Goal: Task Accomplishment & Management: Use online tool/utility

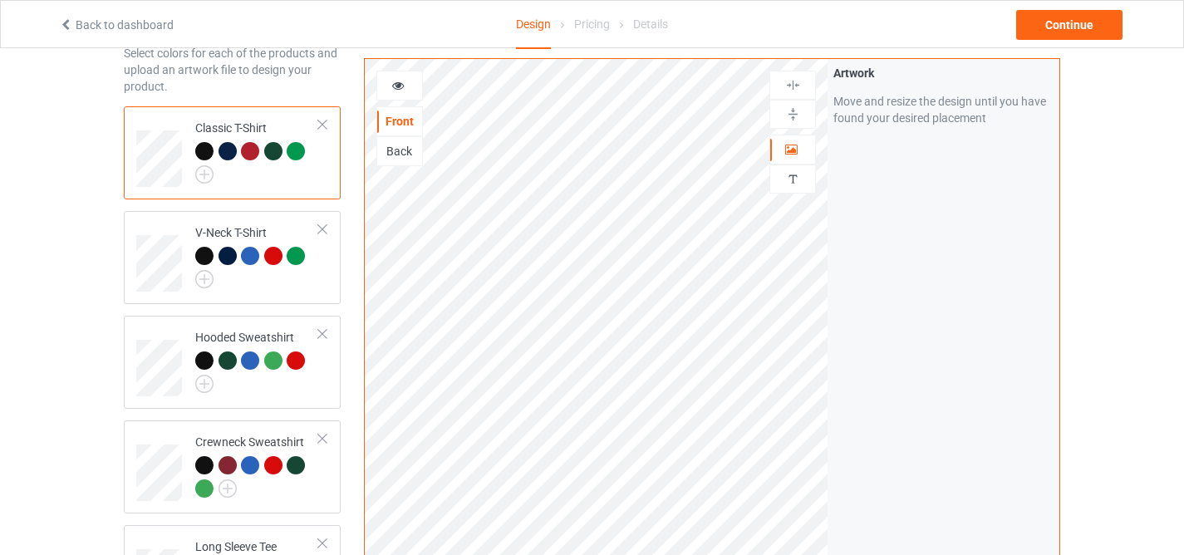
scroll to position [399, 0]
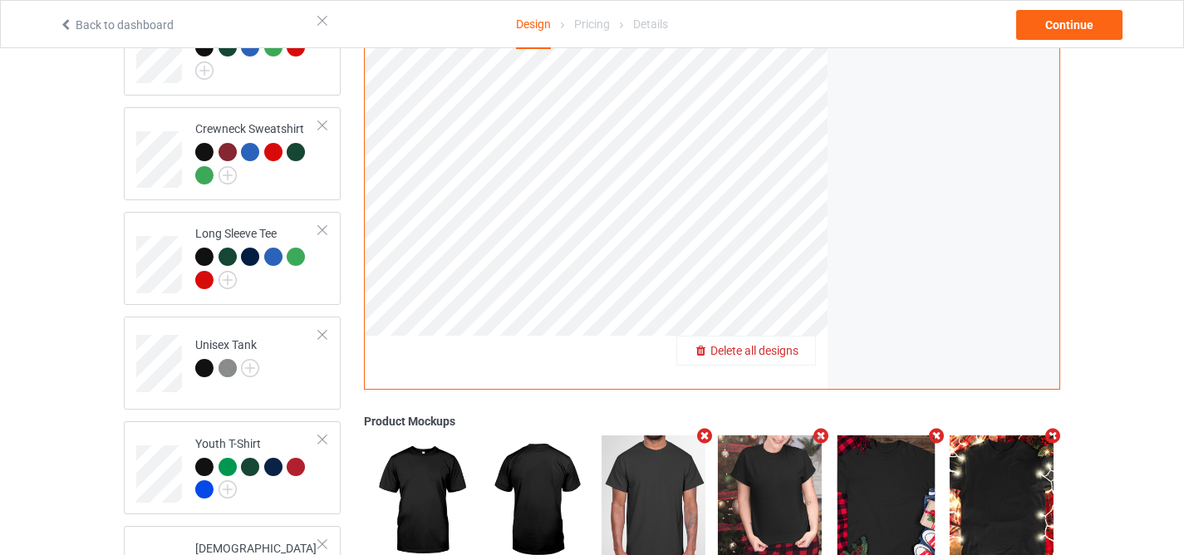
click at [785, 344] on span "Delete all designs" at bounding box center [755, 350] width 88 height 13
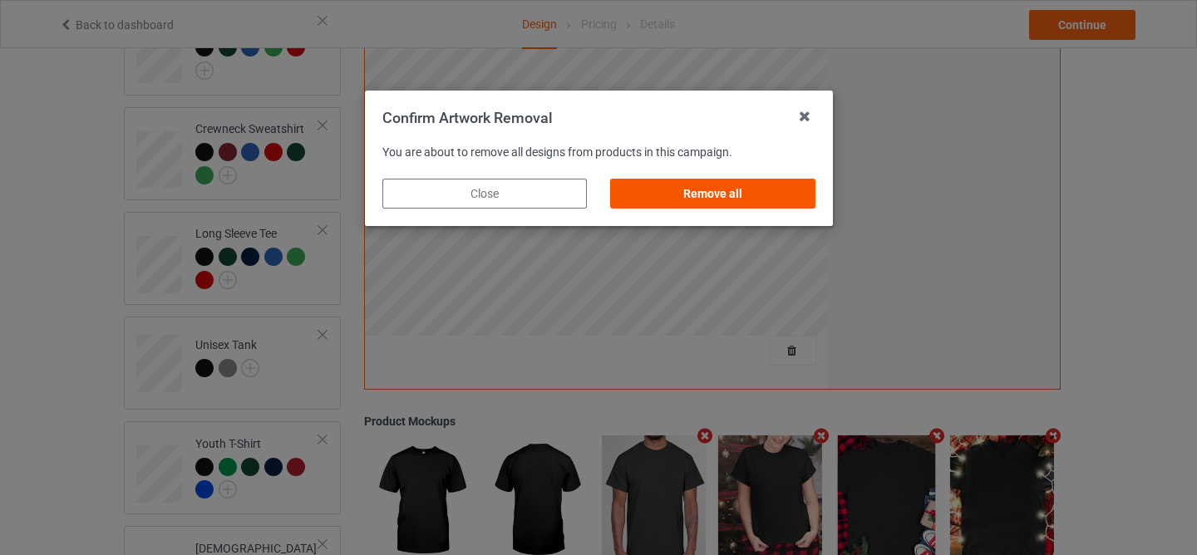
click at [722, 201] on div "Remove all" at bounding box center [712, 194] width 204 height 30
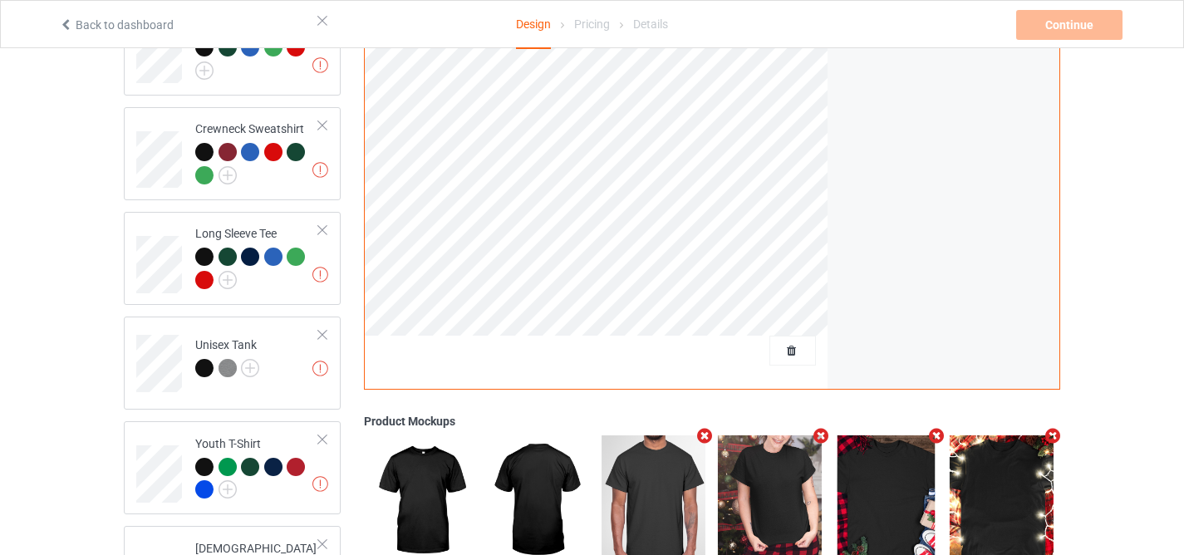
scroll to position [101, 0]
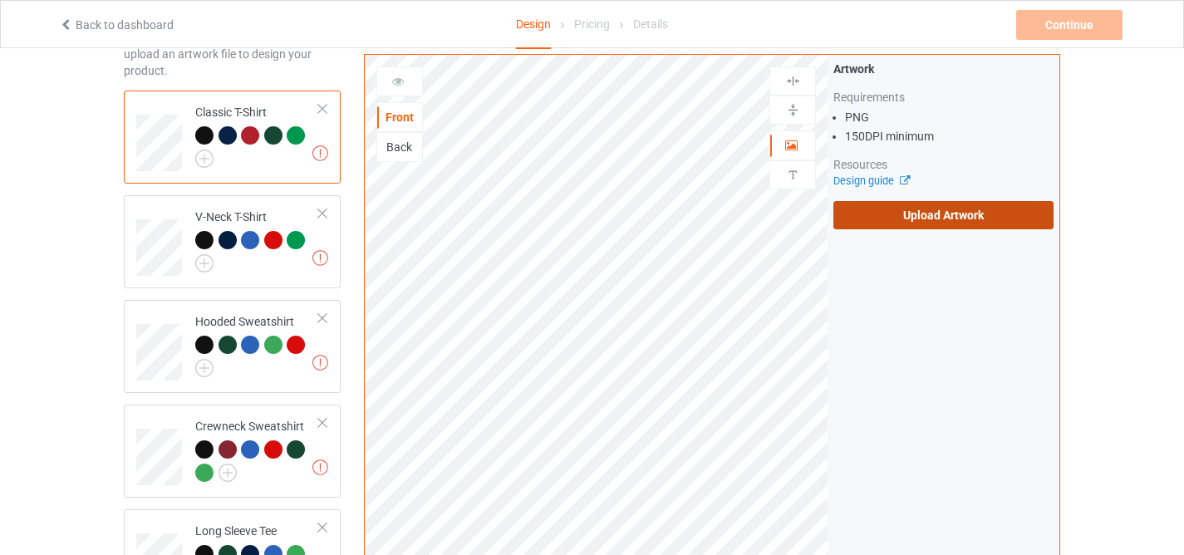
click at [952, 204] on label "Upload Artwork" at bounding box center [944, 215] width 220 height 28
click at [0, 0] on input "Upload Artwork" at bounding box center [0, 0] width 0 height 0
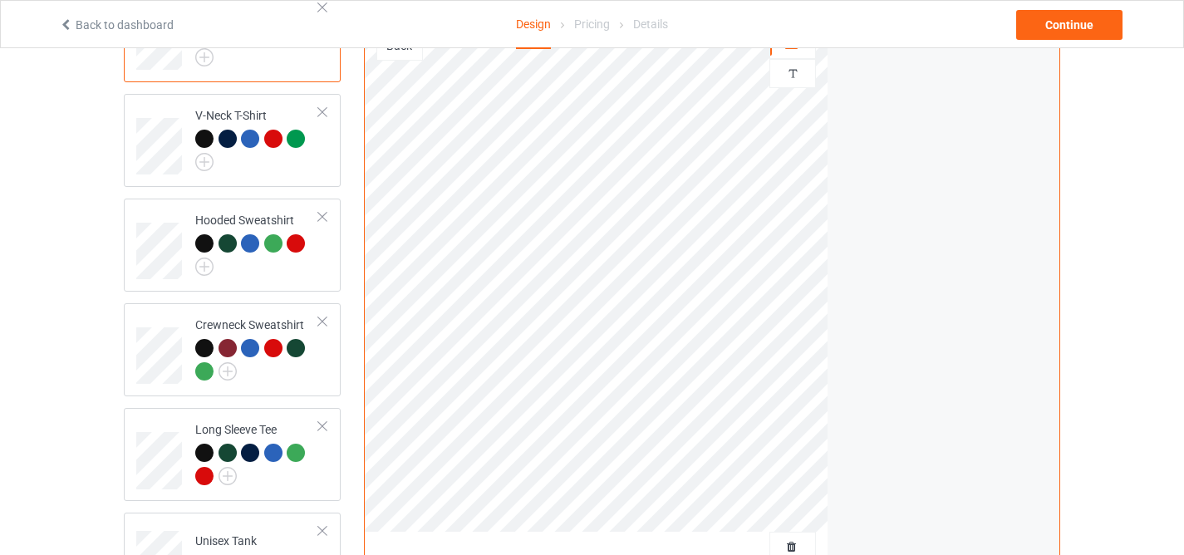
scroll to position [111, 0]
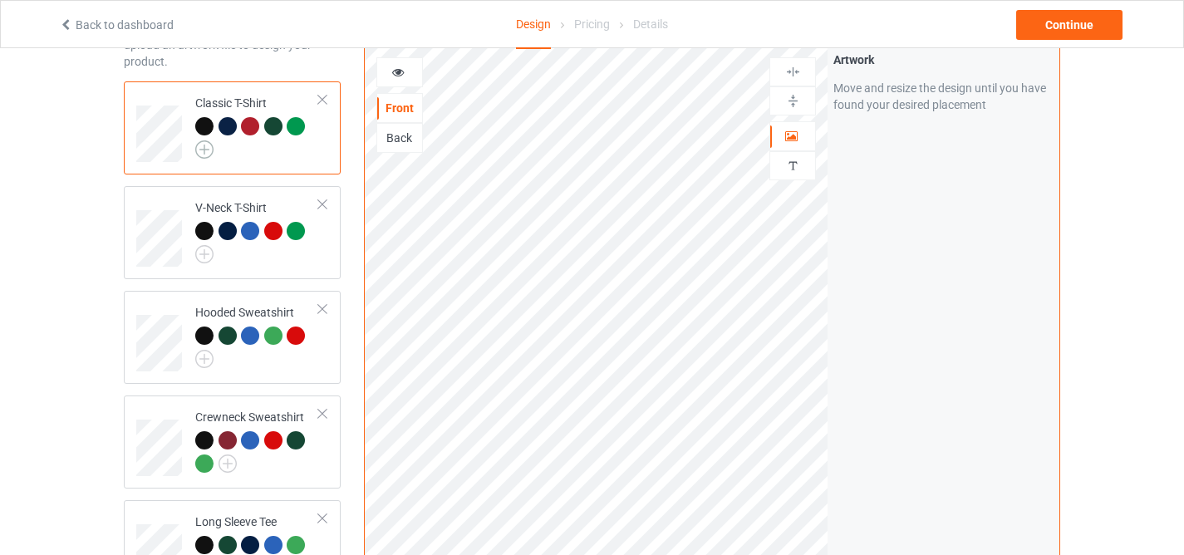
click at [199, 150] on img at bounding box center [204, 149] width 18 height 18
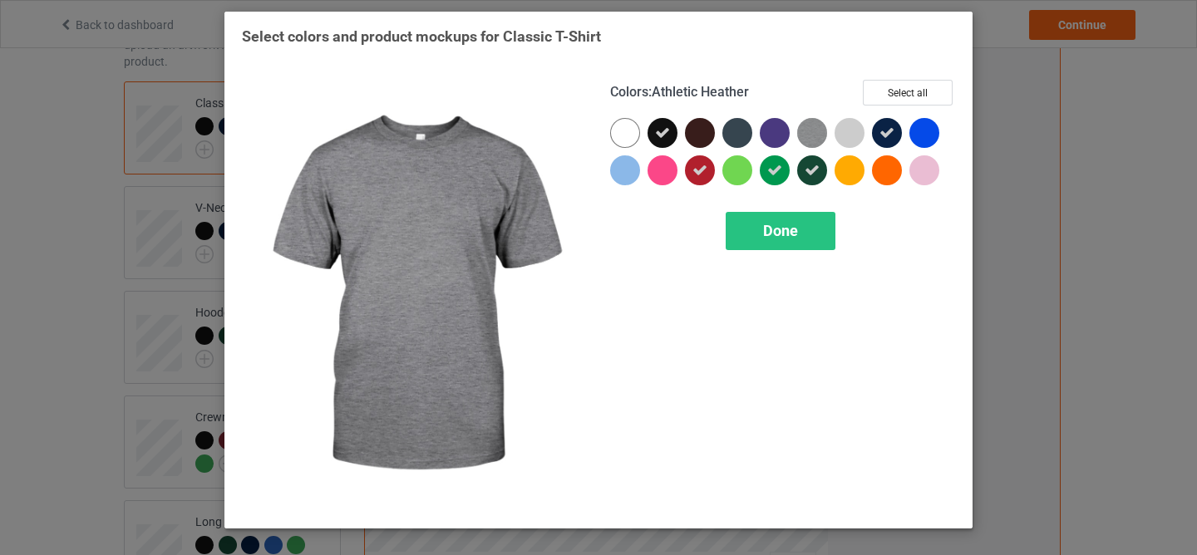
click at [804, 137] on img at bounding box center [812, 133] width 30 height 30
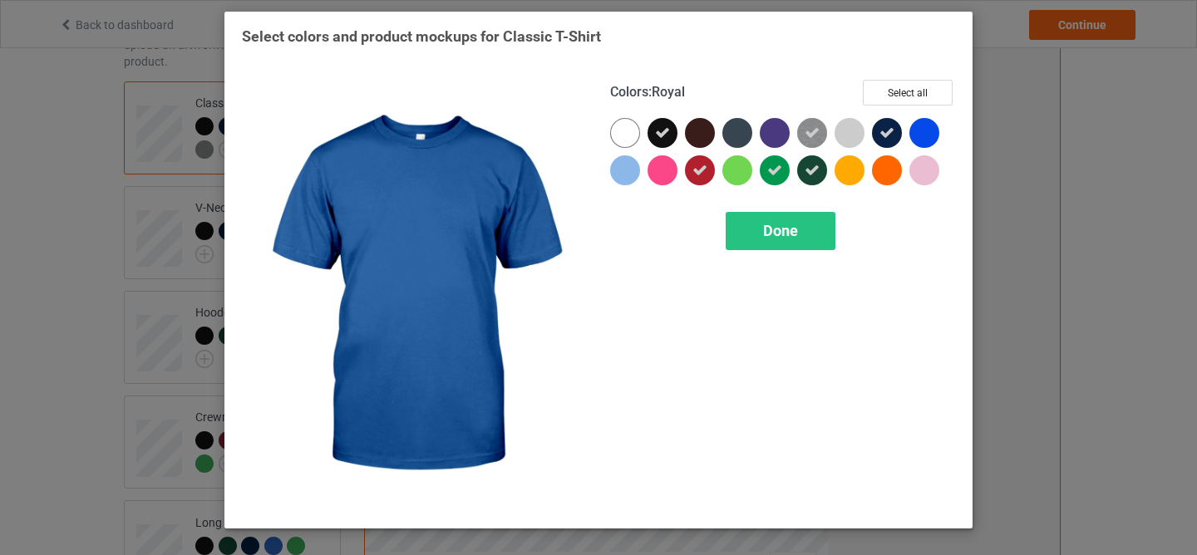
click at [917, 132] on div at bounding box center [924, 133] width 30 height 30
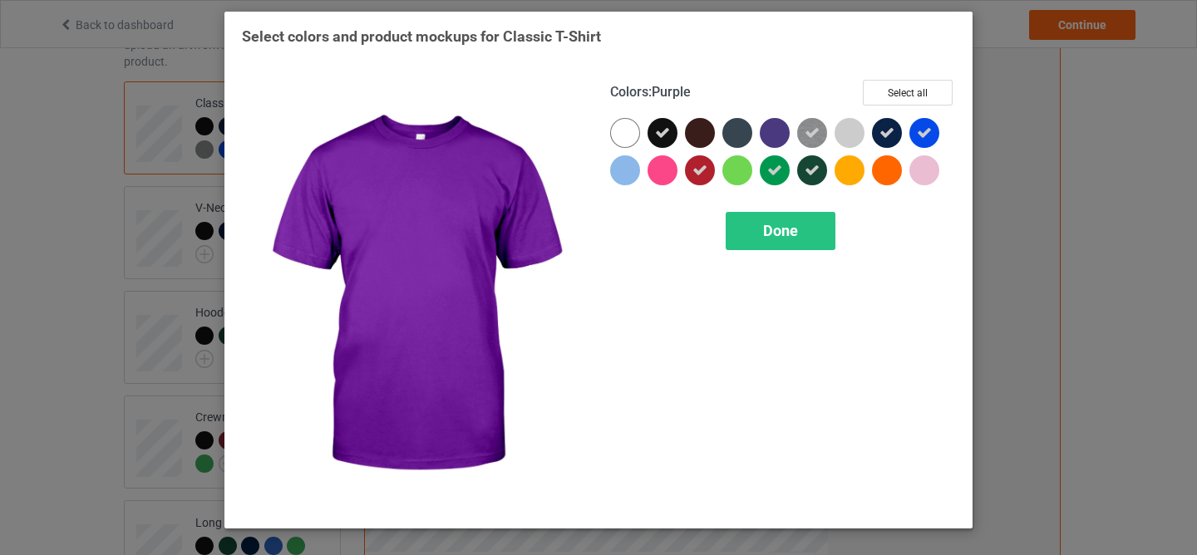
click at [769, 131] on div at bounding box center [775, 133] width 30 height 30
click at [770, 130] on icon at bounding box center [774, 133] width 15 height 15
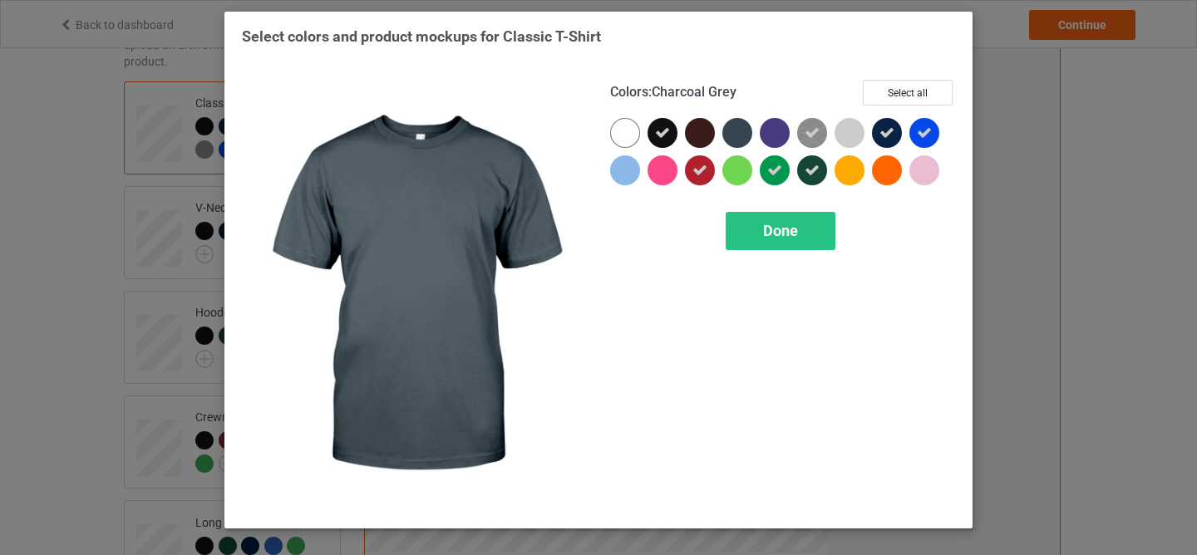
click at [739, 129] on div at bounding box center [737, 133] width 30 height 30
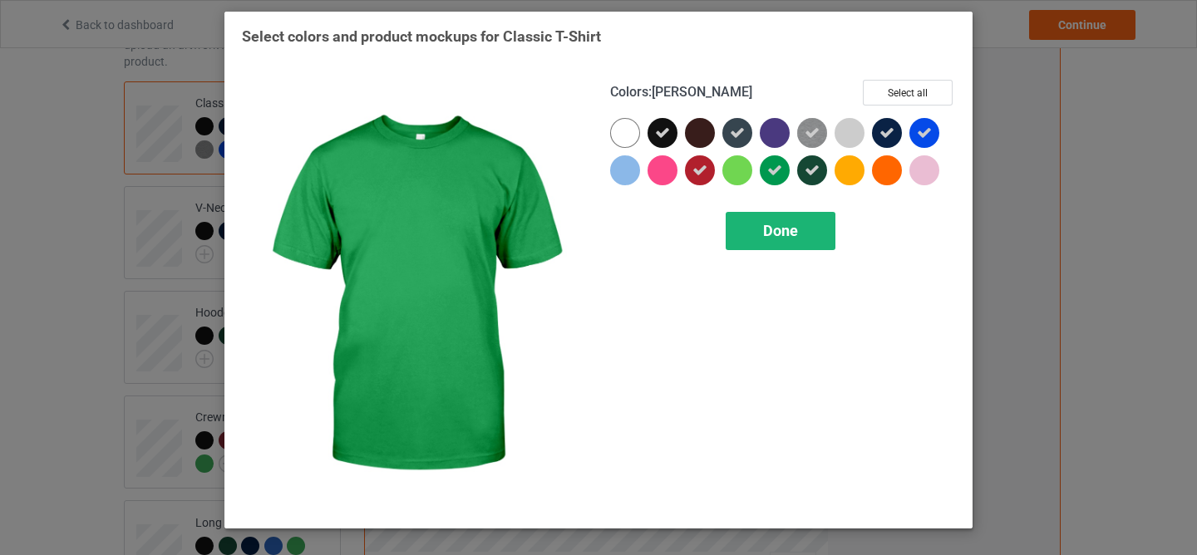
click at [792, 229] on span "Done" at bounding box center [780, 230] width 35 height 17
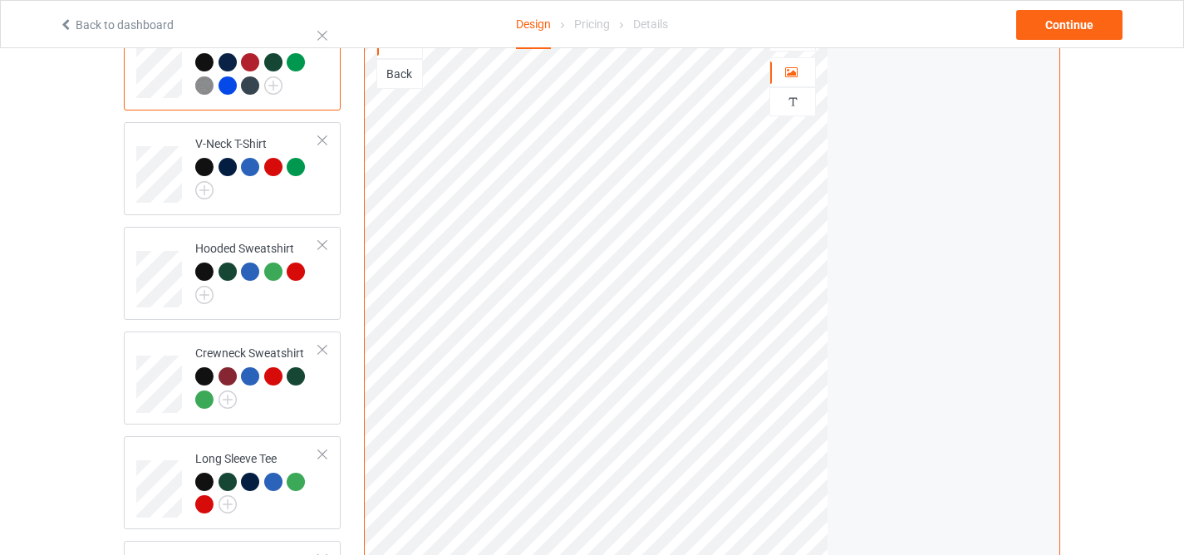
scroll to position [82, 0]
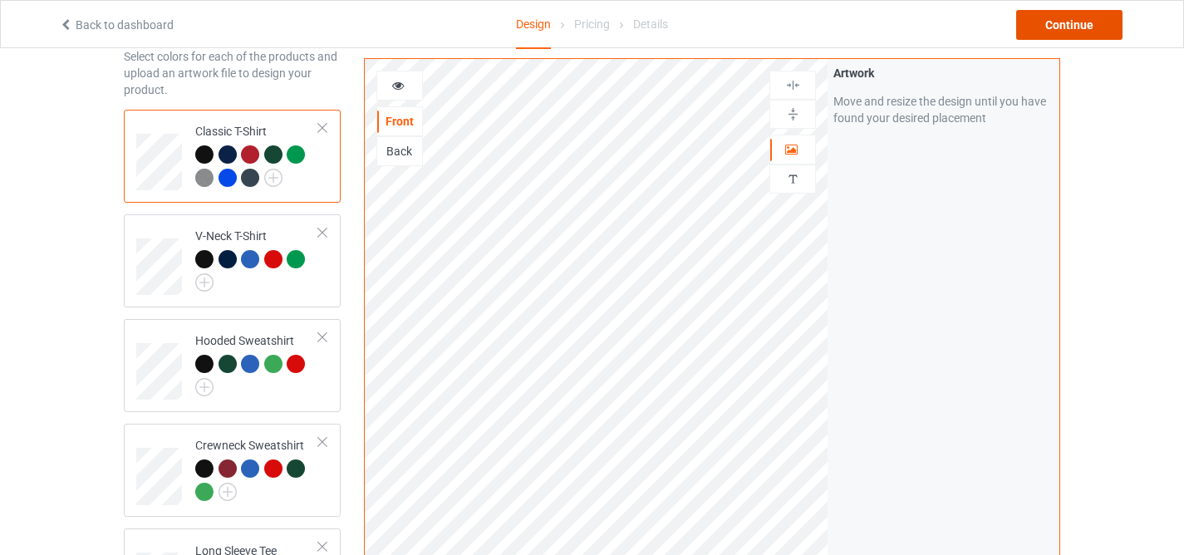
click at [1057, 33] on div "Continue" at bounding box center [1069, 25] width 106 height 30
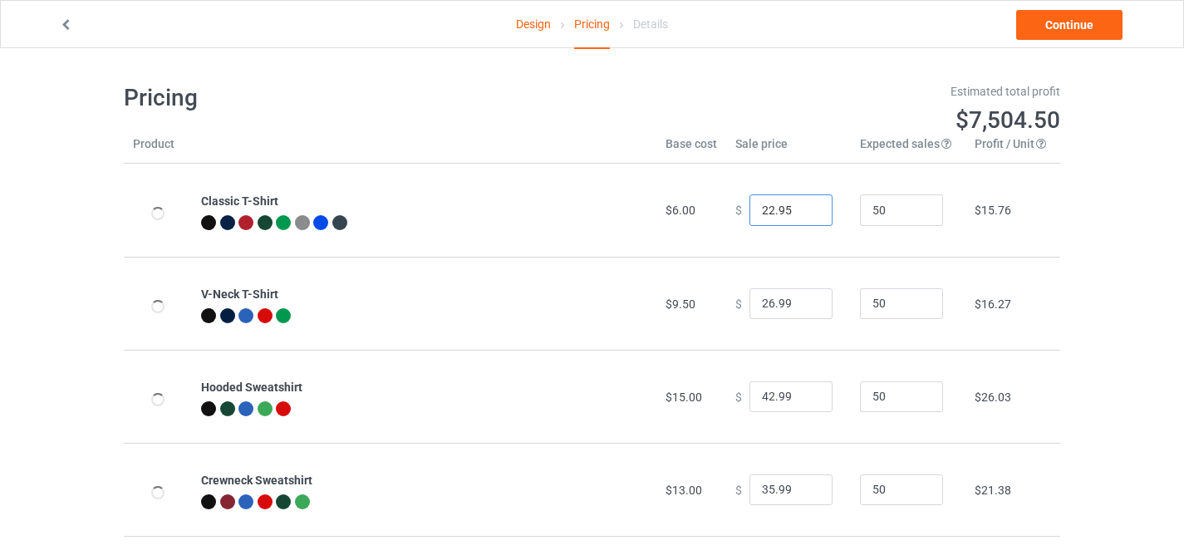
click at [765, 205] on input "22.95" at bounding box center [791, 210] width 83 height 32
type input "24.95"
click at [1073, 258] on div "Design Pricing Details Continue Pricing Estimated total profit $7,597.50 Produc…" at bounding box center [592, 495] width 1184 height 895
click at [1047, 28] on link "Continue" at bounding box center [1069, 25] width 106 height 30
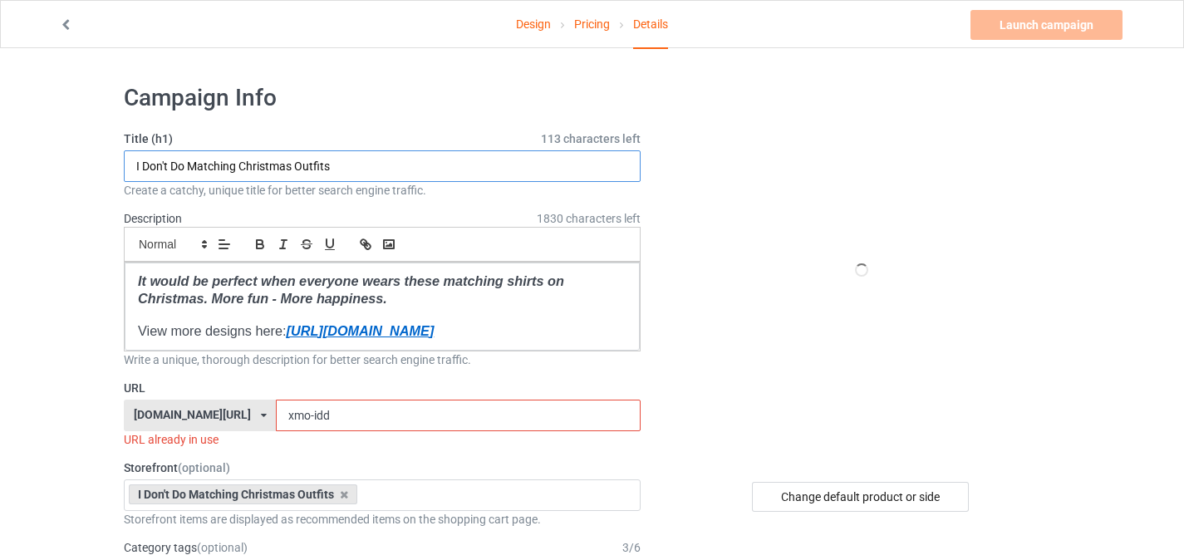
click at [361, 158] on input "I Don't Do Matching Christmas Outfits" at bounding box center [382, 166] width 517 height 32
paste input "Sleigh My Name Sleigh My Name"
type input "Sleigh My Name Sleigh My Name"
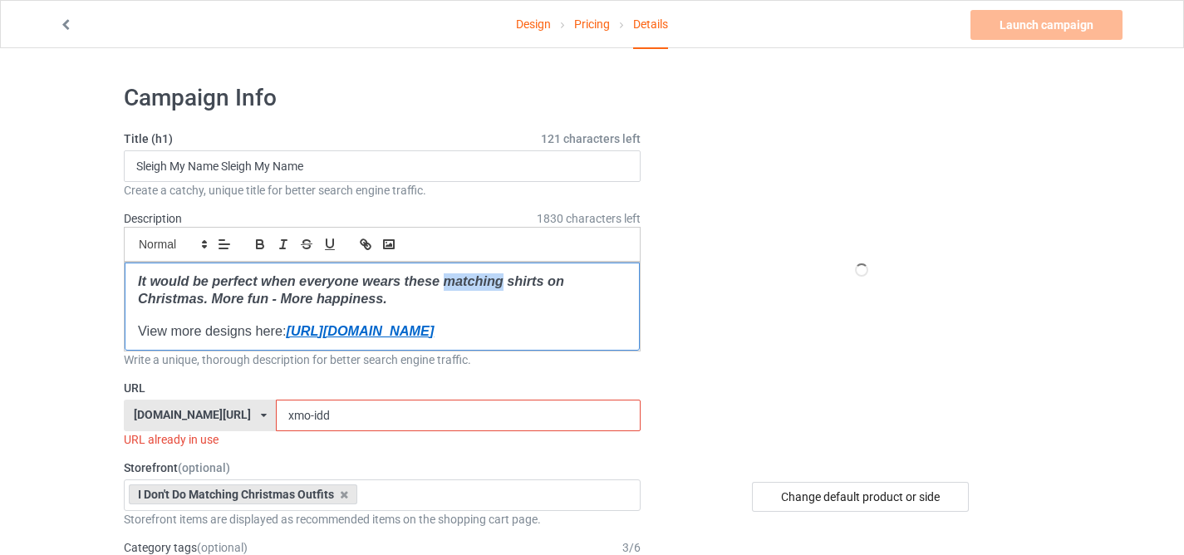
drag, startPoint x: 447, startPoint y: 279, endPoint x: 502, endPoint y: 278, distance: 54.9
click at [502, 278] on em "It would be perfect when everyone wears these matching shirts on Christmas. Mor…" at bounding box center [353, 289] width 430 height 32
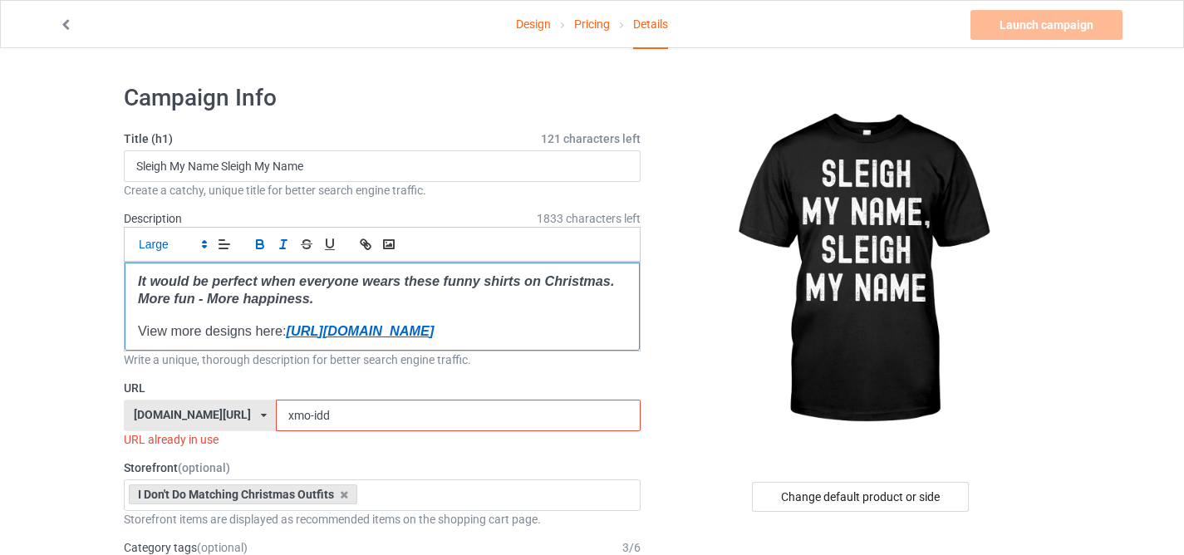
drag, startPoint x: 283, startPoint y: 327, endPoint x: 787, endPoint y: 335, distance: 503.7
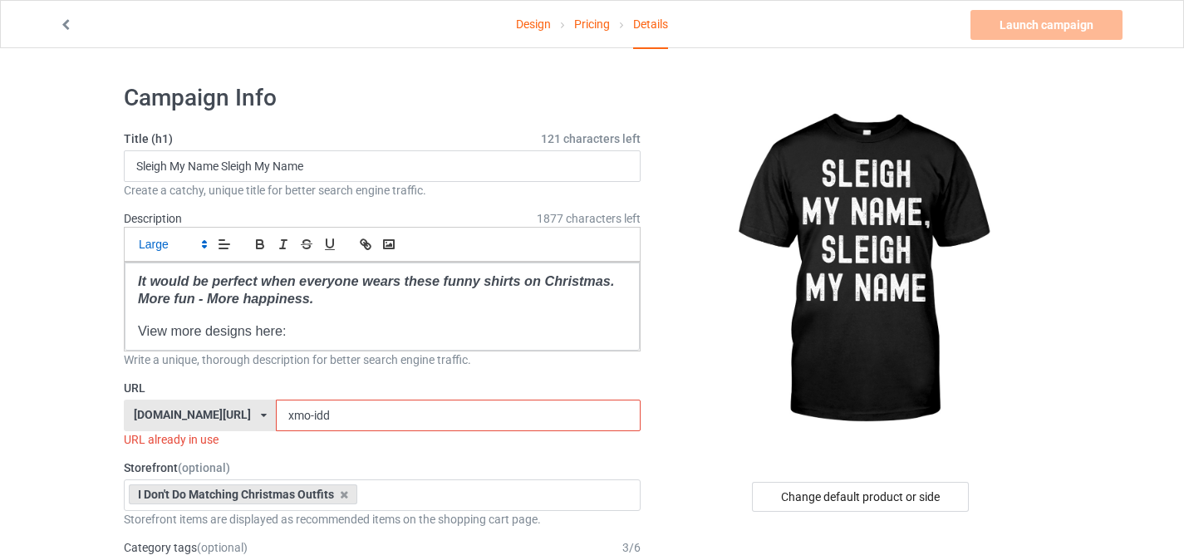
click at [287, 414] on input "xmo-idd" at bounding box center [458, 416] width 364 height 32
drag, startPoint x: 287, startPoint y: 414, endPoint x: 278, endPoint y: 416, distance: 9.3
click at [278, 416] on input "xmo-idd" at bounding box center [458, 416] width 364 height 32
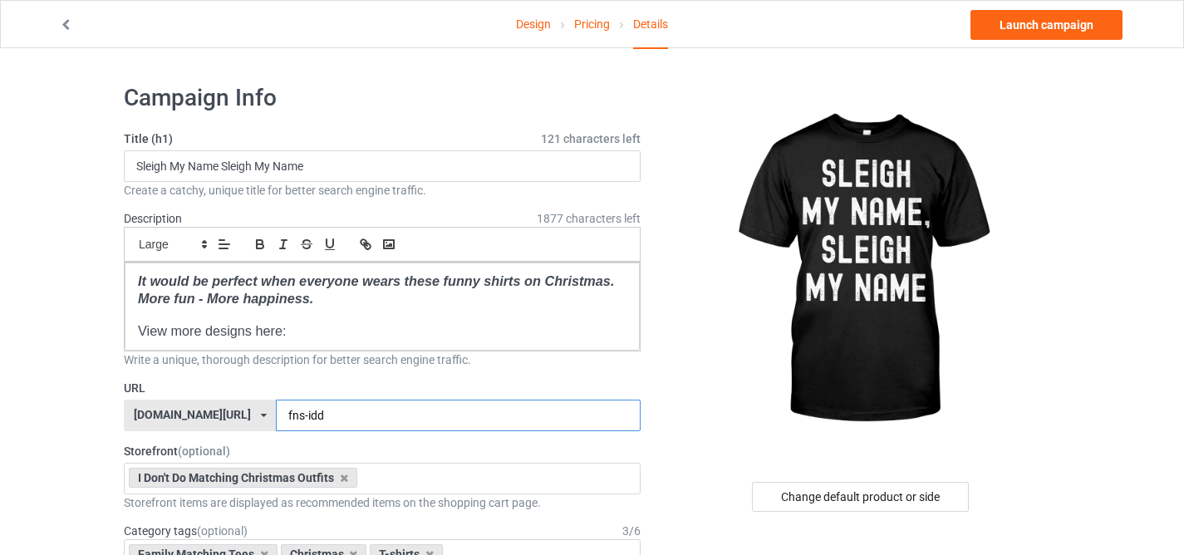
drag, startPoint x: 289, startPoint y: 414, endPoint x: 402, endPoint y: 438, distance: 115.6
type input "fns-smn"
click at [344, 475] on icon at bounding box center [344, 478] width 8 height 11
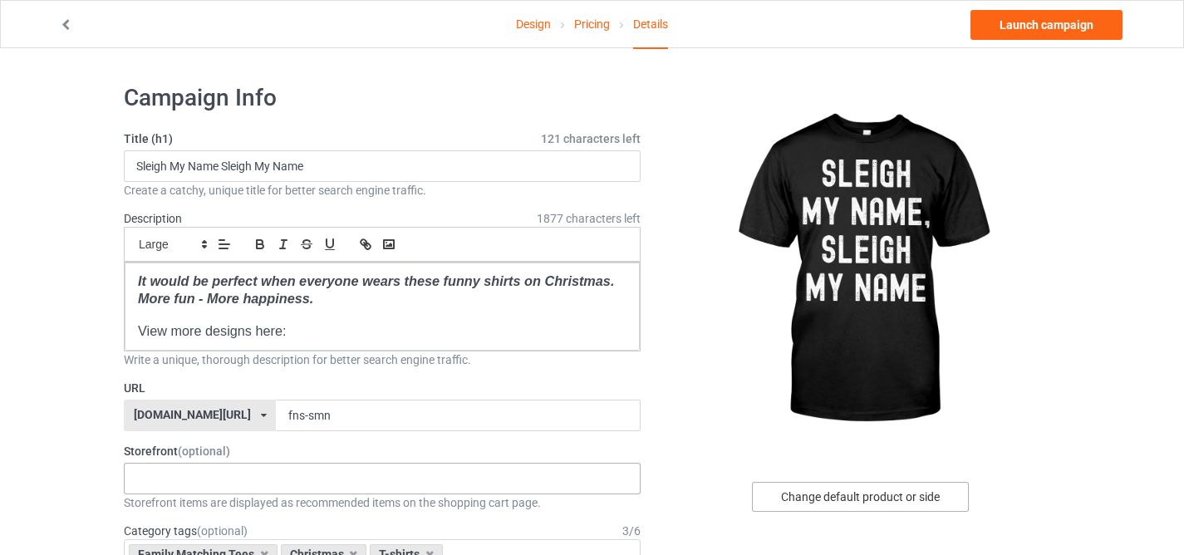
click at [854, 497] on div "Change default product or side" at bounding box center [860, 497] width 217 height 30
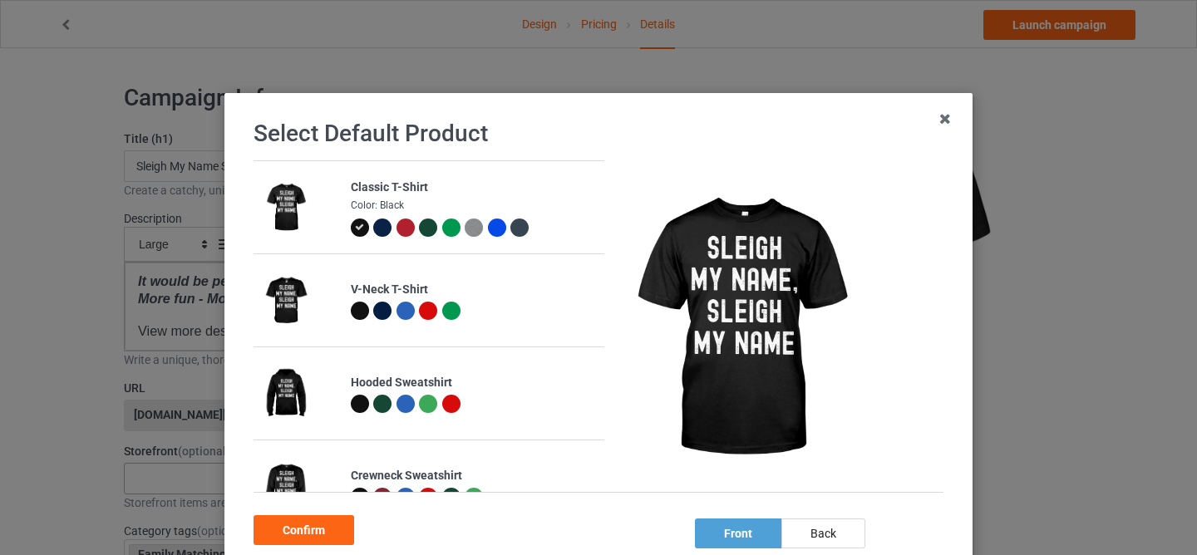
click at [442, 229] on div at bounding box center [451, 228] width 18 height 18
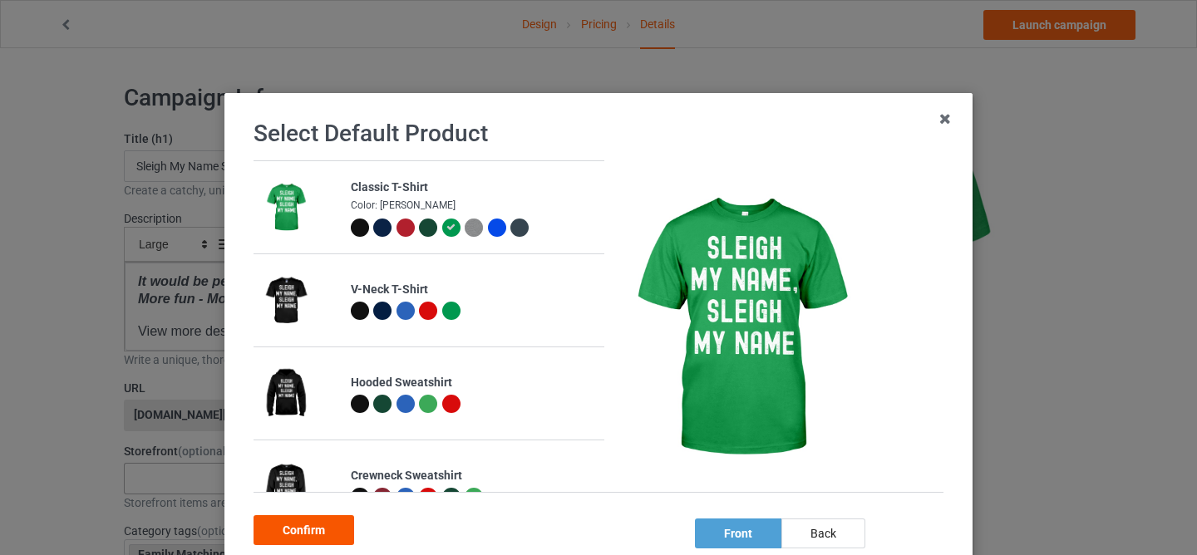
click at [327, 529] on div "Confirm" at bounding box center [304, 530] width 101 height 30
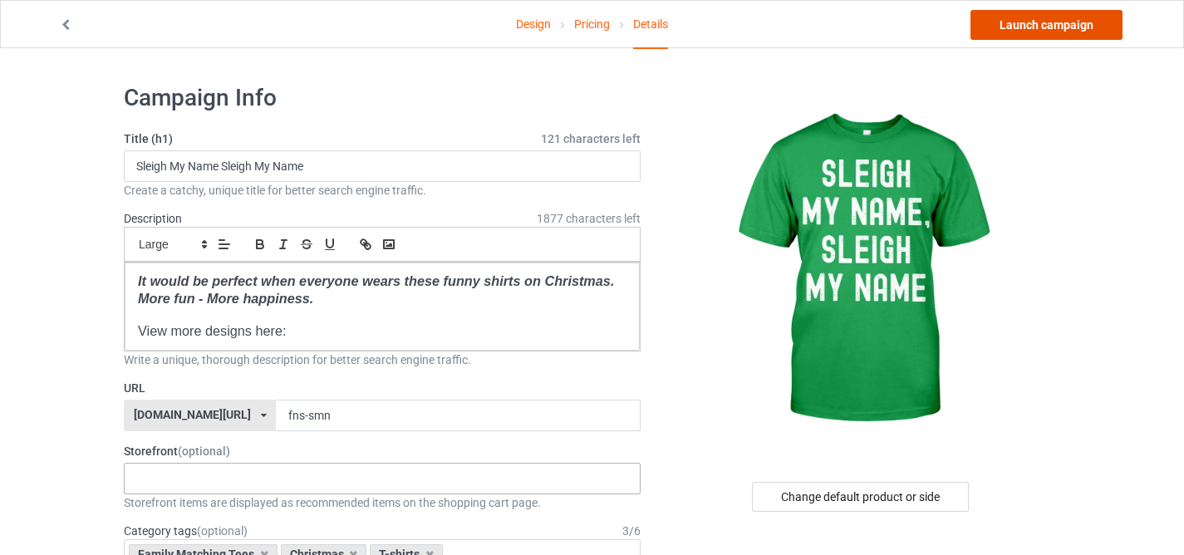
click at [1005, 30] on link "Launch campaign" at bounding box center [1047, 25] width 152 height 30
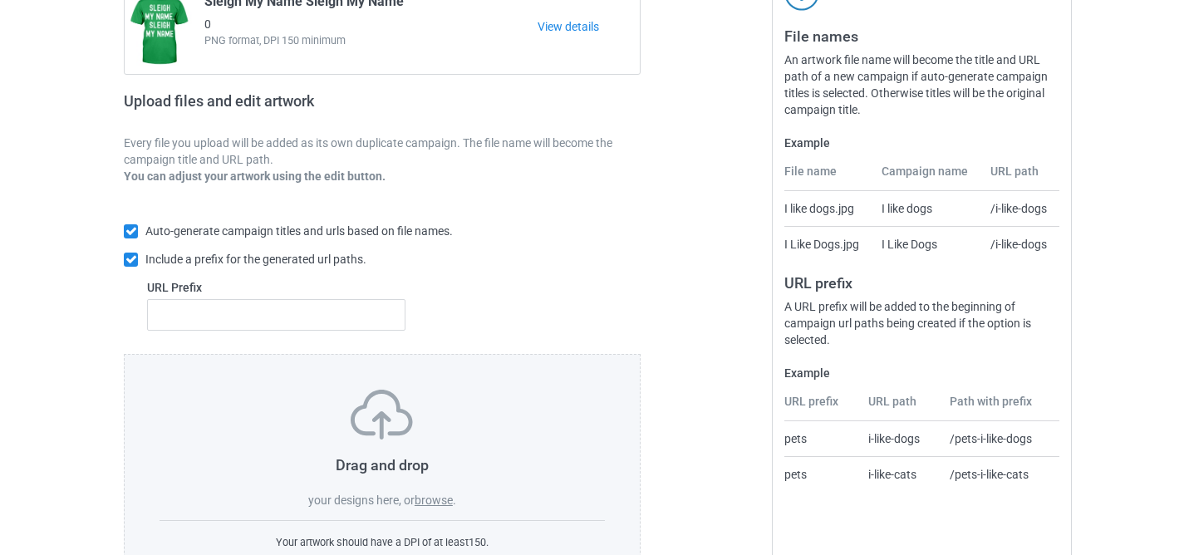
scroll to position [254, 0]
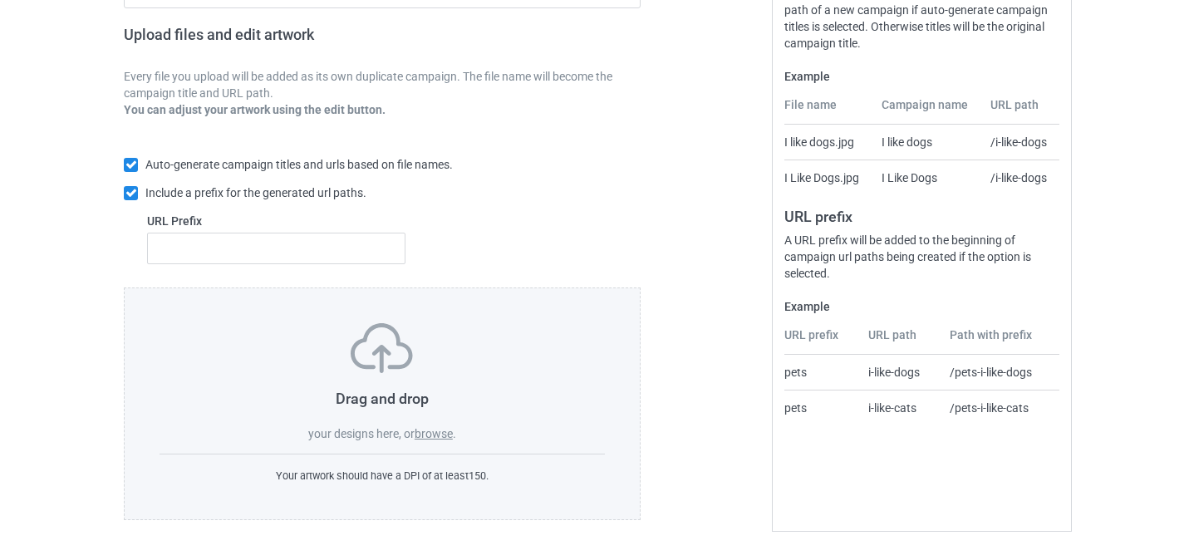
click at [434, 431] on label "browse" at bounding box center [434, 433] width 38 height 13
click at [0, 0] on input "browse" at bounding box center [0, 0] width 0 height 0
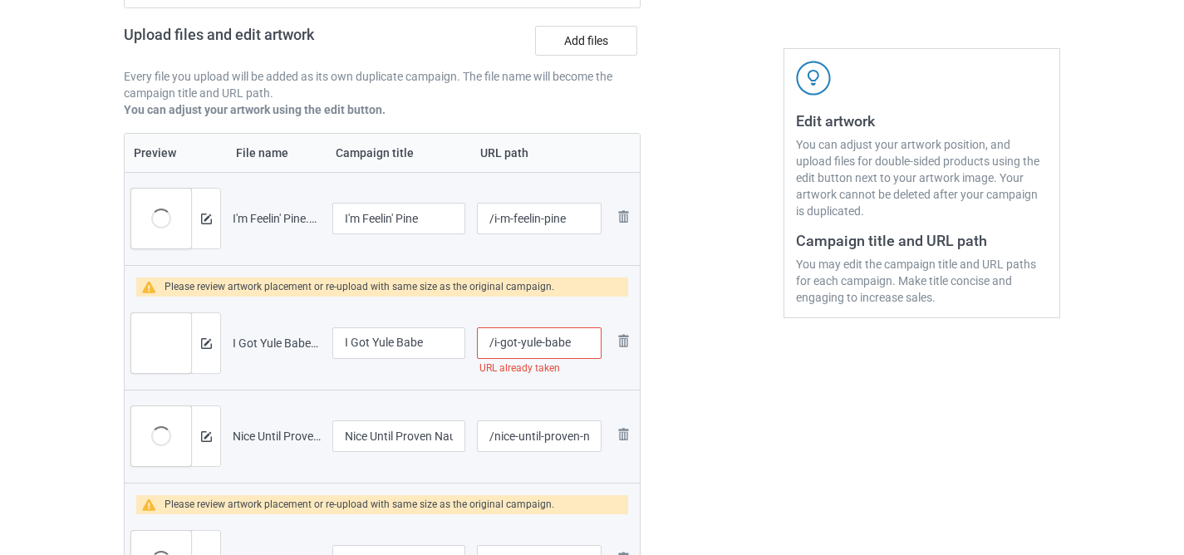
drag, startPoint x: 540, startPoint y: 342, endPoint x: 718, endPoint y: 392, distance: 185.0
type input "/i-got-yule"
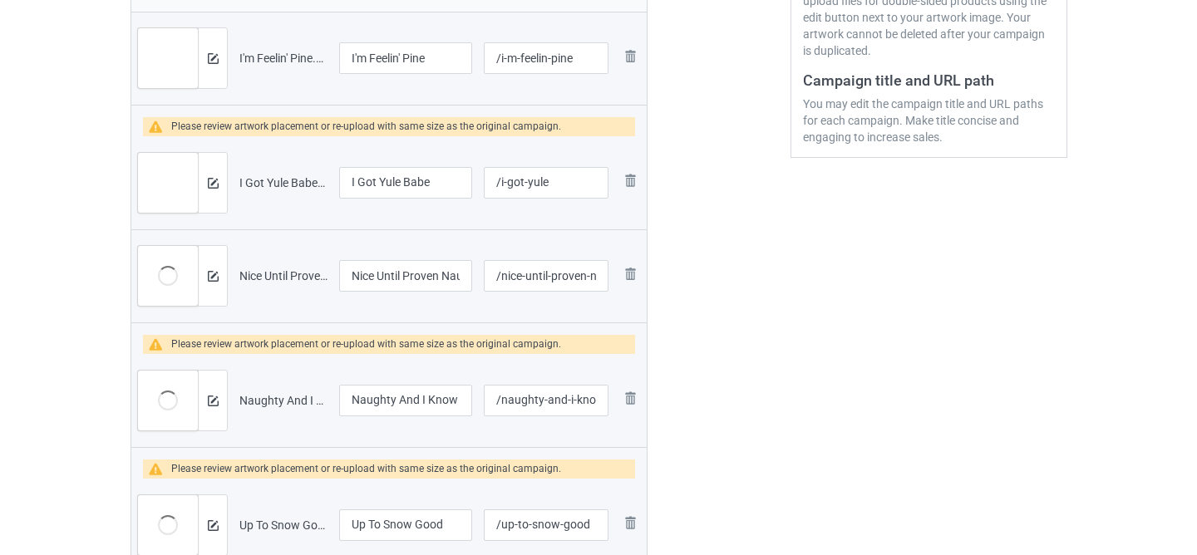
scroll to position [403, 0]
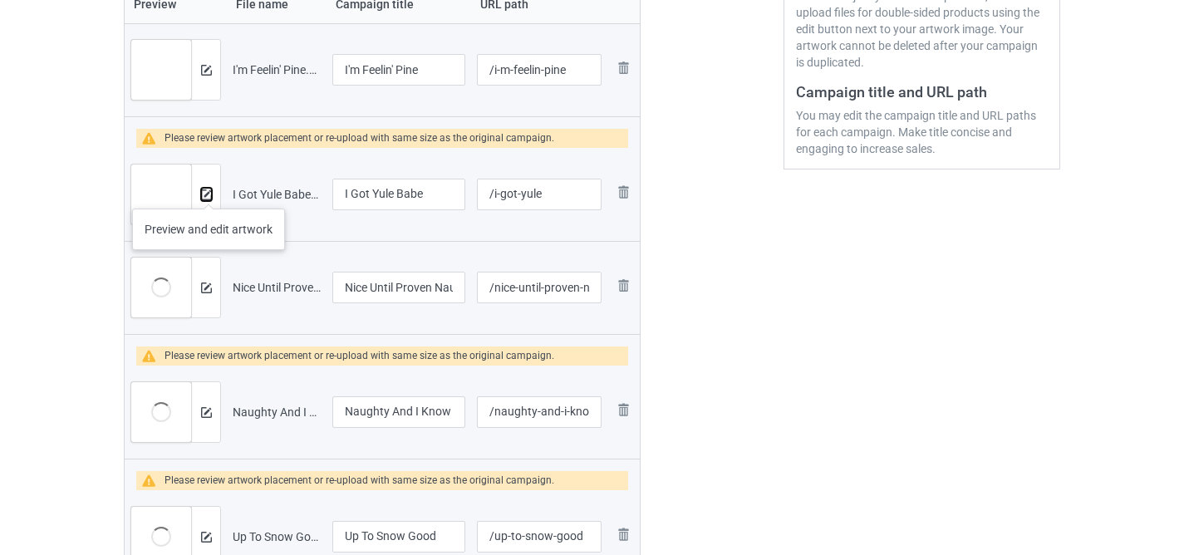
click at [209, 192] on img at bounding box center [206, 195] width 11 height 11
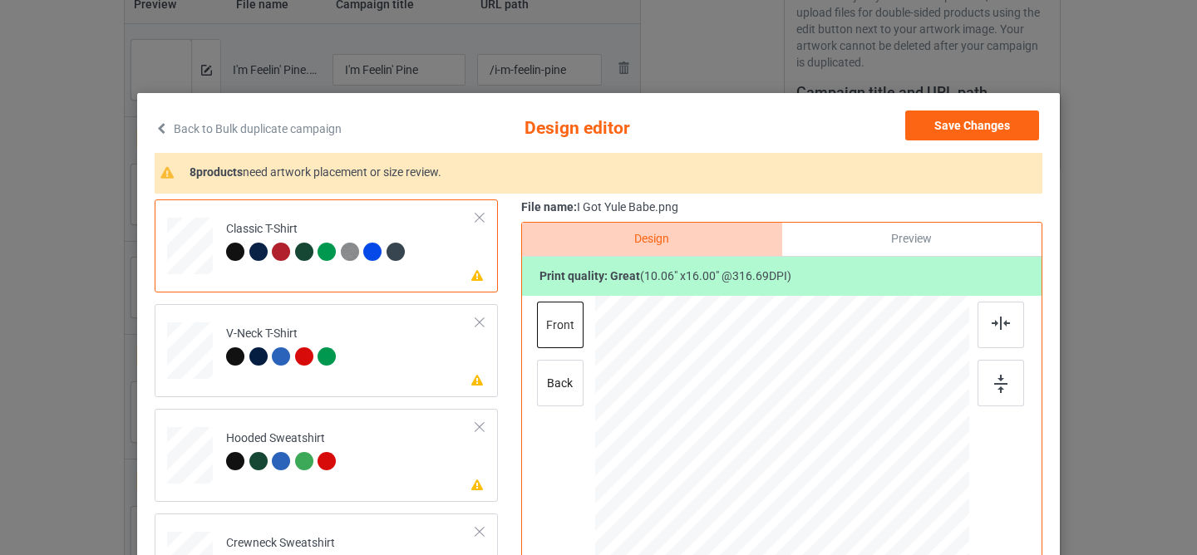
scroll to position [77, 0]
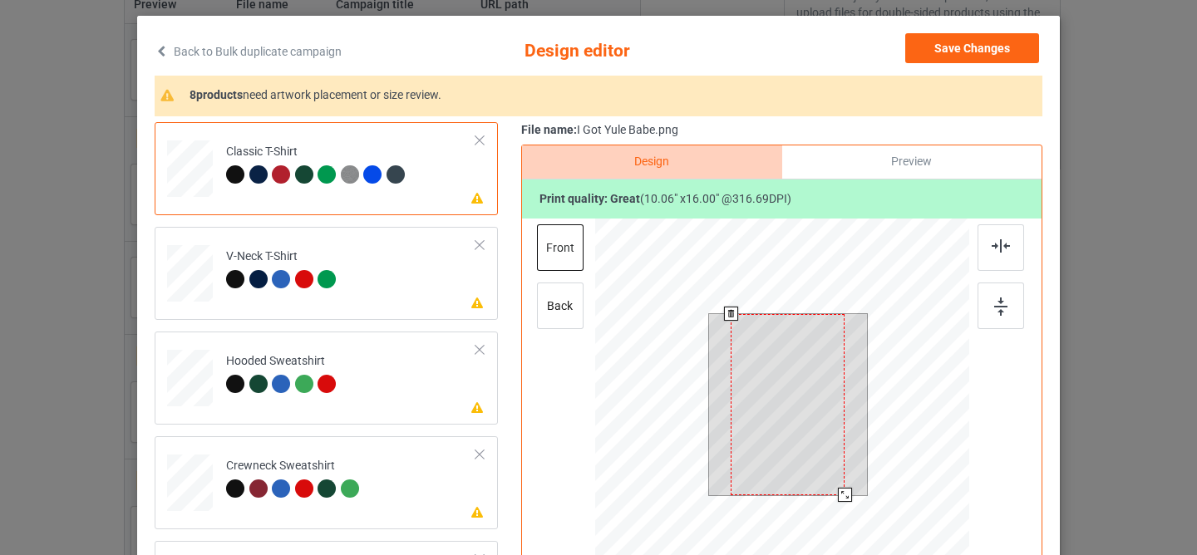
click at [768, 332] on div at bounding box center [788, 404] width 114 height 181
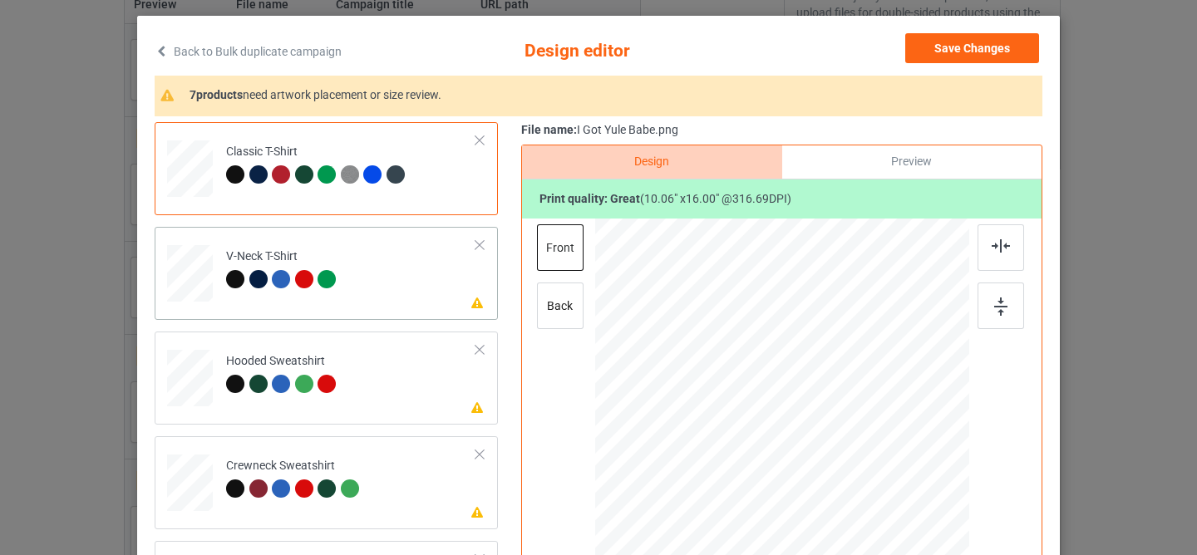
click at [375, 274] on td "Please review artwork placement V-Neck T-Shirt" at bounding box center [351, 270] width 268 height 73
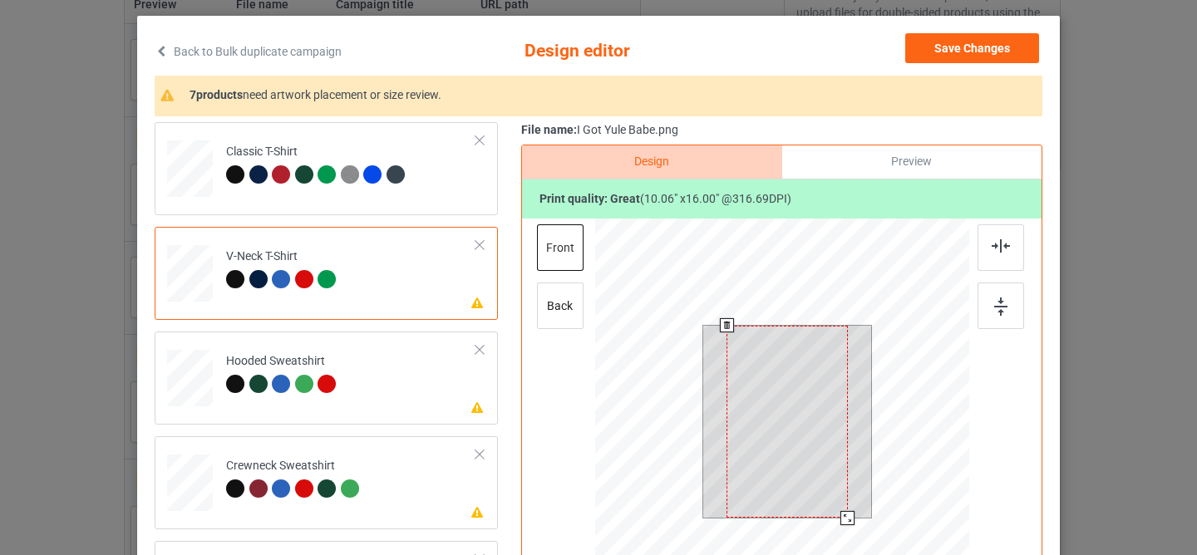
click at [789, 387] on div at bounding box center [786, 422] width 121 height 192
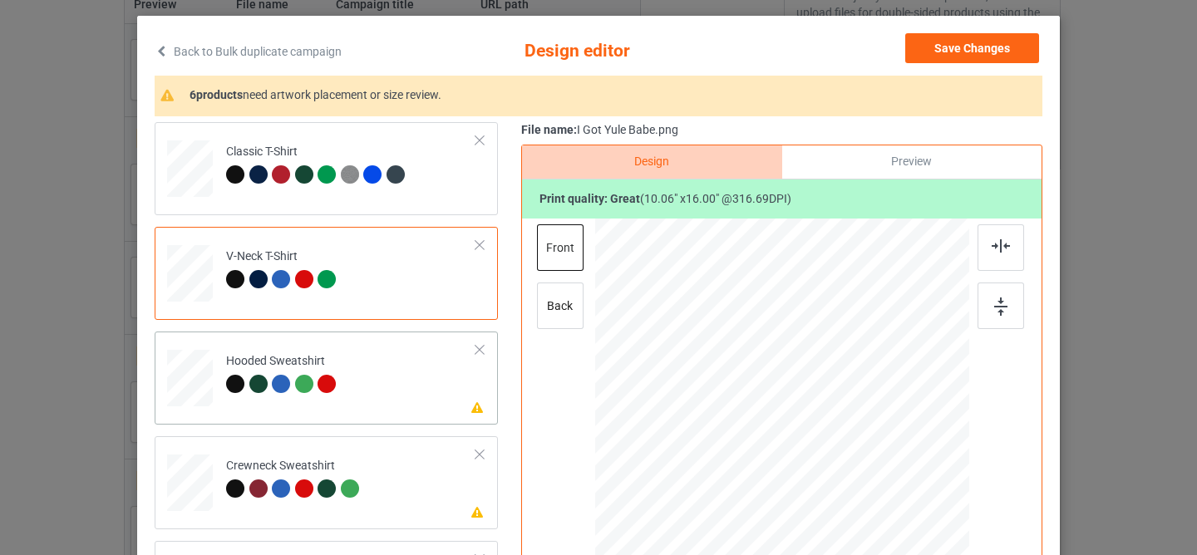
click at [407, 382] on td "Please review artwork placement Hooded Sweatshirt" at bounding box center [351, 374] width 268 height 73
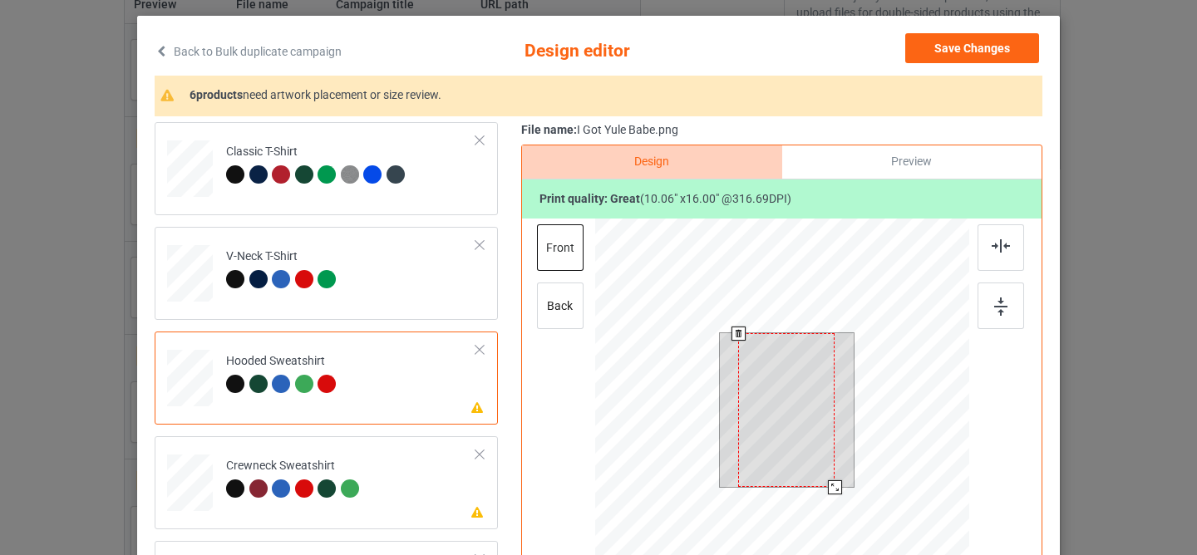
click at [777, 422] on div at bounding box center [786, 410] width 96 height 154
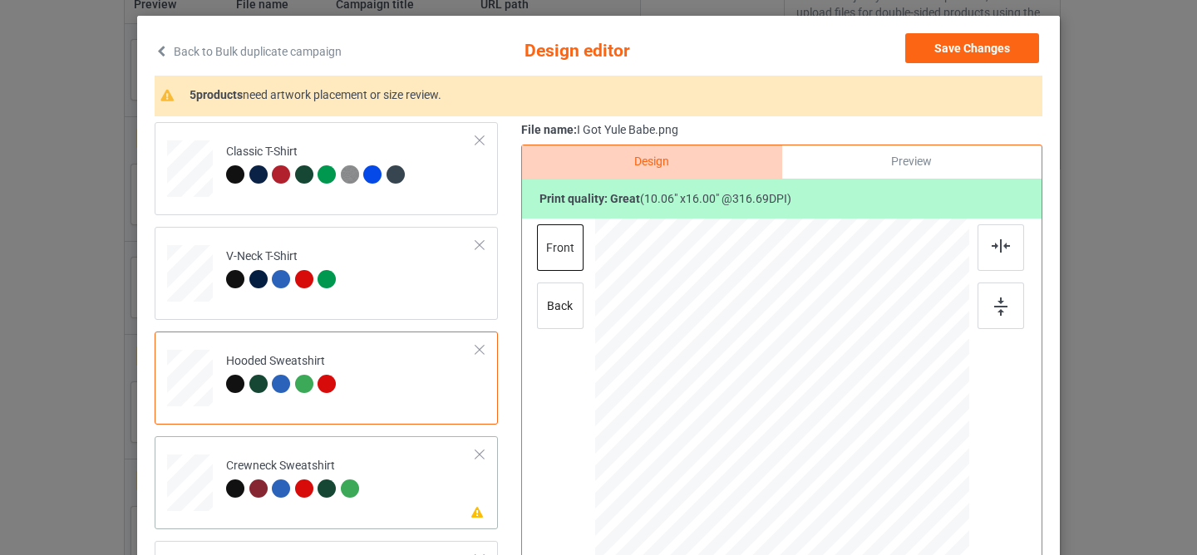
click at [387, 490] on td "Please review artwork placement Crewneck Sweatshirt" at bounding box center [351, 479] width 268 height 73
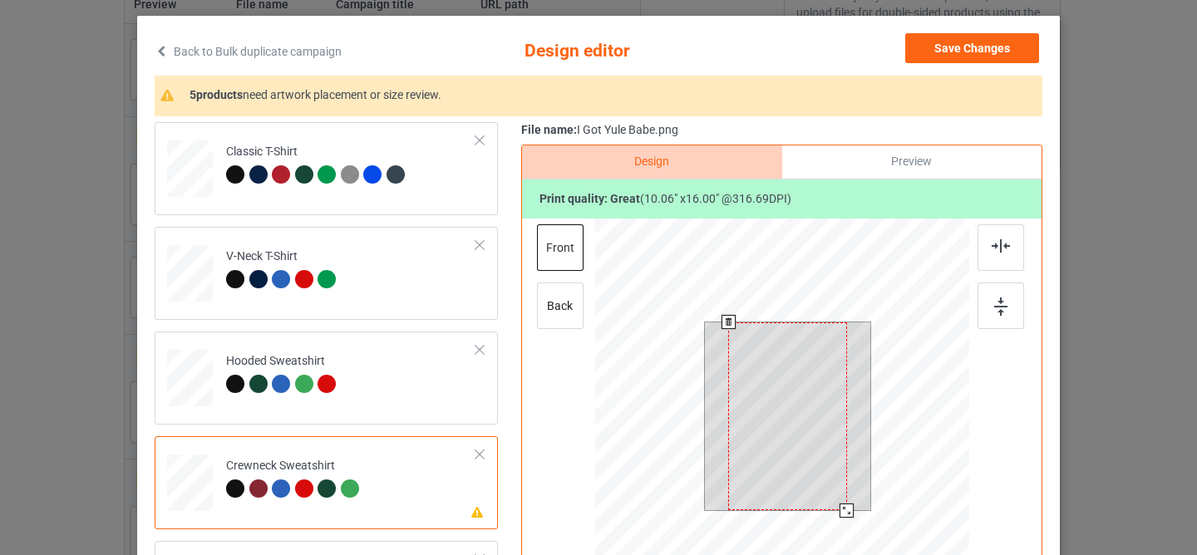
click at [780, 397] on div at bounding box center [787, 416] width 119 height 189
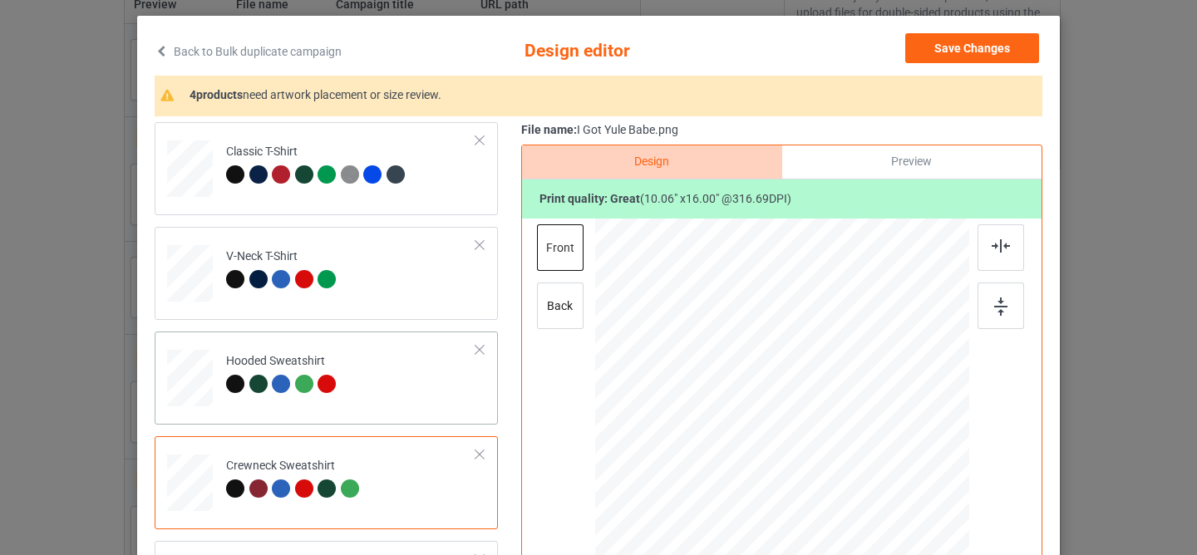
scroll to position [178, 0]
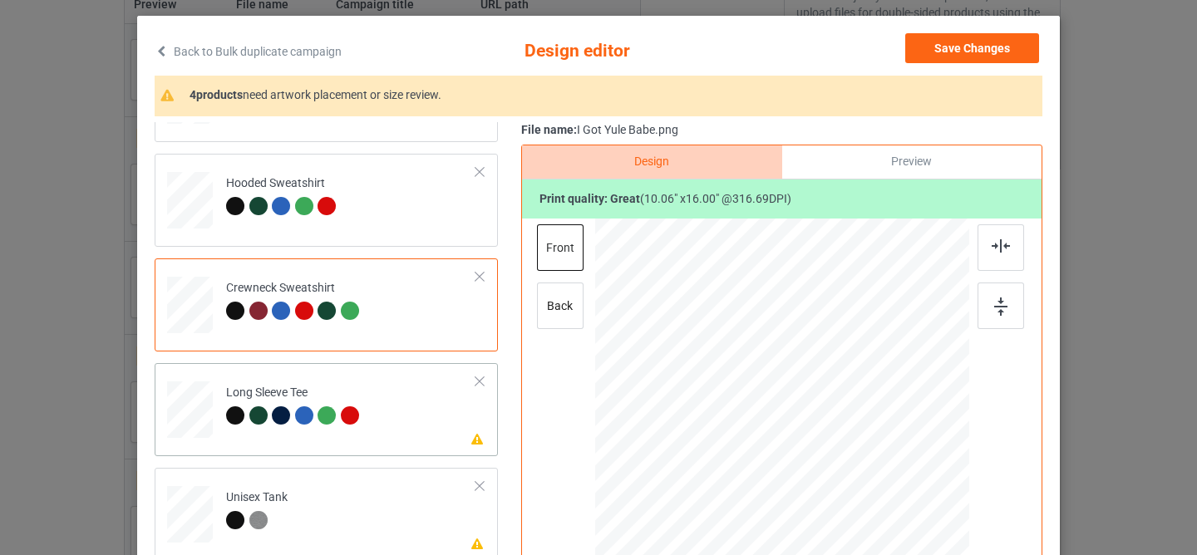
click at [401, 394] on td "Please review artwork placement Long Sleeve Tee" at bounding box center [351, 406] width 268 height 73
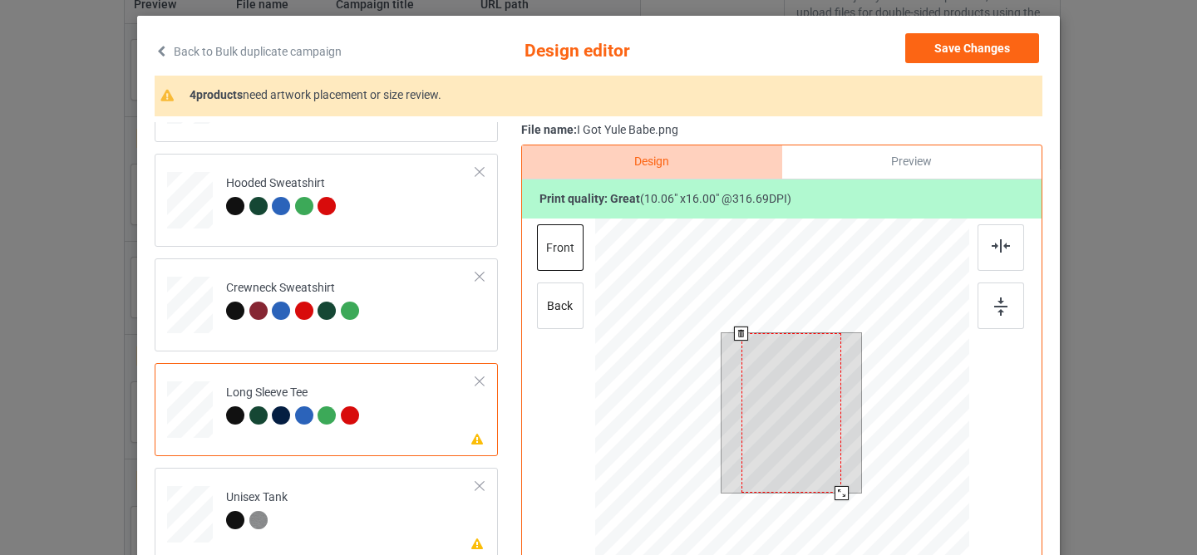
click at [794, 411] on div at bounding box center [791, 413] width 101 height 160
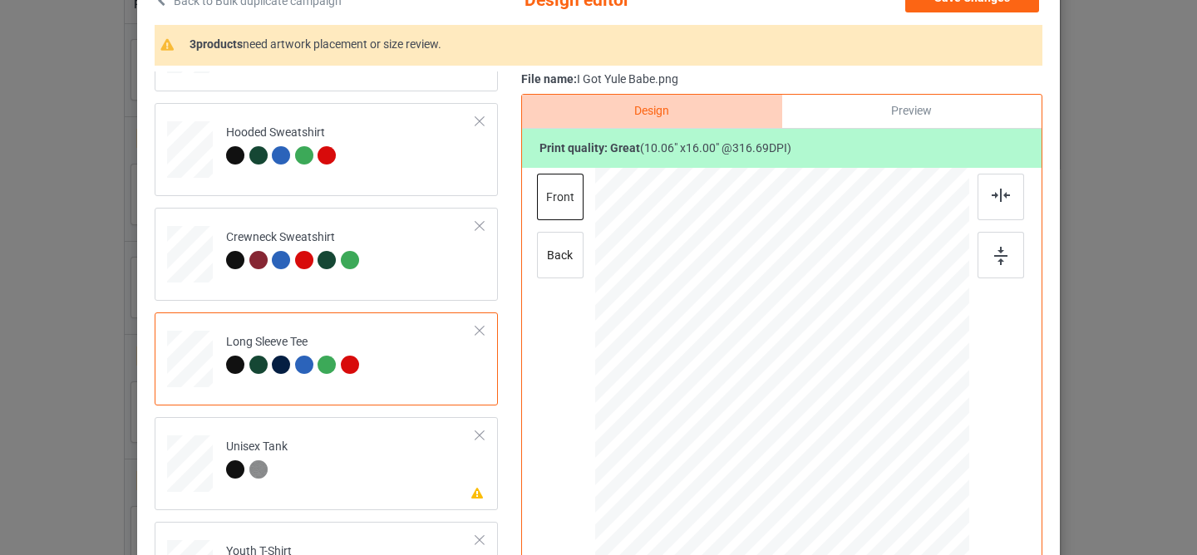
scroll to position [204, 0]
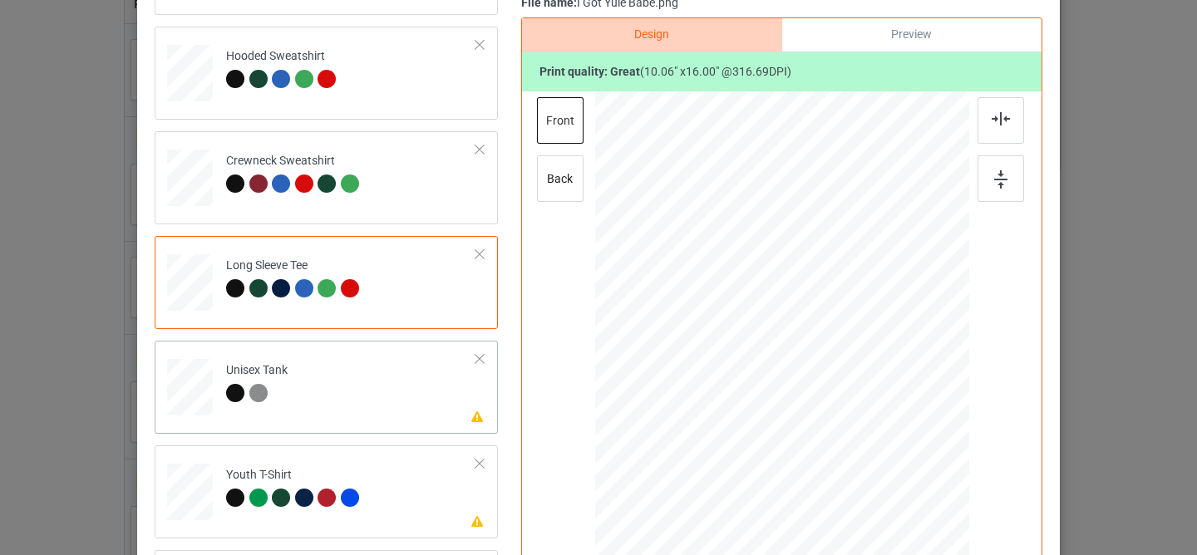
click at [409, 372] on td "Please review artwork placement Unisex Tank" at bounding box center [351, 383] width 268 height 73
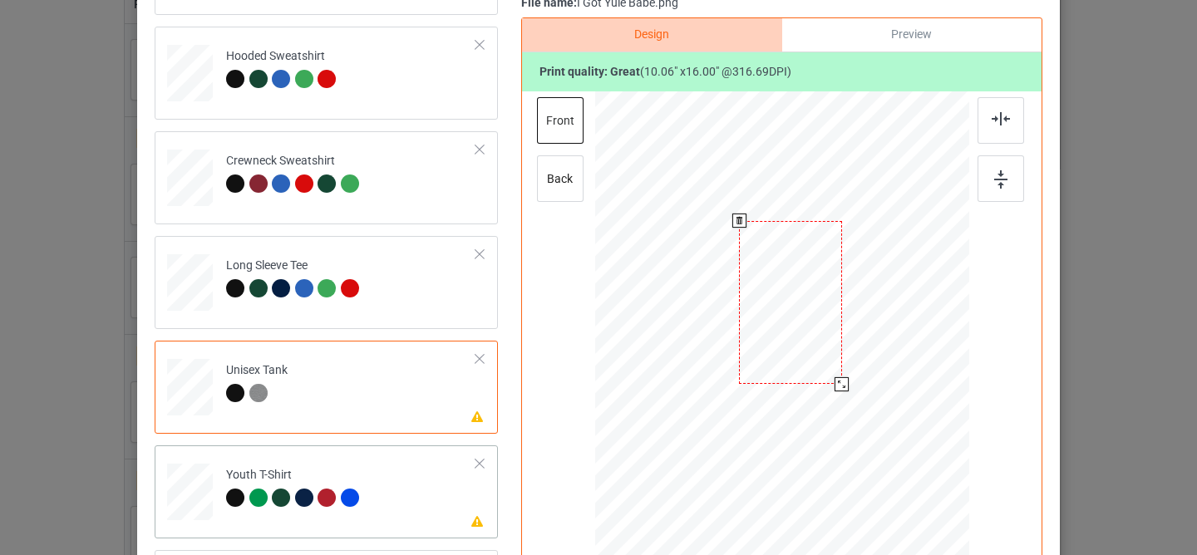
click at [807, 291] on div at bounding box center [790, 303] width 103 height 164
click at [401, 502] on td "Please review artwork placement Youth T-Shirt" at bounding box center [351, 488] width 268 height 73
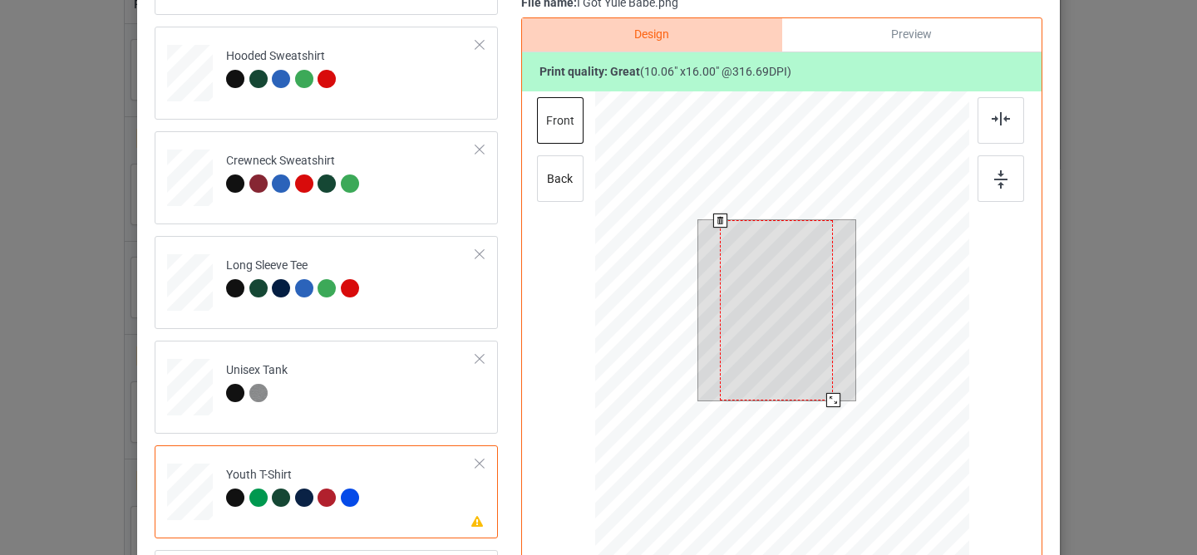
click at [798, 321] on div at bounding box center [776, 310] width 113 height 180
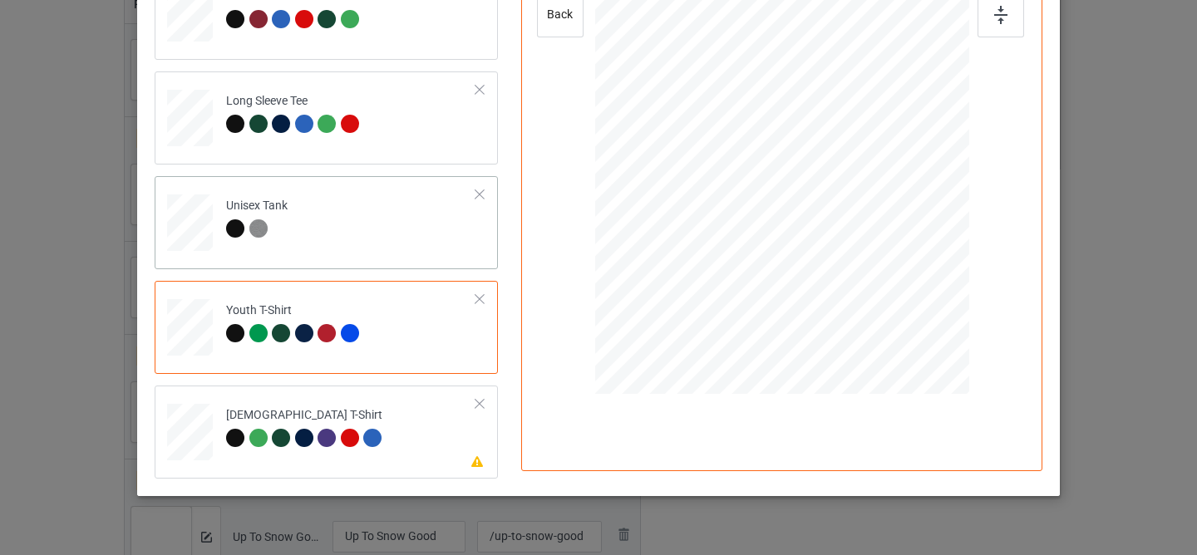
scroll to position [403, 0]
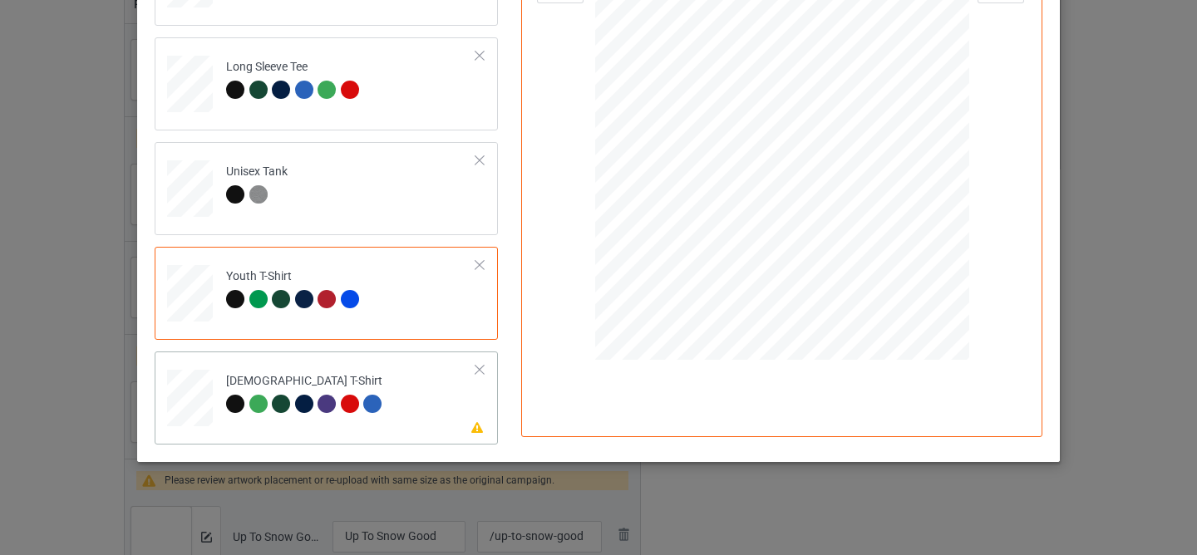
click at [395, 391] on td "Please review artwork placement [DEMOGRAPHIC_DATA] T-Shirt" at bounding box center [351, 394] width 268 height 73
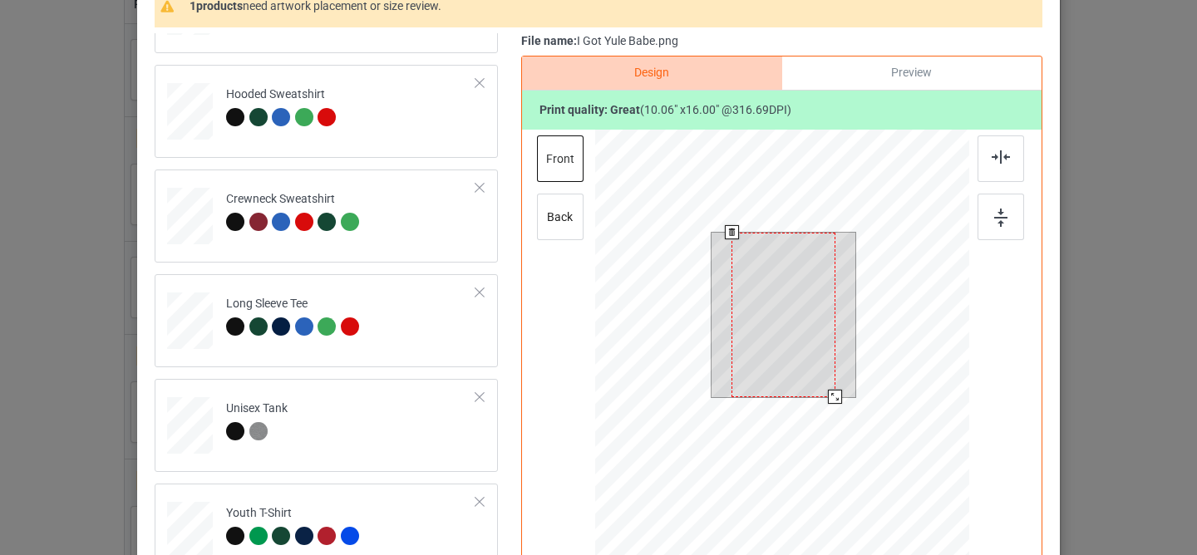
click at [770, 289] on div at bounding box center [782, 315] width 103 height 165
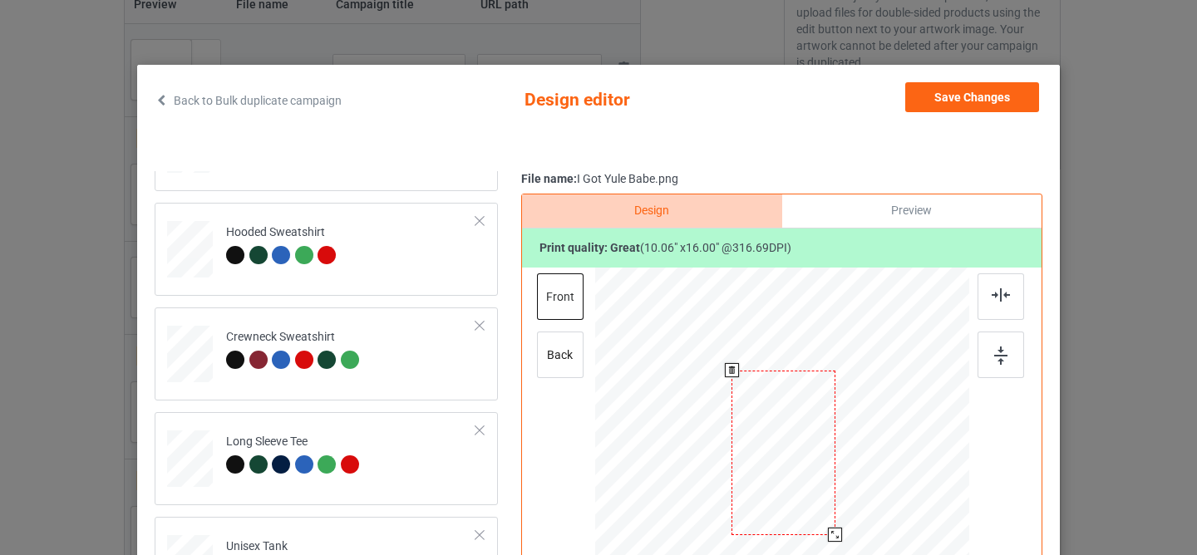
scroll to position [0, 0]
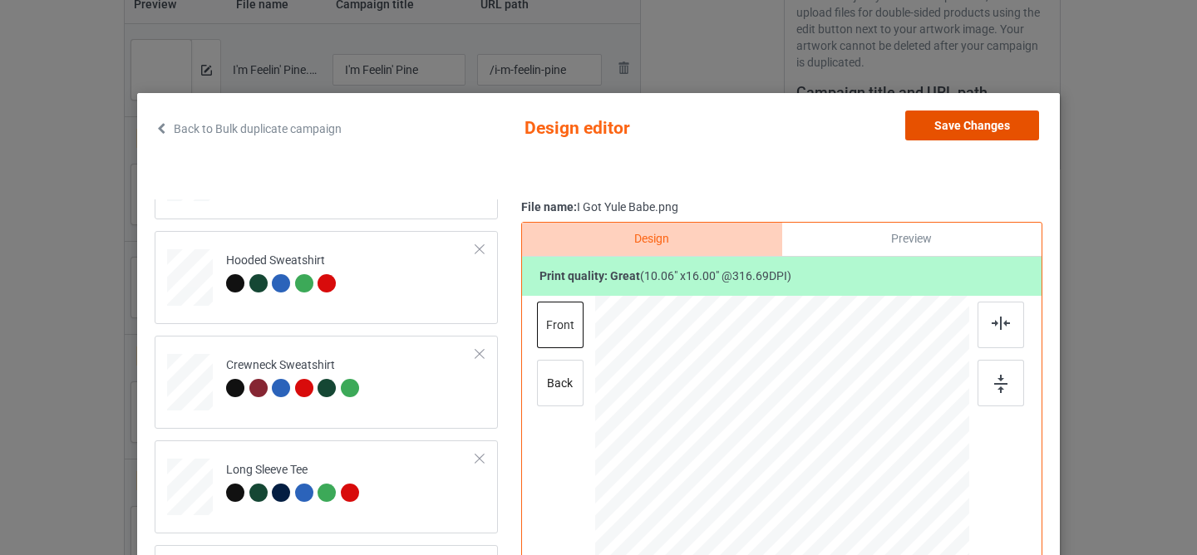
click at [953, 122] on button "Save Changes" at bounding box center [972, 126] width 134 height 30
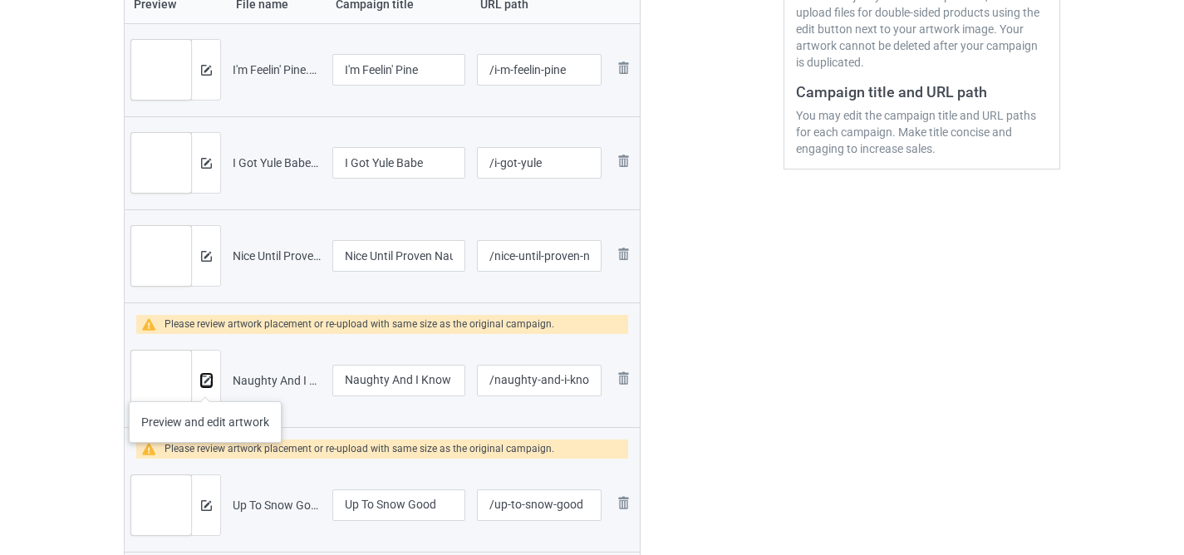
click at [205, 385] on img at bounding box center [206, 381] width 11 height 11
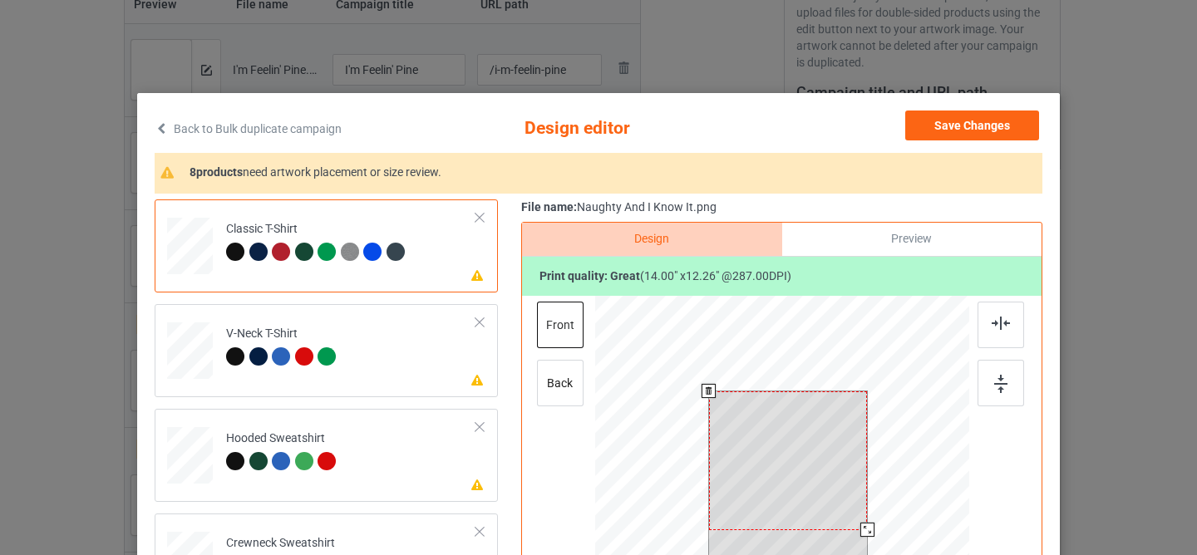
click at [788, 436] on div at bounding box center [788, 460] width 159 height 139
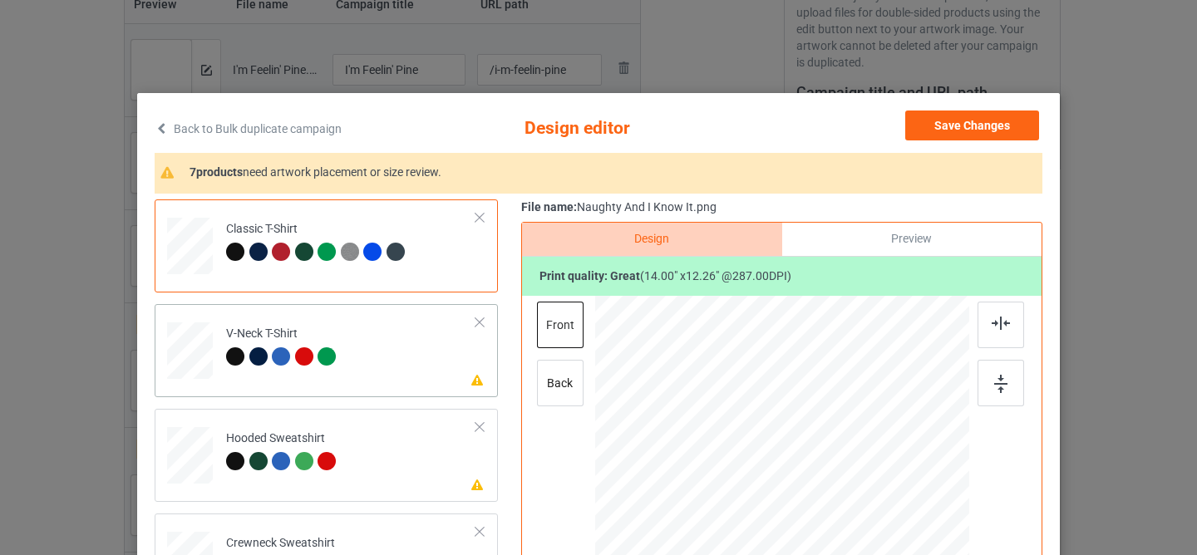
click at [386, 346] on td "Please review artwork placement V-Neck T-Shirt" at bounding box center [351, 347] width 268 height 73
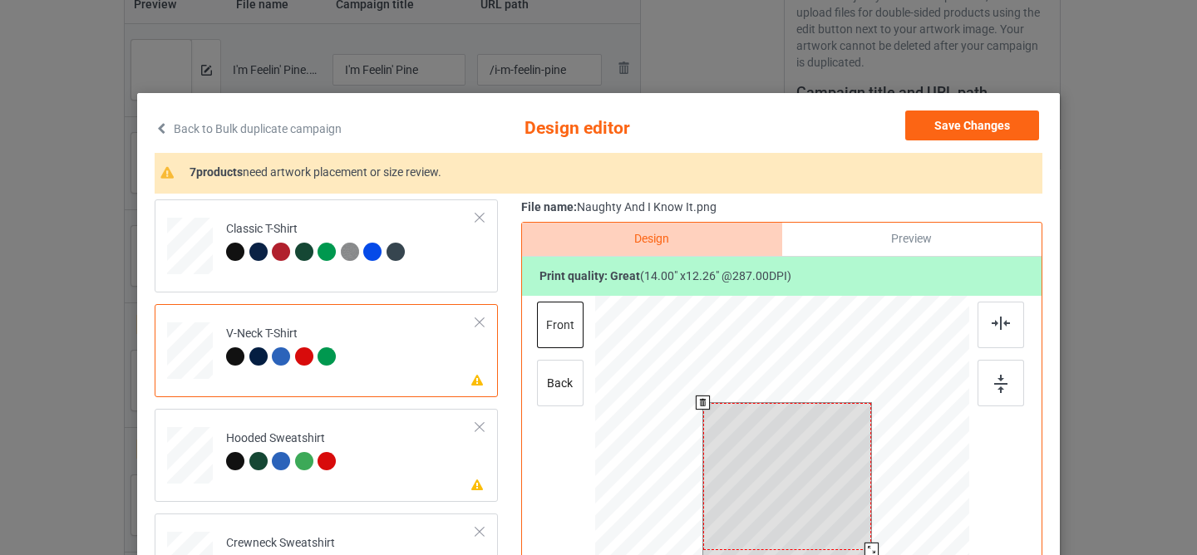
click at [759, 470] on div at bounding box center [787, 476] width 169 height 147
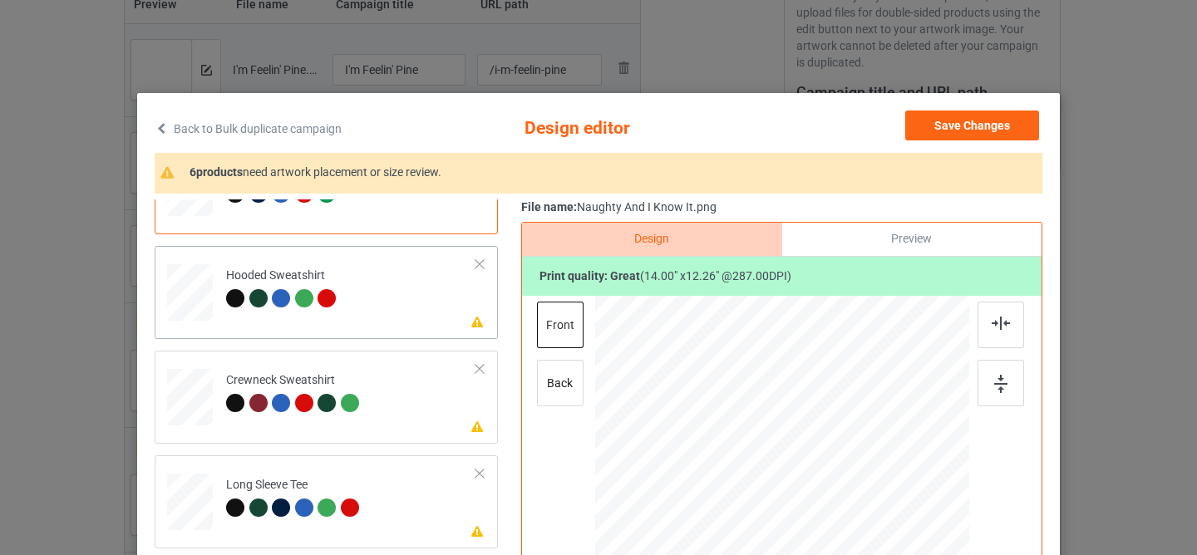
scroll to position [178, 0]
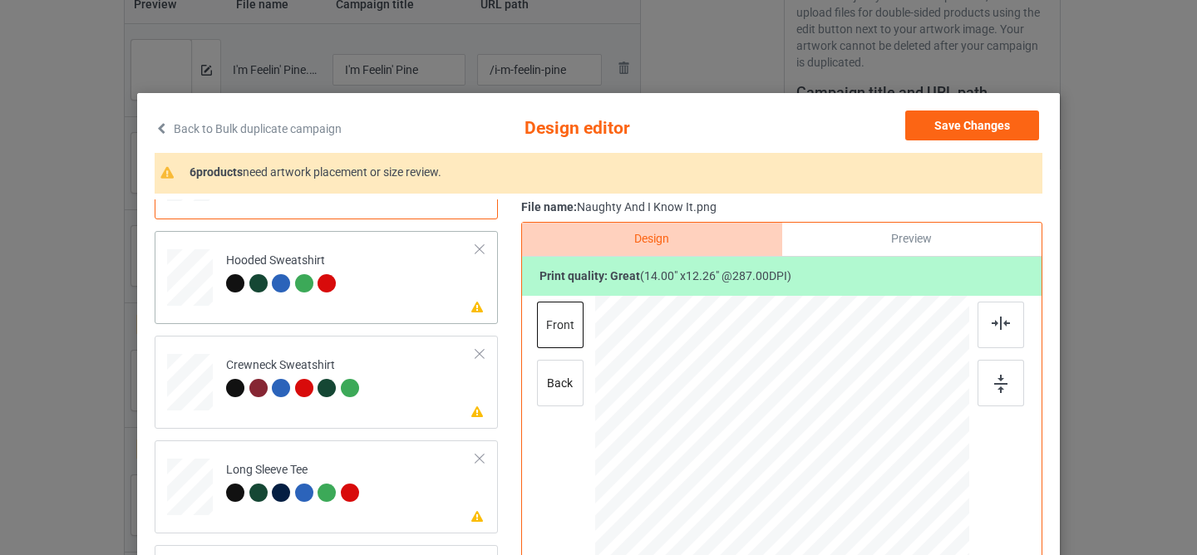
click at [397, 286] on td "Please review artwork placement Hooded Sweatshirt" at bounding box center [351, 274] width 268 height 73
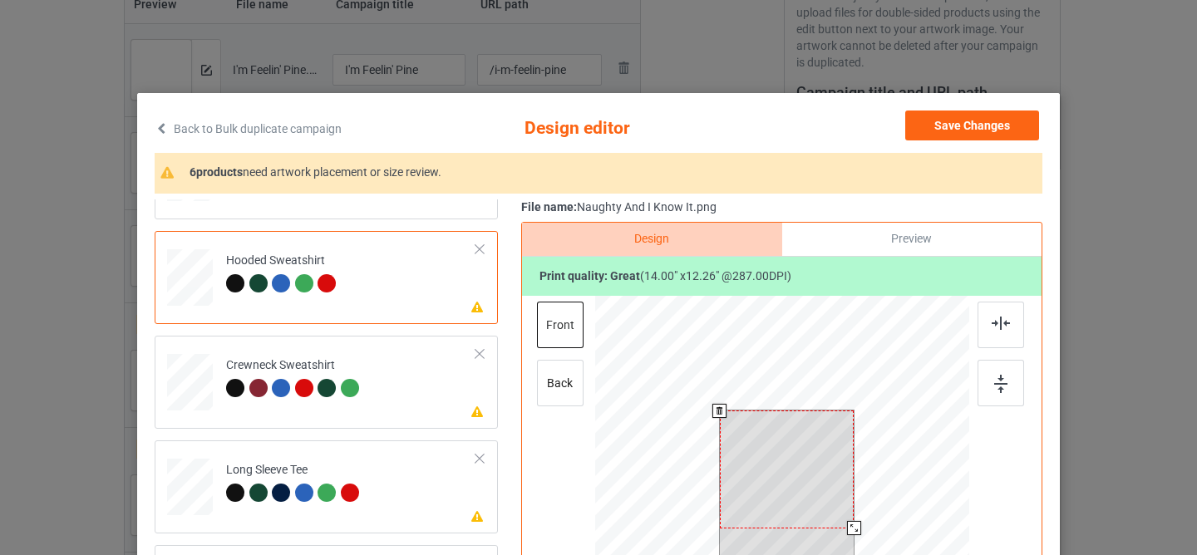
click at [775, 473] on div at bounding box center [787, 469] width 135 height 117
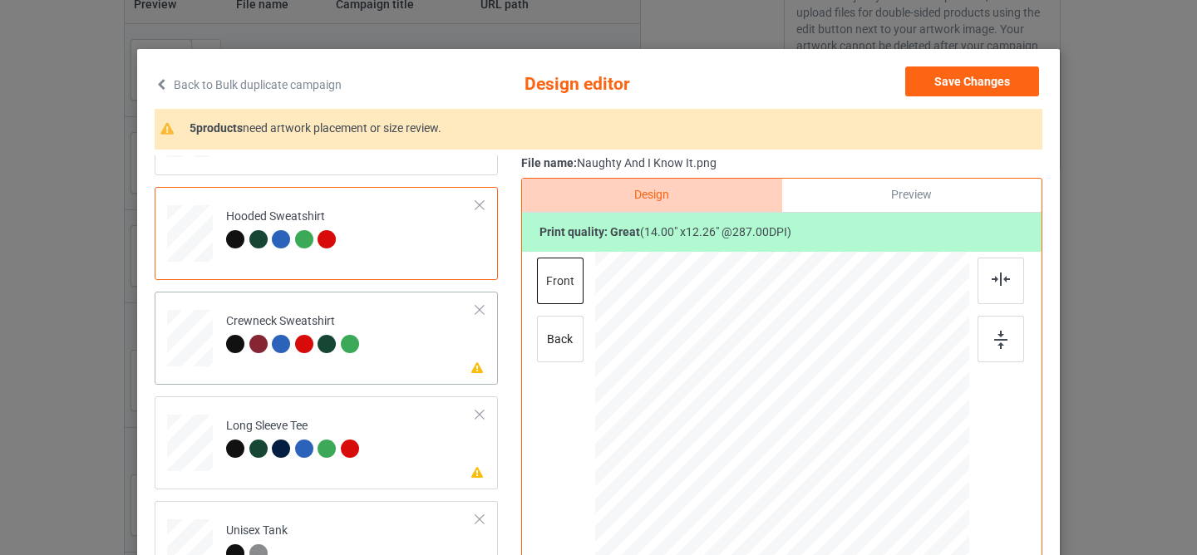
scroll to position [93, 0]
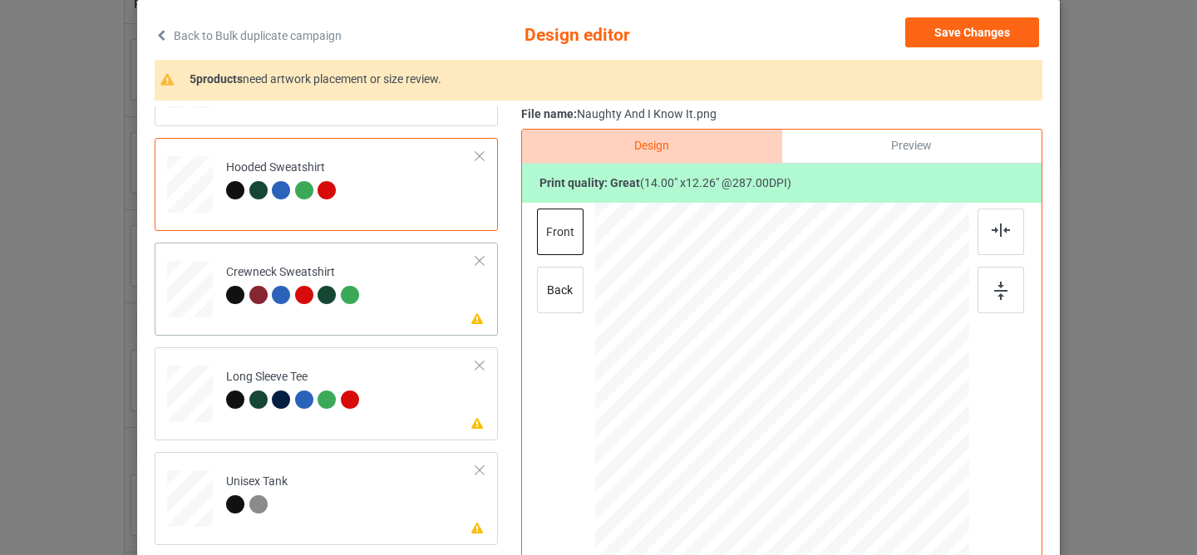
click at [406, 303] on td "Please review artwork placement Crewneck Sweatshirt" at bounding box center [351, 285] width 268 height 73
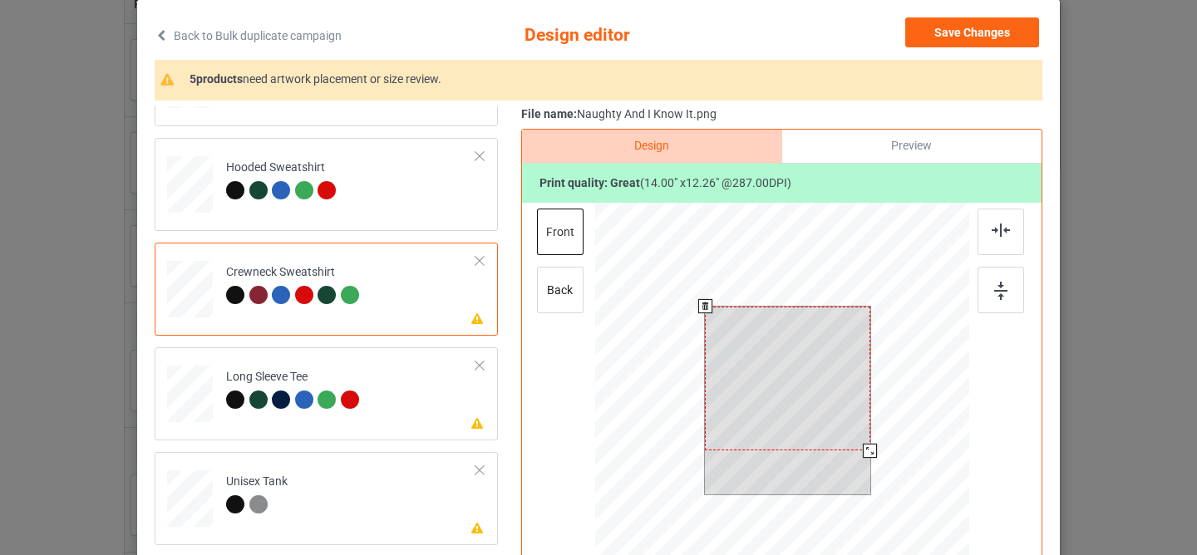
click at [769, 401] on div at bounding box center [787, 379] width 165 height 145
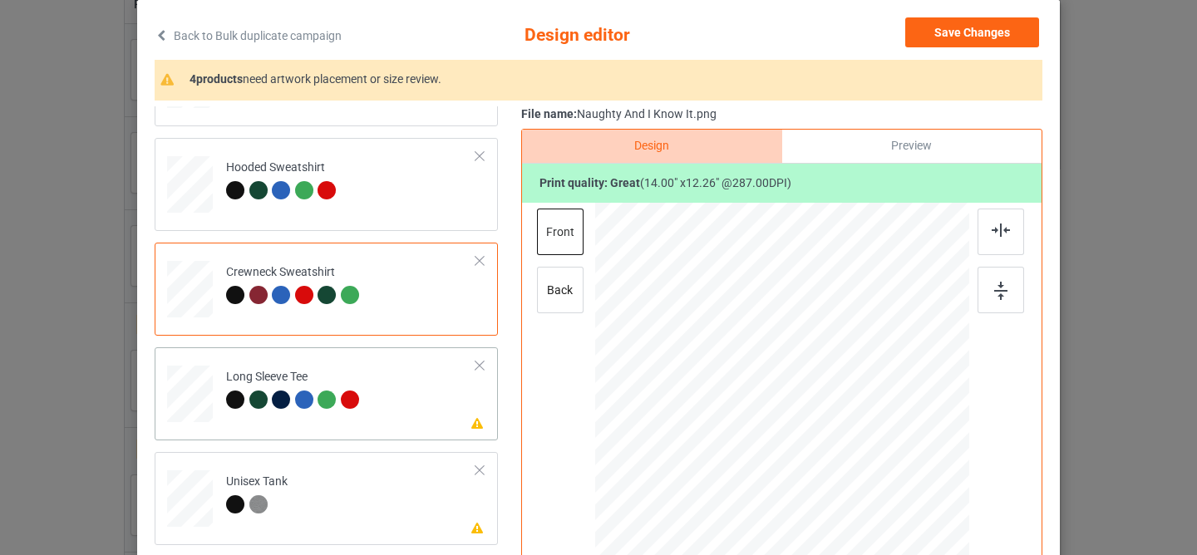
click at [405, 400] on td "Please review artwork placement Long Sleeve Tee" at bounding box center [351, 390] width 268 height 73
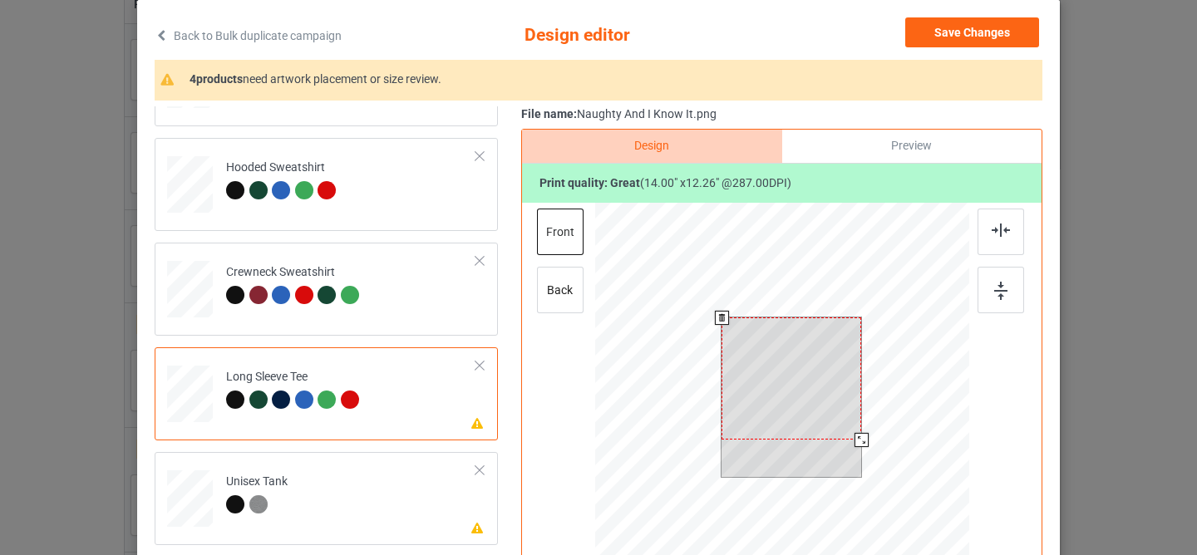
click at [746, 396] on div at bounding box center [791, 378] width 140 height 122
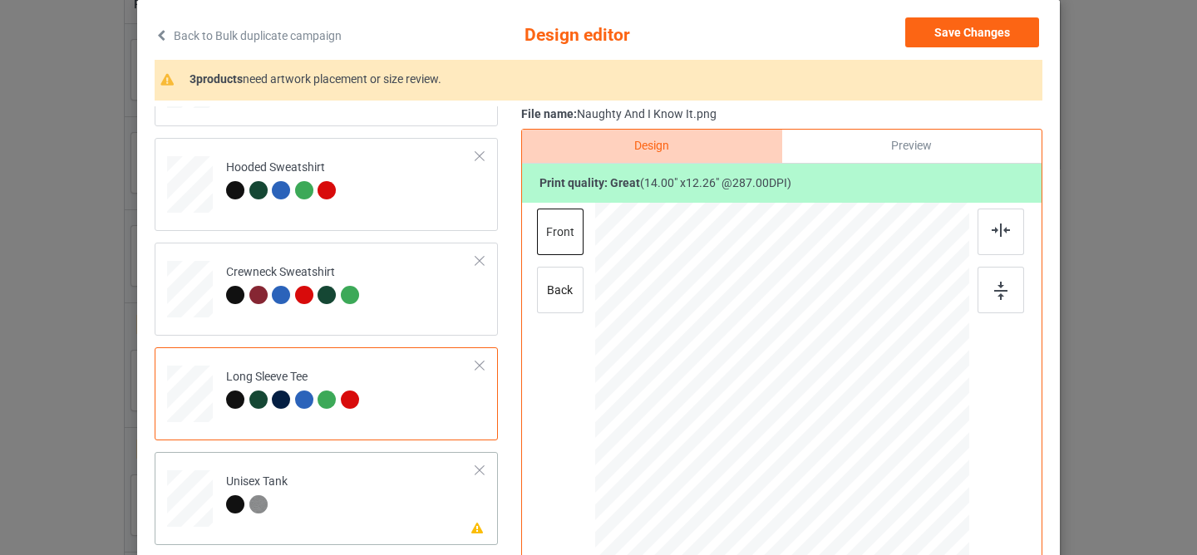
scroll to position [199, 0]
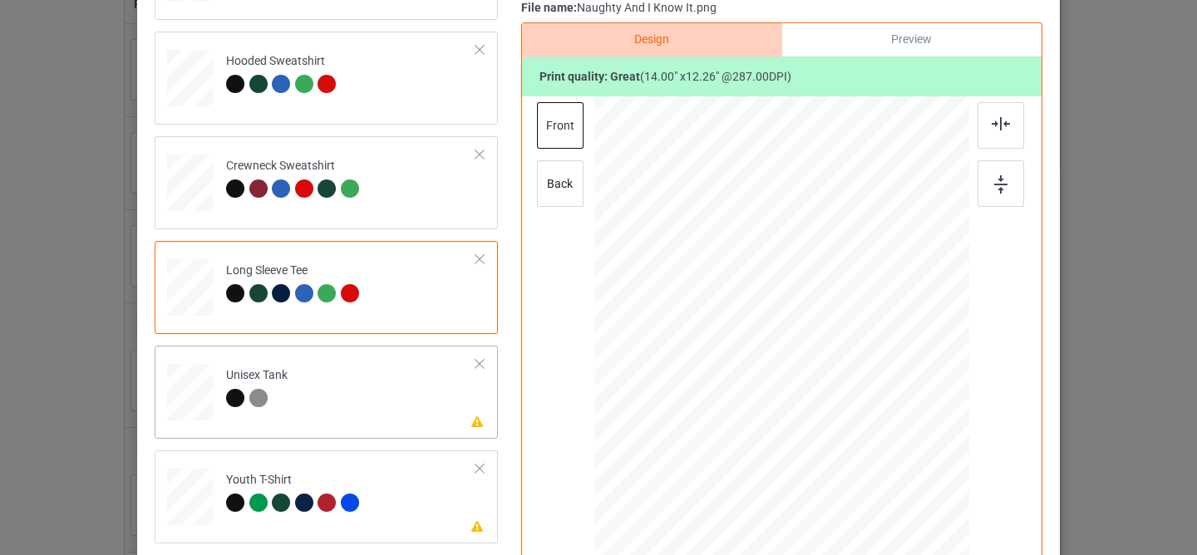
click at [389, 395] on td "Please review artwork placement Unisex Tank" at bounding box center [351, 388] width 268 height 73
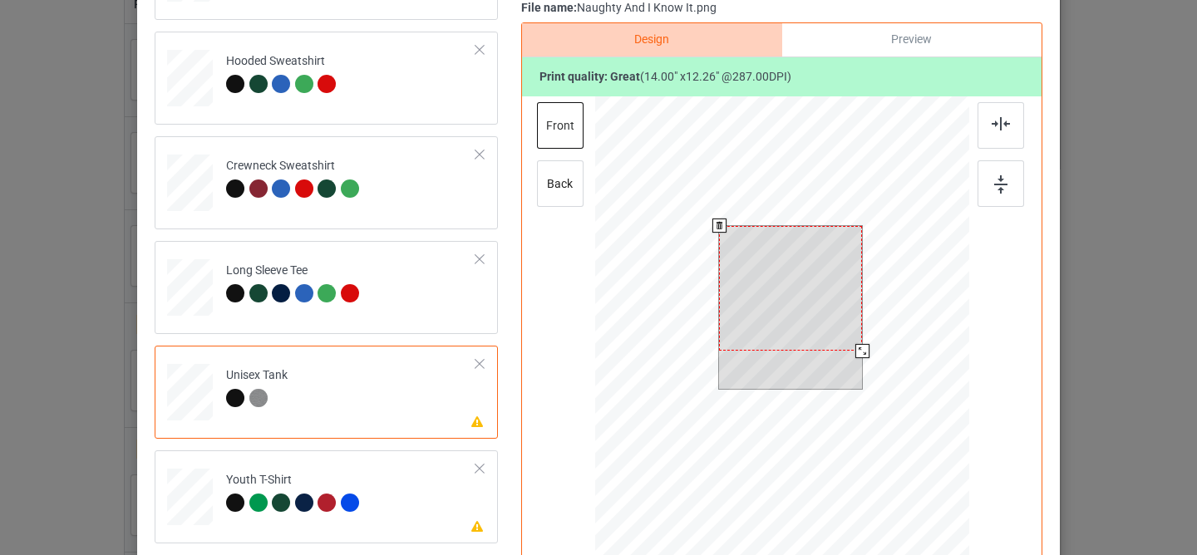
click at [770, 280] on div at bounding box center [790, 289] width 143 height 126
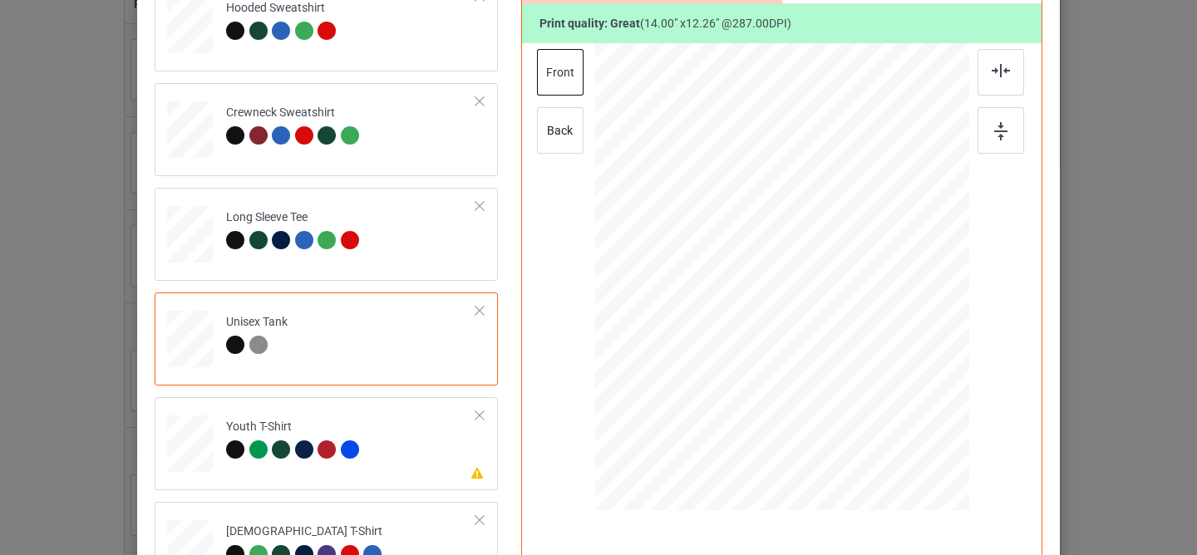
scroll to position [332, 0]
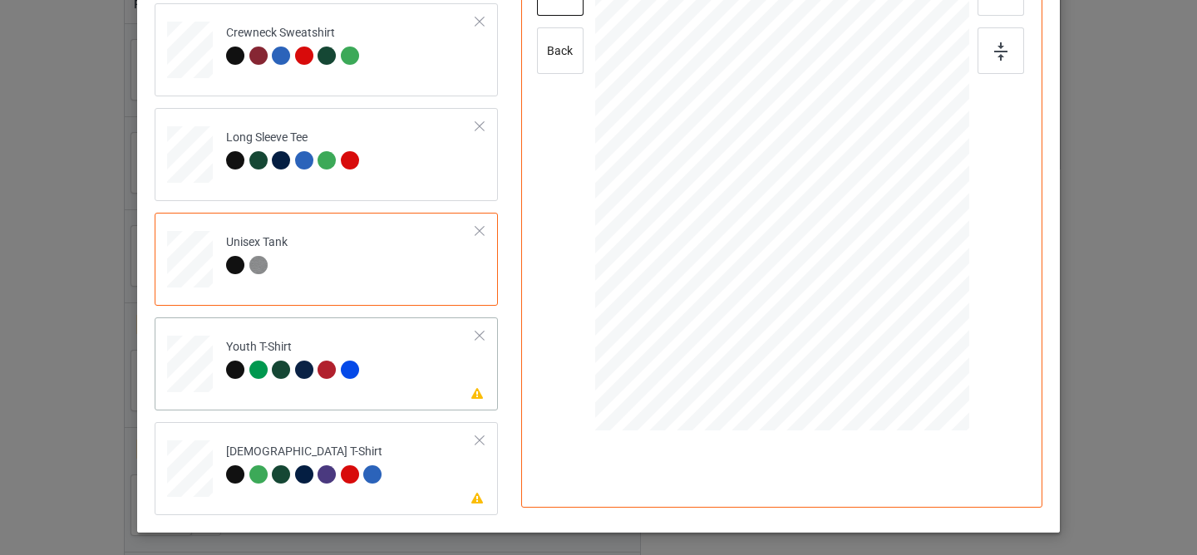
click at [442, 399] on div "Please review artwork placement Youth T-Shirt" at bounding box center [326, 363] width 343 height 93
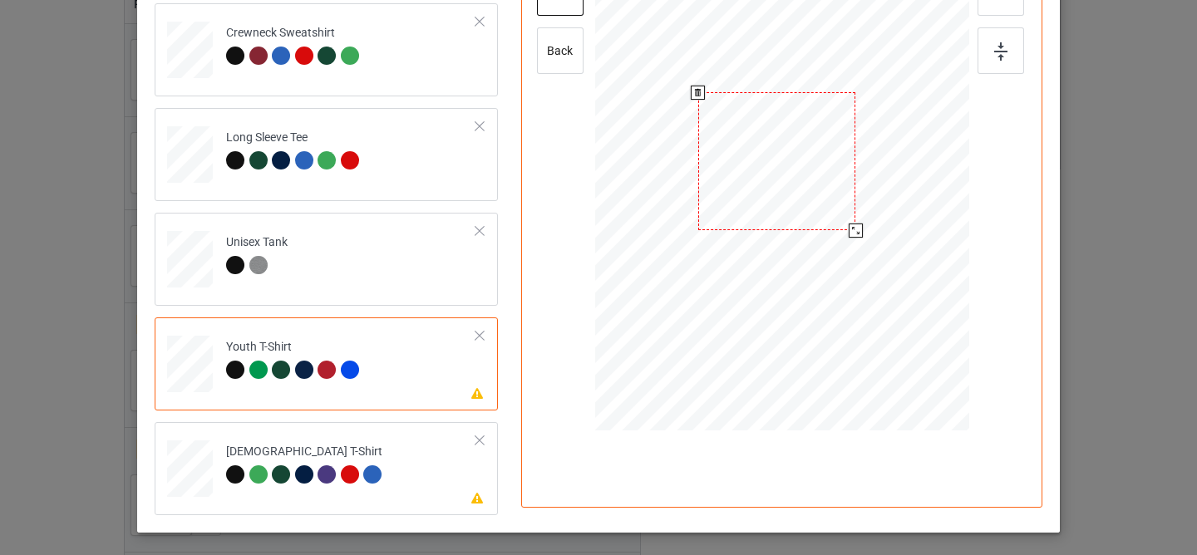
click at [765, 197] on div at bounding box center [777, 161] width 158 height 138
click at [425, 479] on td "Please review artwork placement [DEMOGRAPHIC_DATA] T-Shirt" at bounding box center [351, 465] width 268 height 73
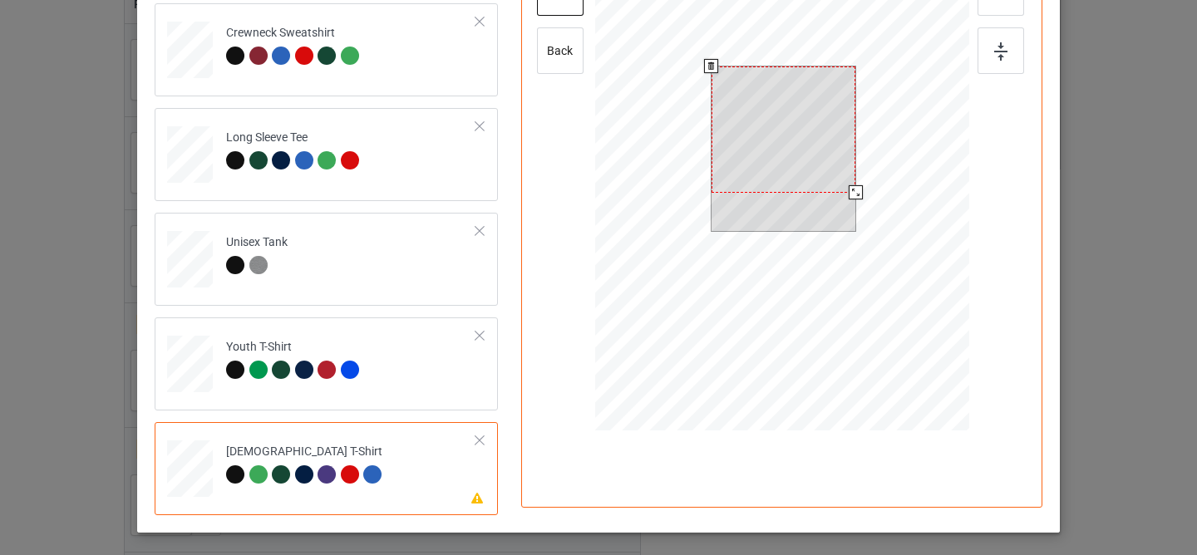
click at [768, 160] on div at bounding box center [783, 129] width 144 height 126
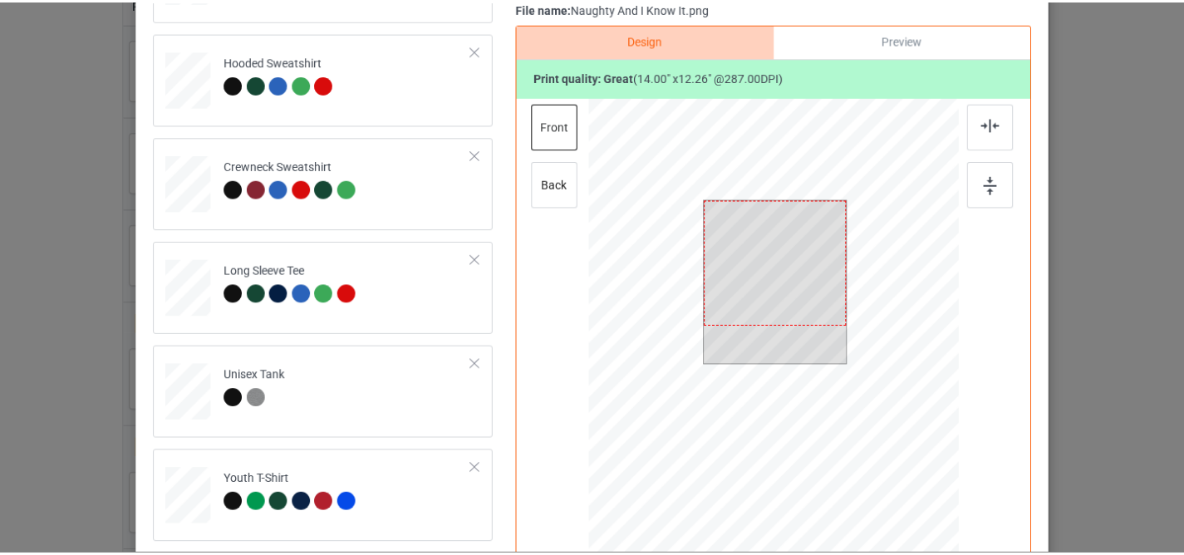
scroll to position [0, 0]
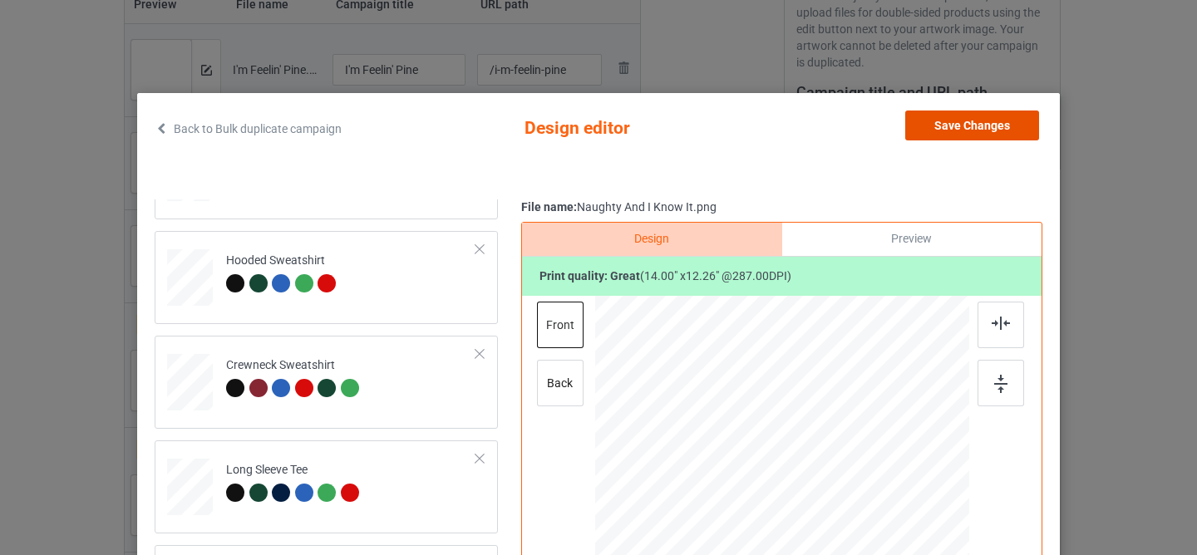
click at [955, 121] on button "Save Changes" at bounding box center [972, 126] width 134 height 30
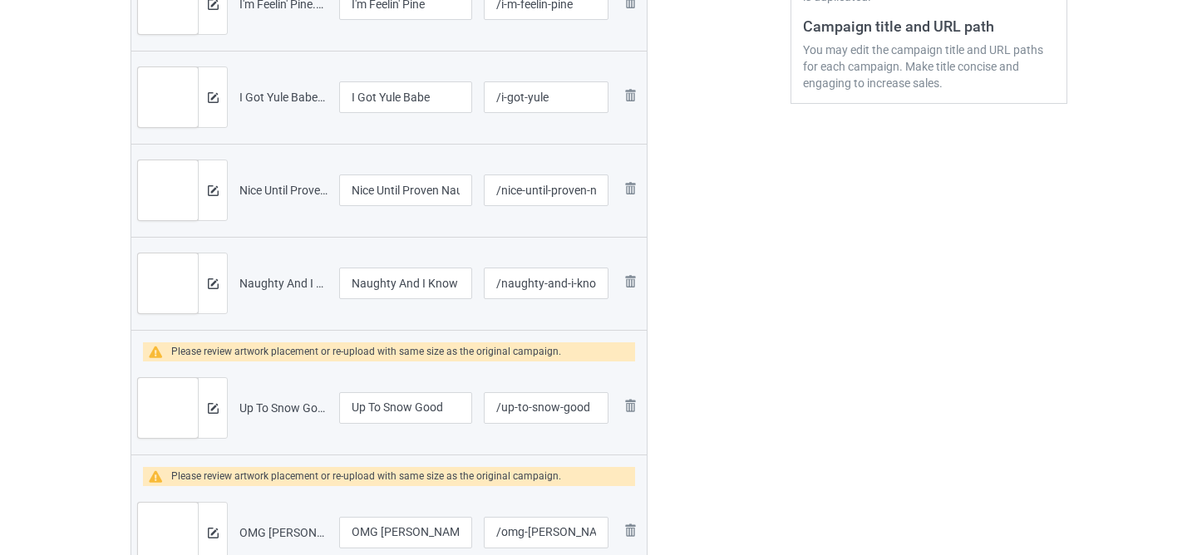
scroll to position [518, 0]
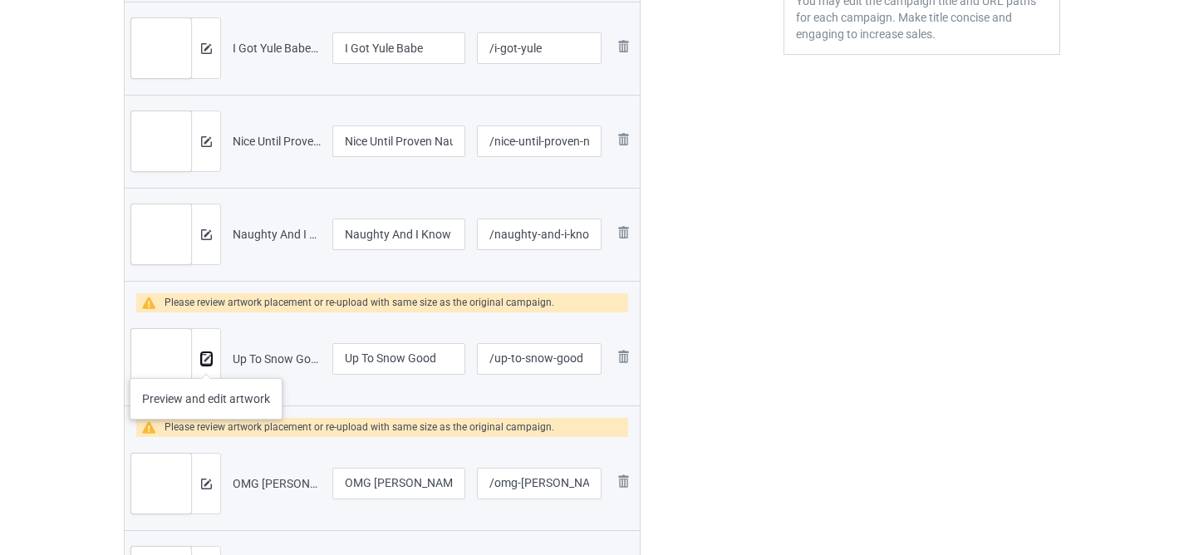
click at [204, 362] on img at bounding box center [206, 359] width 11 height 11
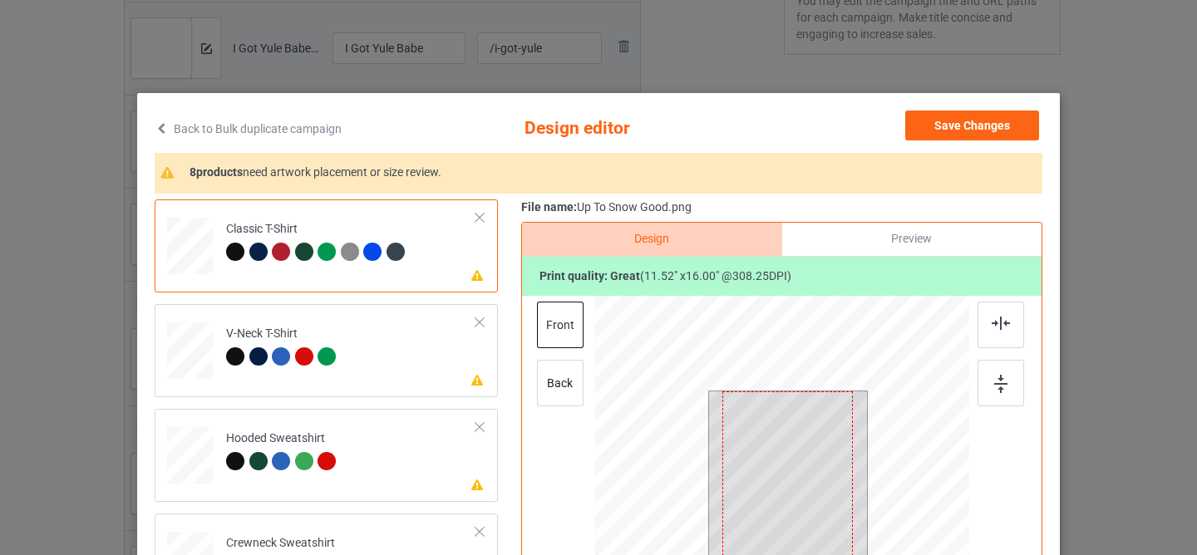
click at [802, 425] on div at bounding box center [787, 481] width 130 height 181
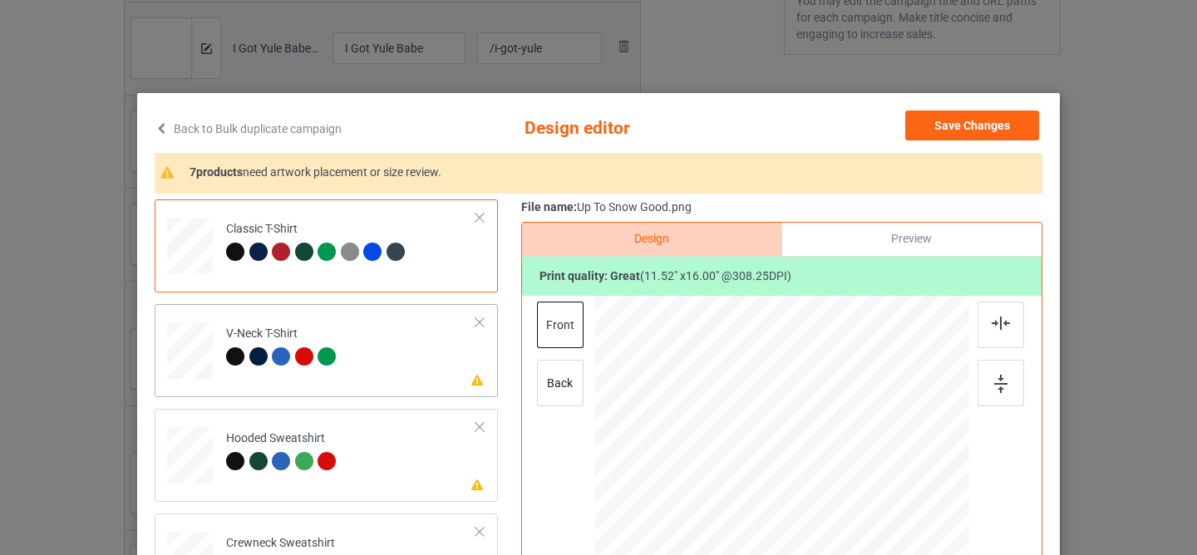
click at [435, 379] on td "Please review artwork placement V-Neck T-Shirt" at bounding box center [351, 347] width 268 height 73
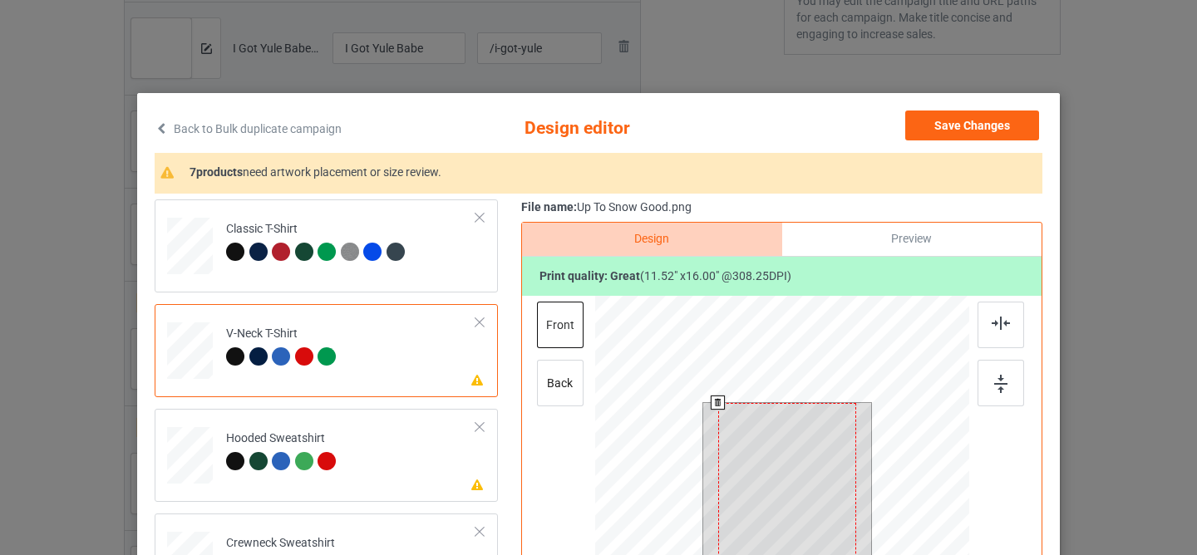
click at [746, 455] on div at bounding box center [787, 499] width 139 height 192
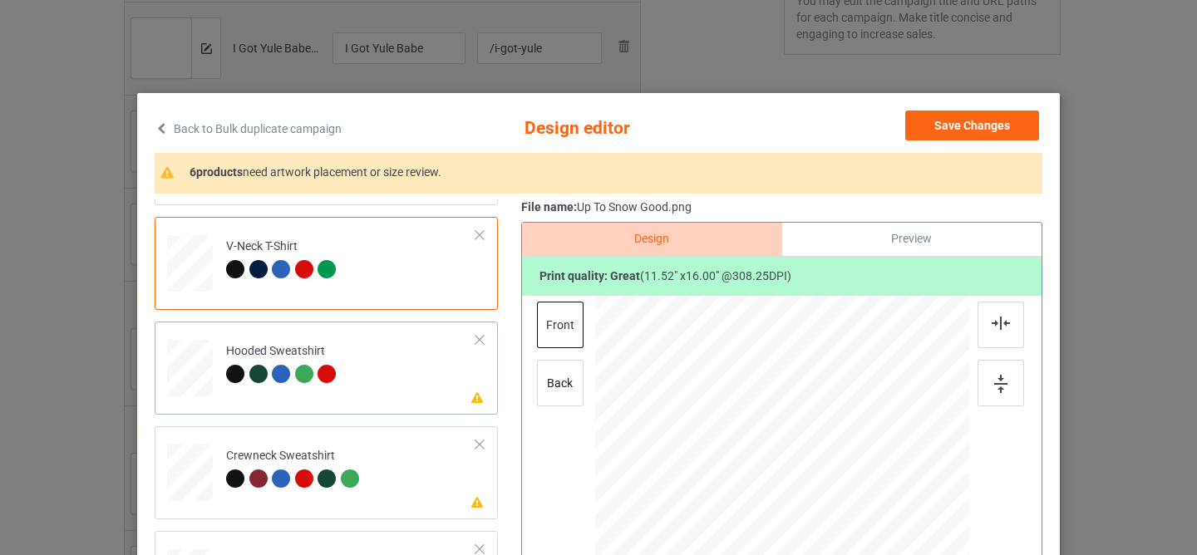
scroll to position [116, 0]
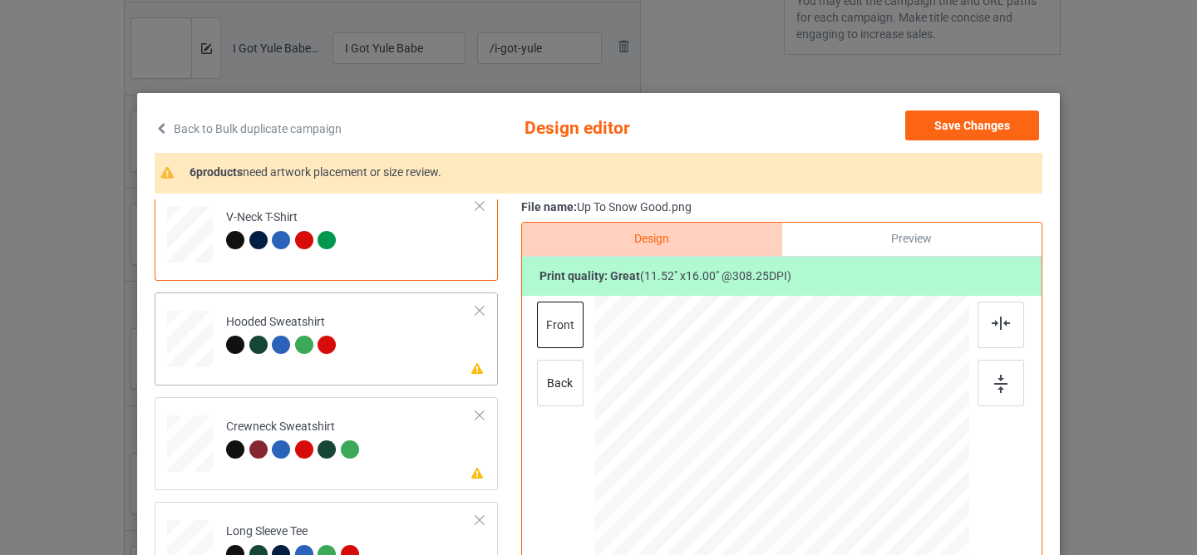
click at [406, 344] on td "Please review artwork placement Hooded Sweatshirt" at bounding box center [351, 335] width 268 height 73
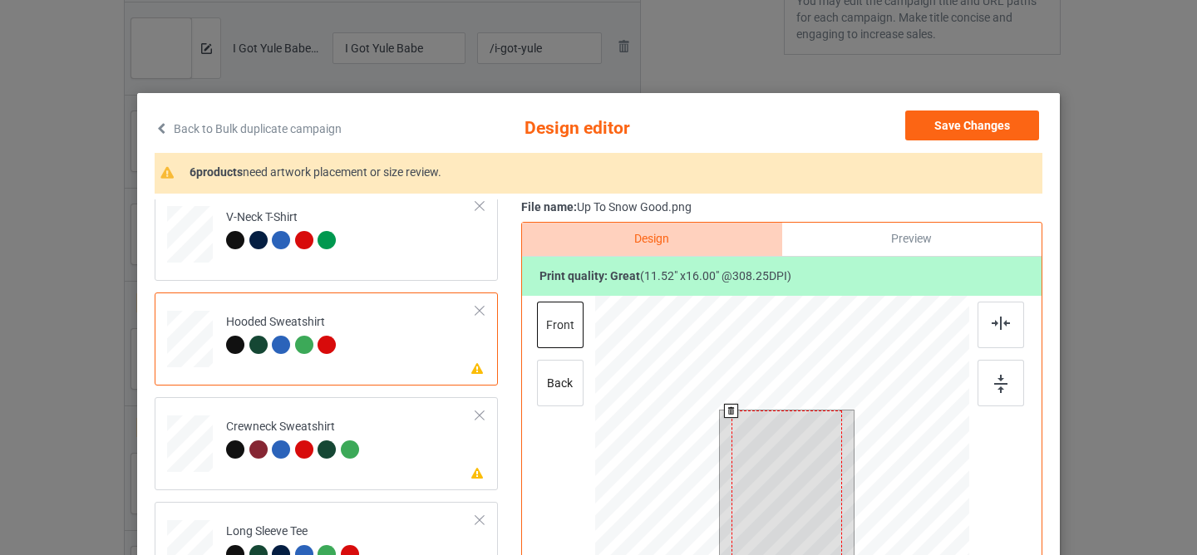
click at [781, 493] on div at bounding box center [786, 488] width 111 height 154
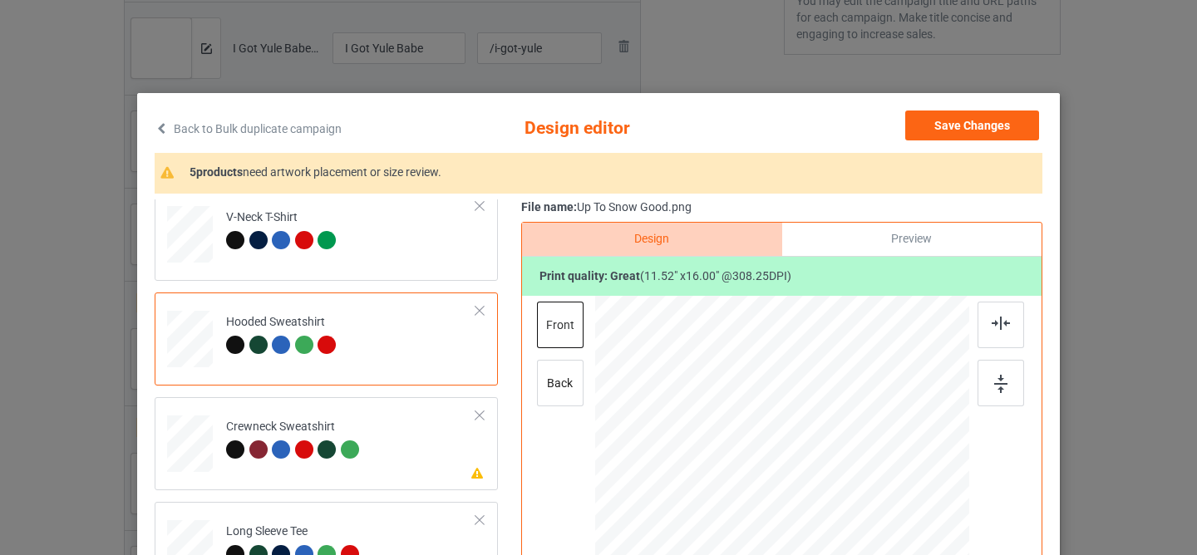
scroll to position [178, 0]
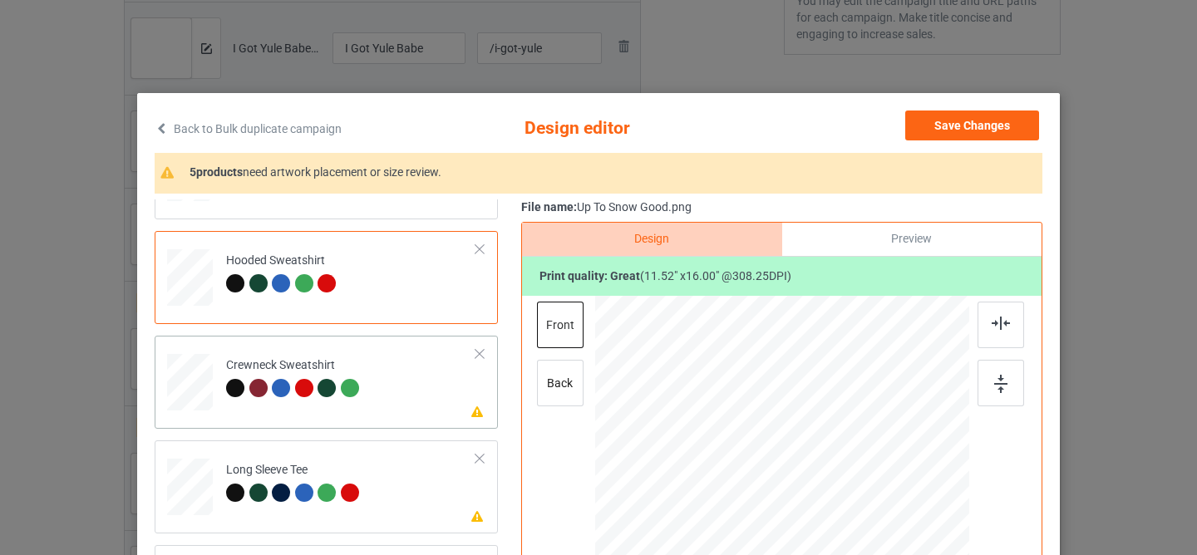
click at [414, 349] on td "Please review artwork placement Crewneck Sweatshirt" at bounding box center [351, 378] width 268 height 73
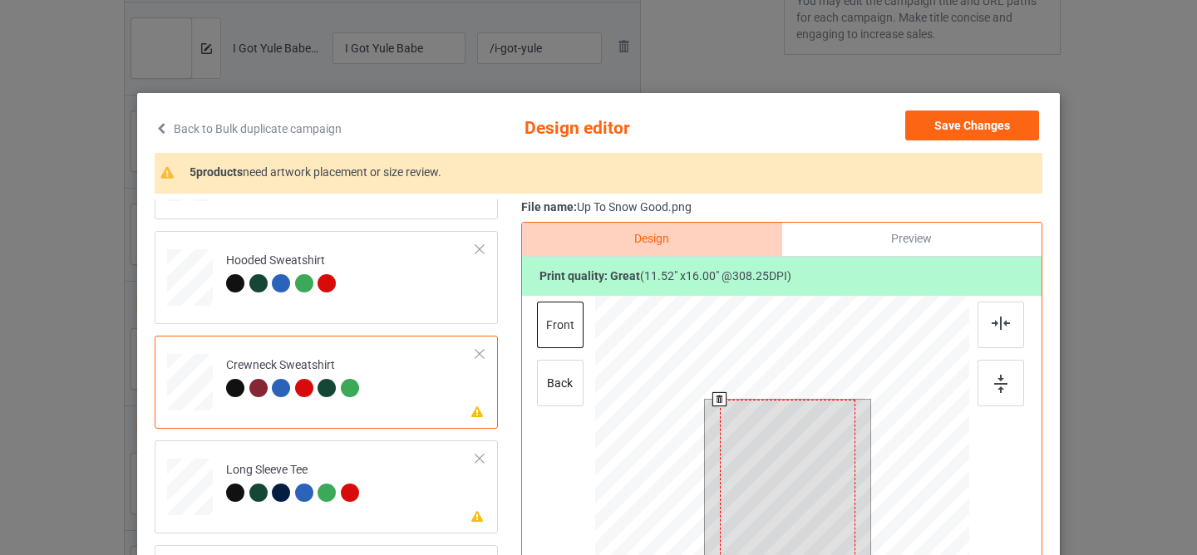
click at [772, 489] on div at bounding box center [787, 494] width 135 height 189
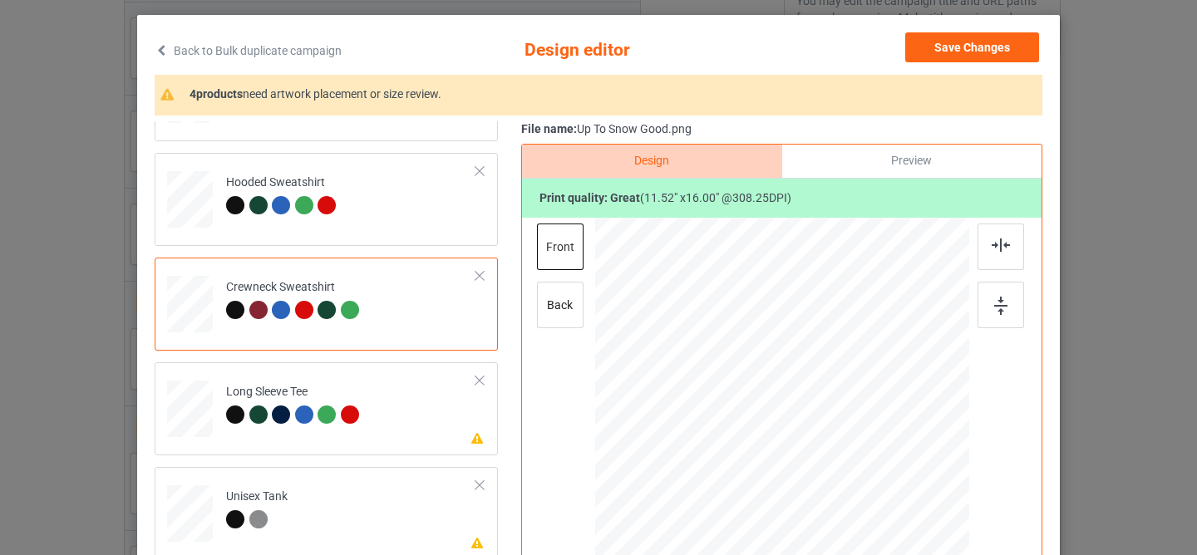
scroll to position [125, 0]
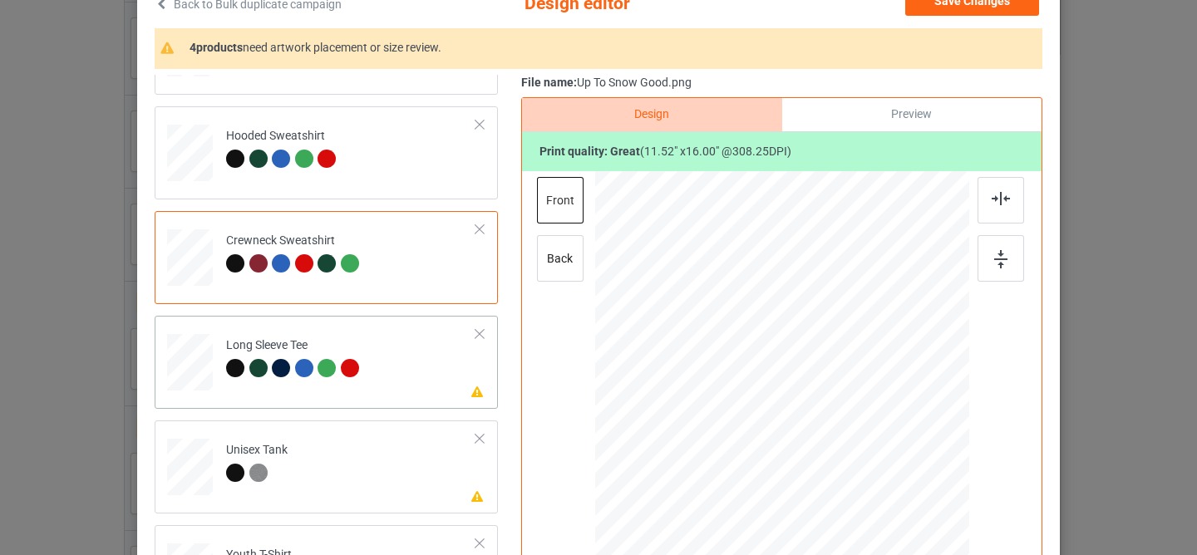
click at [398, 369] on td "Please review artwork placement Long Sleeve Tee" at bounding box center [351, 358] width 268 height 73
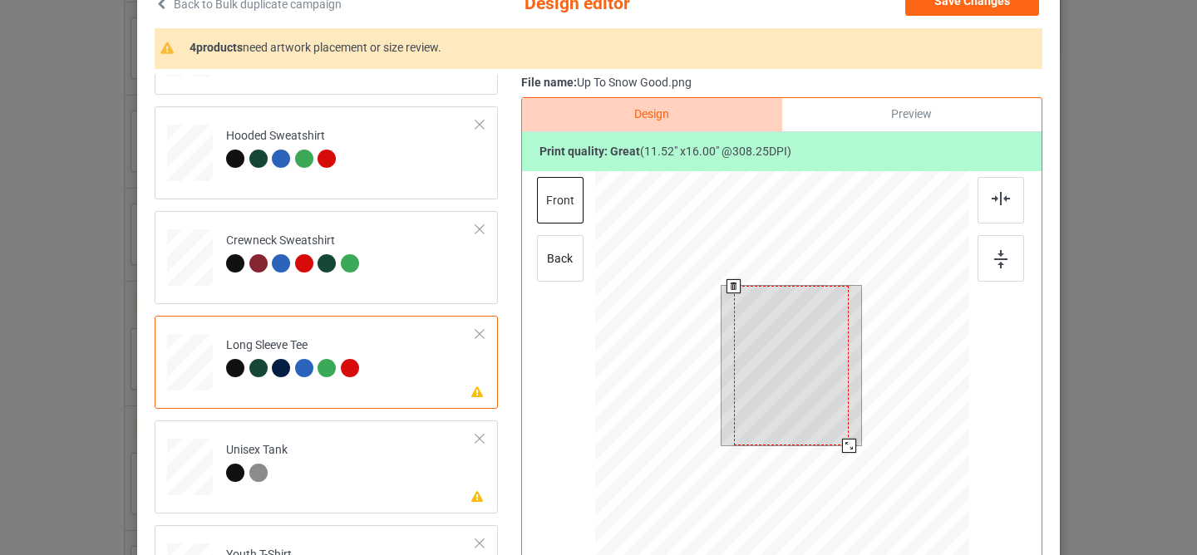
click at [780, 381] on div at bounding box center [791, 366] width 115 height 160
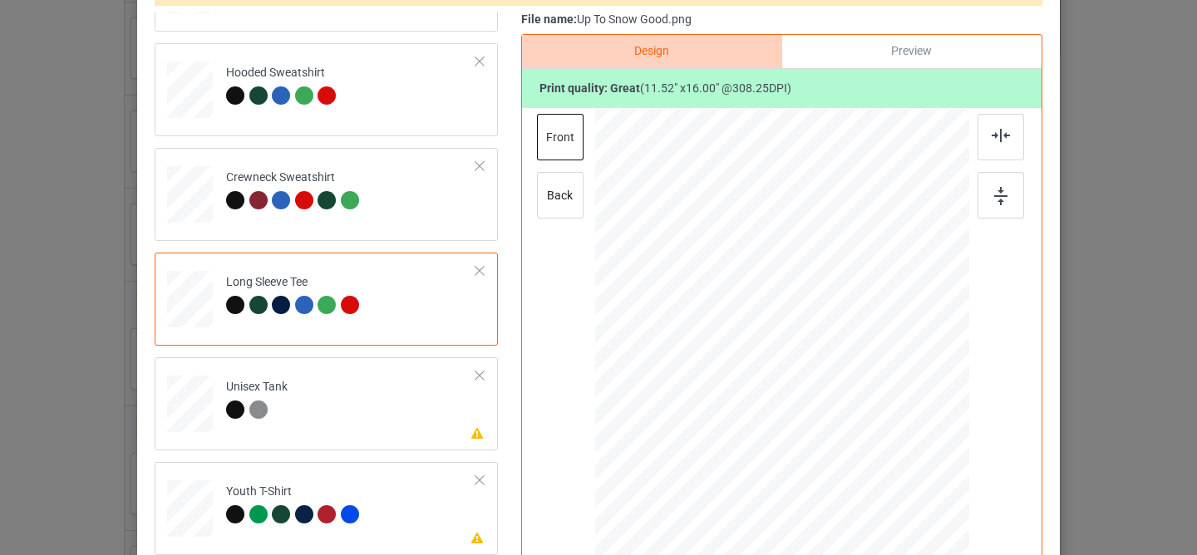
scroll to position [225, 0]
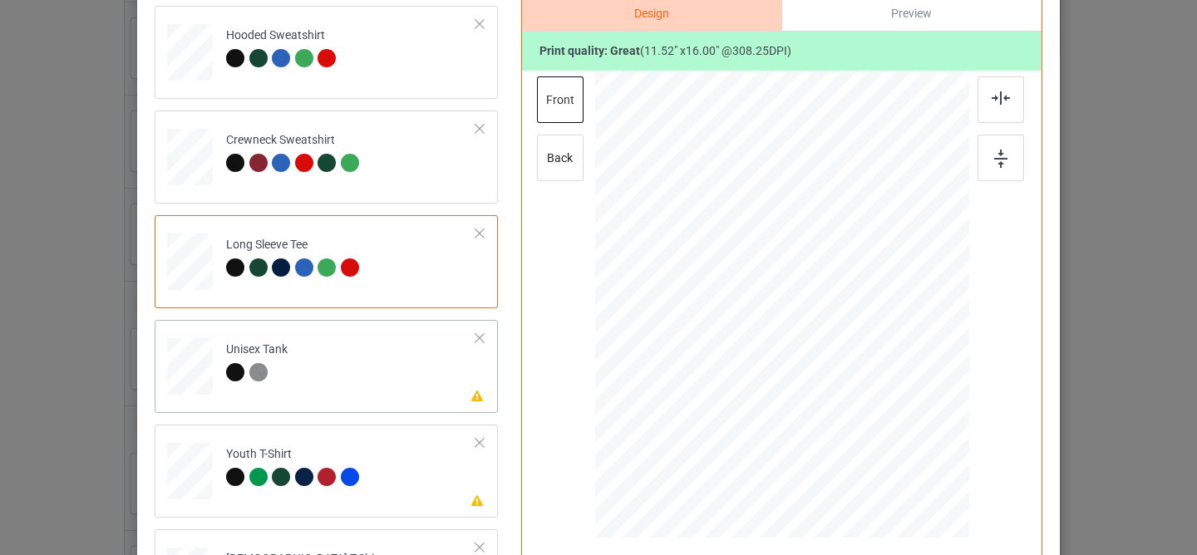
click at [383, 384] on td "Please review artwork placement Unisex Tank" at bounding box center [351, 363] width 268 height 73
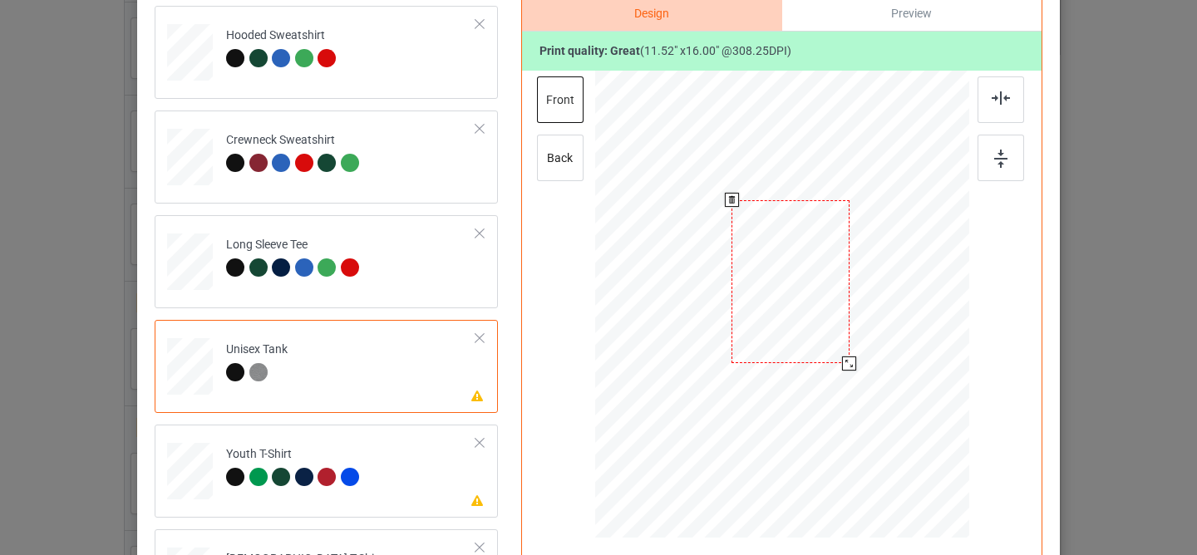
click at [780, 283] on div at bounding box center [790, 282] width 118 height 164
click at [411, 482] on td "Please review artwork placement Youth T-Shirt" at bounding box center [351, 467] width 268 height 73
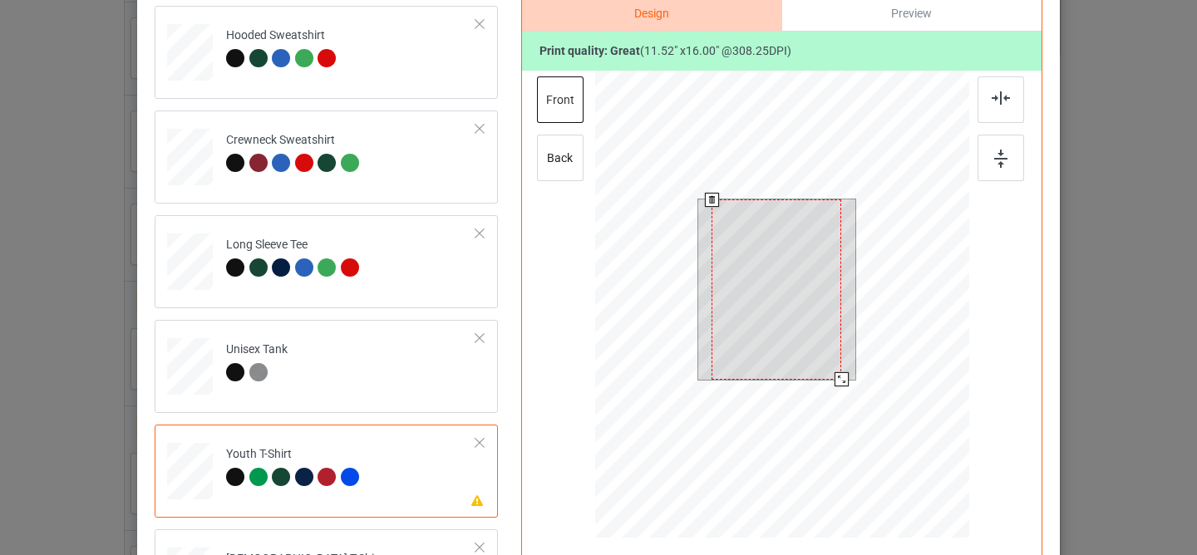
click at [746, 286] on div at bounding box center [776, 289] width 130 height 180
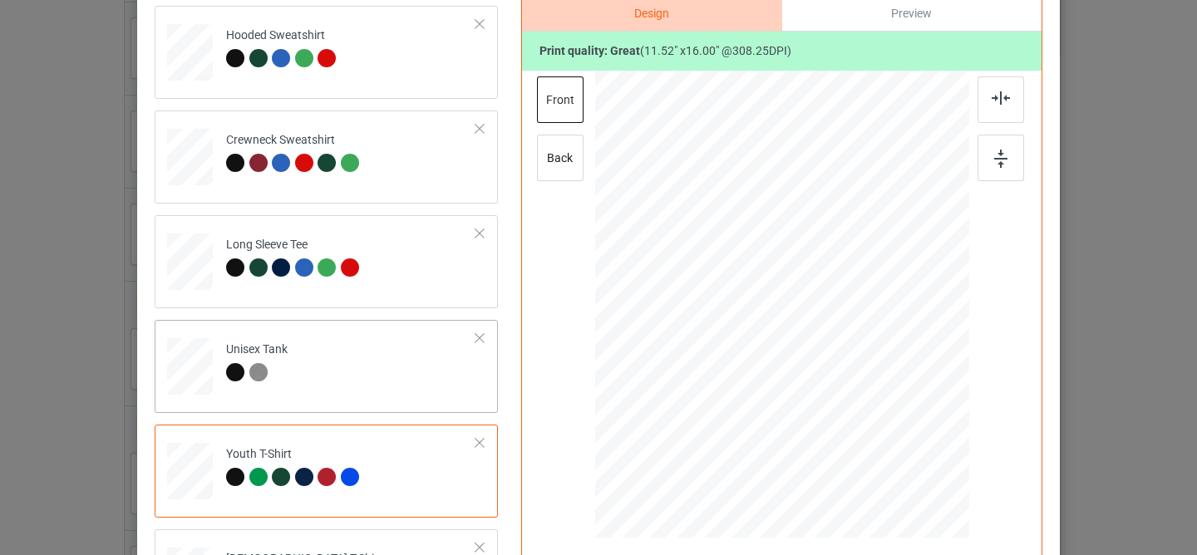
scroll to position [385, 0]
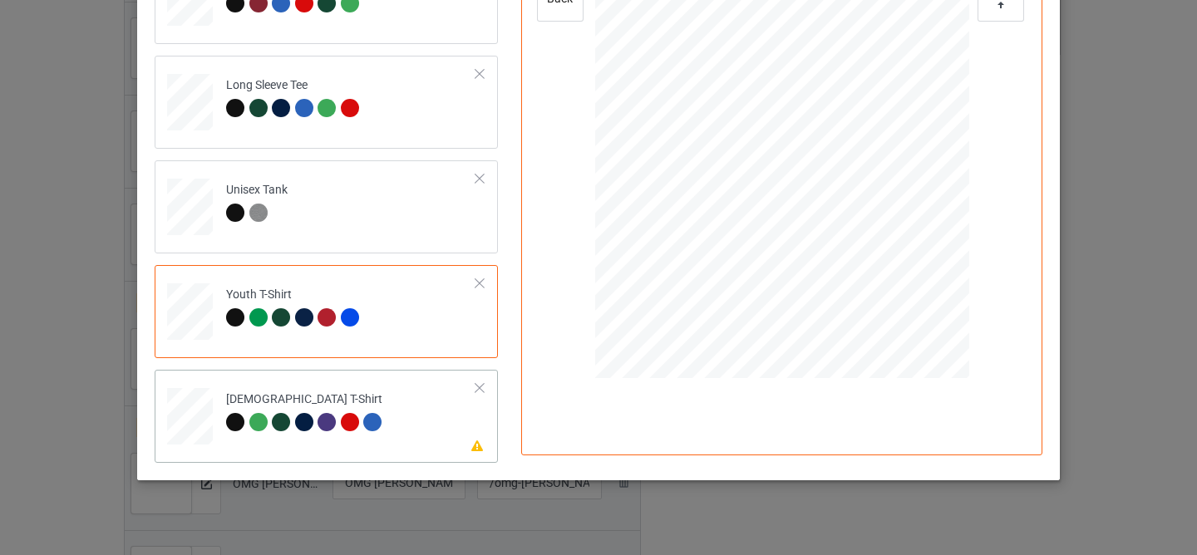
click at [436, 396] on td "Please review artwork placement [DEMOGRAPHIC_DATA] T-Shirt" at bounding box center [351, 413] width 268 height 73
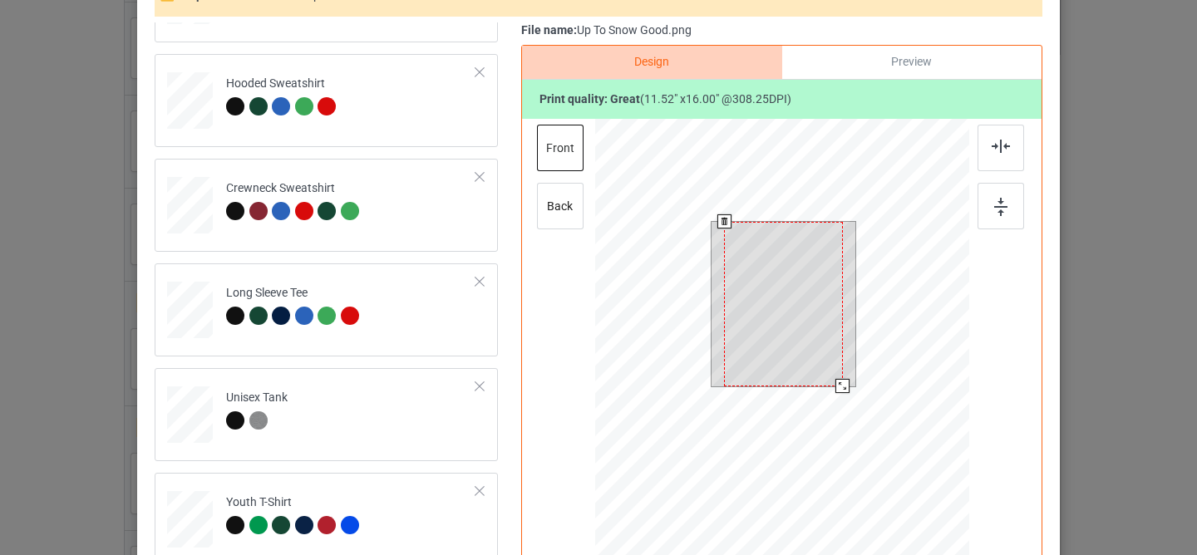
click at [783, 299] on div at bounding box center [783, 304] width 119 height 165
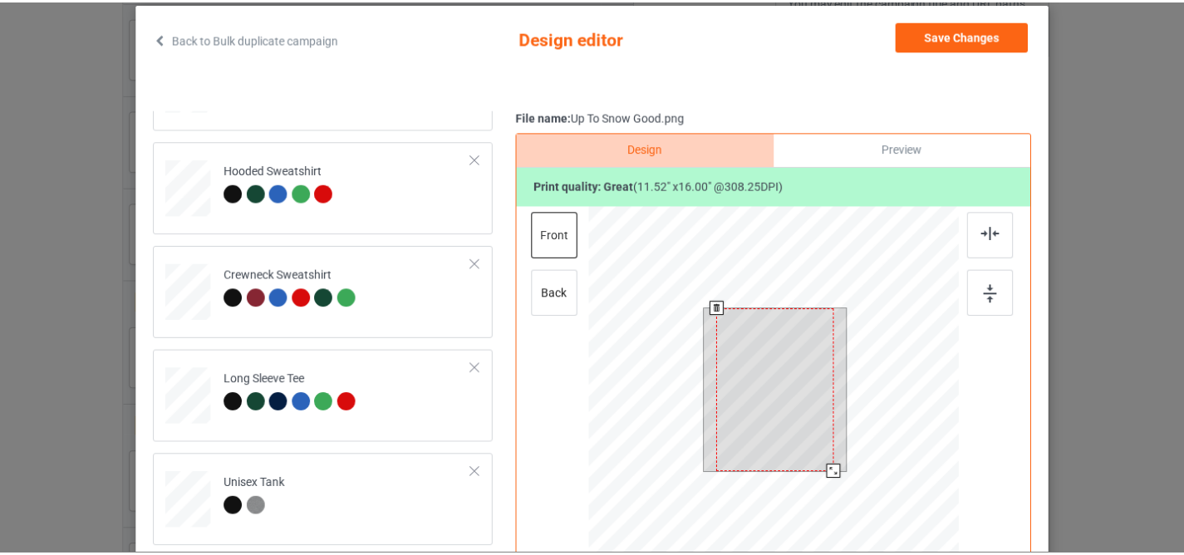
scroll to position [0, 0]
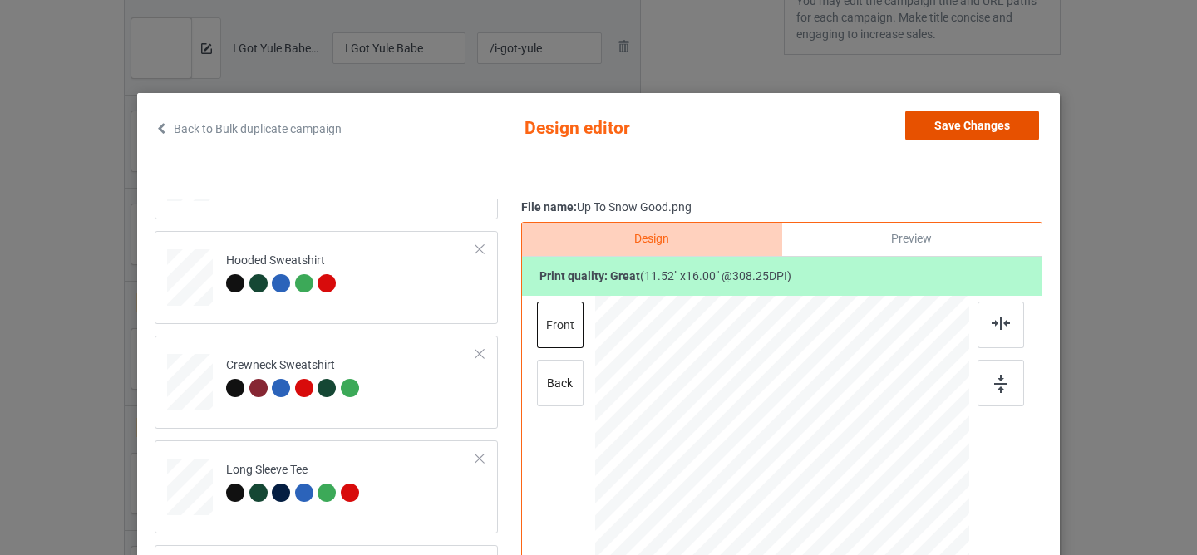
click at [950, 138] on button "Save Changes" at bounding box center [972, 126] width 134 height 30
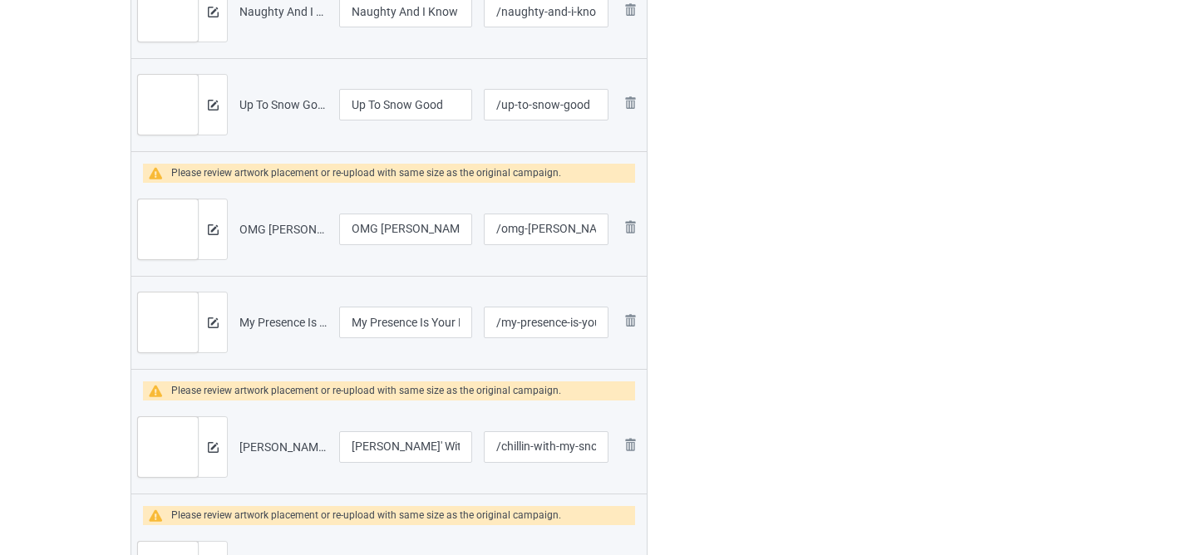
scroll to position [795, 0]
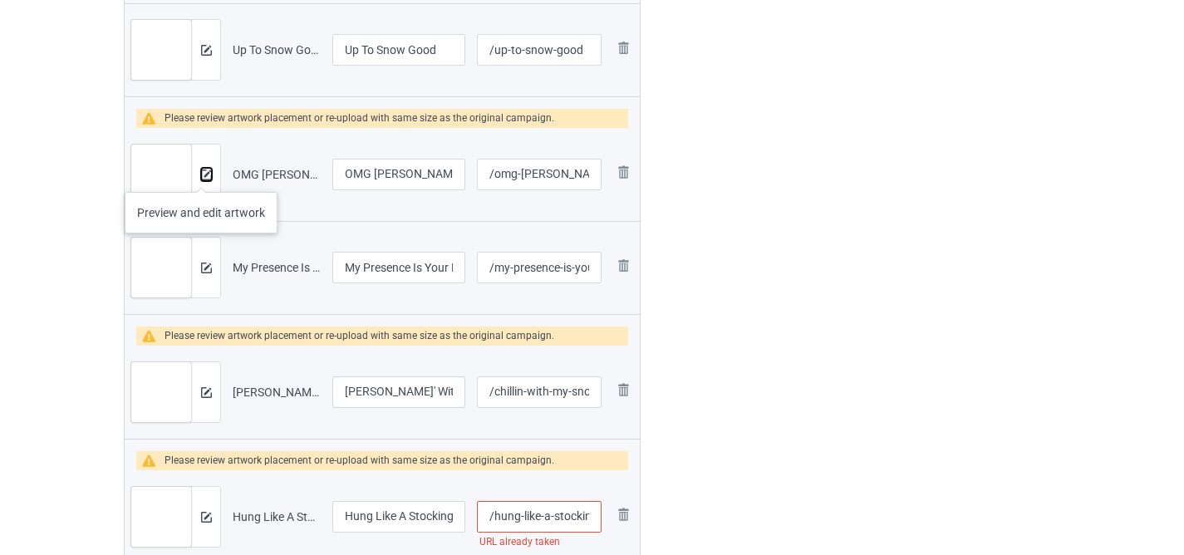
click at [201, 175] on img at bounding box center [206, 175] width 11 height 11
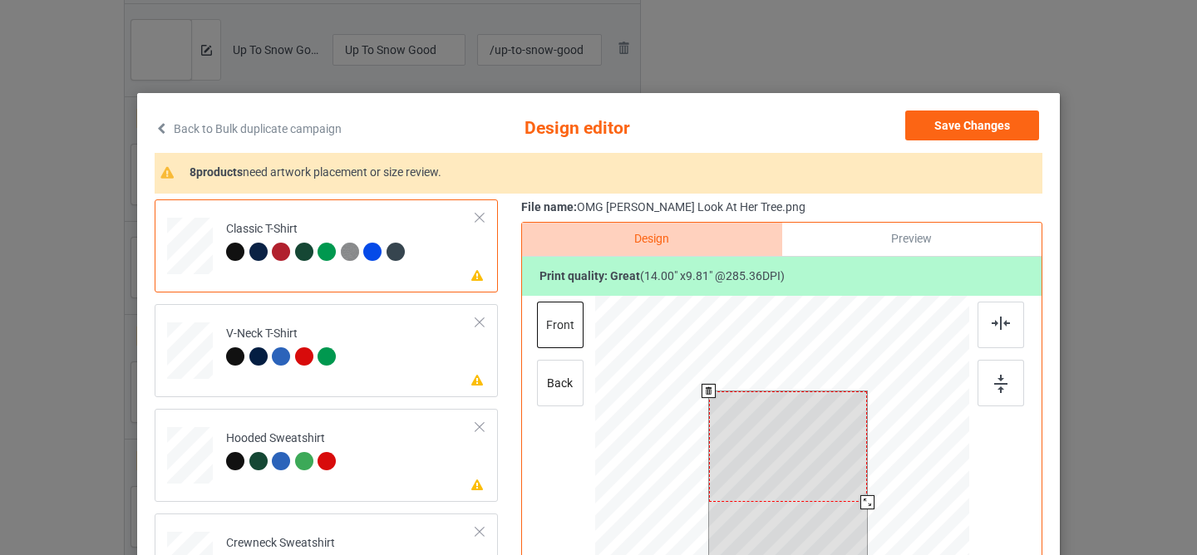
click at [786, 437] on div at bounding box center [788, 446] width 159 height 111
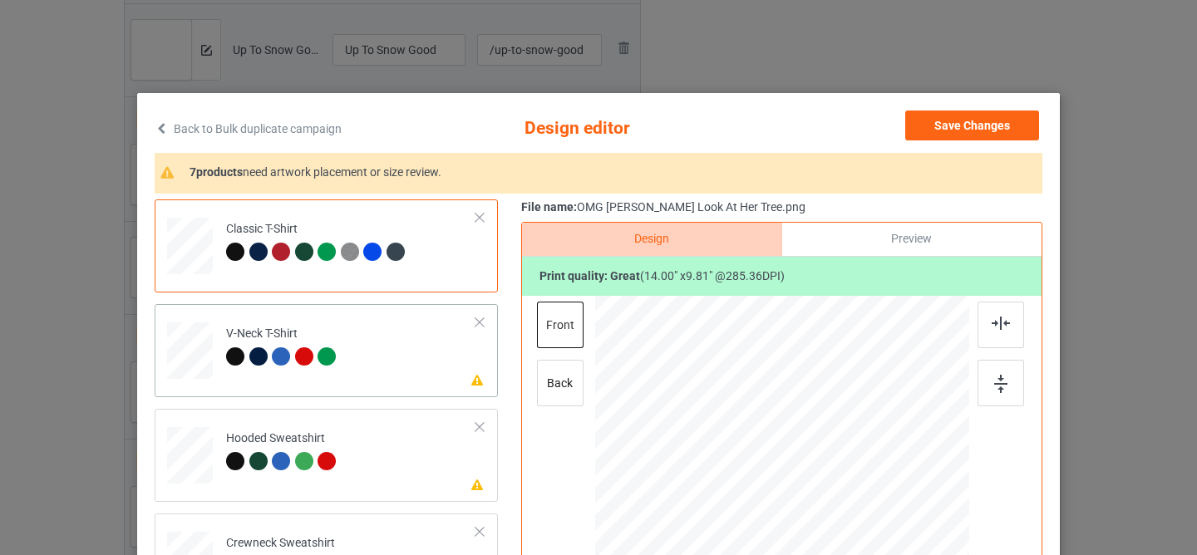
click at [354, 347] on td "Please review artwork placement V-Neck T-Shirt" at bounding box center [351, 347] width 268 height 73
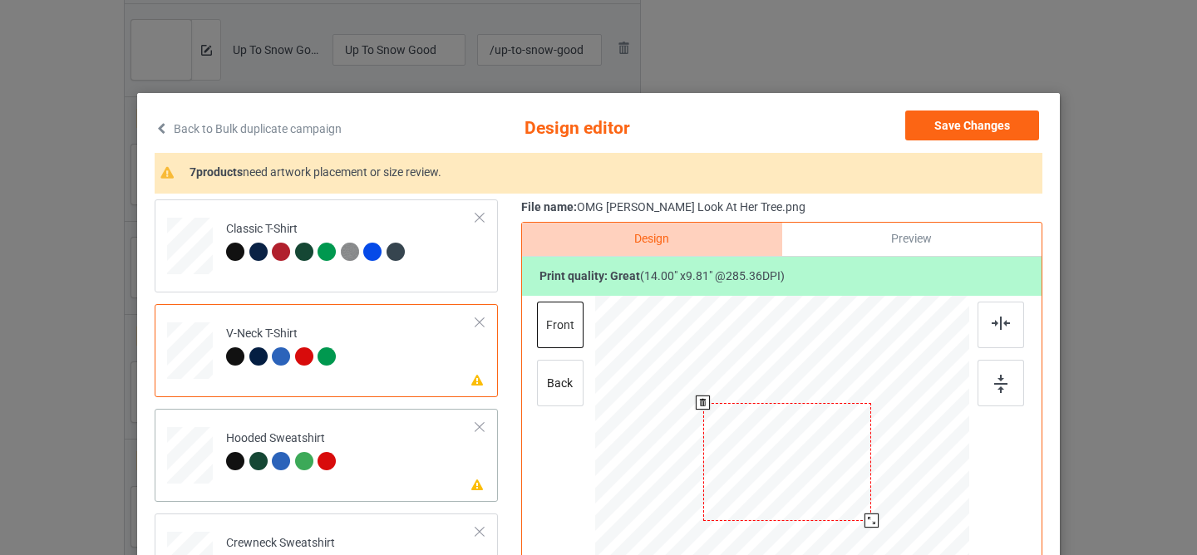
click at [759, 457] on div at bounding box center [787, 462] width 169 height 118
click at [409, 451] on td "Please review artwork placement Hooded Sweatshirt" at bounding box center [351, 452] width 268 height 73
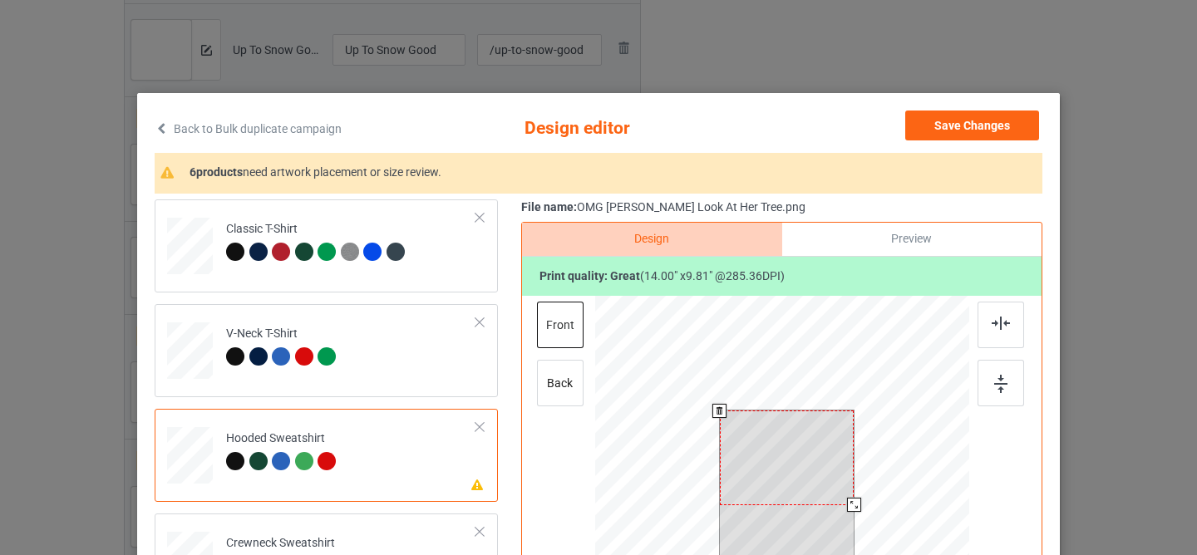
click at [778, 467] on div at bounding box center [787, 458] width 135 height 94
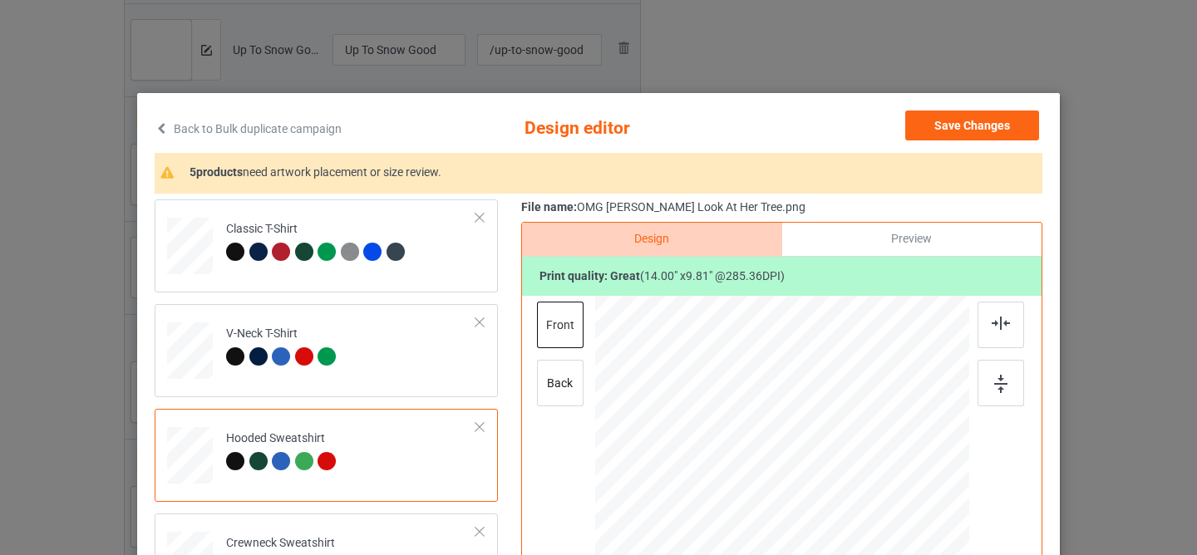
scroll to position [178, 0]
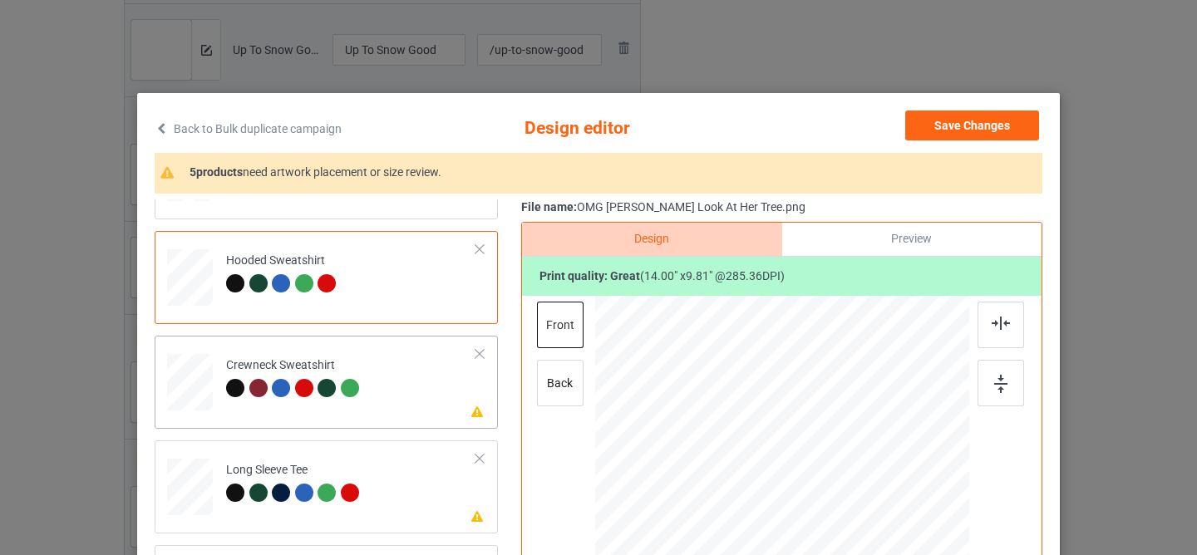
click at [372, 383] on td "Please review artwork placement Crewneck Sweatshirt" at bounding box center [351, 378] width 268 height 73
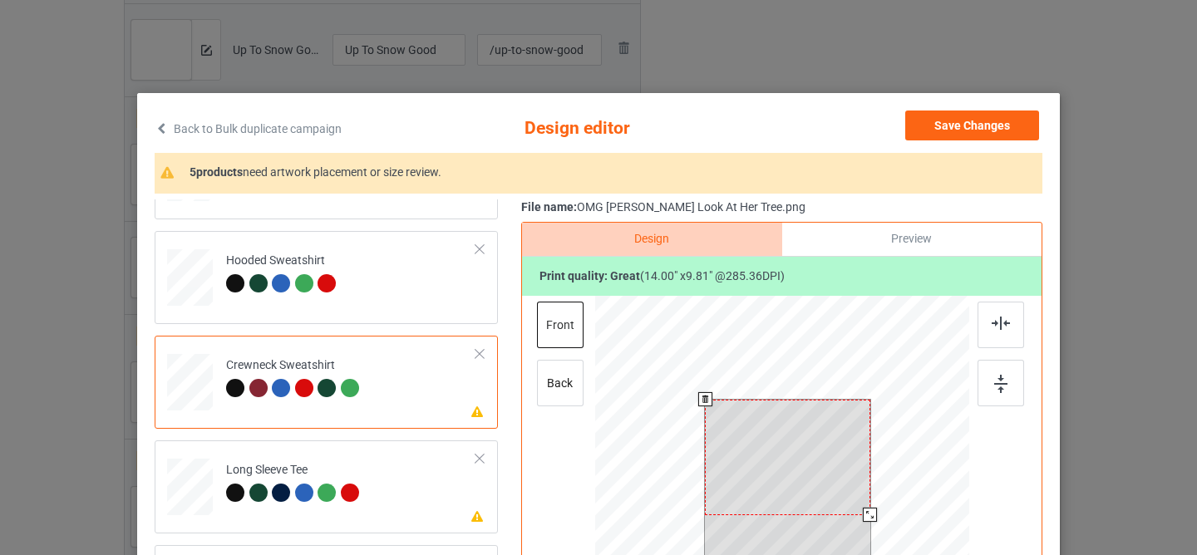
click at [795, 470] on div at bounding box center [787, 458] width 165 height 116
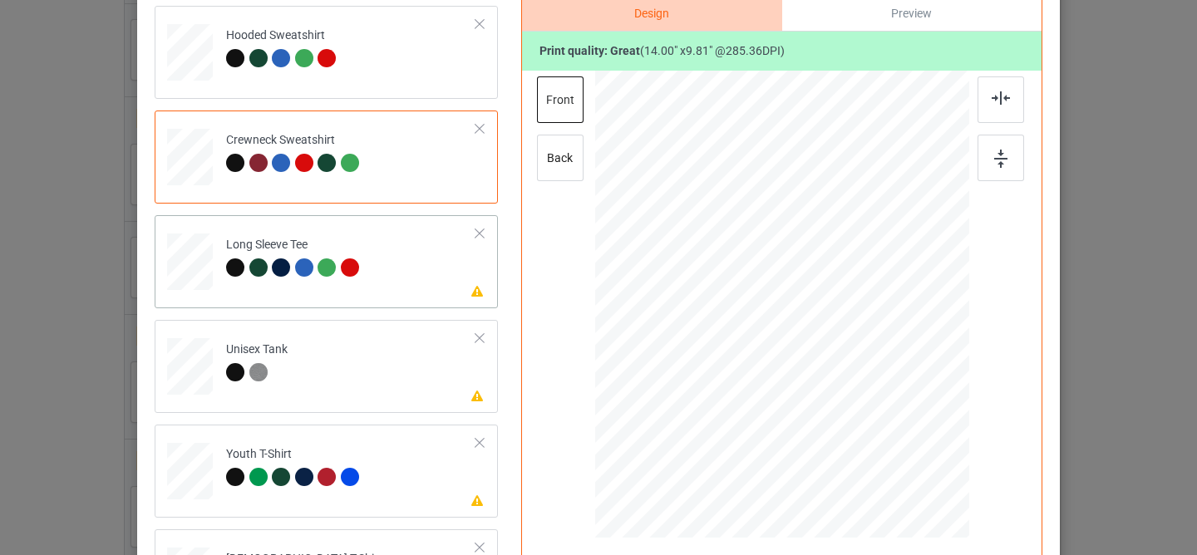
scroll to position [245, 0]
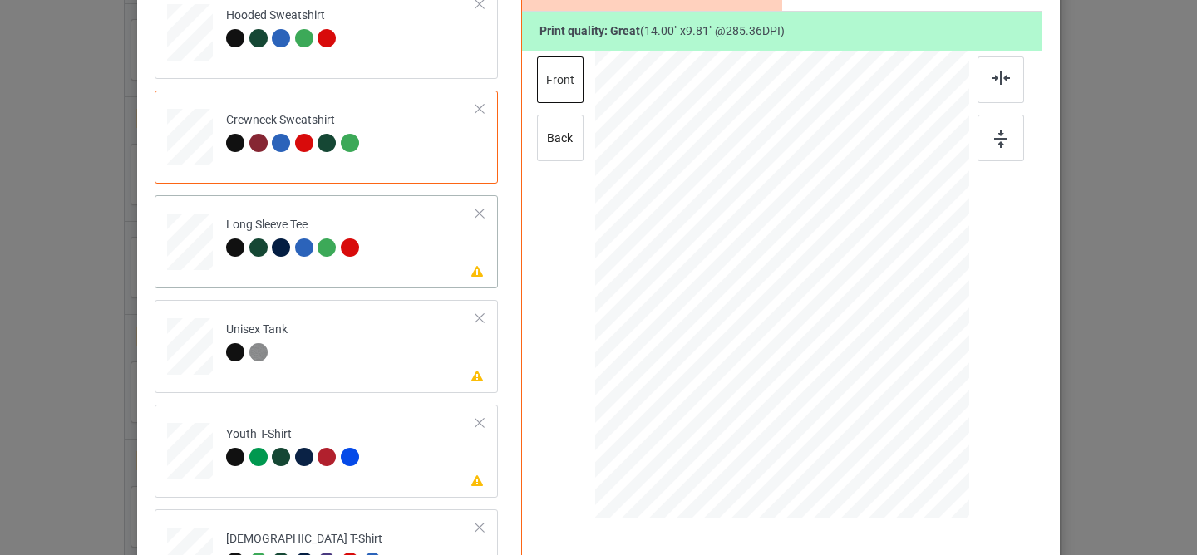
click at [422, 273] on td "Please review artwork placement Long Sleeve Tee" at bounding box center [351, 238] width 268 height 73
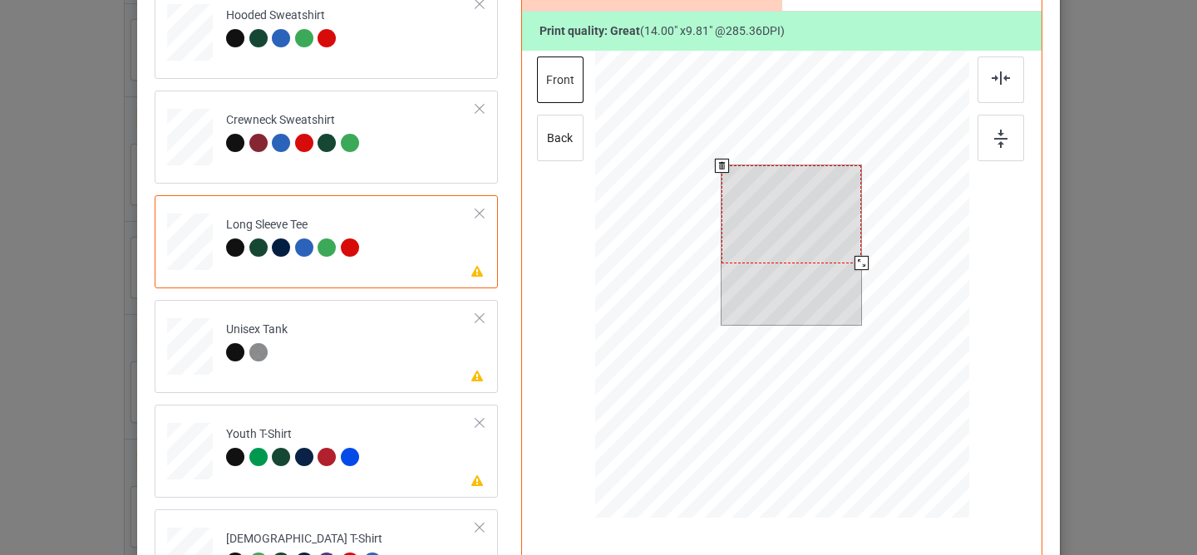
click at [740, 268] on div at bounding box center [791, 245] width 140 height 160
click at [745, 224] on div at bounding box center [791, 214] width 140 height 98
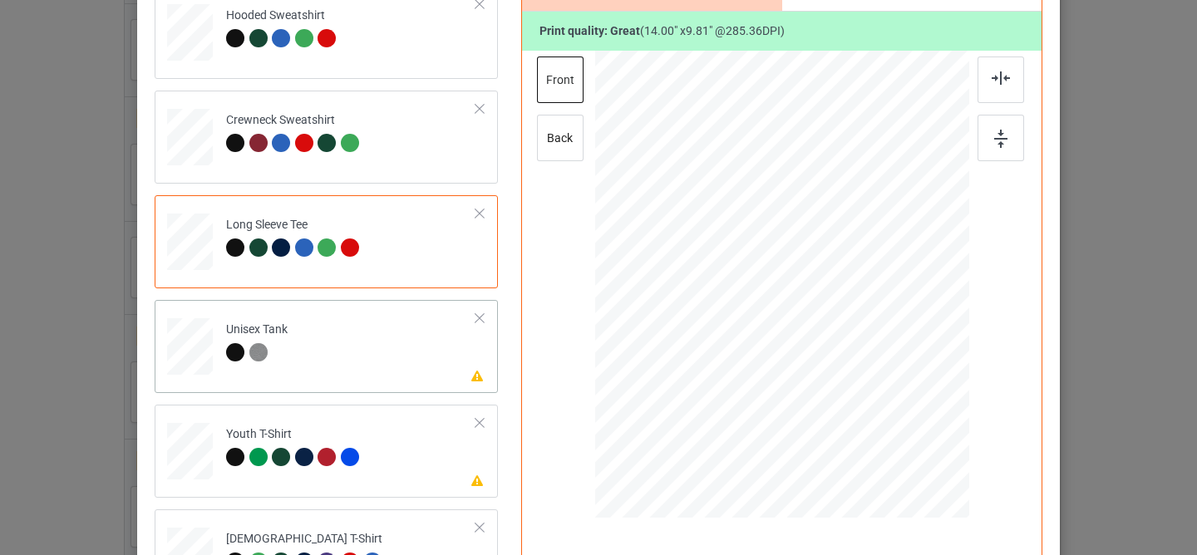
click at [392, 362] on td "Please review artwork placement Unisex Tank" at bounding box center [351, 343] width 268 height 73
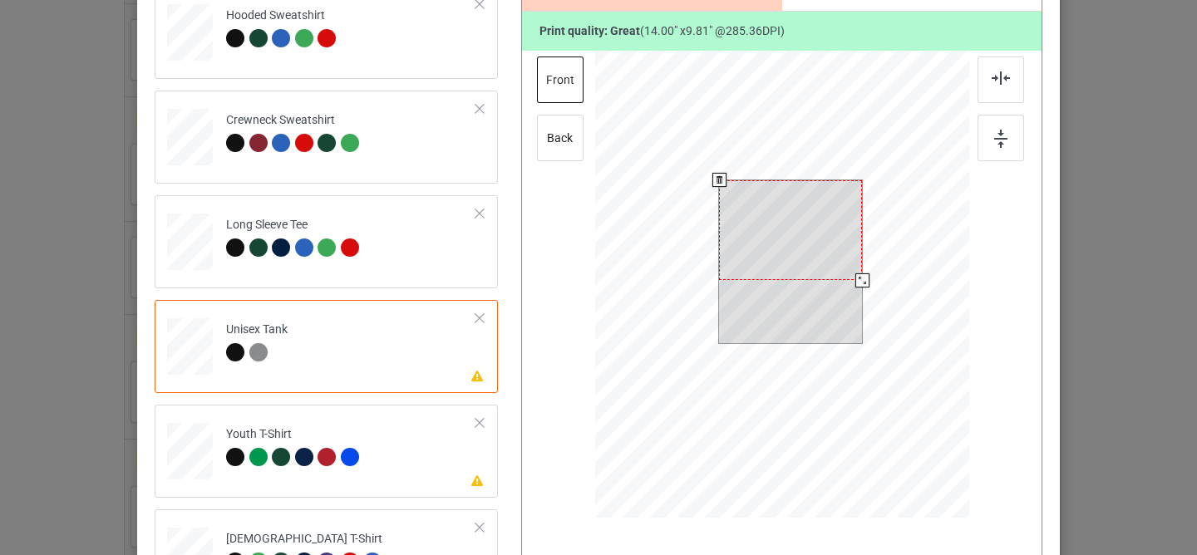
click at [759, 254] on div at bounding box center [790, 230] width 143 height 101
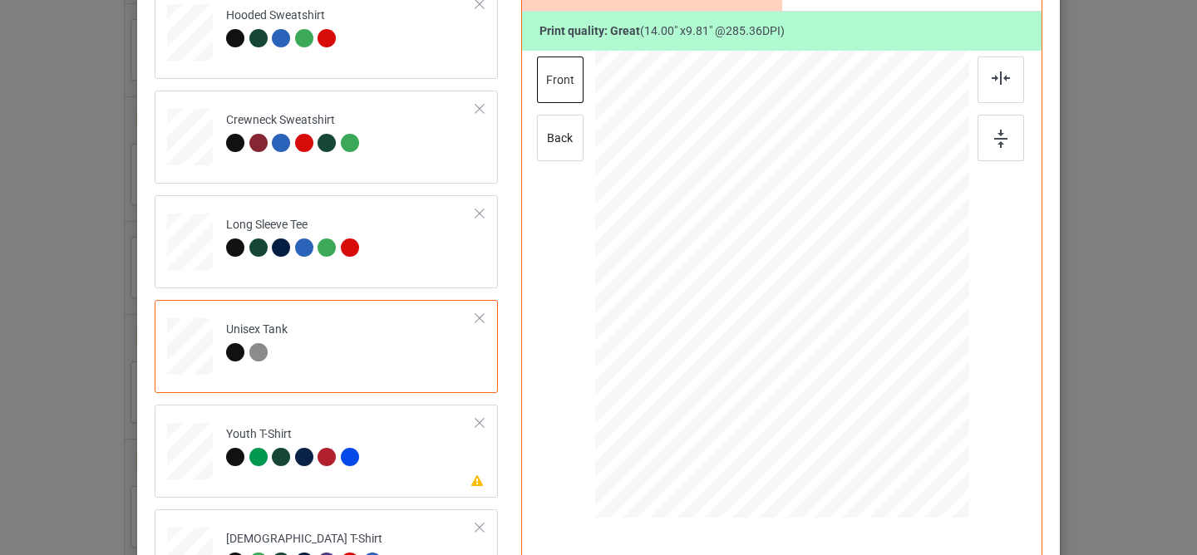
click at [381, 503] on div "Classic T-Shirt V-Neck T-Shirt Hooded Sweatshirt Crewneck Sweatshirt Long Sleev…" at bounding box center [332, 189] width 355 height 826
click at [396, 462] on td "Please review artwork placement Youth T-Shirt" at bounding box center [351, 447] width 268 height 73
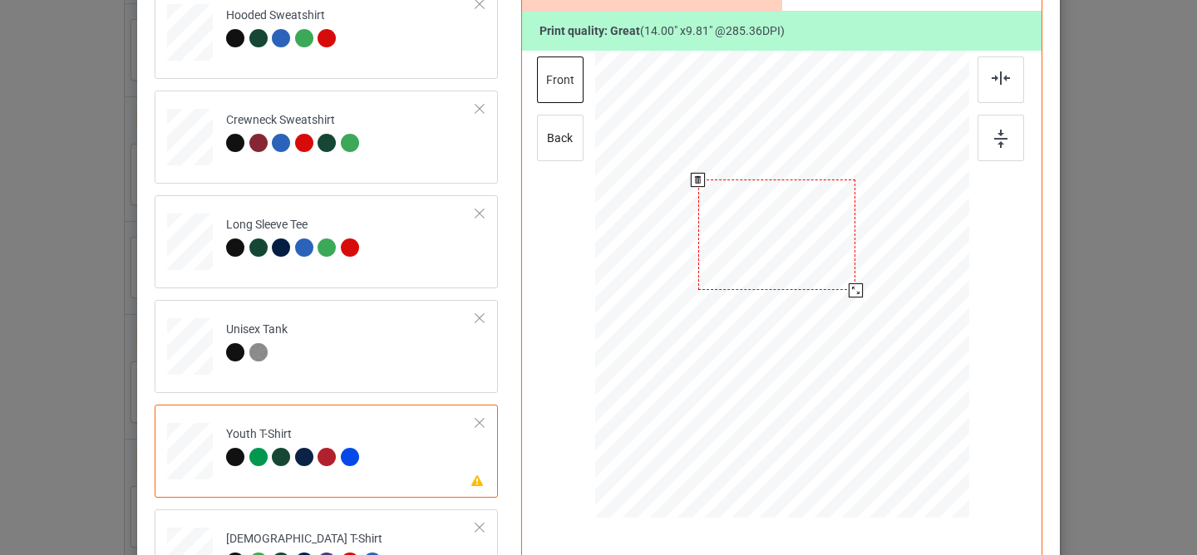
click at [757, 234] on div at bounding box center [777, 235] width 158 height 111
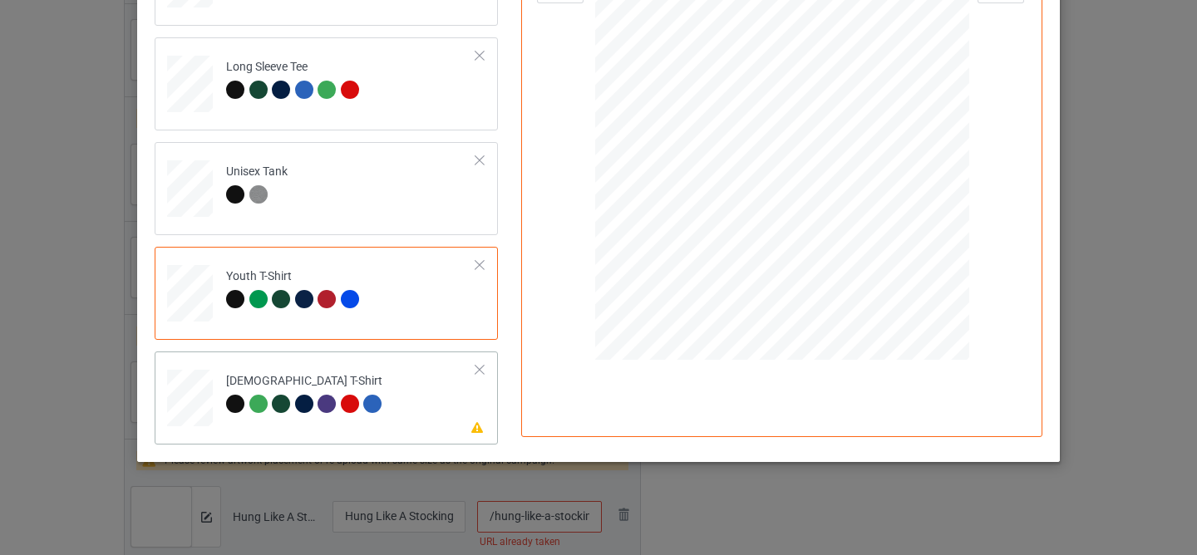
click at [423, 396] on td "Please review artwork placement [DEMOGRAPHIC_DATA] T-Shirt" at bounding box center [351, 394] width 268 height 73
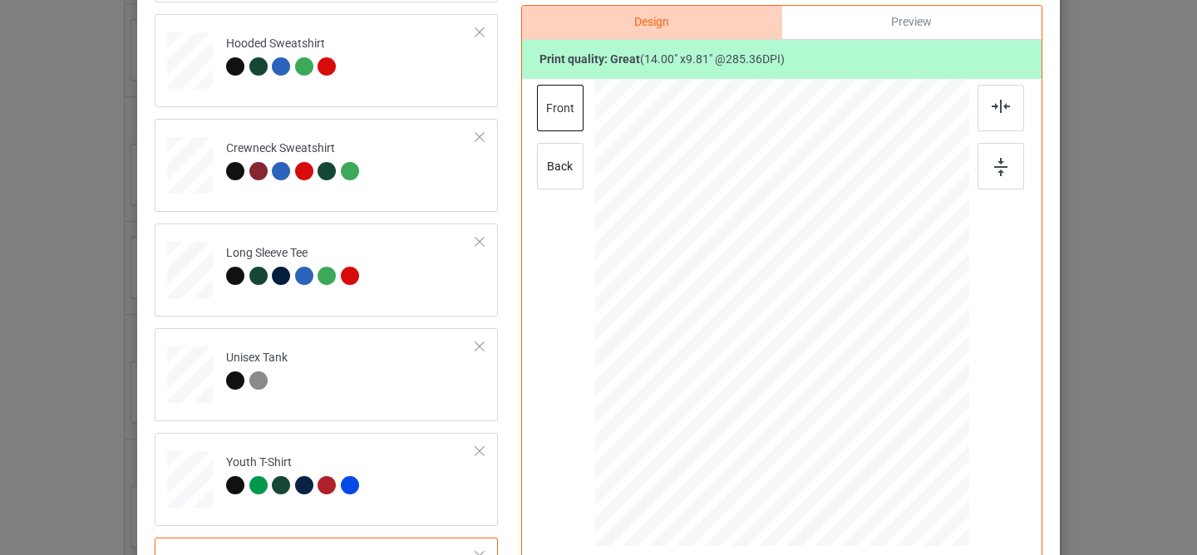
scroll to position [155, 0]
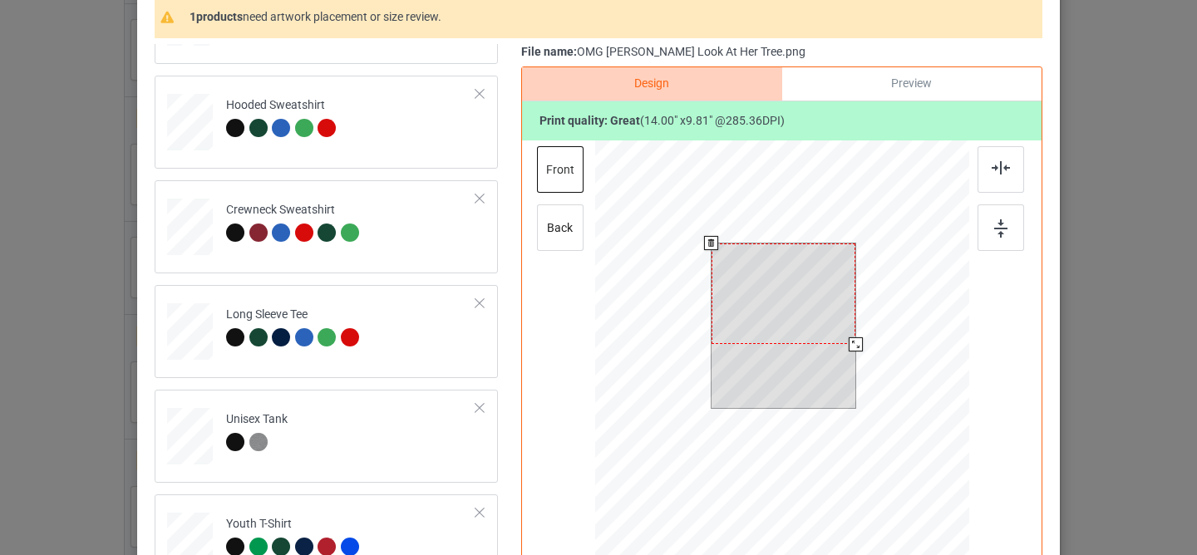
click at [777, 281] on div at bounding box center [783, 294] width 144 height 101
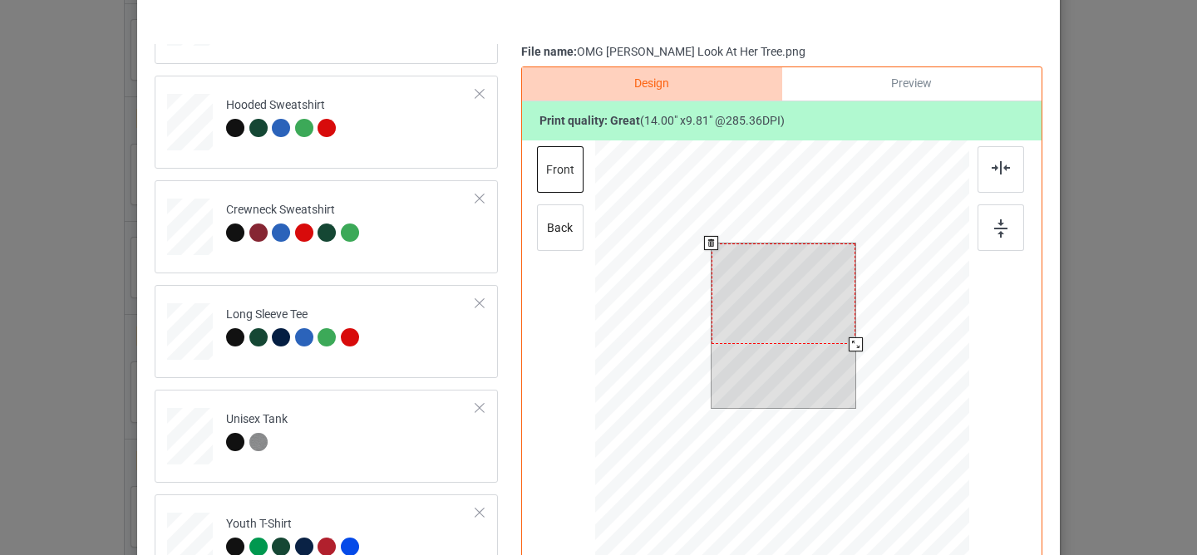
scroll to position [0, 0]
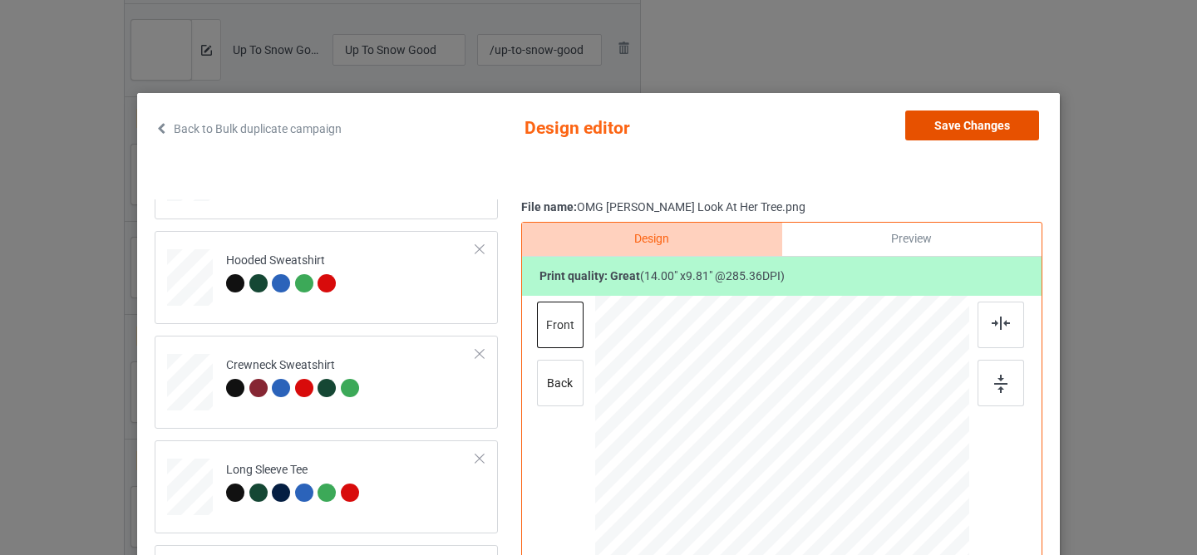
click at [962, 121] on button "Save Changes" at bounding box center [972, 126] width 134 height 30
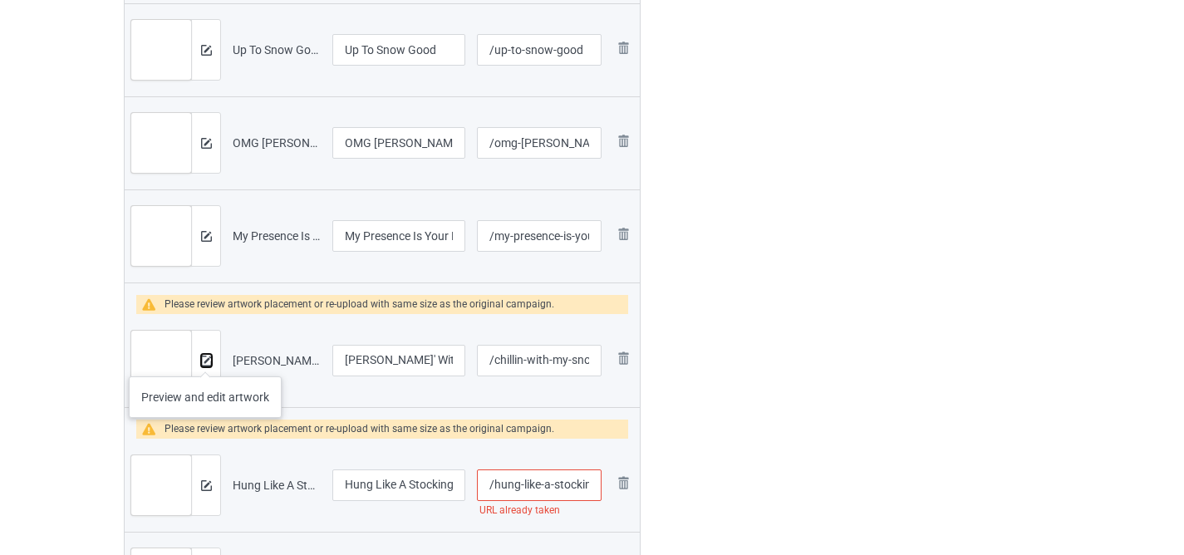
click at [205, 360] on img at bounding box center [206, 361] width 11 height 11
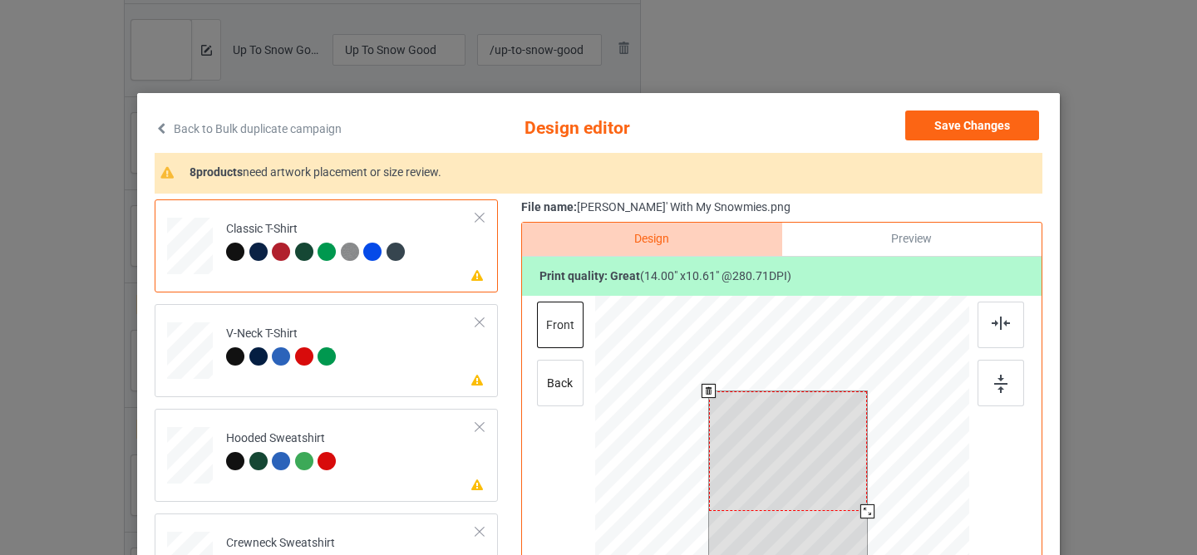
click at [785, 421] on div at bounding box center [788, 451] width 159 height 120
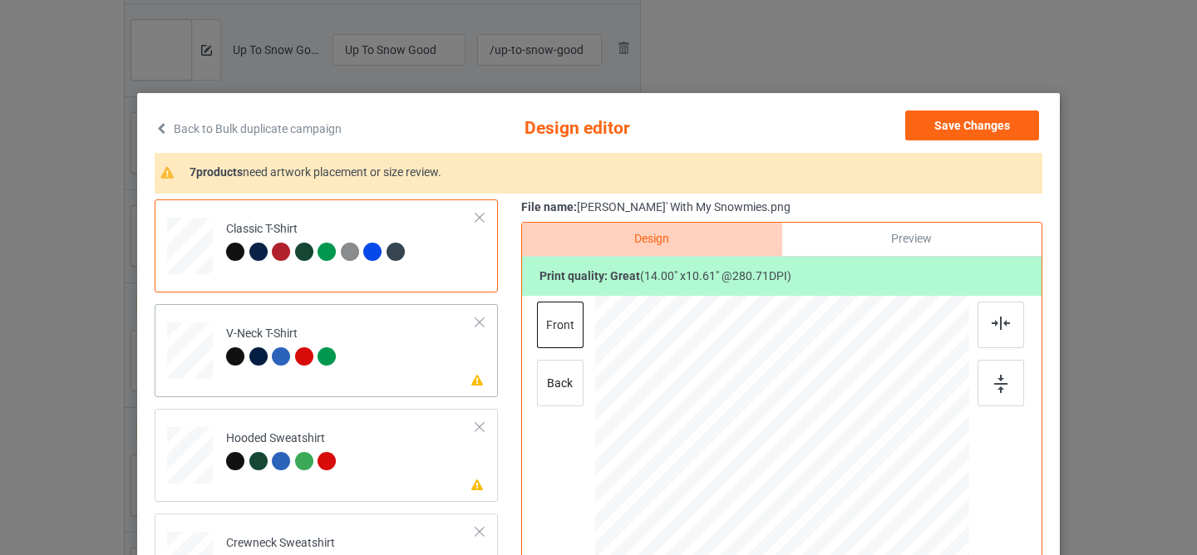
click at [377, 335] on td "Please review artwork placement V-Neck T-Shirt" at bounding box center [351, 347] width 268 height 73
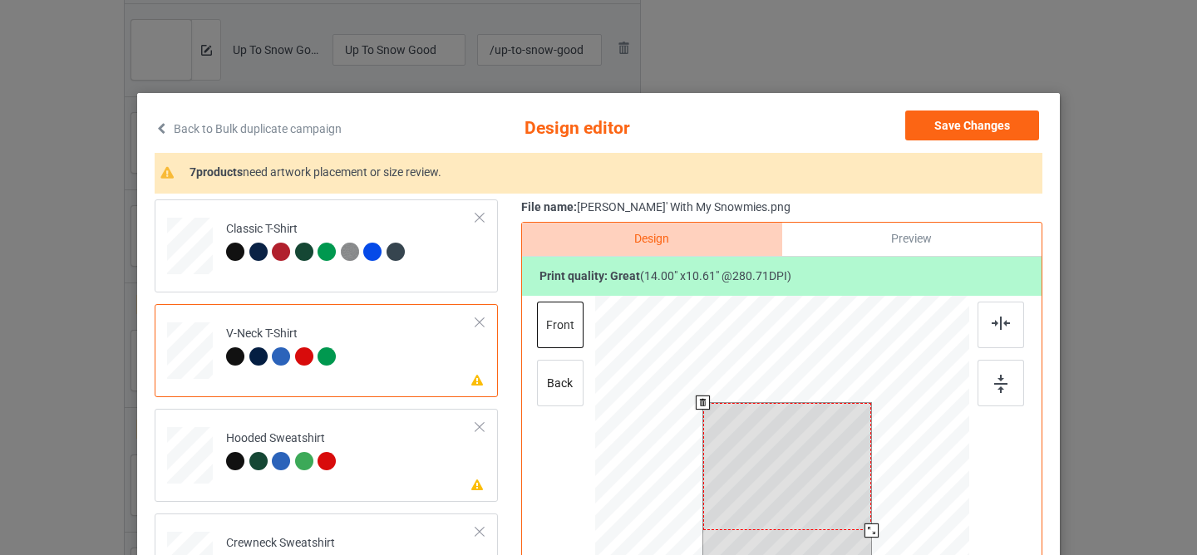
click at [782, 445] on div at bounding box center [787, 466] width 169 height 127
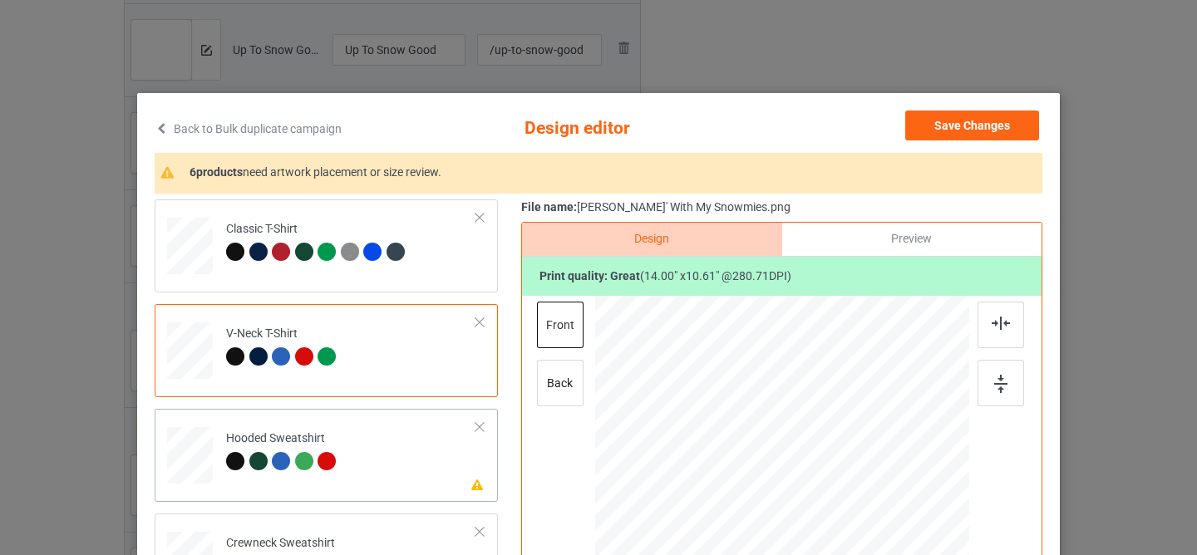
click at [390, 432] on td "Please review artwork placement Hooded Sweatshirt" at bounding box center [351, 452] width 268 height 73
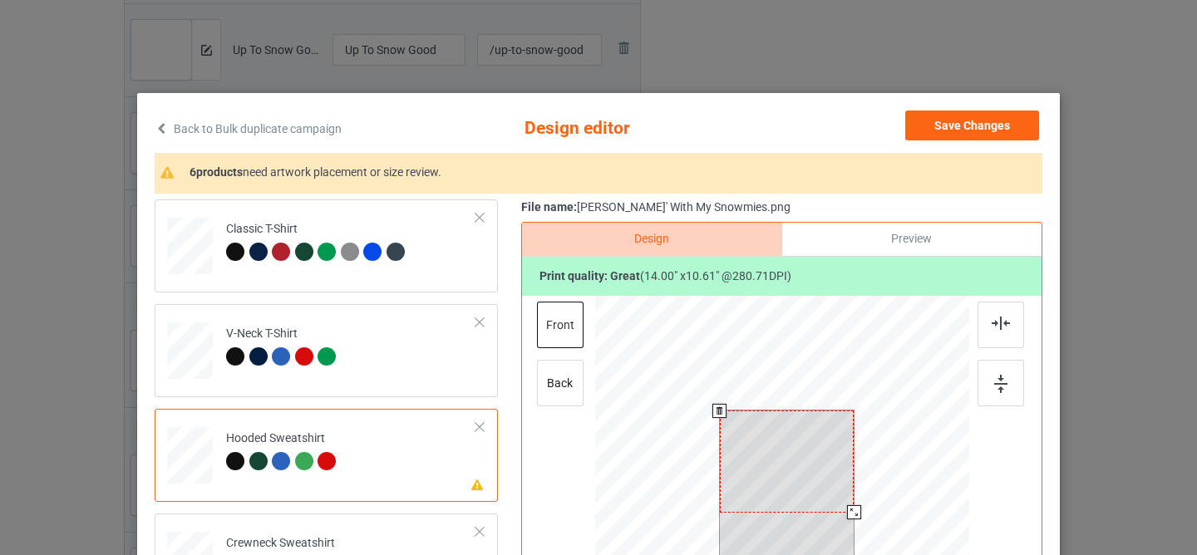
click at [784, 497] on div at bounding box center [787, 461] width 135 height 101
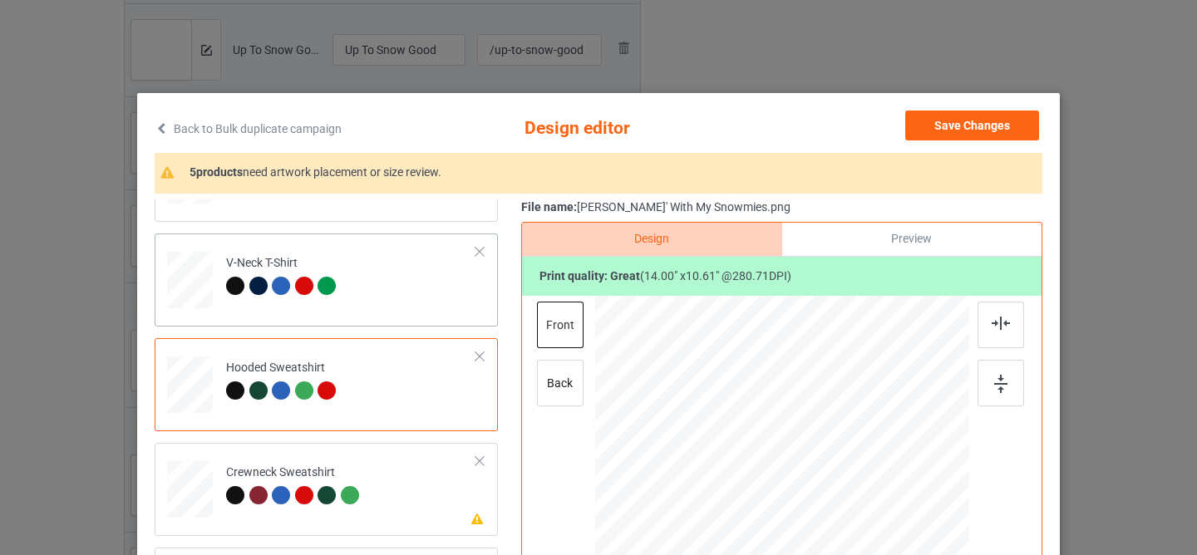
scroll to position [177, 0]
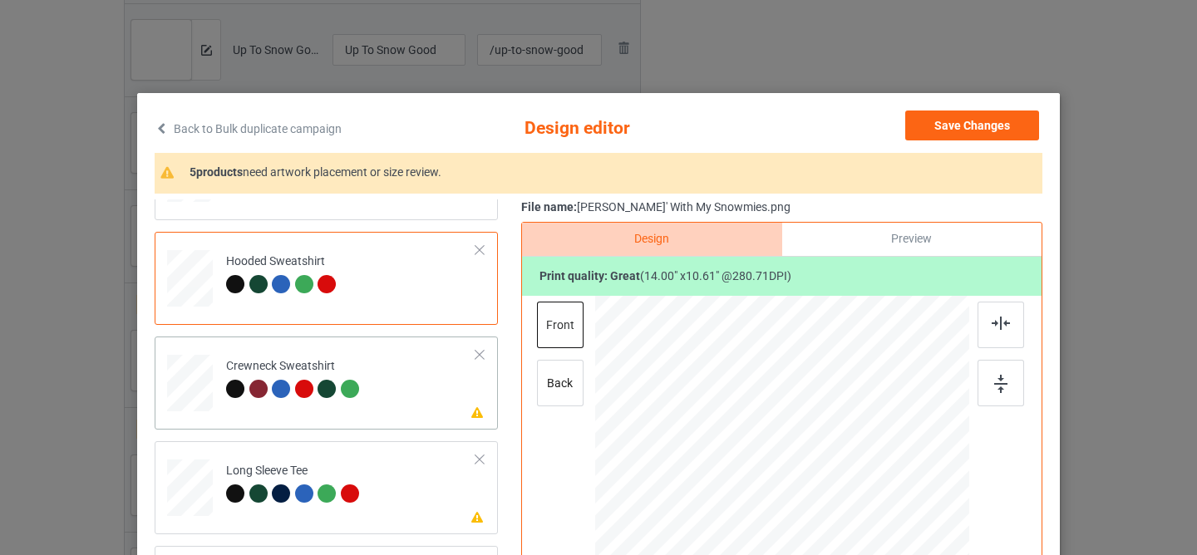
click at [387, 389] on td "Please review artwork placement Crewneck Sweatshirt" at bounding box center [351, 379] width 268 height 73
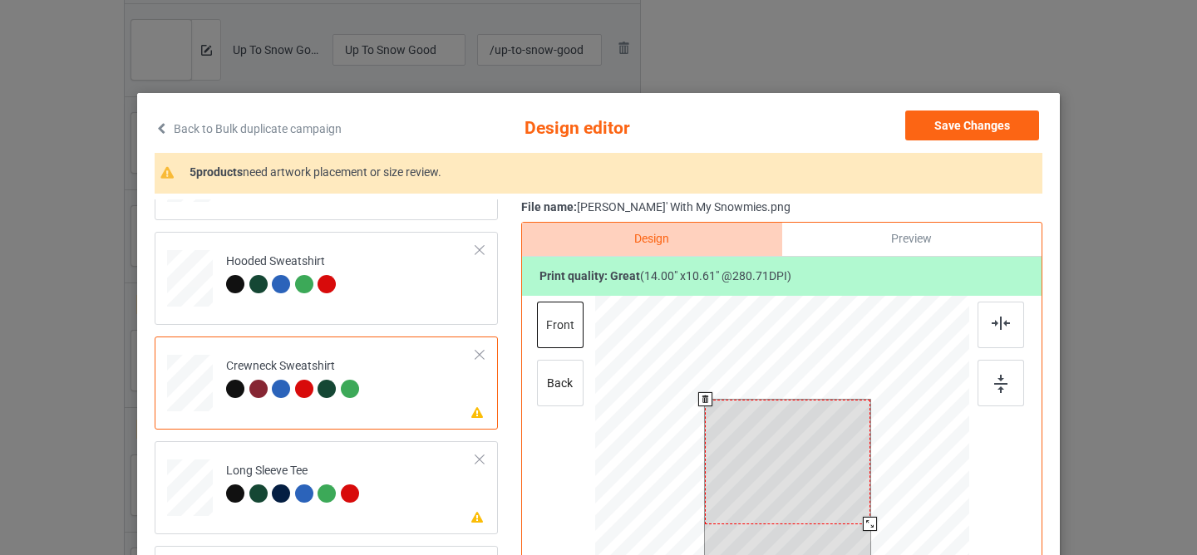
click at [812, 480] on div at bounding box center [787, 462] width 165 height 125
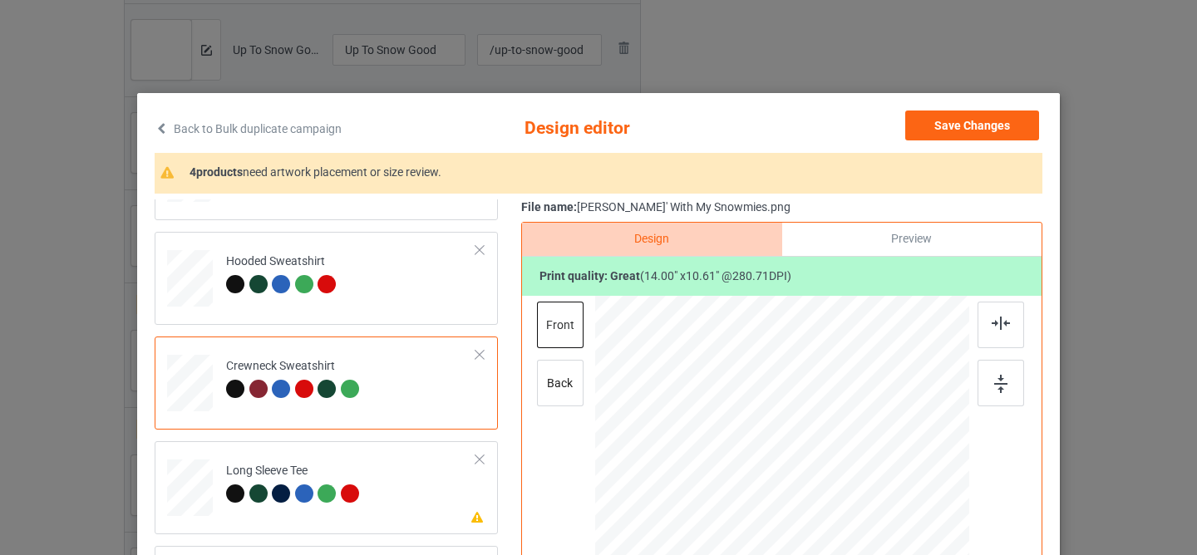
scroll to position [178, 0]
click at [416, 462] on td "Please review artwork placement Long Sleeve Tee" at bounding box center [351, 483] width 268 height 73
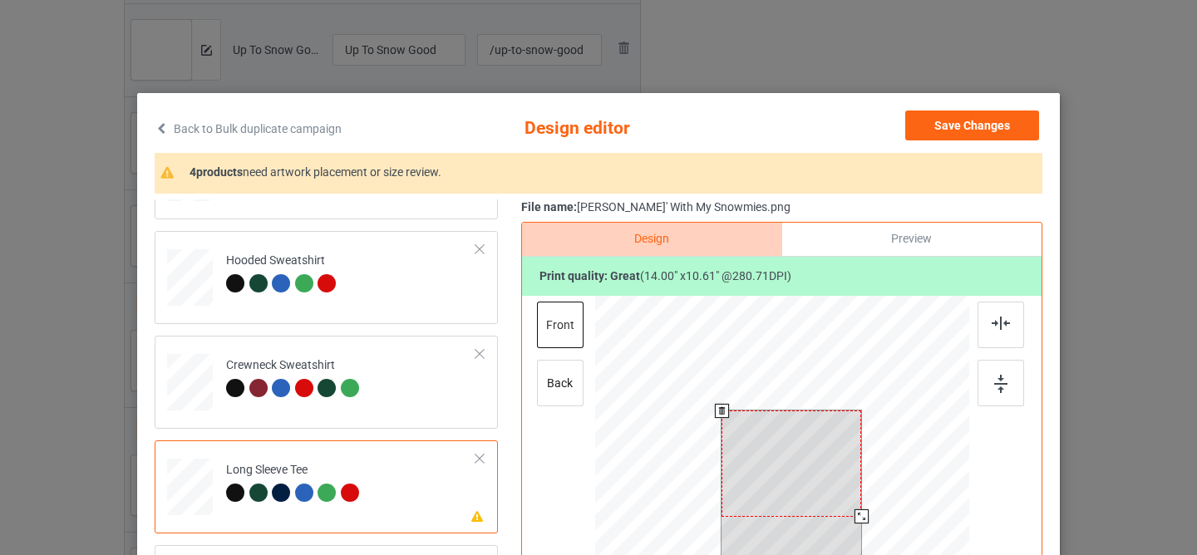
click at [756, 461] on div at bounding box center [791, 464] width 140 height 106
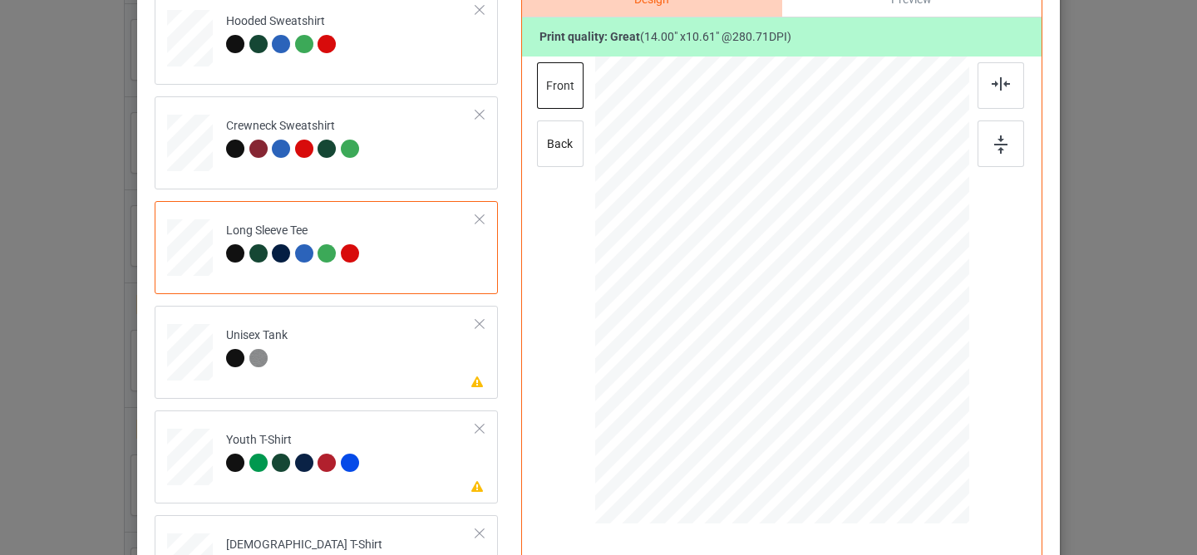
scroll to position [262, 0]
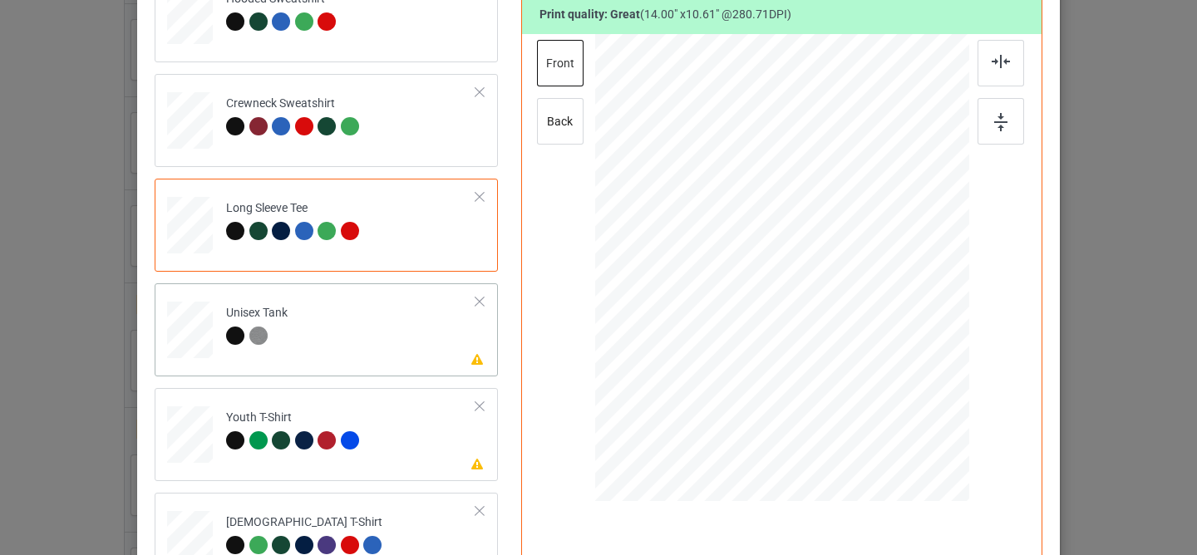
click at [417, 362] on div "Please review artwork placement Unisex Tank" at bounding box center [326, 329] width 343 height 93
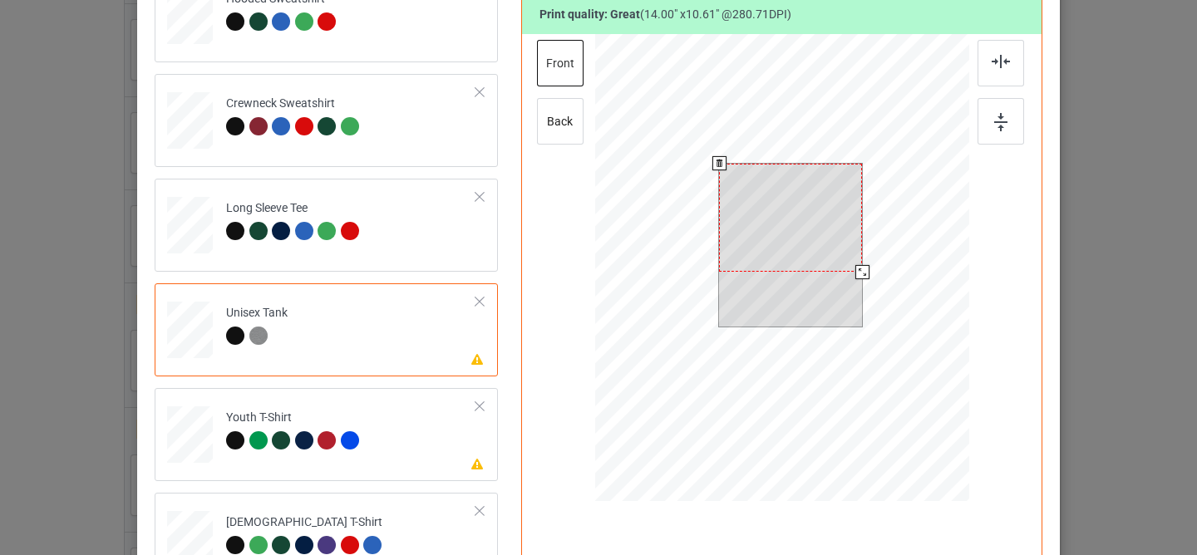
click at [785, 213] on div at bounding box center [790, 218] width 143 height 108
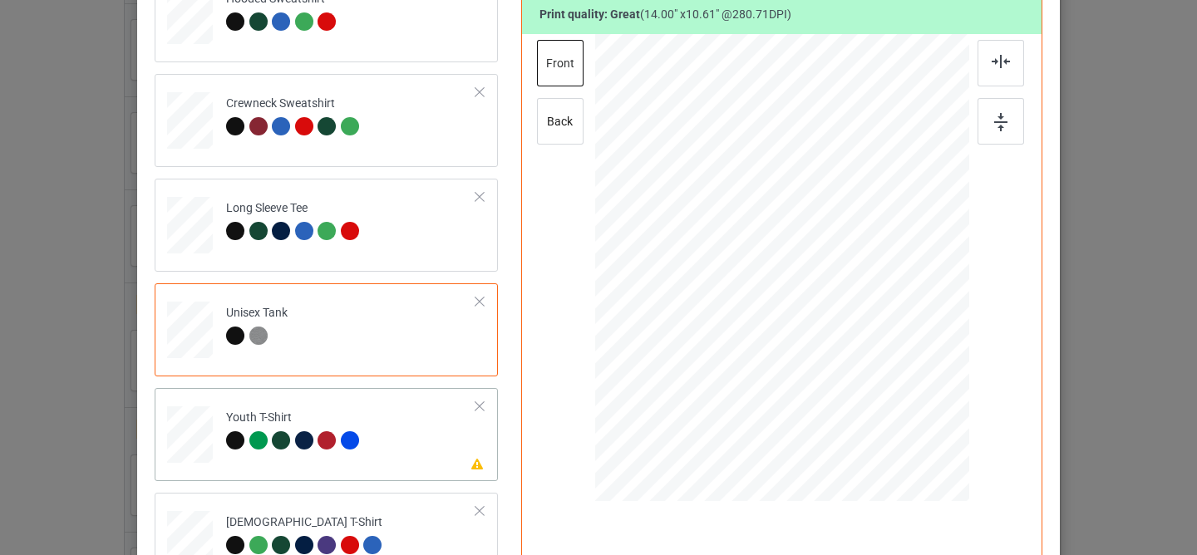
click at [396, 444] on td "Please review artwork placement Youth T-Shirt" at bounding box center [351, 431] width 268 height 73
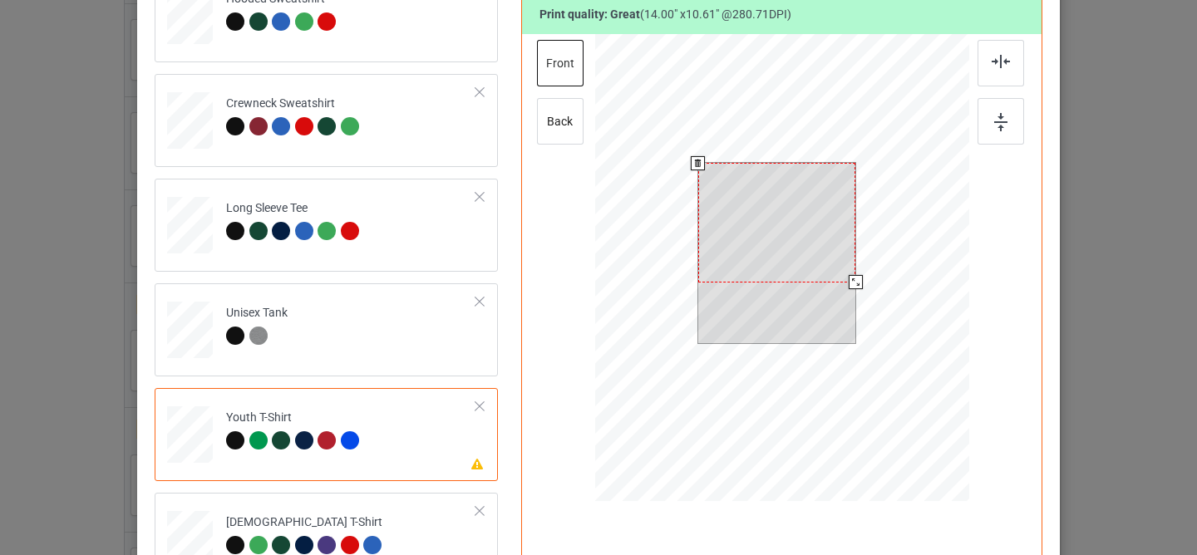
click at [790, 211] on div at bounding box center [777, 223] width 158 height 120
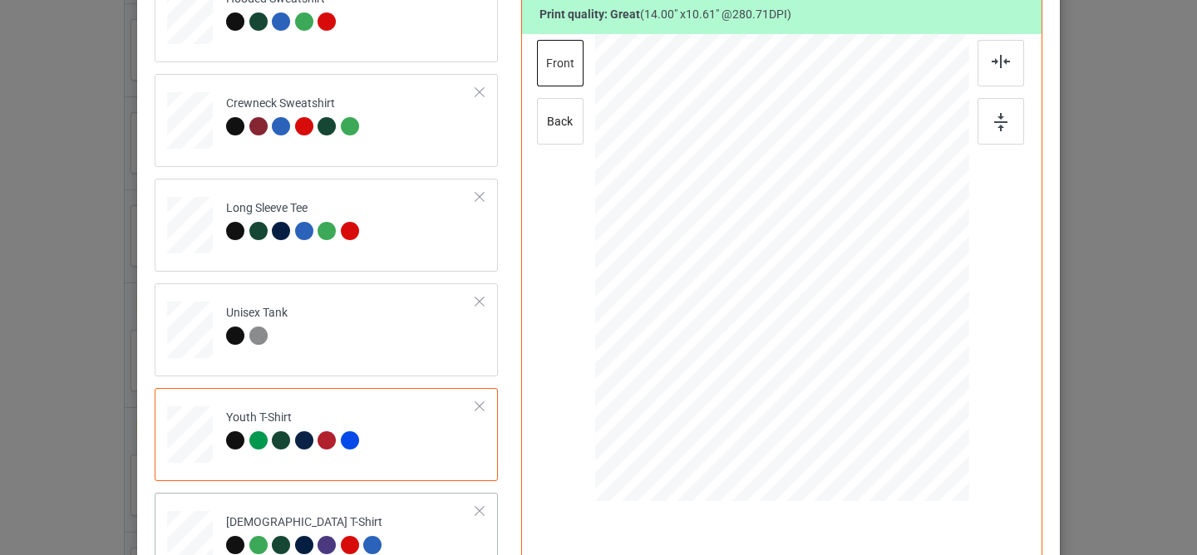
click at [408, 515] on td "Please review artwork placement [DEMOGRAPHIC_DATA] T-Shirt" at bounding box center [351, 536] width 268 height 73
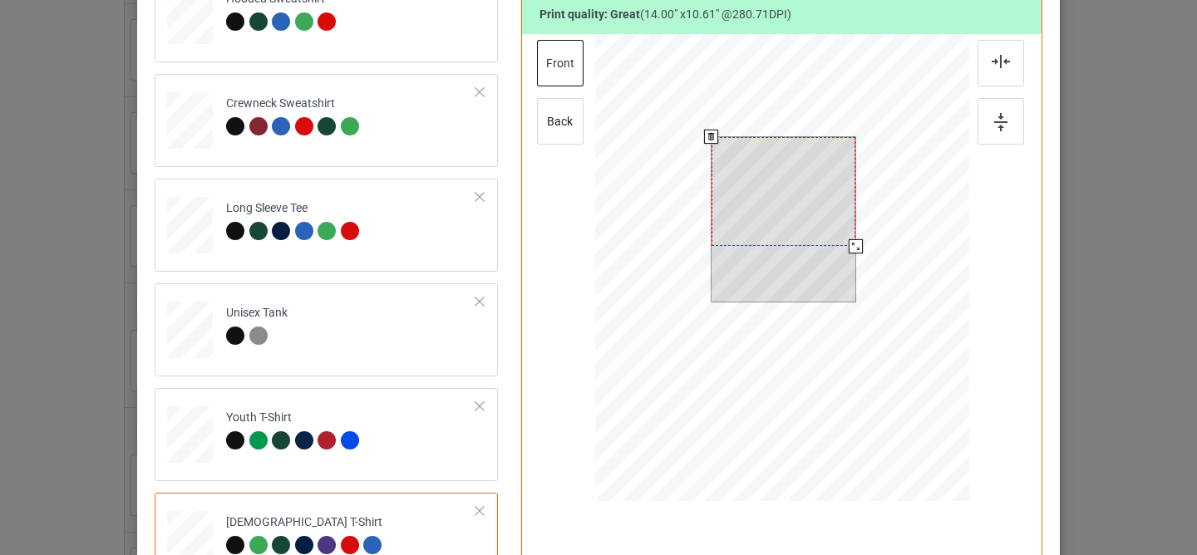
click at [751, 218] on div at bounding box center [783, 191] width 144 height 109
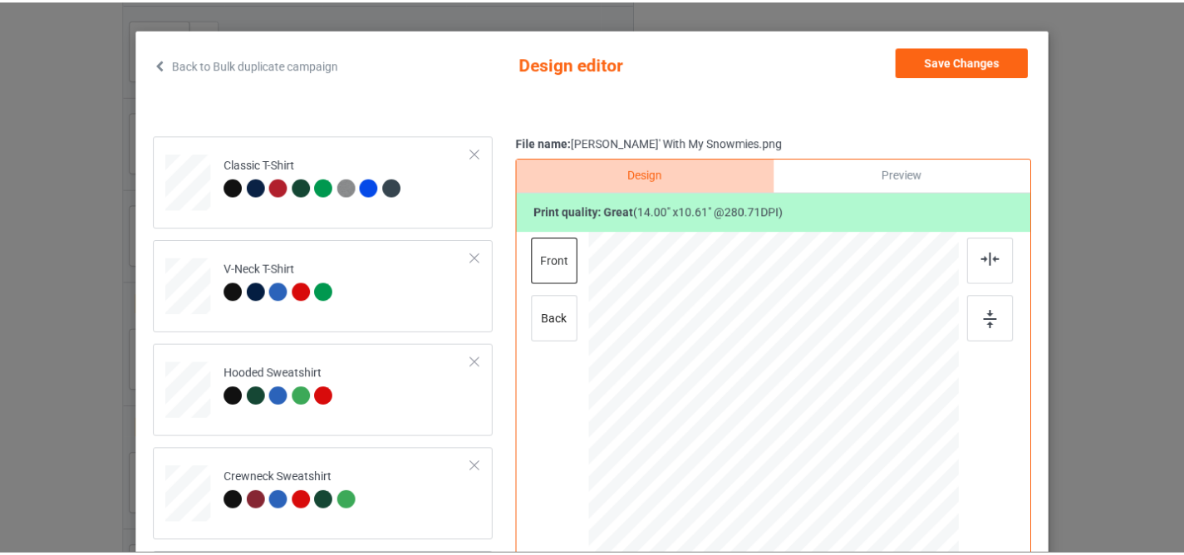
scroll to position [0, 0]
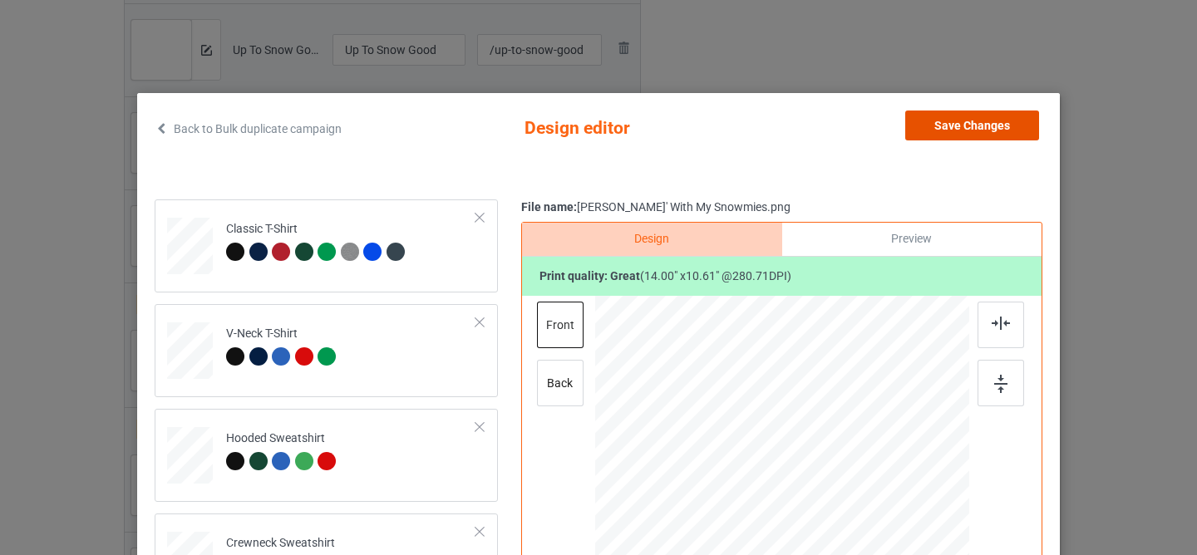
click at [926, 131] on button "Save Changes" at bounding box center [972, 126] width 134 height 30
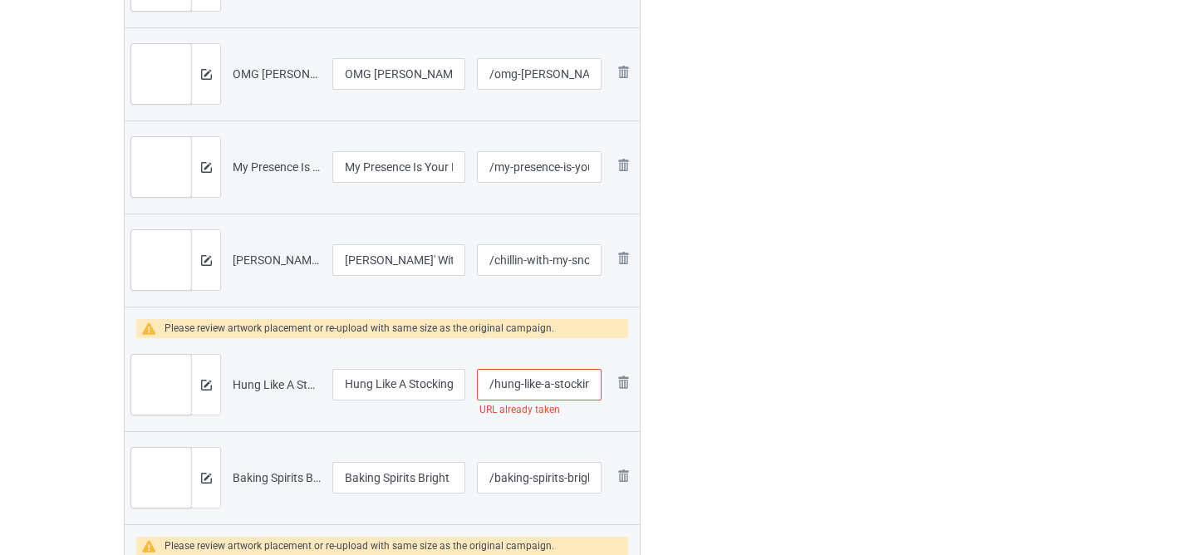
scroll to position [921, 0]
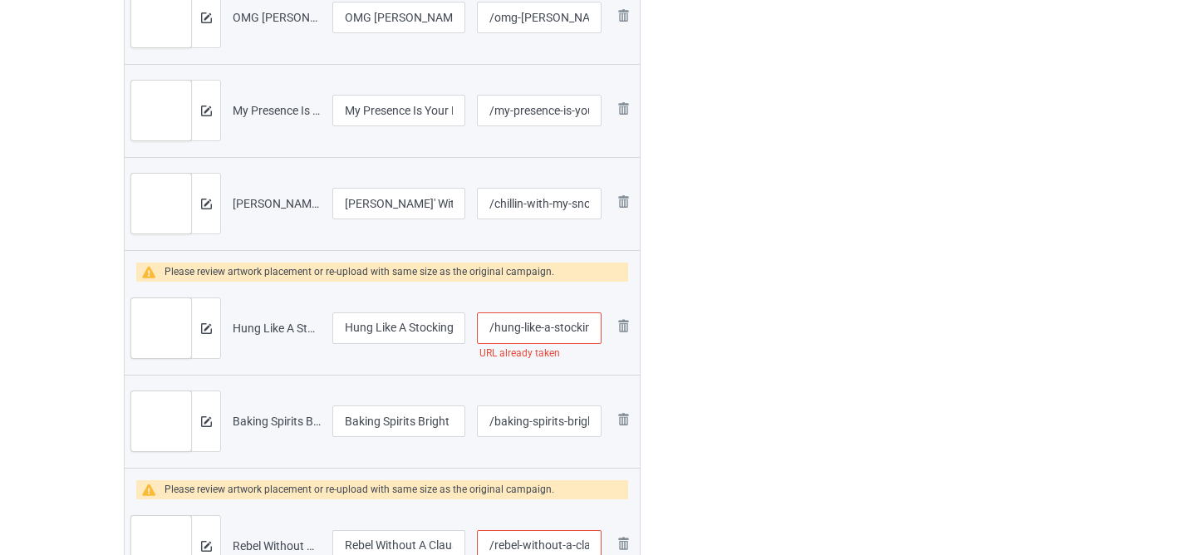
click at [556, 327] on input "/hung-like-a-stocking" at bounding box center [539, 329] width 125 height 32
drag, startPoint x: 534, startPoint y: 327, endPoint x: 547, endPoint y: 329, distance: 13.4
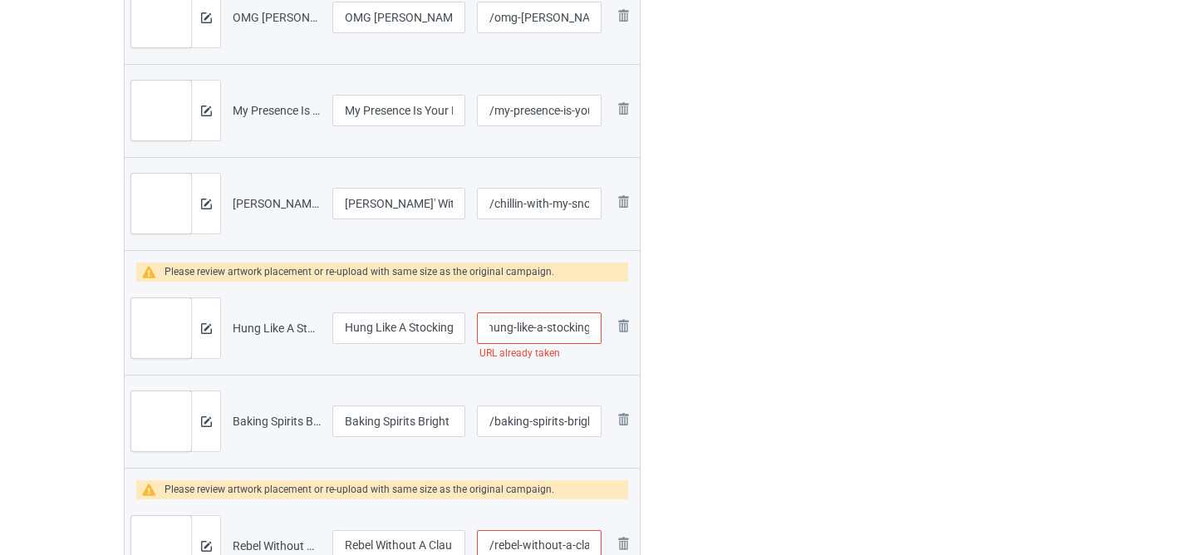
click at [547, 329] on input "/hung-like-a-stocking" at bounding box center [539, 329] width 125 height 32
type input "/hung-like-stocking"
click at [204, 325] on img at bounding box center [206, 328] width 11 height 11
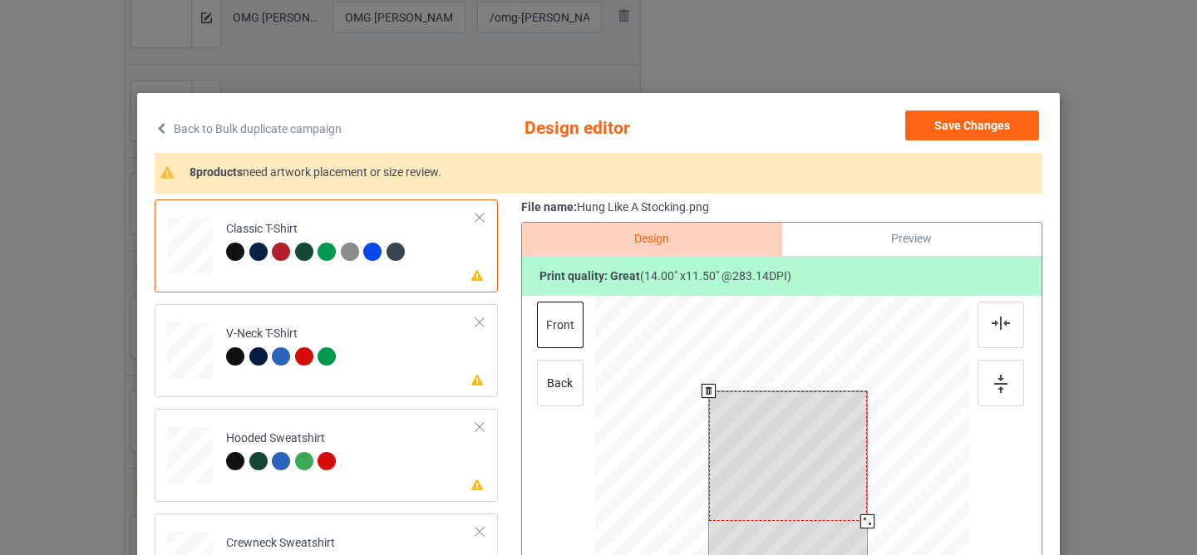
click at [777, 436] on div at bounding box center [788, 456] width 159 height 130
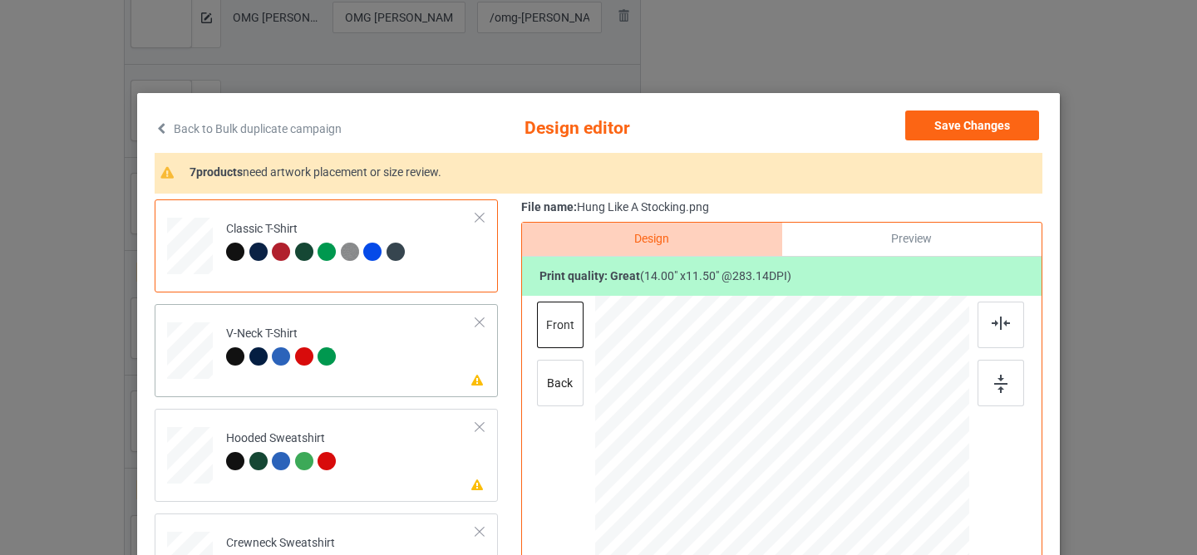
click at [402, 362] on td "Please review artwork placement V-Neck T-Shirt" at bounding box center [351, 347] width 268 height 73
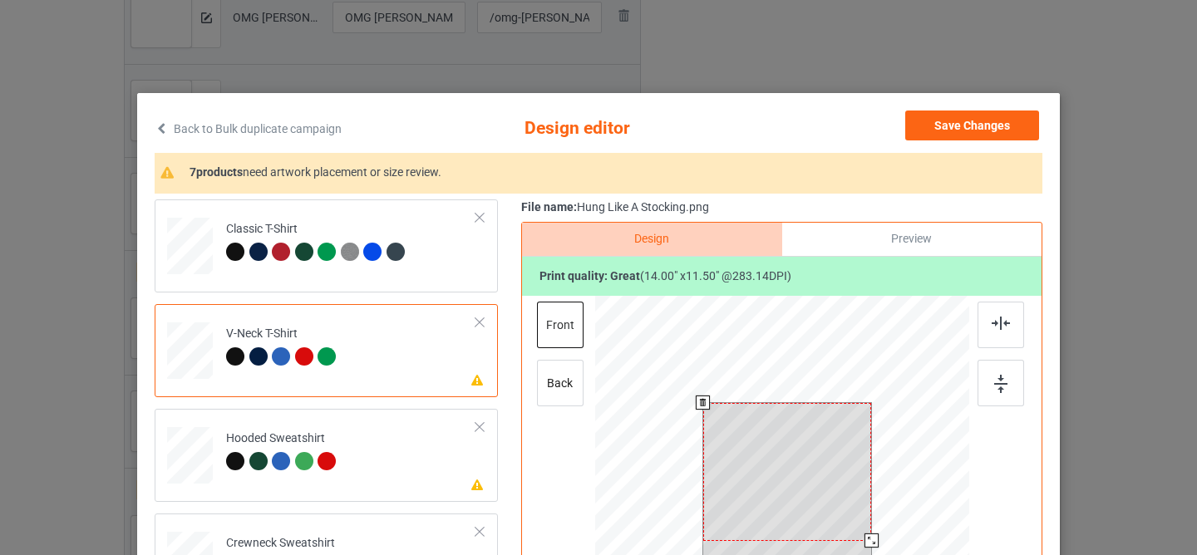
click at [786, 436] on div at bounding box center [787, 472] width 169 height 138
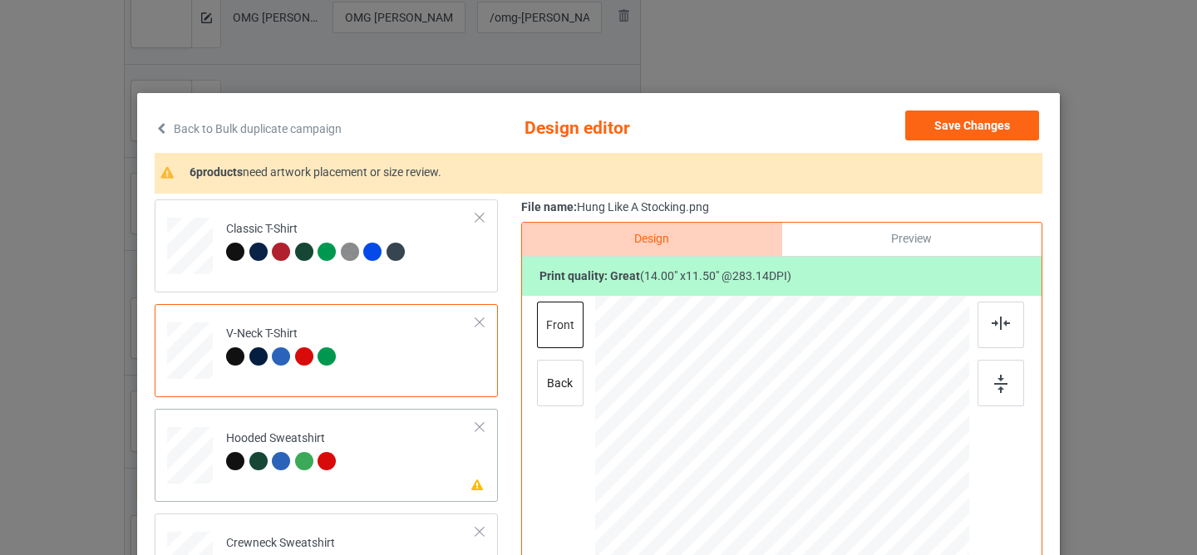
click at [389, 428] on td "Please review artwork placement Hooded Sweatshirt" at bounding box center [351, 452] width 268 height 73
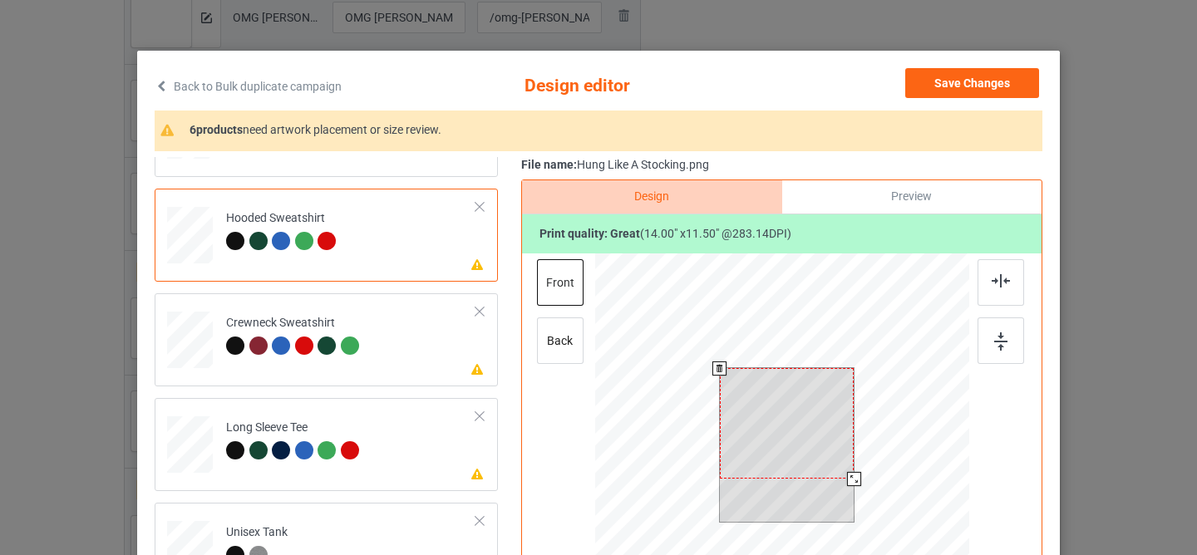
scroll to position [43, 0]
click at [758, 443] on div at bounding box center [787, 422] width 135 height 111
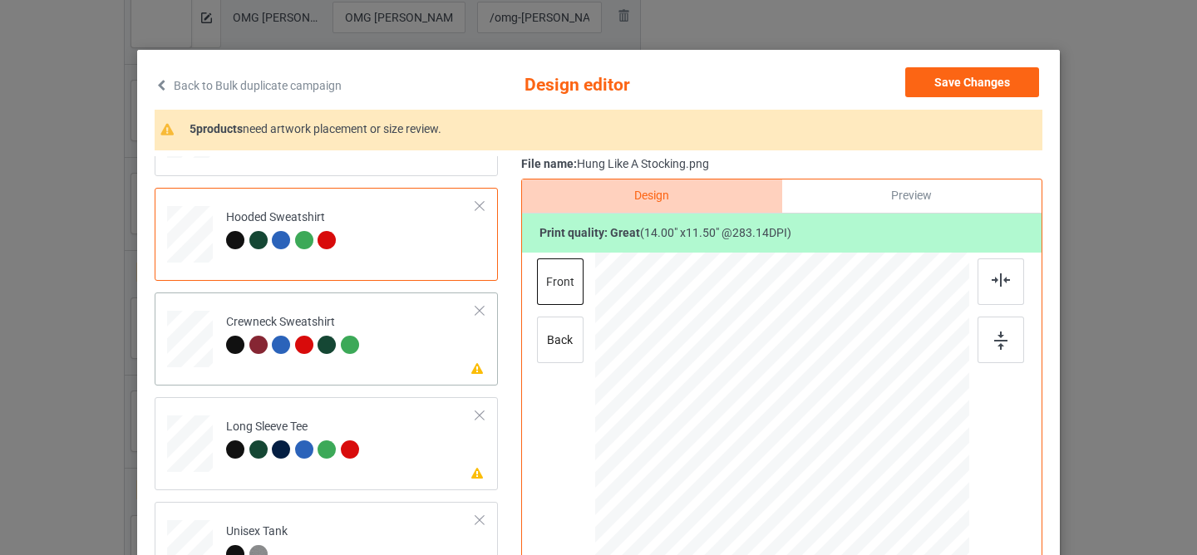
click at [364, 362] on td "Please review artwork placement Crewneck Sweatshirt" at bounding box center [351, 335] width 268 height 73
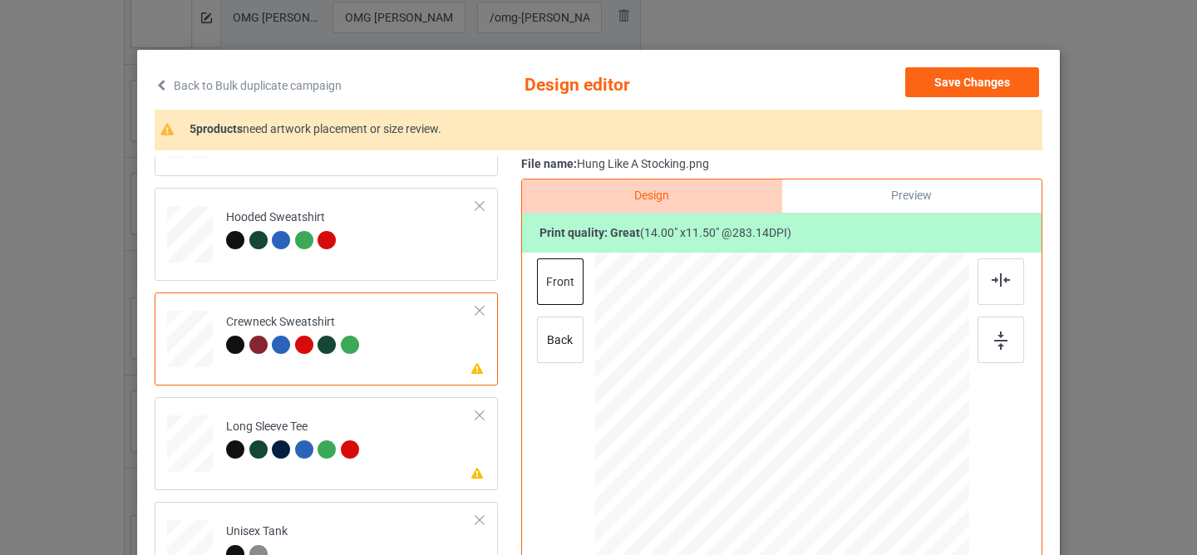
click at [775, 432] on div at bounding box center [787, 424] width 165 height 135
click at [396, 447] on td "Please review artwork placement Long Sleeve Tee" at bounding box center [351, 440] width 268 height 73
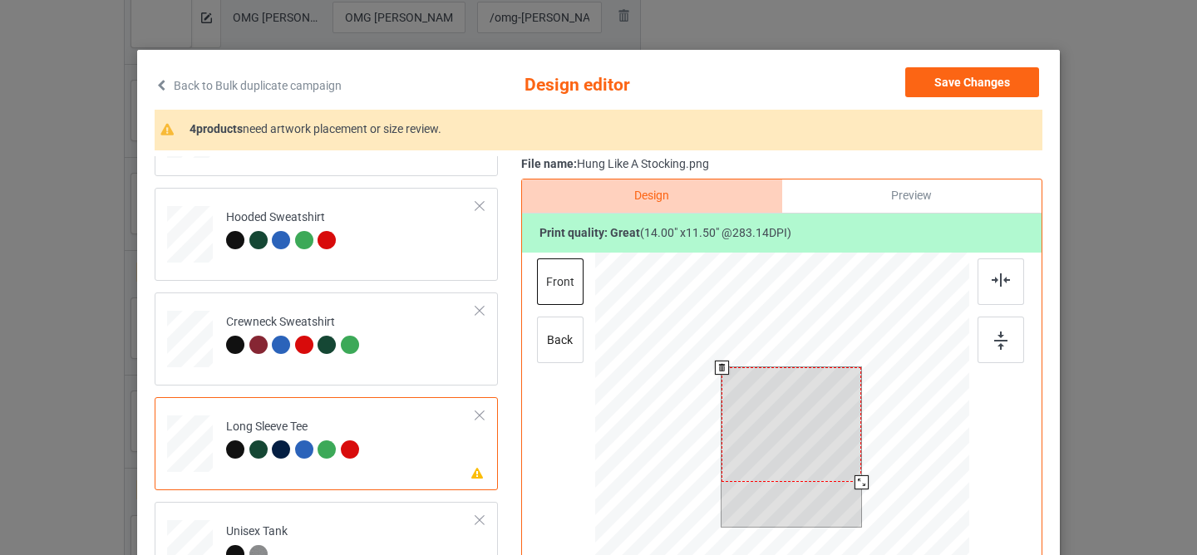
click at [744, 436] on div at bounding box center [791, 424] width 140 height 115
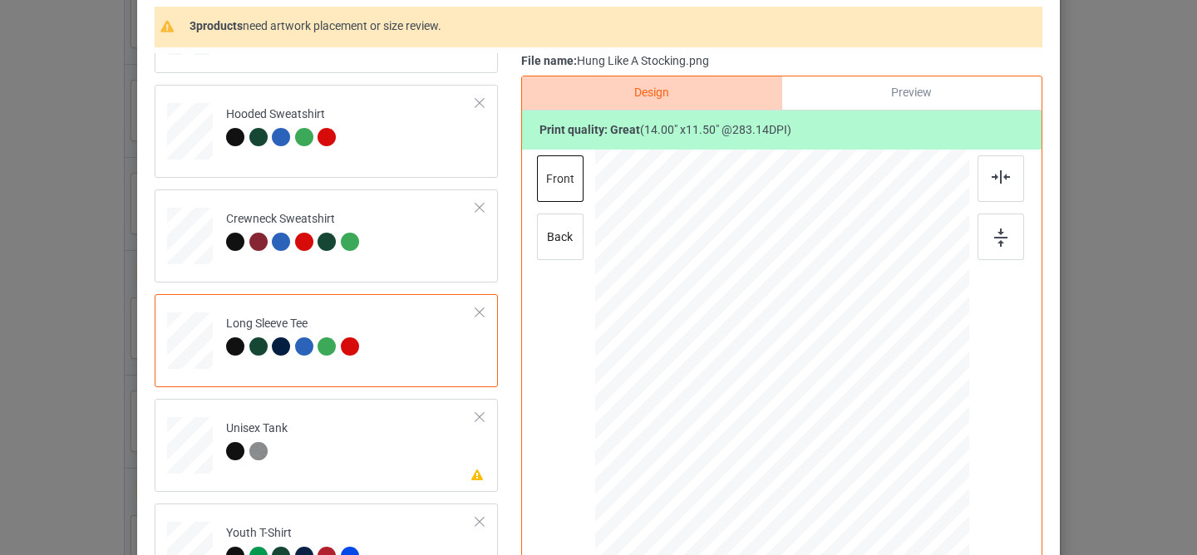
scroll to position [317, 0]
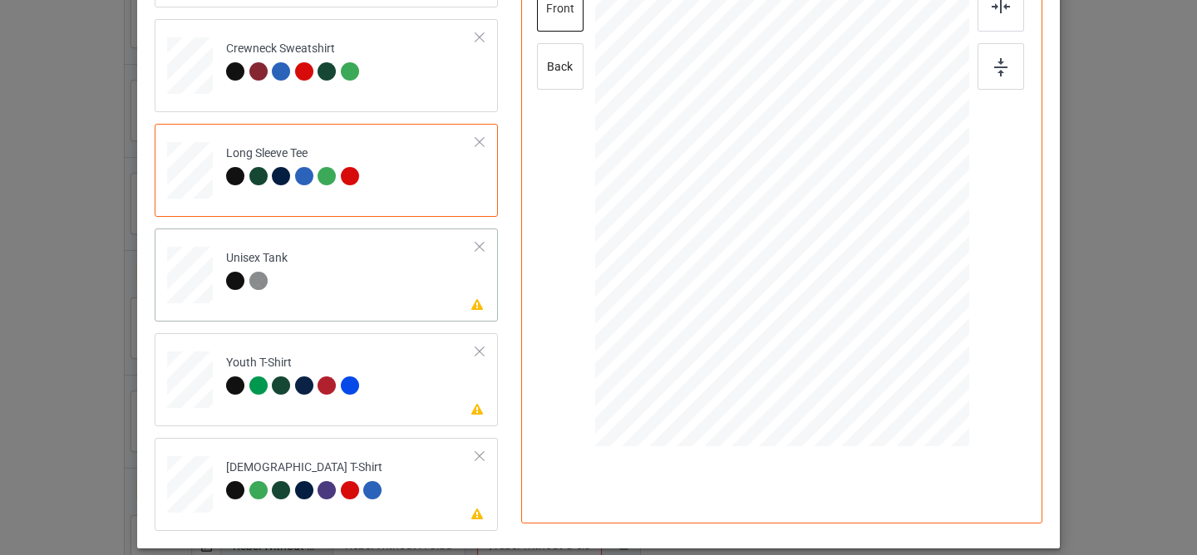
click at [401, 276] on td "Please review artwork placement Unisex Tank" at bounding box center [351, 271] width 268 height 73
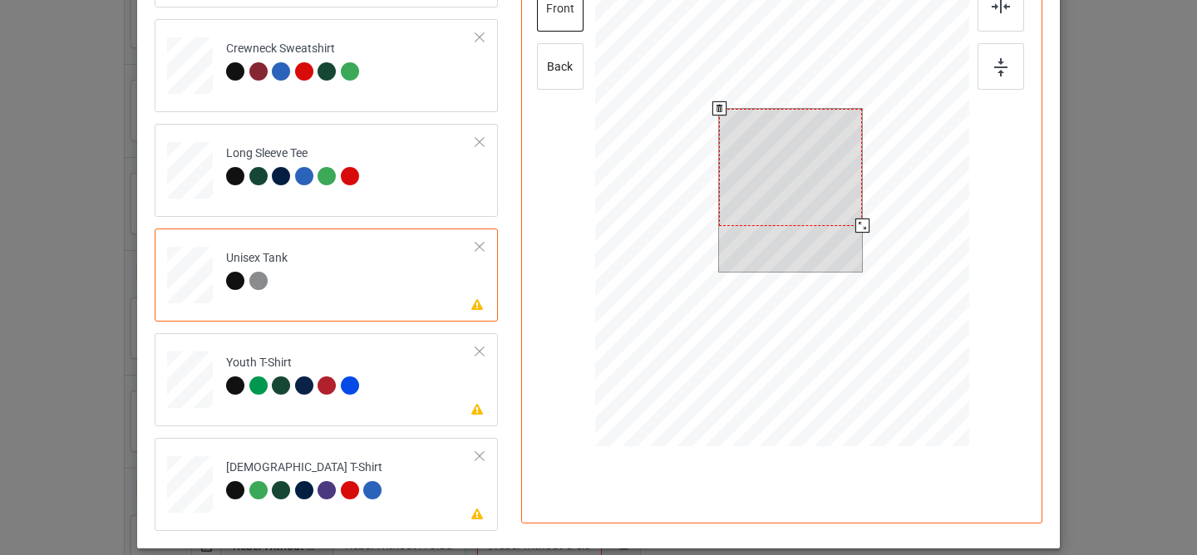
click at [784, 152] on div at bounding box center [790, 167] width 143 height 117
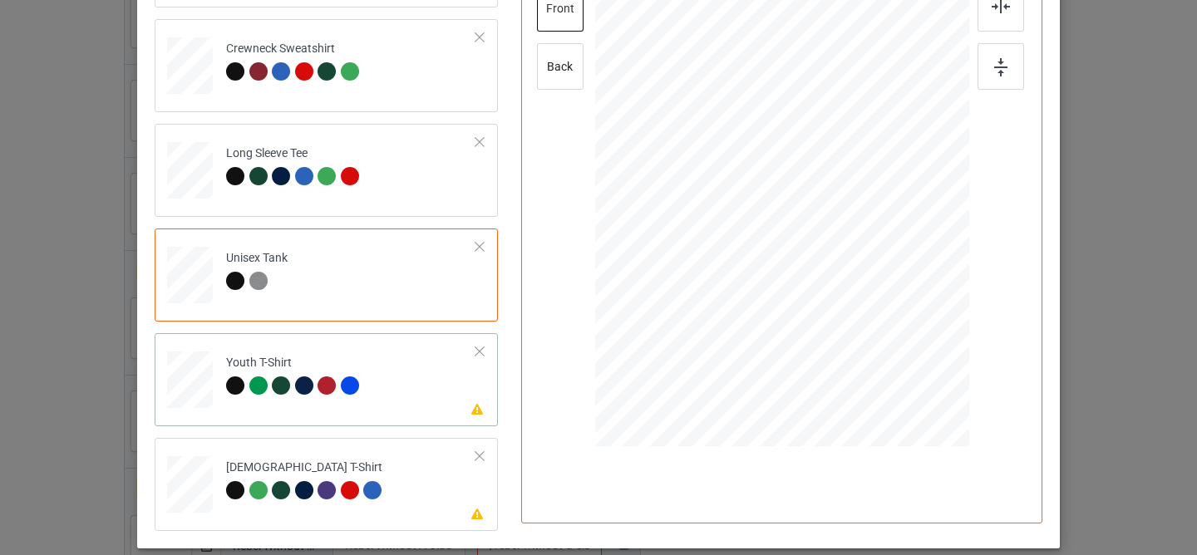
click at [407, 357] on td "Please review artwork placement Youth T-Shirt" at bounding box center [351, 376] width 268 height 73
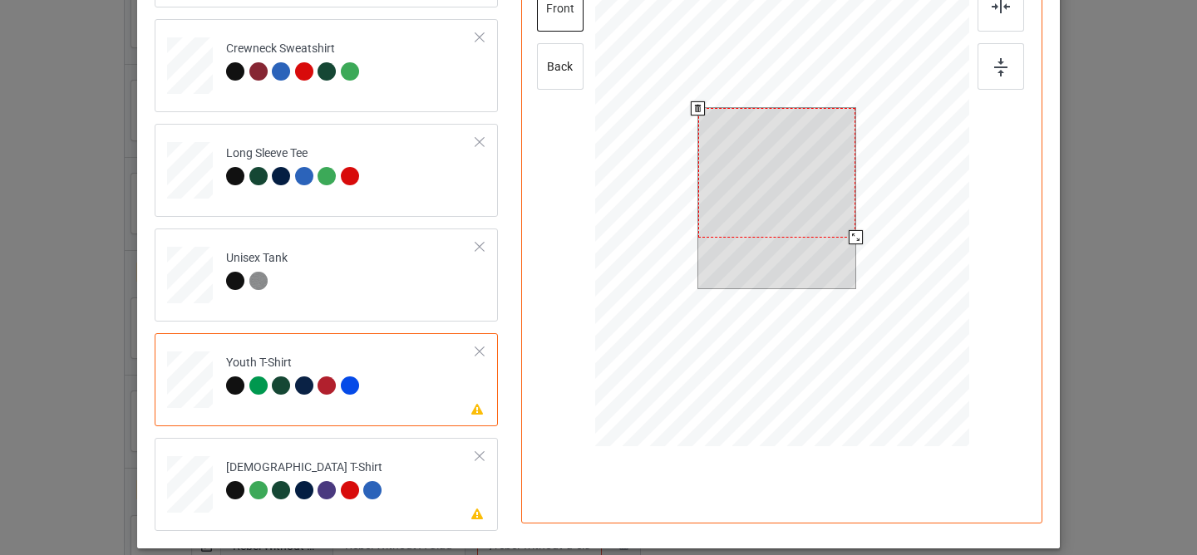
click at [788, 182] on div at bounding box center [777, 173] width 158 height 130
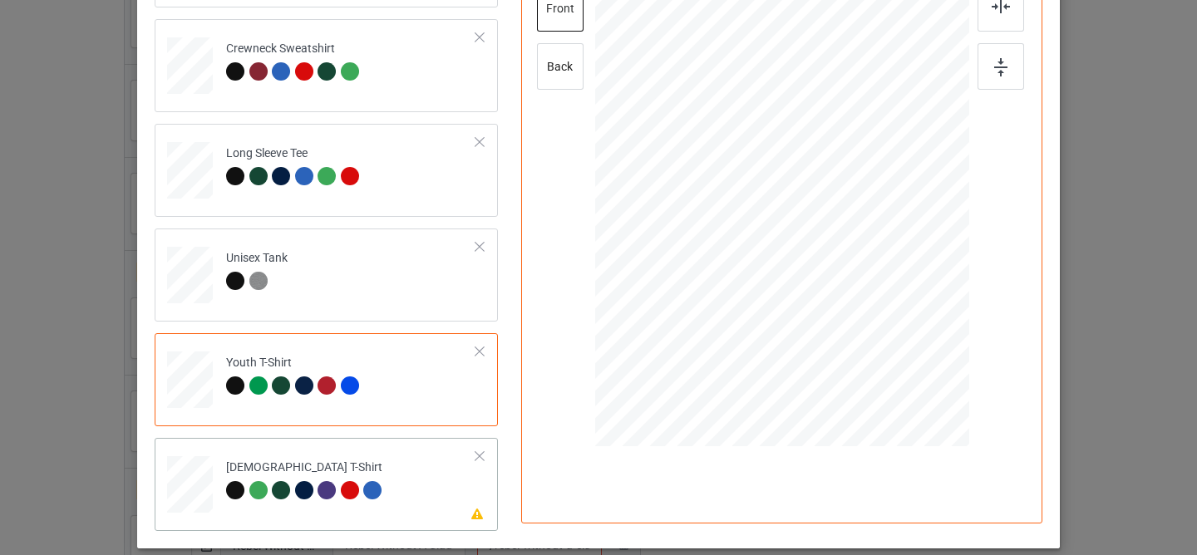
click at [409, 476] on td "Please review artwork placement [DEMOGRAPHIC_DATA] T-Shirt" at bounding box center [351, 481] width 268 height 73
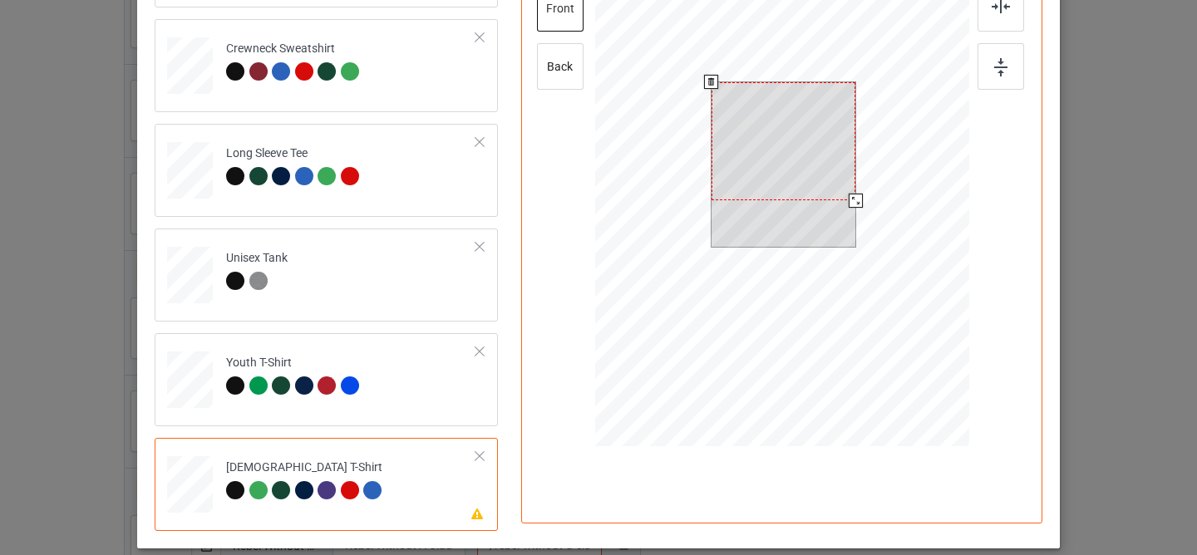
click at [745, 145] on div at bounding box center [783, 141] width 144 height 118
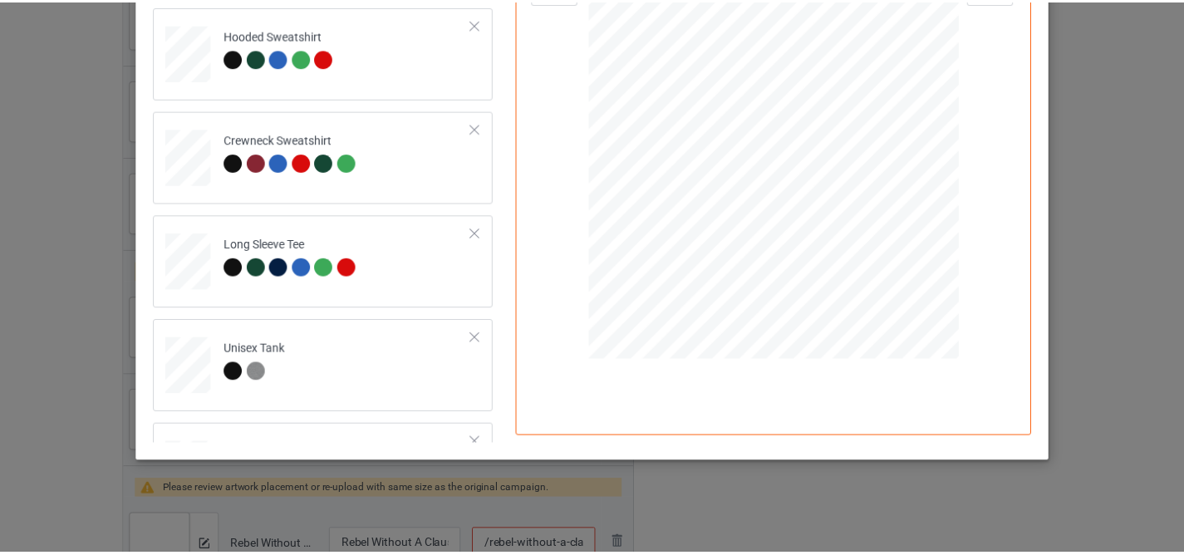
scroll to position [75, 0]
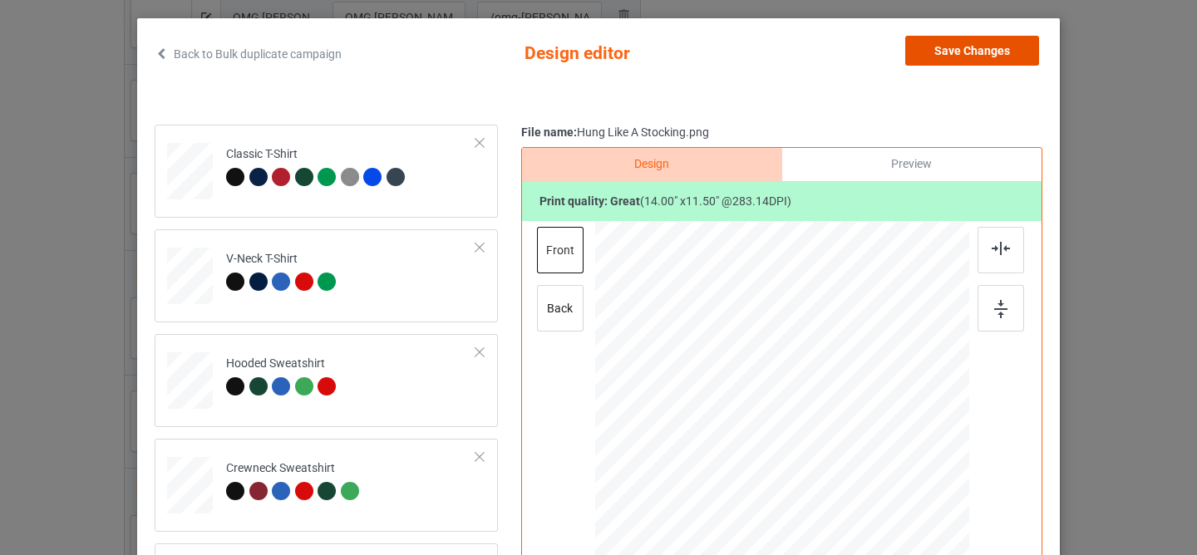
click at [972, 63] on button "Save Changes" at bounding box center [972, 51] width 134 height 30
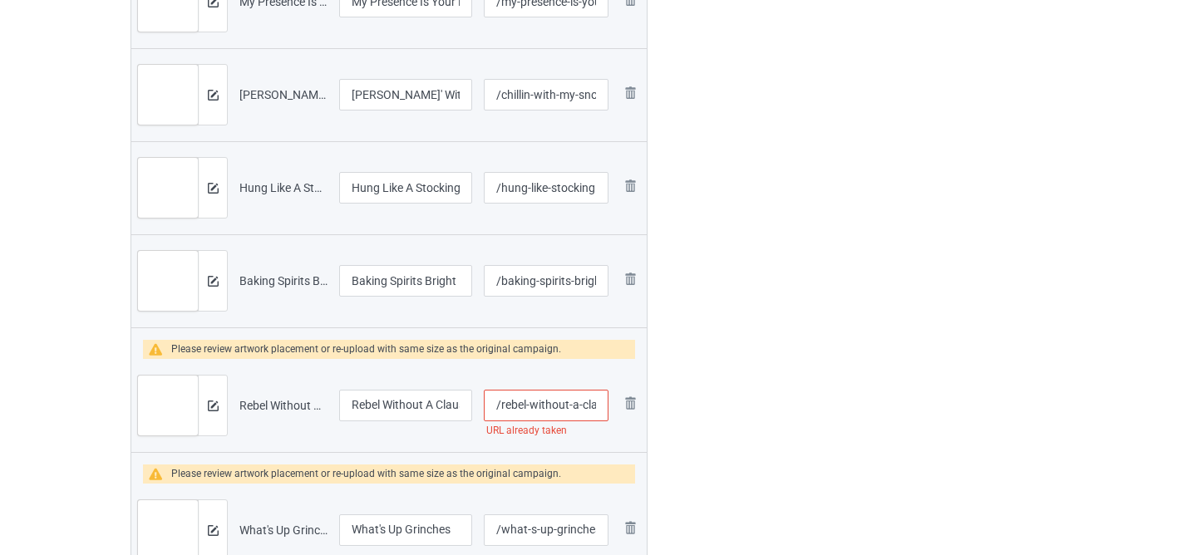
scroll to position [1171, 0]
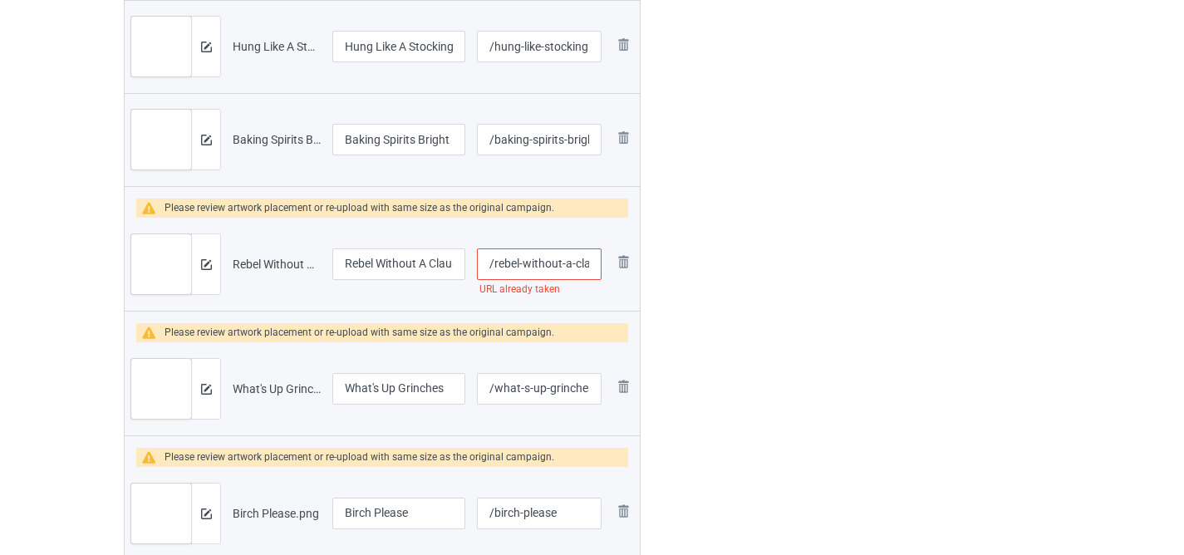
drag, startPoint x: 561, startPoint y: 262, endPoint x: 795, endPoint y: 328, distance: 242.8
click at [569, 268] on input "/rebel-without-a-claus" at bounding box center [539, 265] width 125 height 32
type input "/rebel-without-claus"
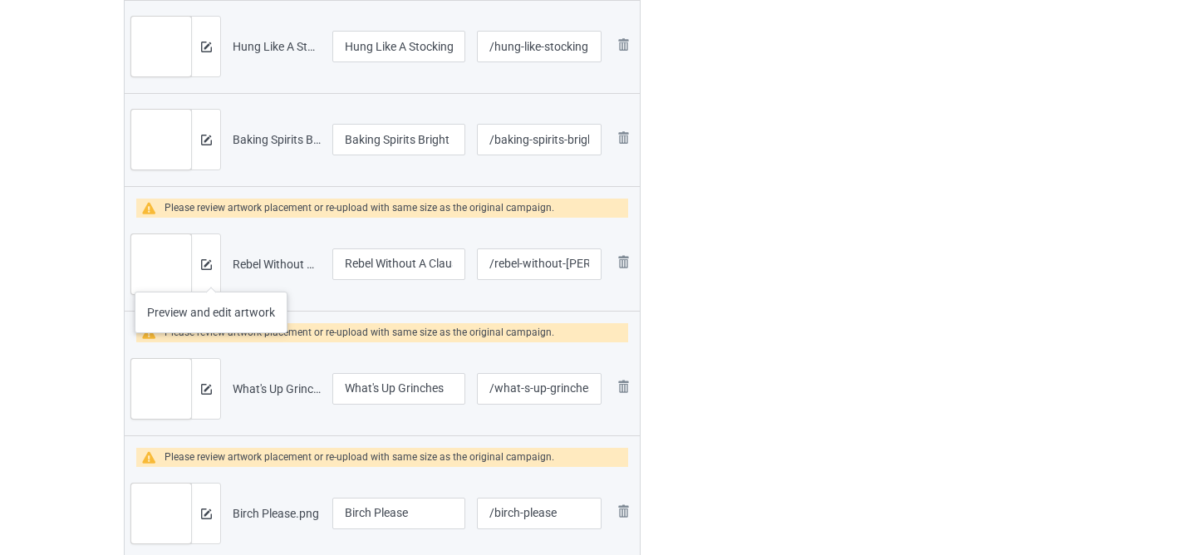
click at [211, 275] on div at bounding box center [205, 264] width 29 height 60
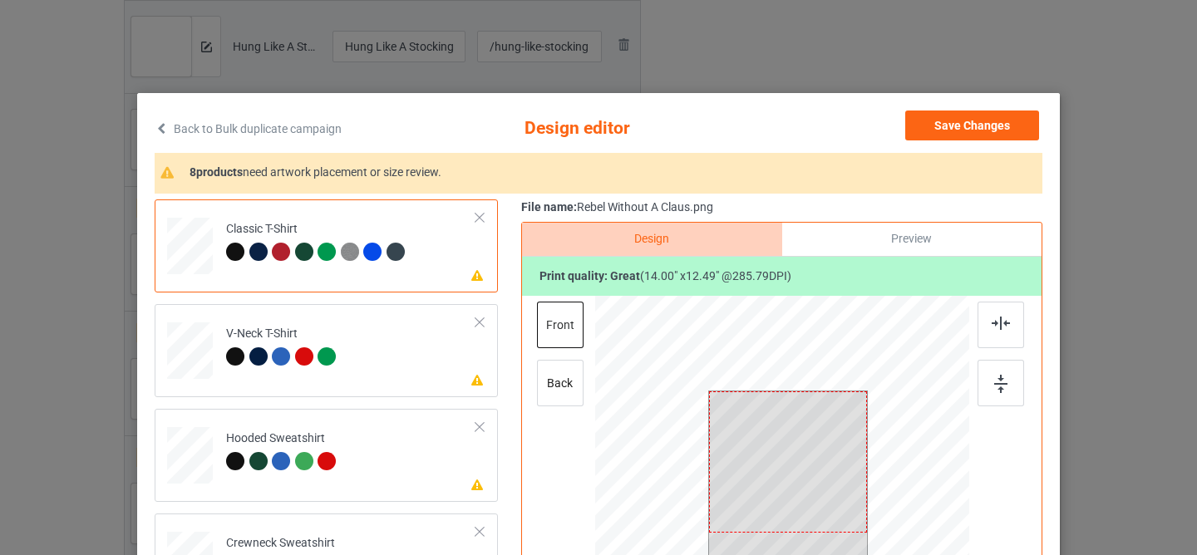
click at [795, 445] on div at bounding box center [788, 461] width 159 height 141
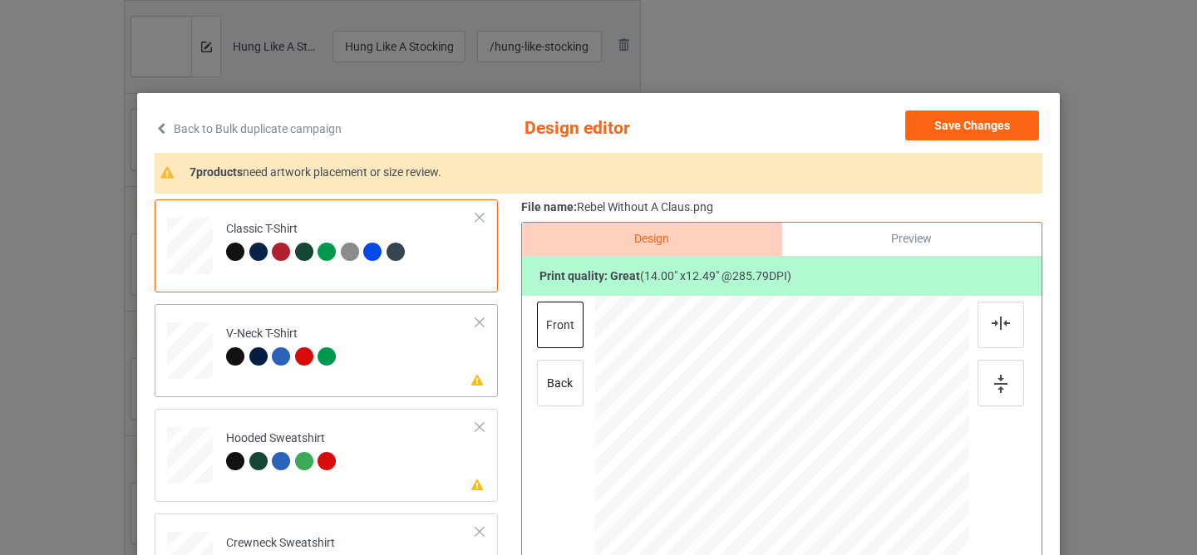
click at [442, 357] on td "Please review artwork placement V-Neck T-Shirt" at bounding box center [351, 347] width 268 height 73
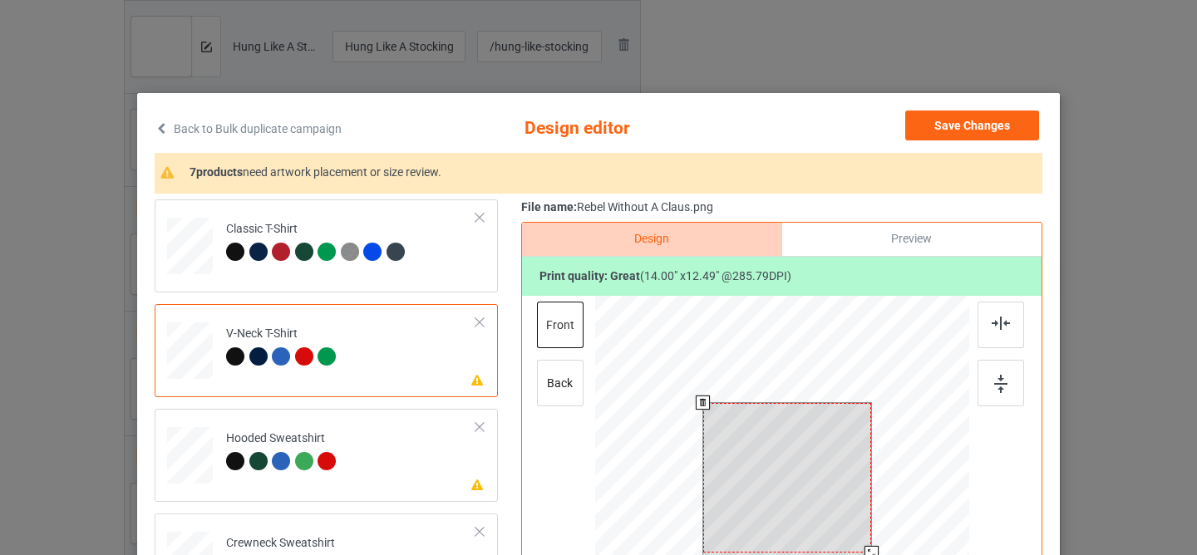
click at [807, 471] on div at bounding box center [787, 478] width 169 height 150
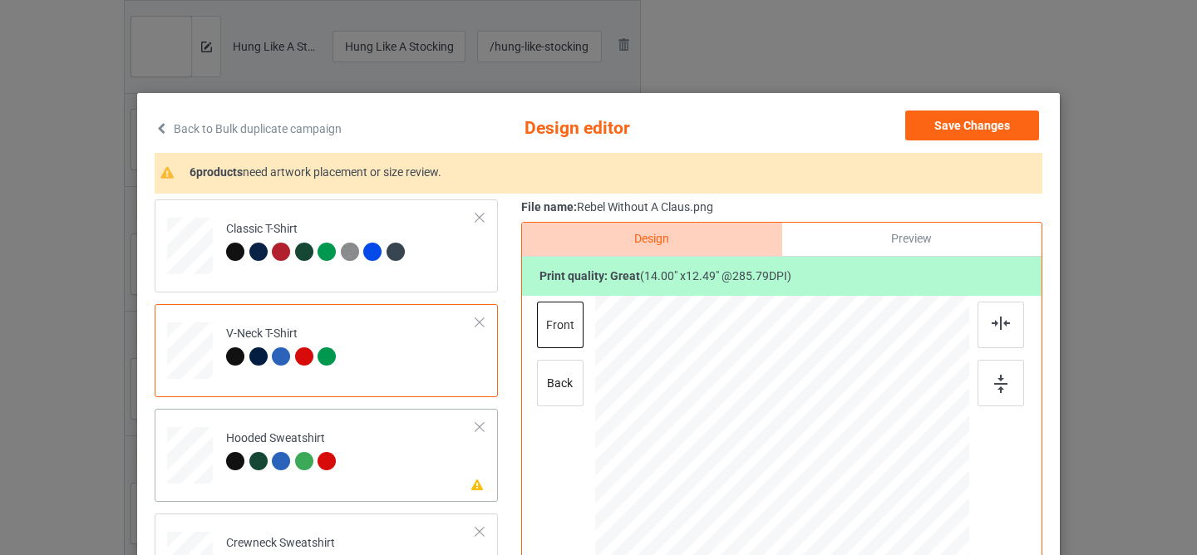
click at [351, 470] on td "Please review artwork placement Hooded Sweatshirt" at bounding box center [351, 452] width 268 height 73
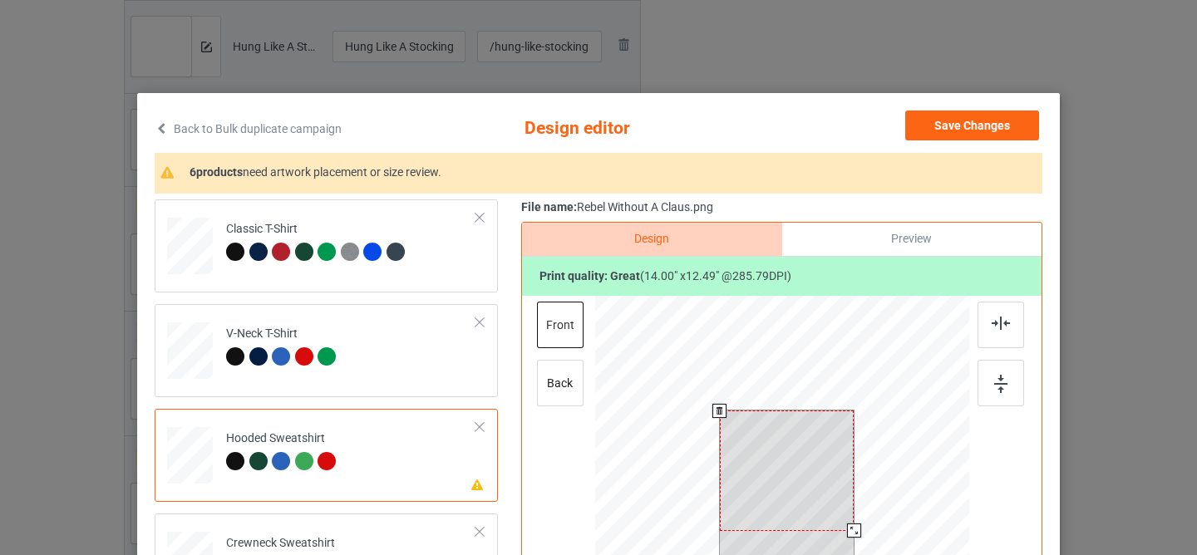
click at [751, 471] on div at bounding box center [787, 471] width 135 height 120
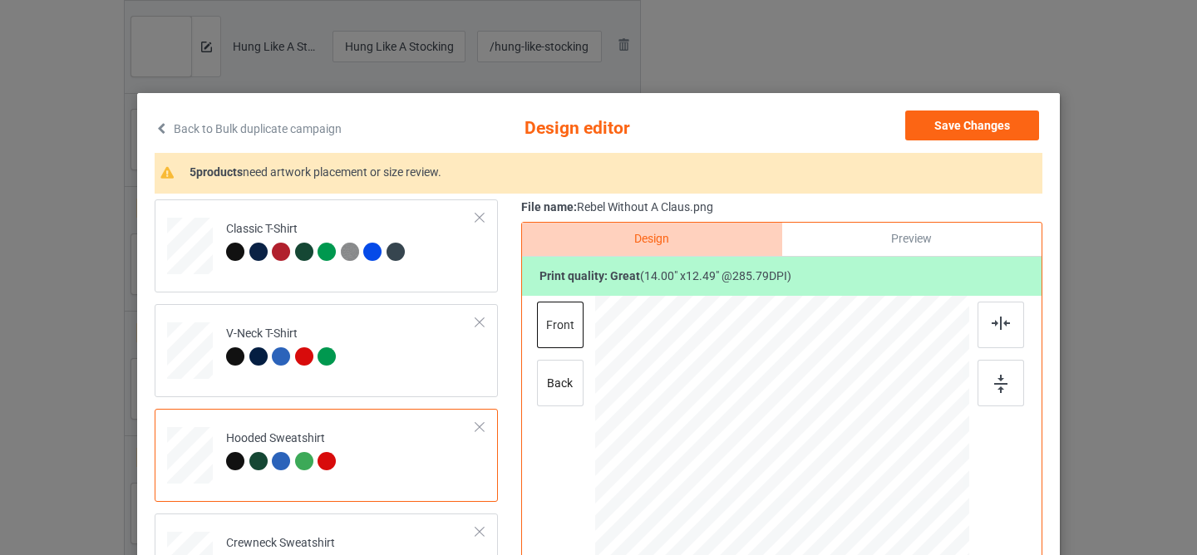
scroll to position [178, 0]
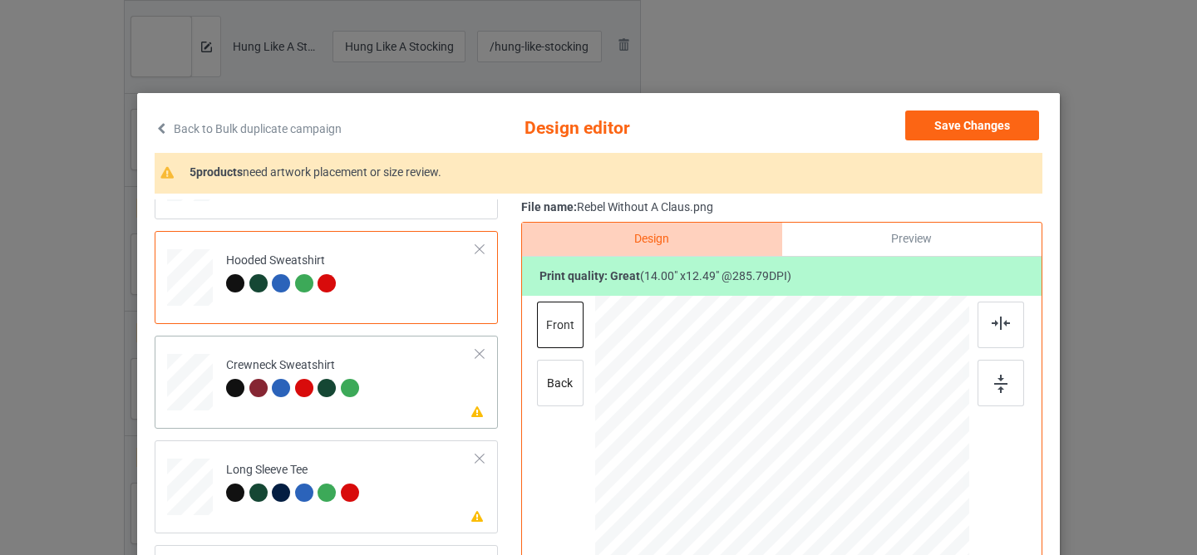
click at [431, 406] on td "Please review artwork placement Crewneck Sweatshirt" at bounding box center [351, 378] width 268 height 73
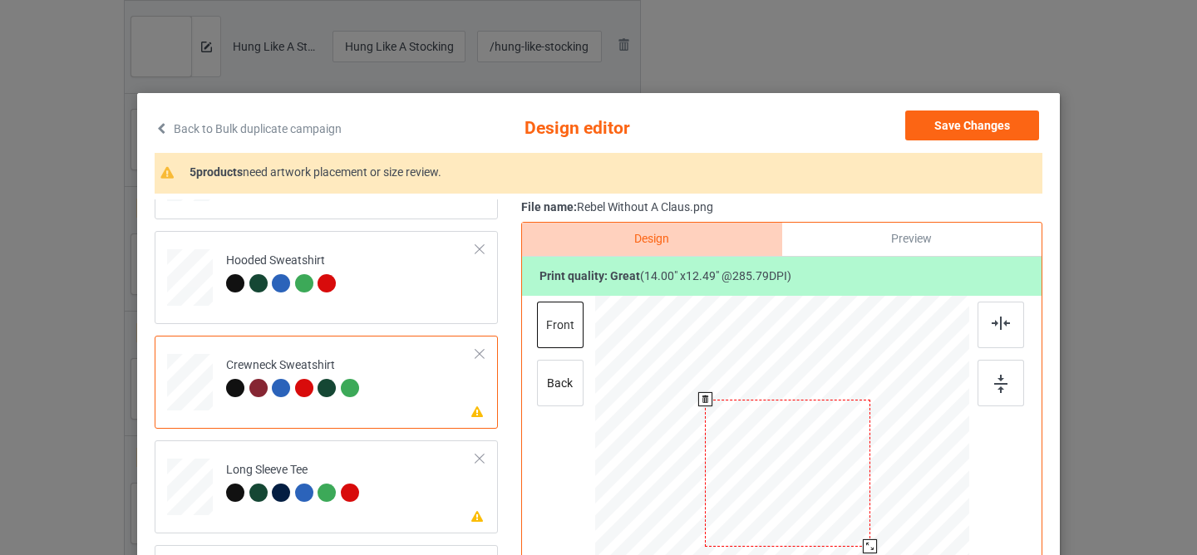
click at [796, 491] on div at bounding box center [787, 473] width 165 height 147
click at [412, 509] on td "Please review artwork placement Long Sleeve Tee" at bounding box center [351, 483] width 268 height 73
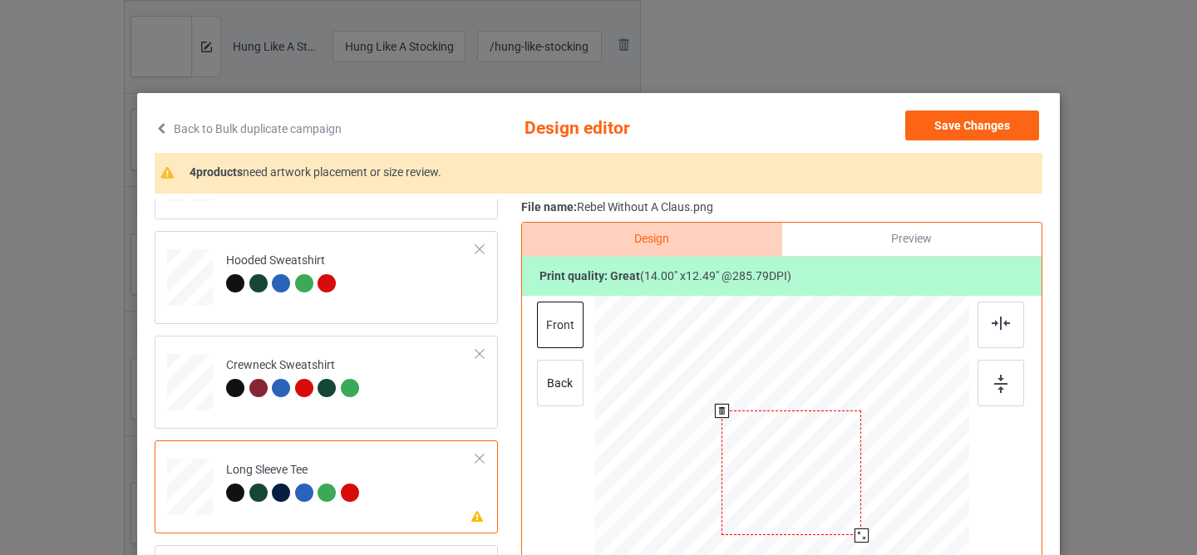
click at [754, 467] on div at bounding box center [791, 473] width 140 height 125
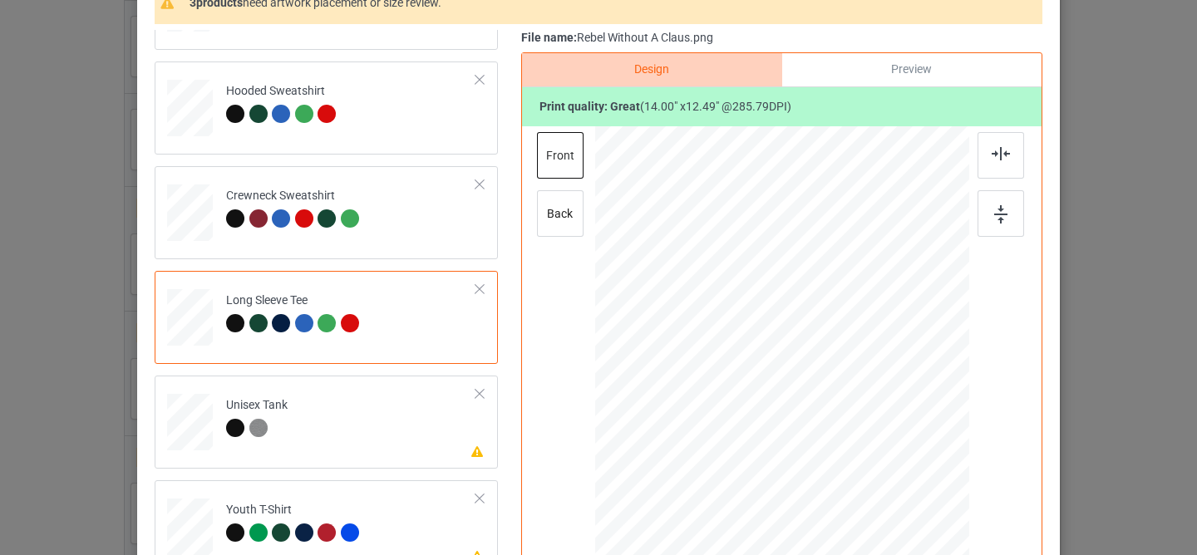
scroll to position [292, 0]
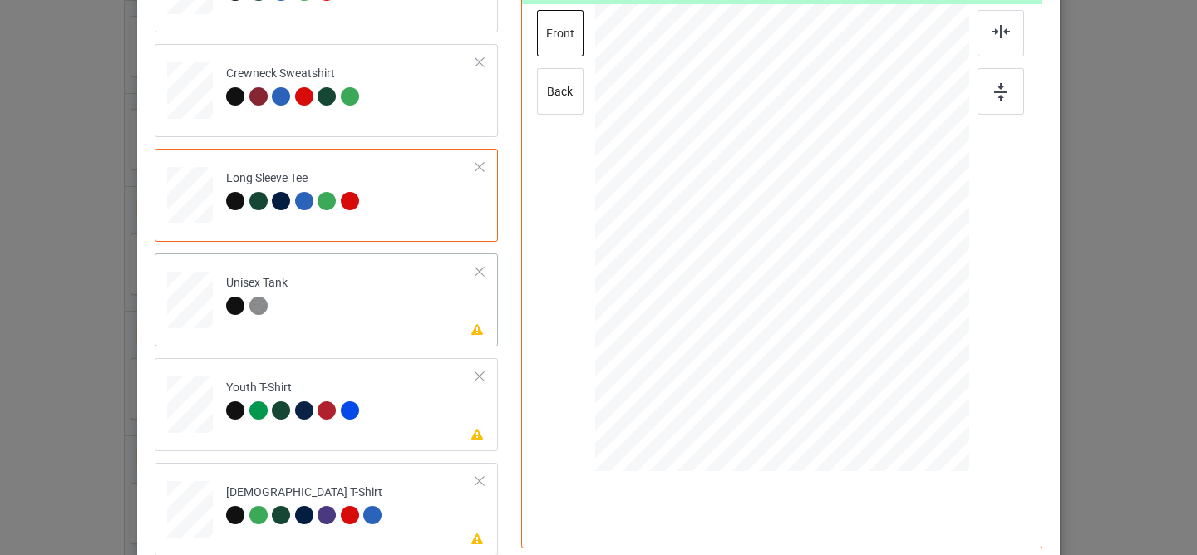
click at [372, 280] on td "Please review artwork placement Unisex Tank" at bounding box center [351, 296] width 268 height 73
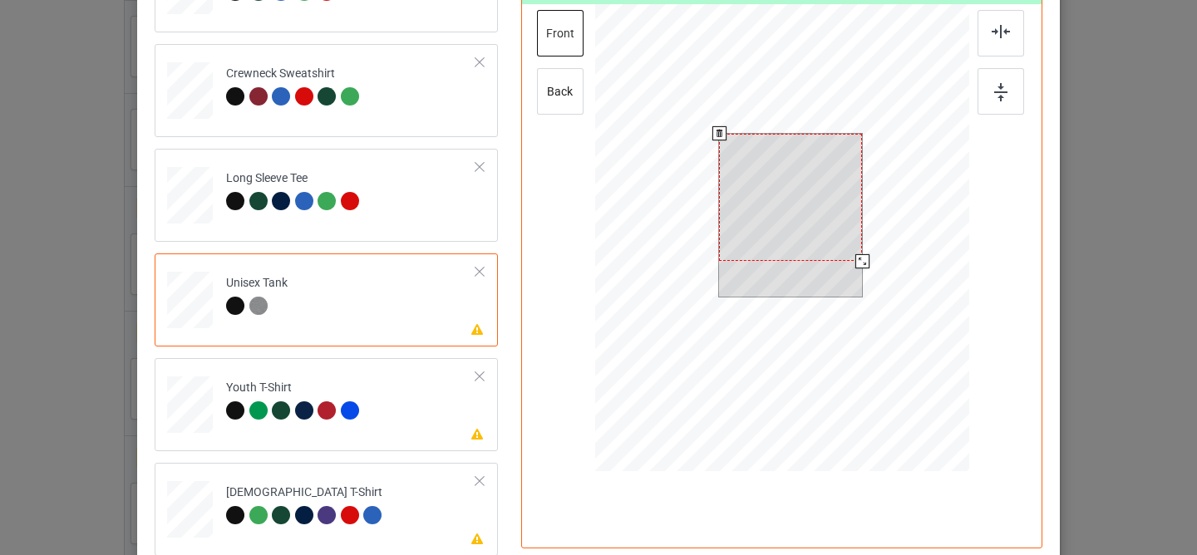
drag, startPoint x: 786, startPoint y: 207, endPoint x: 728, endPoint y: 237, distance: 65.4
click at [786, 207] on div at bounding box center [790, 197] width 143 height 127
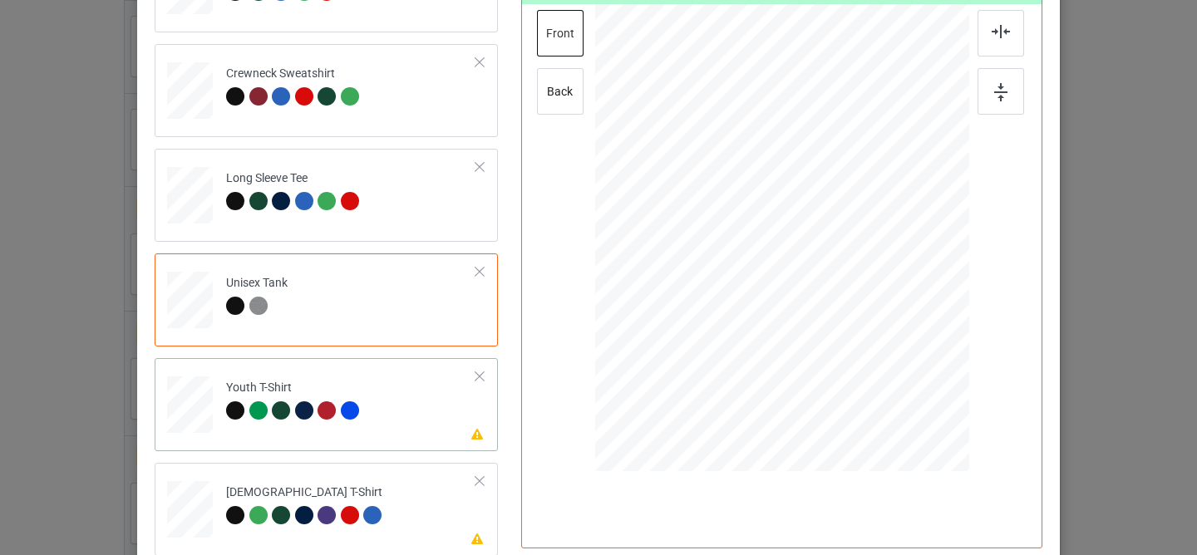
click at [427, 409] on td "Please review artwork placement Youth T-Shirt" at bounding box center [351, 401] width 268 height 73
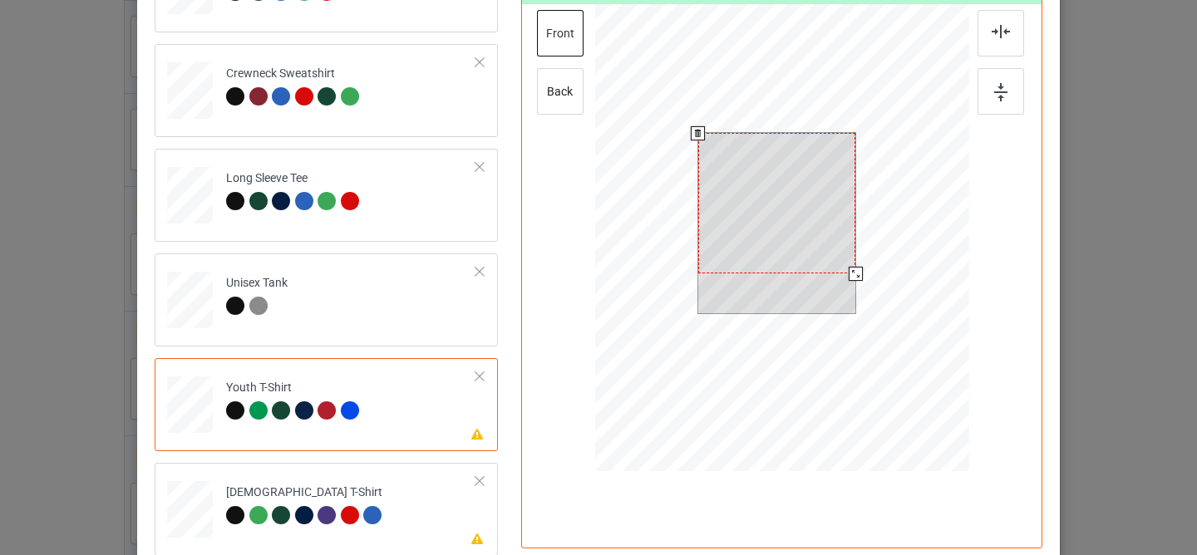
click at [783, 182] on div at bounding box center [777, 203] width 158 height 140
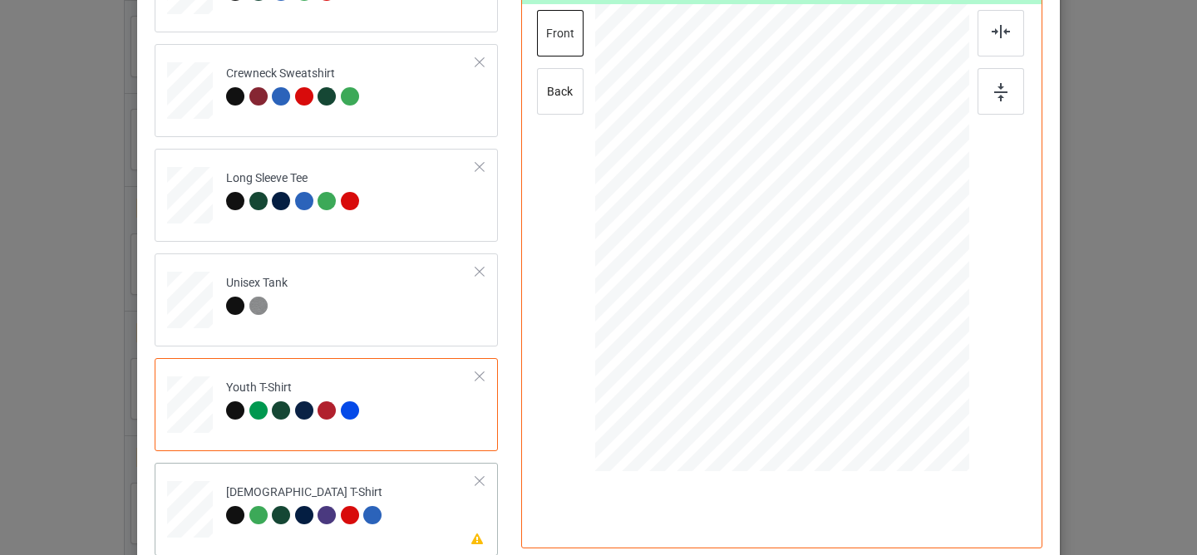
click at [409, 501] on td "Please review artwork placement [DEMOGRAPHIC_DATA] T-Shirt" at bounding box center [351, 506] width 268 height 73
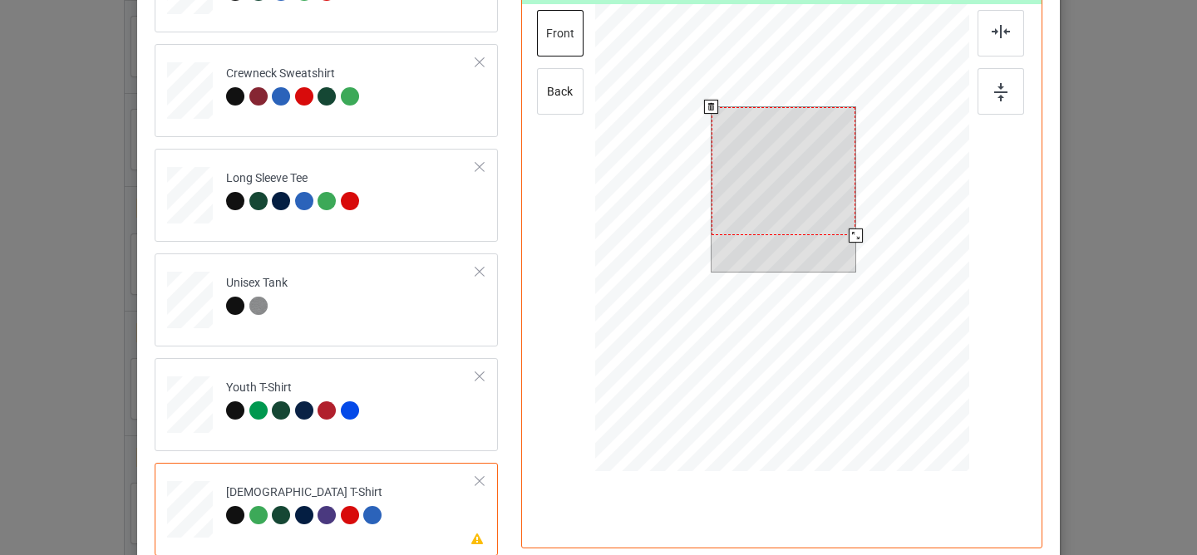
click at [751, 204] on div at bounding box center [783, 171] width 144 height 129
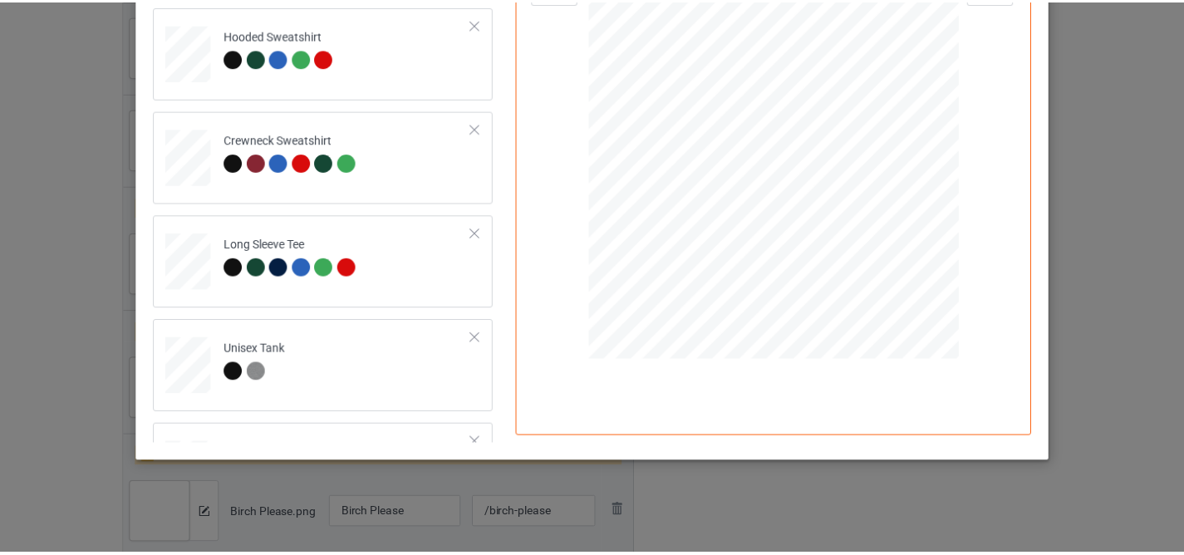
scroll to position [0, 0]
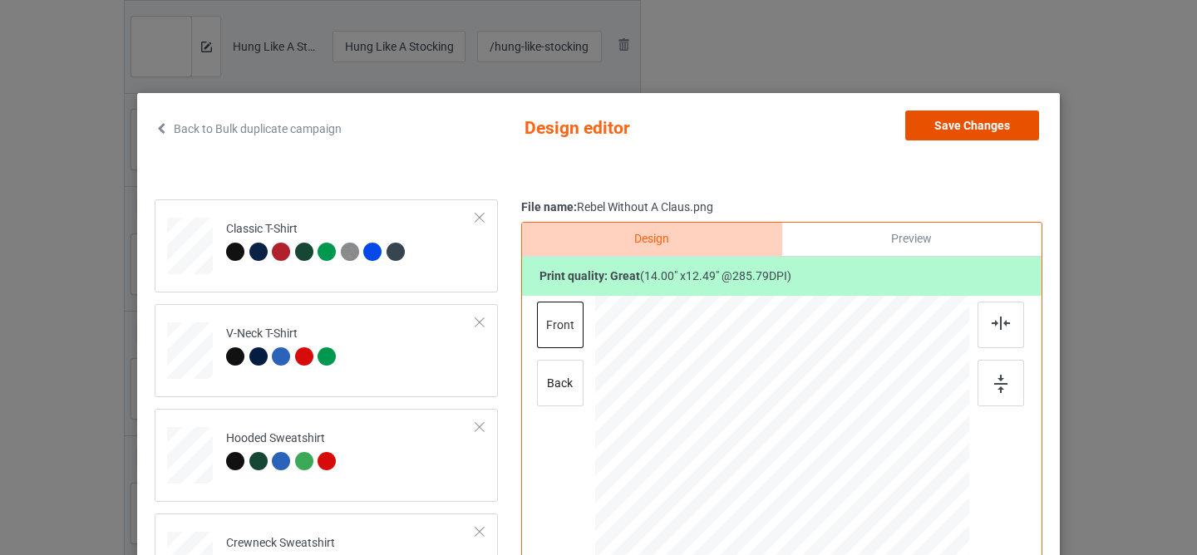
click at [939, 128] on button "Save Changes" at bounding box center [972, 126] width 134 height 30
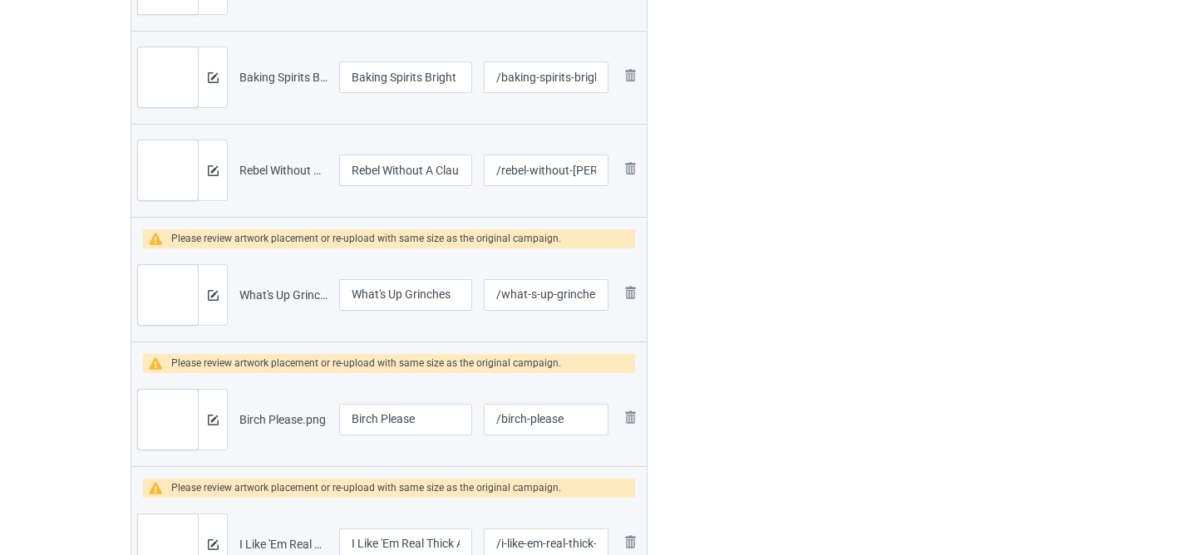
scroll to position [1312, 0]
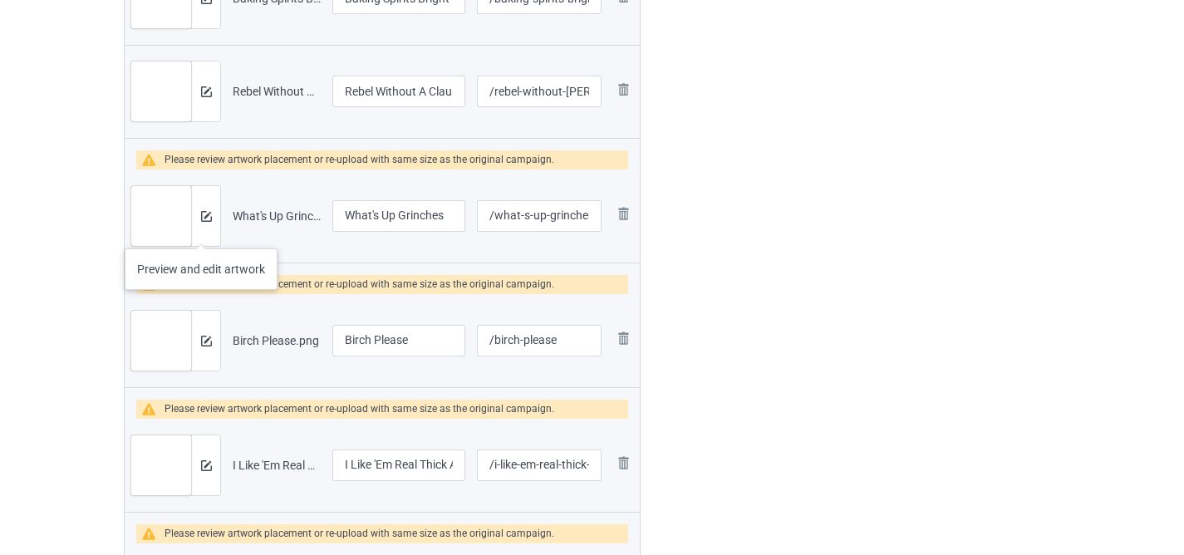
click at [201, 231] on div at bounding box center [205, 216] width 29 height 60
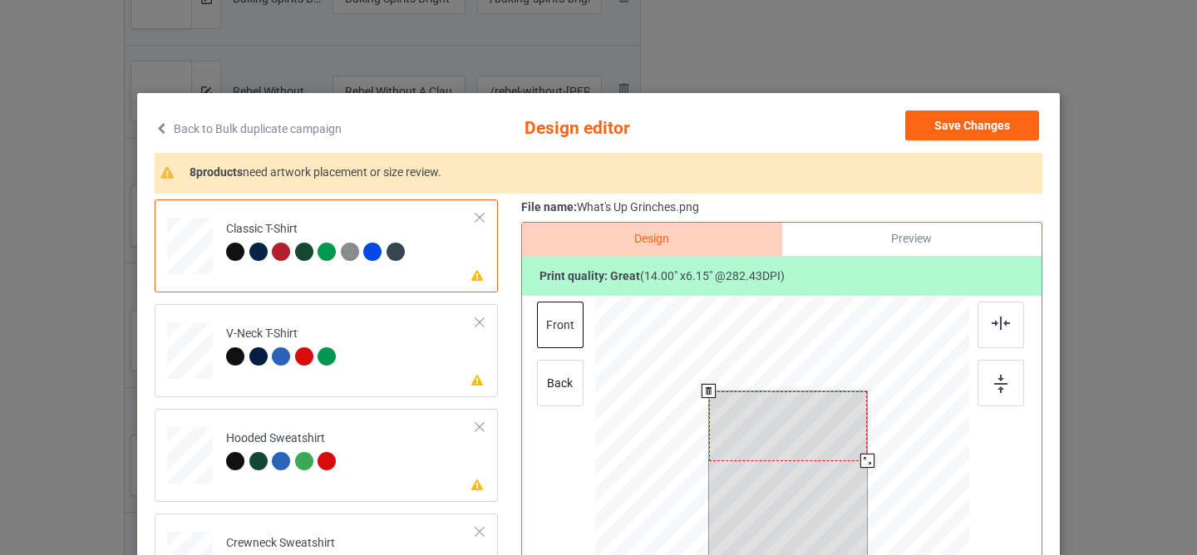
click at [785, 427] on div at bounding box center [788, 426] width 159 height 70
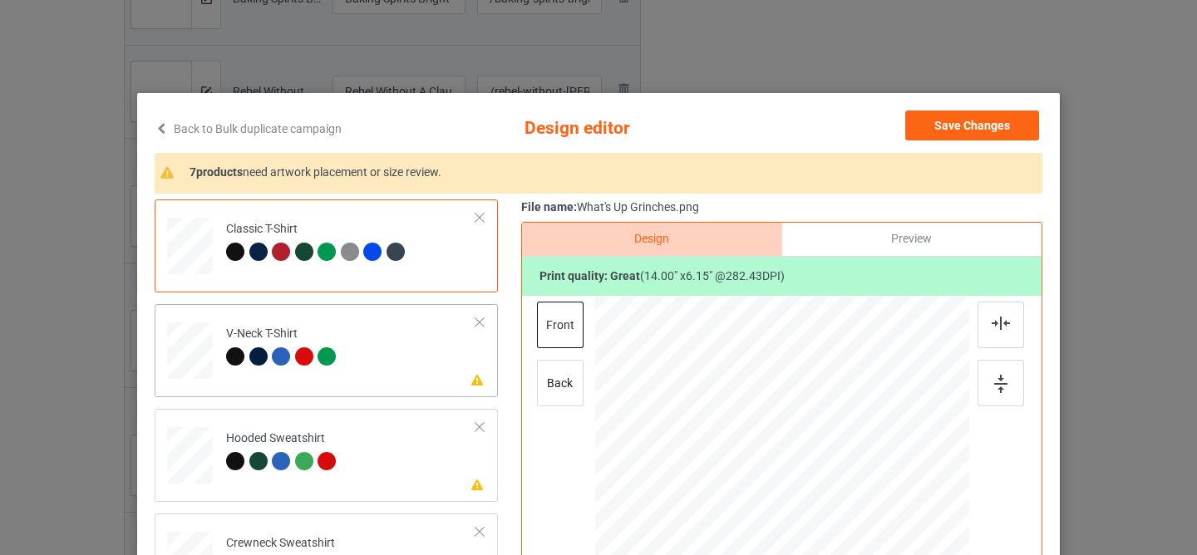
click at [406, 367] on td "Please review artwork placement V-Neck T-Shirt" at bounding box center [351, 347] width 268 height 73
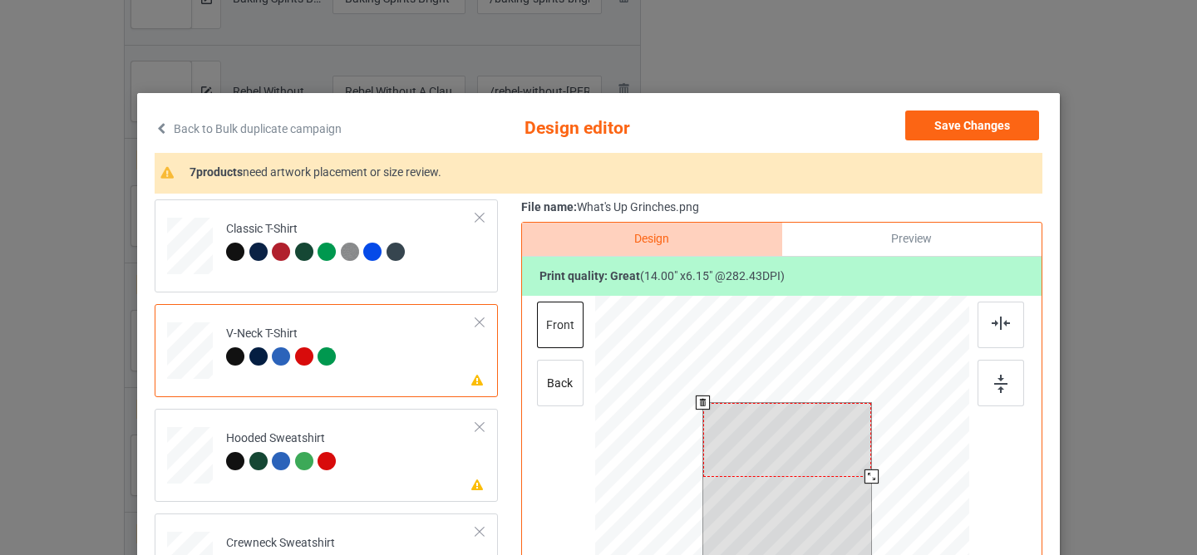
click at [791, 436] on div at bounding box center [787, 440] width 169 height 74
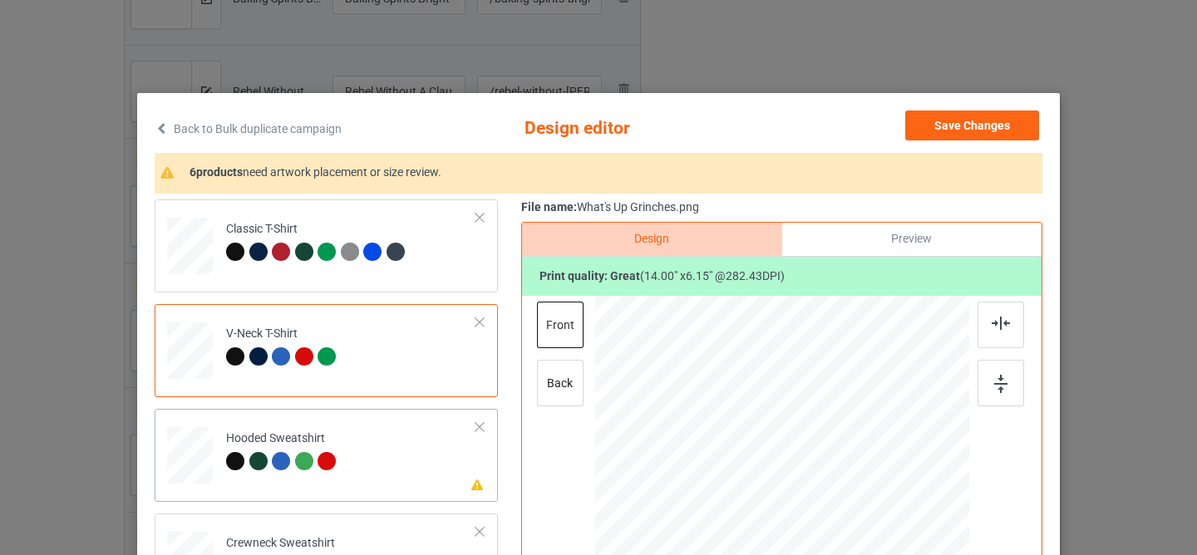
click at [396, 460] on td "Please review artwork placement Hooded Sweatshirt" at bounding box center [351, 452] width 268 height 73
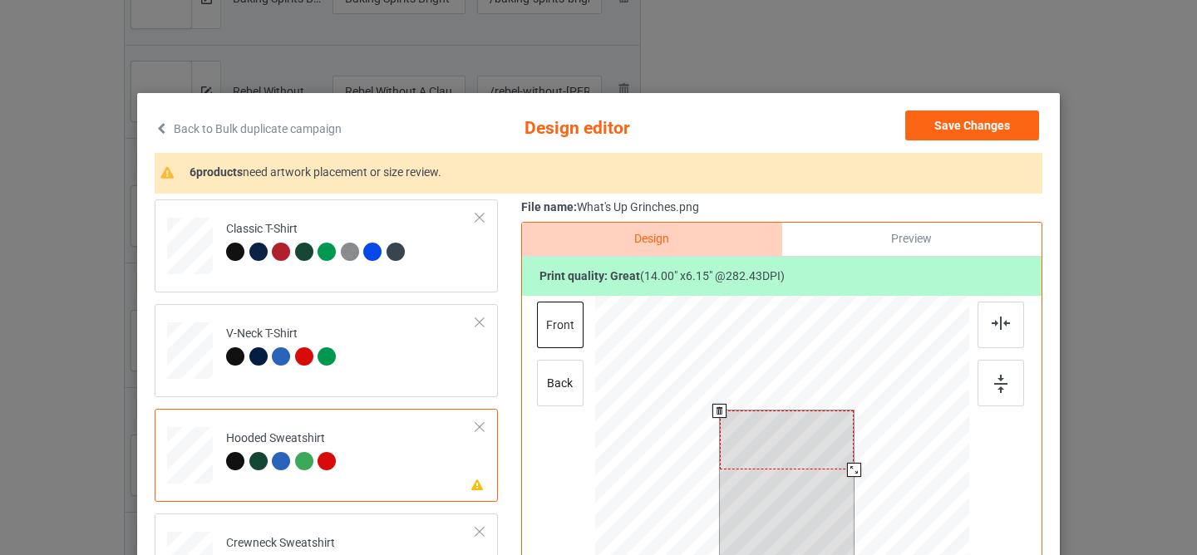
click at [782, 423] on div at bounding box center [787, 440] width 135 height 59
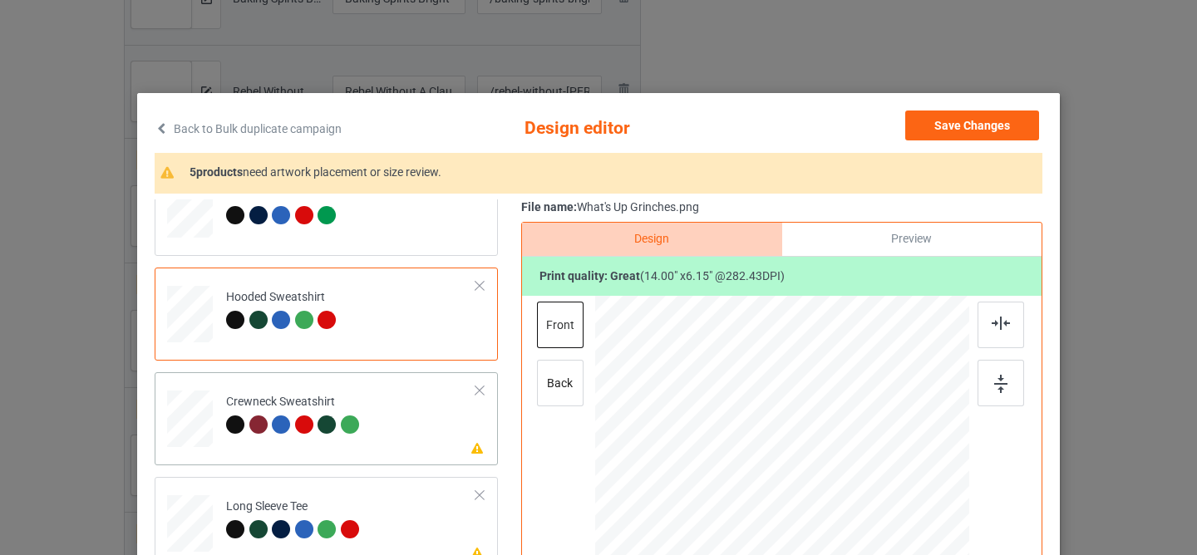
scroll to position [178, 0]
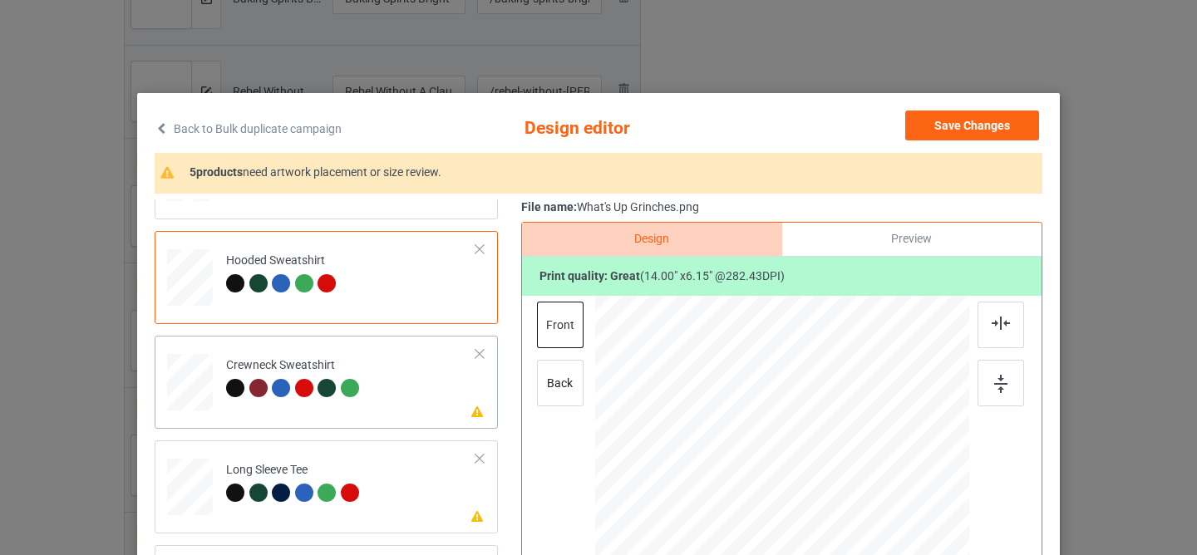
click at [396, 381] on td "Please review artwork placement Crewneck Sweatshirt" at bounding box center [351, 378] width 268 height 73
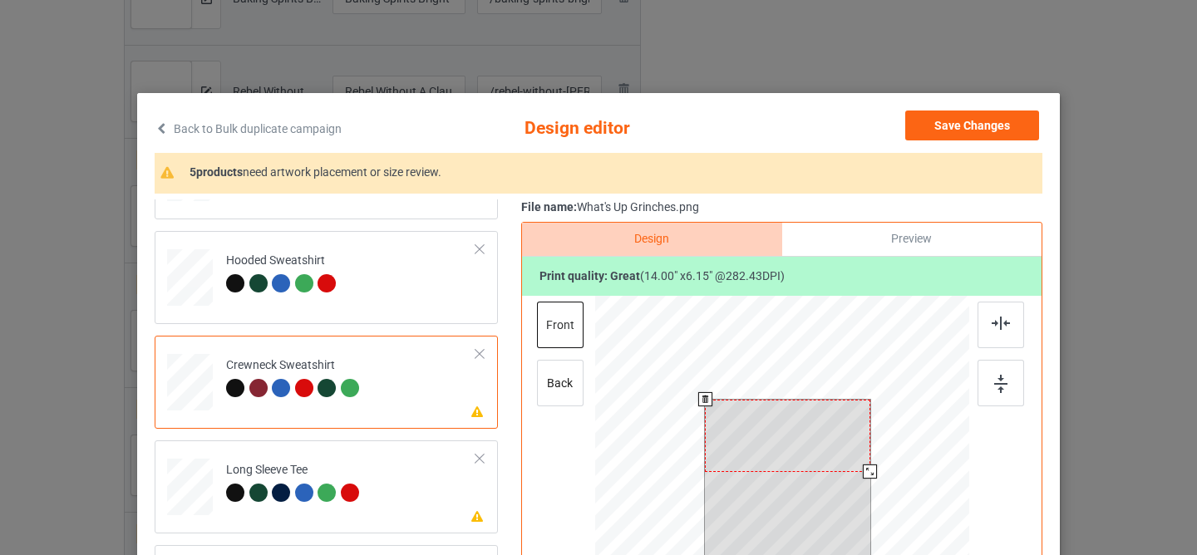
click at [758, 423] on div at bounding box center [787, 436] width 165 height 72
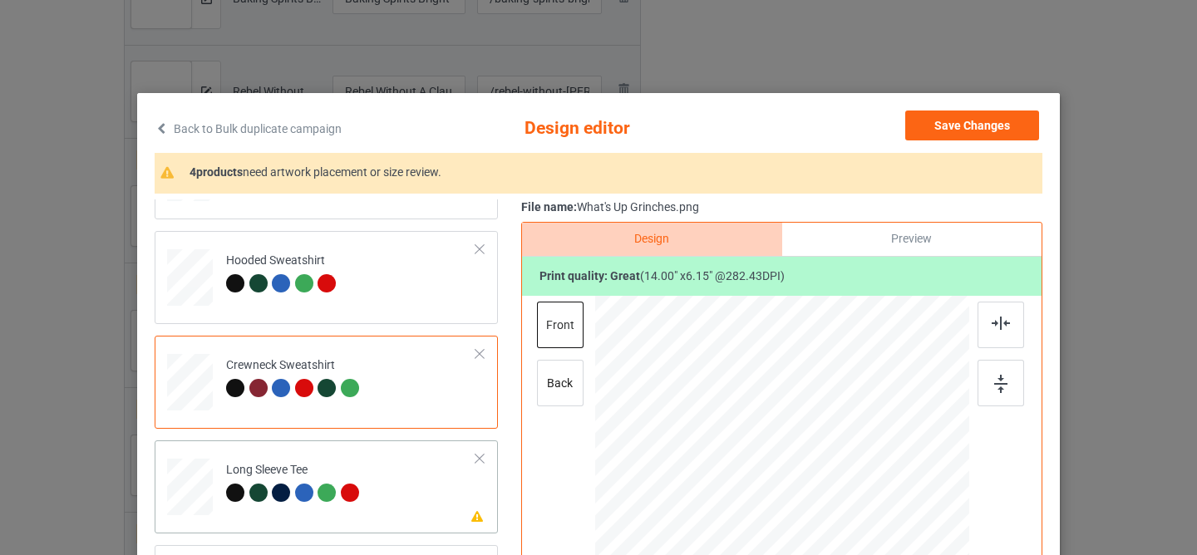
click at [359, 476] on td "Please review artwork placement Long Sleeve Tee" at bounding box center [351, 483] width 268 height 73
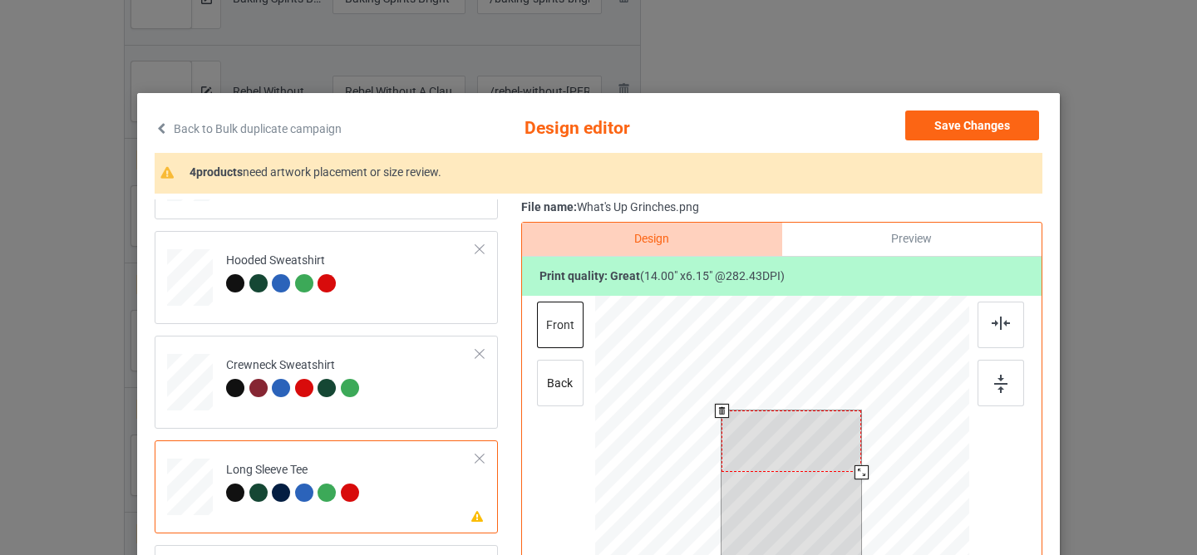
click at [809, 420] on div at bounding box center [791, 442] width 140 height 62
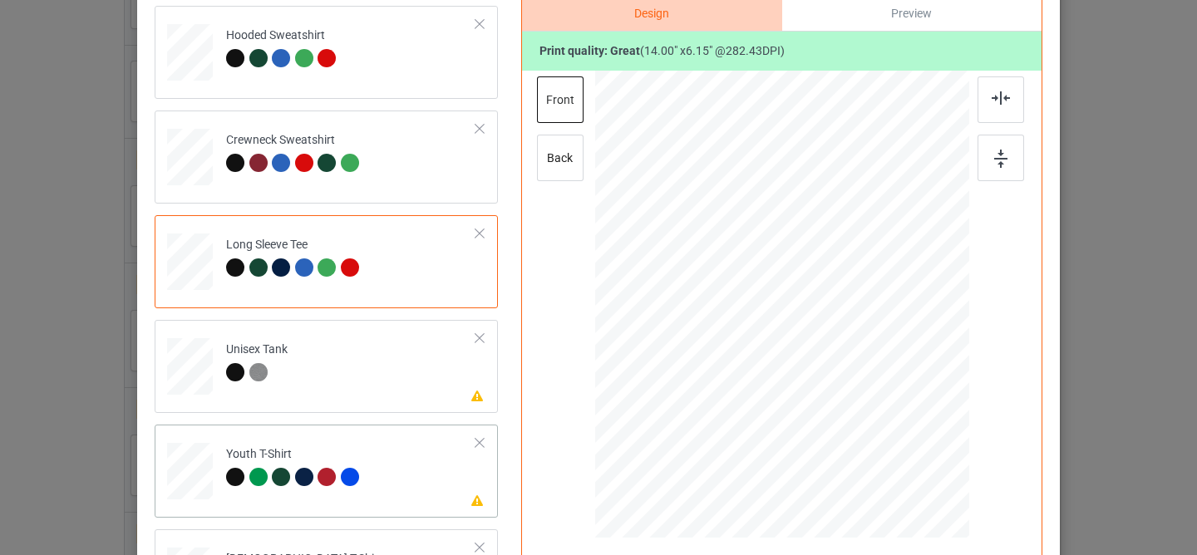
scroll to position [286, 0]
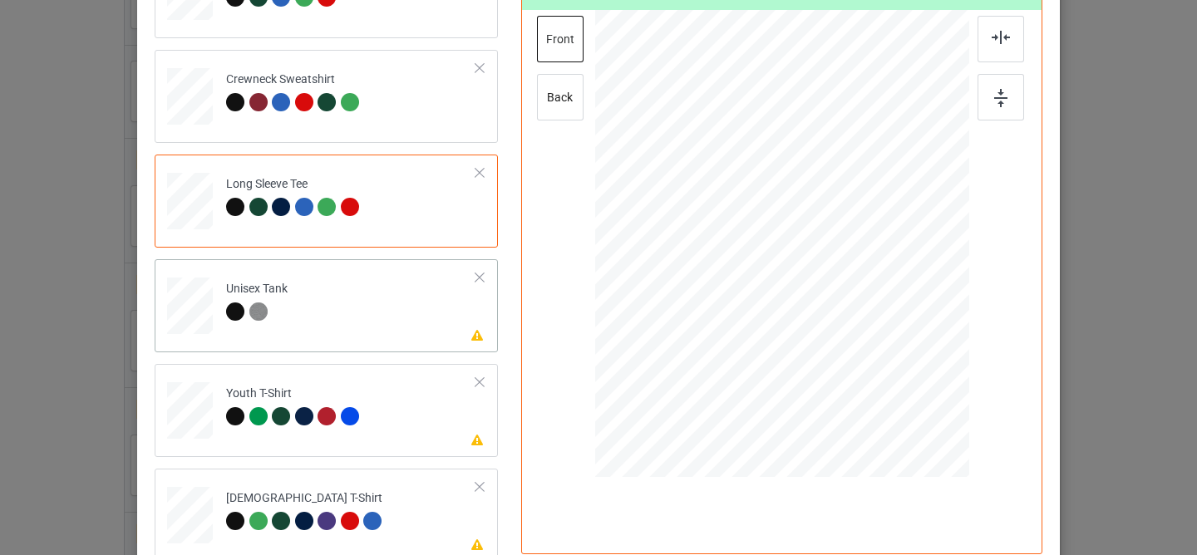
click at [406, 324] on td "Please review artwork placement Unisex Tank" at bounding box center [351, 302] width 268 height 73
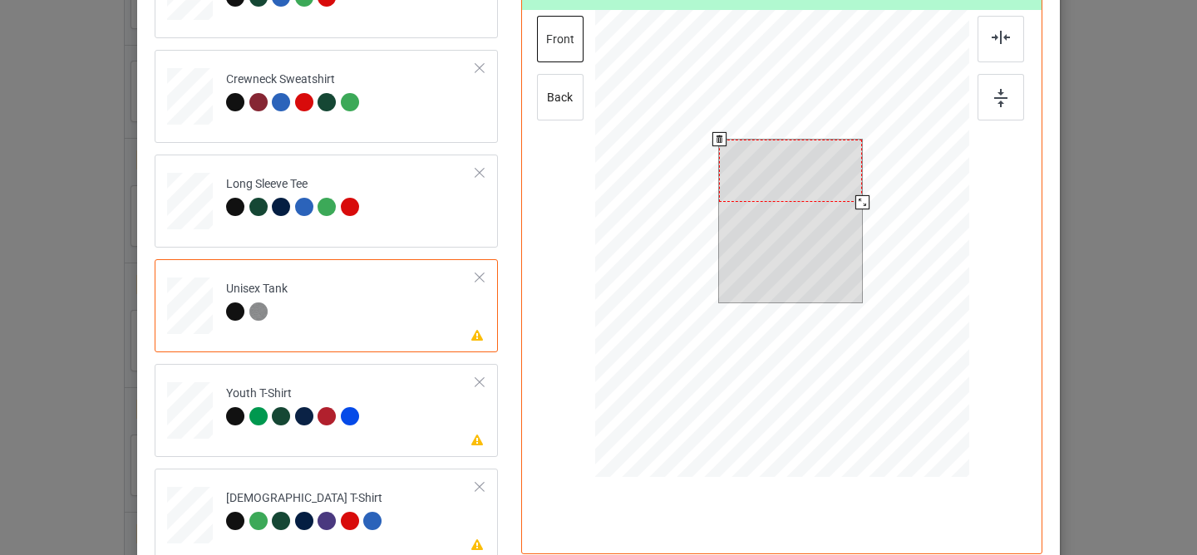
click at [790, 151] on div at bounding box center [790, 171] width 143 height 63
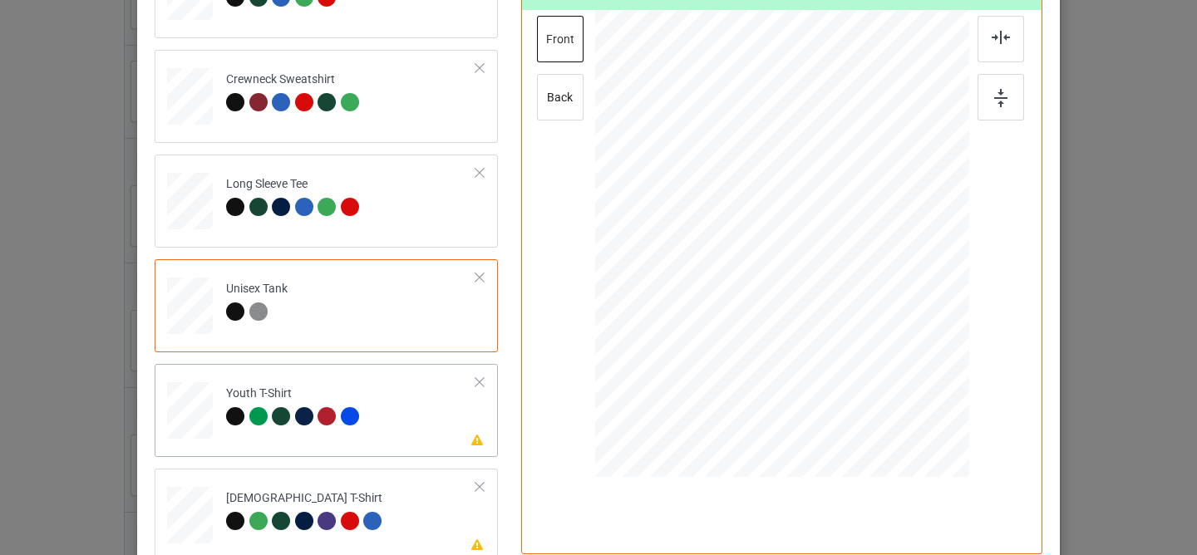
click at [426, 415] on td "Please review artwork placement Youth T-Shirt" at bounding box center [351, 407] width 268 height 73
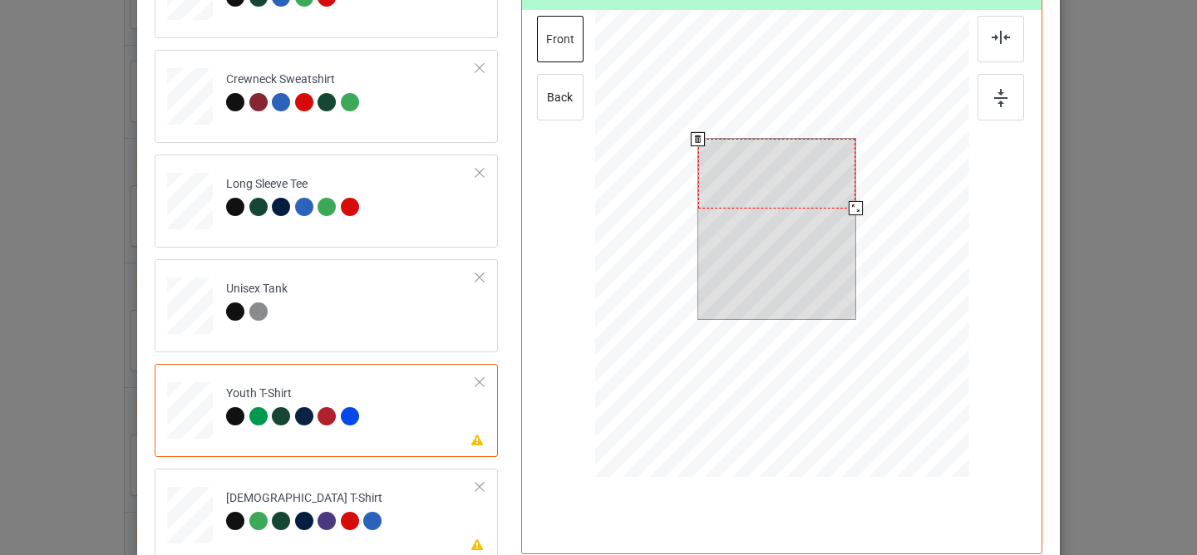
click at [749, 184] on div at bounding box center [777, 173] width 158 height 69
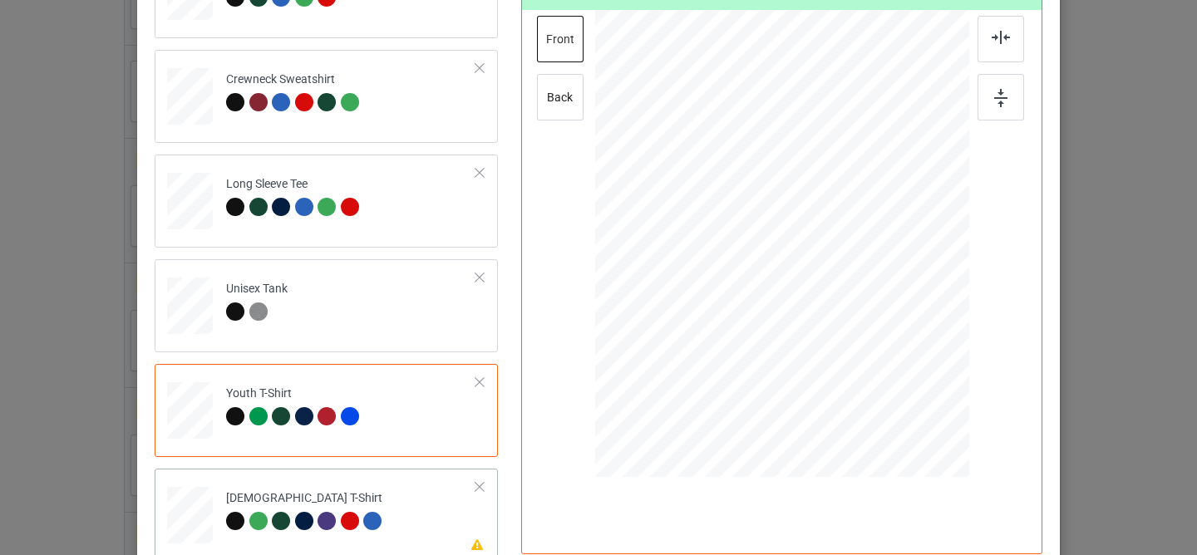
click at [372, 528] on div at bounding box center [374, 523] width 23 height 23
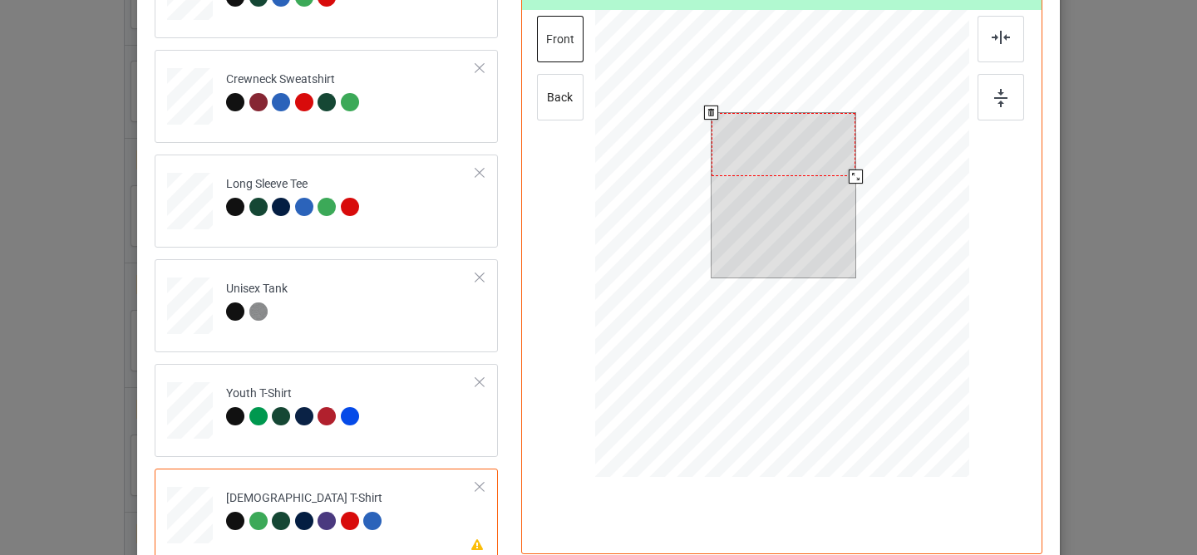
click at [768, 145] on div at bounding box center [783, 144] width 144 height 63
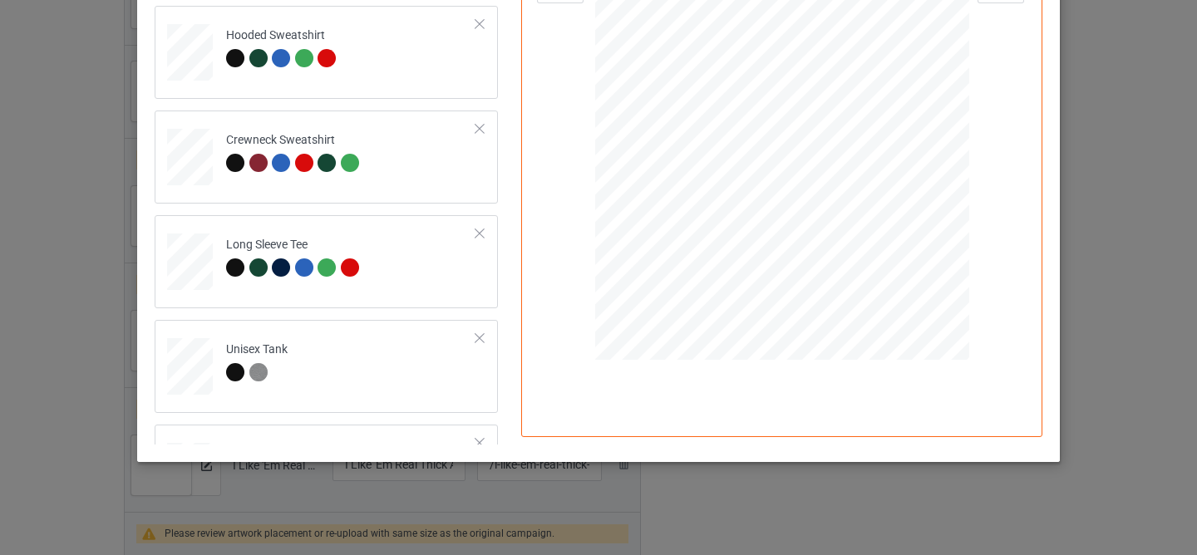
scroll to position [0, 0]
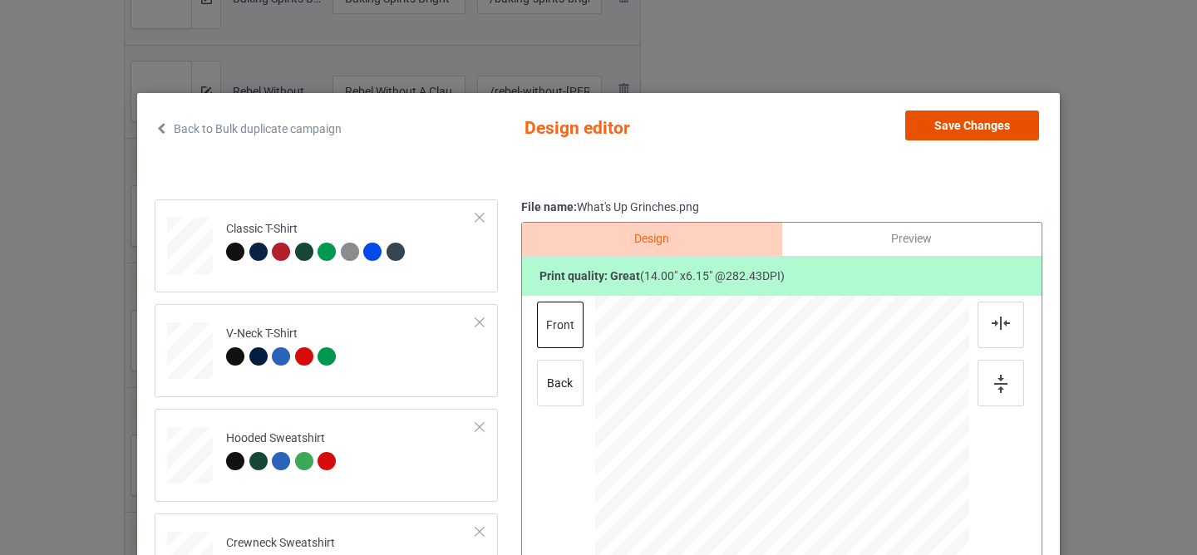
click at [930, 133] on button "Save Changes" at bounding box center [972, 126] width 134 height 30
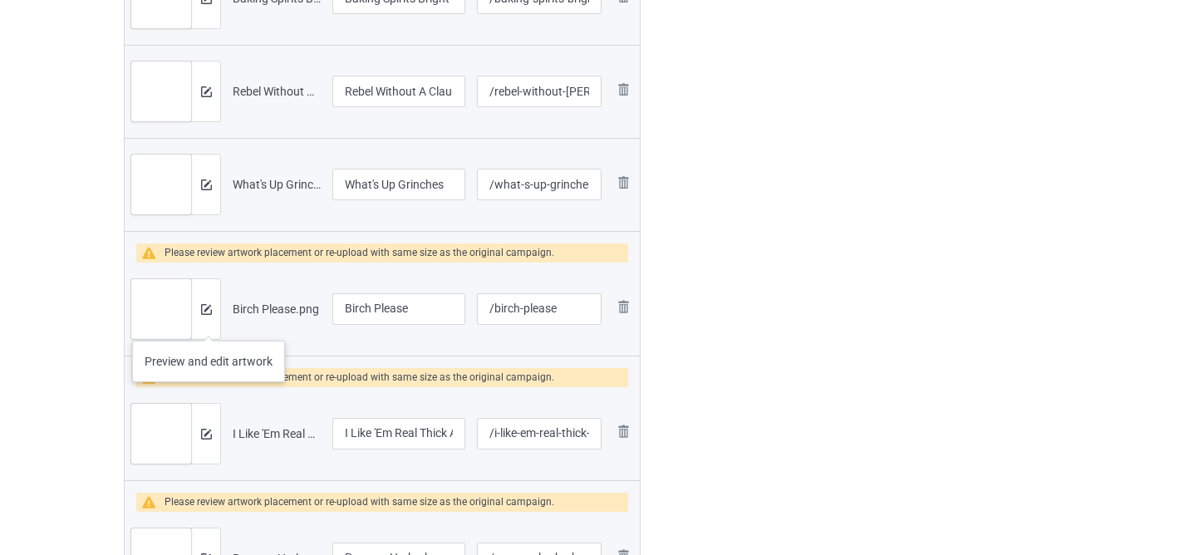
click at [207, 317] on div at bounding box center [205, 309] width 29 height 60
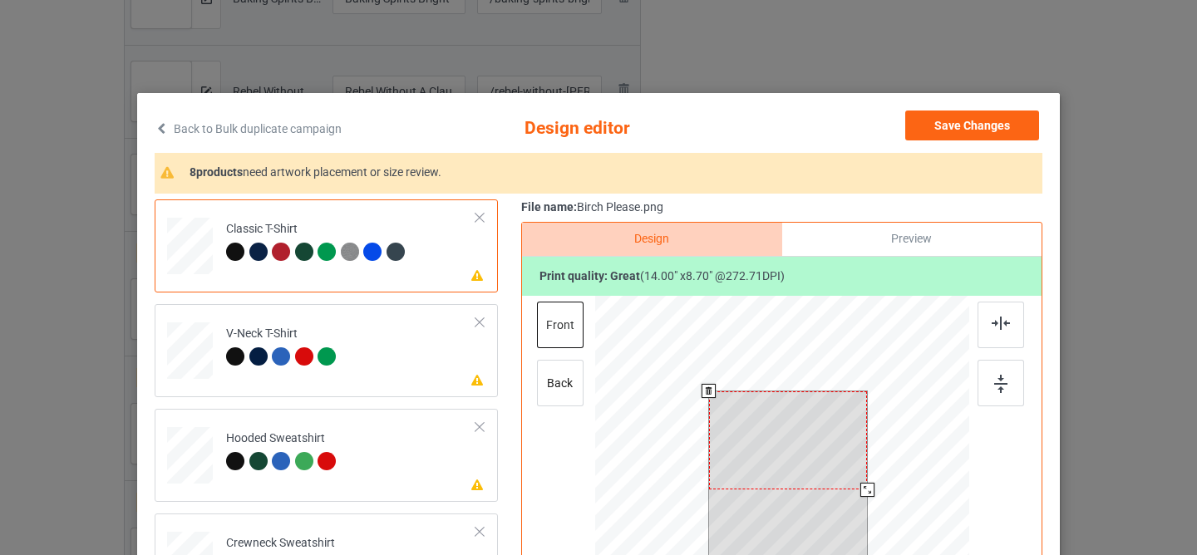
click at [779, 417] on div at bounding box center [788, 440] width 159 height 98
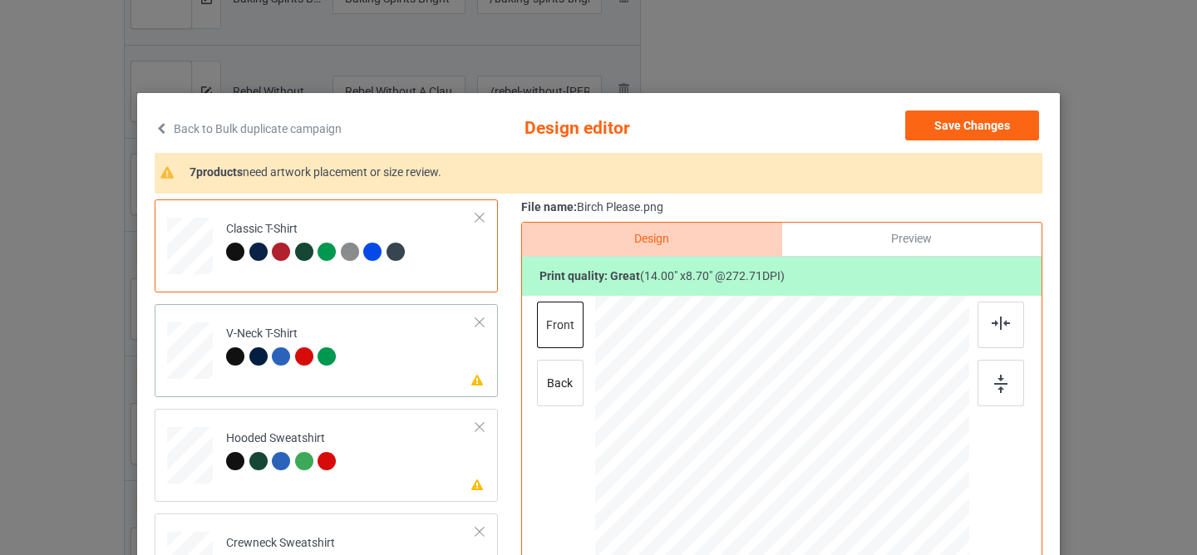
click at [392, 361] on td "Please review artwork placement V-Neck T-Shirt" at bounding box center [351, 347] width 268 height 73
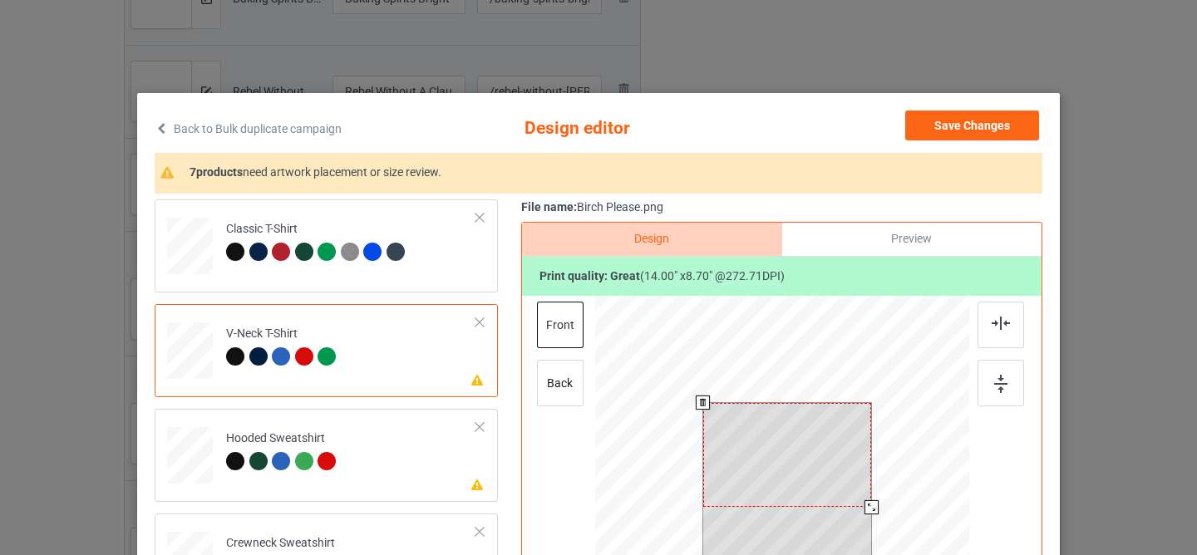
click at [774, 442] on div at bounding box center [787, 455] width 169 height 105
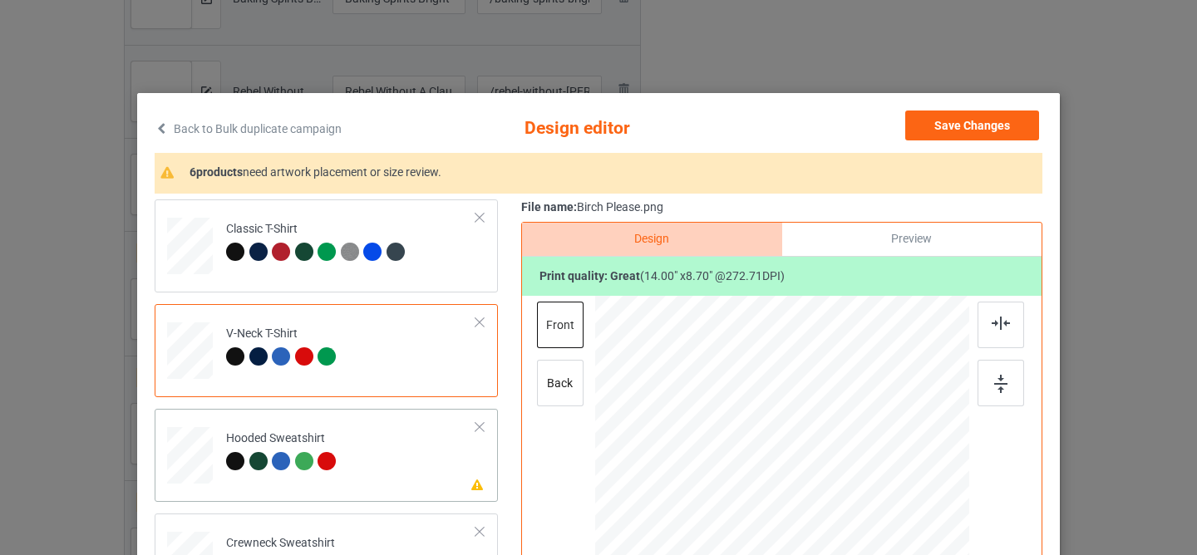
click at [386, 459] on td "Please review artwork placement Hooded Sweatshirt" at bounding box center [351, 452] width 268 height 73
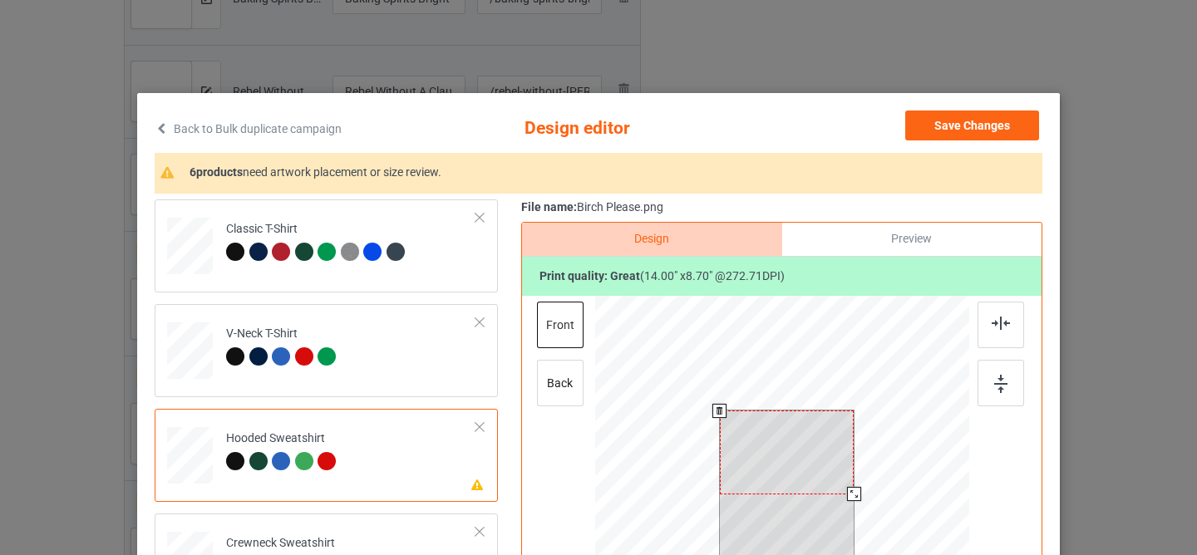
click at [775, 455] on div at bounding box center [787, 452] width 135 height 83
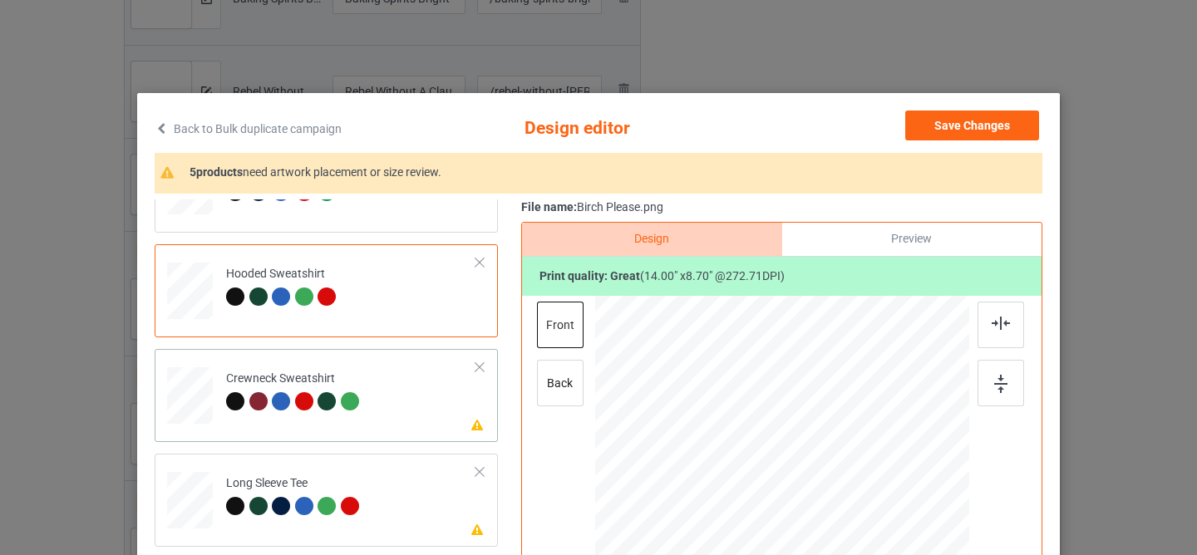
scroll to position [178, 0]
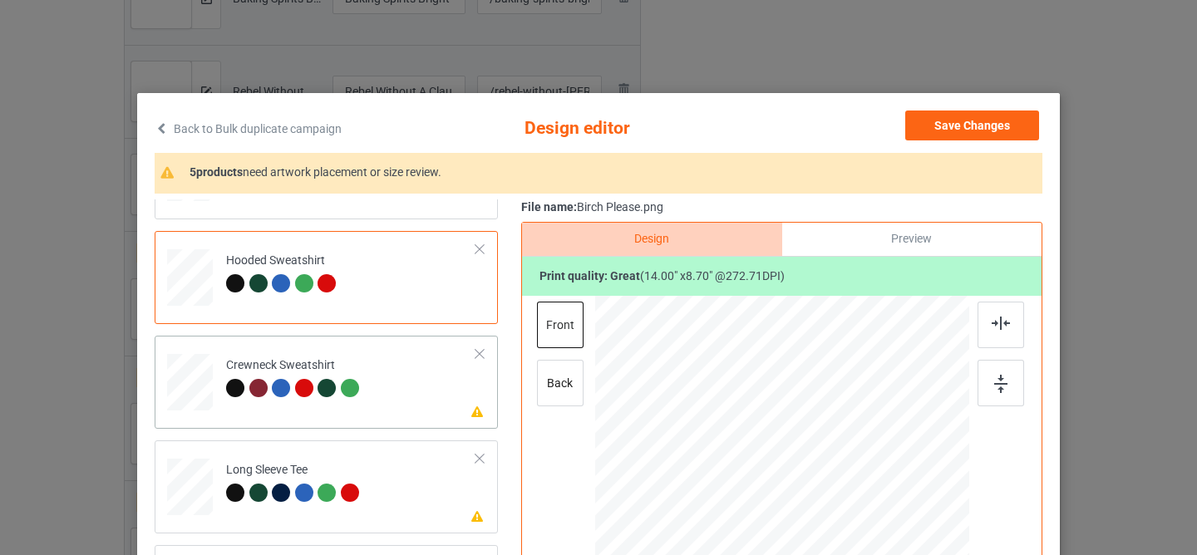
click at [395, 420] on div "Please review artwork placement Crewneck Sweatshirt" at bounding box center [326, 382] width 343 height 93
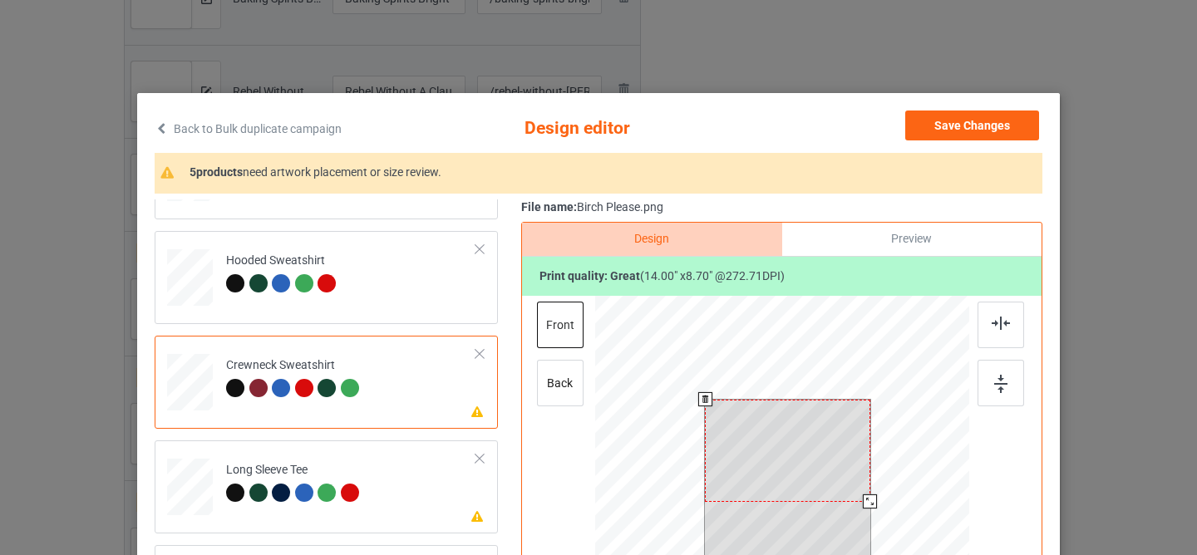
click at [741, 443] on div at bounding box center [787, 451] width 165 height 102
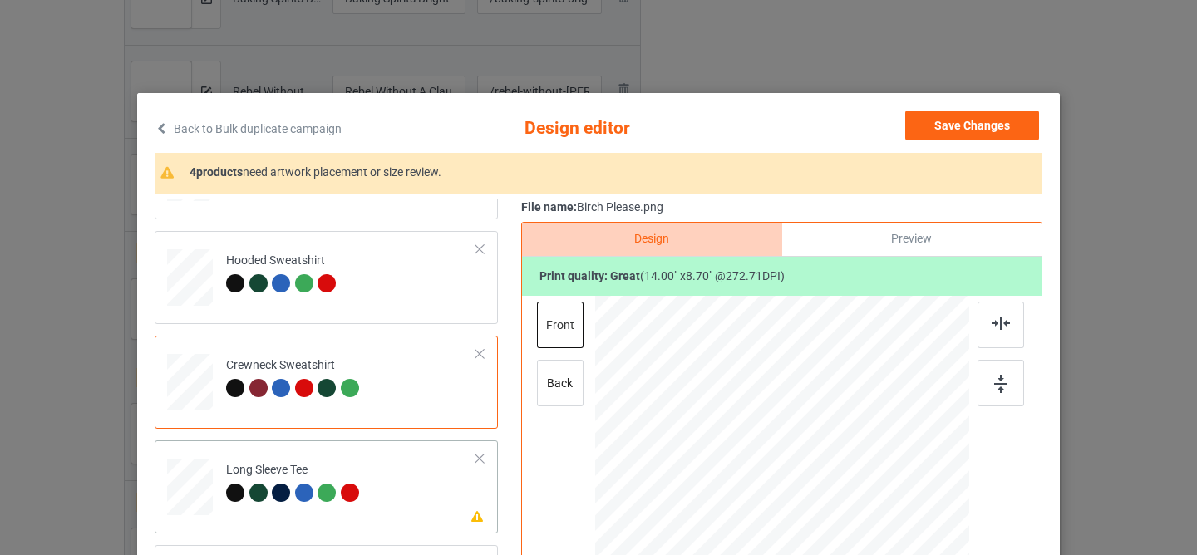
click at [326, 496] on div at bounding box center [326, 493] width 18 height 18
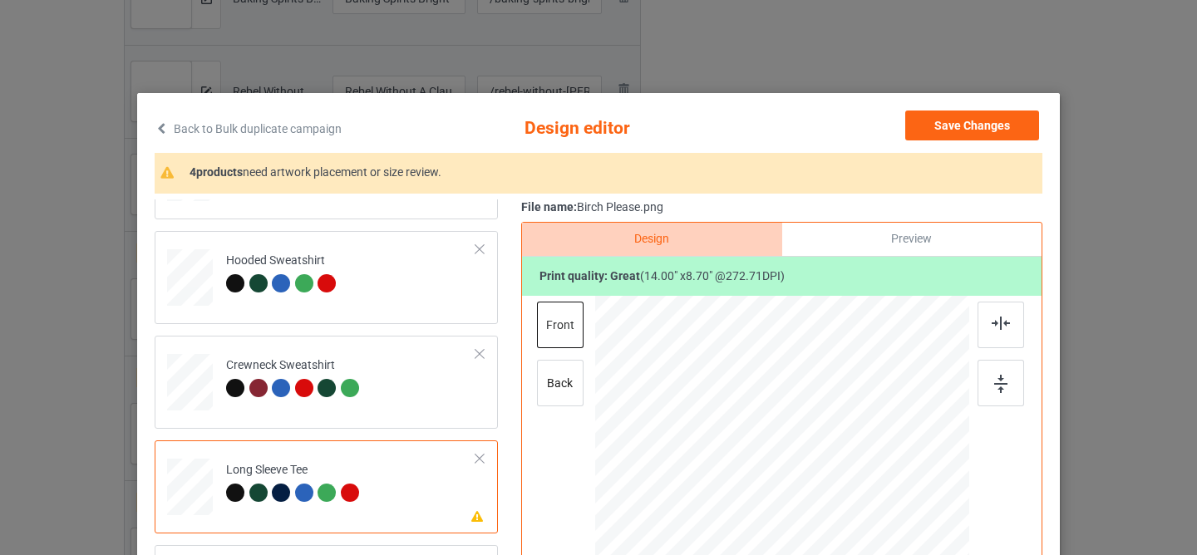
click at [751, 451] on div at bounding box center [791, 454] width 140 height 86
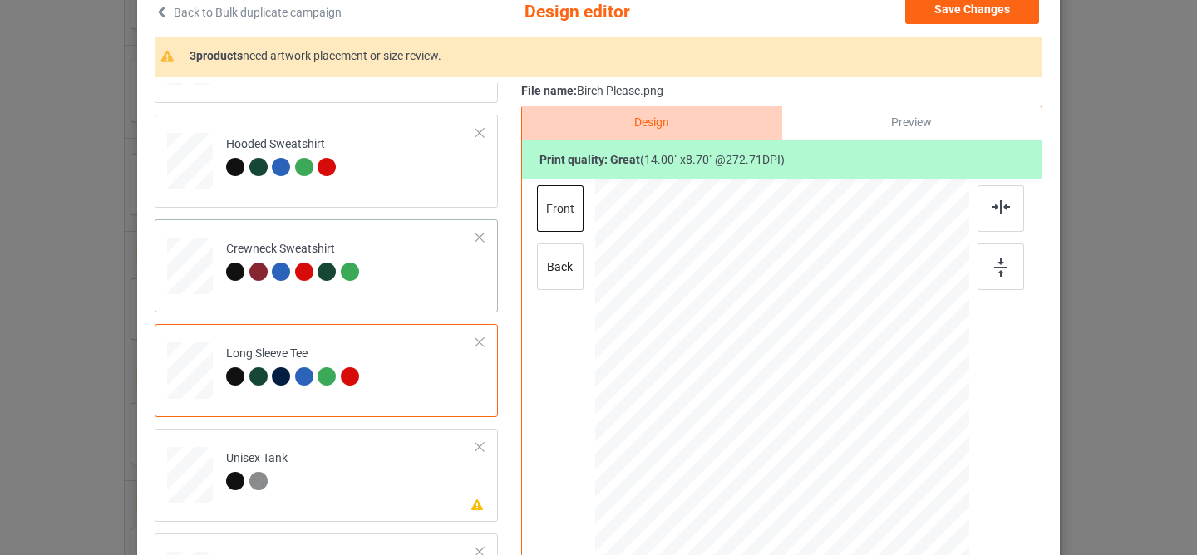
scroll to position [214, 0]
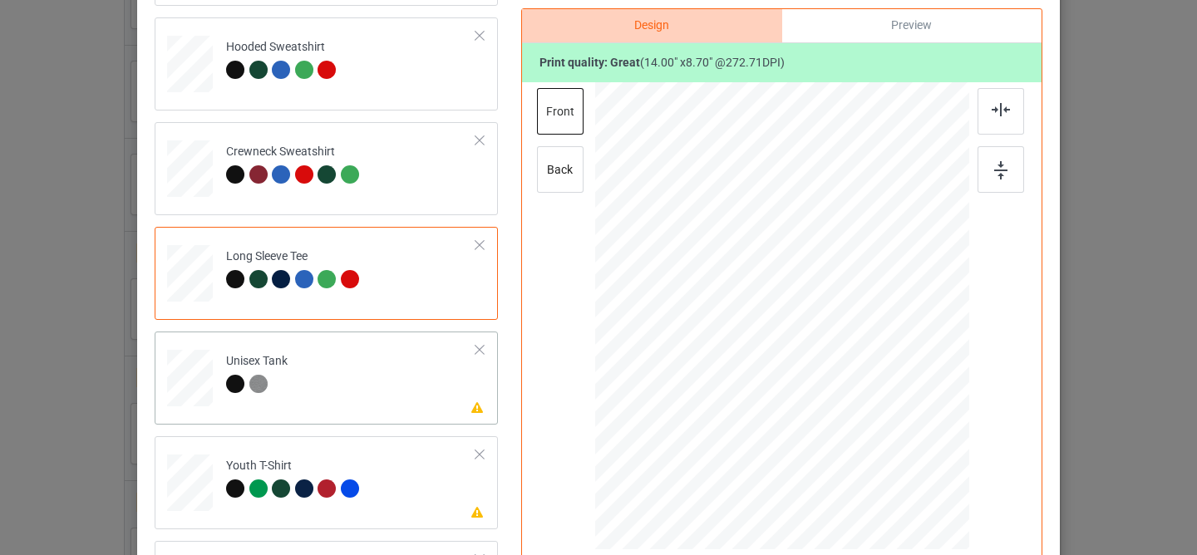
click at [397, 404] on td "Please review artwork placement Unisex Tank" at bounding box center [351, 374] width 268 height 73
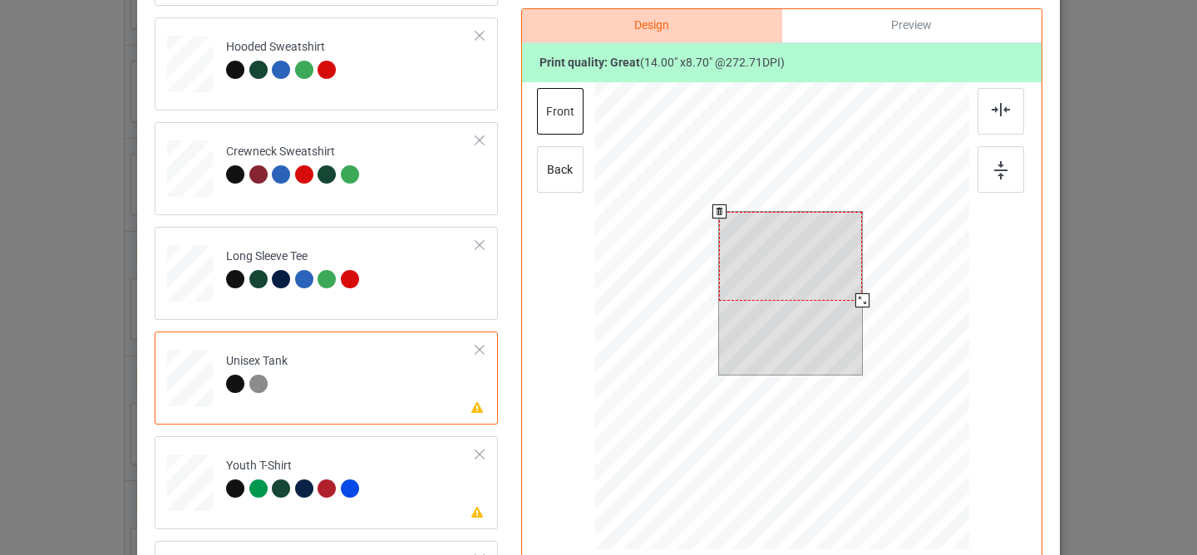
click at [776, 263] on div at bounding box center [790, 256] width 143 height 89
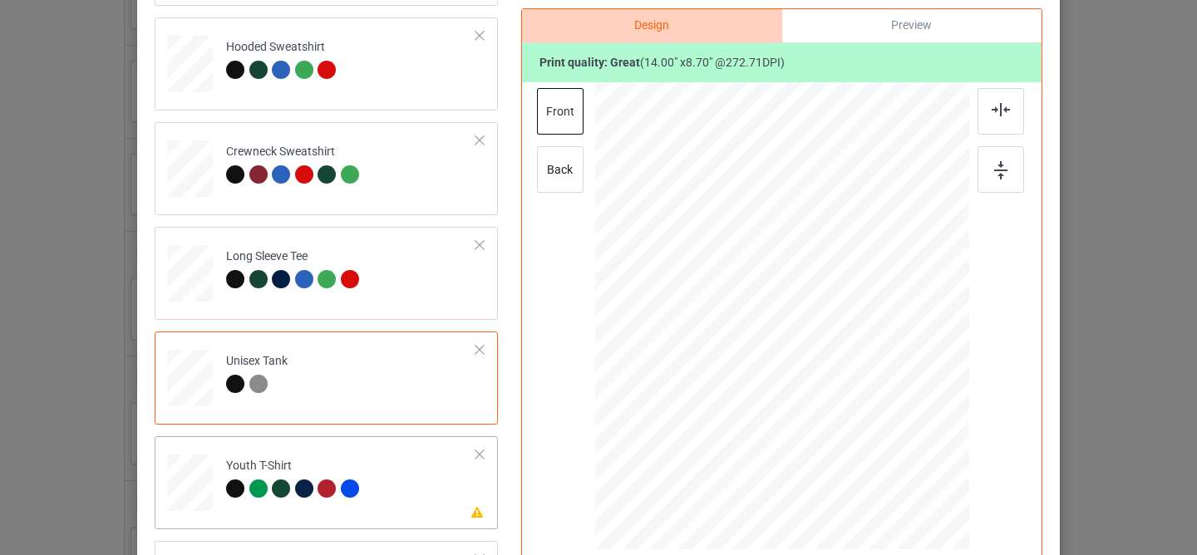
click at [404, 513] on td "Please review artwork placement Youth T-Shirt" at bounding box center [351, 479] width 268 height 73
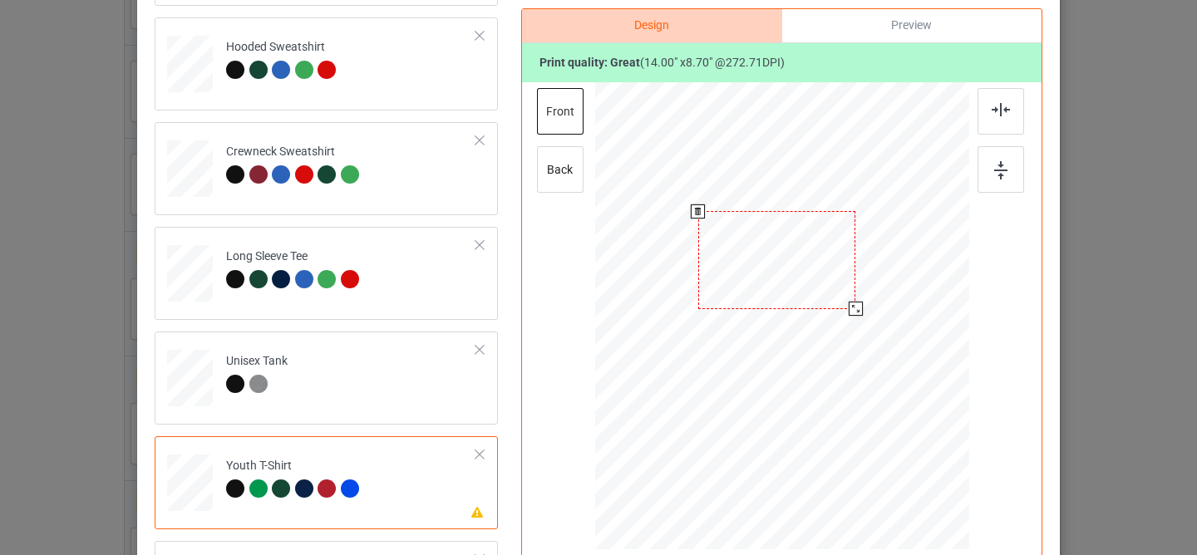
click at [763, 266] on div at bounding box center [777, 260] width 158 height 98
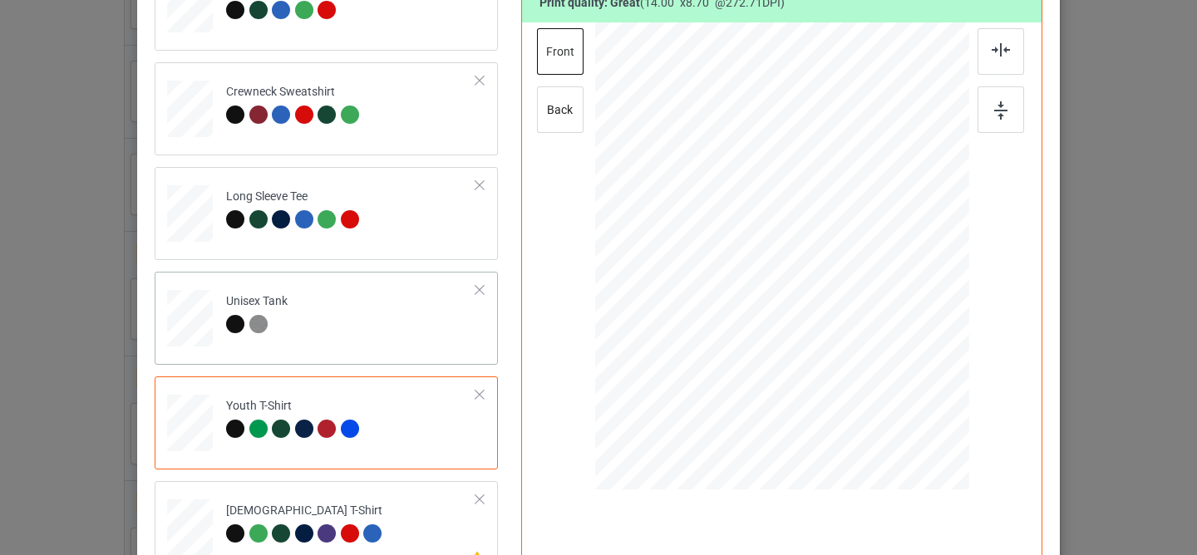
scroll to position [360, 0]
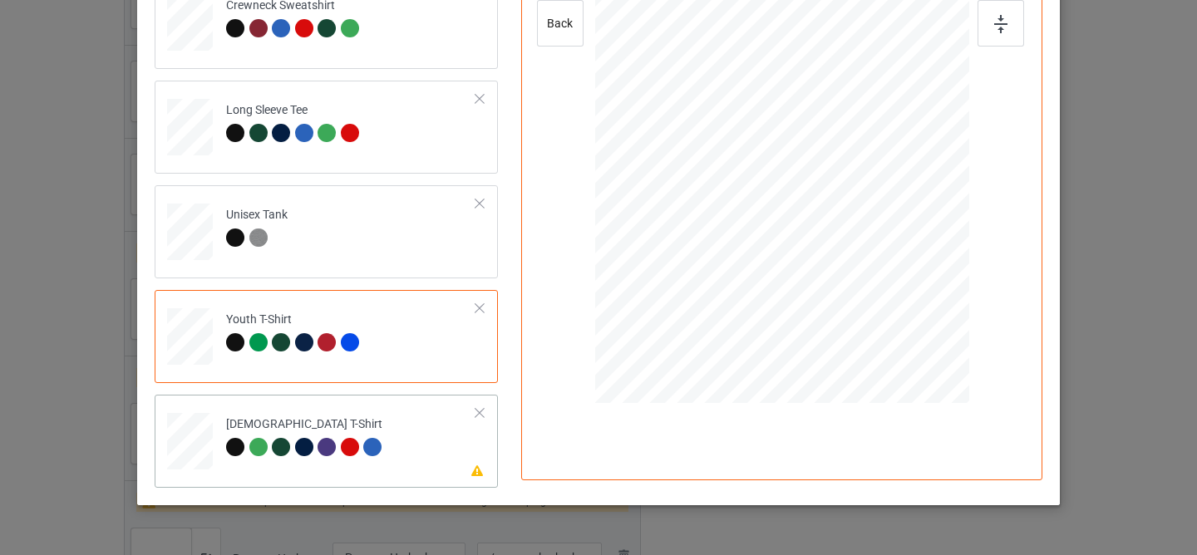
click at [398, 421] on td "Please review artwork placement [DEMOGRAPHIC_DATA] T-Shirt" at bounding box center [351, 437] width 268 height 73
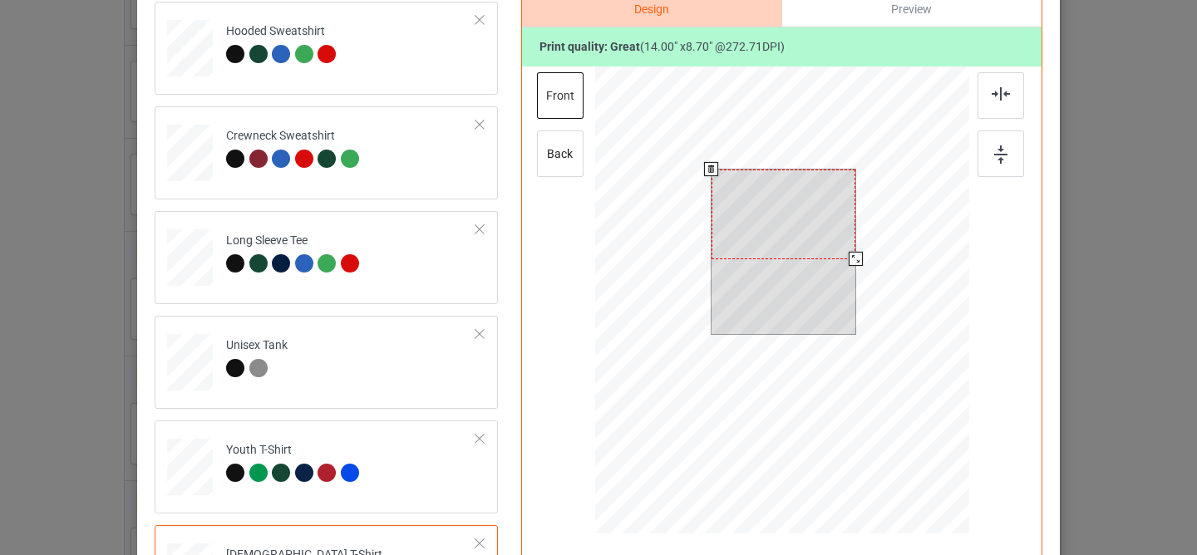
click at [780, 215] on div at bounding box center [783, 215] width 144 height 90
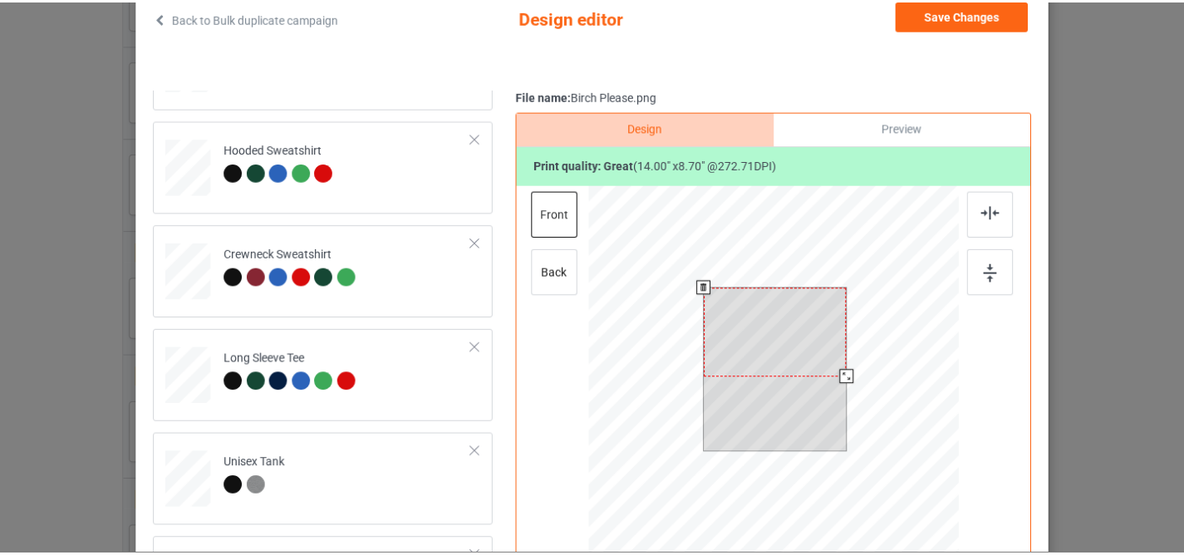
scroll to position [0, 0]
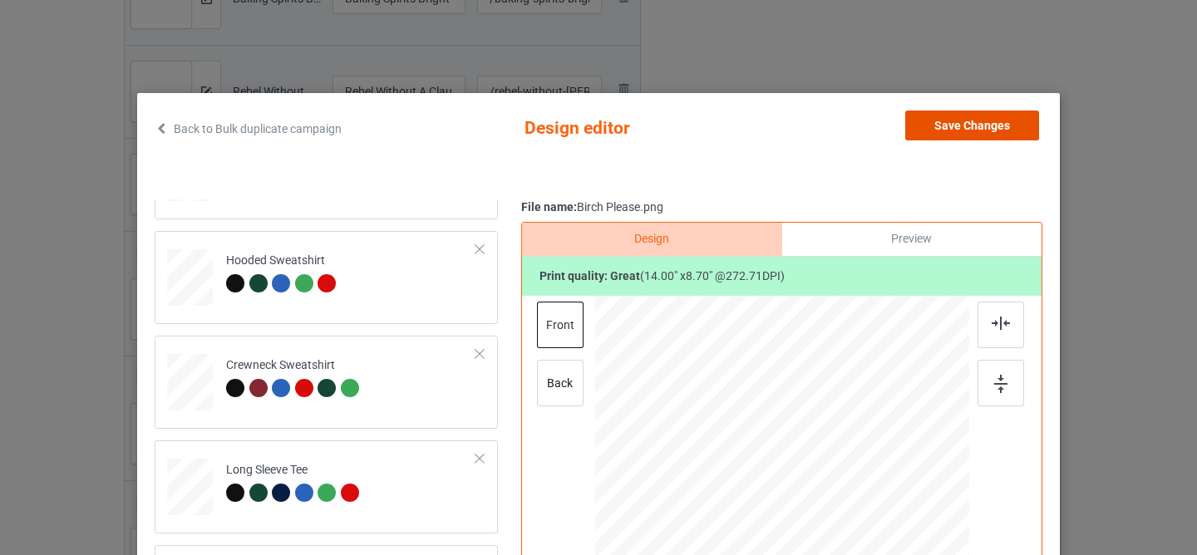
click at [981, 129] on button "Save Changes" at bounding box center [972, 126] width 134 height 30
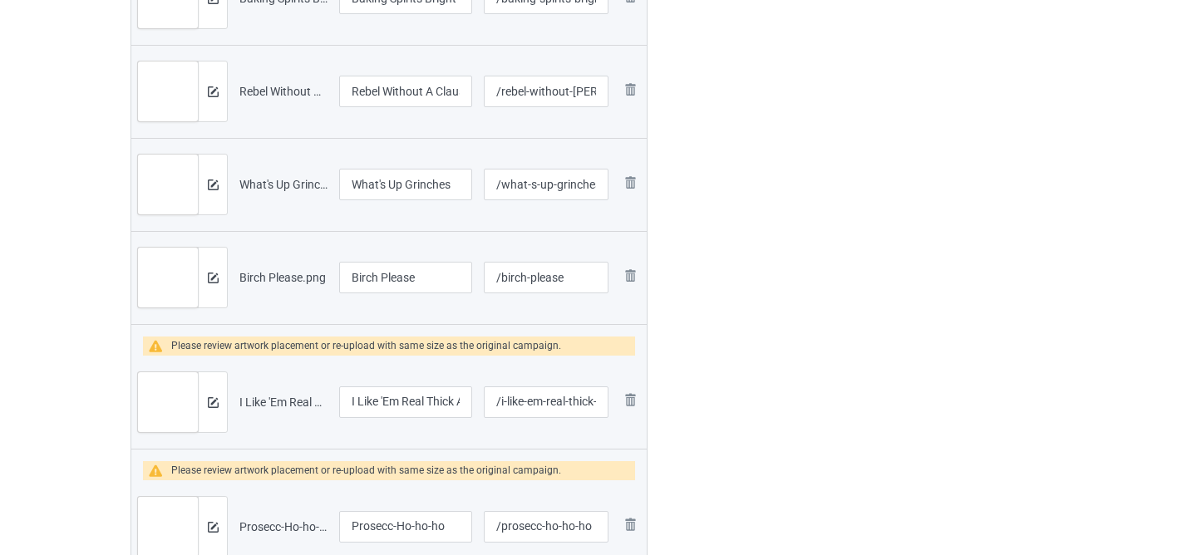
scroll to position [1478, 0]
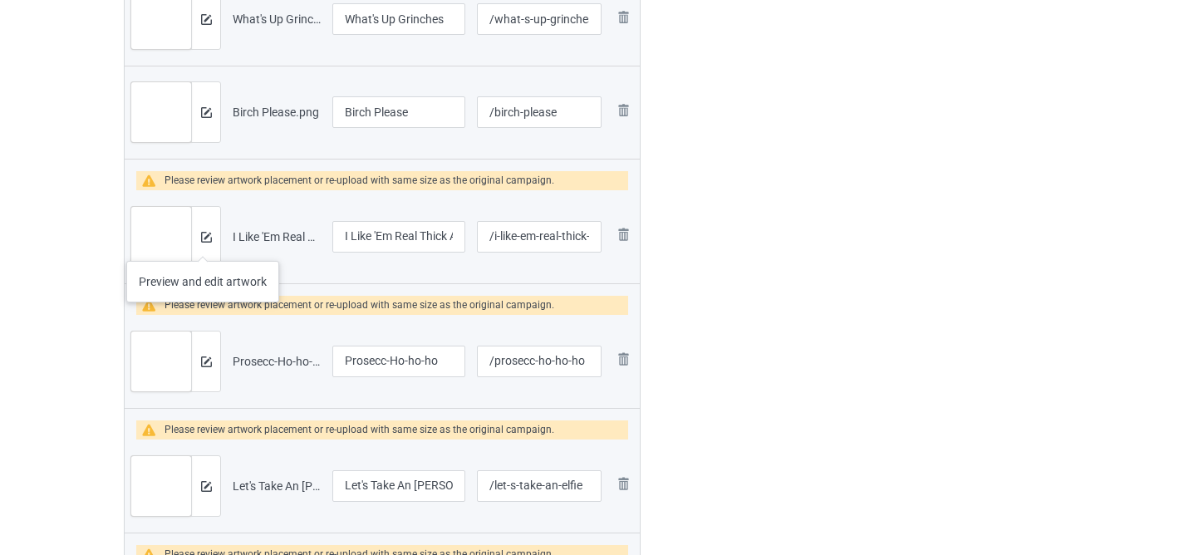
click at [203, 244] on div at bounding box center [205, 237] width 29 height 60
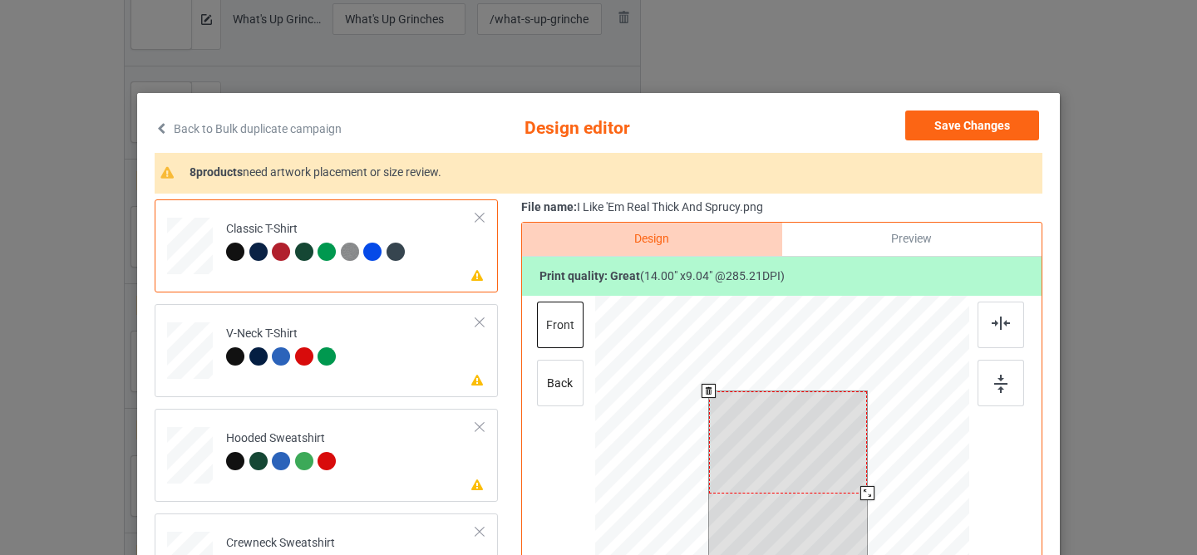
click at [746, 422] on div at bounding box center [788, 442] width 159 height 102
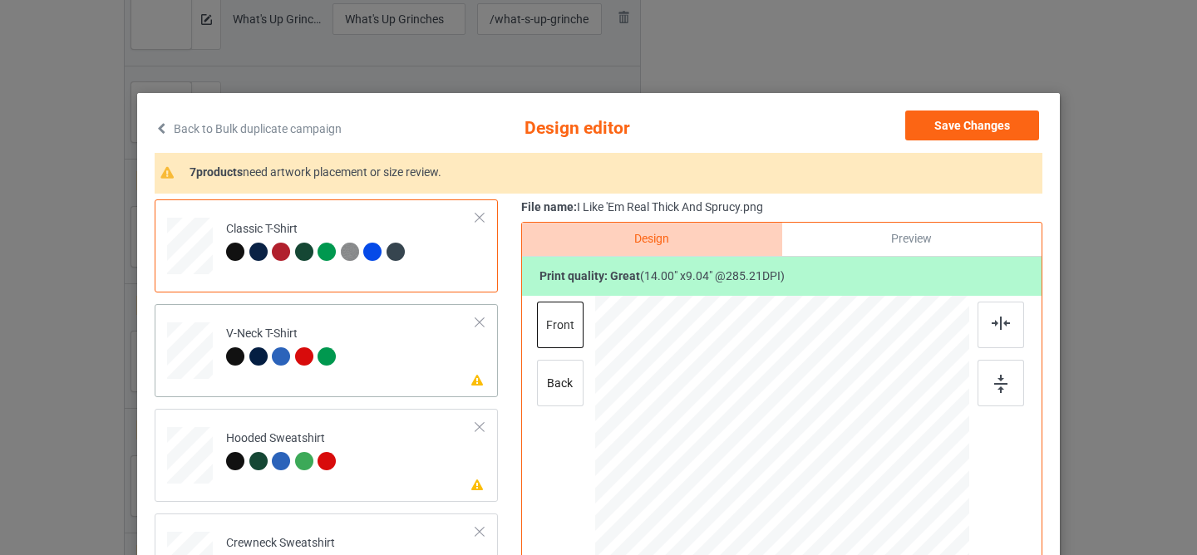
click at [389, 367] on td "Please review artwork placement V-Neck T-Shirt" at bounding box center [351, 347] width 268 height 73
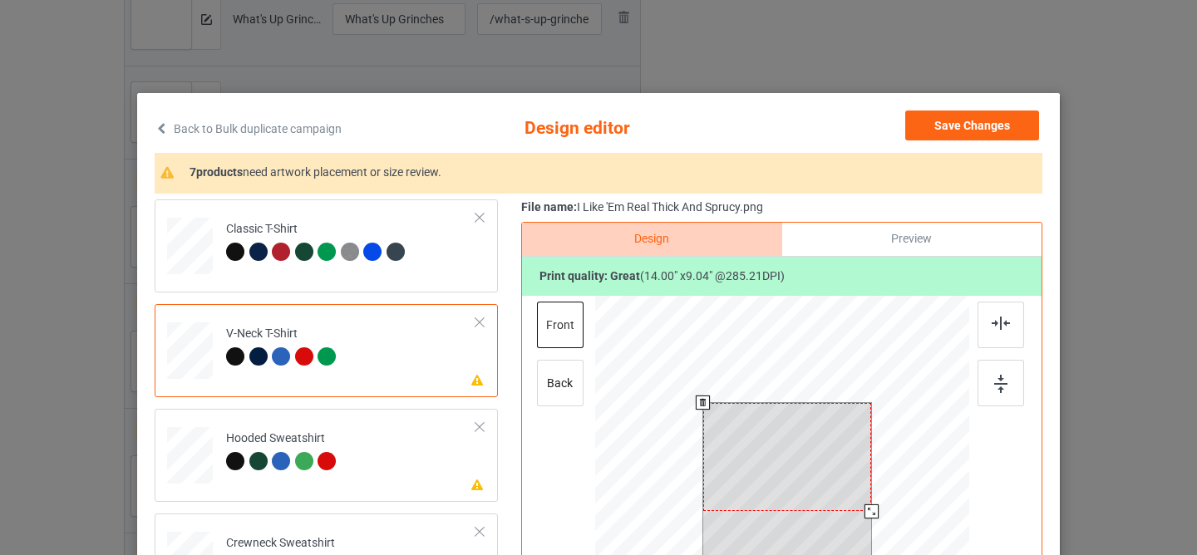
click at [761, 481] on div at bounding box center [787, 457] width 169 height 109
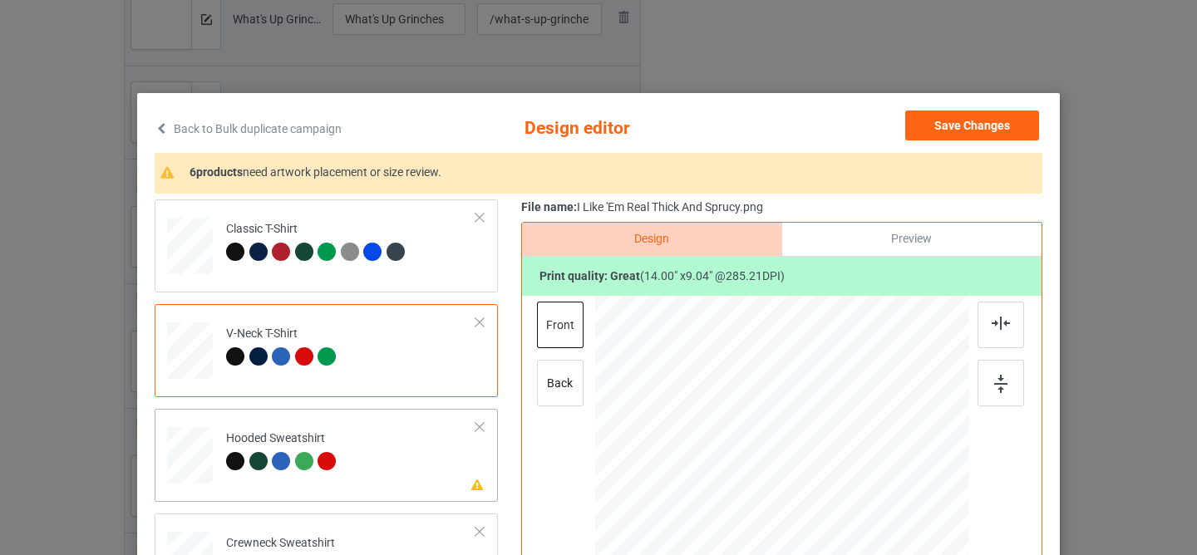
click at [401, 462] on td "Please review artwork placement Hooded Sweatshirt" at bounding box center [351, 452] width 268 height 73
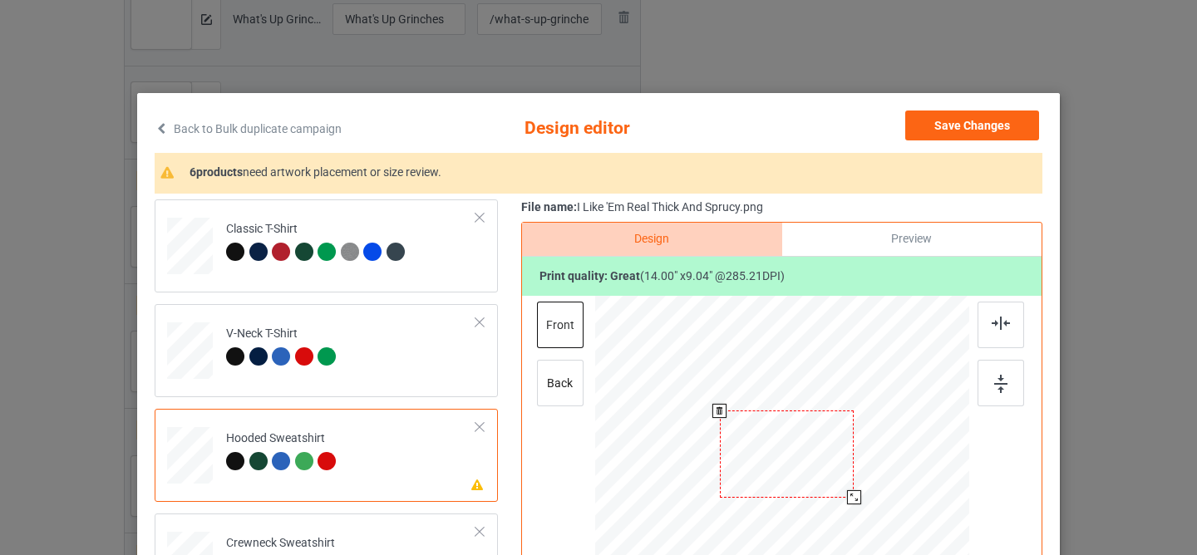
click at [765, 462] on div at bounding box center [787, 454] width 135 height 86
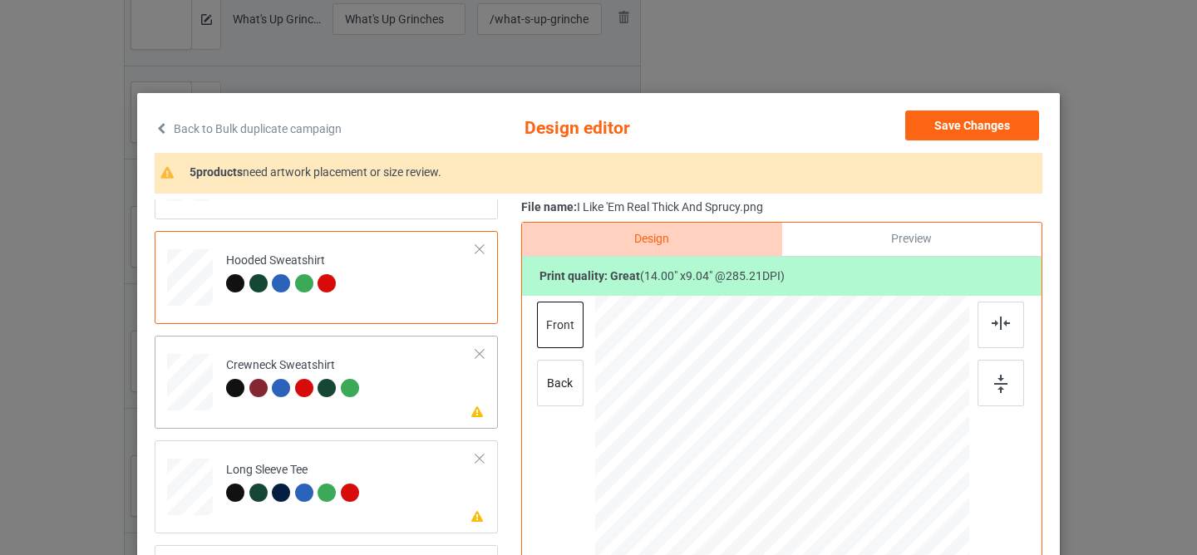
click at [388, 398] on td "Please review artwork placement Crewneck Sweatshirt" at bounding box center [351, 378] width 268 height 73
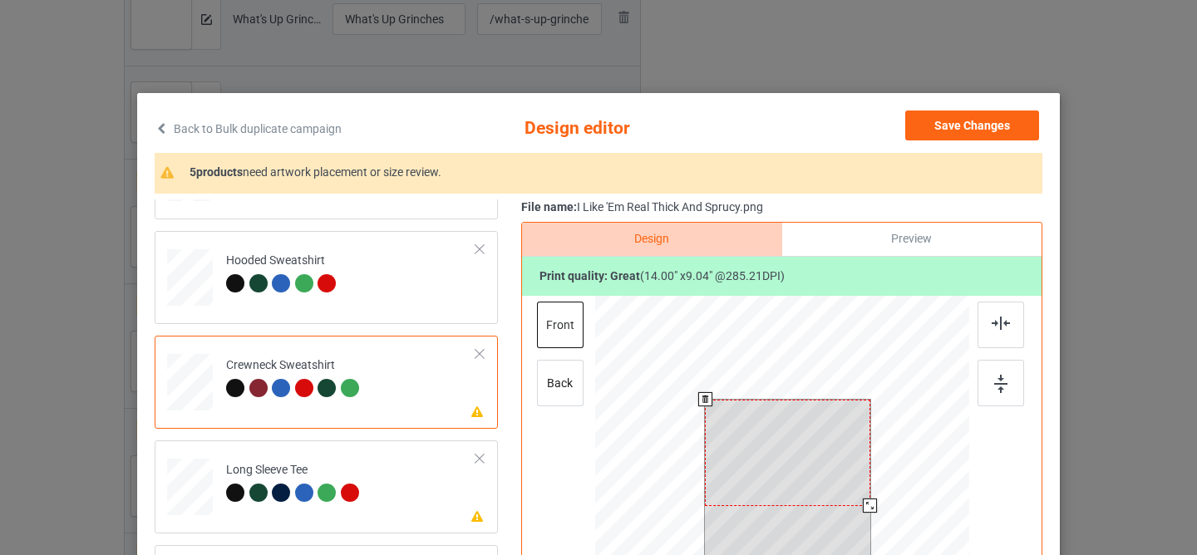
click at [749, 452] on div at bounding box center [787, 453] width 165 height 106
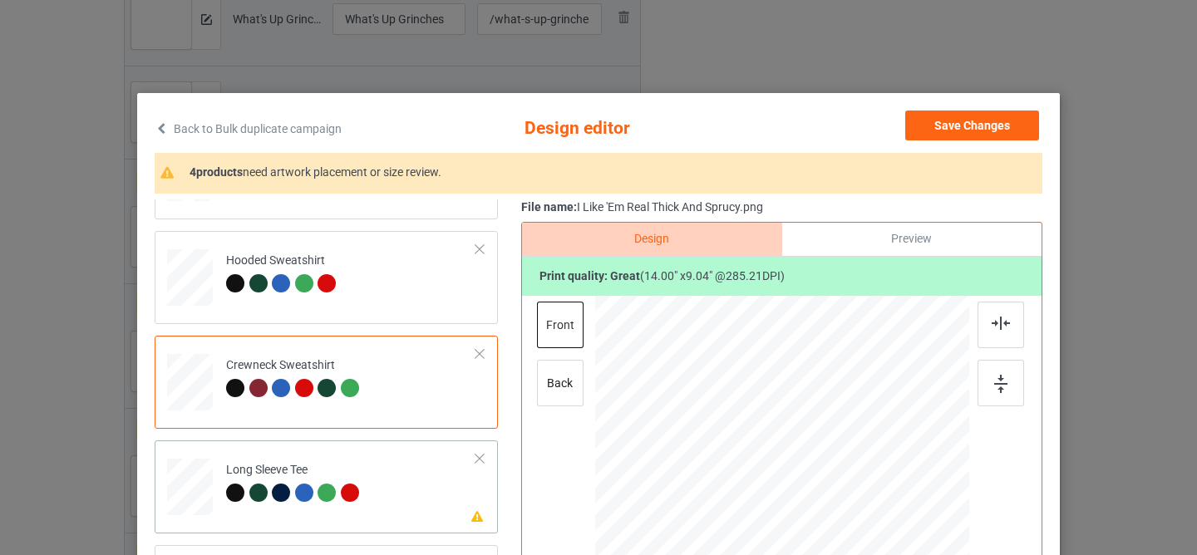
click at [404, 497] on td "Please review artwork placement Long Sleeve Tee" at bounding box center [351, 483] width 268 height 73
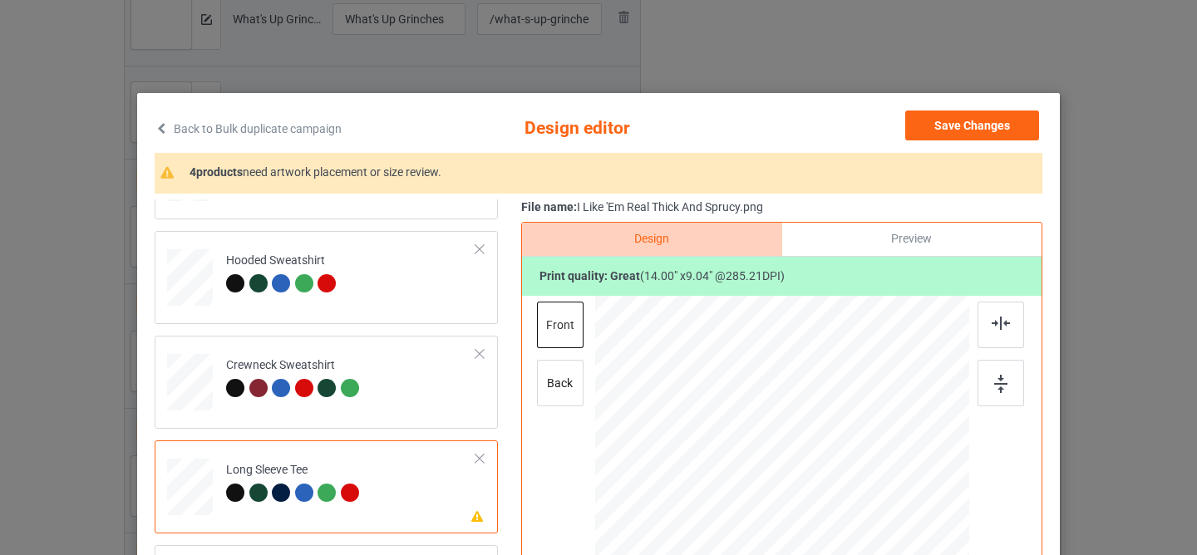
click at [739, 451] on div at bounding box center [791, 456] width 140 height 90
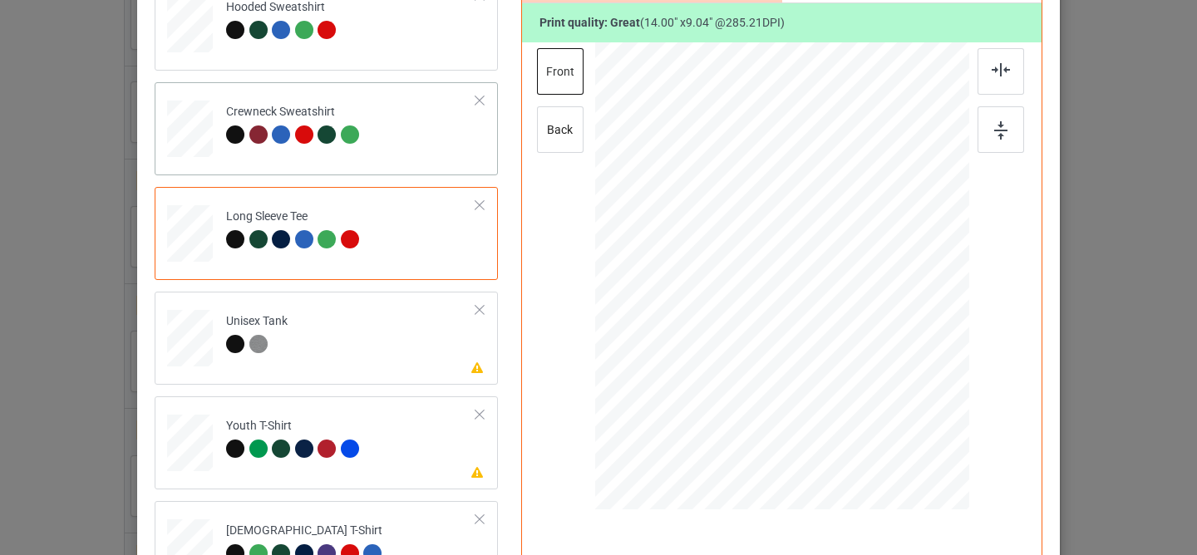
scroll to position [283, 0]
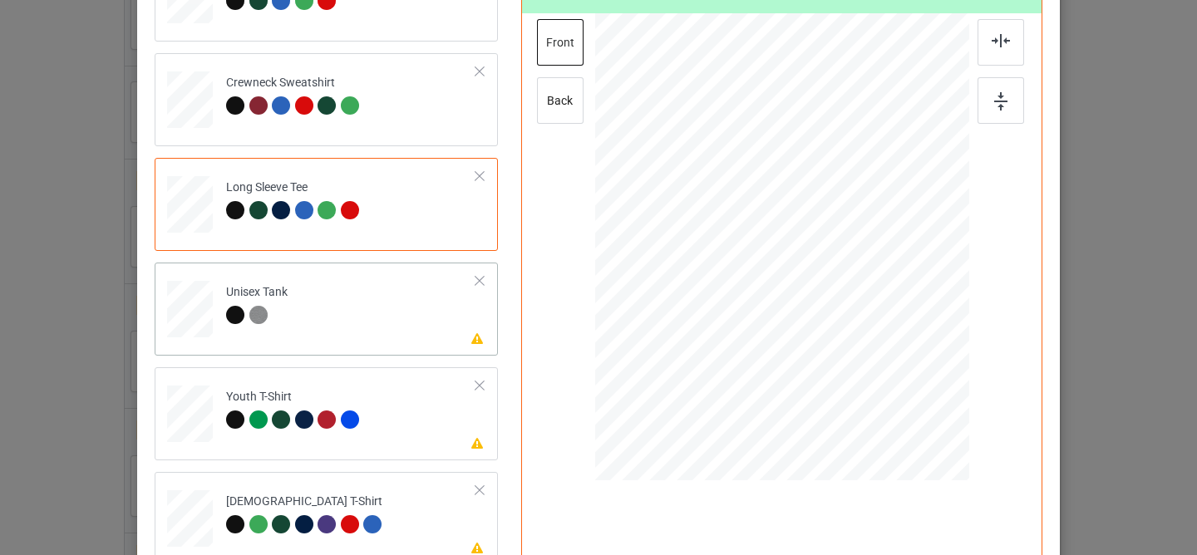
click at [421, 313] on td "Please review artwork placement Unisex Tank" at bounding box center [351, 305] width 268 height 73
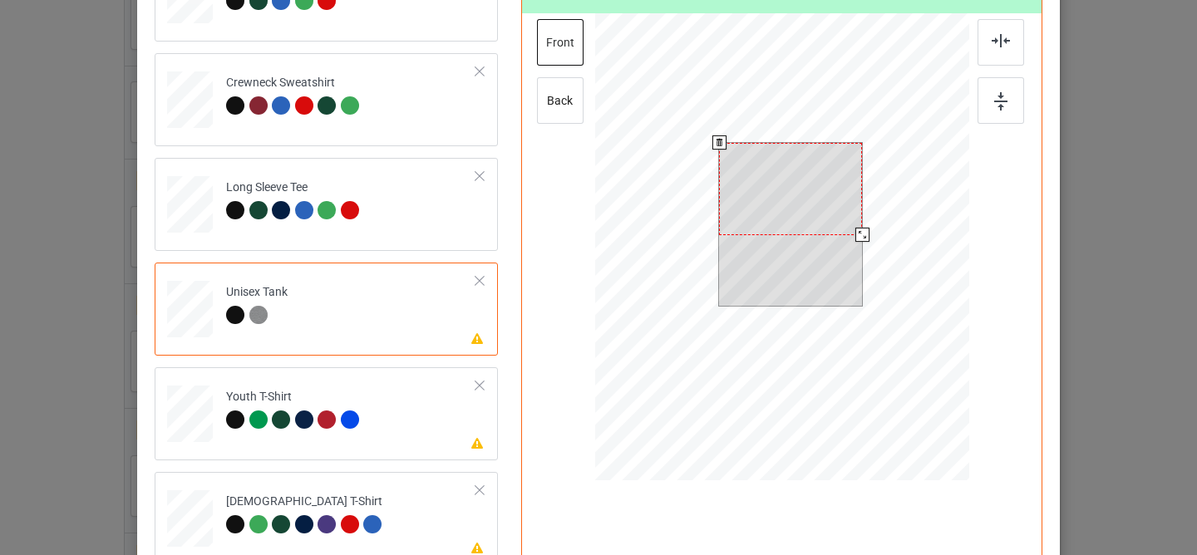
click at [770, 180] on div at bounding box center [790, 189] width 143 height 92
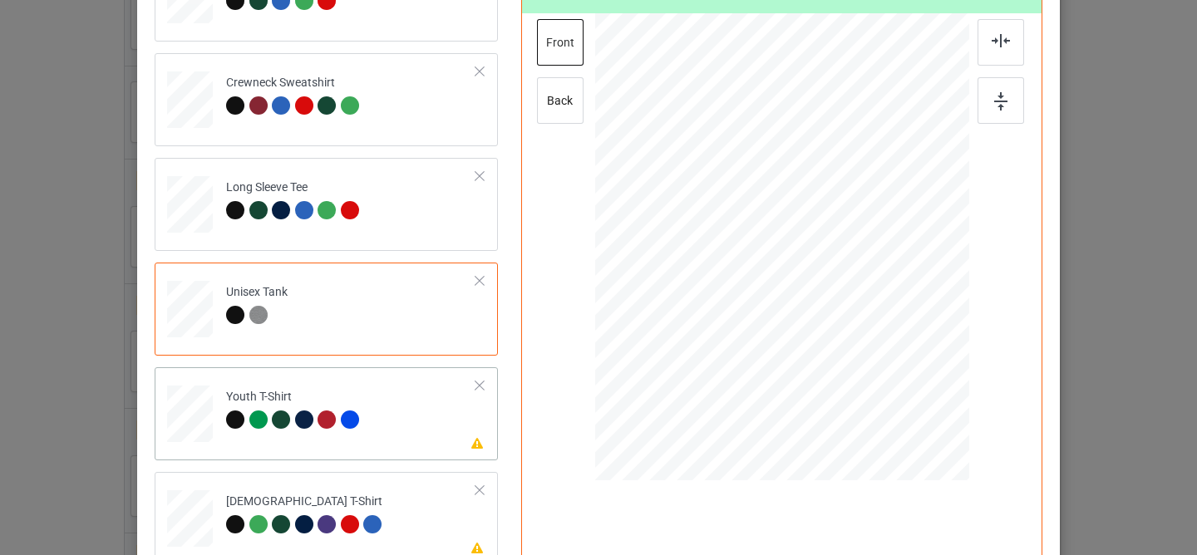
click at [431, 409] on td "Please review artwork placement Youth T-Shirt" at bounding box center [351, 410] width 268 height 73
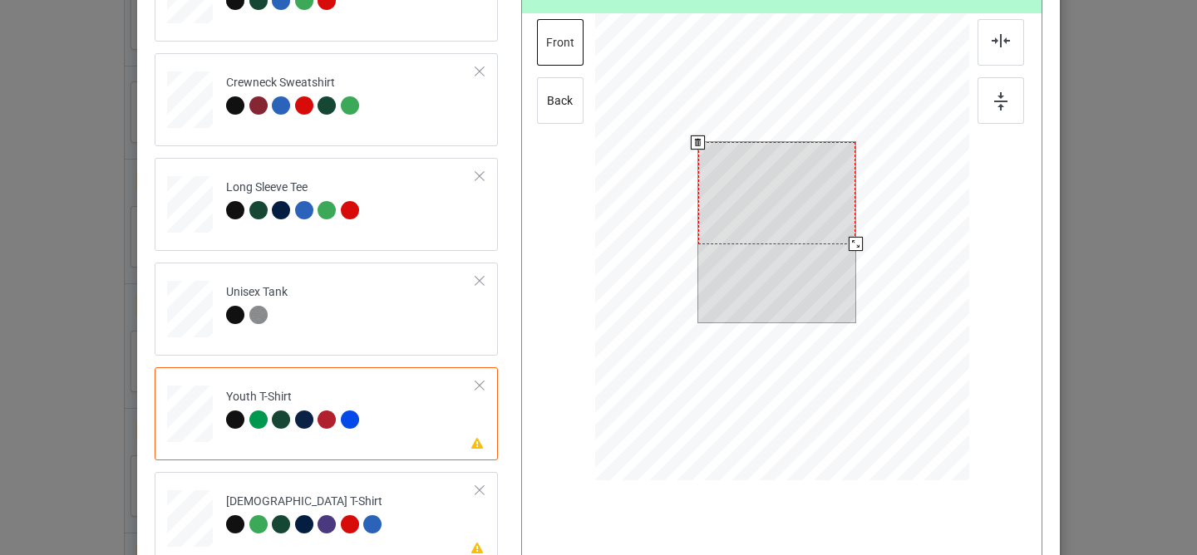
click at [799, 165] on div at bounding box center [777, 192] width 158 height 101
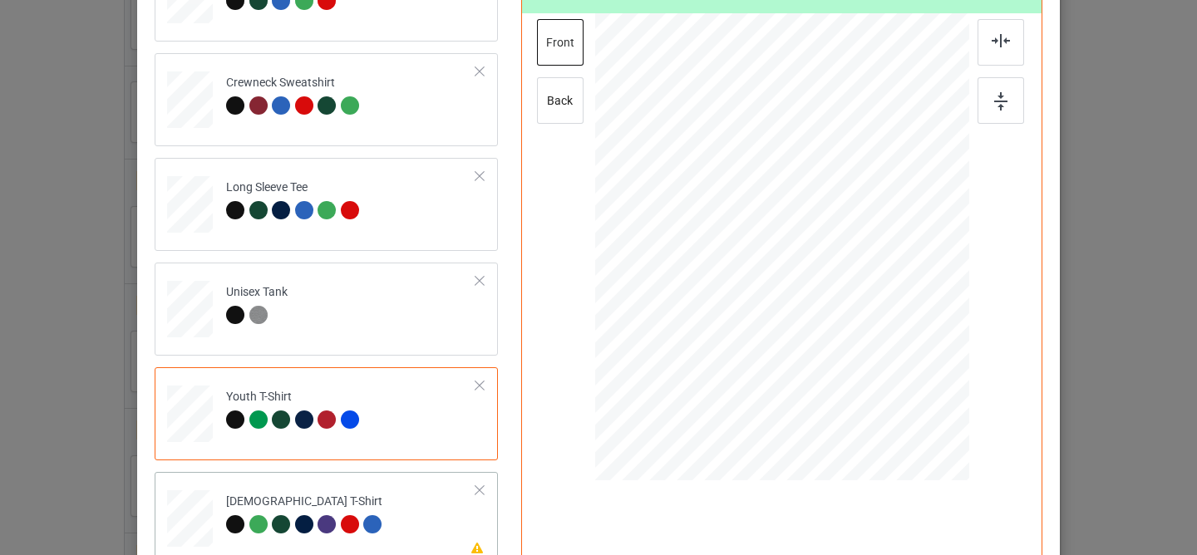
click at [400, 490] on td "Please review artwork placement [DEMOGRAPHIC_DATA] T-Shirt" at bounding box center [351, 515] width 268 height 73
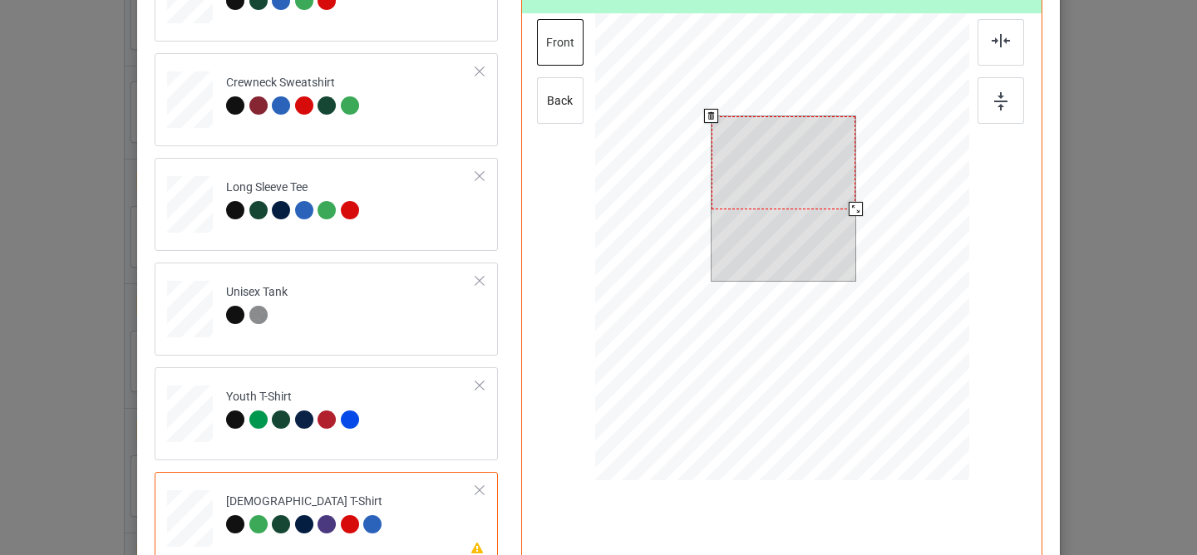
click at [763, 176] on div at bounding box center [783, 162] width 144 height 93
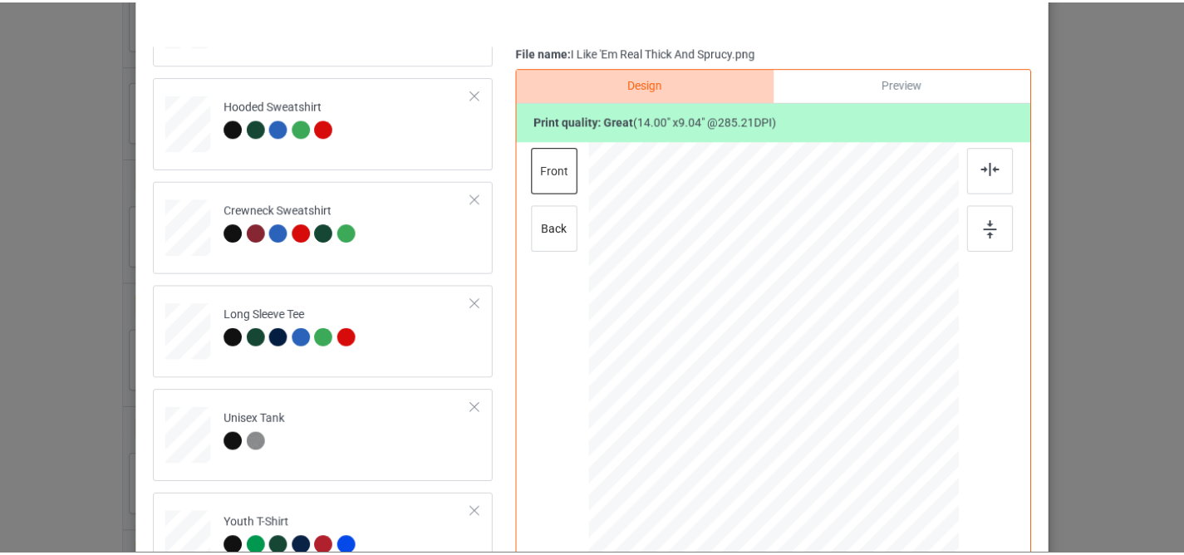
scroll to position [0, 0]
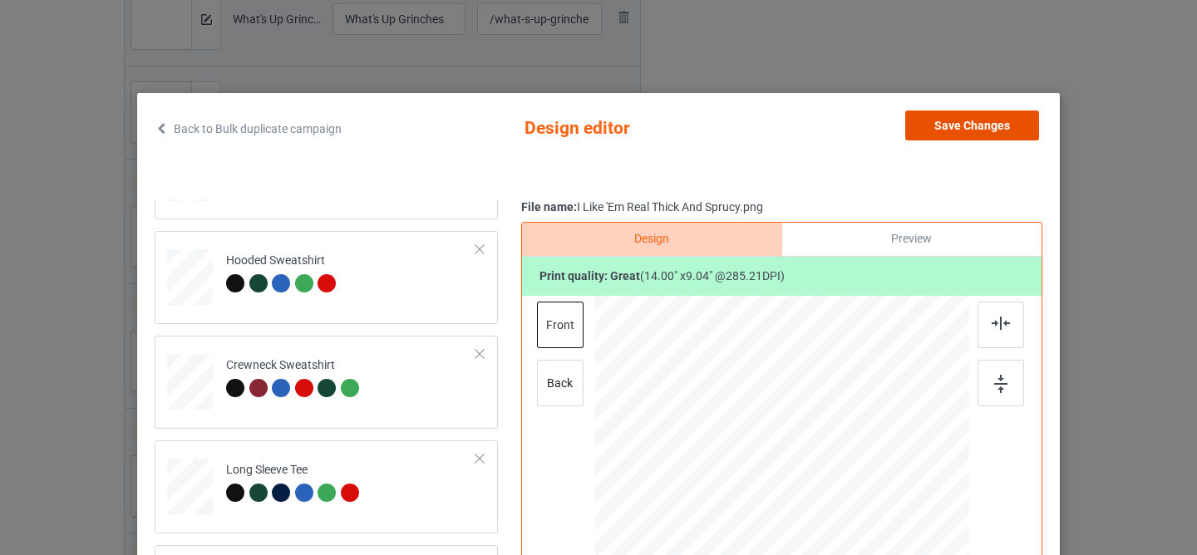
click at [947, 128] on button "Save Changes" at bounding box center [972, 126] width 134 height 30
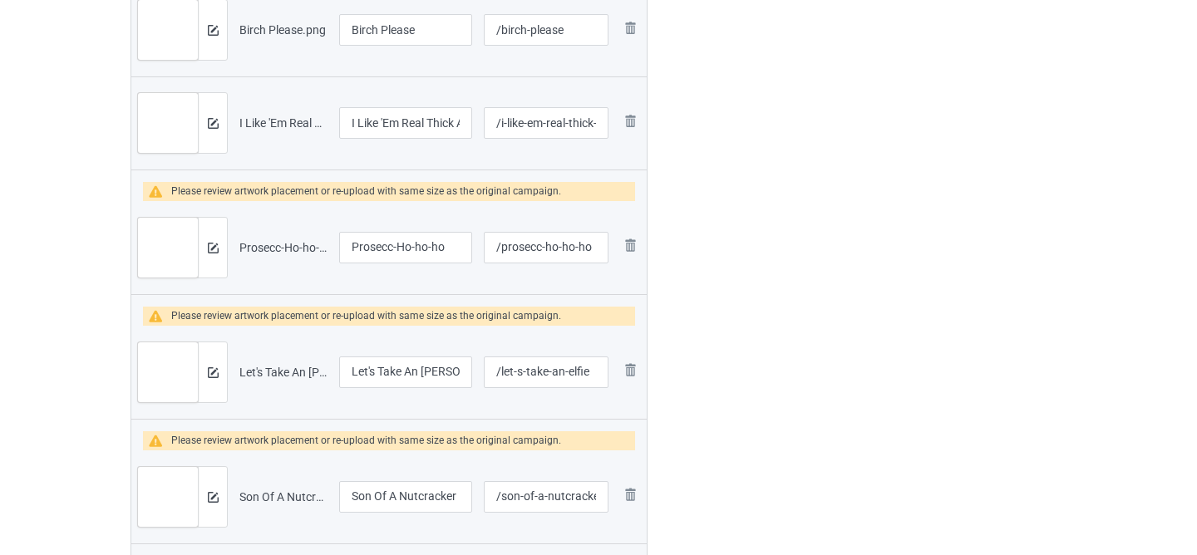
scroll to position [1587, 0]
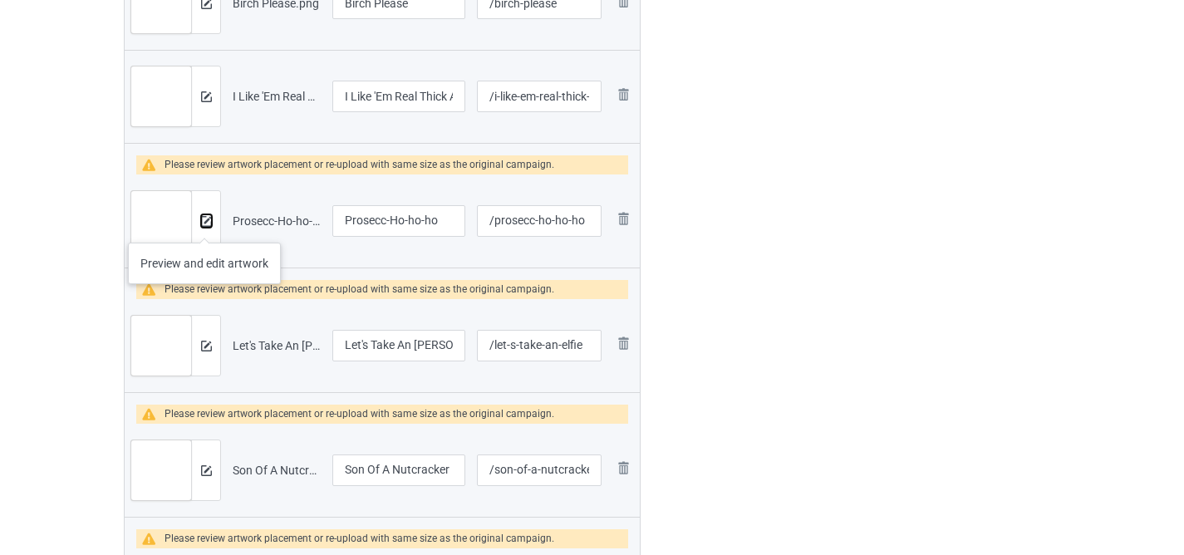
click at [204, 224] on img at bounding box center [206, 221] width 11 height 11
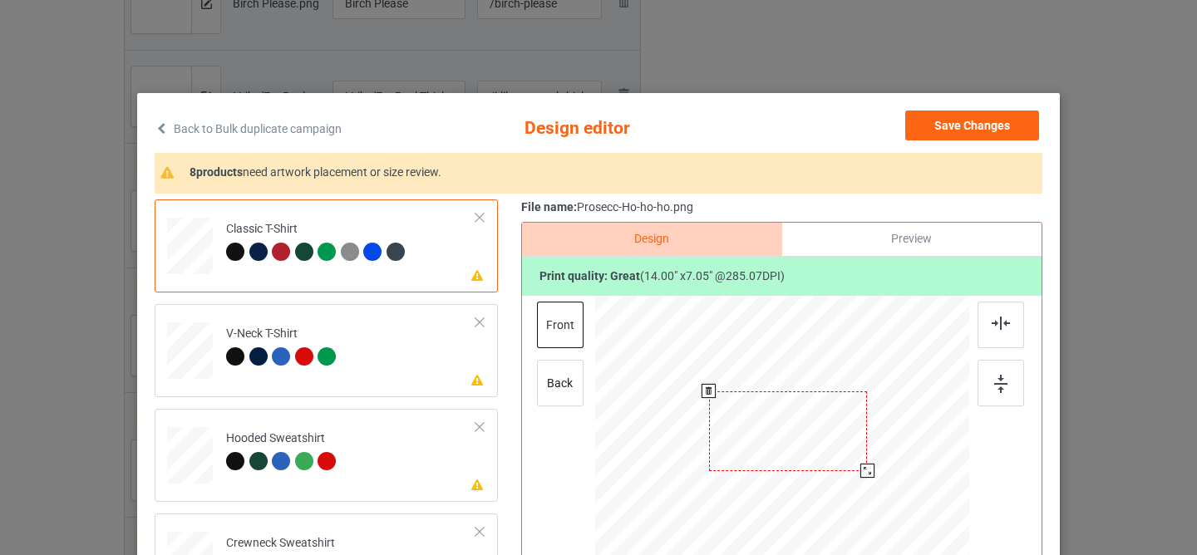
click at [770, 414] on div at bounding box center [788, 431] width 159 height 80
click at [386, 327] on td "Please review artwork placement V-Neck T-Shirt" at bounding box center [351, 347] width 268 height 73
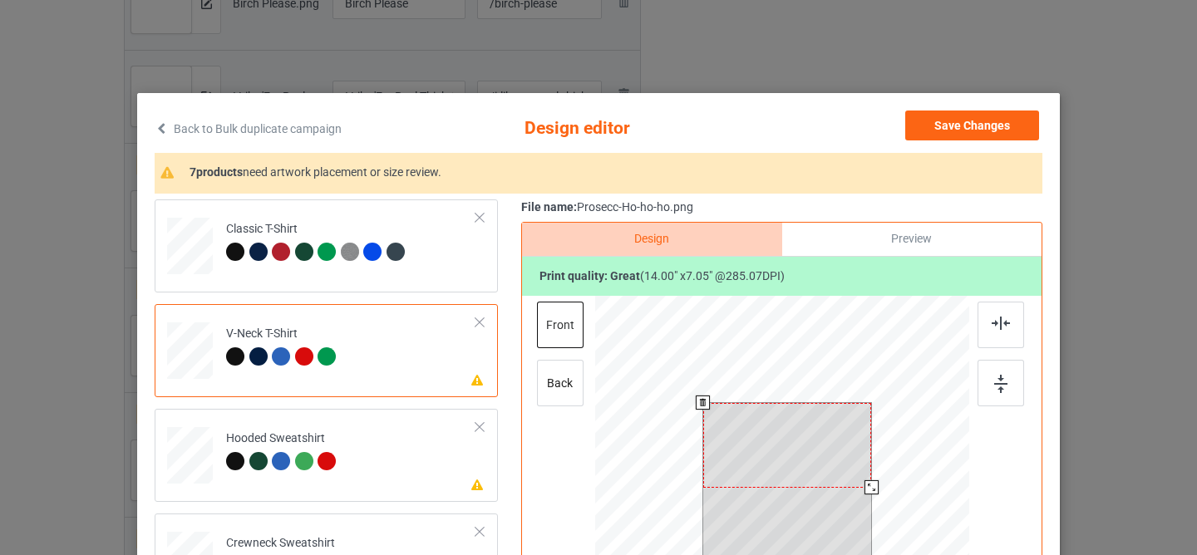
click at [765, 438] on div at bounding box center [787, 445] width 169 height 85
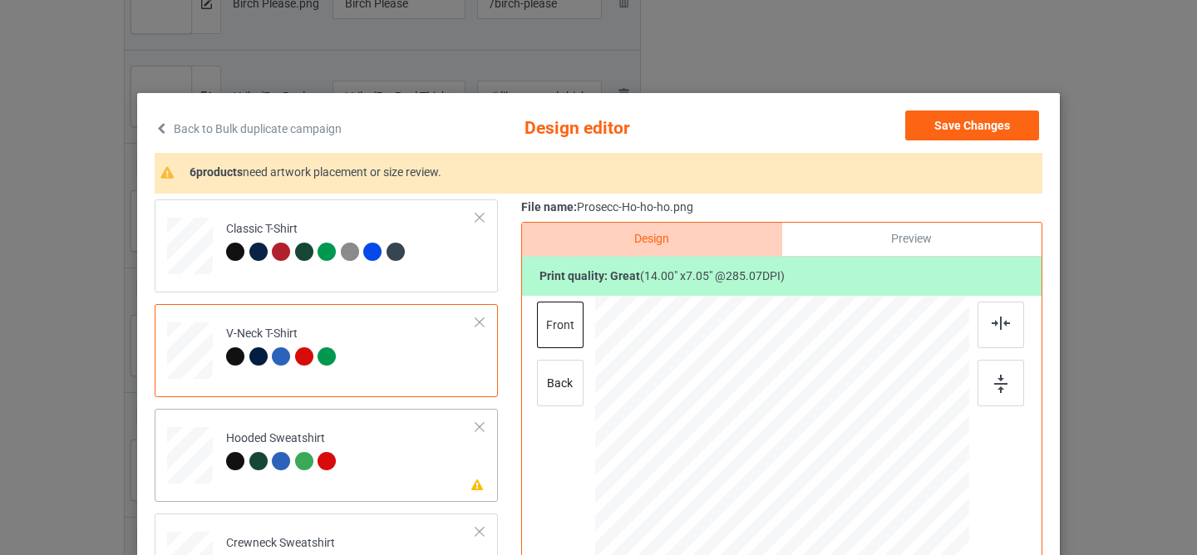
click at [356, 454] on td "Please review artwork placement Hooded Sweatshirt" at bounding box center [351, 452] width 268 height 73
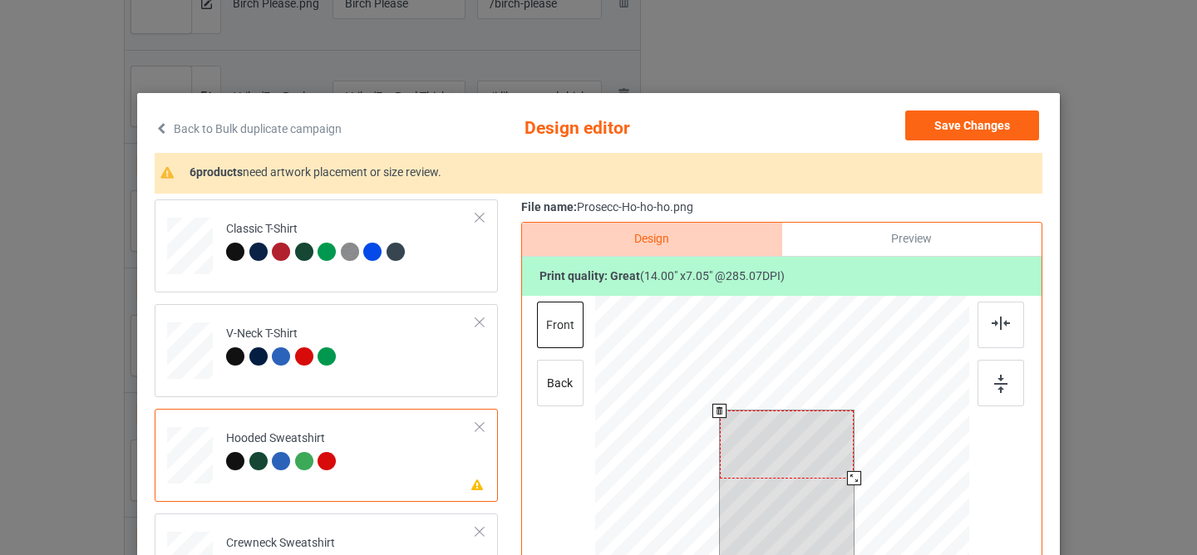
click at [801, 453] on div at bounding box center [787, 444] width 135 height 67
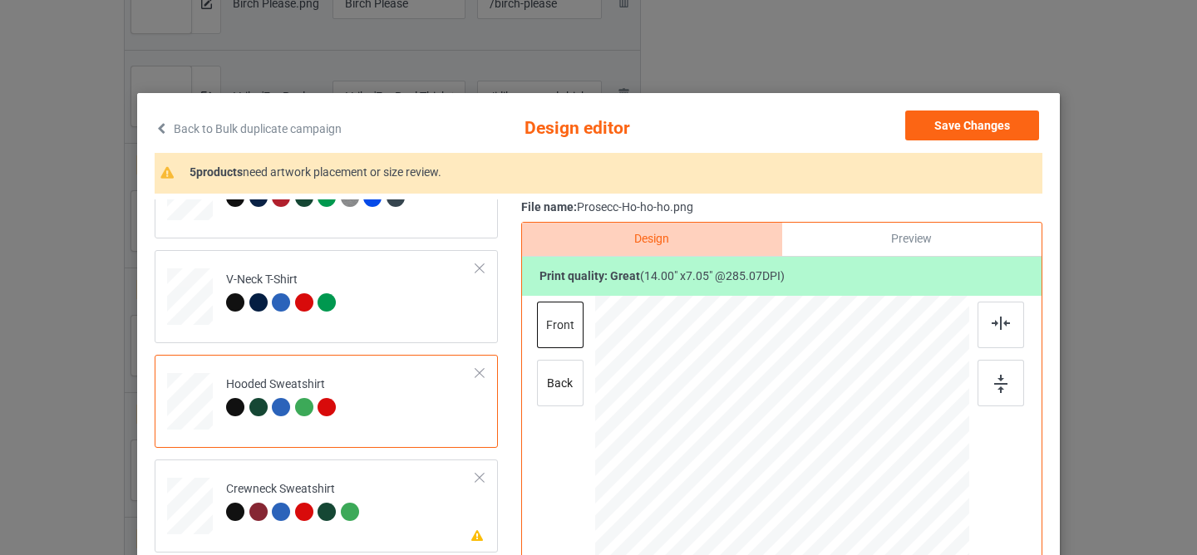
scroll to position [177, 0]
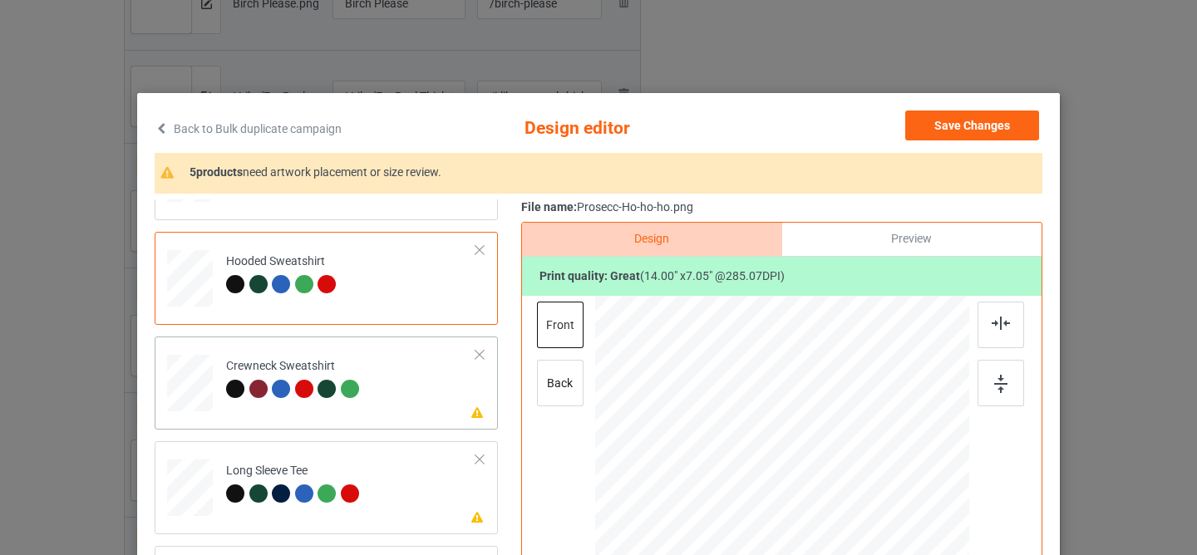
click at [411, 344] on td "Please review artwork placement Crewneck Sweatshirt" at bounding box center [351, 379] width 268 height 73
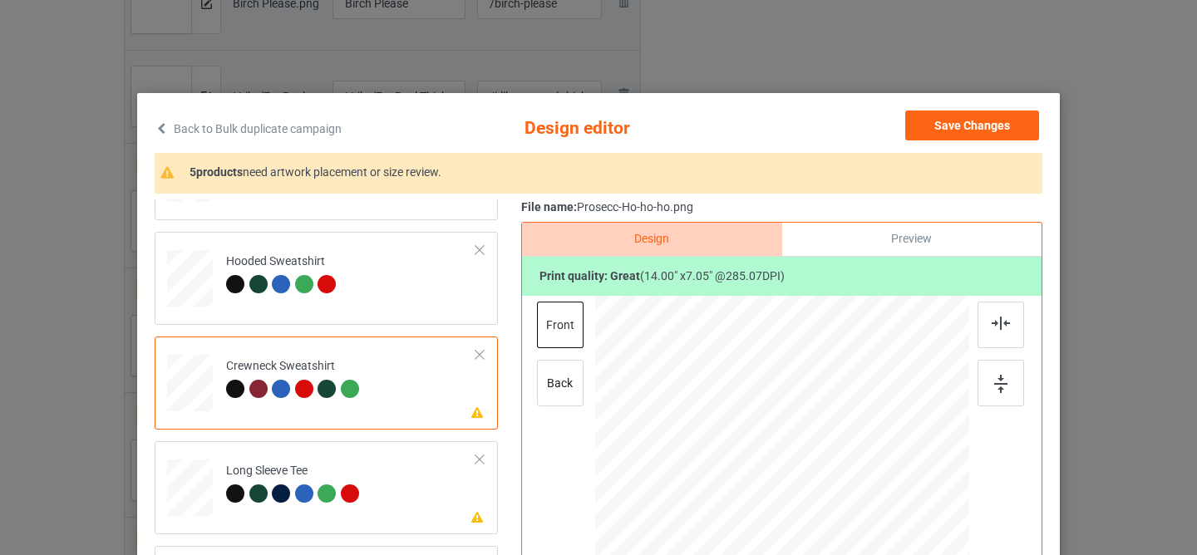
click at [758, 414] on div at bounding box center [787, 441] width 165 height 83
click at [382, 460] on td "Please review artwork placement Long Sleeve Tee" at bounding box center [351, 484] width 268 height 73
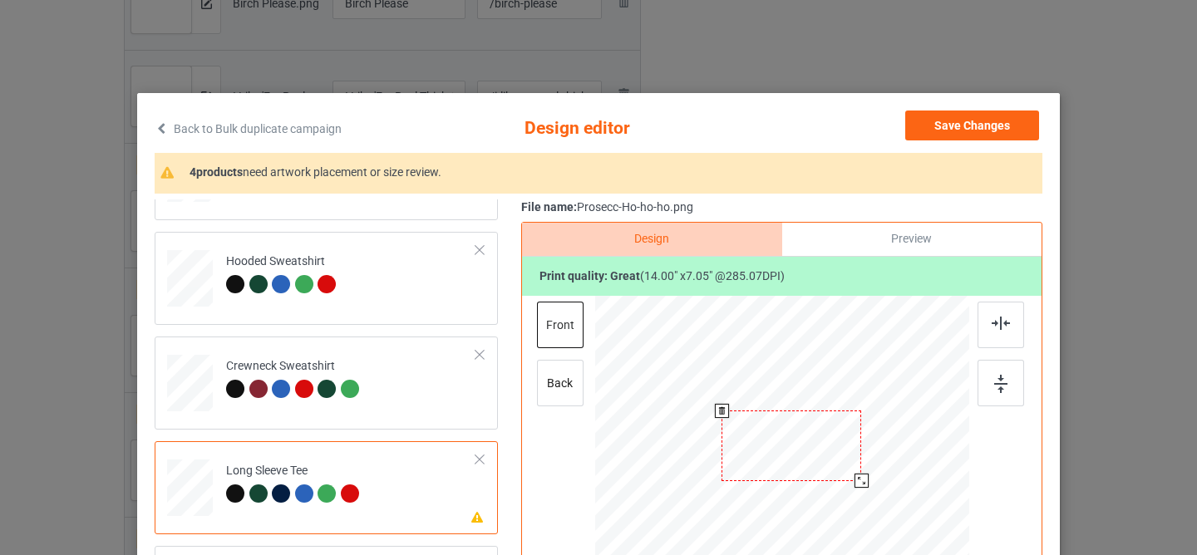
click at [761, 445] on div at bounding box center [791, 446] width 140 height 71
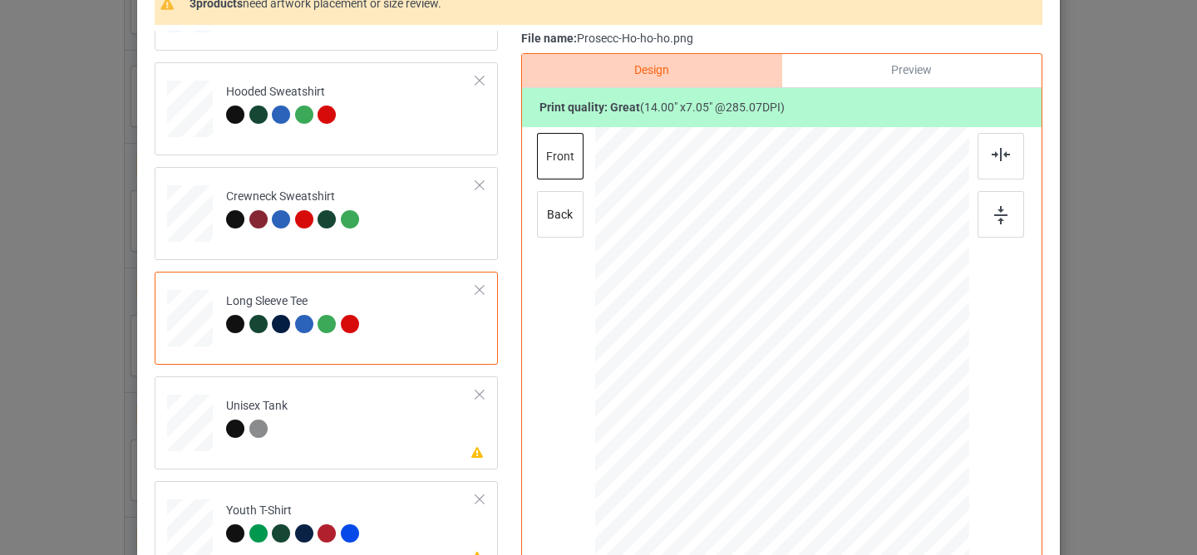
scroll to position [175, 0]
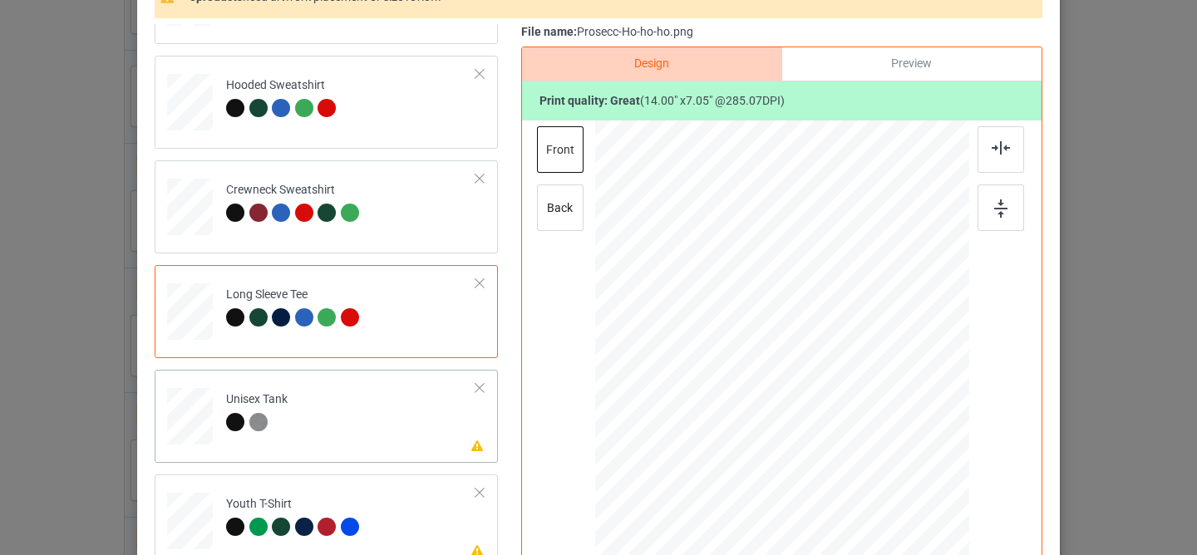
click at [440, 441] on td "Please review artwork placement Unisex Tank" at bounding box center [351, 413] width 268 height 73
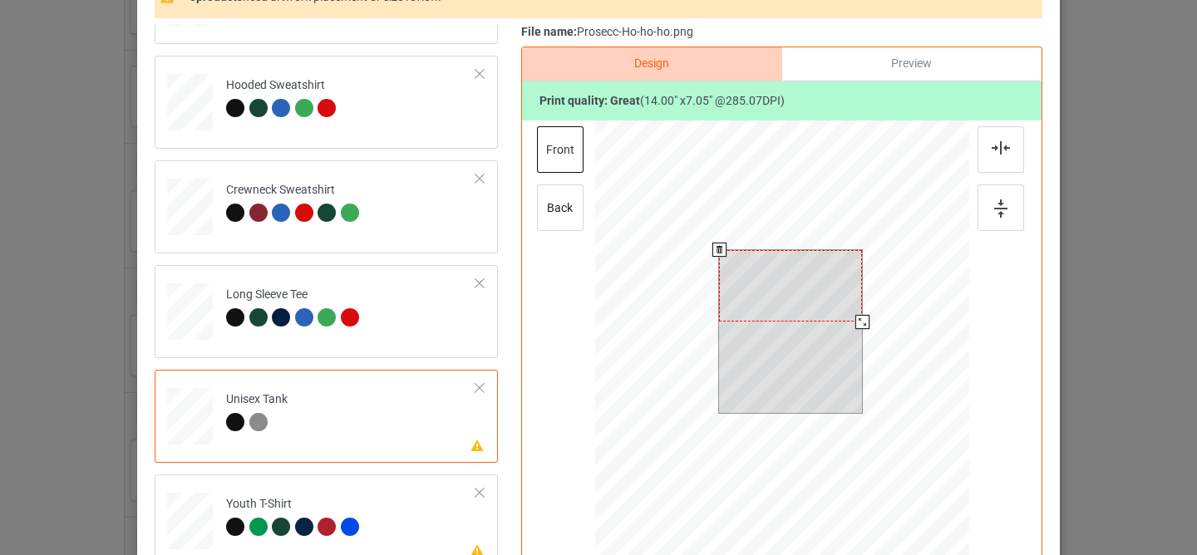
click at [784, 294] on div at bounding box center [790, 286] width 143 height 72
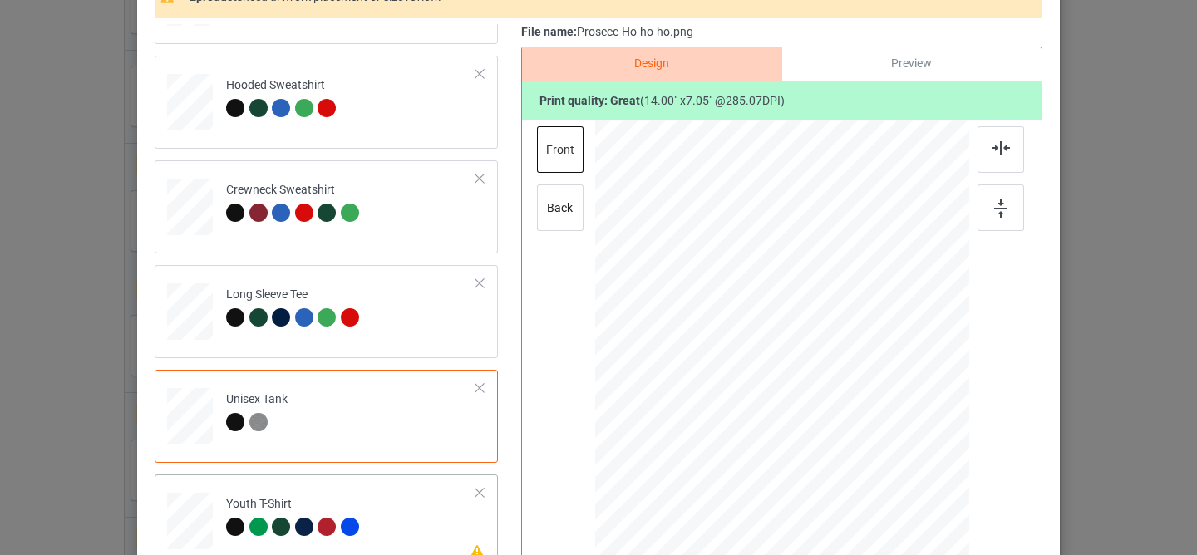
click at [382, 517] on td "Please review artwork placement Youth T-Shirt" at bounding box center [351, 517] width 268 height 73
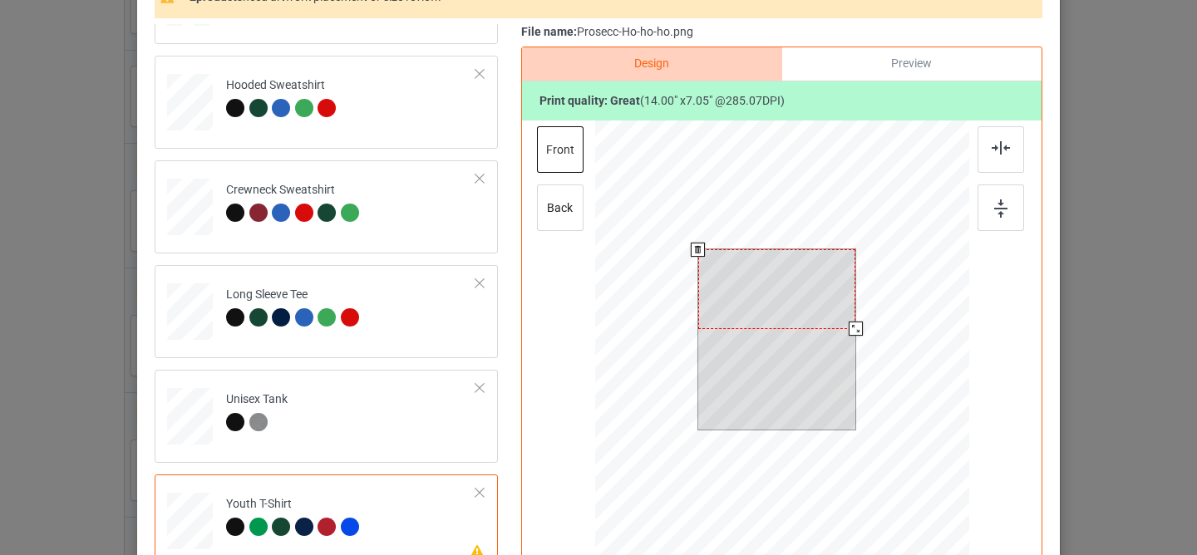
click at [761, 272] on div at bounding box center [777, 288] width 158 height 79
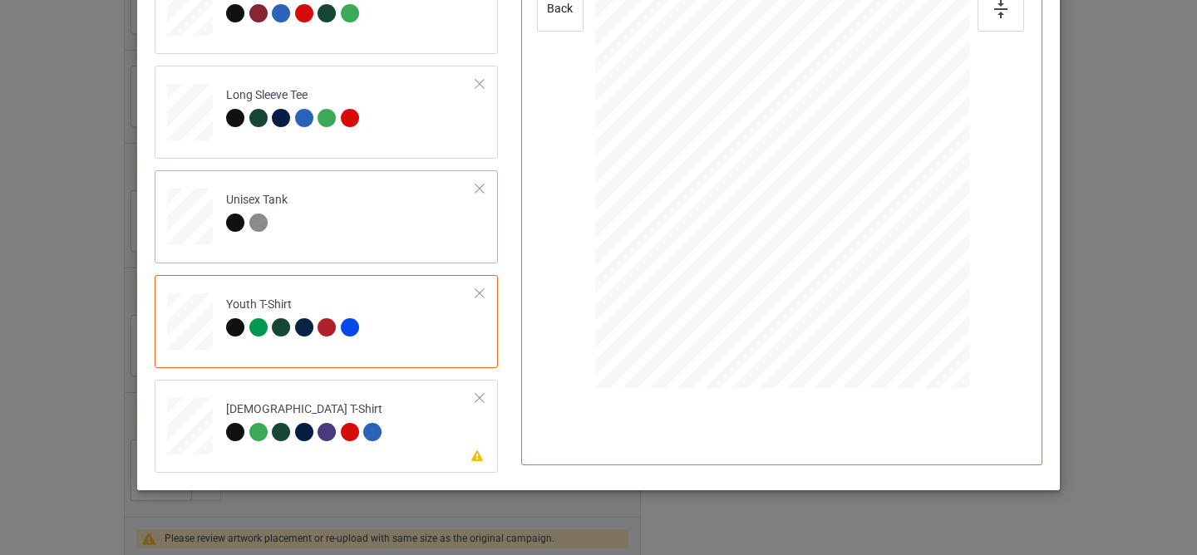
scroll to position [397, 0]
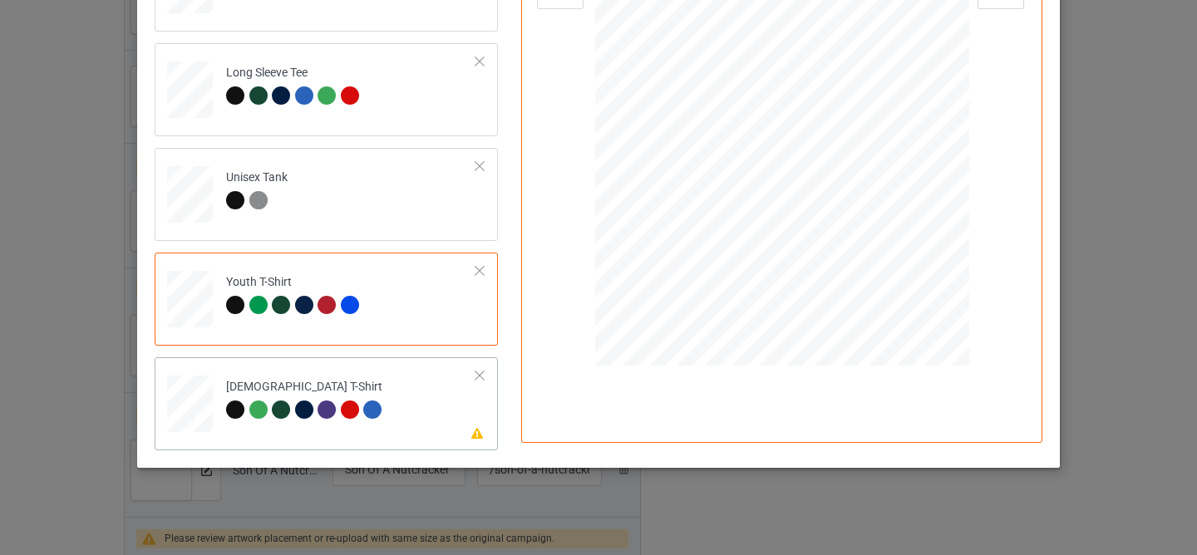
click at [432, 406] on td "Please review artwork placement [DEMOGRAPHIC_DATA] T-Shirt" at bounding box center [351, 400] width 268 height 73
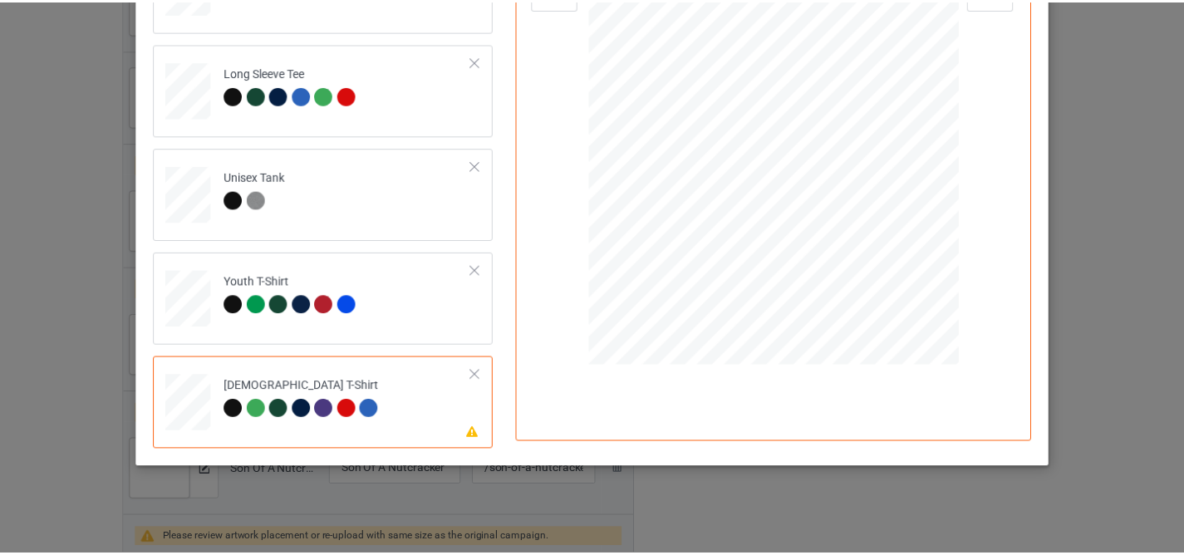
scroll to position [84, 0]
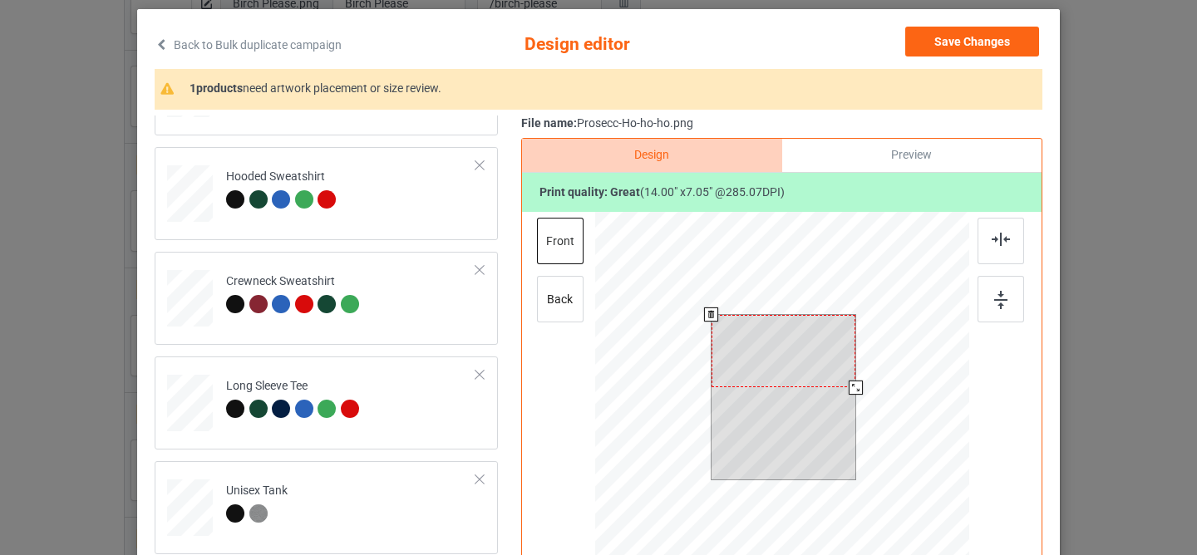
click at [774, 354] on div at bounding box center [783, 351] width 144 height 72
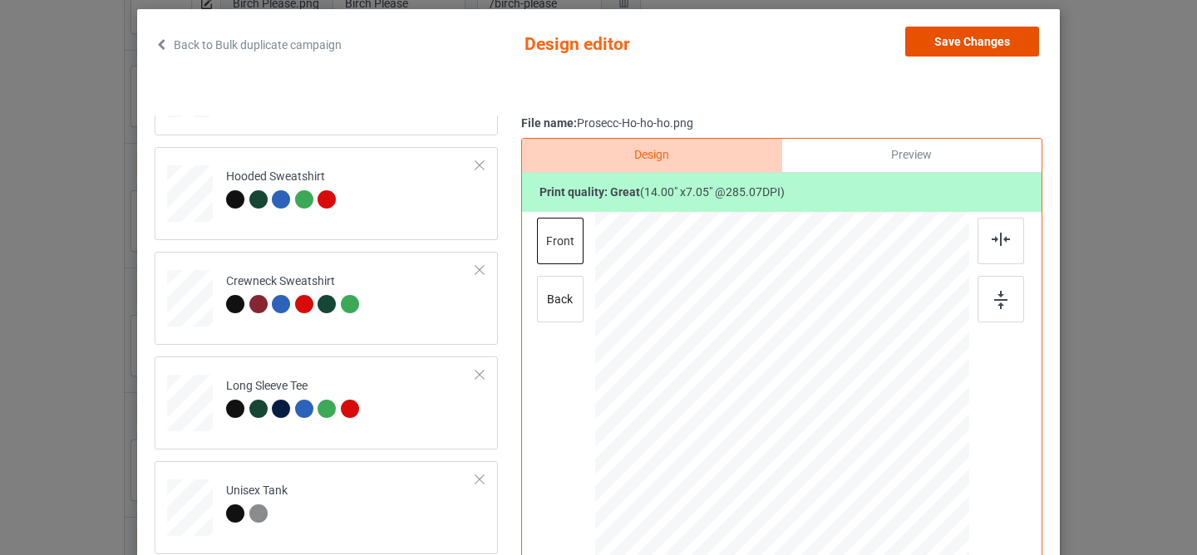
click at [959, 42] on button "Save Changes" at bounding box center [972, 42] width 134 height 30
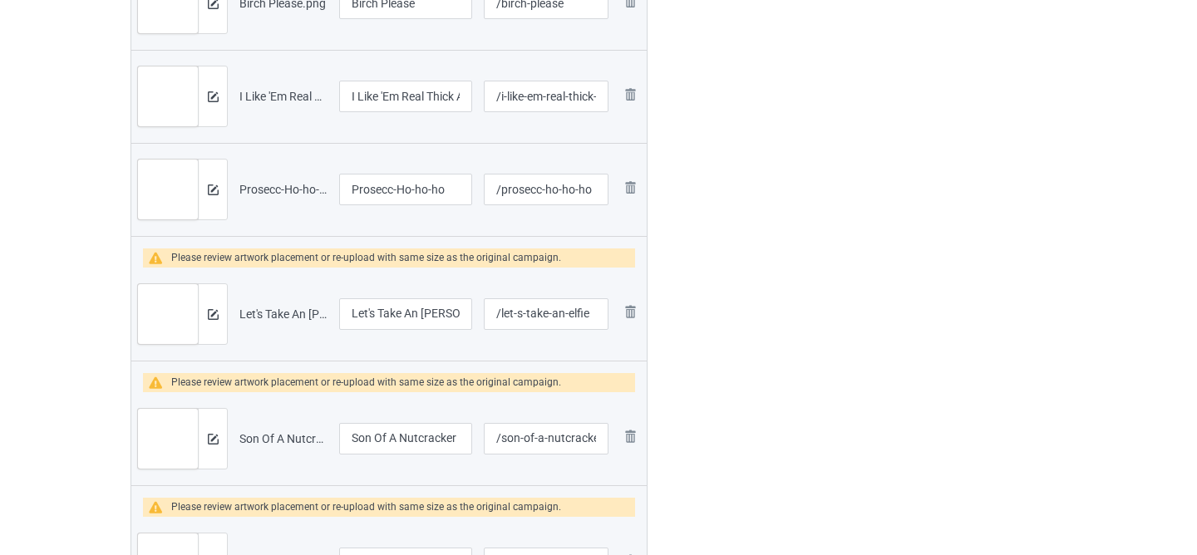
scroll to position [1634, 0]
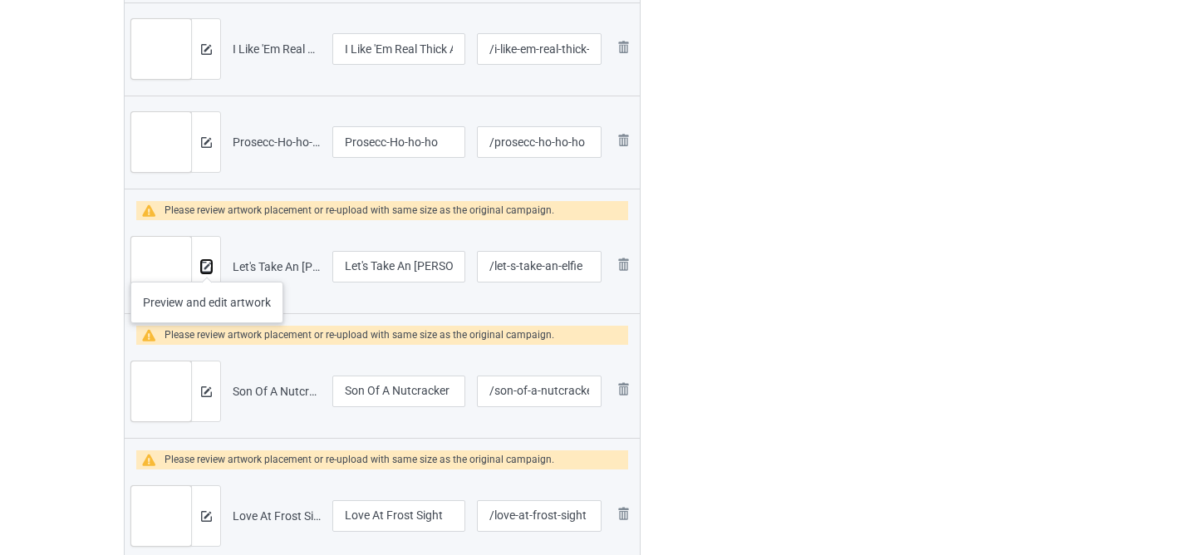
click at [209, 266] on img at bounding box center [206, 267] width 11 height 11
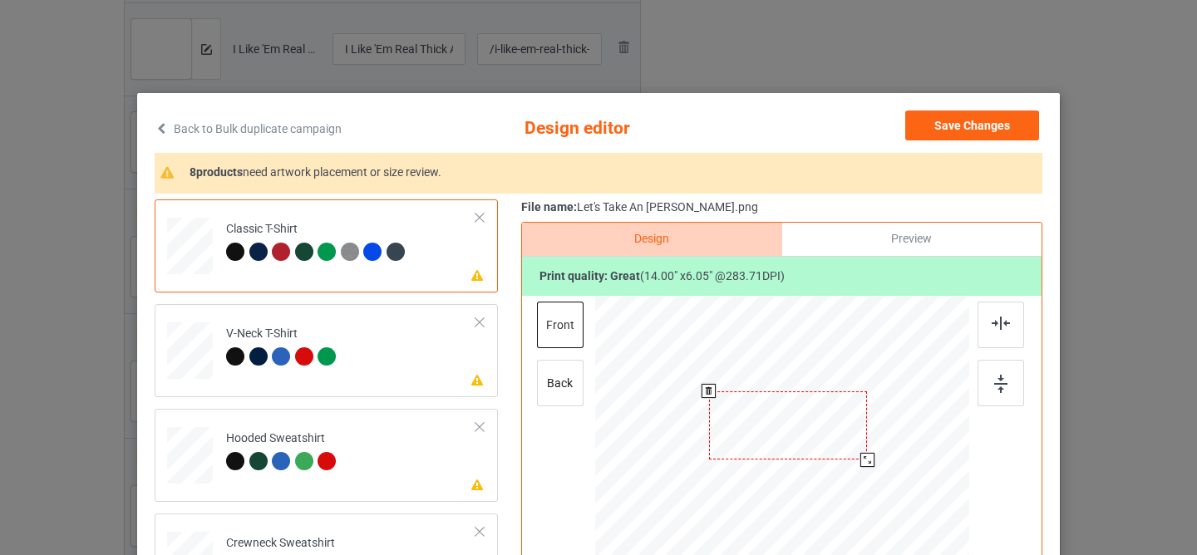
click at [778, 447] on div at bounding box center [788, 425] width 159 height 68
click at [366, 347] on td "Please review artwork placement V-Neck T-Shirt" at bounding box center [351, 347] width 268 height 73
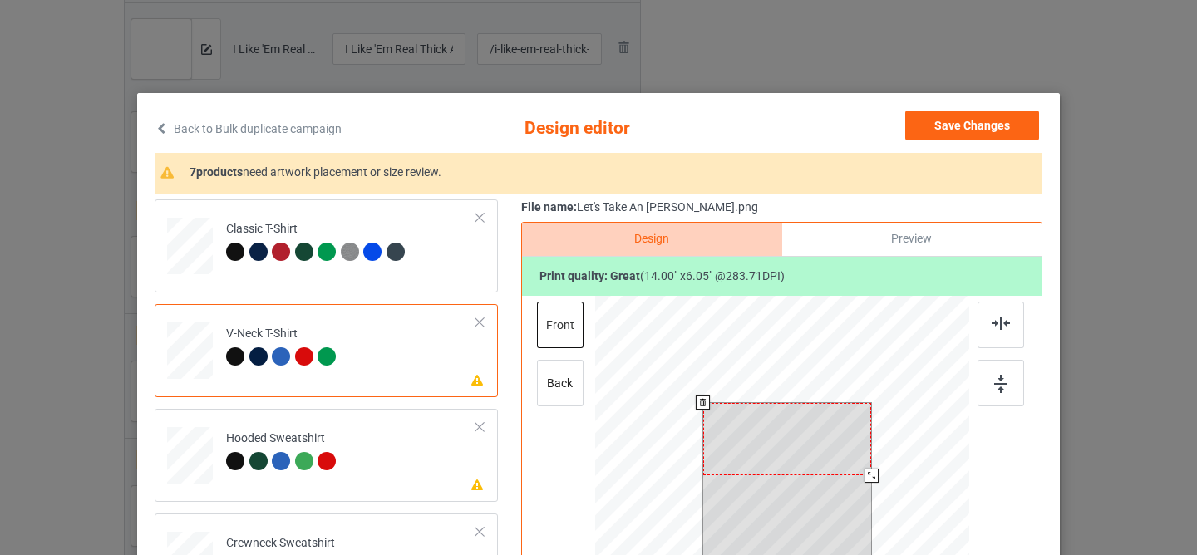
click at [789, 426] on div at bounding box center [787, 439] width 169 height 72
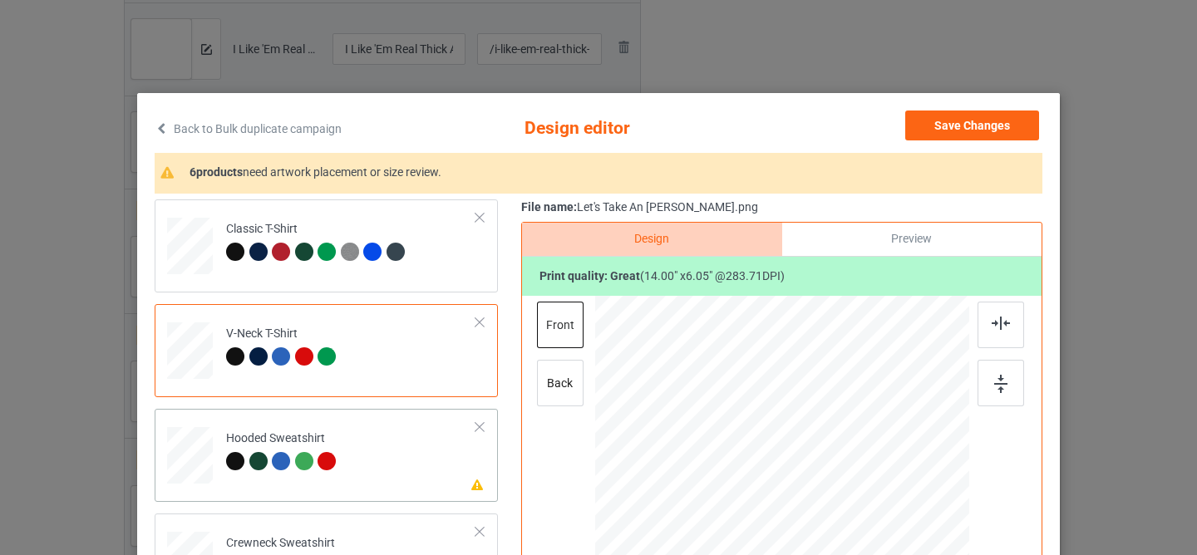
click at [402, 489] on div "Please review artwork placement Hooded Sweatshirt" at bounding box center [326, 455] width 343 height 93
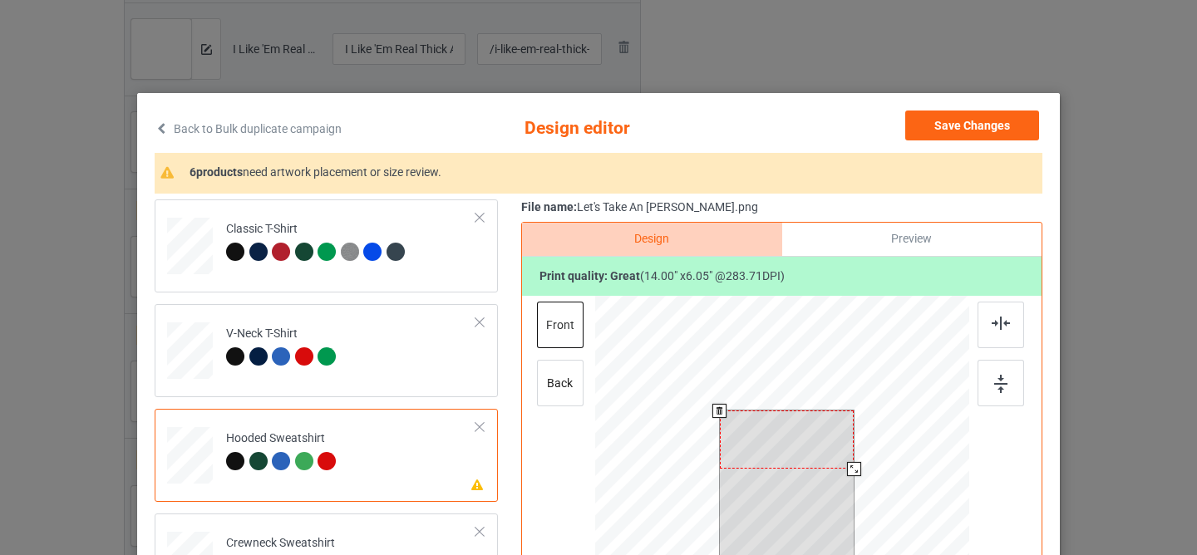
click at [775, 464] on div at bounding box center [787, 440] width 135 height 58
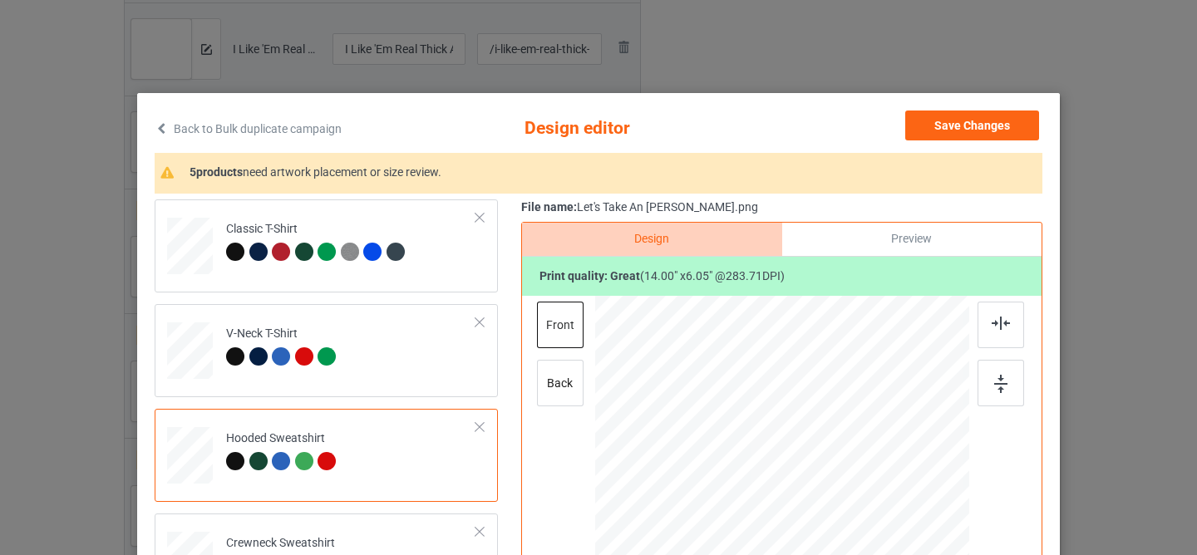
scroll to position [165, 0]
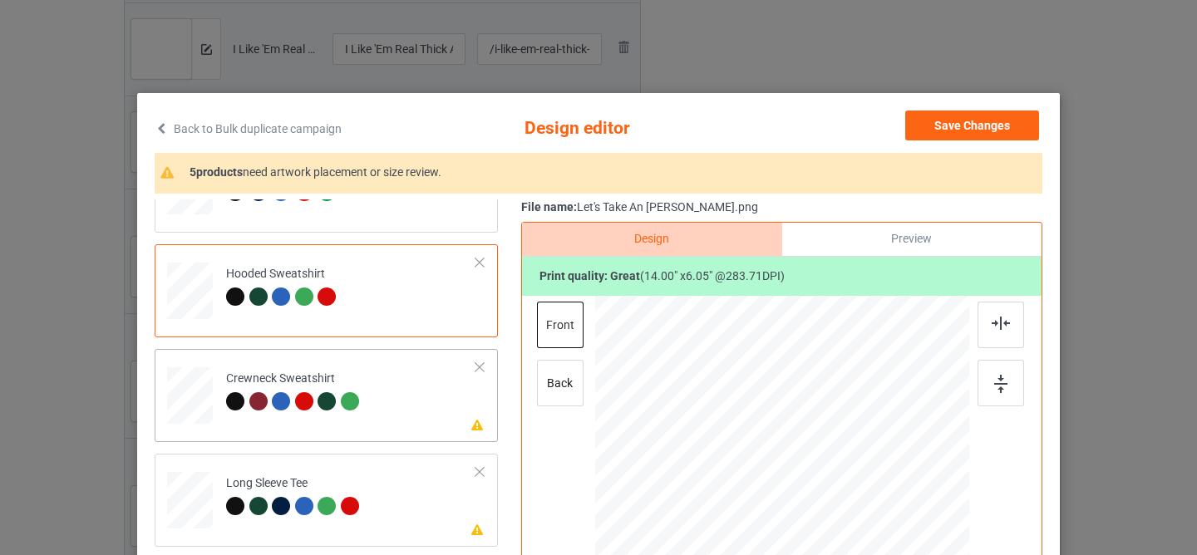
click at [424, 381] on td "Please review artwork placement Crewneck Sweatshirt" at bounding box center [351, 392] width 268 height 73
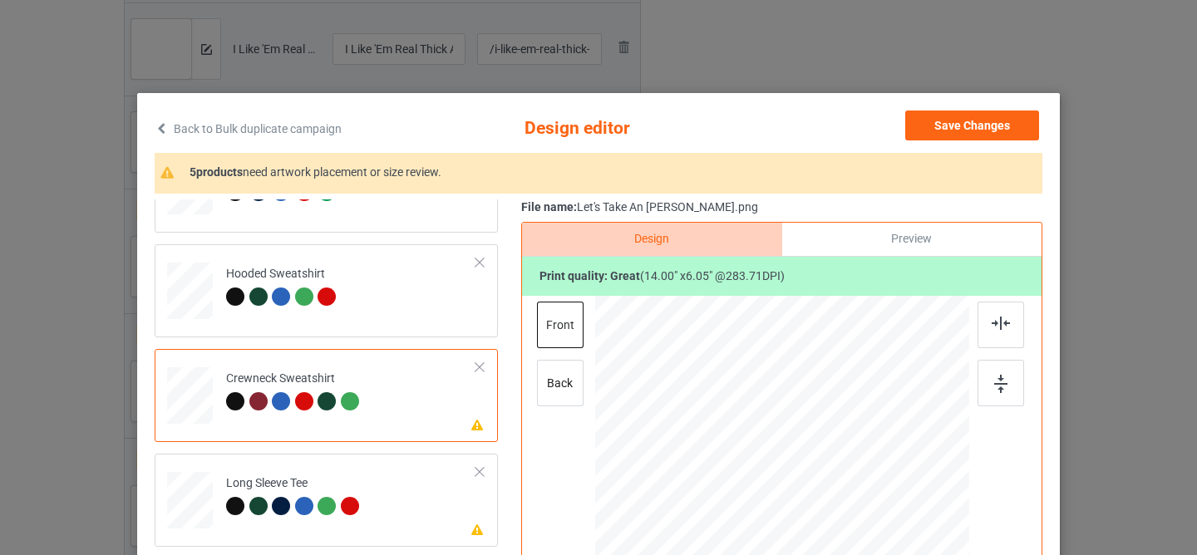
click at [746, 417] on div at bounding box center [787, 435] width 165 height 71
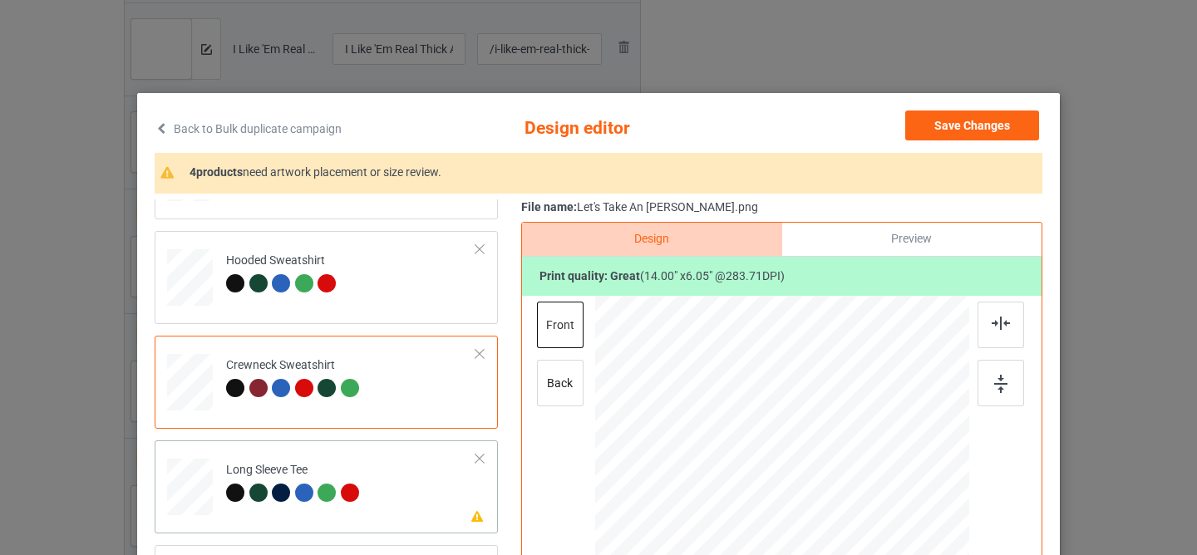
click at [399, 465] on td "Please review artwork placement Long Sleeve Tee" at bounding box center [351, 483] width 268 height 73
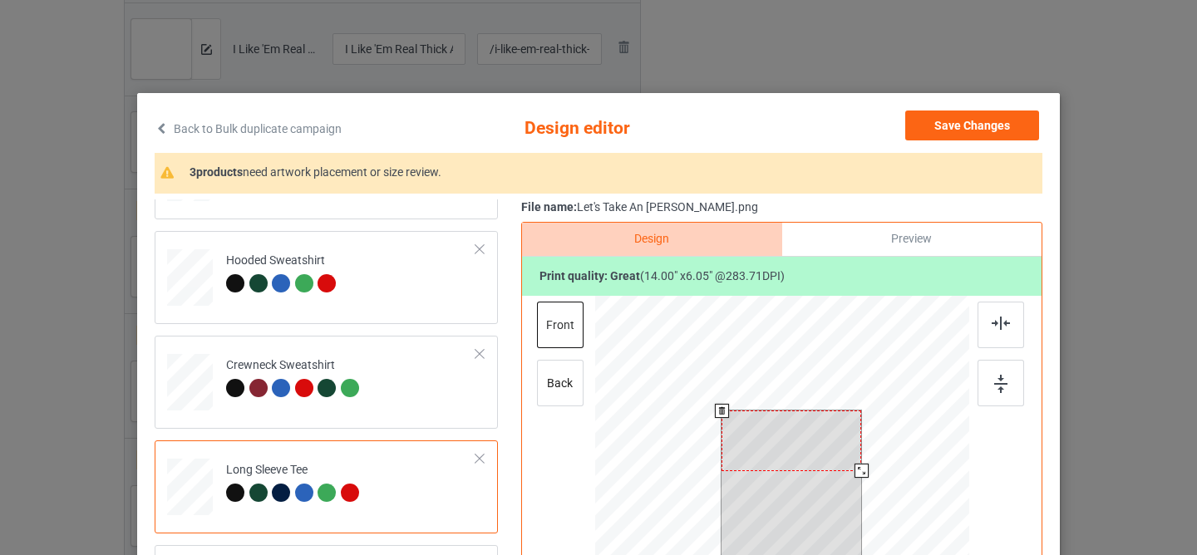
click at [762, 427] on div at bounding box center [791, 441] width 140 height 61
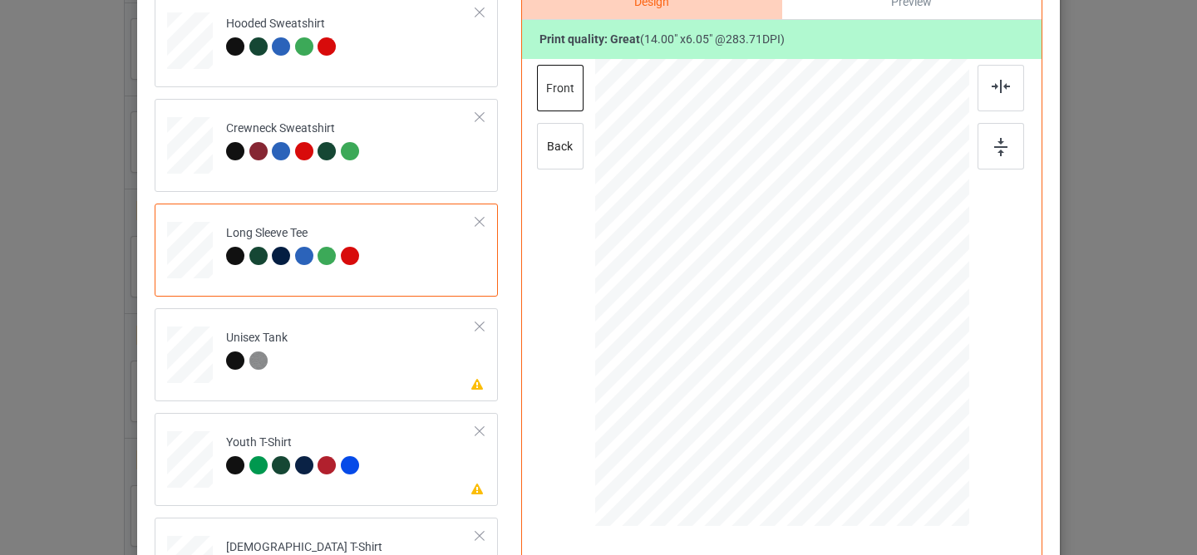
scroll to position [263, 0]
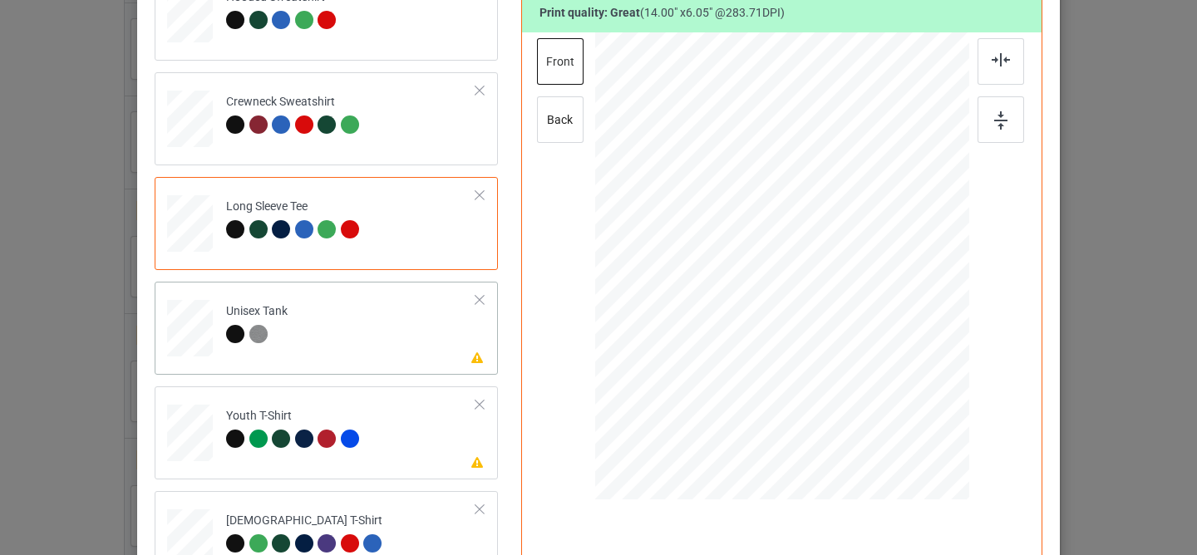
click at [392, 357] on td "Please review artwork placement Unisex Tank" at bounding box center [351, 324] width 268 height 73
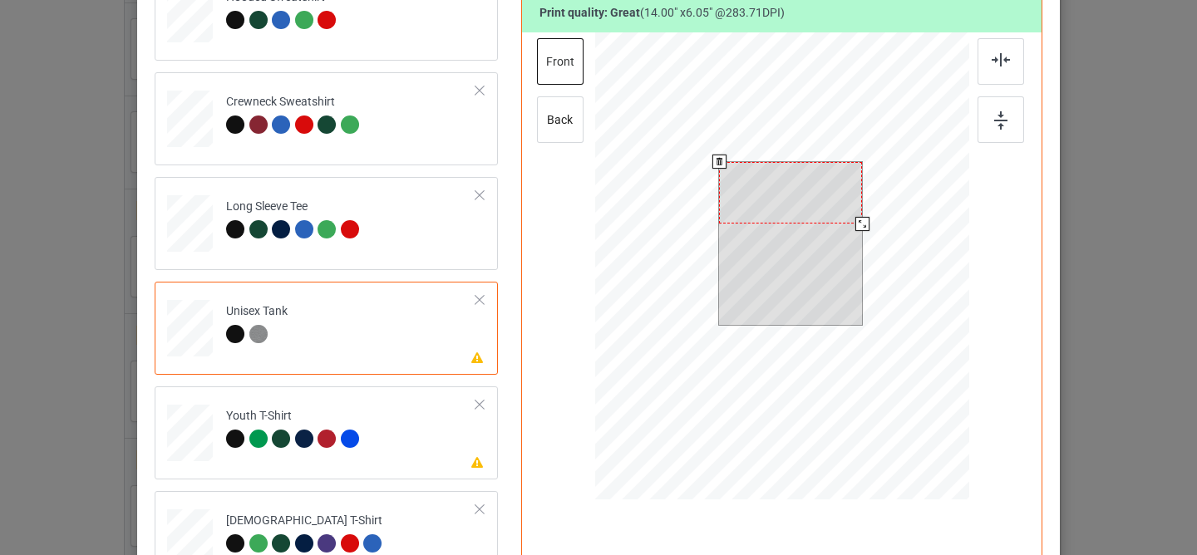
click at [771, 195] on div at bounding box center [790, 193] width 143 height 62
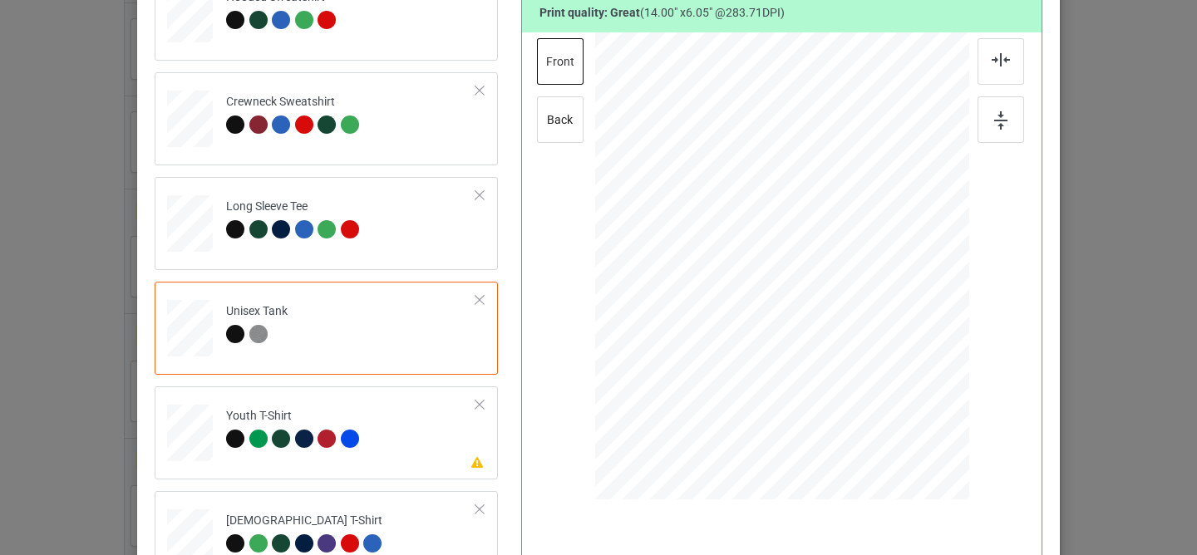
click at [419, 372] on div "Unisex Tank" at bounding box center [326, 328] width 343 height 93
click at [405, 431] on td "Please review artwork placement Youth T-Shirt" at bounding box center [351, 429] width 268 height 73
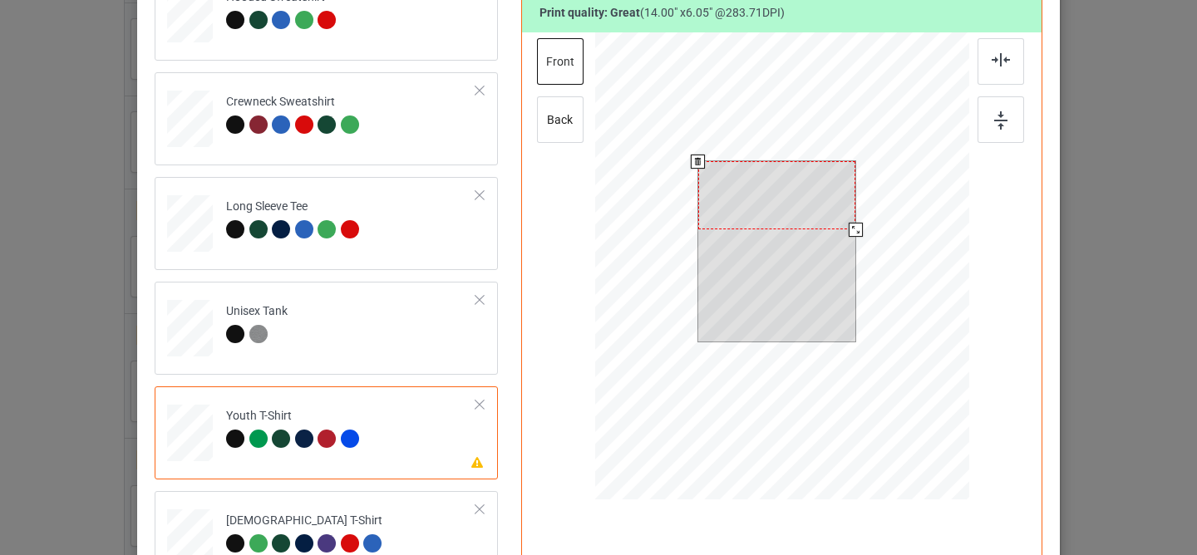
click at [751, 208] on div at bounding box center [777, 195] width 158 height 68
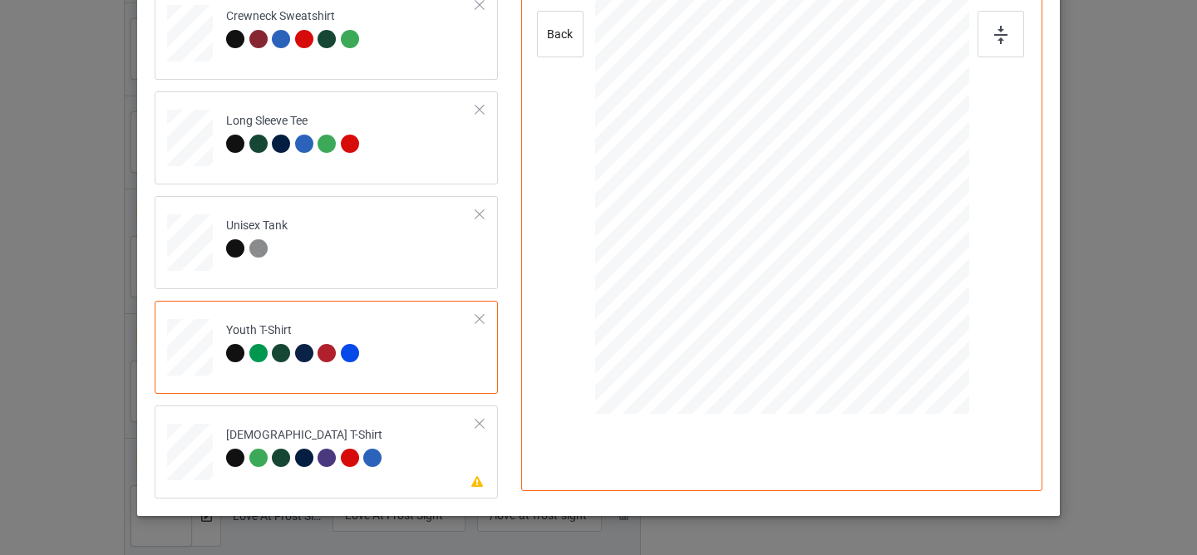
scroll to position [403, 0]
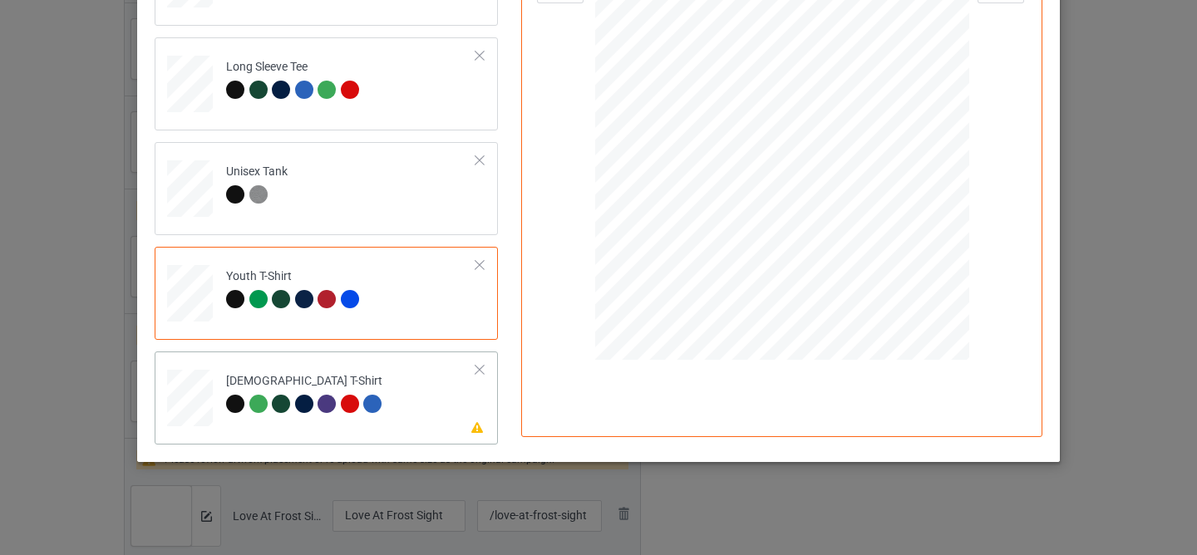
click at [431, 389] on td "Please review artwork placement [DEMOGRAPHIC_DATA] T-Shirt" at bounding box center [351, 394] width 268 height 73
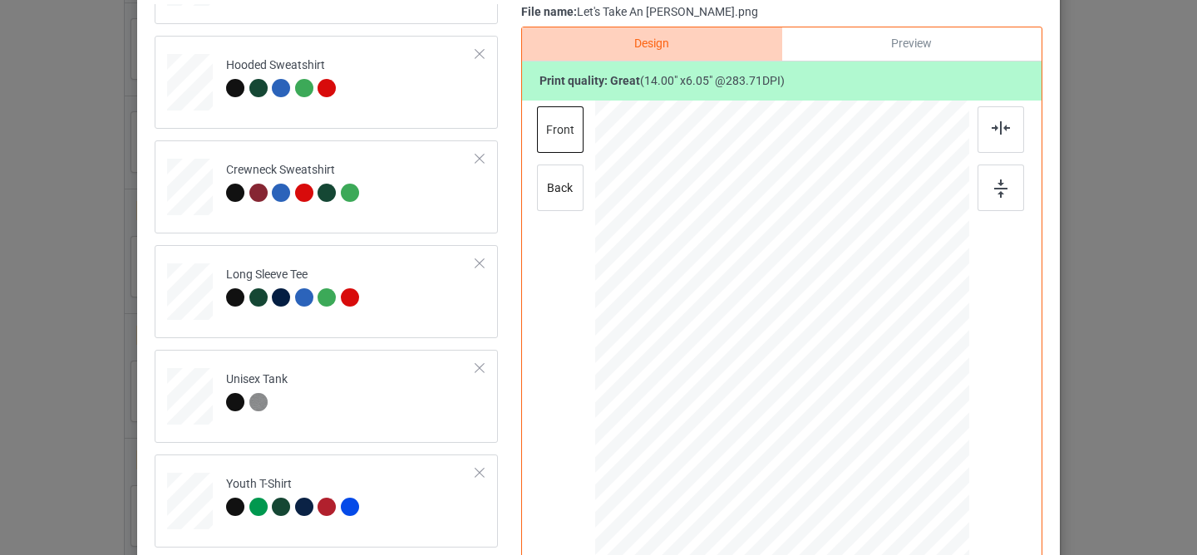
scroll to position [134, 0]
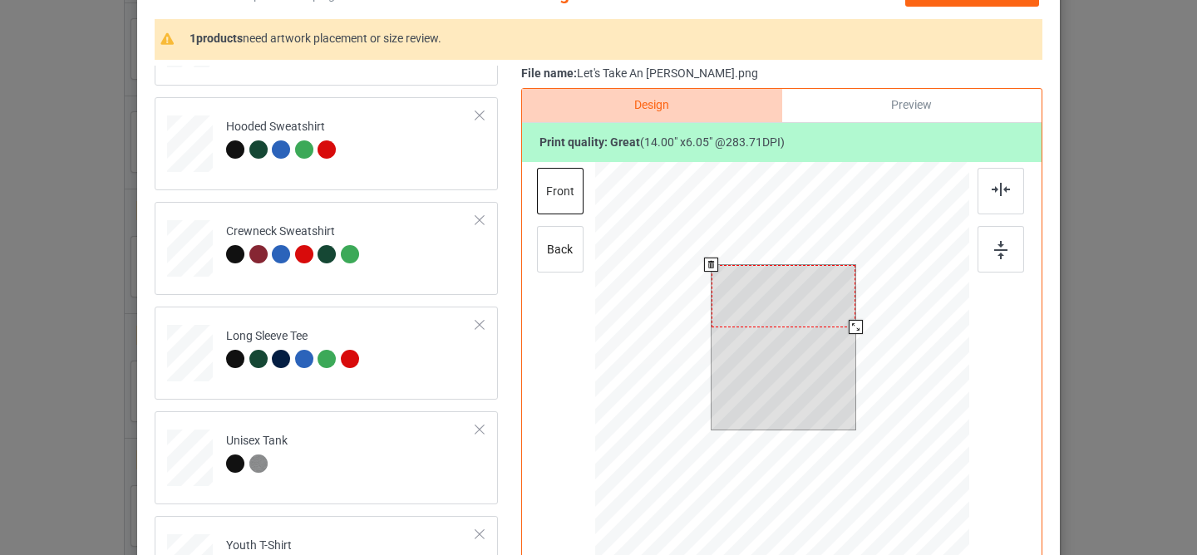
click at [761, 288] on div at bounding box center [783, 296] width 144 height 62
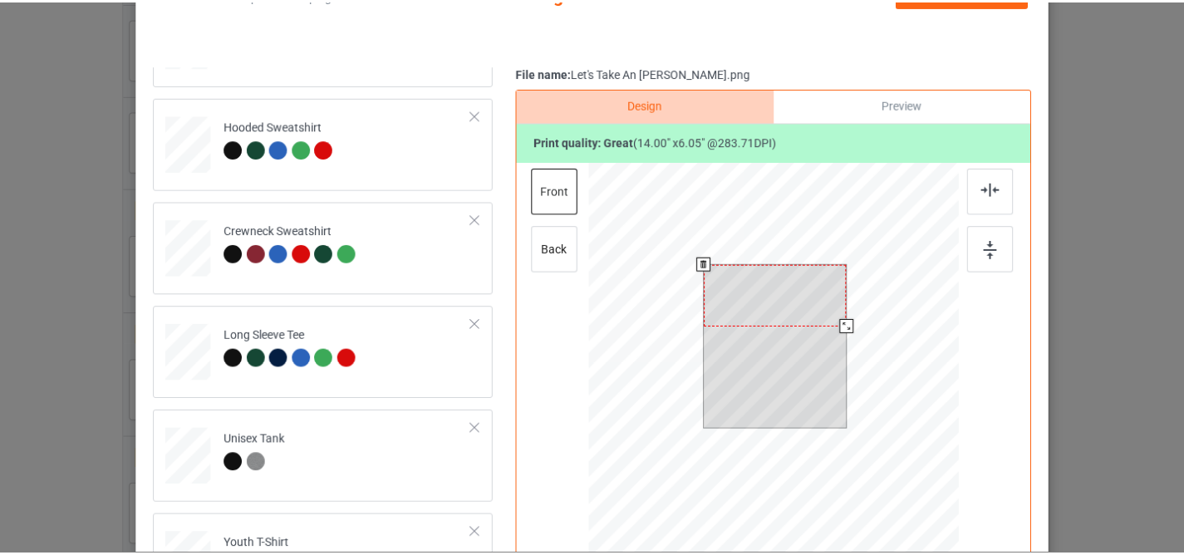
scroll to position [0, 0]
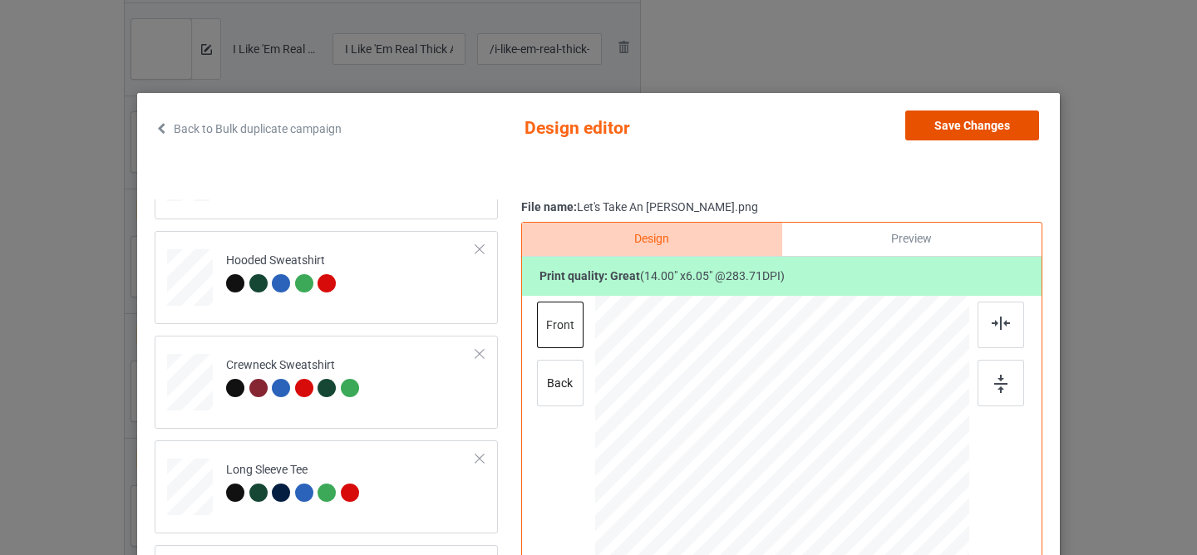
click at [912, 130] on button "Save Changes" at bounding box center [972, 126] width 134 height 30
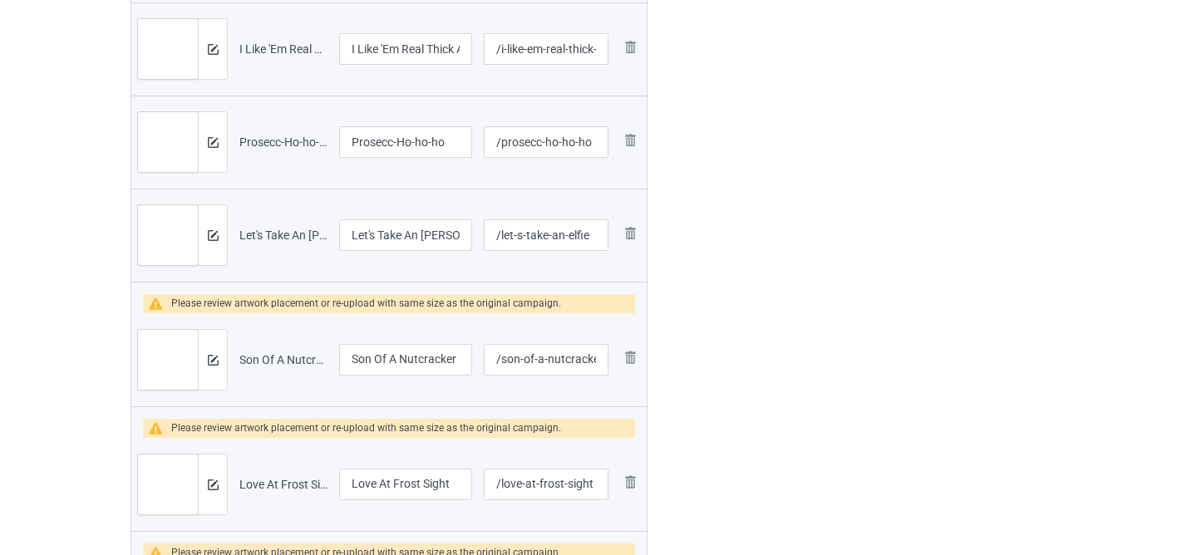
scroll to position [1803, 0]
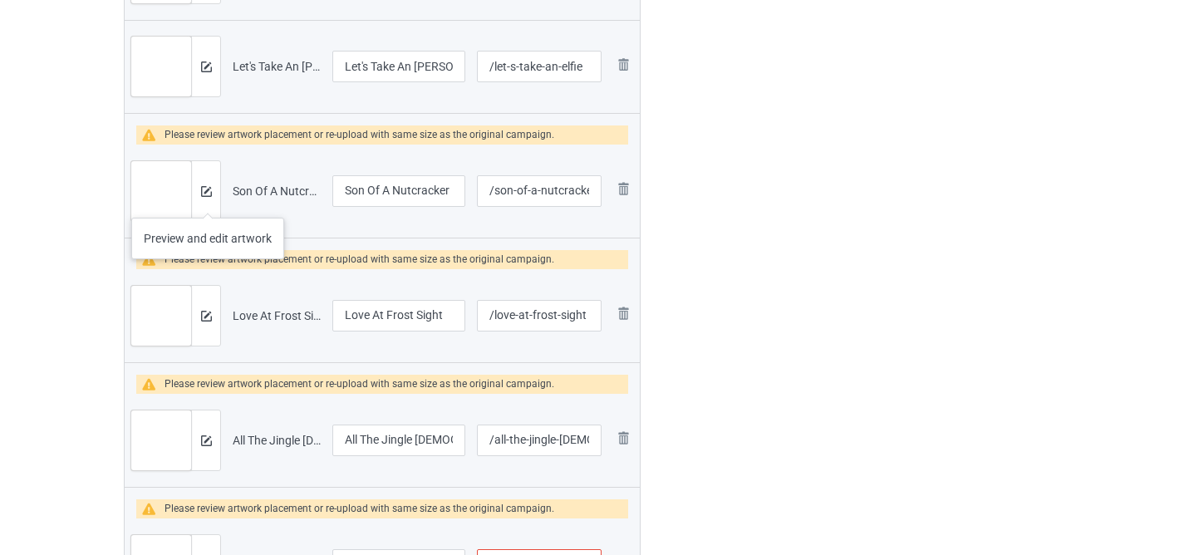
click at [208, 201] on div at bounding box center [205, 191] width 29 height 60
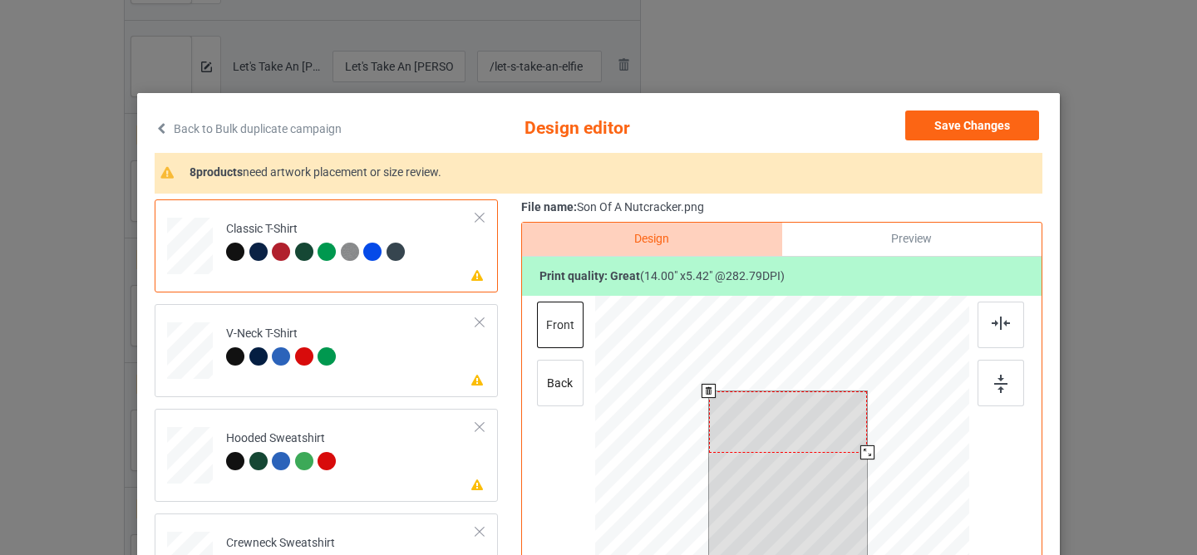
click at [769, 421] on div at bounding box center [788, 422] width 159 height 62
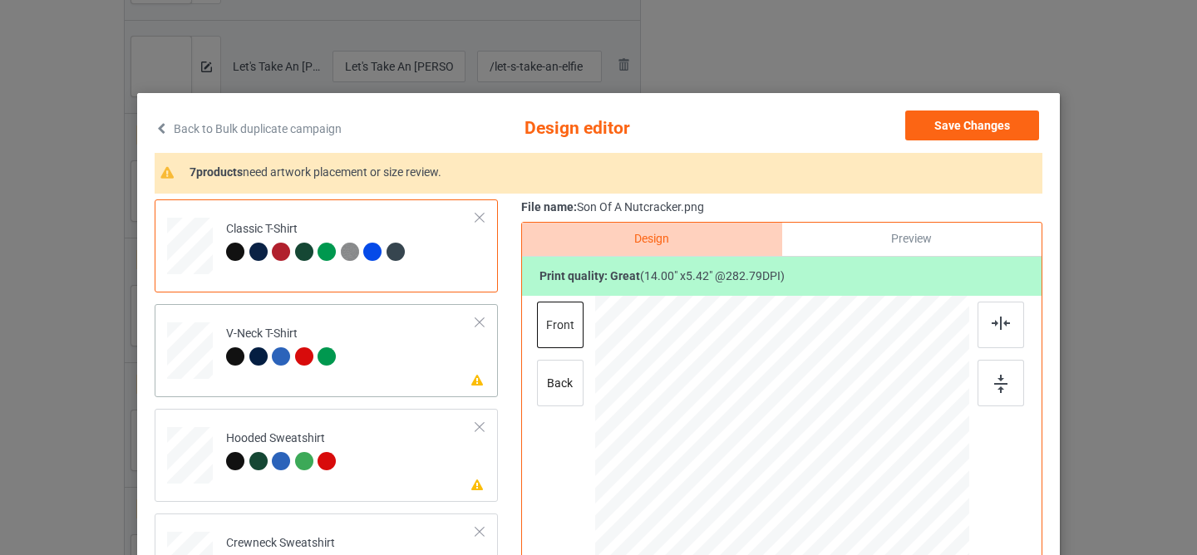
click at [396, 351] on td "Please review artwork placement V-Neck T-Shirt" at bounding box center [351, 347] width 268 height 73
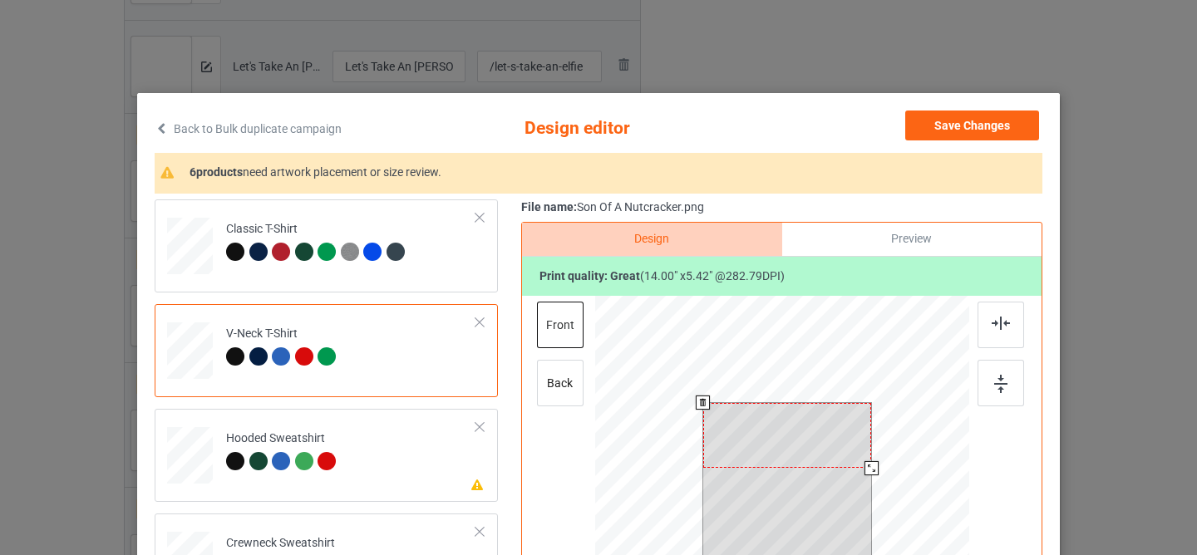
click at [810, 451] on div at bounding box center [787, 435] width 169 height 65
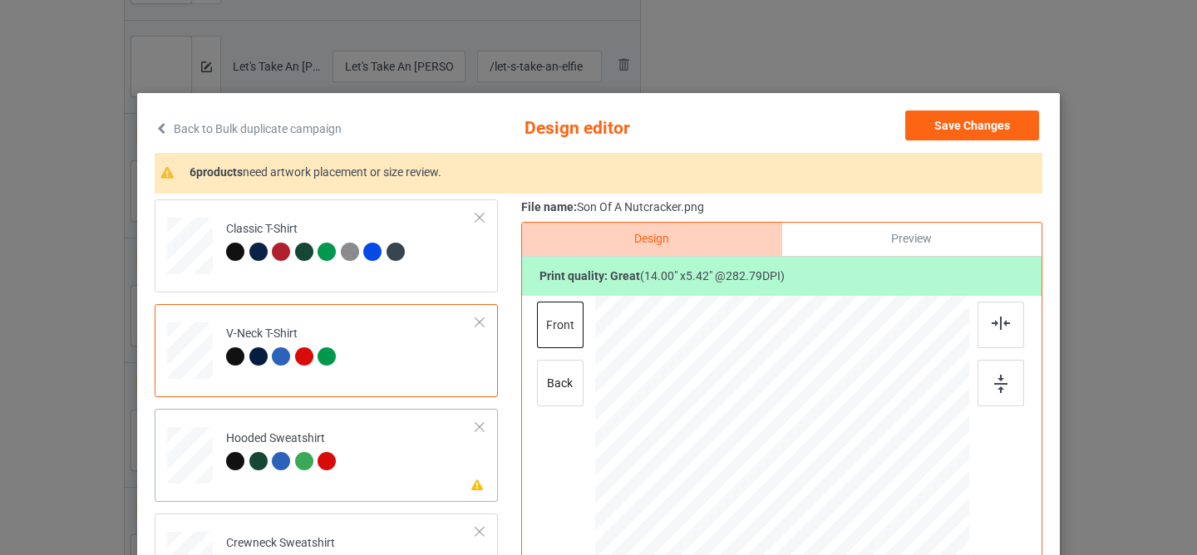
click at [383, 471] on td "Please review artwork placement Hooded Sweatshirt" at bounding box center [351, 452] width 268 height 73
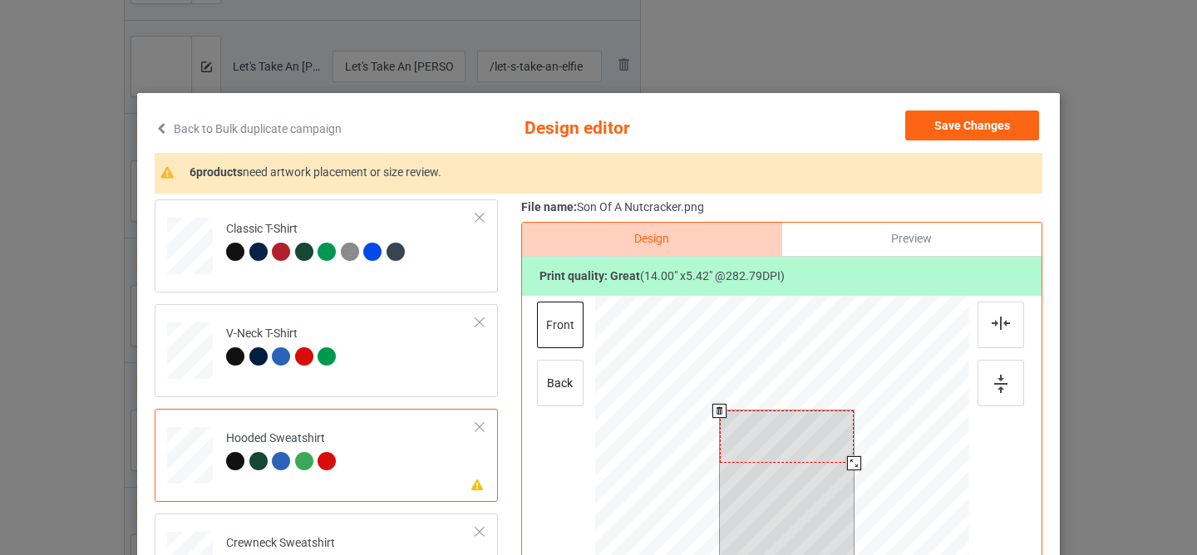
click at [803, 425] on div at bounding box center [787, 437] width 135 height 52
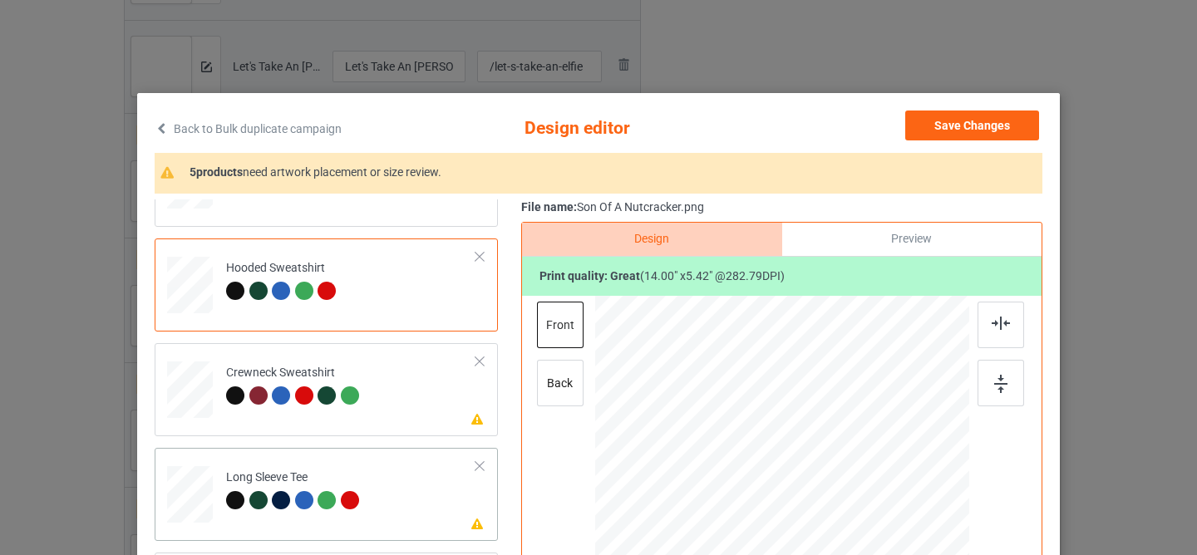
scroll to position [178, 0]
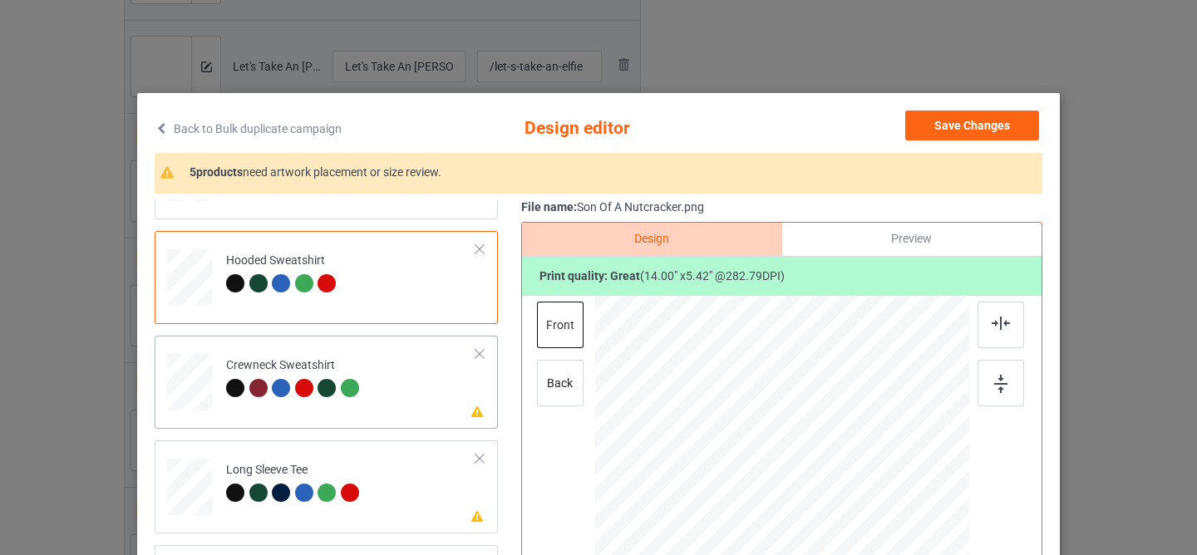
click at [409, 369] on td "Please review artwork placement Crewneck Sweatshirt" at bounding box center [351, 378] width 268 height 73
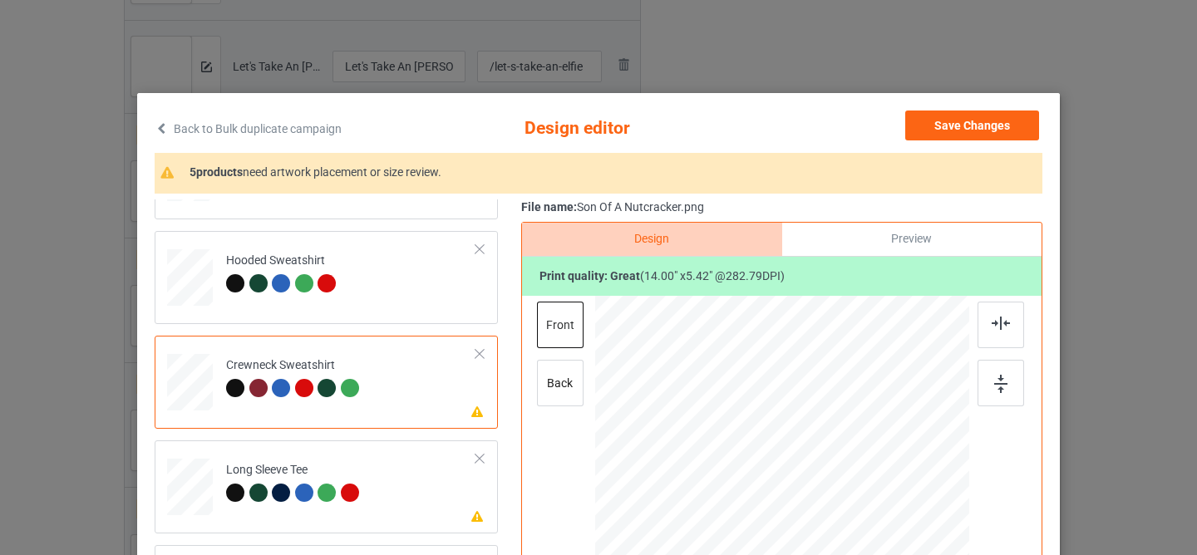
click at [796, 428] on div at bounding box center [787, 432] width 165 height 64
click at [430, 506] on td "Please review artwork placement Long Sleeve Tee" at bounding box center [351, 483] width 268 height 73
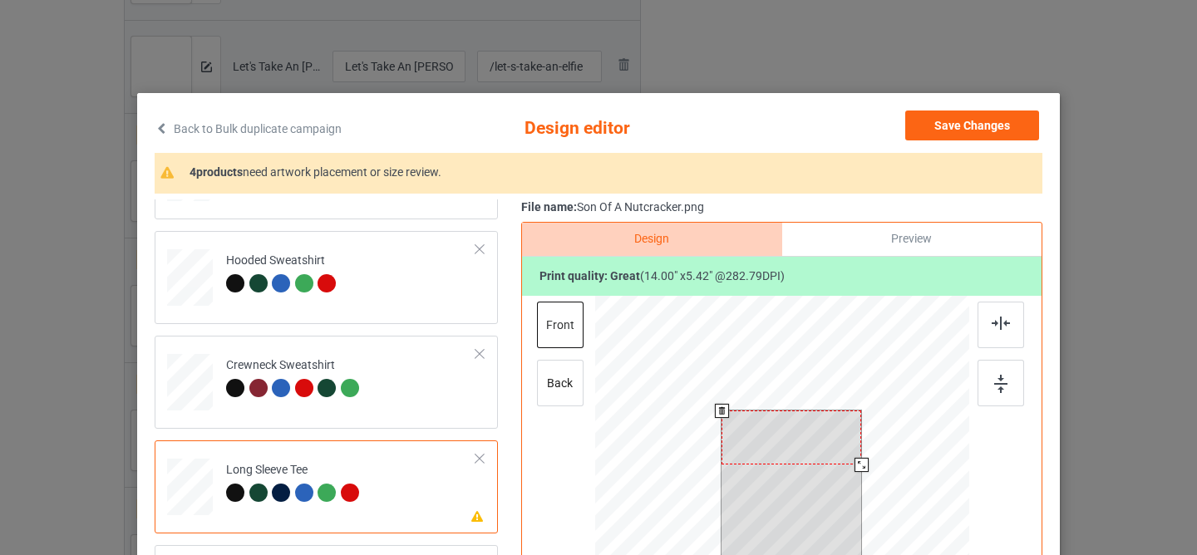
click at [778, 443] on div at bounding box center [791, 438] width 140 height 54
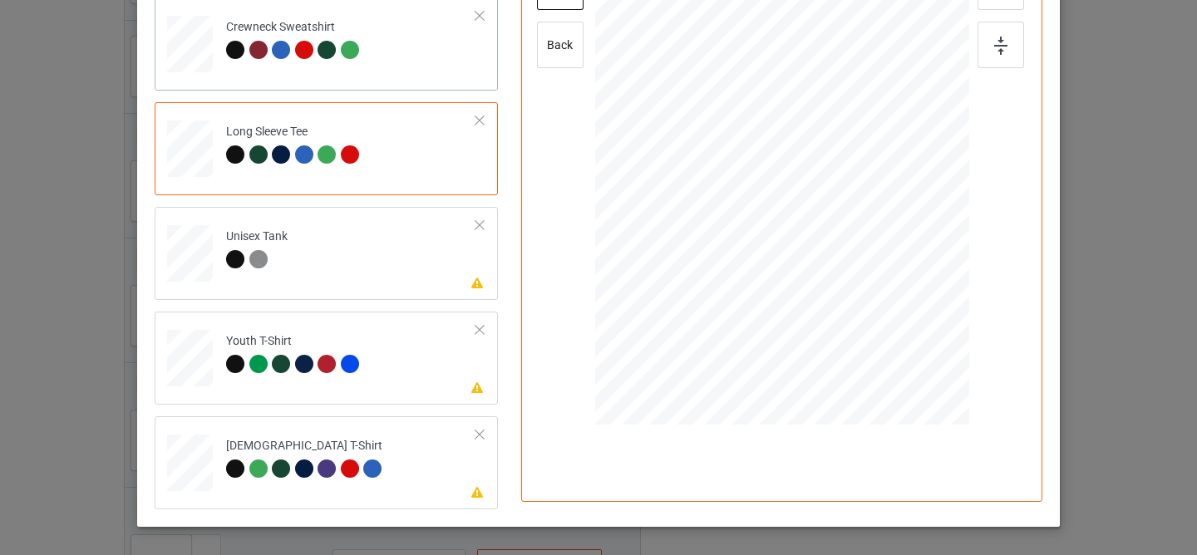
scroll to position [371, 0]
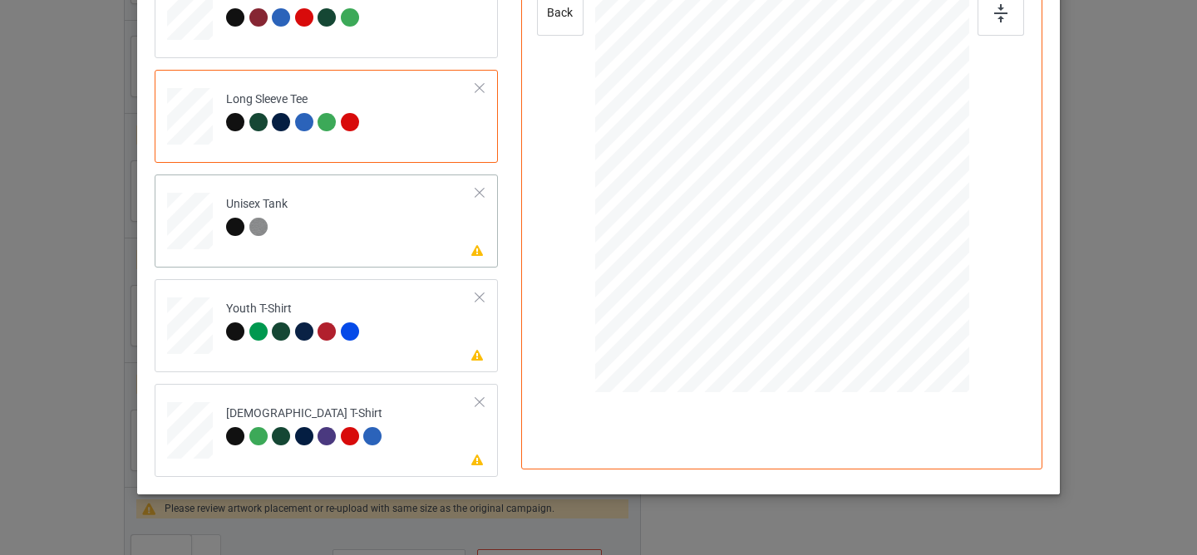
click at [404, 247] on td "Please review artwork placement Unisex Tank" at bounding box center [351, 217] width 268 height 73
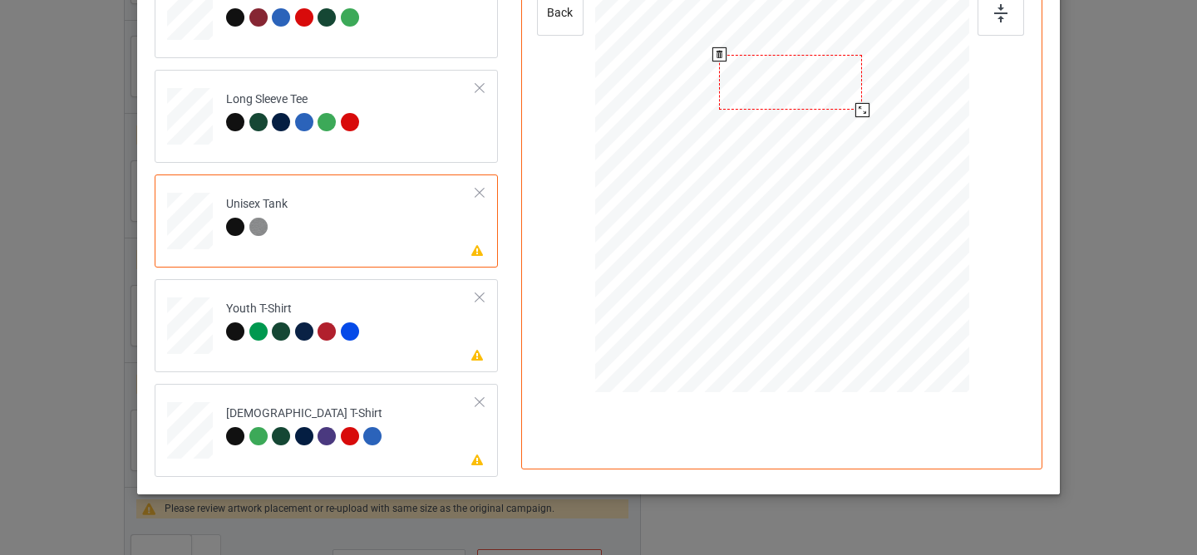
click at [785, 92] on div at bounding box center [790, 83] width 143 height 56
click at [437, 328] on td "Please review artwork placement Youth T-Shirt" at bounding box center [351, 322] width 268 height 73
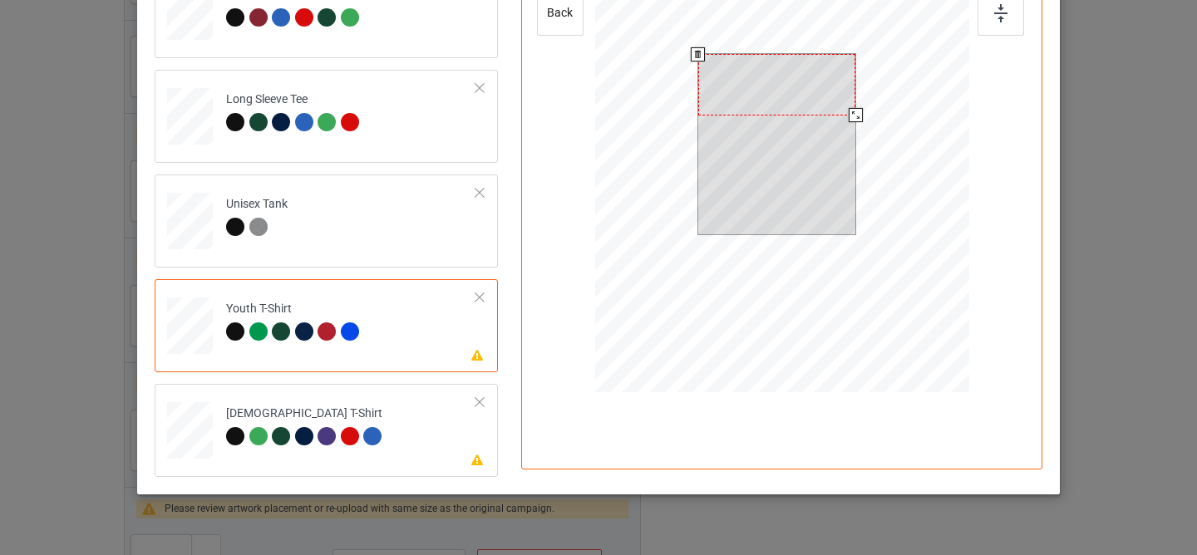
click at [747, 103] on div at bounding box center [777, 84] width 158 height 61
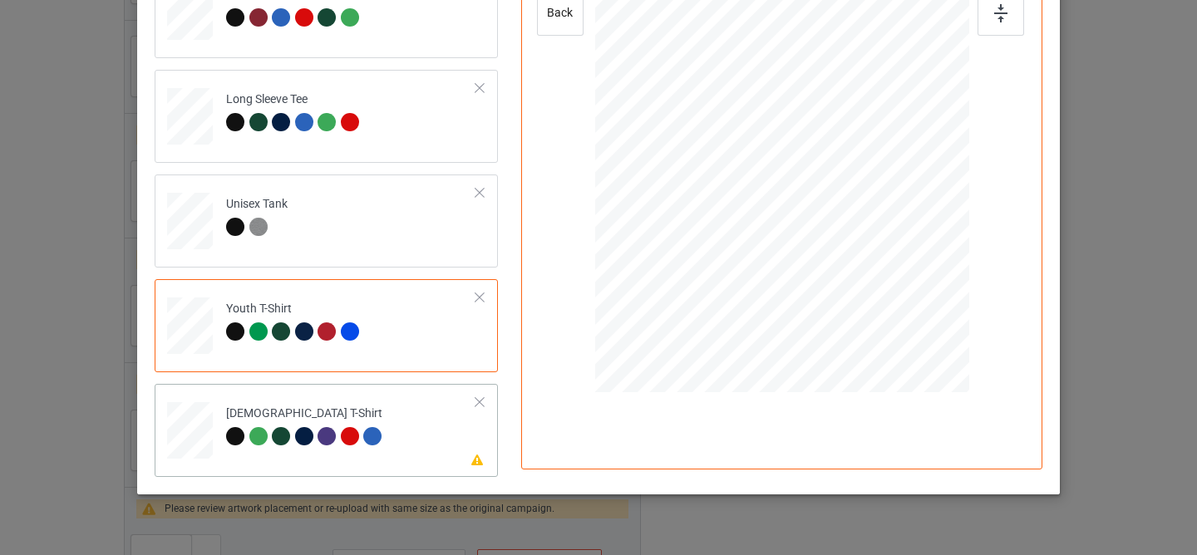
click at [391, 422] on td "Please review artwork placement [DEMOGRAPHIC_DATA] T-Shirt" at bounding box center [351, 427] width 268 height 73
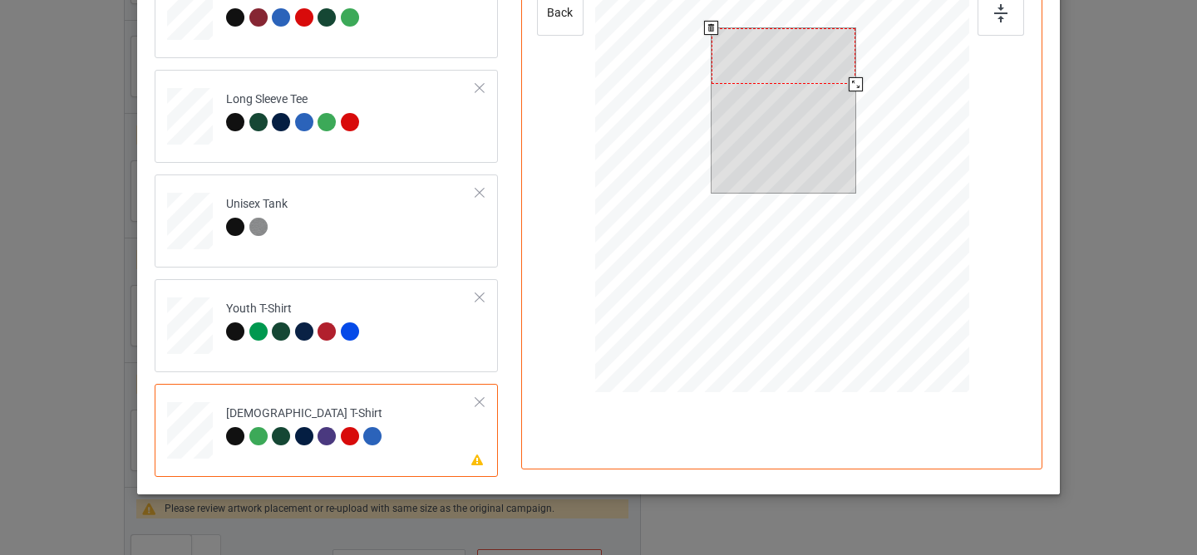
click at [761, 73] on div at bounding box center [783, 56] width 144 height 56
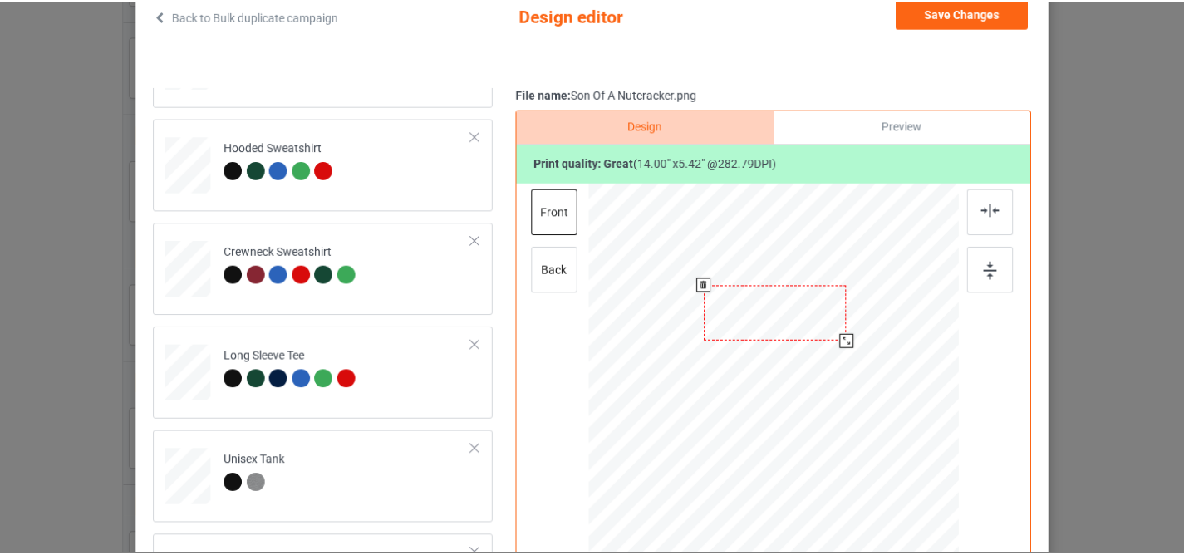
scroll to position [0, 0]
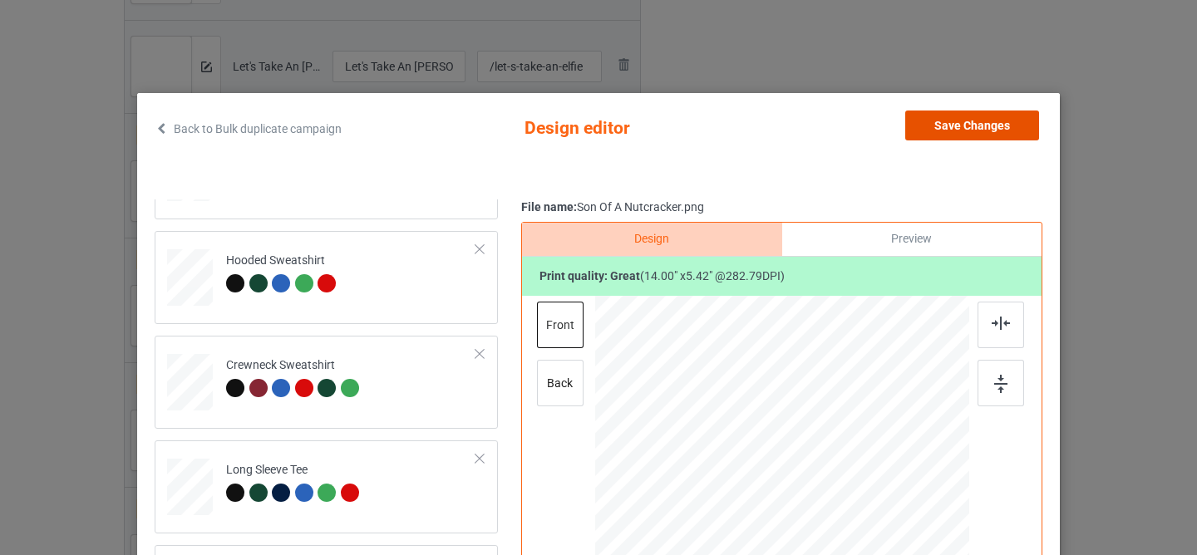
click at [972, 118] on button "Save Changes" at bounding box center [972, 126] width 134 height 30
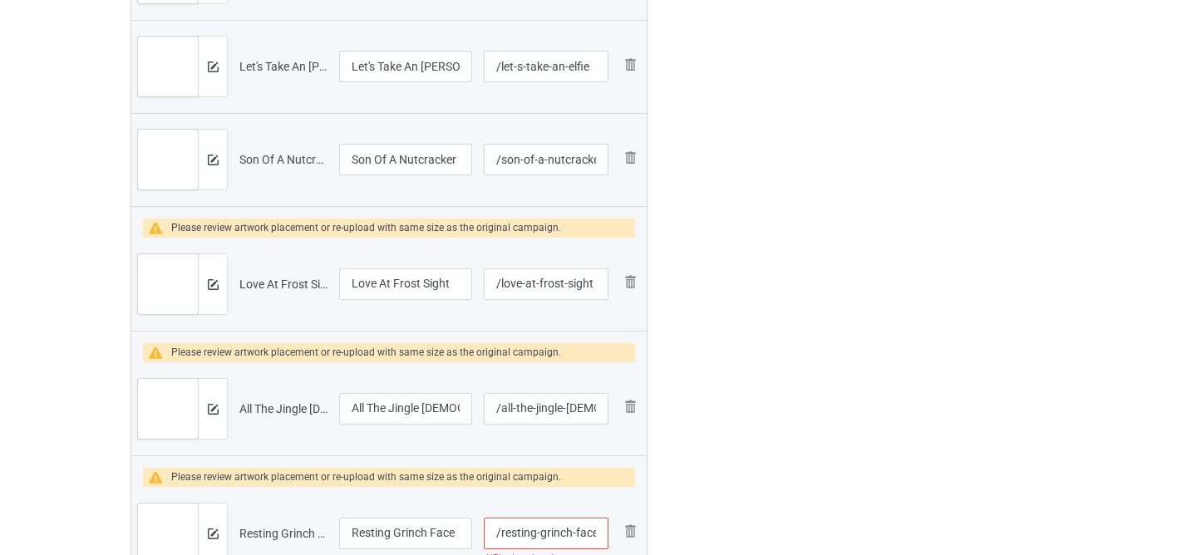
scroll to position [1855, 0]
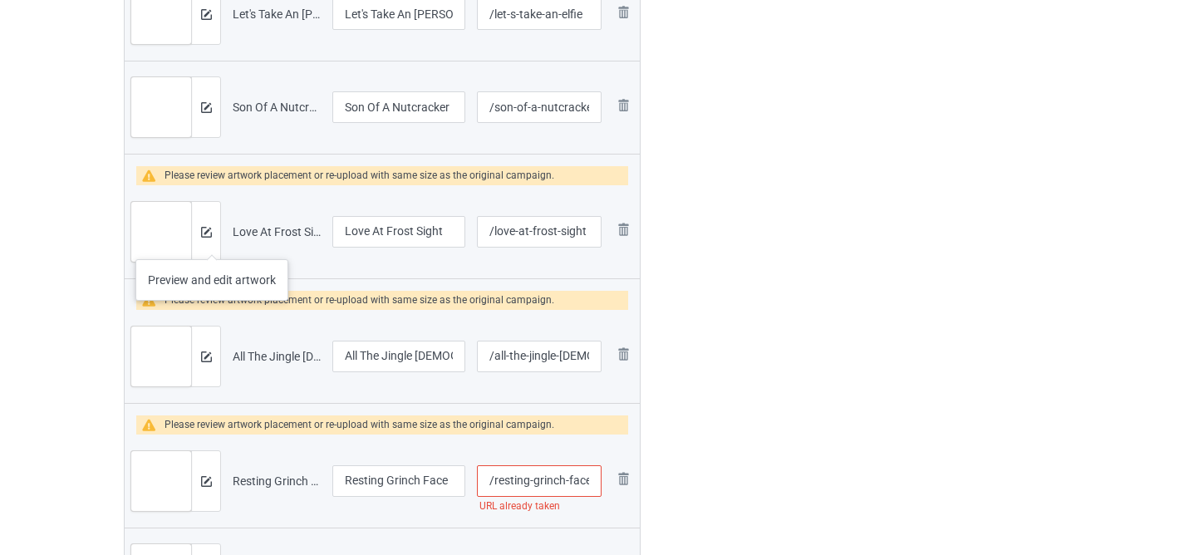
click at [211, 242] on div at bounding box center [205, 232] width 29 height 60
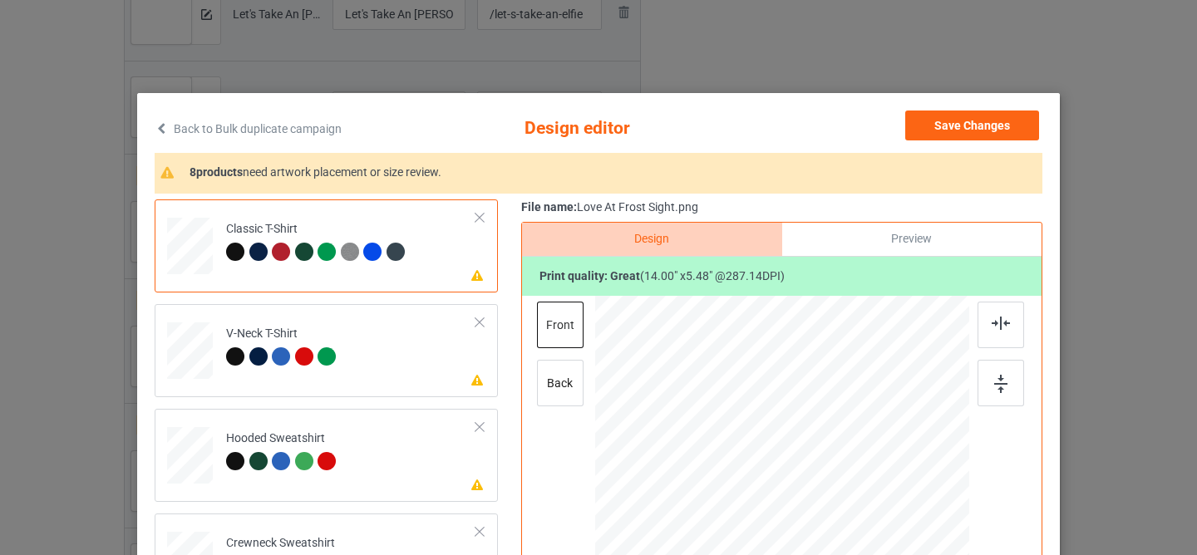
click at [783, 432] on div at bounding box center [788, 422] width 159 height 62
click at [389, 381] on td "Please review artwork placement V-Neck T-Shirt" at bounding box center [351, 347] width 268 height 73
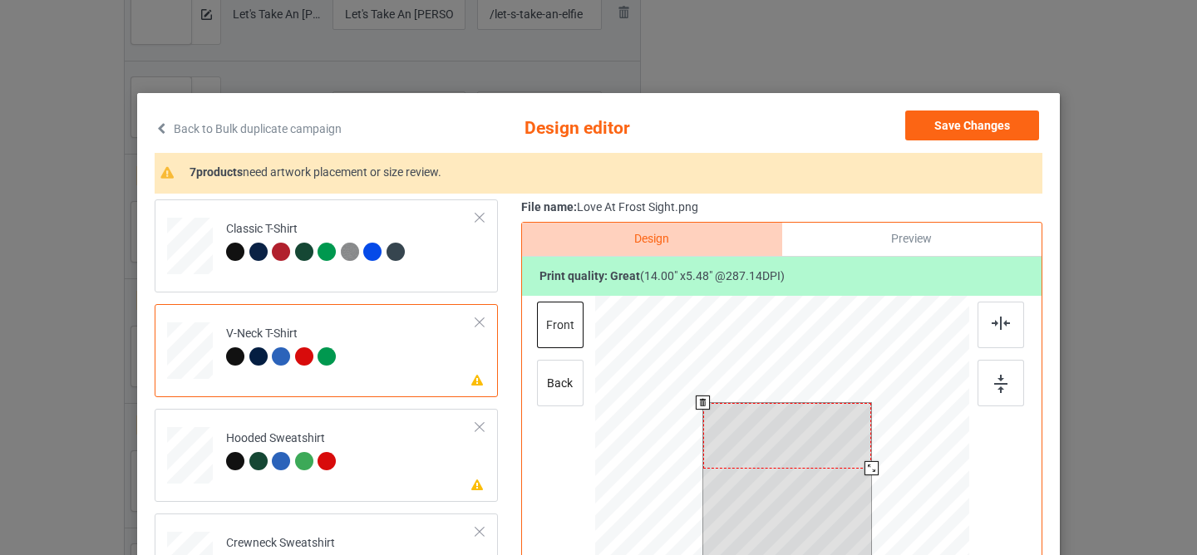
click at [776, 449] on div at bounding box center [787, 436] width 169 height 66
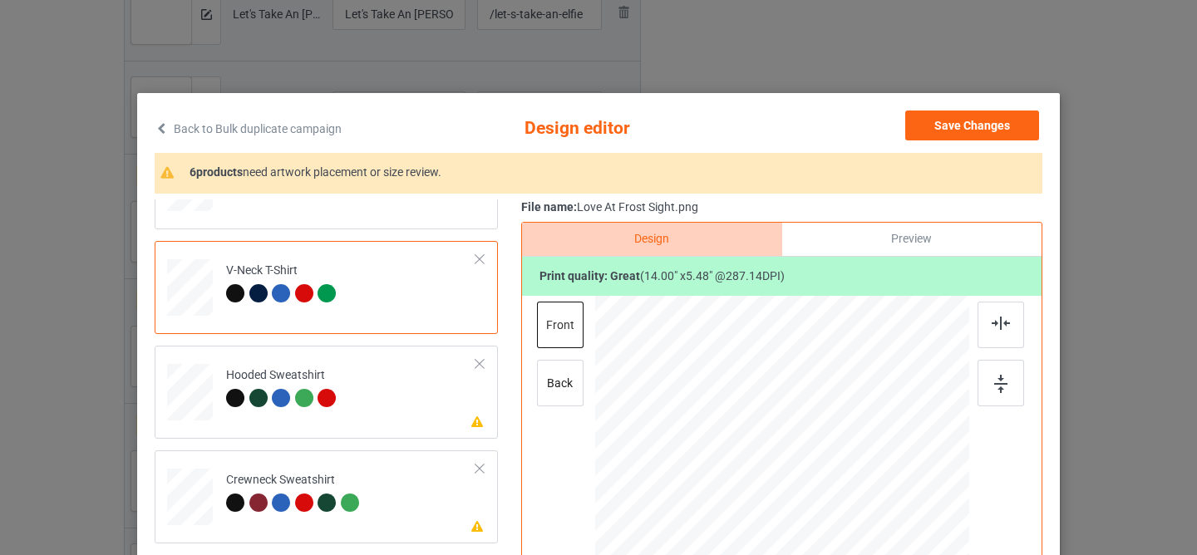
scroll to position [178, 0]
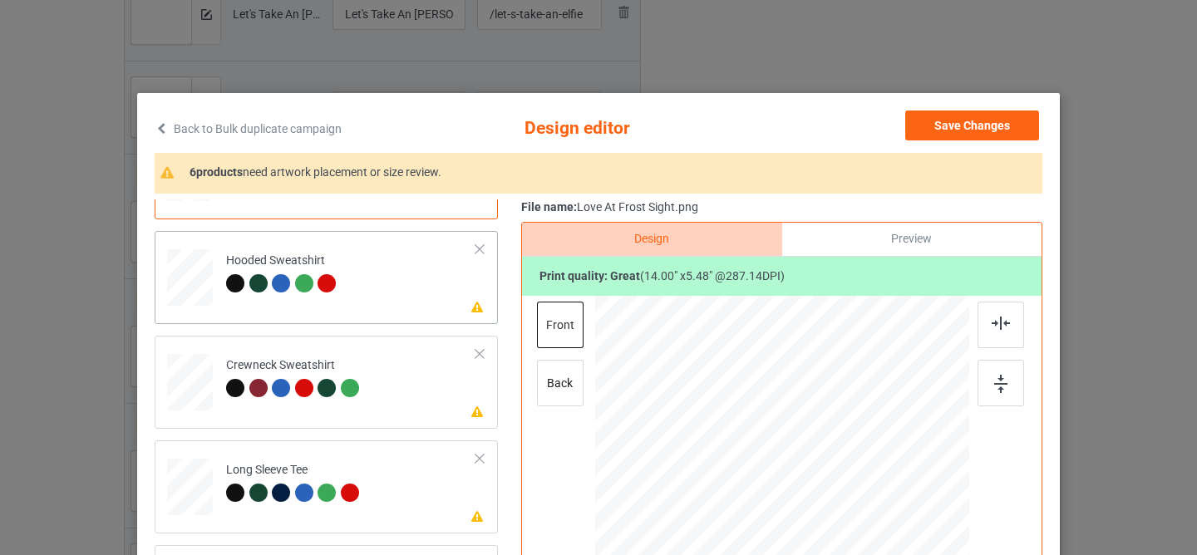
click at [388, 292] on td "Please review artwork placement Hooded Sweatshirt" at bounding box center [351, 274] width 268 height 73
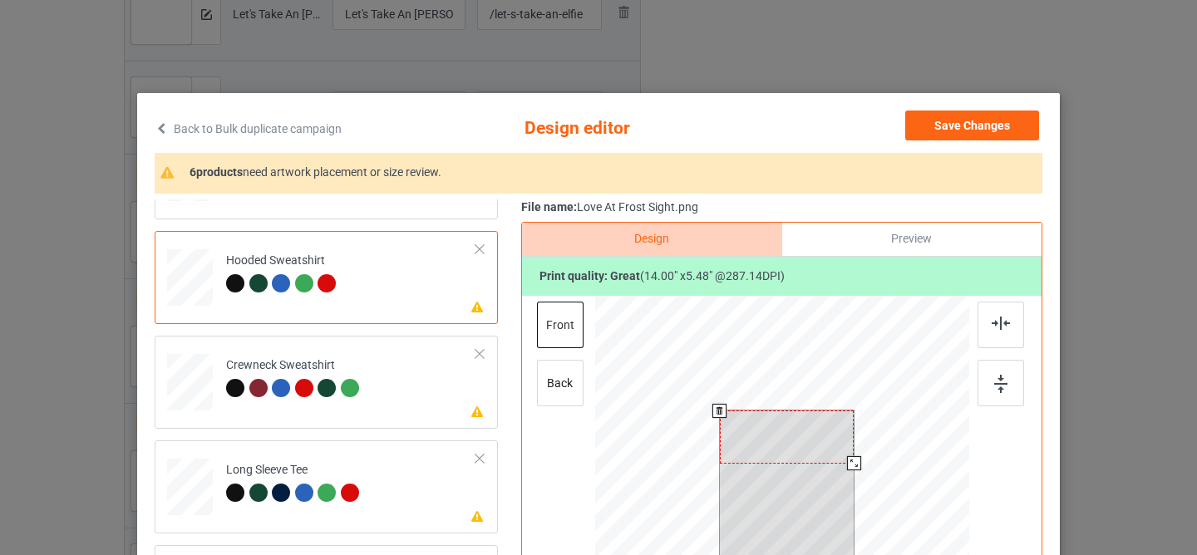
click at [755, 437] on div at bounding box center [787, 437] width 135 height 52
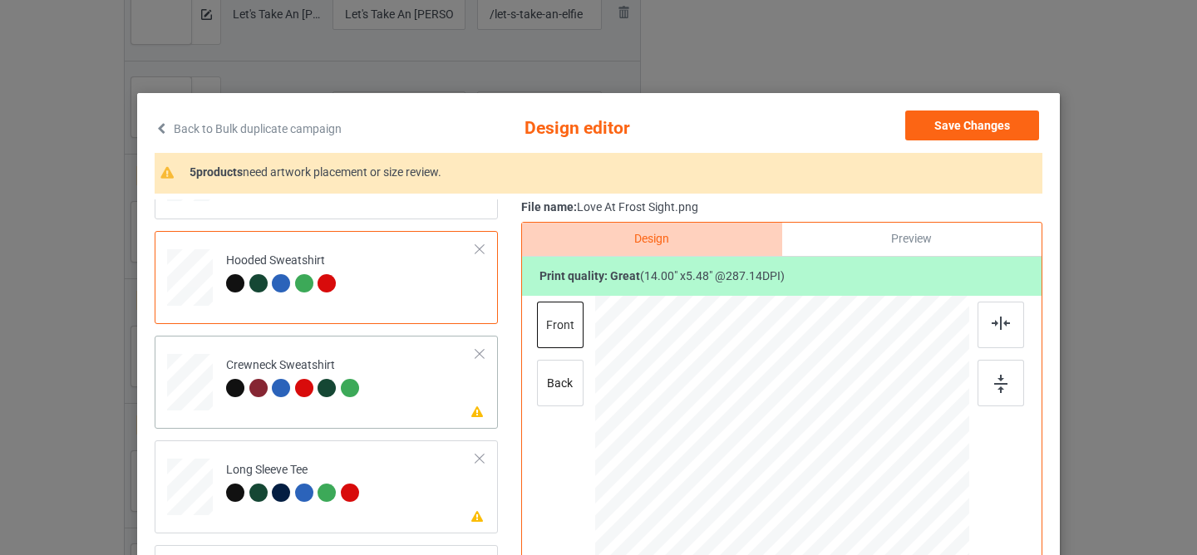
click at [391, 417] on div "Please review artwork placement Crewneck Sweatshirt" at bounding box center [326, 382] width 343 height 93
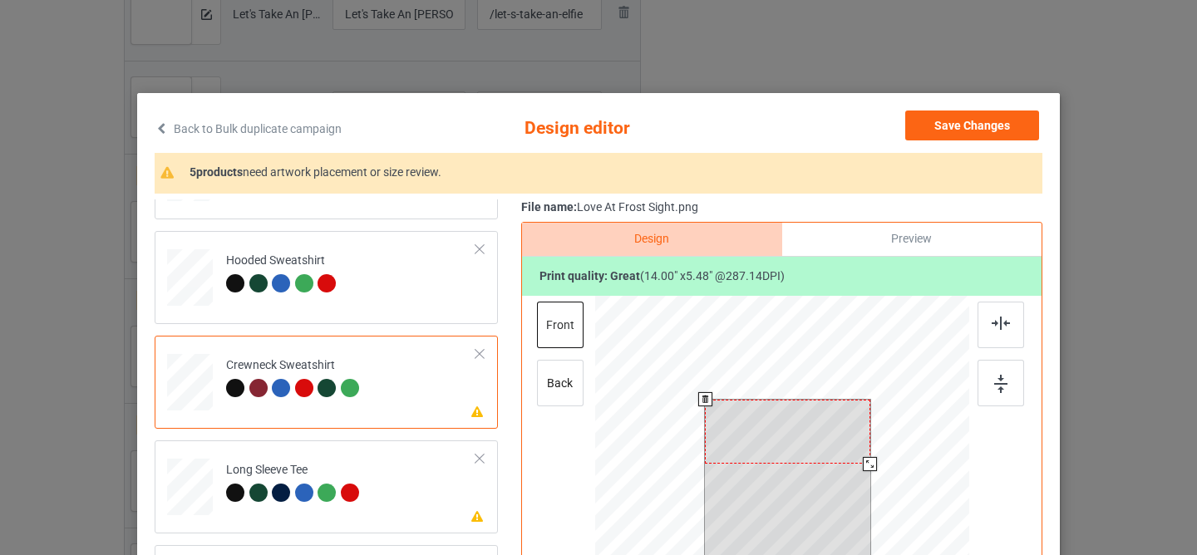
click at [771, 447] on div at bounding box center [787, 432] width 165 height 65
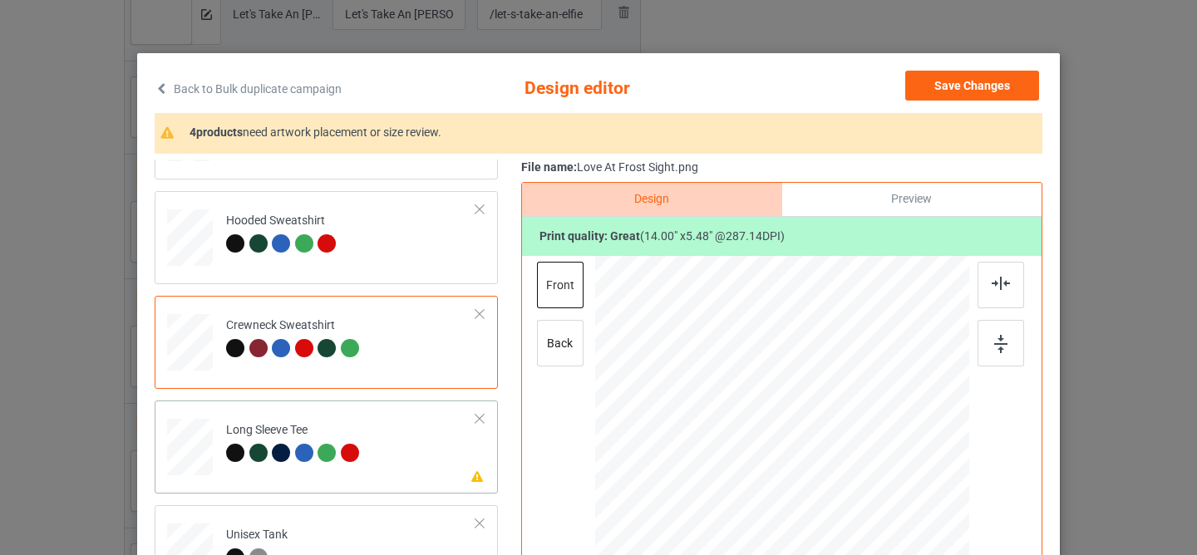
scroll to position [47, 0]
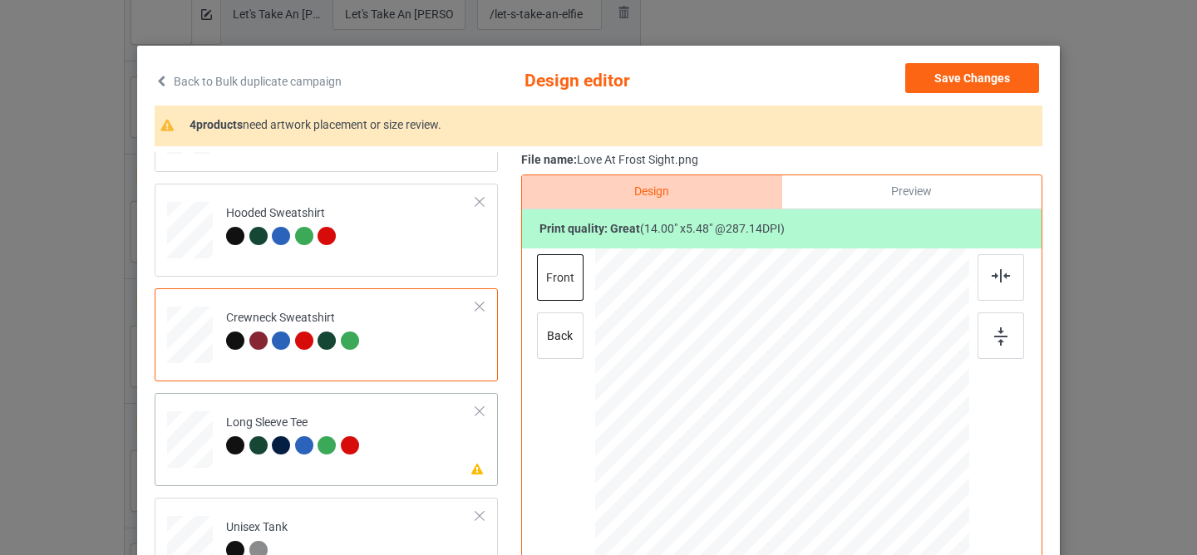
click at [425, 442] on td "Please review artwork placement Long Sleeve Tee" at bounding box center [351, 436] width 268 height 73
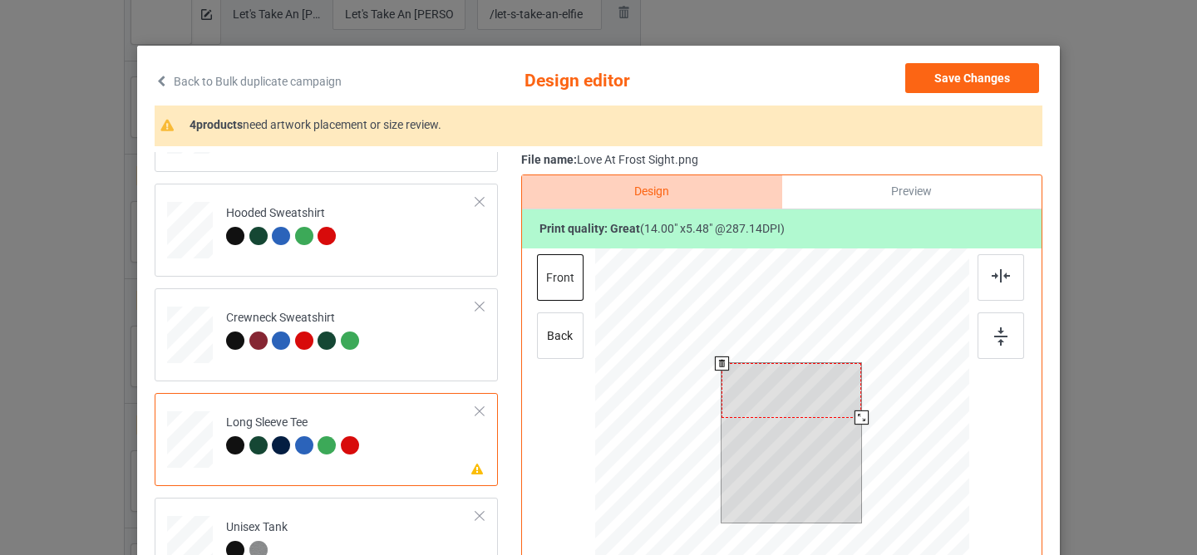
click at [791, 386] on div at bounding box center [791, 390] width 140 height 55
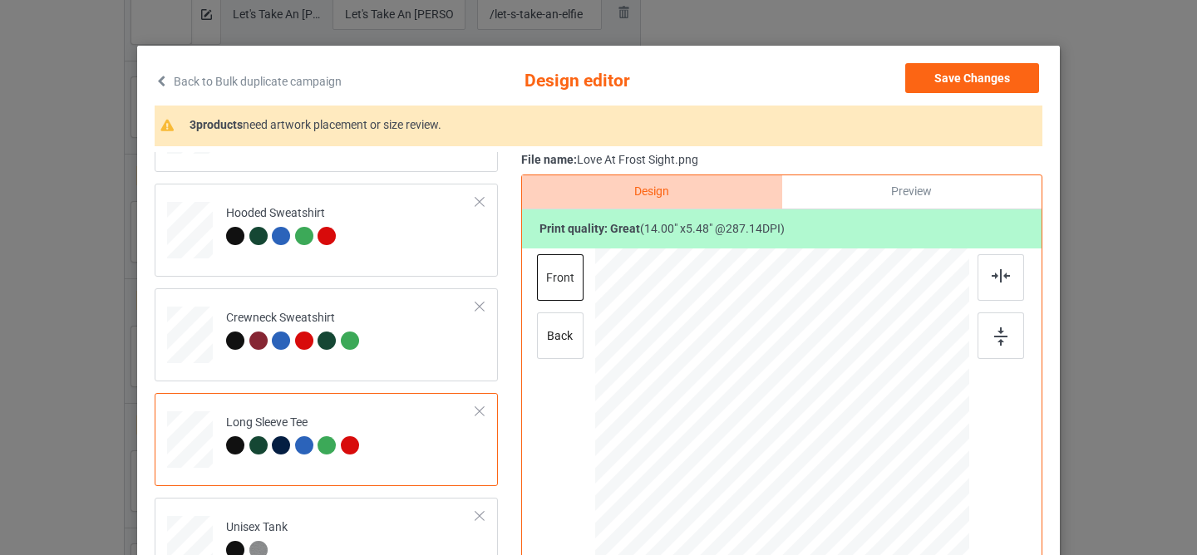
scroll to position [199, 0]
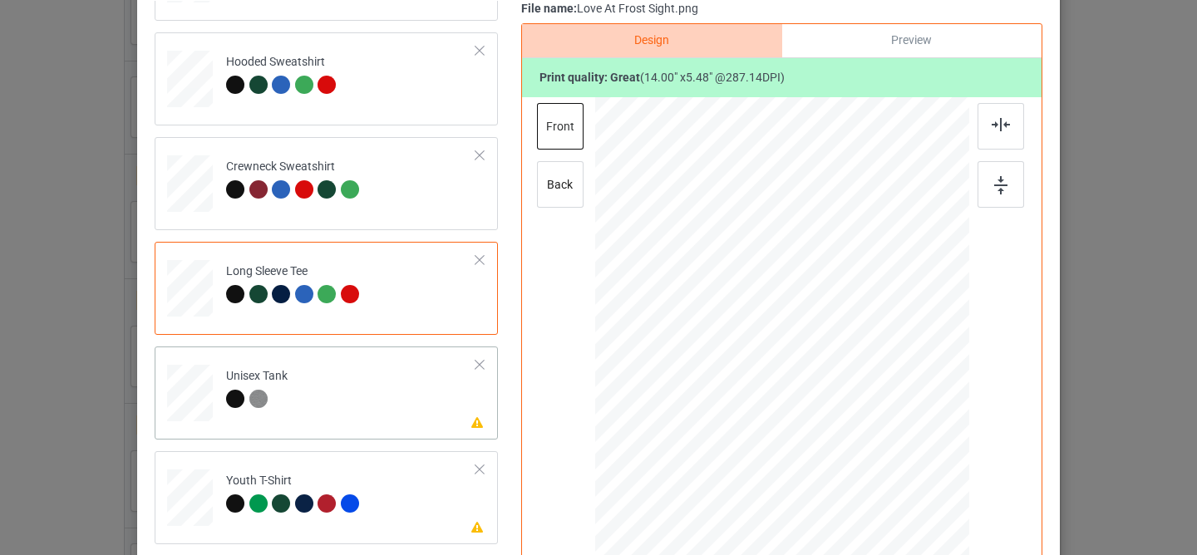
click at [409, 396] on td "Please review artwork placement Unisex Tank" at bounding box center [351, 389] width 268 height 73
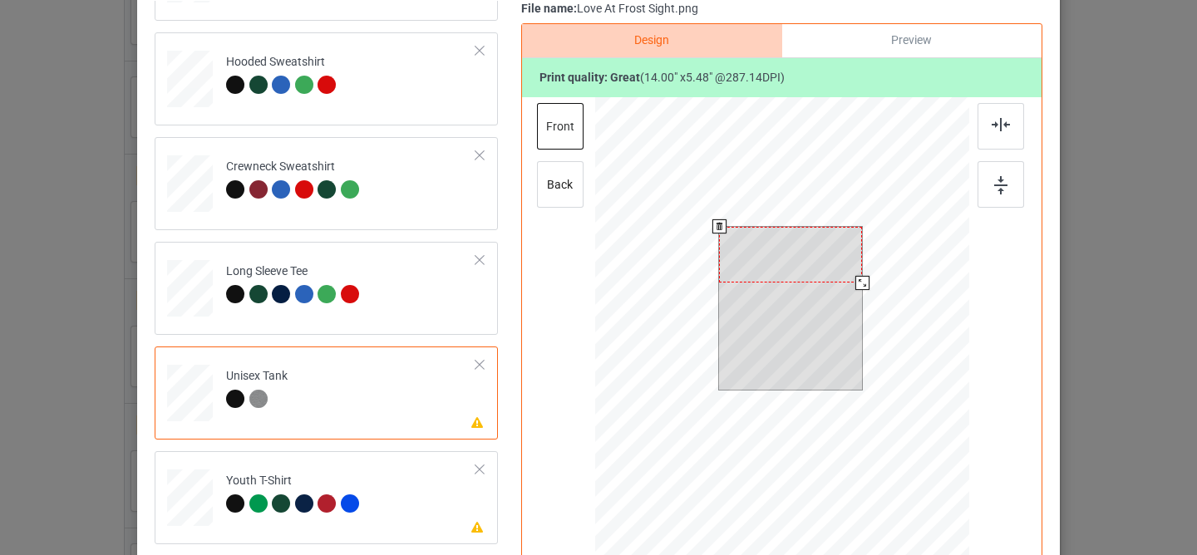
click at [784, 253] on div at bounding box center [790, 255] width 143 height 56
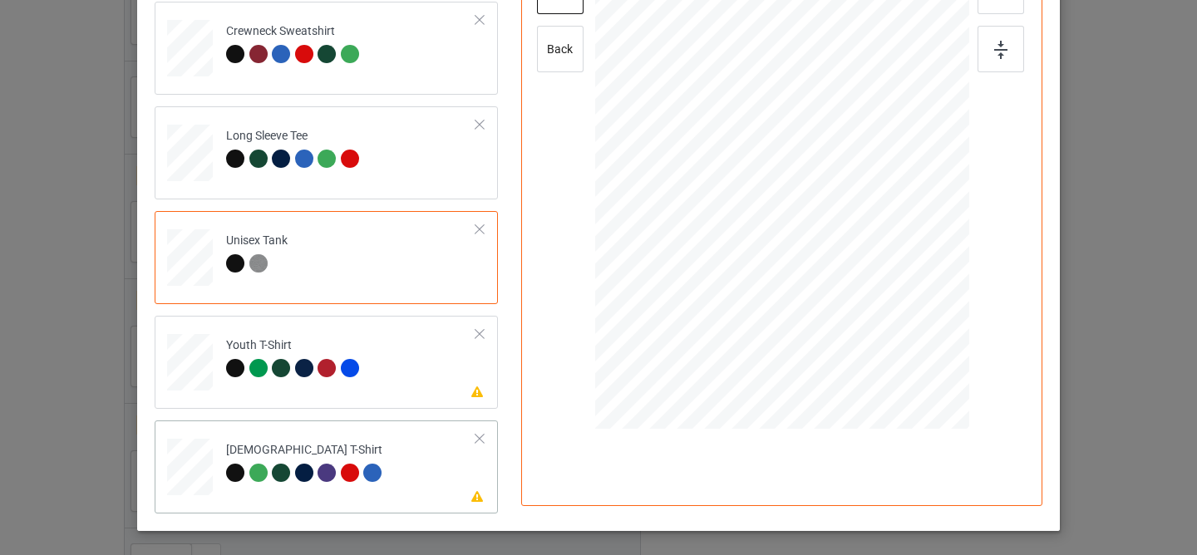
scroll to position [348, 0]
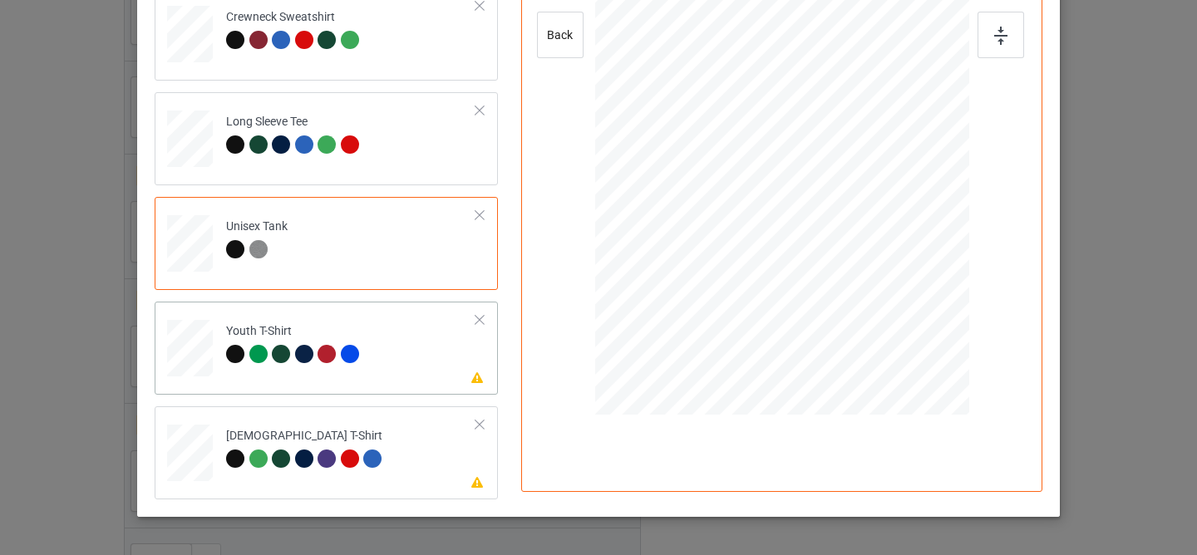
click at [417, 380] on td "Please review artwork placement Youth T-Shirt" at bounding box center [351, 344] width 268 height 73
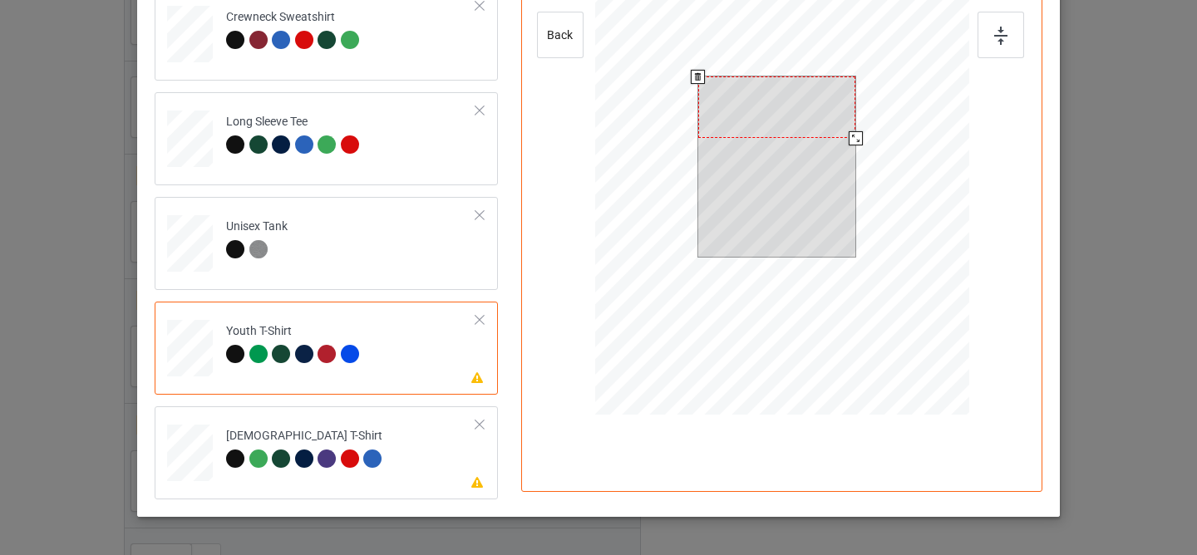
click at [770, 110] on div at bounding box center [777, 107] width 158 height 62
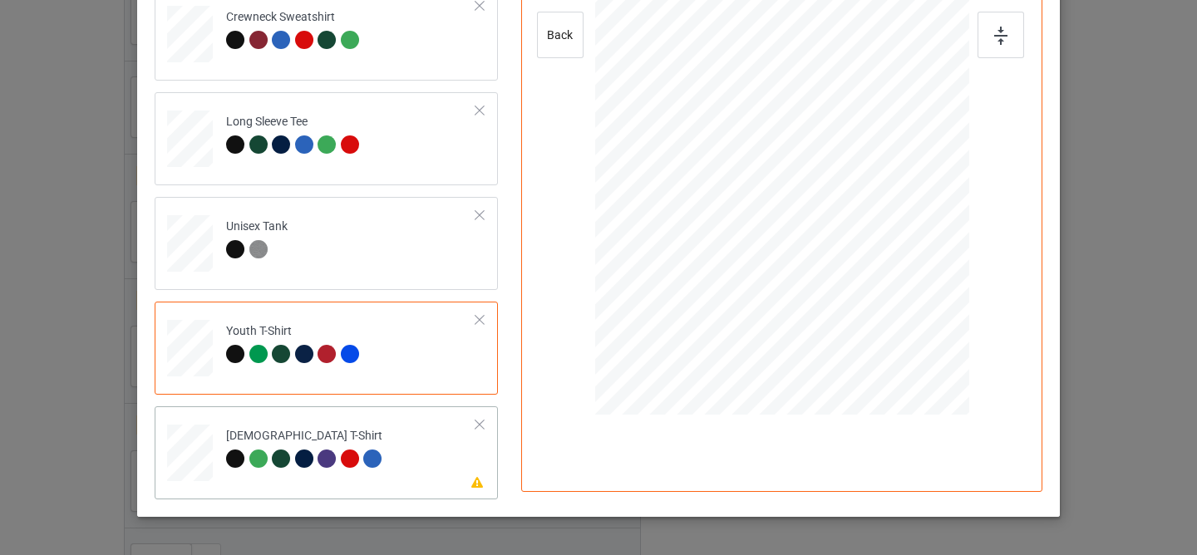
click at [429, 451] on td "Please review artwork placement [DEMOGRAPHIC_DATA] T-Shirt" at bounding box center [351, 449] width 268 height 73
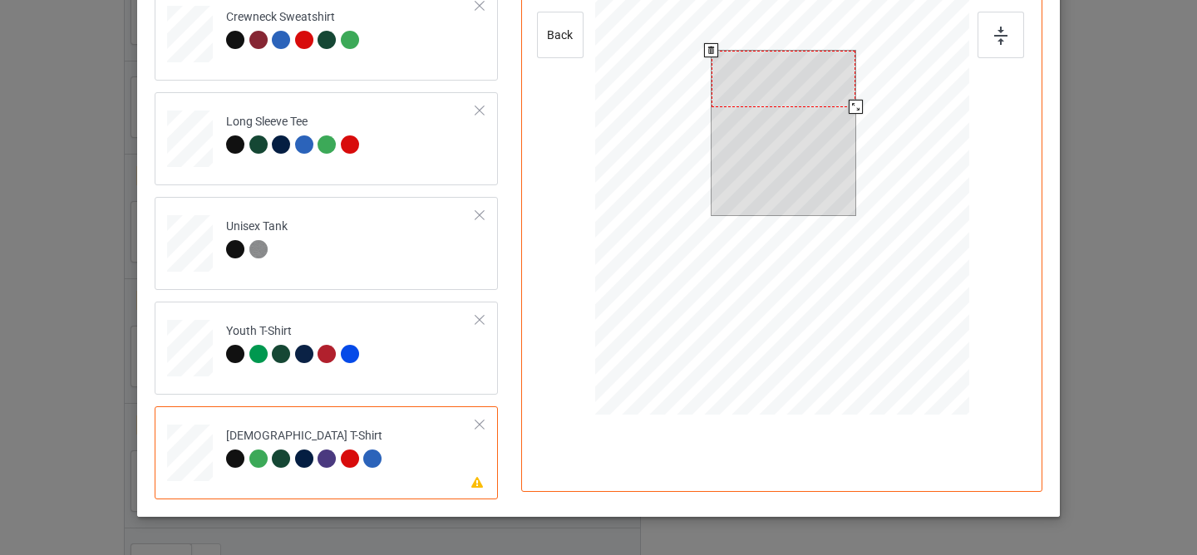
click at [768, 103] on div at bounding box center [783, 79] width 144 height 57
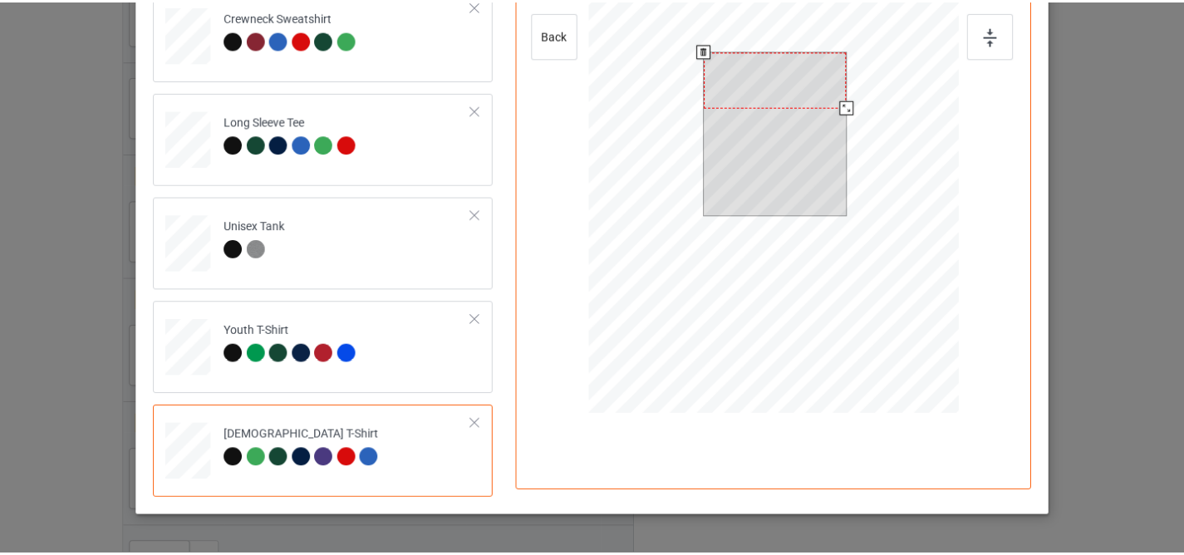
scroll to position [0, 0]
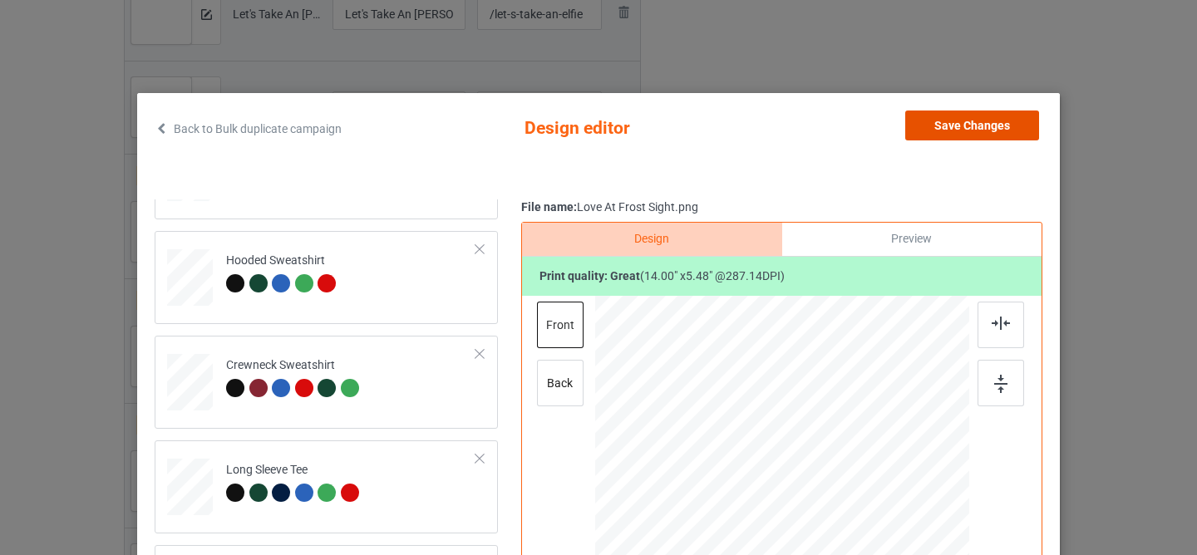
click at [944, 117] on button "Save Changes" at bounding box center [972, 126] width 134 height 30
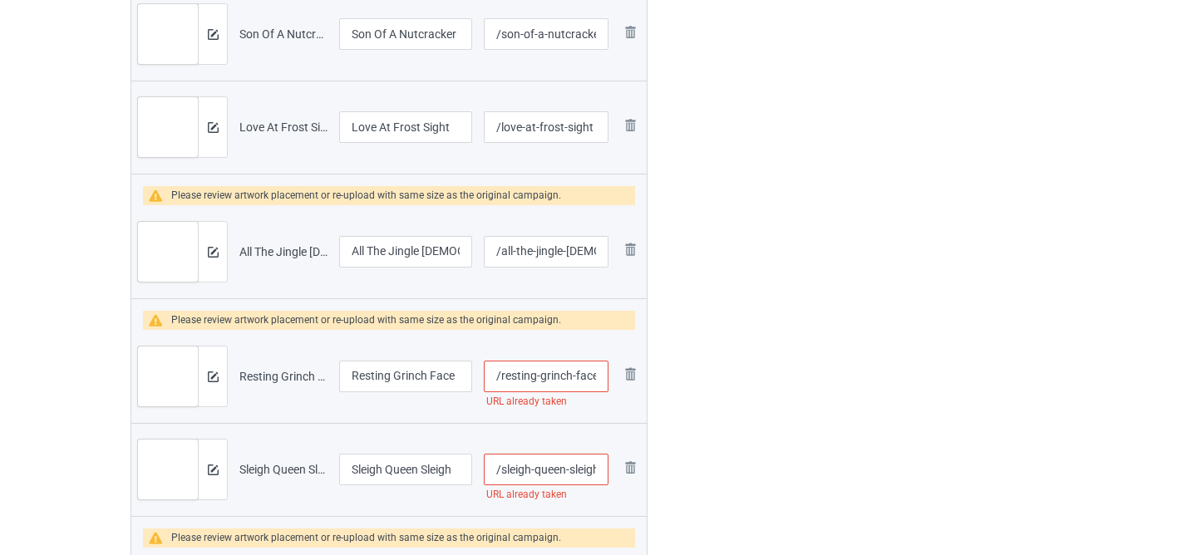
scroll to position [2022, 0]
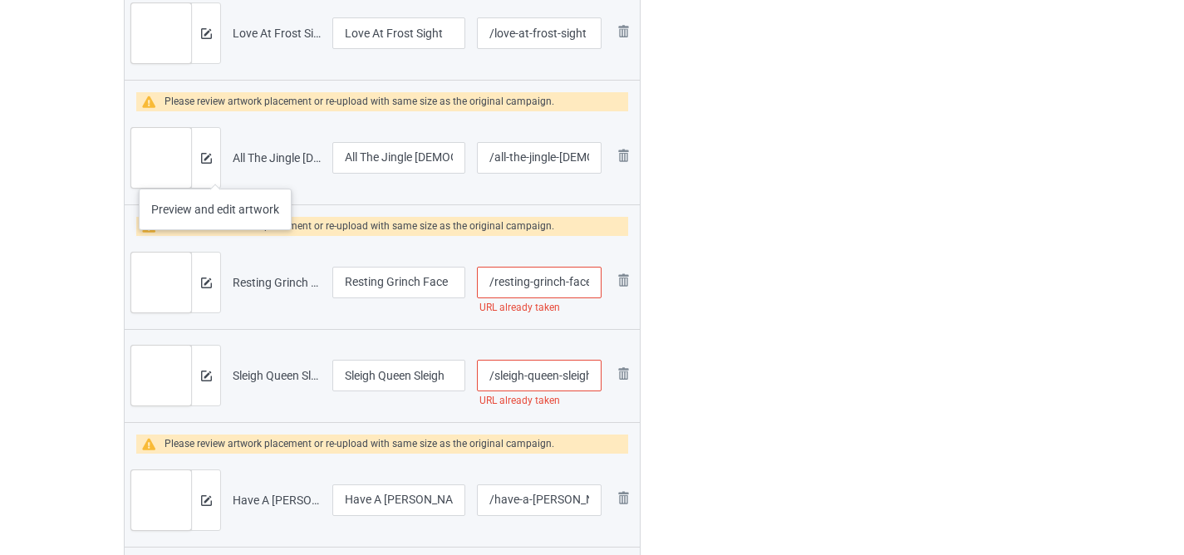
click at [215, 172] on div at bounding box center [205, 158] width 29 height 60
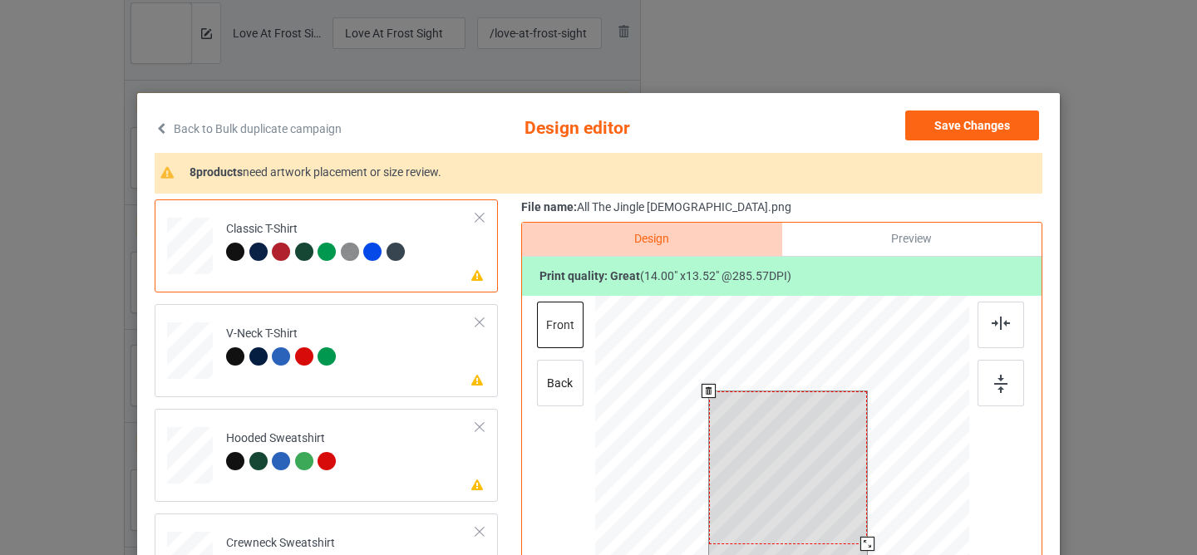
click at [776, 445] on div at bounding box center [788, 467] width 159 height 153
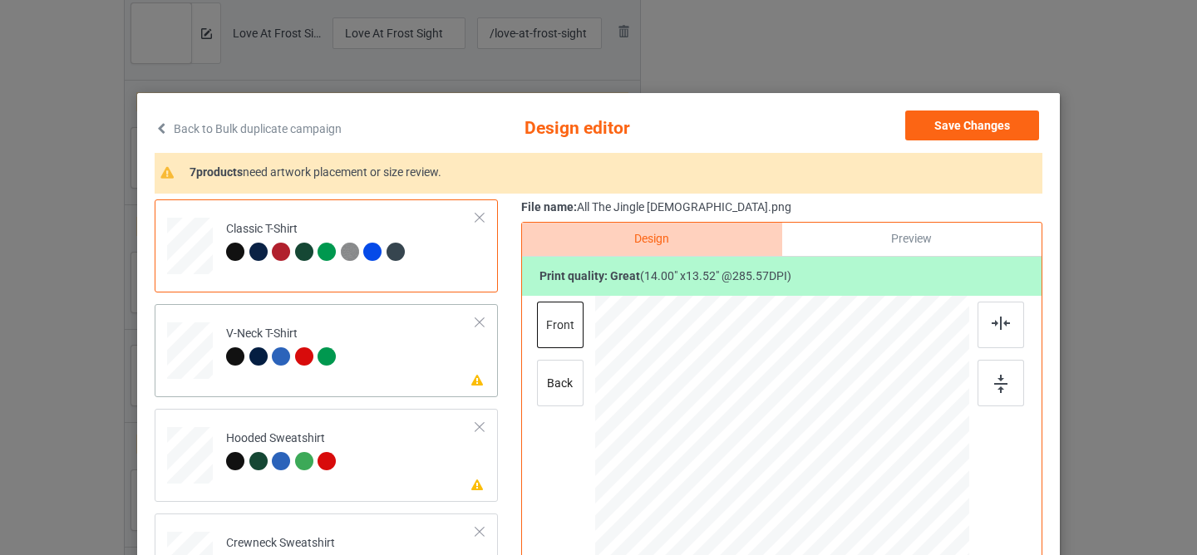
click at [396, 339] on td "Please review artwork placement V-Neck T-Shirt" at bounding box center [351, 347] width 268 height 73
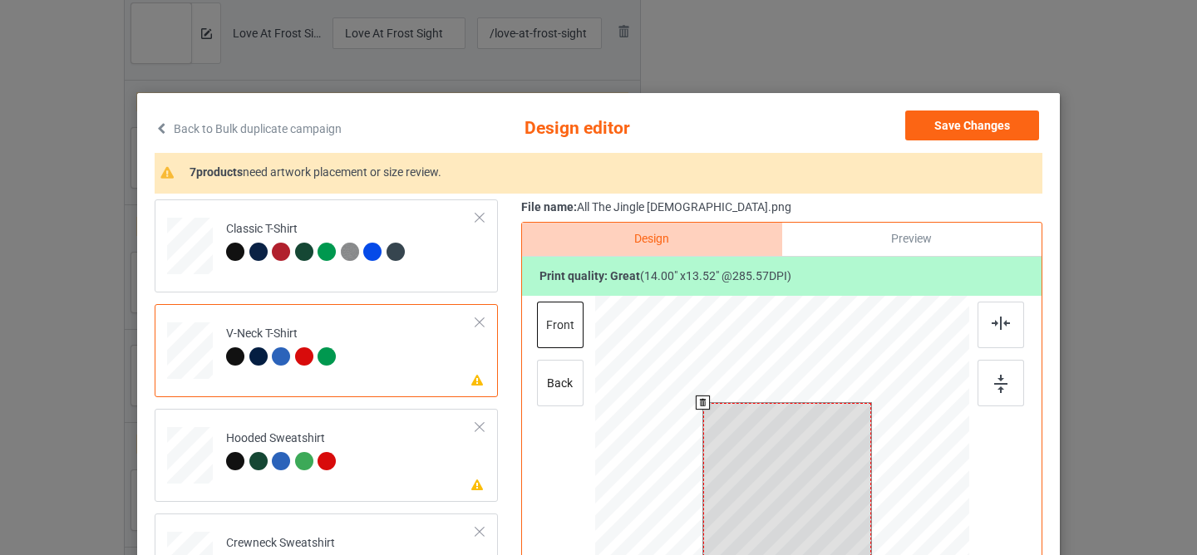
click at [791, 473] on div at bounding box center [787, 484] width 169 height 163
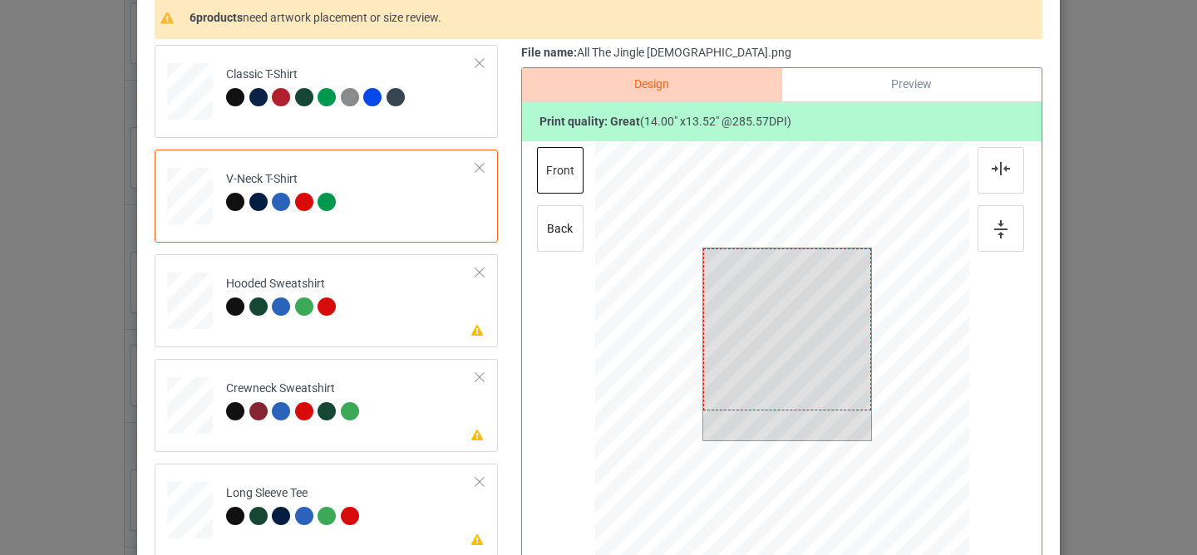
scroll to position [171, 0]
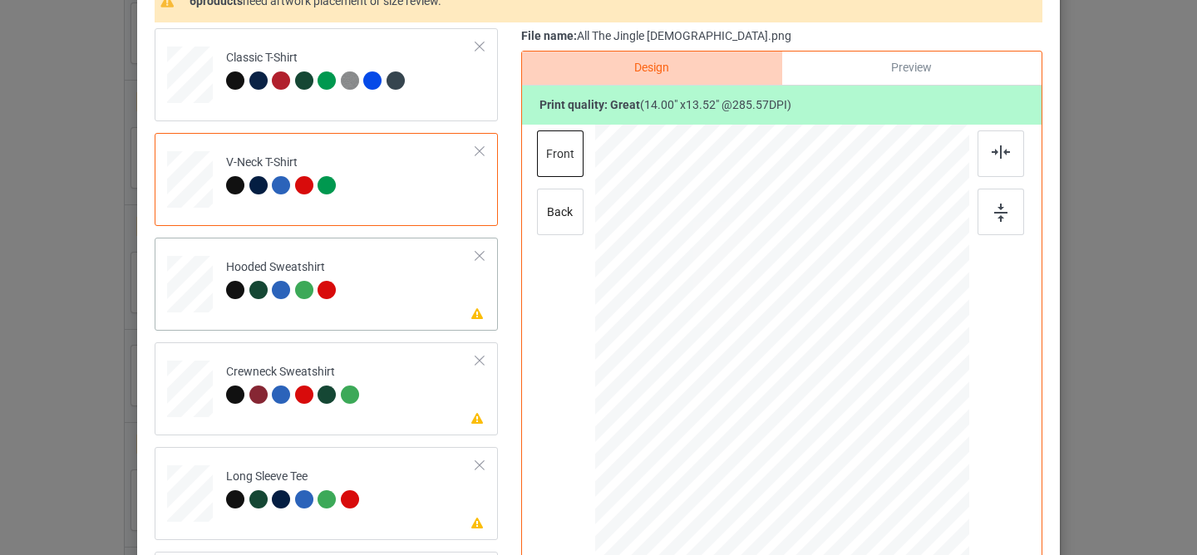
click at [380, 278] on td "Please review artwork placement Hooded Sweatshirt" at bounding box center [351, 280] width 268 height 73
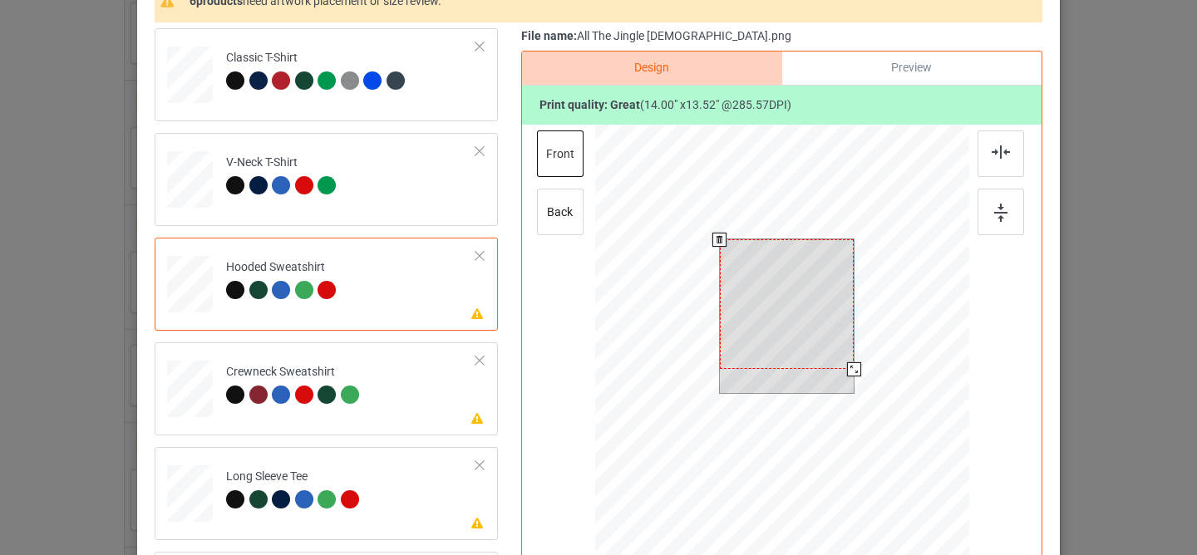
click at [762, 319] on div at bounding box center [787, 304] width 135 height 130
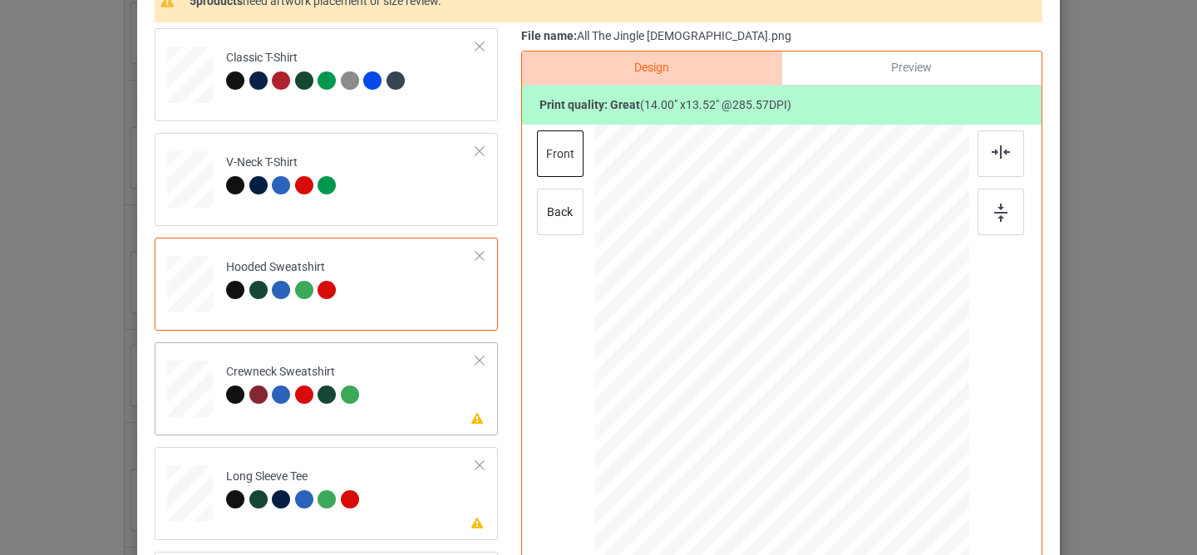
click at [401, 387] on td "Please review artwork placement Crewneck Sweatshirt" at bounding box center [351, 385] width 268 height 73
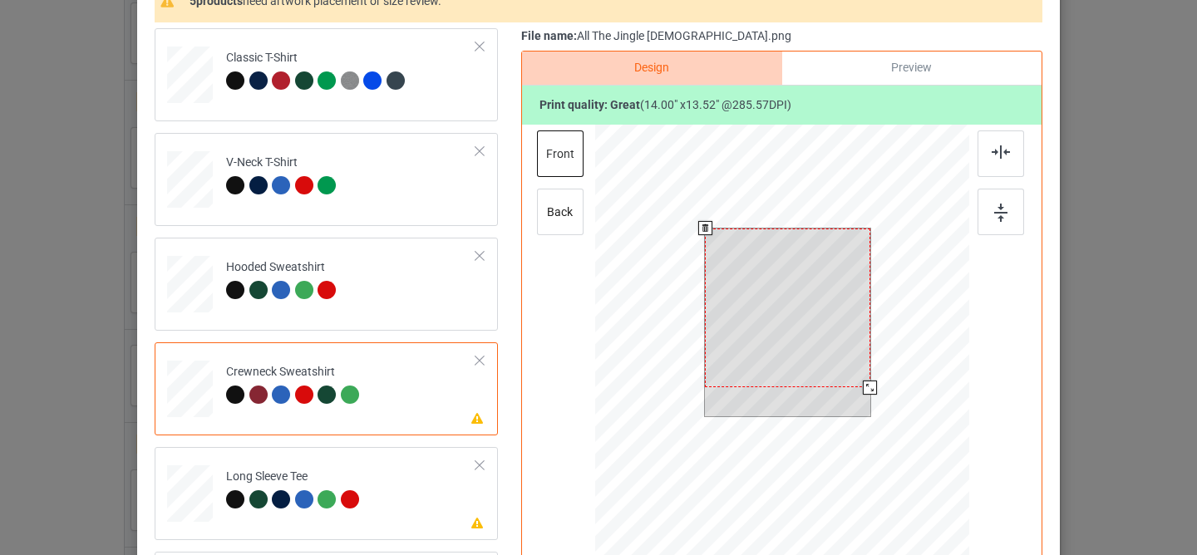
click at [785, 311] on div at bounding box center [787, 309] width 165 height 160
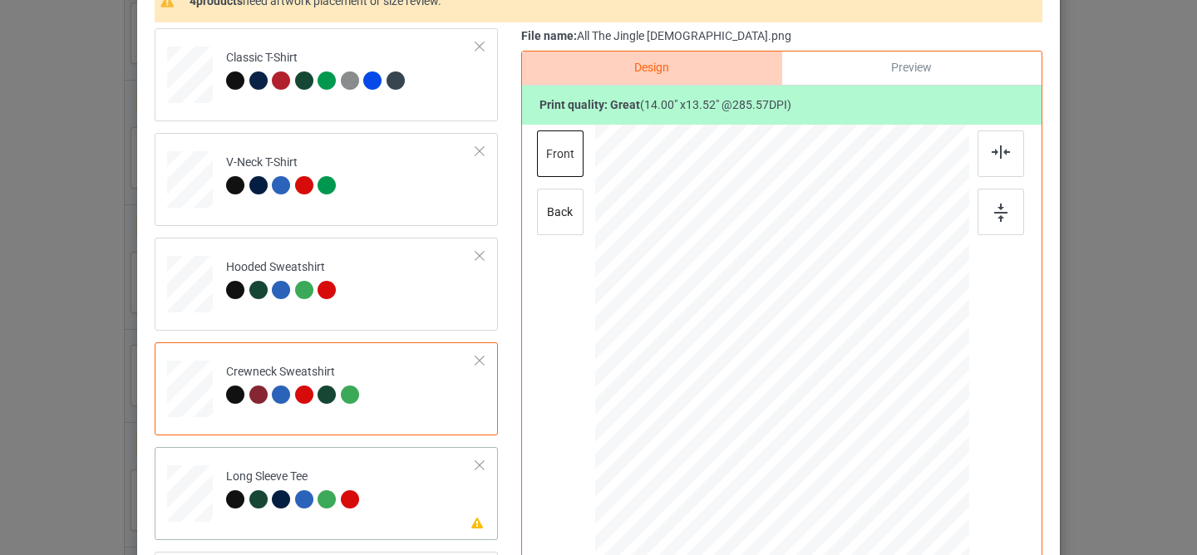
click at [367, 521] on td "Please review artwork placement Long Sleeve Tee" at bounding box center [351, 490] width 268 height 73
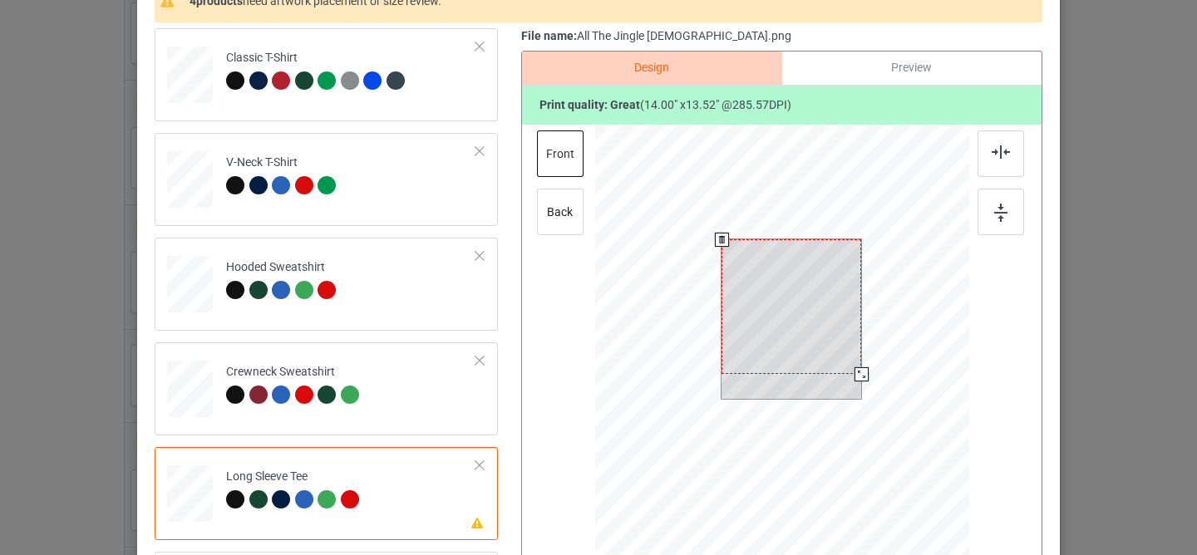
click at [760, 296] on div at bounding box center [791, 306] width 140 height 135
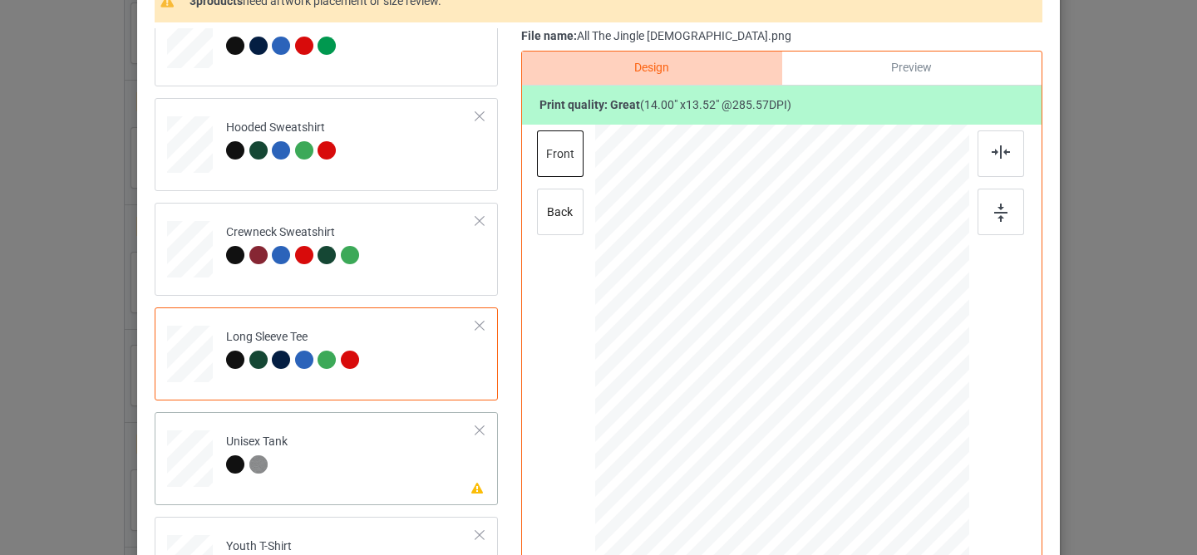
scroll to position [167, 0]
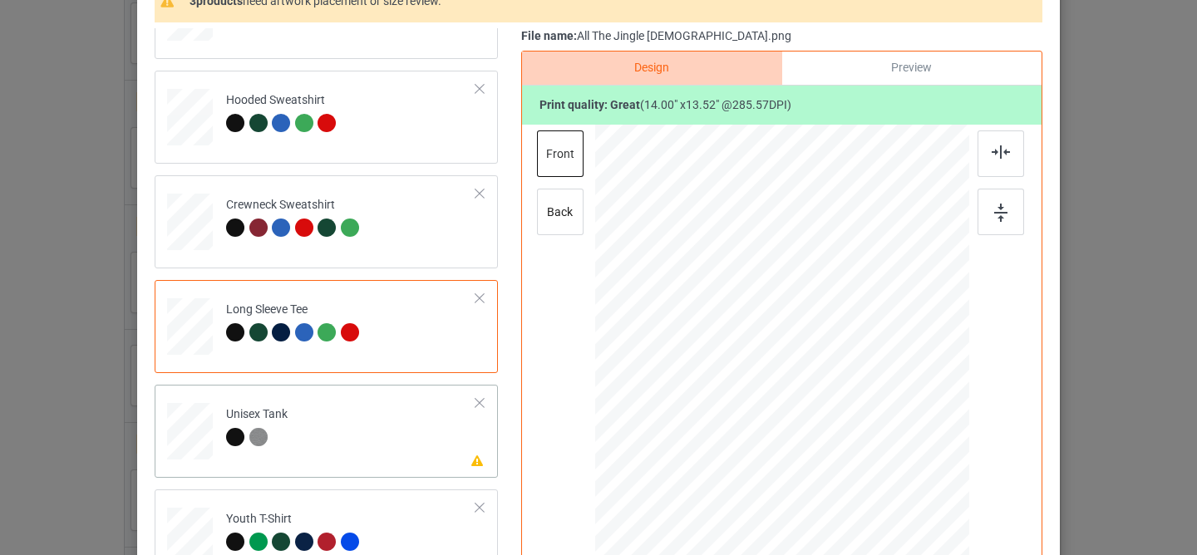
click at [400, 420] on td "Please review artwork placement Unisex Tank" at bounding box center [351, 427] width 268 height 73
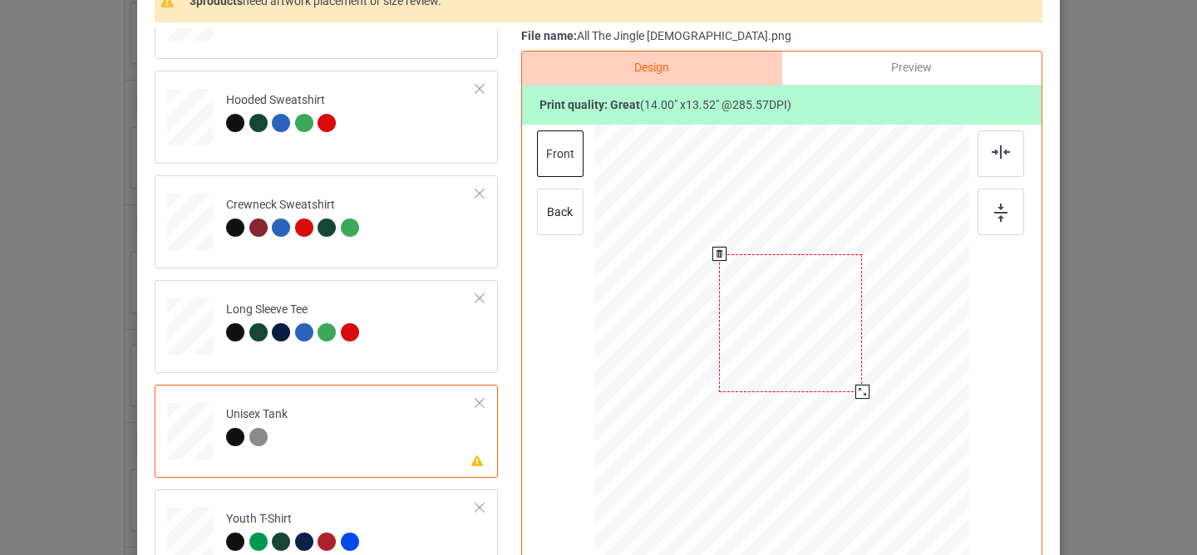
click at [810, 313] on div at bounding box center [790, 323] width 143 height 138
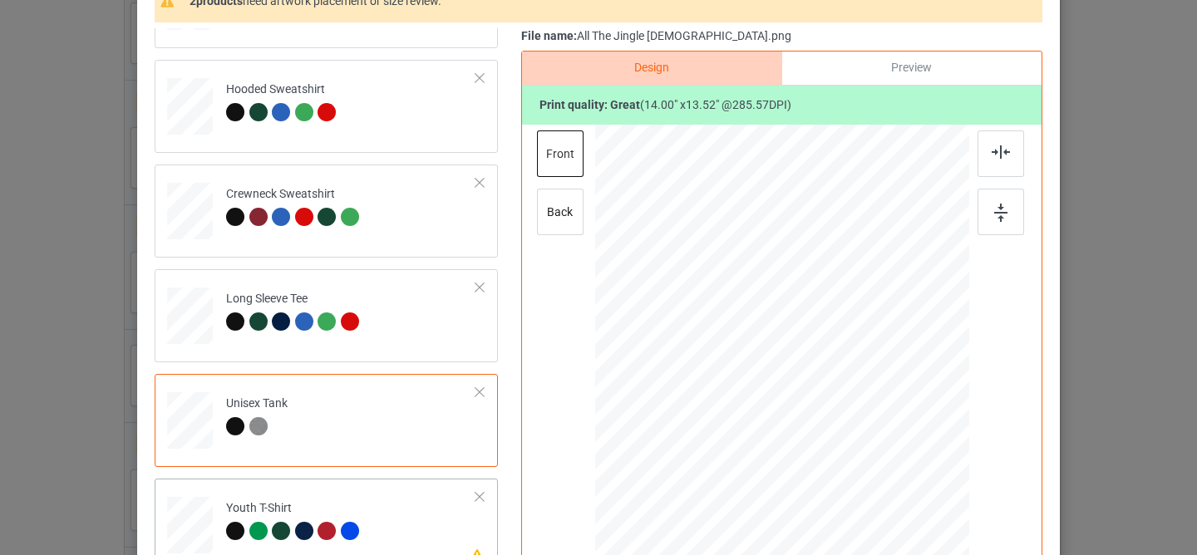
click at [404, 498] on td "Please review artwork placement Youth T-Shirt" at bounding box center [351, 521] width 268 height 73
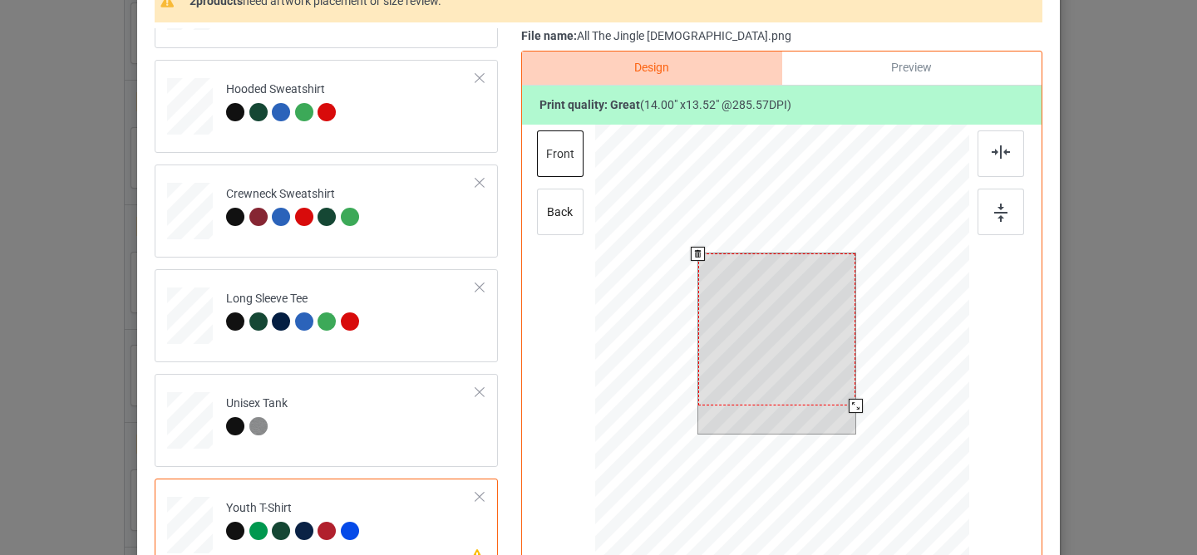
click at [772, 306] on div at bounding box center [777, 330] width 158 height 152
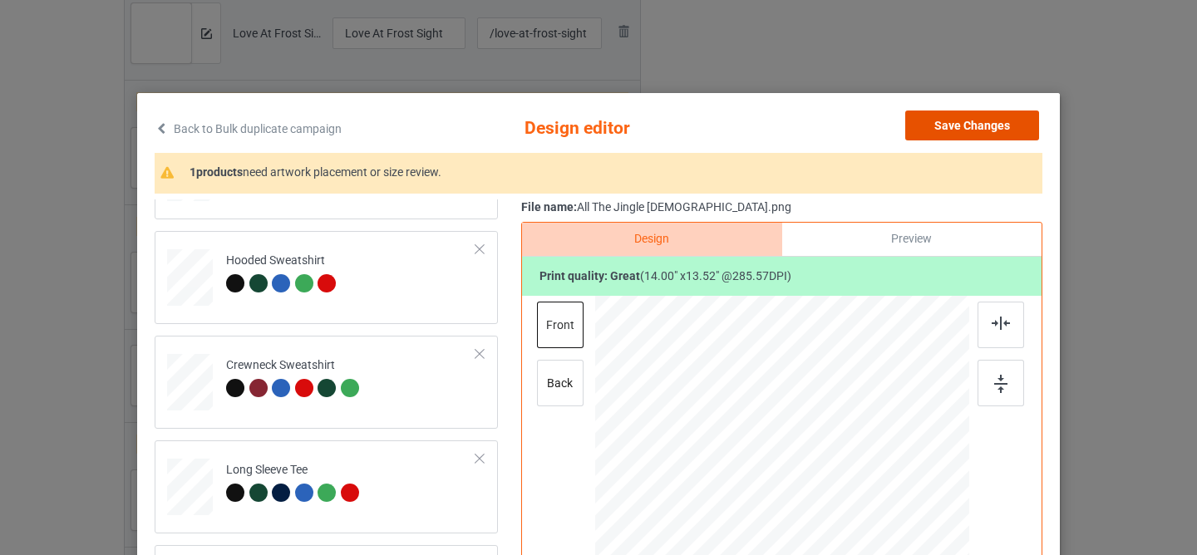
click at [938, 120] on button "Save Changes" at bounding box center [972, 126] width 134 height 30
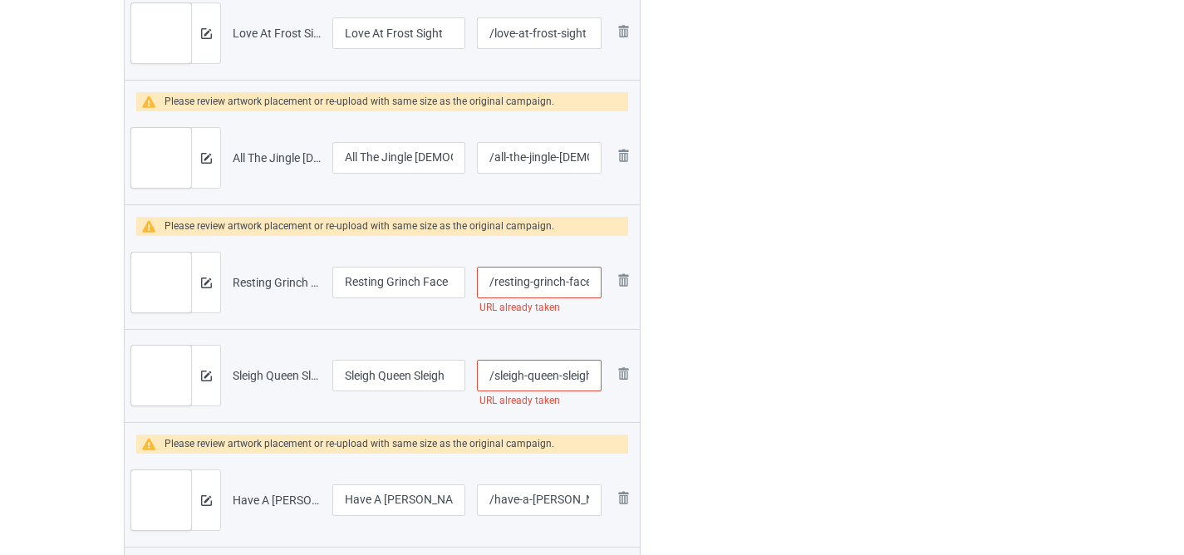
click at [211, 164] on div at bounding box center [205, 158] width 29 height 60
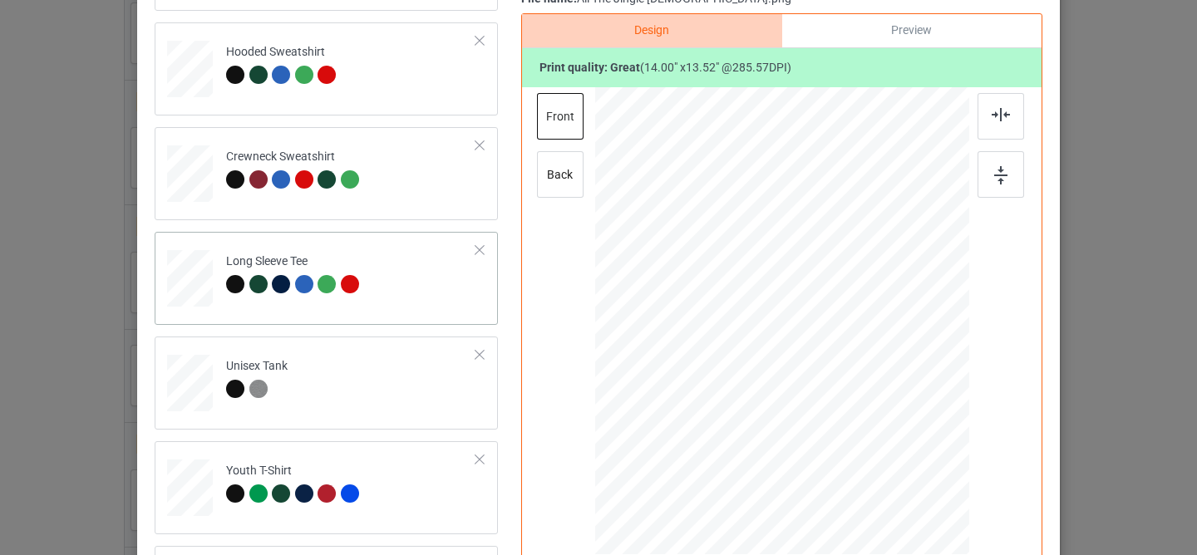
scroll to position [301, 0]
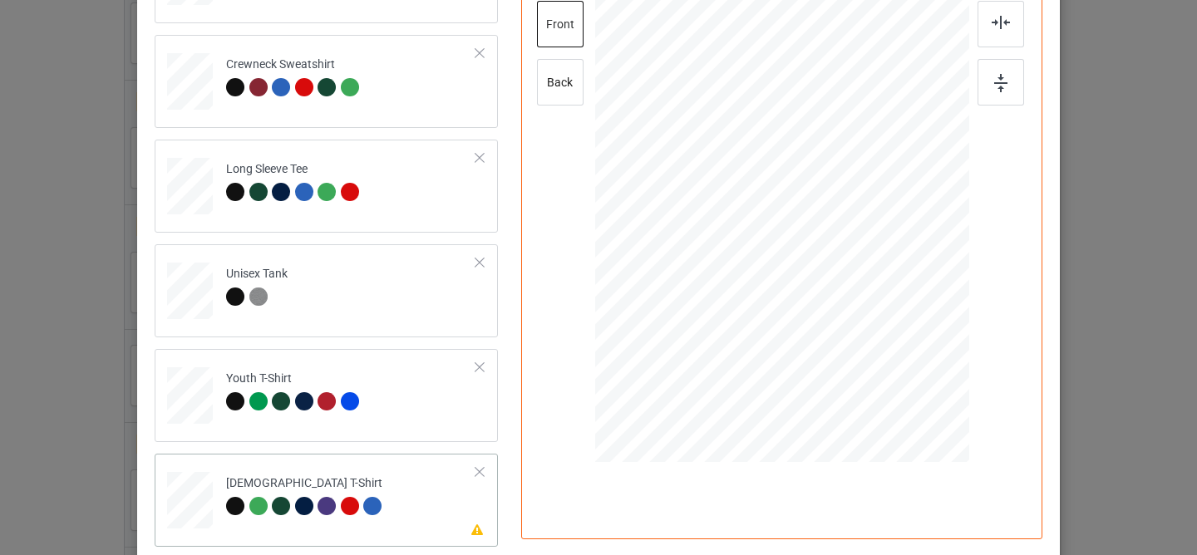
click at [421, 480] on td "Please review artwork placement [DEMOGRAPHIC_DATA] T-Shirt" at bounding box center [351, 496] width 268 height 73
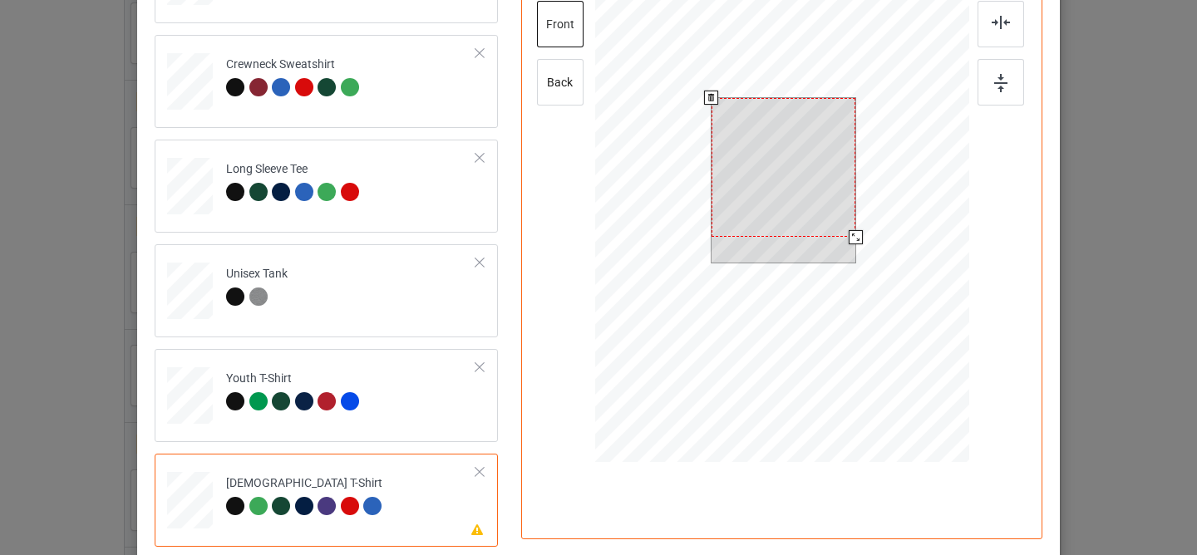
click at [780, 198] on div at bounding box center [783, 167] width 144 height 139
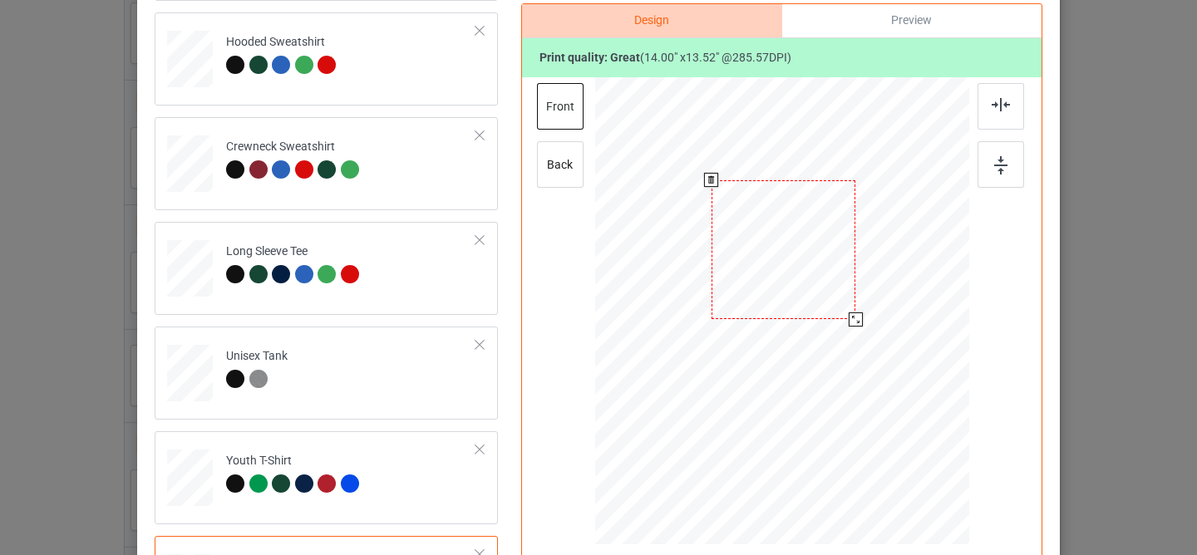
scroll to position [34, 0]
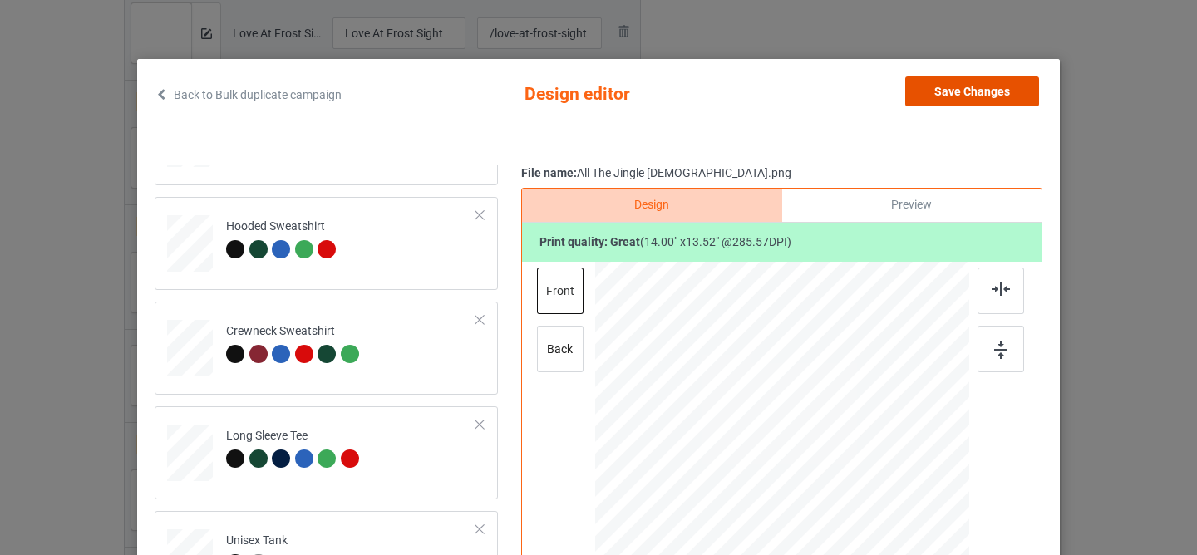
click at [953, 85] on button "Save Changes" at bounding box center [972, 91] width 134 height 30
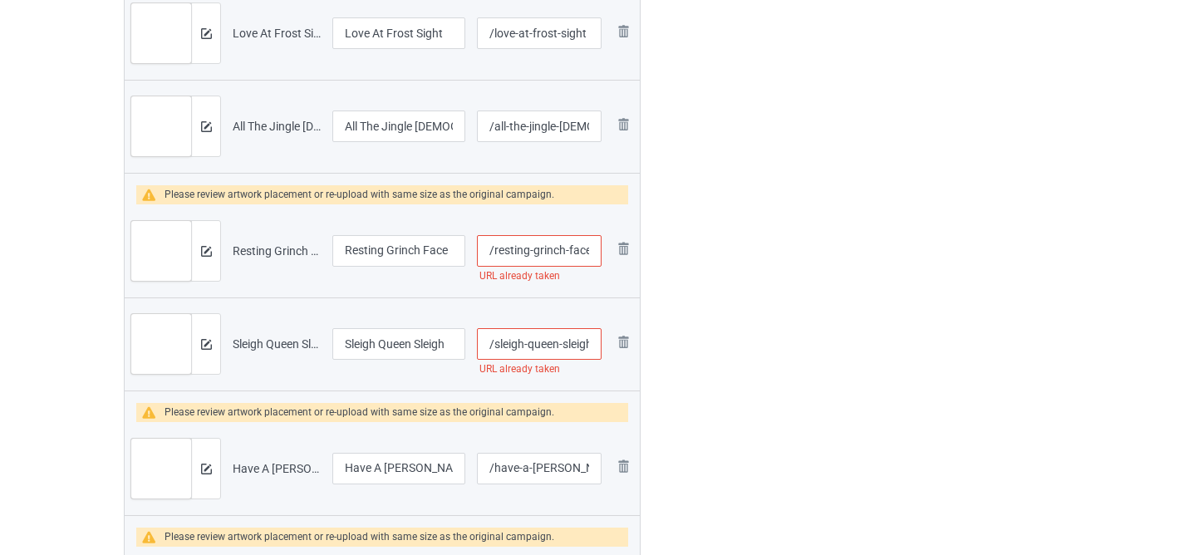
drag, startPoint x: 532, startPoint y: 250, endPoint x: 569, endPoint y: 255, distance: 36.9
click at [569, 255] on input "/resting-grinch-face" at bounding box center [539, 251] width 125 height 32
type input "/resting-face"
click at [213, 259] on div at bounding box center [205, 251] width 29 height 60
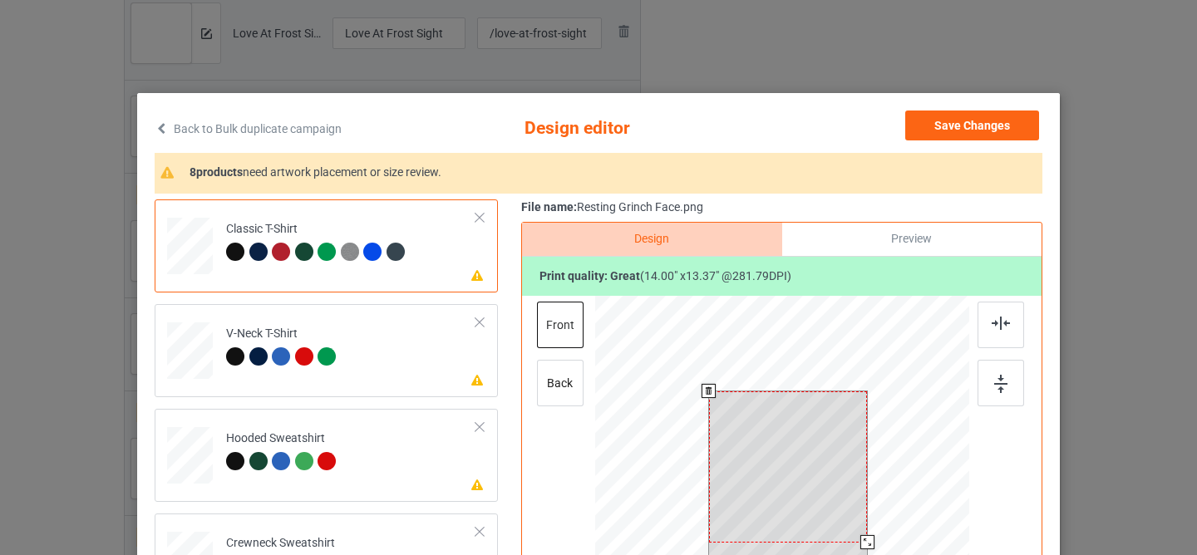
click at [786, 421] on div at bounding box center [788, 466] width 159 height 151
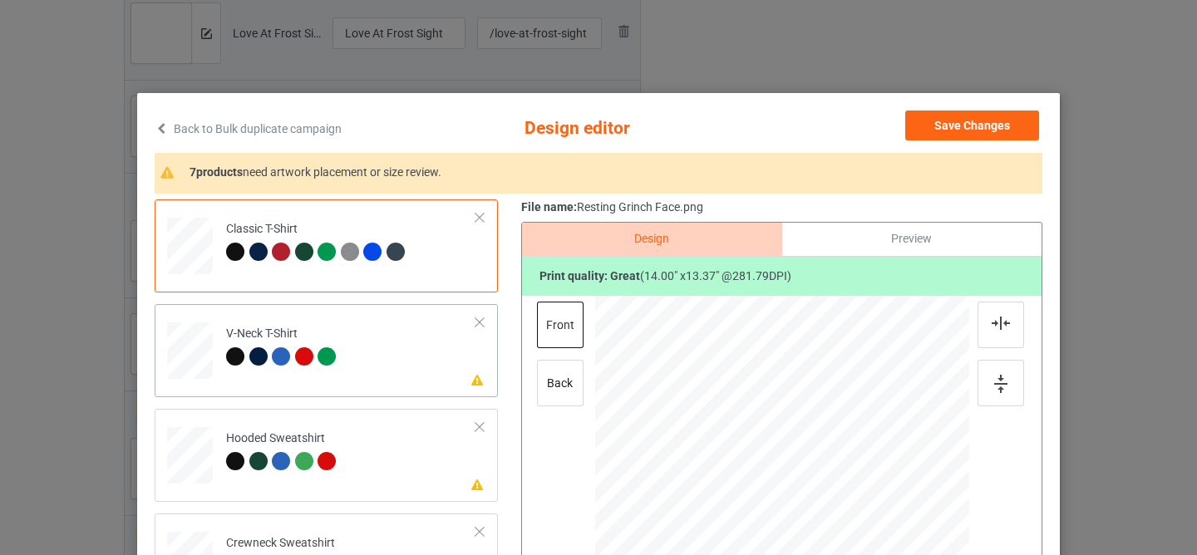
click at [382, 322] on td "Please review artwork placement V-Neck T-Shirt" at bounding box center [351, 347] width 268 height 73
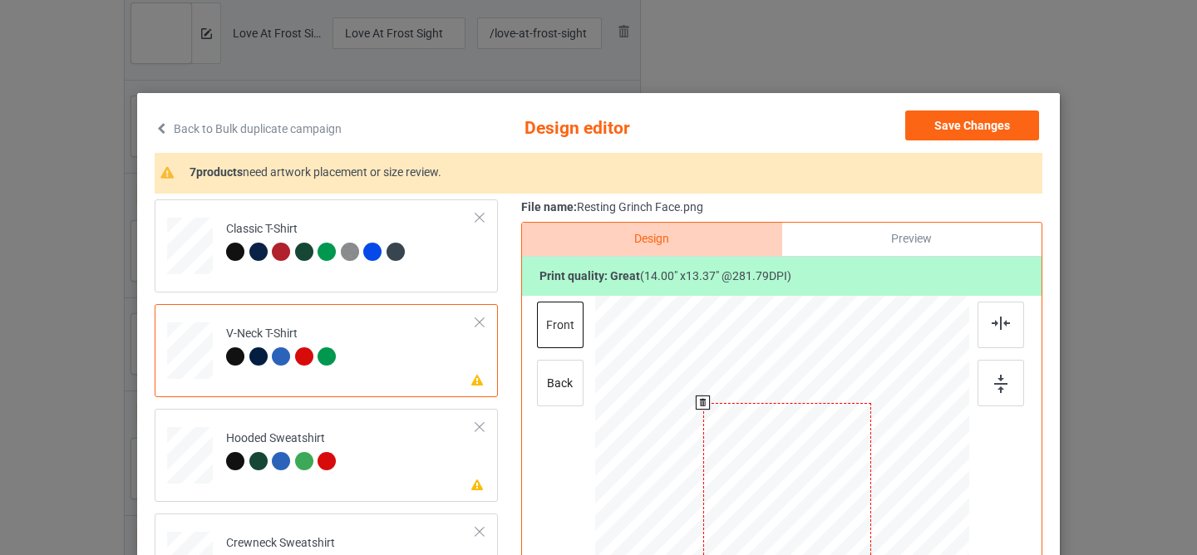
click at [770, 496] on div at bounding box center [787, 483] width 169 height 160
click at [406, 430] on td "Please review artwork placement Hooded Sweatshirt" at bounding box center [351, 452] width 268 height 73
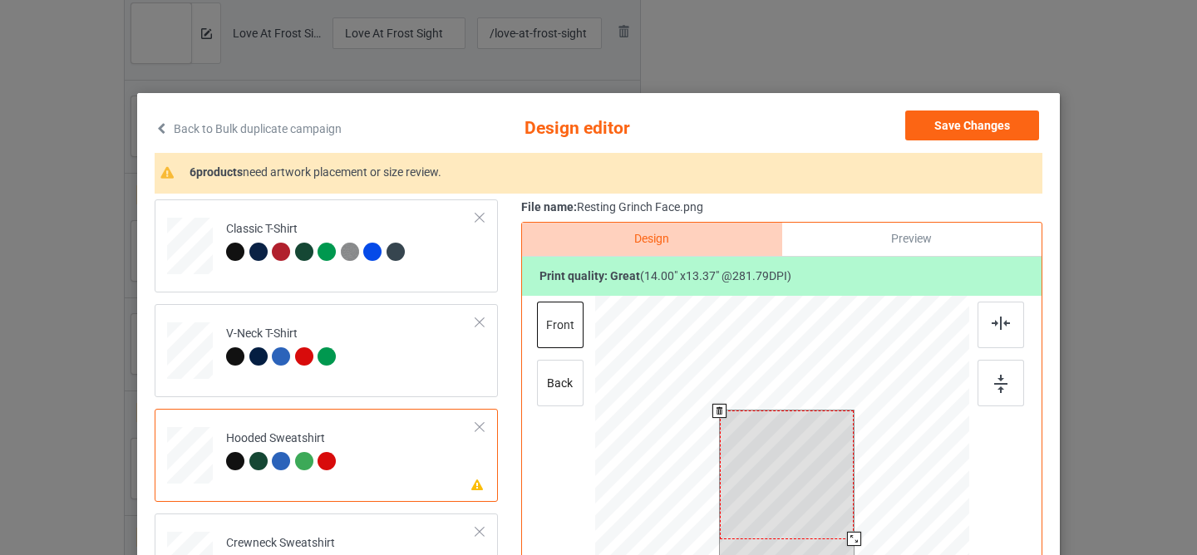
click at [761, 462] on div at bounding box center [787, 475] width 135 height 128
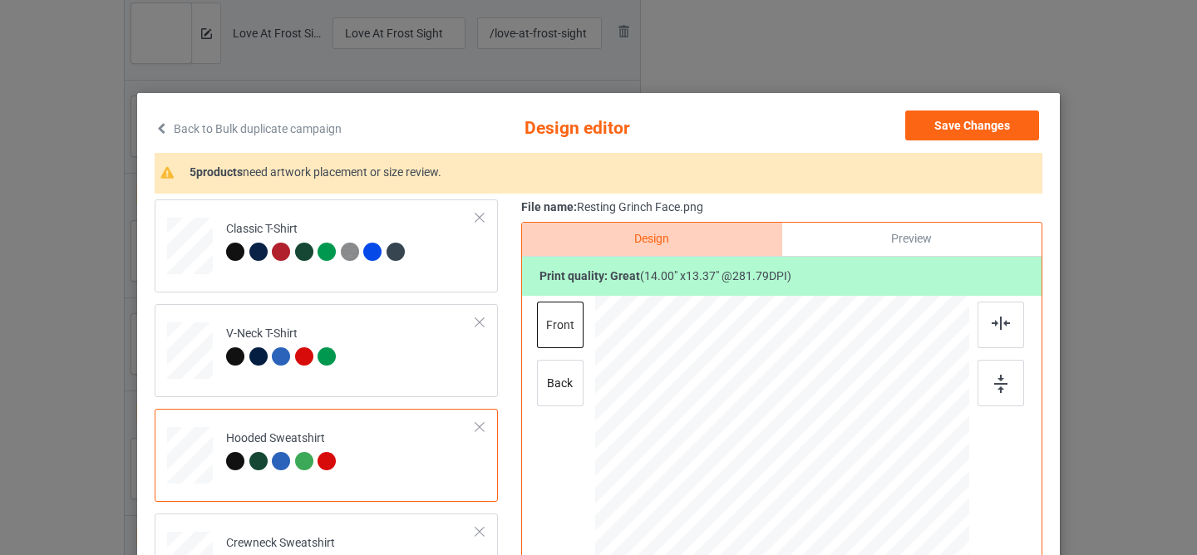
scroll to position [178, 0]
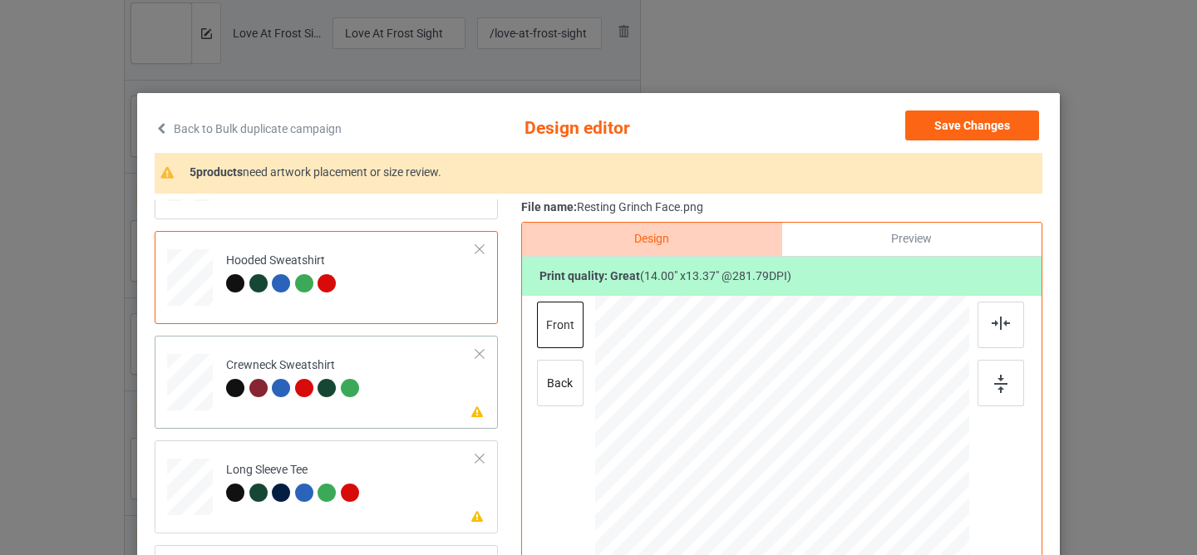
click at [374, 389] on td "Please review artwork placement Crewneck Sweatshirt" at bounding box center [351, 378] width 268 height 73
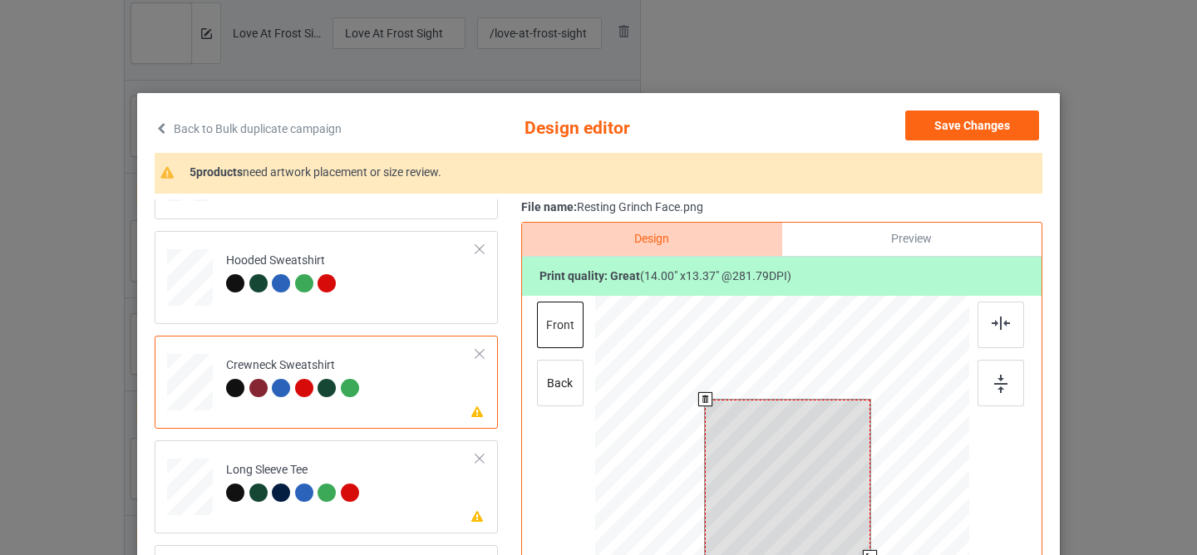
click at [770, 443] on div at bounding box center [787, 479] width 165 height 158
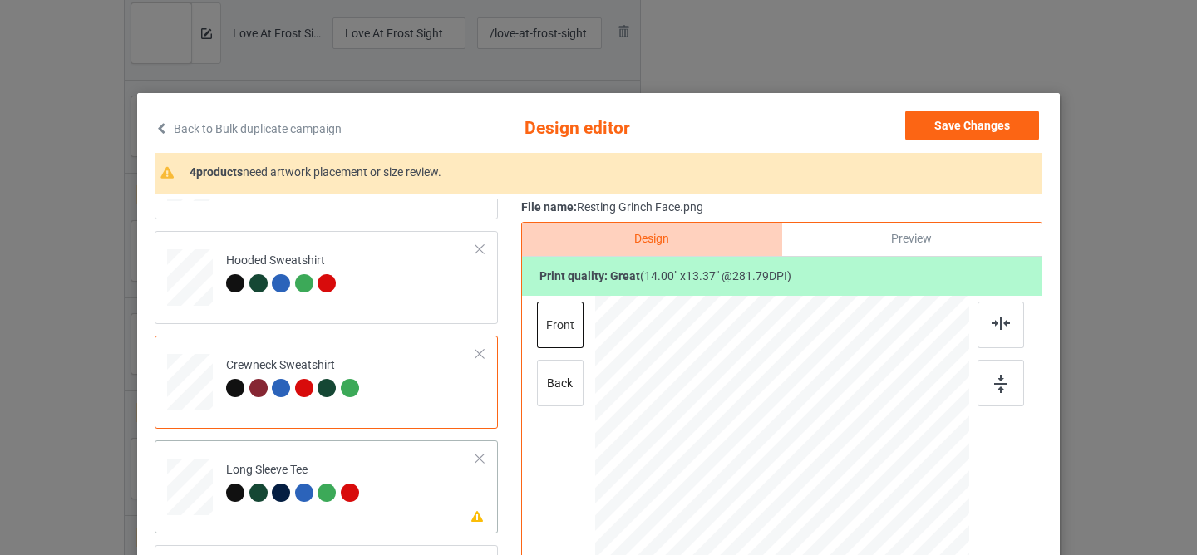
click at [383, 485] on td "Please review artwork placement Long Sleeve Tee" at bounding box center [351, 483] width 268 height 73
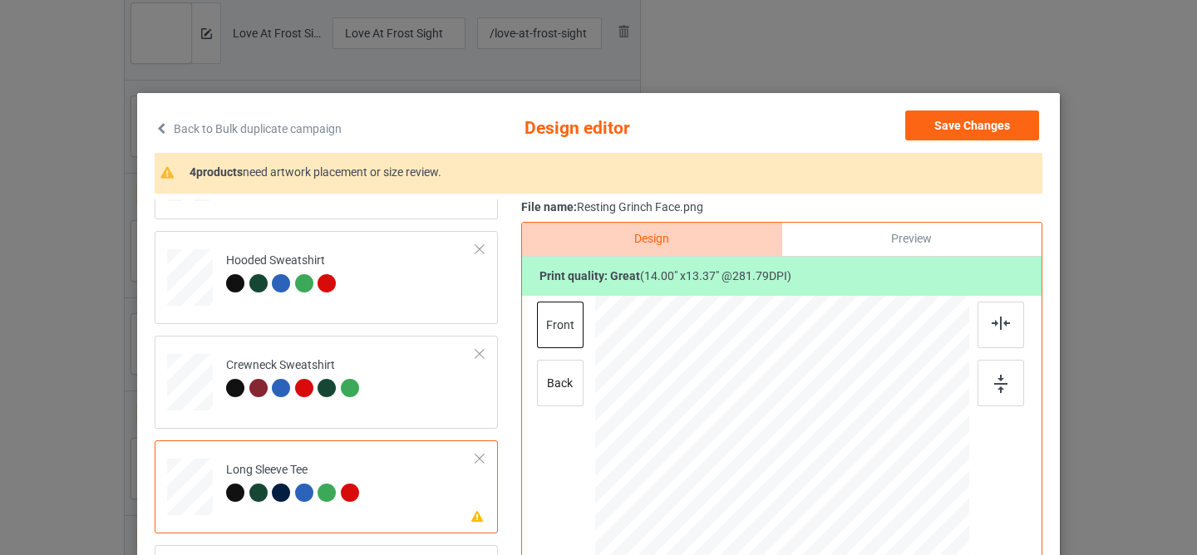
click at [787, 473] on div at bounding box center [791, 477] width 140 height 133
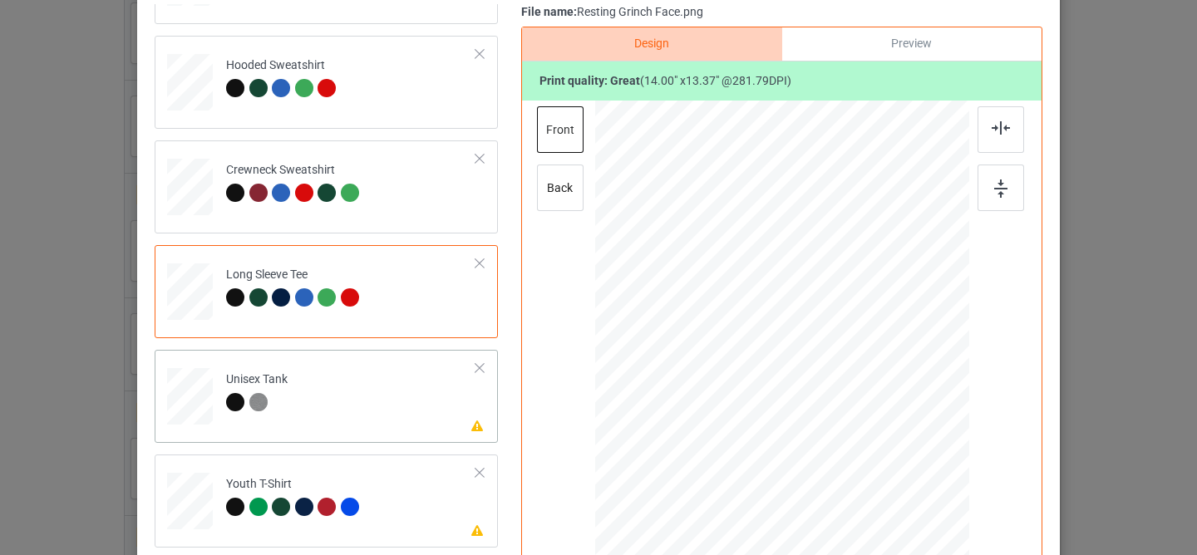
scroll to position [220, 0]
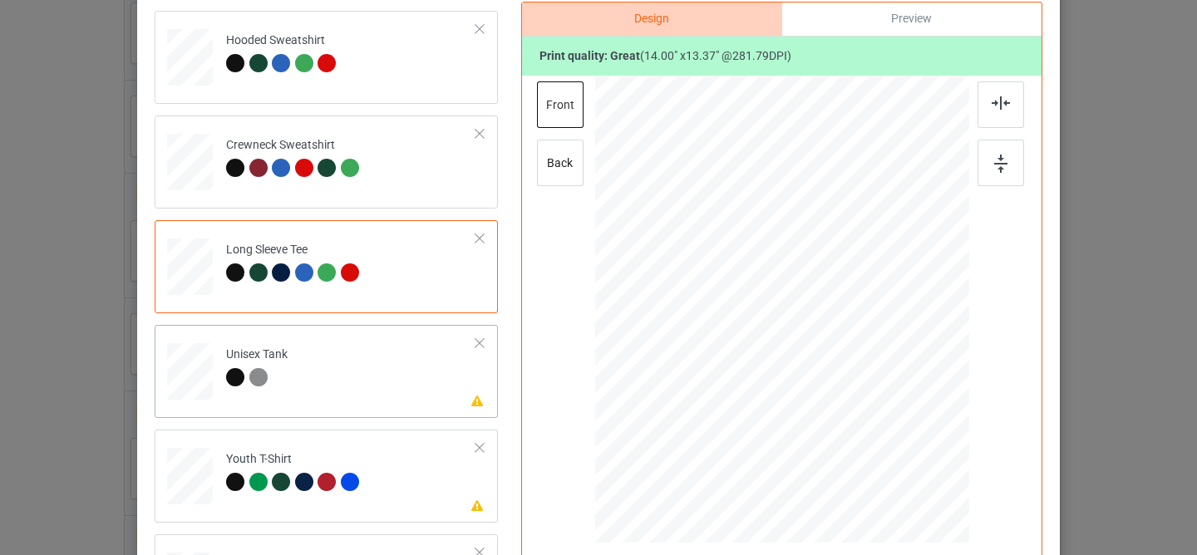
click at [380, 388] on td "Please review artwork placement Unisex Tank" at bounding box center [351, 368] width 268 height 73
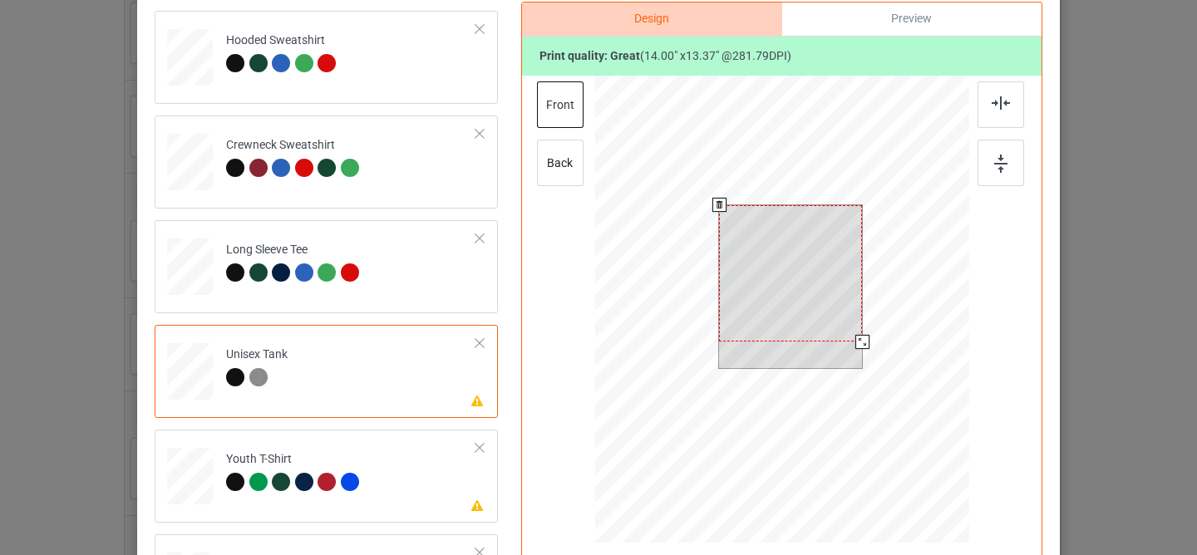
click at [764, 313] on div at bounding box center [790, 273] width 143 height 136
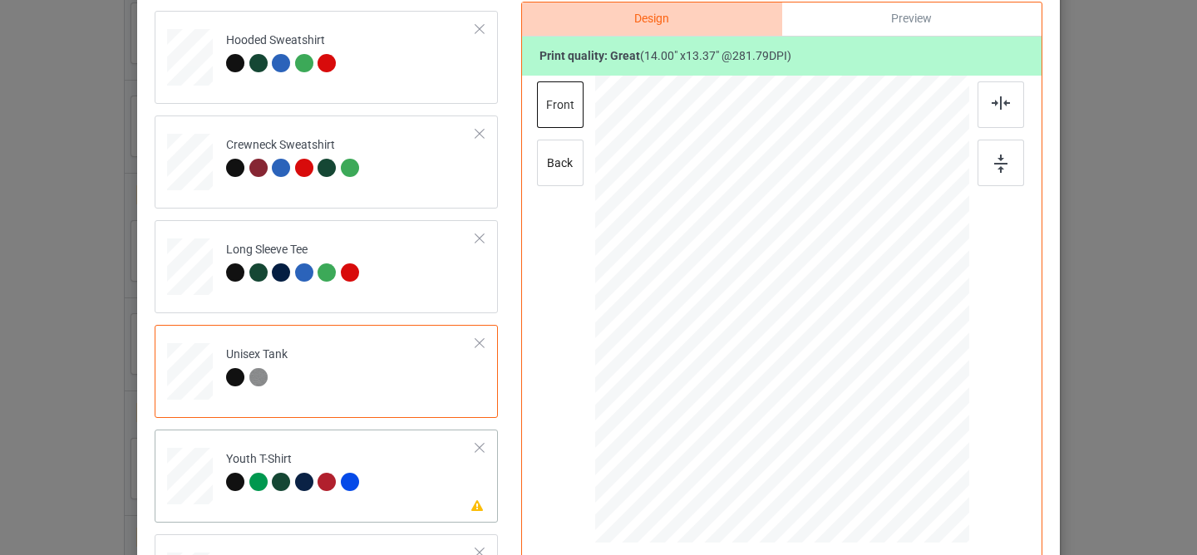
click at [389, 500] on td "Please review artwork placement Youth T-Shirt" at bounding box center [351, 472] width 268 height 73
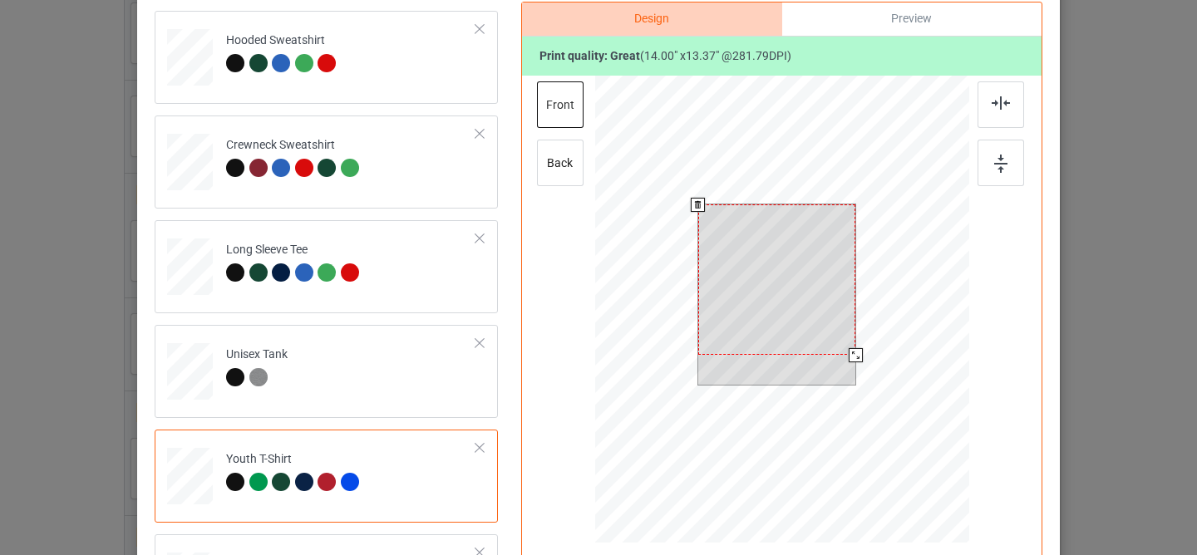
click at [790, 308] on div at bounding box center [777, 279] width 158 height 150
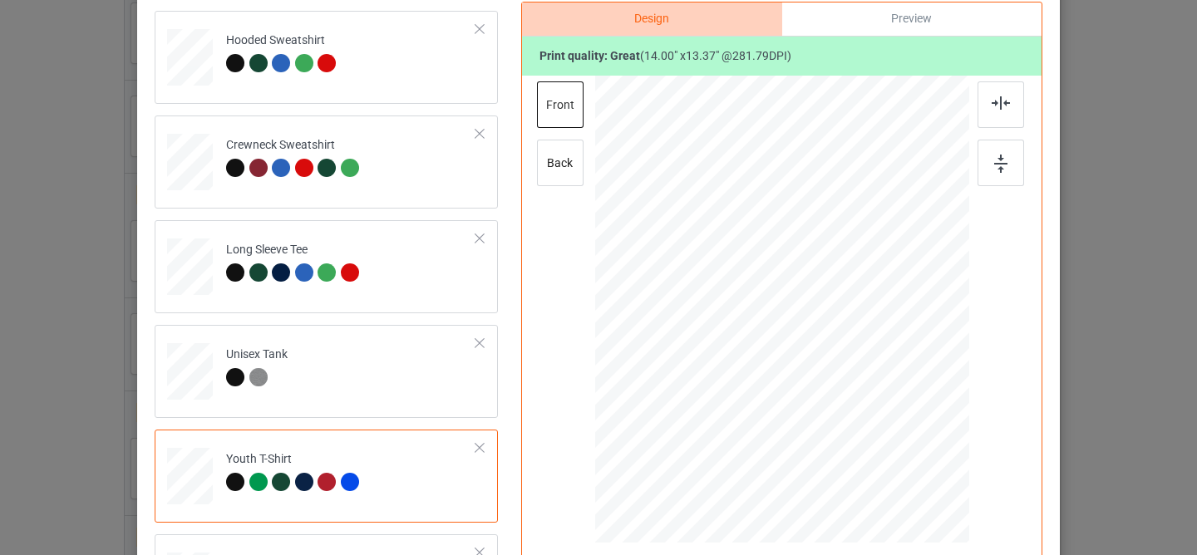
scroll to position [403, 0]
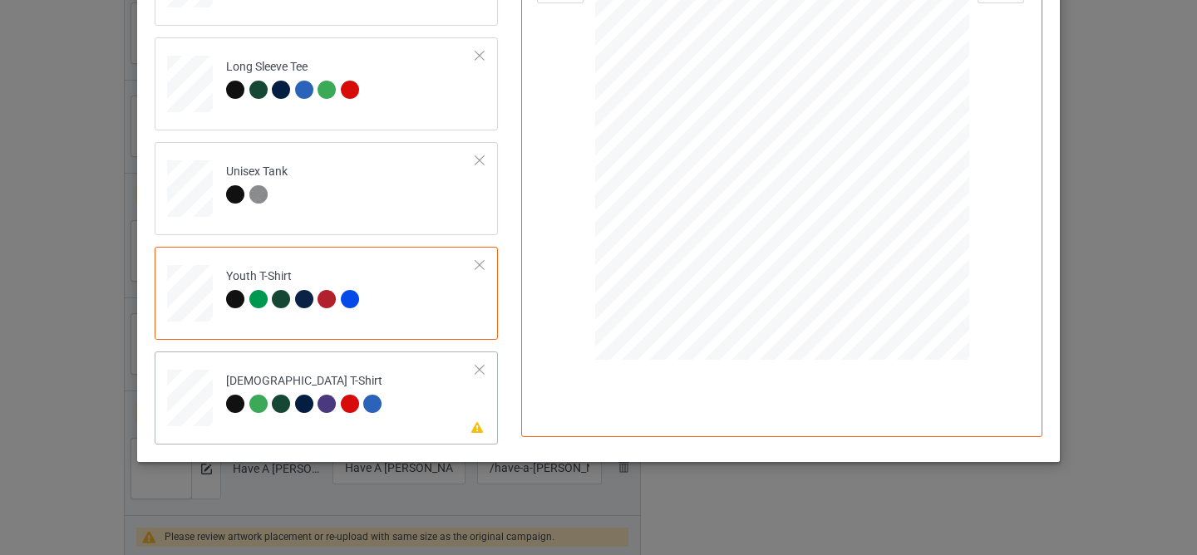
click at [379, 364] on td "Please review artwork placement [DEMOGRAPHIC_DATA] T-Shirt" at bounding box center [351, 394] width 268 height 73
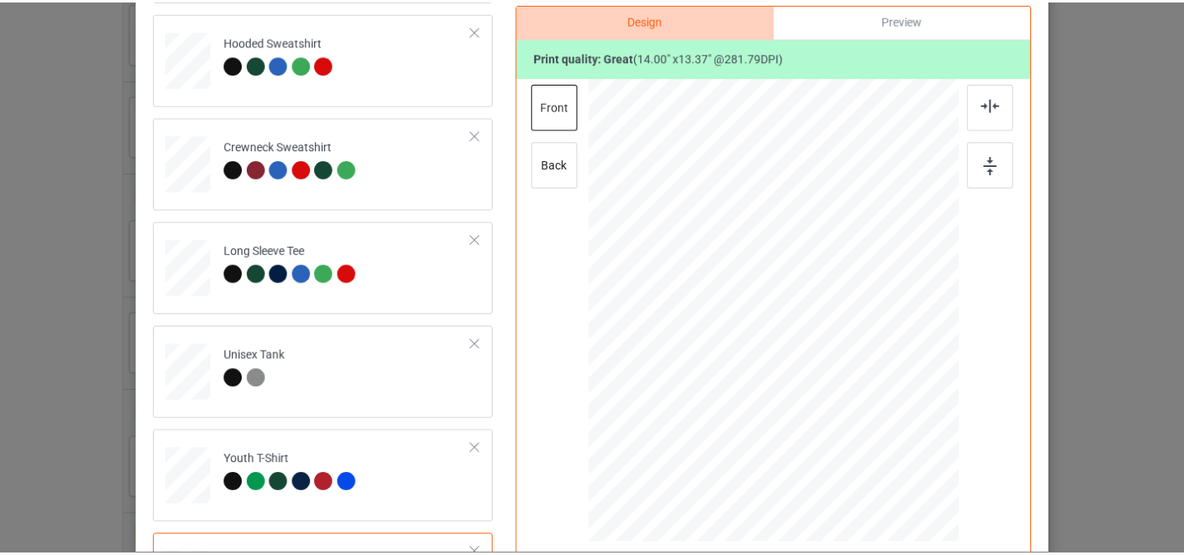
scroll to position [76, 0]
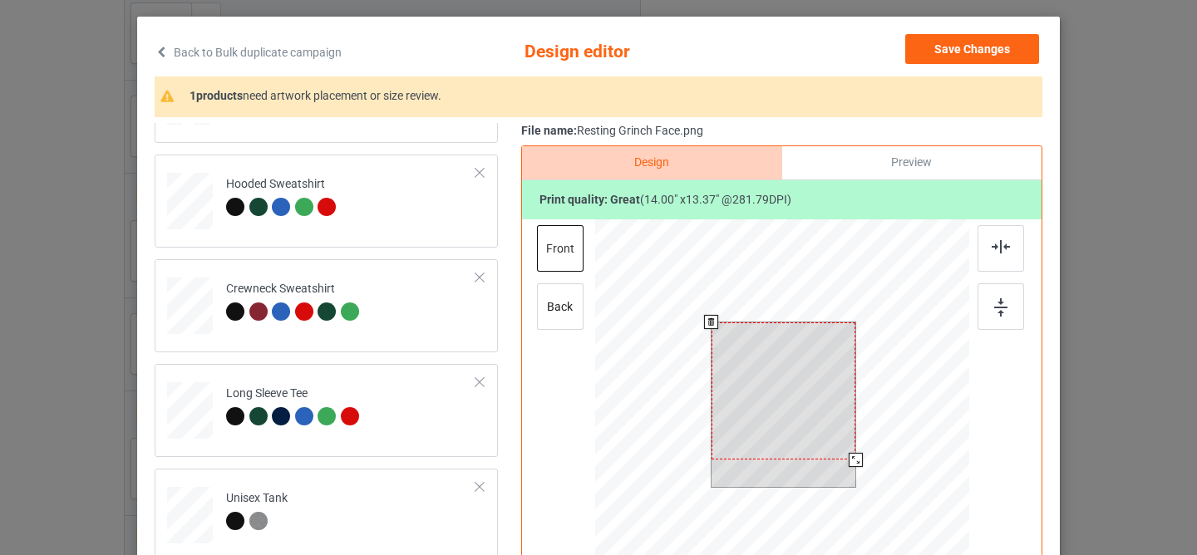
click at [756, 392] on div at bounding box center [783, 390] width 144 height 137
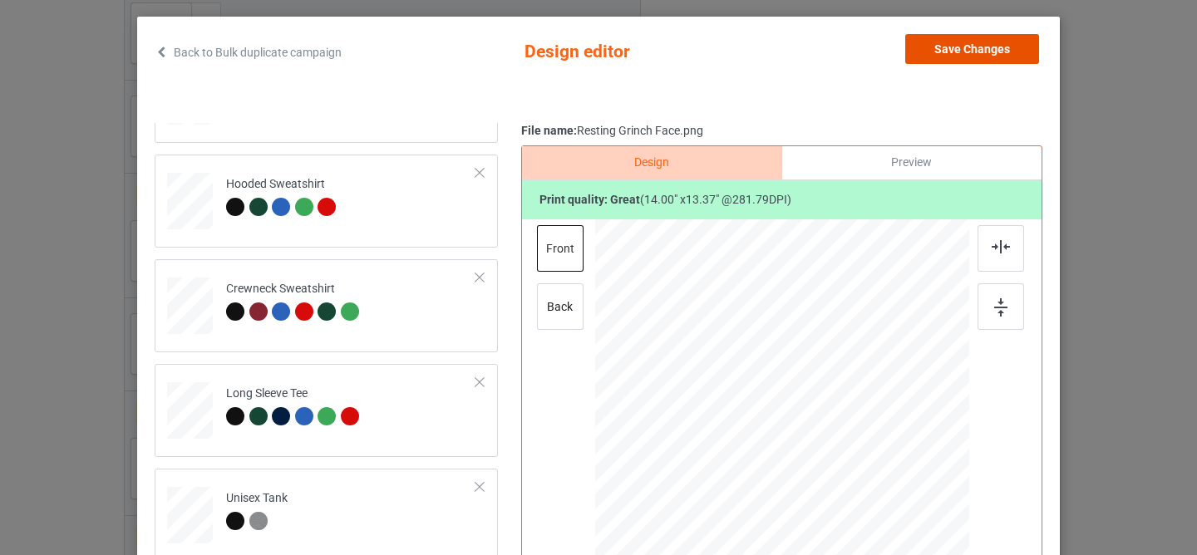
click at [948, 52] on button "Save Changes" at bounding box center [972, 49] width 134 height 30
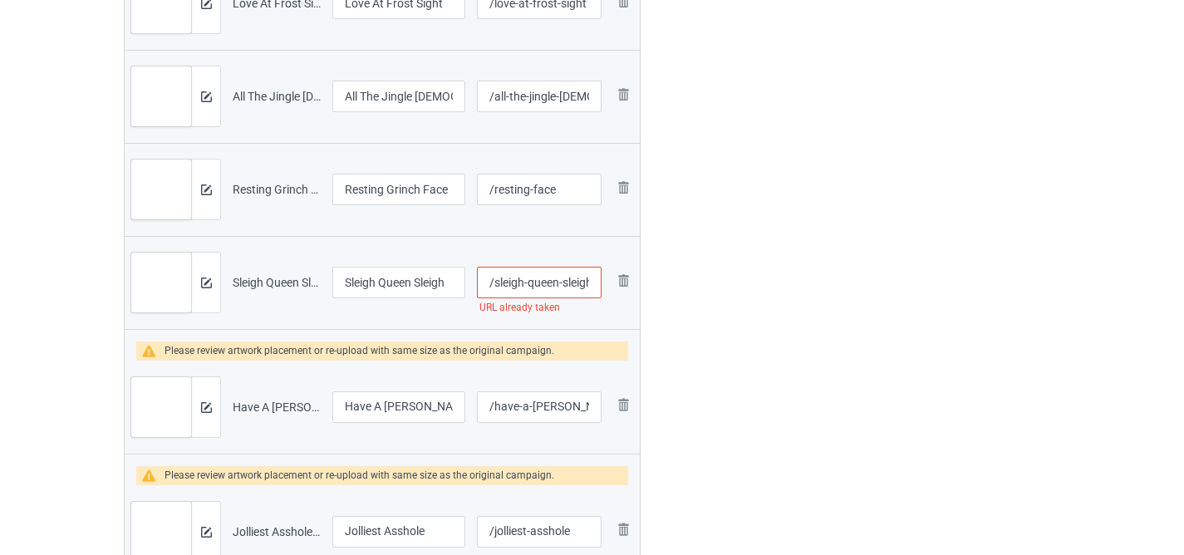
scroll to position [0, 3]
drag, startPoint x: 556, startPoint y: 280, endPoint x: 849, endPoint y: 332, distance: 298.0
type input "/sleigh-queen"
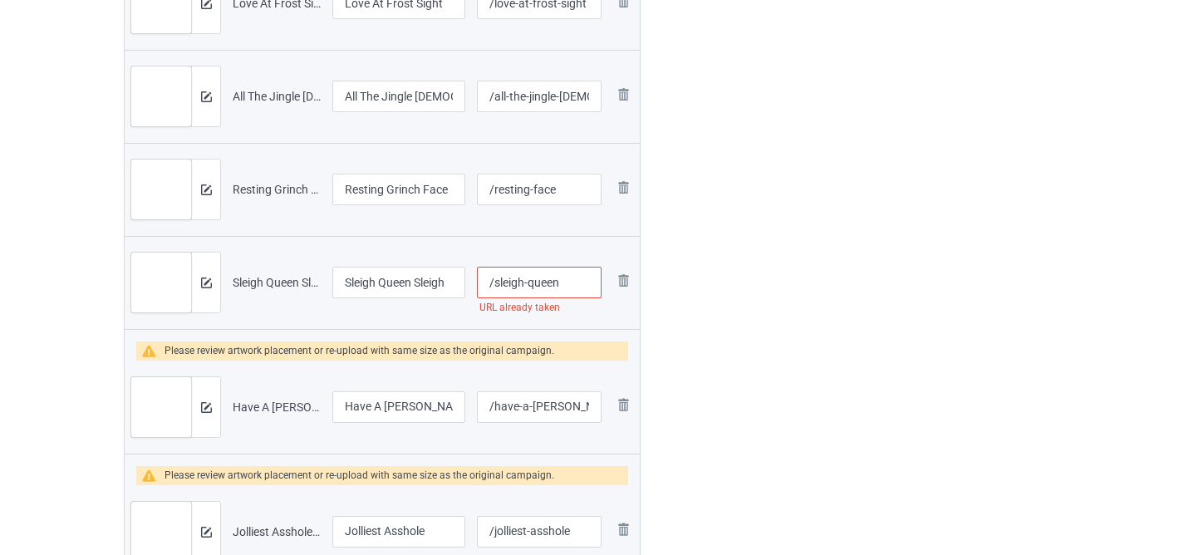
click at [203, 409] on img at bounding box center [206, 407] width 11 height 11
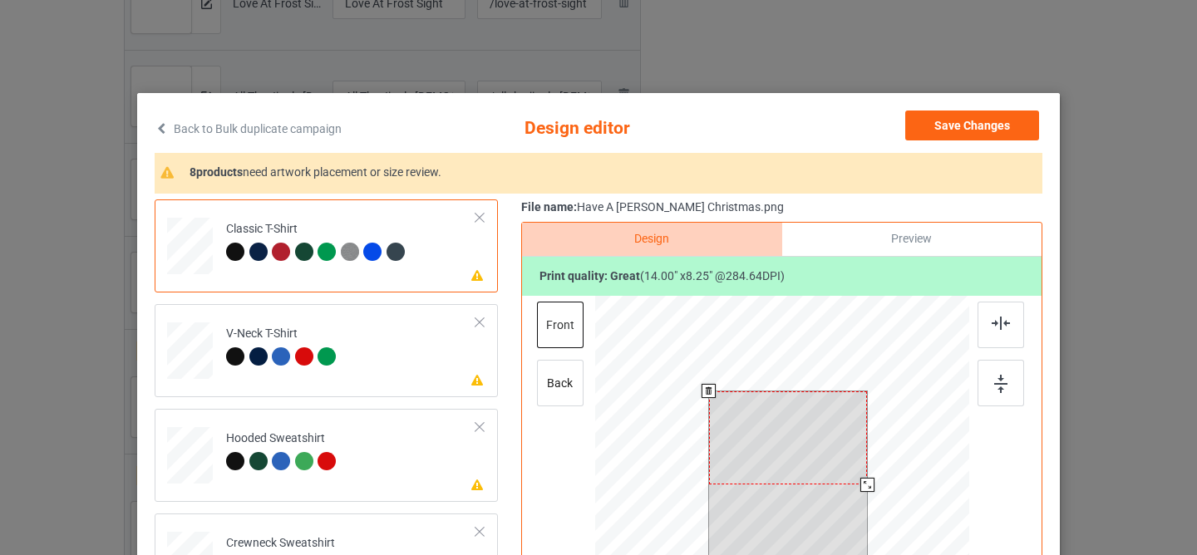
click at [776, 430] on div at bounding box center [788, 437] width 159 height 93
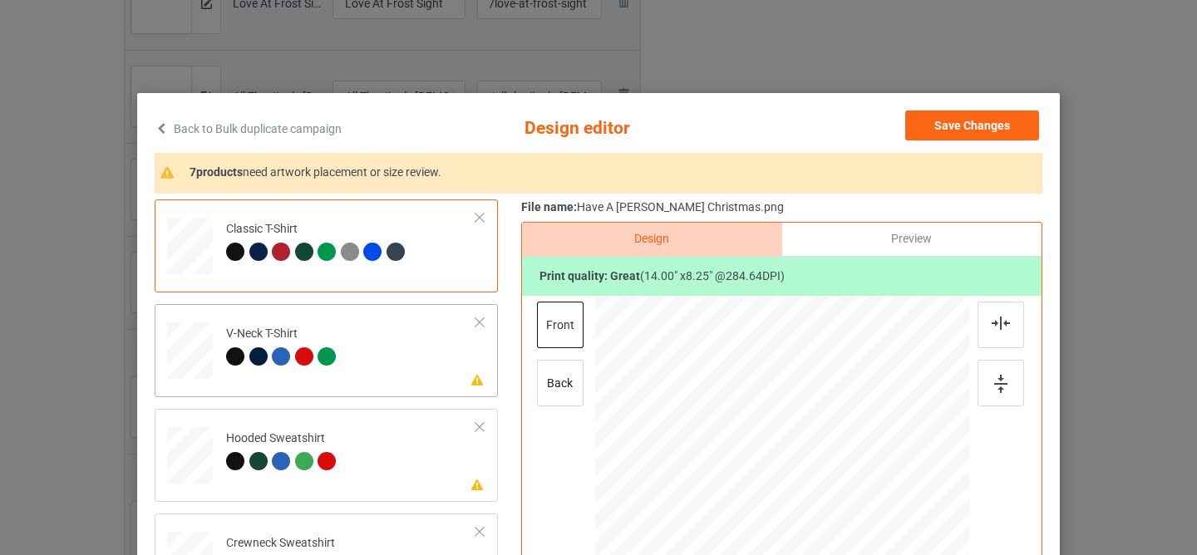
click at [404, 360] on td "Please review artwork placement V-Neck T-Shirt" at bounding box center [351, 347] width 268 height 73
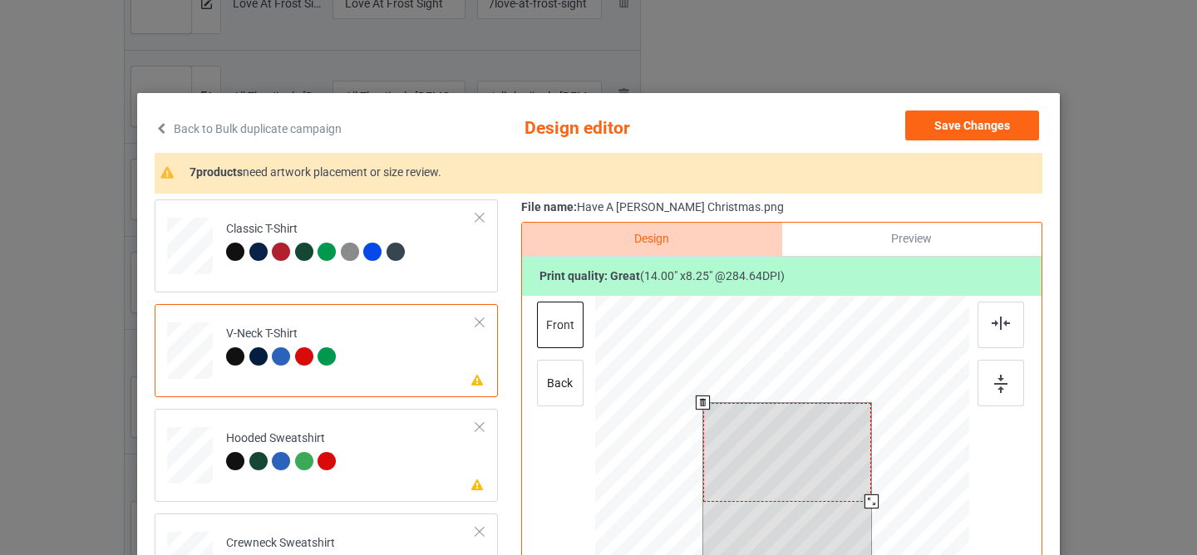
click at [782, 447] on div at bounding box center [787, 452] width 169 height 99
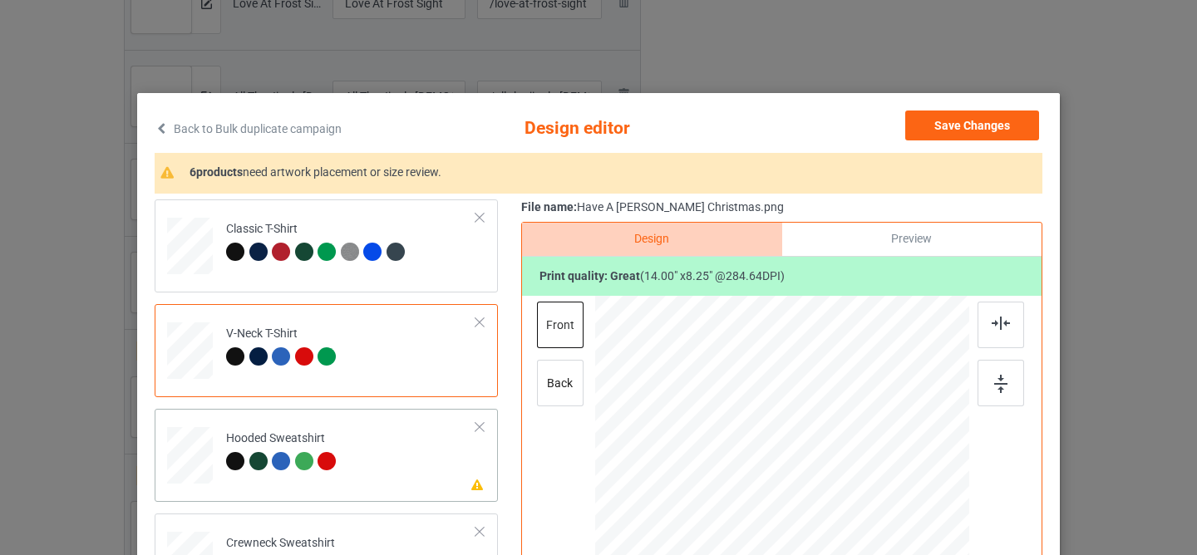
click at [419, 470] on td "Please review artwork placement Hooded Sweatshirt" at bounding box center [351, 452] width 268 height 73
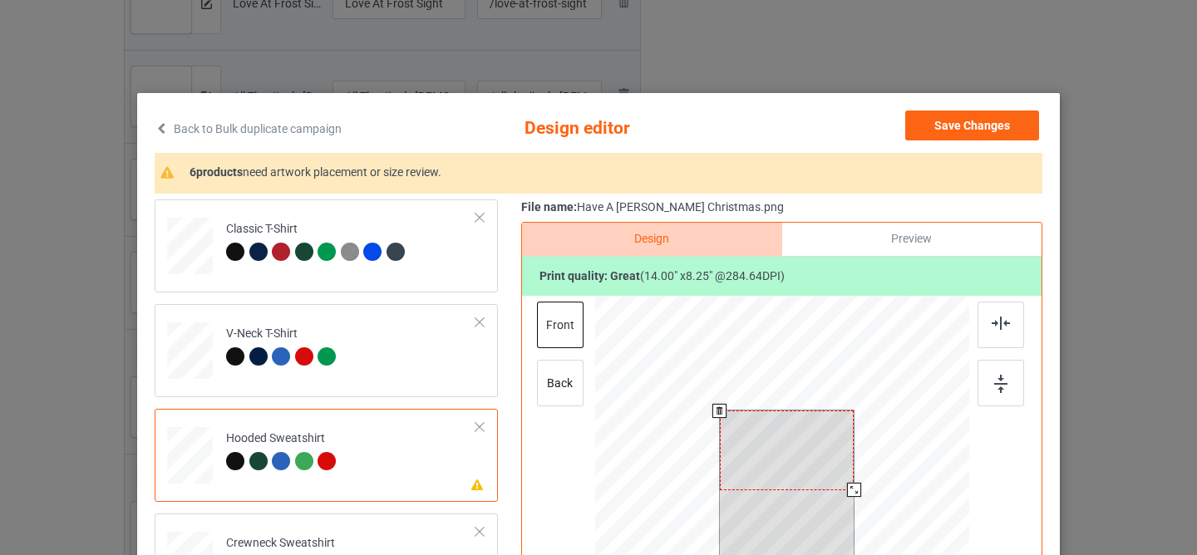
click at [749, 464] on div at bounding box center [787, 450] width 135 height 79
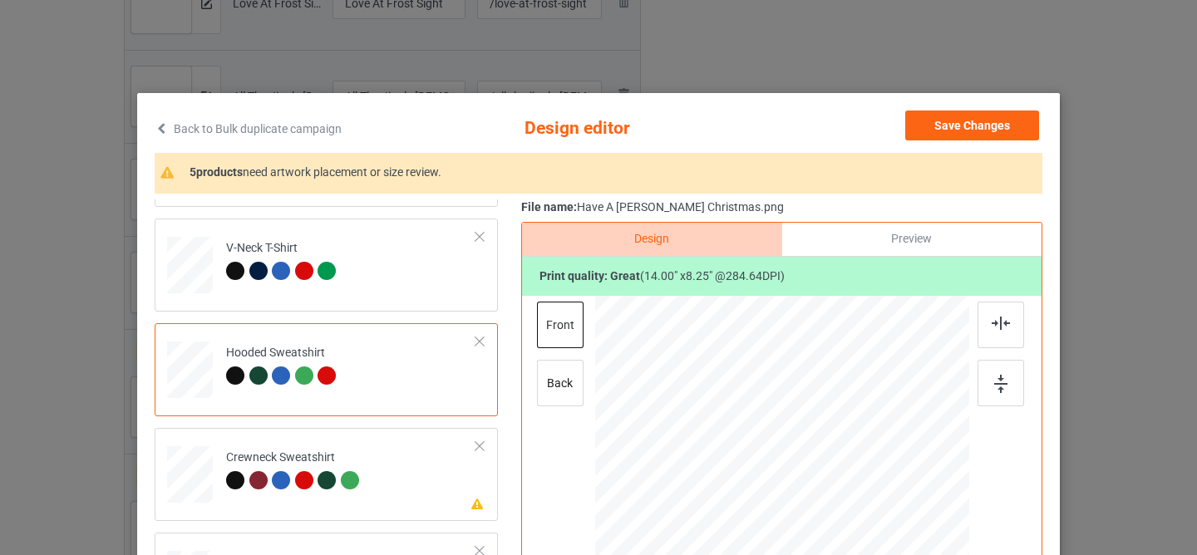
scroll to position [178, 0]
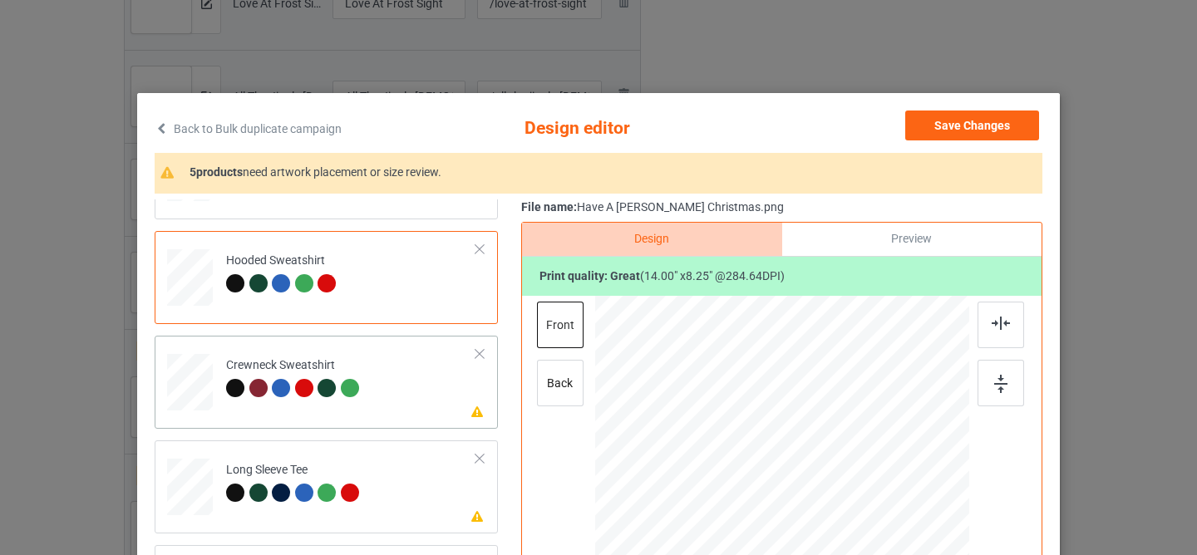
click at [373, 387] on td "Please review artwork placement Crewneck Sweatshirt" at bounding box center [351, 378] width 268 height 73
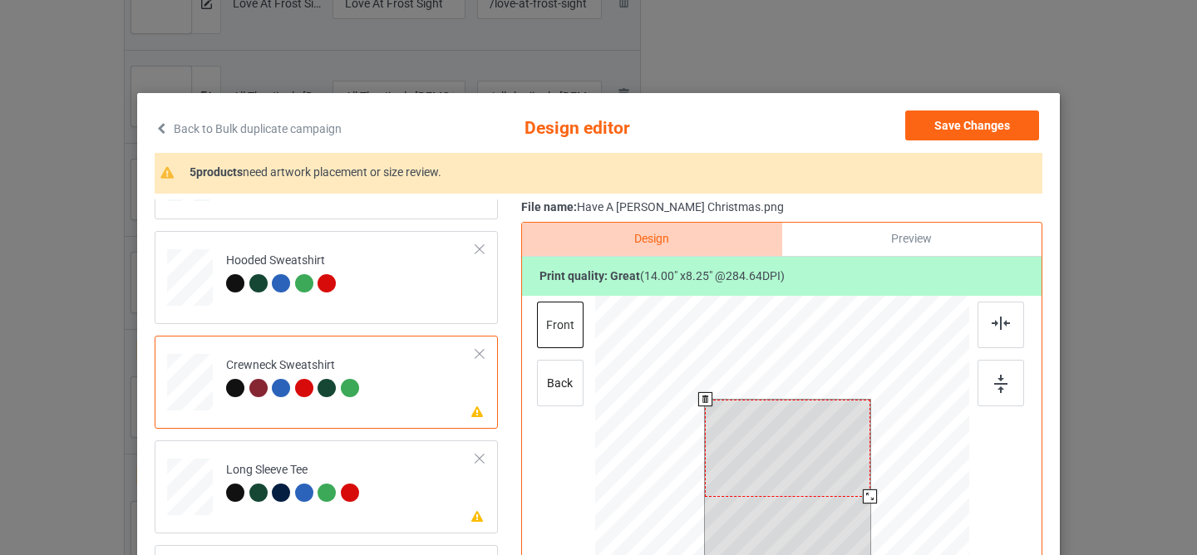
click at [761, 444] on div at bounding box center [787, 448] width 165 height 97
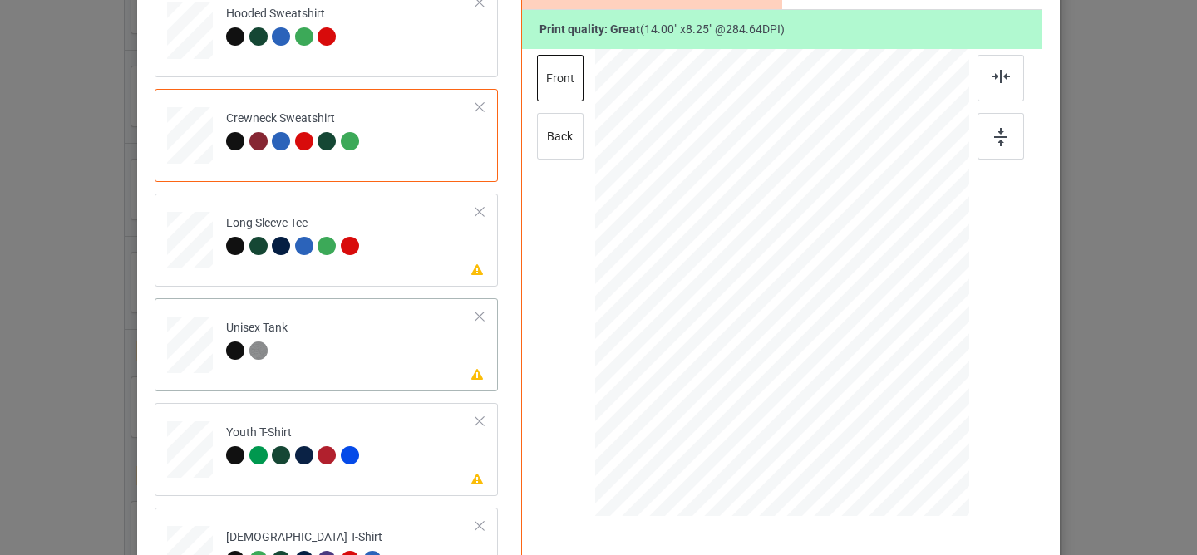
scroll to position [272, 0]
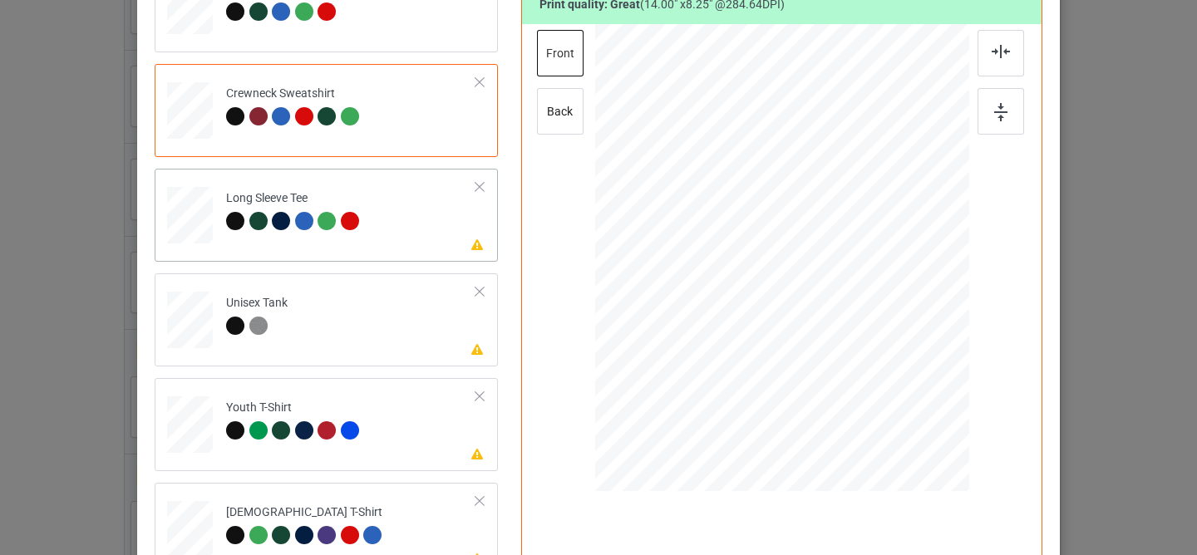
click at [406, 209] on td "Please review artwork placement Long Sleeve Tee" at bounding box center [351, 211] width 268 height 73
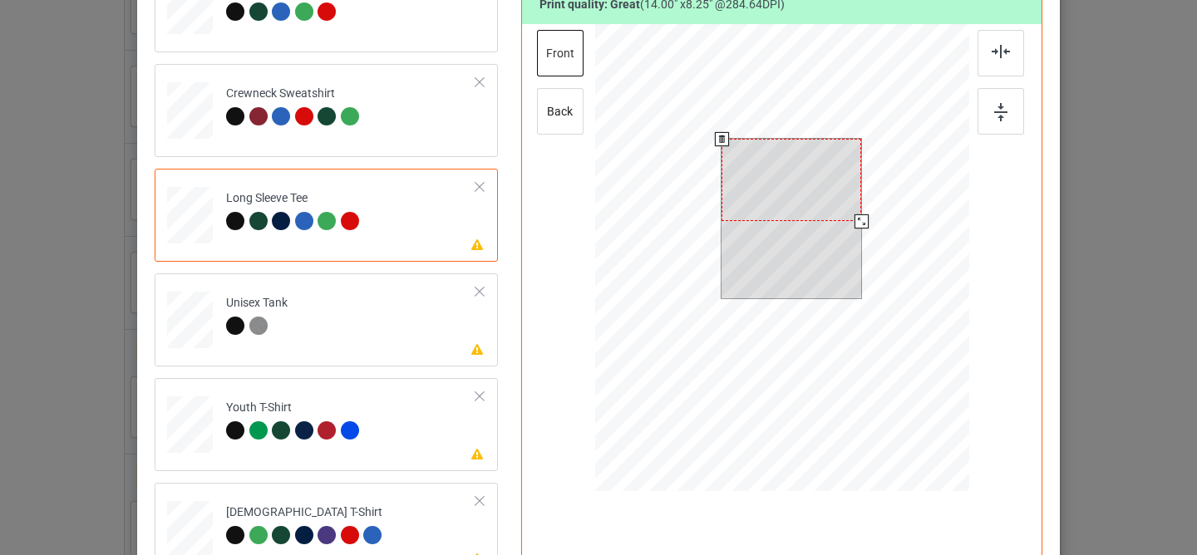
click at [791, 219] on div at bounding box center [791, 180] width 140 height 82
click at [779, 179] on div at bounding box center [791, 180] width 140 height 82
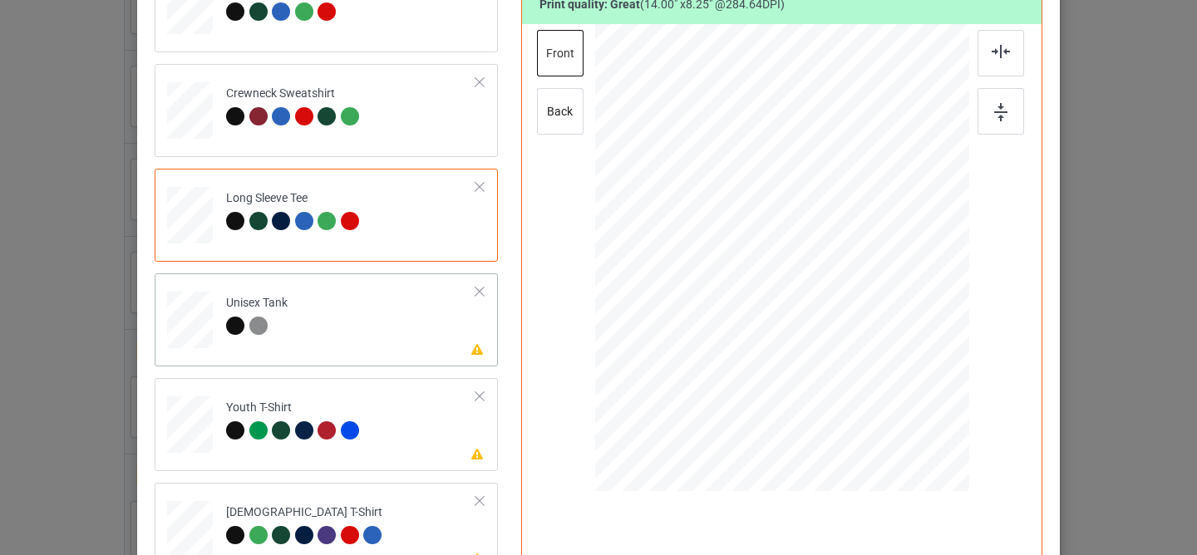
click at [438, 347] on td "Please review artwork placement Unisex Tank" at bounding box center [351, 316] width 268 height 73
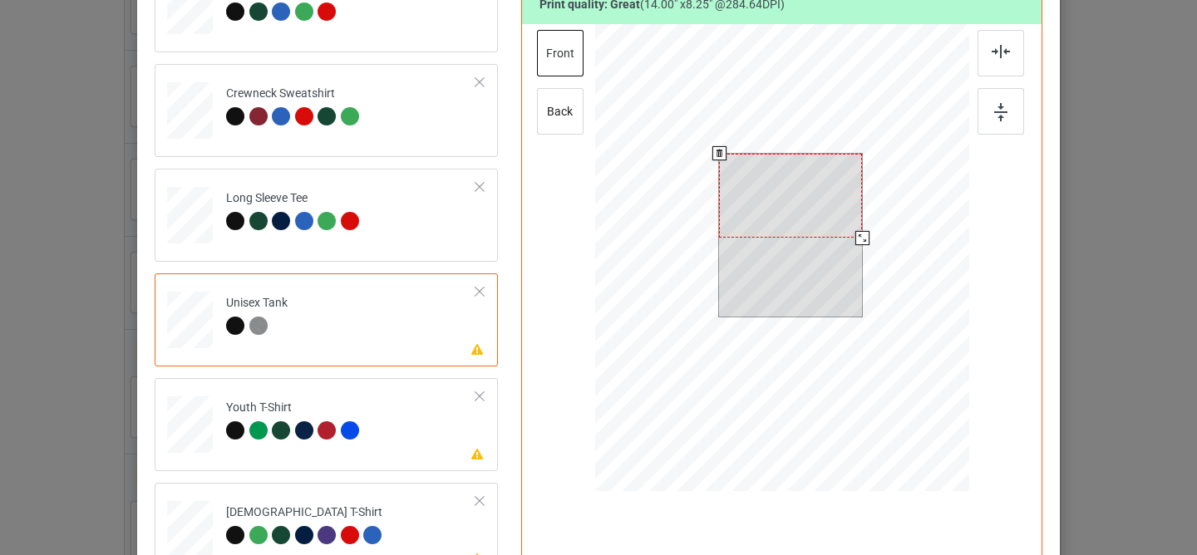
click at [769, 201] on div at bounding box center [790, 196] width 143 height 84
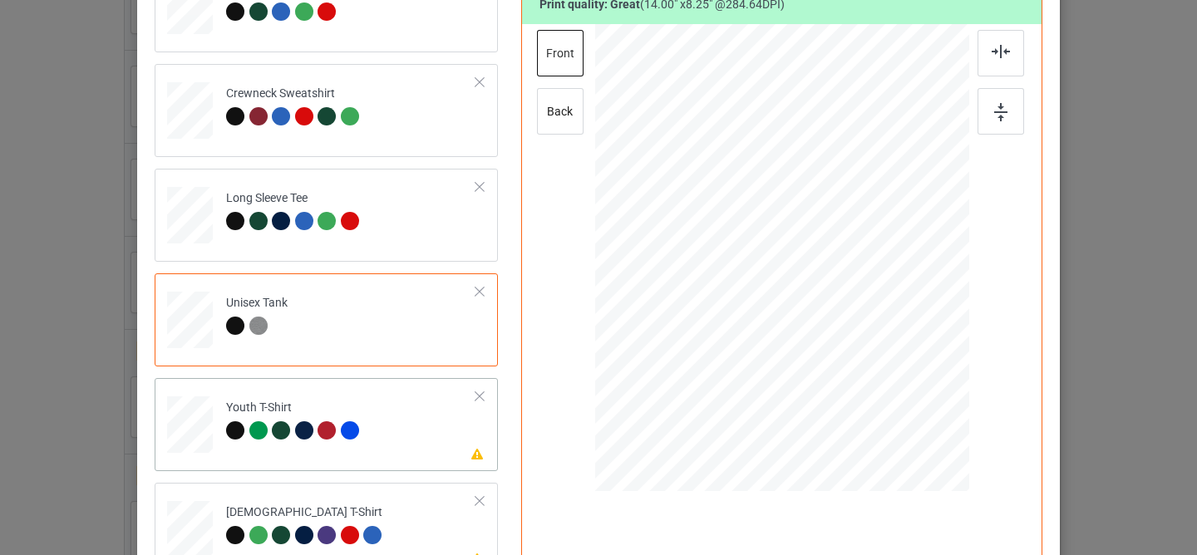
click at [369, 423] on td "Please review artwork placement Youth T-Shirt" at bounding box center [351, 421] width 268 height 73
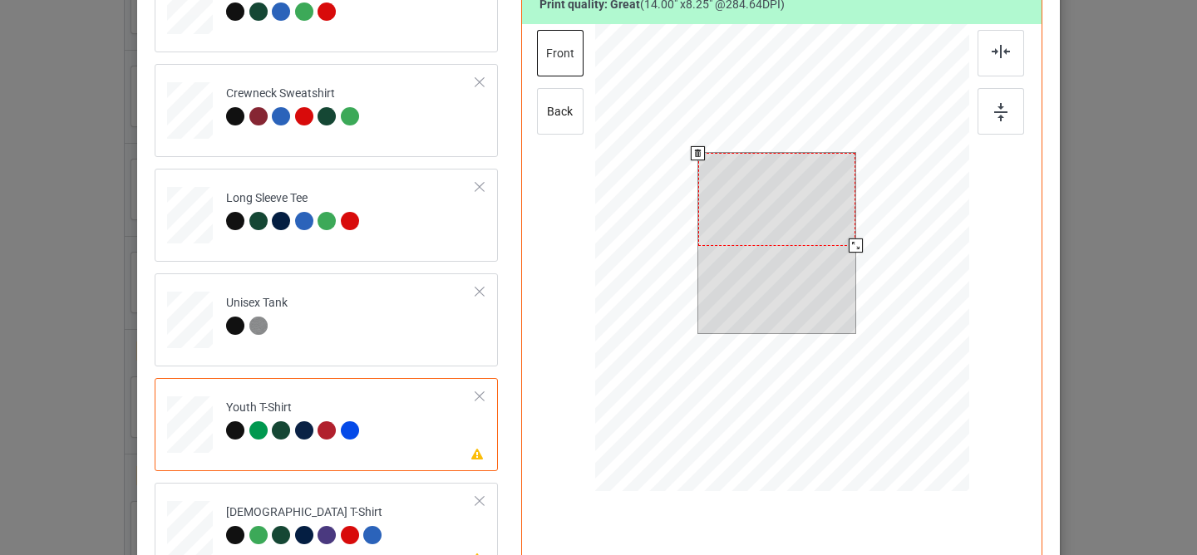
click at [731, 188] on div at bounding box center [777, 199] width 158 height 93
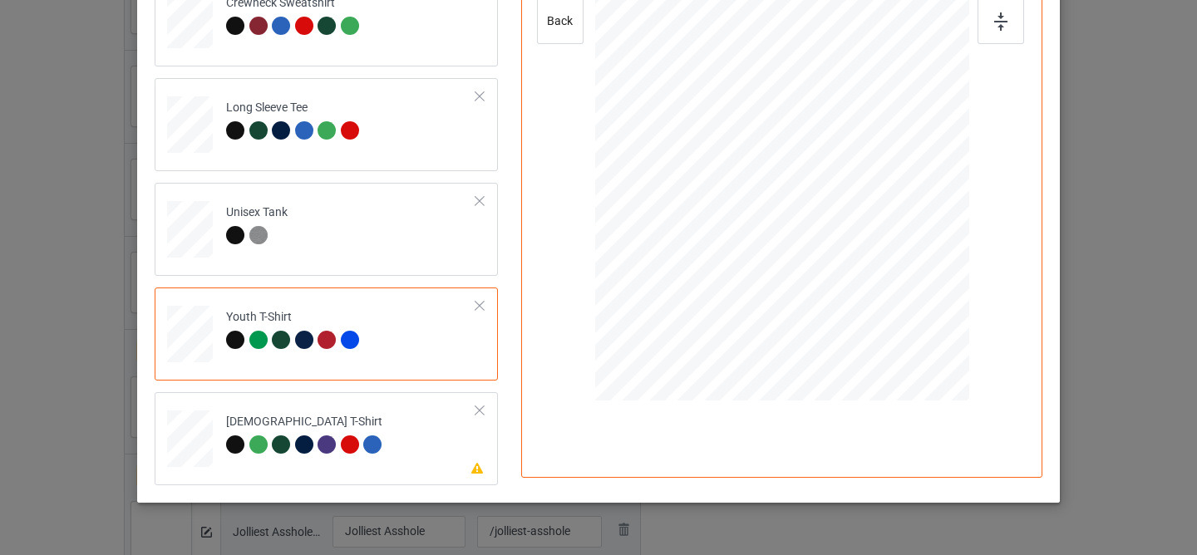
scroll to position [403, 0]
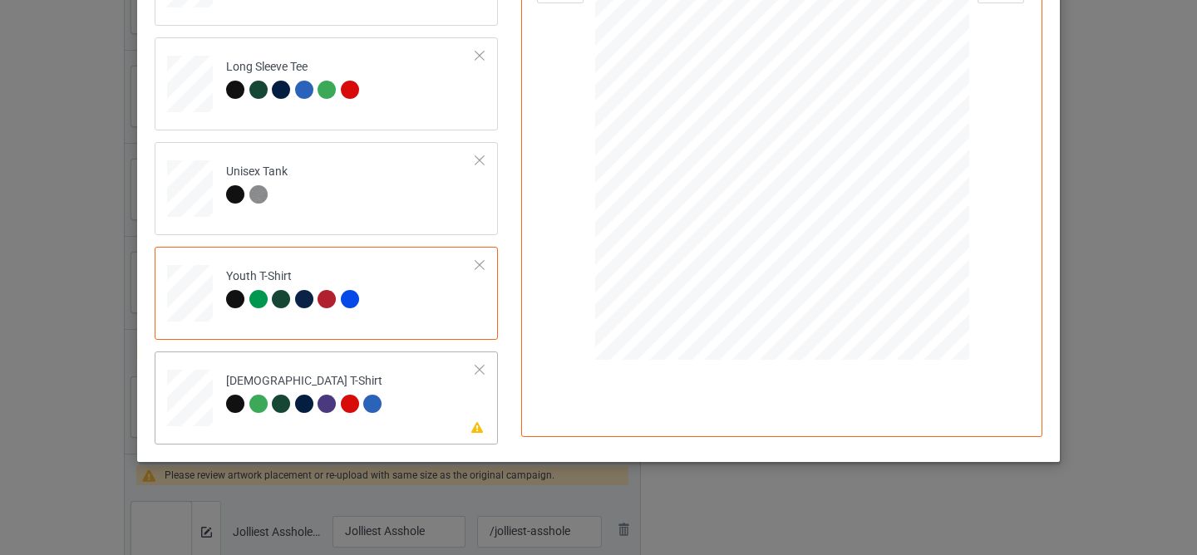
click at [389, 388] on td "Please review artwork placement [DEMOGRAPHIC_DATA] T-Shirt" at bounding box center [351, 394] width 268 height 73
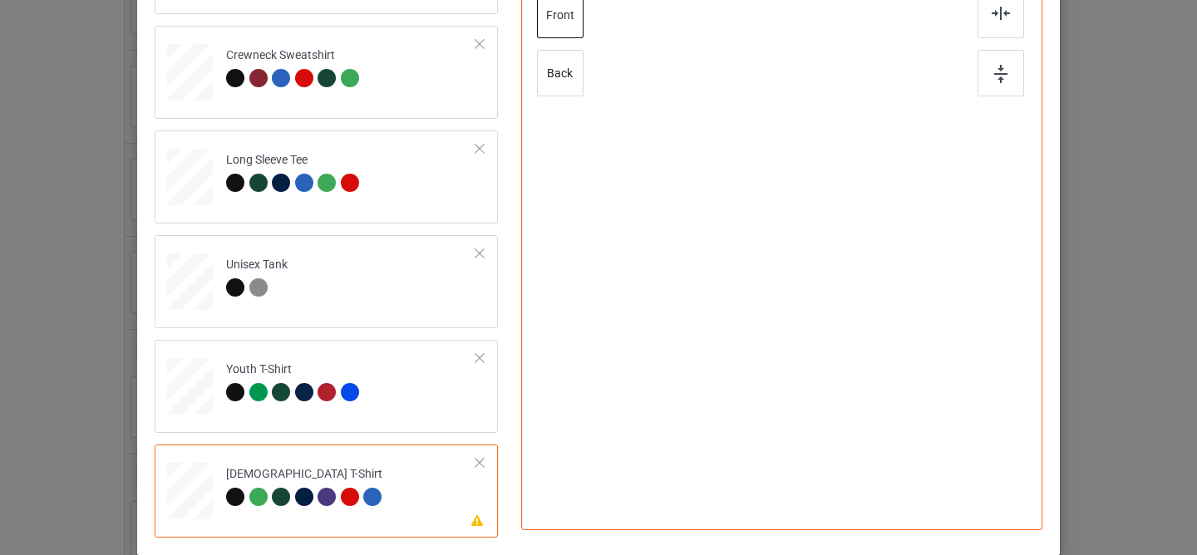
scroll to position [178, 0]
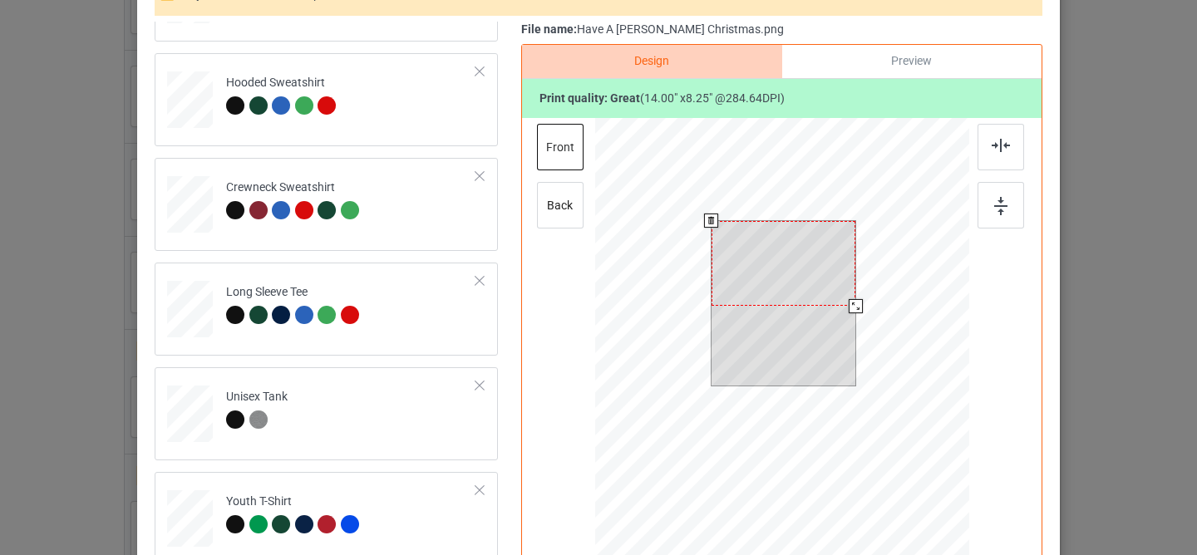
click at [745, 273] on div at bounding box center [783, 263] width 144 height 85
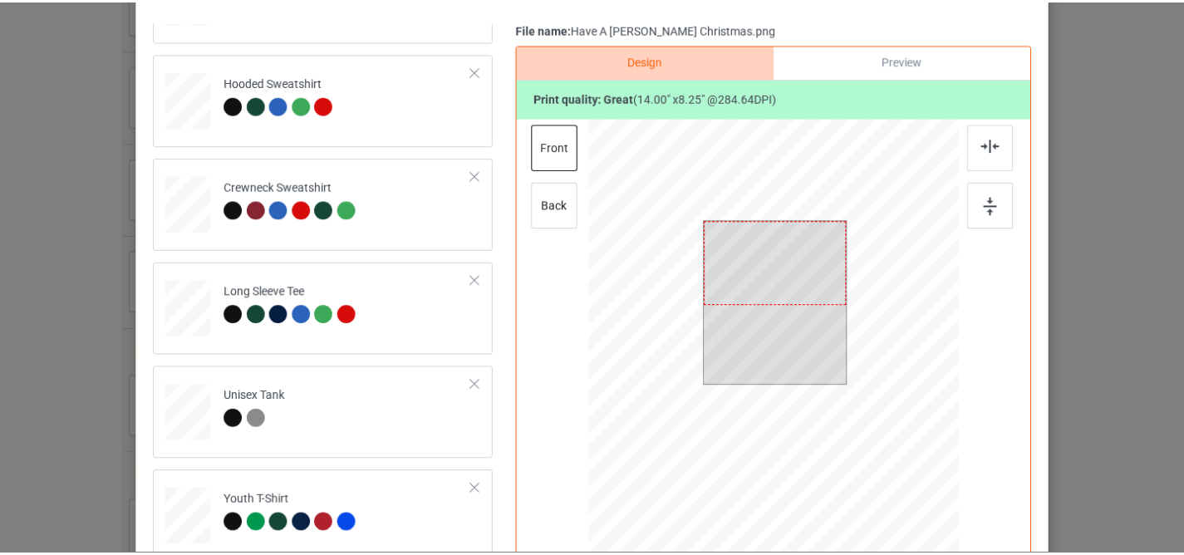
scroll to position [0, 0]
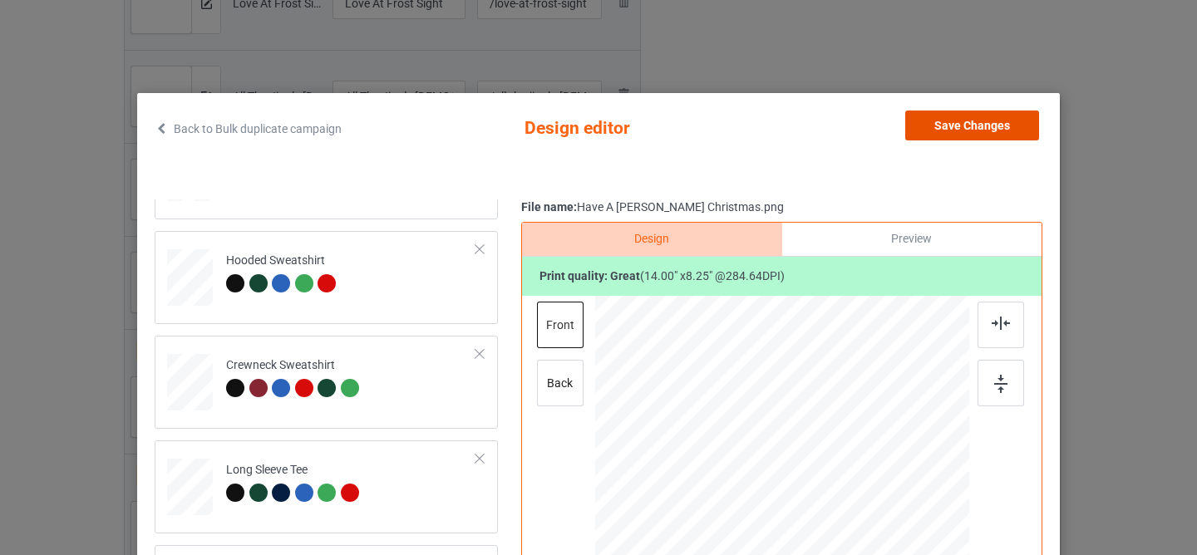
click at [951, 135] on button "Save Changes" at bounding box center [972, 126] width 134 height 30
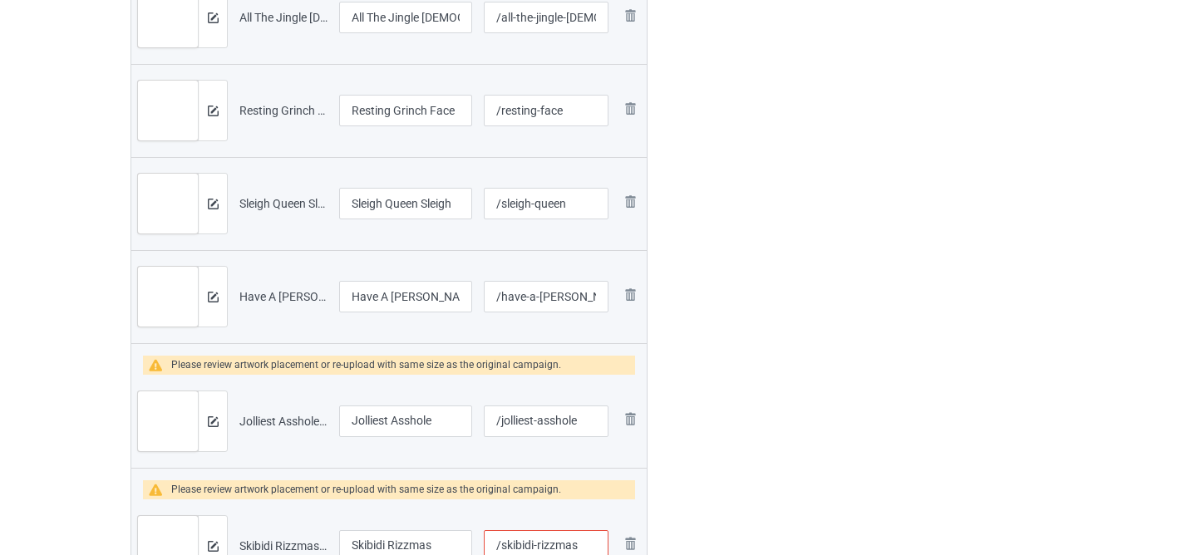
scroll to position [2314, 0]
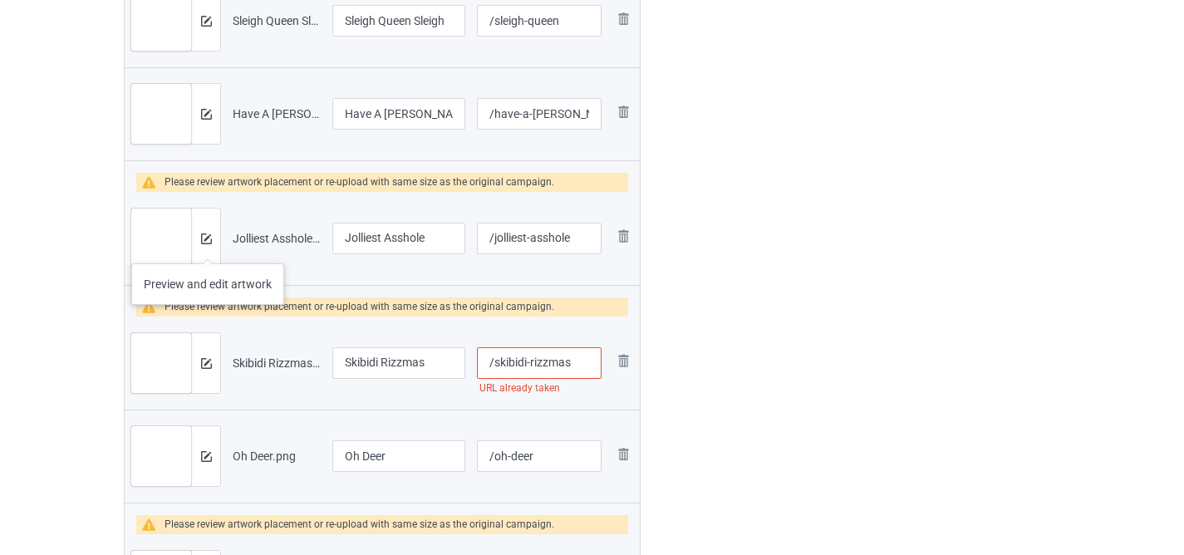
click at [206, 245] on div at bounding box center [205, 239] width 29 height 60
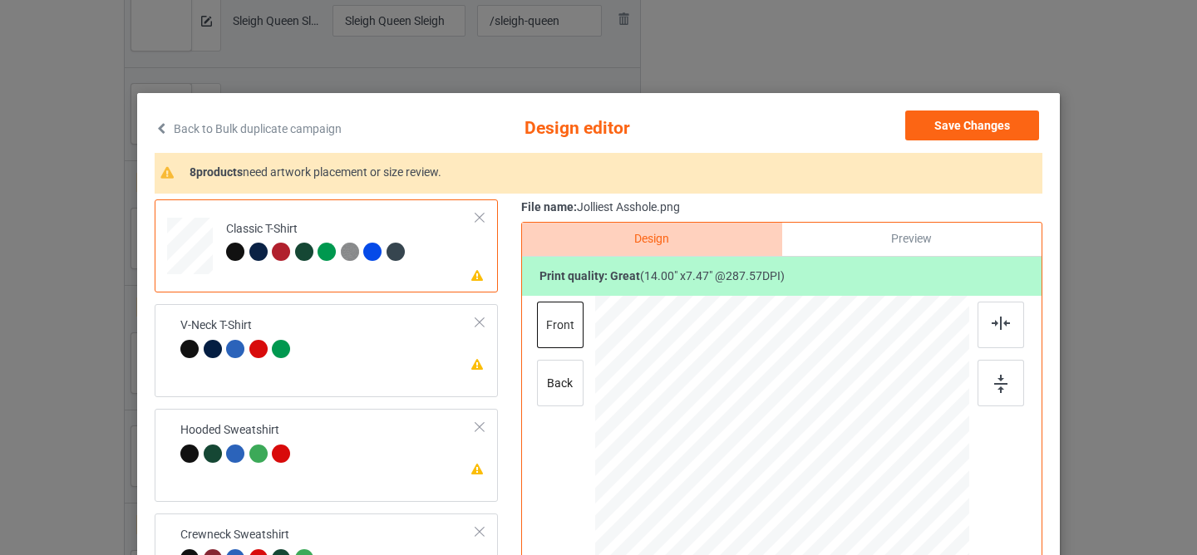
scroll to position [202, 0]
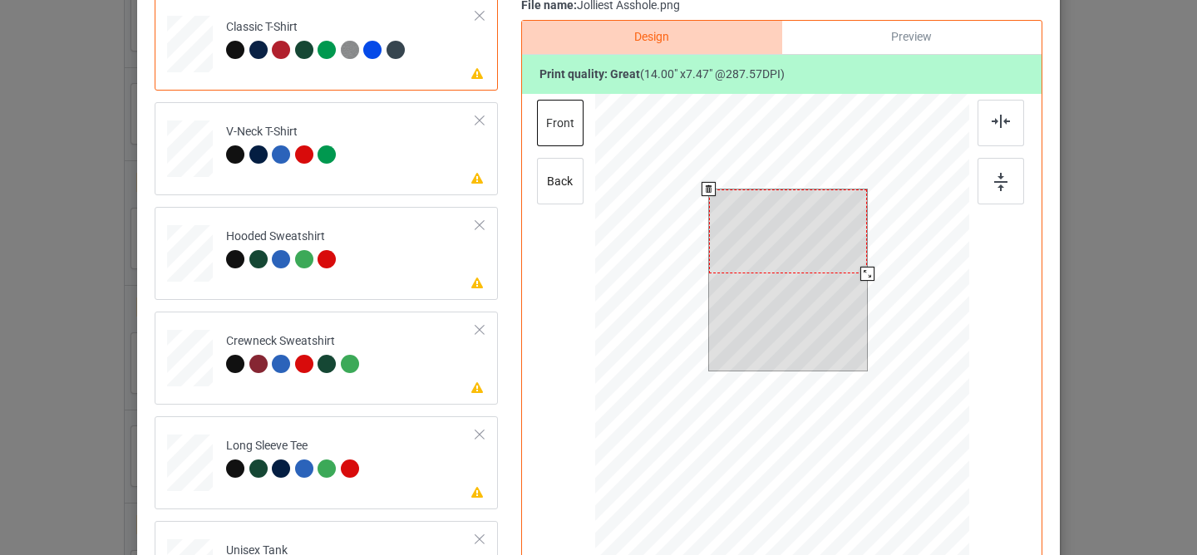
click at [757, 306] on div at bounding box center [788, 280] width 159 height 181
click at [747, 224] on div at bounding box center [788, 232] width 159 height 85
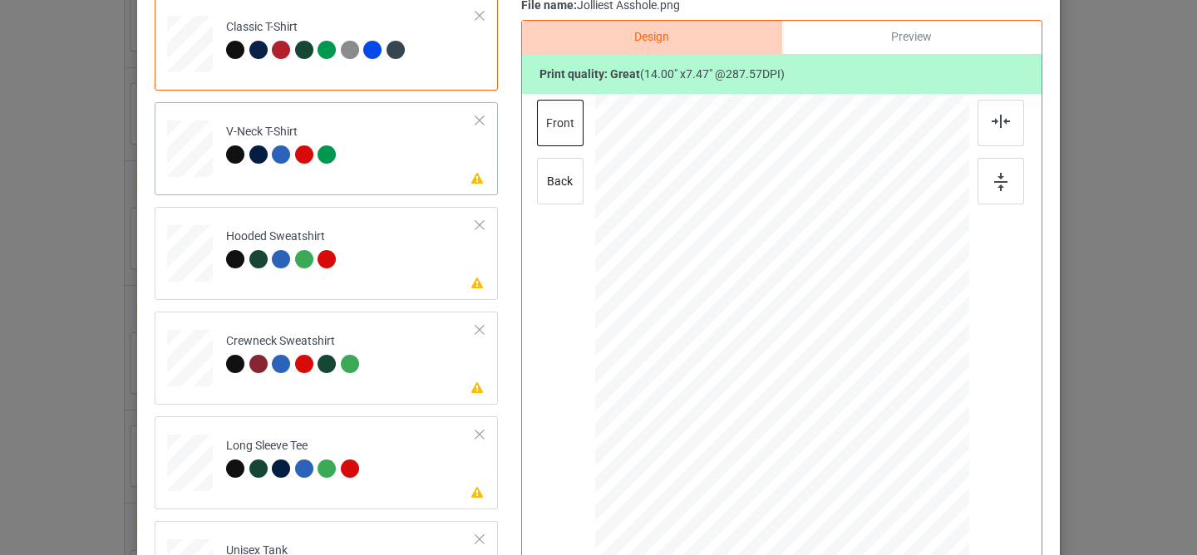
click at [381, 173] on td "Please review artwork placement V-Neck T-Shirt" at bounding box center [351, 145] width 268 height 73
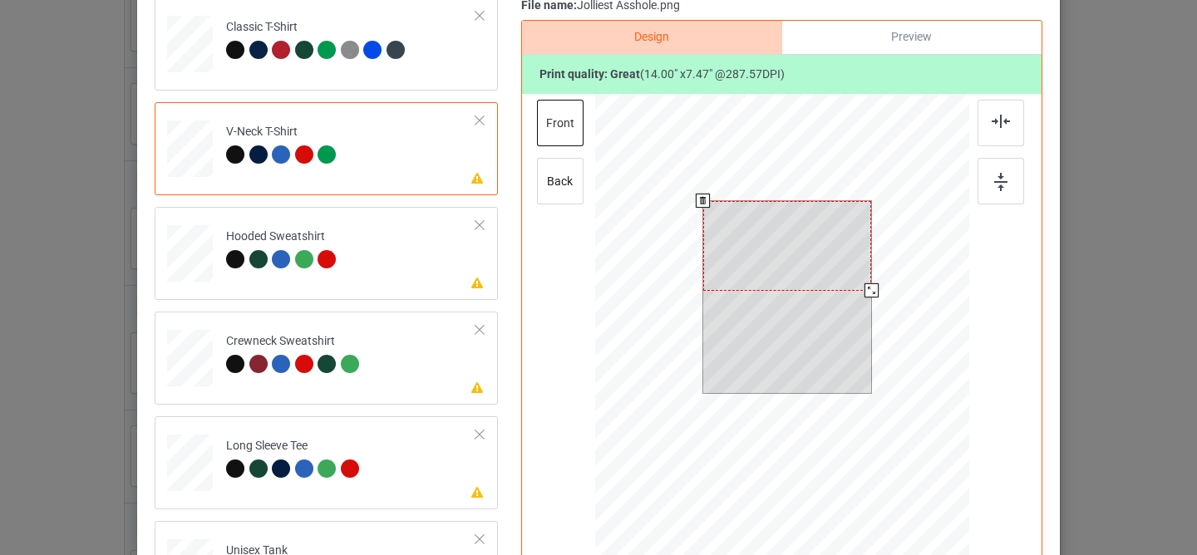
click at [724, 223] on div at bounding box center [787, 246] width 169 height 90
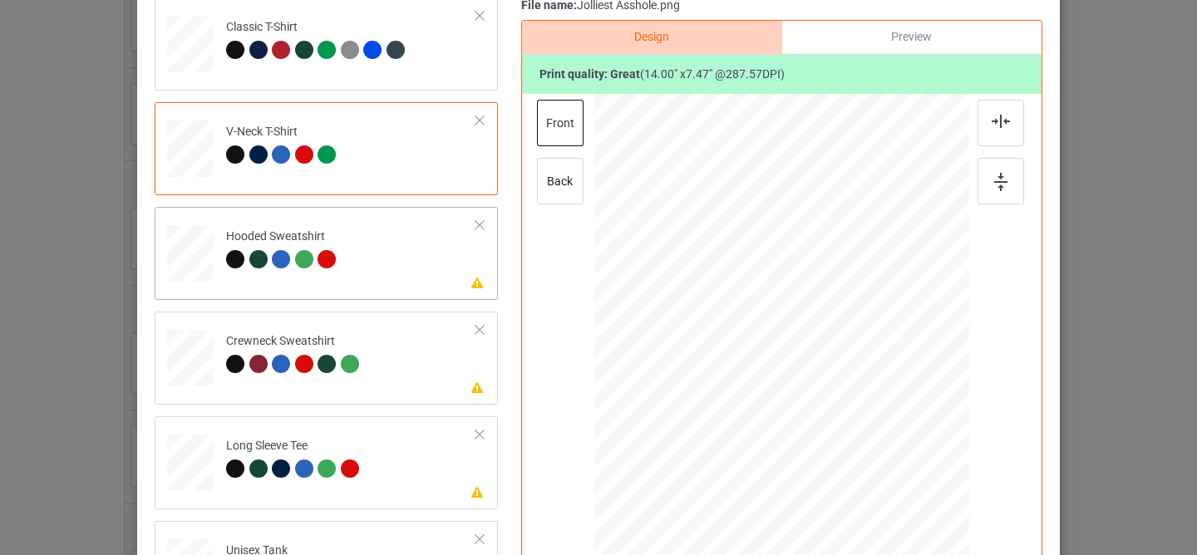
click at [401, 285] on td "Please review artwork placement Hooded Sweatshirt" at bounding box center [351, 250] width 268 height 73
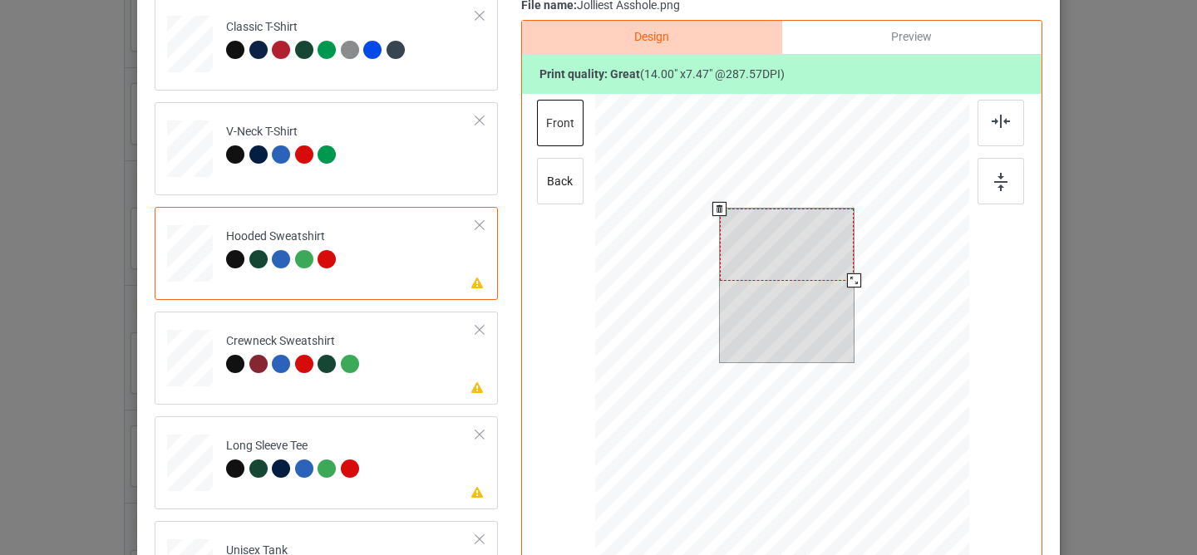
click at [760, 255] on div at bounding box center [787, 244] width 135 height 71
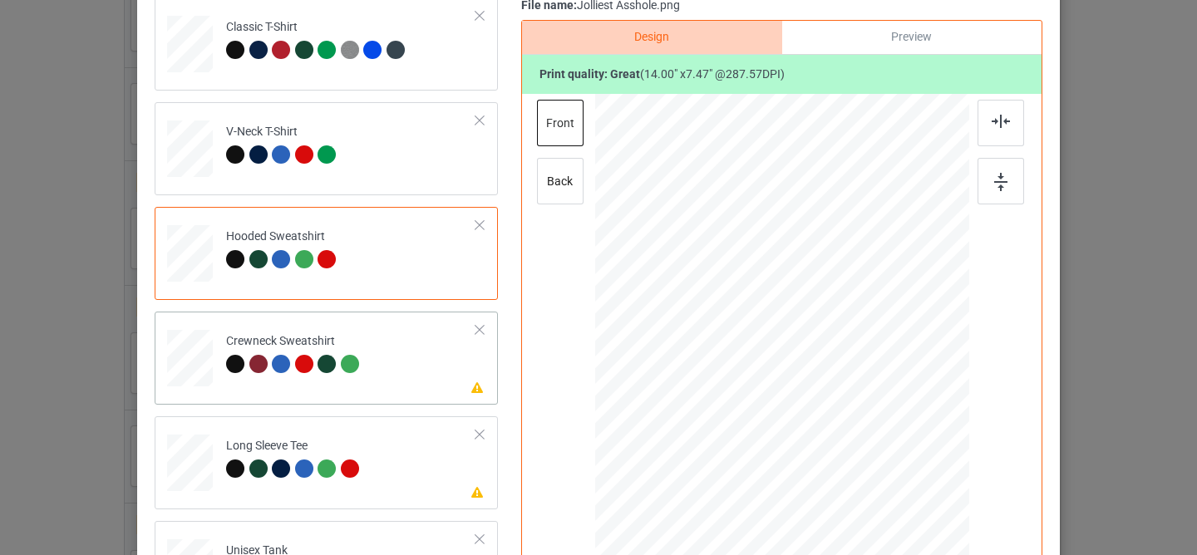
click at [396, 381] on td "Please review artwork placement Crewneck Sweatshirt" at bounding box center [351, 354] width 268 height 73
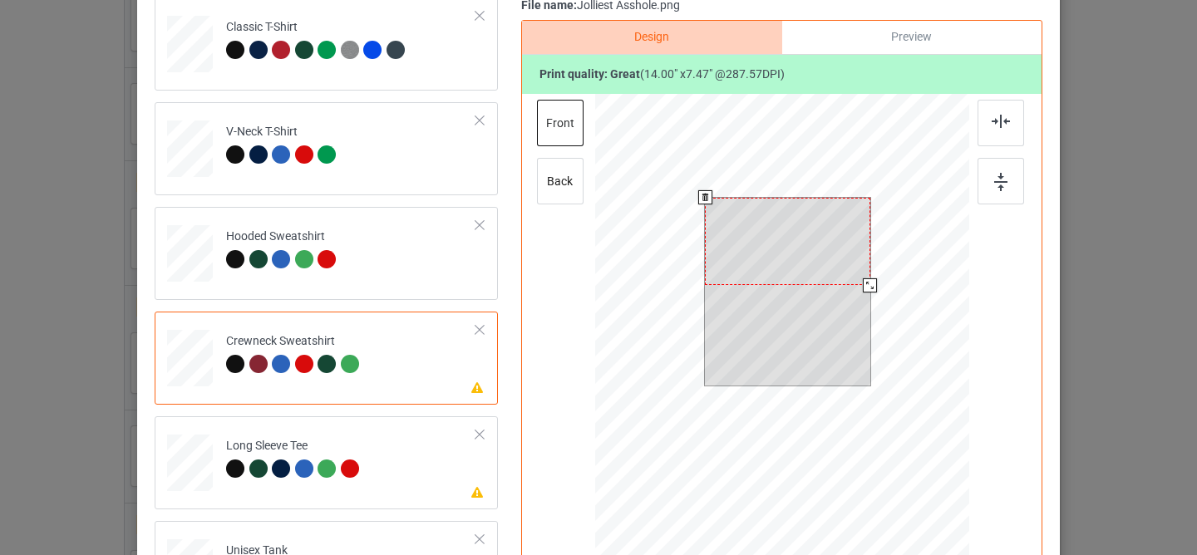
click at [746, 254] on div at bounding box center [787, 242] width 165 height 88
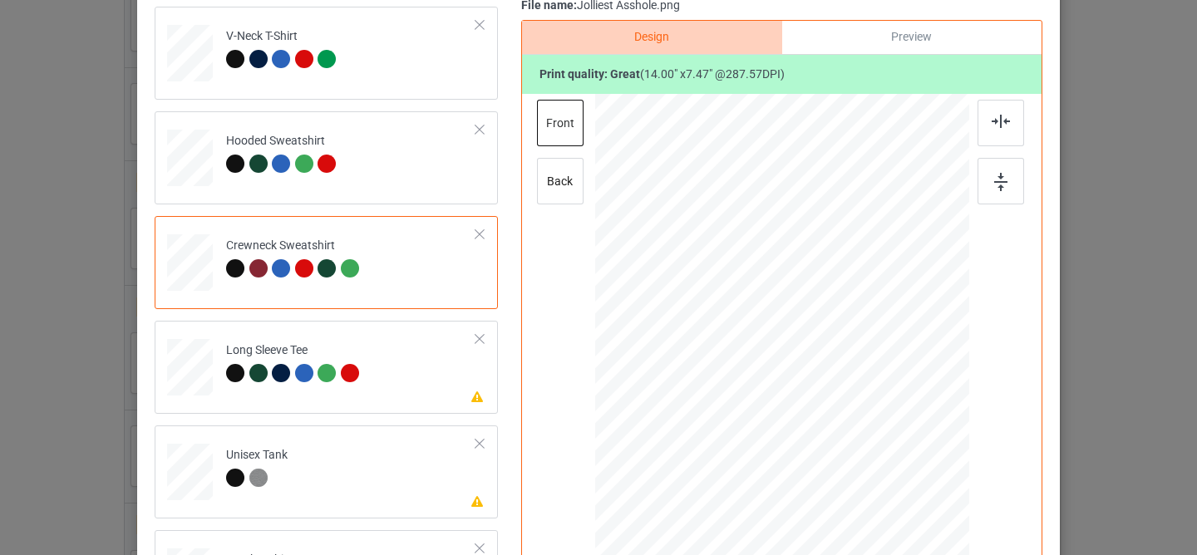
scroll to position [105, 0]
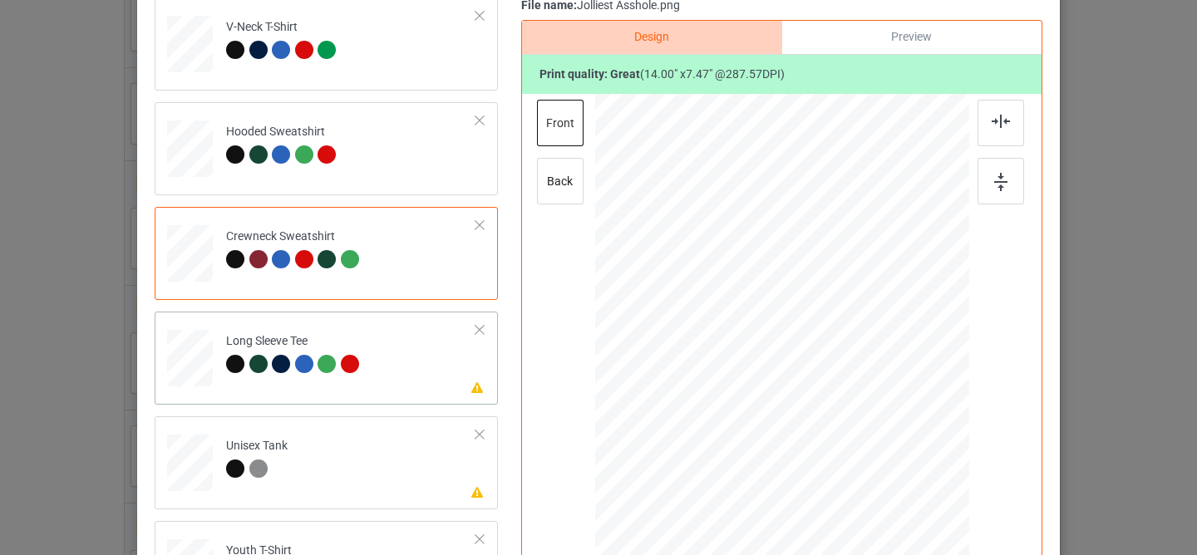
click at [411, 387] on td "Please review artwork placement Long Sleeve Tee" at bounding box center [351, 354] width 268 height 73
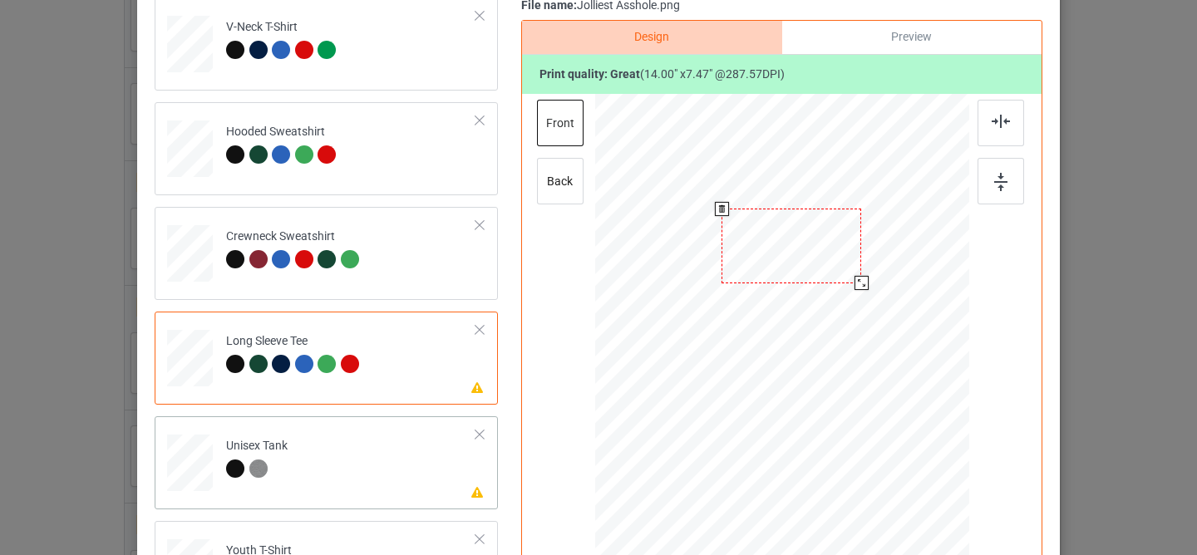
click at [788, 251] on div at bounding box center [791, 246] width 140 height 75
click at [387, 496] on div "Please review artwork placement Unisex Tank" at bounding box center [326, 462] width 343 height 93
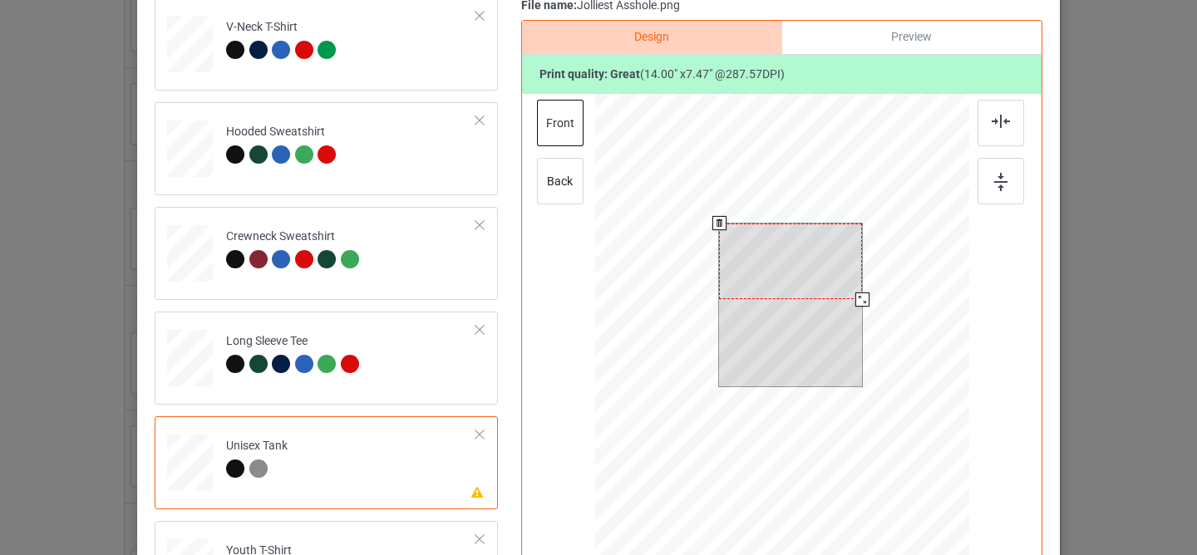
click at [783, 233] on div at bounding box center [790, 262] width 143 height 76
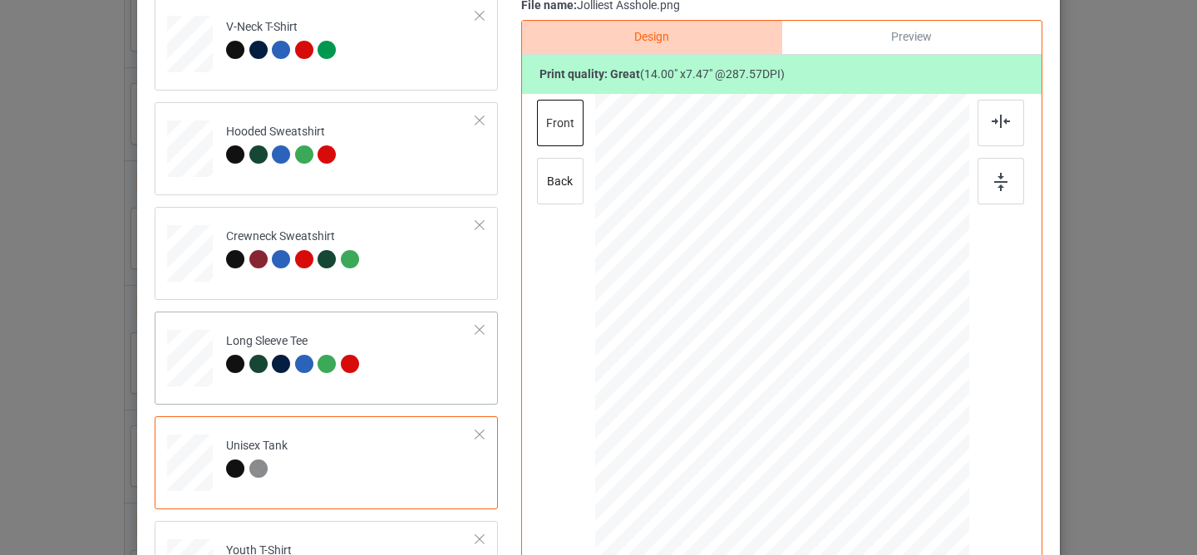
scroll to position [178, 0]
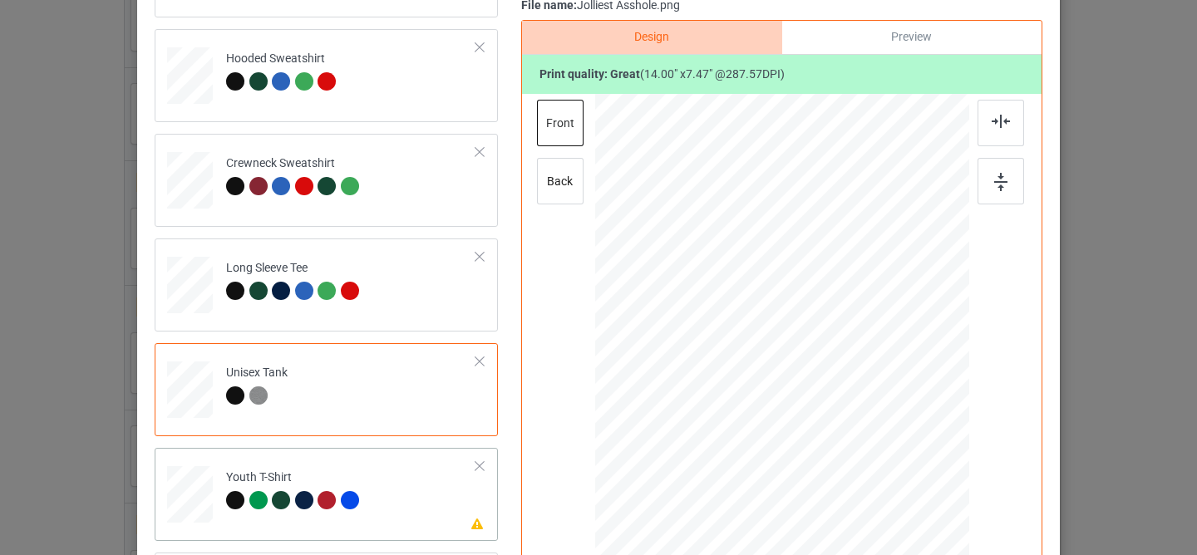
click at [370, 462] on td "Please review artwork placement Youth T-Shirt" at bounding box center [351, 491] width 268 height 73
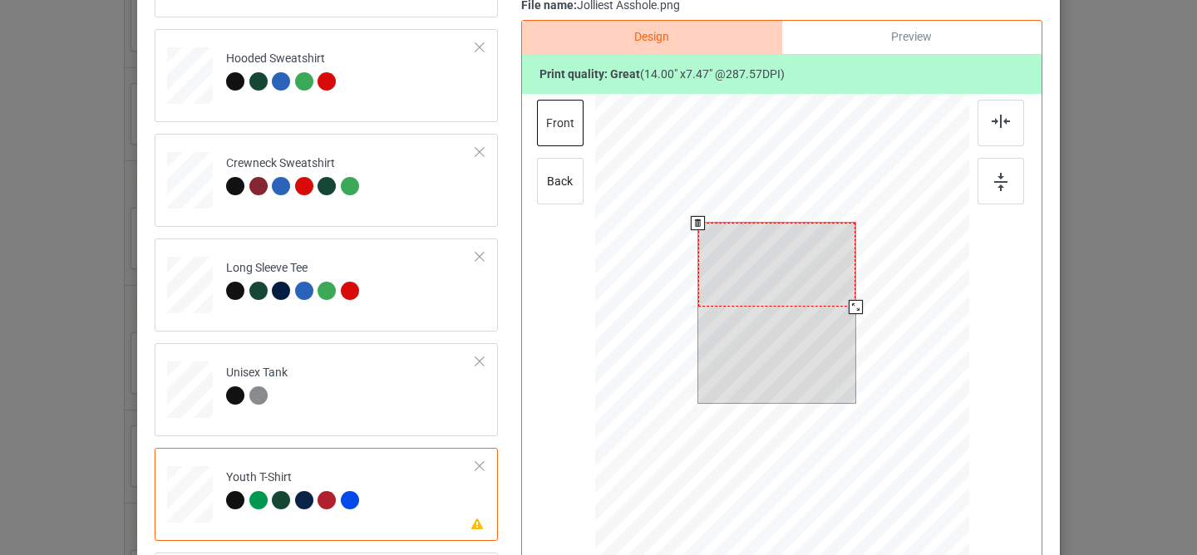
click at [761, 239] on div at bounding box center [777, 265] width 158 height 84
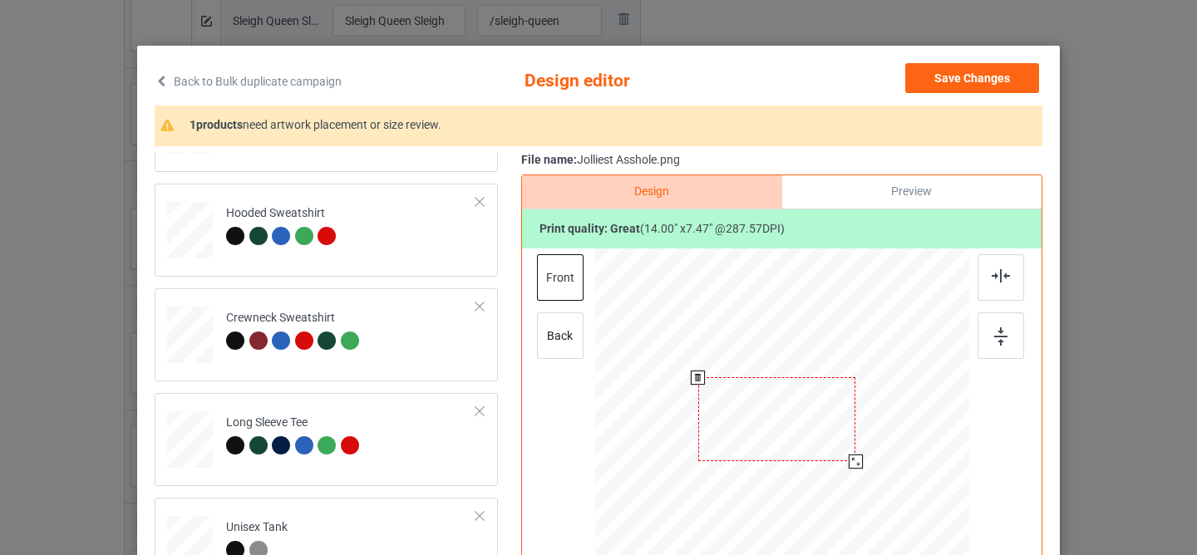
scroll to position [7, 0]
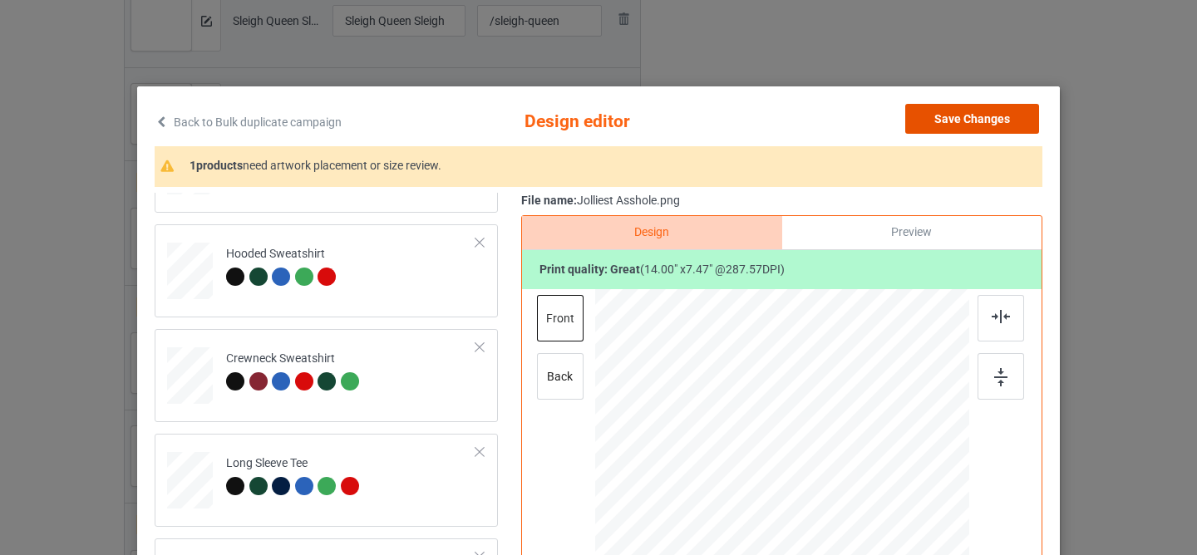
click at [956, 122] on button "Save Changes" at bounding box center [972, 119] width 134 height 30
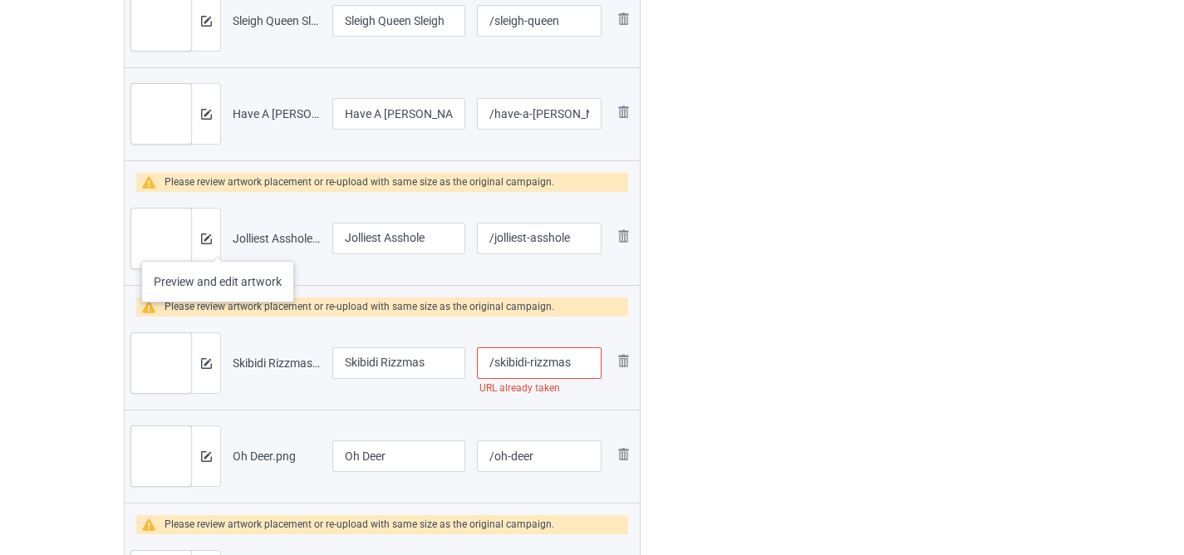
click at [218, 244] on div at bounding box center [205, 239] width 29 height 60
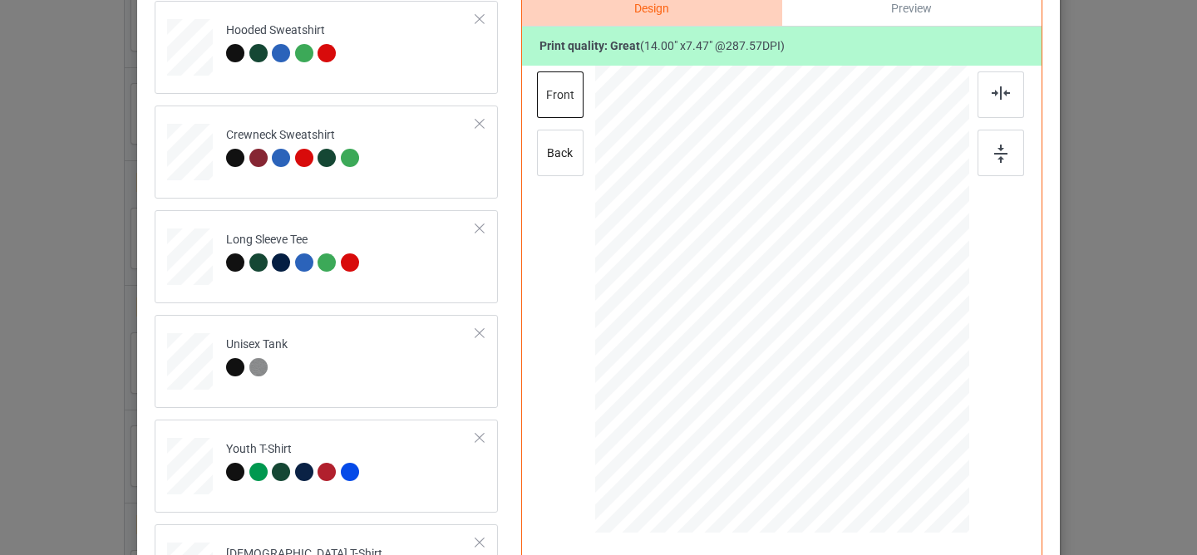
scroll to position [403, 0]
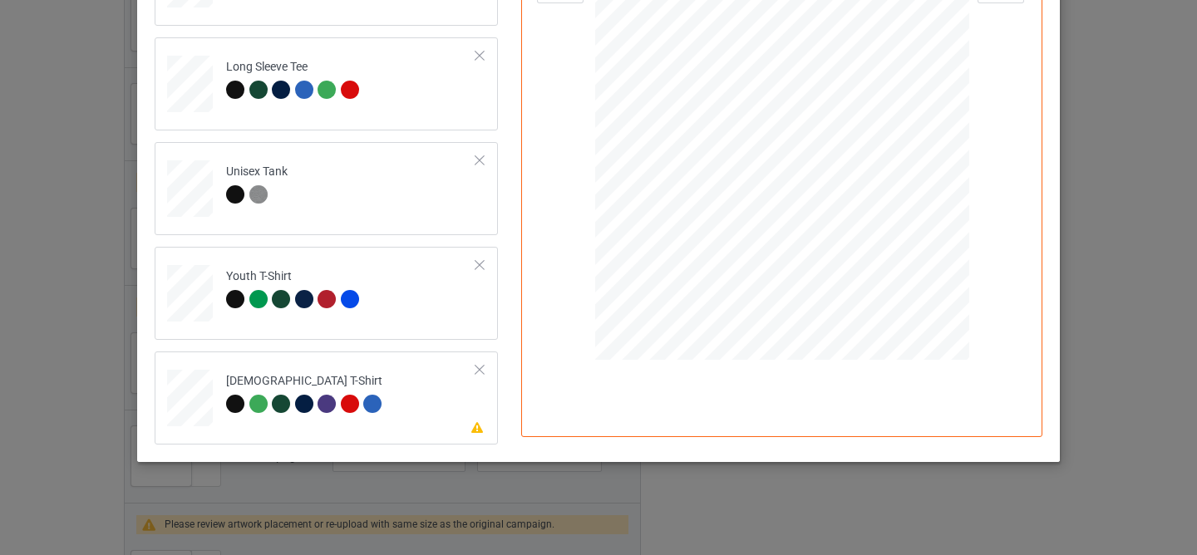
click at [363, 402] on div at bounding box center [372, 404] width 18 height 18
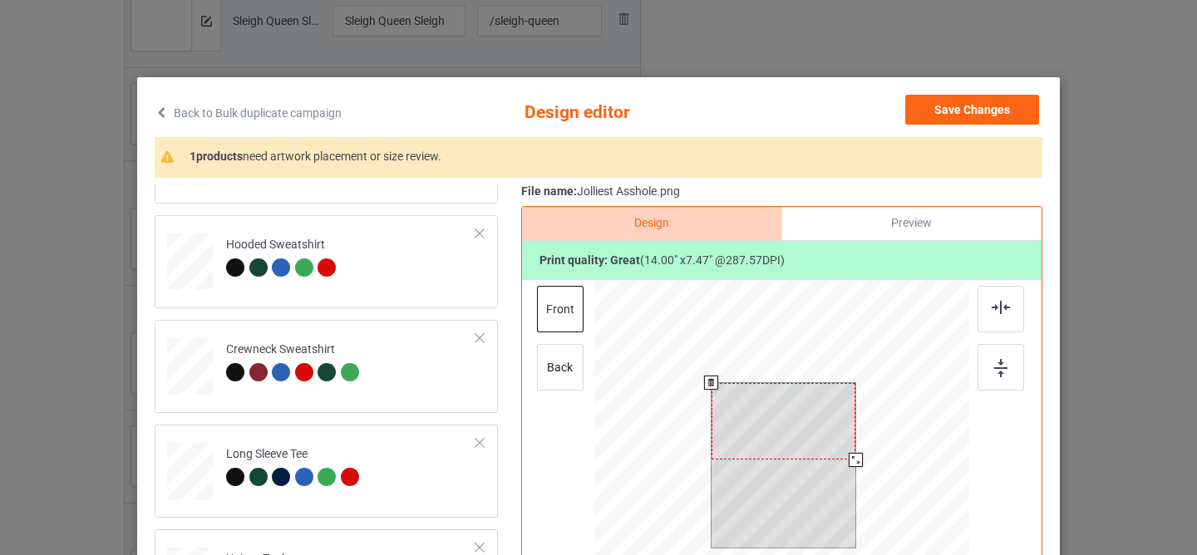
scroll to position [10, 0]
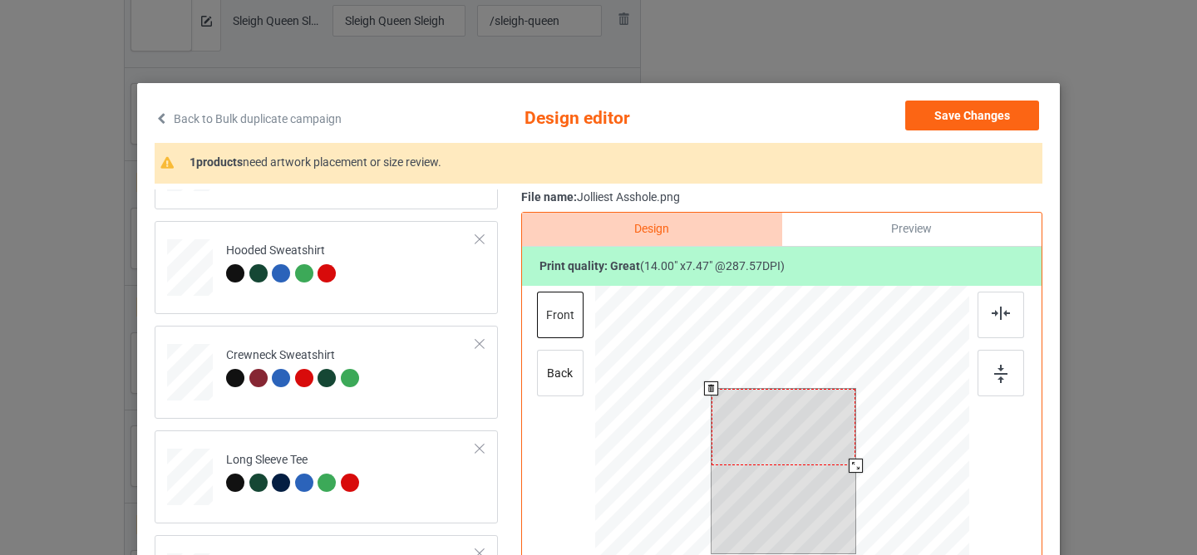
click at [768, 411] on div at bounding box center [783, 427] width 144 height 76
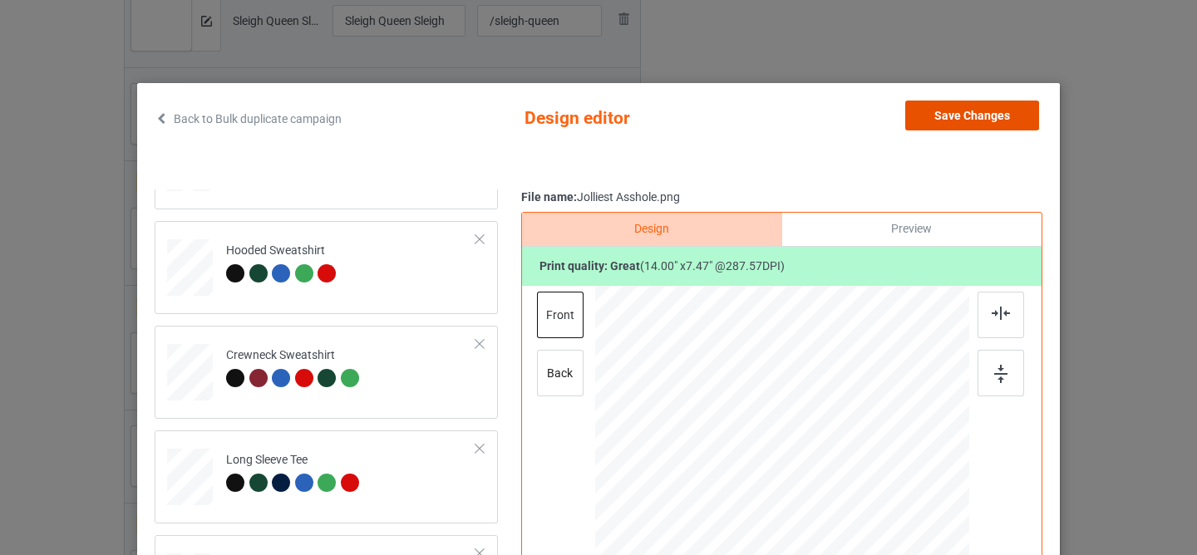
click at [952, 114] on button "Save Changes" at bounding box center [972, 116] width 134 height 30
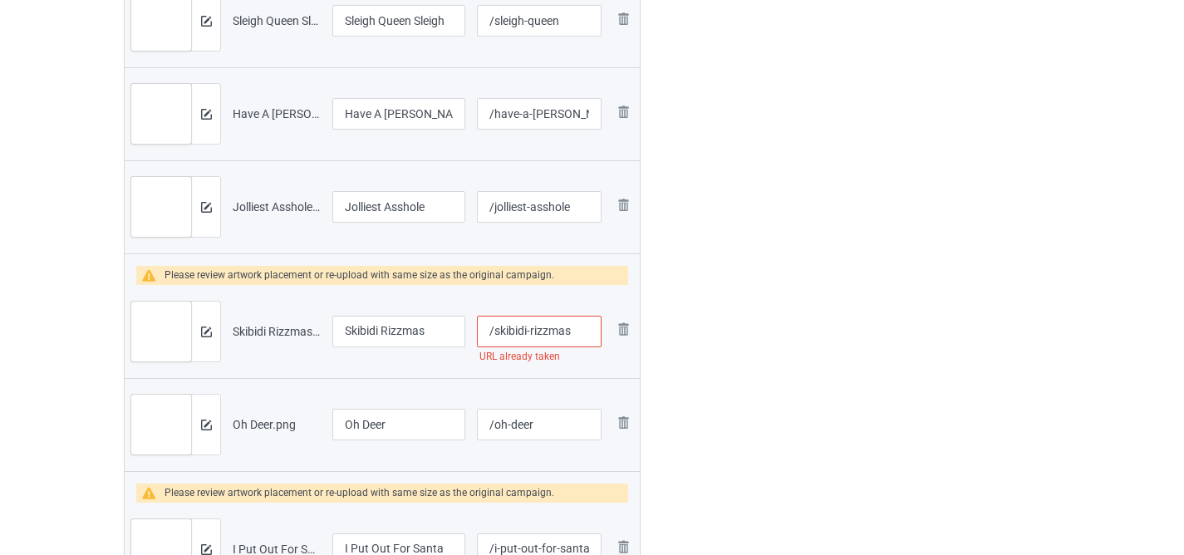
drag, startPoint x: 544, startPoint y: 332, endPoint x: 828, endPoint y: 377, distance: 287.1
type input "/skibidi-rizzma"
click at [201, 336] on img at bounding box center [206, 332] width 11 height 11
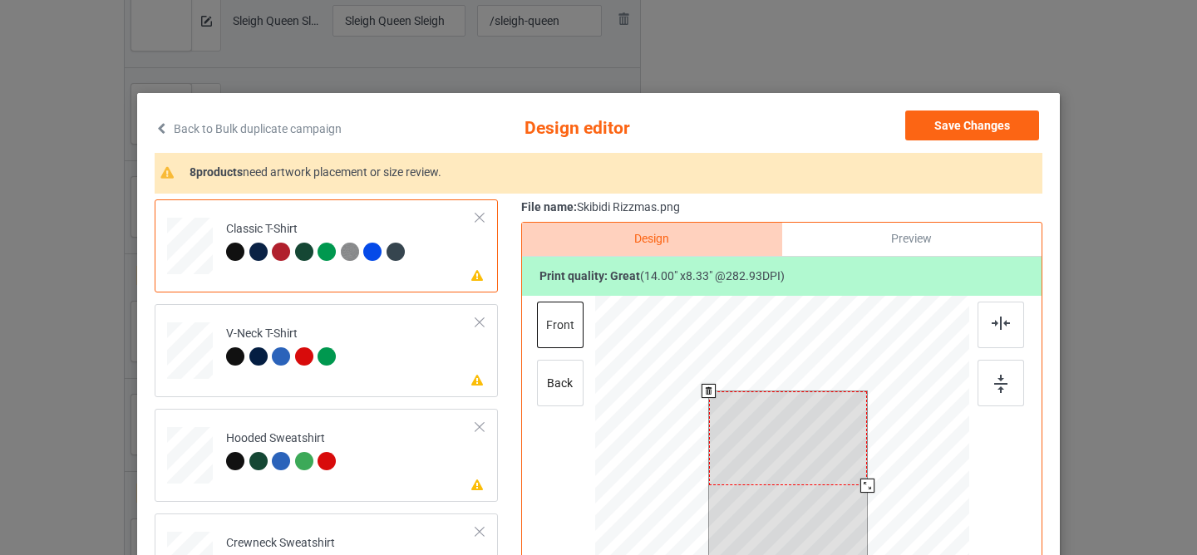
click at [753, 426] on div at bounding box center [788, 438] width 159 height 94
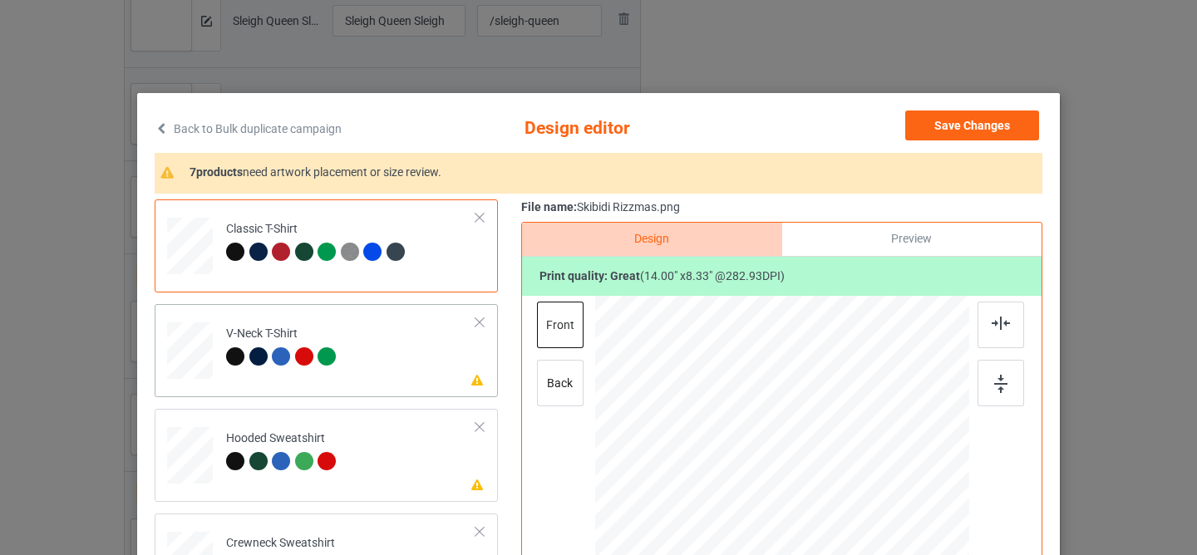
click at [419, 352] on td "Please review artwork placement V-Neck T-Shirt" at bounding box center [351, 347] width 268 height 73
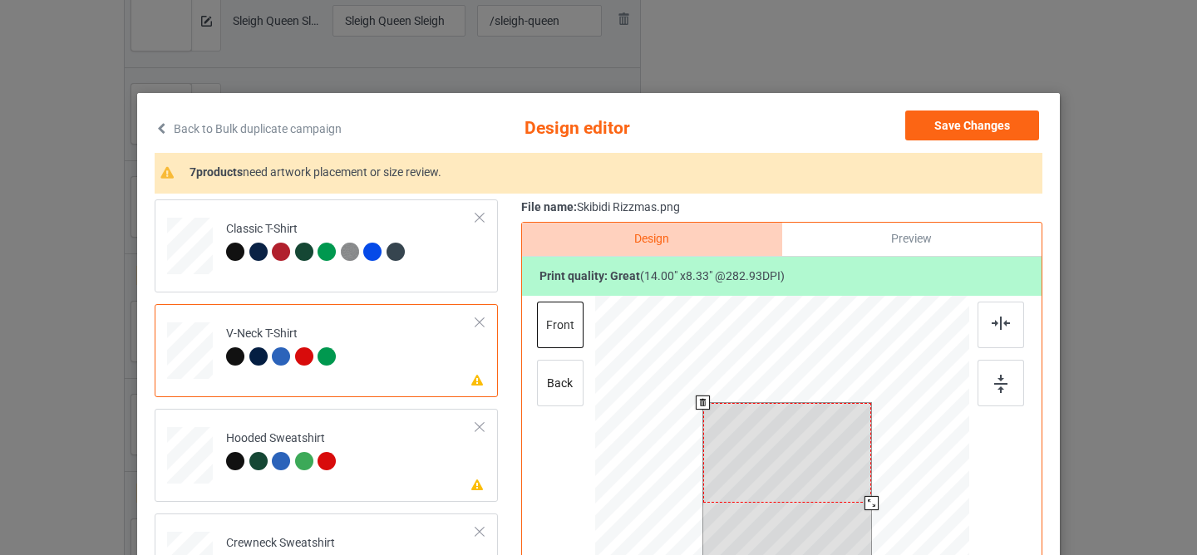
click at [742, 436] on div at bounding box center [787, 453] width 169 height 100
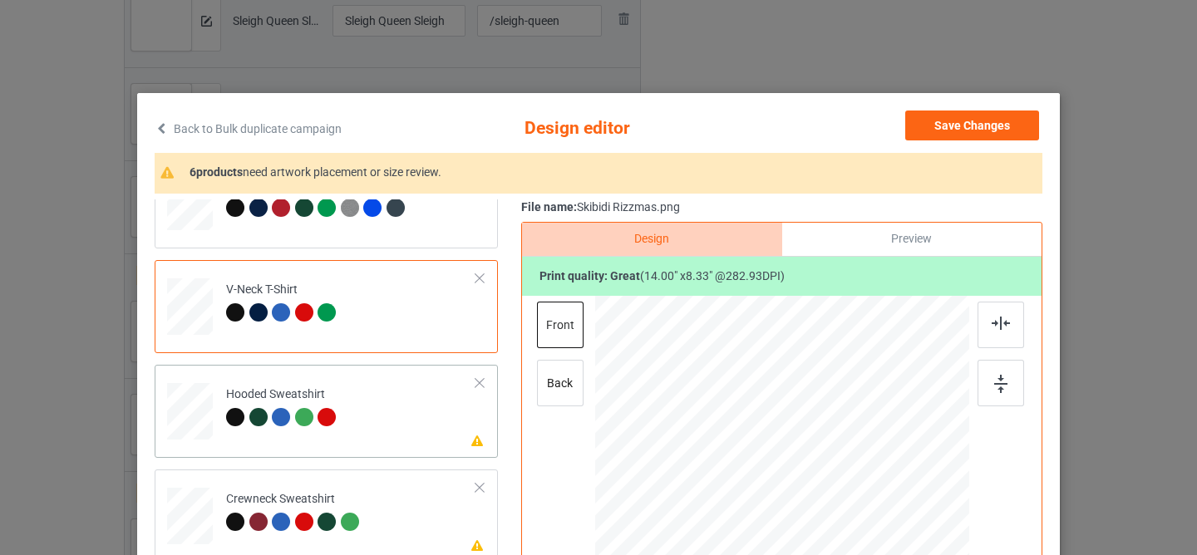
scroll to position [45, 0]
click at [387, 433] on td "Please review artwork placement Hooded Sweatshirt" at bounding box center [351, 407] width 268 height 73
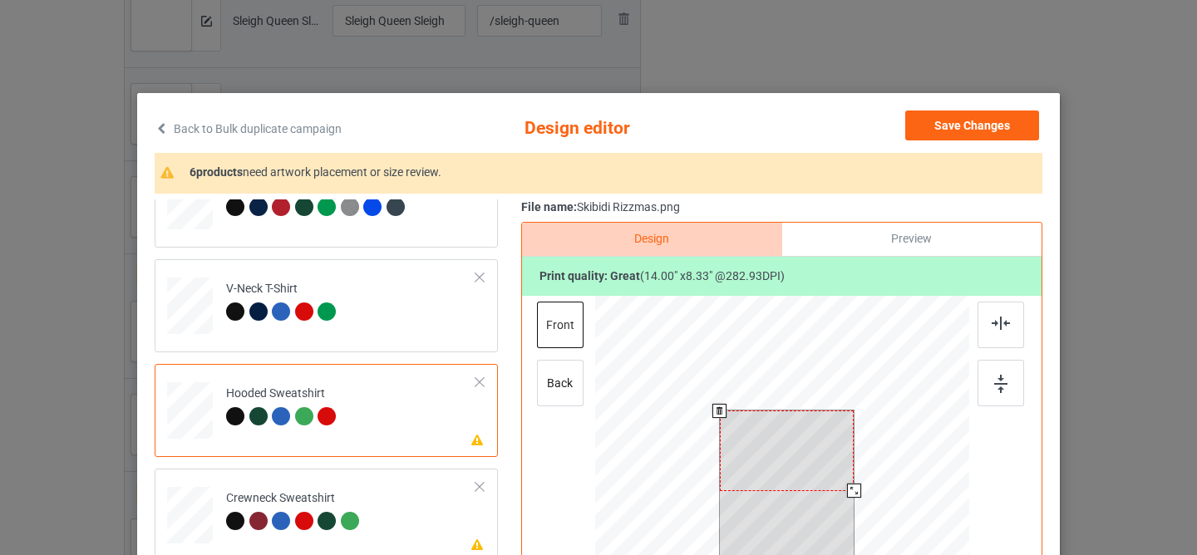
click at [756, 453] on div at bounding box center [787, 451] width 135 height 80
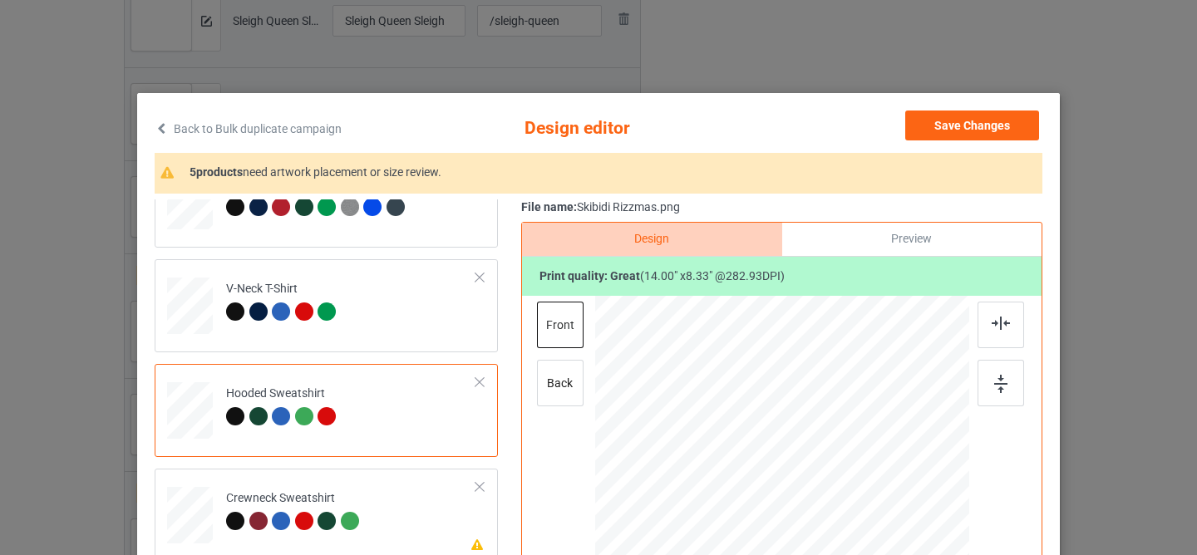
scroll to position [178, 0]
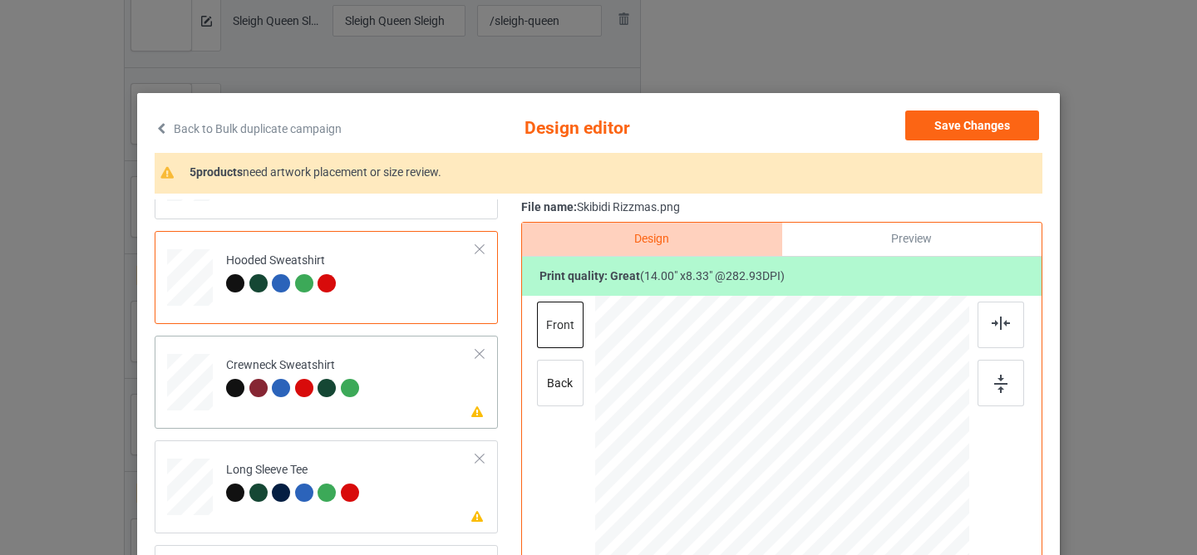
click at [378, 364] on td "Please review artwork placement Crewneck Sweatshirt" at bounding box center [351, 378] width 268 height 73
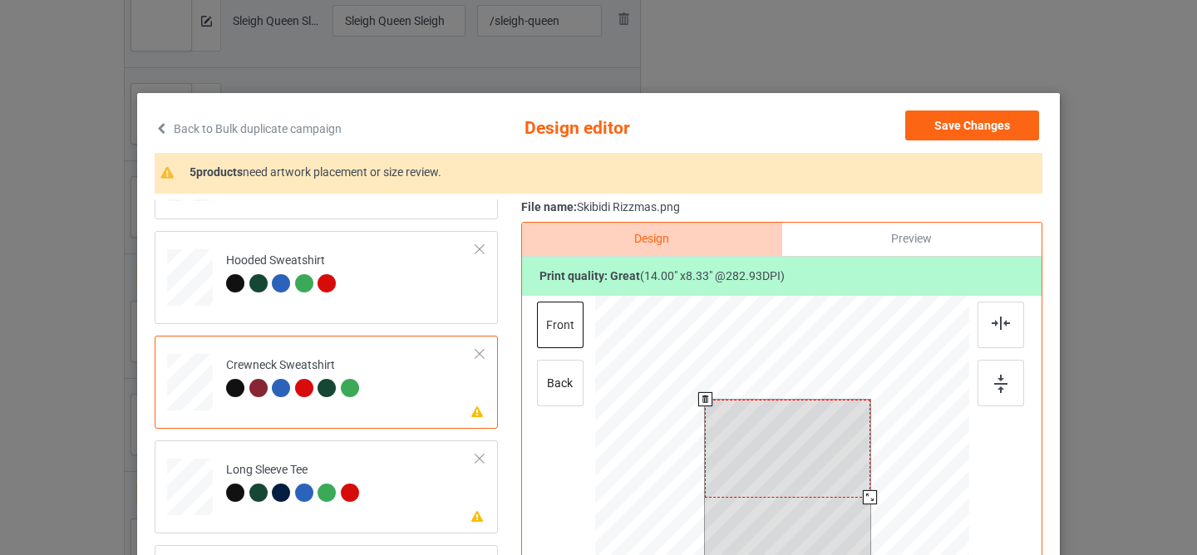
click at [775, 448] on div at bounding box center [787, 449] width 165 height 98
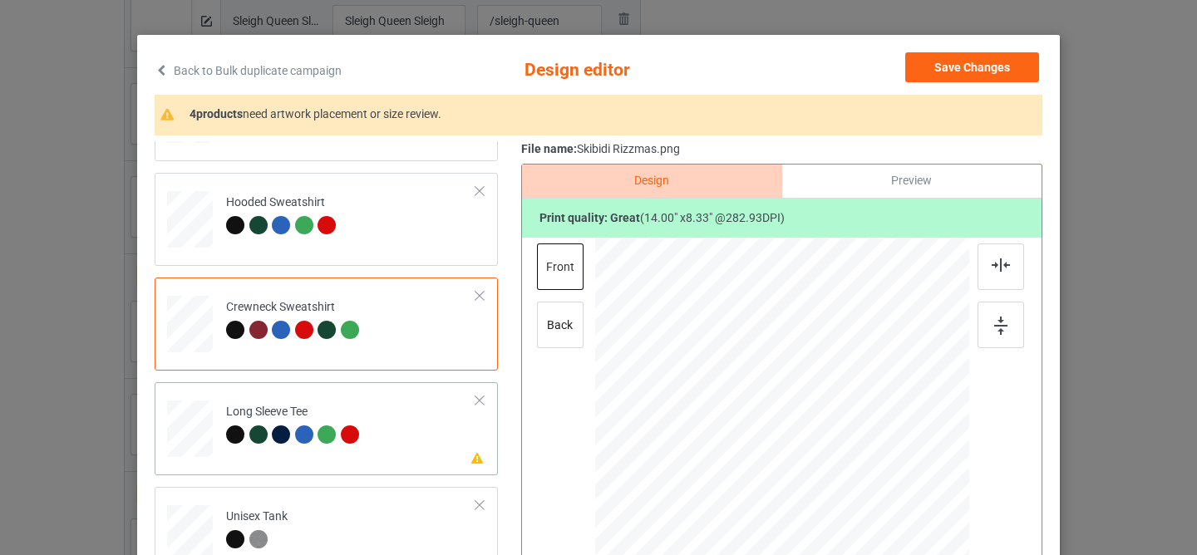
scroll to position [130, 0]
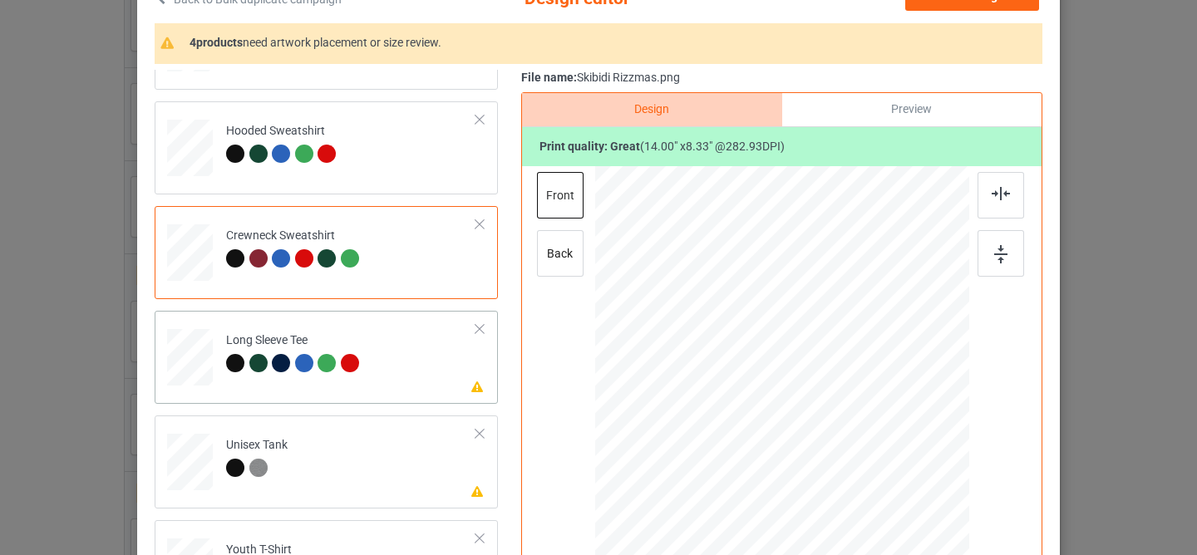
click at [406, 354] on td "Please review artwork placement Long Sleeve Tee" at bounding box center [351, 353] width 268 height 73
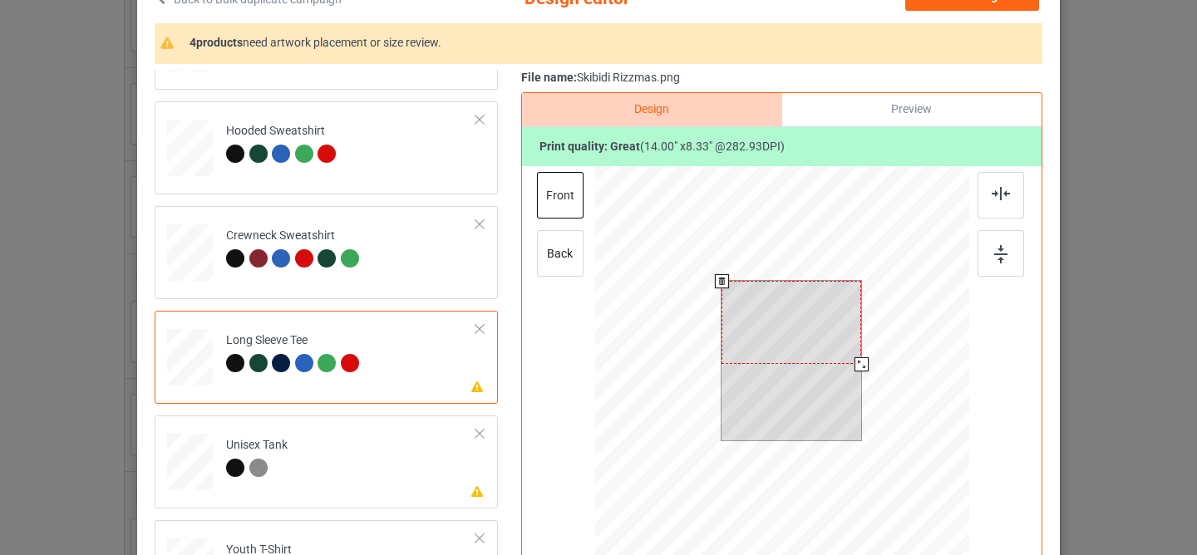
click at [775, 325] on div at bounding box center [791, 322] width 140 height 83
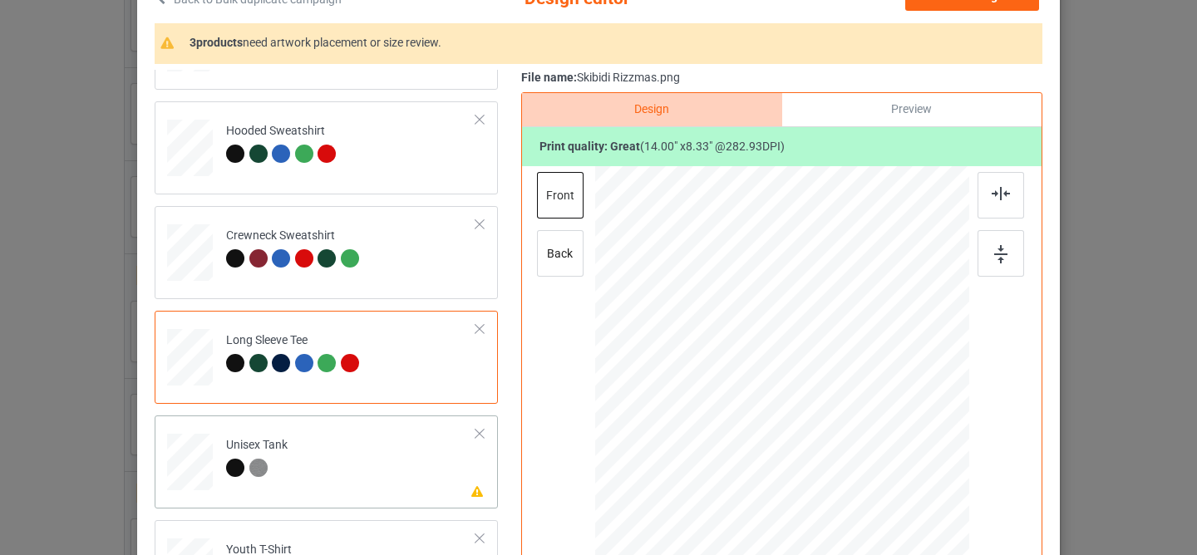
click at [372, 456] on td "Please review artwork placement Unisex Tank" at bounding box center [351, 458] width 268 height 73
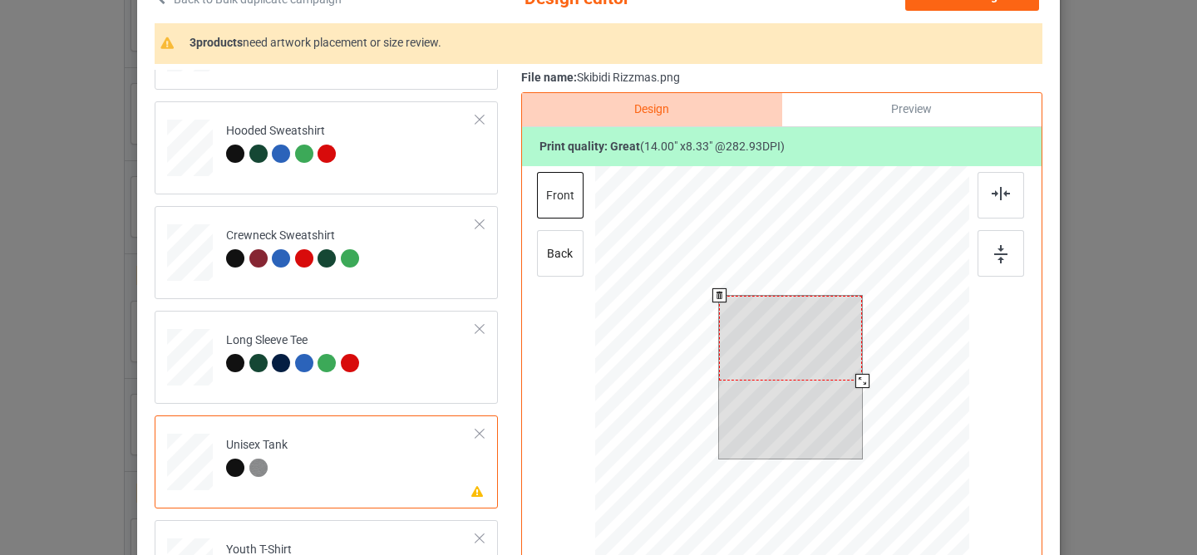
click at [770, 324] on div at bounding box center [790, 338] width 143 height 85
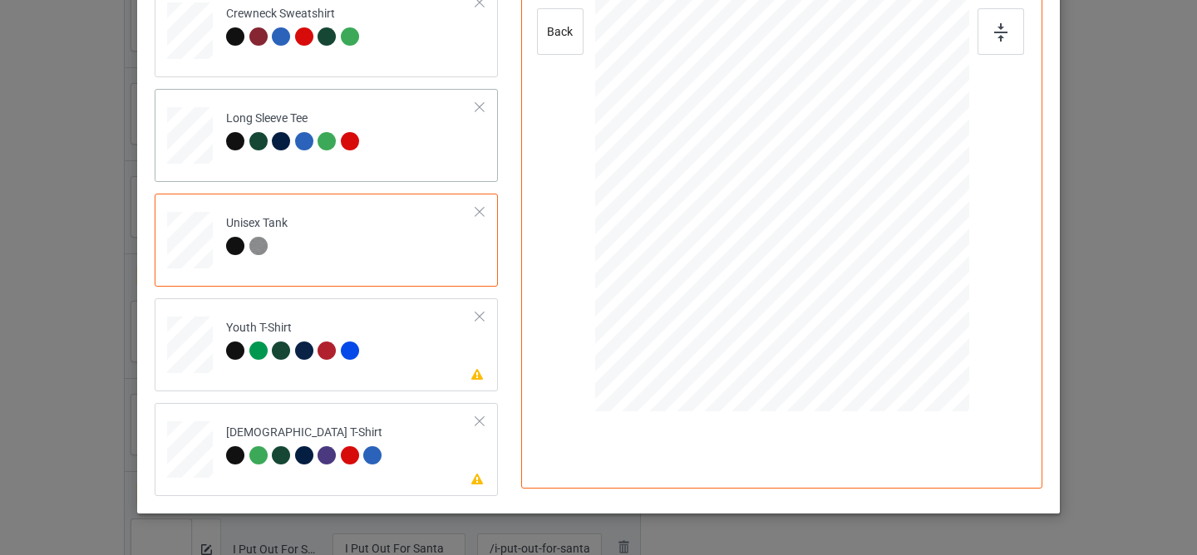
scroll to position [403, 0]
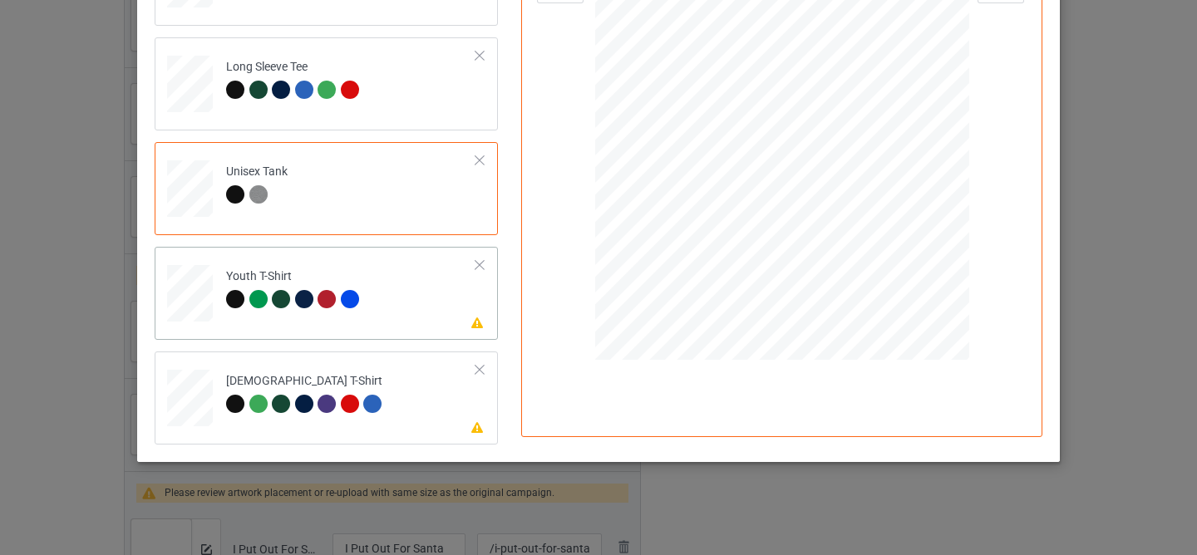
click at [420, 310] on td "Please review artwork placement Youth T-Shirt" at bounding box center [351, 290] width 268 height 73
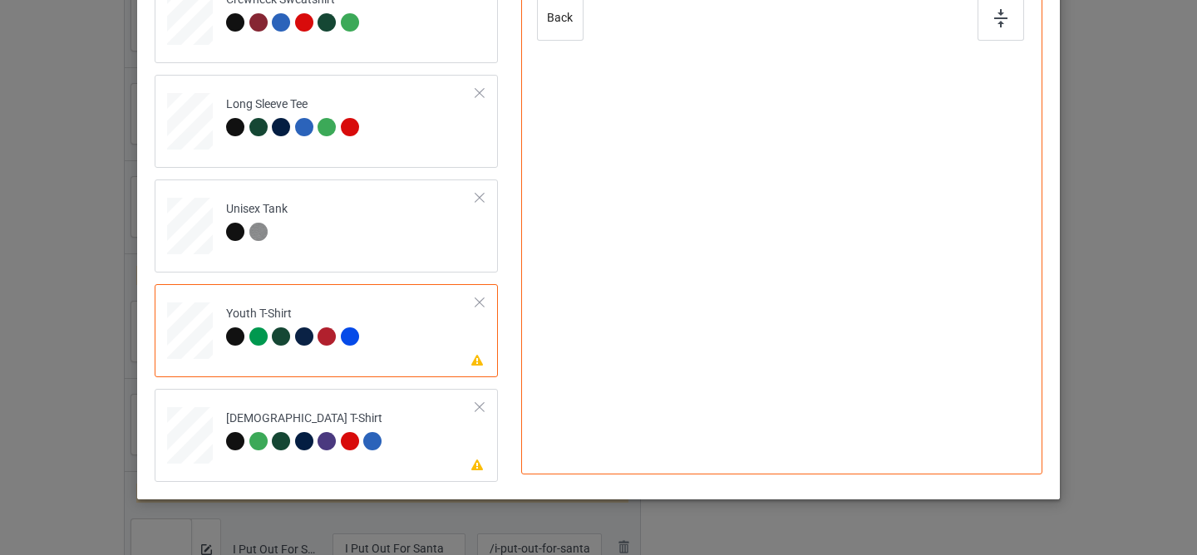
scroll to position [293, 0]
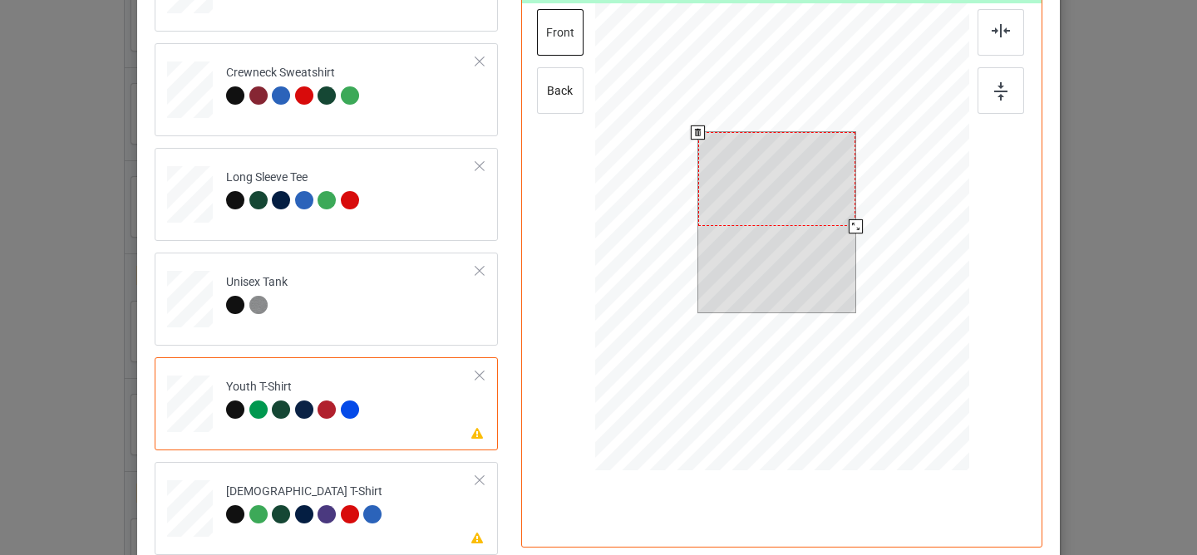
click at [764, 178] on div at bounding box center [777, 179] width 158 height 94
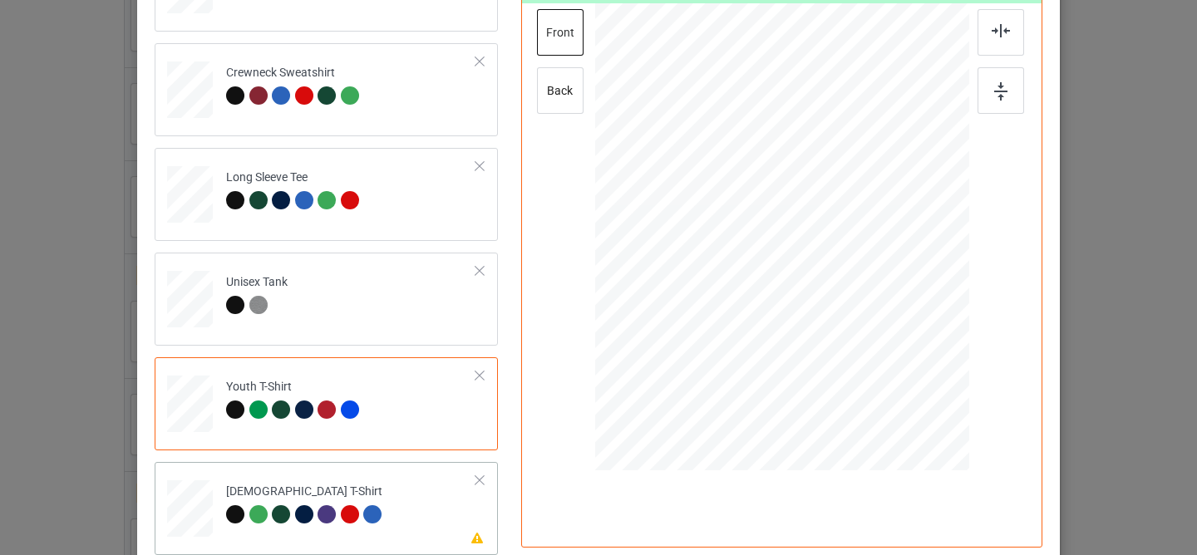
click at [371, 541] on div "Please review artwork placement [DEMOGRAPHIC_DATA] T-Shirt" at bounding box center [326, 508] width 343 height 93
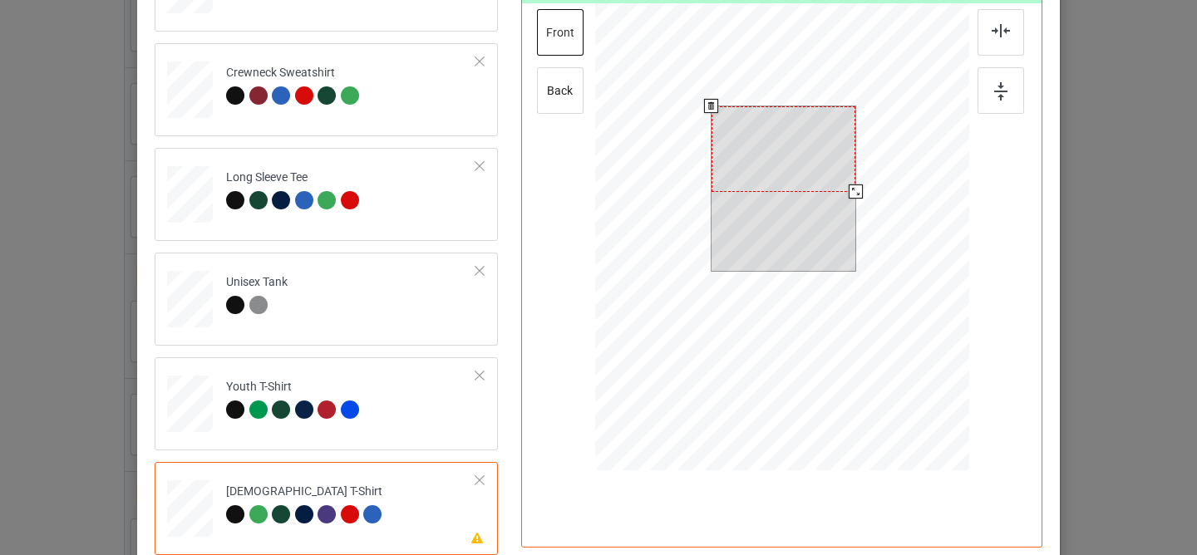
click at [746, 170] on div at bounding box center [783, 149] width 144 height 86
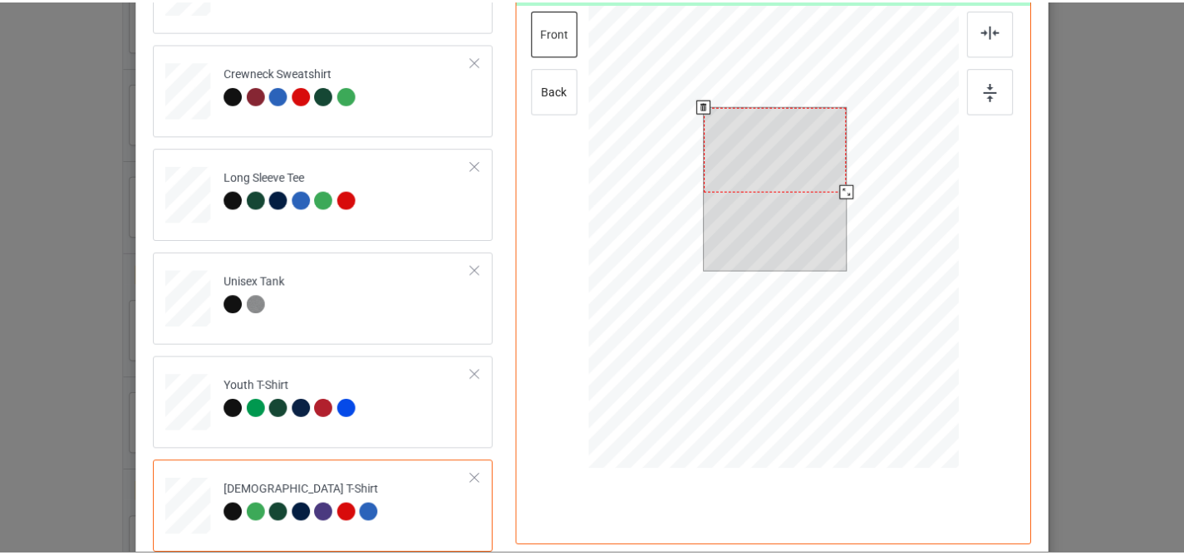
scroll to position [0, 0]
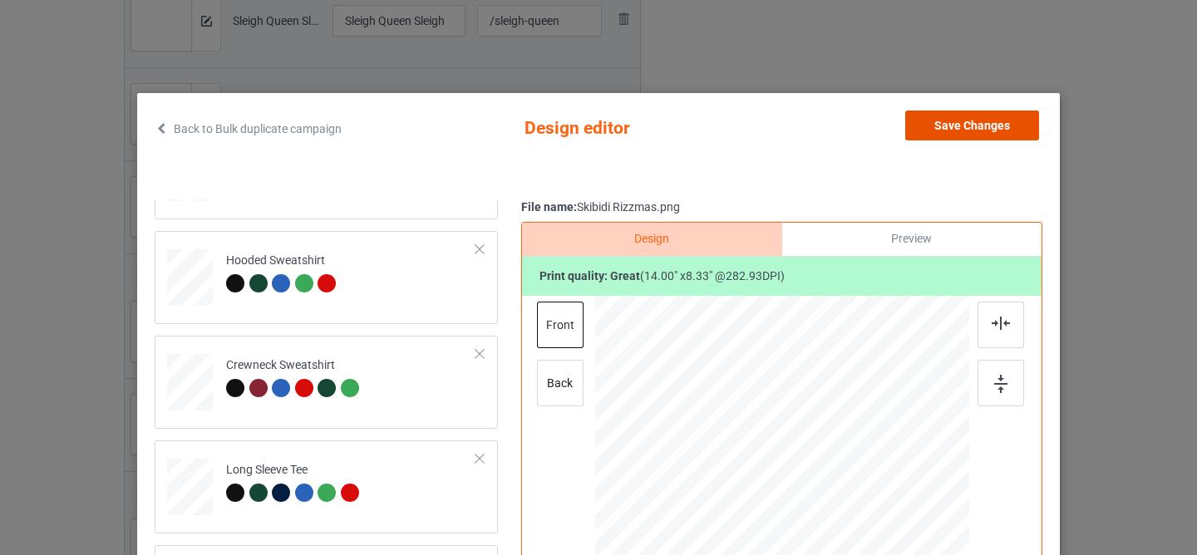
click at [940, 116] on button "Save Changes" at bounding box center [972, 126] width 134 height 30
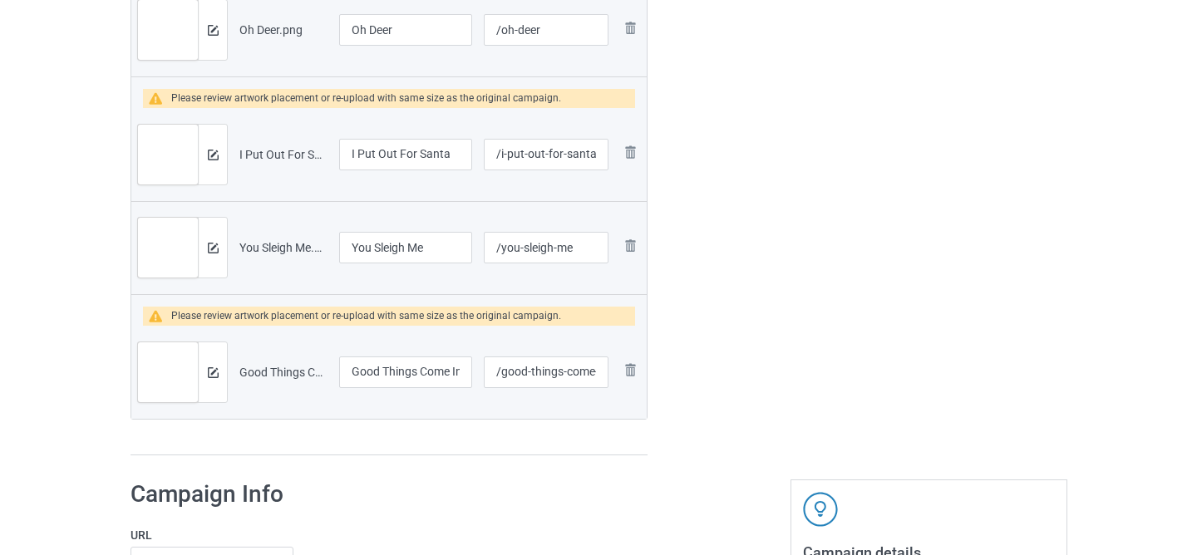
scroll to position [2669, 0]
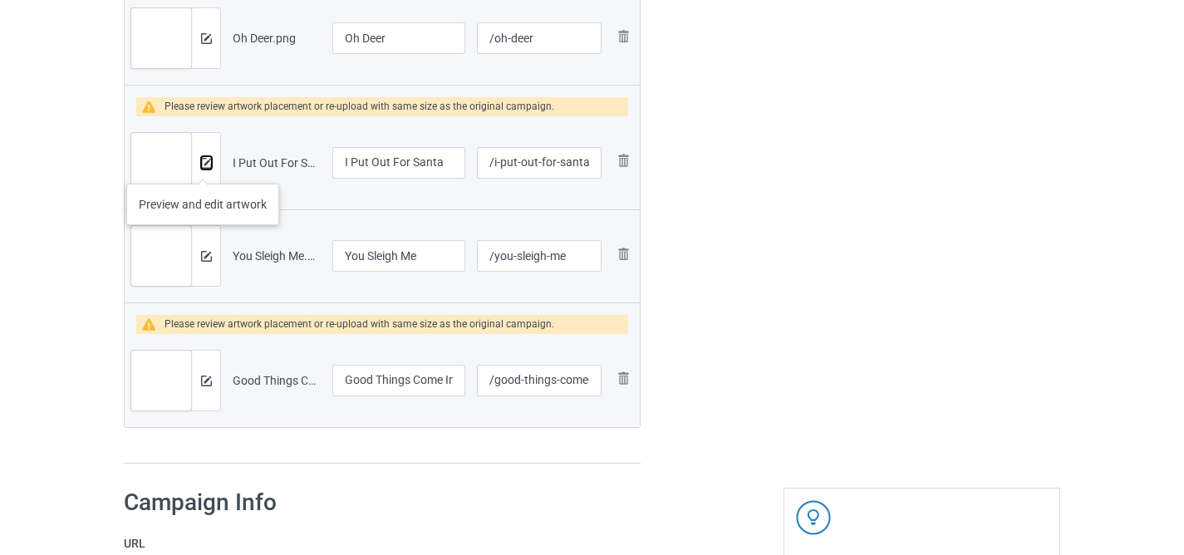
click at [203, 166] on img at bounding box center [206, 163] width 11 height 11
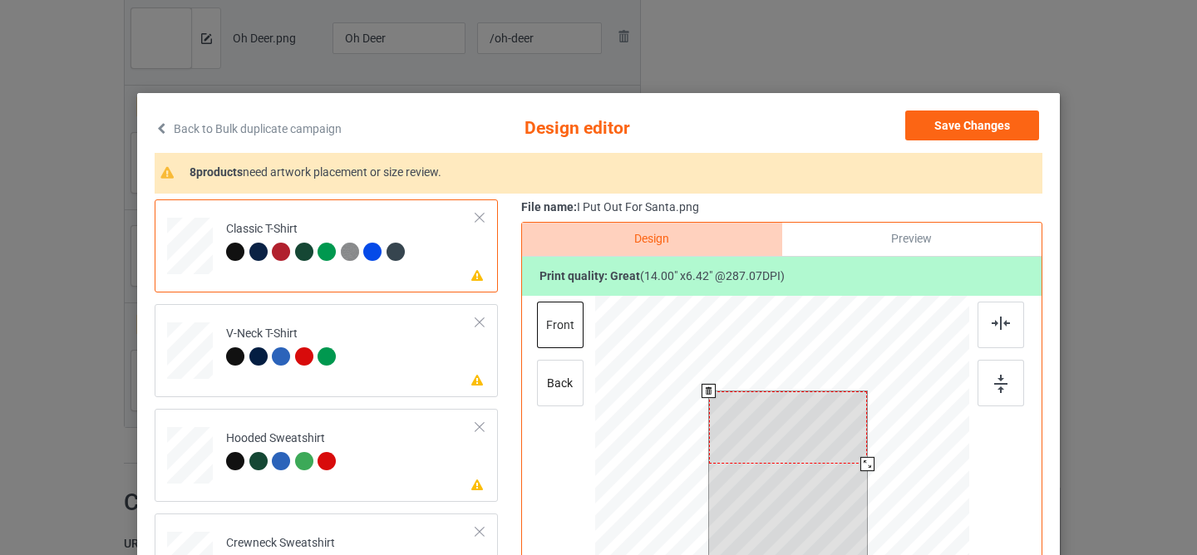
click at [790, 428] on div at bounding box center [788, 427] width 159 height 72
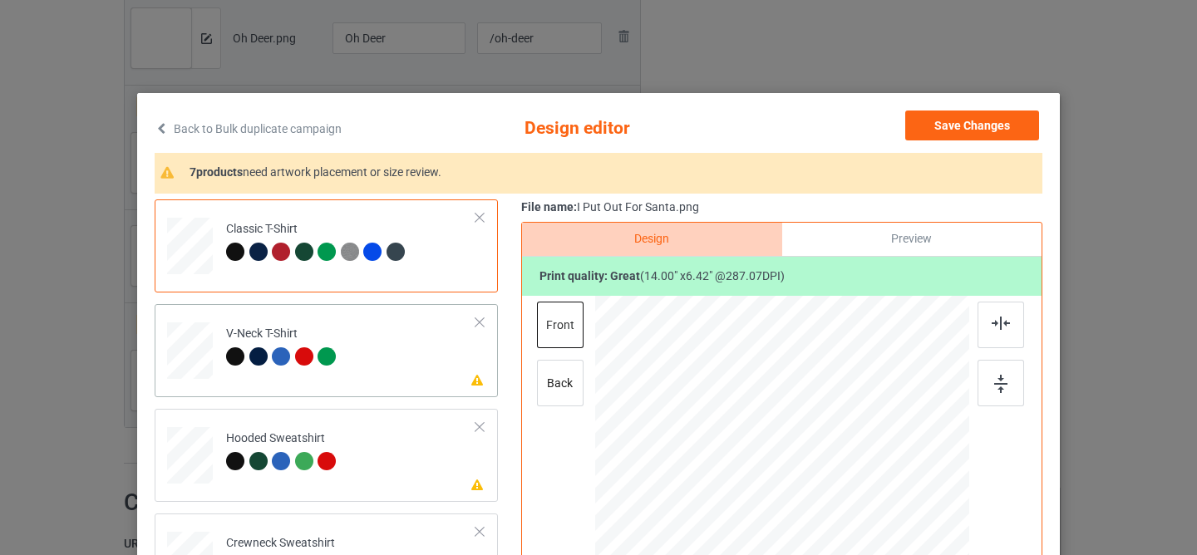
click at [412, 368] on td "Please review artwork placement V-Neck T-Shirt" at bounding box center [351, 347] width 268 height 73
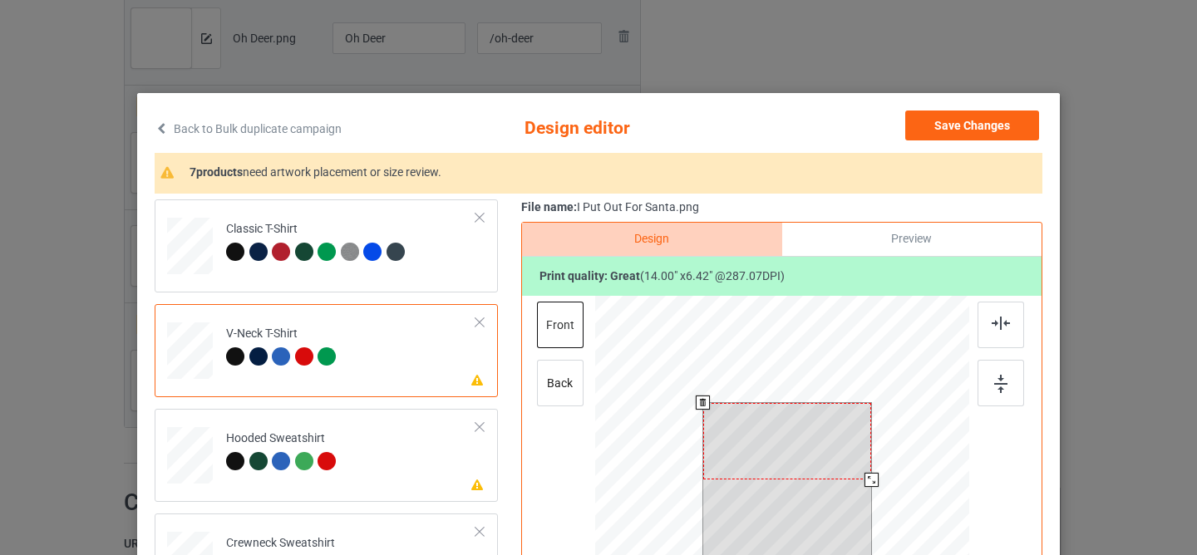
click at [767, 442] on div at bounding box center [787, 441] width 169 height 77
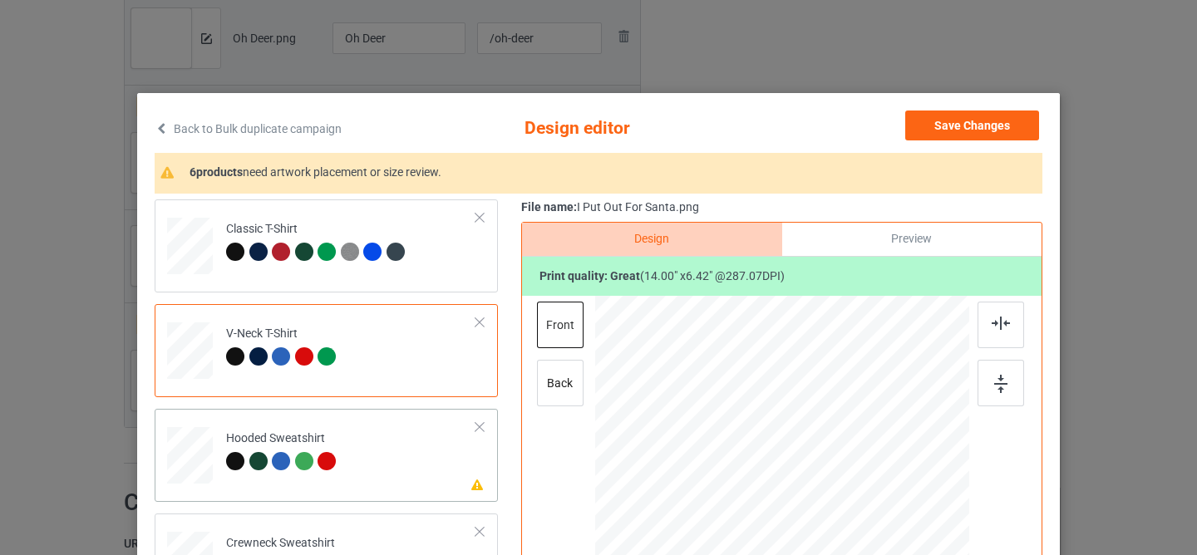
click at [391, 475] on td "Please review artwork placement Hooded Sweatshirt" at bounding box center [351, 452] width 268 height 73
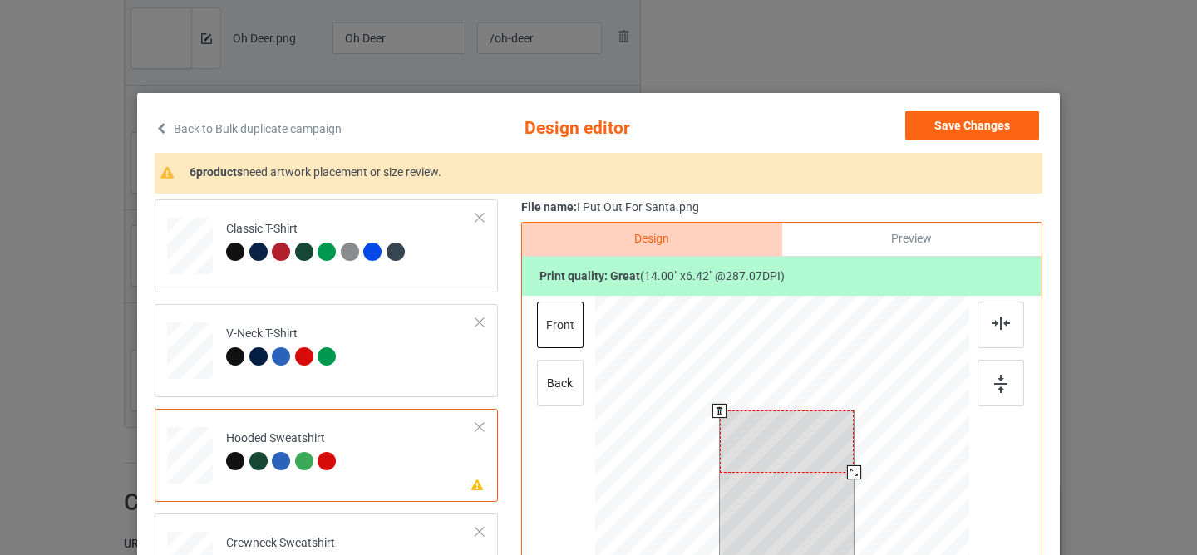
click at [765, 441] on div at bounding box center [787, 442] width 135 height 62
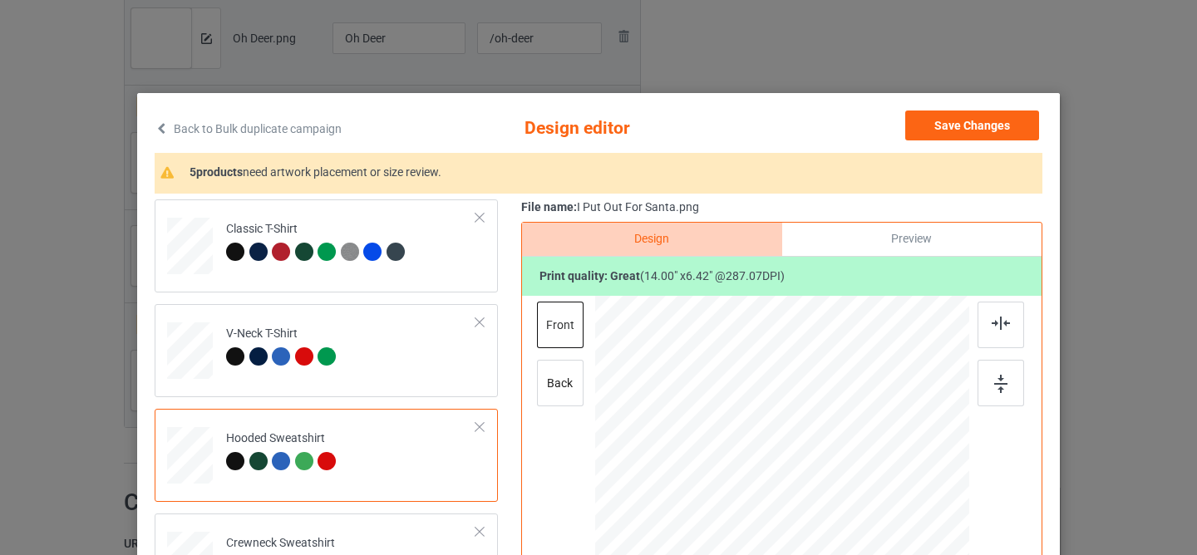
scroll to position [178, 0]
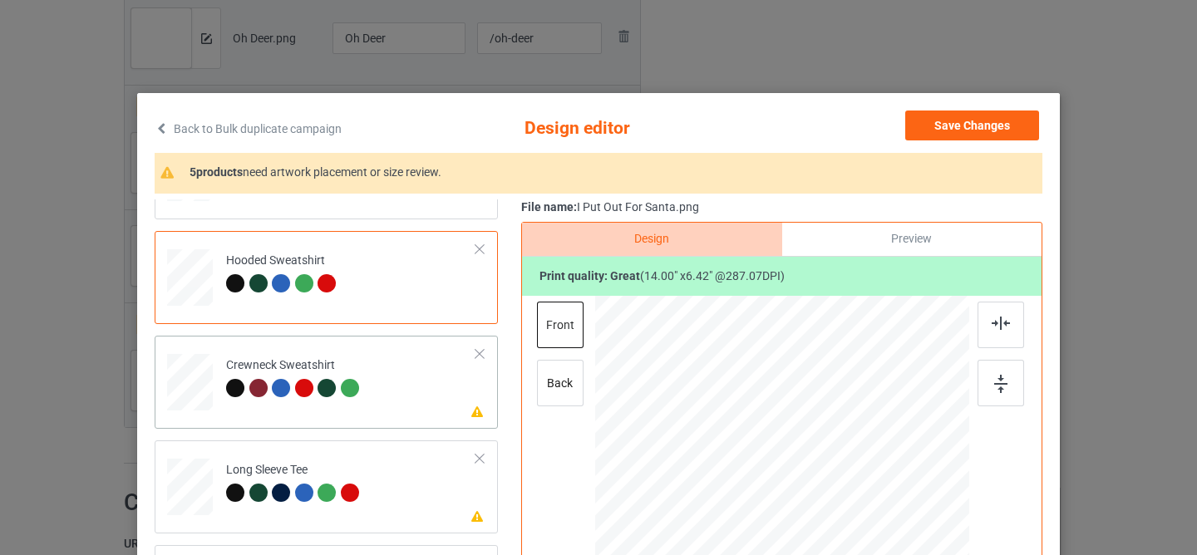
click at [369, 401] on td "Please review artwork placement Crewneck Sweatshirt" at bounding box center [351, 378] width 268 height 73
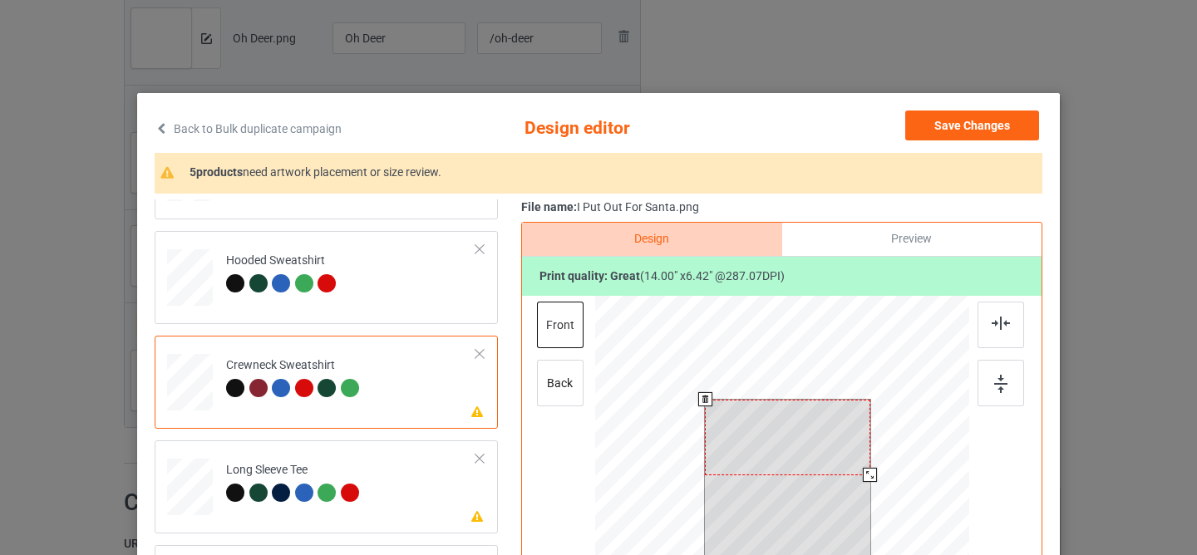
click at [759, 420] on div at bounding box center [787, 438] width 165 height 76
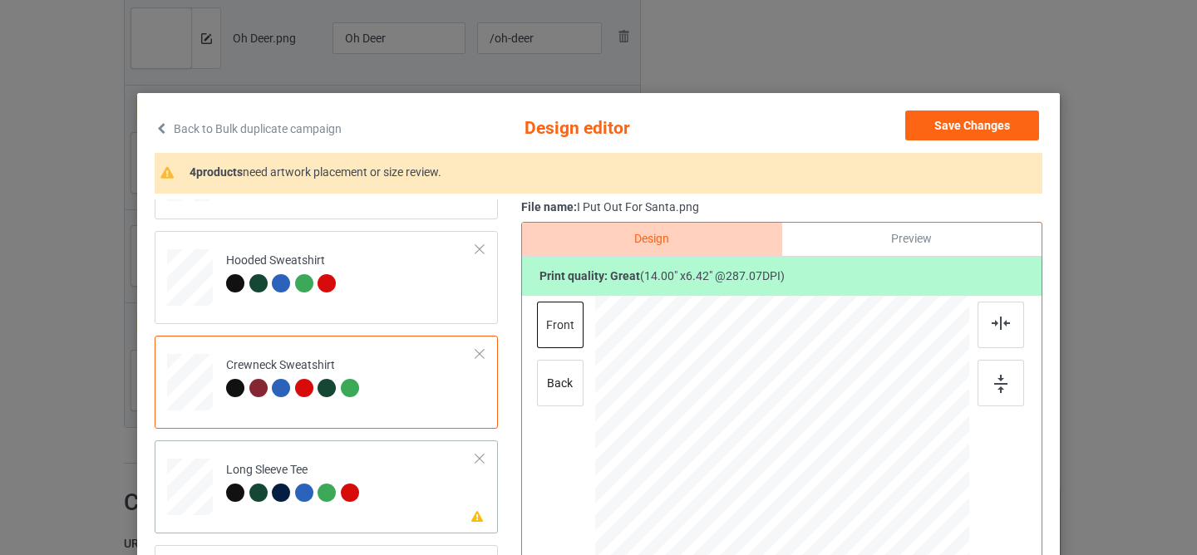
click at [320, 490] on div at bounding box center [326, 493] width 18 height 18
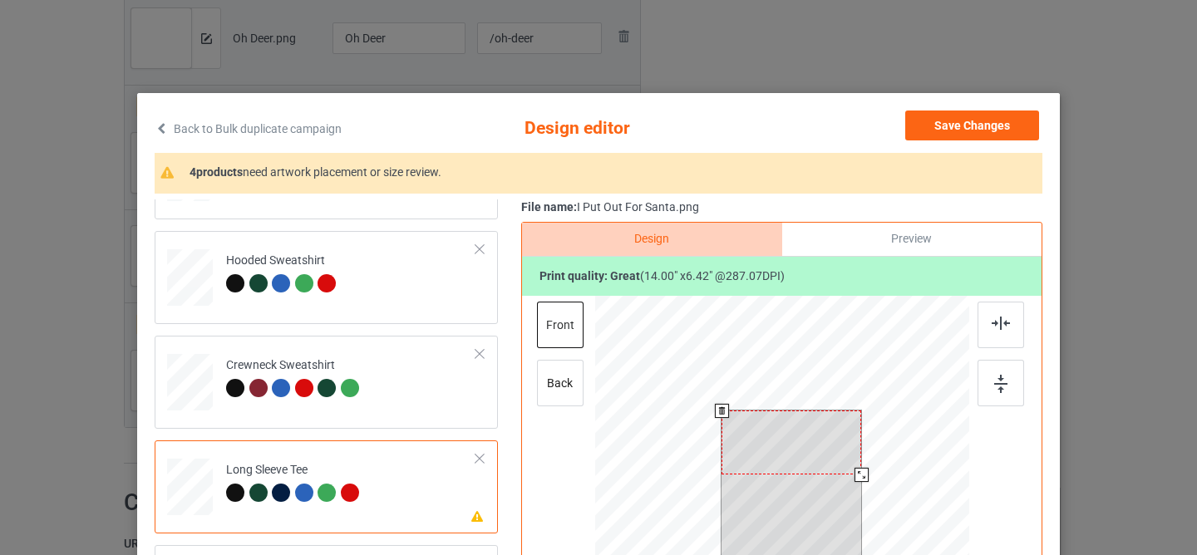
click at [770, 439] on div at bounding box center [791, 443] width 140 height 64
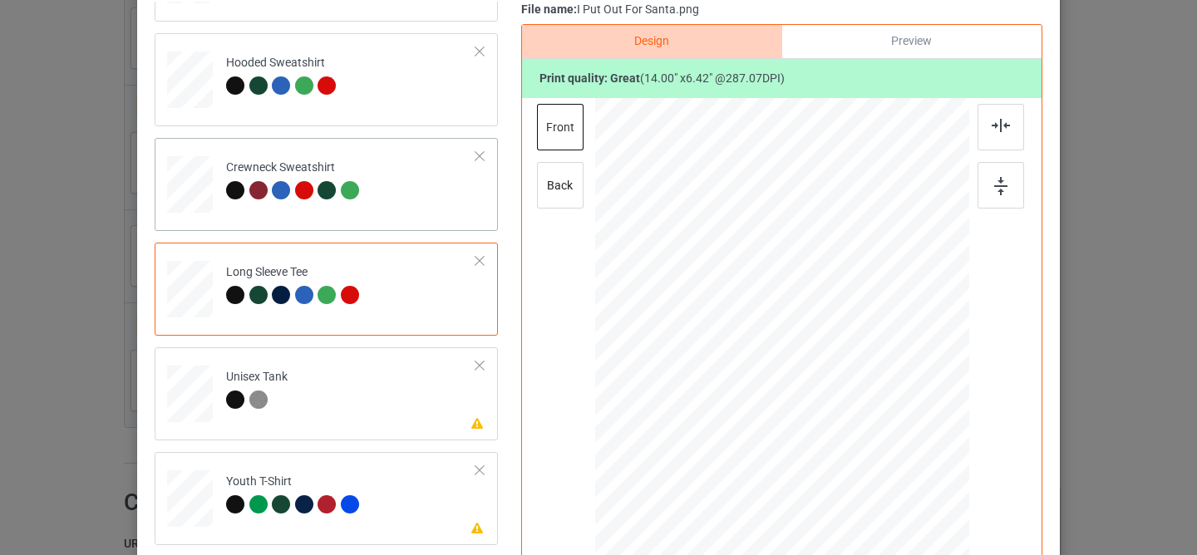
scroll to position [220, 0]
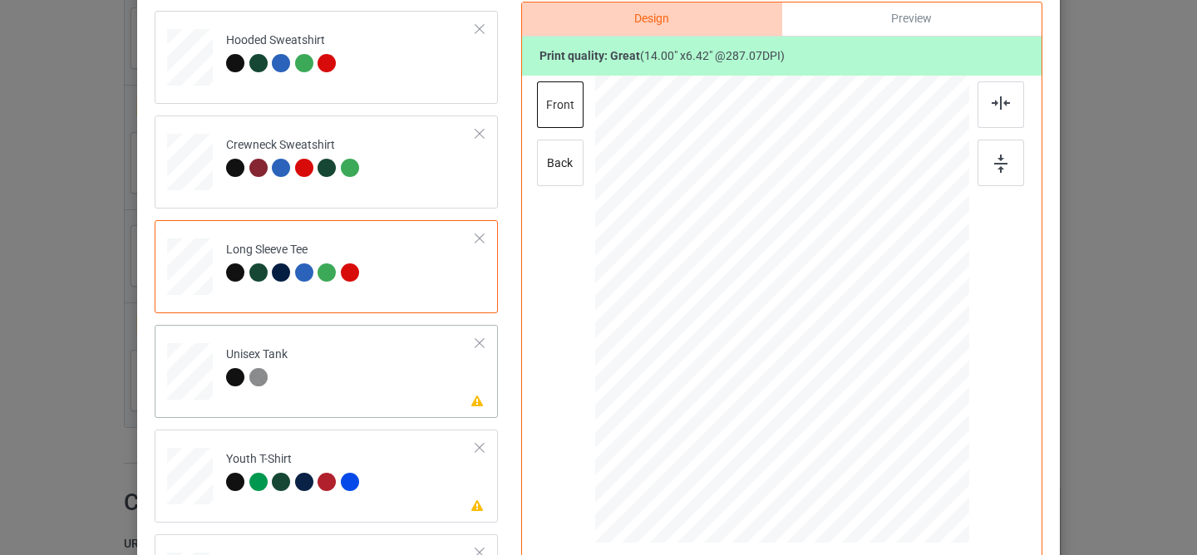
click at [399, 395] on td "Please review artwork placement Unisex Tank" at bounding box center [351, 368] width 268 height 73
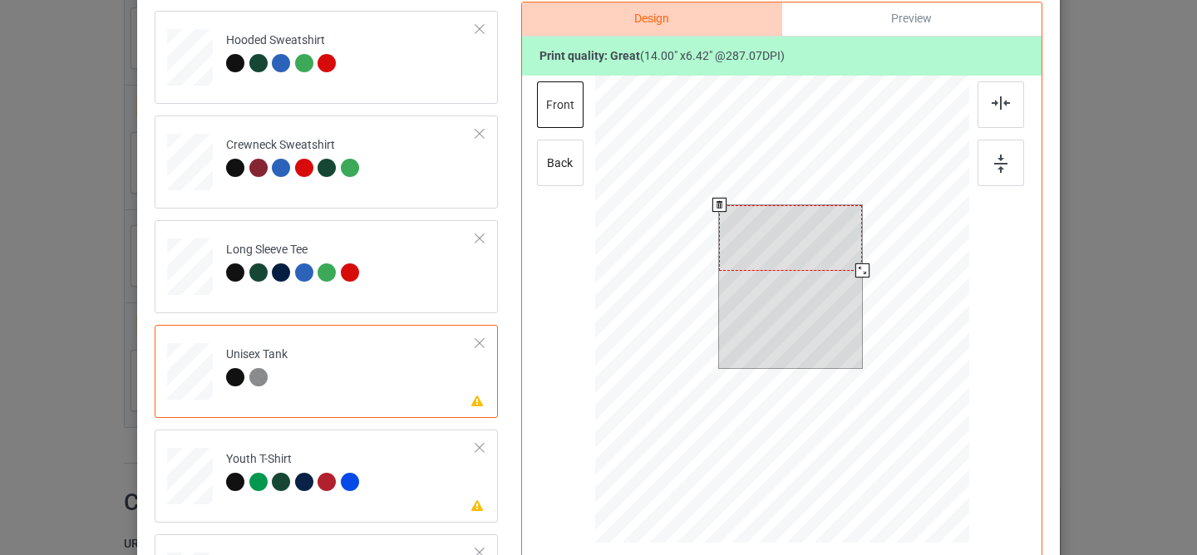
click at [773, 225] on div at bounding box center [790, 238] width 143 height 66
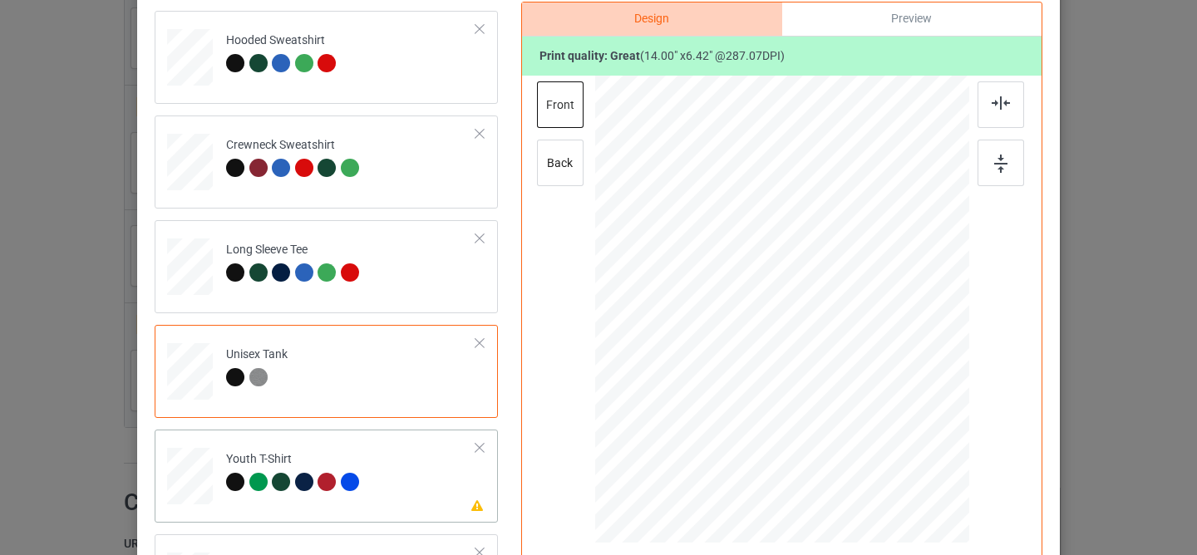
click at [388, 479] on td "Please review artwork placement Youth T-Shirt" at bounding box center [351, 472] width 268 height 73
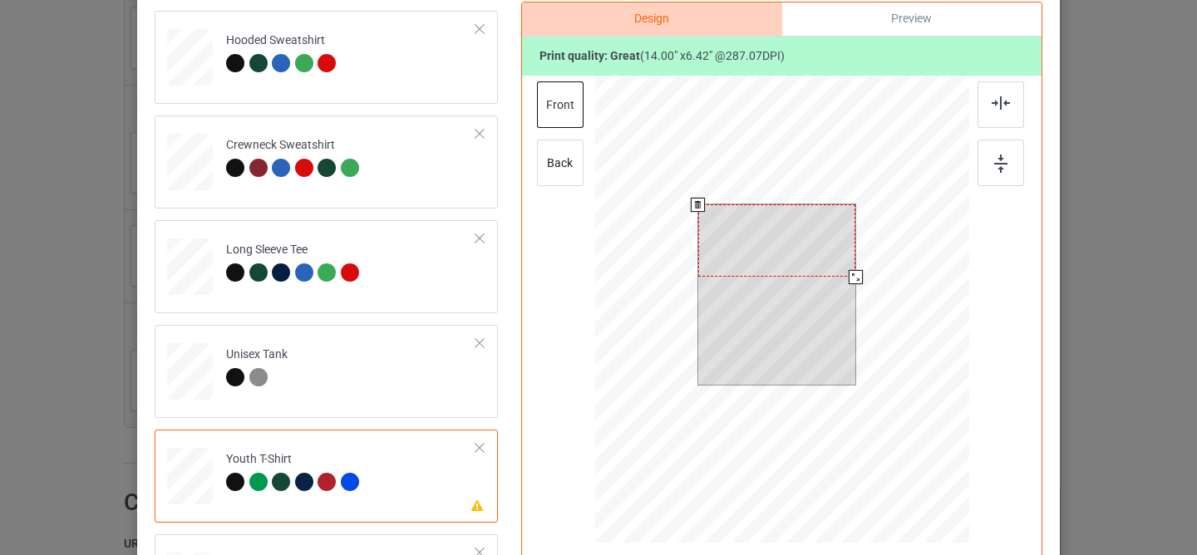
click at [753, 230] on div at bounding box center [777, 240] width 158 height 72
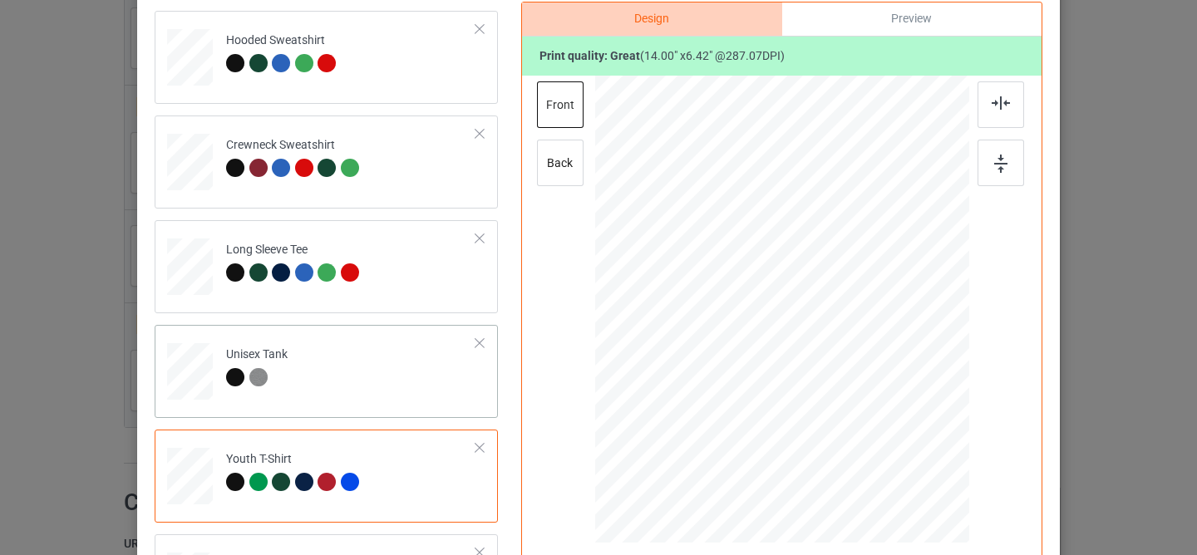
scroll to position [355, 0]
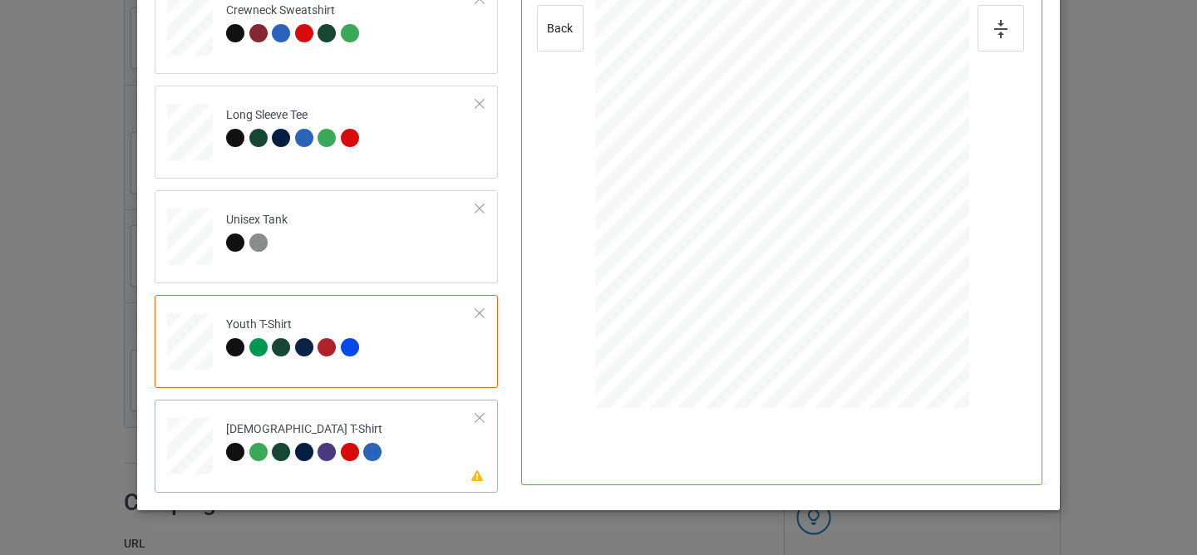
click at [407, 427] on td "Please review artwork placement [DEMOGRAPHIC_DATA] T-Shirt" at bounding box center [351, 442] width 268 height 73
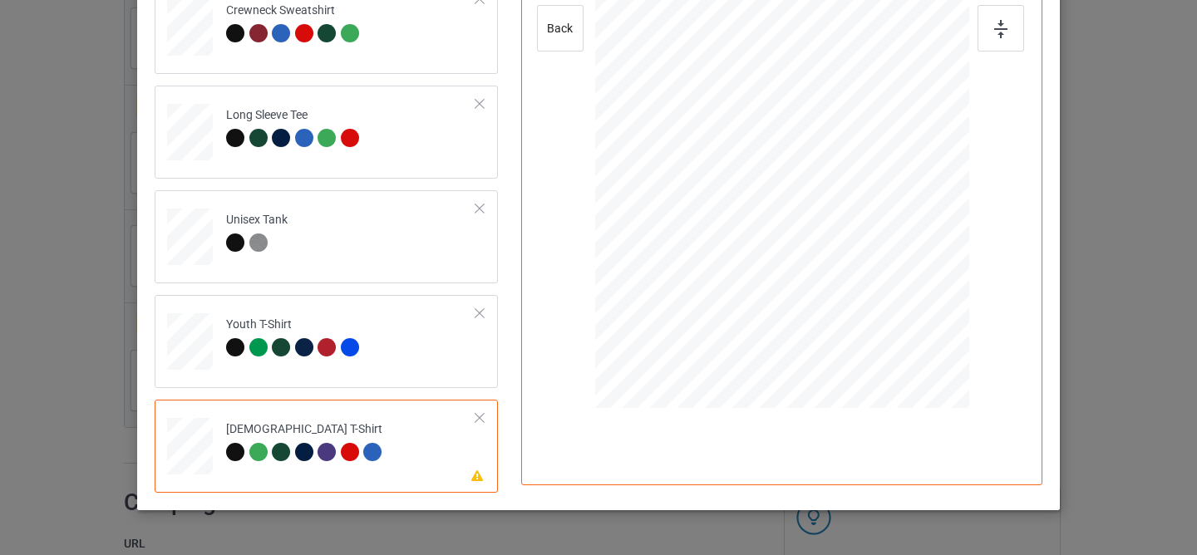
scroll to position [149, 0]
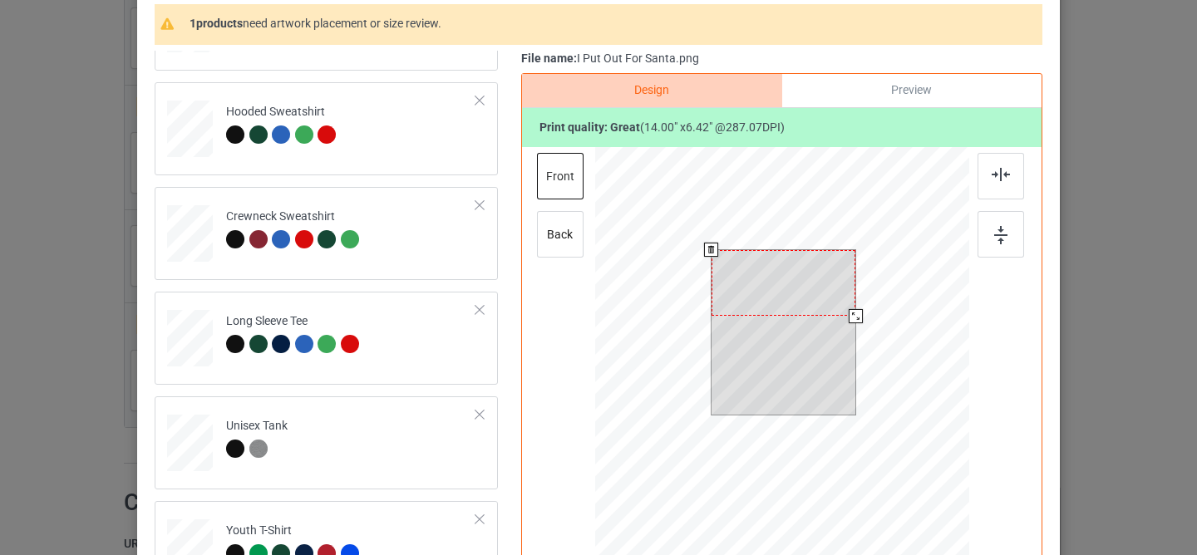
click at [791, 301] on div at bounding box center [783, 283] width 144 height 66
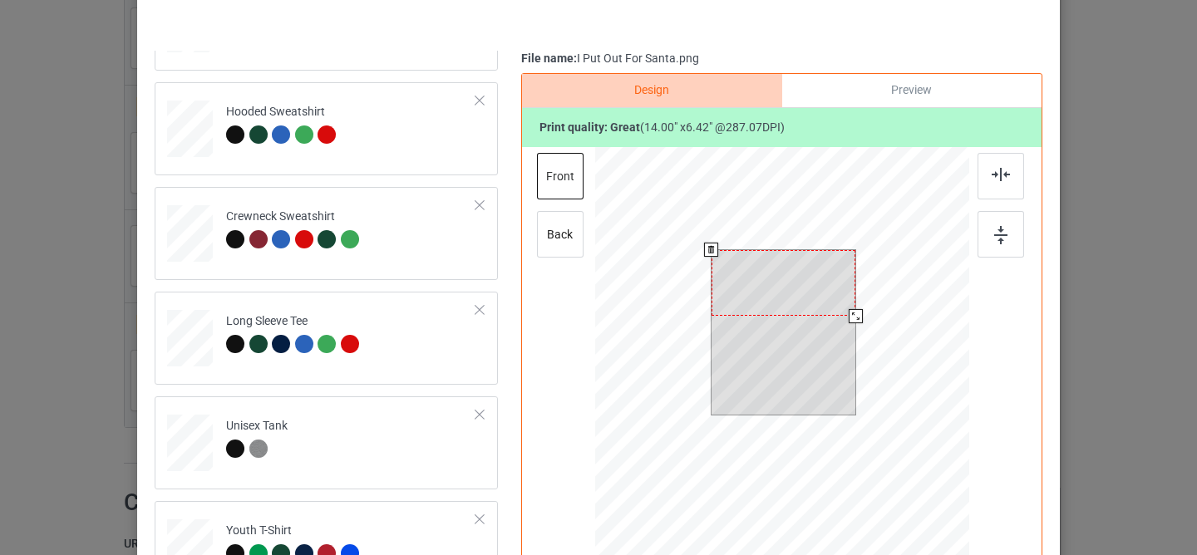
scroll to position [0, 0]
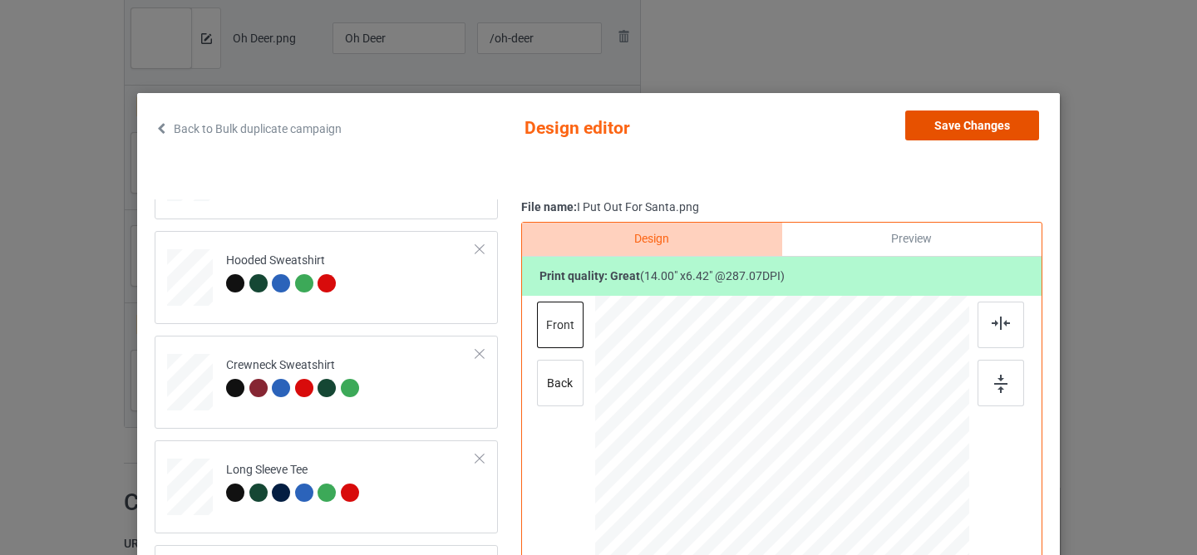
click at [945, 126] on button "Save Changes" at bounding box center [972, 126] width 134 height 30
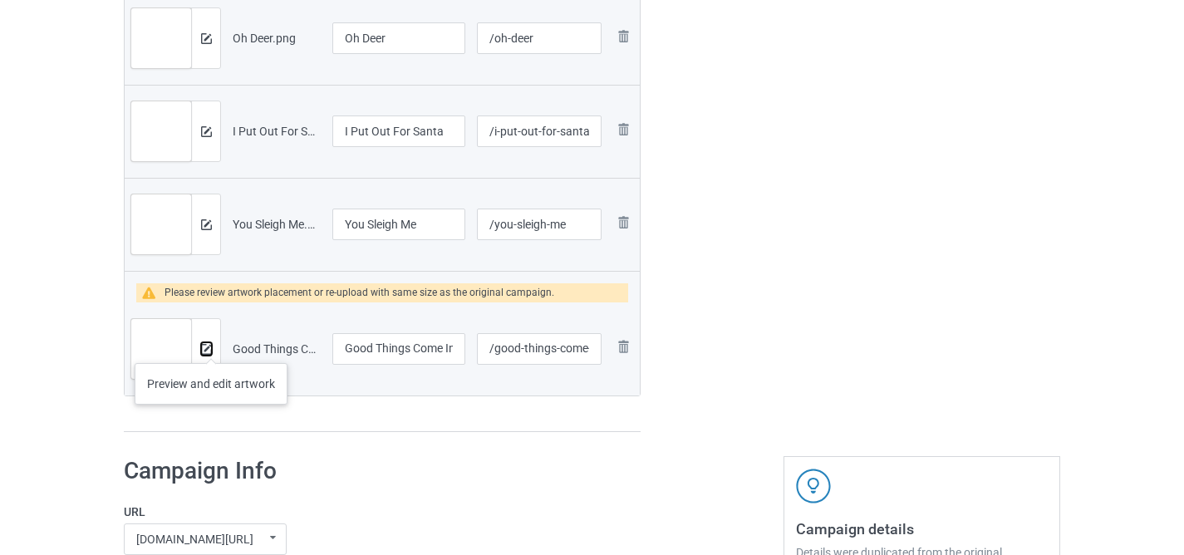
click at [204, 348] on img at bounding box center [206, 349] width 11 height 11
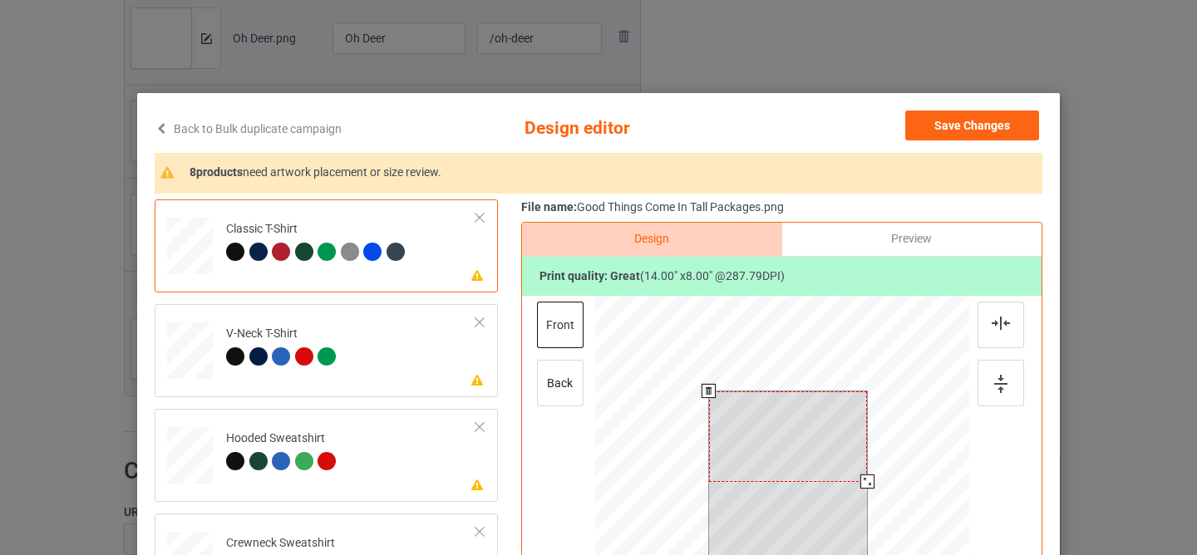
click at [781, 438] on div at bounding box center [788, 436] width 159 height 91
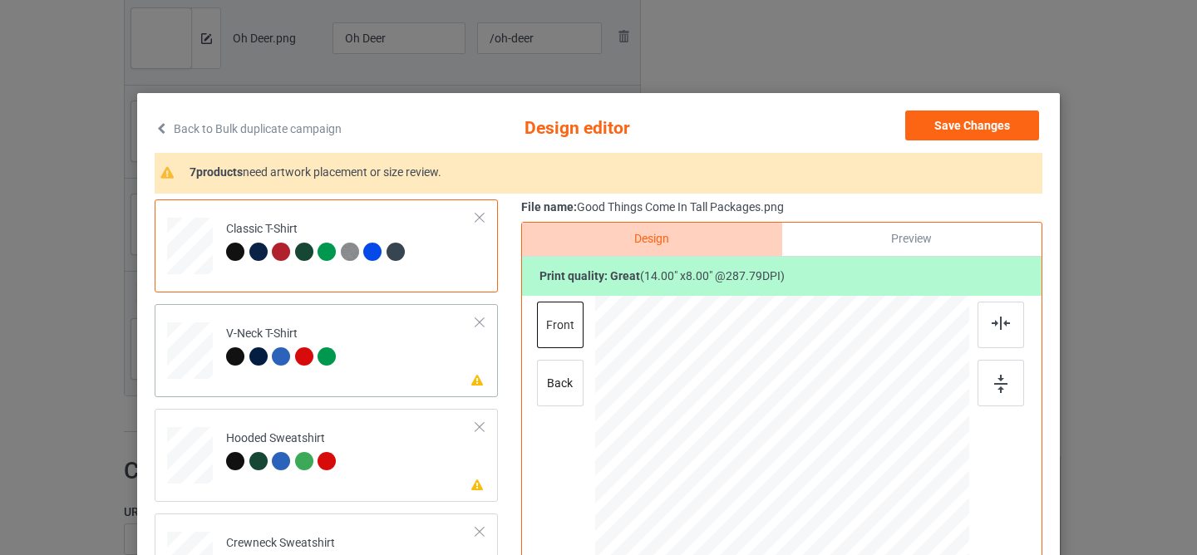
click at [347, 395] on div "Please review artwork placement V-Neck T-Shirt" at bounding box center [326, 350] width 343 height 93
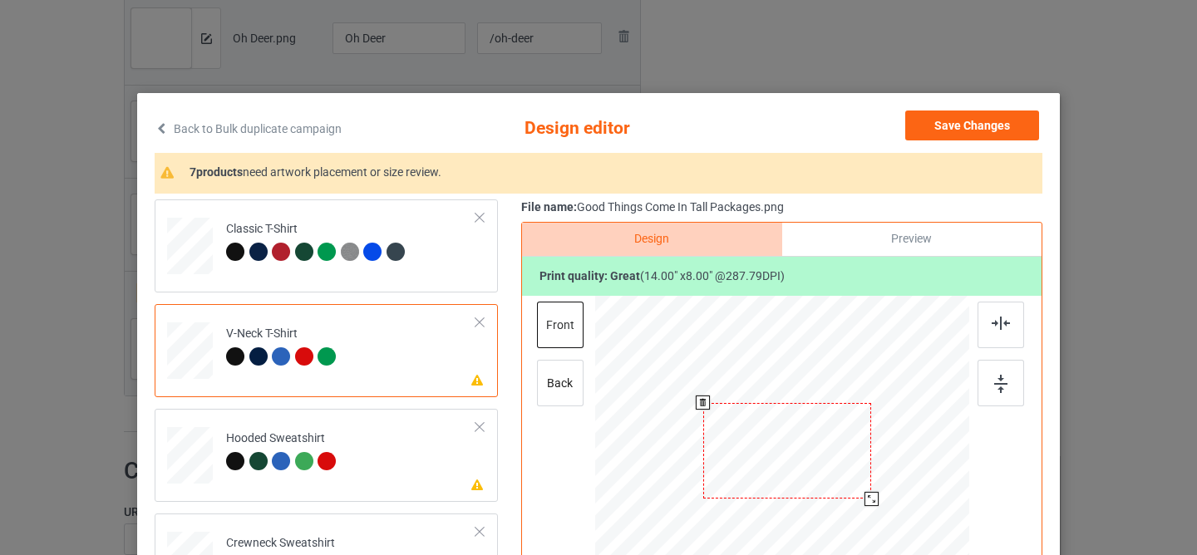
click at [780, 438] on div at bounding box center [787, 451] width 169 height 96
click at [421, 464] on td "Please review artwork placement Hooded Sweatshirt" at bounding box center [351, 452] width 268 height 73
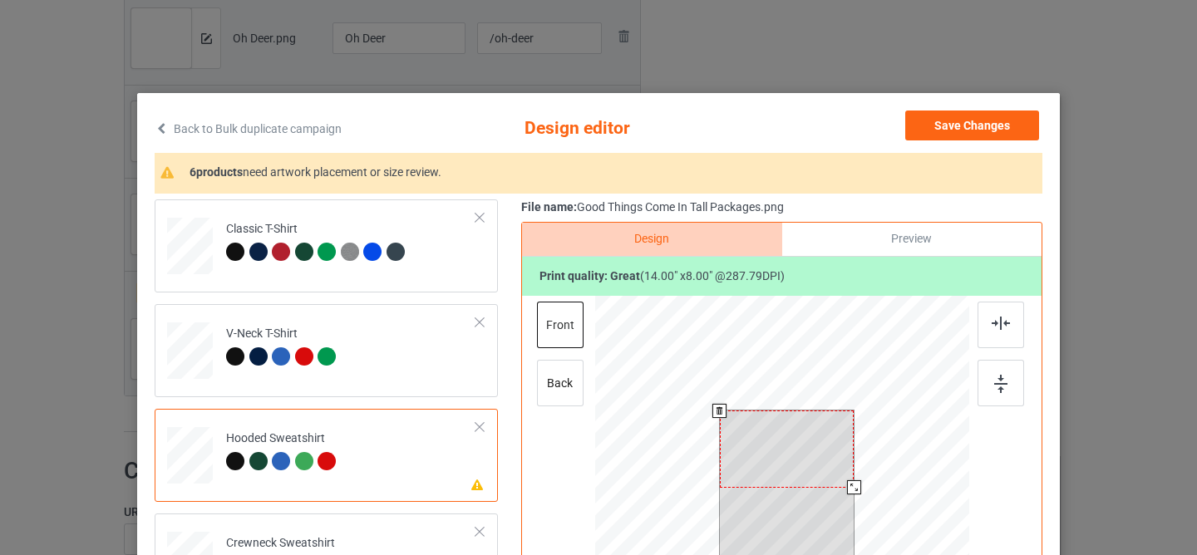
click at [767, 455] on div at bounding box center [787, 449] width 135 height 76
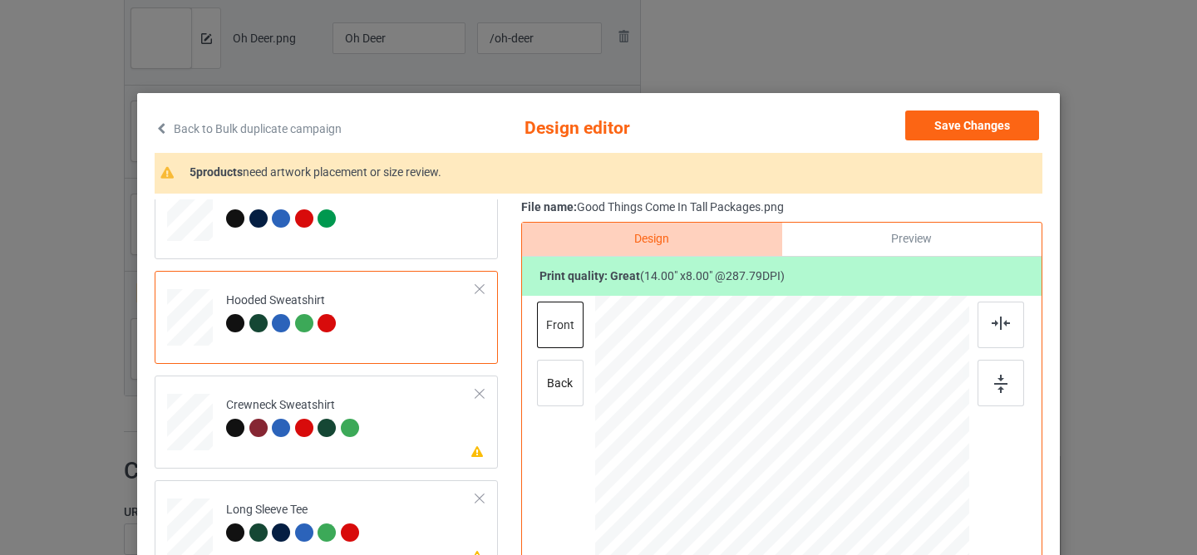
scroll to position [175, 0]
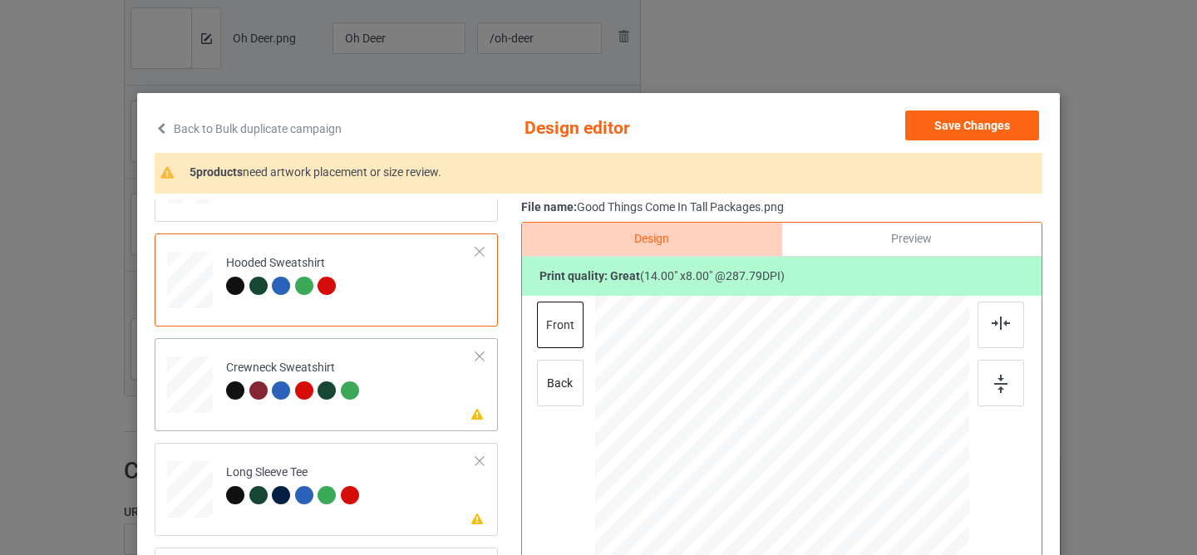
click at [405, 410] on td "Please review artwork placement Crewneck Sweatshirt" at bounding box center [351, 381] width 268 height 73
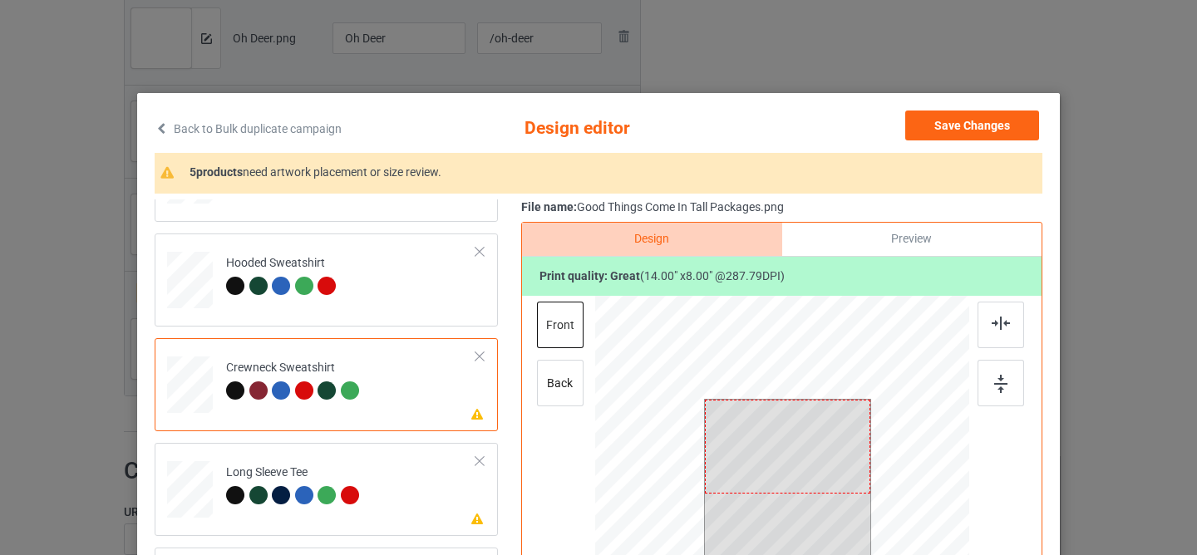
click at [738, 462] on div at bounding box center [787, 447] width 165 height 94
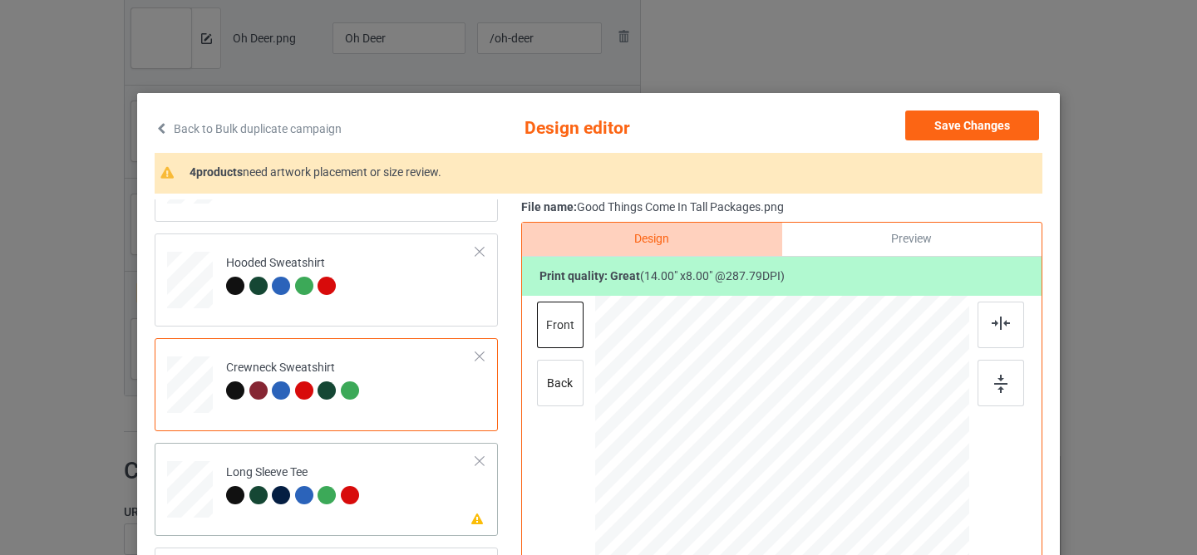
scroll to position [178, 0]
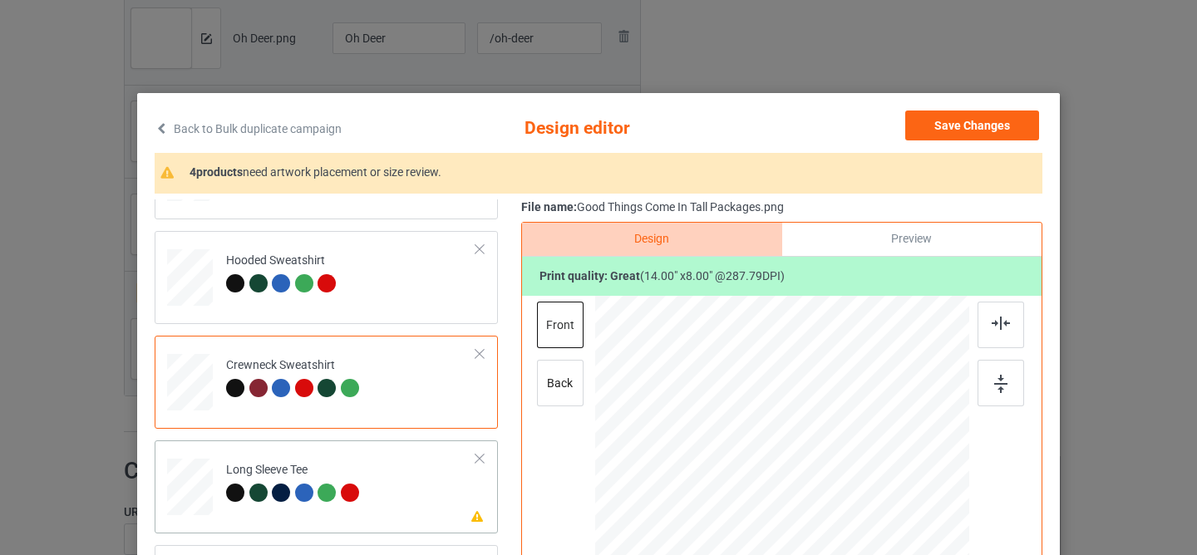
click at [392, 475] on td "Please review artwork placement Long Sleeve Tee" at bounding box center [351, 483] width 268 height 73
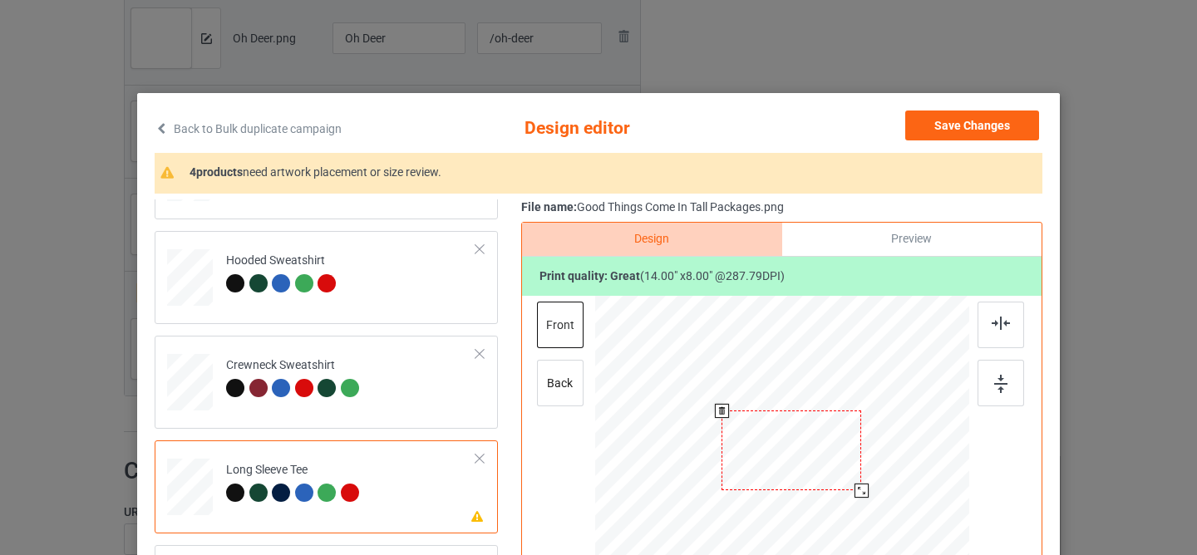
click at [737, 463] on div at bounding box center [791, 451] width 140 height 80
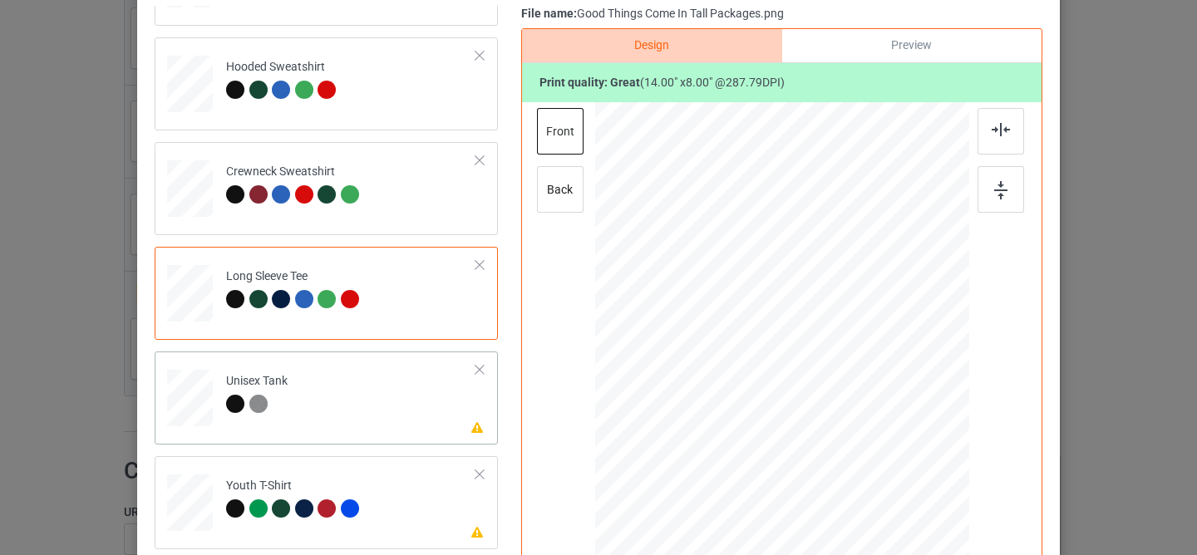
click at [384, 396] on td "Please review artwork placement Unisex Tank" at bounding box center [351, 394] width 268 height 73
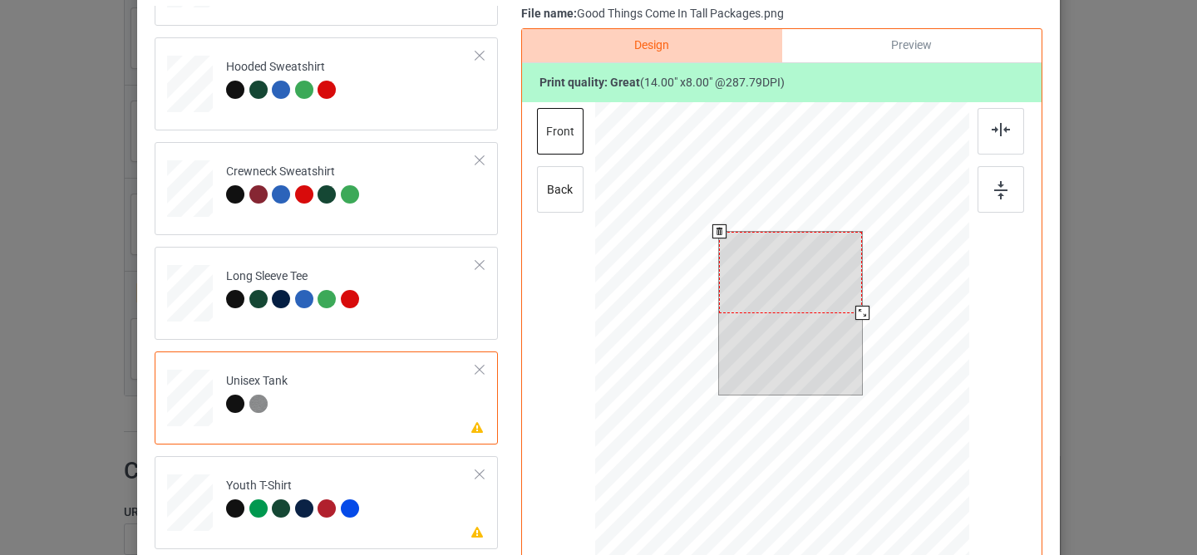
click at [752, 293] on div at bounding box center [790, 272] width 143 height 81
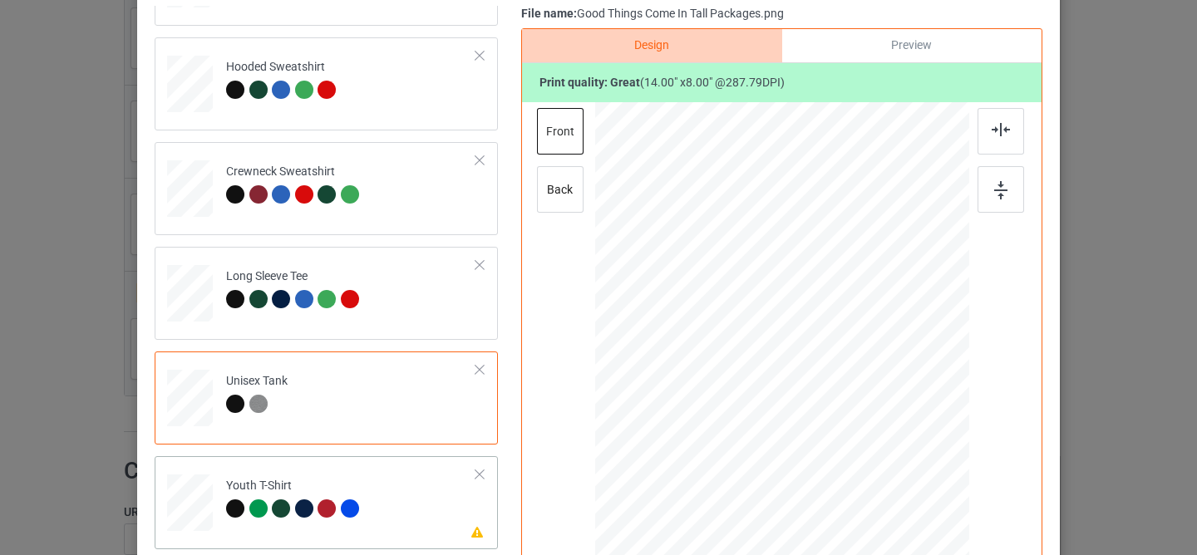
click at [427, 514] on td "Please review artwork placement Youth T-Shirt" at bounding box center [351, 499] width 268 height 73
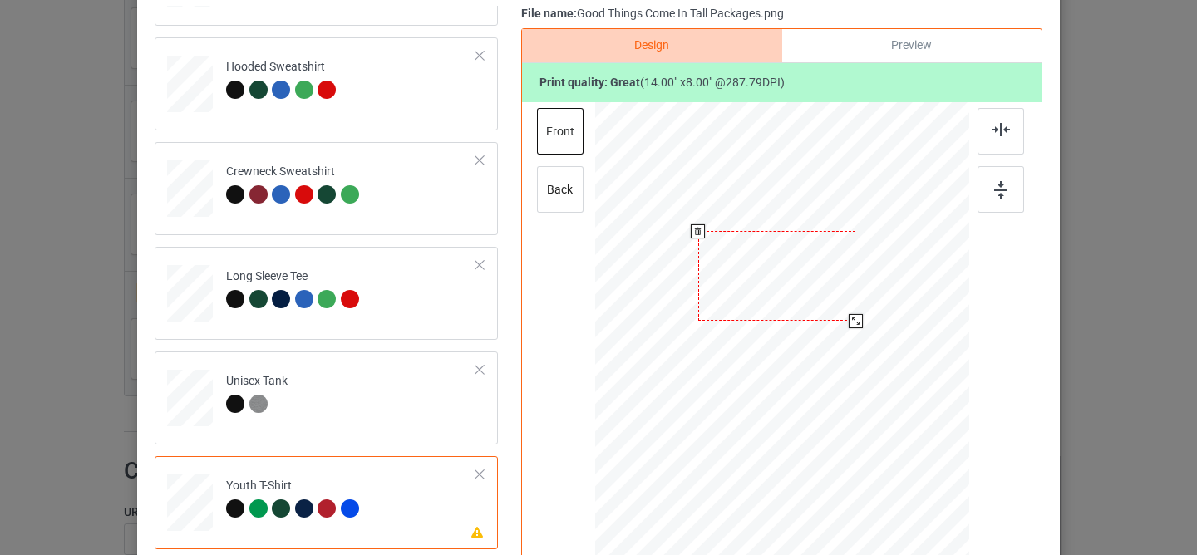
click at [771, 264] on div at bounding box center [777, 276] width 158 height 90
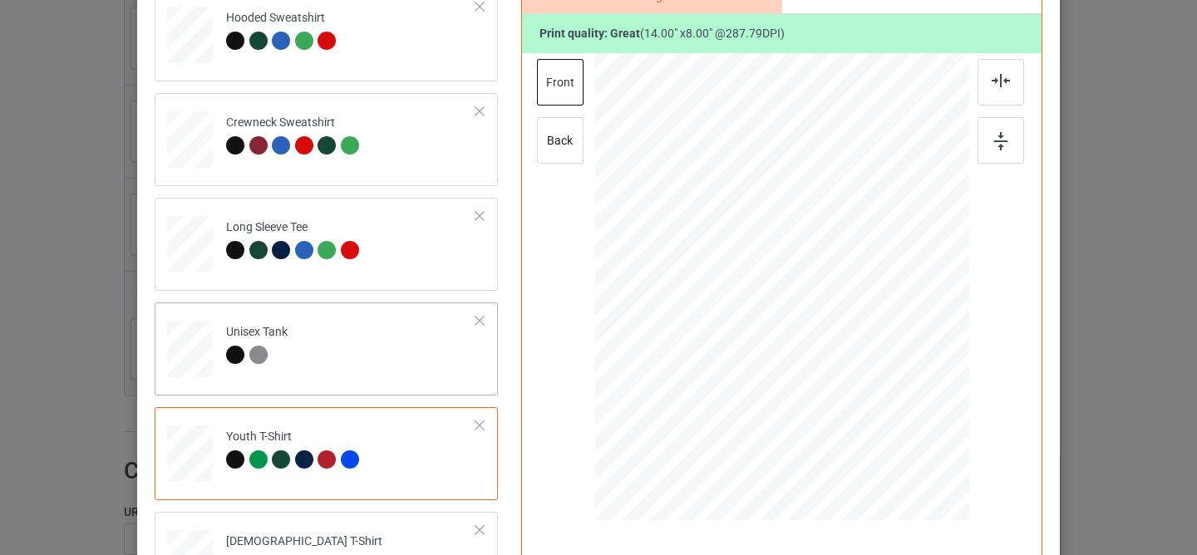
scroll to position [306, 0]
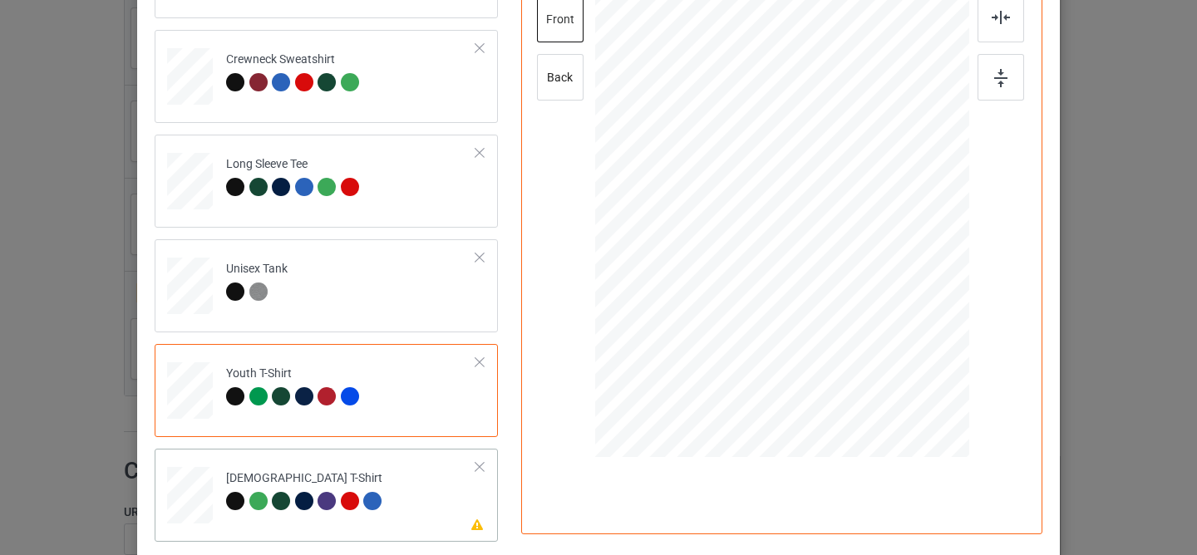
click at [416, 471] on td "Please review artwork placement [DEMOGRAPHIC_DATA] T-Shirt" at bounding box center [351, 491] width 268 height 73
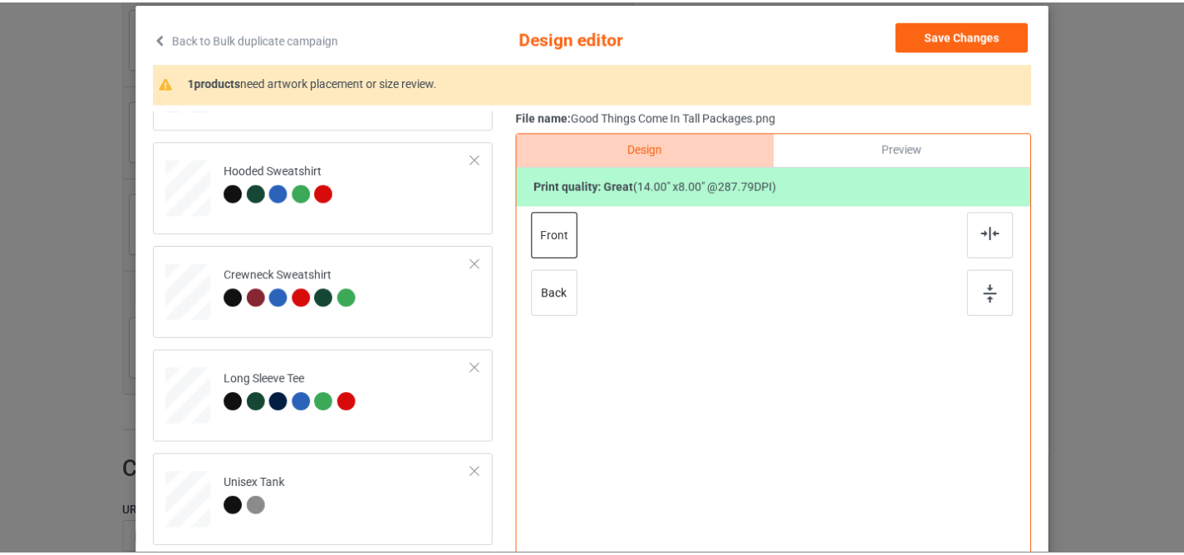
scroll to position [35, 0]
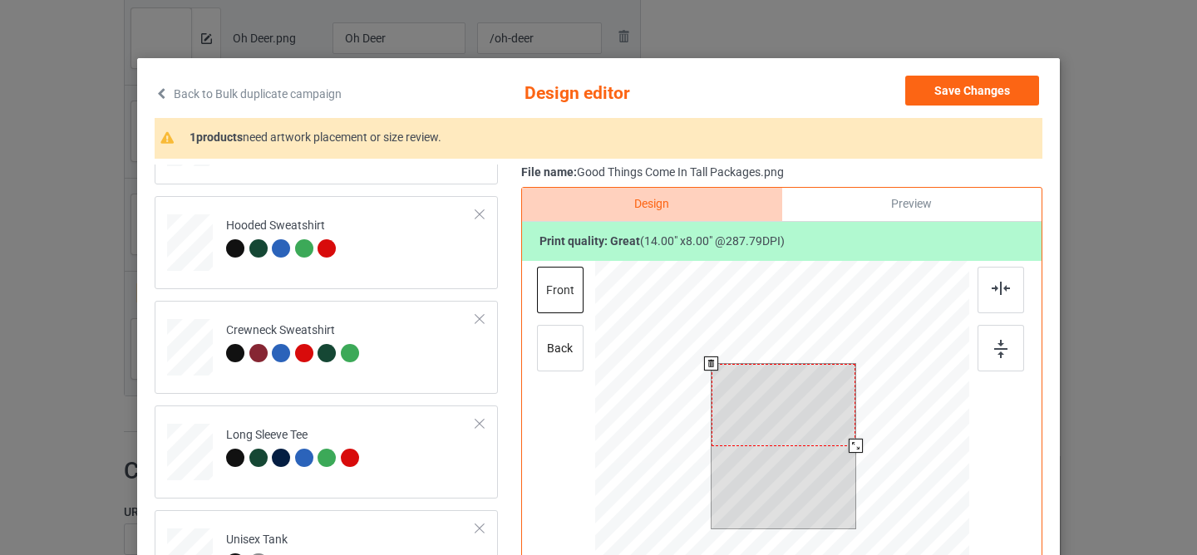
click at [764, 403] on div at bounding box center [783, 405] width 144 height 82
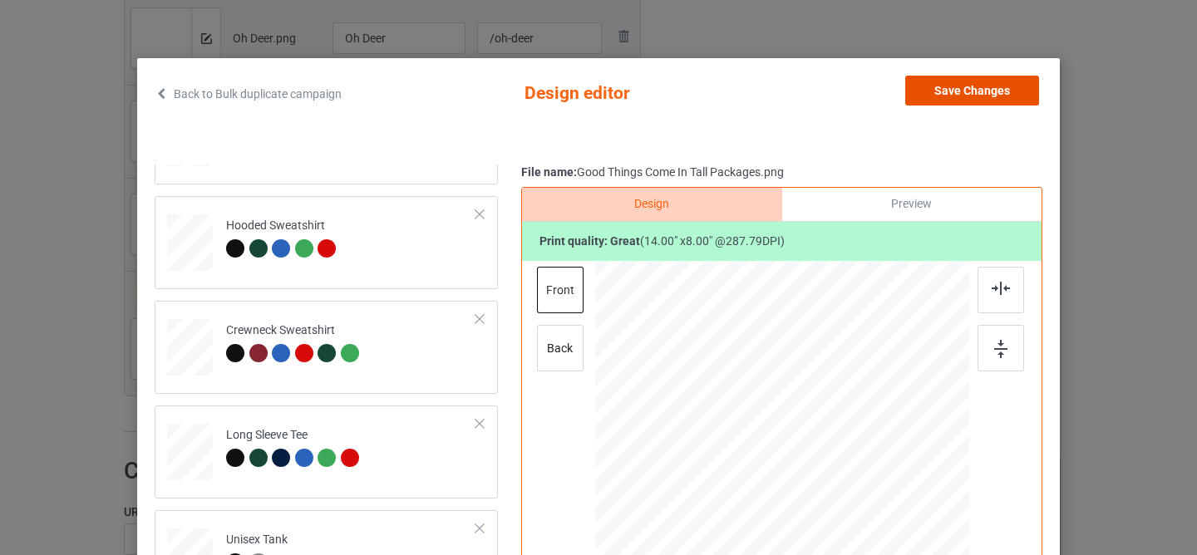
click at [927, 92] on button "Save Changes" at bounding box center [972, 91] width 134 height 30
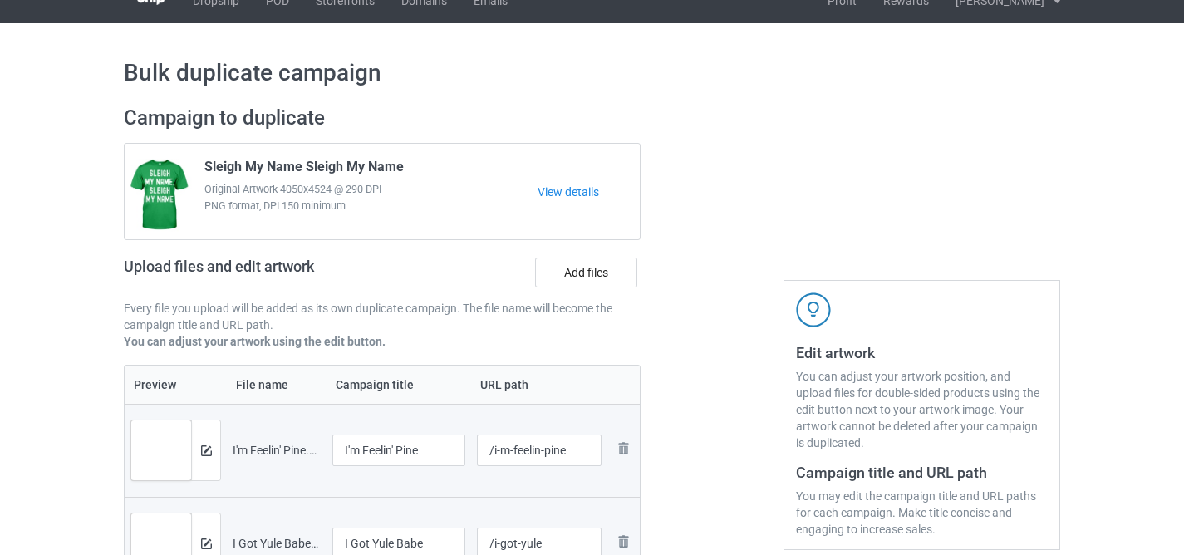
scroll to position [7, 0]
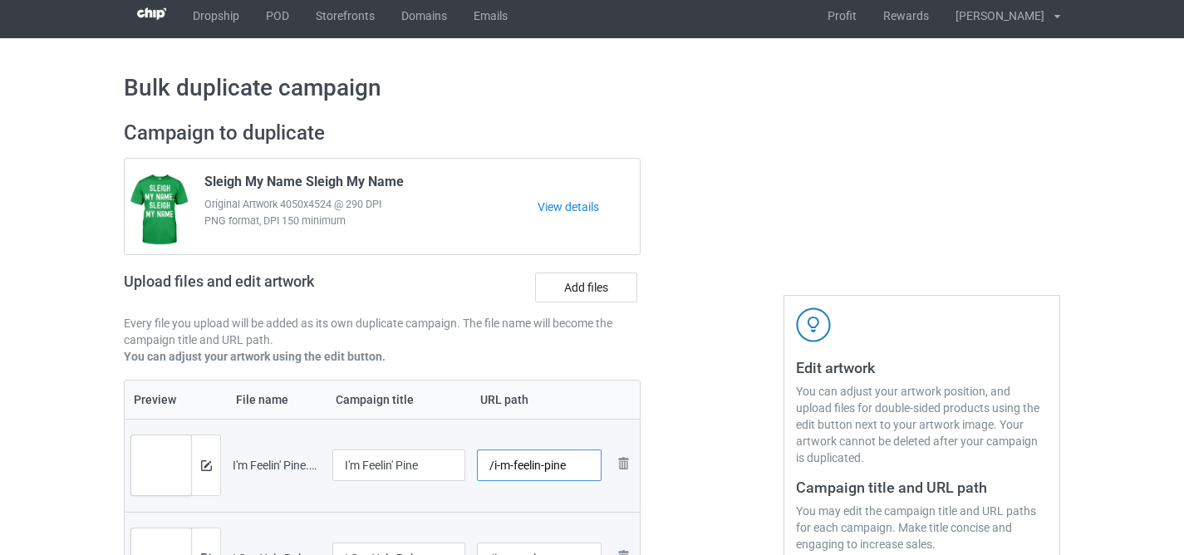
click at [493, 465] on input "/i-m-feelin-pine" at bounding box center [540, 466] width 126 height 32
drag, startPoint x: 524, startPoint y: 465, endPoint x: 399, endPoint y: 452, distance: 126.2
click at [399, 452] on tr "Preview and edit artwork I'm Feelin' Pine.png I'm Feelin' Pine /fnsclt-i-m-feel…" at bounding box center [382, 465] width 515 height 93
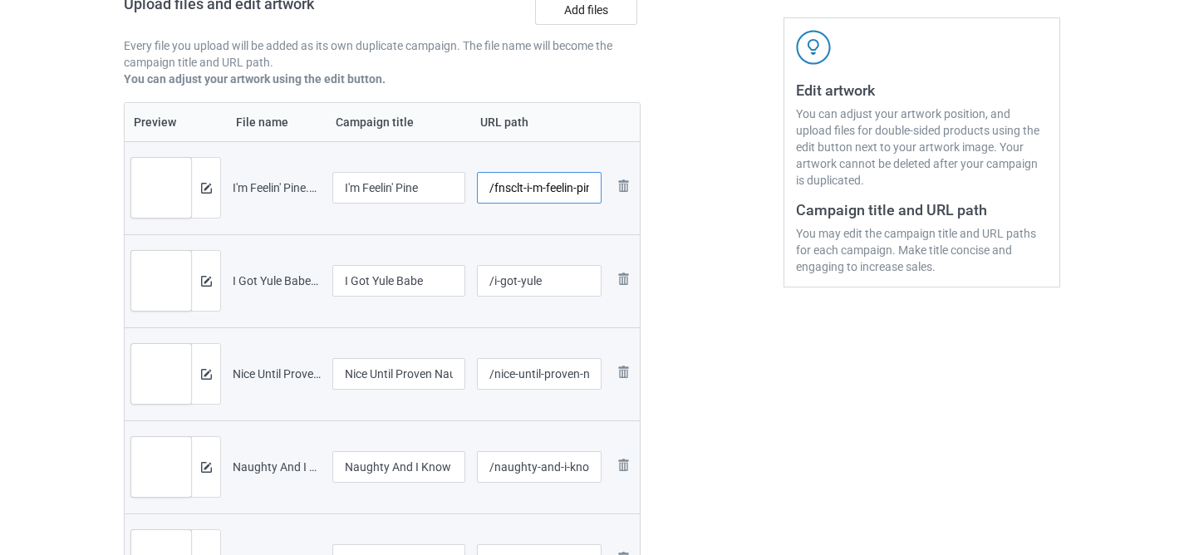
scroll to position [306, 0]
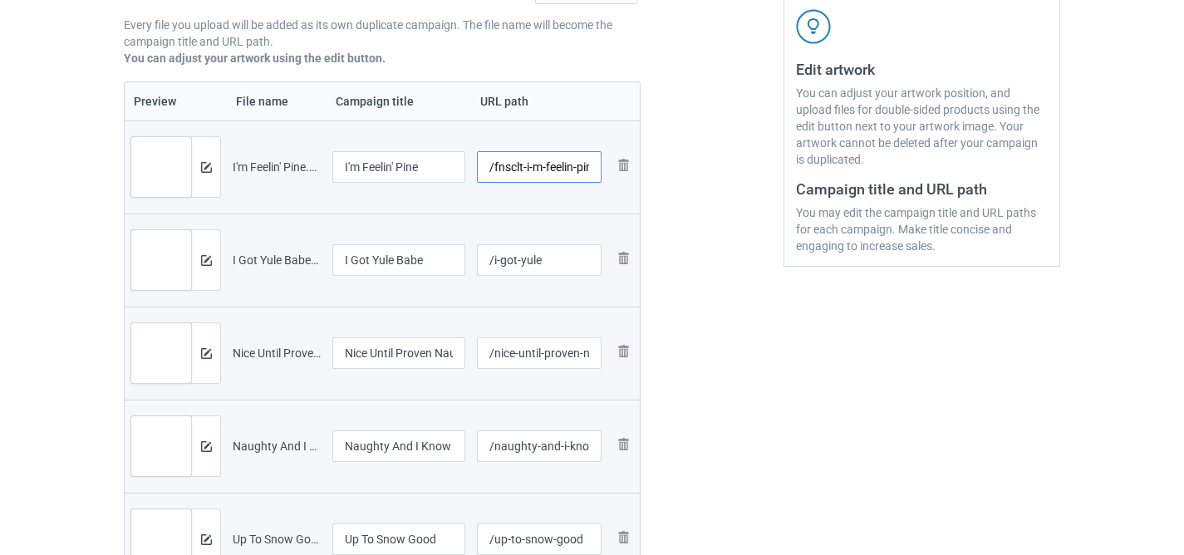
type input "/fnsclt-i-m-feelin-pine"
drag, startPoint x: 493, startPoint y: 263, endPoint x: 459, endPoint y: 263, distance: 34.1
click at [458, 263] on tr "Preview and edit artwork I Got Yule Babe.png I Got Yule Babe /i-got-yule Remove…" at bounding box center [382, 260] width 515 height 93
click at [481, 214] on td "/i-got-yule" at bounding box center [539, 260] width 137 height 93
drag, startPoint x: 525, startPoint y: 165, endPoint x: 436, endPoint y: 167, distance: 89.8
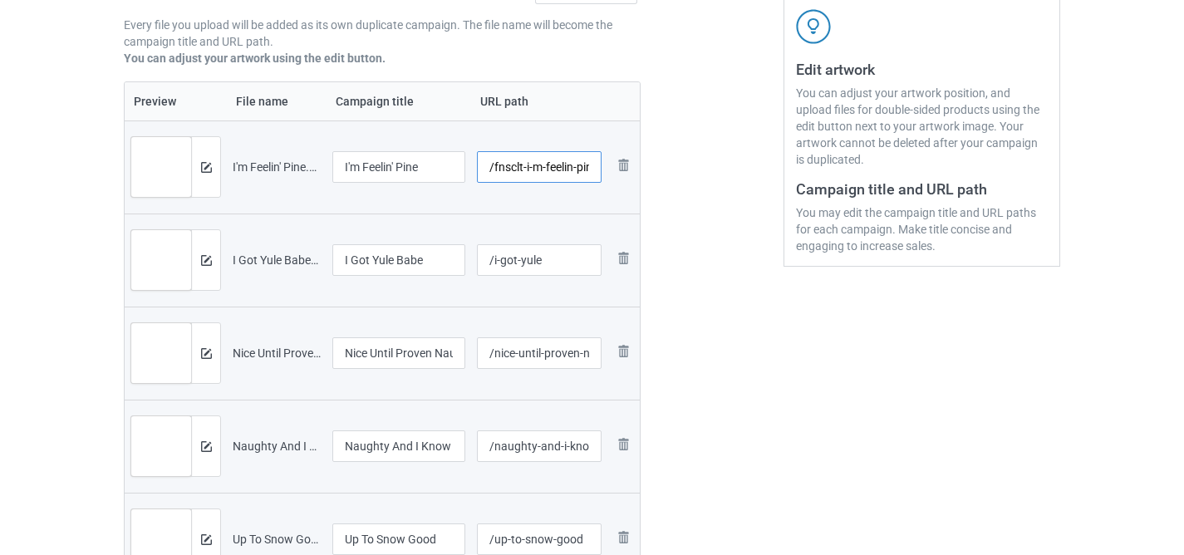
click at [436, 167] on tr "Preview and edit artwork I'm Feelin' Pine.png I'm Feelin' Pine /fnsclt-i-m-feel…" at bounding box center [382, 167] width 515 height 93
click at [493, 258] on input "/i-got-yule" at bounding box center [540, 260] width 126 height 32
paste input "/fnsclt-"
click at [492, 263] on input "/-got-yule" at bounding box center [540, 260] width 126 height 32
click at [488, 263] on input "/got-yule" at bounding box center [540, 260] width 126 height 32
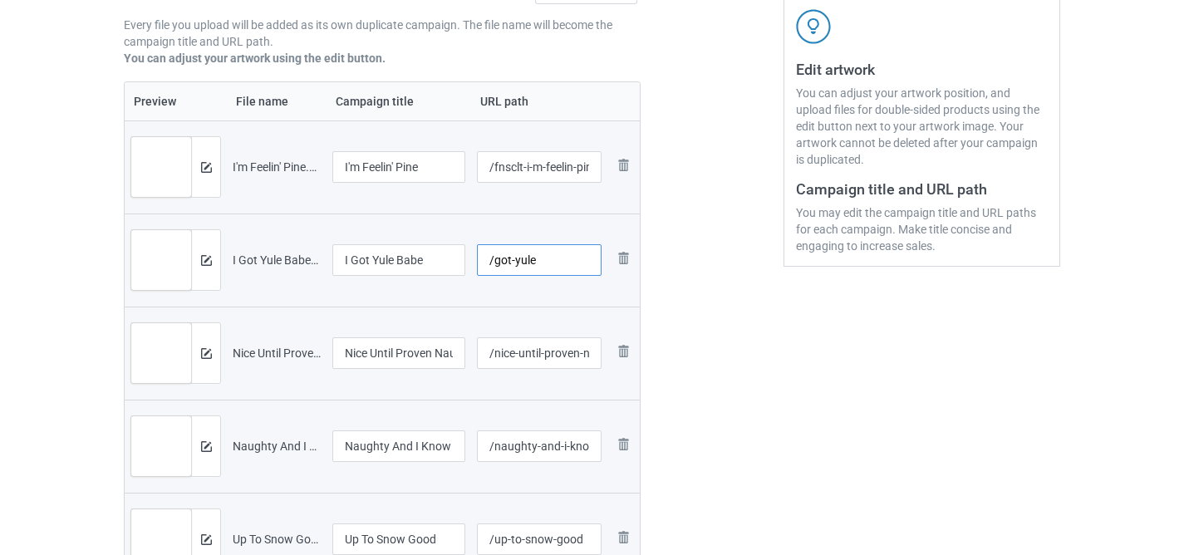
drag, startPoint x: 492, startPoint y: 258, endPoint x: 450, endPoint y: 258, distance: 42.4
click at [450, 258] on tr "Preview and edit artwork I Got Yule Babe.png I Got Yule Babe /got-yule Remove f…" at bounding box center [382, 260] width 515 height 93
paste input "fnsclt-"
type input "/fnsclt-got-yule"
drag, startPoint x: 492, startPoint y: 353, endPoint x: 464, endPoint y: 353, distance: 28.3
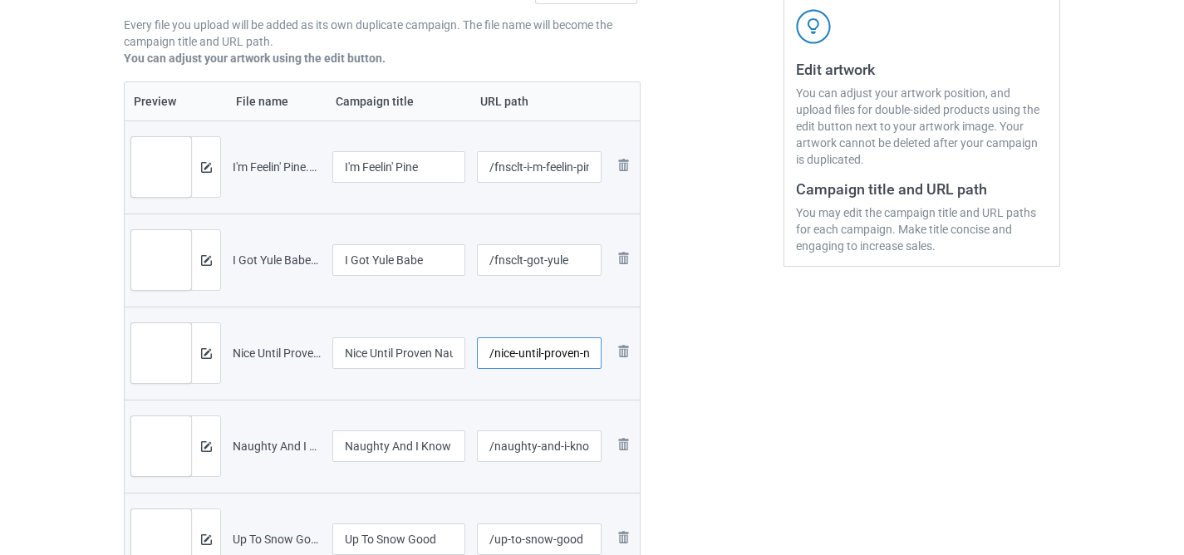
click at [464, 353] on tr "Preview and edit artwork Nice Until Proven Naughty.png Nice Until Proven Naught…" at bounding box center [382, 353] width 515 height 93
paste input "fnsclt-"
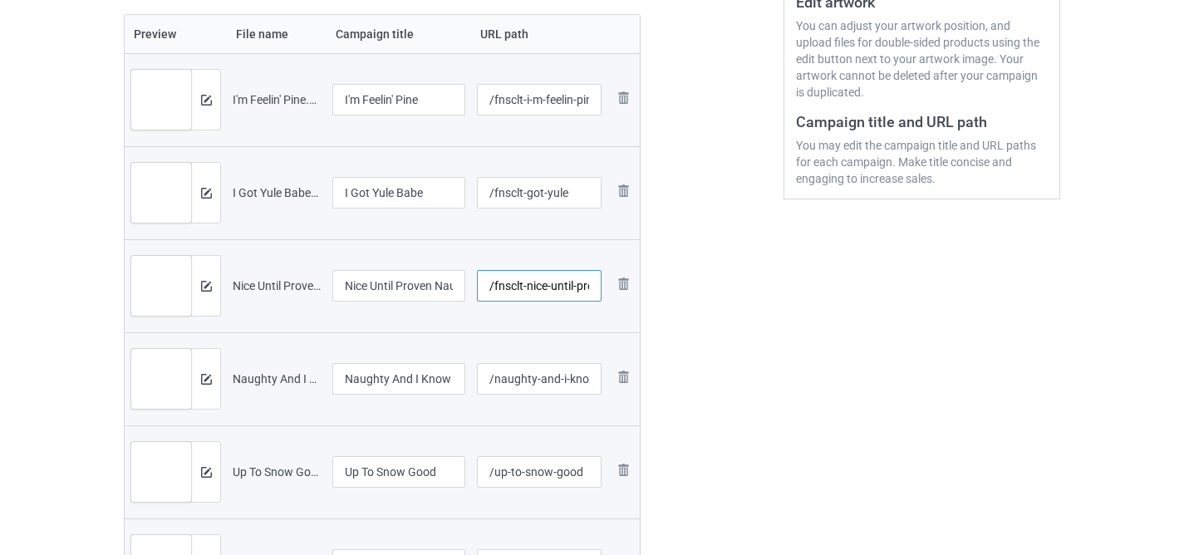
scroll to position [424, 0]
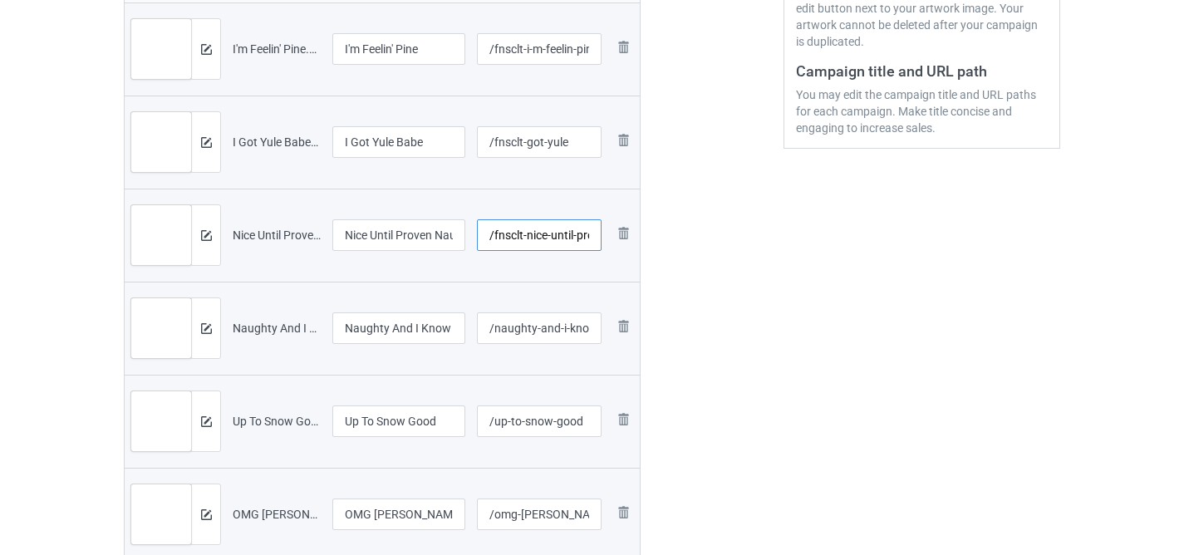
type input "/fnsclt-nice-until-proven-naughty"
drag, startPoint x: 492, startPoint y: 327, endPoint x: 479, endPoint y: 327, distance: 13.3
click at [479, 327] on input "/naughty-and-i-know-it" at bounding box center [540, 329] width 126 height 32
paste input "fnsclt-"
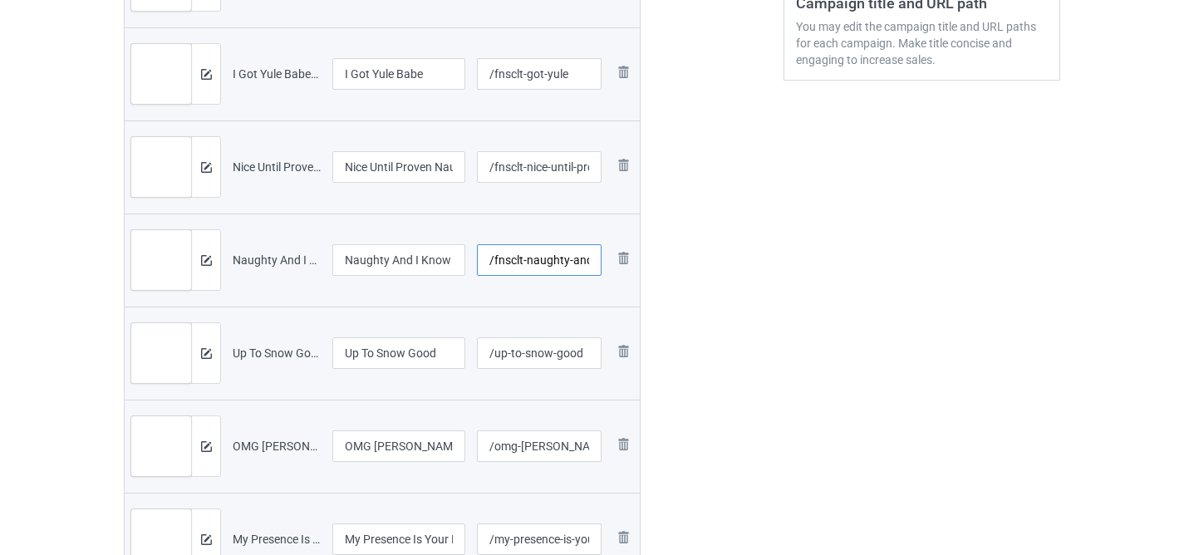
scroll to position [493, 0]
type input "/fnsclt-naughty-and-i-know-it"
drag, startPoint x: 491, startPoint y: 354, endPoint x: 458, endPoint y: 341, distance: 35.8
click at [460, 341] on tr "Preview and edit artwork Up To Snow Good.png Up To Snow Good /up-to-snow-good R…" at bounding box center [382, 352] width 515 height 93
paste input "fnsclt-"
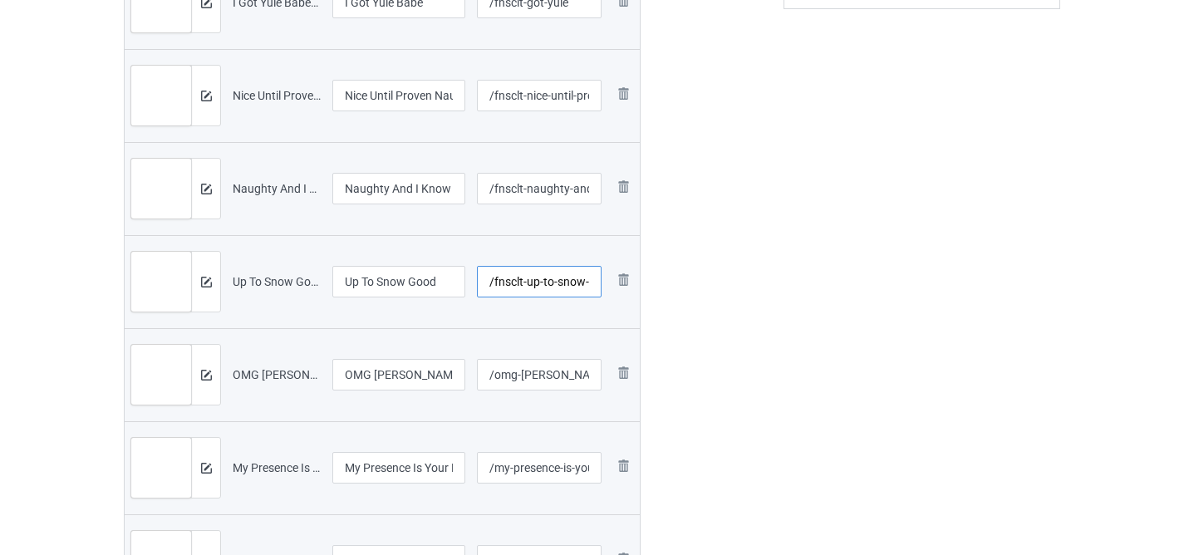
scroll to position [576, 0]
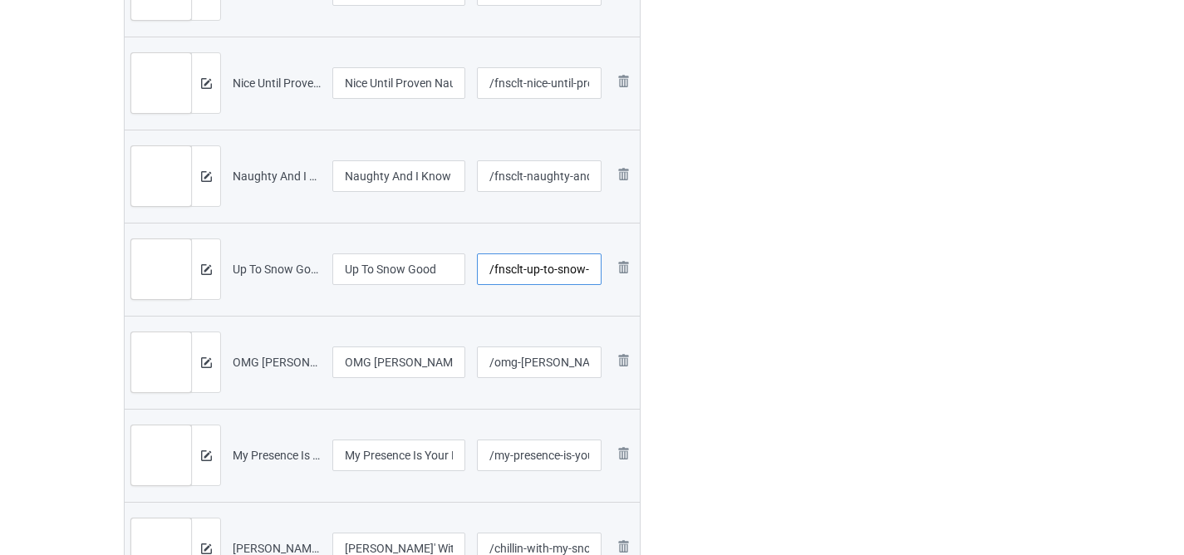
type input "/fnsclt-up-to-snow-good"
drag, startPoint x: 492, startPoint y: 364, endPoint x: 471, endPoint y: 363, distance: 20.8
click at [471, 363] on td "/omg-becky-look-at-her-tree" at bounding box center [539, 362] width 137 height 93
paste input "fnsclt-"
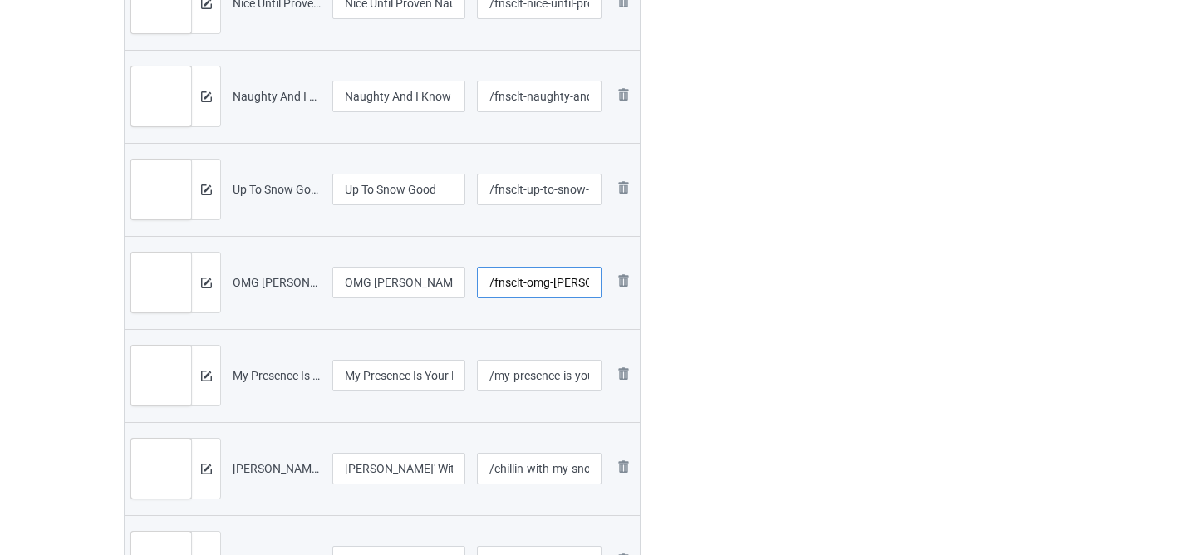
type input "/fnsclt-omg-becky-look-at-her-tree"
drag, startPoint x: 492, startPoint y: 377, endPoint x: 454, endPoint y: 370, distance: 39.0
click at [454, 370] on tr "Preview and edit artwork My Presence Is Your Present.png My Presence Is Your Pr…" at bounding box center [382, 375] width 515 height 93
paste input "fnsclt-"
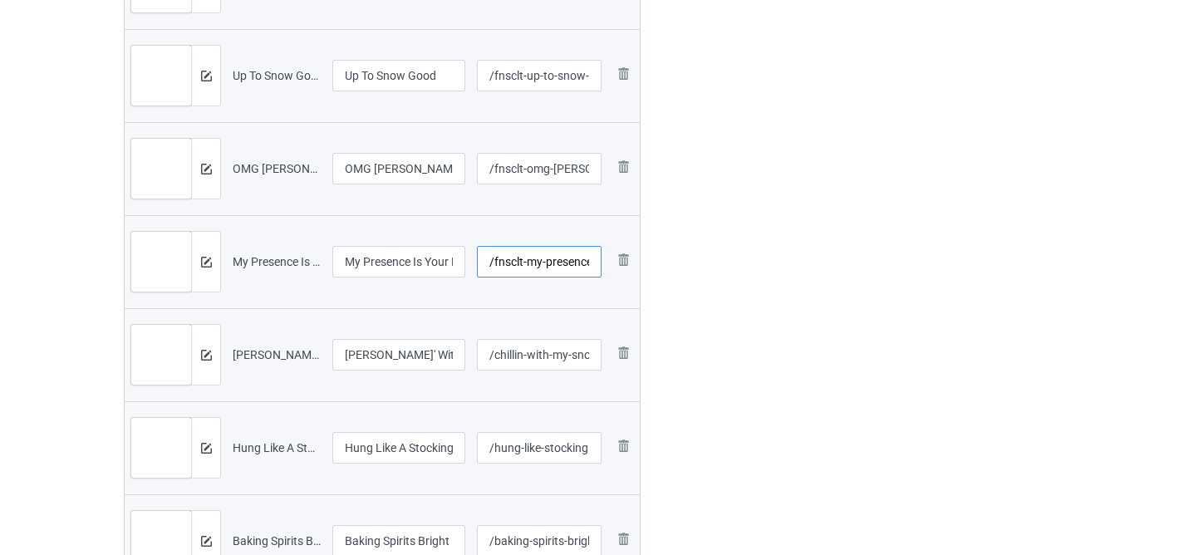
scroll to position [818, 0]
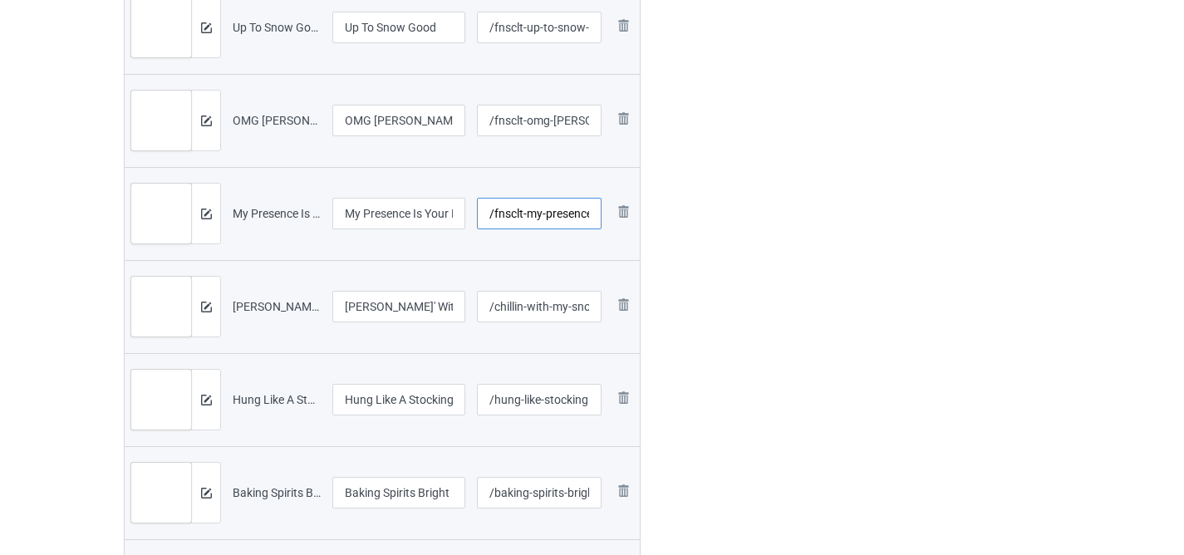
type input "/fnsclt-my-presence-is-your-present"
drag, startPoint x: 490, startPoint y: 308, endPoint x: 455, endPoint y: 296, distance: 37.6
click at [457, 297] on tr "Preview and edit artwork Chillin' With My Snowmies.png Chillin' With My Snowmie…" at bounding box center [382, 306] width 515 height 93
paste input "fnsclt-"
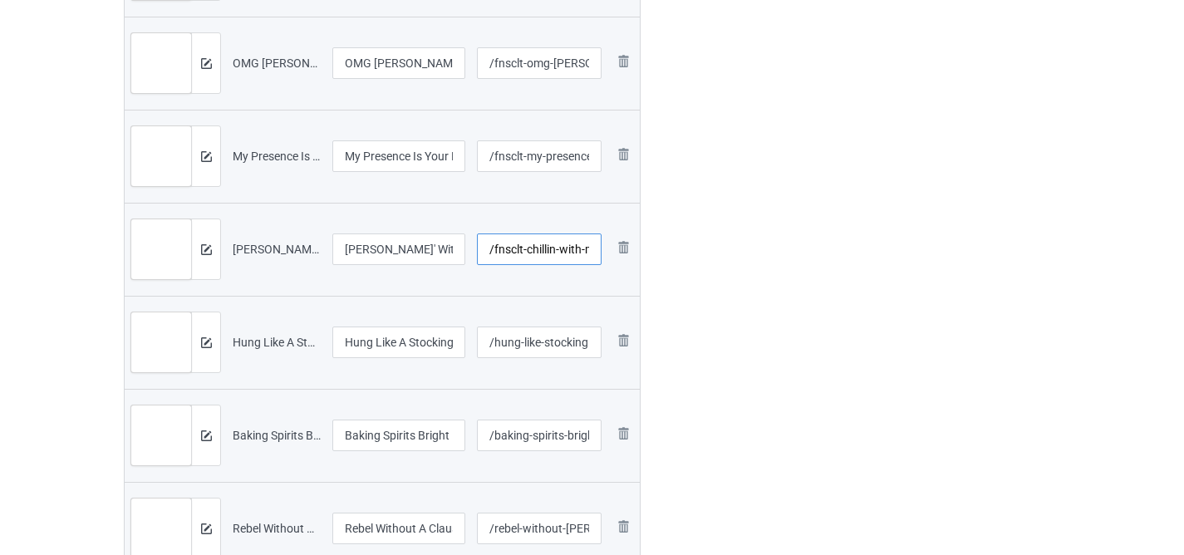
scroll to position [886, 0]
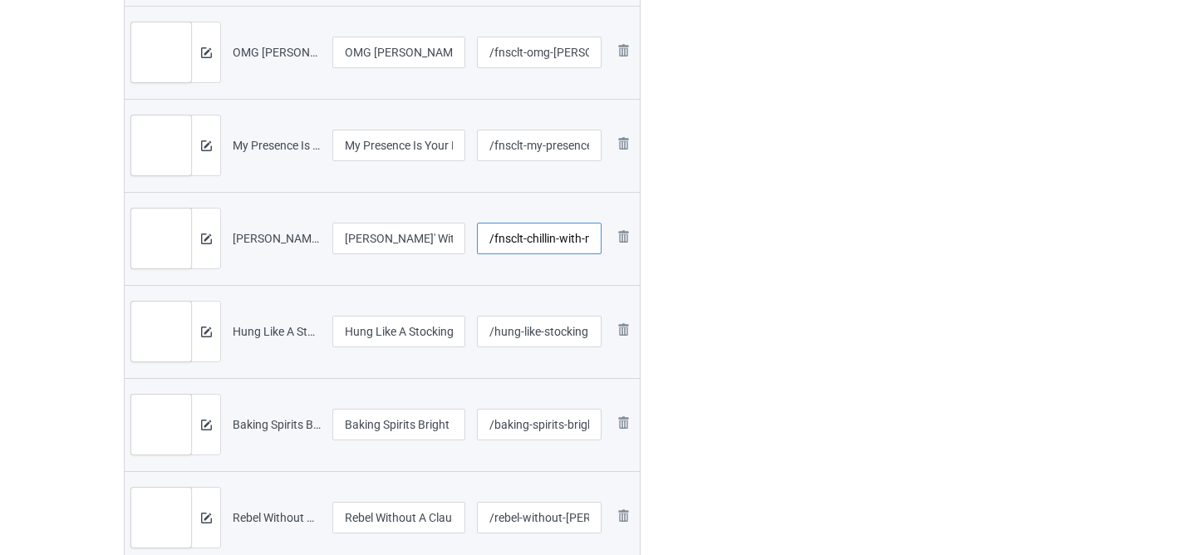
type input "/fnsclt-chillin-with-my-snowmies"
drag, startPoint x: 492, startPoint y: 333, endPoint x: 471, endPoint y: 330, distance: 21.0
click at [471, 330] on td "/hung-like-stocking" at bounding box center [539, 331] width 137 height 93
paste input "fnsclt-"
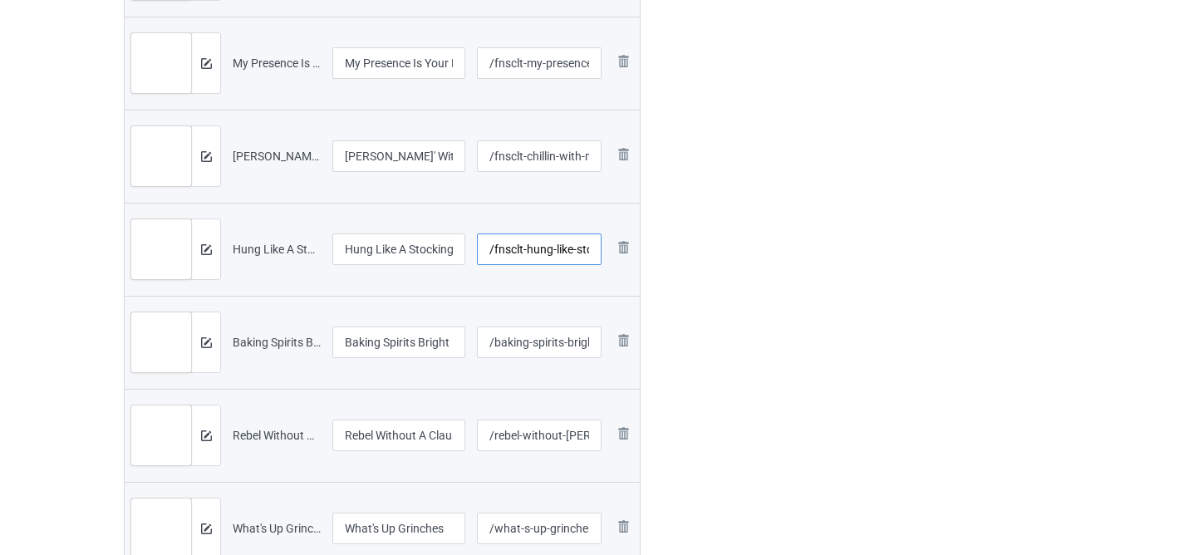
scroll to position [1007, 0]
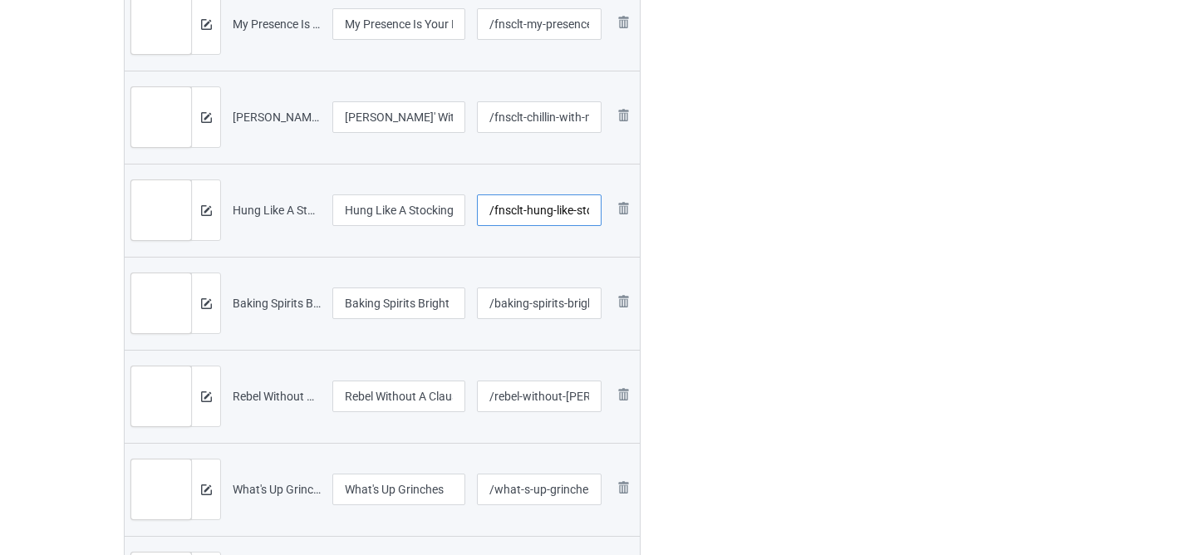
type input "/fnsclt-hung-like-stocking"
drag, startPoint x: 491, startPoint y: 303, endPoint x: 472, endPoint y: 298, distance: 19.6
click at [473, 299] on td "/baking-spirits-bright" at bounding box center [539, 303] width 137 height 93
paste input "fnsclt-"
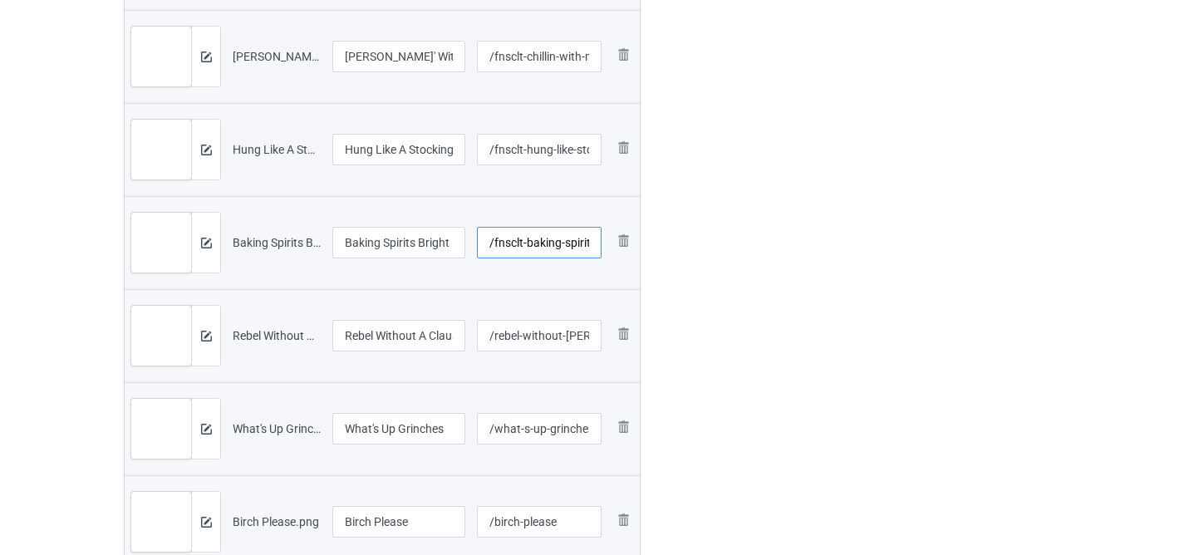
scroll to position [1074, 0]
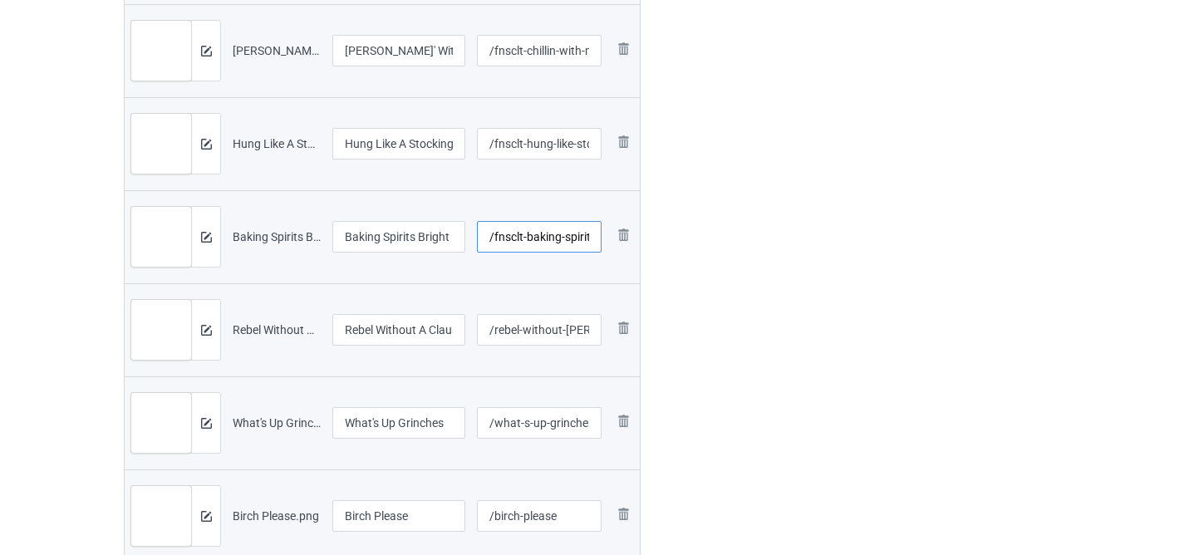
type input "/fnsclt-baking-spirits-bright"
click at [495, 333] on input "/rebel-without-claus" at bounding box center [540, 330] width 126 height 32
paste input "fnsclt-"
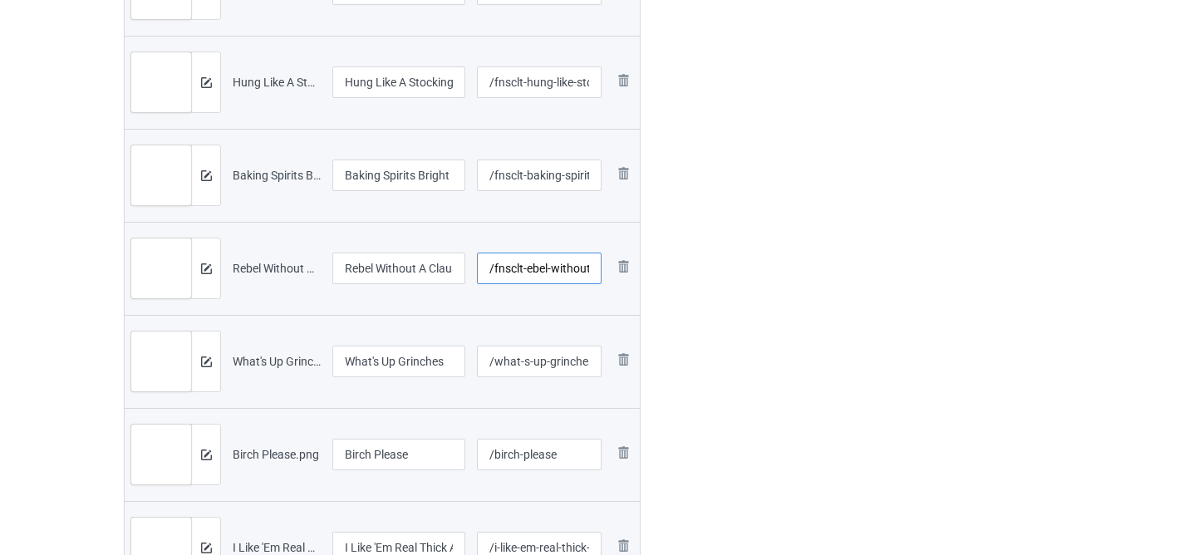
scroll to position [1140, 0]
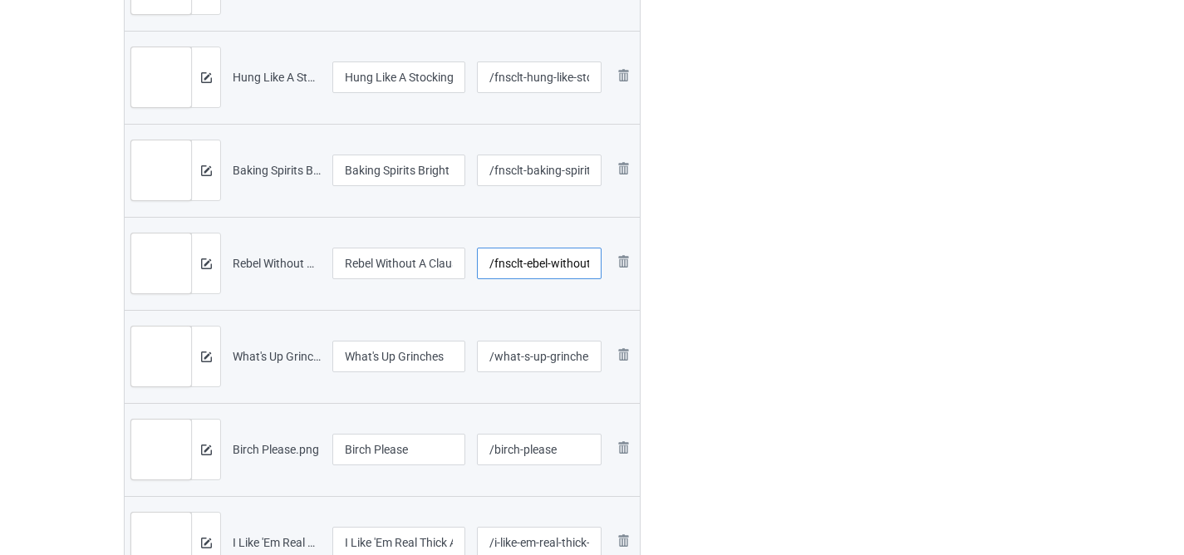
type input "/fnsclt-ebel-without-claus"
drag, startPoint x: 492, startPoint y: 358, endPoint x: 472, endPoint y: 357, distance: 20.0
click at [472, 357] on td "/what-s-up-grinches" at bounding box center [539, 356] width 137 height 93
paste input "fnsclt-"
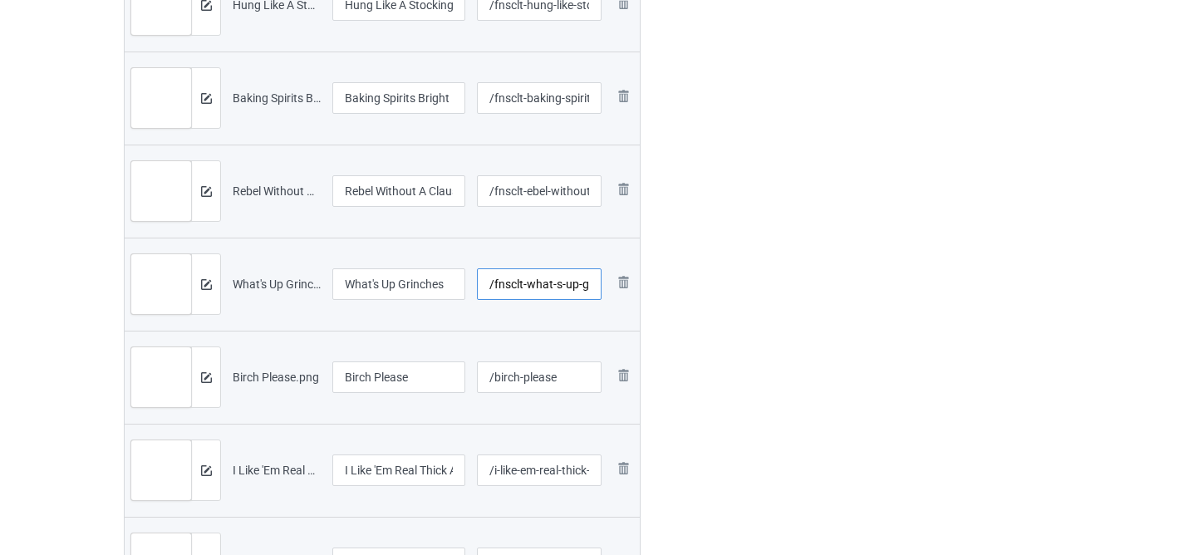
scroll to position [1228, 0]
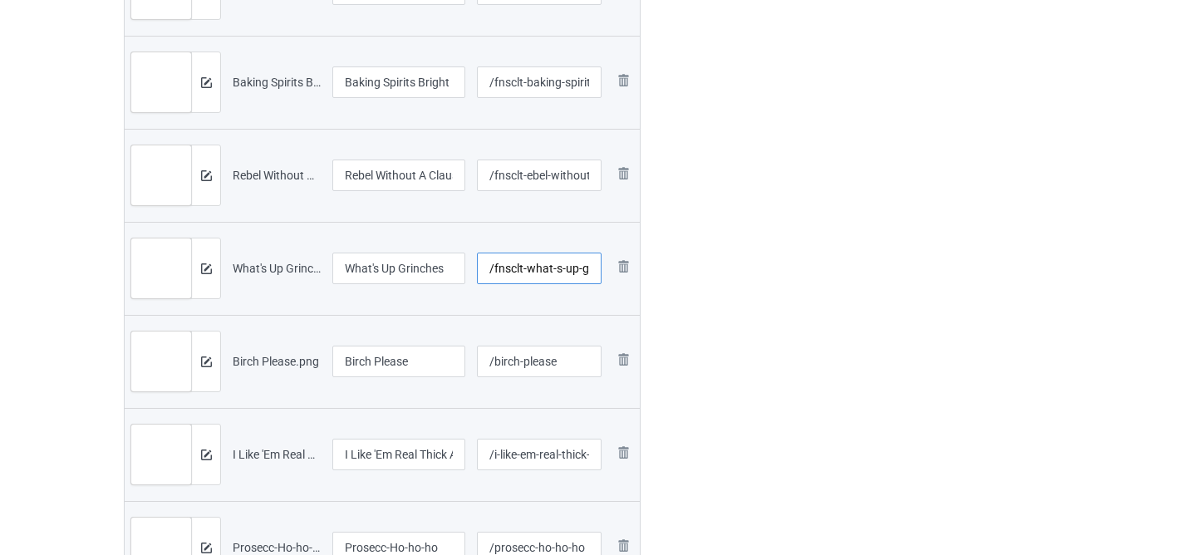
type input "/fnsclt-what-s-up-grinches"
drag, startPoint x: 492, startPoint y: 362, endPoint x: 470, endPoint y: 355, distance: 23.7
click at [471, 355] on td "/birch-please" at bounding box center [539, 361] width 137 height 93
paste input "fnsclt-"
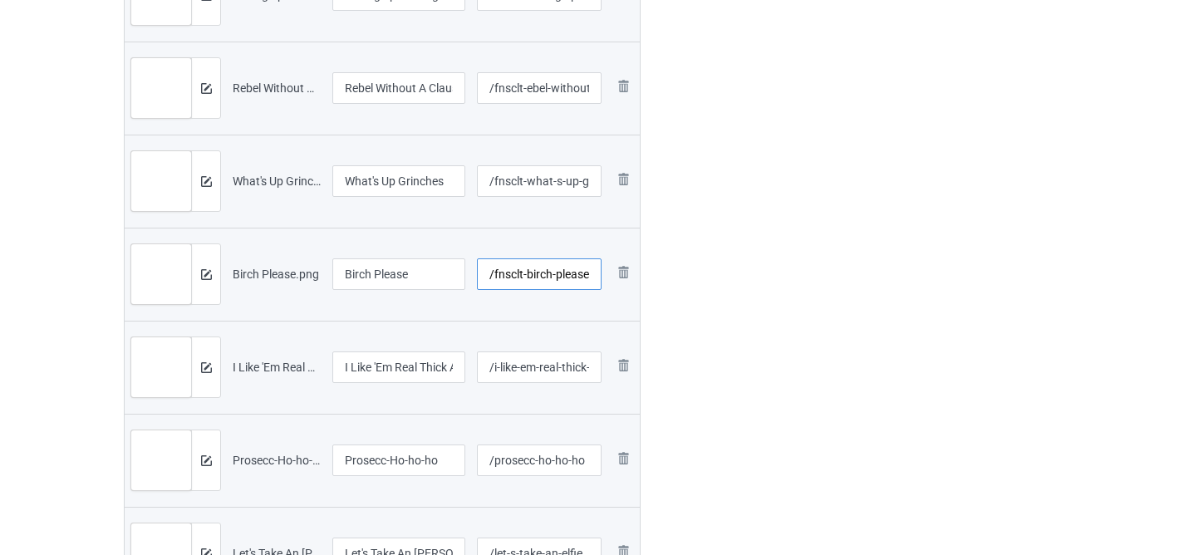
scroll to position [1335, 0]
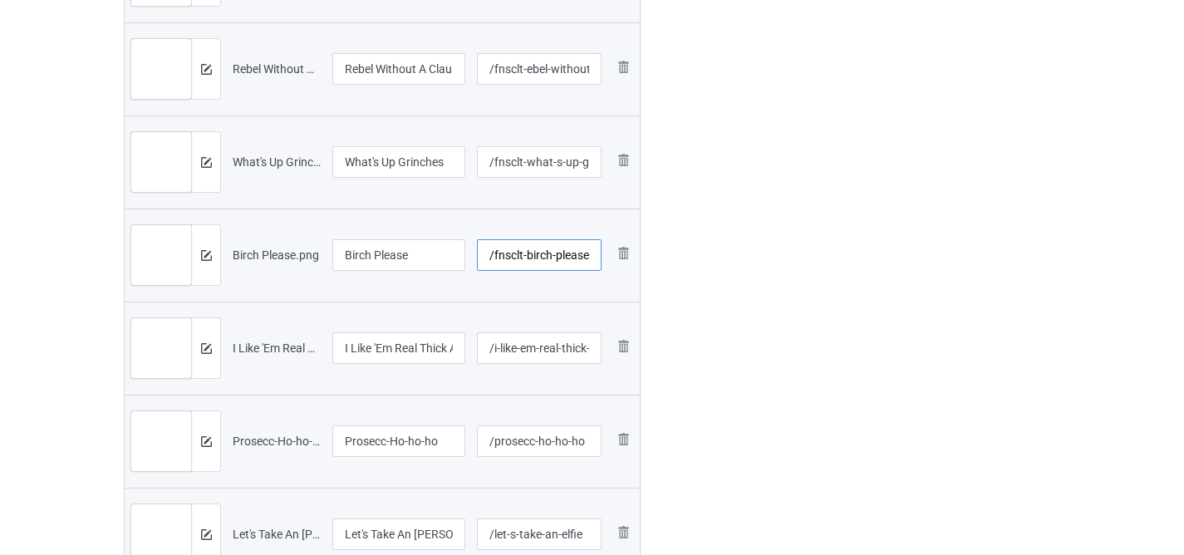
type input "/fnsclt-birch-please"
drag, startPoint x: 490, startPoint y: 348, endPoint x: 476, endPoint y: 344, distance: 14.7
click at [477, 345] on input "/i-like-em-real-thick-and-sprucy" at bounding box center [540, 348] width 126 height 32
paste input "fnsclt-"
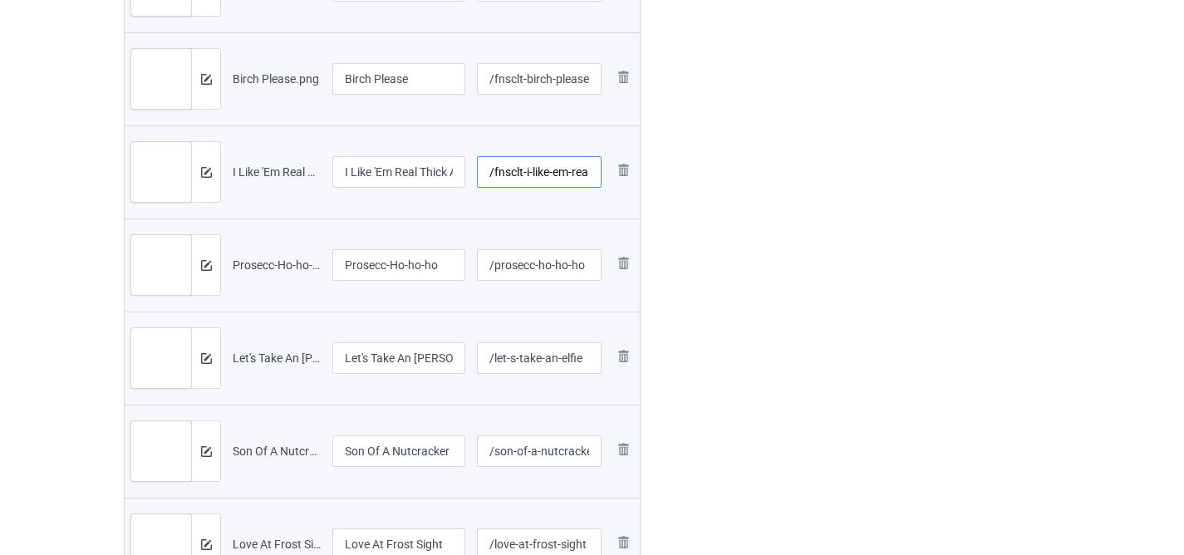
scroll to position [1522, 0]
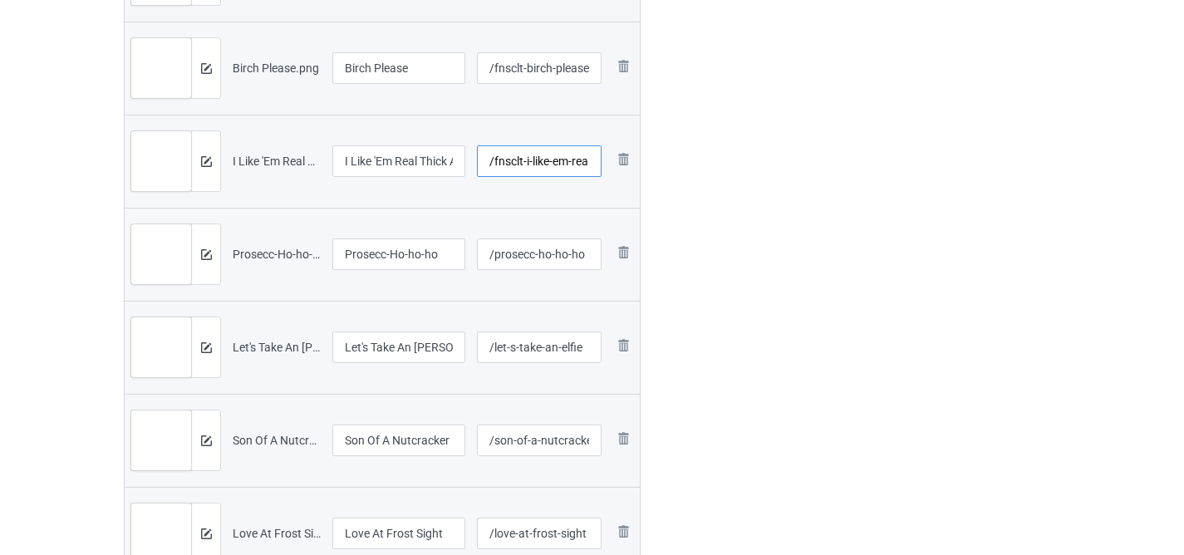
type input "/fnsclt-i-like-em-real-thick-and-sprucy"
drag, startPoint x: 492, startPoint y: 254, endPoint x: 480, endPoint y: 254, distance: 12.5
click at [480, 254] on input "/prosecc-ho-ho-ho" at bounding box center [540, 255] width 126 height 32
paste input "fnsclt-"
type input "/fnsclt-prosecc-ho-ho-ho"
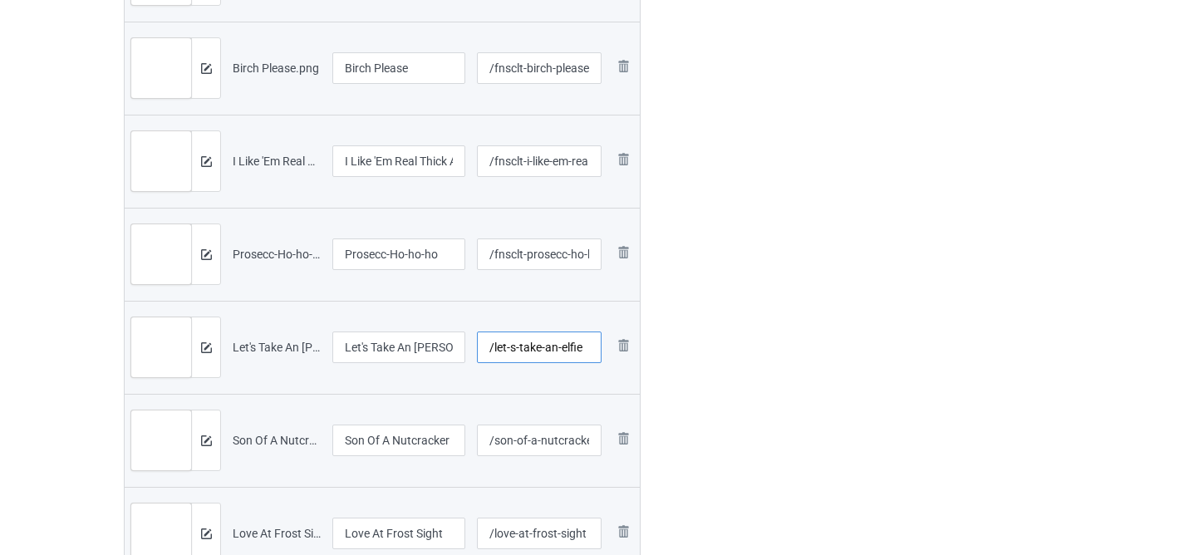
drag, startPoint x: 492, startPoint y: 347, endPoint x: 477, endPoint y: 342, distance: 15.8
click at [479, 343] on input "/let-s-take-an-elfie" at bounding box center [540, 348] width 126 height 32
paste input "fnsclt-"
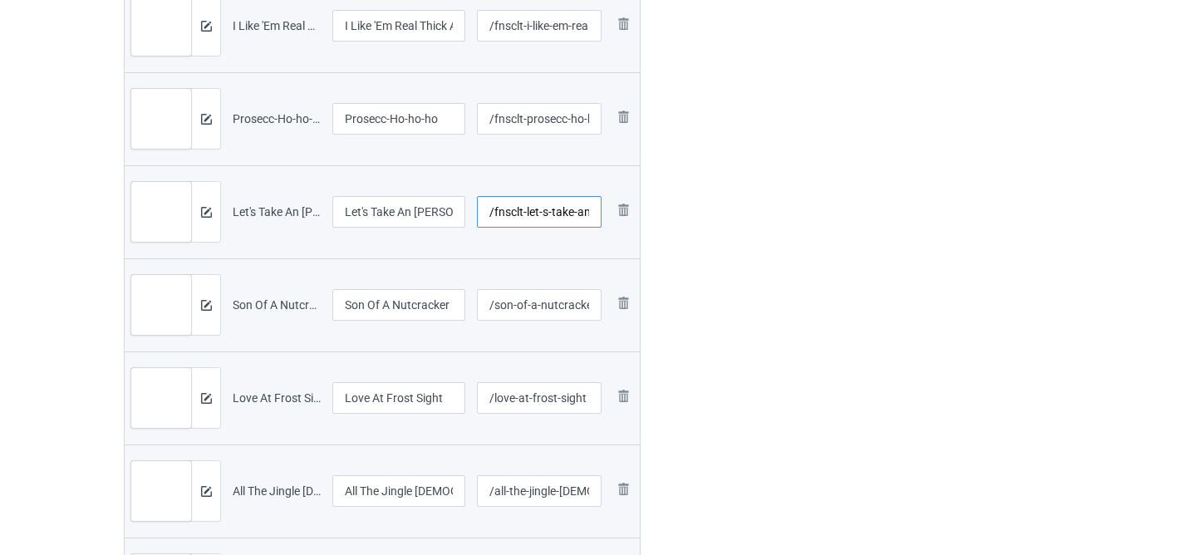
scroll to position [1713, 0]
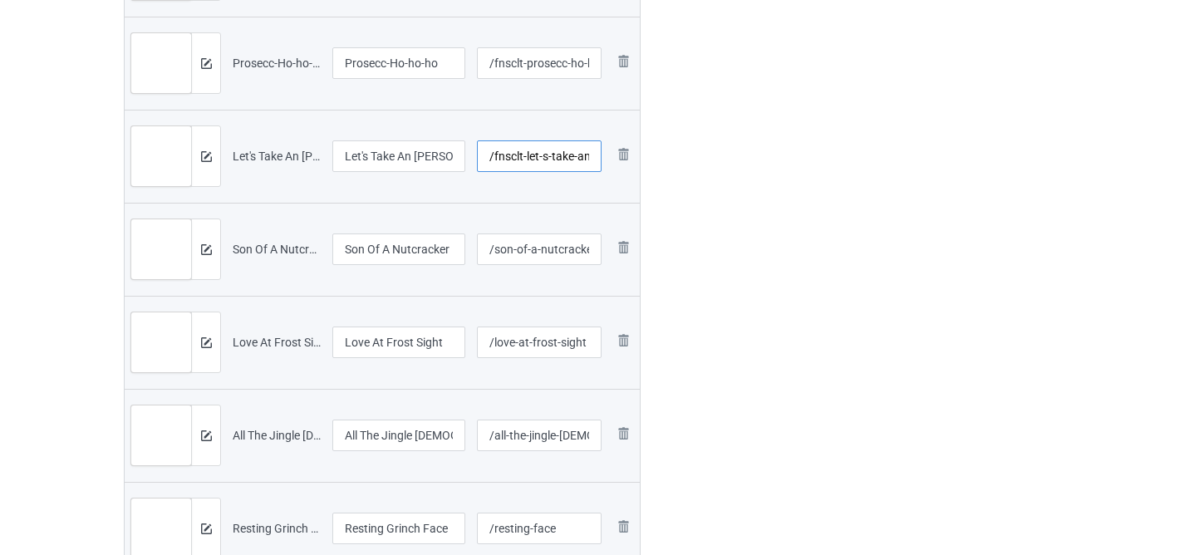
type input "/fnsclt-let-s-take-an-elfie"
drag, startPoint x: 493, startPoint y: 250, endPoint x: 455, endPoint y: 242, distance: 38.3
click at [456, 243] on tr "Preview and edit artwork Son Of A Nutcracker.png Son Of A Nutcracker /son-of-a-…" at bounding box center [382, 249] width 515 height 93
paste input "fnsclt-"
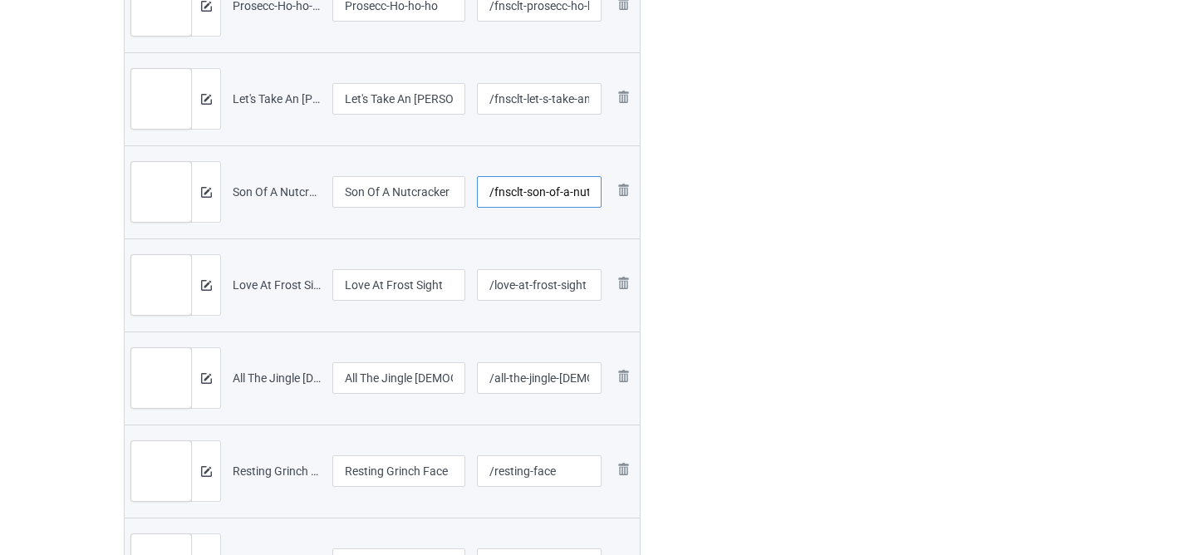
scroll to position [1774, 0]
type input "/fnsclt-son-of-a-nutcracker"
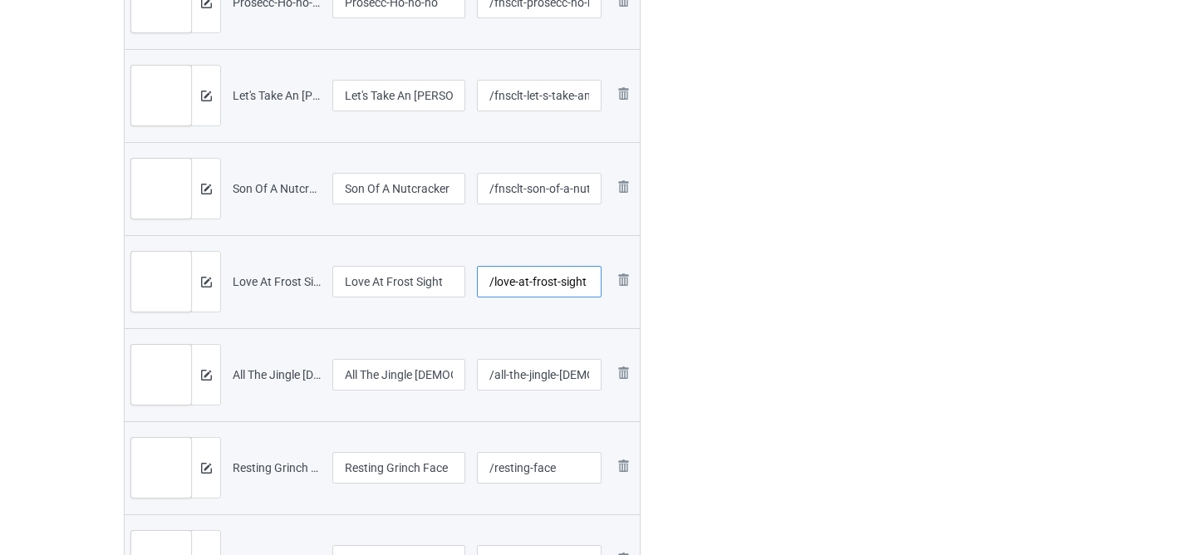
drag, startPoint x: 491, startPoint y: 283, endPoint x: 465, endPoint y: 279, distance: 26.8
click at [467, 281] on tr "Preview and edit artwork Love At Frost Sight.png Love At Frost Sight /love-at-f…" at bounding box center [382, 281] width 515 height 93
paste input "fnsclt-"
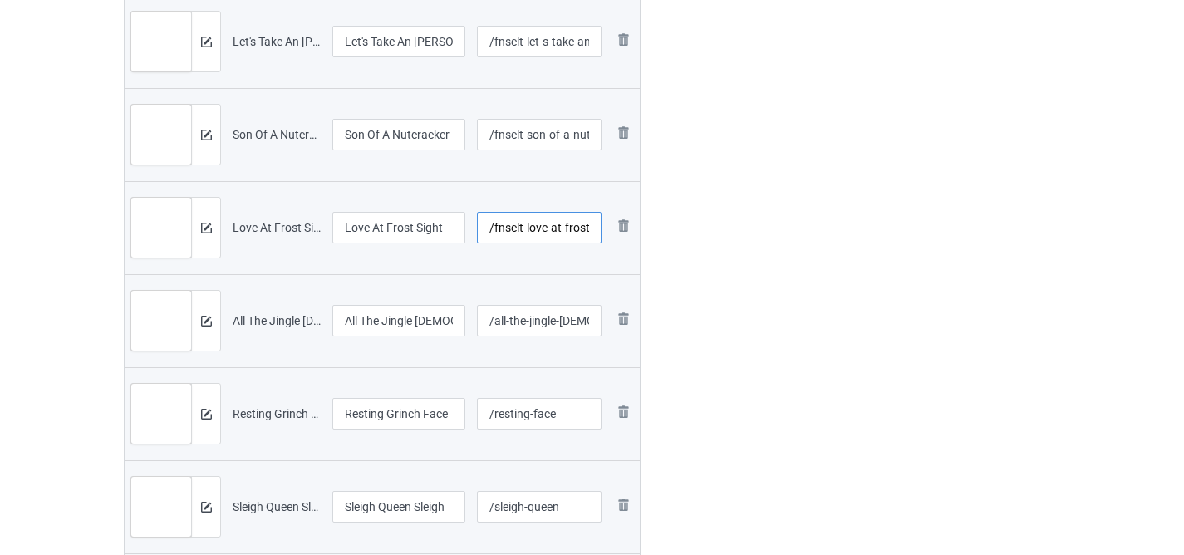
type input "/fnsclt-love-at-frost-sight"
drag, startPoint x: 492, startPoint y: 321, endPoint x: 478, endPoint y: 321, distance: 14.1
click at [481, 321] on input "/all-the-jingle-ladies" at bounding box center [540, 321] width 126 height 32
paste input "fnsclt-"
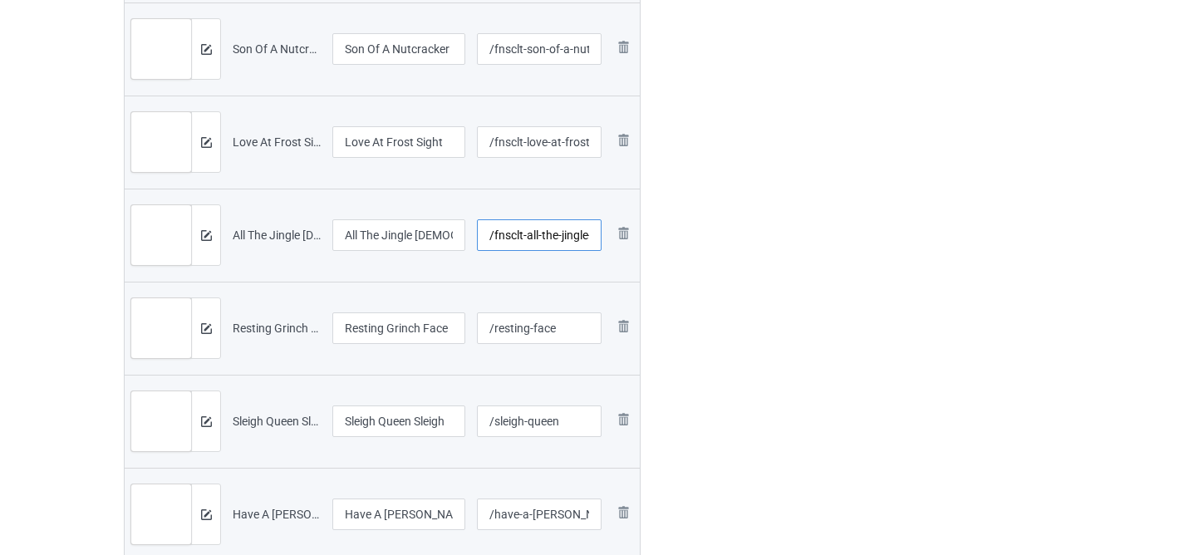
scroll to position [1937, 0]
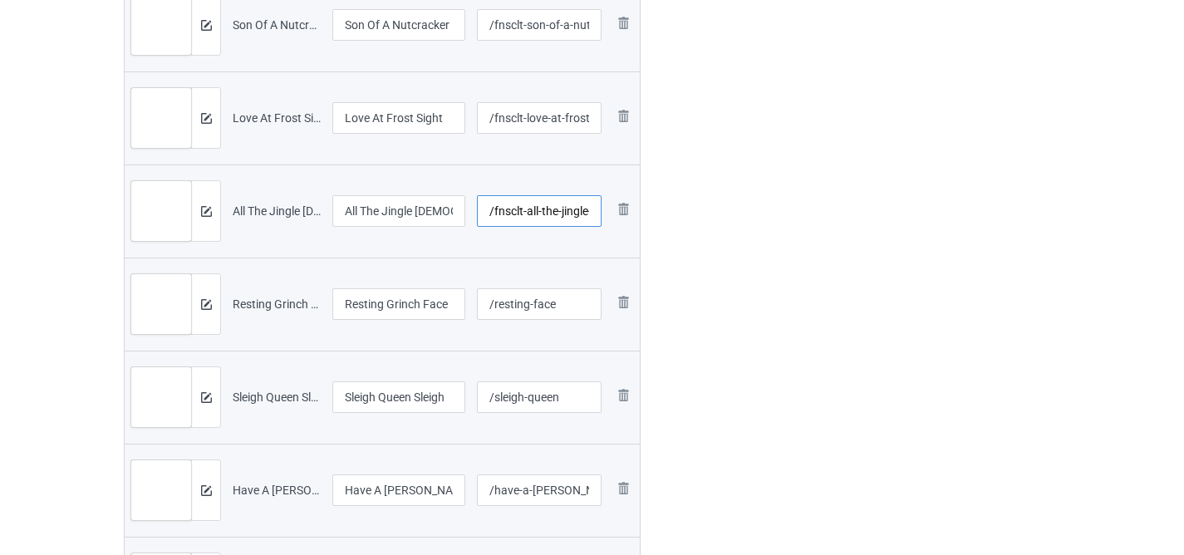
type input "/fnsclt-all-the-jingle-ladies"
drag, startPoint x: 492, startPoint y: 306, endPoint x: 480, endPoint y: 306, distance: 12.5
click at [480, 306] on input "/resting-face" at bounding box center [540, 304] width 126 height 32
paste input "fnsclt-"
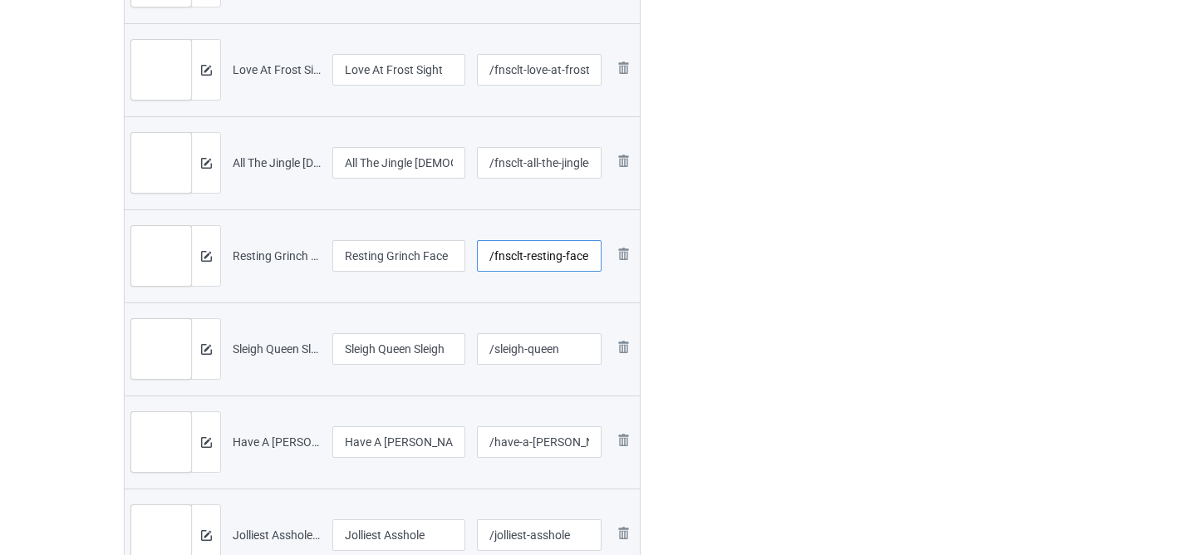
scroll to position [1990, 0]
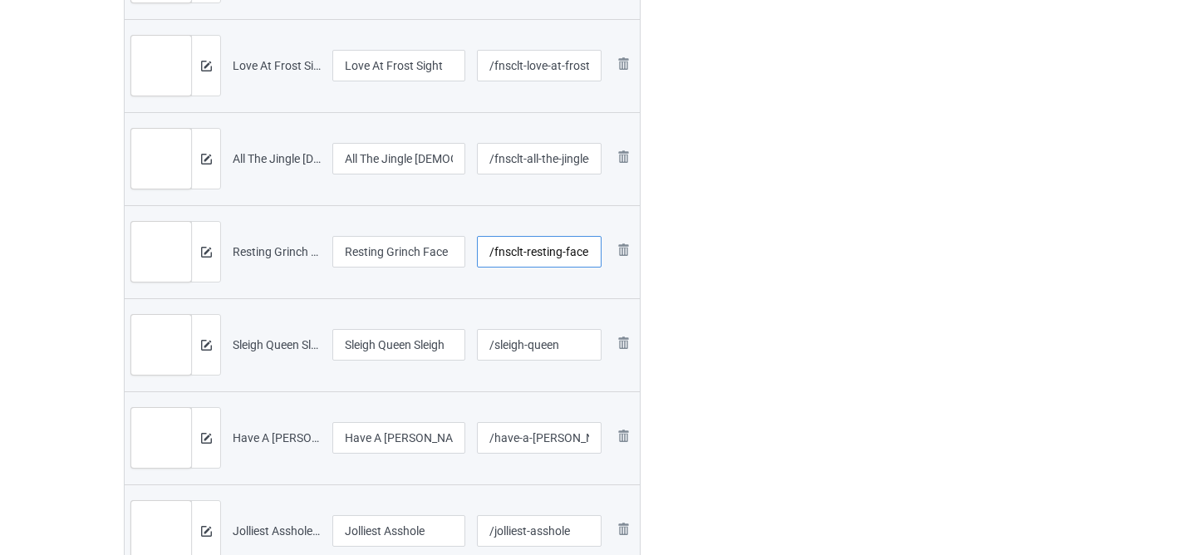
type input "/fnsclt-resting-face"
drag, startPoint x: 491, startPoint y: 345, endPoint x: 465, endPoint y: 343, distance: 26.6
click at [465, 343] on tr "Preview and edit artwork Sleigh Queen Sleigh.png Sleigh Queen Sleigh /sleigh-qu…" at bounding box center [382, 344] width 515 height 93
paste input "fnsclt-"
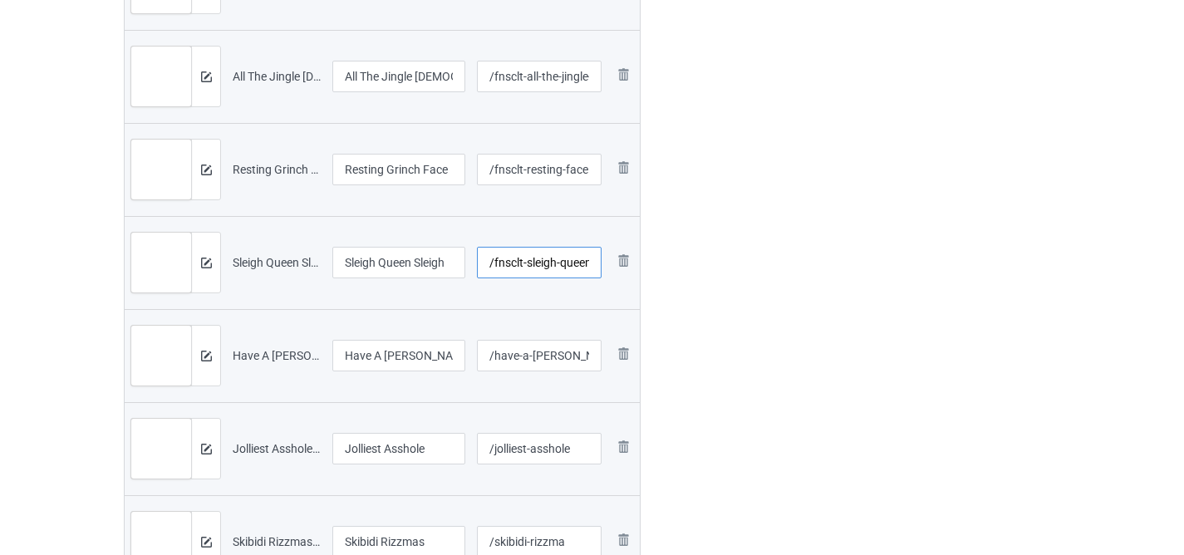
scroll to position [2093, 0]
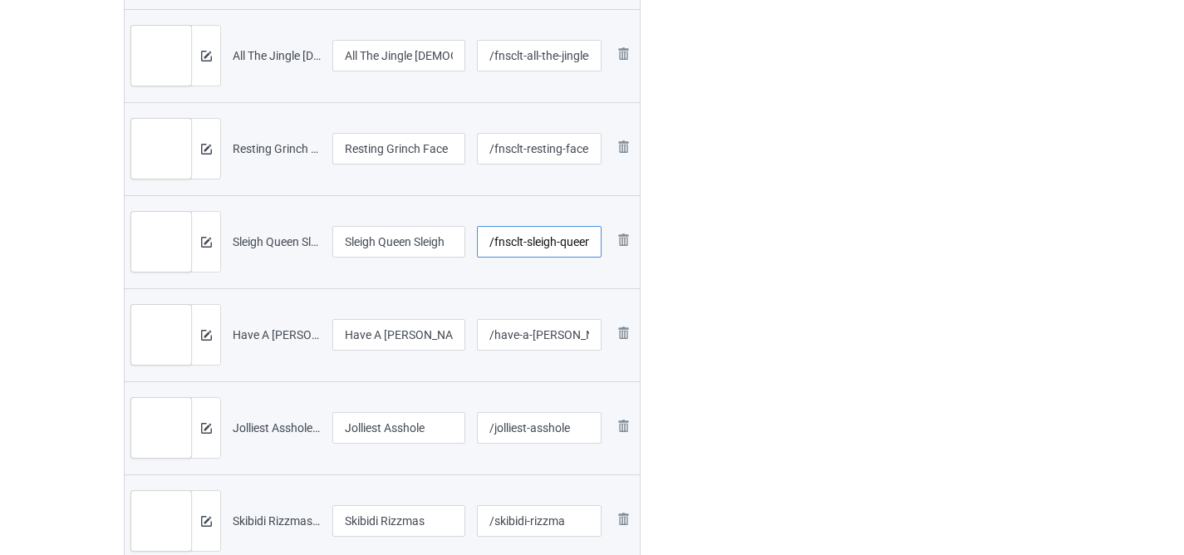
type input "/fnsclt-sleigh-queen"
click at [491, 336] on input "/have-a-holly-dolly-christmas" at bounding box center [540, 335] width 126 height 32
drag, startPoint x: 491, startPoint y: 336, endPoint x: 472, endPoint y: 337, distance: 19.1
click at [472, 336] on td "/have-a-holly-dolly-christmas" at bounding box center [539, 334] width 137 height 93
paste input "fnsclt-"
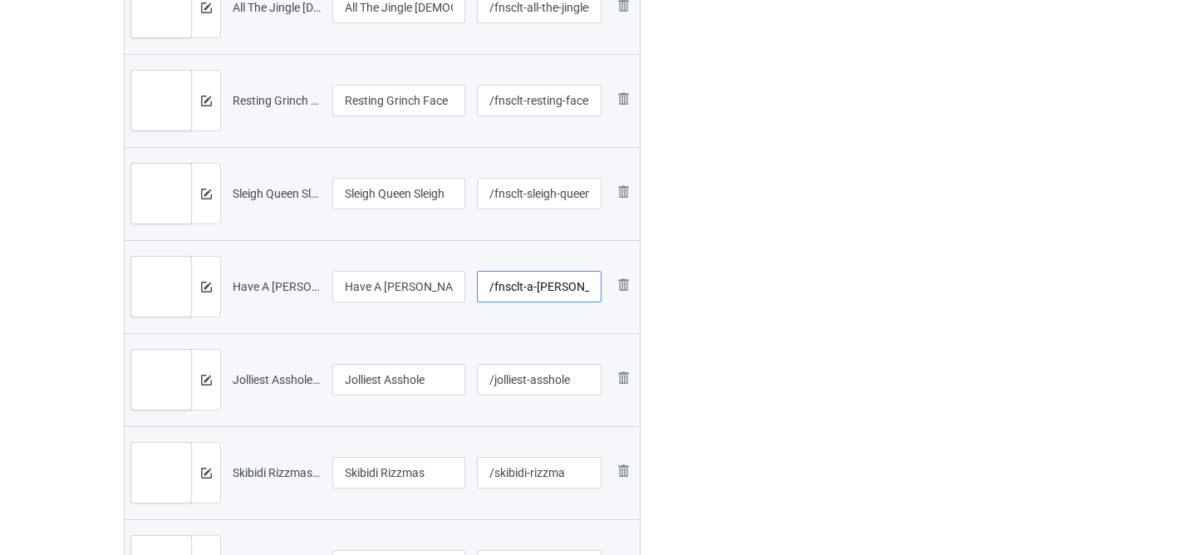
scroll to position [2218, 0]
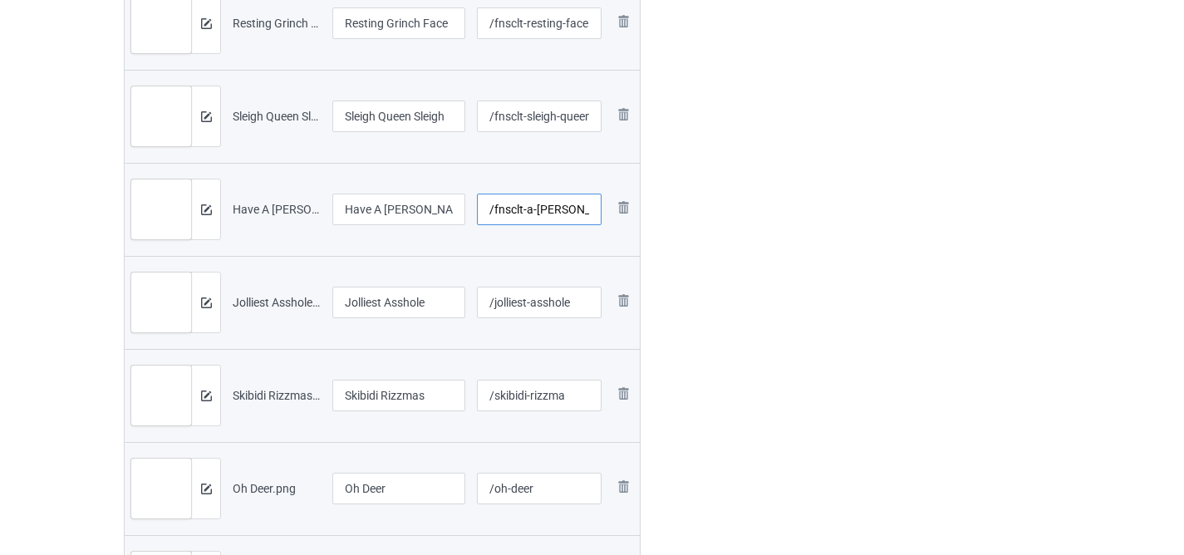
type input "/fnsclt-a-holly-dolly-christmas"
drag, startPoint x: 491, startPoint y: 305, endPoint x: 482, endPoint y: 305, distance: 9.1
click at [482, 305] on input "/jolliest-asshole" at bounding box center [540, 303] width 126 height 32
paste input "fnsclt-"
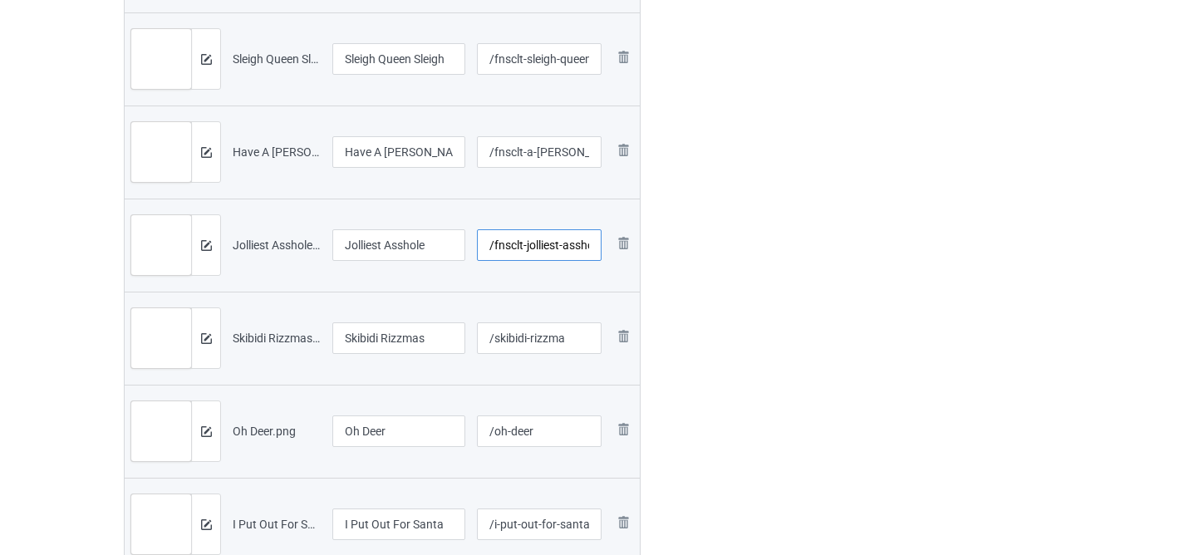
scroll to position [2282, 0]
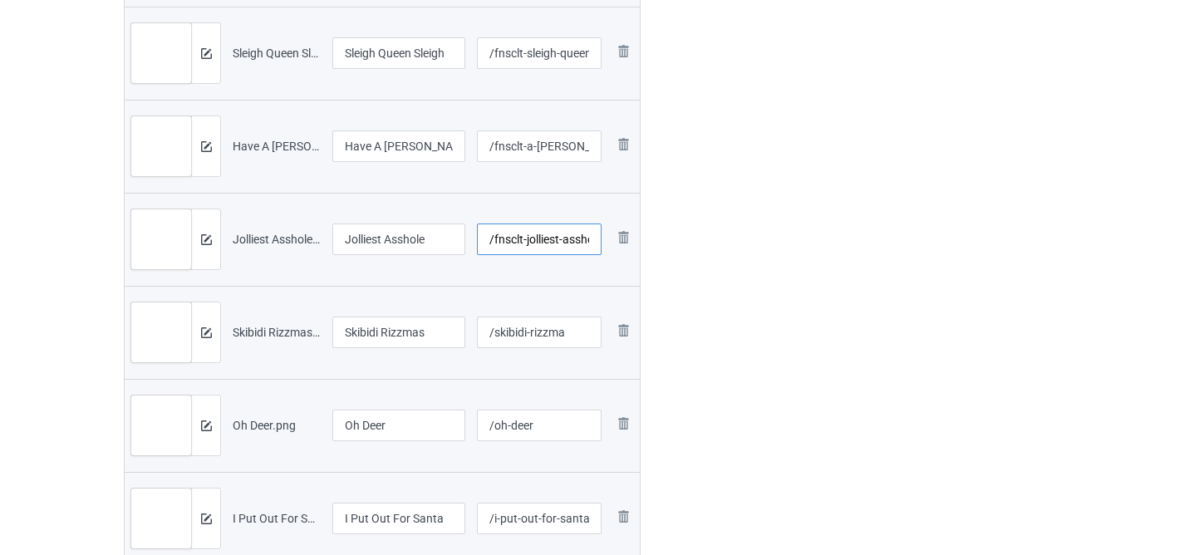
type input "/fnsclt-jolliest-asshole"
drag, startPoint x: 492, startPoint y: 334, endPoint x: 477, endPoint y: 333, distance: 15.0
click at [477, 333] on input "/skibidi-rizzma" at bounding box center [540, 333] width 126 height 32
paste input "fnsclt-"
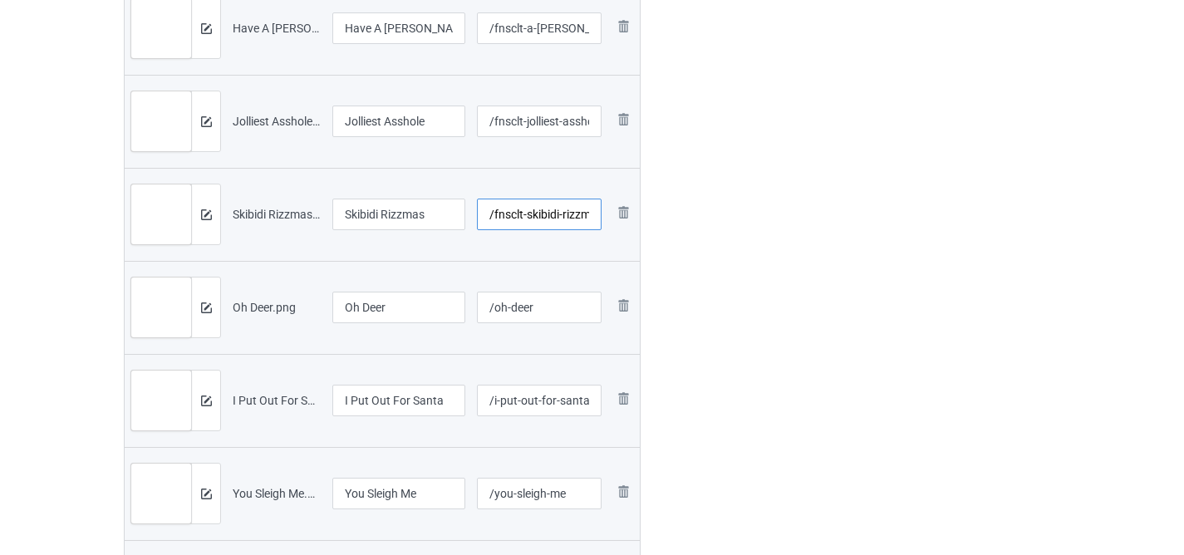
scroll to position [2403, 0]
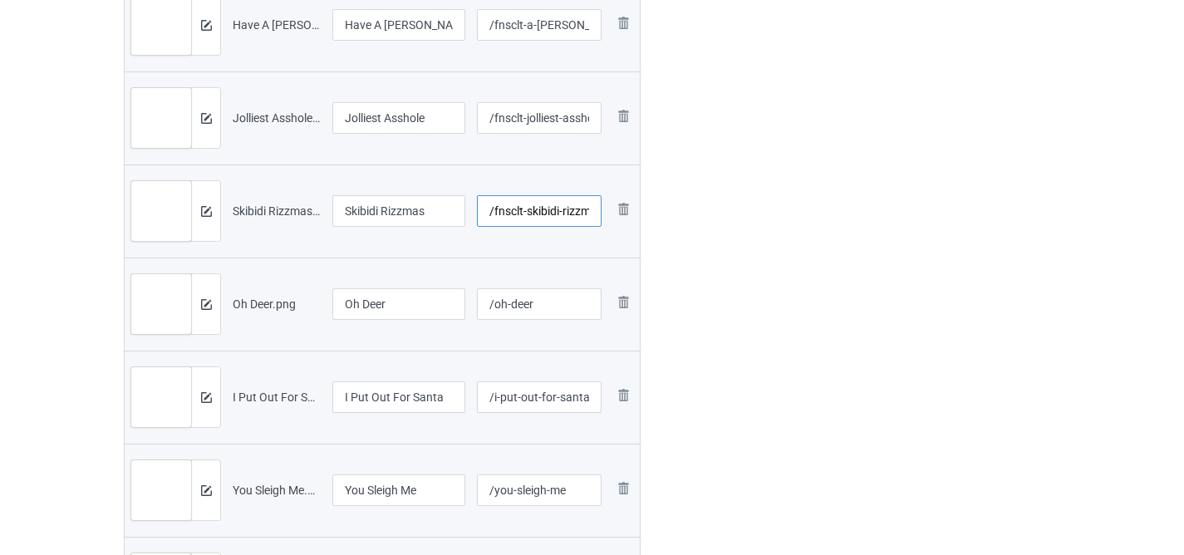
type input "/fnsclt-skibidi-rizzma"
drag, startPoint x: 491, startPoint y: 302, endPoint x: 475, endPoint y: 302, distance: 15.8
click at [477, 302] on input "/oh-deer" at bounding box center [540, 304] width 126 height 32
paste input "fnsclt-"
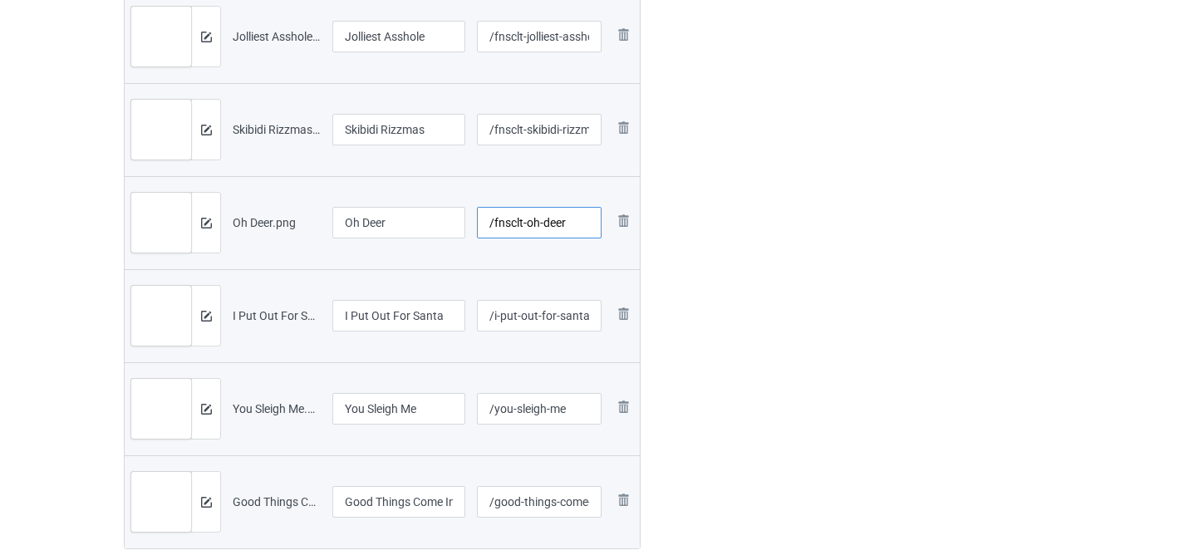
scroll to position [2487, 0]
type input "/fnsclt-oh-deer"
drag, startPoint x: 491, startPoint y: 312, endPoint x: 479, endPoint y: 312, distance: 12.5
click at [479, 312] on input "/i-put-out-for-santa" at bounding box center [540, 314] width 126 height 32
paste input "fnsclt-"
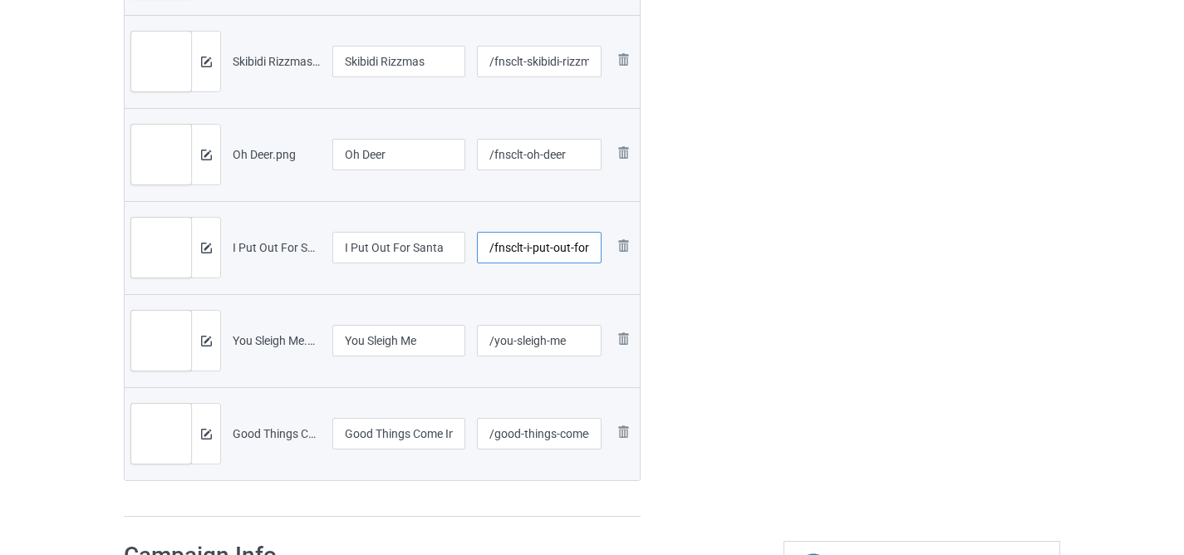
scroll to position [2569, 0]
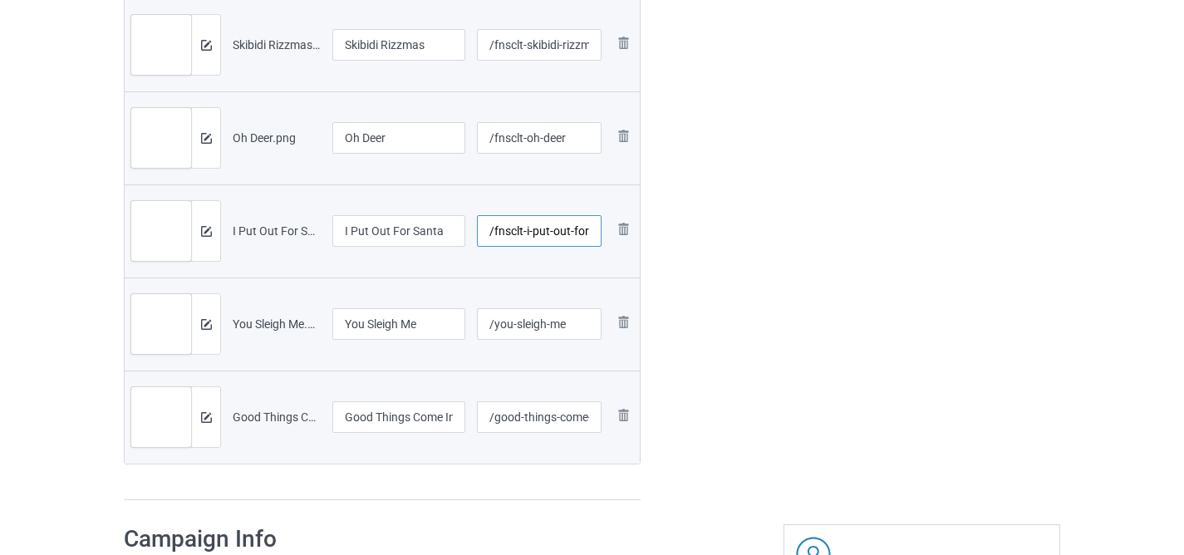
type input "/fnsclt-i-put-out-for-santa"
drag, startPoint x: 492, startPoint y: 326, endPoint x: 475, endPoint y: 322, distance: 17.8
click at [482, 326] on input "/you-sleigh-me" at bounding box center [540, 324] width 126 height 32
paste input "fnsclt-"
type input "/fnsclt-you-sleigh-me"
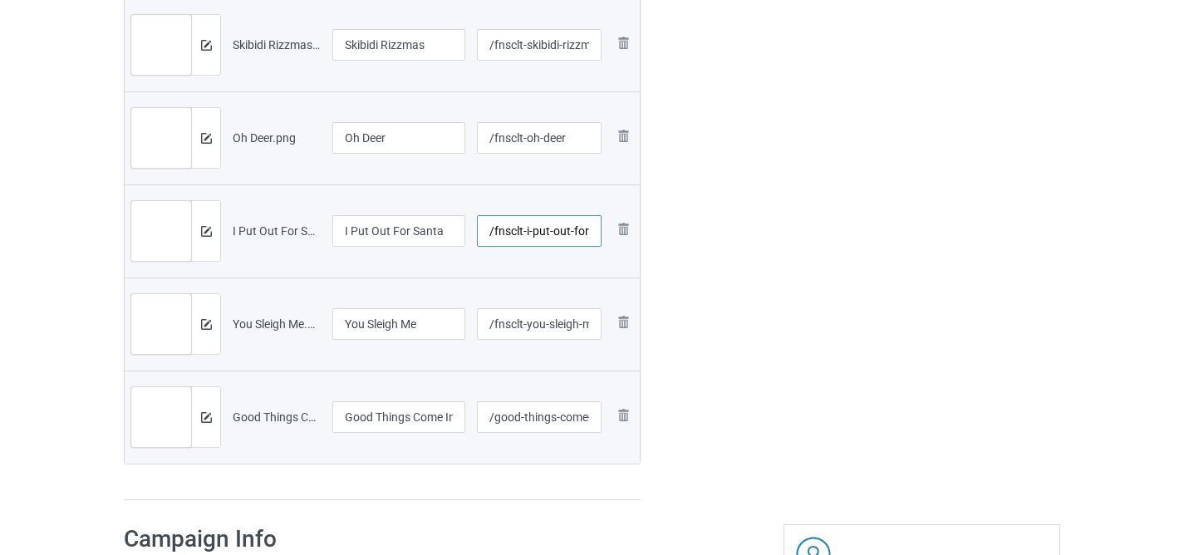
click at [531, 231] on input "/fnsclt-i-put-out-for-santa" at bounding box center [540, 231] width 126 height 32
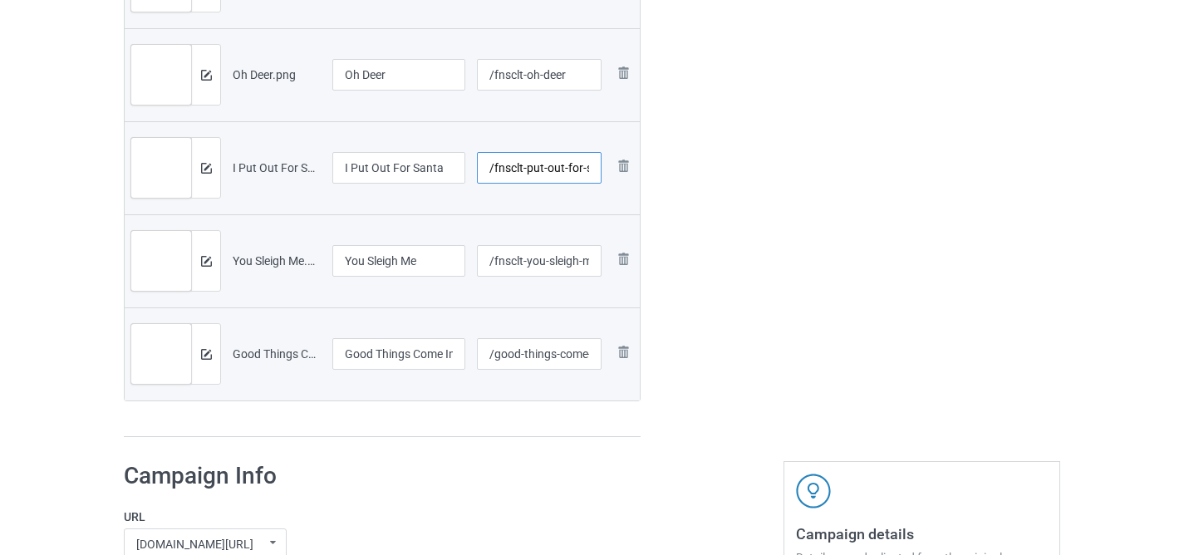
scroll to position [2641, 0]
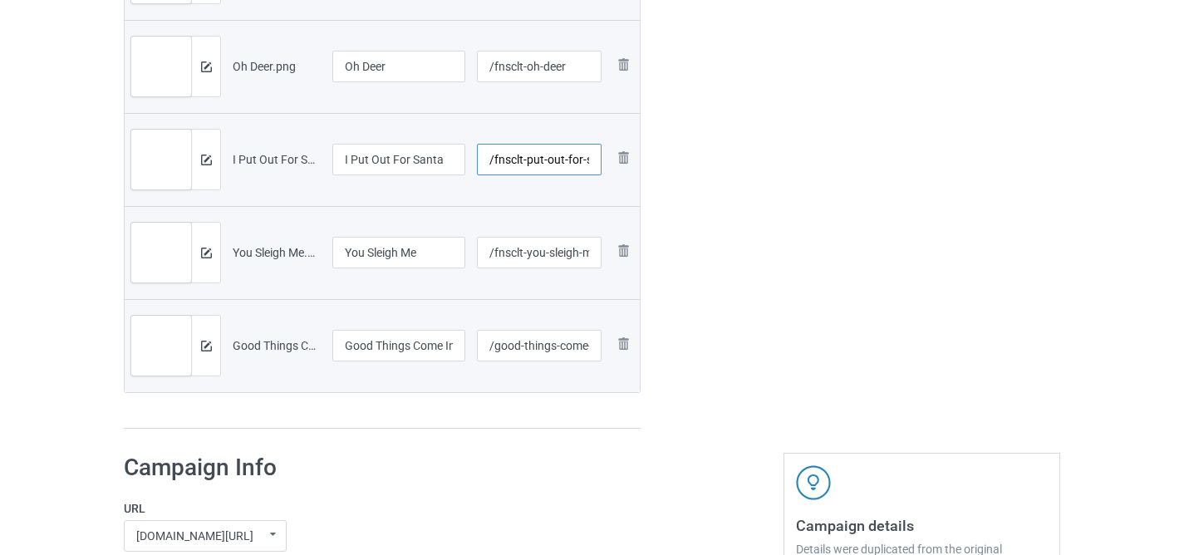
type input "/fnsclt-put-out-for-santa"
drag, startPoint x: 494, startPoint y: 348, endPoint x: 456, endPoint y: 344, distance: 37.6
click at [456, 344] on tr "Preview and edit artwork Good Things Come In Tall Packages.png Good Things Come…" at bounding box center [382, 345] width 515 height 93
paste input "fnsclt-"
type input "/fnsclt-good-things-come-in-tall-packages"
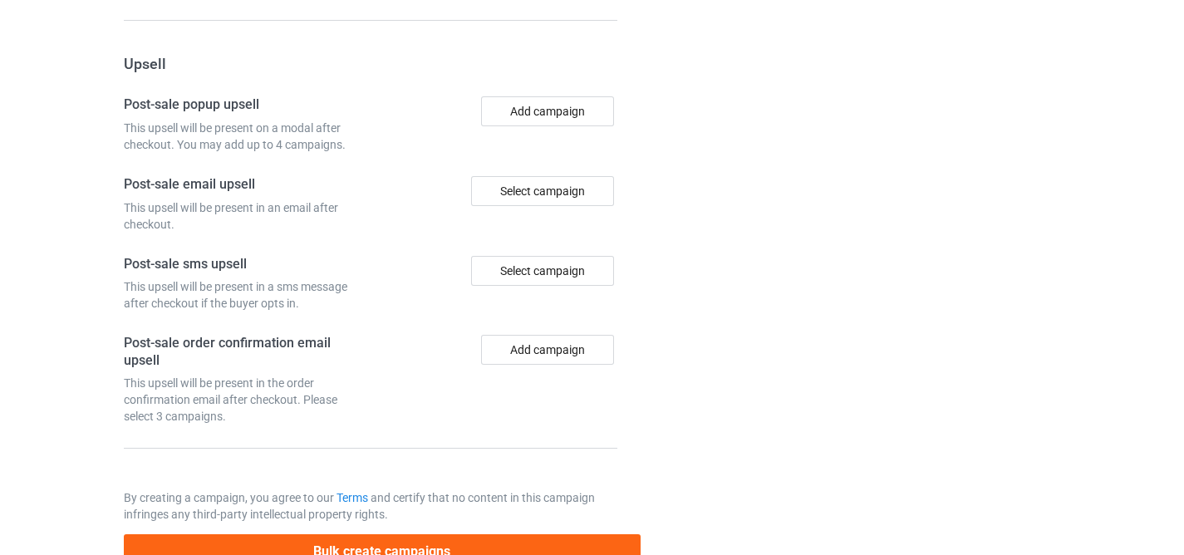
scroll to position [4075, 0]
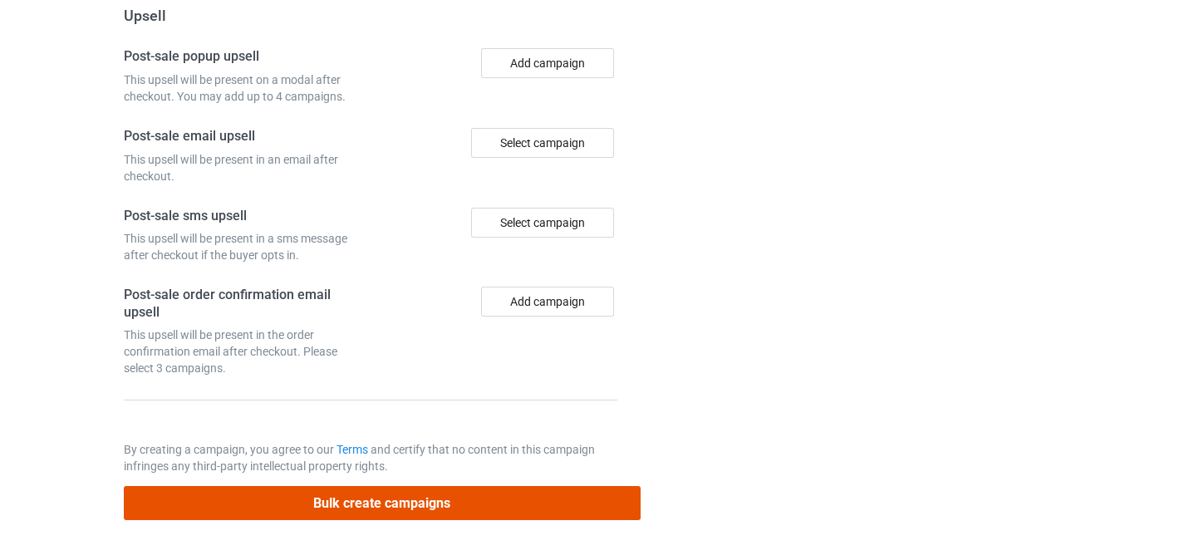
click at [551, 498] on button "Bulk create campaigns" at bounding box center [382, 503] width 517 height 34
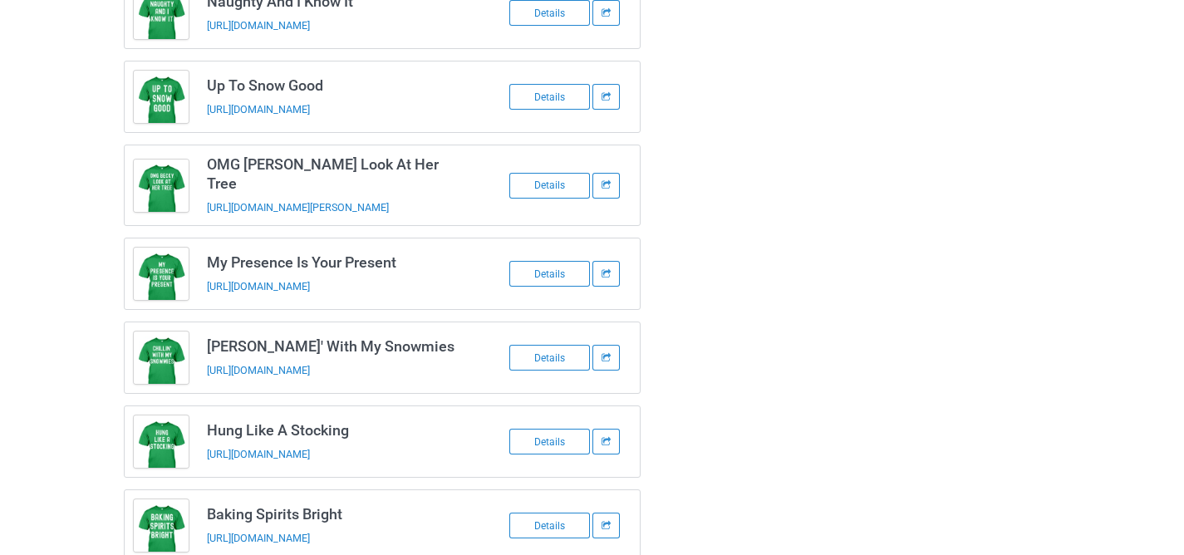
scroll to position [0, 0]
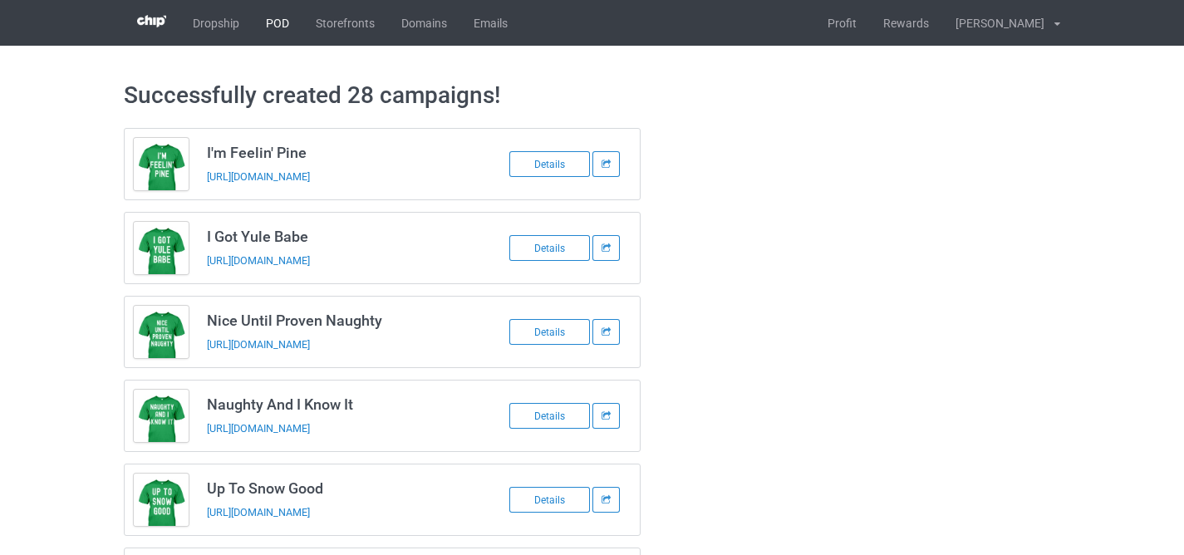
click at [285, 32] on link "POD" at bounding box center [278, 23] width 50 height 46
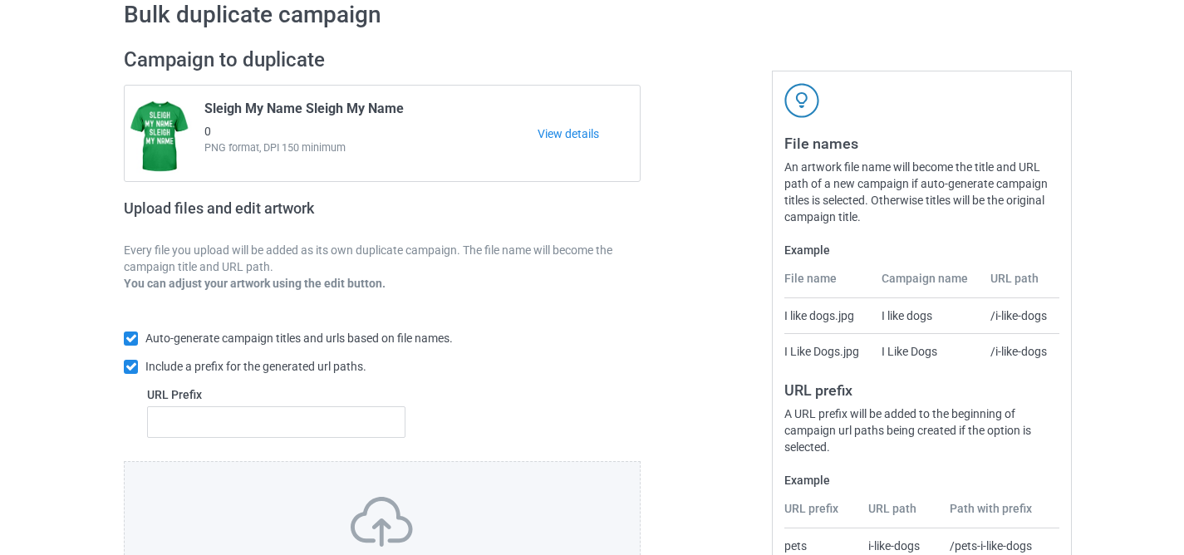
scroll to position [254, 0]
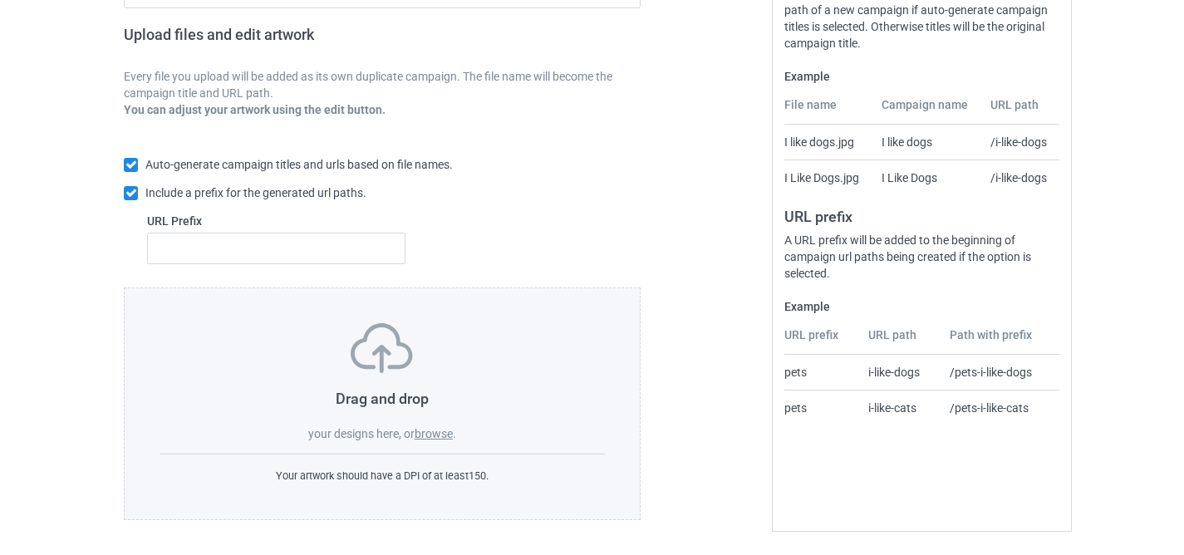
click at [437, 438] on label "browse" at bounding box center [434, 433] width 38 height 13
click at [0, 0] on input "browse" at bounding box center [0, 0] width 0 height 0
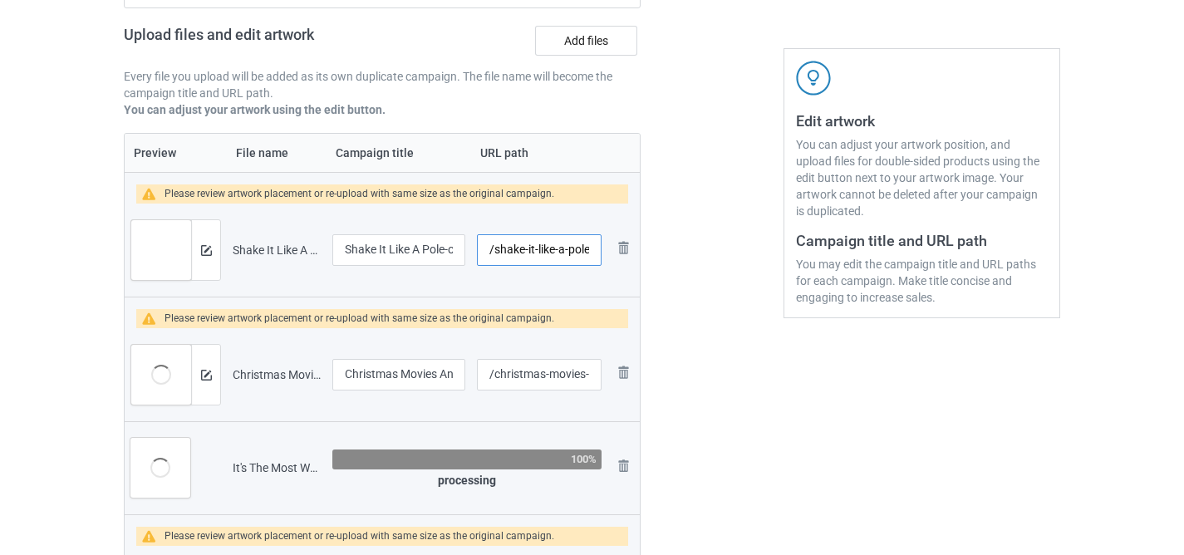
click at [493, 249] on input "/shake-it-like-a-pole-oriod-picture" at bounding box center [539, 250] width 125 height 32
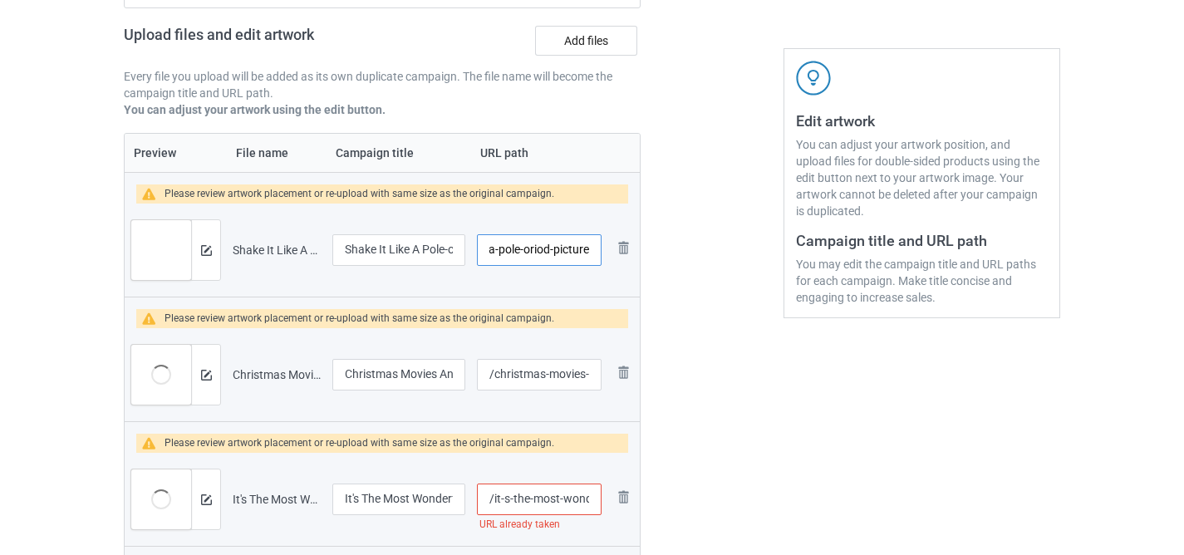
scroll to position [0, 69]
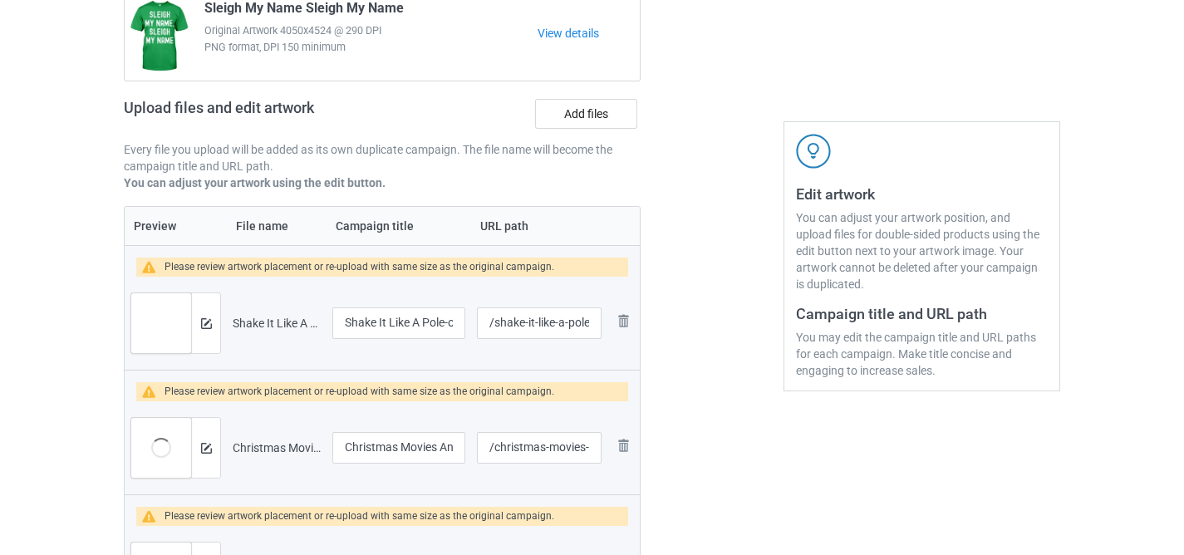
scroll to position [175, 0]
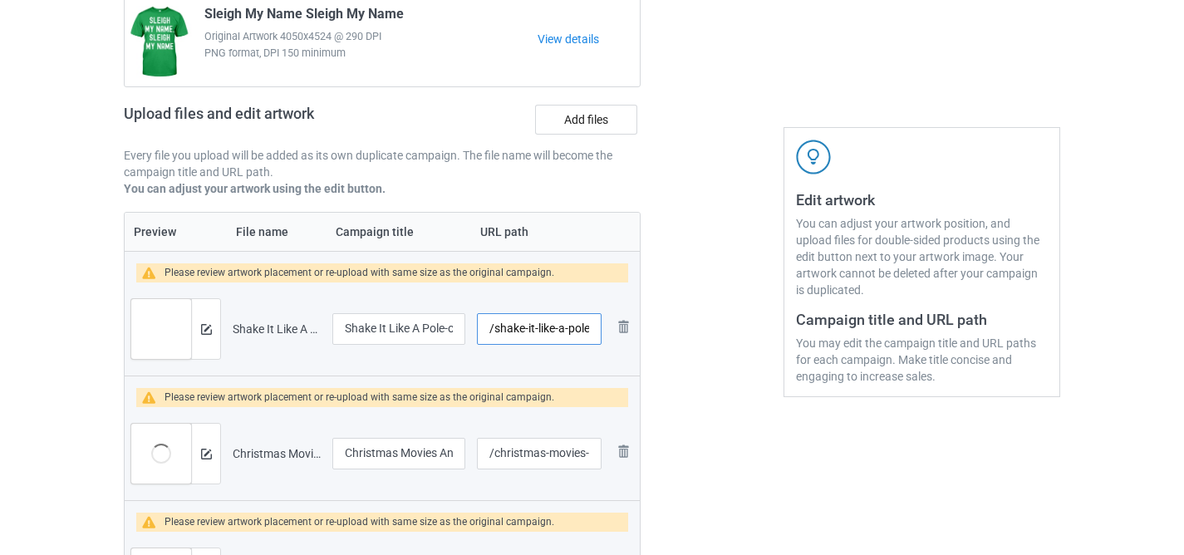
drag, startPoint x: 493, startPoint y: 331, endPoint x: 394, endPoint y: 332, distance: 98.9
click at [394, 332] on tr "Preview and edit artwork Shake It Like A Pole-oriod Picture.png Shake It Like A…" at bounding box center [382, 329] width 515 height 93
drag, startPoint x: 524, startPoint y: 327, endPoint x: 410, endPoint y: 321, distance: 114.0
click at [410, 321] on tr "Preview and edit artwork Shake It Like A Pole-oriod Picture.png Shake It Like A…" at bounding box center [382, 329] width 515 height 93
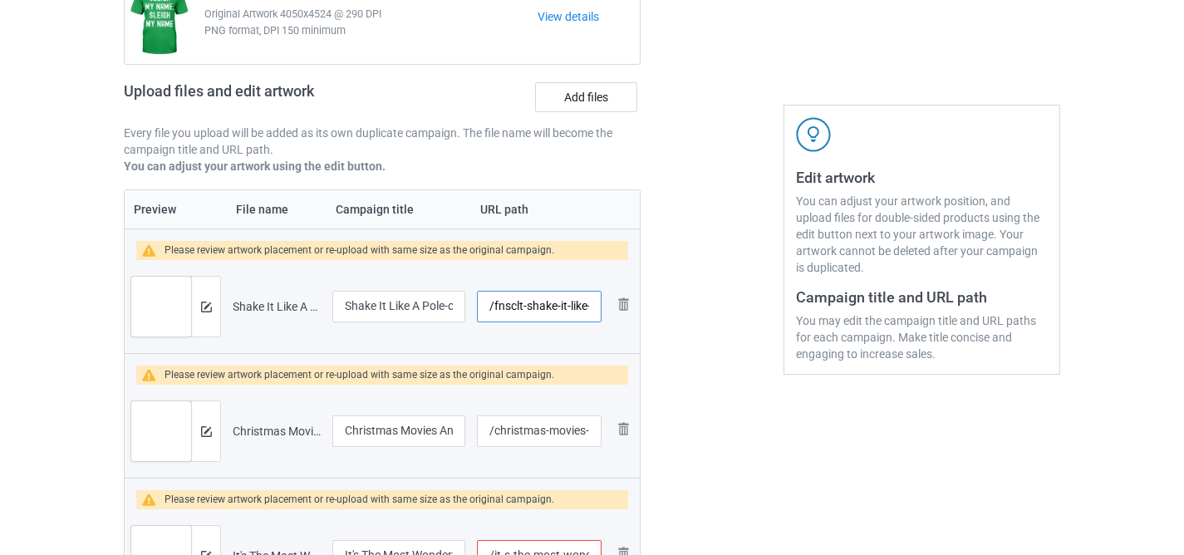
type input "/fnsclt-shake-it-like-a-pole-oriod-picture"
drag, startPoint x: 491, startPoint y: 432, endPoint x: 381, endPoint y: 414, distance: 112.0
click at [383, 414] on tr "Preview and edit artwork Christmas Movies And Chill.png Christmas Movies And Ch…" at bounding box center [382, 431] width 515 height 93
paste input "fnsclt-"
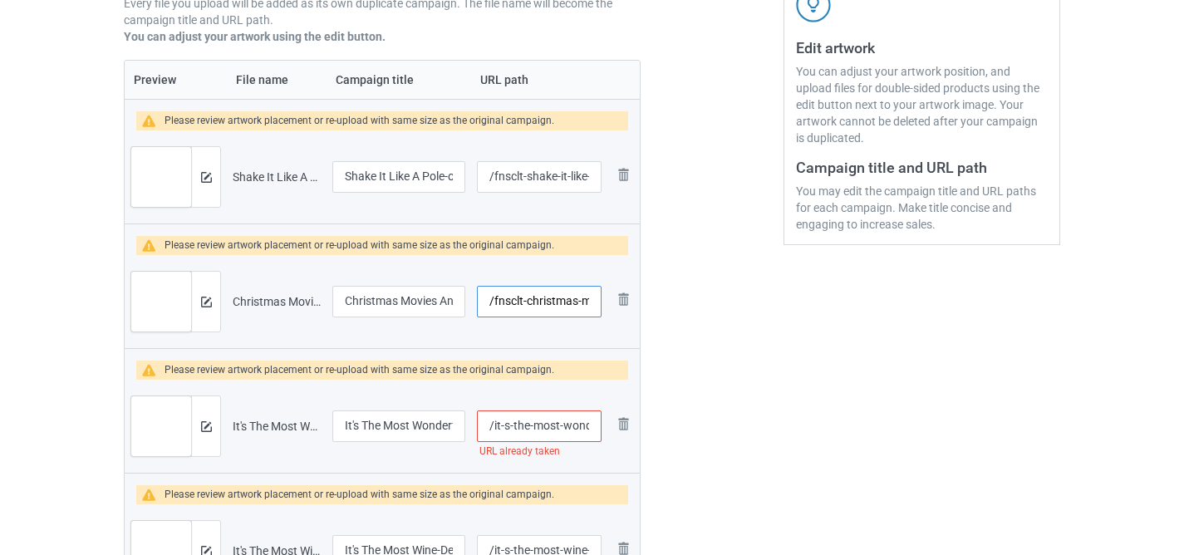
scroll to position [346, 0]
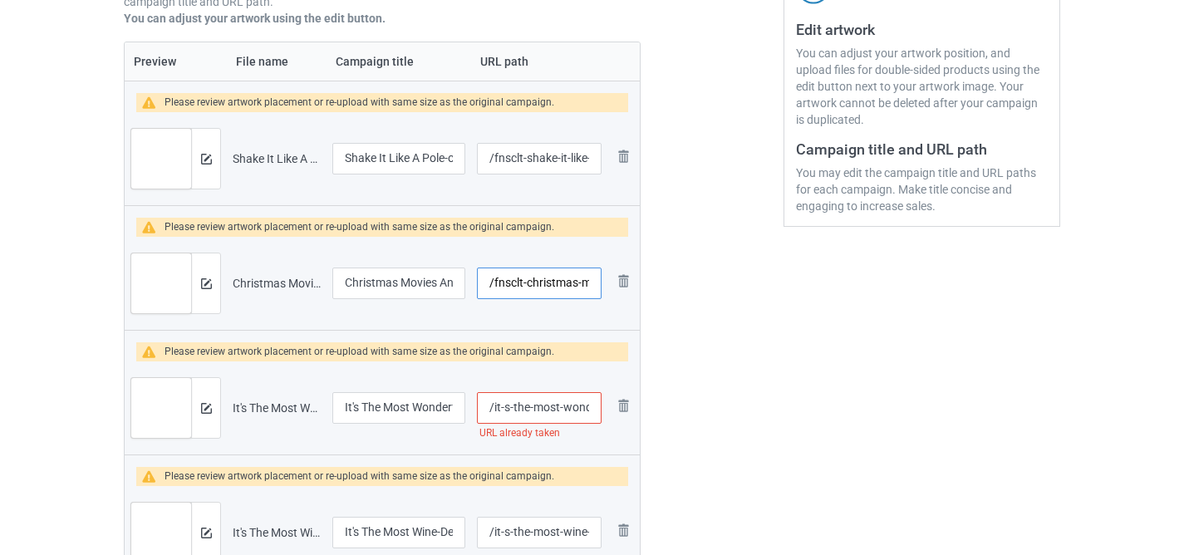
type input "/fnsclt-christmas-movies-and-chill"
drag, startPoint x: 511, startPoint y: 406, endPoint x: 378, endPoint y: 404, distance: 133.0
click at [386, 405] on tr "Preview and edit artwork It's The Most Wonderful Time For A Beer.png It's The M…" at bounding box center [382, 408] width 515 height 93
paste input "fnsclt"
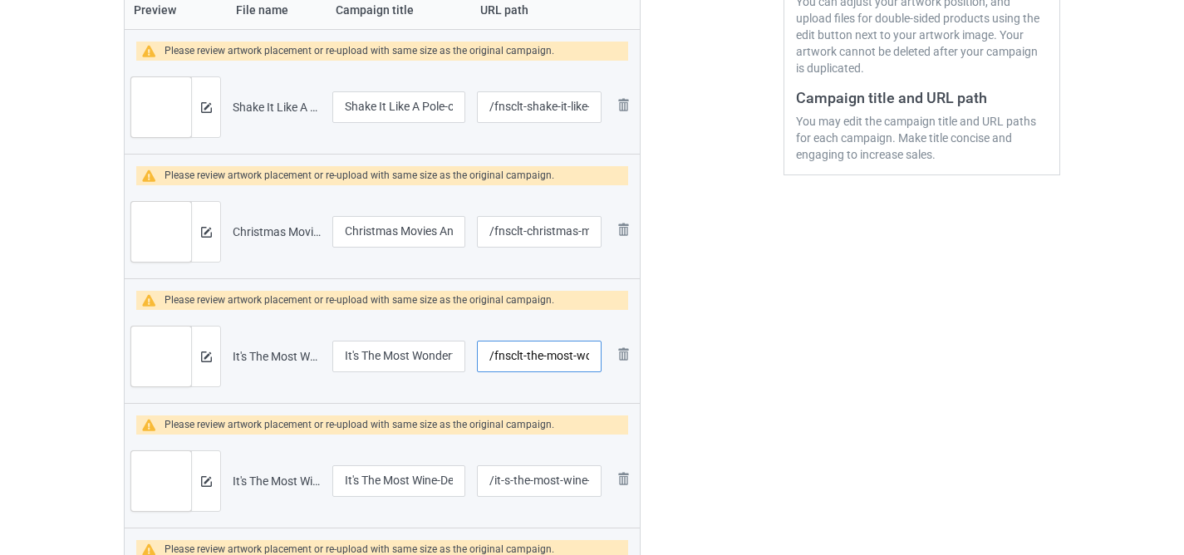
scroll to position [514, 0]
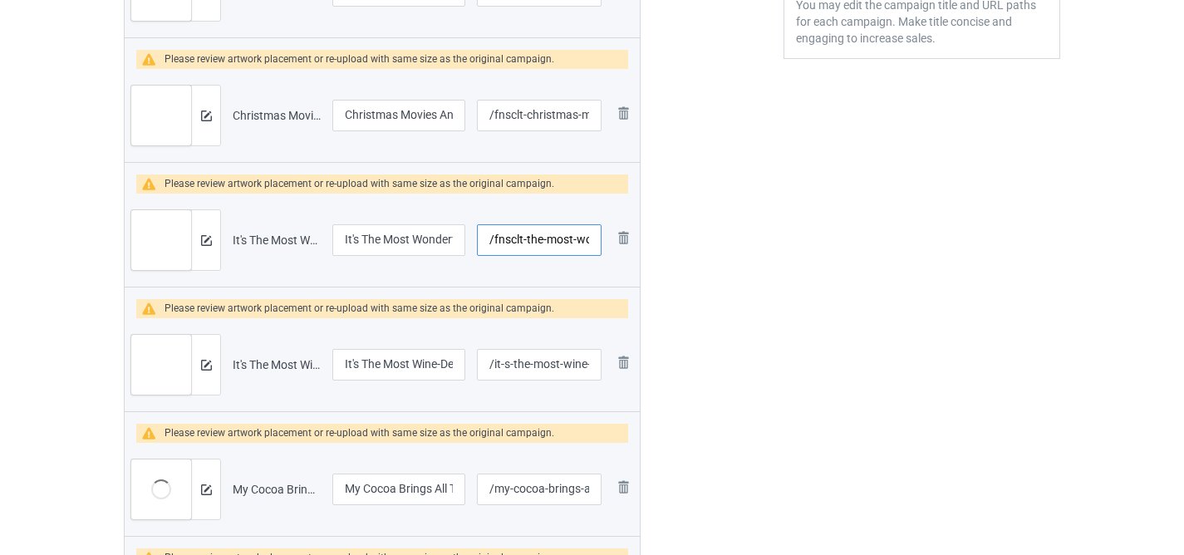
type input "/fnsclt-the-most-wonderful-time-for-a-beer"
drag, startPoint x: 510, startPoint y: 365, endPoint x: 397, endPoint y: 364, distance: 113.0
click at [409, 364] on tr "Preview and edit artwork It's The Most Wine-Derful Time Of The Year.png It's Th…" at bounding box center [382, 364] width 515 height 93
paste input "fnsclt"
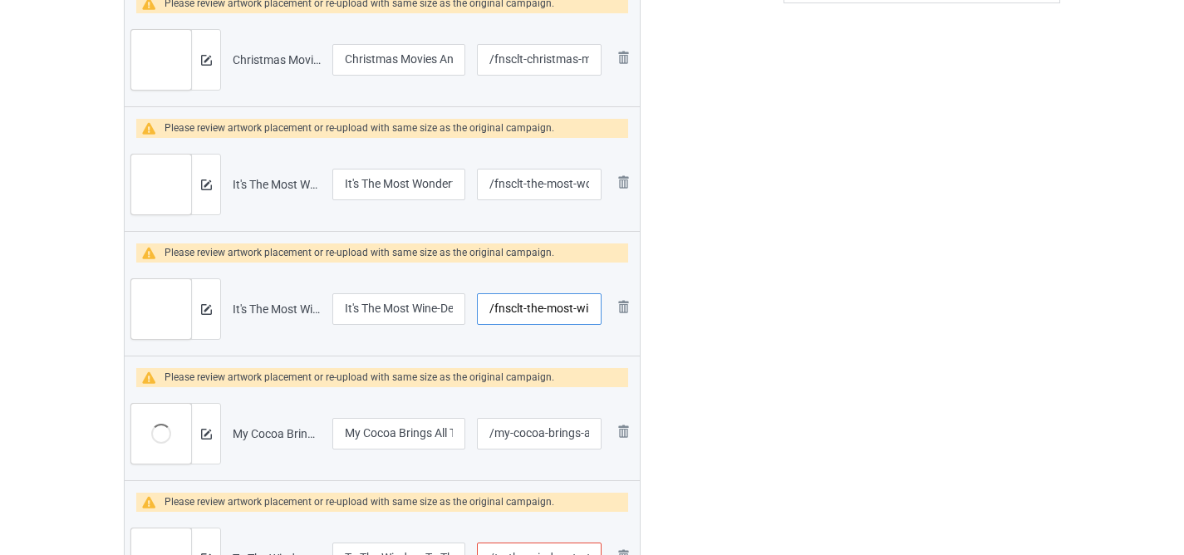
scroll to position [570, 0]
type input "/fnsclt-the-most-wine-derful-time-of-the-year"
drag, startPoint x: 514, startPoint y: 431, endPoint x: 440, endPoint y: 425, distance: 75.0
click at [440, 426] on tr "Preview and edit artwork My Cocoa Brings All The Elves To The Yard.png My Cocoa…" at bounding box center [382, 432] width 515 height 93
paste input "fnsclt-"
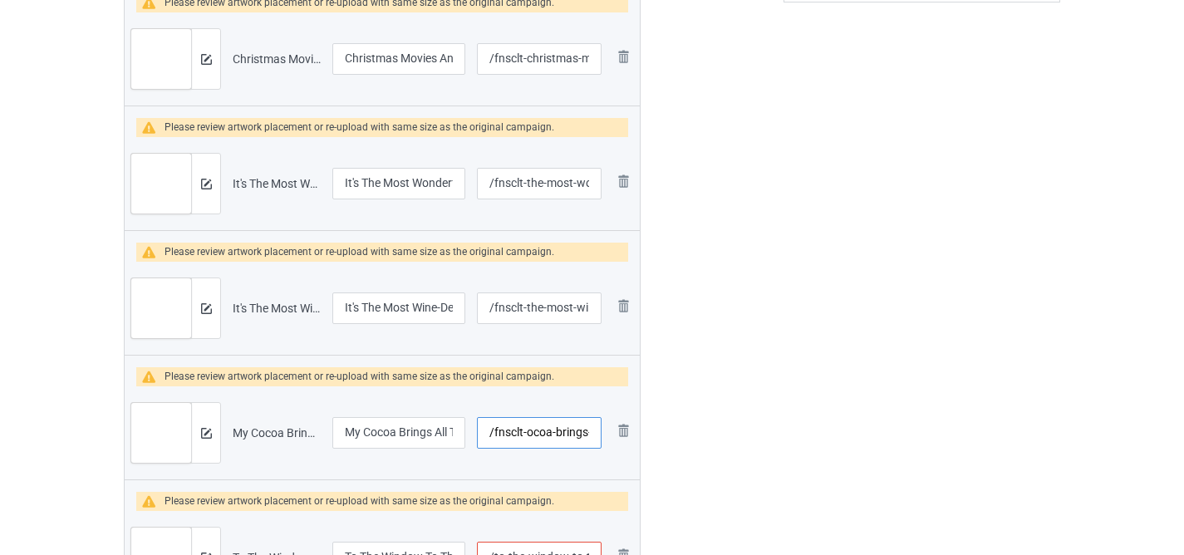
scroll to position [639, 0]
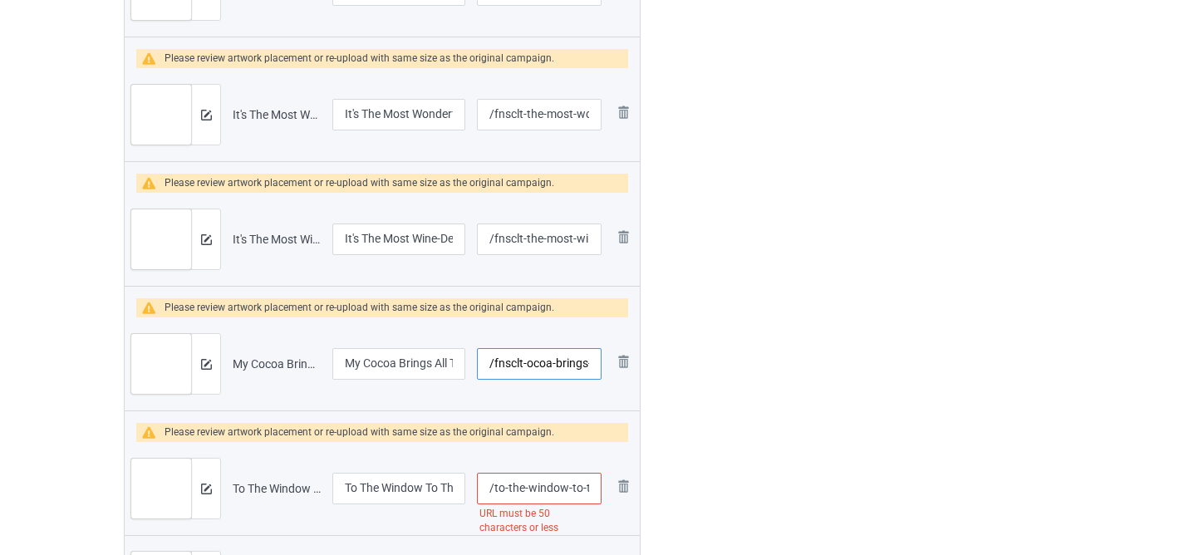
type input "/fnsclt-ocoa-brings-all-the-elves-to-the-yard"
drag, startPoint x: 505, startPoint y: 490, endPoint x: 418, endPoint y: 488, distance: 87.3
click at [438, 490] on tr "Preview and edit artwork To The Window To The Wall 'Til Santa Decks These Halls…" at bounding box center [382, 488] width 515 height 93
drag, startPoint x: 569, startPoint y: 487, endPoint x: 277, endPoint y: 487, distance: 291.7
click at [281, 487] on tr "Preview and edit artwork To The Window To The Wall 'Til Santa Decks These Halls…" at bounding box center [382, 488] width 515 height 93
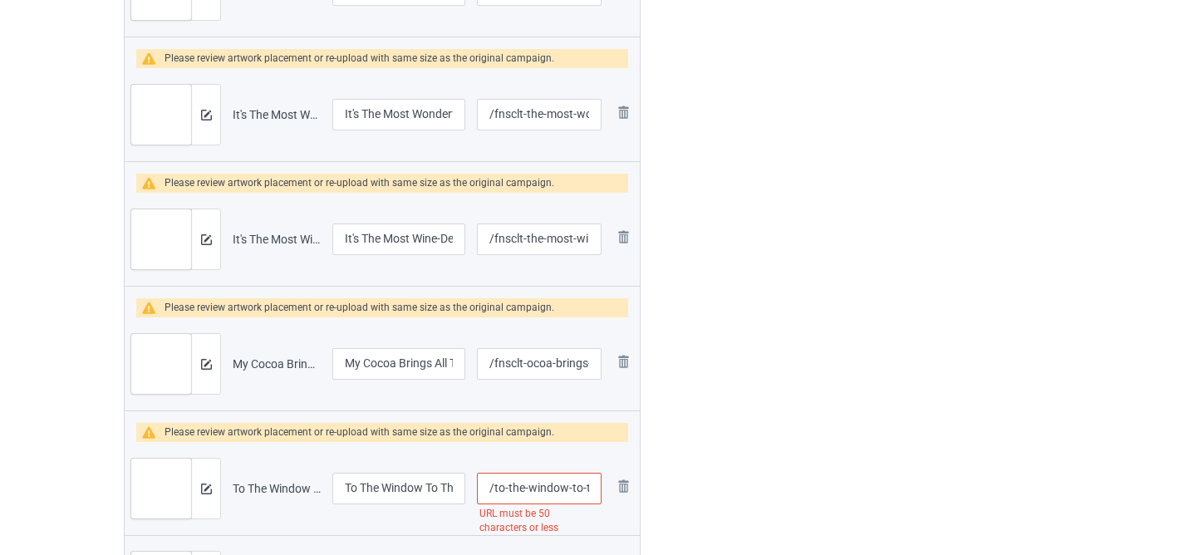
paste input "fnsclt"
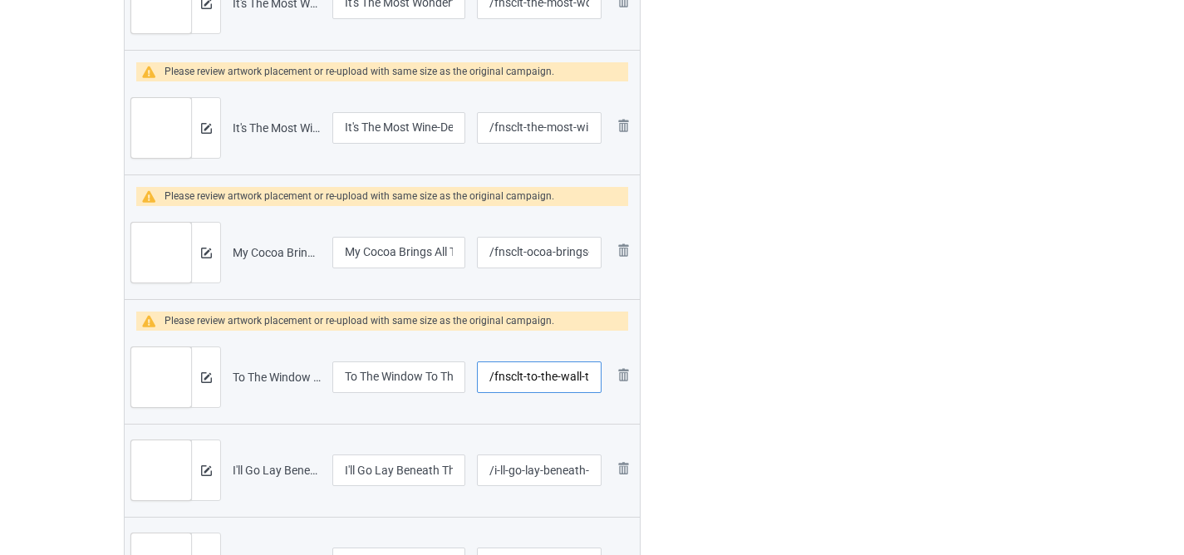
scroll to position [818, 0]
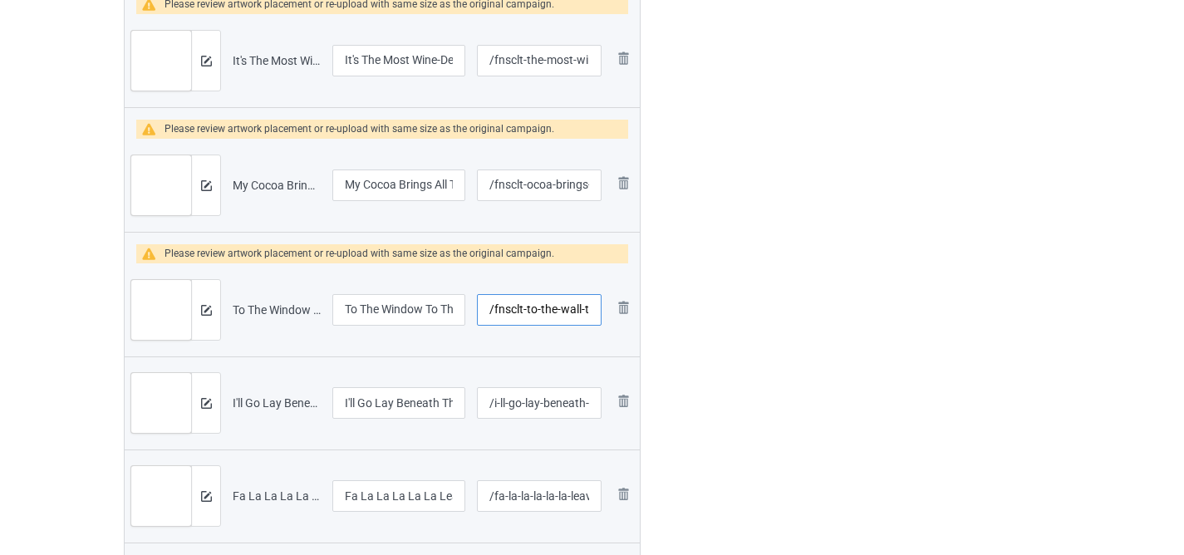
type input "/fnsclt-to-the-wall-til-santa-decks-these-halls"
drag, startPoint x: 524, startPoint y: 401, endPoint x: 337, endPoint y: 397, distance: 187.1
click at [337, 397] on tr "Preview and edit artwork I'll Go Lay Beneath The Tree Like The Gift I Am.png I'…" at bounding box center [382, 403] width 515 height 93
paste input "fnsclt"
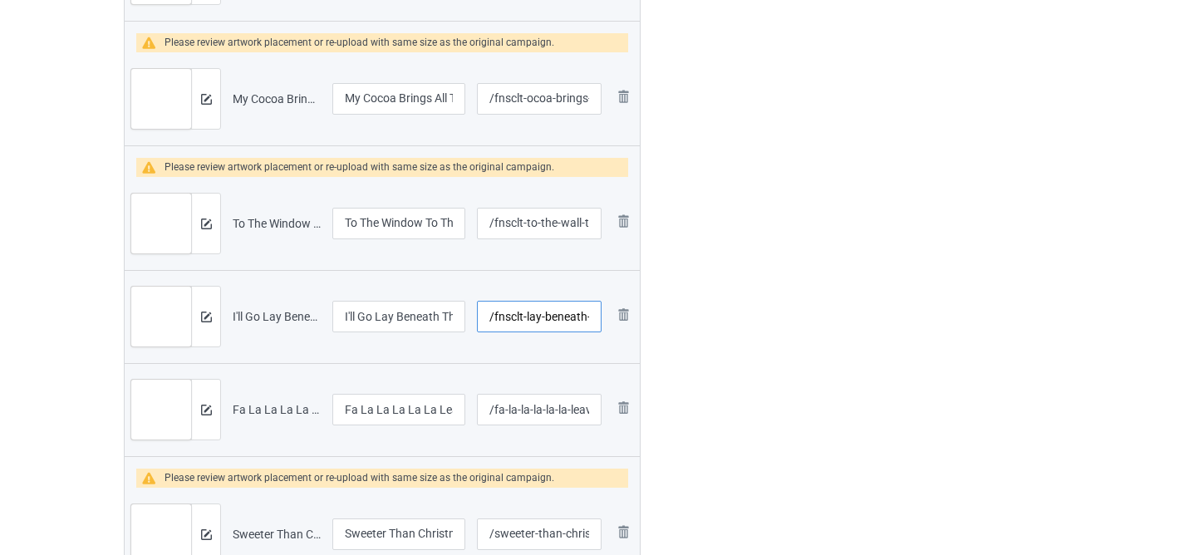
scroll to position [920, 0]
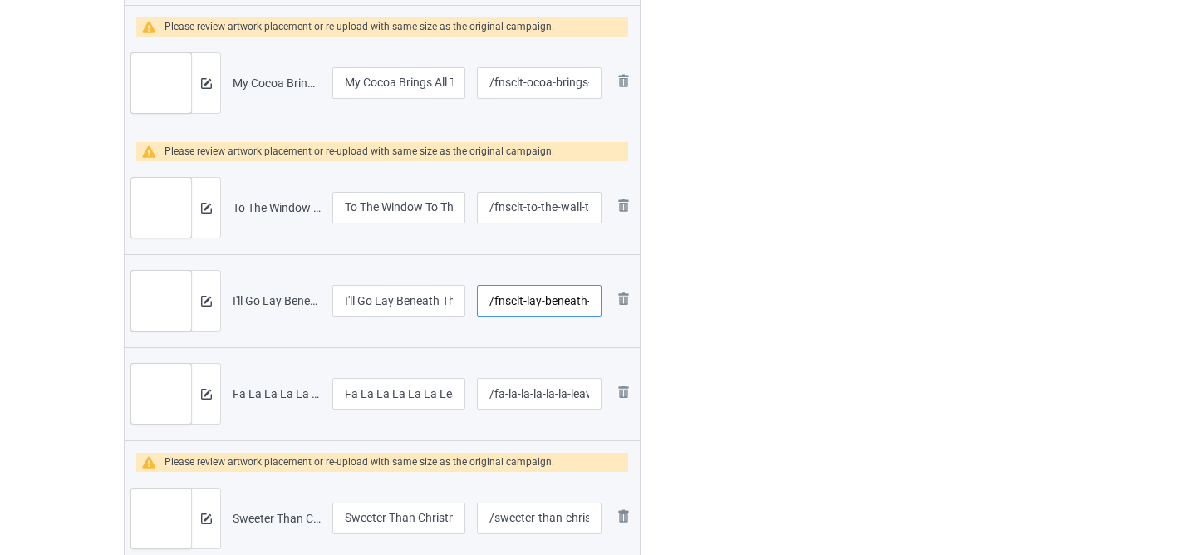
type input "/fnsclt-lay-beneath-the-tree-like-the-gift-i-am"
drag, startPoint x: 518, startPoint y: 396, endPoint x: 281, endPoint y: 371, distance: 238.2
click at [291, 372] on tr "Preview and edit artwork Fa La La La La La Leave Me Alone.png Fa La La La La La…" at bounding box center [382, 393] width 515 height 93
paste input "nsclt"
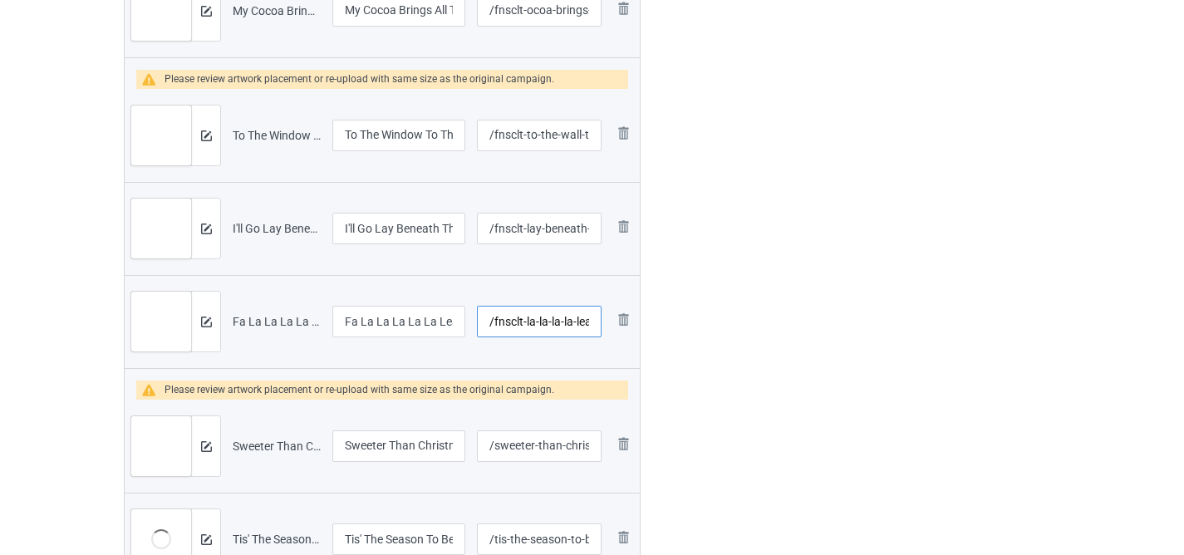
scroll to position [1017, 0]
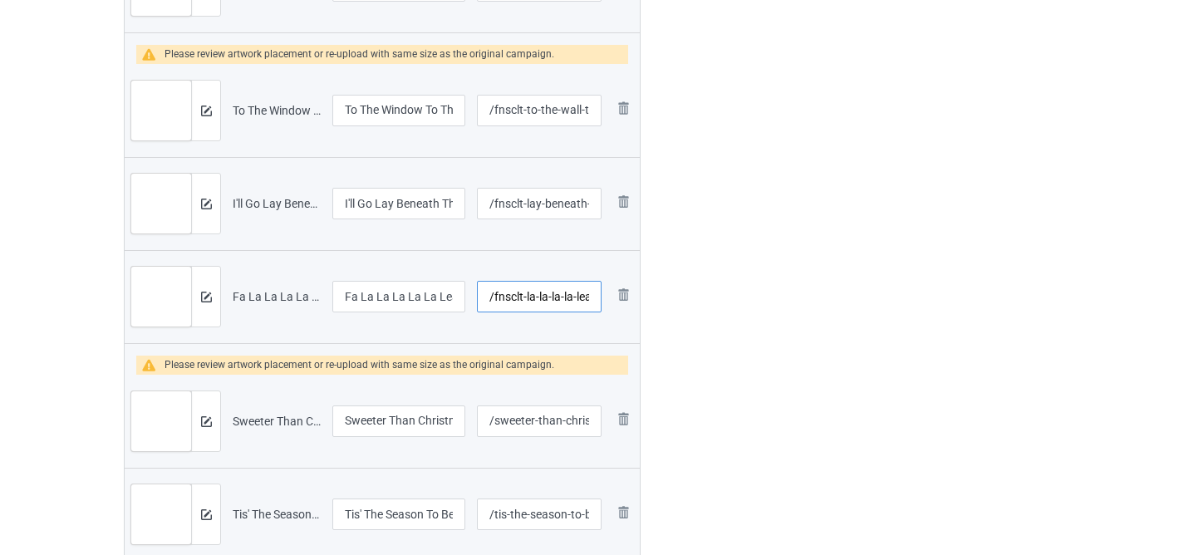
type input "/fnsclt-la-la-la-la-leave-me-alone"
drag, startPoint x: 537, startPoint y: 421, endPoint x: 360, endPoint y: 410, distance: 177.4
click at [367, 411] on tr "Preview and edit artwork Sweeter Than Christmas Cookies.png Sweeter Than Christ…" at bounding box center [382, 421] width 515 height 93
paste input "fnsclt"
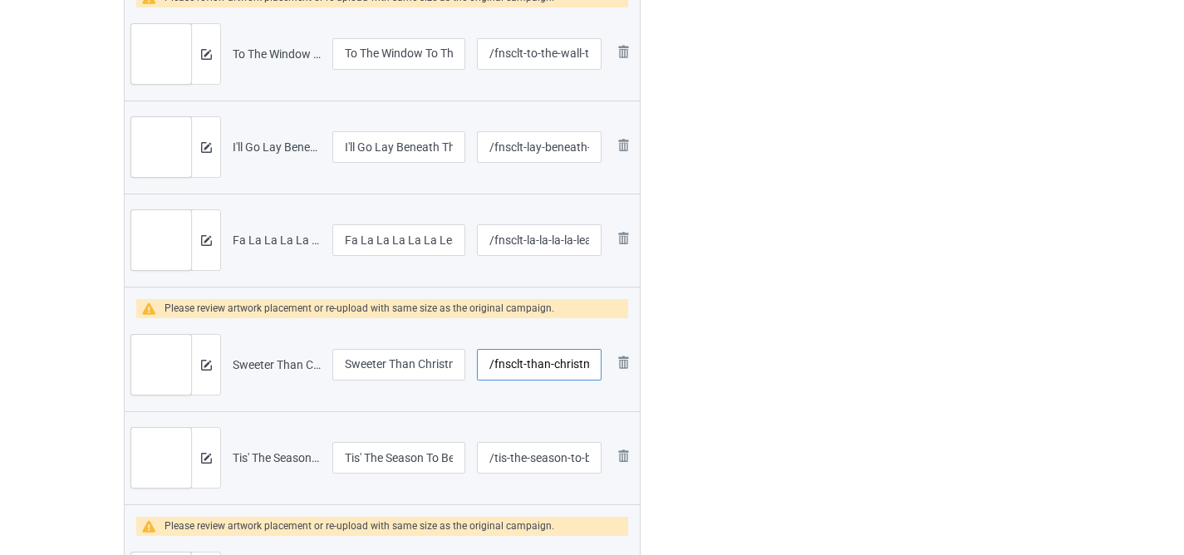
scroll to position [1075, 0]
type input "/fnsclt-than-christmas-cookies"
drag, startPoint x: 529, startPoint y: 457, endPoint x: 404, endPoint y: 437, distance: 127.1
click at [406, 440] on tr "Preview and edit artwork Tis' The Season To Be Drinking.png Tis' The Season To …" at bounding box center [382, 457] width 515 height 93
paste input "fnsclt"
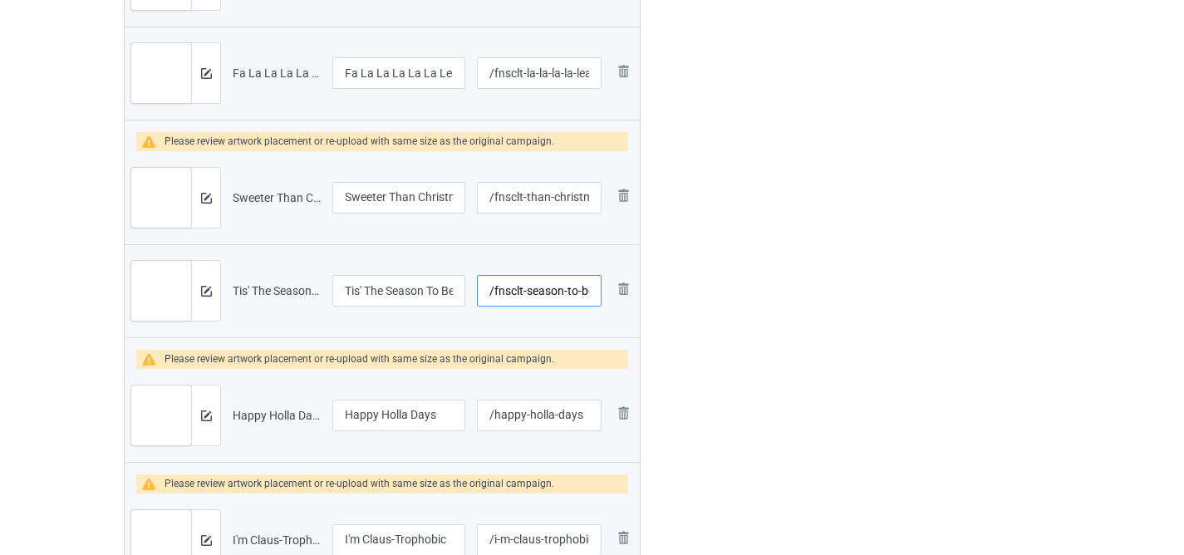
scroll to position [1277, 0]
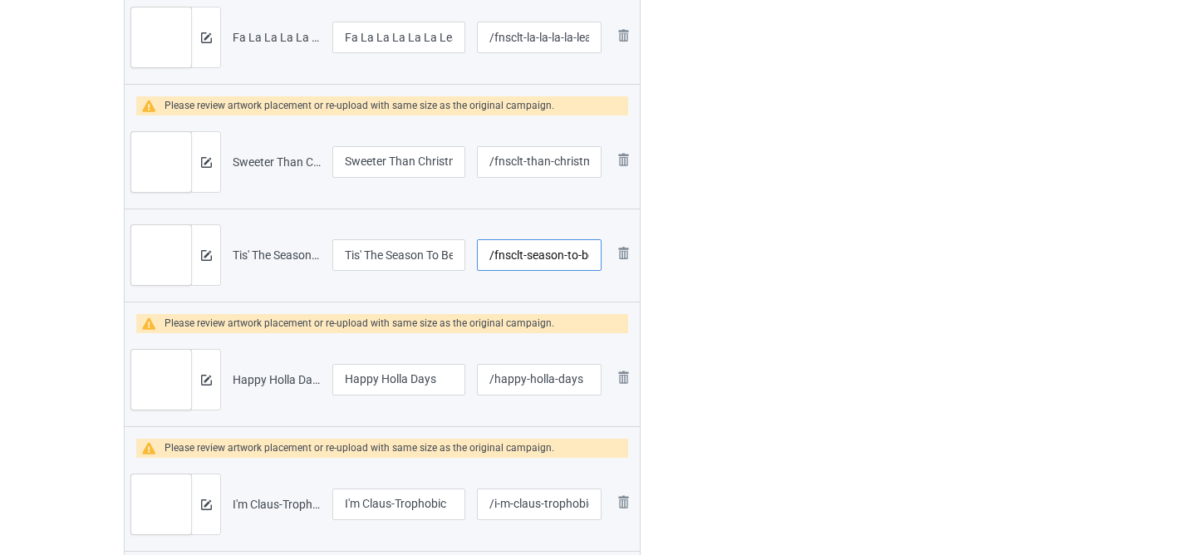
type input "/fnsclt-season-to-be-drinking"
drag, startPoint x: 528, startPoint y: 378, endPoint x: 358, endPoint y: 373, distance: 169.6
click at [358, 373] on tr "Preview and edit artwork Happy Holla Days.png Happy Holla Days /happy-holla-day…" at bounding box center [382, 379] width 515 height 93
paste input "fnsclt"
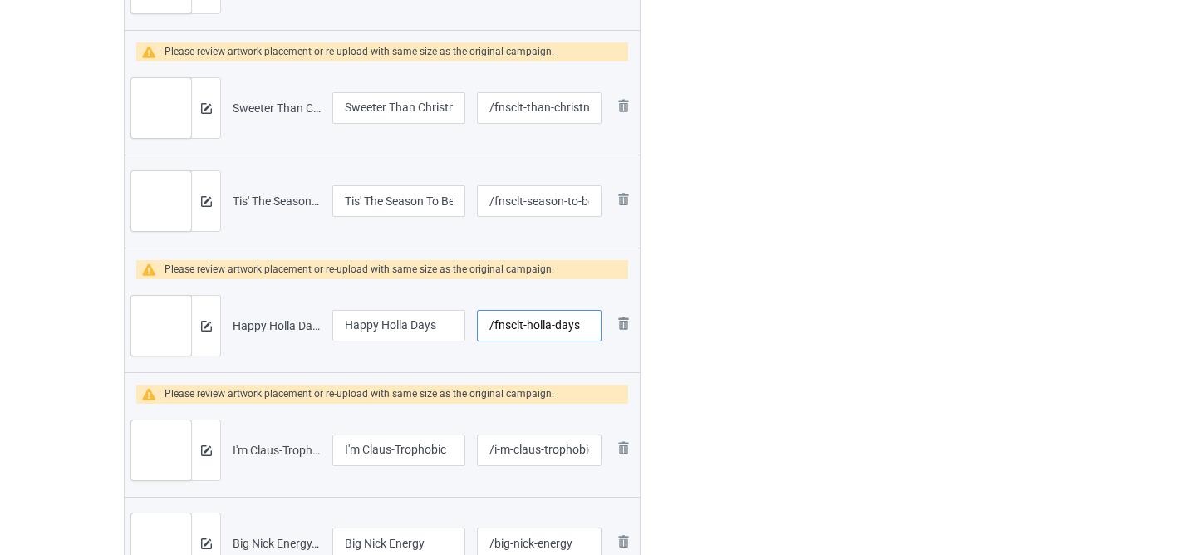
type input "/fnsclt-holla-days"
drag, startPoint x: 544, startPoint y: 450, endPoint x: 344, endPoint y: 436, distance: 200.0
click at [352, 436] on tr "Preview and edit artwork I'm [PERSON_NAME].png I'm Claus-Trophobic /i-m-claus-t…" at bounding box center [382, 450] width 515 height 93
paste input "fnsclt"
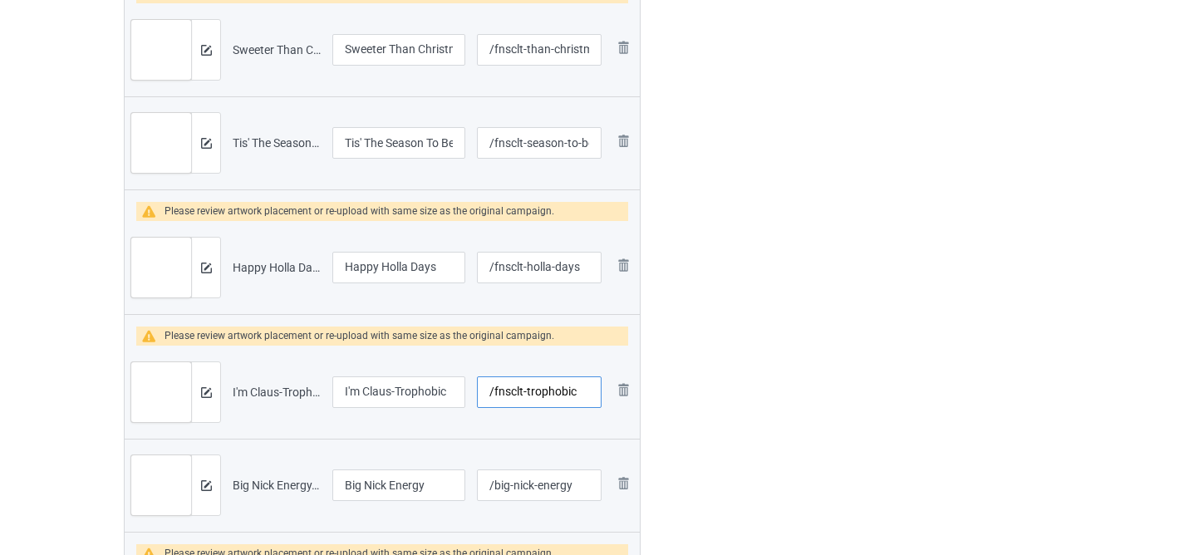
scroll to position [1504, 0]
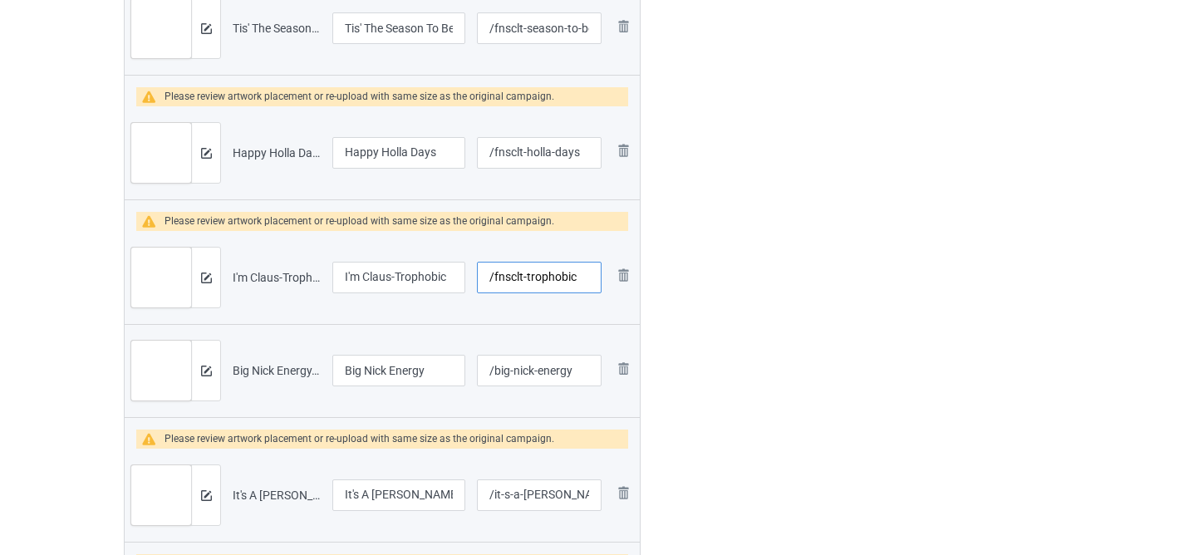
type input "/fnsclt-trophobic"
drag, startPoint x: 507, startPoint y: 372, endPoint x: 412, endPoint y: 349, distance: 97.4
click at [412, 349] on tr "Preview and edit artwork Big Nick Energy.png Big Nick Energy /big-nick-energy R…" at bounding box center [382, 370] width 515 height 93
paste input "fnsclt-"
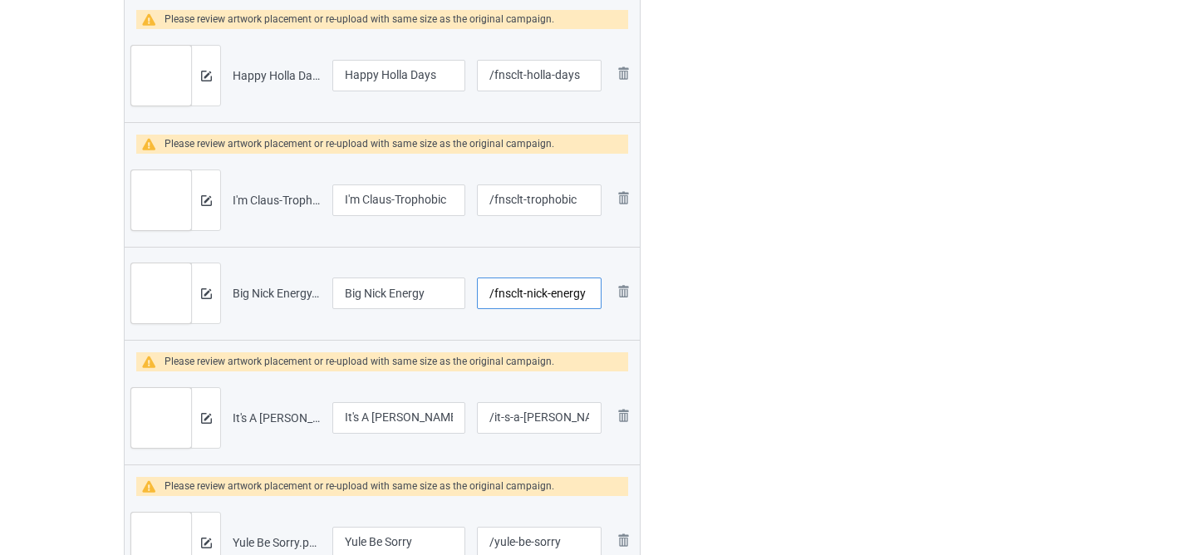
type input "/fnsclt-nick-energy"
click at [519, 415] on input "/it-s-a-[PERSON_NAME]" at bounding box center [539, 418] width 125 height 32
drag, startPoint x: 520, startPoint y: 419, endPoint x: 390, endPoint y: 406, distance: 131.2
click at [391, 406] on tr "Preview and edit artwork It's A [PERSON_NAME].png It's A [PERSON_NAME] /it-s-a-…" at bounding box center [382, 418] width 515 height 93
paste input "fnsclt"
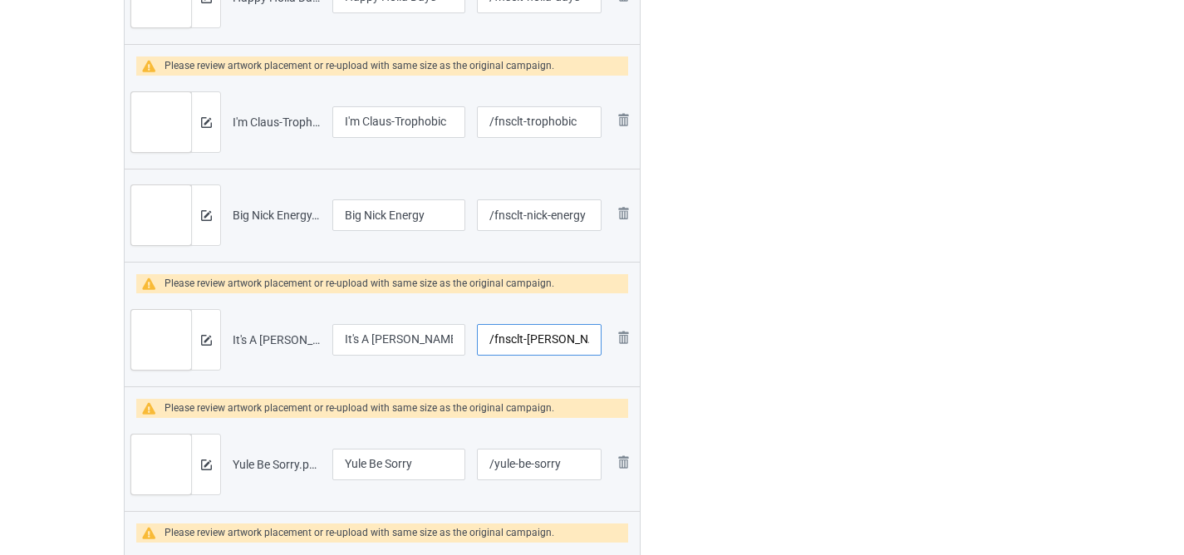
scroll to position [1735, 0]
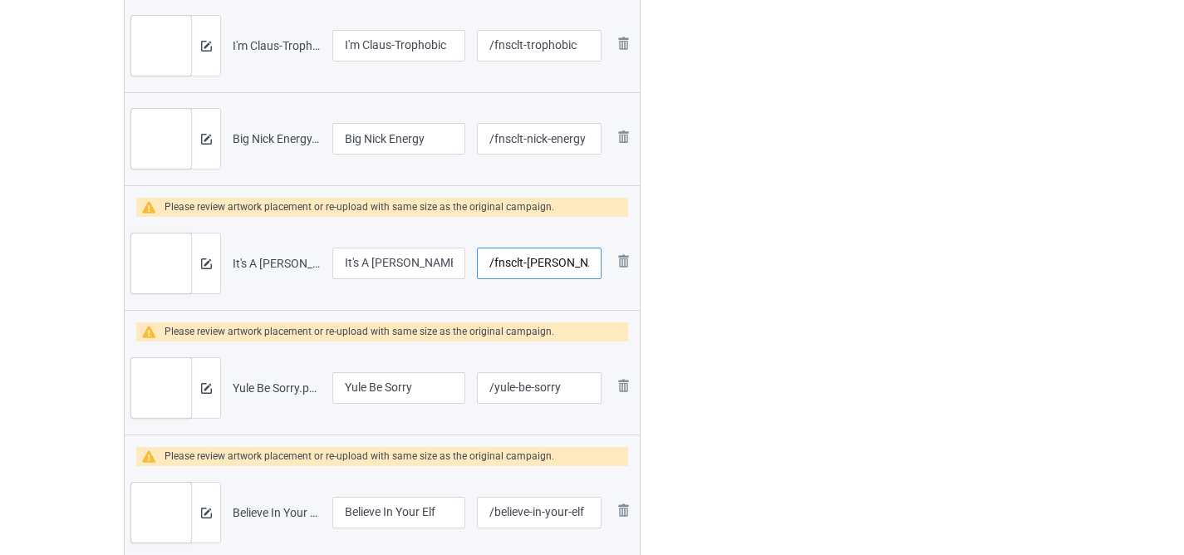
type input "/fnsclt-[PERSON_NAME]"
drag, startPoint x: 491, startPoint y: 386, endPoint x: 431, endPoint y: 386, distance: 60.7
click at [441, 386] on tr "Preview and edit artwork Yule Be Sorry.png Yule Be Sorry /yule-be-sorry Remove …" at bounding box center [382, 388] width 515 height 93
paste input "fnsclt-"
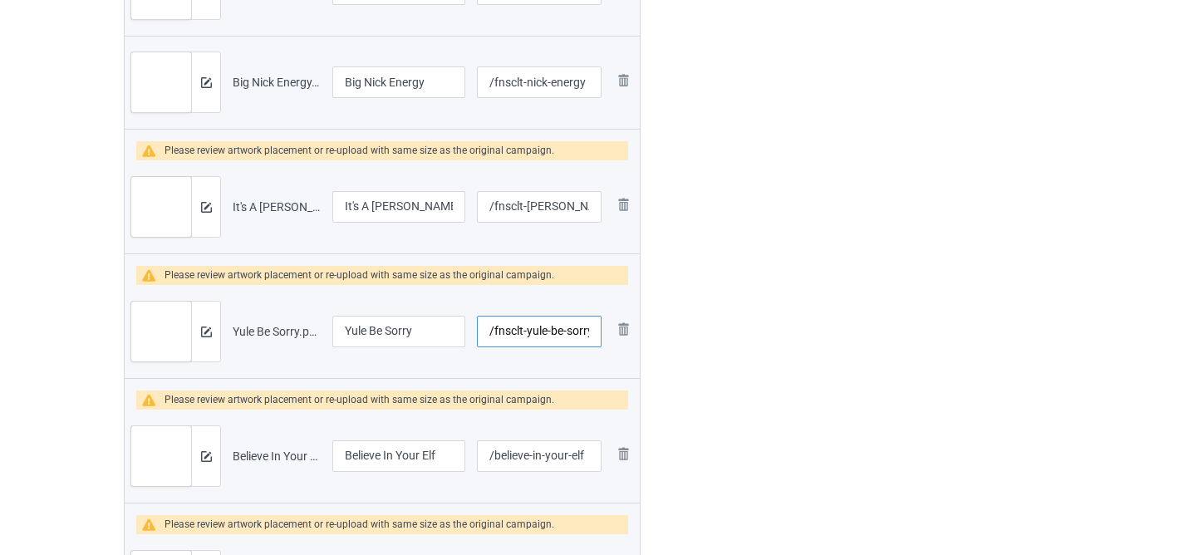
scroll to position [1808, 0]
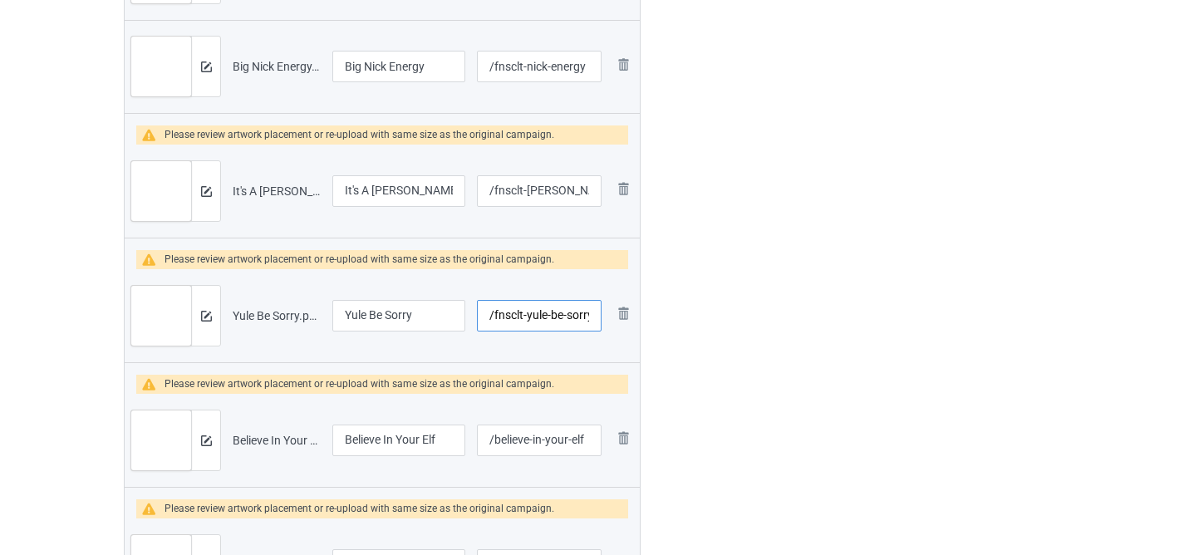
type input "/fnsclt-yule-be-sorry"
drag, startPoint x: 530, startPoint y: 440, endPoint x: 389, endPoint y: 426, distance: 142.0
click at [392, 426] on tr "Preview and edit artwork Believe In Your Elf.png Believe In Your Elf /believe-i…" at bounding box center [382, 440] width 515 height 93
paste input "fnsclt"
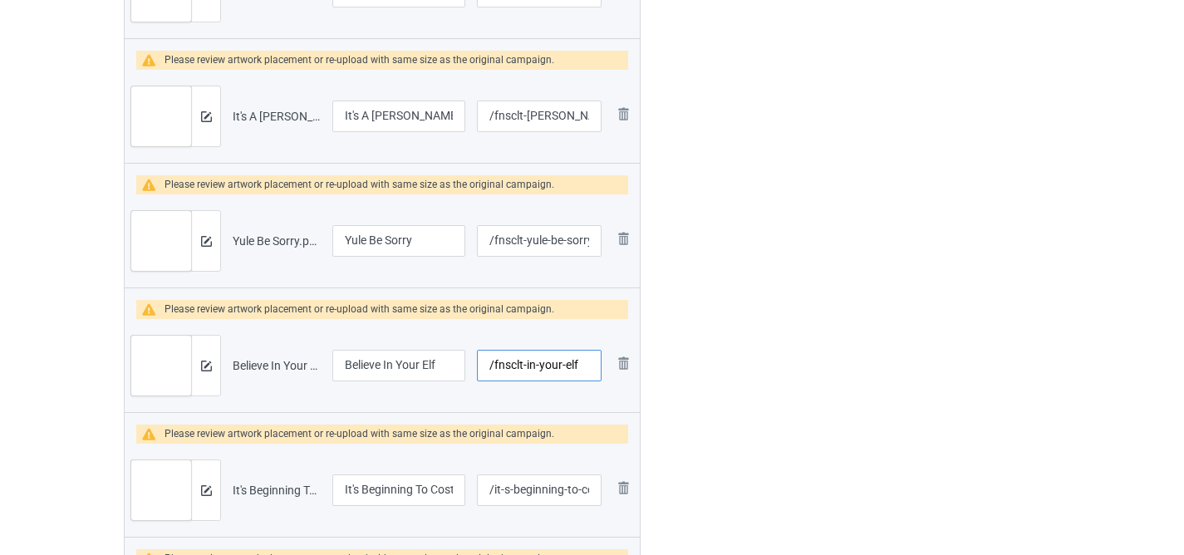
scroll to position [1940, 0]
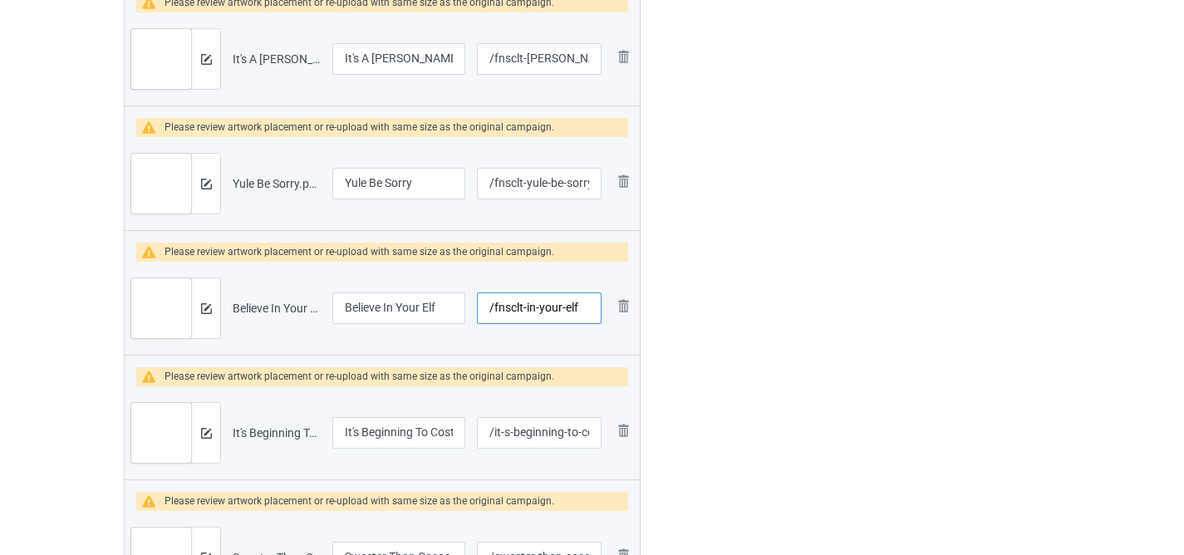
type input "/fnsclt-in-your-elf"
drag, startPoint x: 564, startPoint y: 432, endPoint x: 391, endPoint y: 434, distance: 173.7
click at [391, 434] on tr "Preview and edit artwork It's Beginning To Cost A Lot Like Christmas.png It's B…" at bounding box center [382, 432] width 515 height 93
paste input "fnsclt"
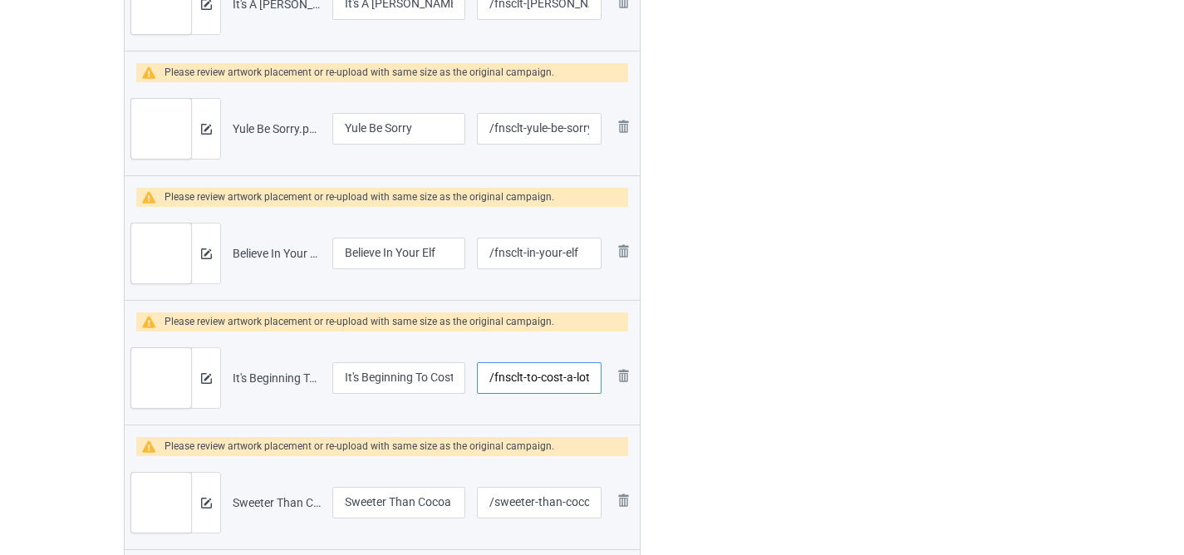
scroll to position [2036, 0]
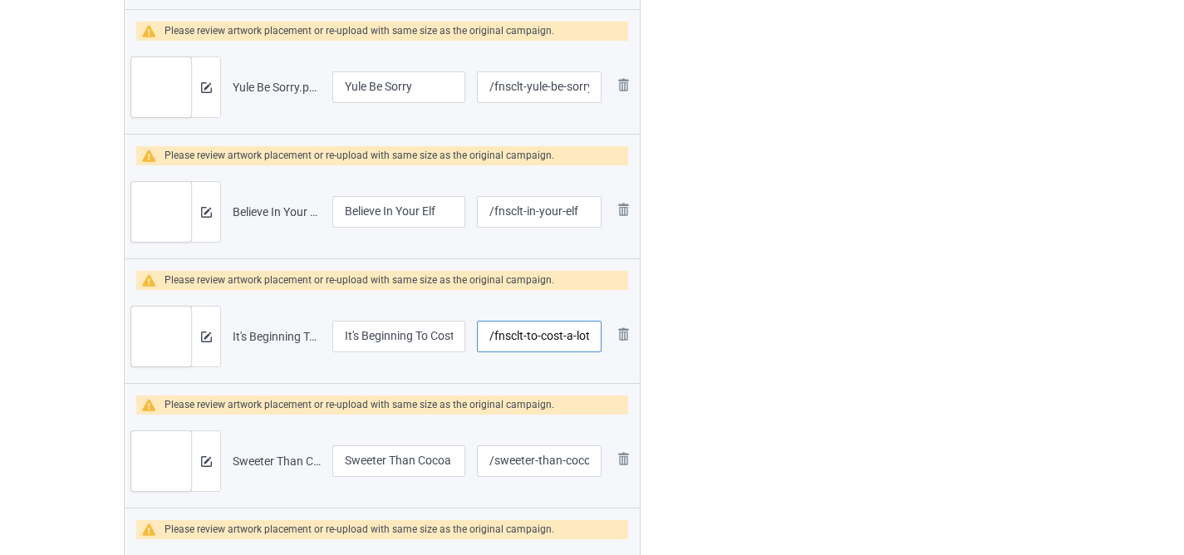
type input "/fnsclt-to-cost-a-lot-like-christmas"
drag, startPoint x: 537, startPoint y: 459, endPoint x: 424, endPoint y: 459, distance: 113.0
click at [424, 459] on tr "Preview and edit artwork Sweeter Than Cocoa.png Sweeter Than Cocoa /sweeter-tha…" at bounding box center [382, 461] width 515 height 93
paste input "fnsclt"
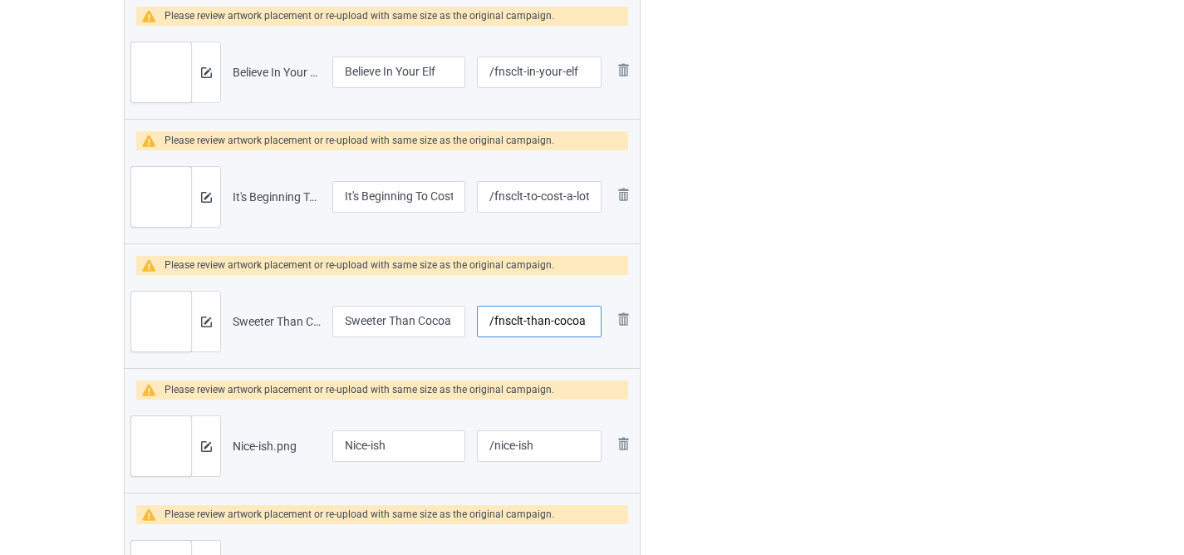
scroll to position [2193, 0]
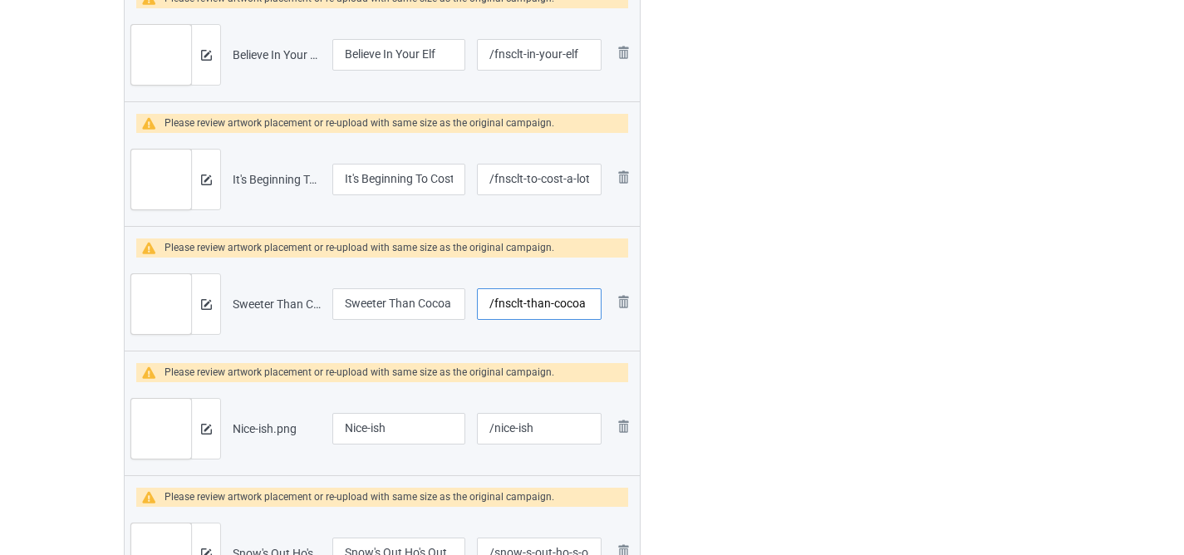
type input "/fnsclt-than-cocoa"
drag, startPoint x: 490, startPoint y: 429, endPoint x: 458, endPoint y: 426, distance: 32.5
click at [471, 427] on td "/nice-ish" at bounding box center [539, 428] width 136 height 93
paste input "fnsclt-"
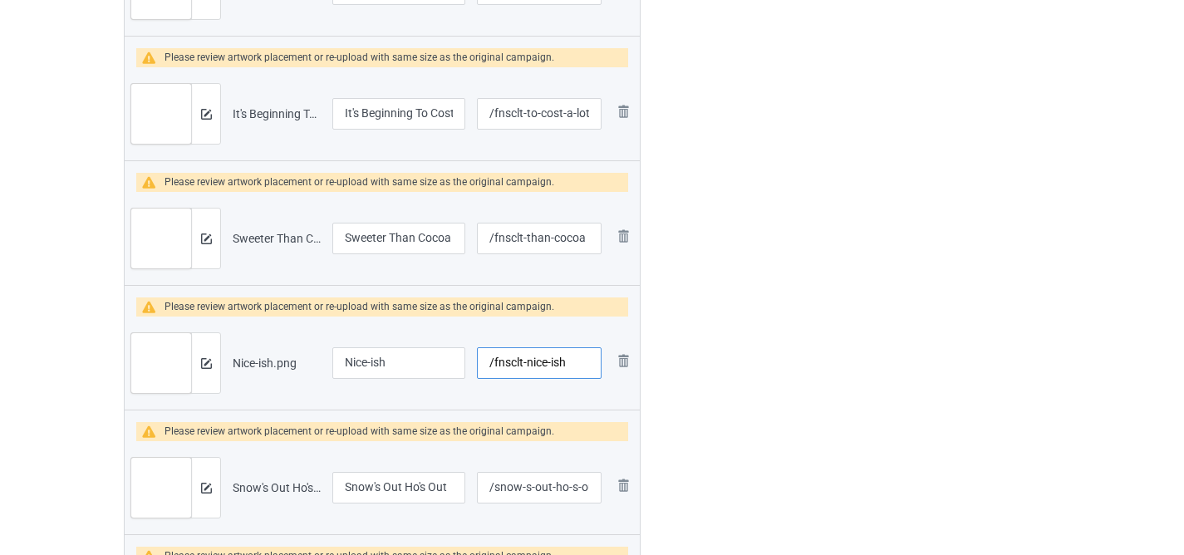
scroll to position [2281, 0]
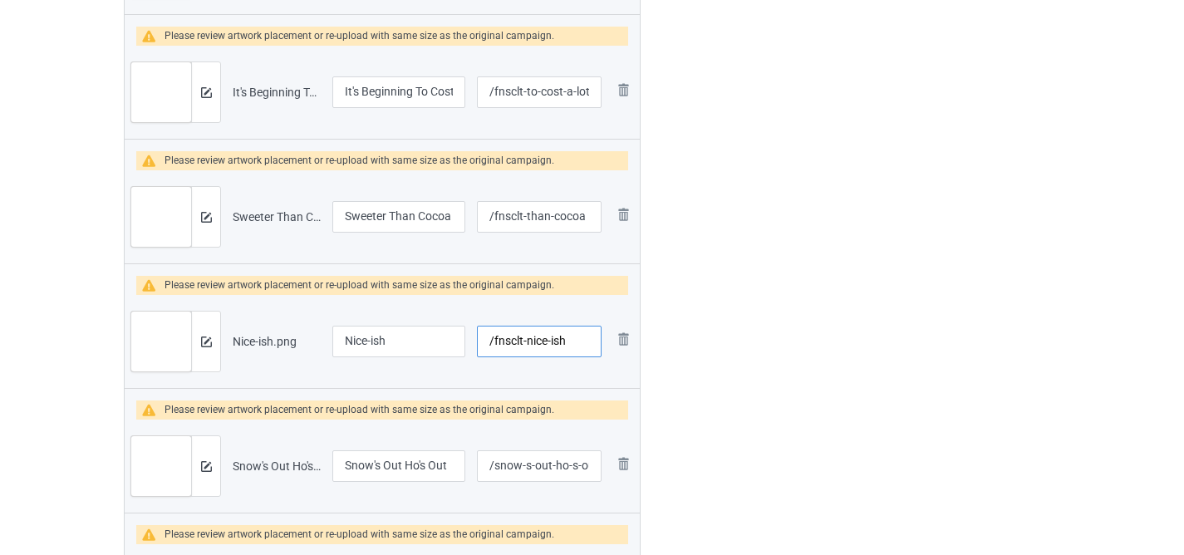
type input "/fnsclt-nice-ish"
drag, startPoint x: 532, startPoint y: 465, endPoint x: 407, endPoint y: 465, distance: 124.7
click at [416, 465] on tr "Preview and edit artwork Snow's Out [PERSON_NAME]'s Out.png Snow's Out Ho's Out…" at bounding box center [382, 466] width 515 height 93
paste input "fnsclt"
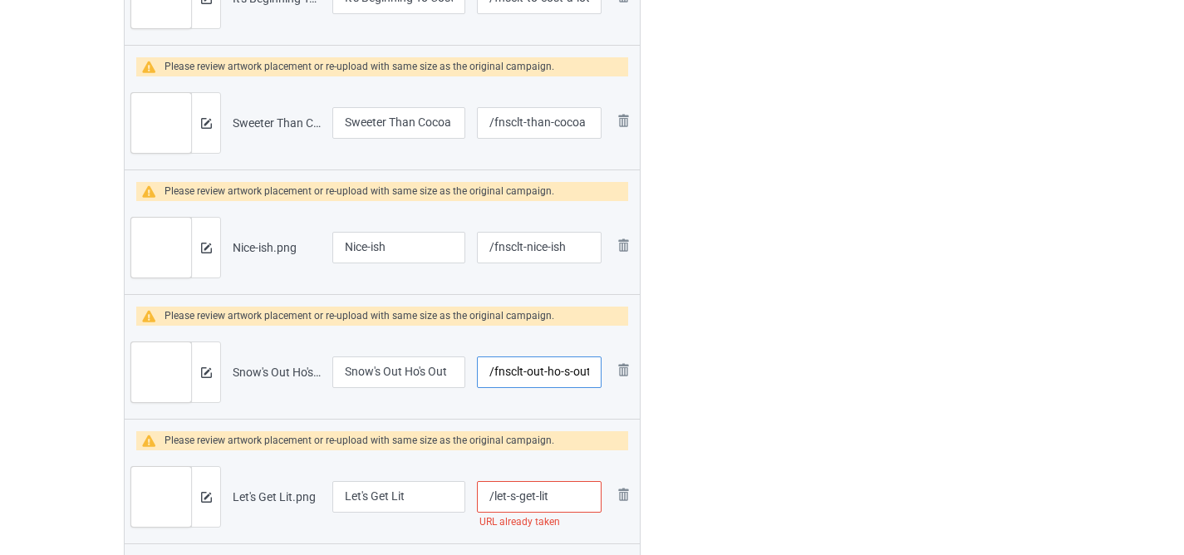
scroll to position [2419, 0]
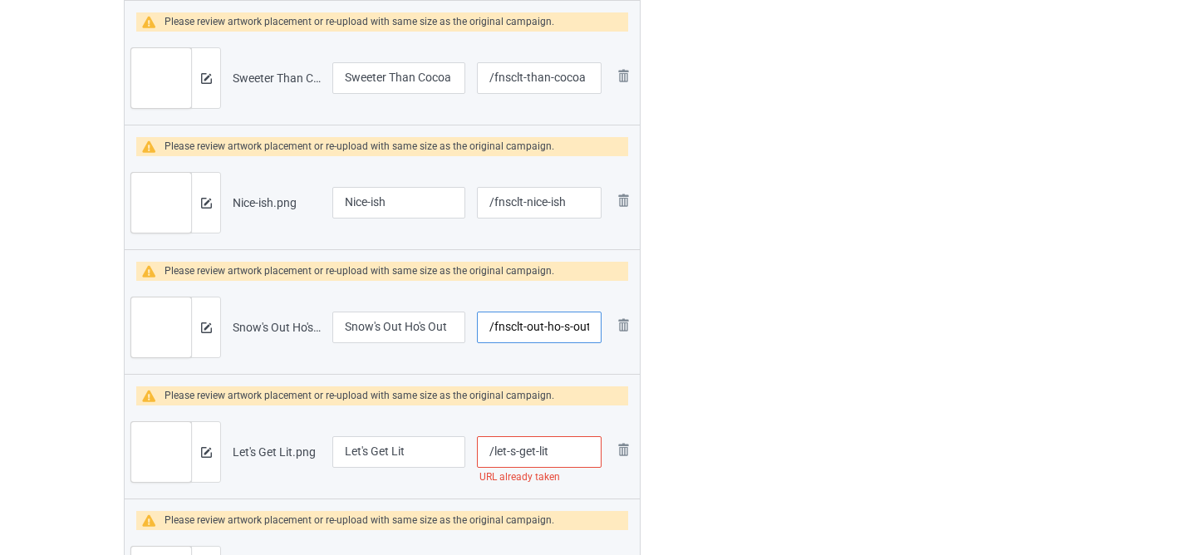
type input "/fnsclt-out-ho-s-out"
drag, startPoint x: 491, startPoint y: 452, endPoint x: 466, endPoint y: 452, distance: 24.9
click at [471, 452] on td "/let-s-get-lit URL already taken" at bounding box center [539, 452] width 136 height 93
paste input "fnsclt-"
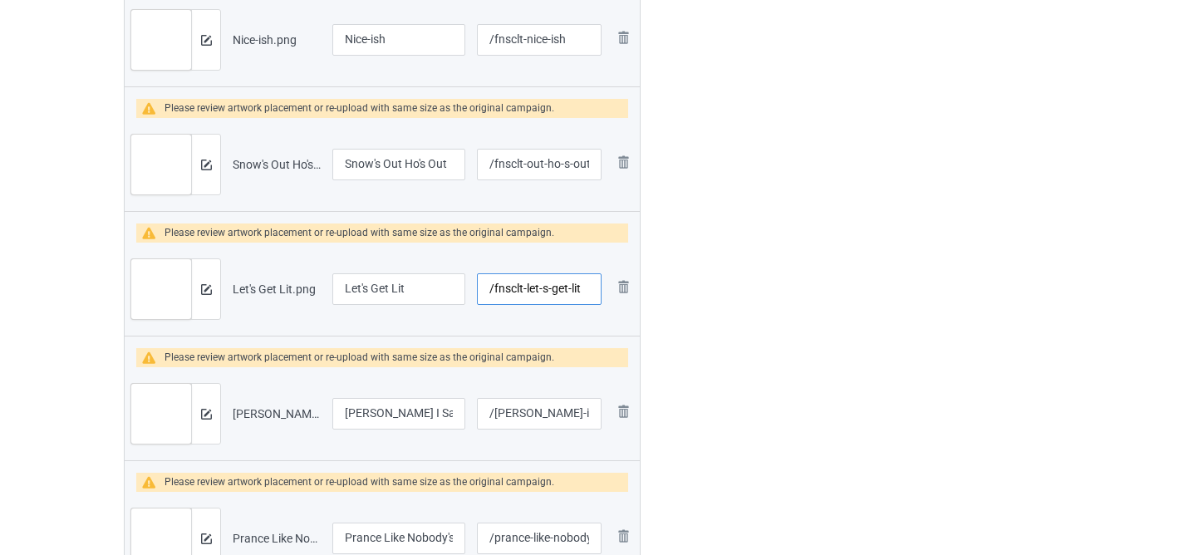
scroll to position [2584, 0]
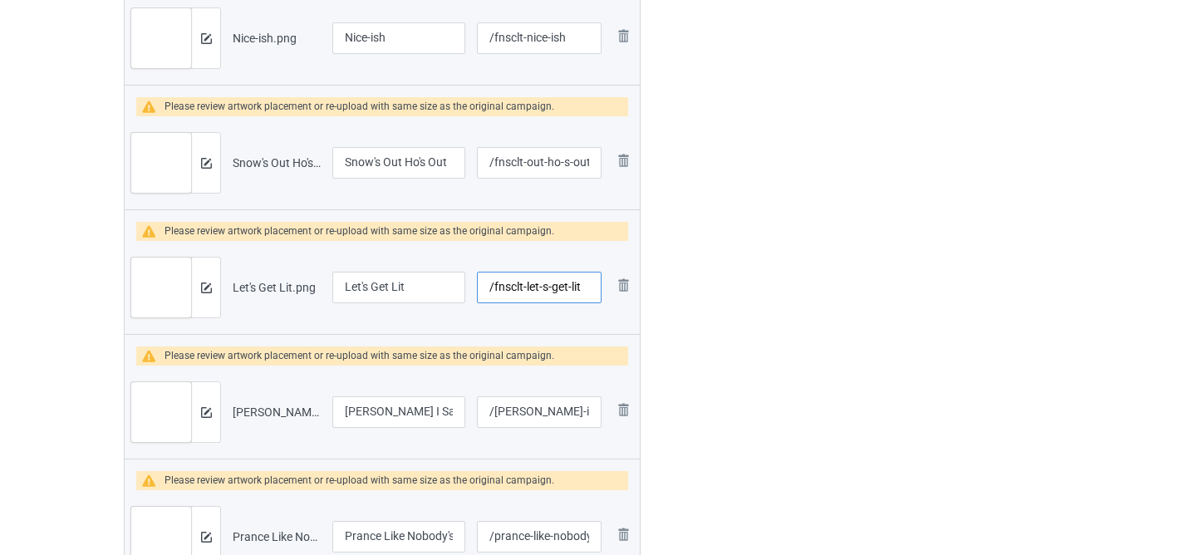
type input "/fnsclt-let-s-get-lit"
drag, startPoint x: 523, startPoint y: 415, endPoint x: 303, endPoint y: 409, distance: 219.5
click at [313, 409] on tr "Preview and edit artwork [PERSON_NAME] Said So.png [PERSON_NAME] Said So /claus…" at bounding box center [382, 412] width 515 height 93
paste input "fnsclt"
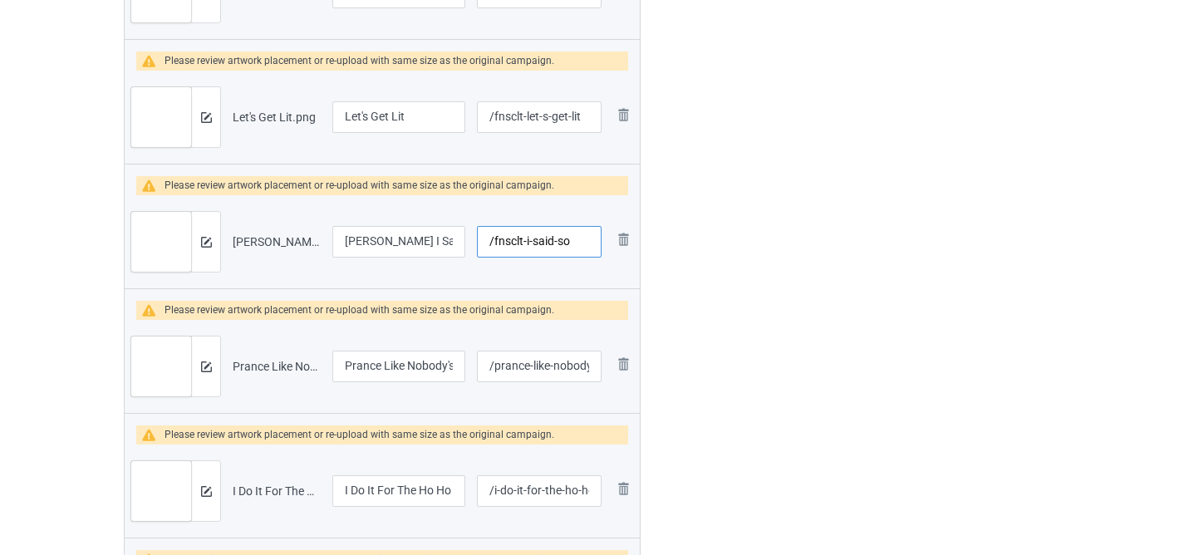
scroll to position [2774, 0]
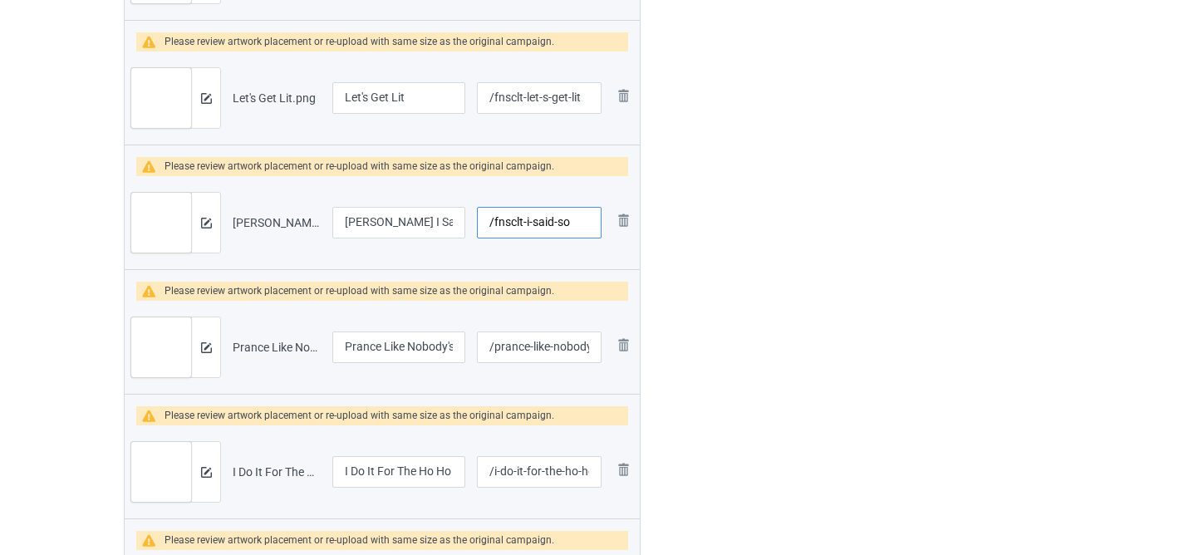
type input "/fnsclt-i-said-so"
drag, startPoint x: 529, startPoint y: 345, endPoint x: 369, endPoint y: 345, distance: 160.4
click at [372, 345] on tr "Preview and edit artwork Prance Like Nobody's Watching.png Prance Like Nobody's…" at bounding box center [382, 347] width 515 height 93
paste input "fnsclt"
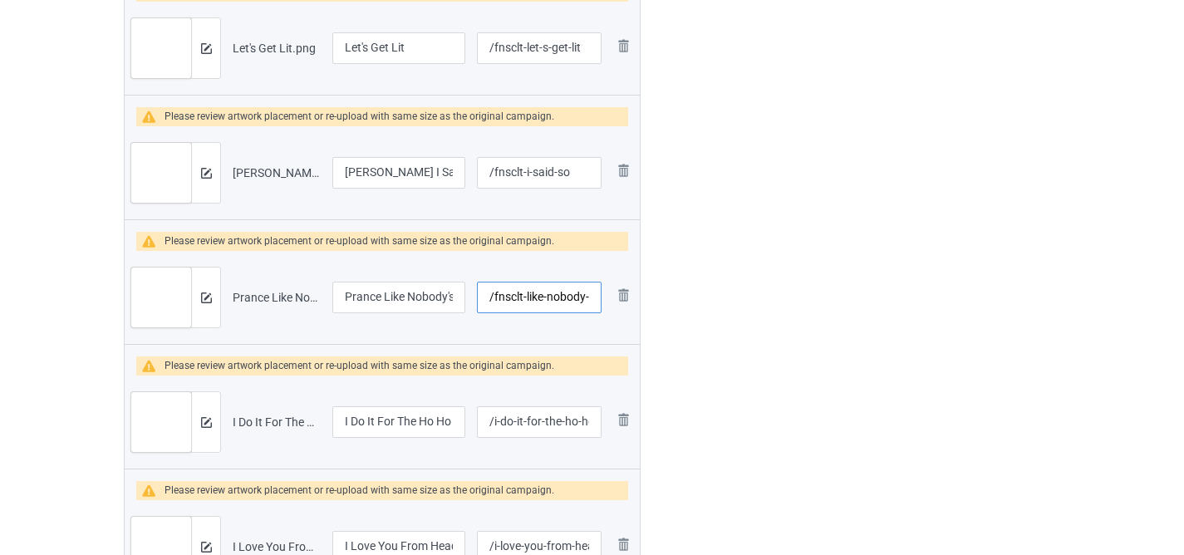
scroll to position [2826, 0]
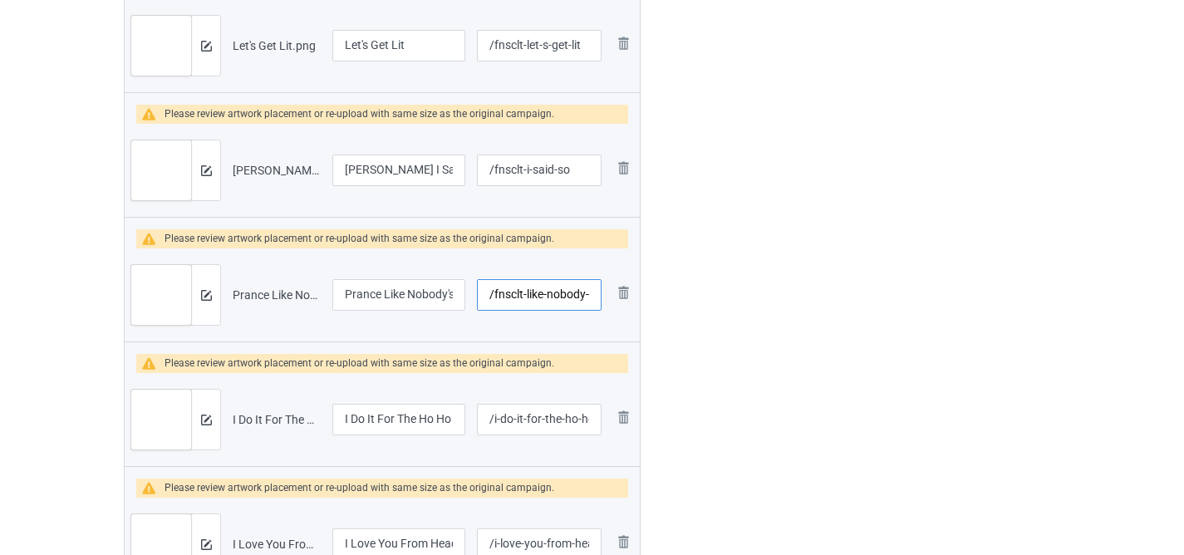
type input "/fnsclt-like-nobody-s-watching"
drag, startPoint x: 563, startPoint y: 416, endPoint x: 319, endPoint y: 403, distance: 243.9
click at [321, 403] on tr "Preview and edit artwork I Do It For The Ho Ho Ho's.png I Do It For The Ho Ho H…" at bounding box center [382, 419] width 515 height 93
paste input "fnsclt"
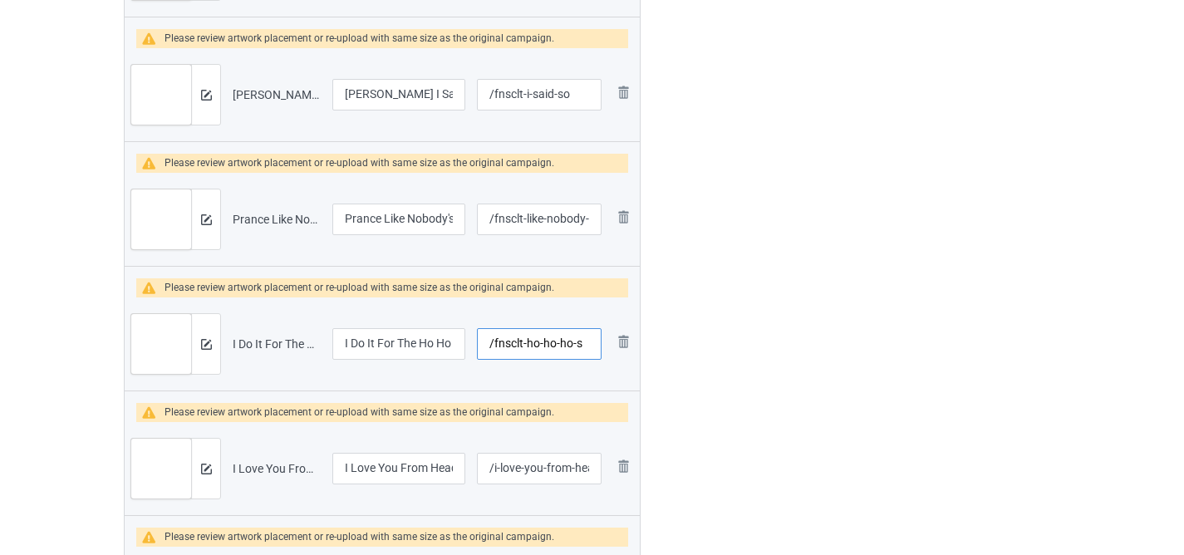
scroll to position [2926, 0]
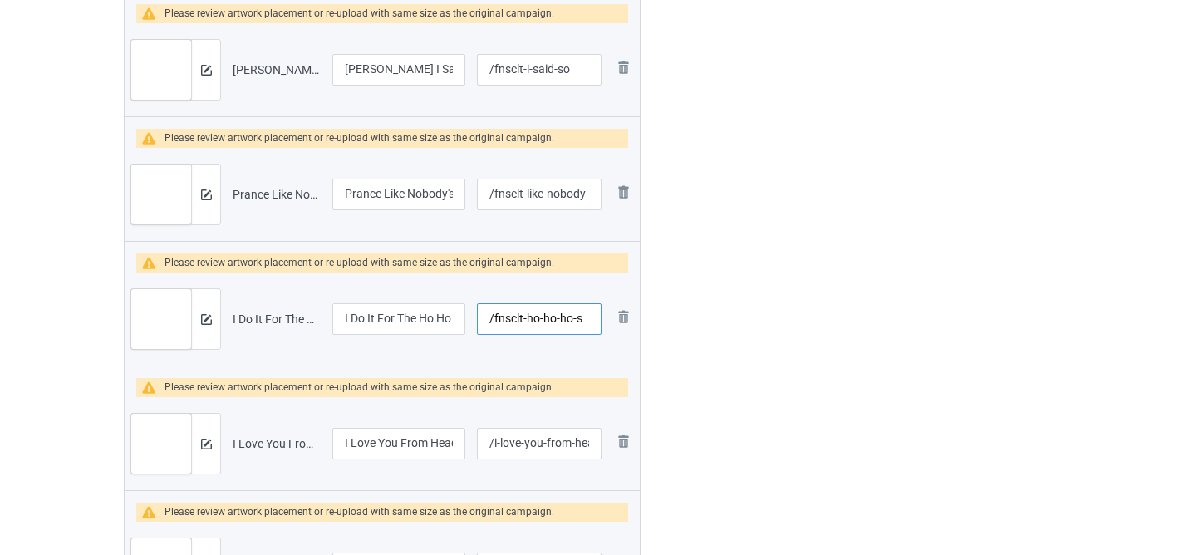
type input "/fnsclt-ho-ho-ho-s"
drag, startPoint x: 545, startPoint y: 441, endPoint x: 380, endPoint y: 431, distance: 165.8
click at [387, 431] on tr "Preview and edit artwork I Love You From Head To Mistletoe.png I Love You From …" at bounding box center [382, 443] width 515 height 93
paste input "fnsclt"
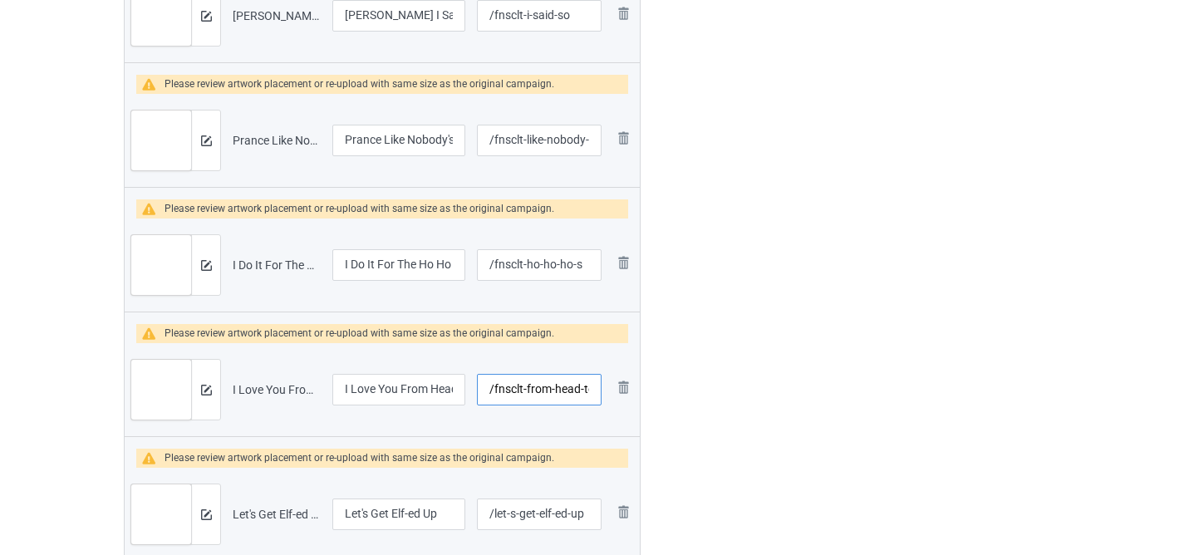
scroll to position [2981, 0]
type input "/fnsclt-from-head-to-mistletoe"
drag, startPoint x: 537, startPoint y: 512, endPoint x: 379, endPoint y: 495, distance: 158.9
click at [384, 495] on tr "Preview and edit artwork Let's Get Elf-ed Up.png Let's Get Elf-ed Up /let-s-get…" at bounding box center [382, 513] width 515 height 93
paste input "fnscl"
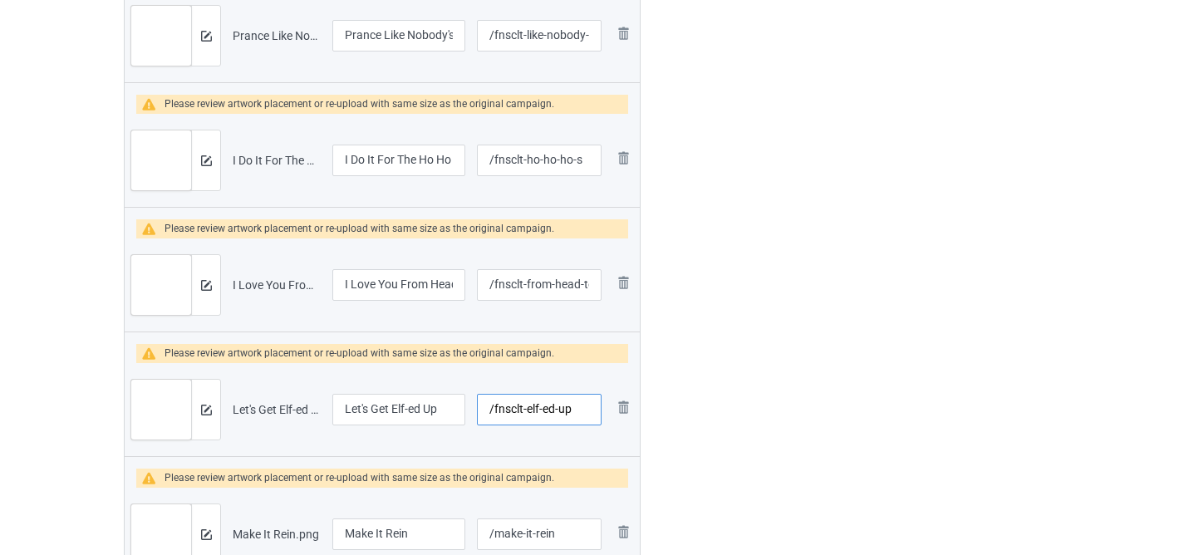
scroll to position [3150, 0]
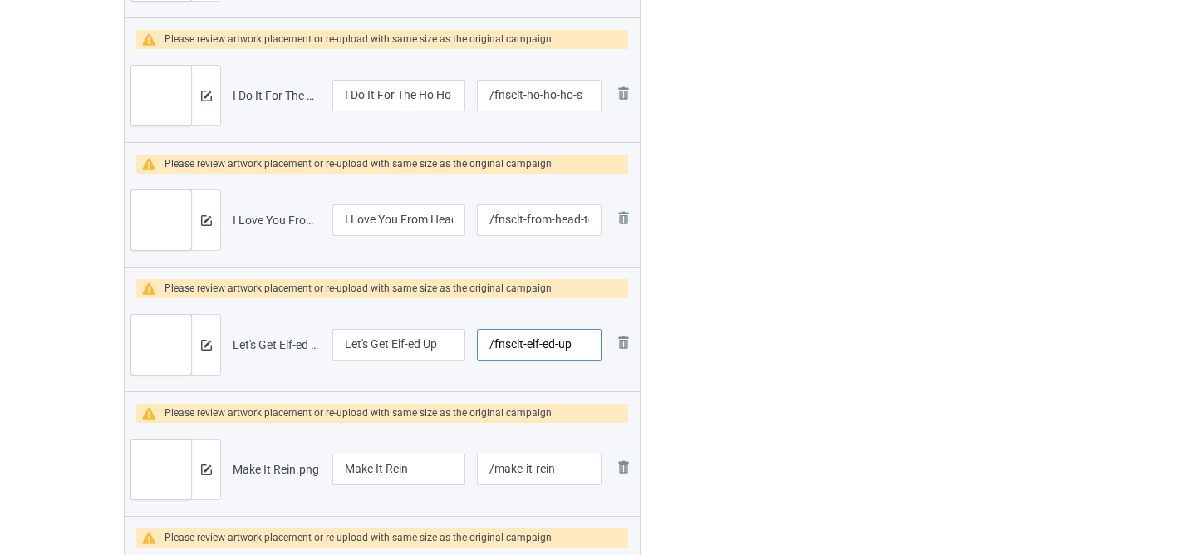
type input "/fnsclt-elf-ed-up"
drag, startPoint x: 493, startPoint y: 470, endPoint x: 471, endPoint y: 467, distance: 21.9
click at [471, 467] on td "/make-it-rein" at bounding box center [539, 469] width 136 height 93
paste input "fnsclt-"
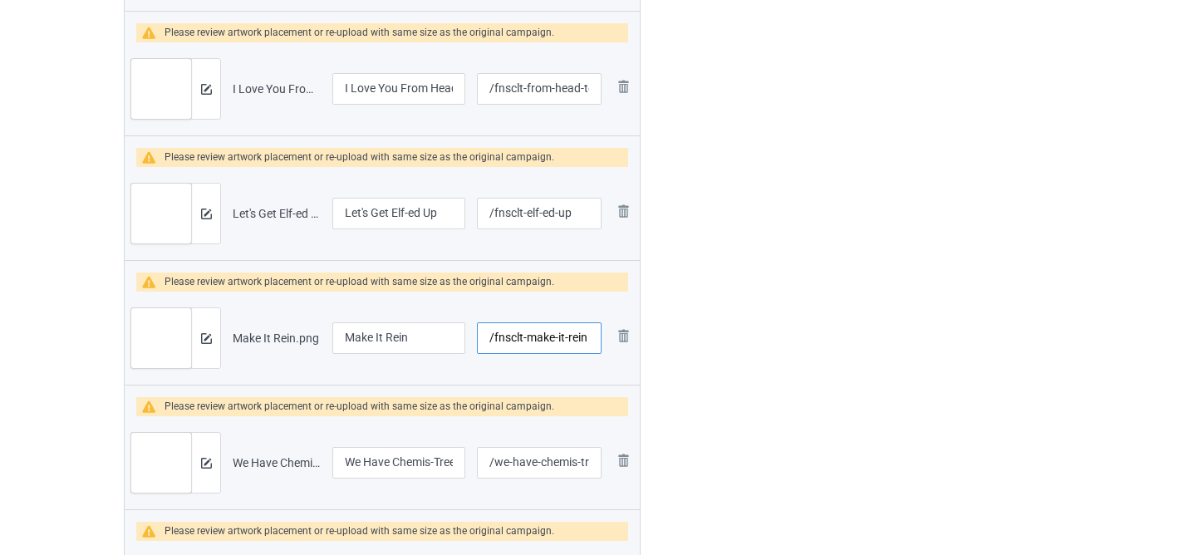
scroll to position [3398, 0]
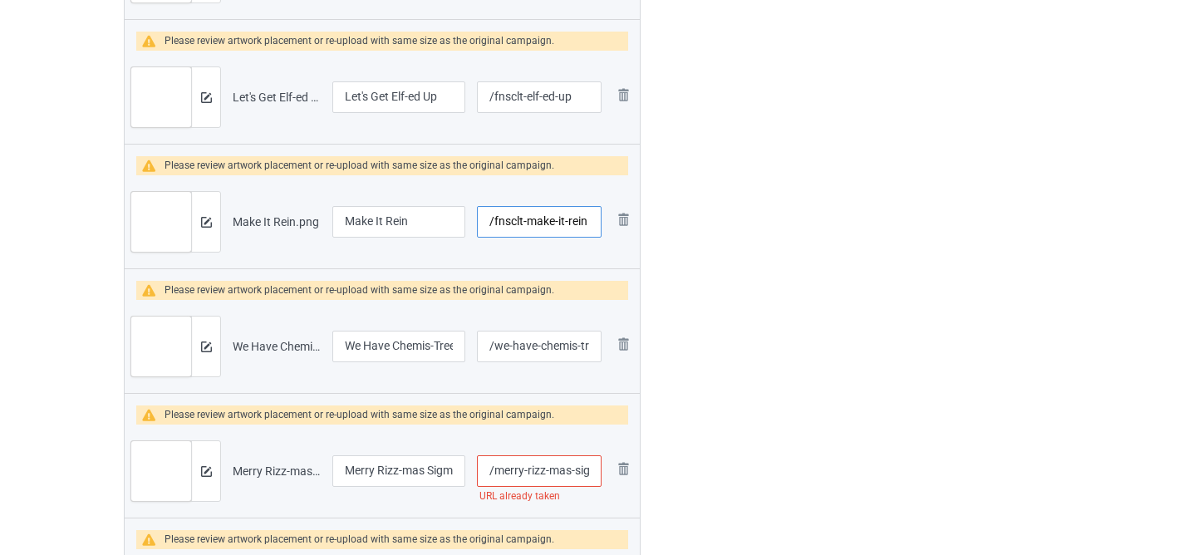
type input "/fnsclt-make-it-rein"
drag, startPoint x: 578, startPoint y: 347, endPoint x: 342, endPoint y: 357, distance: 237.1
click at [360, 357] on tr "Preview and edit artwork We Have Chemis-Tree.png We Have Chemis-Tree /we-have-c…" at bounding box center [382, 346] width 515 height 93
paste input "/fnsclt-"
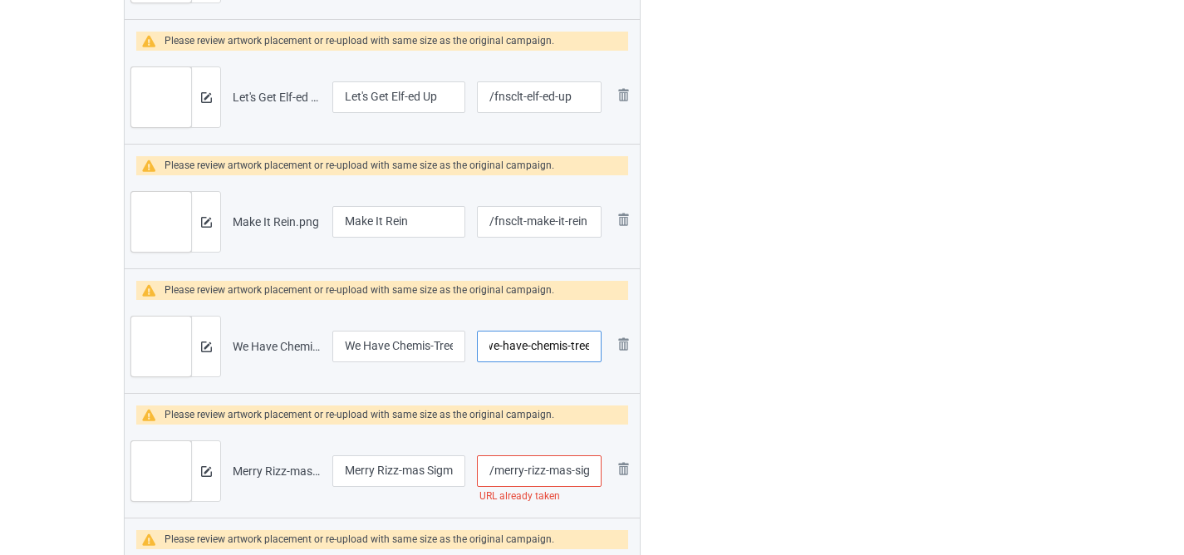
click at [568, 342] on input "/we-have-chemis-tree" at bounding box center [539, 347] width 125 height 32
click at [559, 346] on input "/we-have-chemis-tree" at bounding box center [539, 347] width 125 height 32
drag, startPoint x: 529, startPoint y: 345, endPoint x: 318, endPoint y: 360, distance: 210.8
click at [329, 359] on tr "Preview and edit artwork We Have Chemis-Tree.png We Have Chemis-Tree /we-have-c…" at bounding box center [382, 346] width 515 height 93
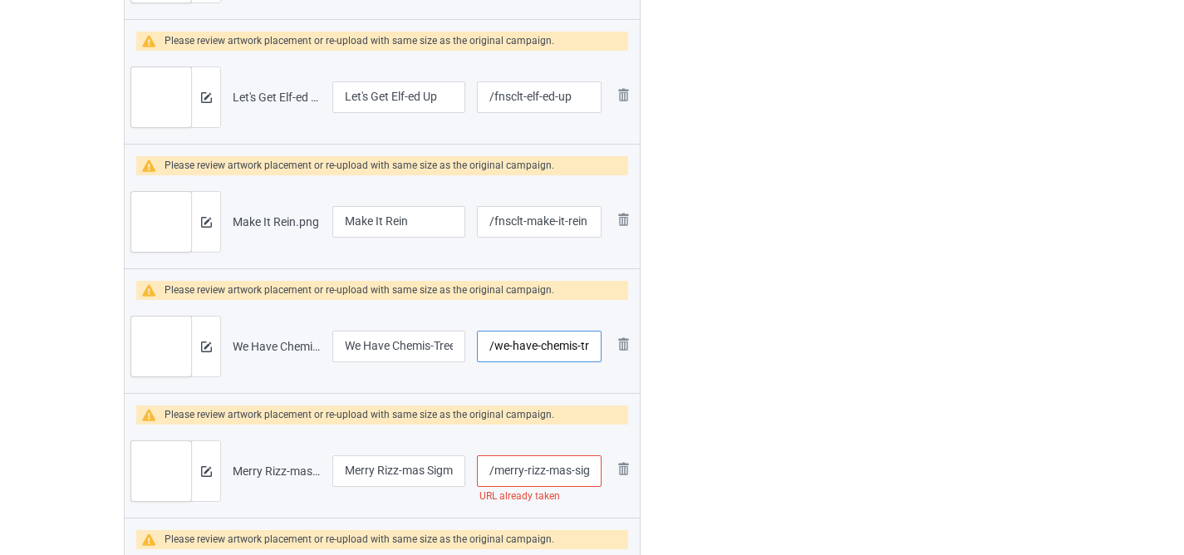
click at [518, 351] on input "/we-have-chemis-tree" at bounding box center [539, 347] width 125 height 32
drag, startPoint x: 537, startPoint y: 347, endPoint x: 420, endPoint y: 346, distance: 117.2
click at [420, 346] on tr "Preview and edit artwork We Have Chemis-Tree.png We Have Chemis-Tree /we-have-c…" at bounding box center [382, 346] width 515 height 93
paste input "fnsclt"
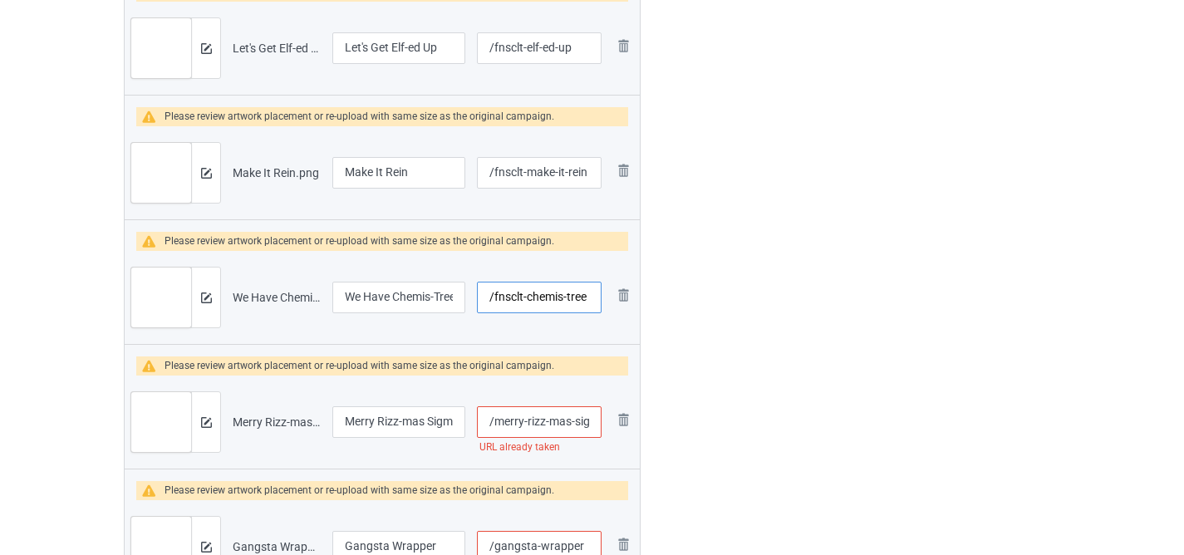
scroll to position [3451, 0]
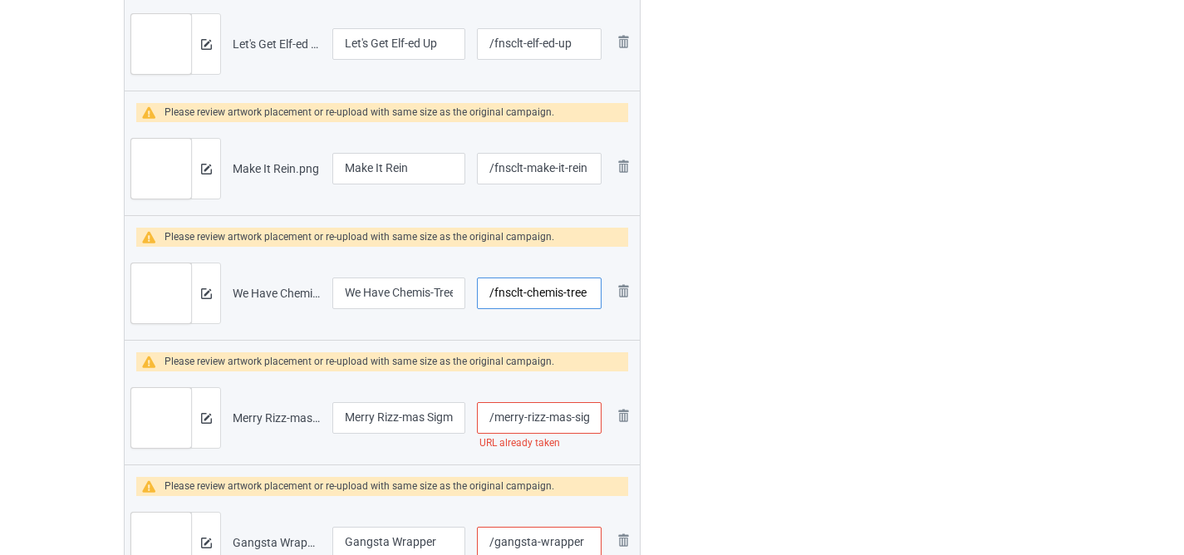
type input "/fnsclt-chemis-tree"
drag, startPoint x: 525, startPoint y: 419, endPoint x: 434, endPoint y: 411, distance: 91.7
click at [434, 411] on tr "Preview and edit artwork Merry Rizz-mas Sigmas.png Merry Rizz-mas Sigmas /merry…" at bounding box center [382, 418] width 515 height 93
paste input "fnsclt"
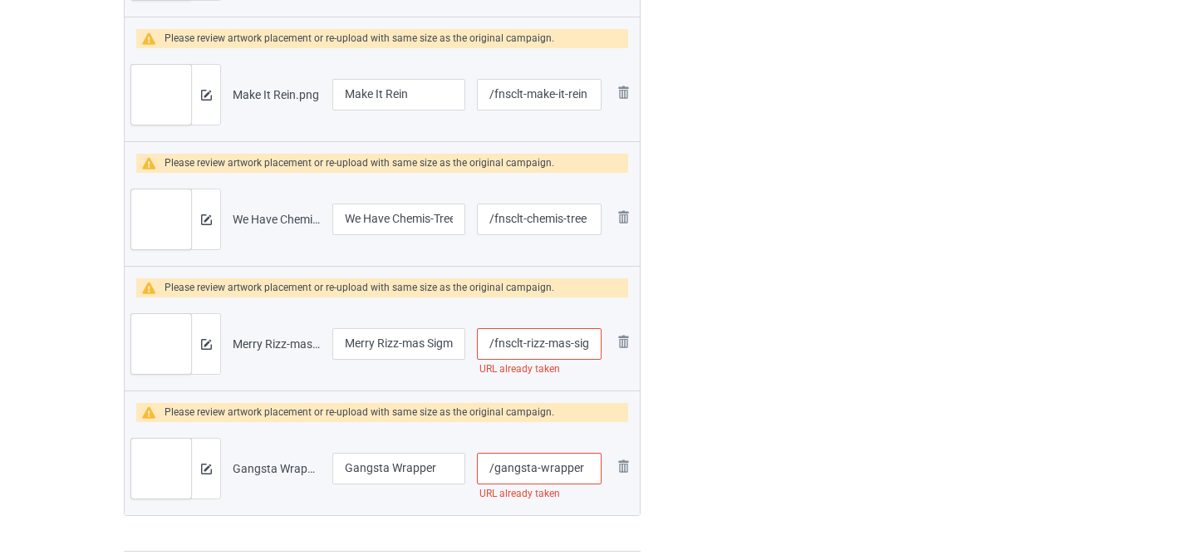
scroll to position [3566, 0]
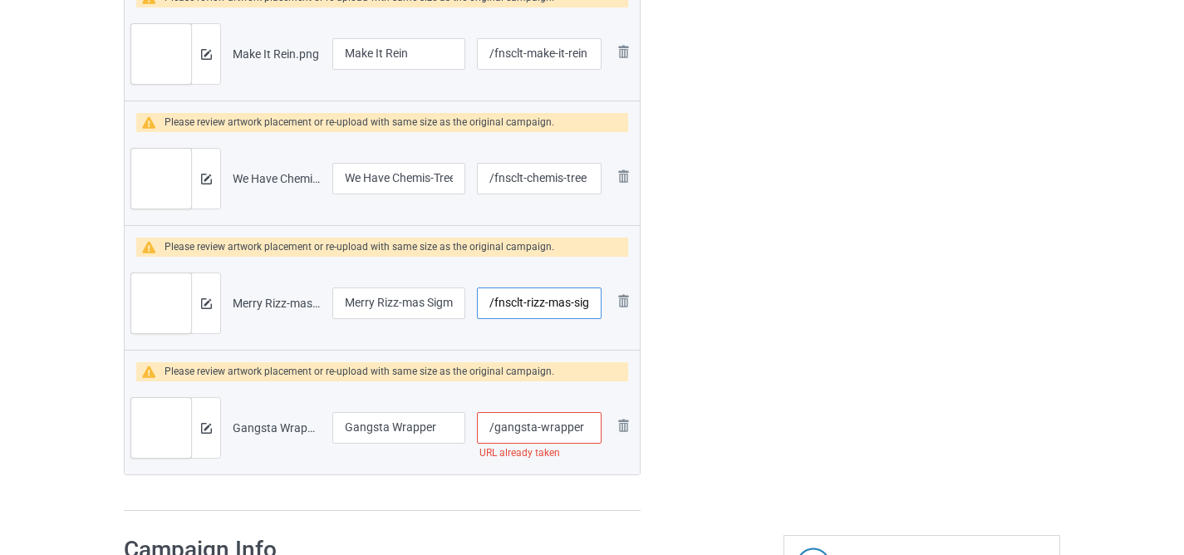
type input "/fnsclt-rizz-mas-sigmas"
drag, startPoint x: 492, startPoint y: 427, endPoint x: 426, endPoint y: 421, distance: 66.8
click at [426, 421] on tr "Preview and edit artwork Gangsta Wrapper.png Gangsta Wrapper /gangsta-wrapper U…" at bounding box center [382, 427] width 515 height 93
paste input "fnsclt-"
type input "/fnsclt-gangsta-wrapper"
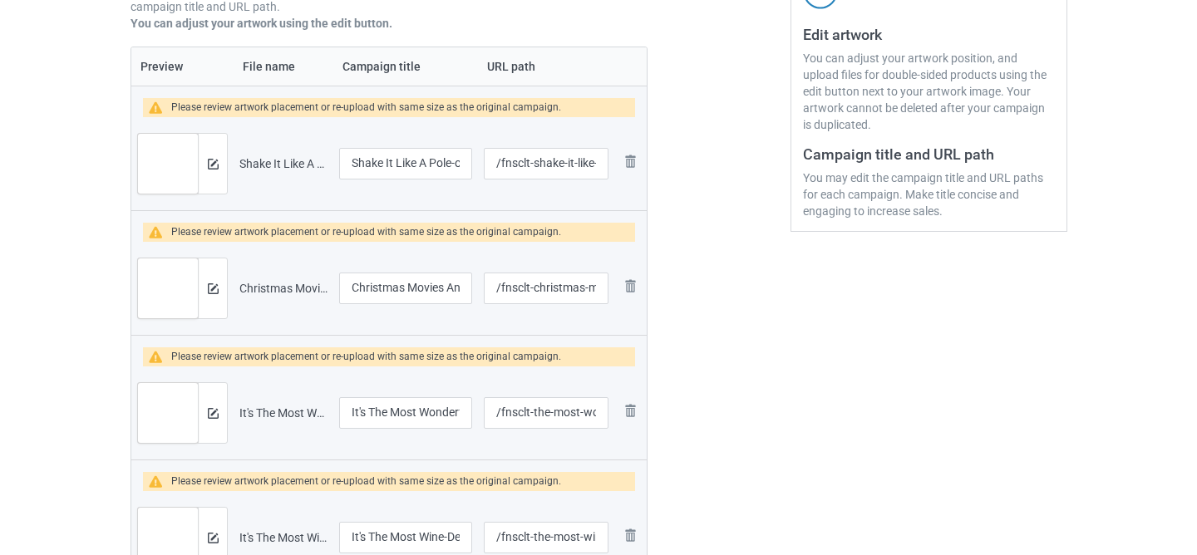
scroll to position [373, 0]
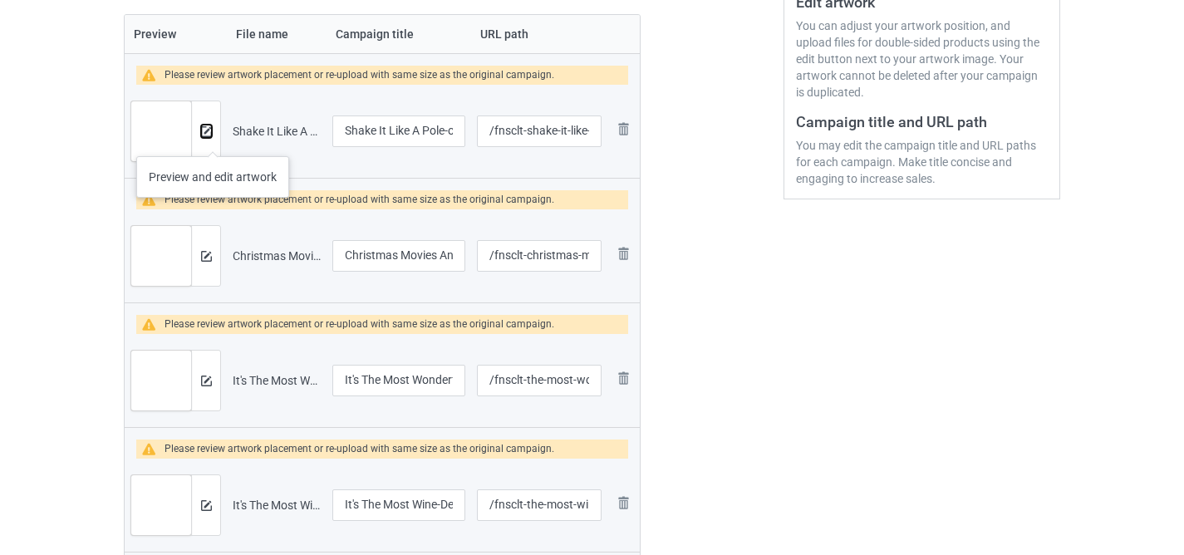
click at [209, 135] on img at bounding box center [206, 131] width 11 height 11
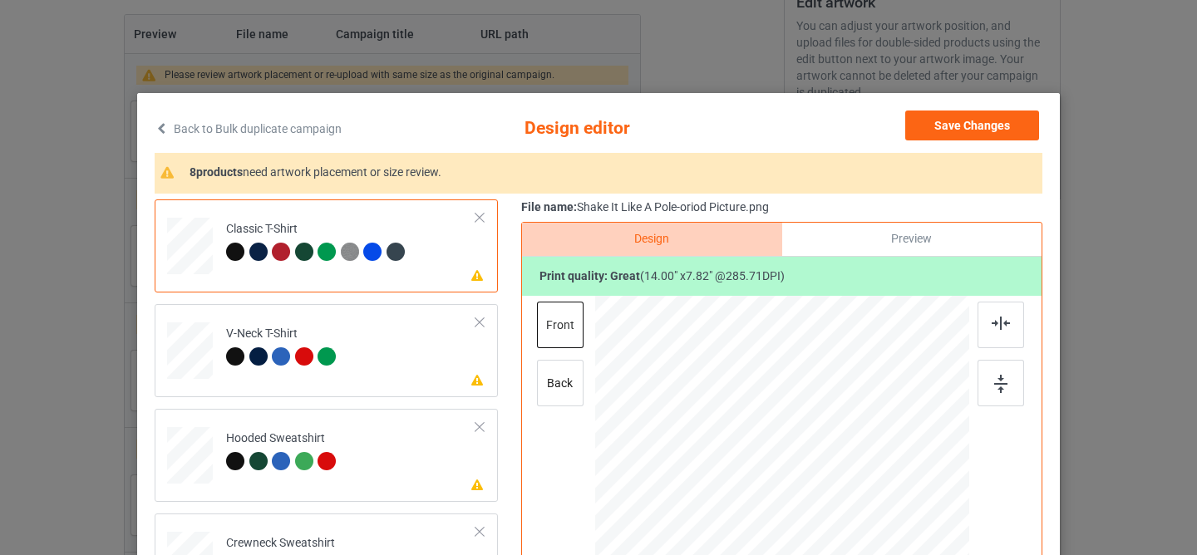
click at [770, 448] on div at bounding box center [788, 435] width 159 height 88
click at [393, 372] on td "Please review artwork placement V-Neck T-Shirt" at bounding box center [351, 347] width 268 height 73
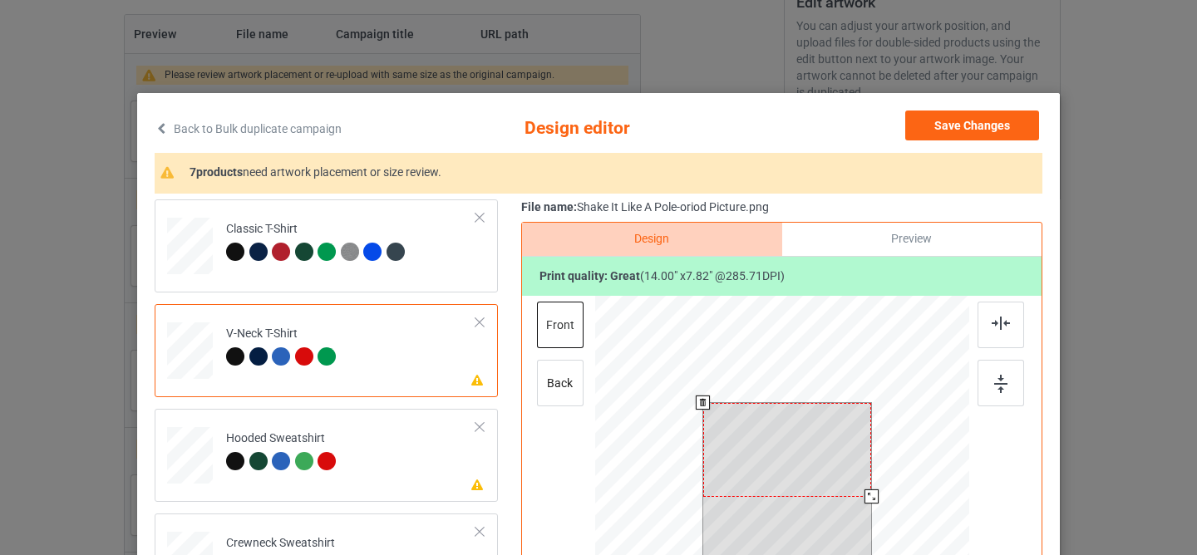
click at [758, 455] on div at bounding box center [787, 450] width 169 height 94
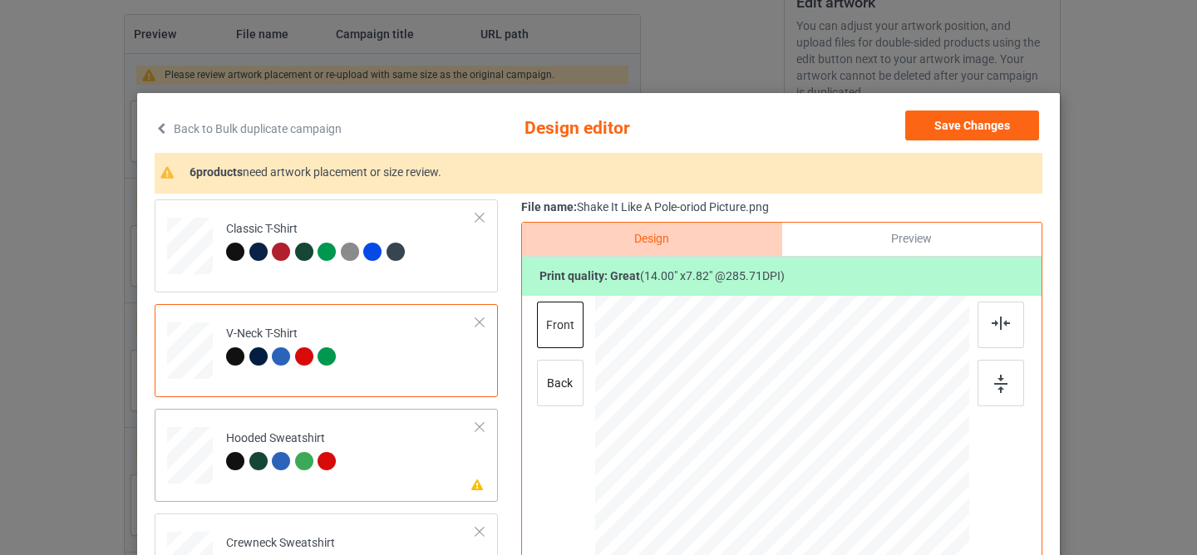
click at [337, 451] on td "Please review artwork placement Hooded Sweatshirt" at bounding box center [351, 452] width 268 height 73
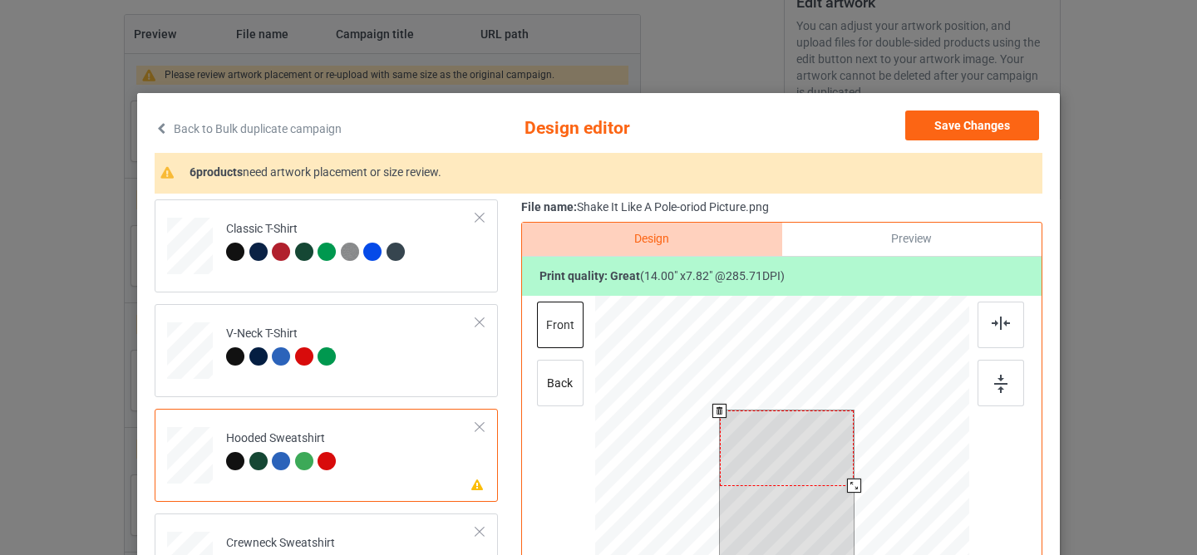
click at [765, 467] on div at bounding box center [787, 448] width 135 height 75
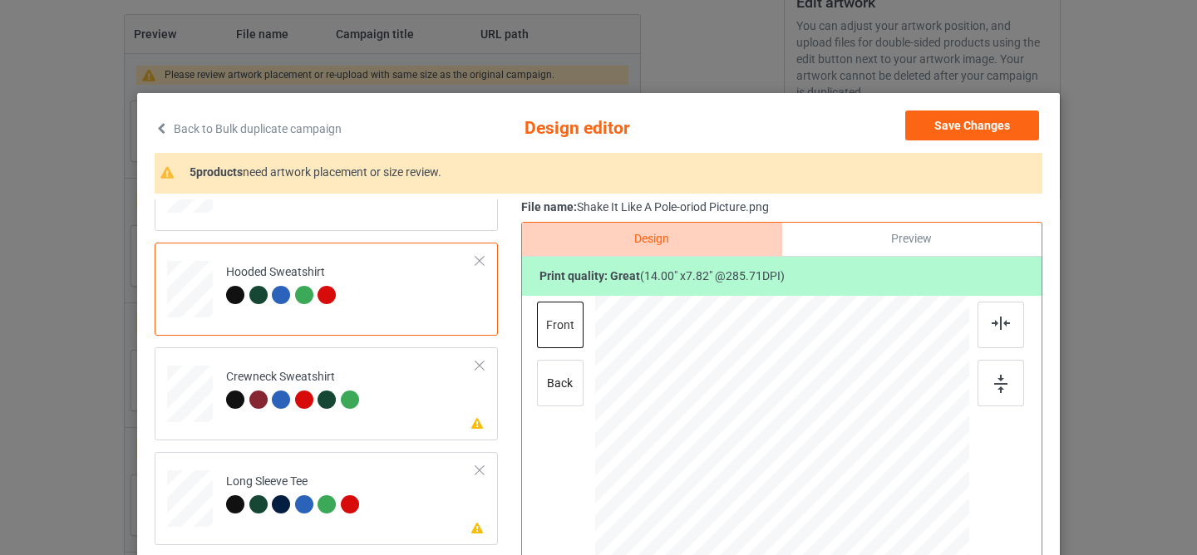
scroll to position [178, 0]
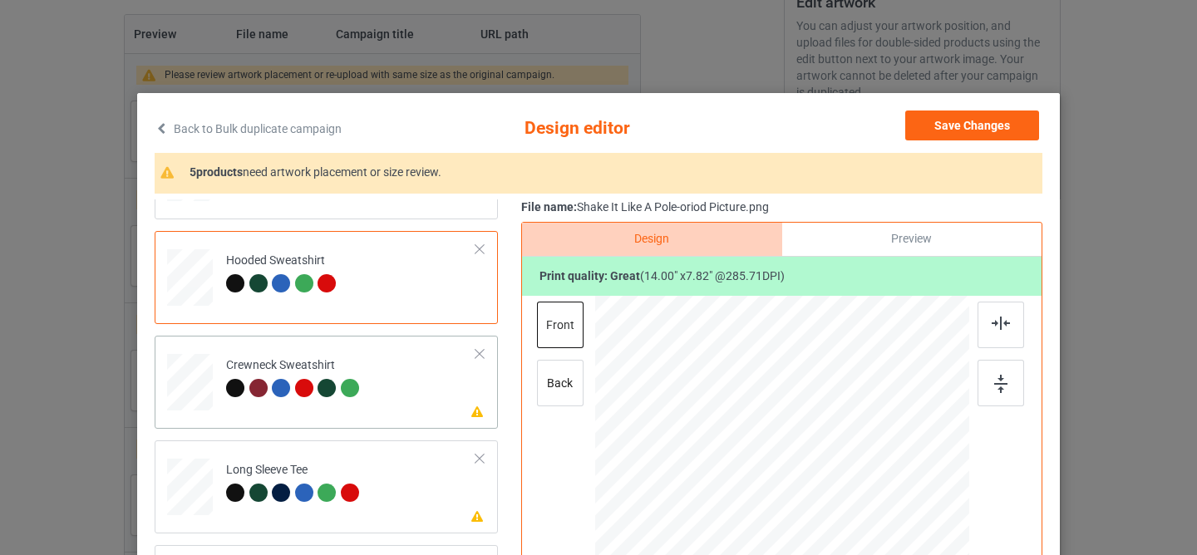
click at [399, 410] on td "Please review artwork placement Crewneck Sweatshirt" at bounding box center [351, 378] width 268 height 73
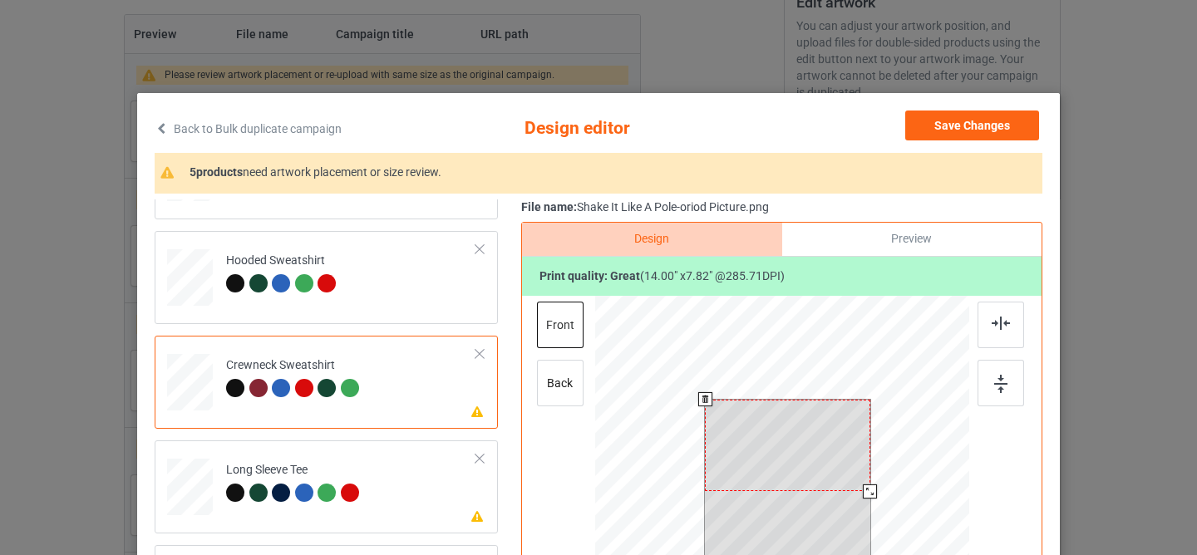
click at [811, 446] on div at bounding box center [787, 446] width 165 height 92
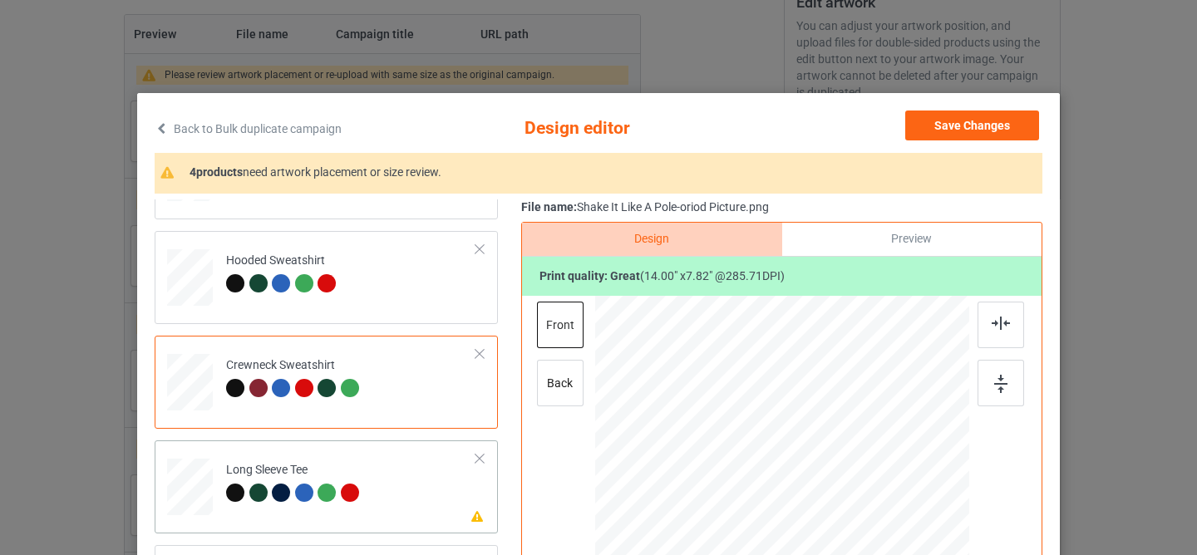
click at [398, 505] on td "Please review artwork placement Long Sleeve Tee" at bounding box center [351, 483] width 268 height 73
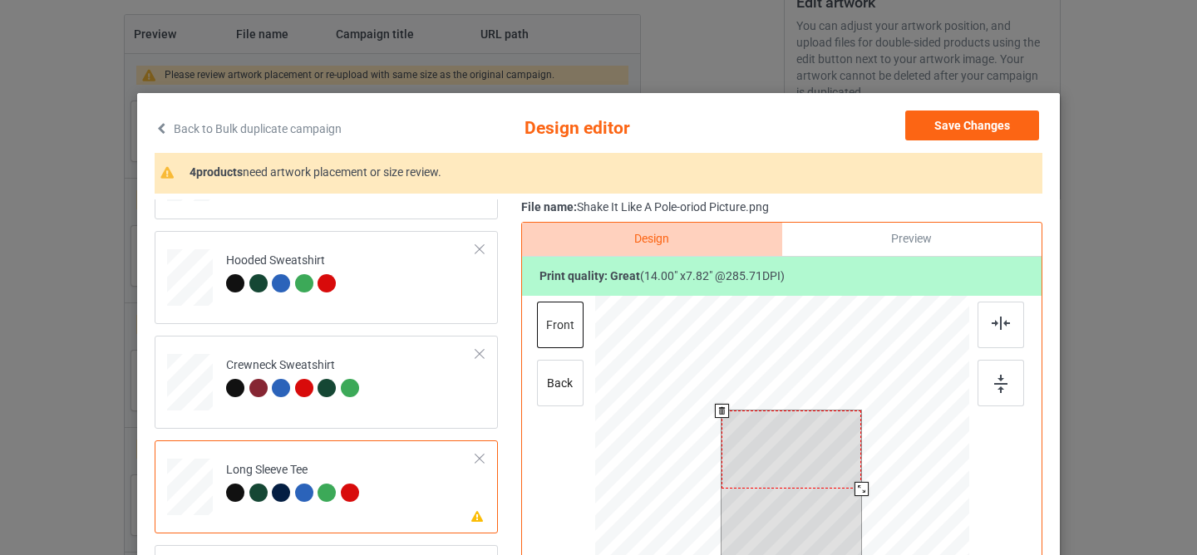
click at [770, 418] on div at bounding box center [791, 450] width 140 height 78
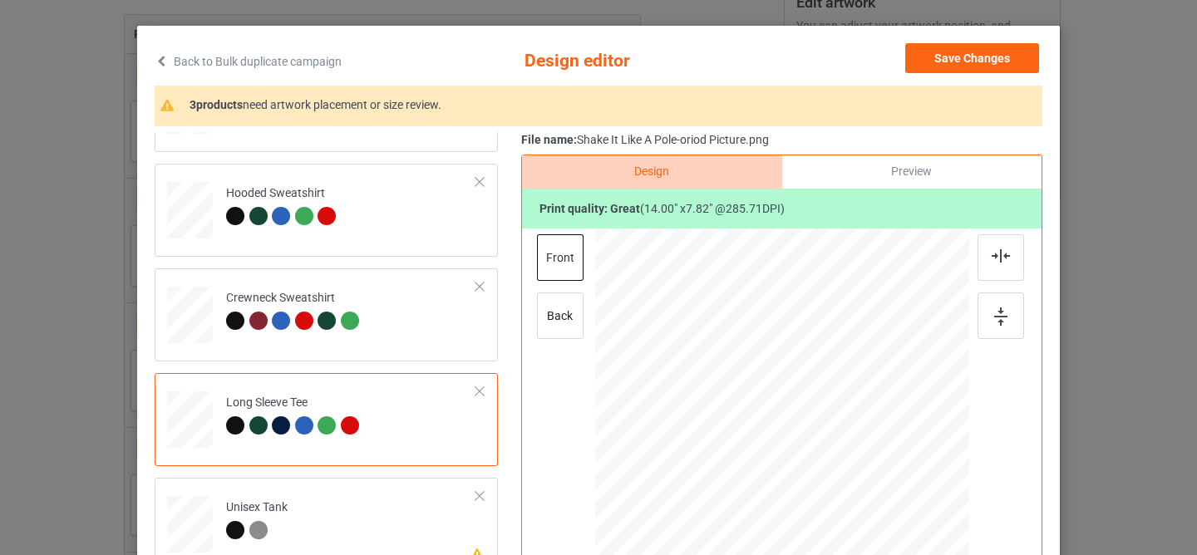
scroll to position [162, 0]
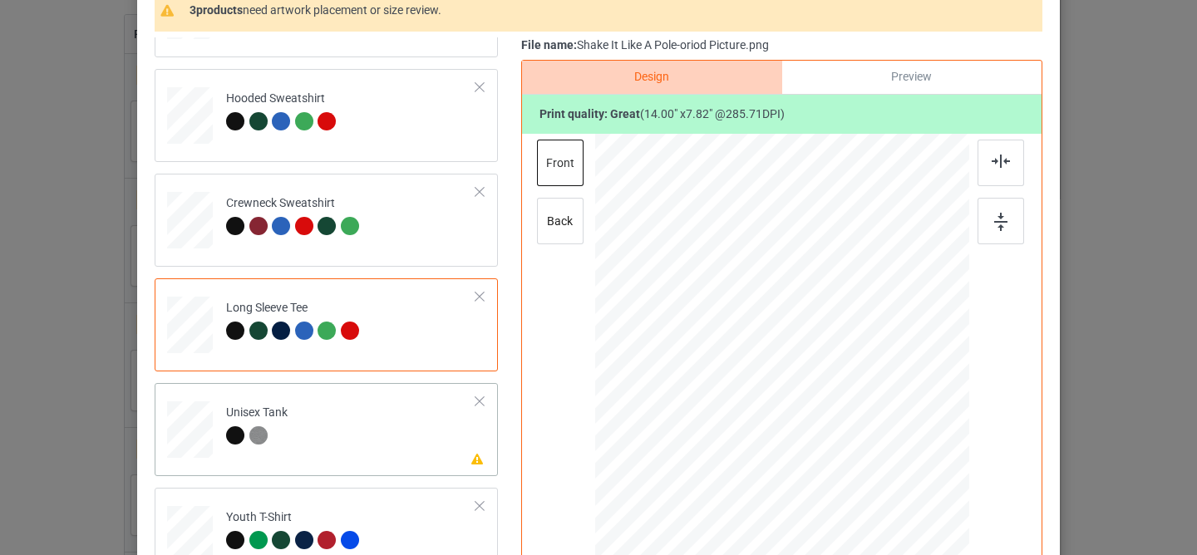
click at [380, 452] on td "Please review artwork placement Unisex Tank" at bounding box center [351, 426] width 268 height 73
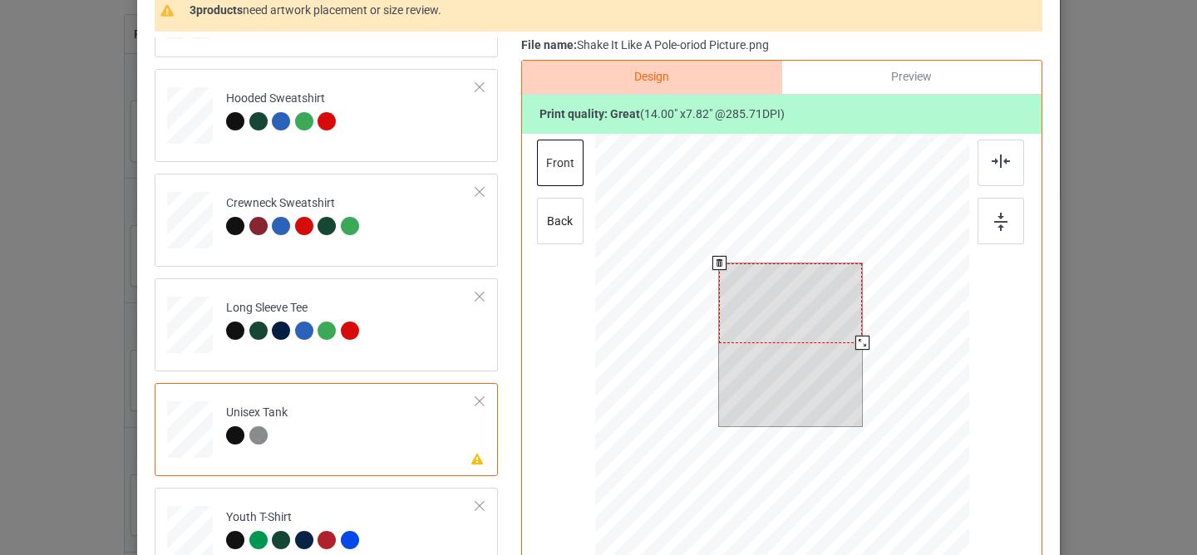
click at [761, 300] on div at bounding box center [790, 303] width 143 height 80
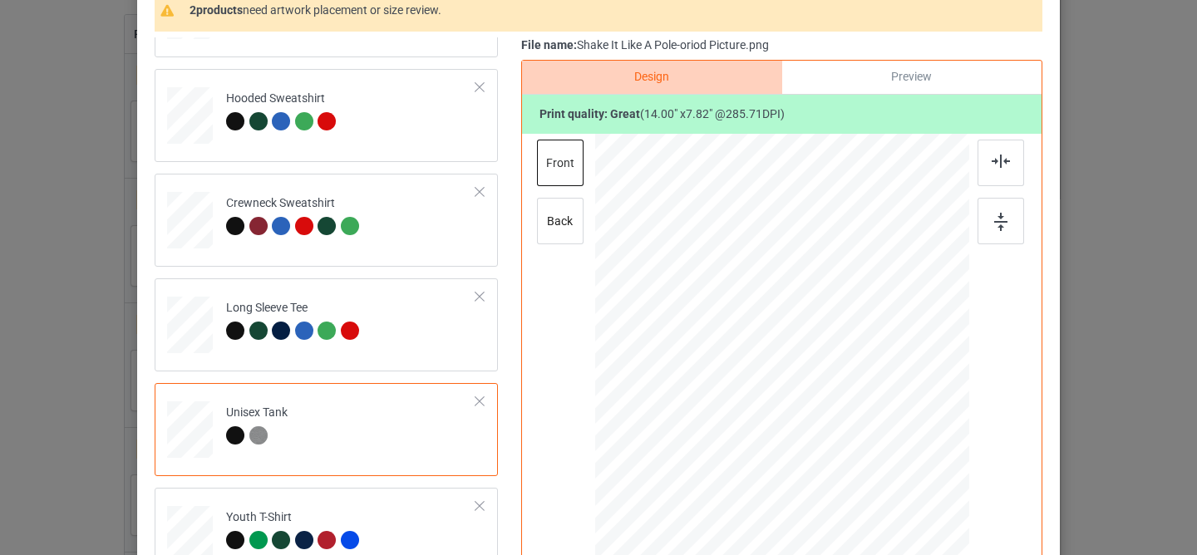
scroll to position [338, 0]
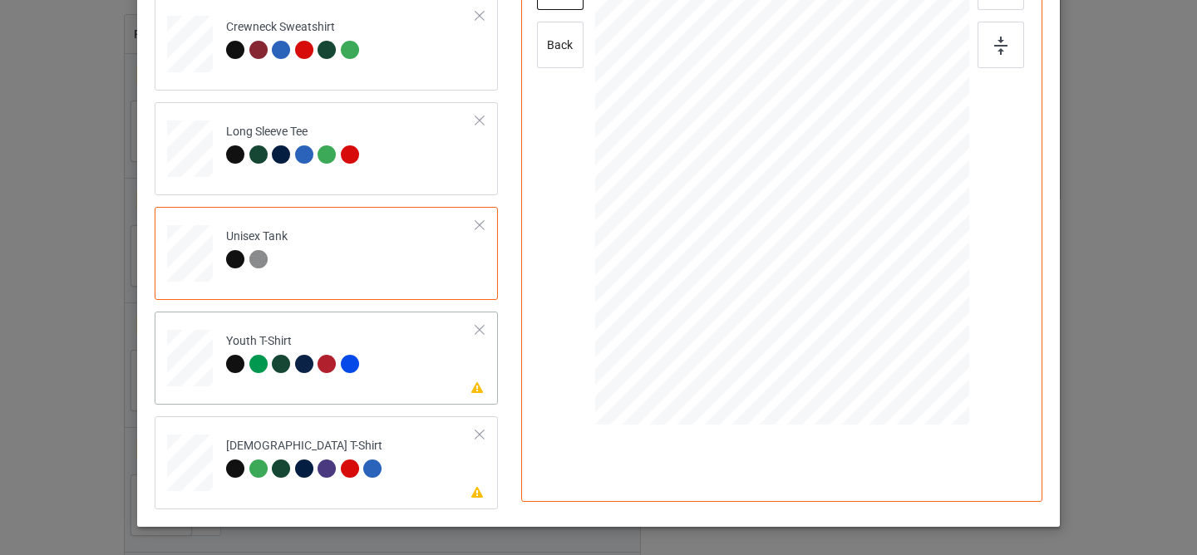
click at [410, 382] on td "Please review artwork placement Youth T-Shirt" at bounding box center [351, 354] width 268 height 73
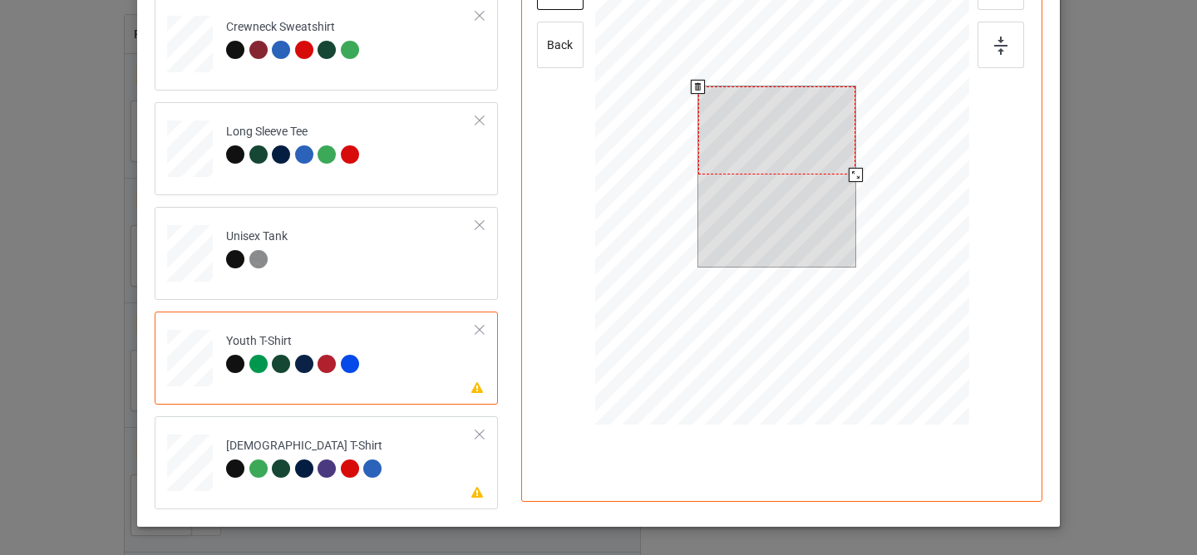
click at [781, 141] on div at bounding box center [777, 130] width 158 height 88
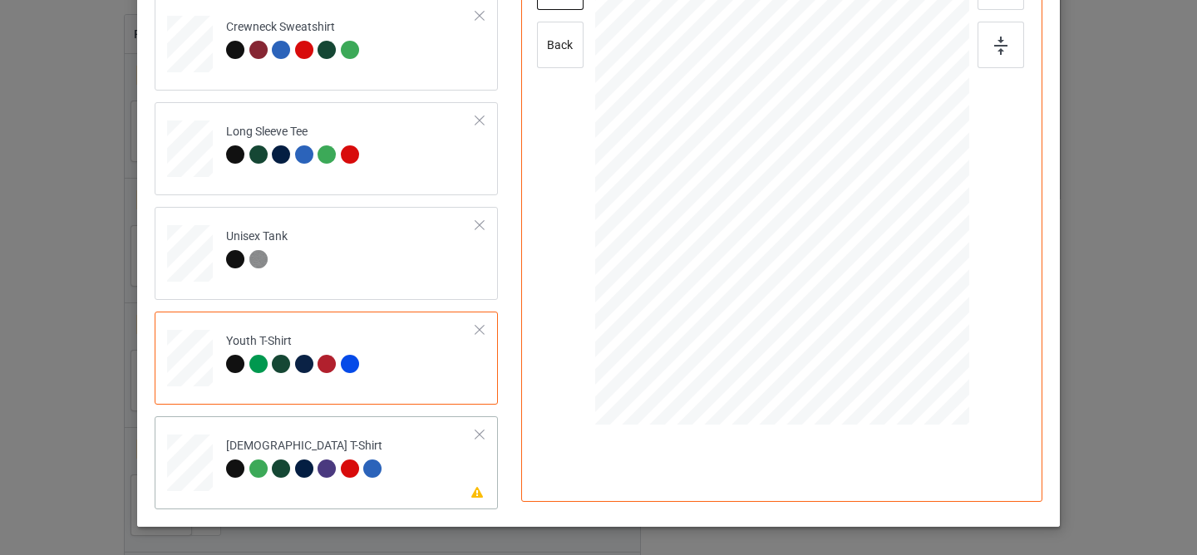
click at [404, 471] on td "Please review artwork placement [DEMOGRAPHIC_DATA] T-Shirt" at bounding box center [351, 459] width 268 height 73
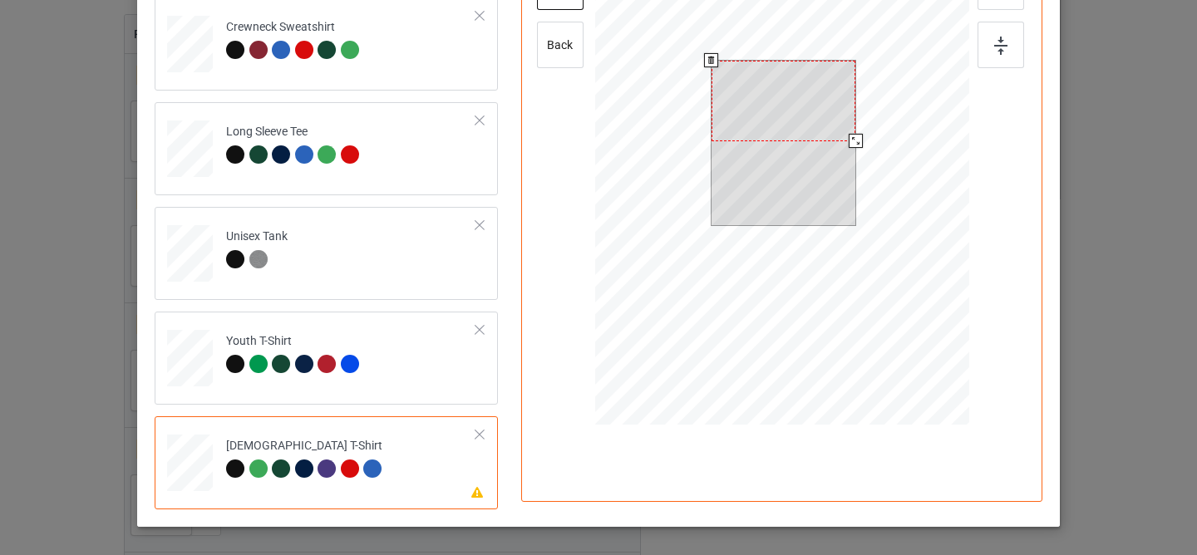
click at [774, 127] on div at bounding box center [783, 101] width 144 height 81
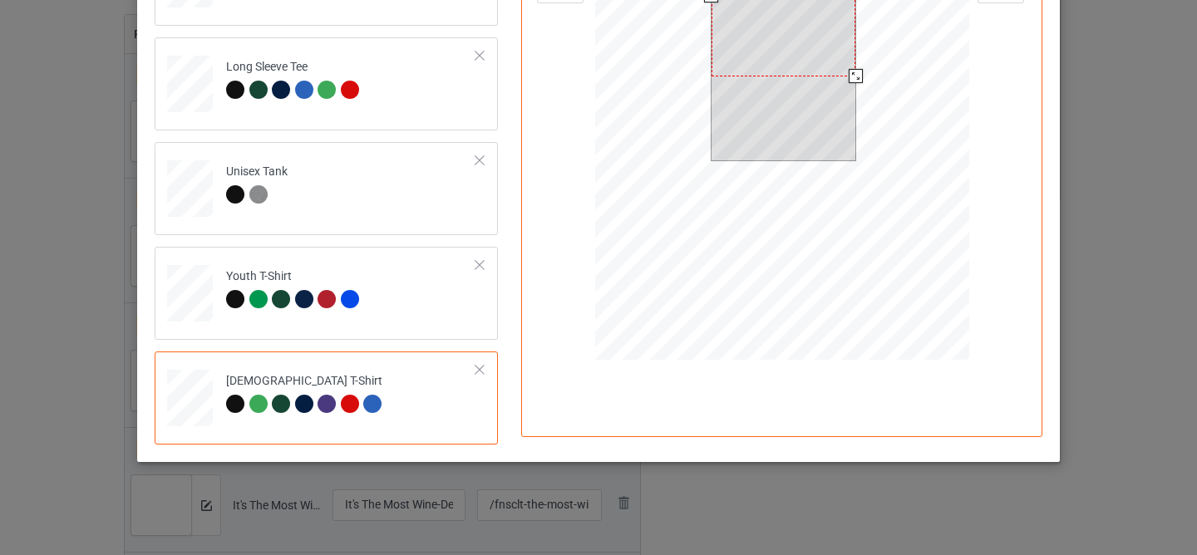
scroll to position [0, 0]
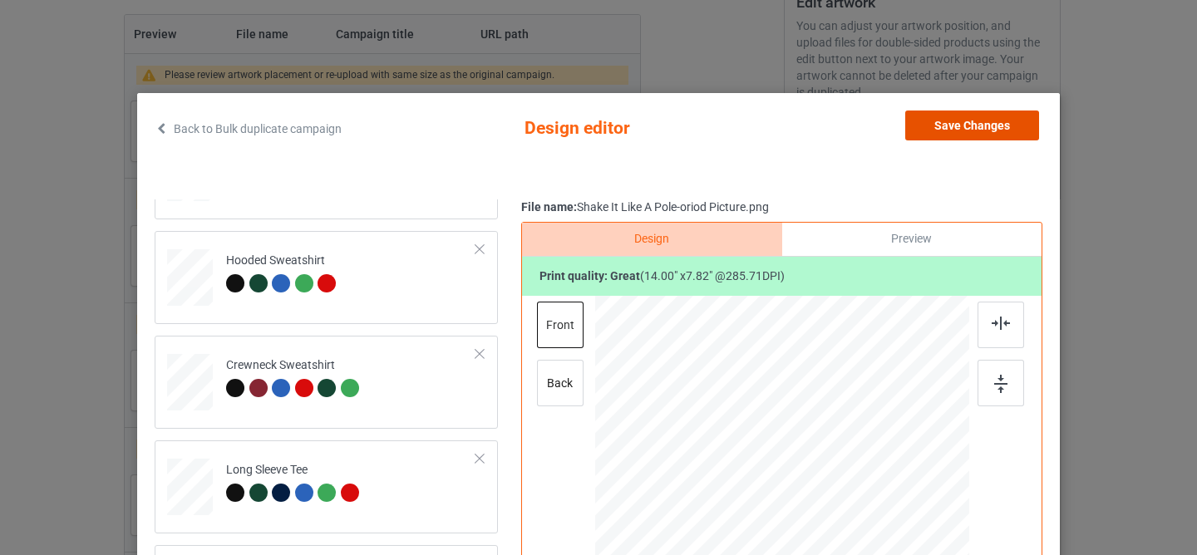
click at [924, 126] on button "Save Changes" at bounding box center [972, 126] width 134 height 30
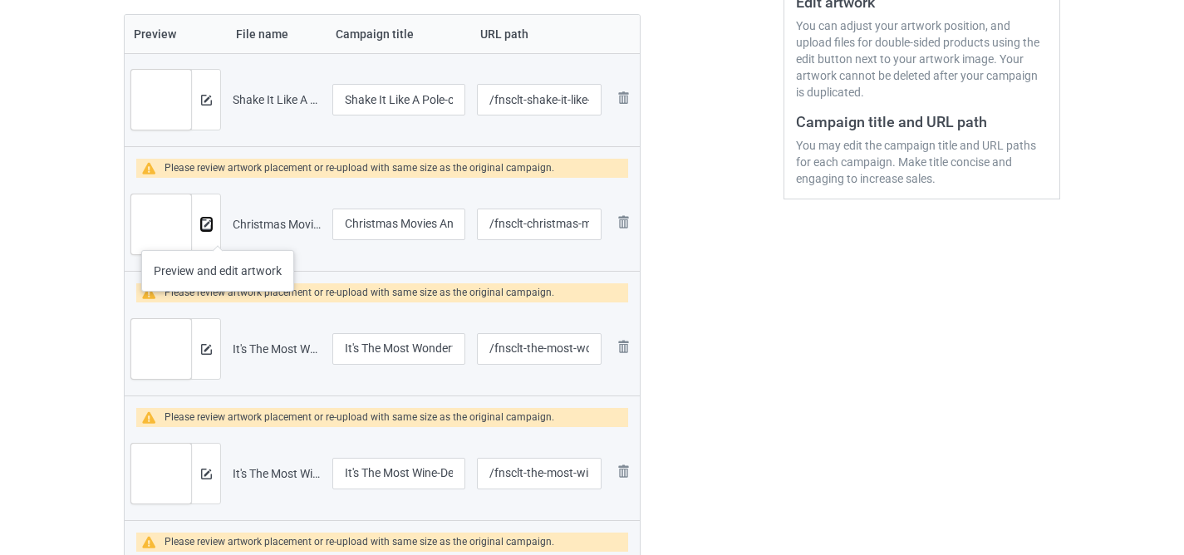
click at [205, 229] on img at bounding box center [206, 224] width 11 height 11
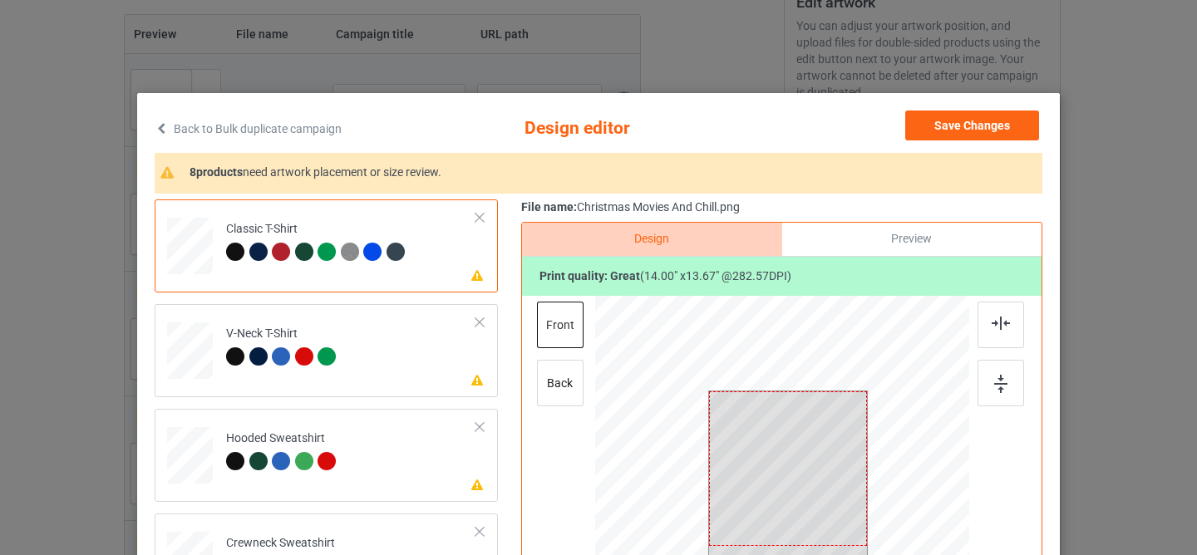
click at [771, 417] on div at bounding box center [788, 468] width 159 height 155
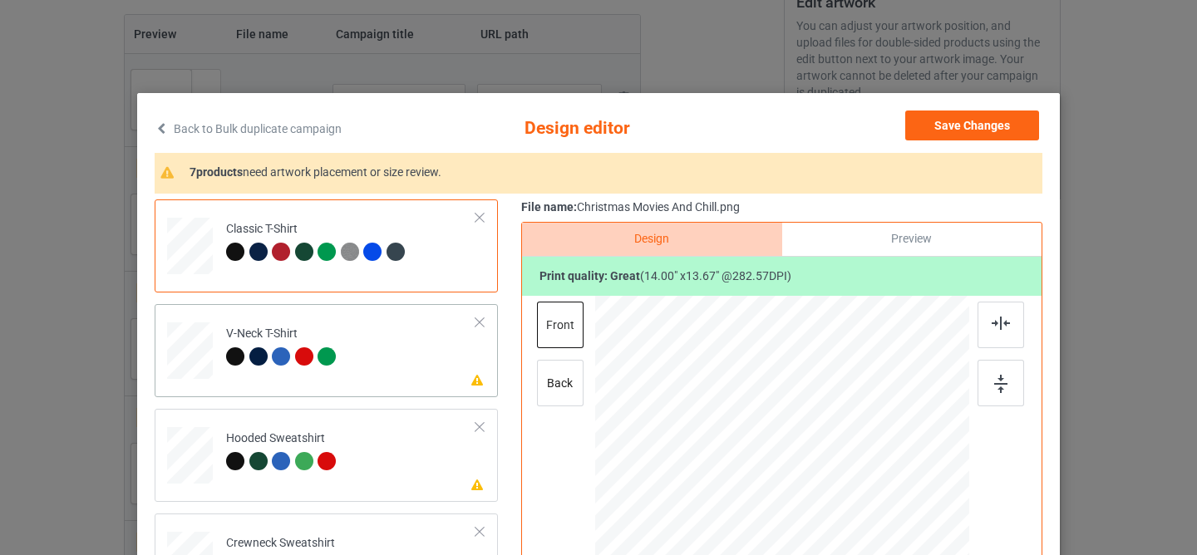
click at [410, 363] on td "Please review artwork placement V-Neck T-Shirt" at bounding box center [351, 347] width 268 height 73
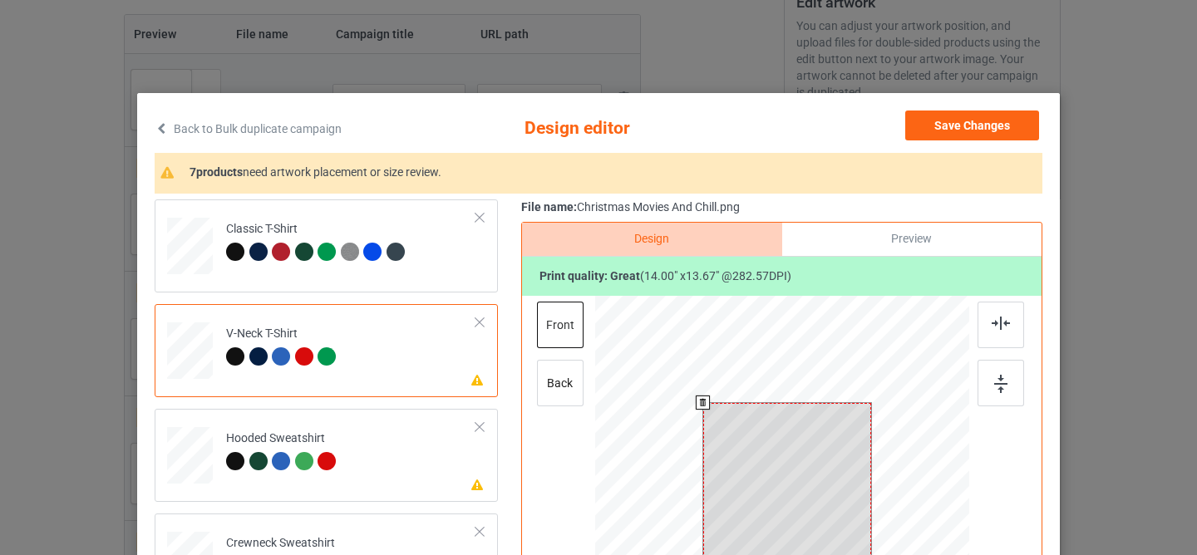
click at [795, 484] on div at bounding box center [787, 485] width 169 height 165
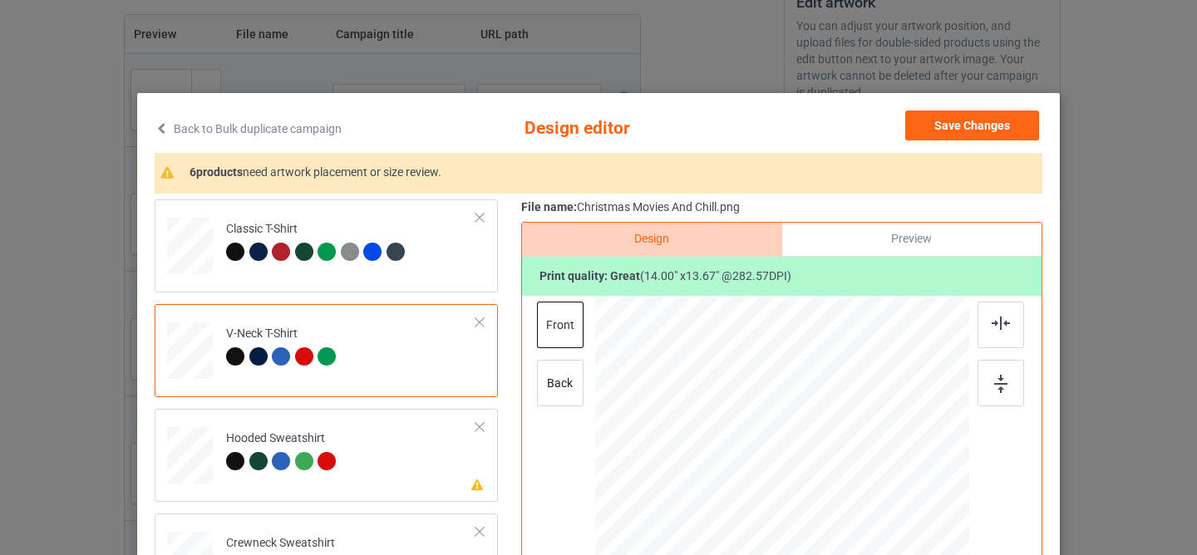
scroll to position [54, 0]
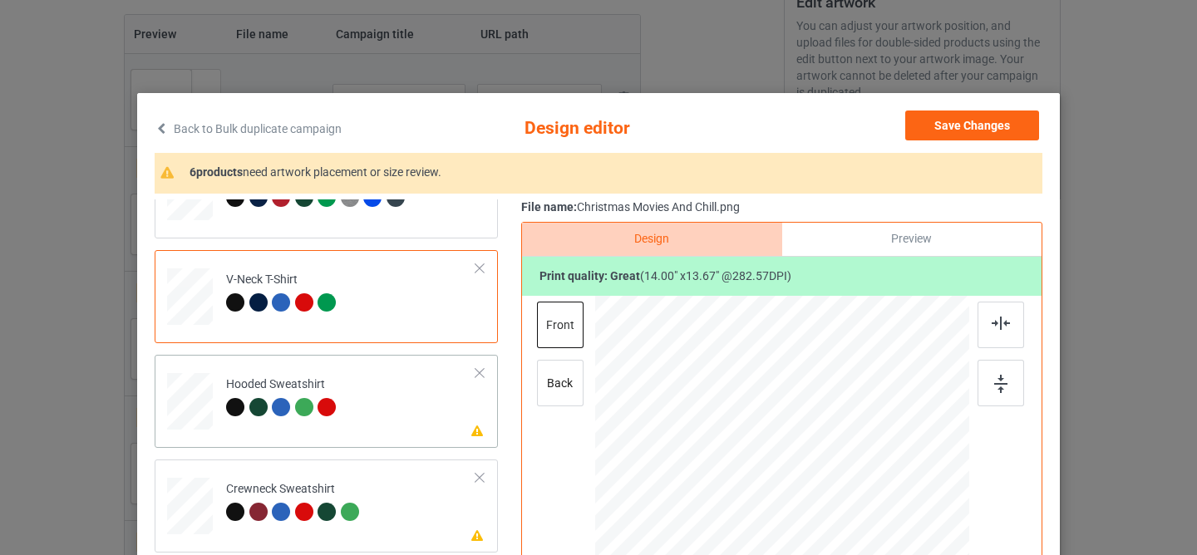
click at [426, 386] on td "Please review artwork placement Hooded Sweatshirt" at bounding box center [351, 398] width 268 height 73
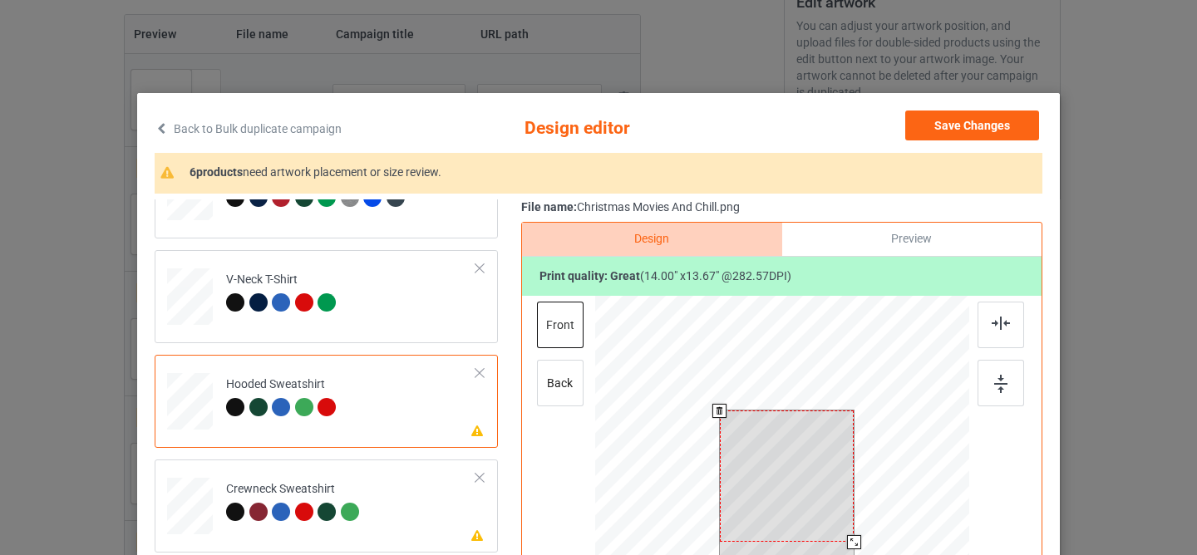
click at [745, 468] on div at bounding box center [787, 476] width 135 height 131
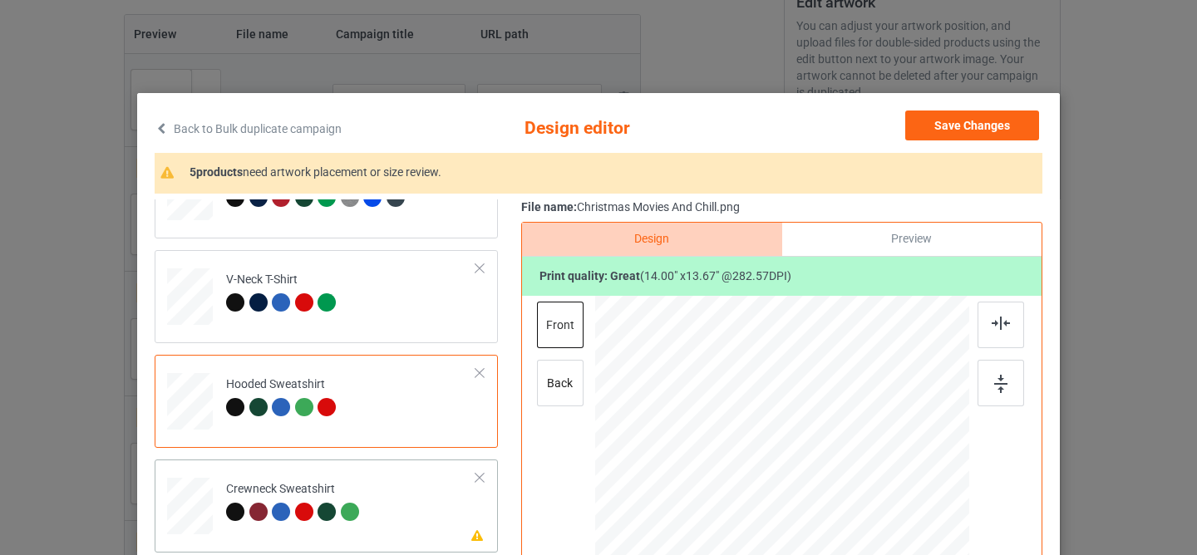
click at [384, 490] on td "Please review artwork placement Crewneck Sweatshirt" at bounding box center [351, 502] width 268 height 73
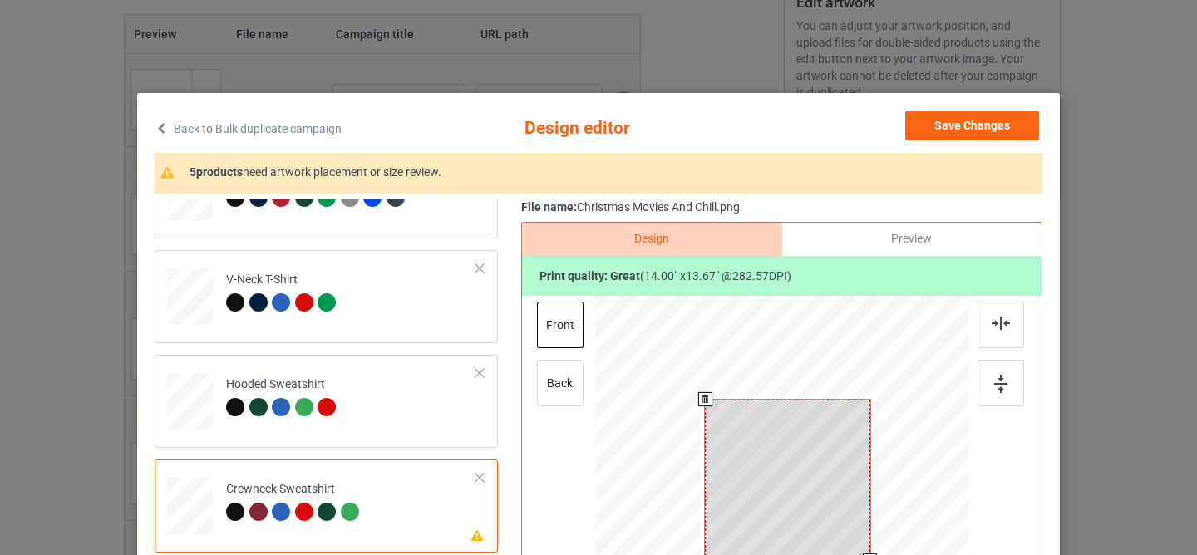
click at [759, 485] on div at bounding box center [787, 480] width 165 height 161
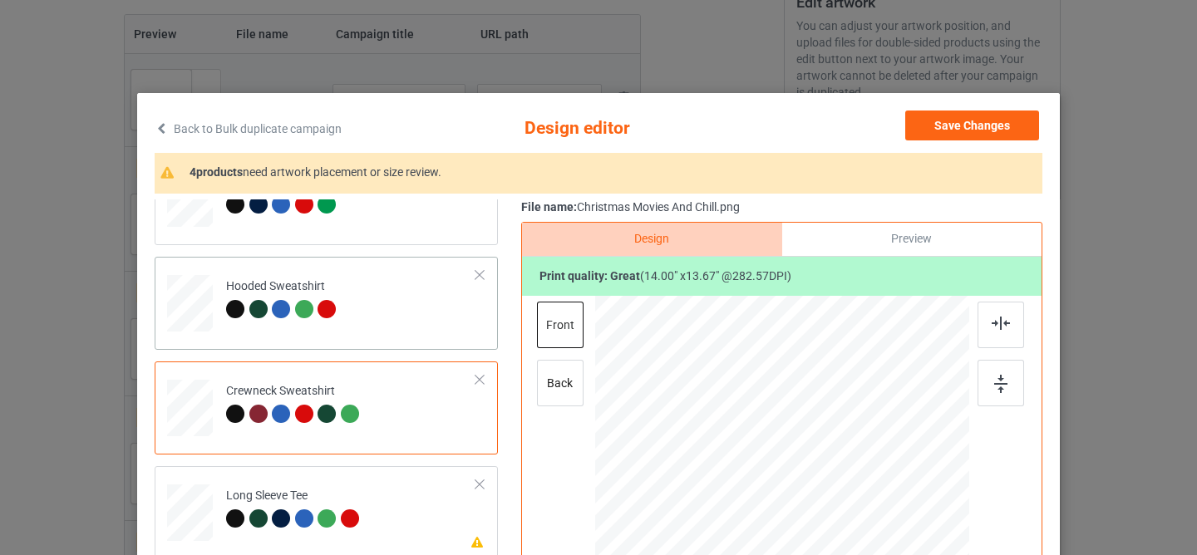
scroll to position [178, 0]
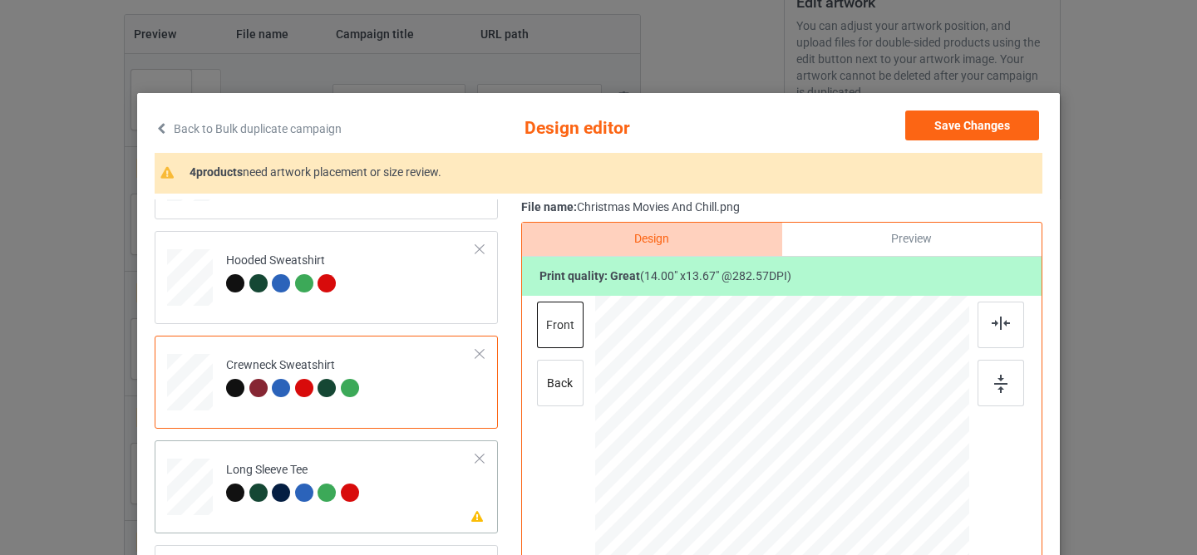
click at [399, 465] on td "Please review artwork placement Long Sleeve Tee" at bounding box center [351, 483] width 268 height 73
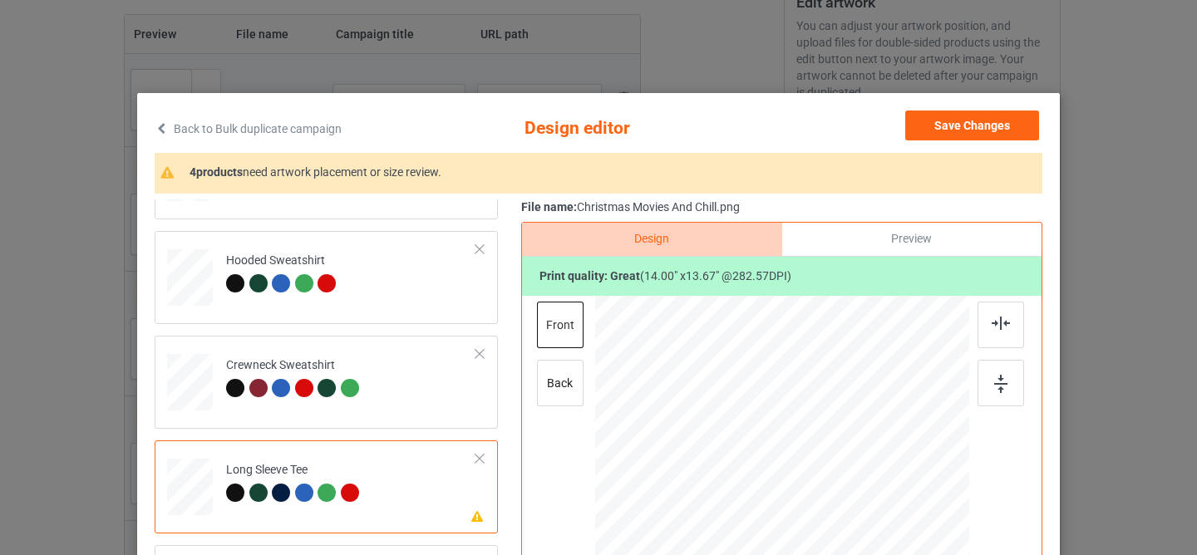
click at [779, 460] on div at bounding box center [791, 479] width 140 height 136
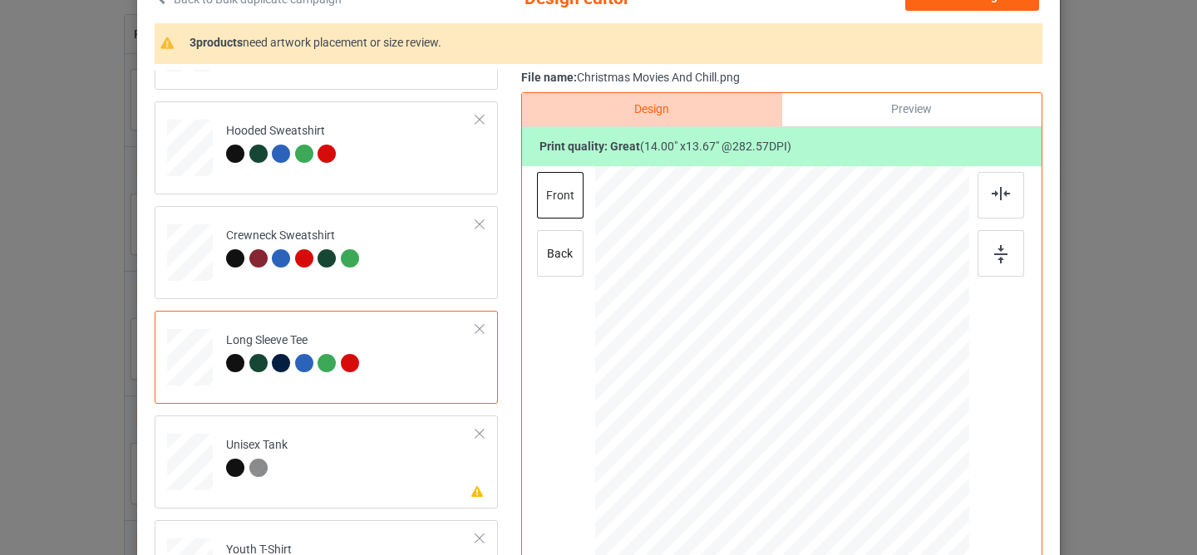
scroll to position [160, 0]
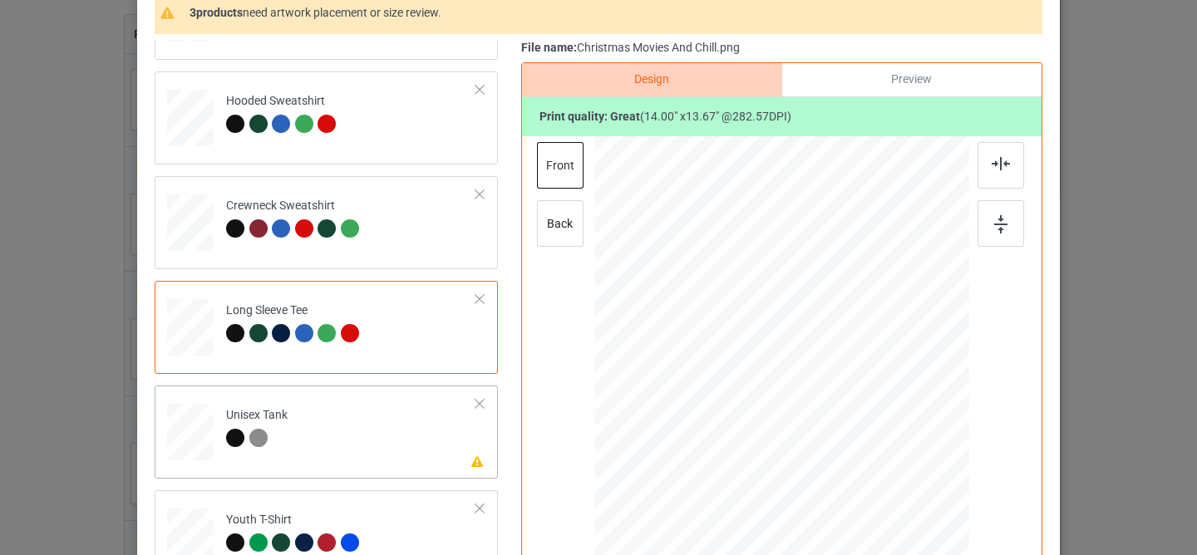
click at [345, 454] on td "Please review artwork placement Unisex Tank" at bounding box center [351, 428] width 268 height 73
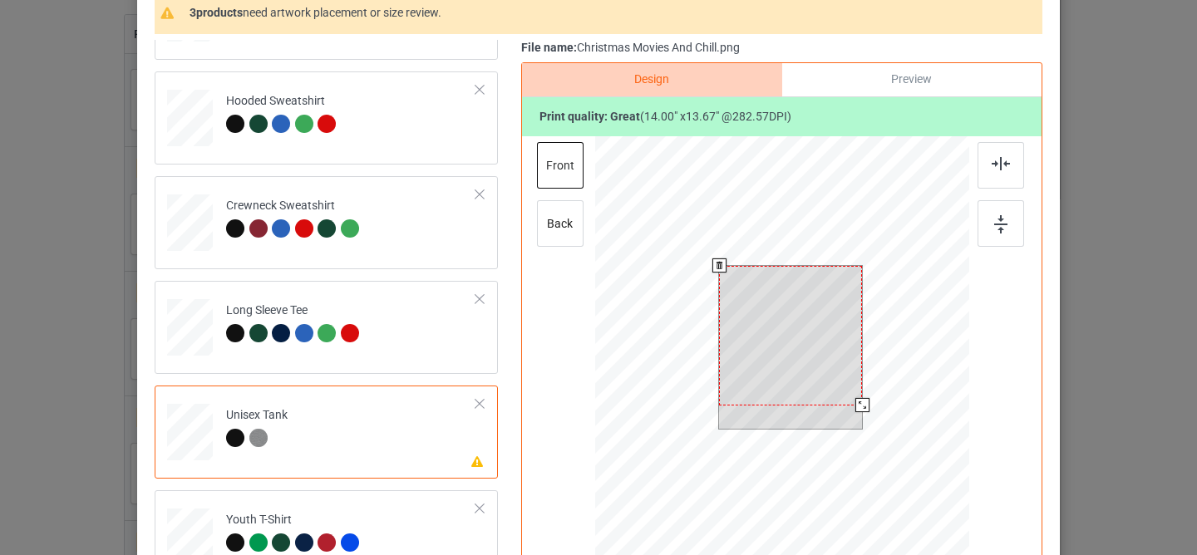
click at [787, 381] on div at bounding box center [790, 336] width 143 height 140
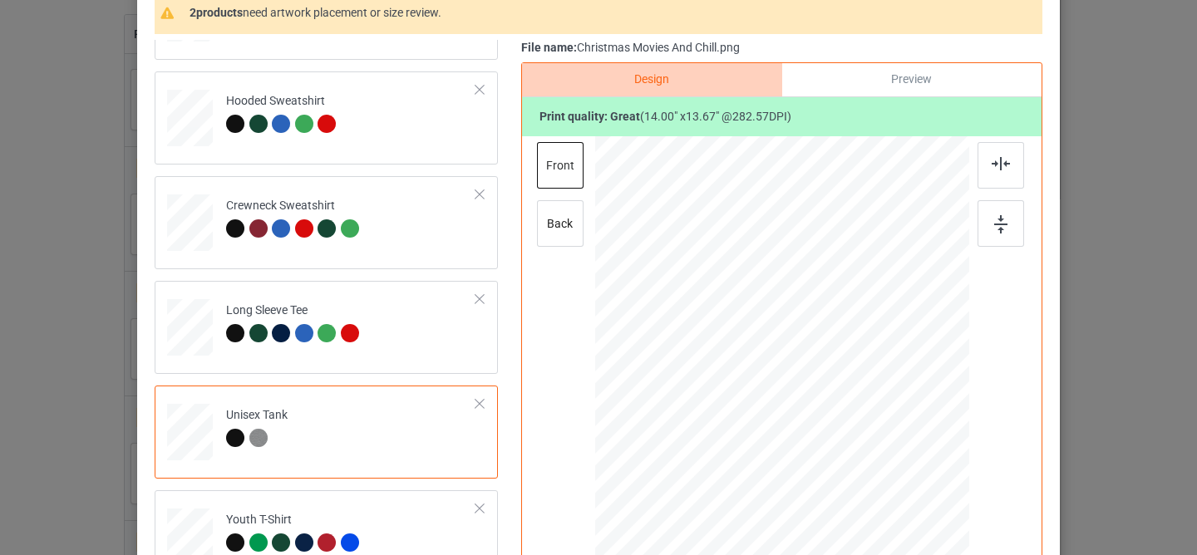
scroll to position [272, 0]
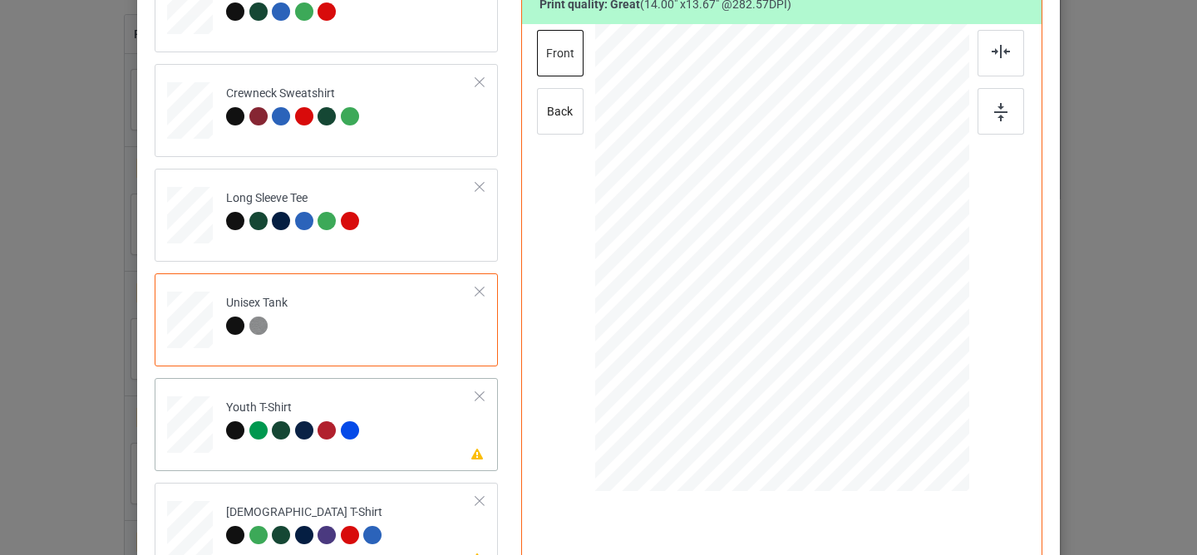
click at [427, 462] on div "Please review artwork placement Youth T-Shirt" at bounding box center [326, 424] width 343 height 93
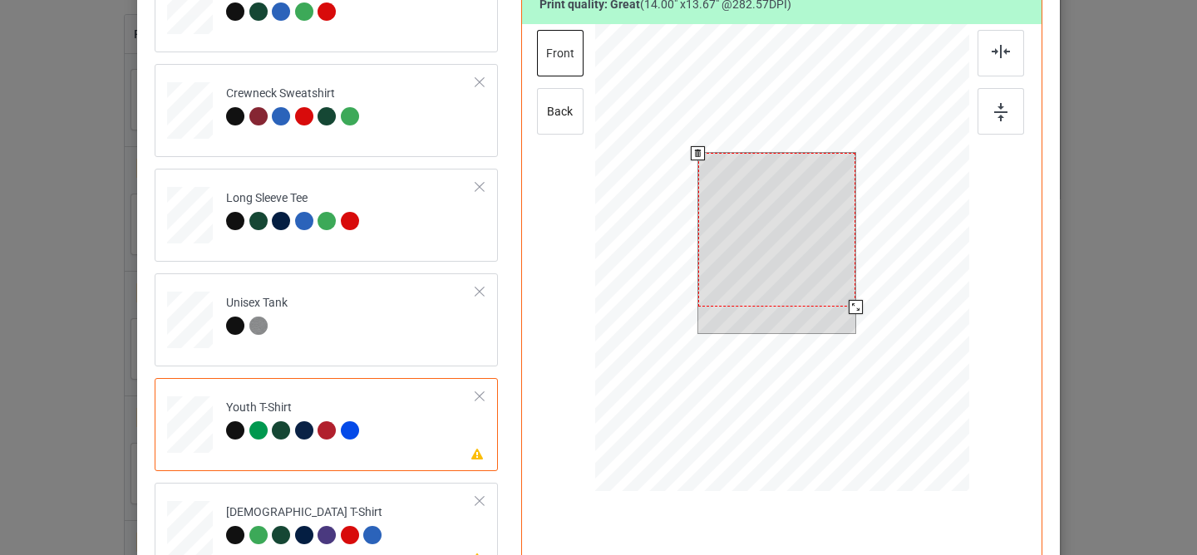
click at [770, 204] on div at bounding box center [777, 230] width 158 height 154
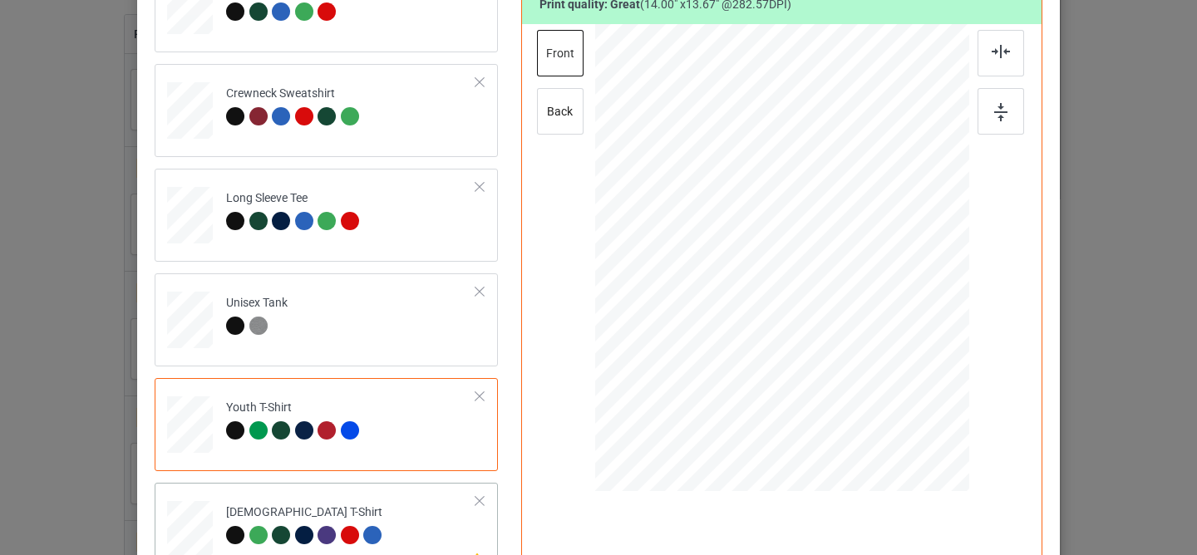
click at [417, 529] on td "Please review artwork placement [DEMOGRAPHIC_DATA] T-Shirt" at bounding box center [351, 526] width 268 height 73
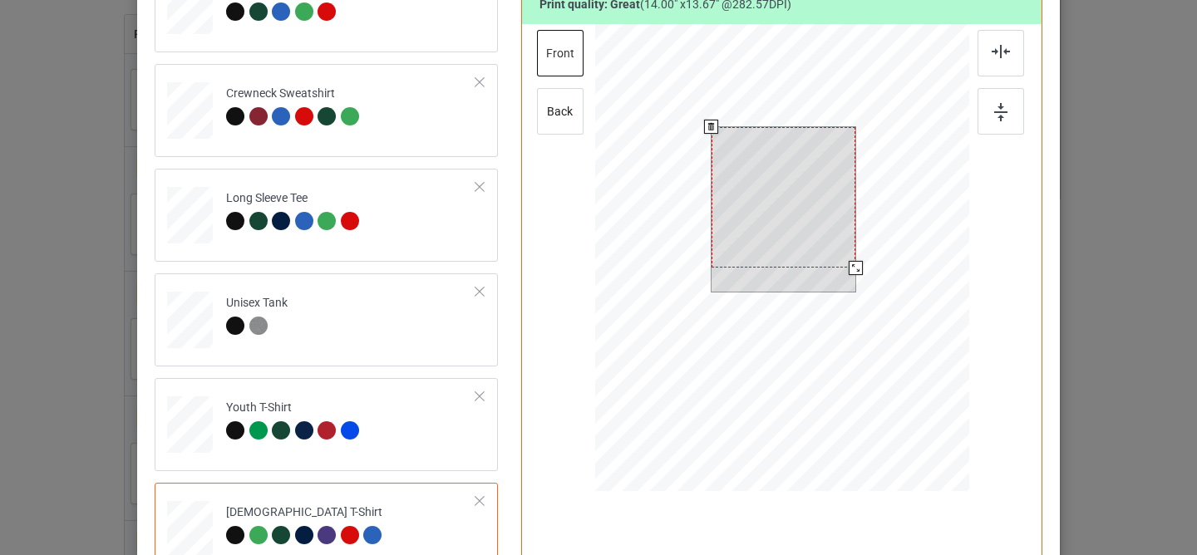
click at [775, 224] on div at bounding box center [783, 197] width 144 height 140
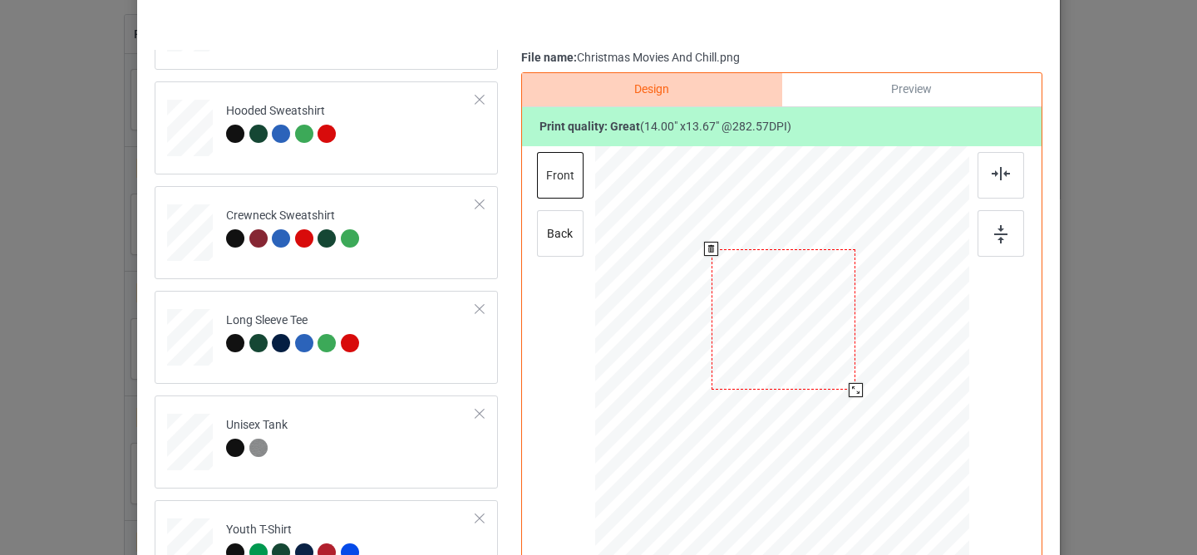
scroll to position [54, 0]
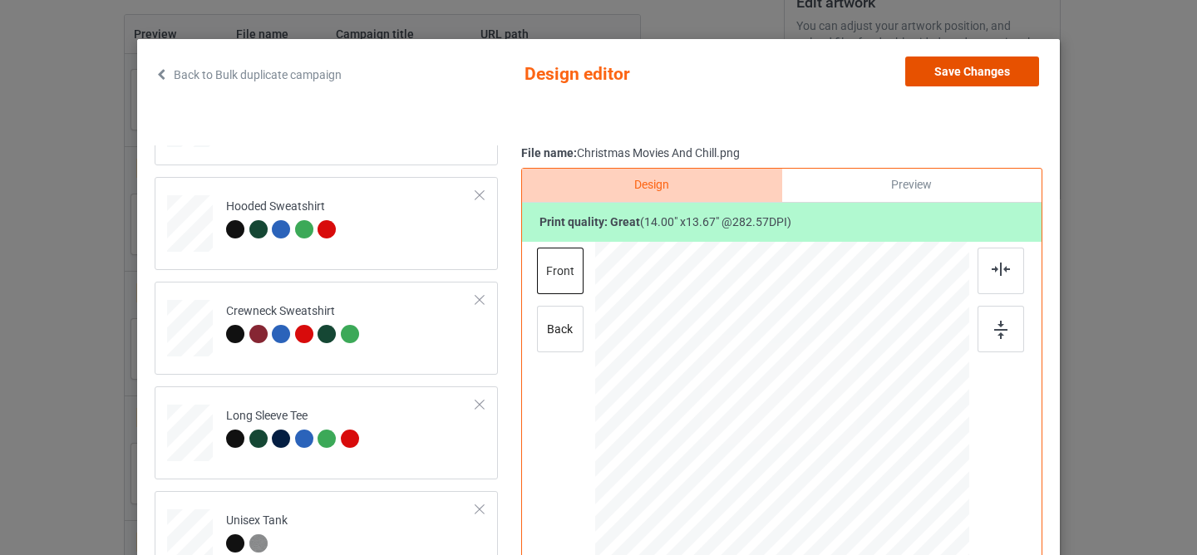
click at [943, 66] on button "Save Changes" at bounding box center [972, 72] width 134 height 30
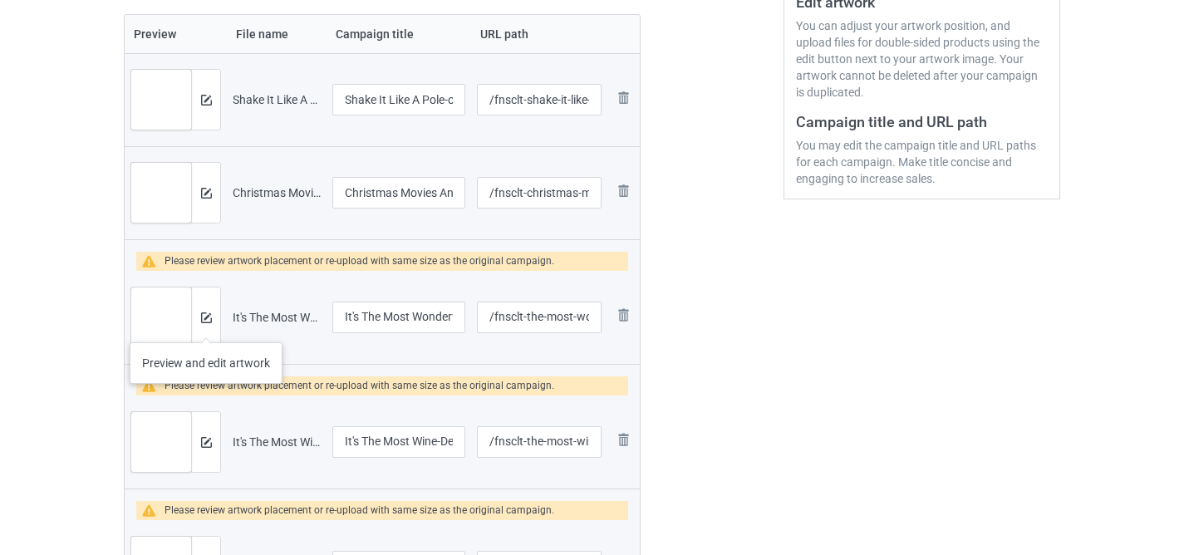
click at [204, 326] on div at bounding box center [205, 318] width 29 height 60
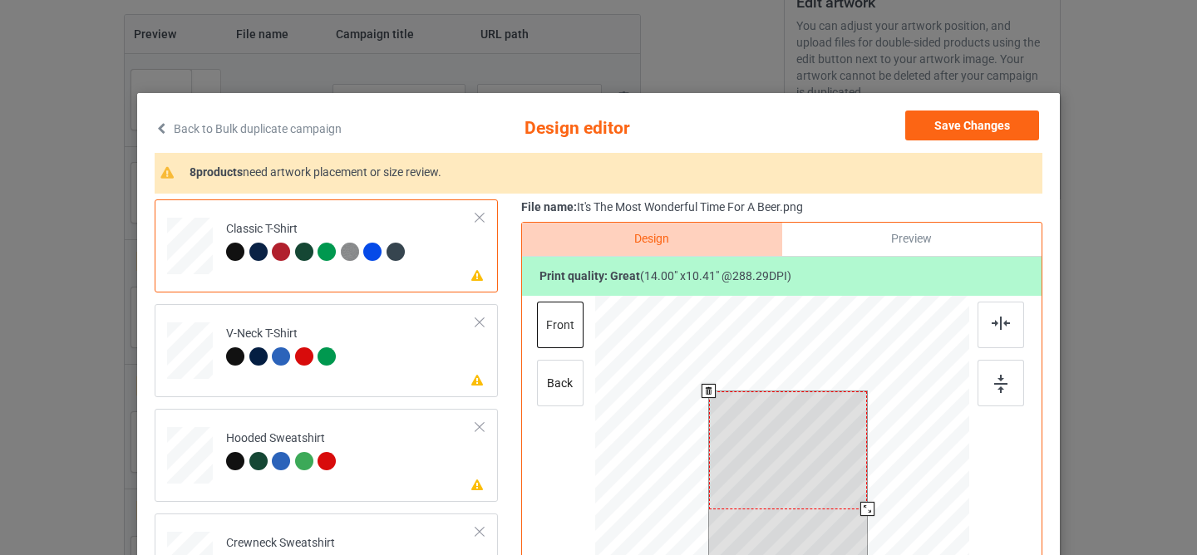
click at [731, 438] on div at bounding box center [788, 450] width 159 height 118
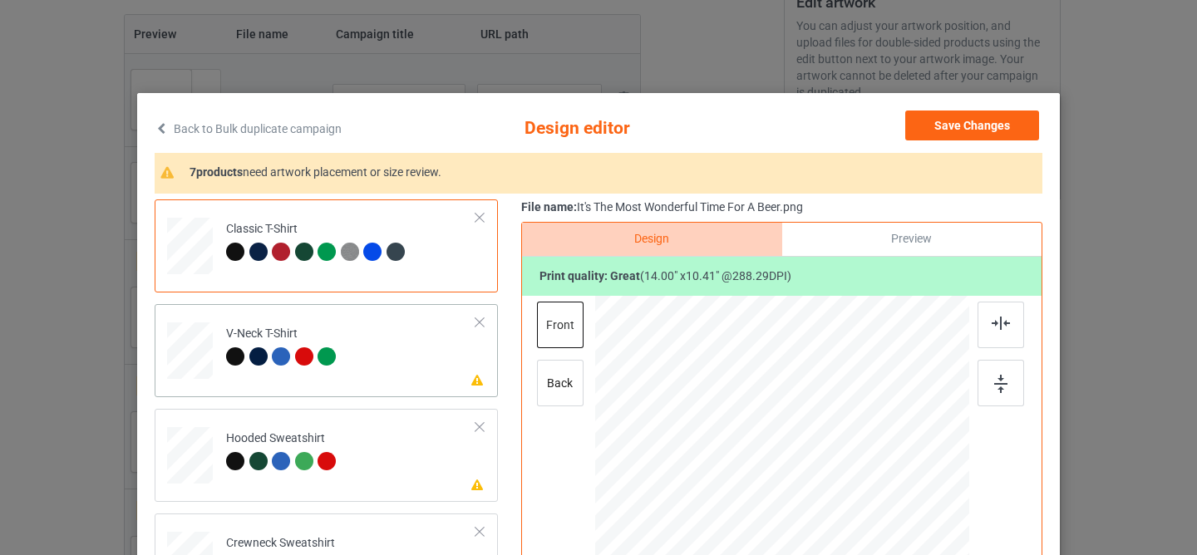
click at [411, 367] on td "Please review artwork placement V-Neck T-Shirt" at bounding box center [351, 347] width 268 height 73
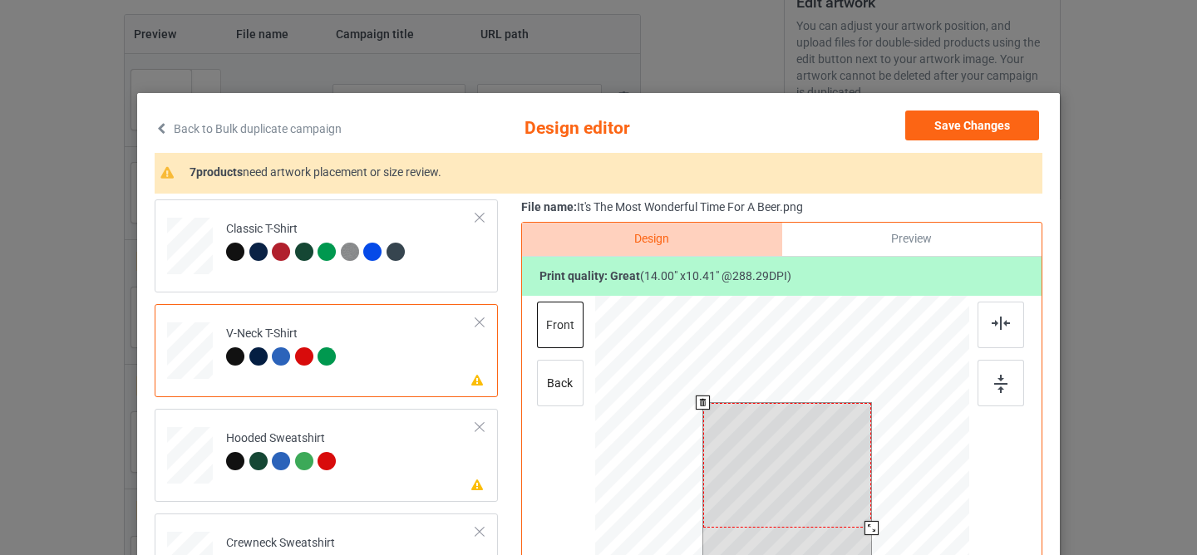
click at [755, 469] on div at bounding box center [787, 466] width 169 height 126
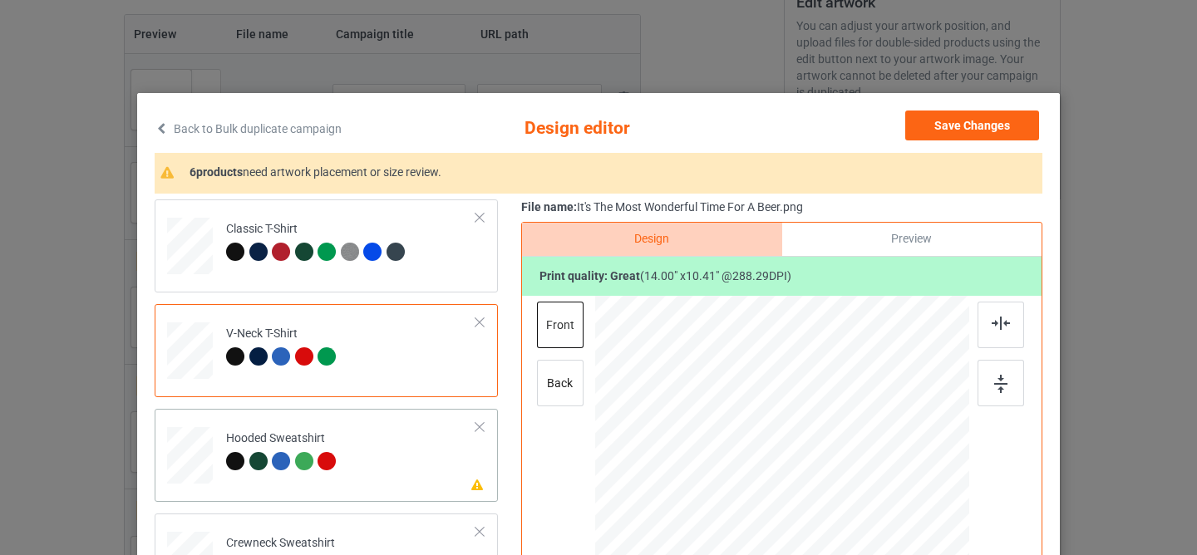
click at [348, 490] on div "Please review artwork placement Hooded Sweatshirt" at bounding box center [326, 455] width 343 height 93
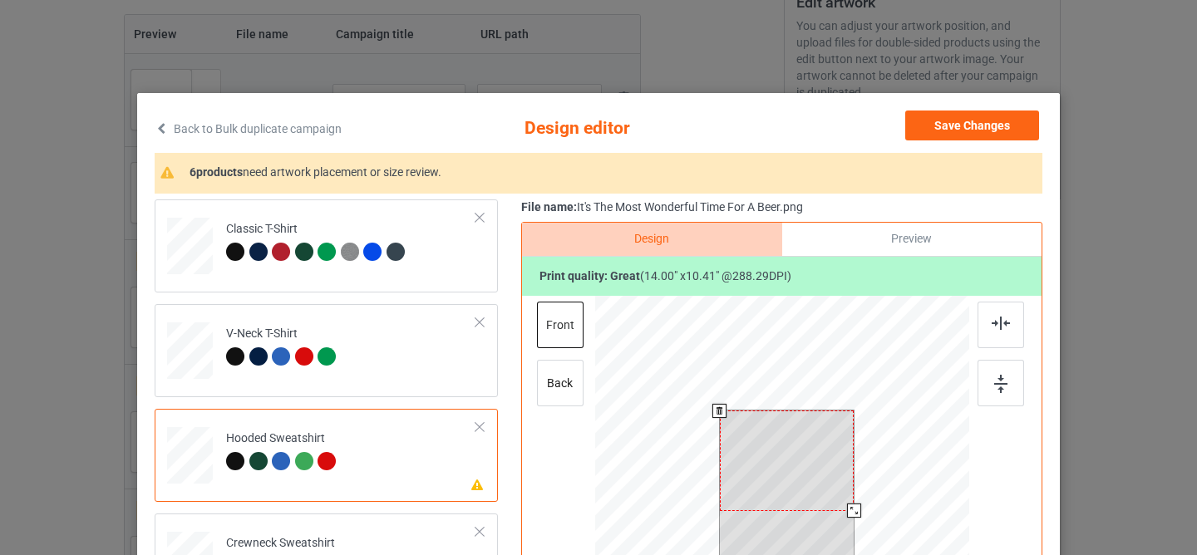
click at [742, 457] on div at bounding box center [787, 461] width 135 height 100
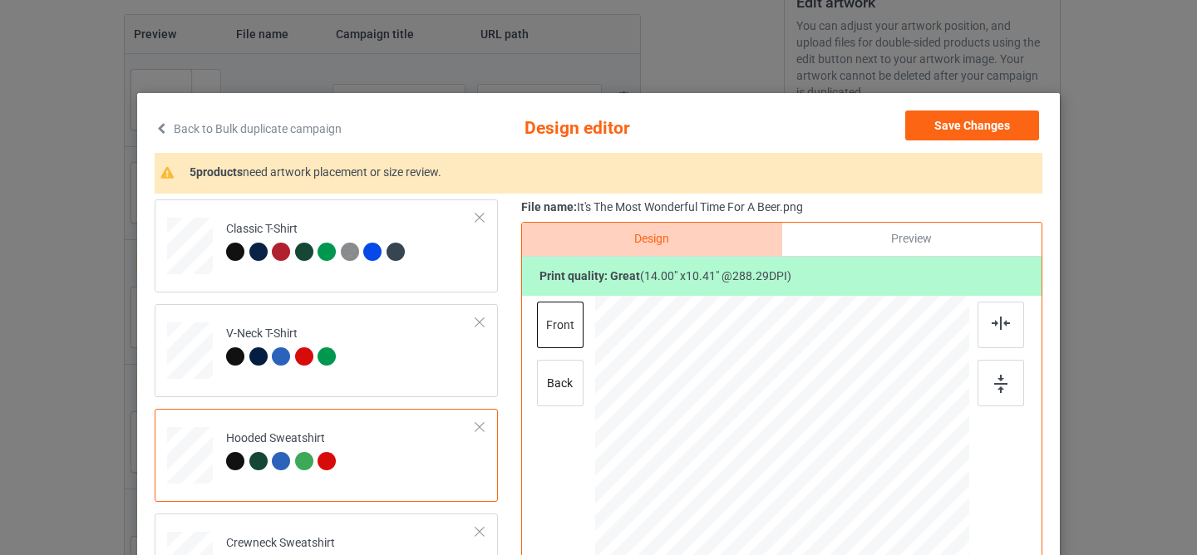
scroll to position [178, 0]
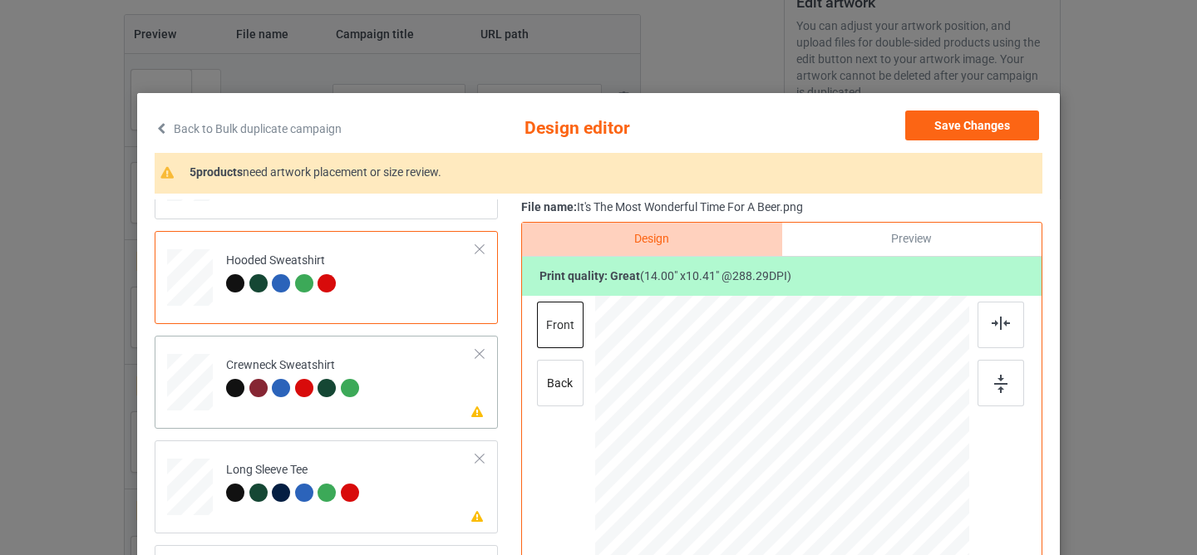
click at [401, 397] on td "Please review artwork placement Crewneck Sweatshirt" at bounding box center [351, 378] width 268 height 73
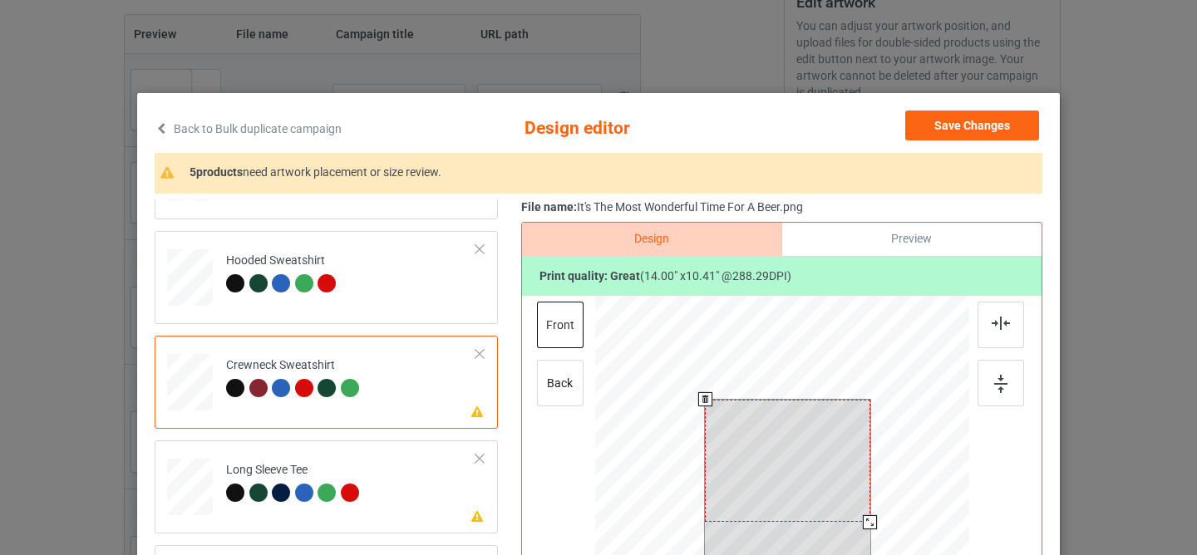
click at [746, 473] on div at bounding box center [787, 461] width 165 height 123
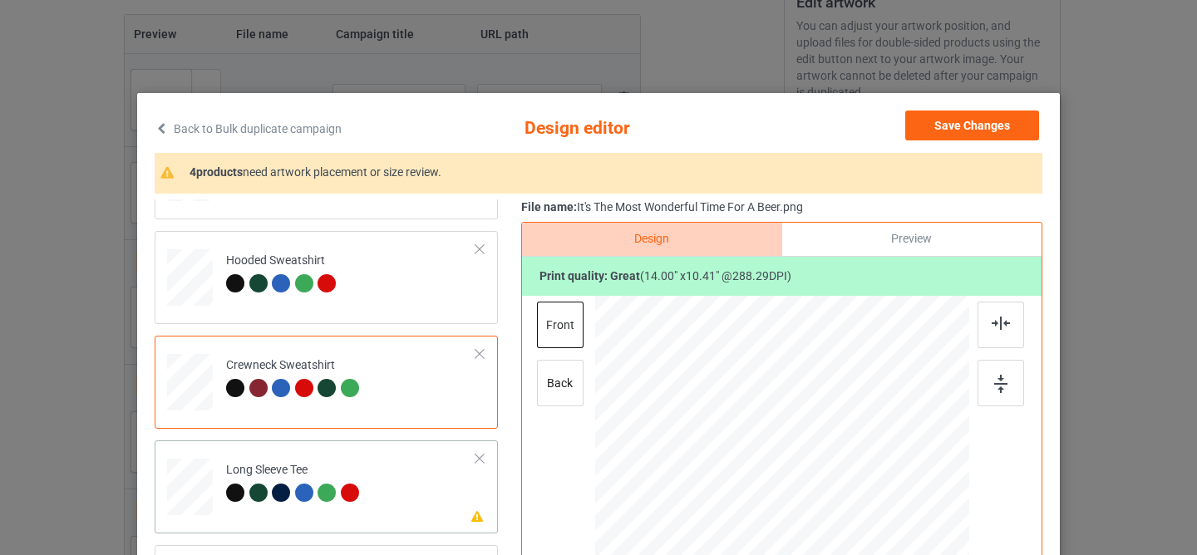
click at [399, 499] on td "Please review artwork placement Long Sleeve Tee" at bounding box center [351, 483] width 268 height 73
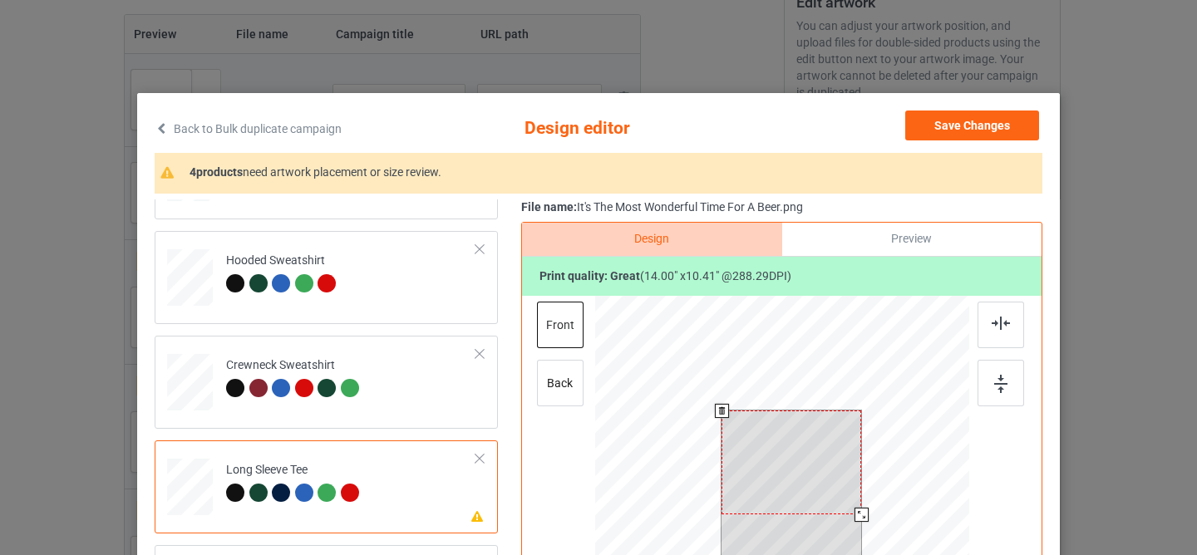
click at [768, 483] on div at bounding box center [791, 463] width 140 height 104
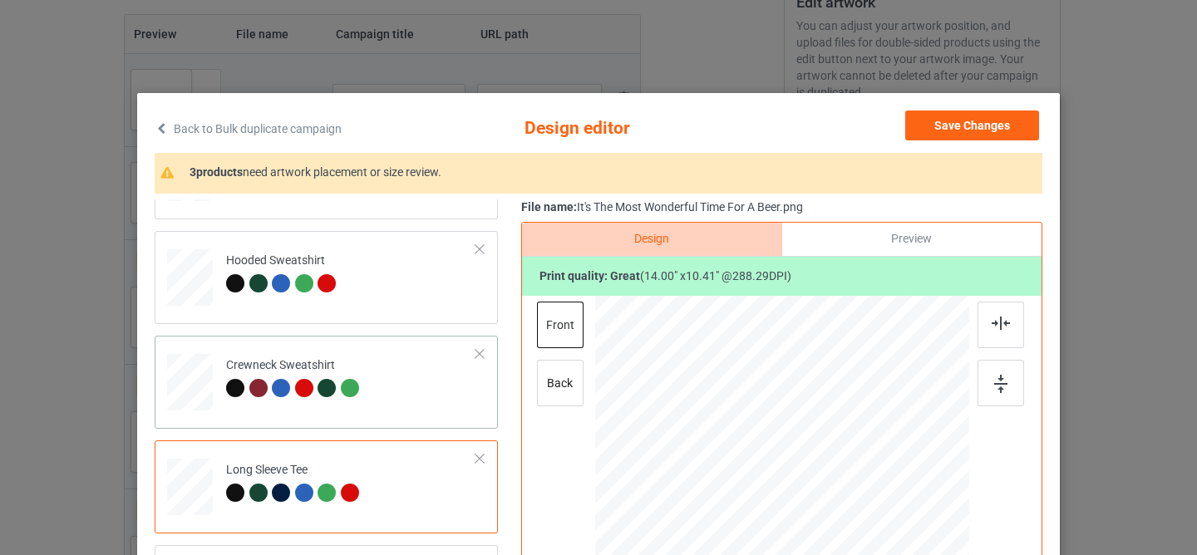
scroll to position [201, 0]
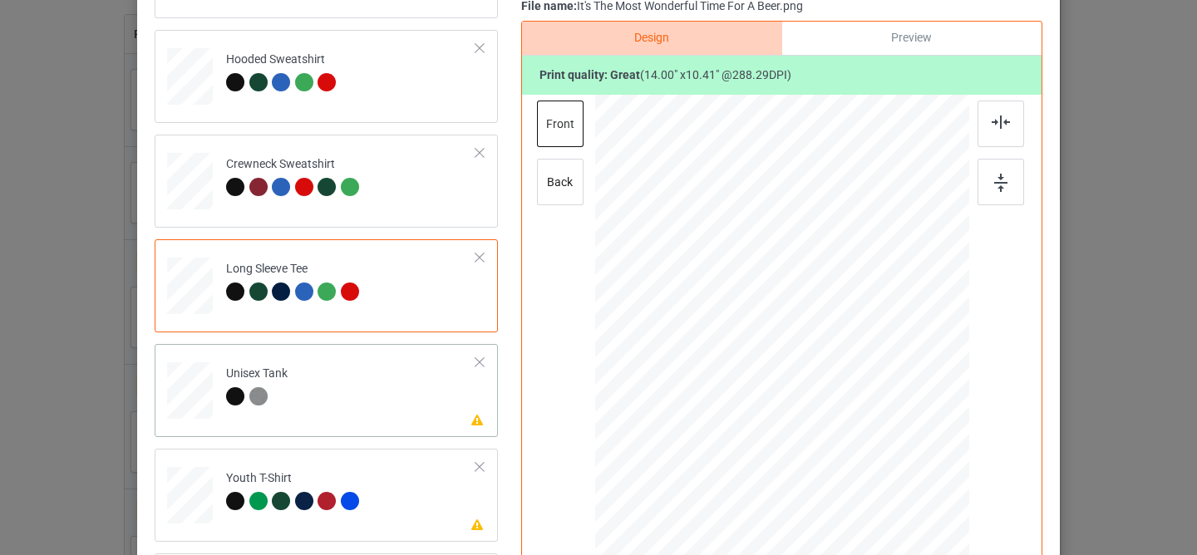
click at [373, 385] on td "Please review artwork placement Unisex Tank" at bounding box center [351, 387] width 268 height 73
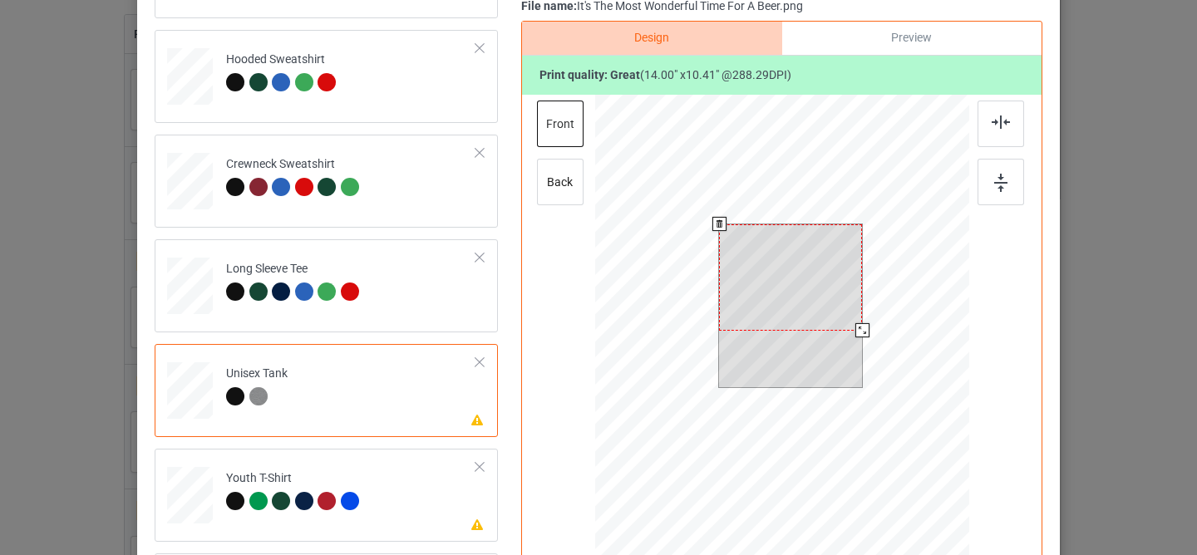
click at [750, 269] on div at bounding box center [790, 277] width 143 height 106
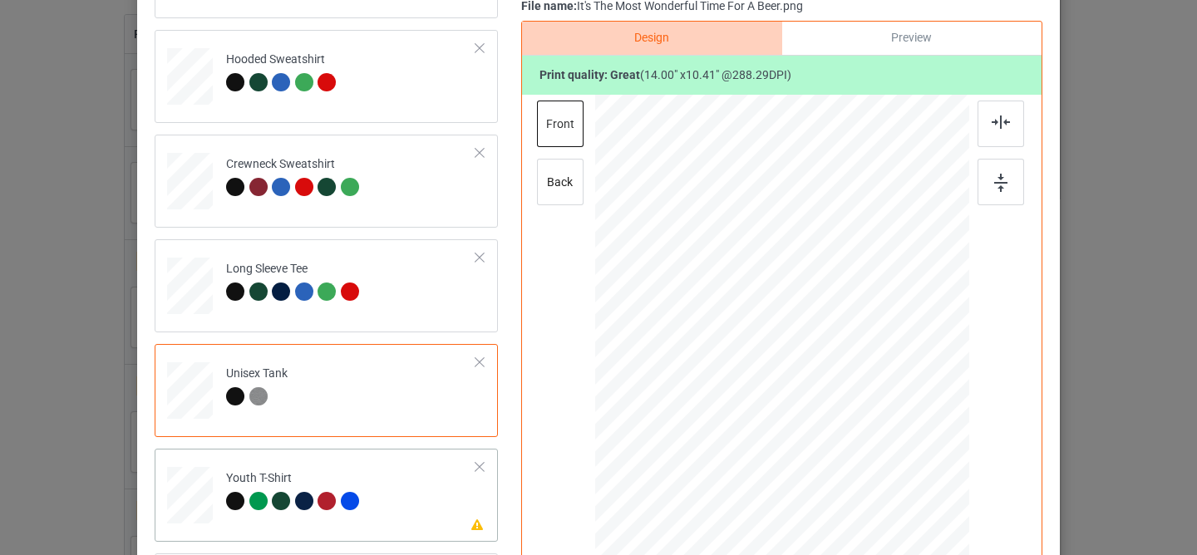
click at [431, 499] on td "Please review artwork placement Youth T-Shirt" at bounding box center [351, 491] width 268 height 73
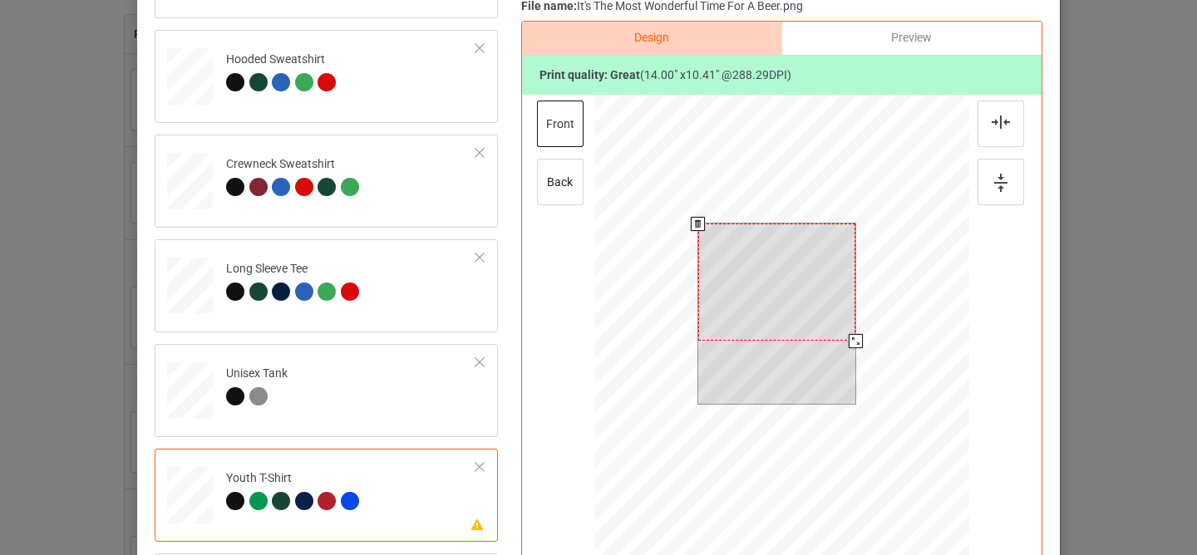
click at [779, 249] on div at bounding box center [777, 282] width 158 height 117
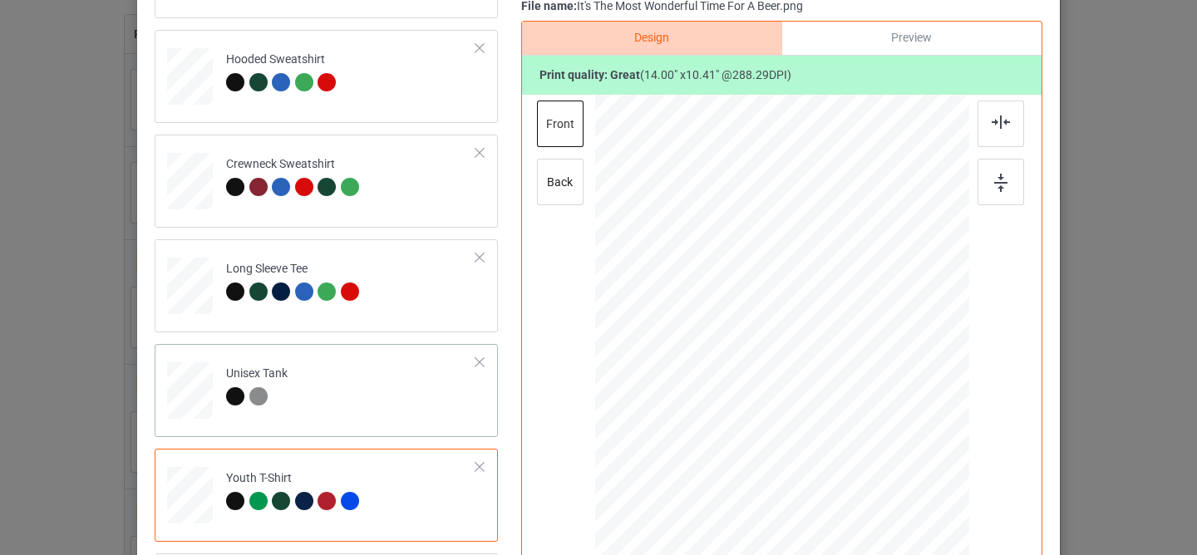
scroll to position [403, 0]
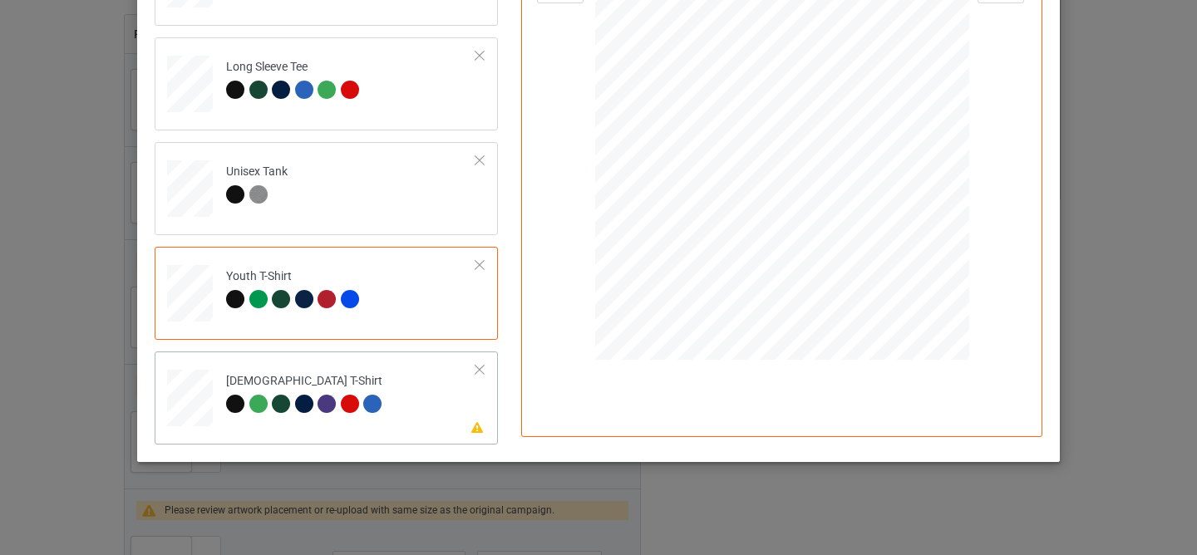
click at [421, 405] on td "Please review artwork placement [DEMOGRAPHIC_DATA] T-Shirt" at bounding box center [351, 394] width 268 height 73
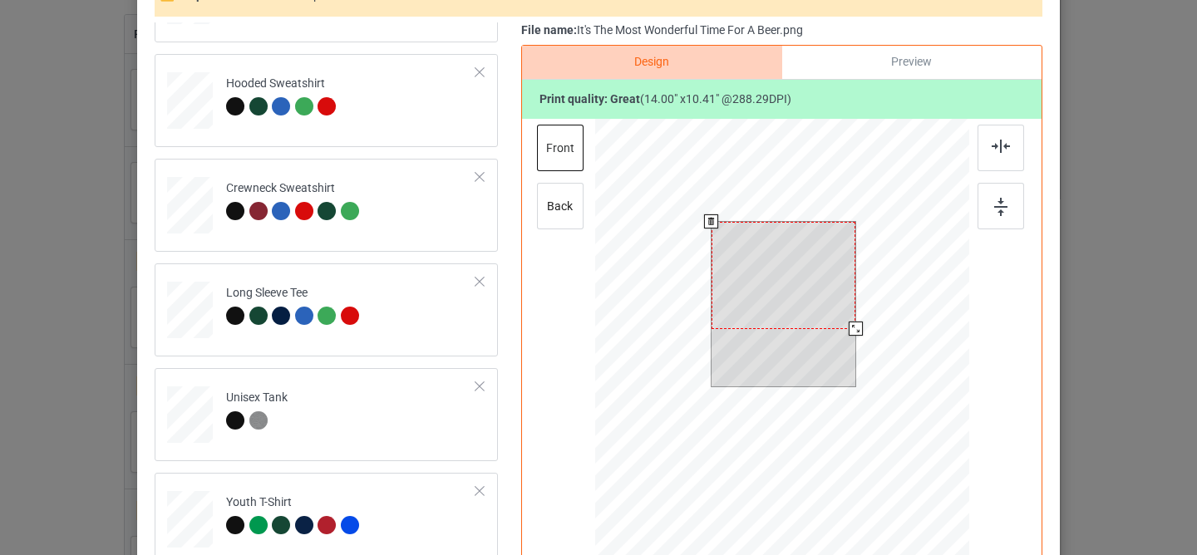
click at [762, 292] on div at bounding box center [783, 275] width 144 height 107
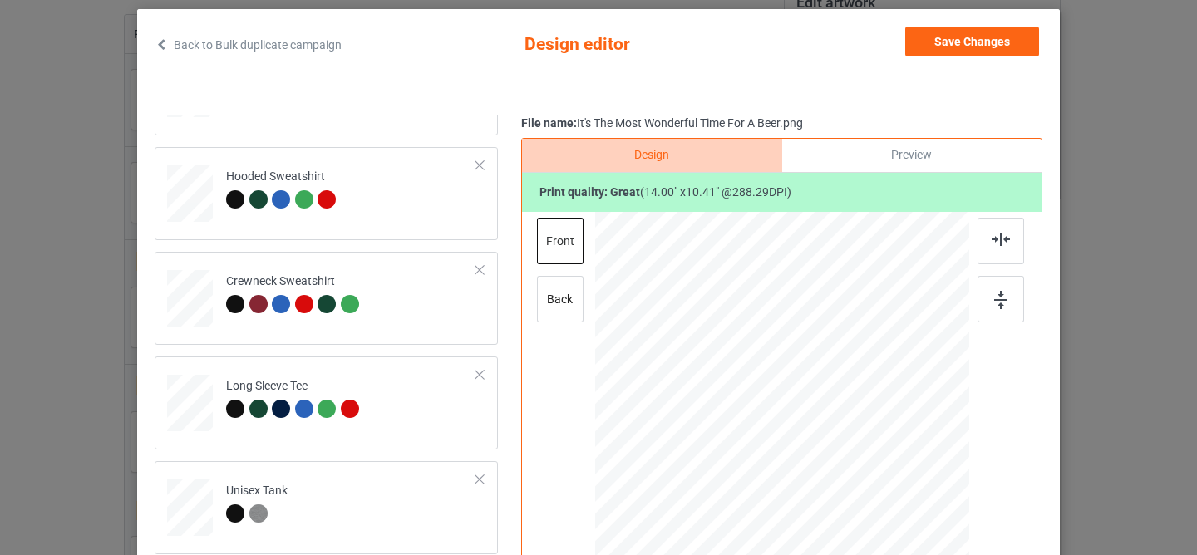
scroll to position [0, 0]
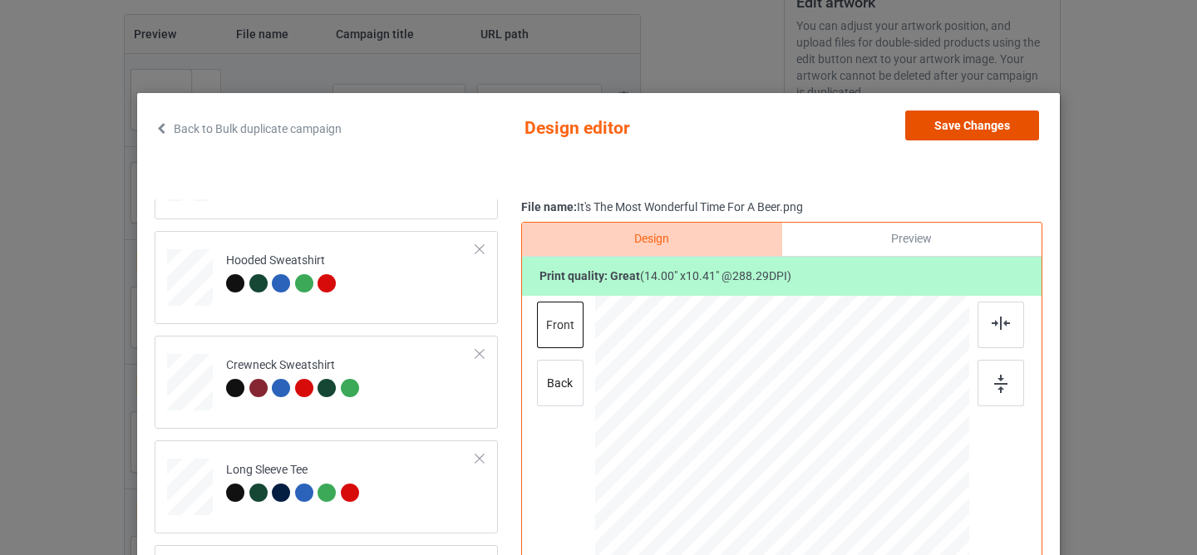
click at [946, 121] on button "Save Changes" at bounding box center [972, 126] width 134 height 30
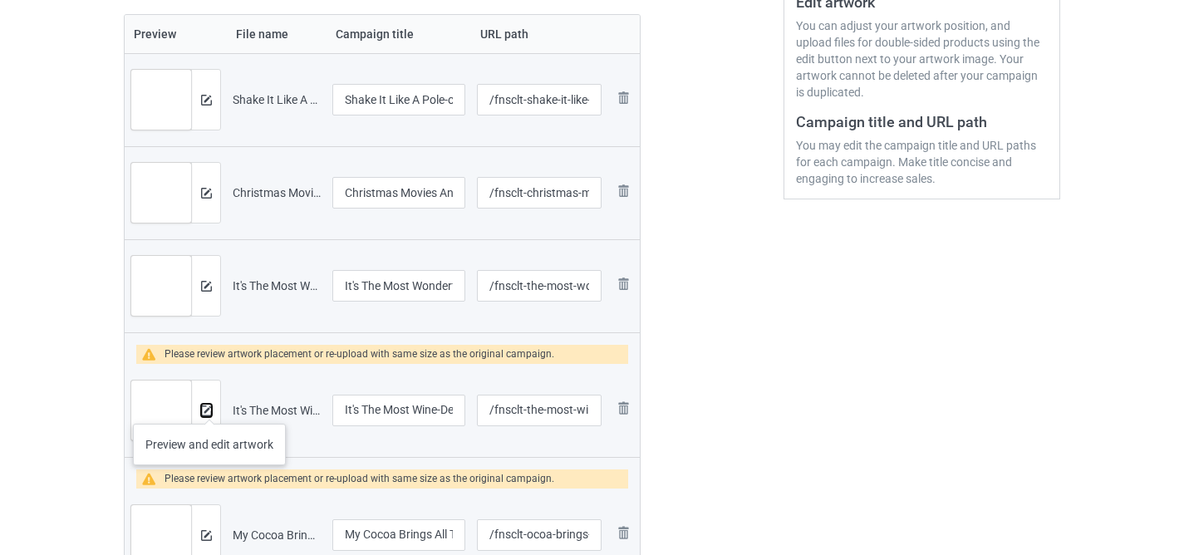
click at [210, 407] on img at bounding box center [206, 411] width 11 height 11
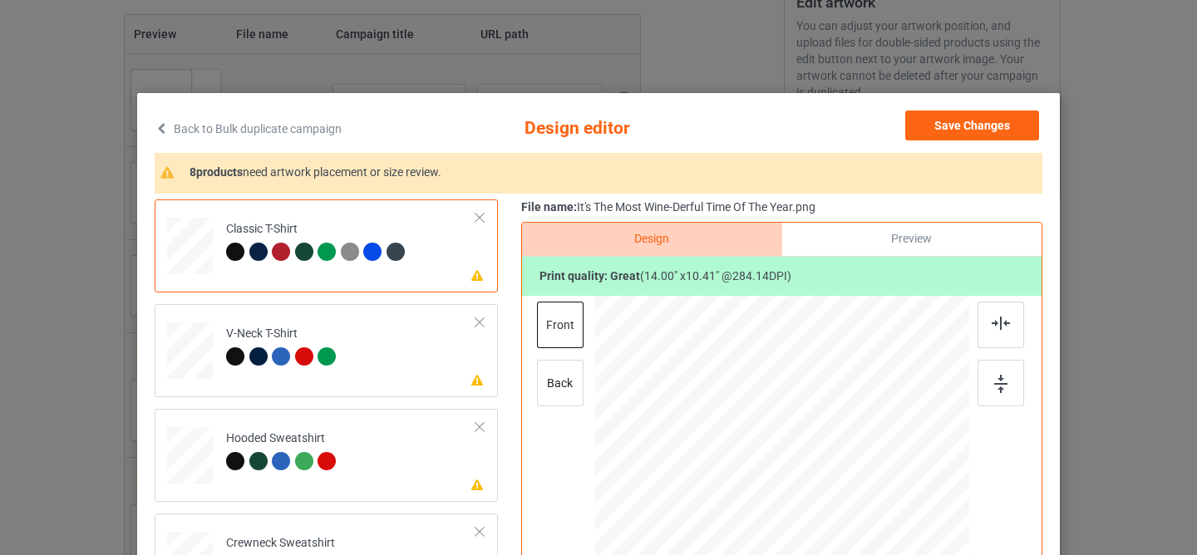
scroll to position [150, 0]
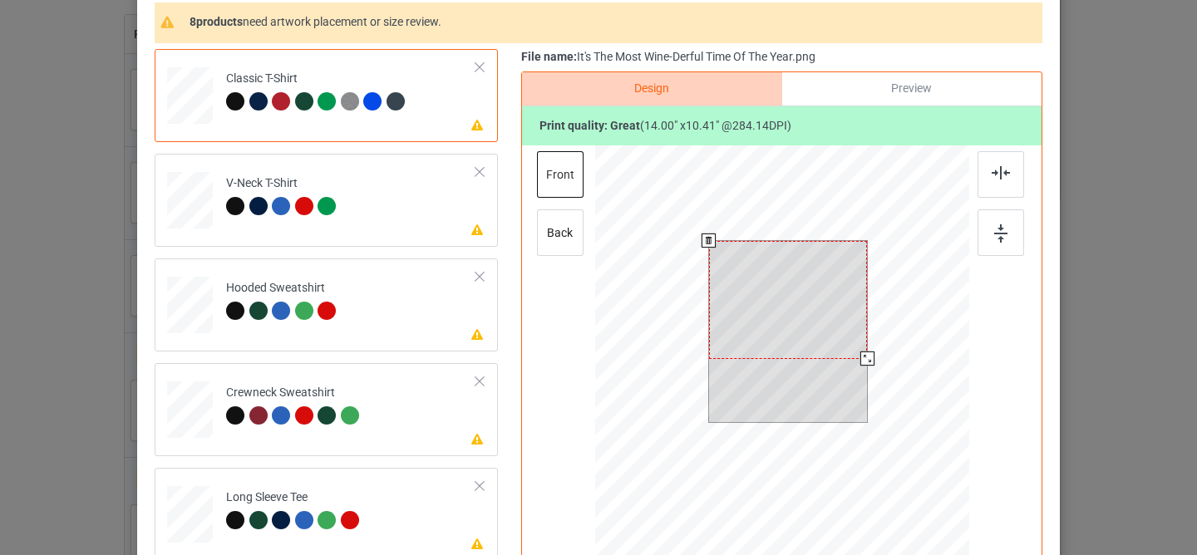
click at [780, 320] on div at bounding box center [788, 300] width 159 height 118
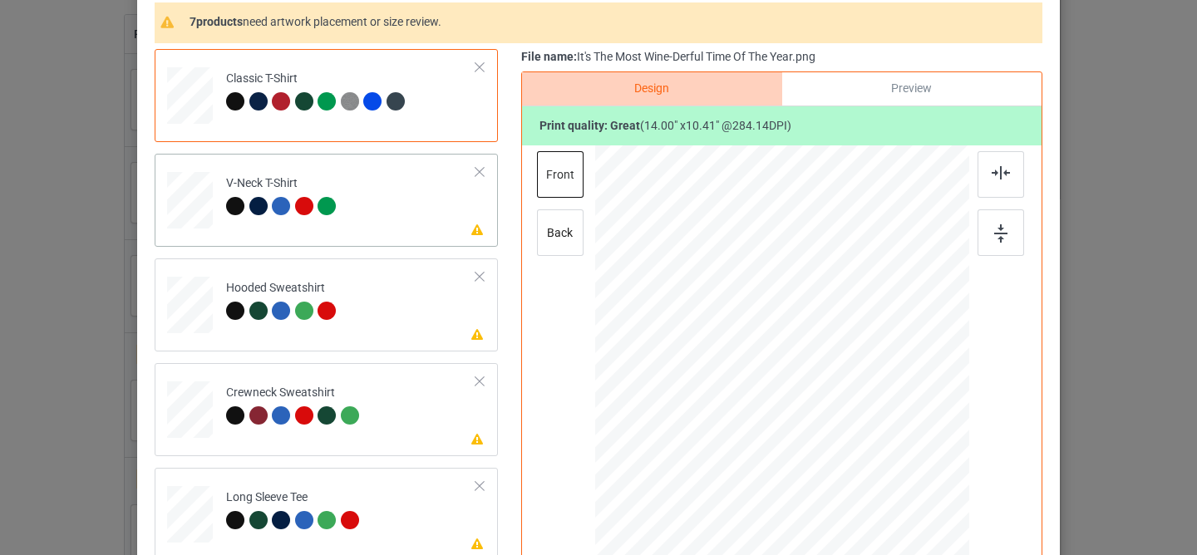
click at [390, 205] on td "Please review artwork placement V-Neck T-Shirt" at bounding box center [351, 196] width 268 height 73
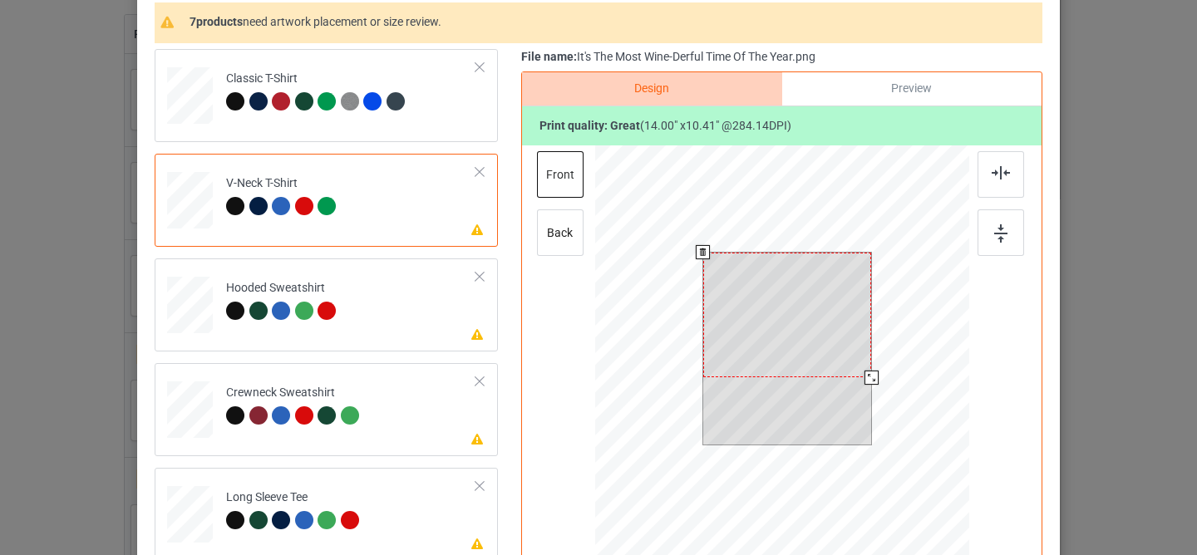
click at [754, 313] on div at bounding box center [787, 316] width 169 height 126
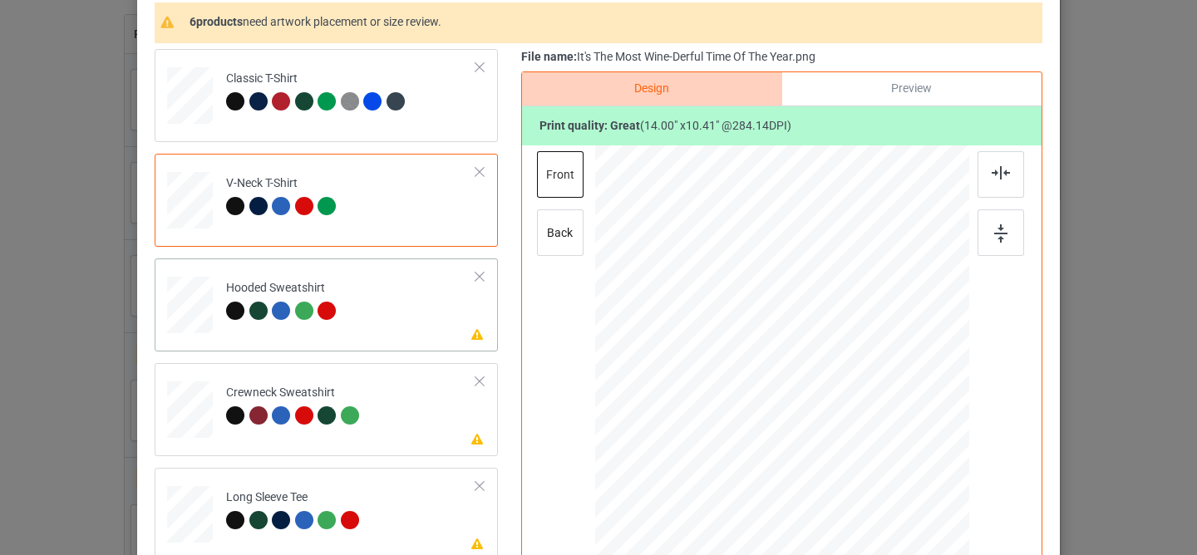
click at [386, 312] on td "Please review artwork placement Hooded Sweatshirt" at bounding box center [351, 301] width 268 height 73
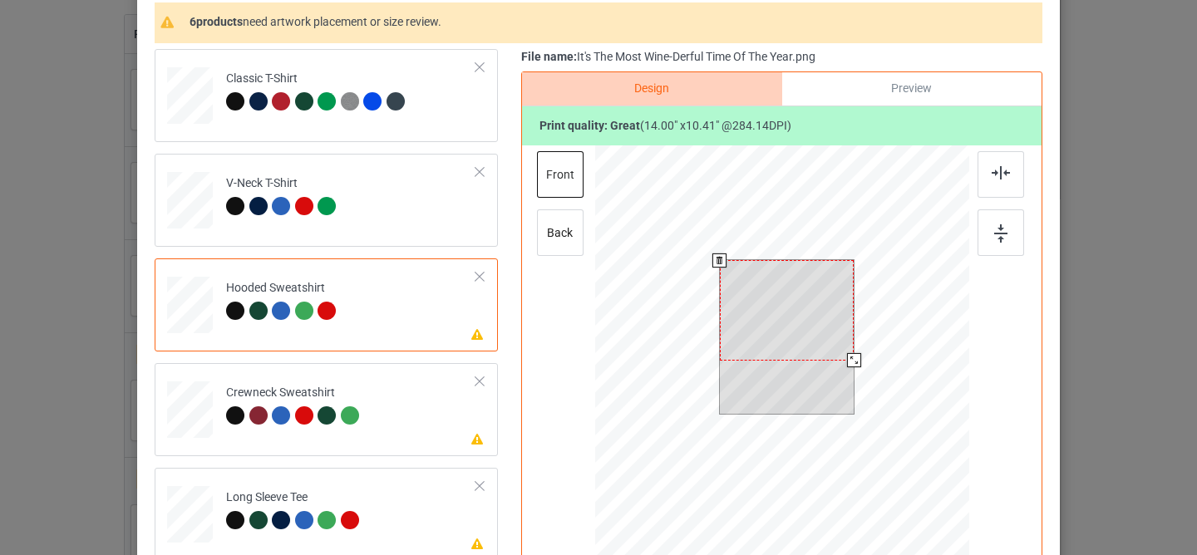
click at [742, 333] on div at bounding box center [787, 310] width 135 height 100
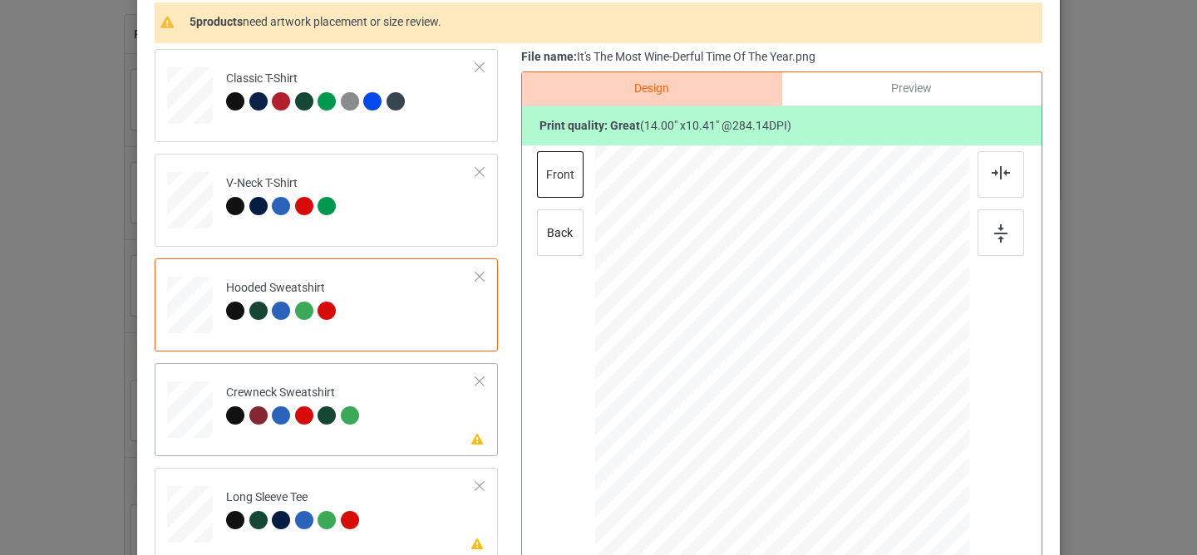
click at [367, 425] on td "Please review artwork placement Crewneck Sweatshirt" at bounding box center [351, 406] width 268 height 73
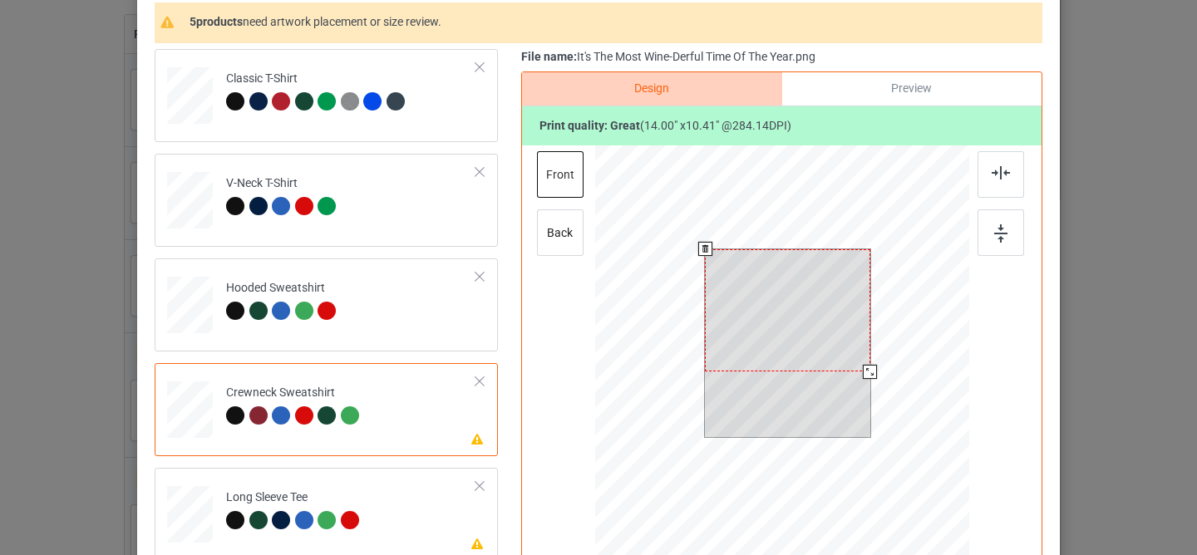
click at [775, 347] on div at bounding box center [787, 310] width 165 height 123
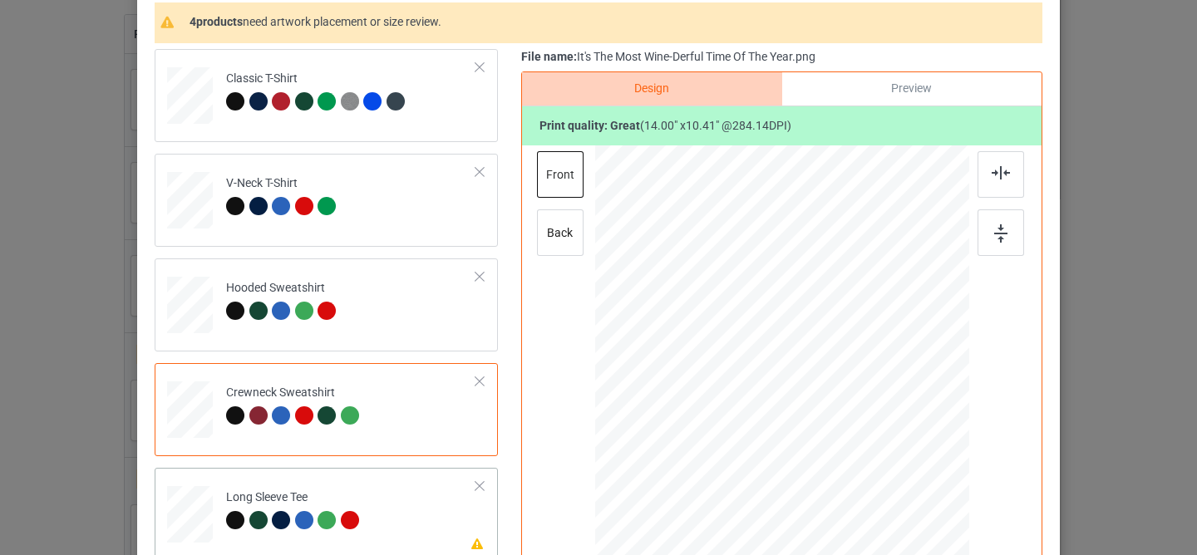
click at [405, 499] on td "Please review artwork placement Long Sleeve Tee" at bounding box center [351, 511] width 268 height 73
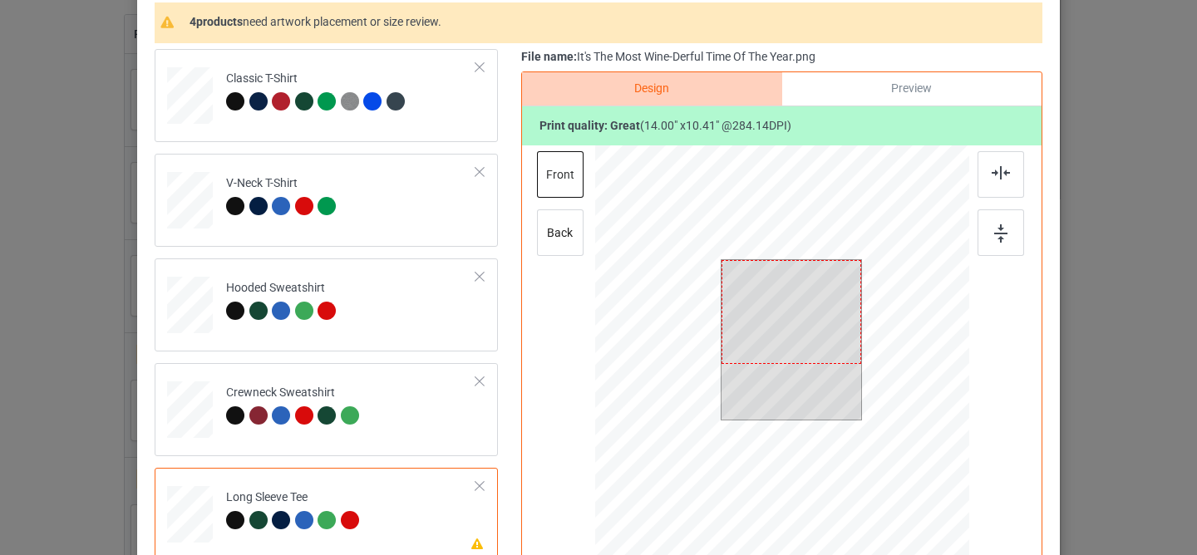
click at [775, 296] on div at bounding box center [791, 312] width 140 height 104
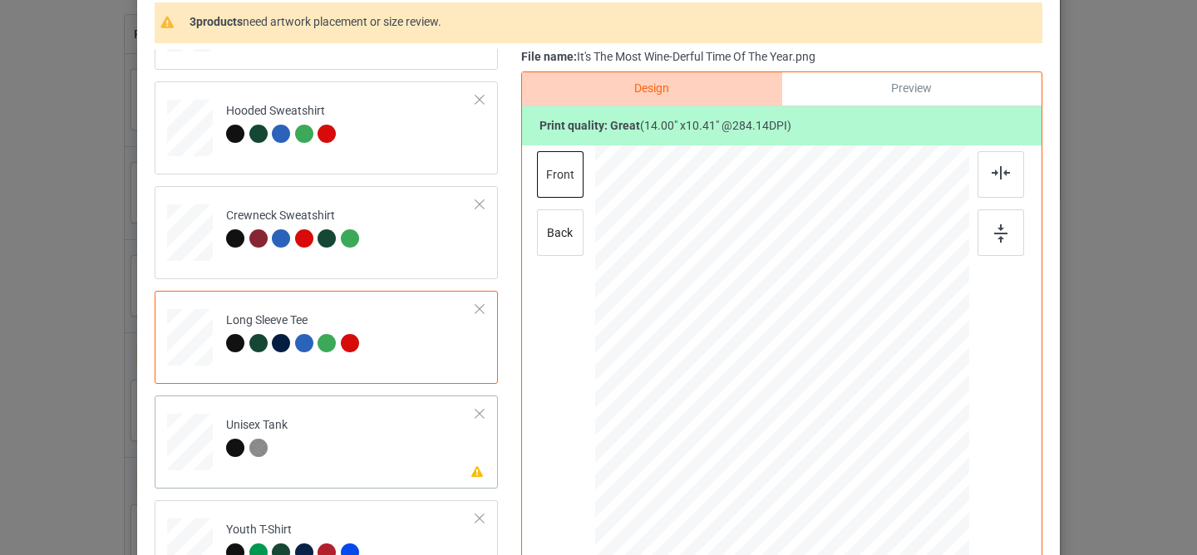
scroll to position [178, 0]
click at [381, 445] on td "Please review artwork placement Unisex Tank" at bounding box center [351, 437] width 268 height 73
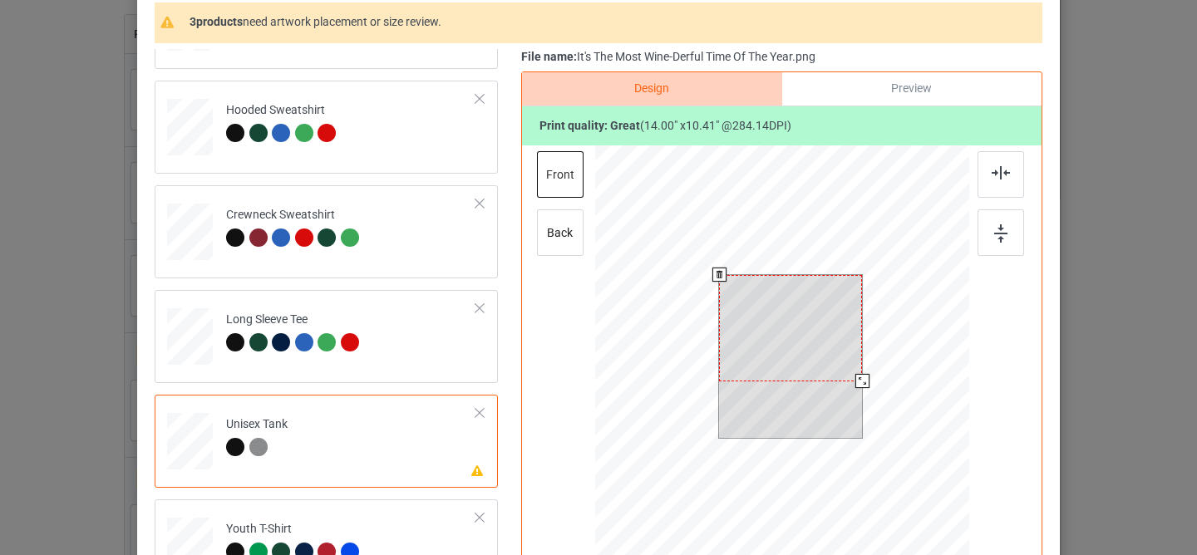
click at [779, 302] on div at bounding box center [790, 328] width 143 height 106
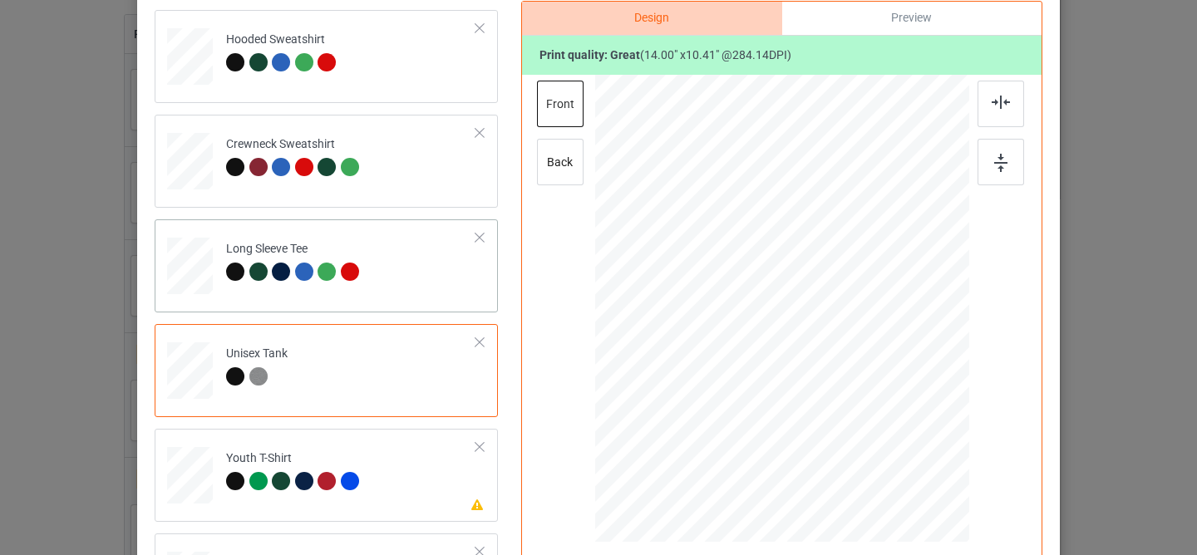
scroll to position [308, 0]
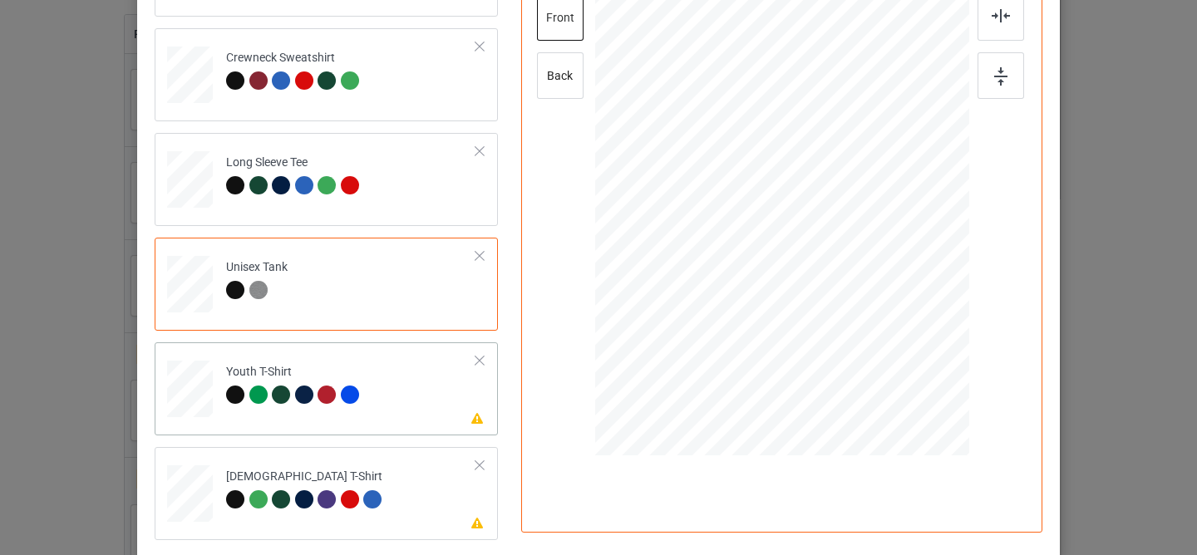
click at [416, 420] on td "Please review artwork placement Youth T-Shirt" at bounding box center [351, 385] width 268 height 73
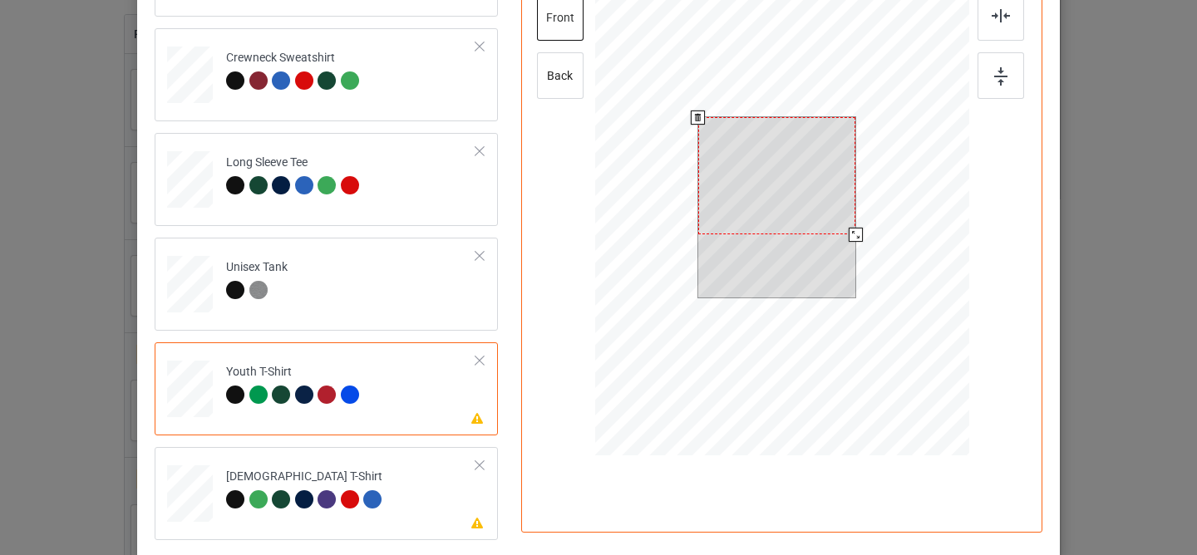
click at [772, 195] on div at bounding box center [777, 175] width 158 height 117
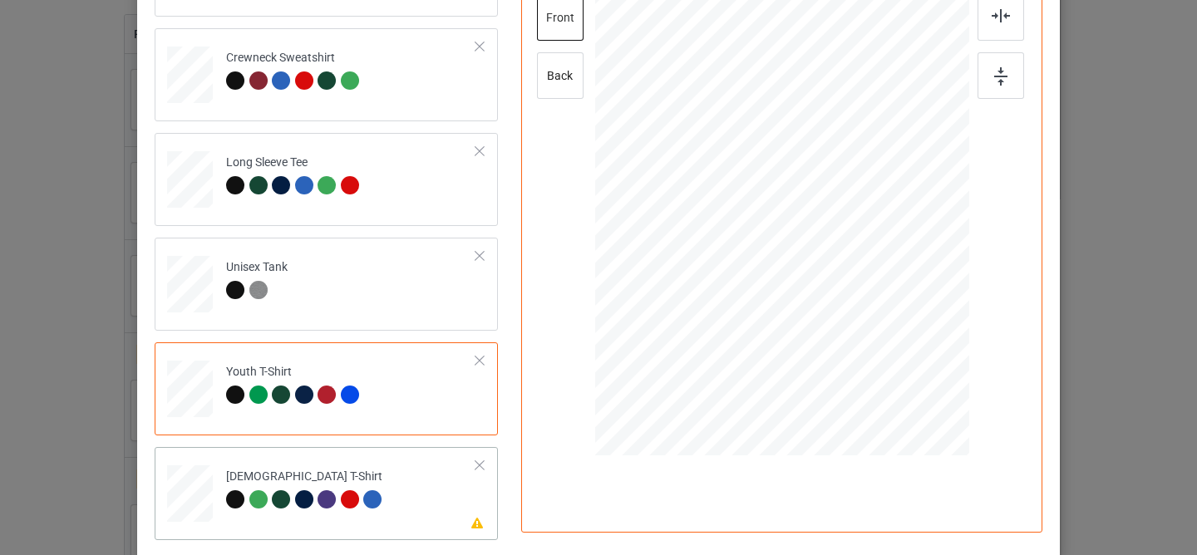
click at [386, 498] on td "Please review artwork placement [DEMOGRAPHIC_DATA] T-Shirt" at bounding box center [351, 490] width 268 height 73
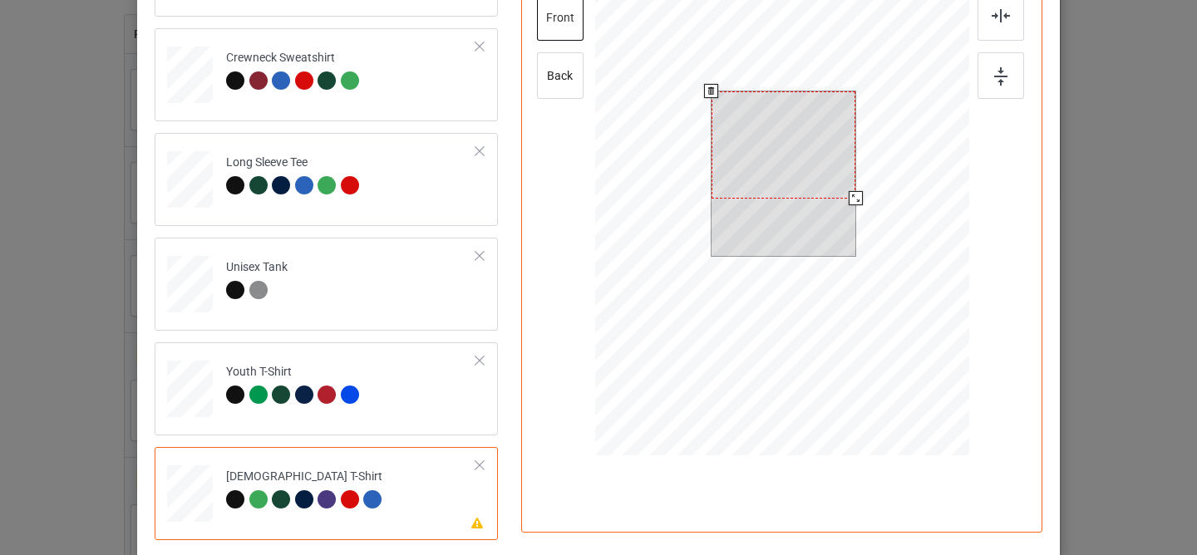
click at [731, 168] on div at bounding box center [783, 144] width 144 height 107
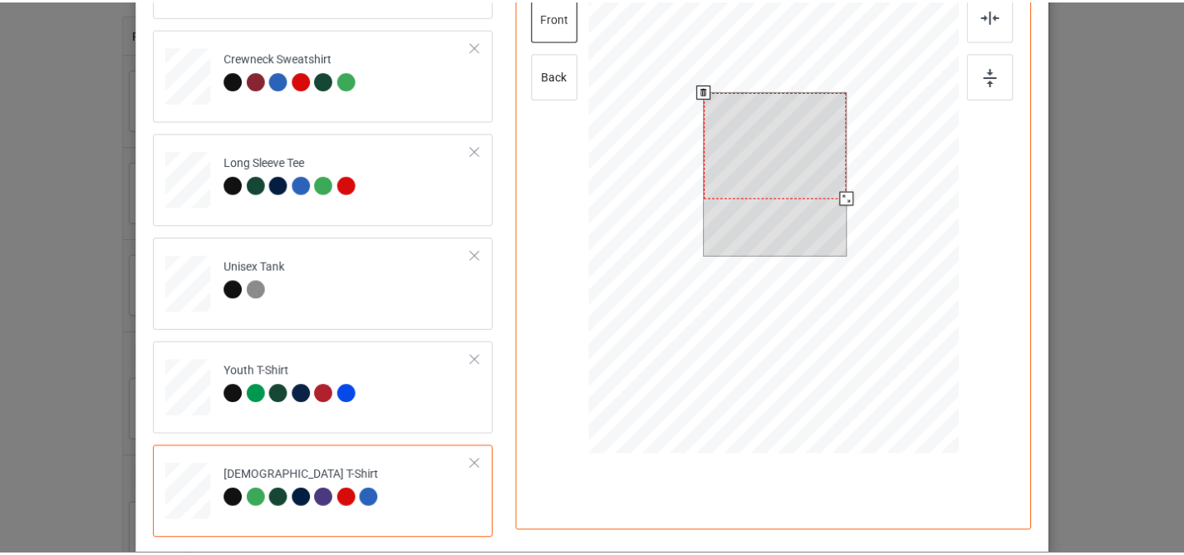
scroll to position [0, 0]
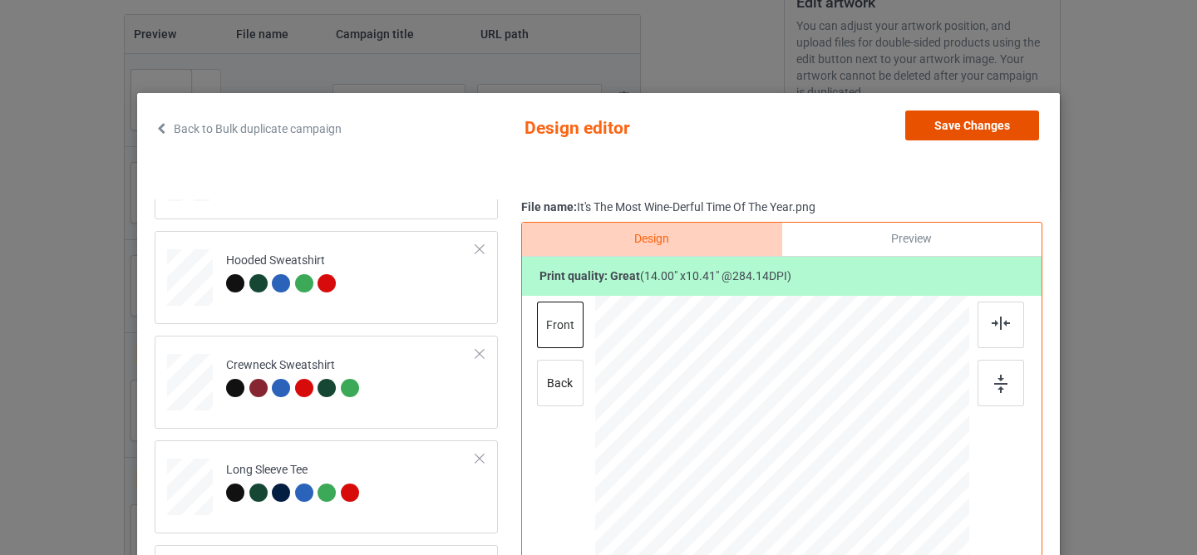
click at [958, 126] on button "Save Changes" at bounding box center [972, 126] width 134 height 30
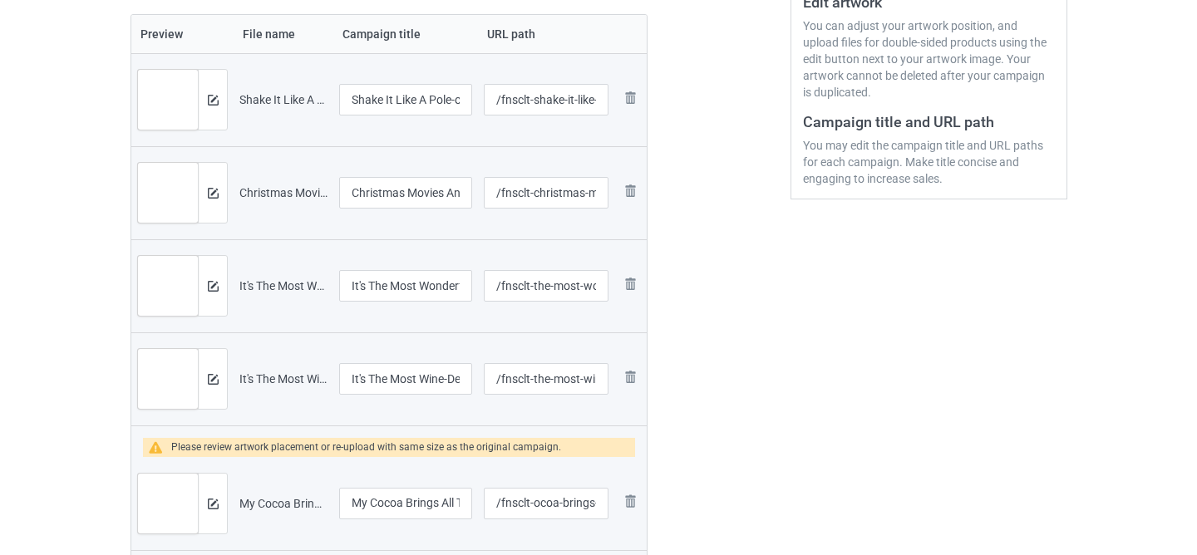
scroll to position [628, 0]
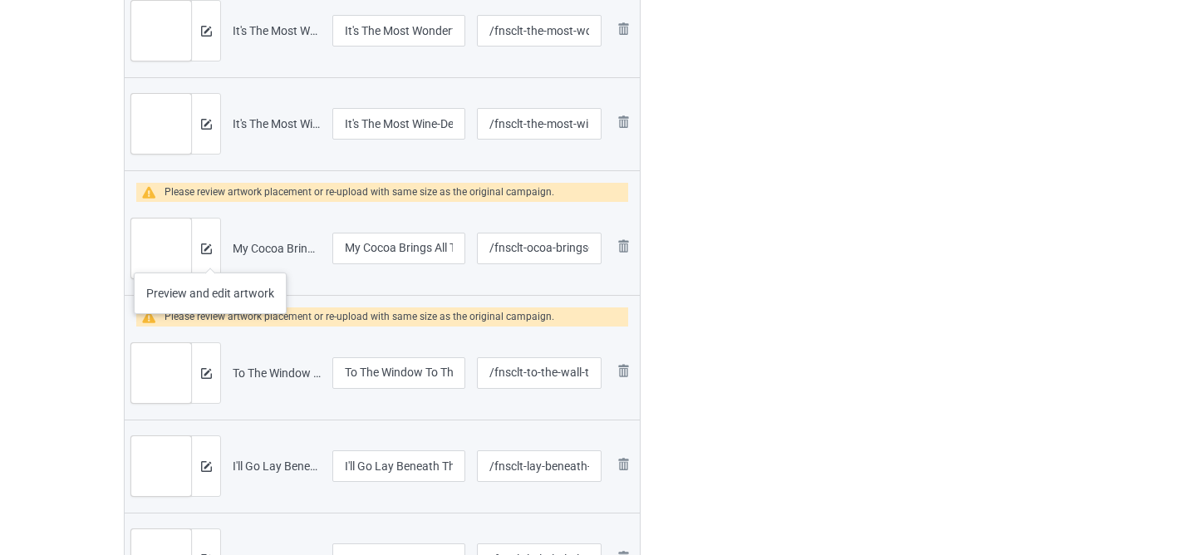
click at [210, 256] on div at bounding box center [205, 249] width 29 height 60
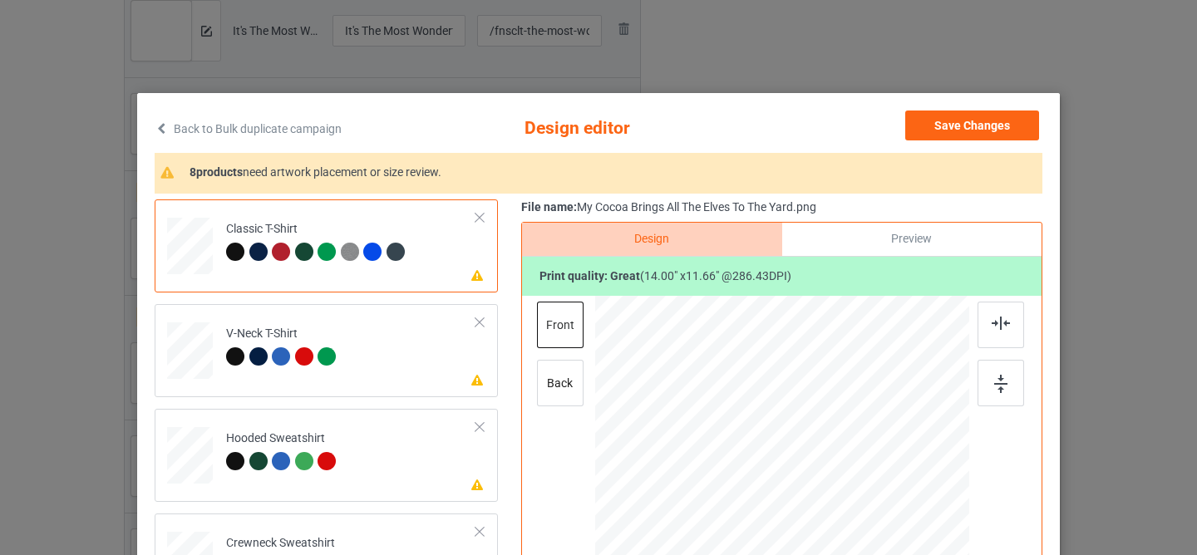
scroll to position [54, 0]
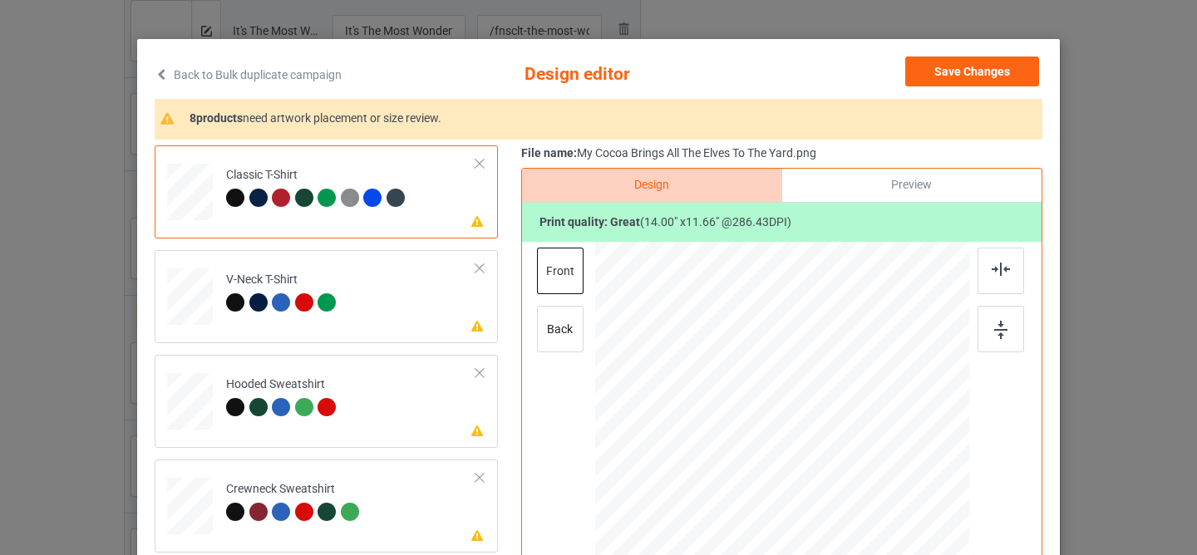
click at [746, 380] on div at bounding box center [788, 403] width 159 height 132
click at [404, 313] on td "Please review artwork placement V-Neck T-Shirt" at bounding box center [351, 293] width 268 height 73
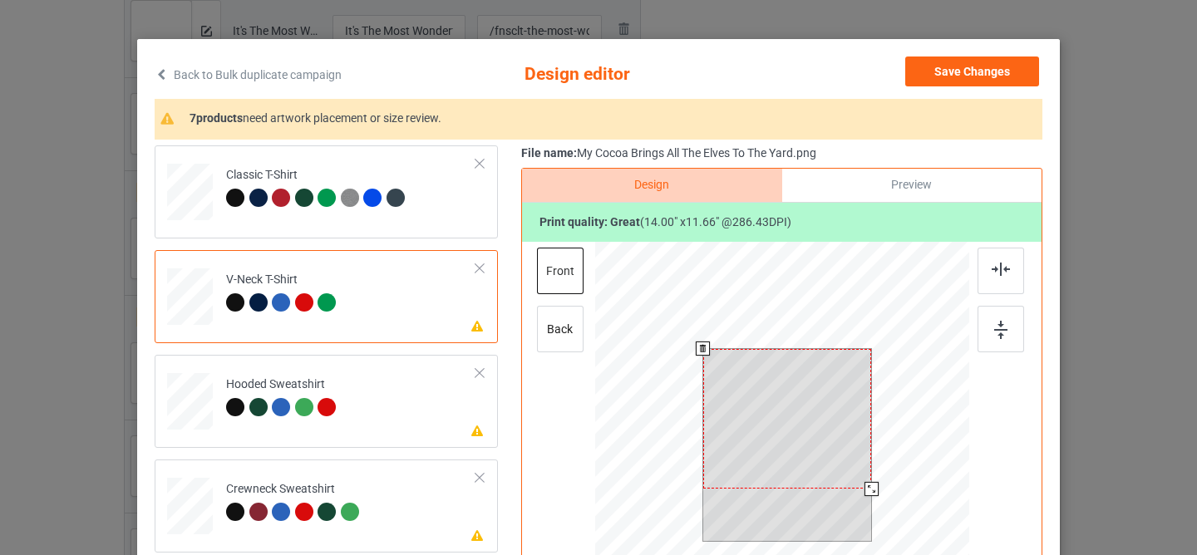
click at [780, 440] on div at bounding box center [787, 419] width 169 height 140
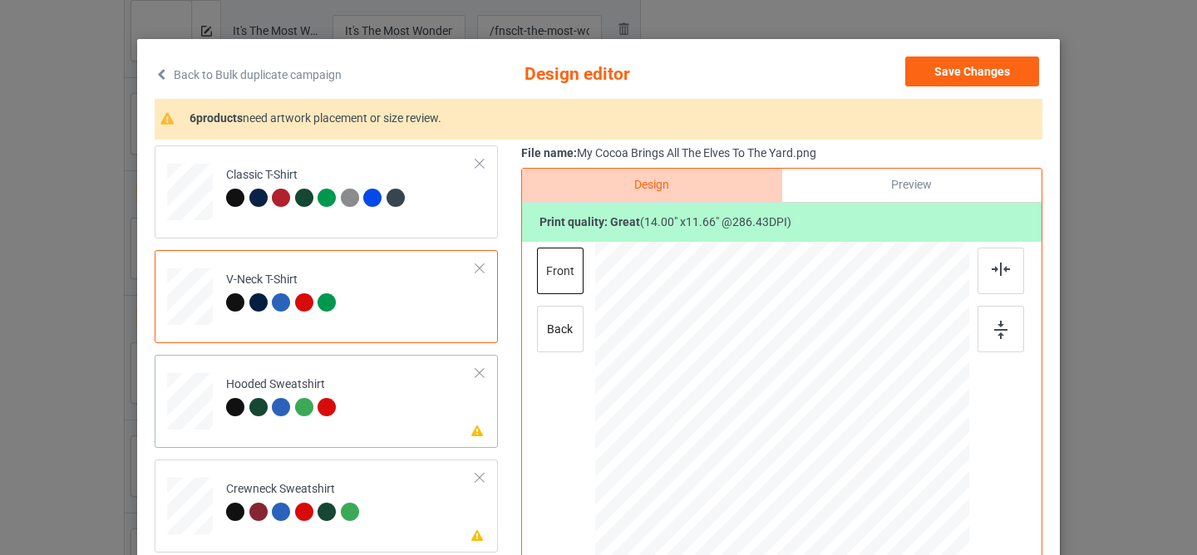
click at [406, 421] on td "Please review artwork placement Hooded Sweatshirt" at bounding box center [351, 398] width 268 height 73
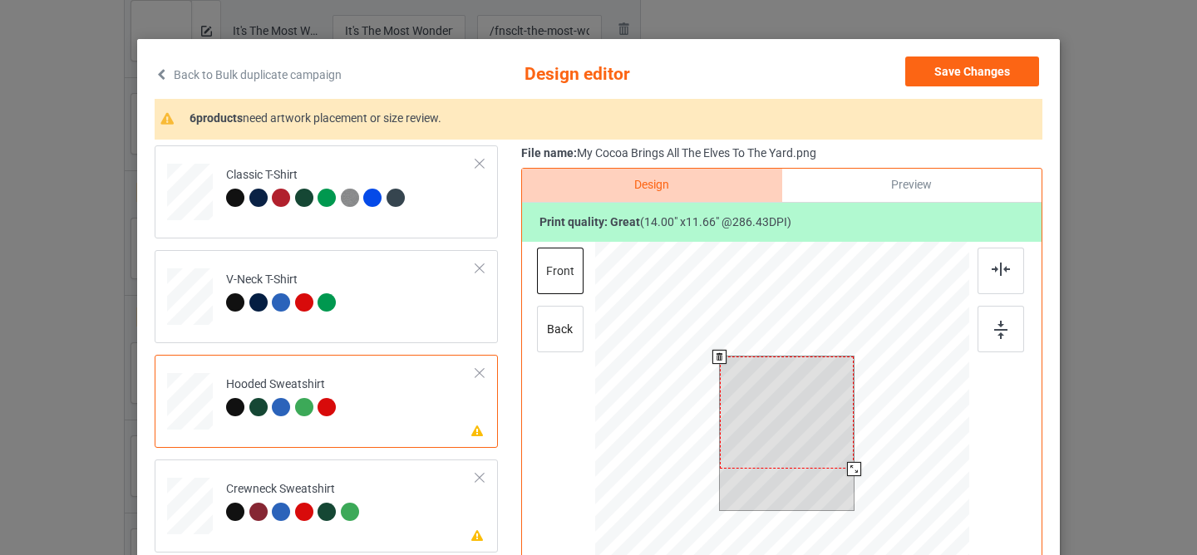
click at [774, 436] on div at bounding box center [787, 413] width 135 height 112
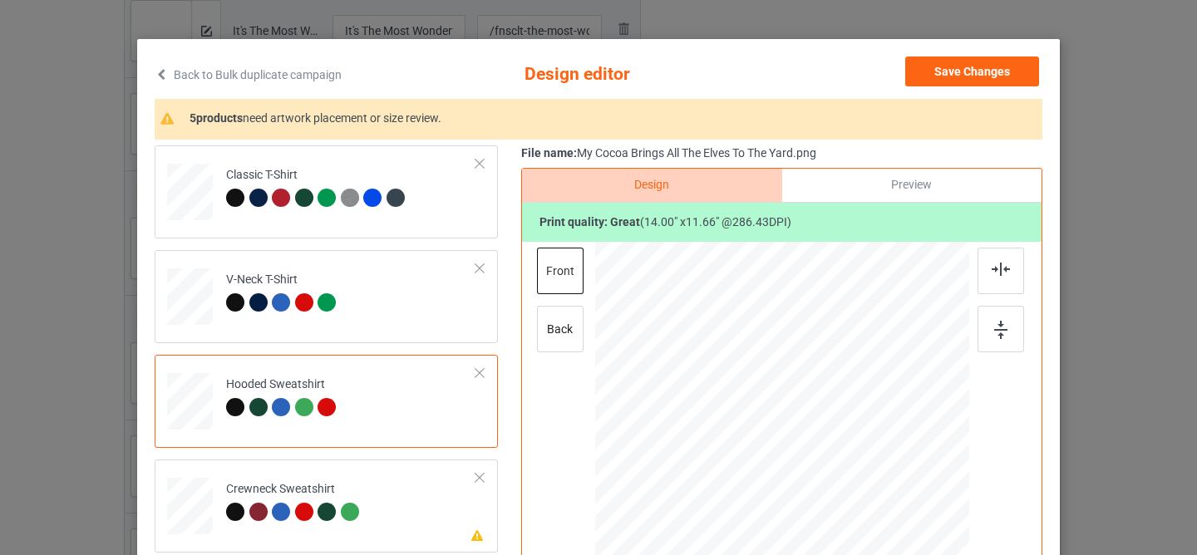
scroll to position [177, 0]
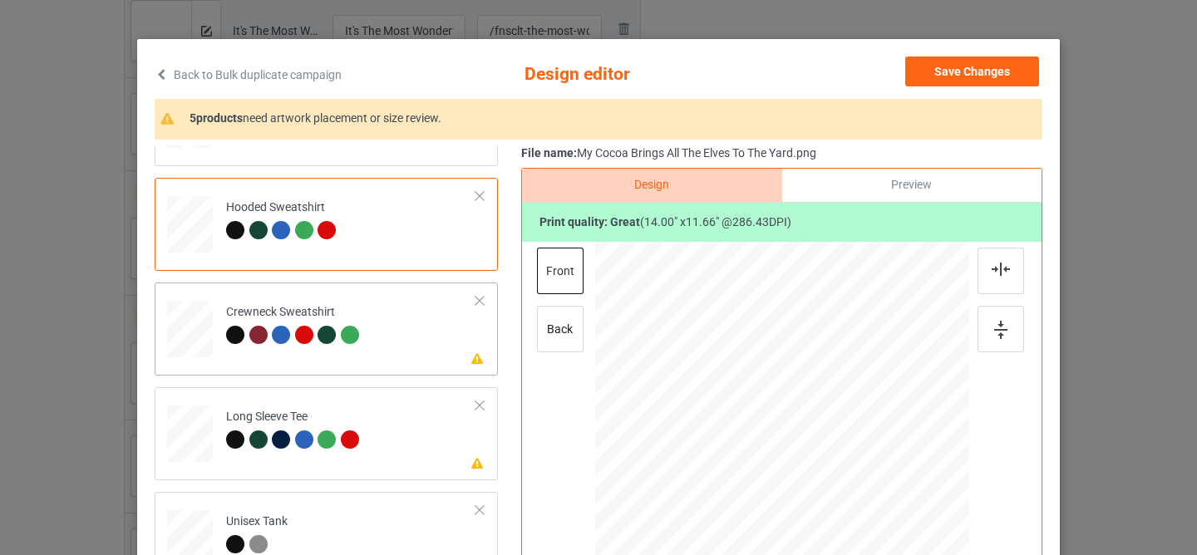
click at [377, 361] on td "Please review artwork placement Crewneck Sweatshirt" at bounding box center [351, 325] width 268 height 73
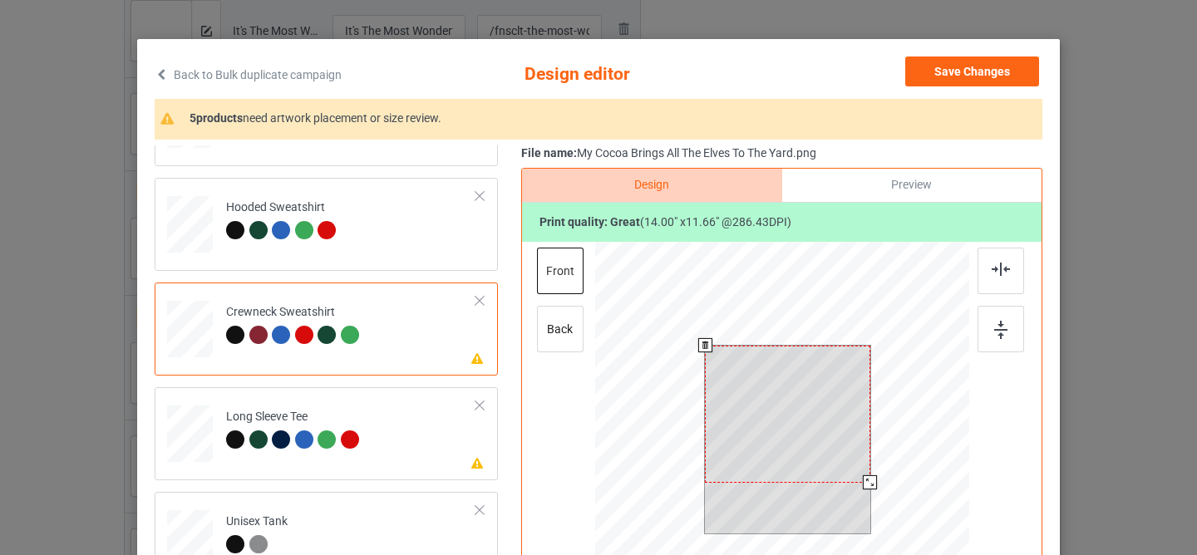
click at [757, 425] on div at bounding box center [787, 414] width 165 height 137
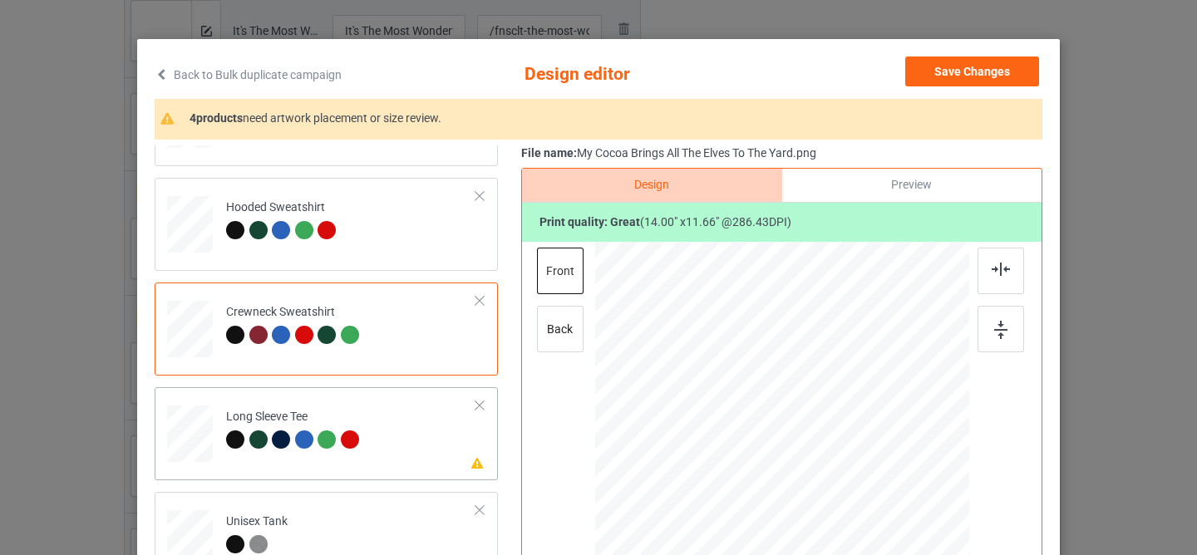
click at [401, 431] on td "Please review artwork placement Long Sleeve Tee" at bounding box center [351, 430] width 268 height 73
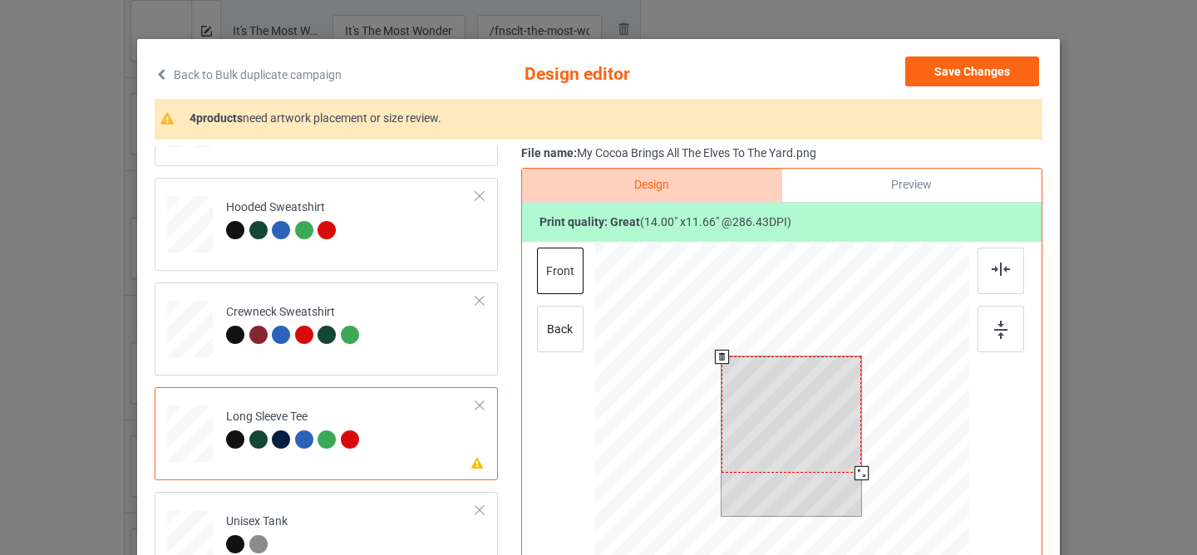
click at [772, 404] on div at bounding box center [791, 415] width 140 height 116
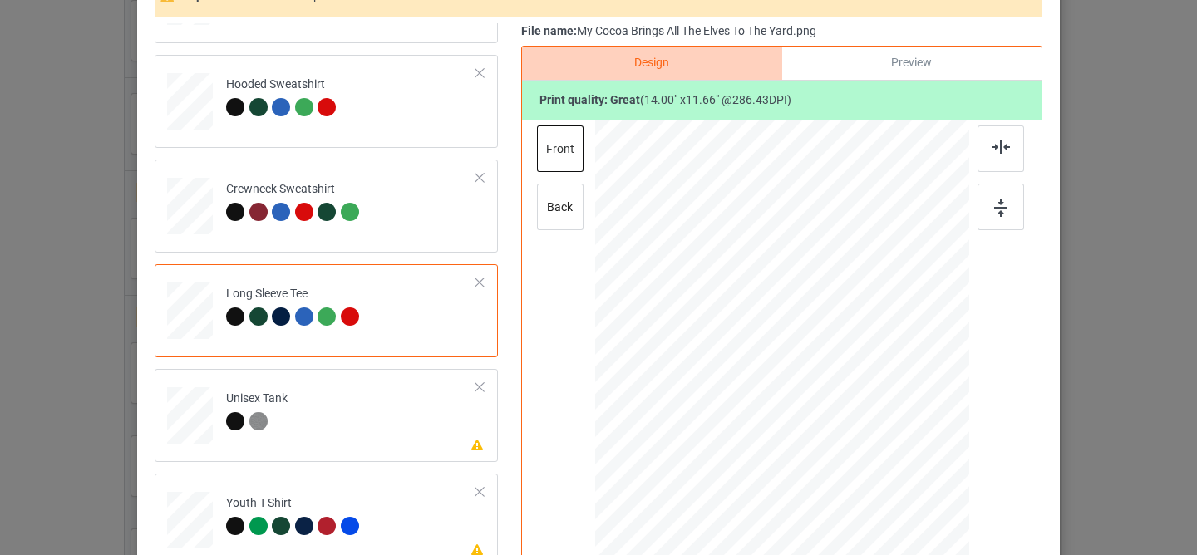
scroll to position [232, 0]
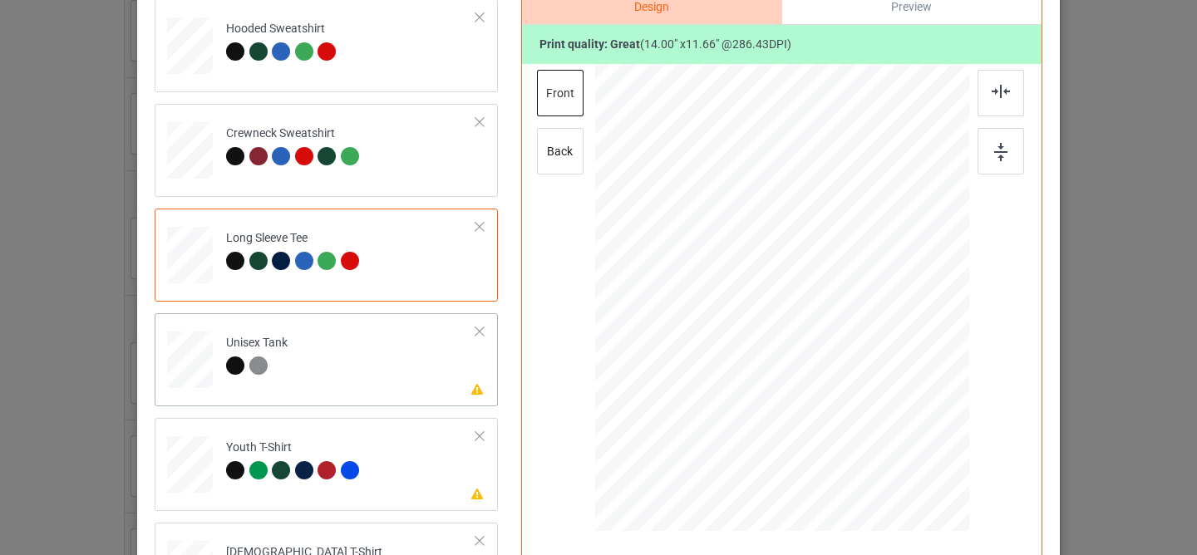
click at [402, 386] on td "Please review artwork placement Unisex Tank" at bounding box center [351, 356] width 268 height 73
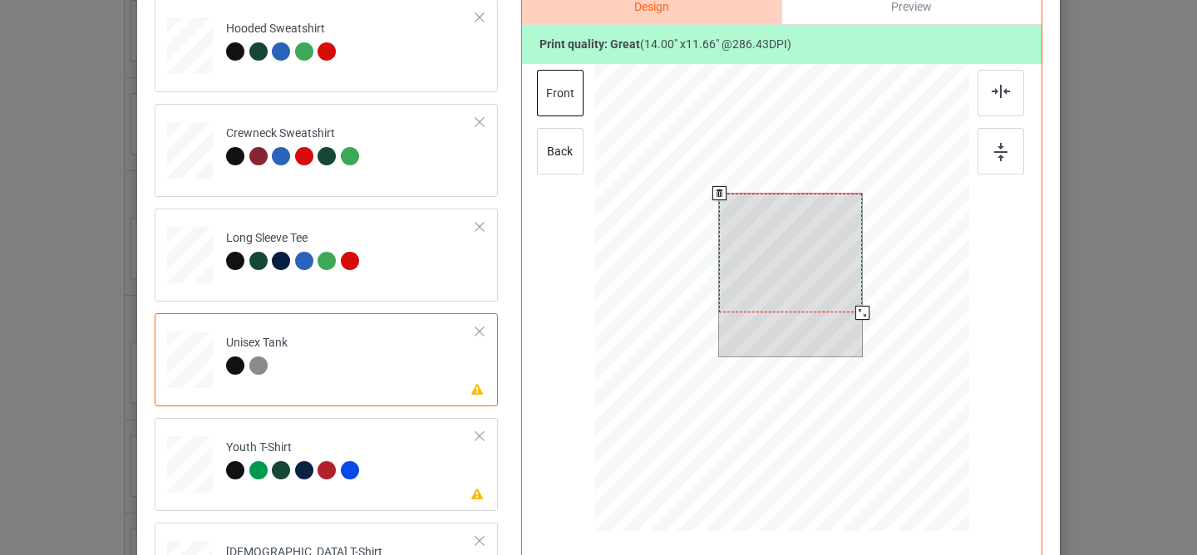
click at [794, 243] on div at bounding box center [790, 253] width 143 height 119
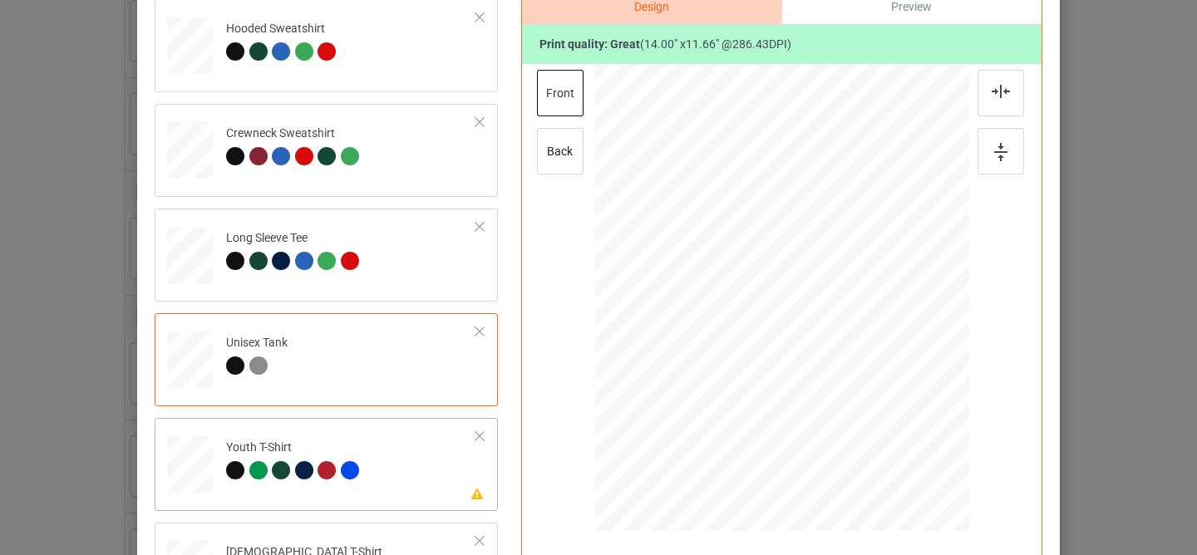
click at [400, 460] on td "Please review artwork placement Youth T-Shirt" at bounding box center [351, 461] width 268 height 73
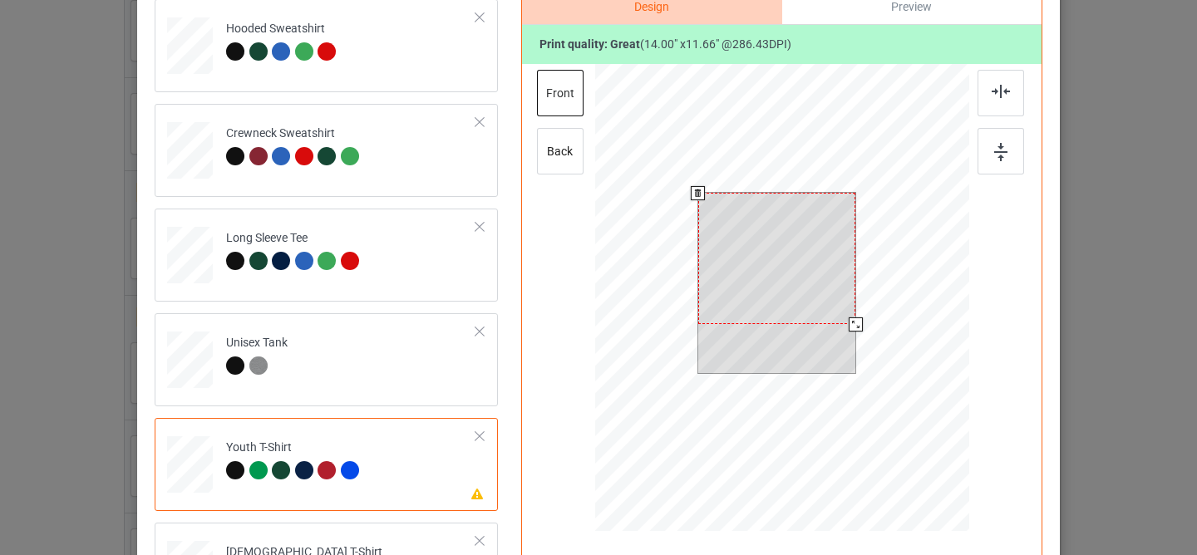
click at [778, 268] on div at bounding box center [777, 258] width 158 height 131
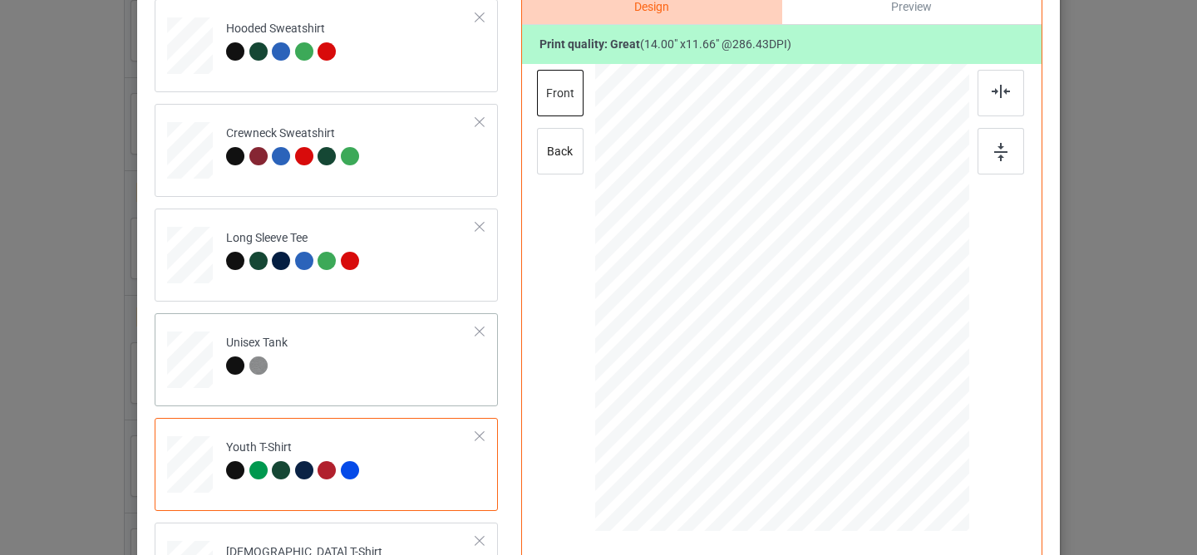
scroll to position [400, 0]
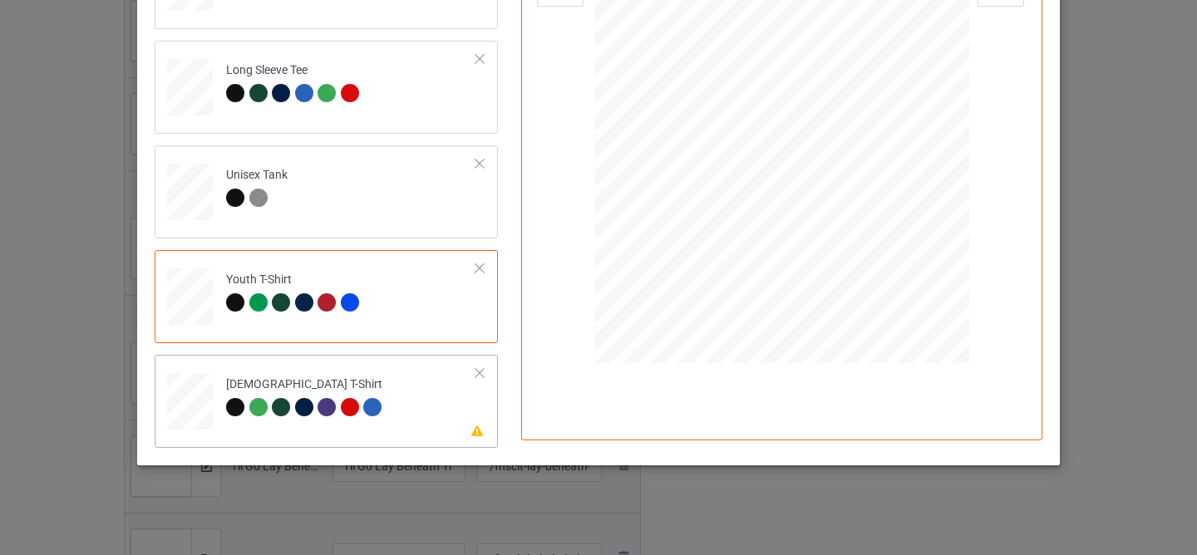
click at [393, 386] on td "Please review artwork placement [DEMOGRAPHIC_DATA] T-Shirt" at bounding box center [351, 398] width 268 height 73
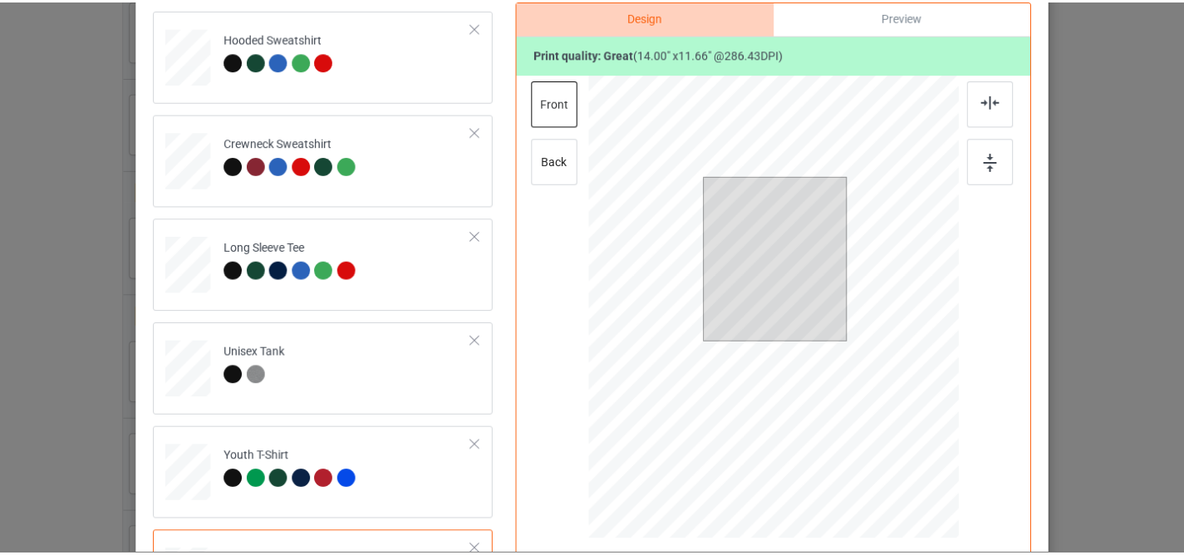
scroll to position [0, 0]
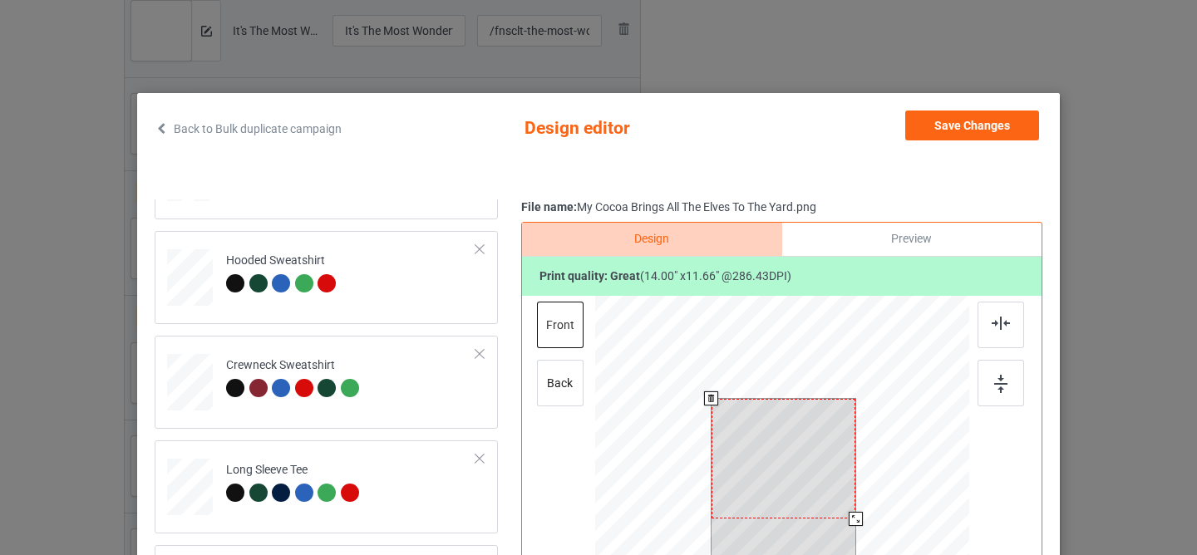
click at [761, 464] on div at bounding box center [783, 459] width 144 height 120
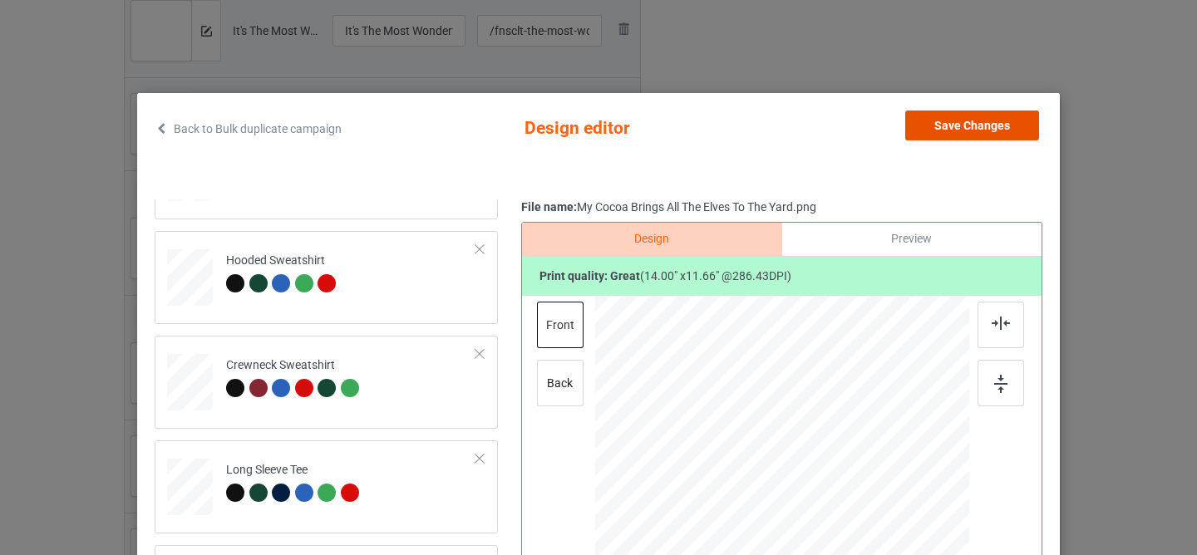
click at [939, 120] on button "Save Changes" at bounding box center [972, 126] width 134 height 30
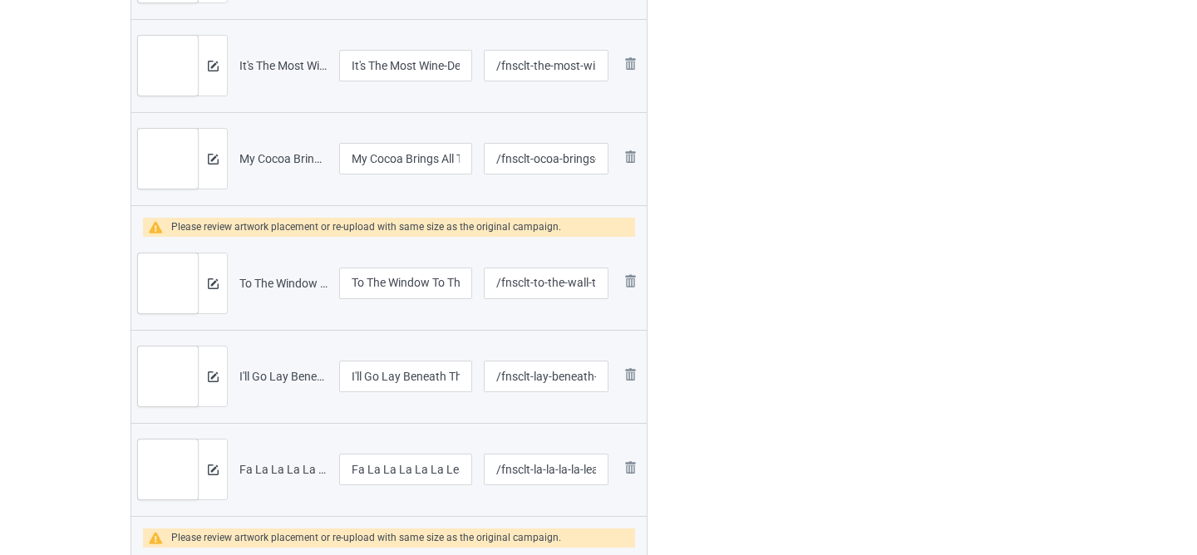
scroll to position [691, 0]
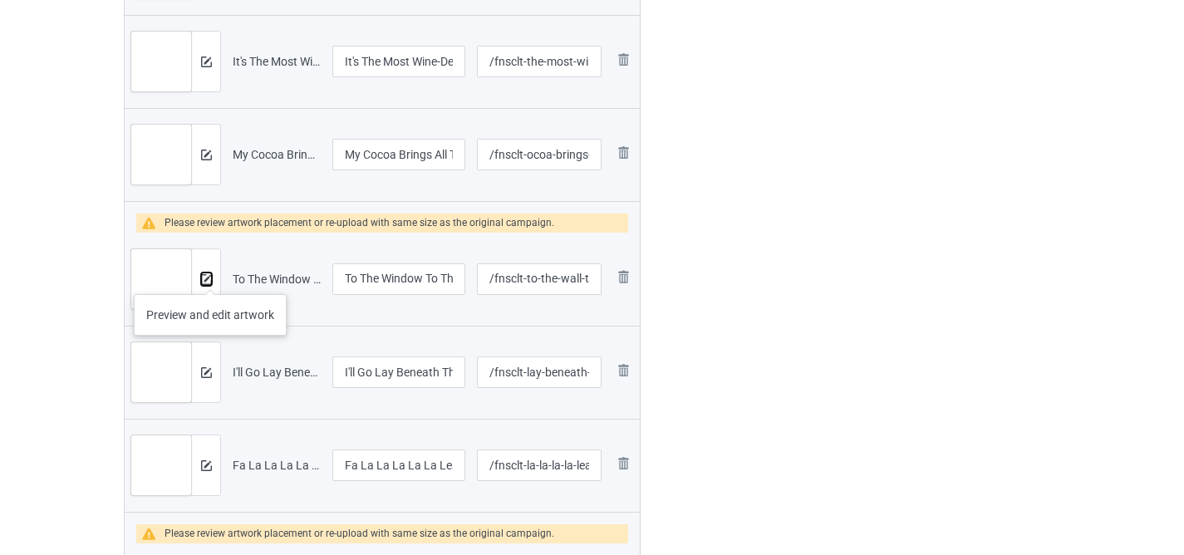
click at [210, 278] on img at bounding box center [206, 279] width 11 height 11
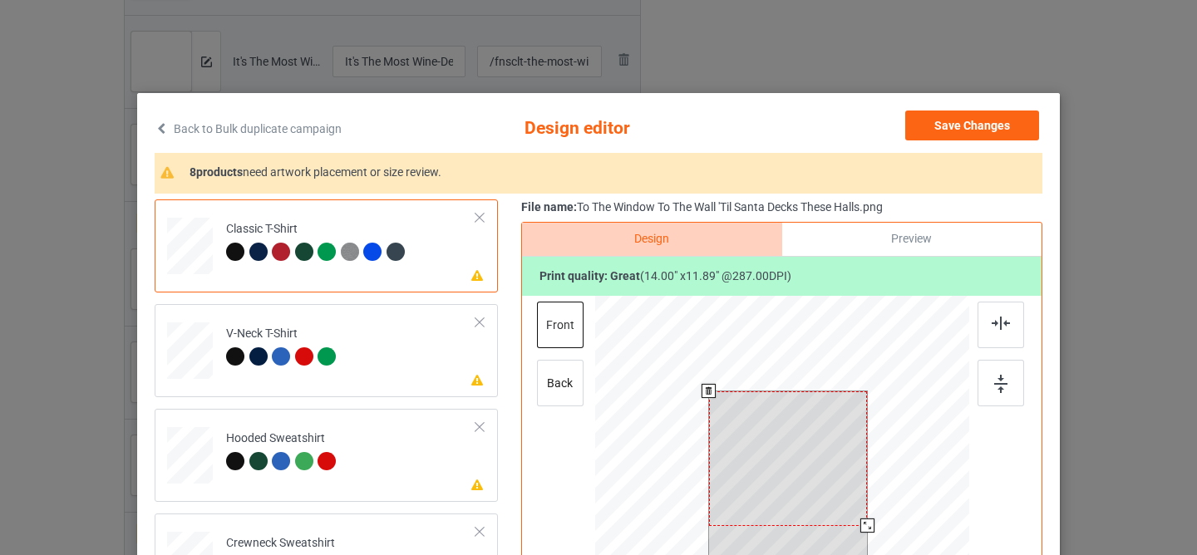
click at [762, 429] on div at bounding box center [788, 458] width 159 height 135
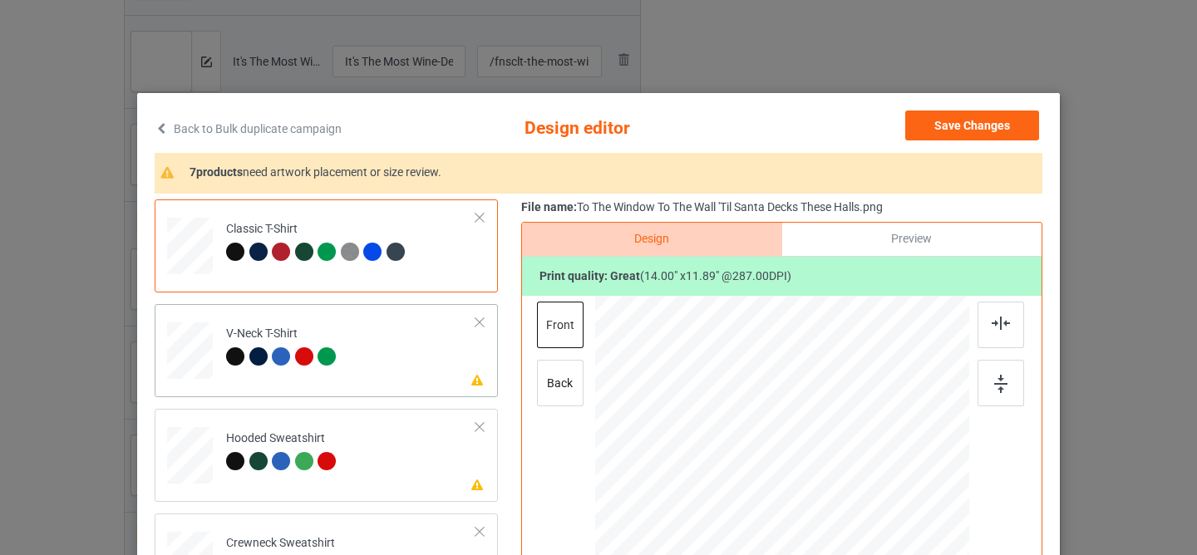
click at [421, 350] on td "Please review artwork placement V-Neck T-Shirt" at bounding box center [351, 347] width 268 height 73
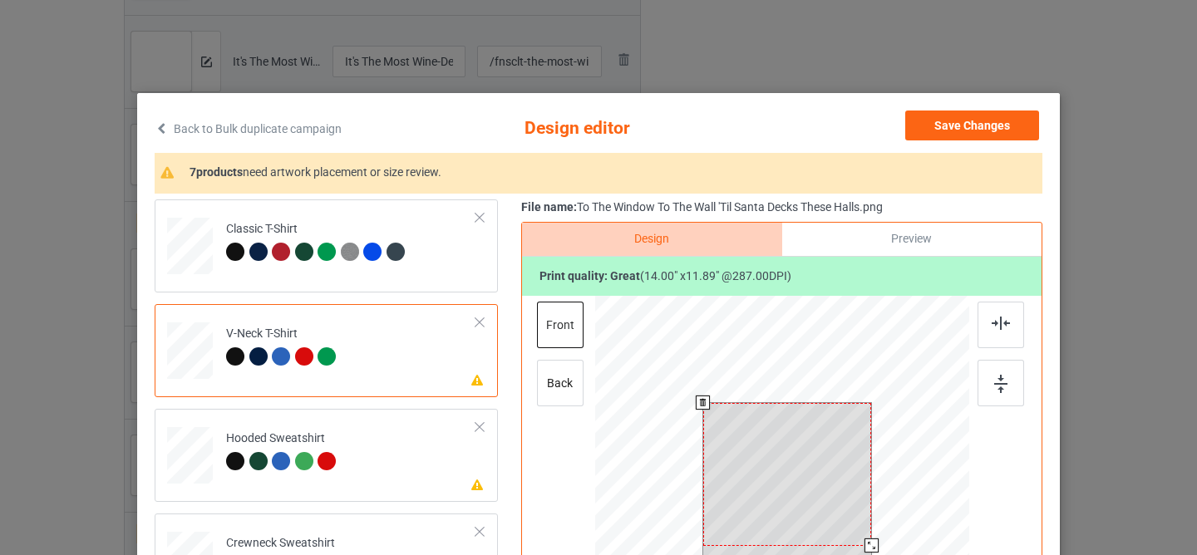
click at [747, 491] on div at bounding box center [787, 474] width 169 height 143
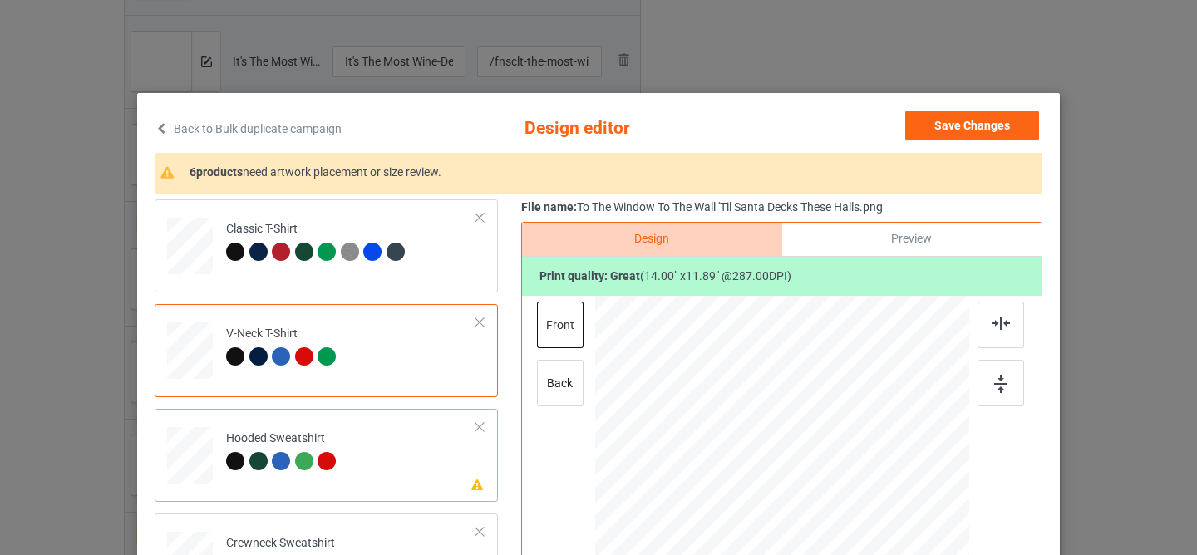
click at [398, 439] on td "Please review artwork placement Hooded Sweatshirt" at bounding box center [351, 452] width 268 height 73
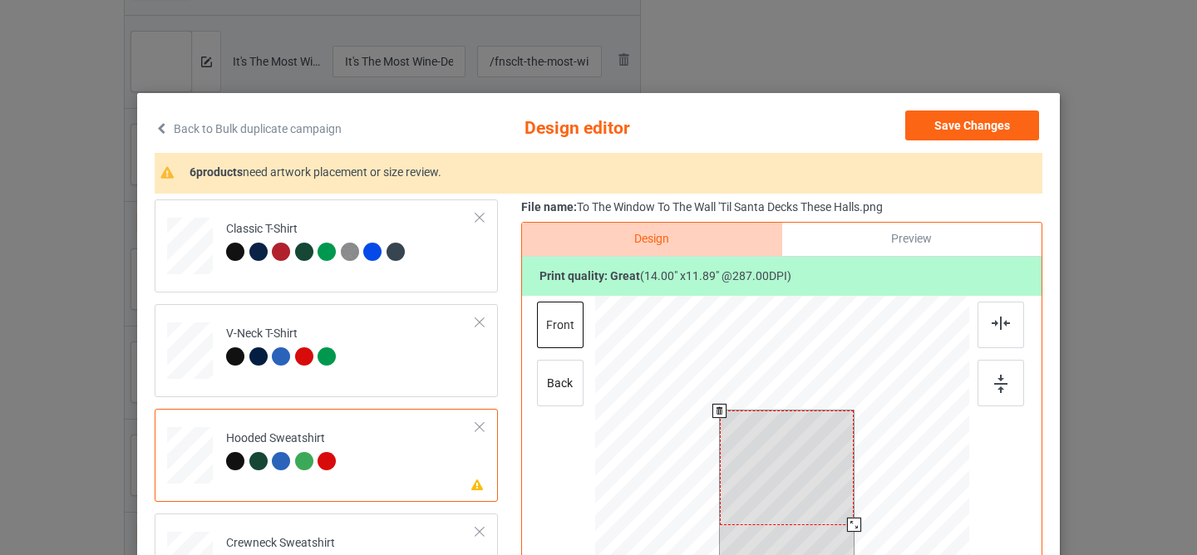
click at [745, 497] on div at bounding box center [787, 468] width 135 height 114
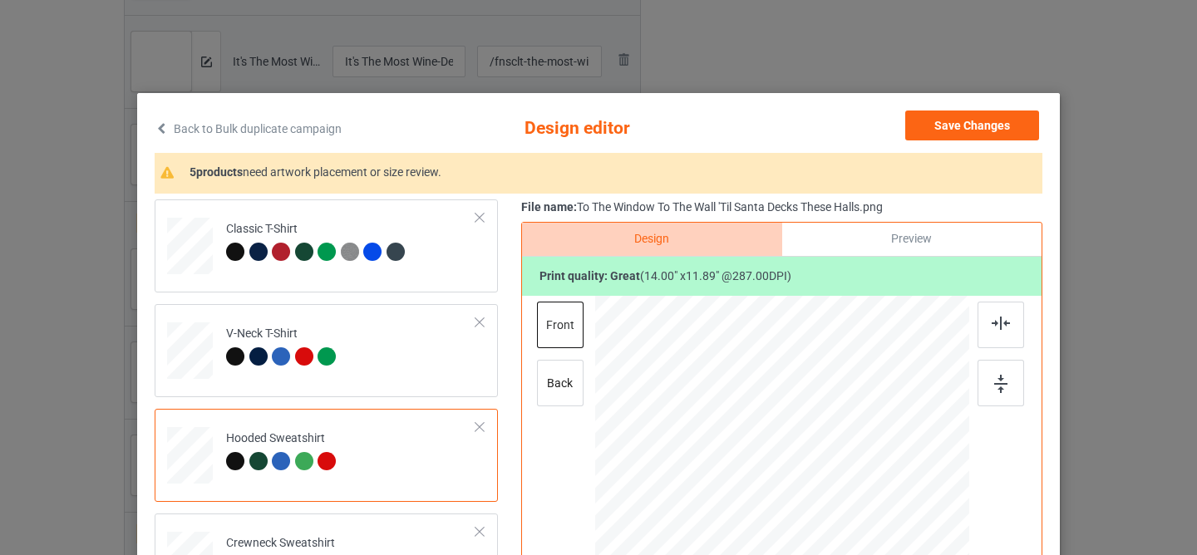
scroll to position [178, 0]
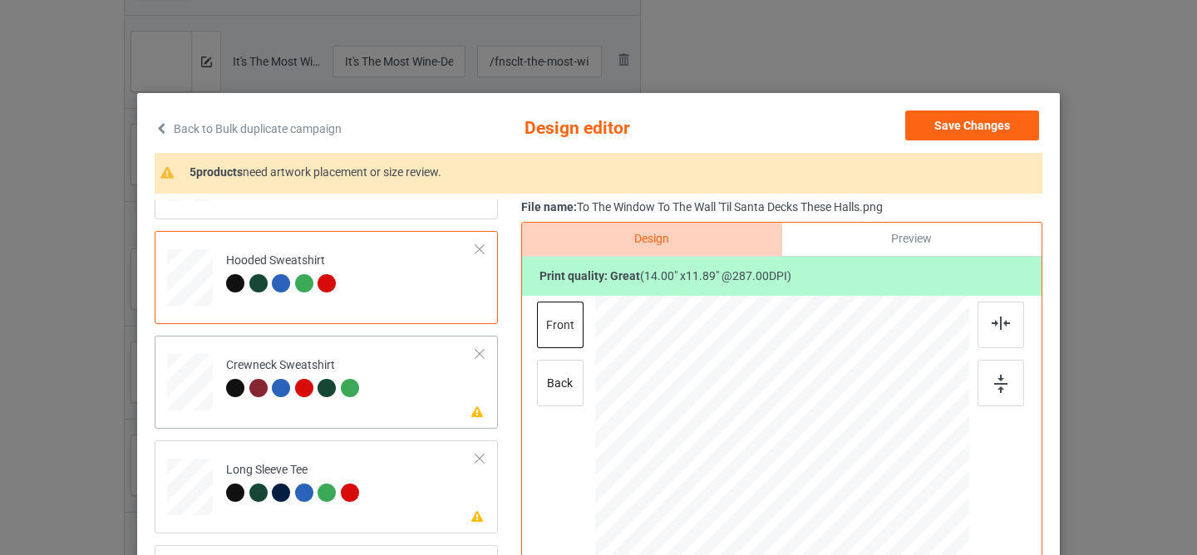
click at [388, 381] on td "Please review artwork placement Crewneck Sweatshirt" at bounding box center [351, 378] width 268 height 73
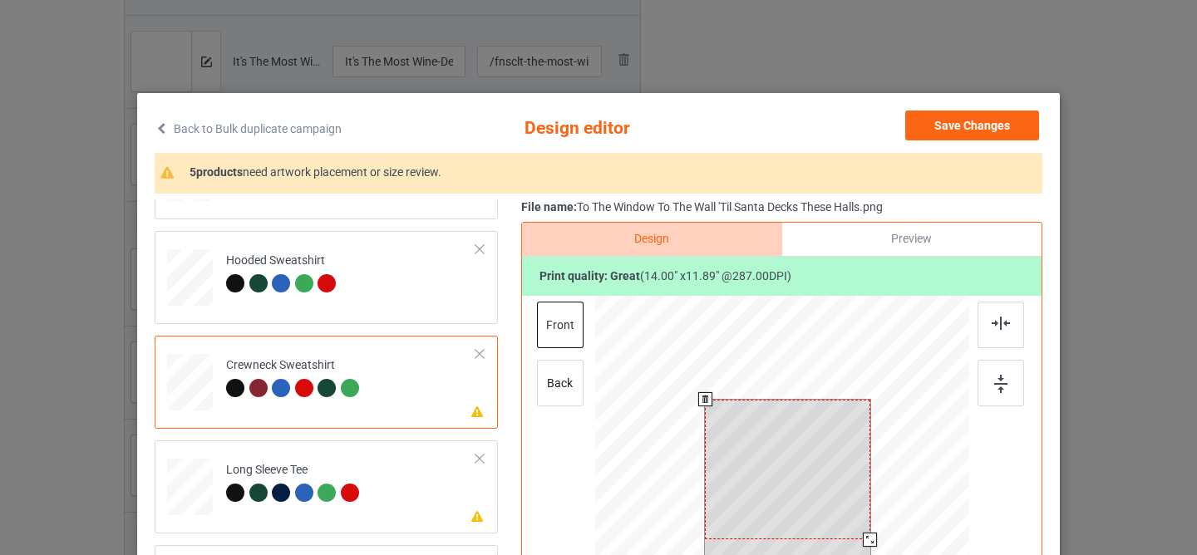
click at [759, 465] on div at bounding box center [787, 470] width 165 height 140
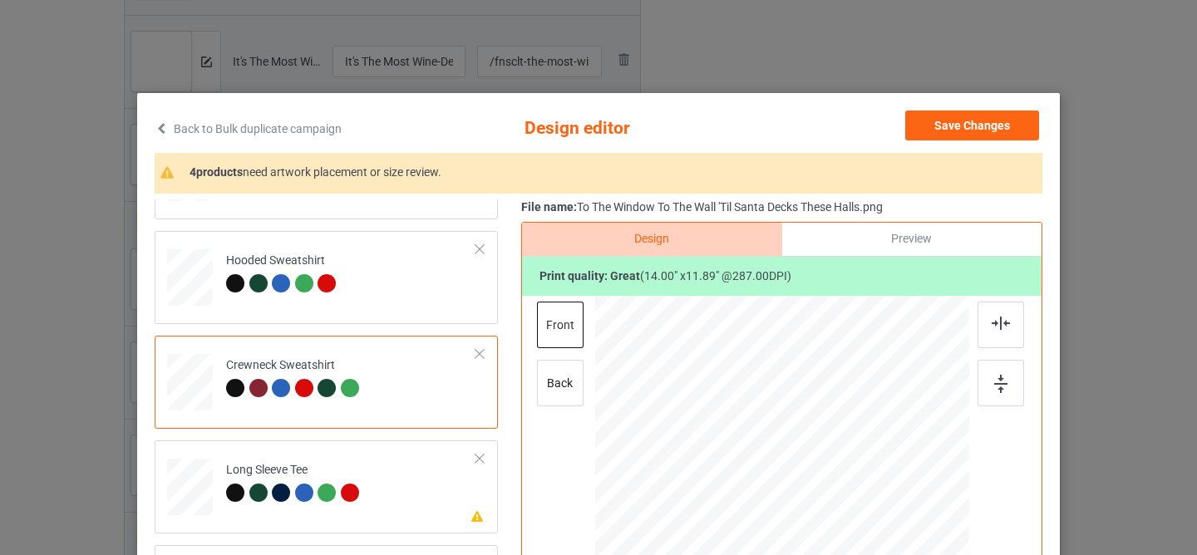
scroll to position [167, 0]
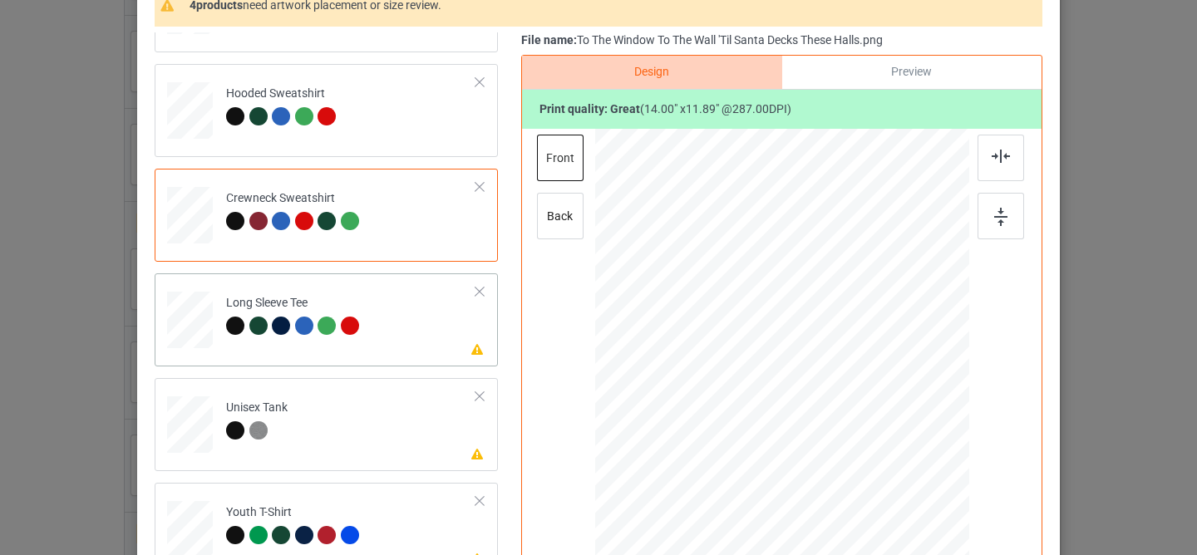
click at [408, 326] on td "Please review artwork placement Long Sleeve Tee" at bounding box center [351, 316] width 268 height 73
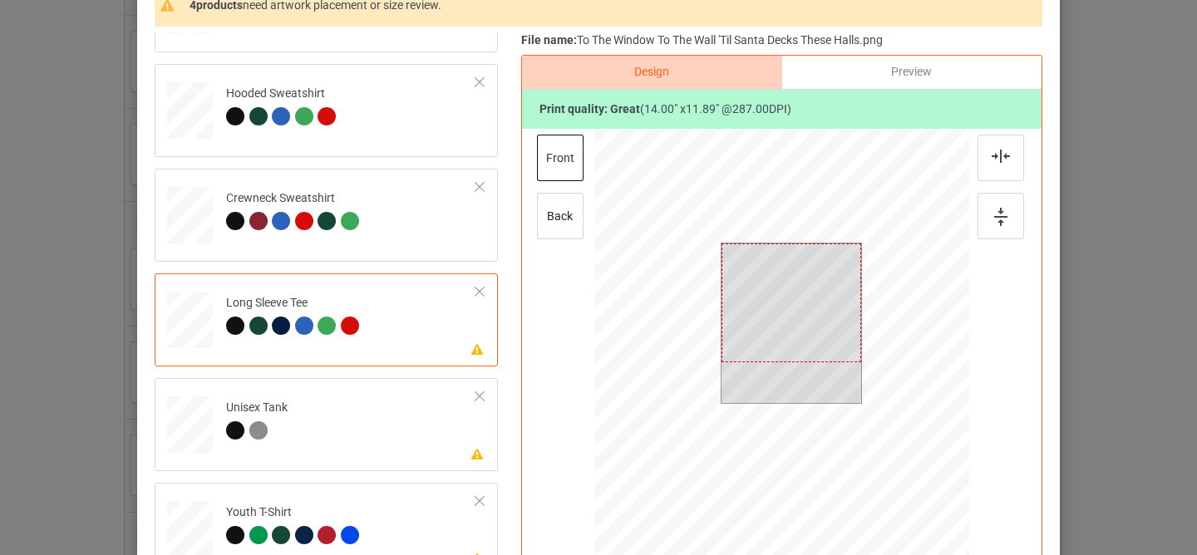
click at [780, 332] on div at bounding box center [791, 303] width 140 height 119
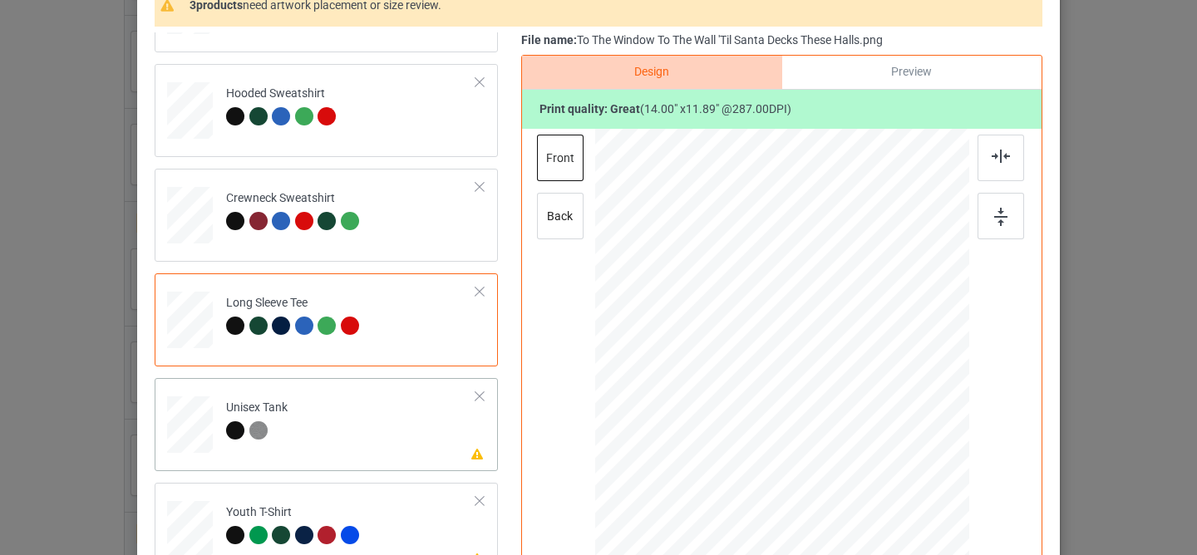
click at [389, 425] on td "Please review artwork placement Unisex Tank" at bounding box center [351, 421] width 268 height 73
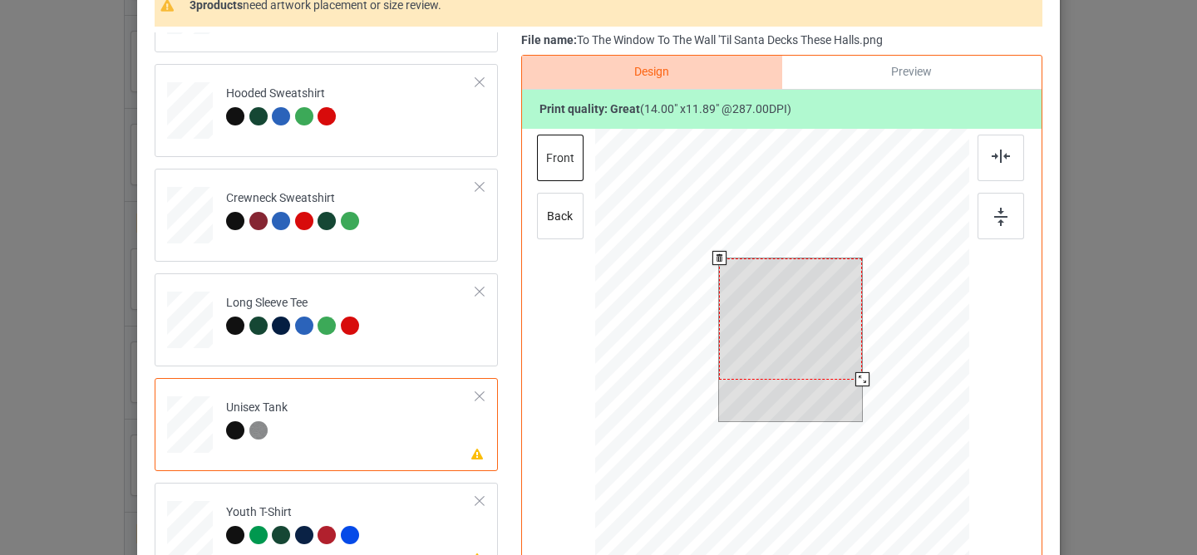
click at [784, 309] on div at bounding box center [790, 318] width 143 height 121
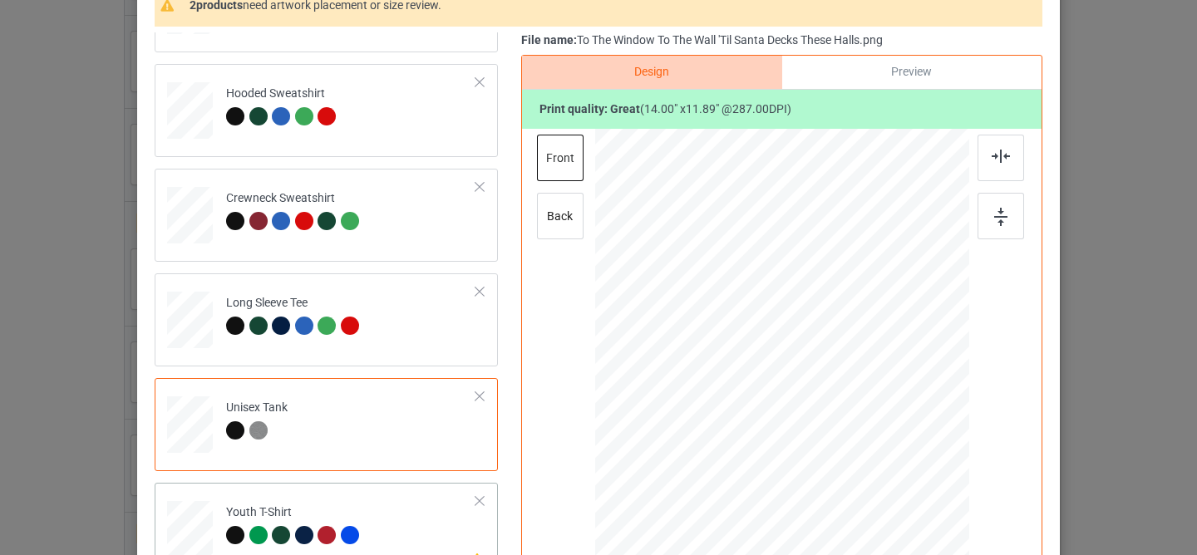
click at [411, 522] on td "Please review artwork placement Youth T-Shirt" at bounding box center [351, 526] width 268 height 73
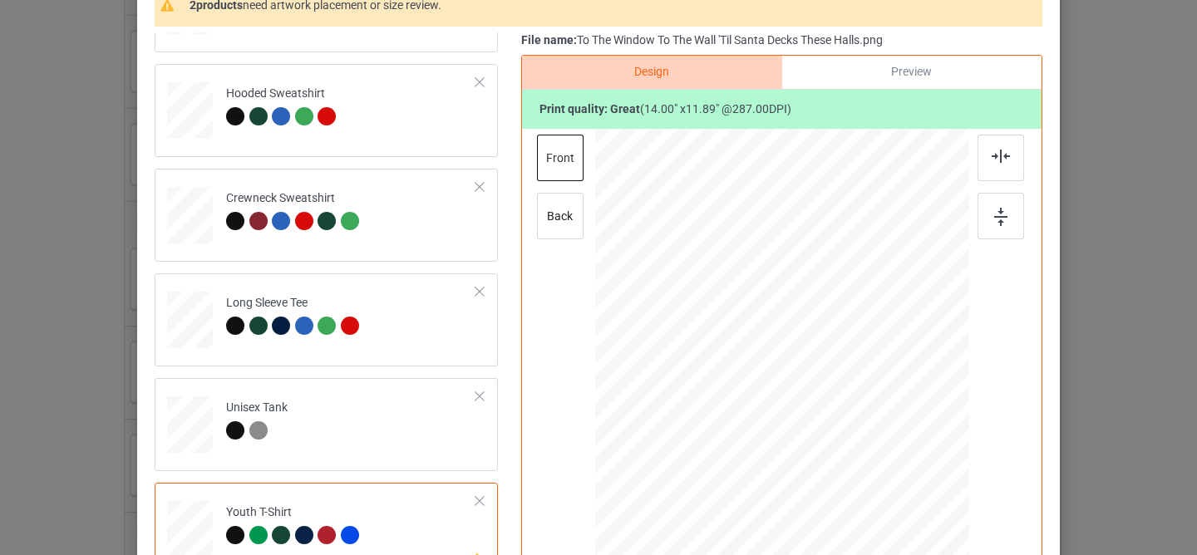
click at [788, 330] on div at bounding box center [777, 325] width 158 height 134
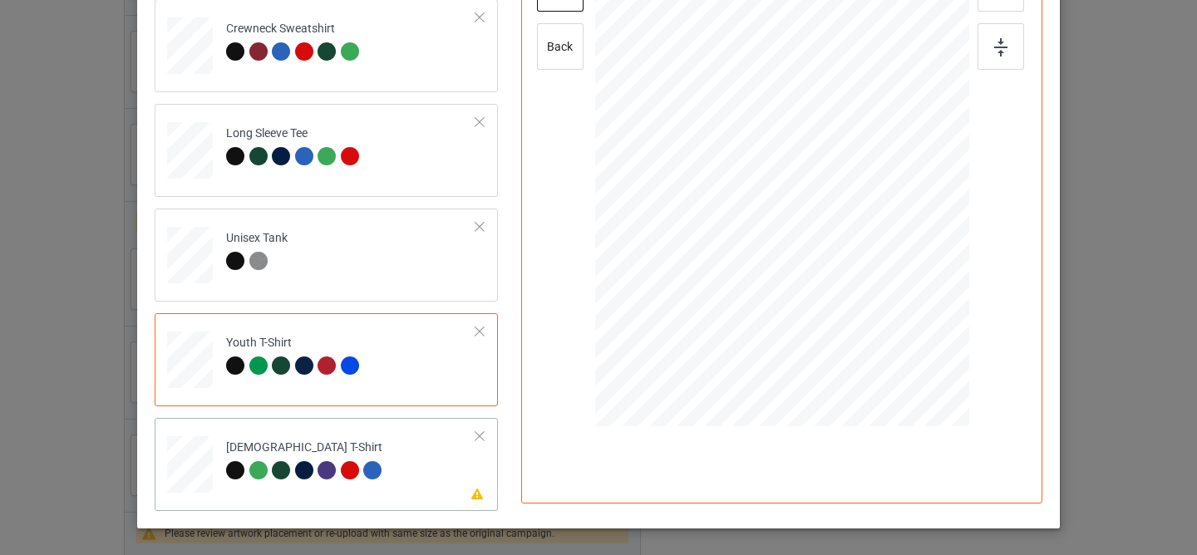
scroll to position [375, 0]
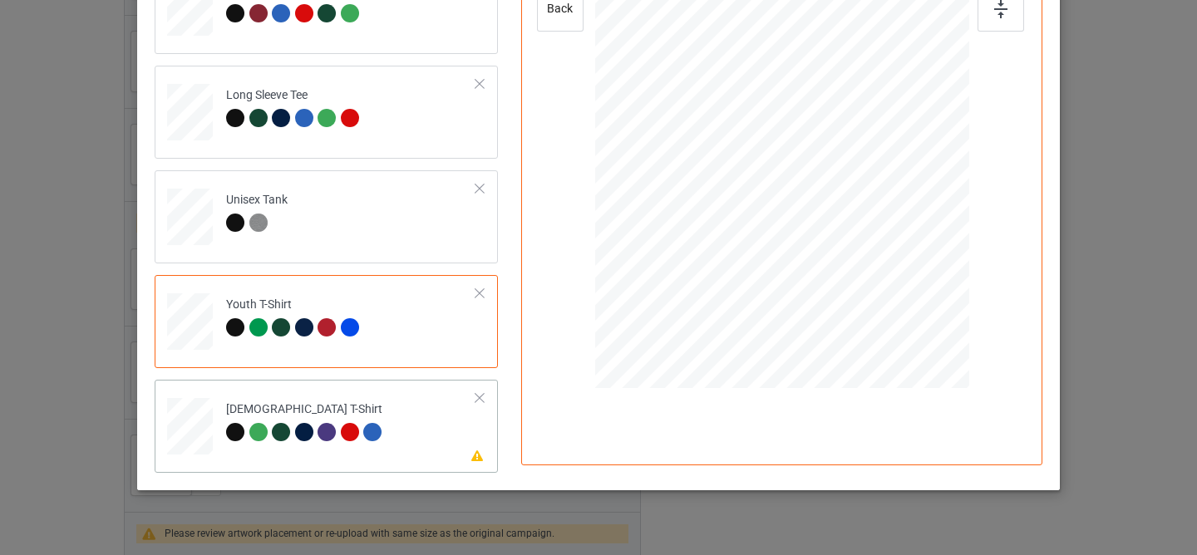
click at [378, 421] on div "[DEMOGRAPHIC_DATA] T-Shirt" at bounding box center [306, 420] width 160 height 39
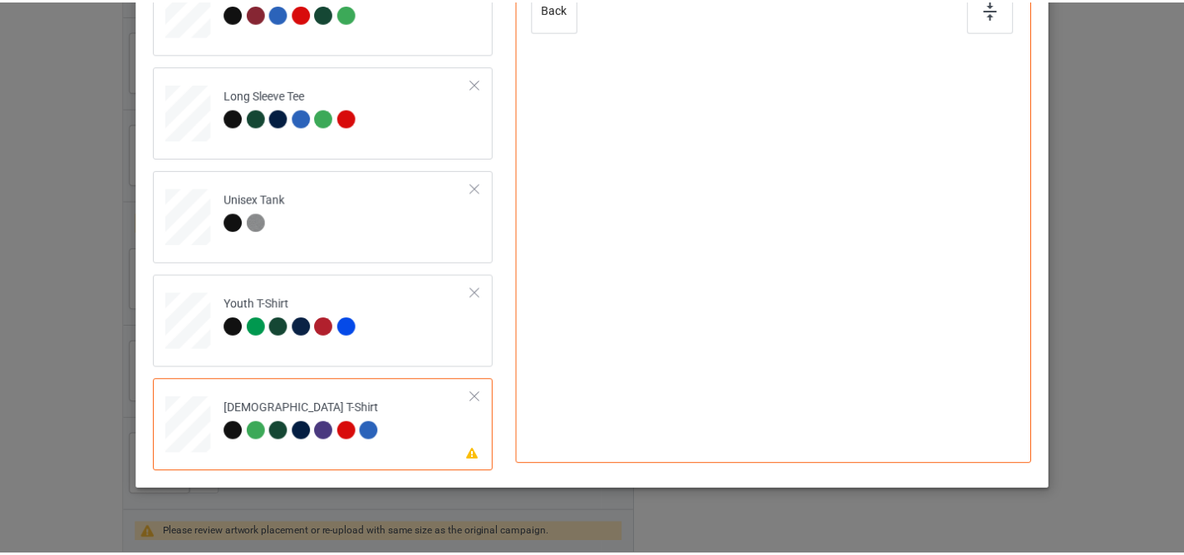
scroll to position [115, 0]
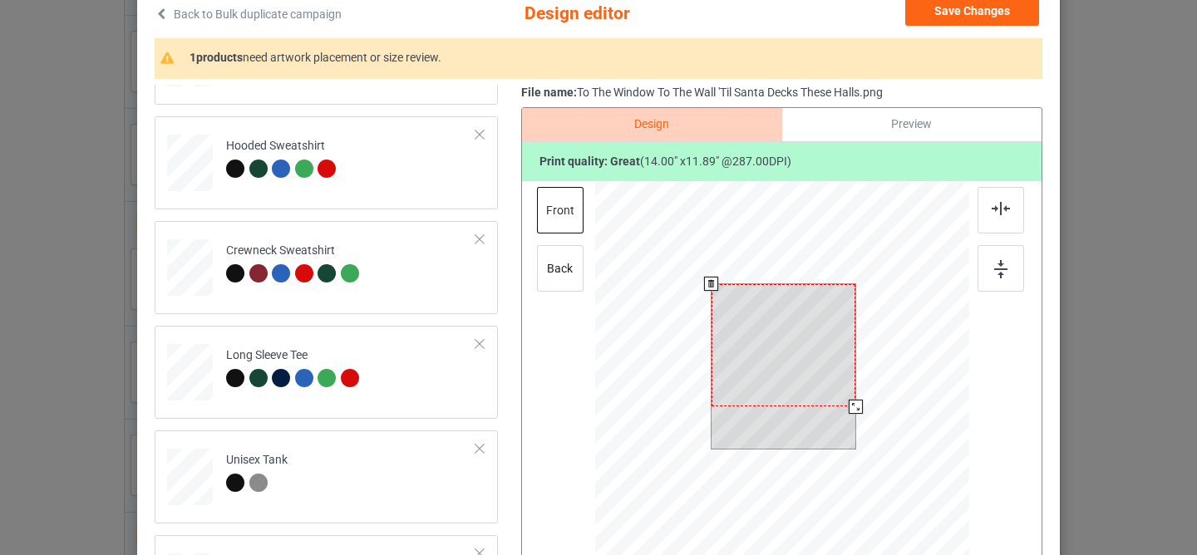
click at [764, 342] on div at bounding box center [783, 345] width 144 height 122
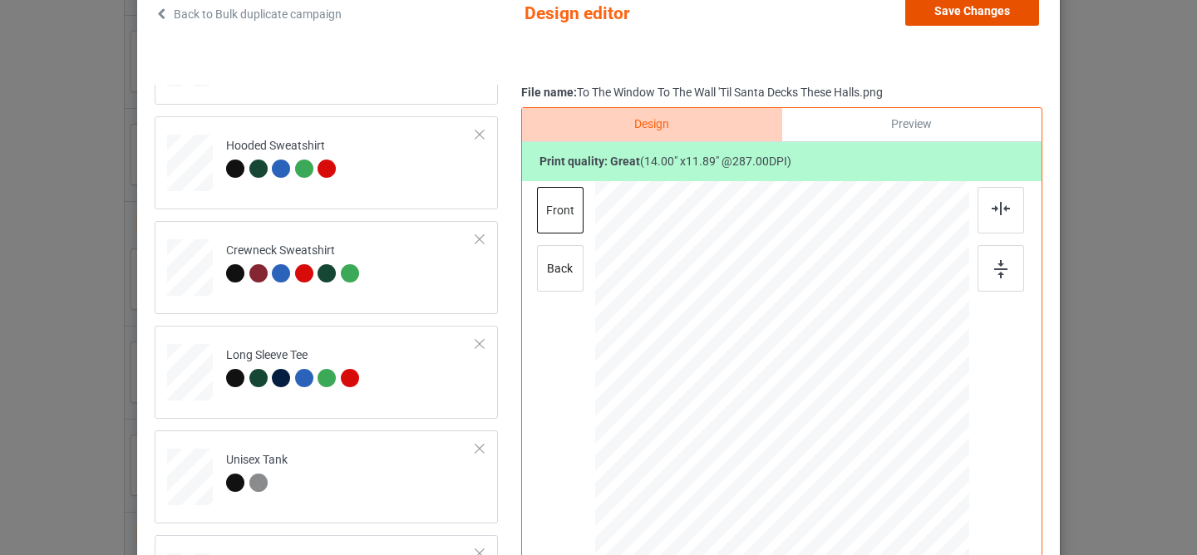
click at [961, 22] on button "Save Changes" at bounding box center [972, 11] width 134 height 30
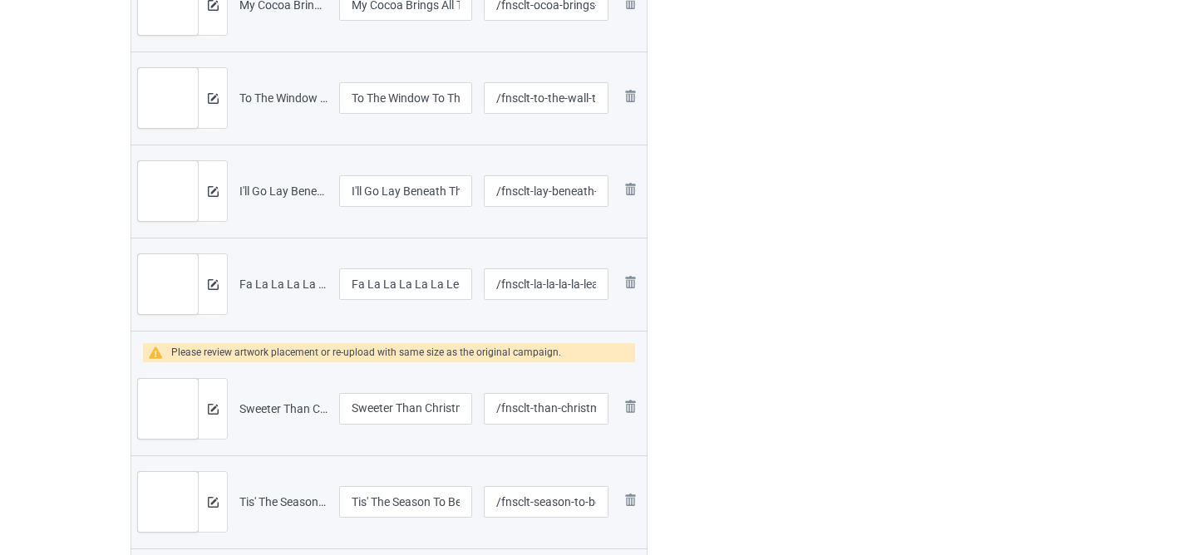
scroll to position [1007, 0]
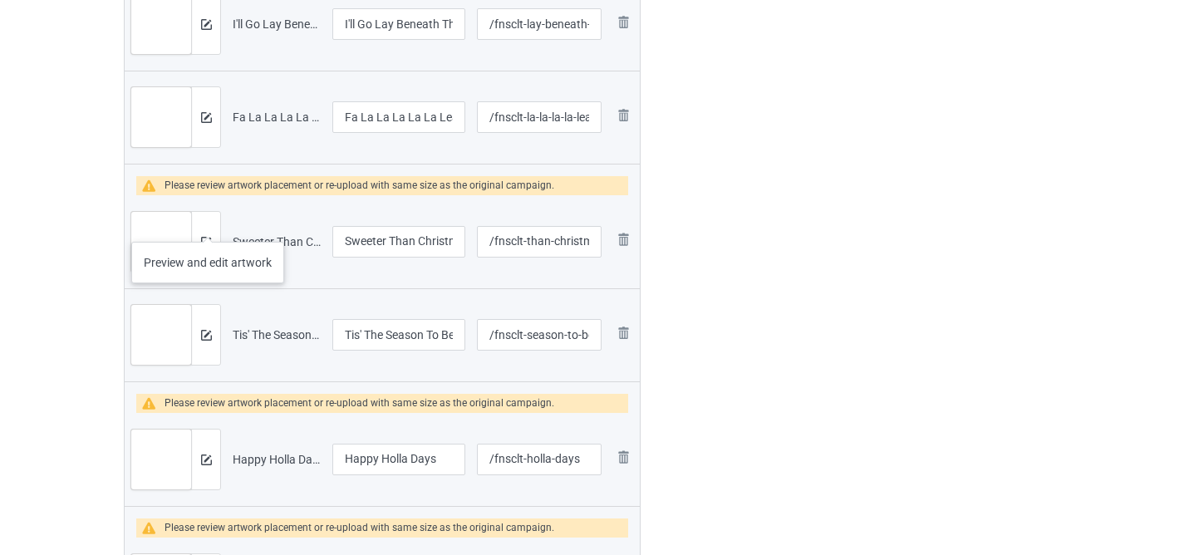
click at [208, 225] on div at bounding box center [205, 242] width 29 height 60
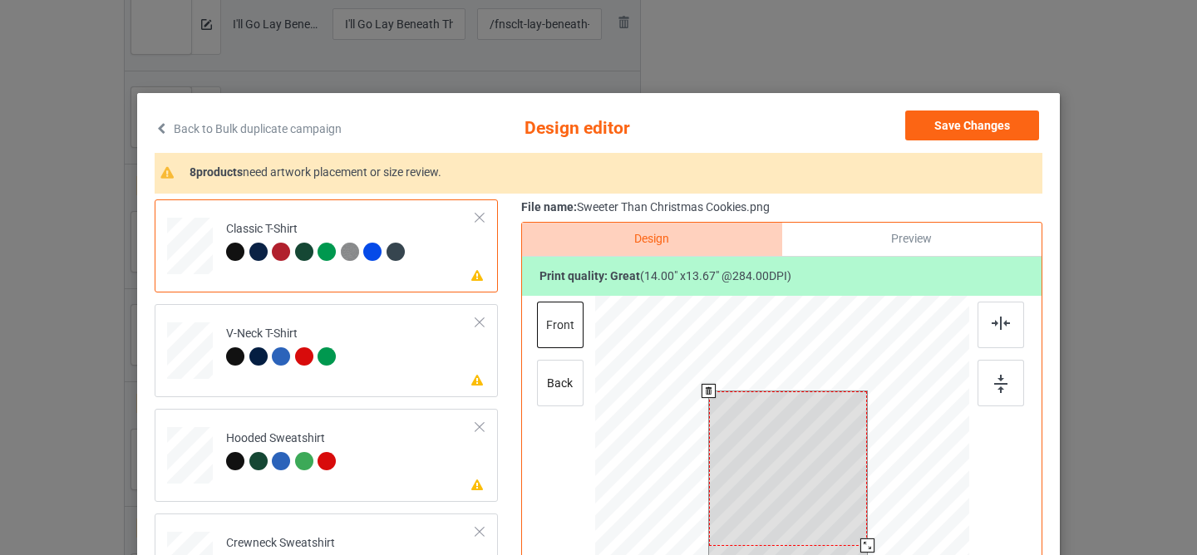
click at [772, 453] on div at bounding box center [788, 468] width 159 height 155
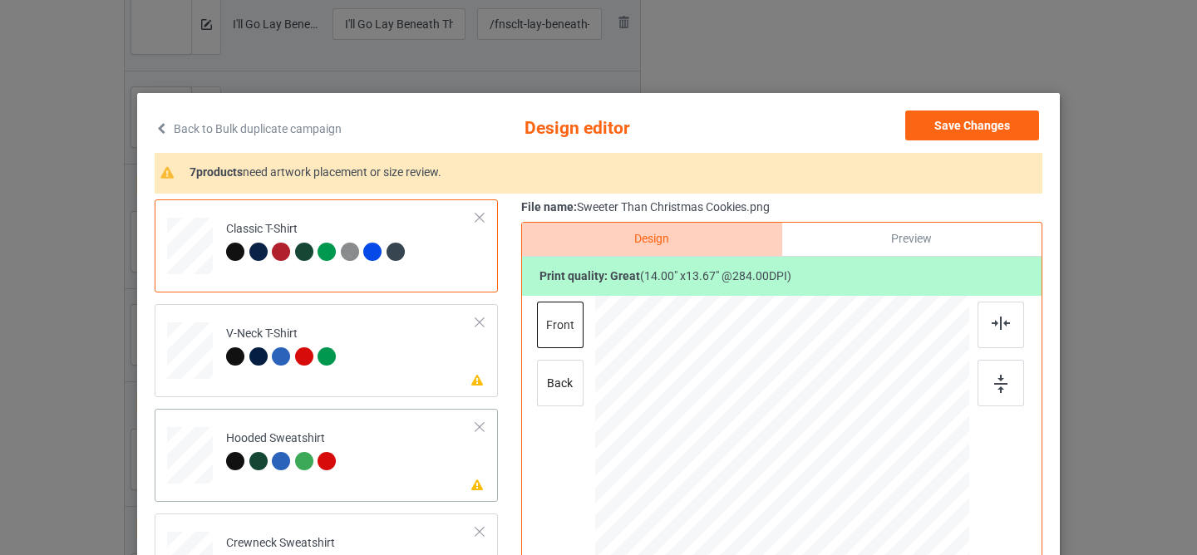
click at [424, 446] on td "Please review artwork placement Hooded Sweatshirt" at bounding box center [351, 452] width 268 height 73
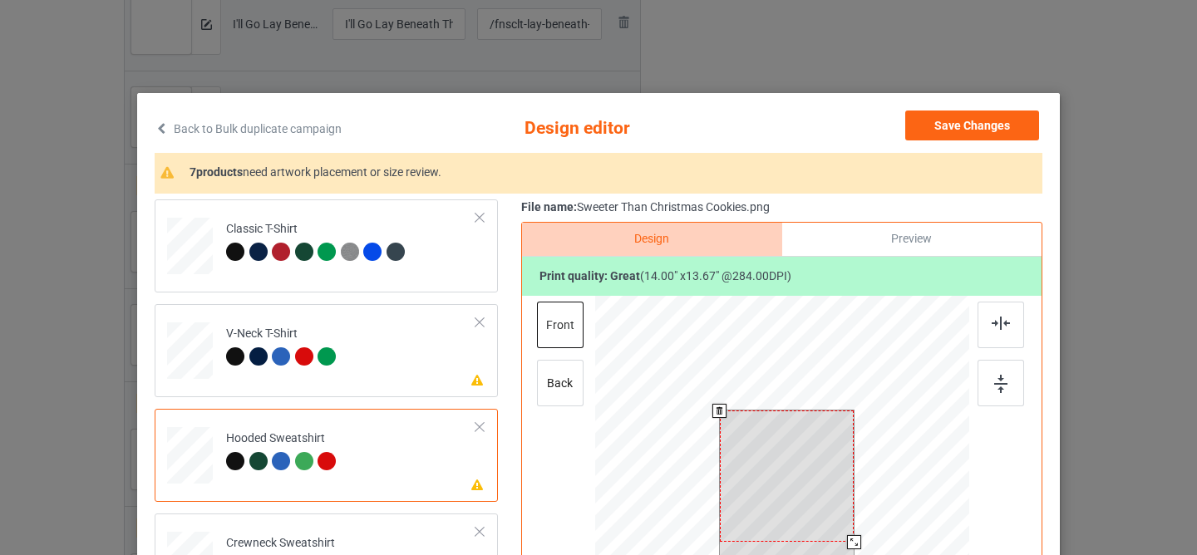
click at [774, 444] on div at bounding box center [787, 476] width 135 height 131
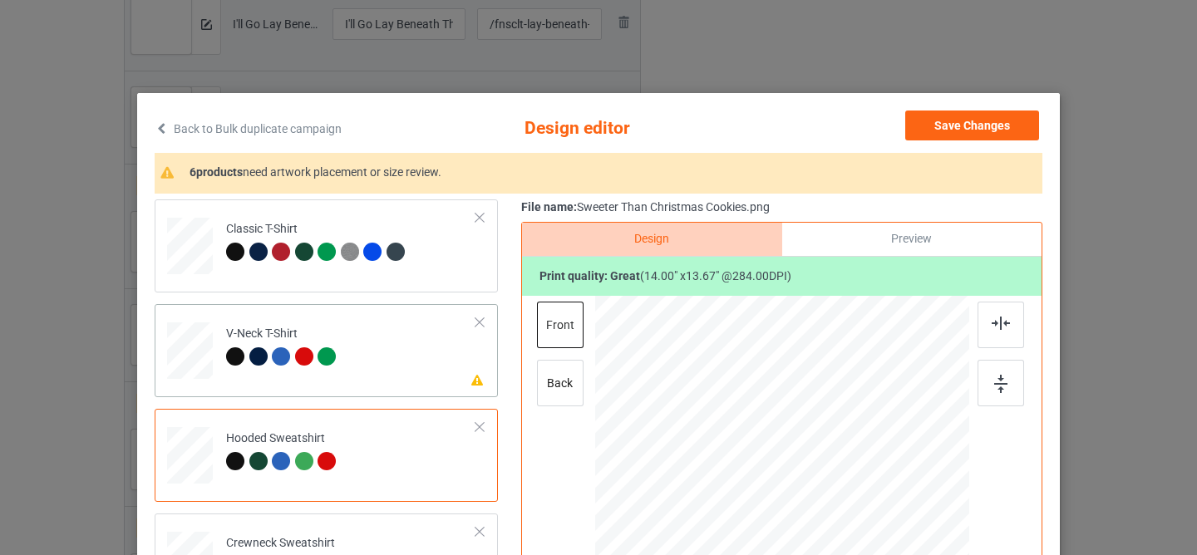
click at [411, 342] on td "Please review artwork placement V-Neck T-Shirt" at bounding box center [351, 347] width 268 height 73
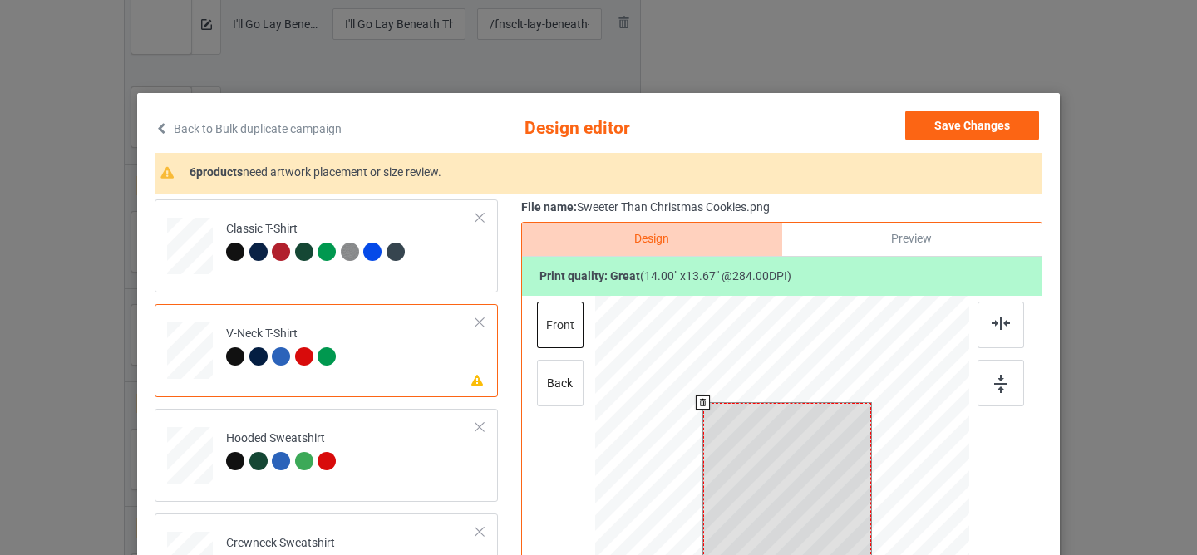
click at [790, 477] on div at bounding box center [787, 485] width 169 height 165
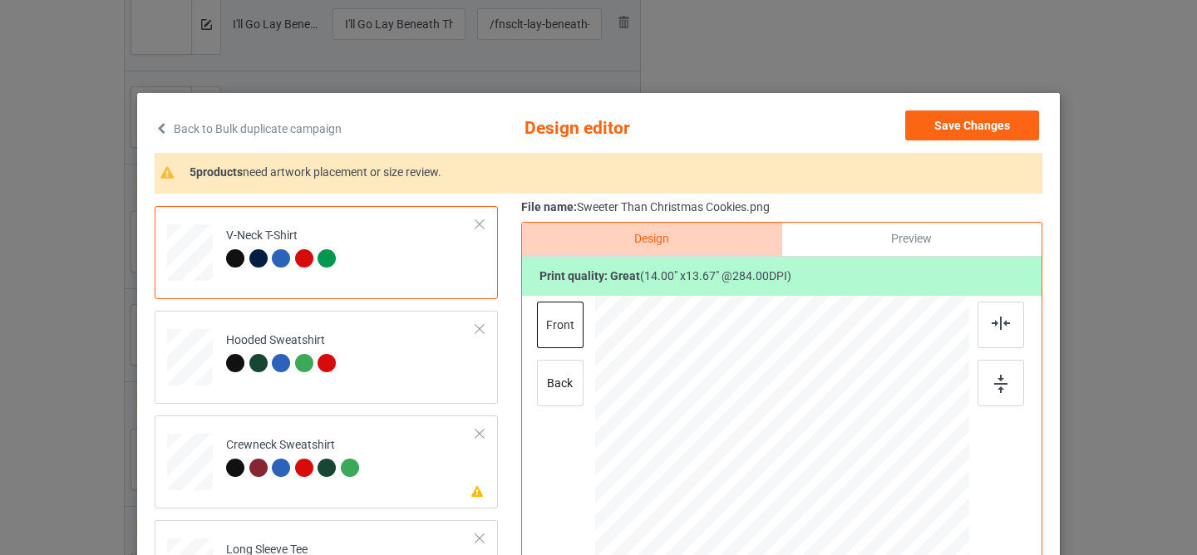
scroll to position [178, 0]
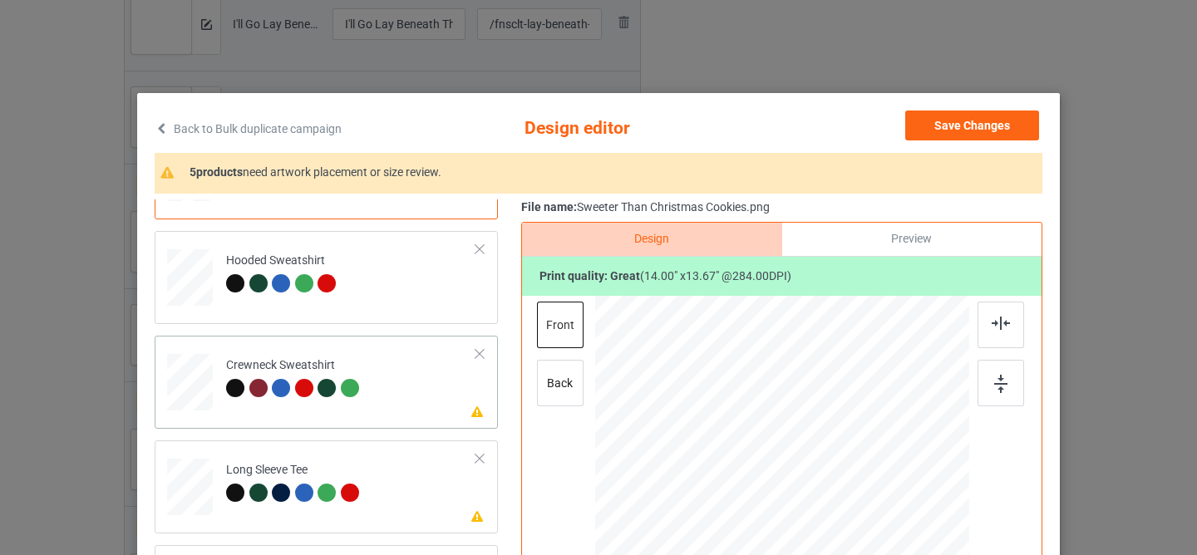
click at [408, 392] on td "Please review artwork placement Crewneck Sweatshirt" at bounding box center [351, 378] width 268 height 73
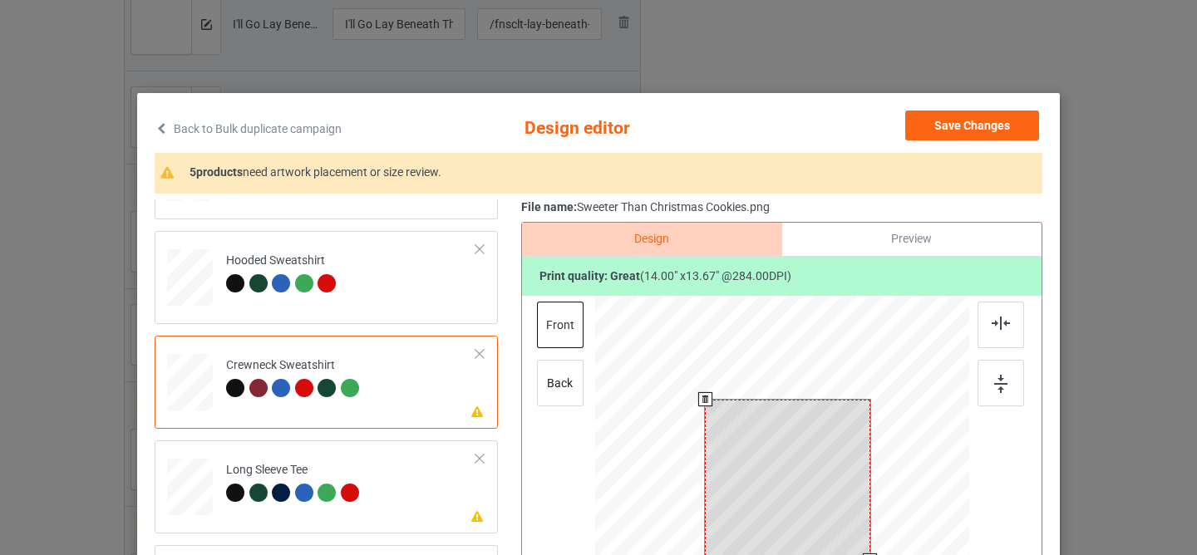
click at [768, 469] on div at bounding box center [787, 480] width 165 height 161
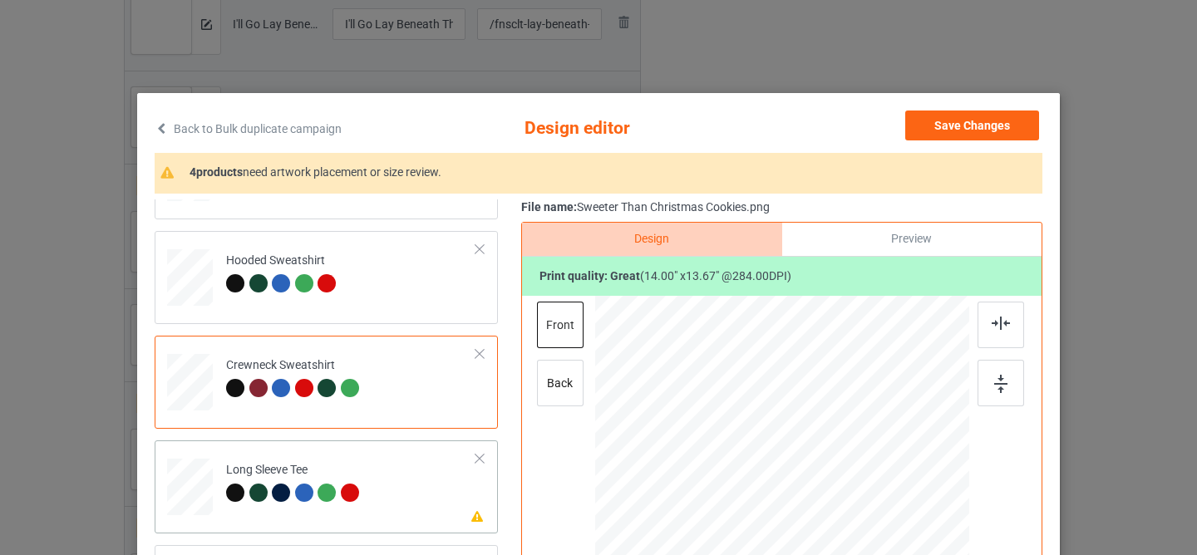
click at [368, 473] on td "Please review artwork placement Long Sleeve Tee" at bounding box center [351, 483] width 268 height 73
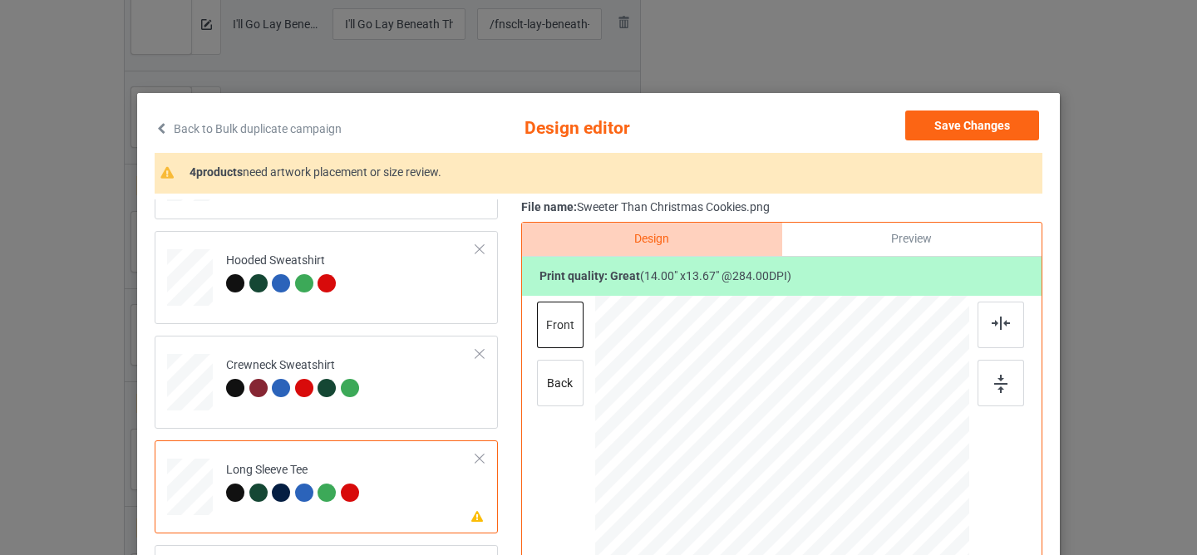
click at [750, 473] on div at bounding box center [791, 479] width 140 height 136
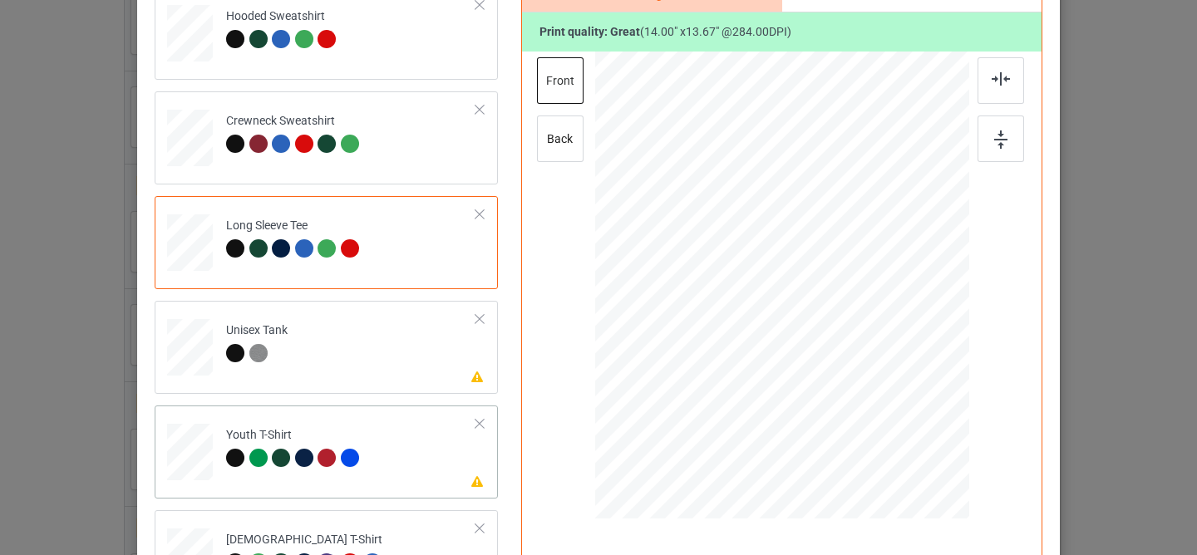
scroll to position [279, 0]
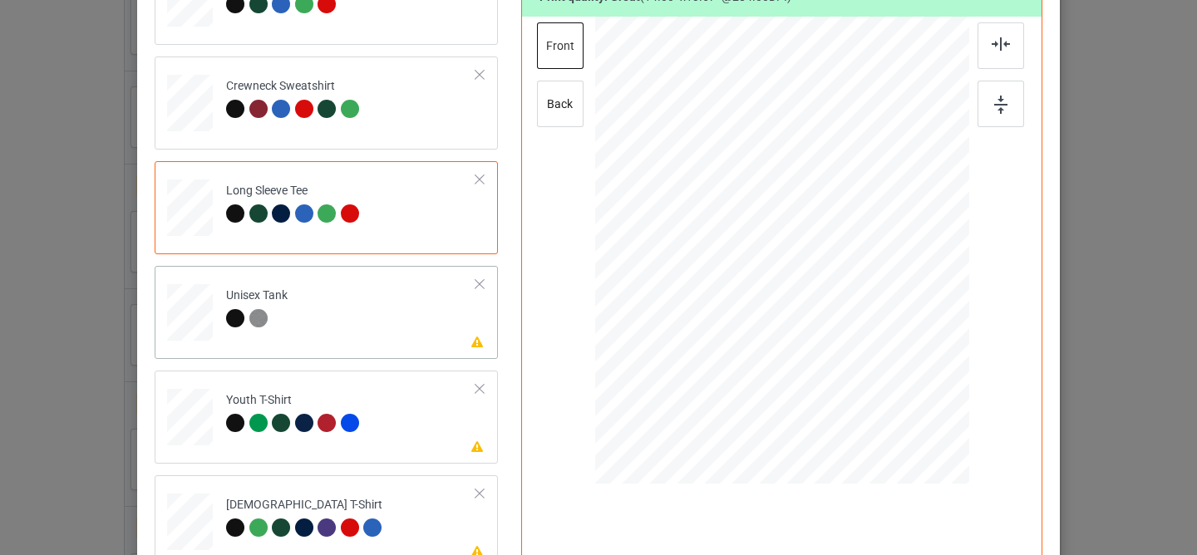
click at [421, 339] on td "Please review artwork placement Unisex Tank" at bounding box center [351, 309] width 268 height 73
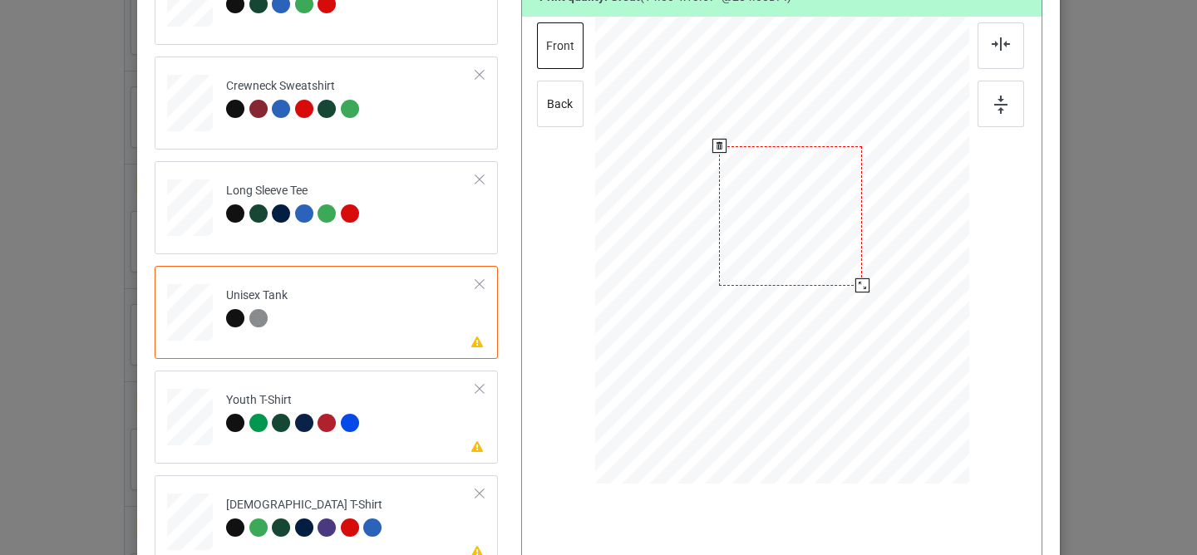
click at [772, 256] on div at bounding box center [790, 216] width 143 height 140
click at [357, 450] on div "Please review artwork placement Youth T-Shirt" at bounding box center [326, 417] width 343 height 93
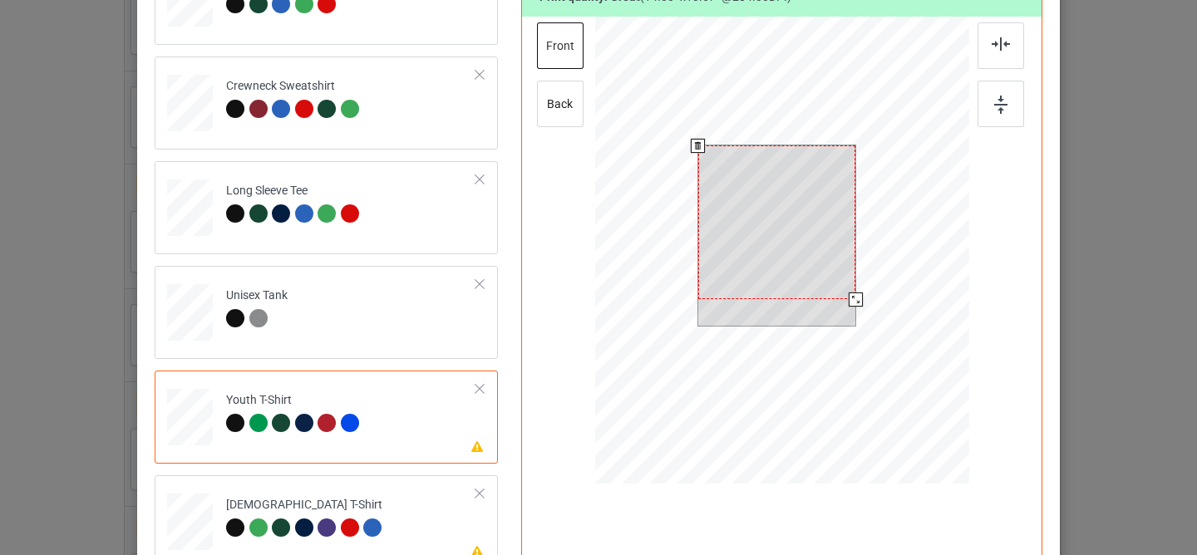
click at [758, 232] on div at bounding box center [777, 222] width 158 height 154
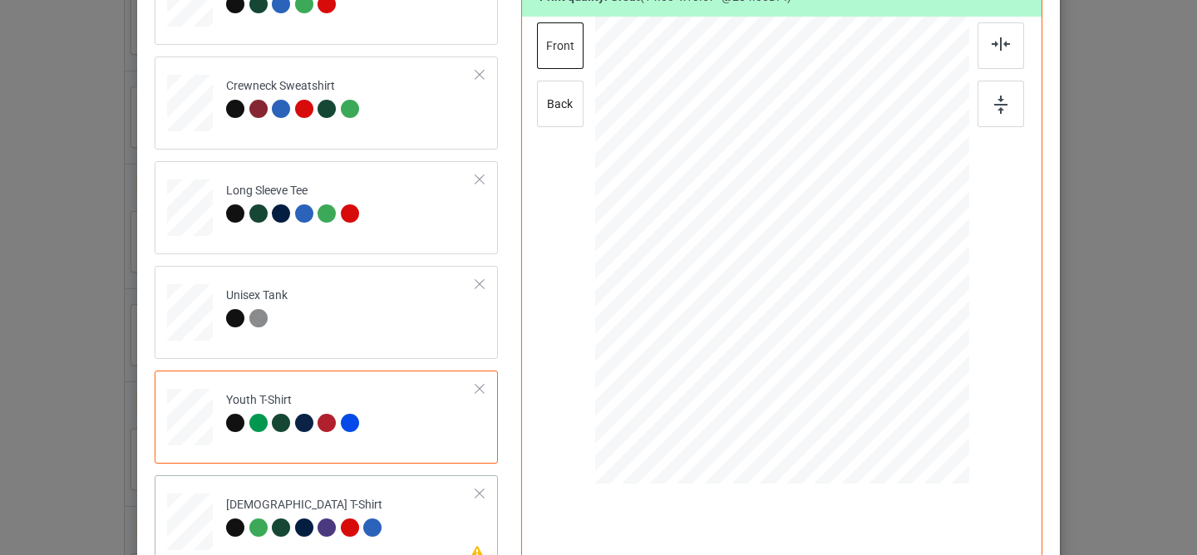
click at [423, 491] on td "Please review artwork placement [DEMOGRAPHIC_DATA] T-Shirt" at bounding box center [351, 518] width 268 height 73
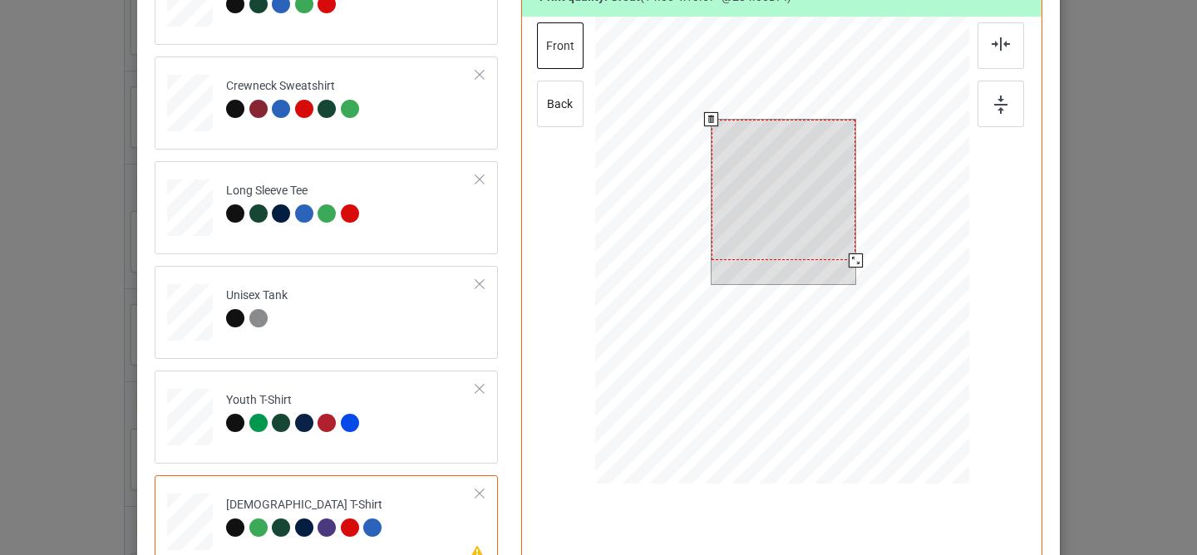
click at [762, 209] on div at bounding box center [783, 190] width 144 height 140
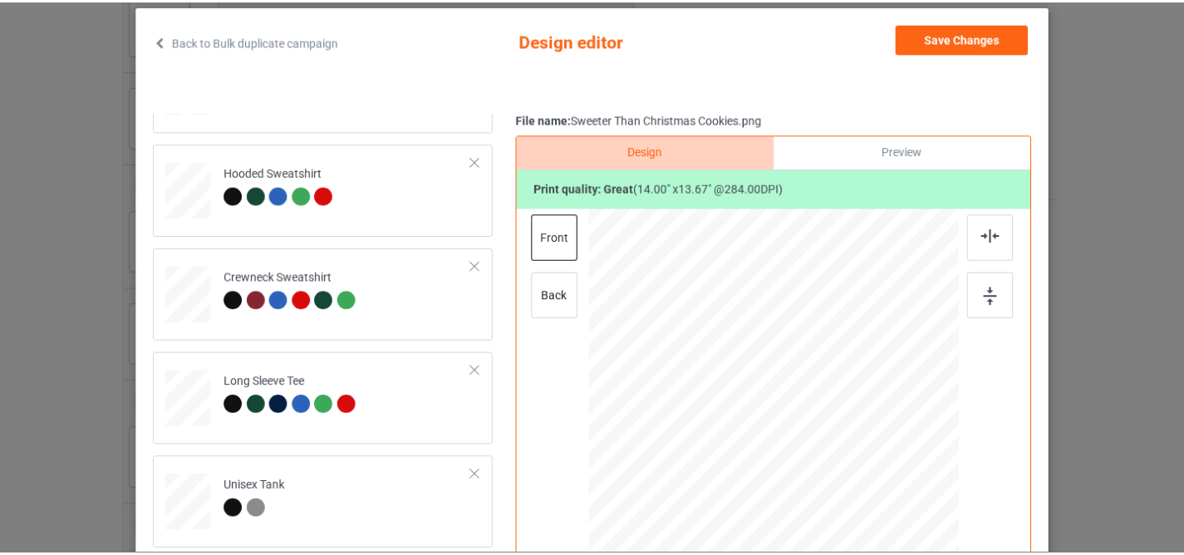
scroll to position [0, 0]
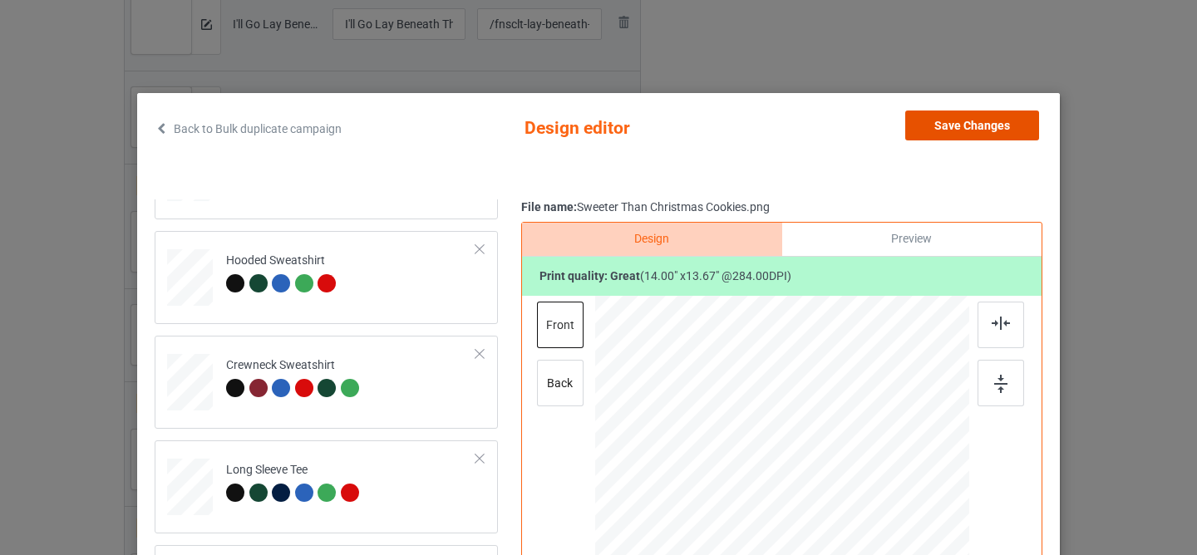
click at [952, 125] on button "Save Changes" at bounding box center [972, 126] width 134 height 30
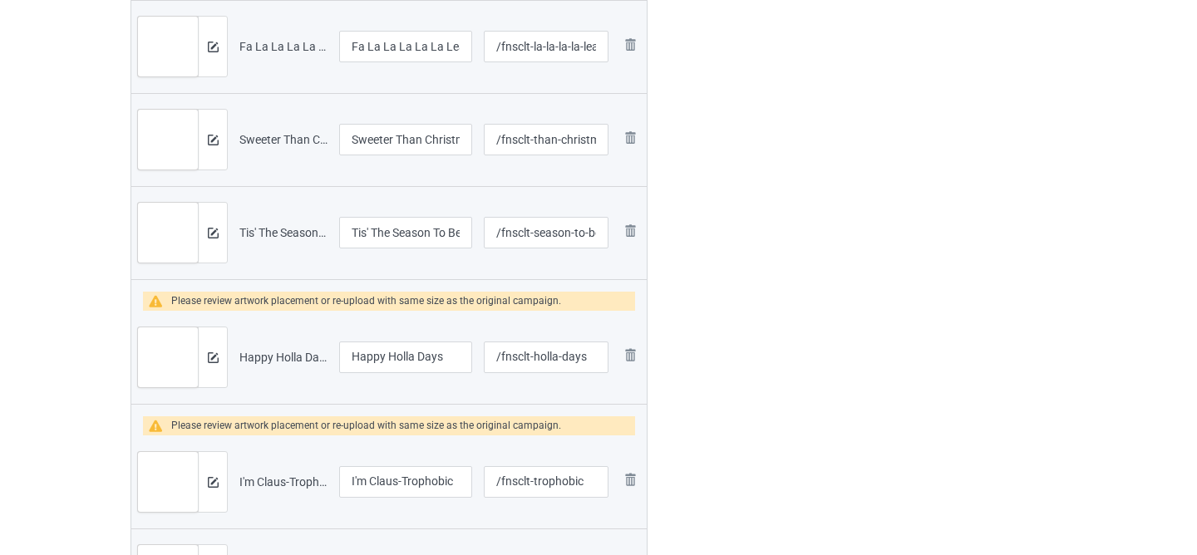
scroll to position [1189, 0]
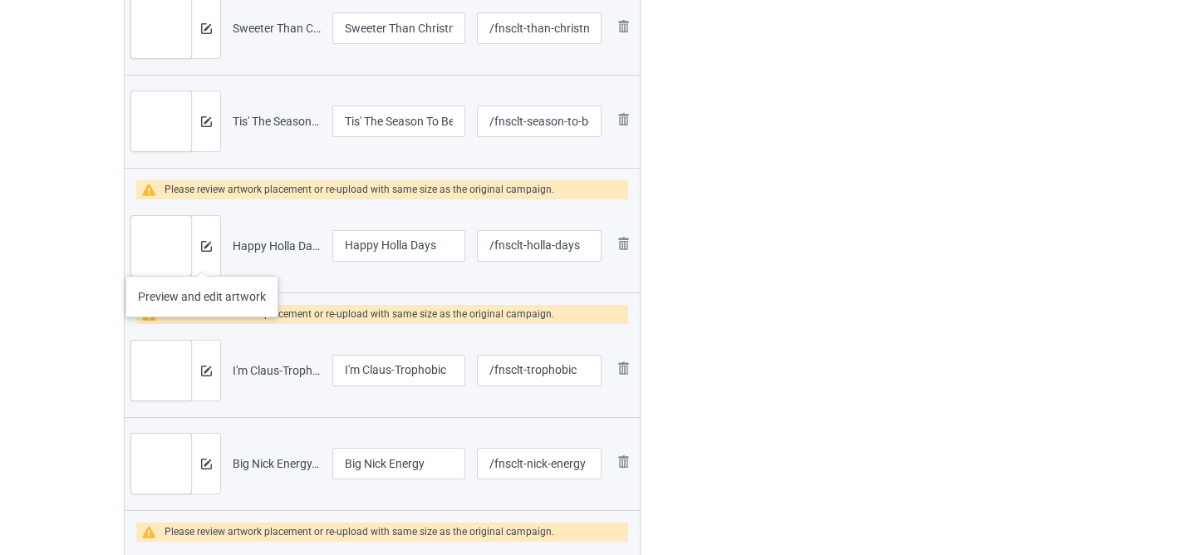
click at [202, 259] on div at bounding box center [205, 246] width 29 height 60
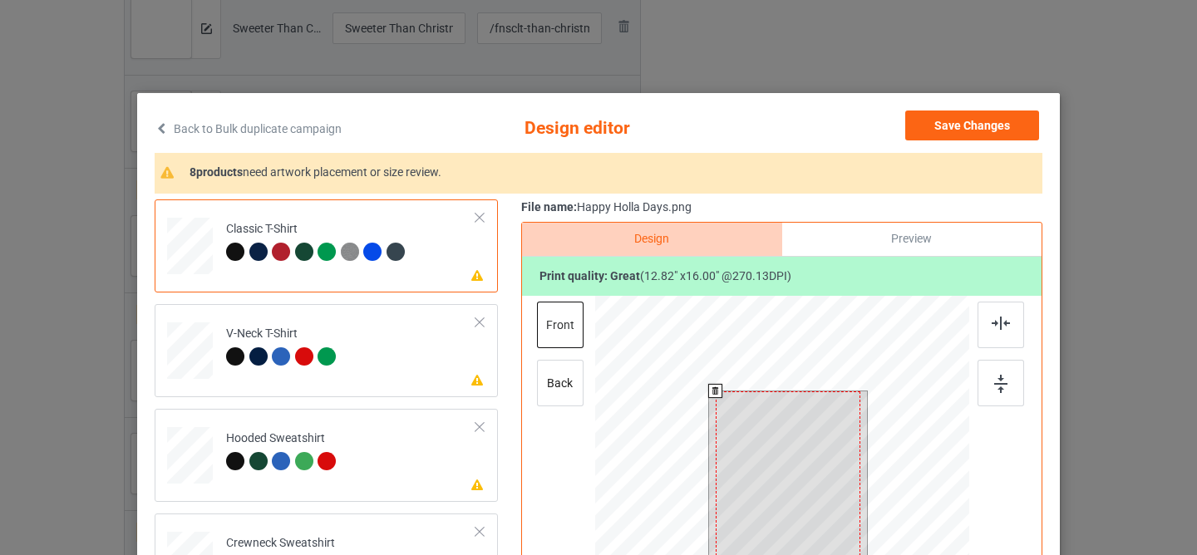
click at [795, 469] on div at bounding box center [788, 481] width 145 height 181
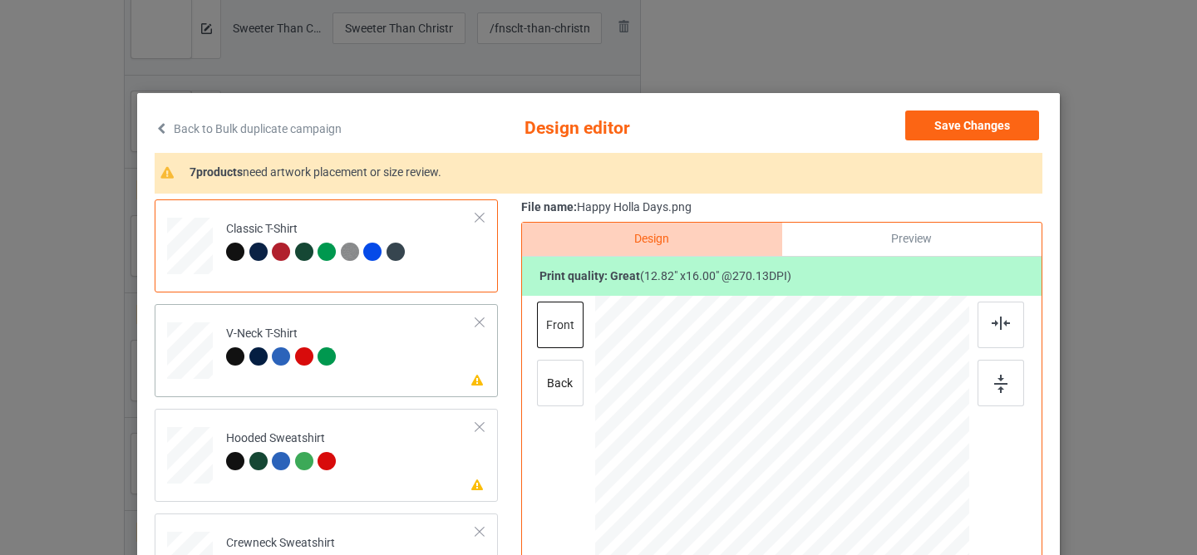
click at [395, 340] on td "Please review artwork placement V-Neck T-Shirt" at bounding box center [351, 347] width 268 height 73
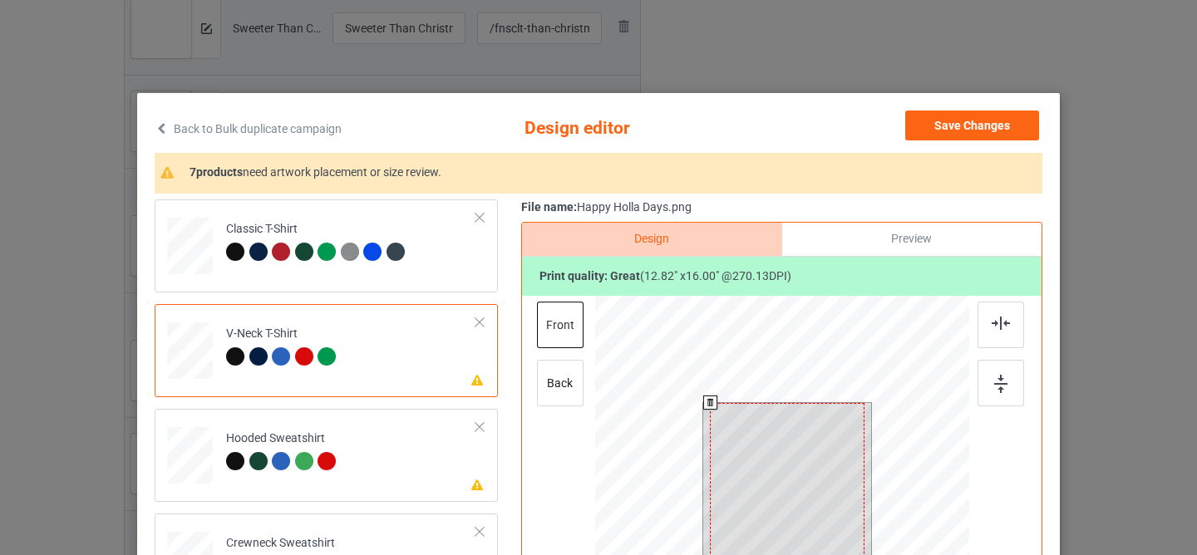
click at [742, 450] on div at bounding box center [787, 499] width 154 height 192
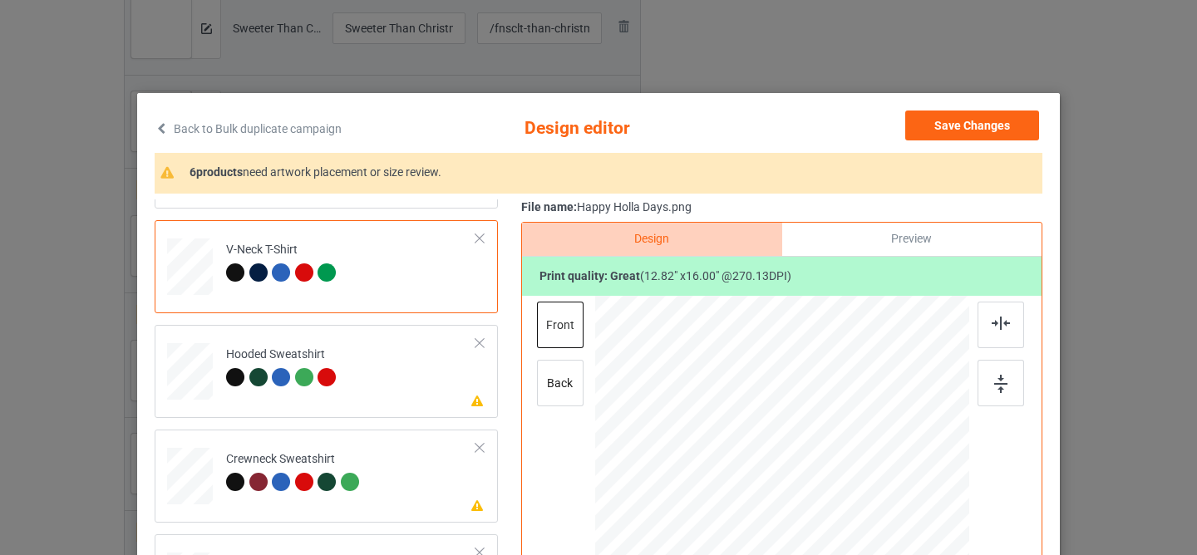
scroll to position [178, 0]
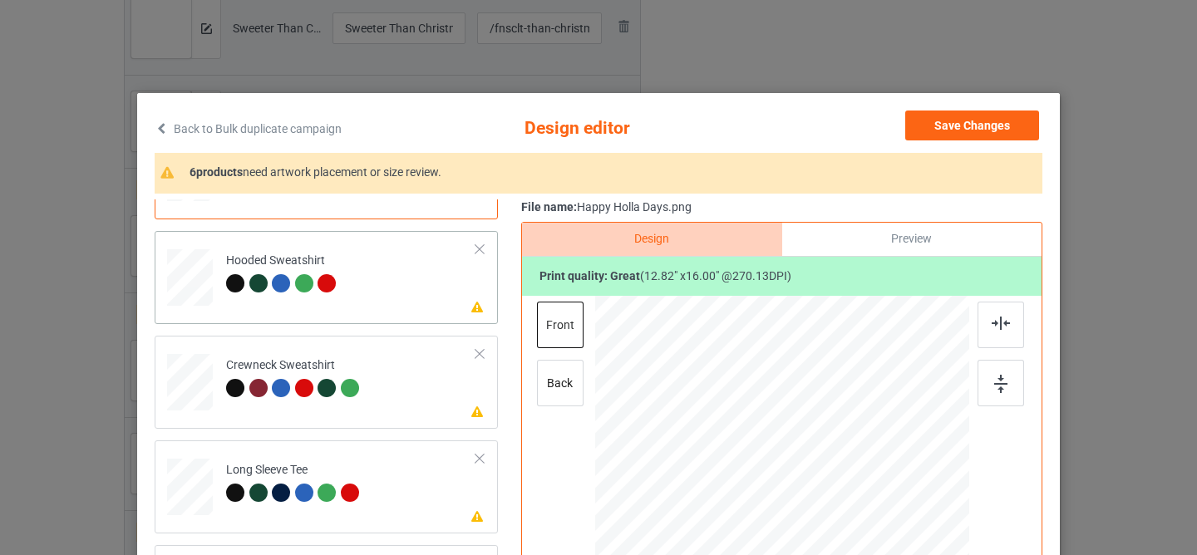
click at [405, 272] on td "Please review artwork placement Hooded Sweatshirt" at bounding box center [351, 274] width 268 height 73
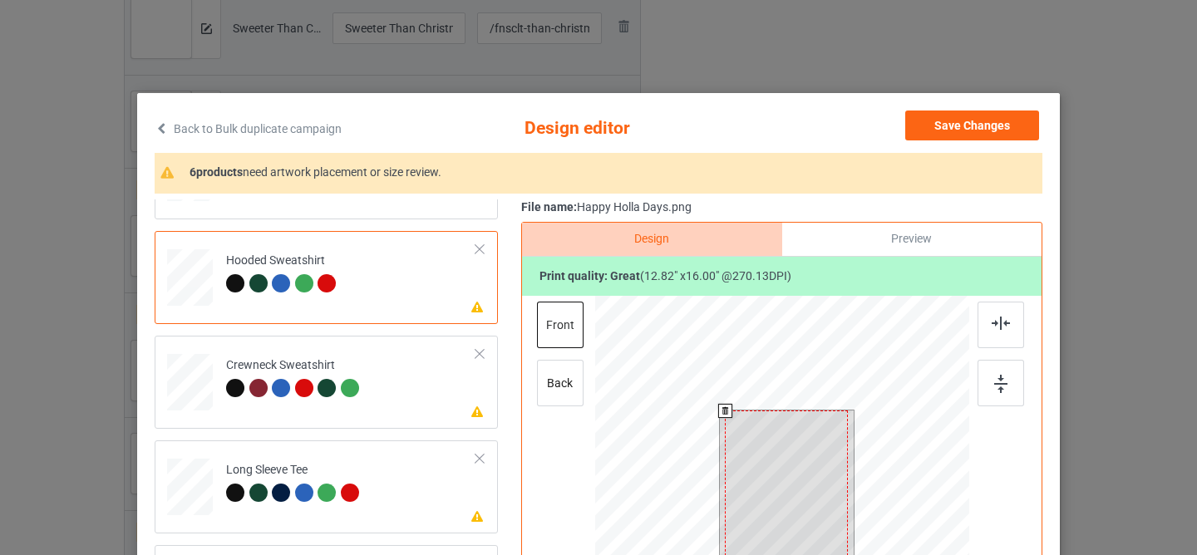
click at [749, 457] on div at bounding box center [786, 488] width 123 height 154
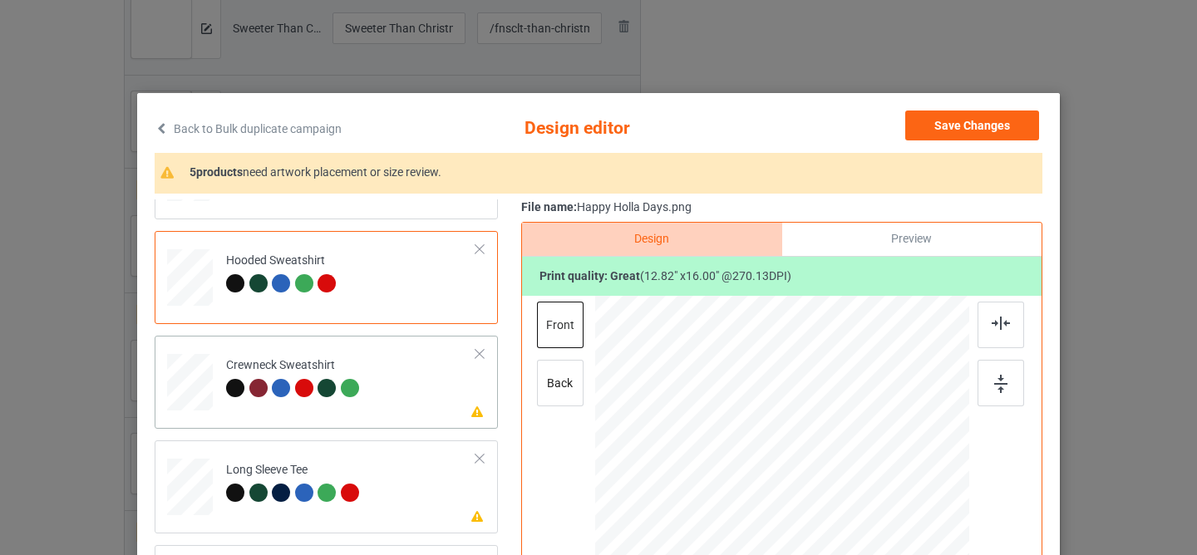
click at [365, 390] on td "Please review artwork placement Crewneck Sweatshirt" at bounding box center [351, 378] width 268 height 73
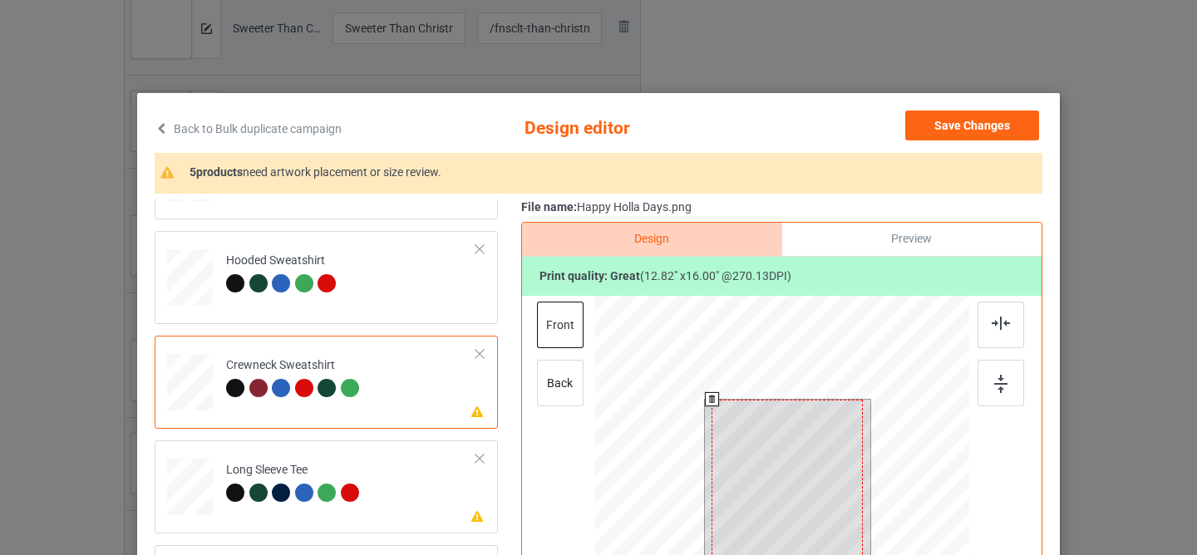
click at [769, 472] on div at bounding box center [786, 494] width 151 height 189
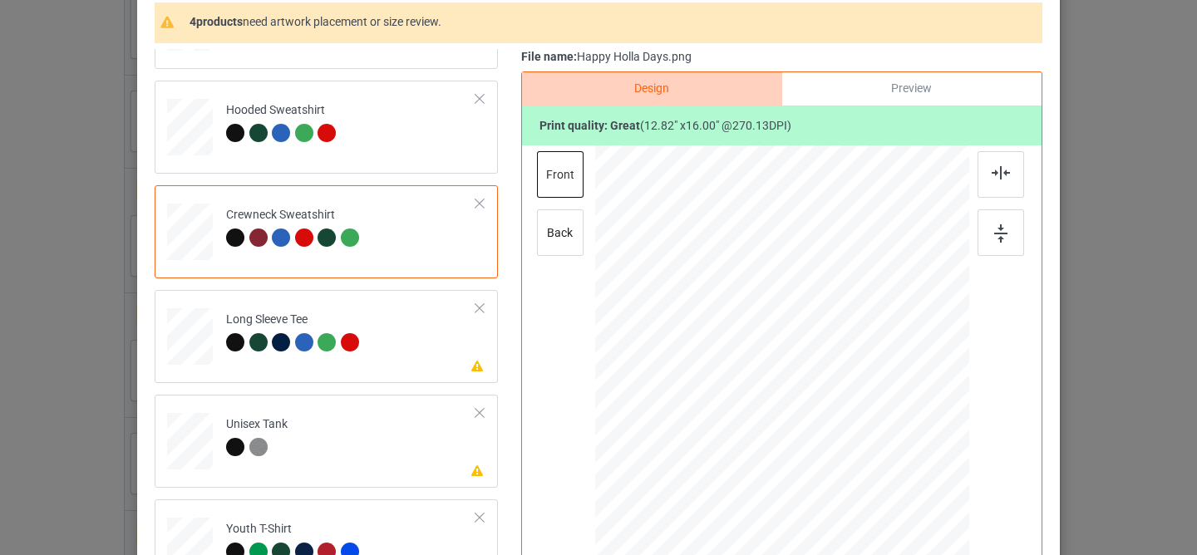
scroll to position [194, 0]
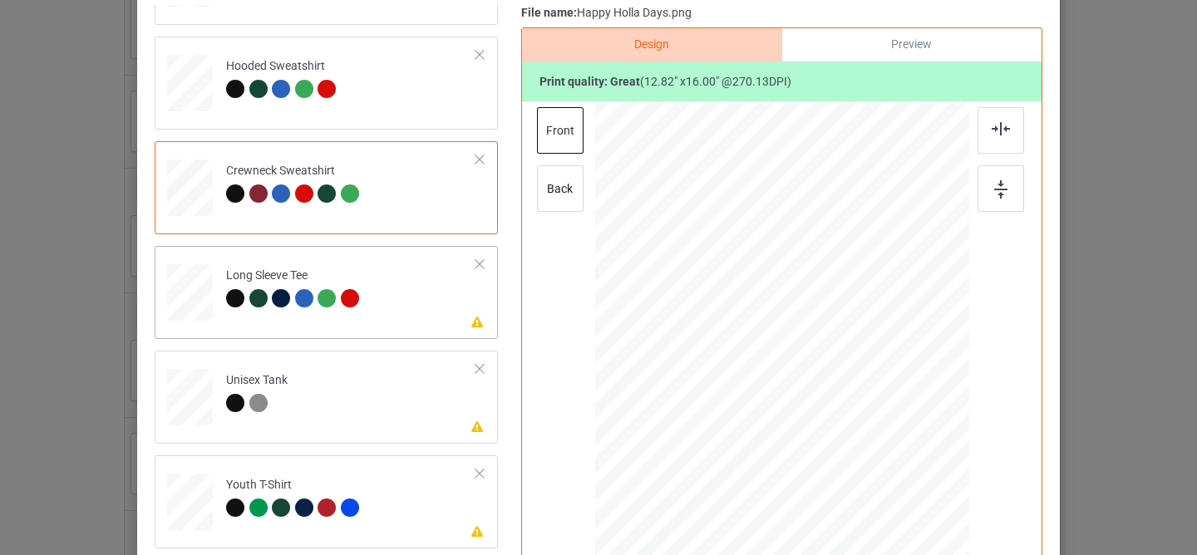
click at [386, 313] on td "Please review artwork placement Long Sleeve Tee" at bounding box center [351, 289] width 268 height 73
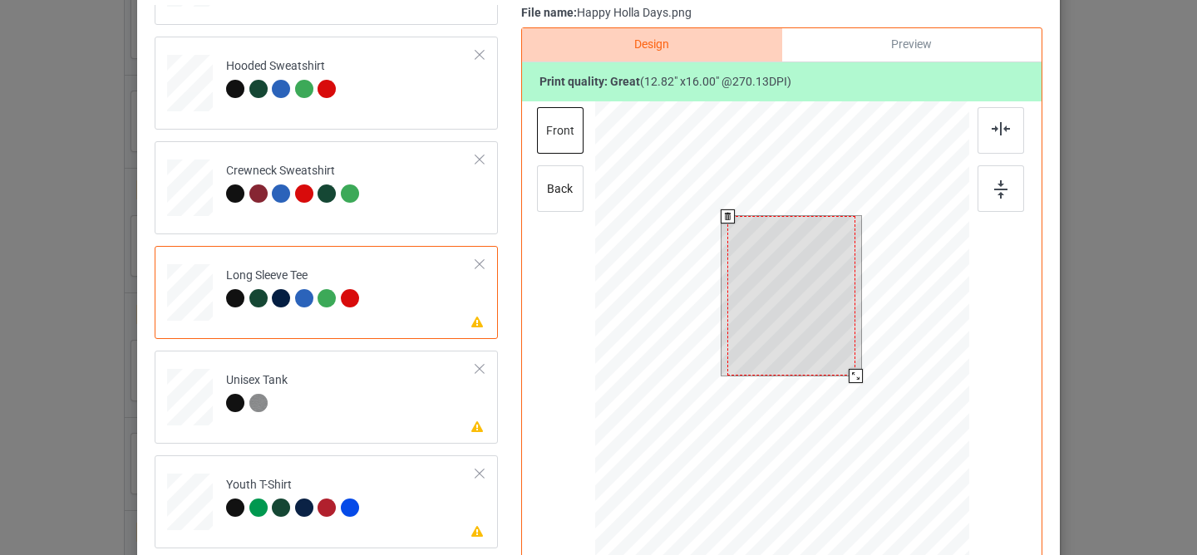
click at [751, 332] on div at bounding box center [791, 296] width 128 height 160
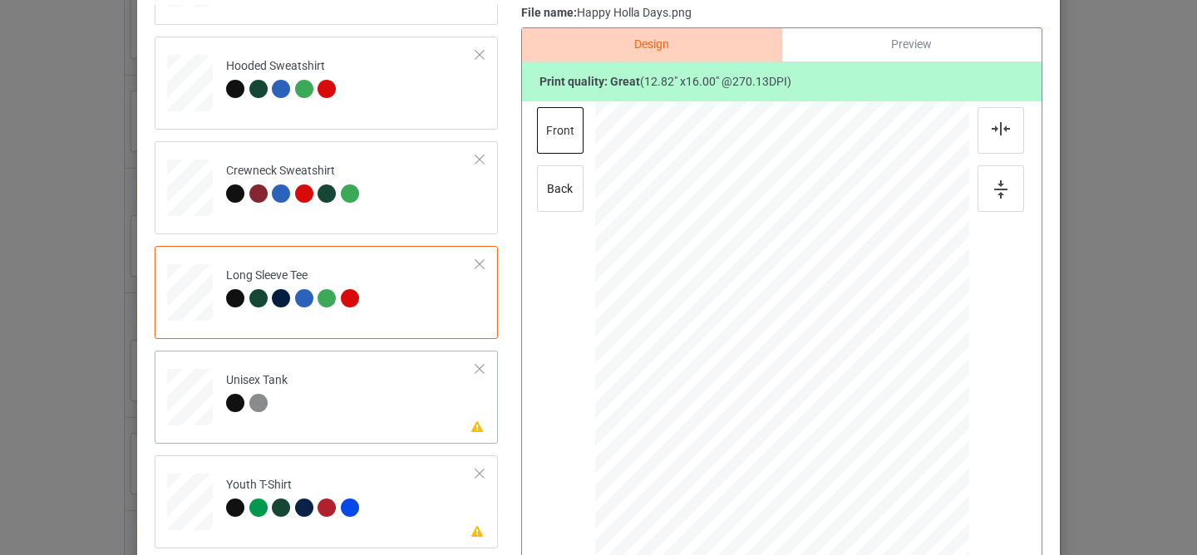
click at [372, 398] on td "Please review artwork placement Unisex Tank" at bounding box center [351, 393] width 268 height 73
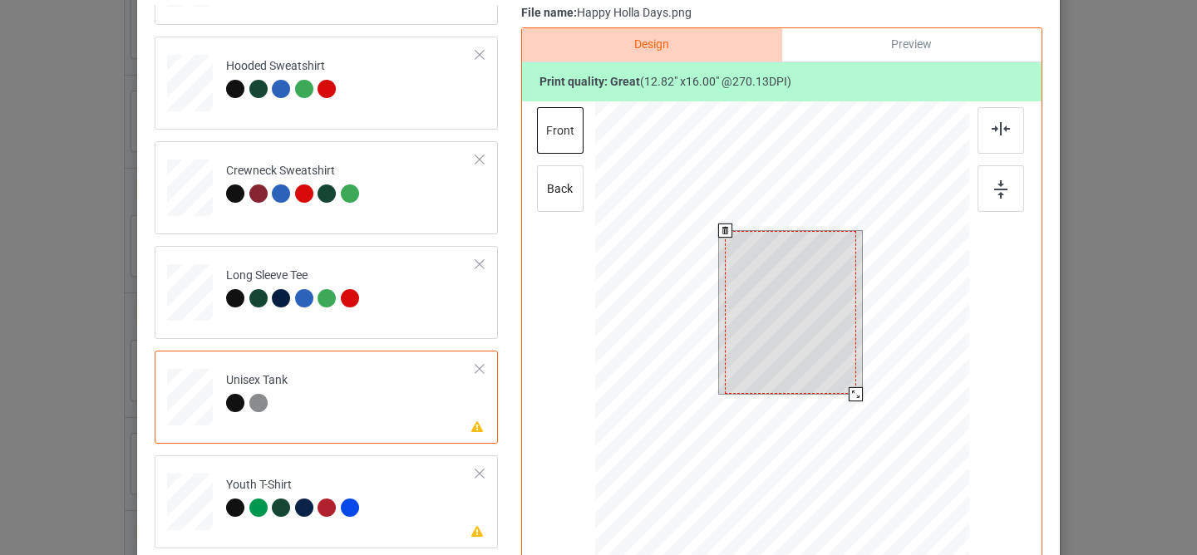
click at [752, 308] on div at bounding box center [790, 313] width 131 height 164
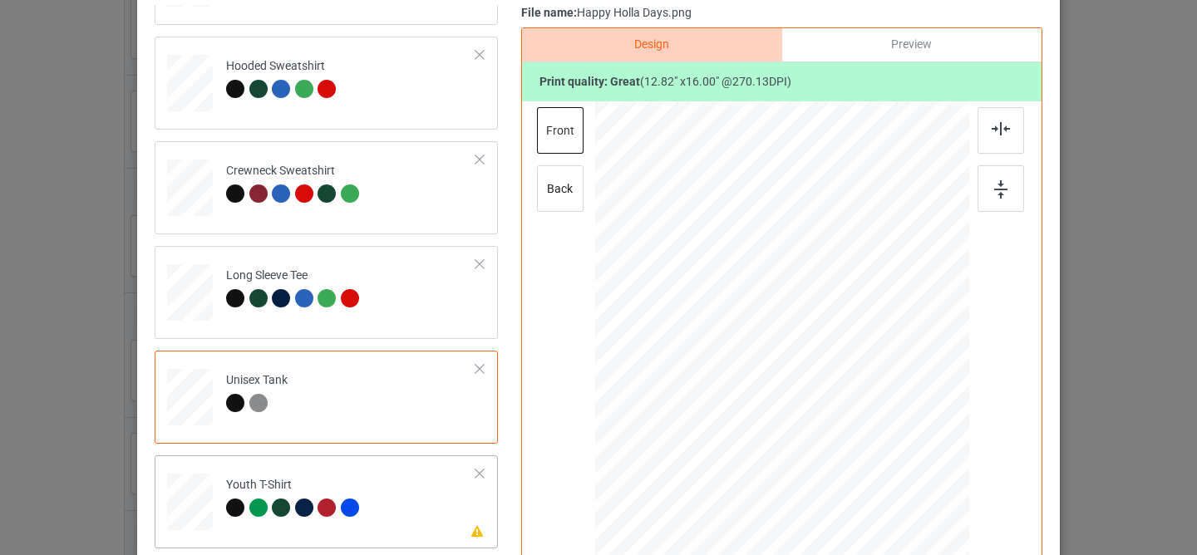
click at [388, 546] on div "Please review artwork placement Youth T-Shirt" at bounding box center [326, 501] width 343 height 93
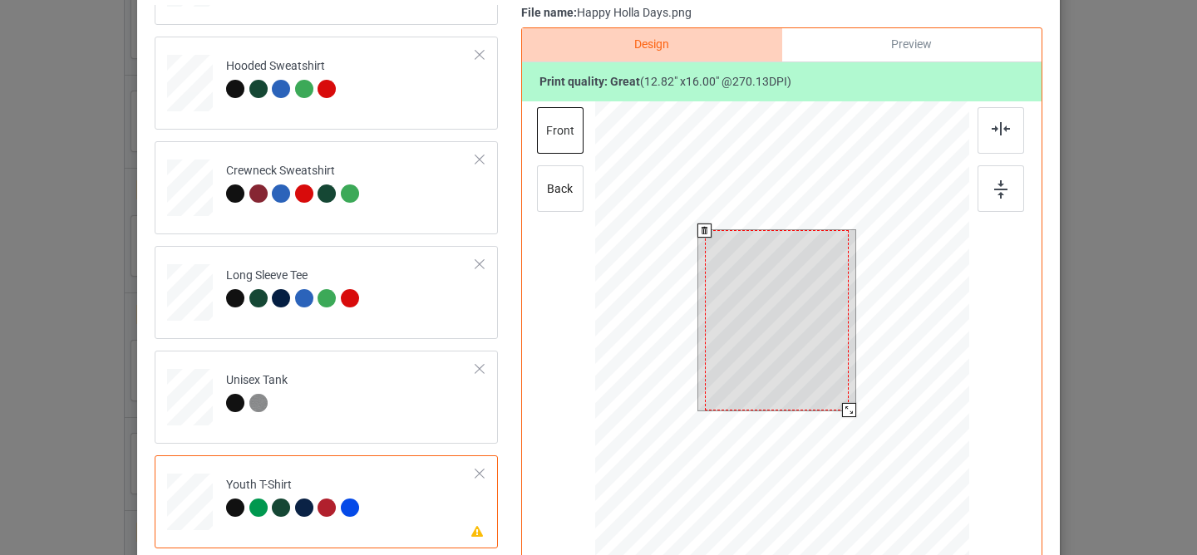
click at [712, 313] on div at bounding box center [777, 320] width 145 height 180
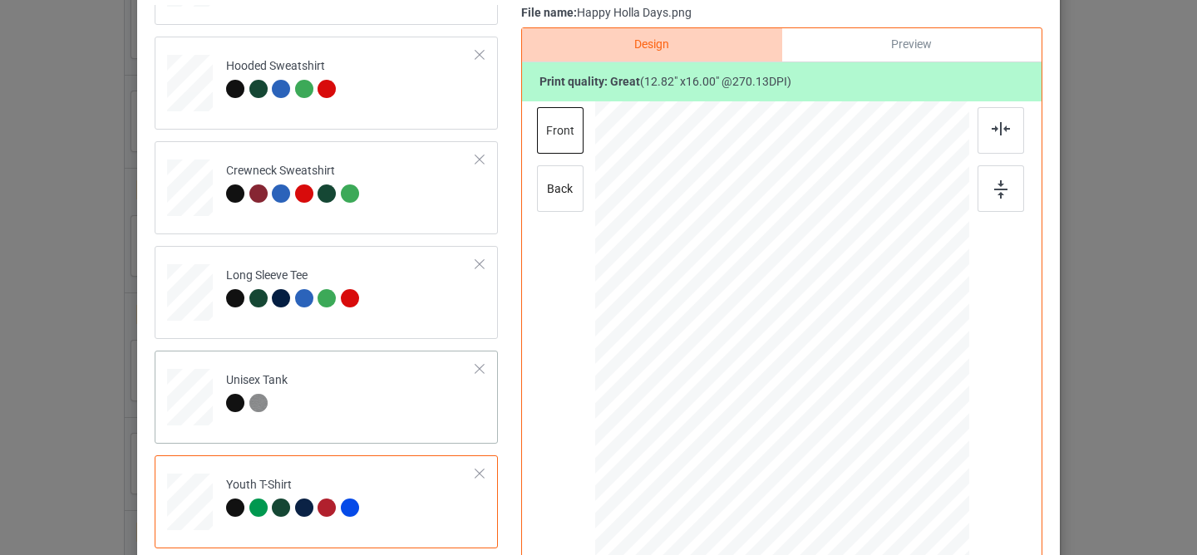
scroll to position [308, 0]
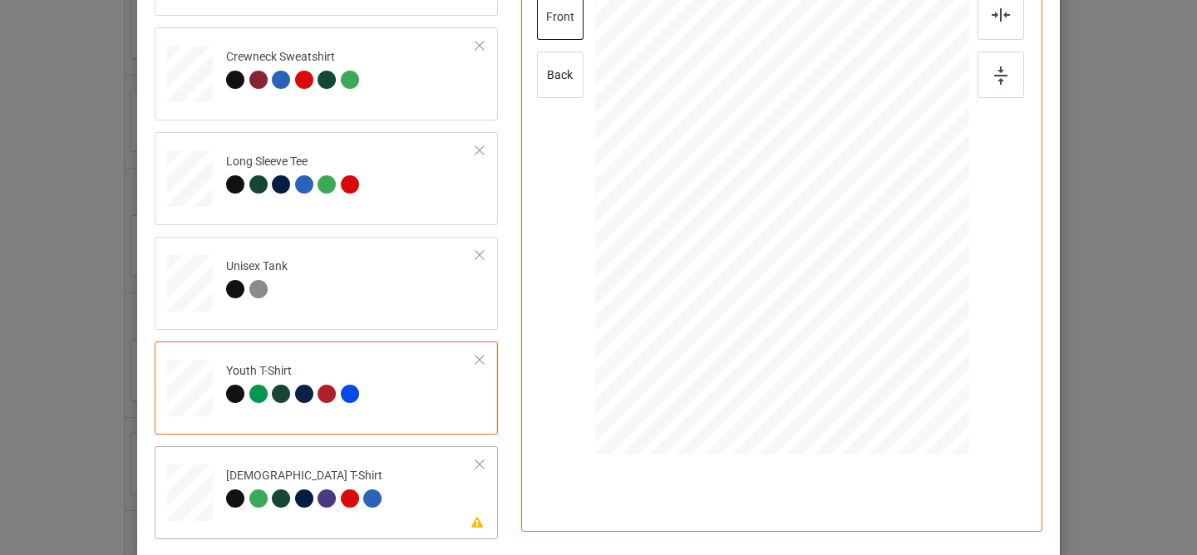
click at [389, 455] on td "Please review artwork placement [DEMOGRAPHIC_DATA] T-Shirt" at bounding box center [351, 489] width 268 height 73
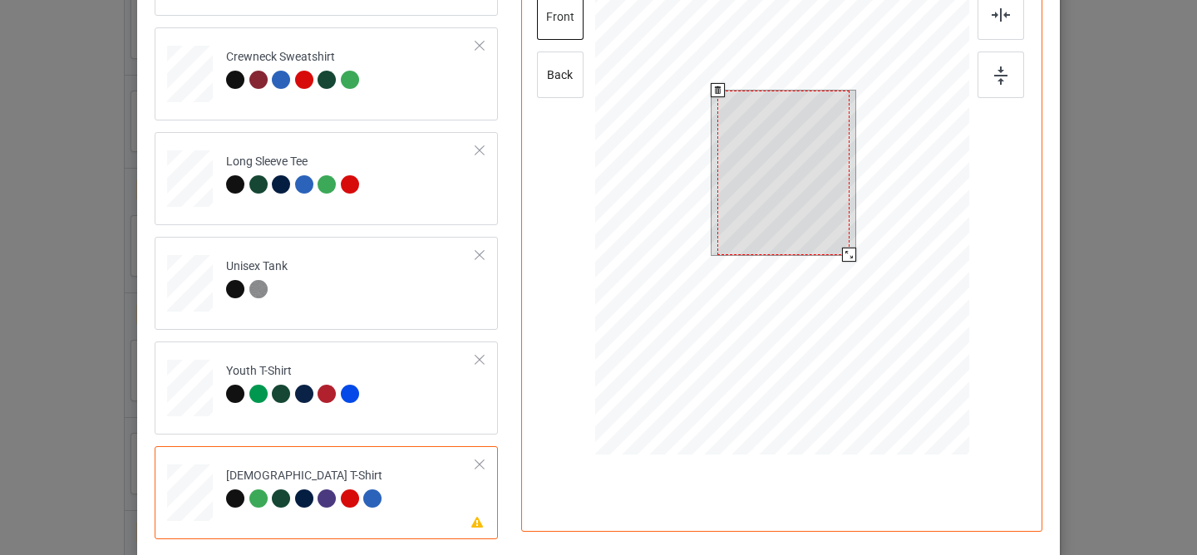
click at [752, 197] on div at bounding box center [783, 173] width 132 height 165
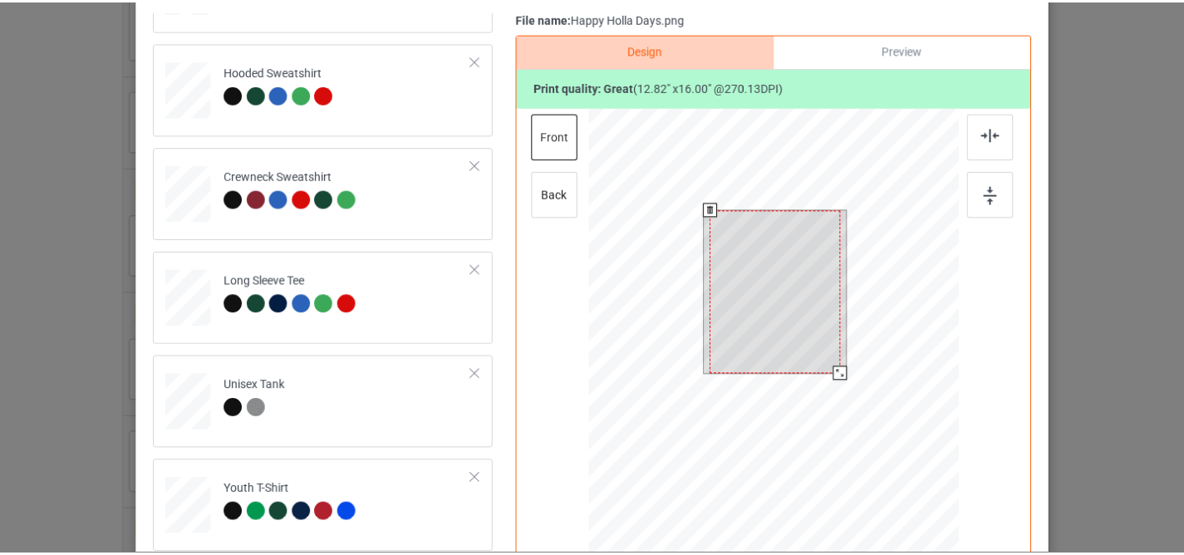
scroll to position [0, 0]
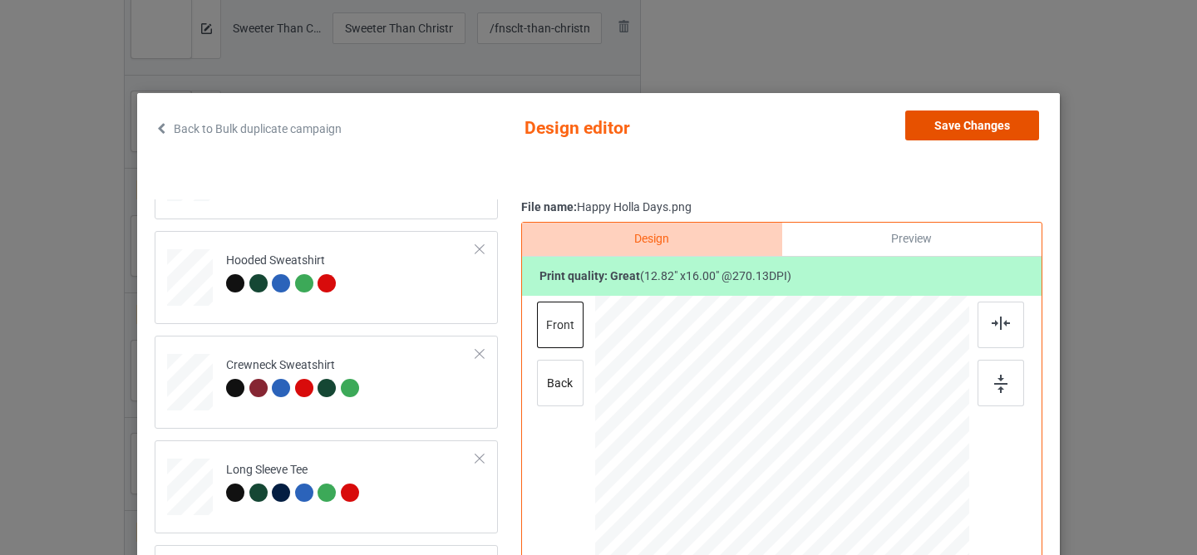
click at [975, 130] on button "Save Changes" at bounding box center [972, 126] width 134 height 30
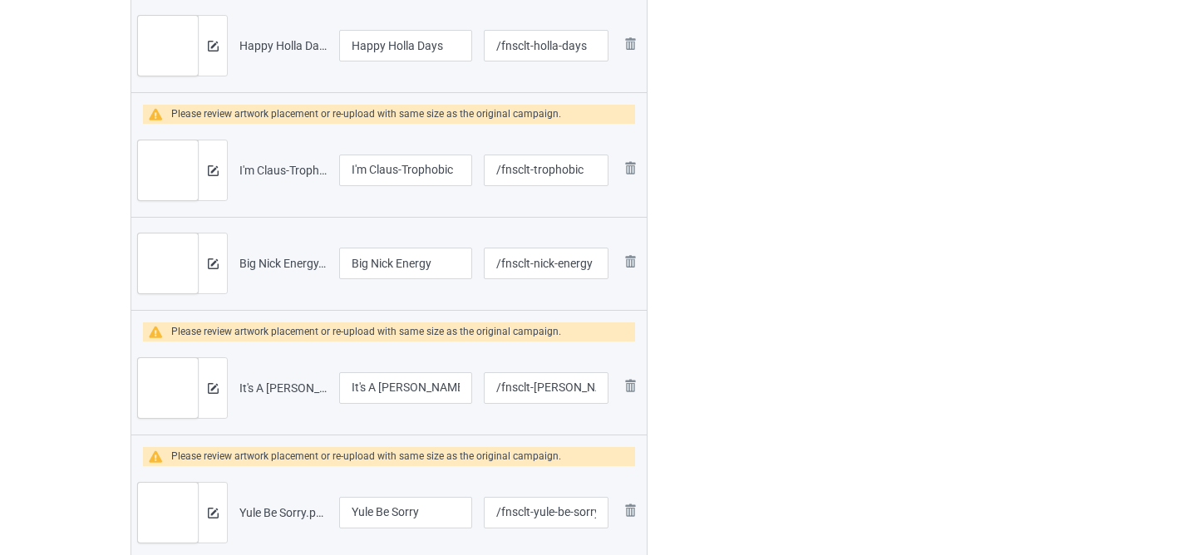
scroll to position [1430, 0]
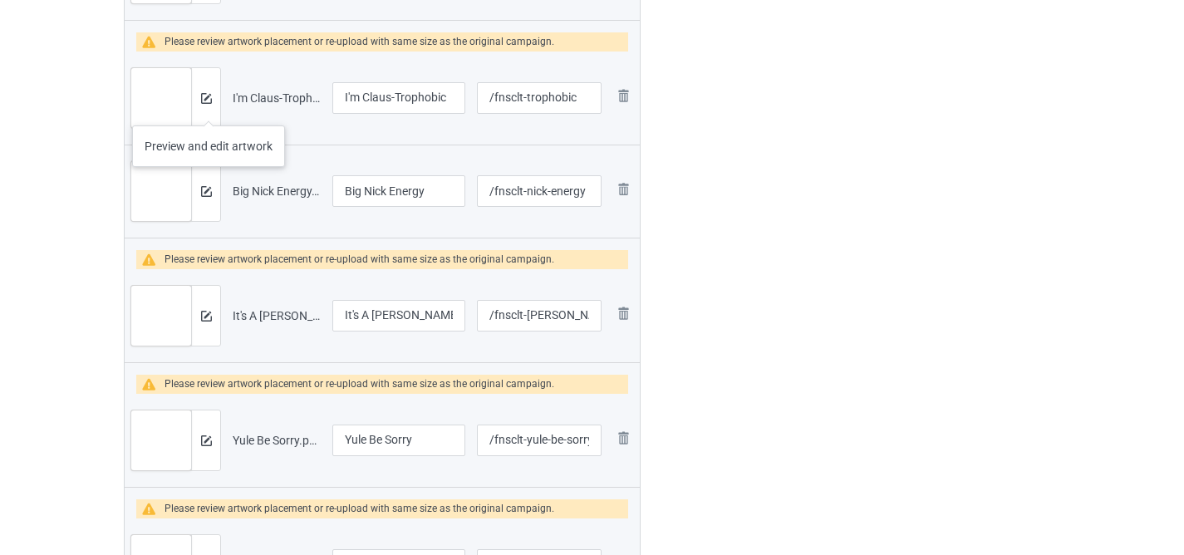
click at [206, 106] on div at bounding box center [205, 98] width 29 height 60
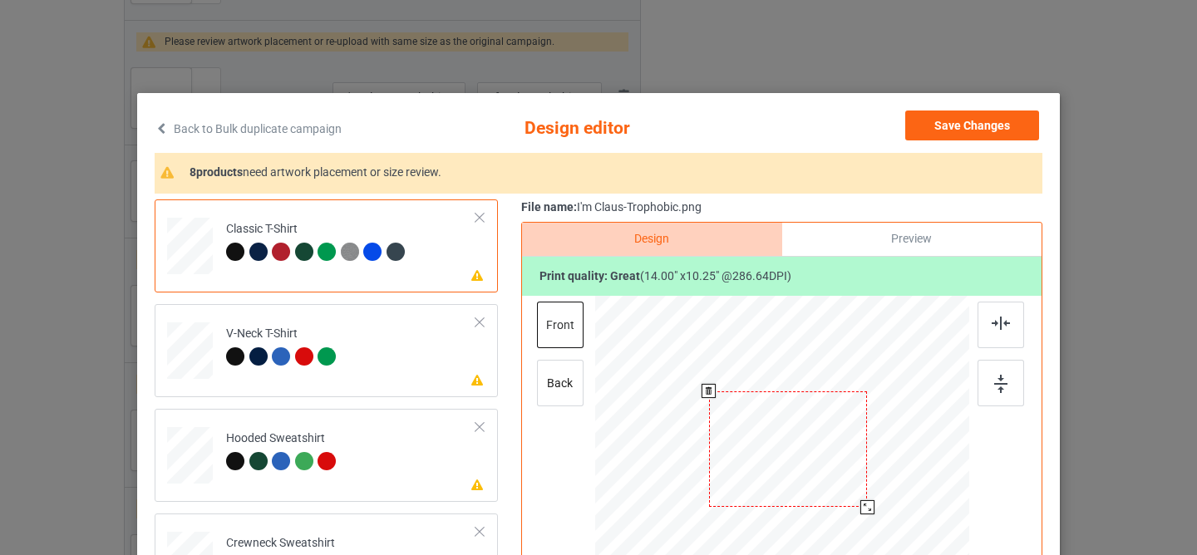
click at [780, 427] on div at bounding box center [788, 449] width 159 height 116
click at [386, 323] on td "Please review artwork placement V-Neck T-Shirt" at bounding box center [351, 347] width 268 height 73
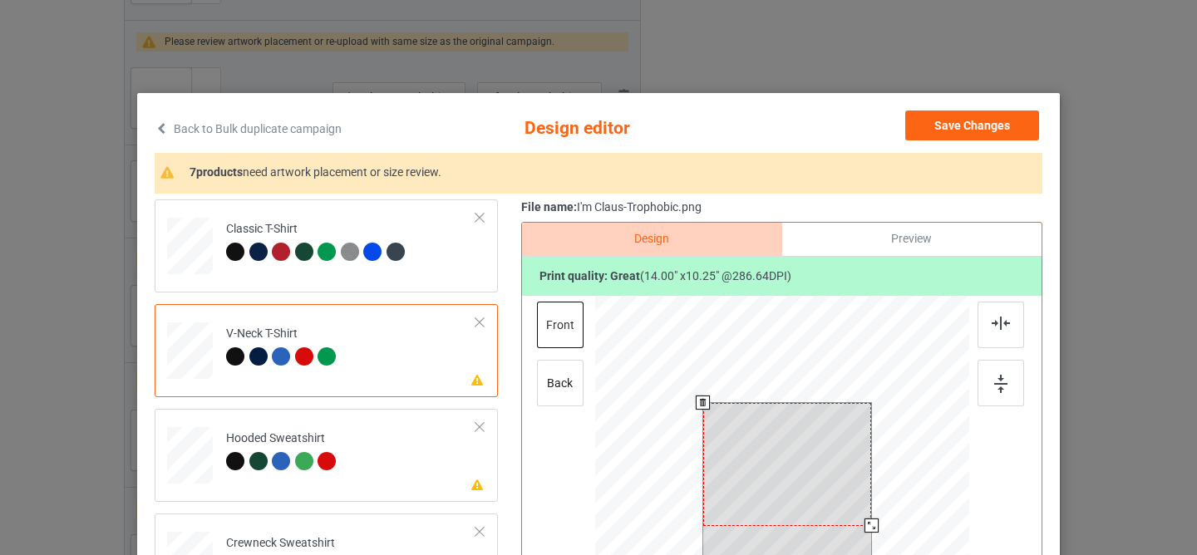
click at [771, 440] on div at bounding box center [787, 464] width 169 height 123
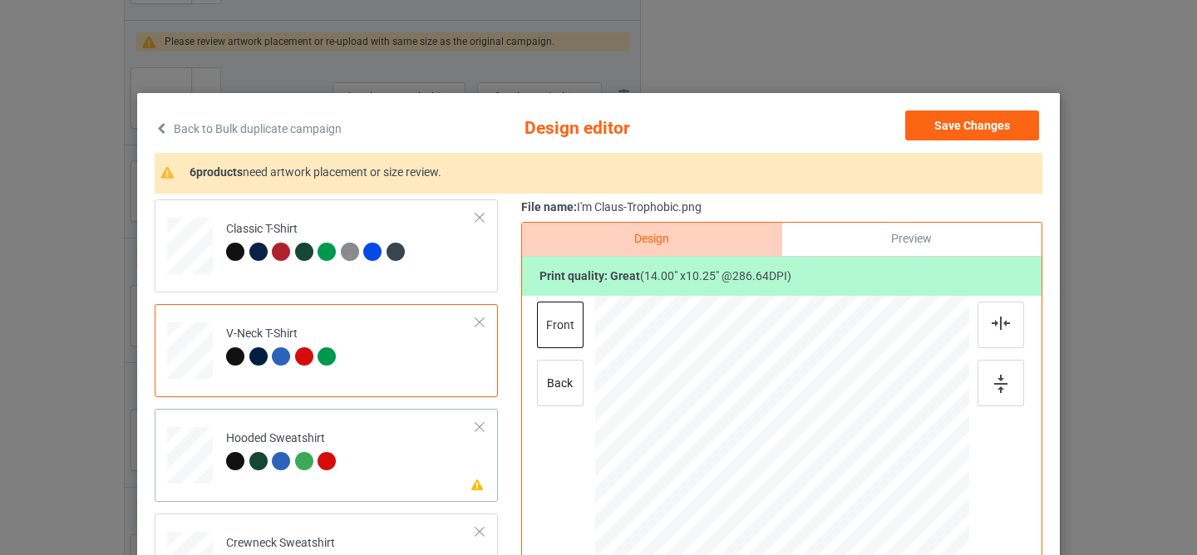
click at [393, 450] on td "Please review artwork placement Hooded Sweatshirt" at bounding box center [351, 452] width 268 height 73
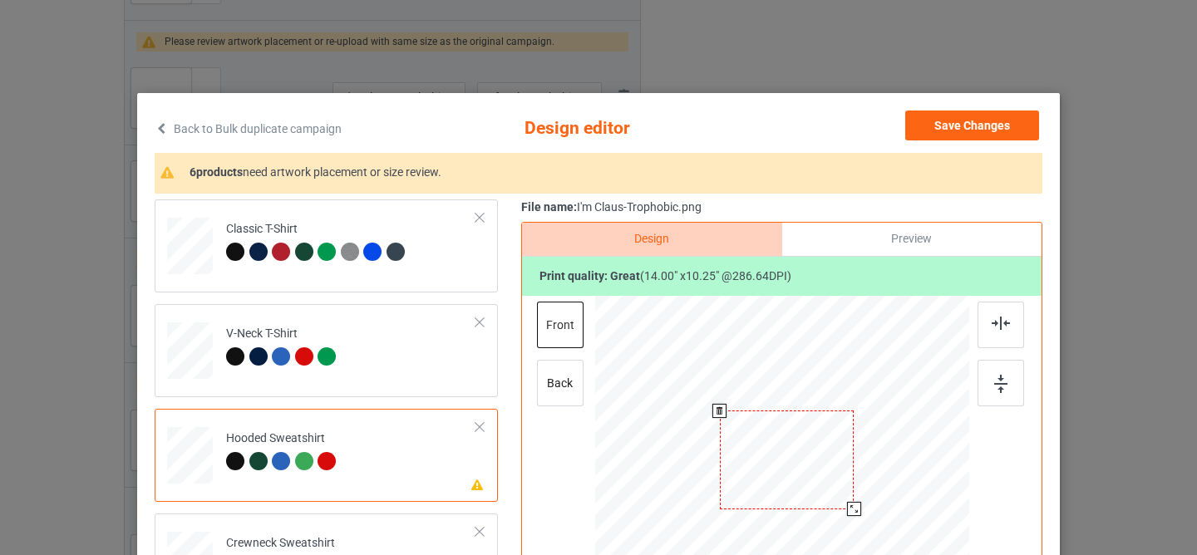
click at [746, 493] on div at bounding box center [787, 460] width 135 height 98
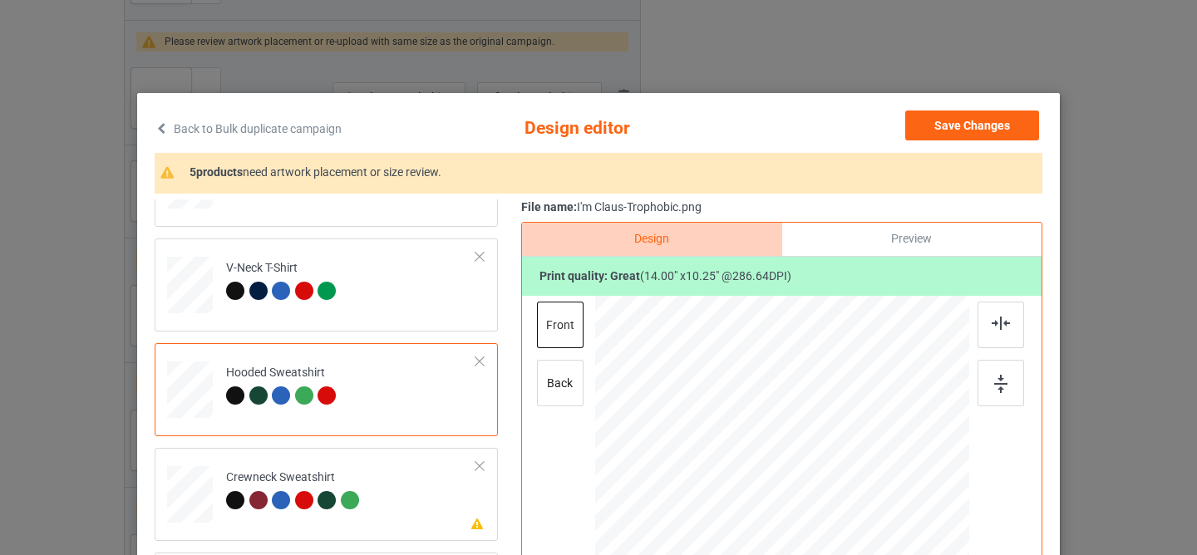
scroll to position [178, 0]
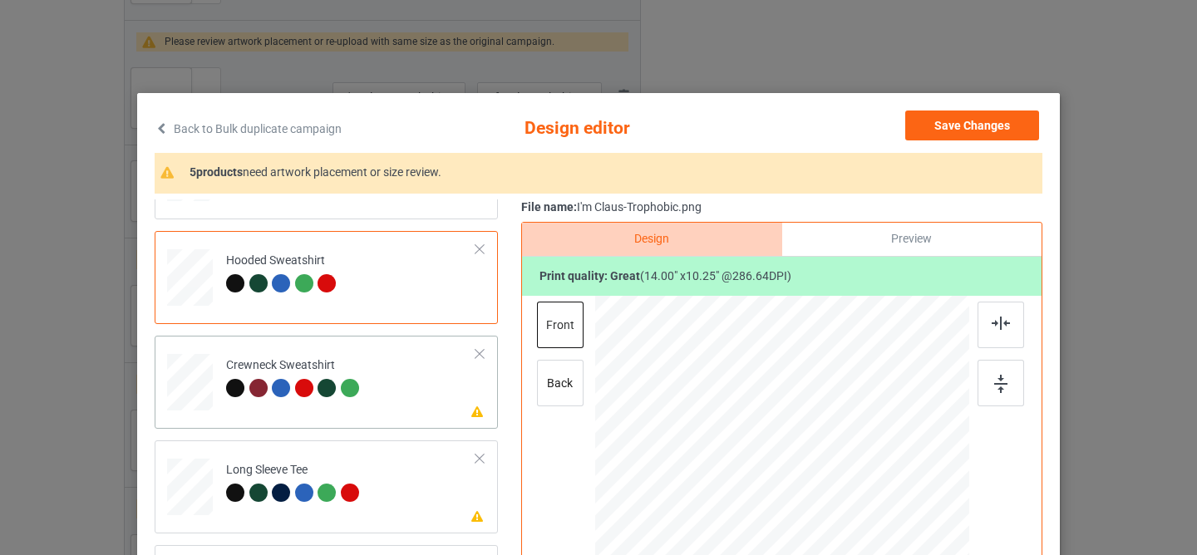
click at [384, 399] on td "Please review artwork placement Crewneck Sweatshirt" at bounding box center [351, 378] width 268 height 73
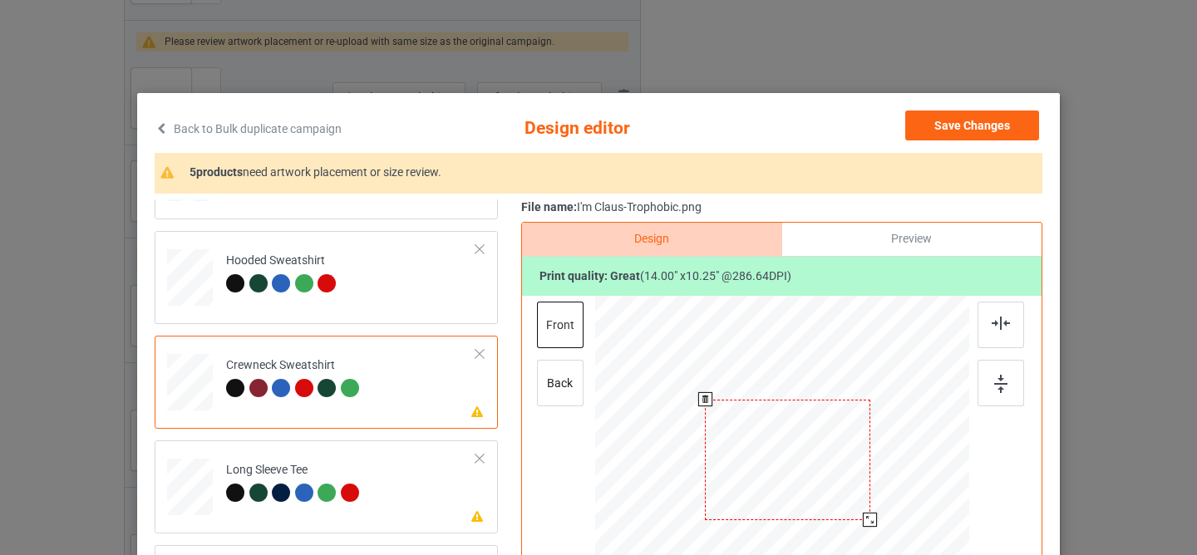
click at [730, 452] on div at bounding box center [787, 460] width 165 height 121
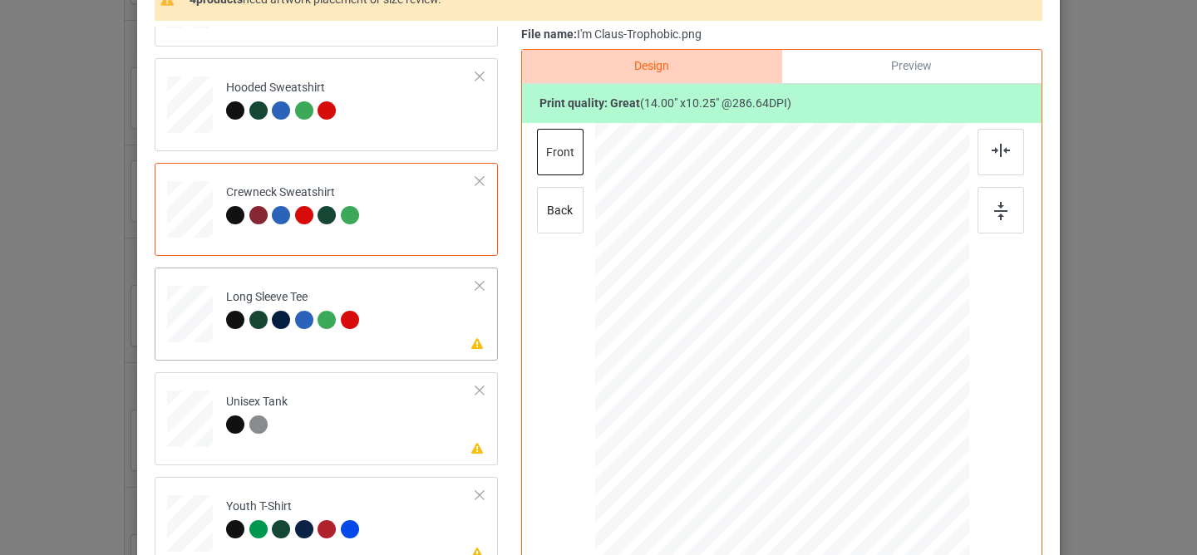
click at [418, 292] on td "Please review artwork placement Long Sleeve Tee" at bounding box center [351, 310] width 268 height 73
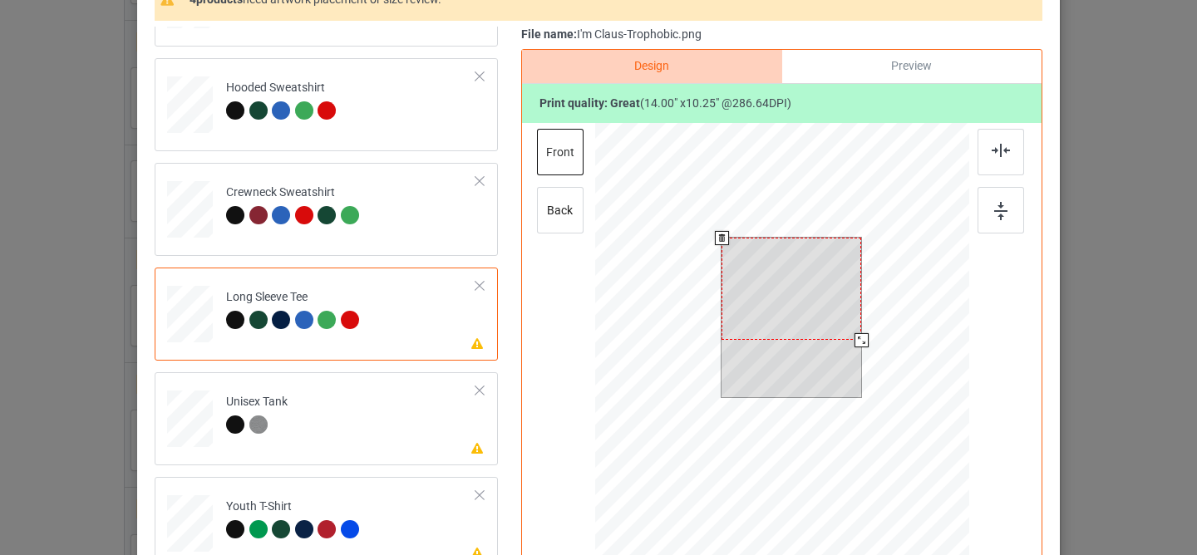
click at [782, 298] on div at bounding box center [791, 289] width 140 height 102
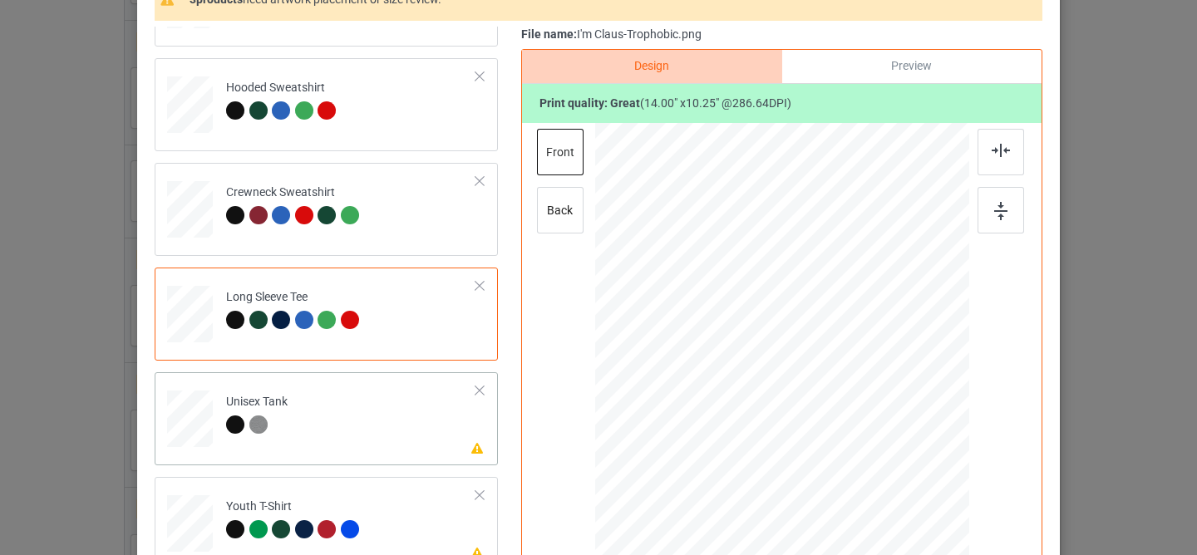
click at [413, 441] on td "Please review artwork placement Unisex Tank" at bounding box center [351, 415] width 268 height 73
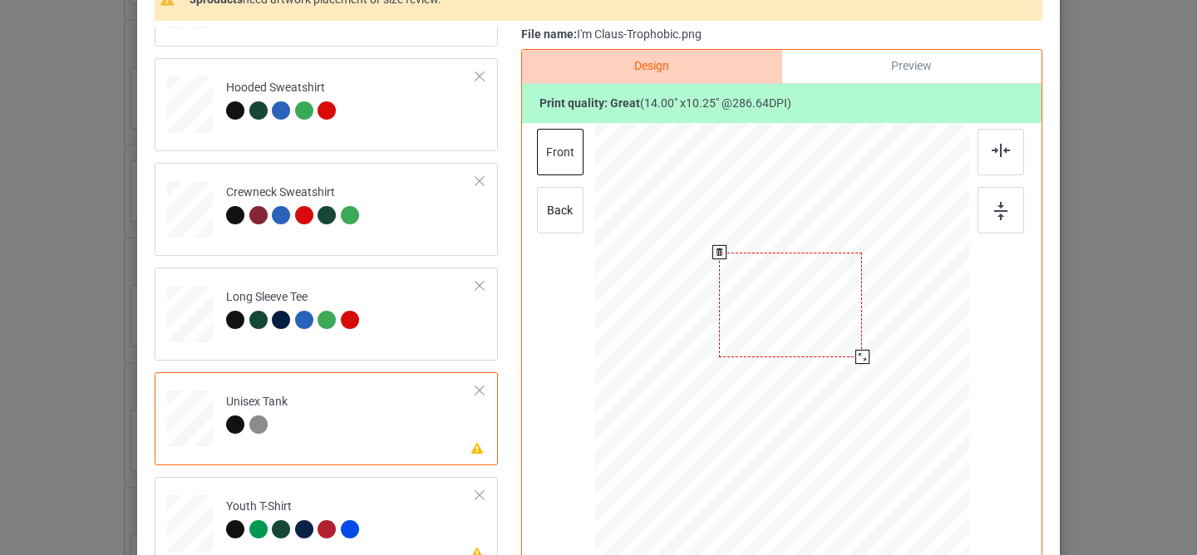
click at [762, 288] on div at bounding box center [790, 305] width 143 height 105
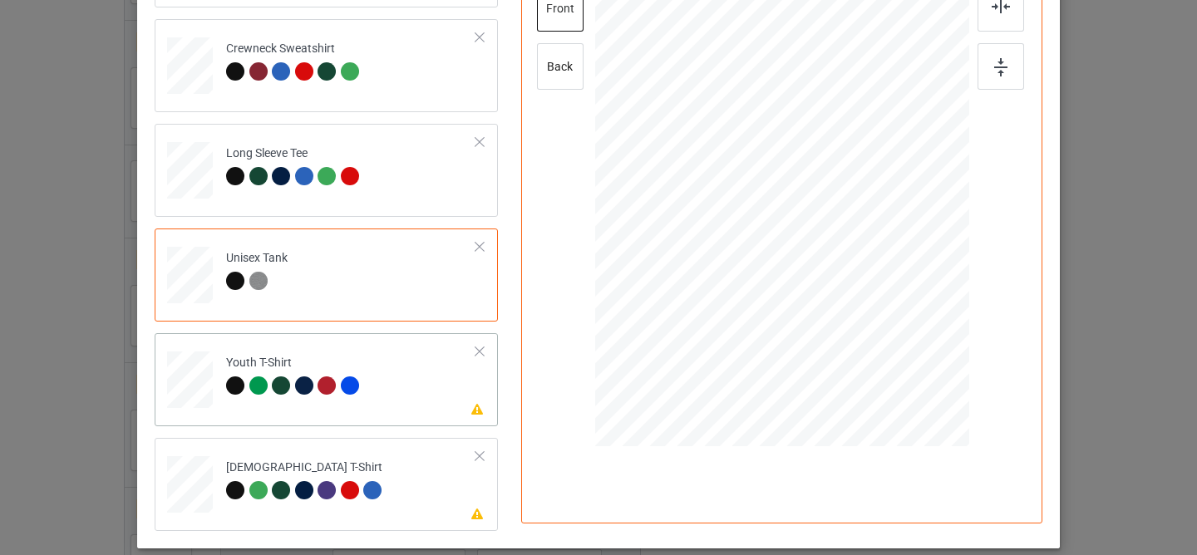
click at [438, 406] on td "Please review artwork placement Youth T-Shirt" at bounding box center [351, 376] width 268 height 73
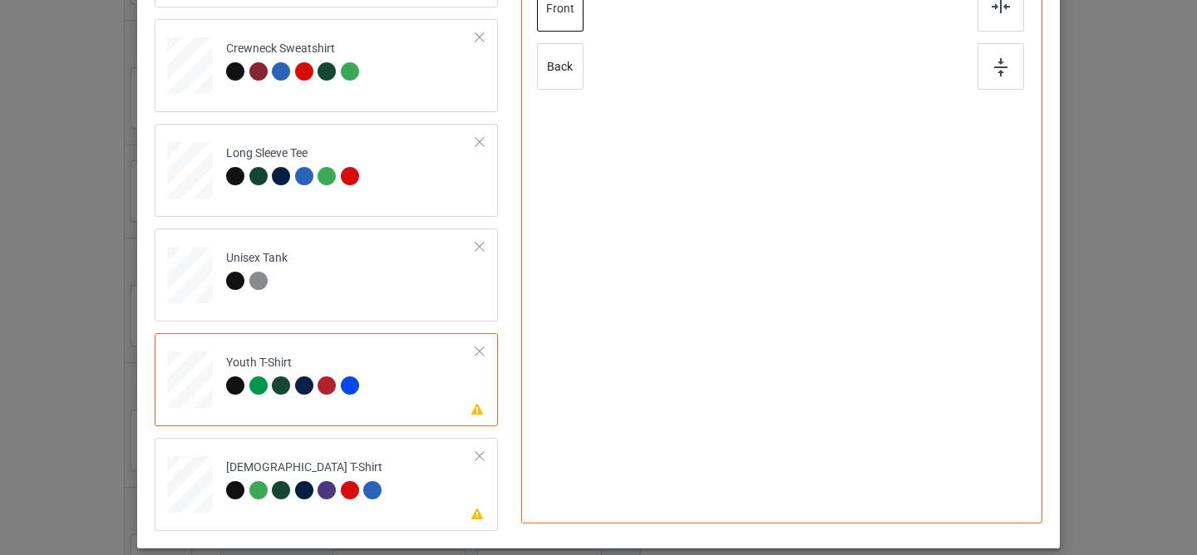
scroll to position [224, 0]
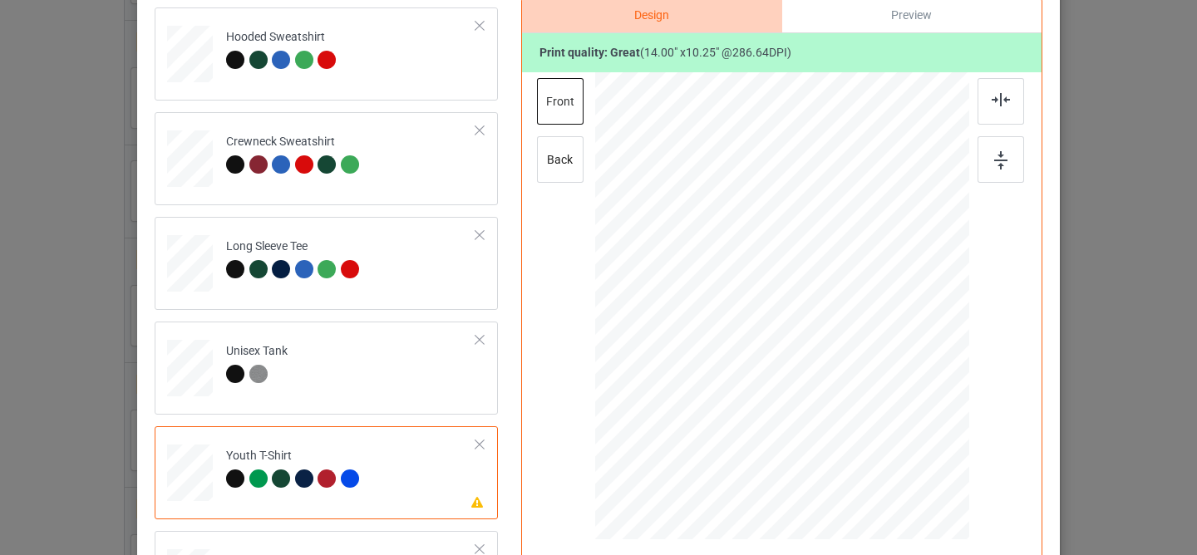
click at [773, 234] on div at bounding box center [777, 259] width 158 height 116
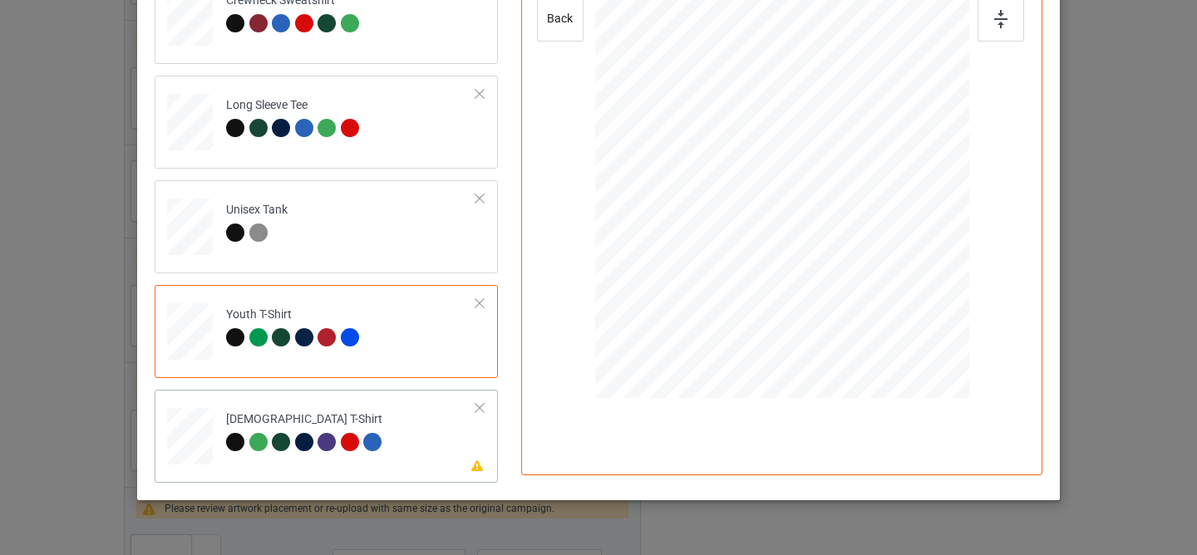
scroll to position [401, 0]
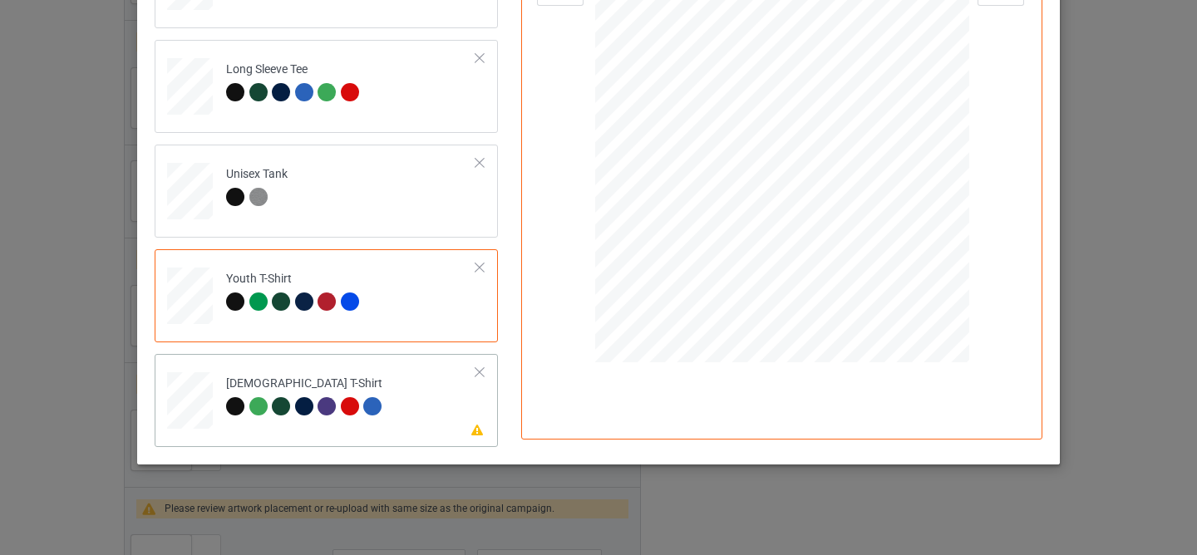
click at [421, 421] on td "Please review artwork placement [DEMOGRAPHIC_DATA] T-Shirt" at bounding box center [351, 397] width 268 height 73
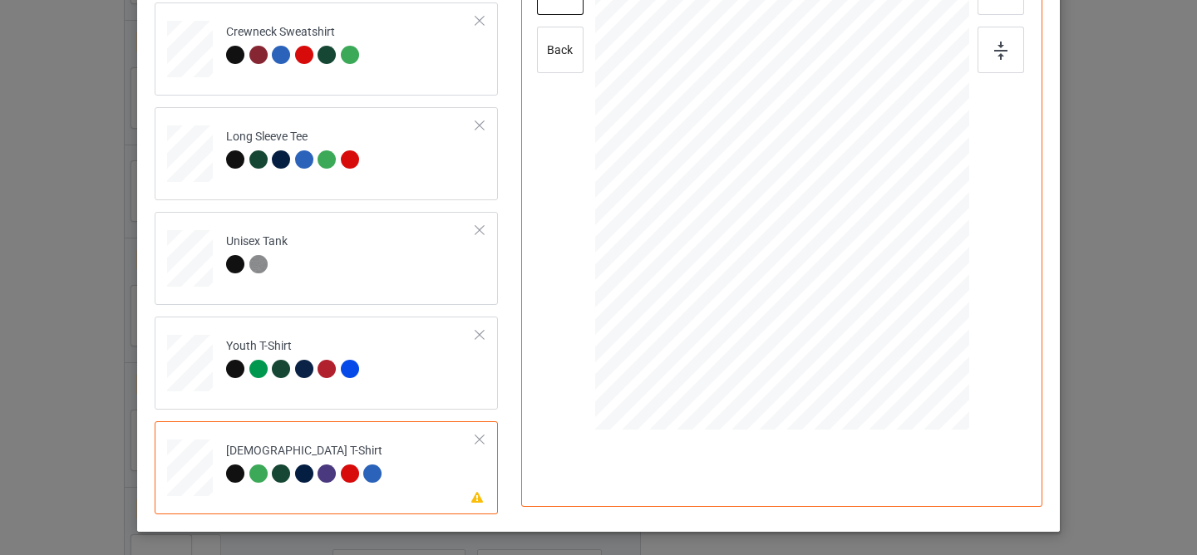
scroll to position [0, 0]
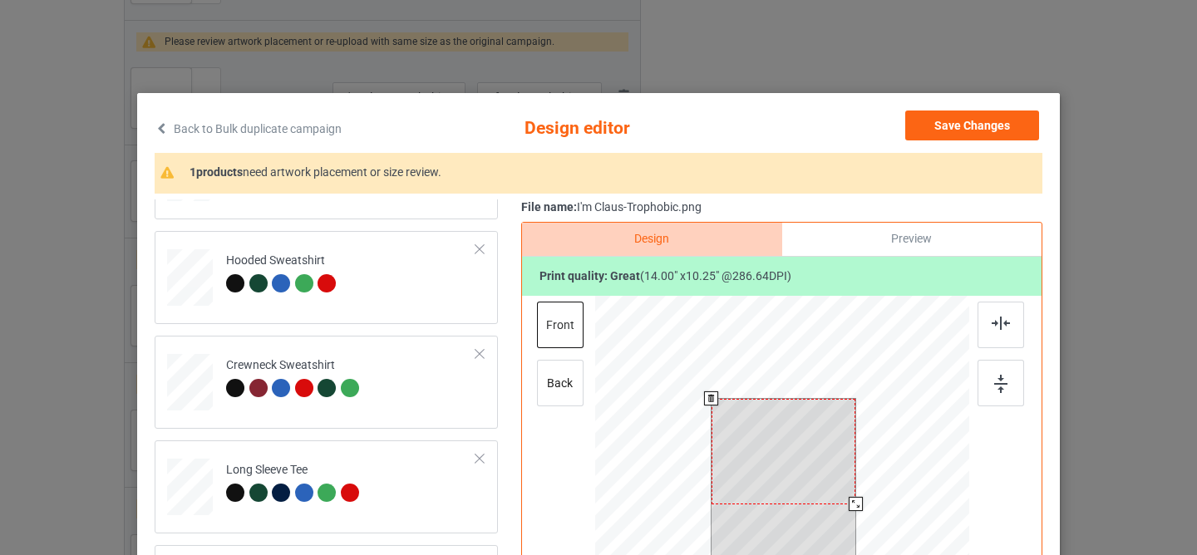
click at [756, 445] on div at bounding box center [783, 452] width 144 height 106
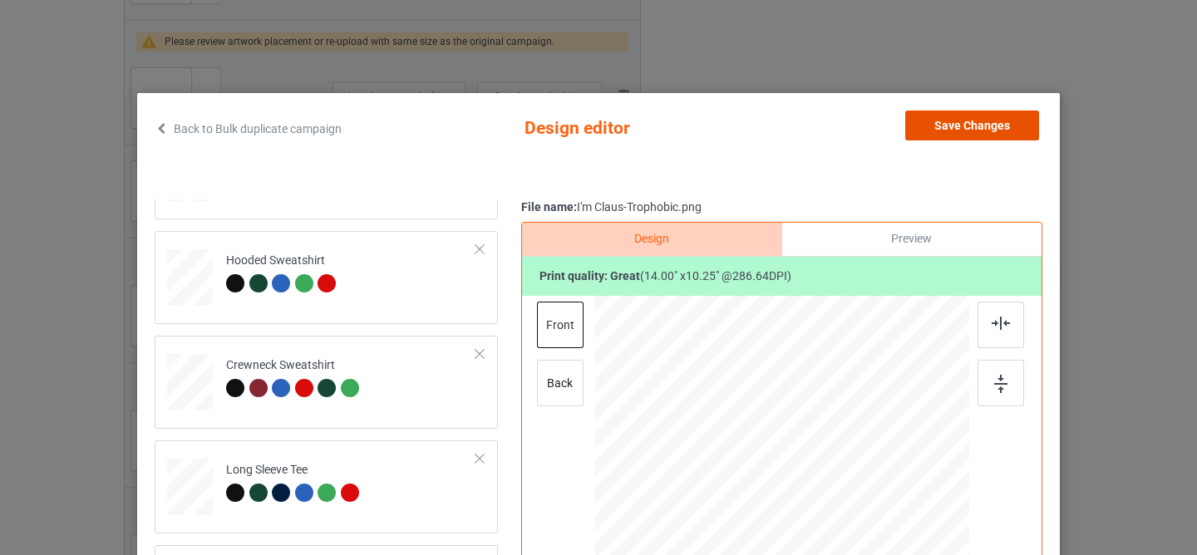
click at [949, 120] on button "Save Changes" at bounding box center [972, 126] width 134 height 30
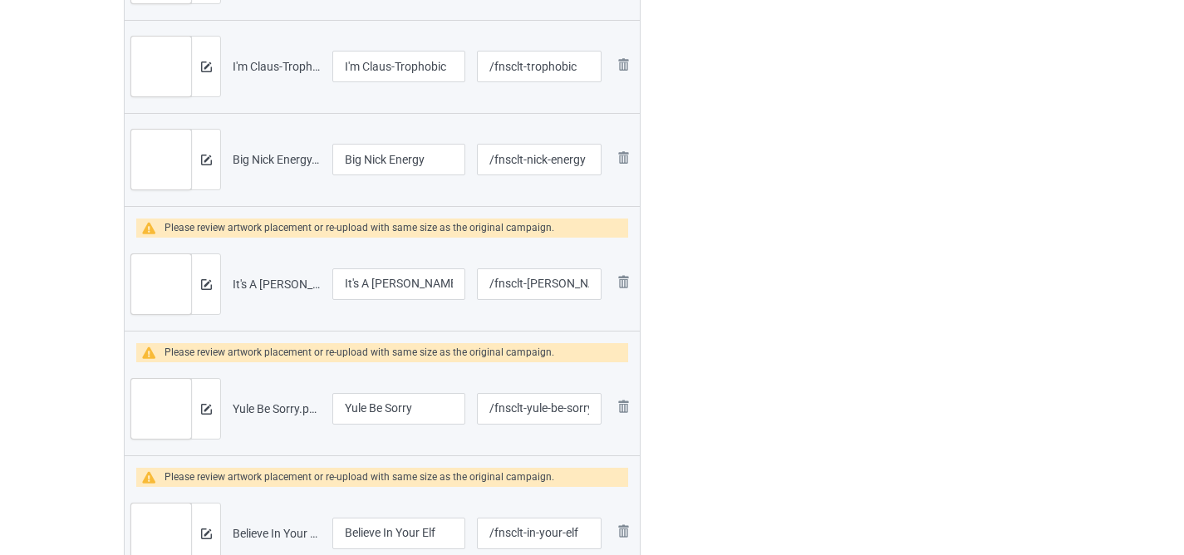
click at [213, 294] on div at bounding box center [205, 284] width 29 height 60
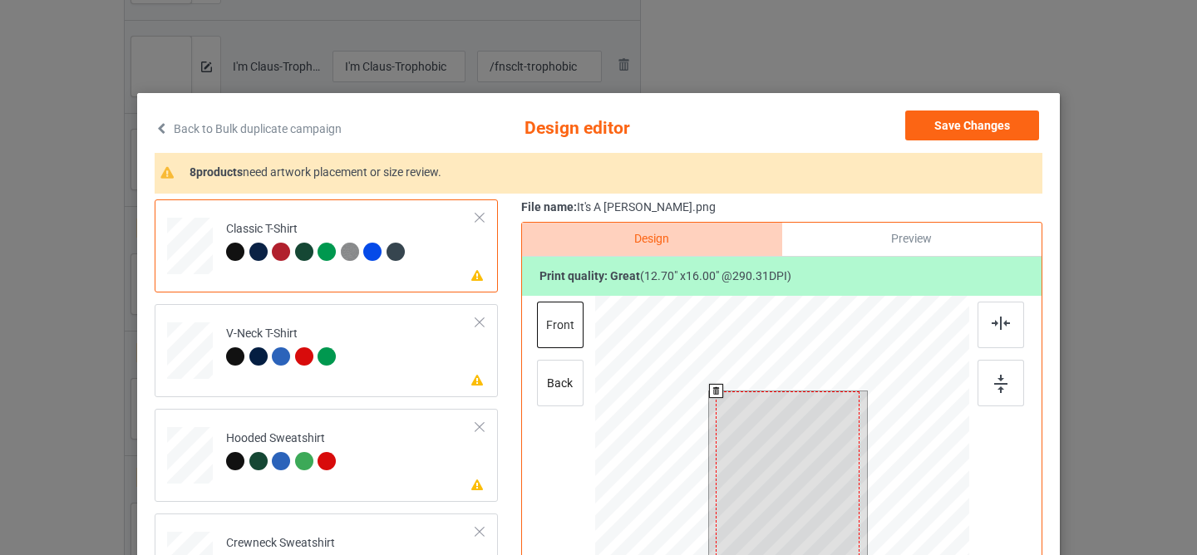
click at [755, 425] on div at bounding box center [788, 481] width 144 height 181
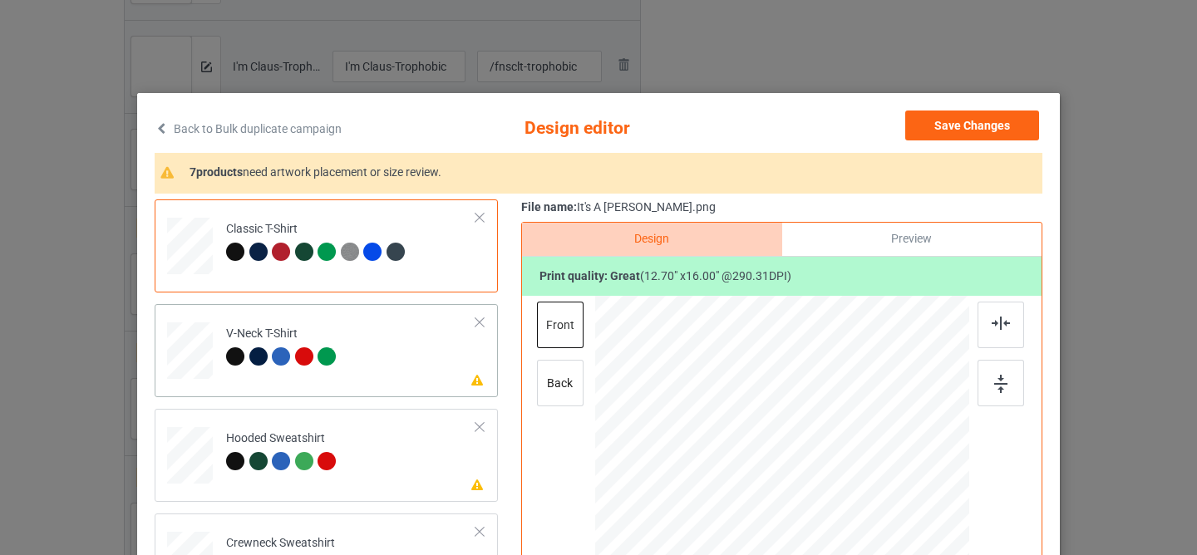
click at [402, 370] on td "Please review artwork placement V-Neck T-Shirt" at bounding box center [351, 347] width 268 height 73
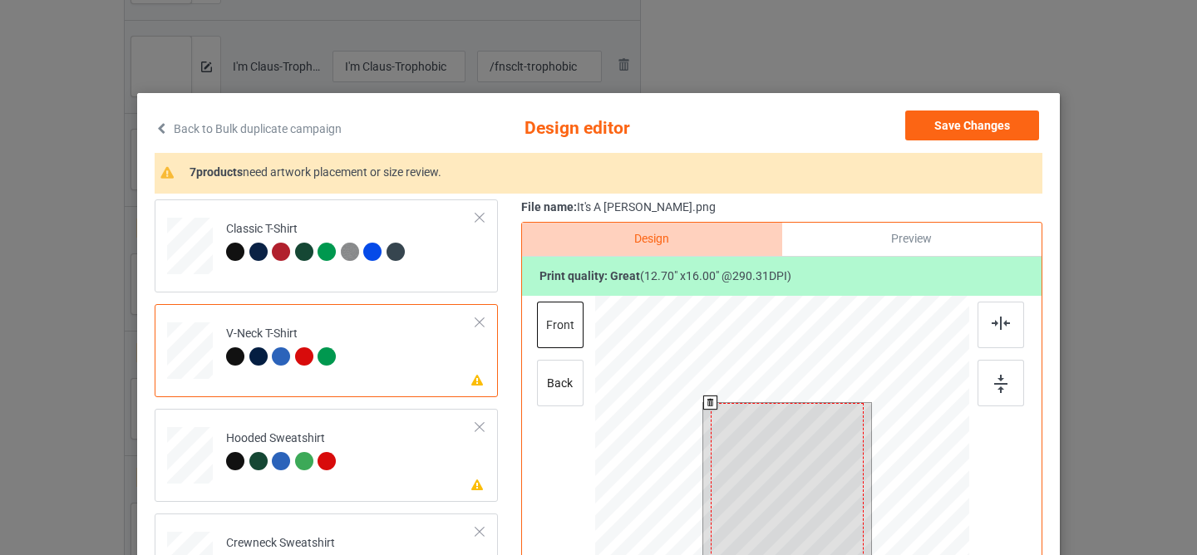
click at [745, 452] on div at bounding box center [787, 499] width 153 height 192
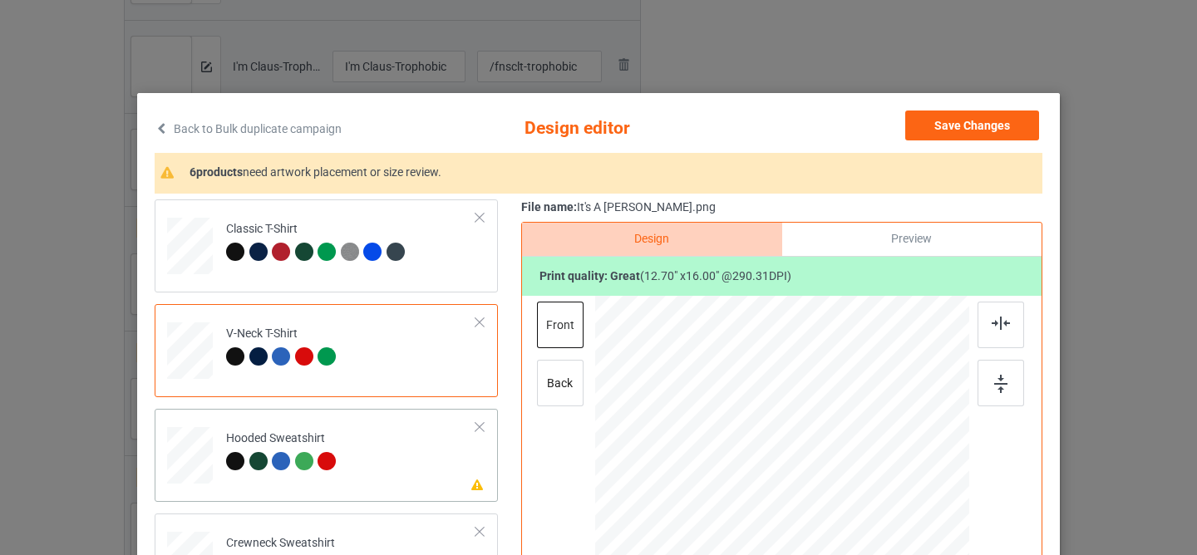
click at [347, 451] on td "Please review artwork placement Hooded Sweatshirt" at bounding box center [351, 452] width 268 height 73
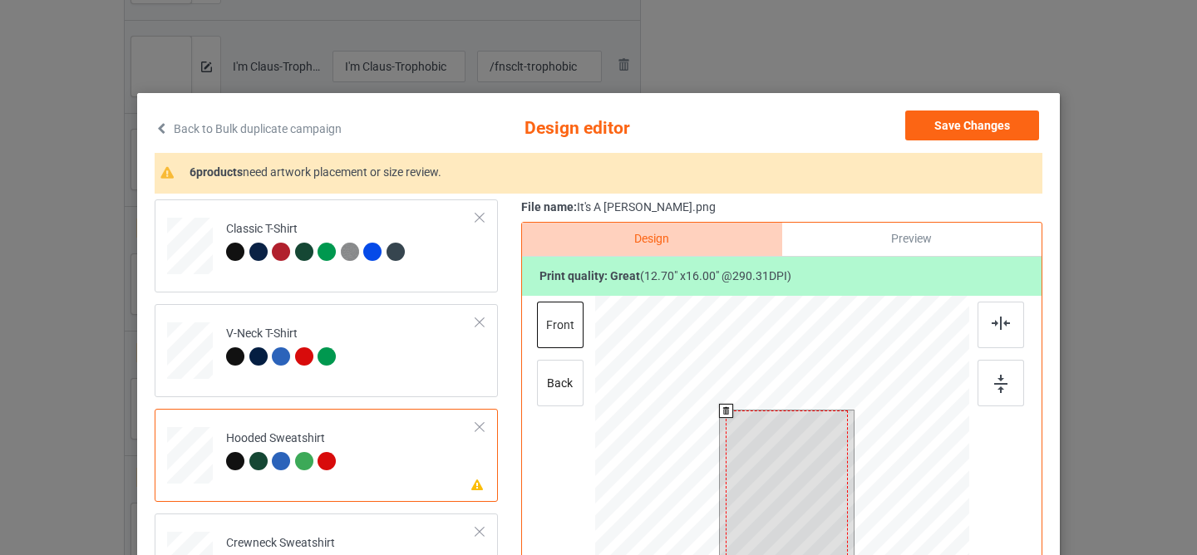
click at [800, 503] on div at bounding box center [787, 488] width 122 height 154
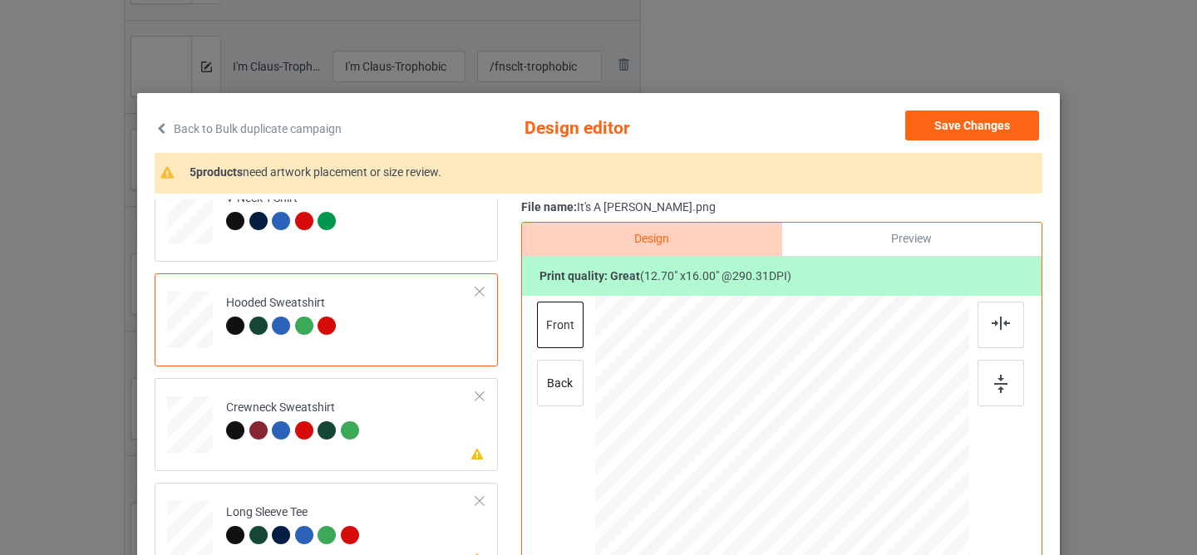
scroll to position [178, 0]
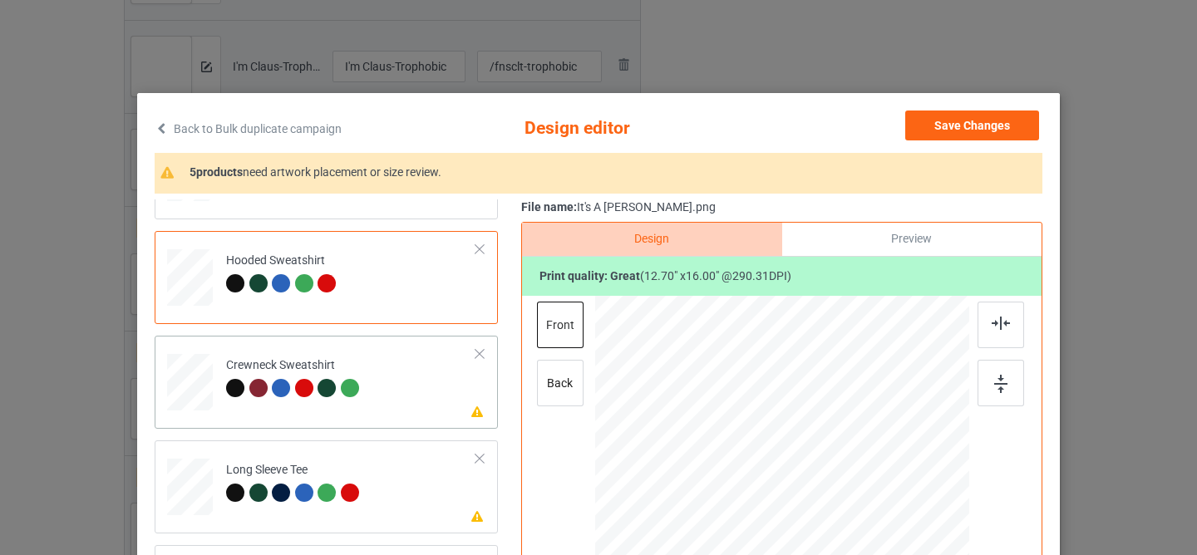
click at [426, 392] on td "Please review artwork placement Crewneck Sweatshirt" at bounding box center [351, 378] width 268 height 73
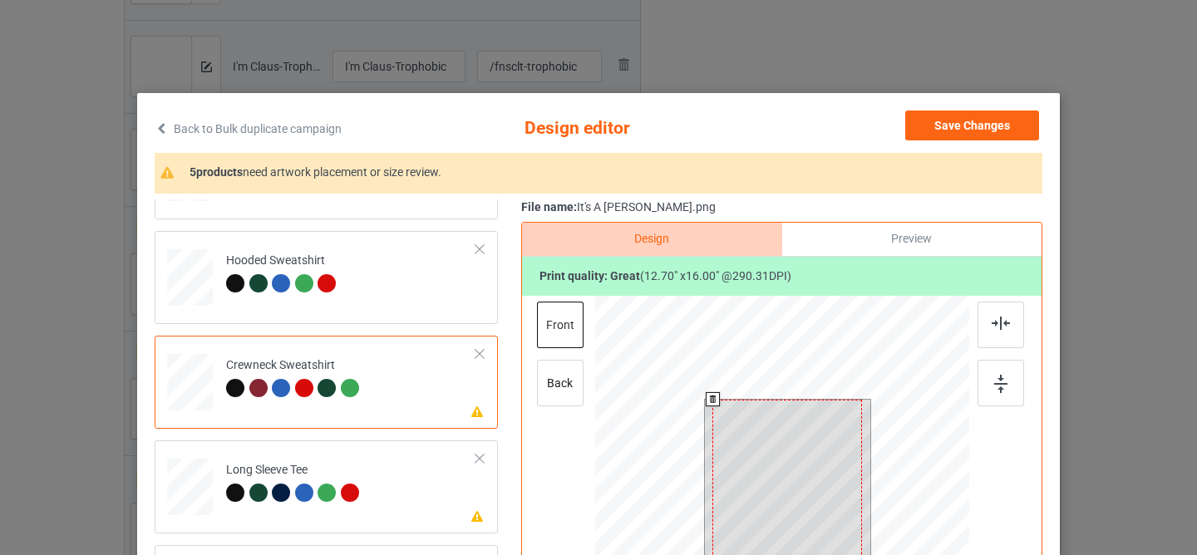
click at [747, 483] on div at bounding box center [787, 494] width 150 height 189
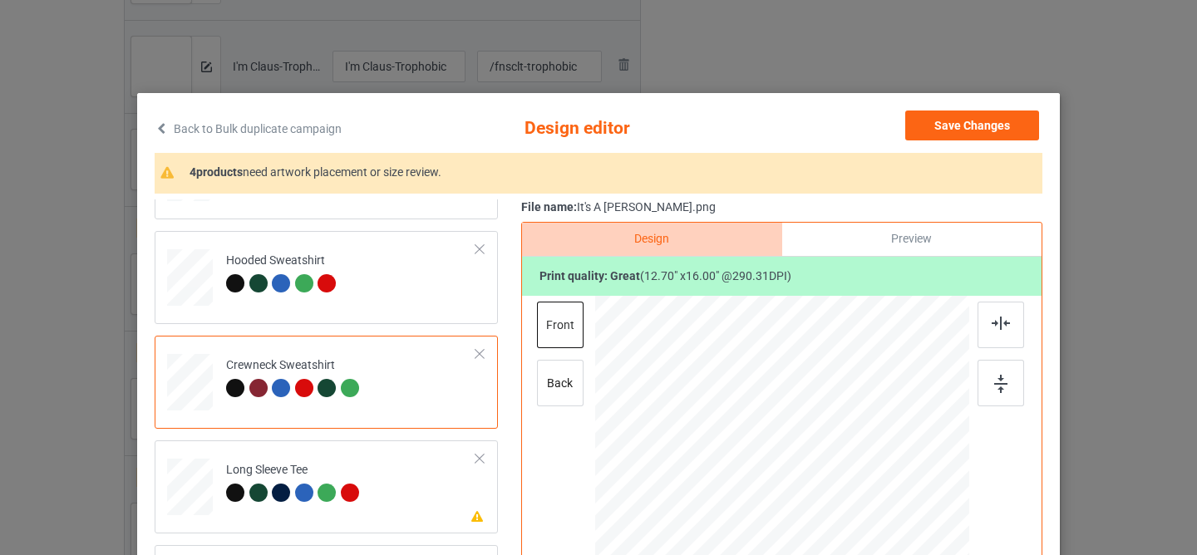
click at [372, 539] on div "Classic T-Shirt V-Neck T-Shirt Hooded Sweatshirt Crewneck Sweatshirt Please rev…" at bounding box center [332, 435] width 355 height 826
click at [393, 500] on td "Please review artwork placement Long Sleeve Tee" at bounding box center [351, 483] width 268 height 73
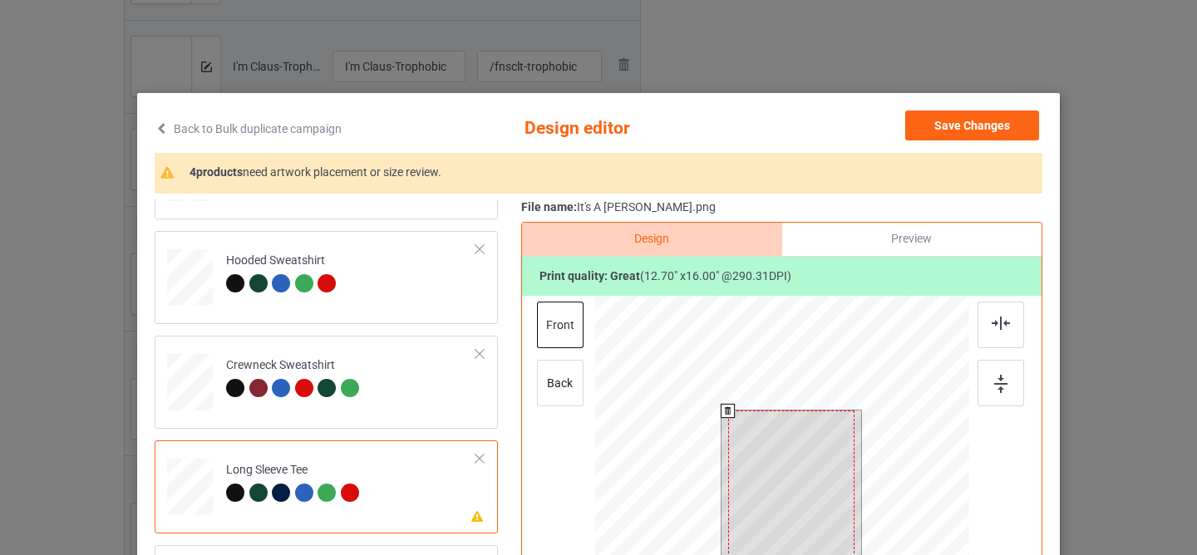
click at [773, 491] on div at bounding box center [791, 491] width 126 height 160
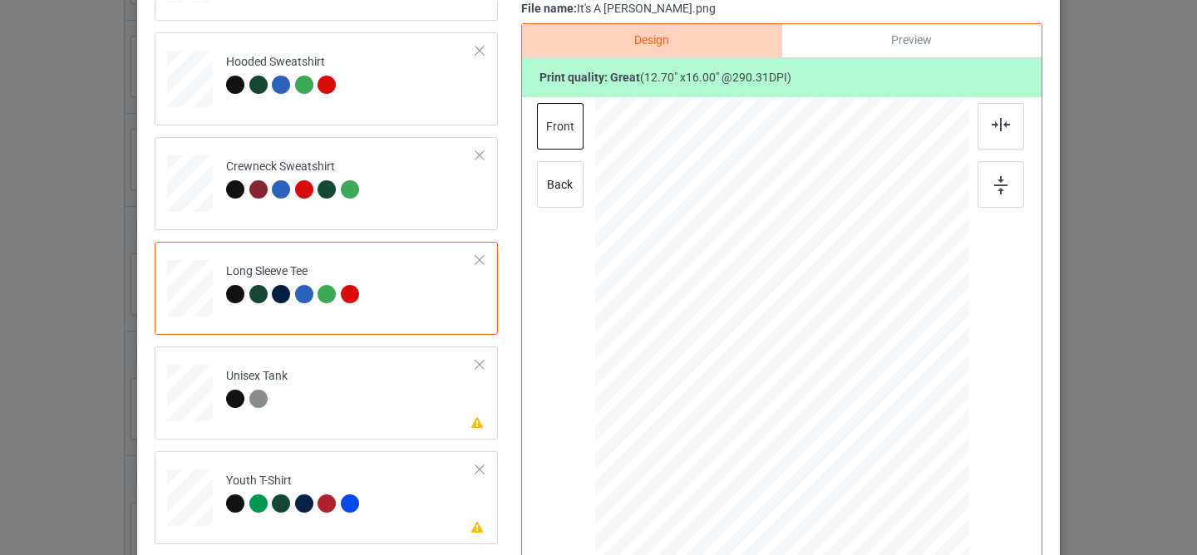
scroll to position [241, 0]
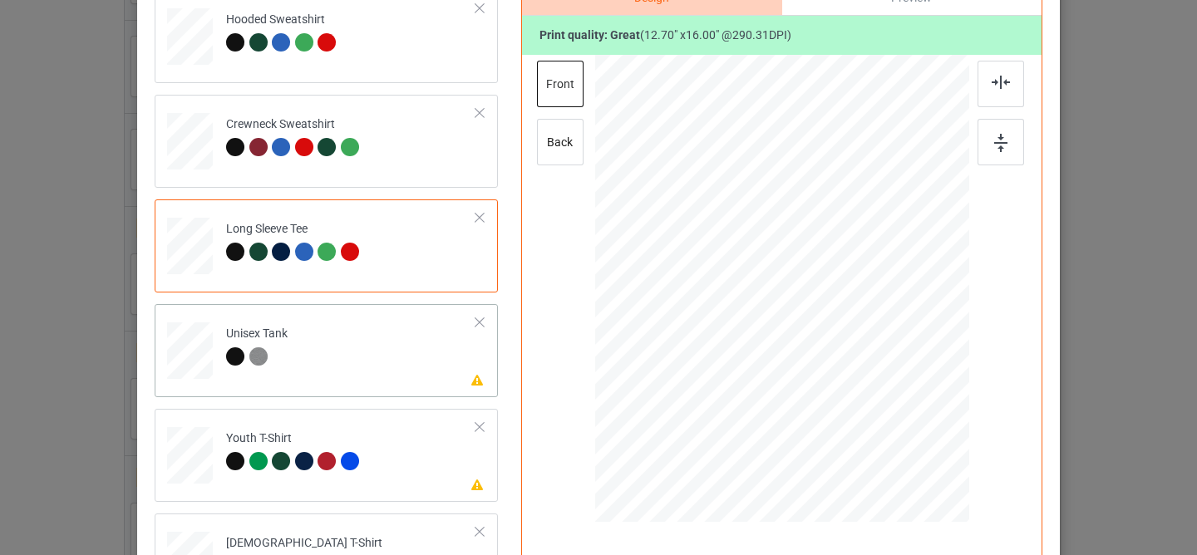
click at [409, 354] on td "Please review artwork placement Unisex Tank" at bounding box center [351, 347] width 268 height 73
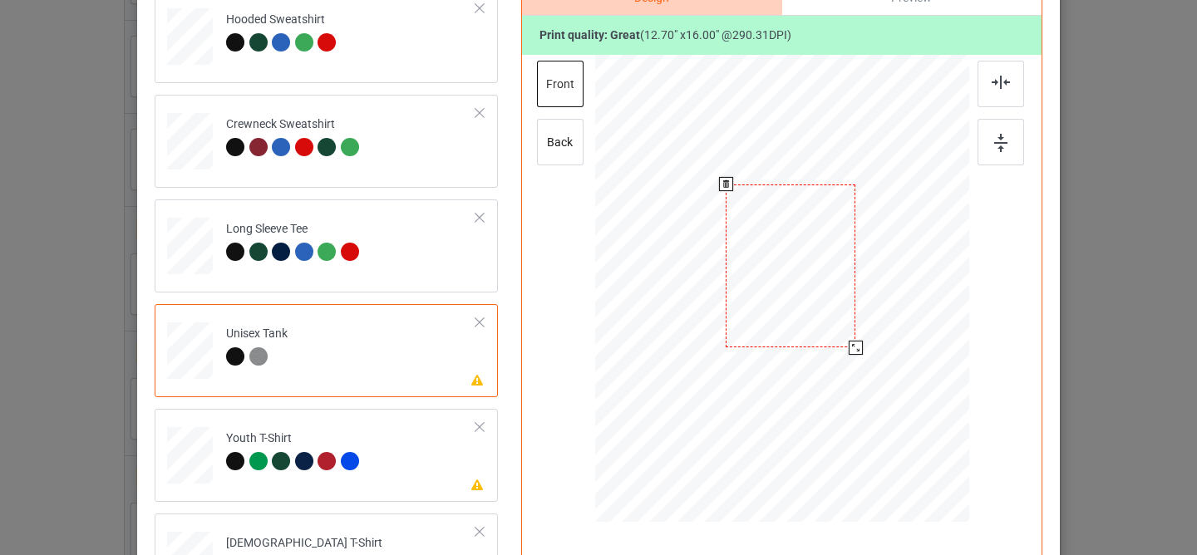
click at [777, 270] on div at bounding box center [791, 267] width 130 height 164
click at [423, 462] on td "Please review artwork placement Youth T-Shirt" at bounding box center [351, 452] width 268 height 73
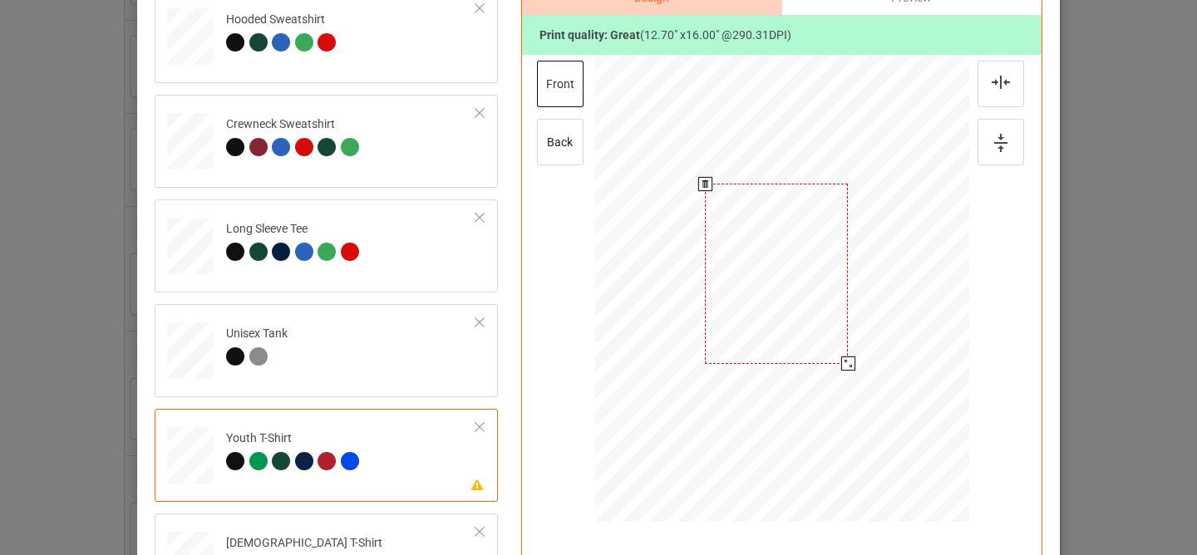
click at [756, 267] on div at bounding box center [776, 274] width 143 height 180
click at [385, 537] on td "Please review artwork placement [DEMOGRAPHIC_DATA] T-Shirt" at bounding box center [351, 556] width 268 height 73
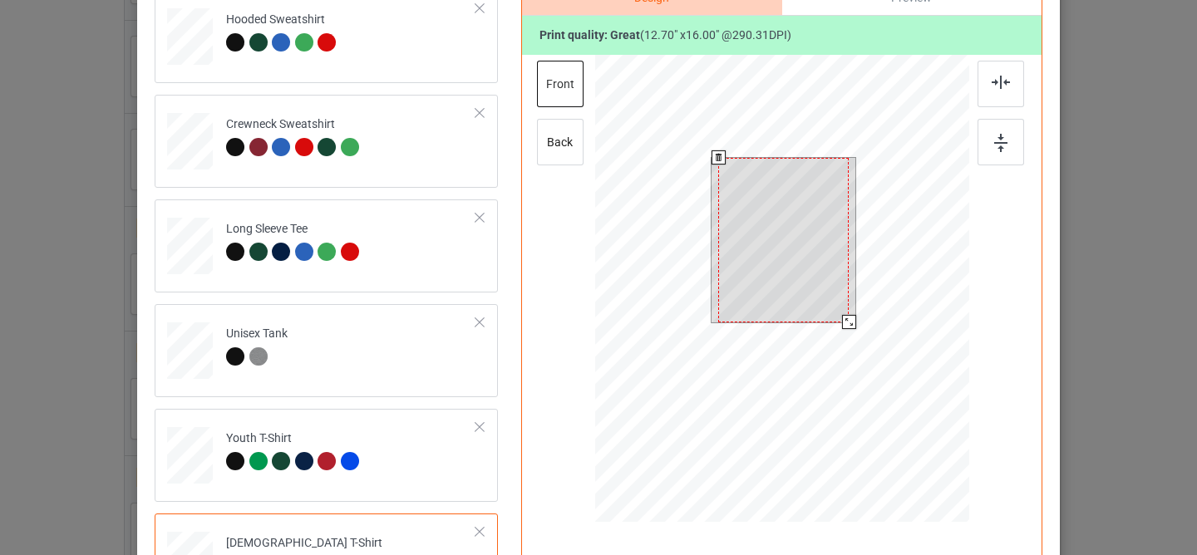
click at [749, 268] on div at bounding box center [783, 240] width 130 height 165
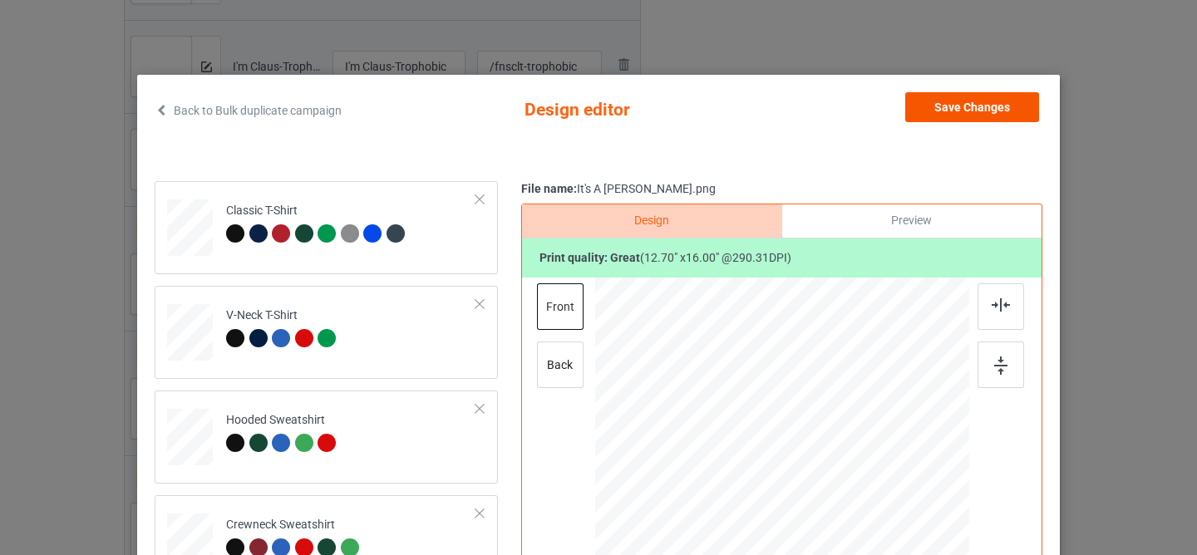
scroll to position [0, 0]
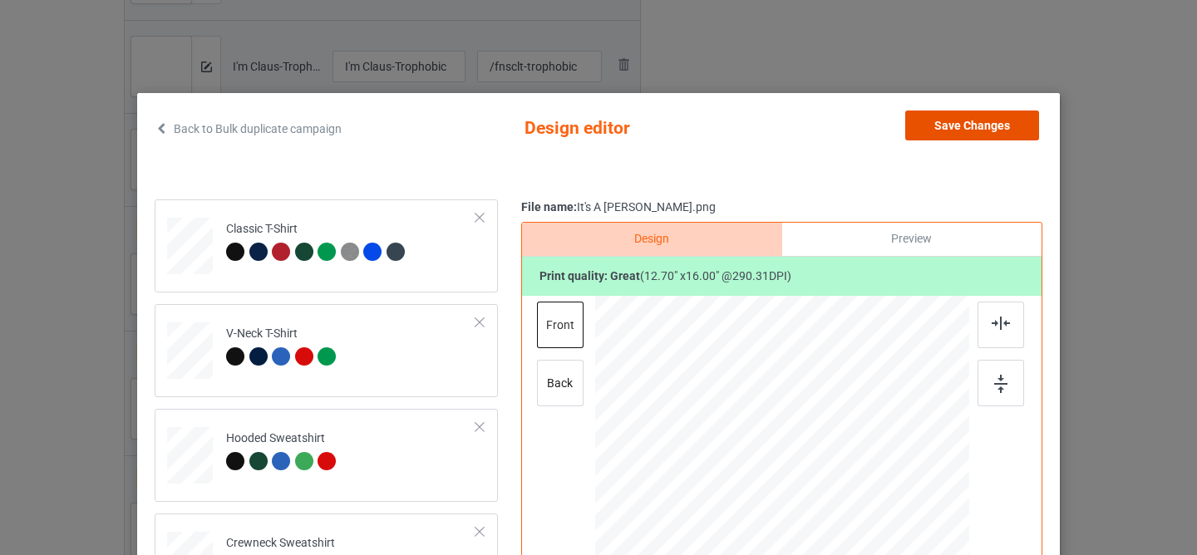
click at [966, 123] on button "Save Changes" at bounding box center [972, 126] width 134 height 30
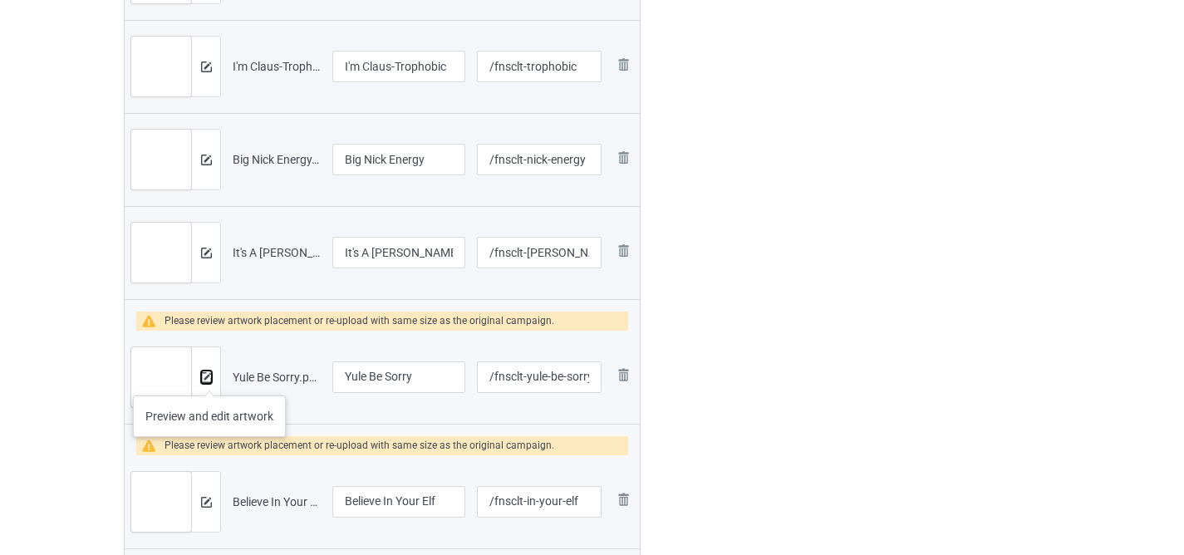
click at [209, 379] on img at bounding box center [206, 377] width 11 height 11
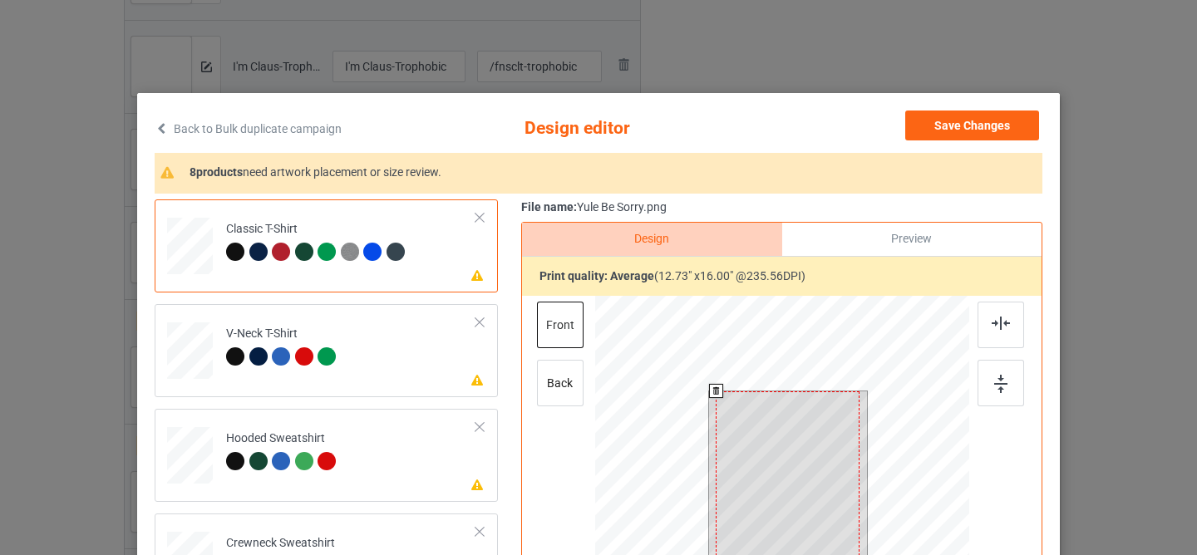
click at [736, 437] on div at bounding box center [788, 481] width 144 height 181
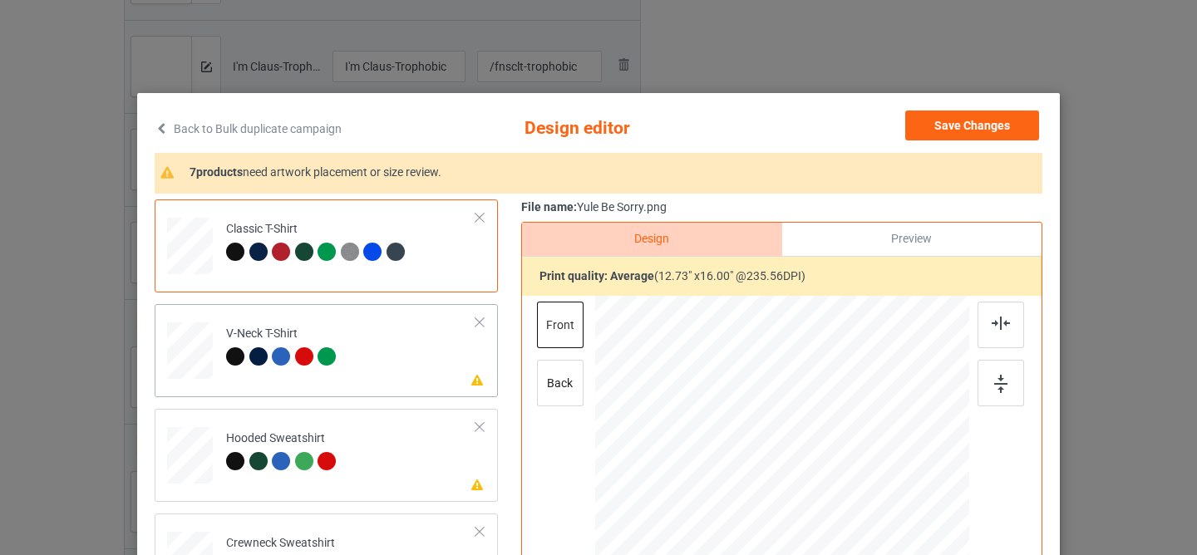
click at [416, 340] on td "Please review artwork placement V-Neck T-Shirt" at bounding box center [351, 347] width 268 height 73
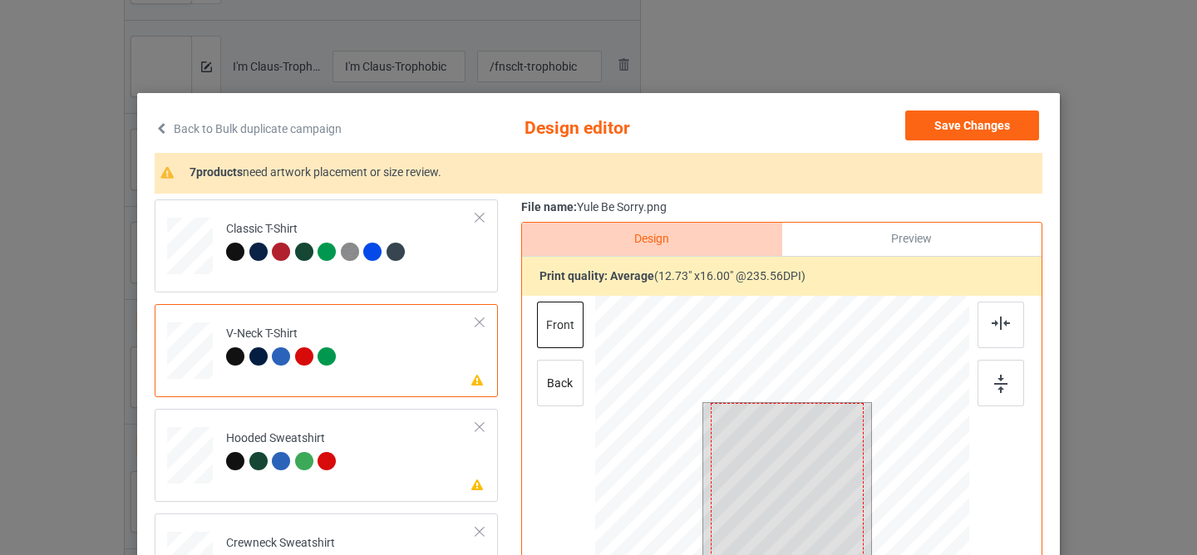
click at [801, 480] on div at bounding box center [787, 499] width 153 height 192
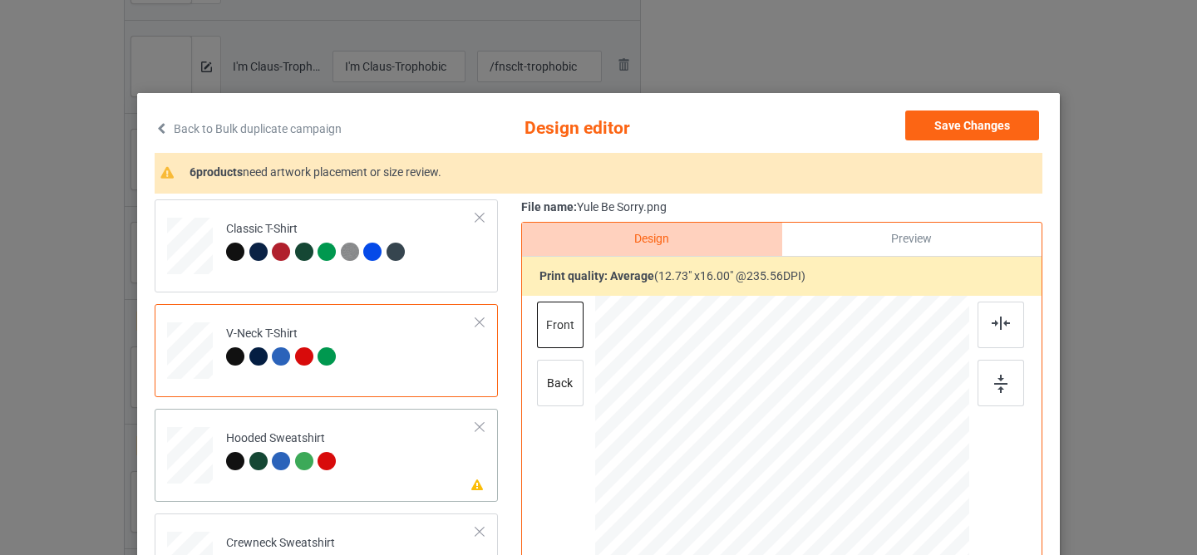
click at [400, 455] on td "Please review artwork placement Hooded Sweatshirt" at bounding box center [351, 452] width 268 height 73
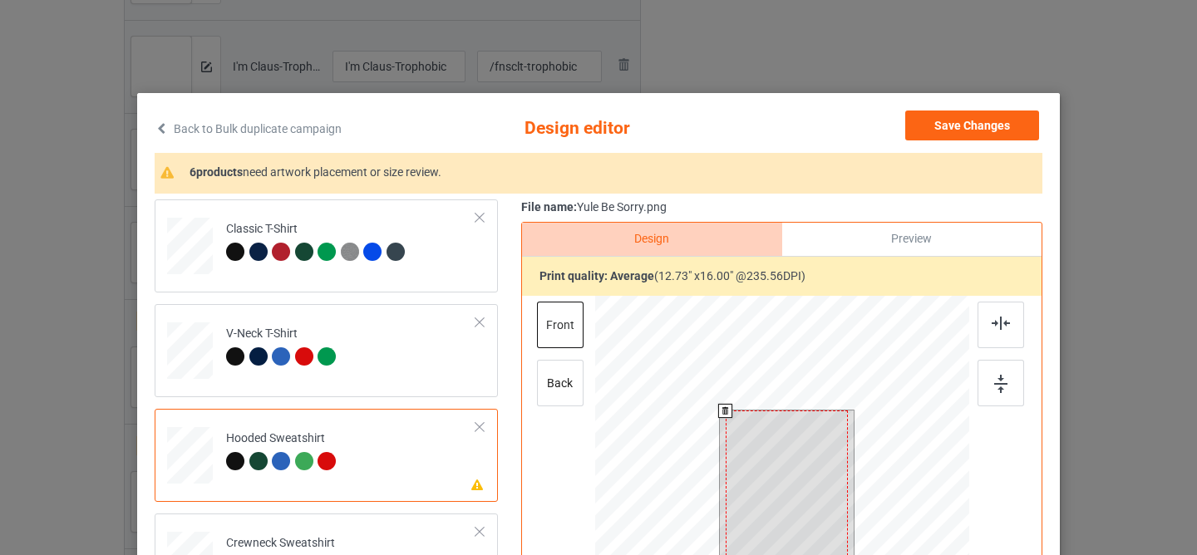
click at [760, 495] on div at bounding box center [787, 488] width 122 height 154
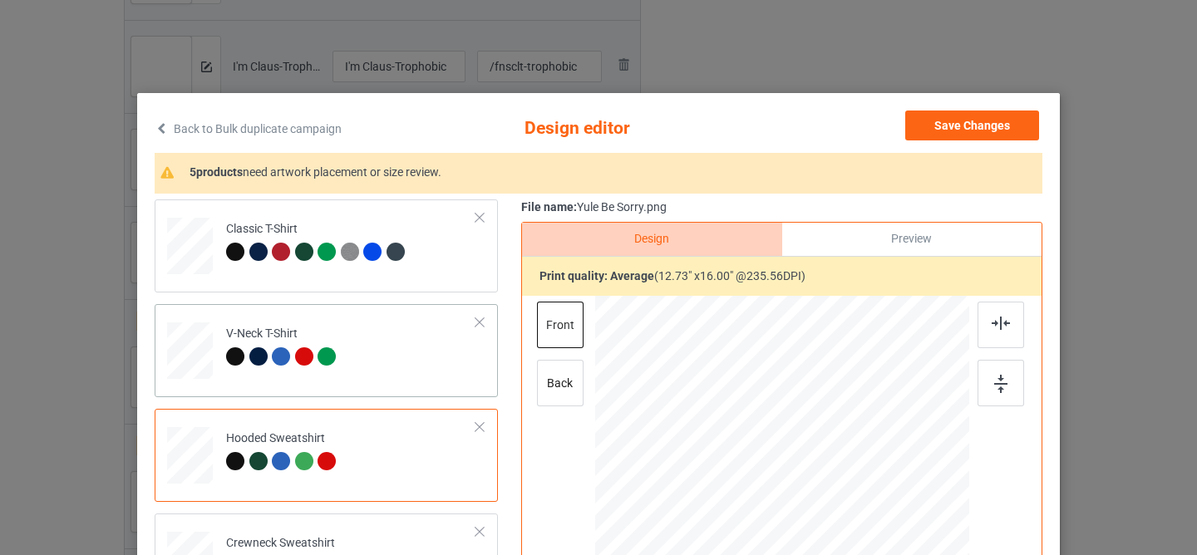
scroll to position [178, 0]
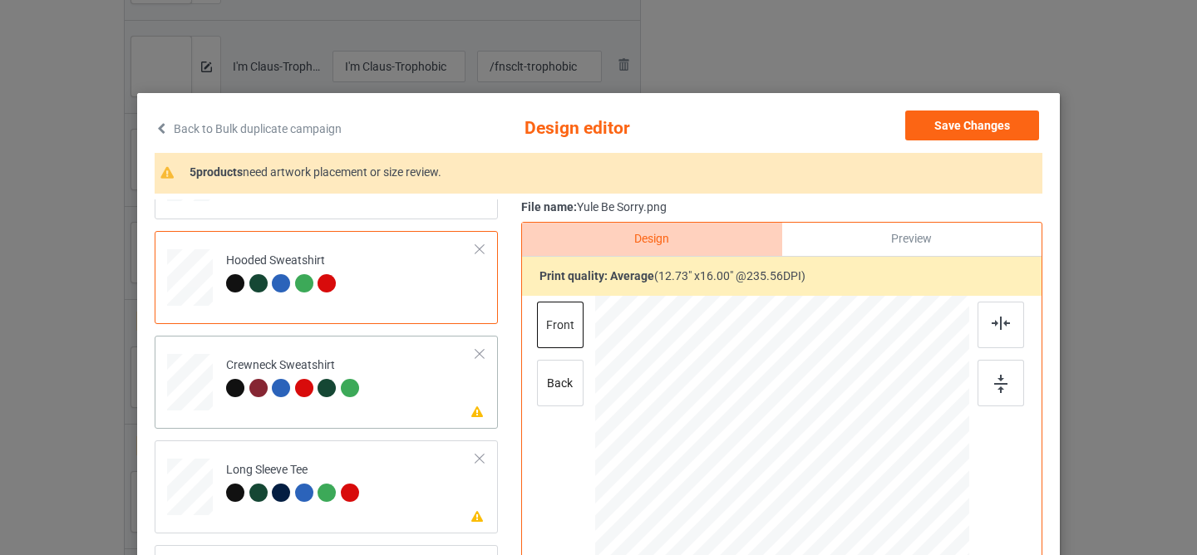
click at [392, 386] on td "Please review artwork placement Crewneck Sweatshirt" at bounding box center [351, 378] width 268 height 73
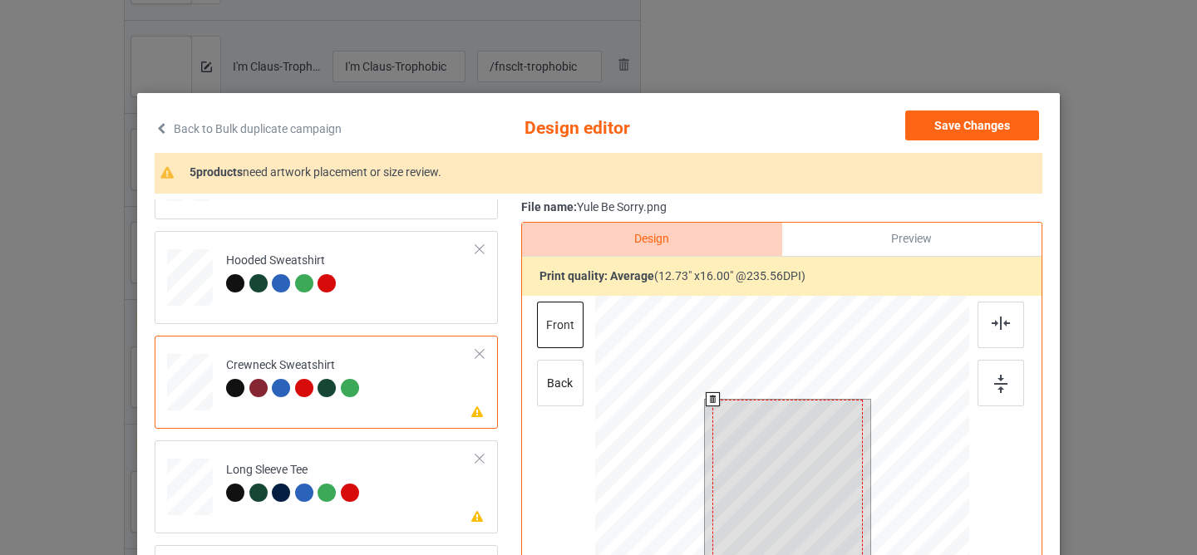
click at [792, 493] on div at bounding box center [787, 494] width 150 height 189
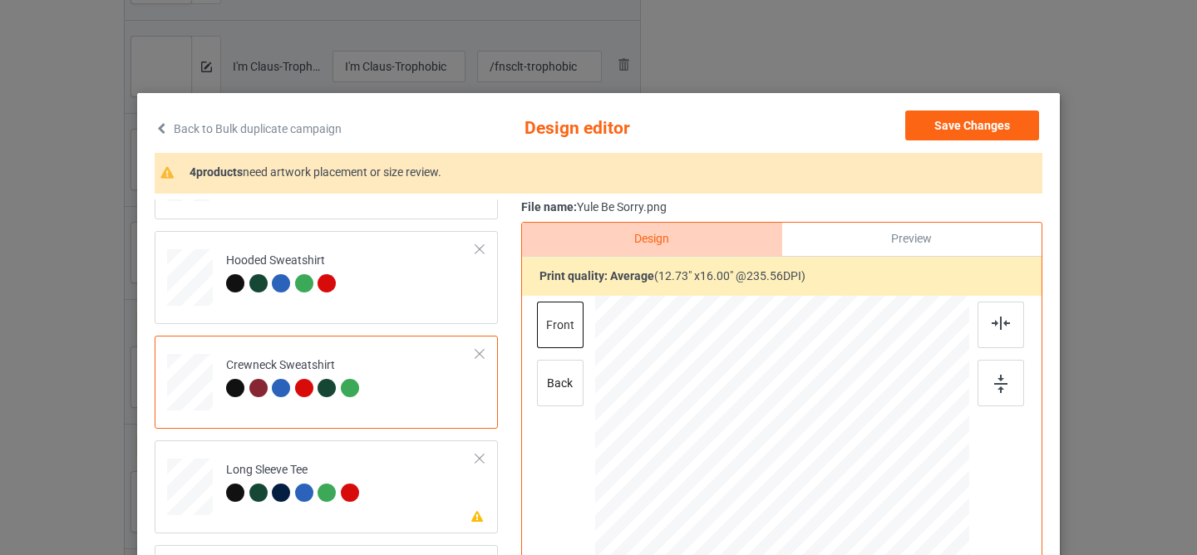
scroll to position [98, 0]
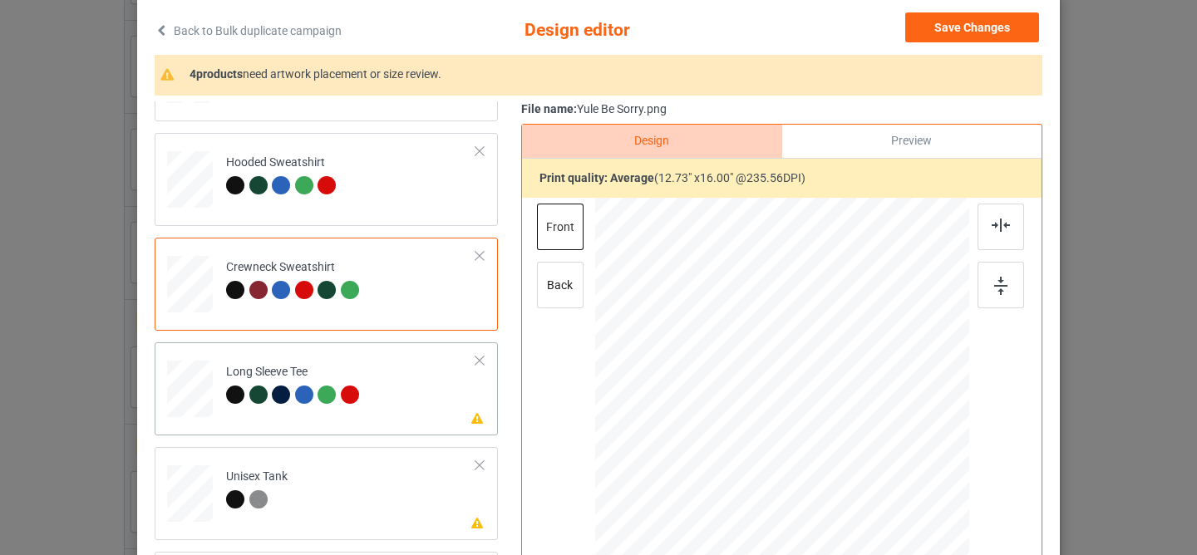
click at [380, 415] on td "Please review artwork placement Long Sleeve Tee" at bounding box center [351, 385] width 268 height 73
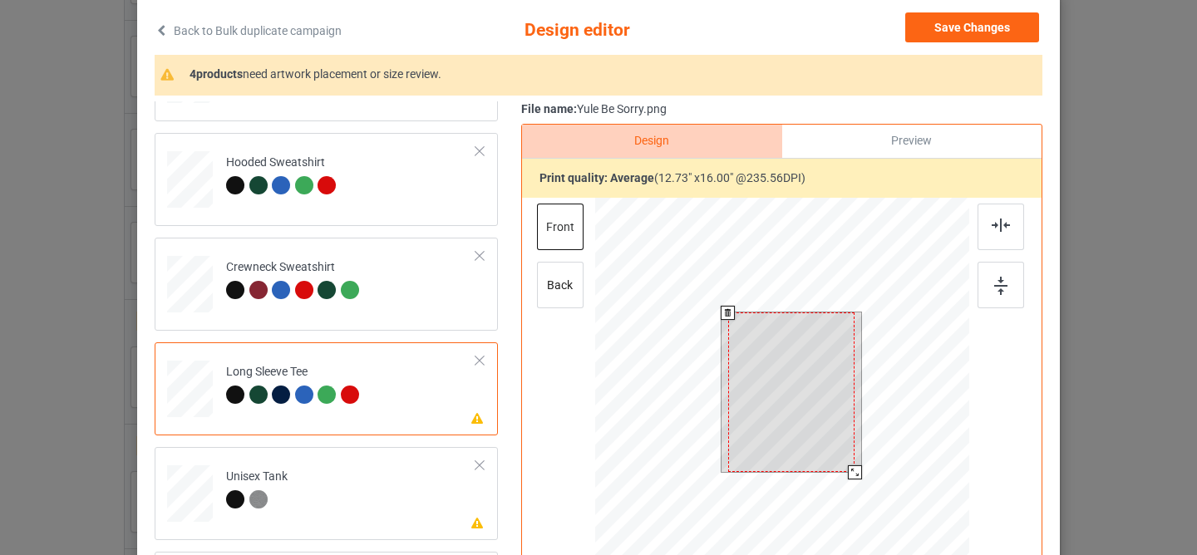
click at [758, 418] on div at bounding box center [791, 393] width 127 height 160
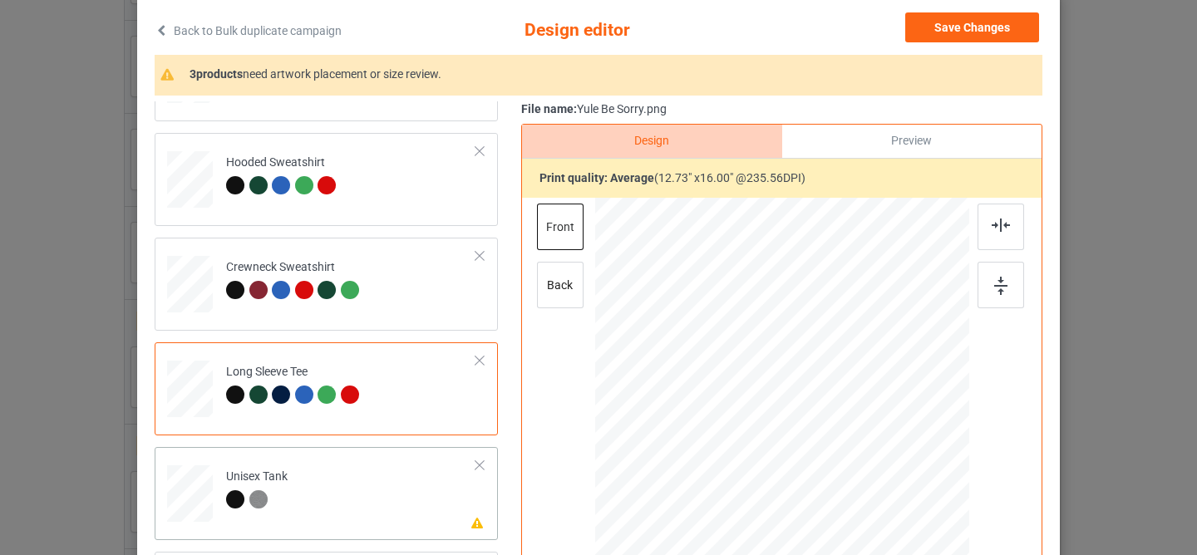
click at [414, 509] on td "Please review artwork placement Unisex Tank" at bounding box center [351, 490] width 268 height 73
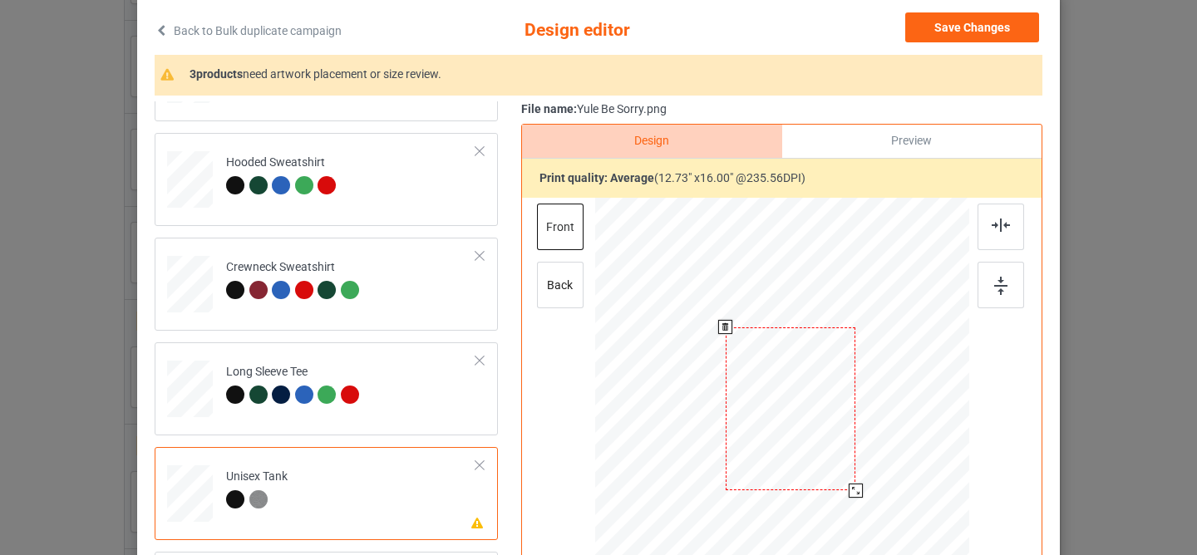
click at [820, 419] on div at bounding box center [791, 409] width 130 height 164
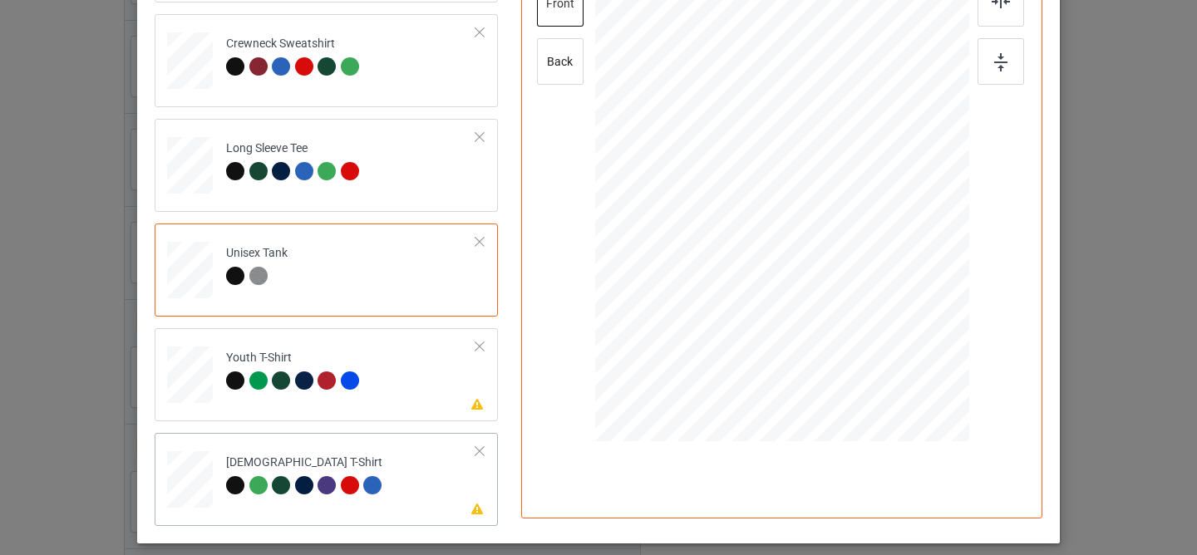
scroll to position [381, 0]
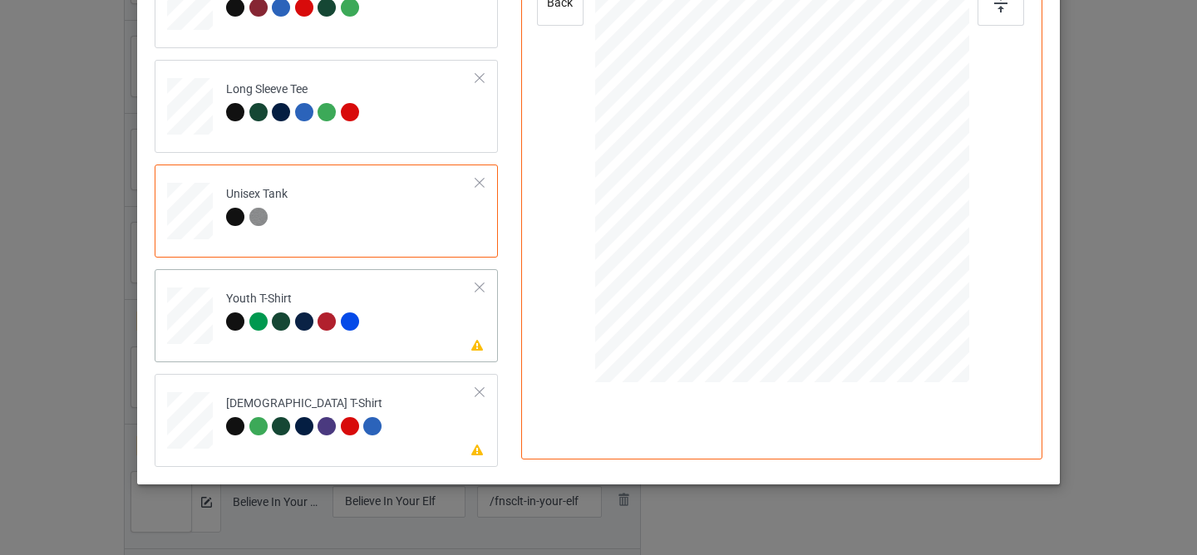
click at [408, 340] on td "Please review artwork placement Youth T-Shirt" at bounding box center [351, 312] width 268 height 73
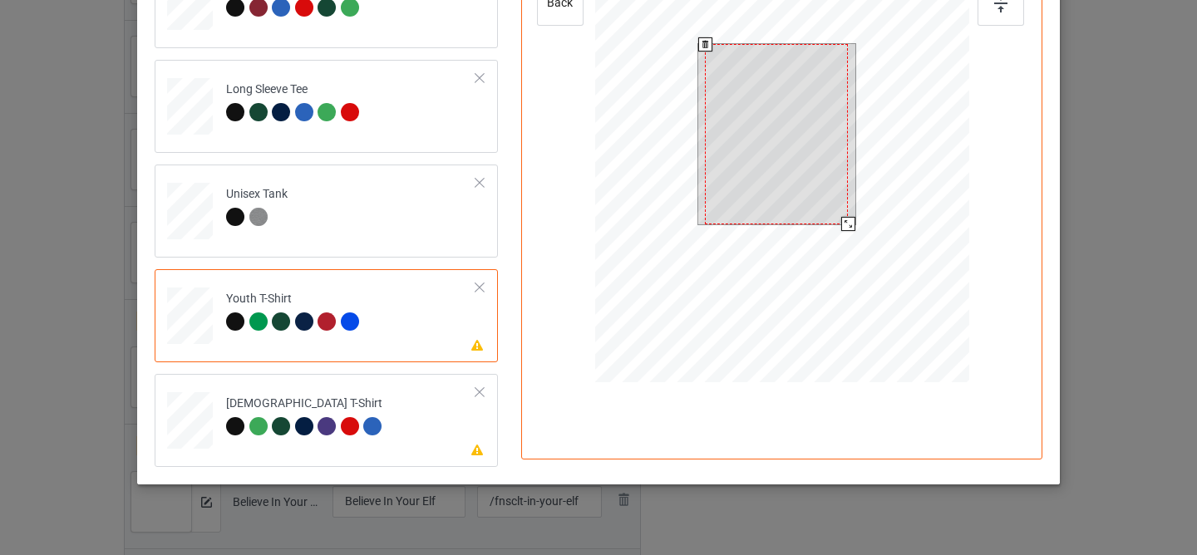
click at [756, 146] on div at bounding box center [776, 134] width 143 height 180
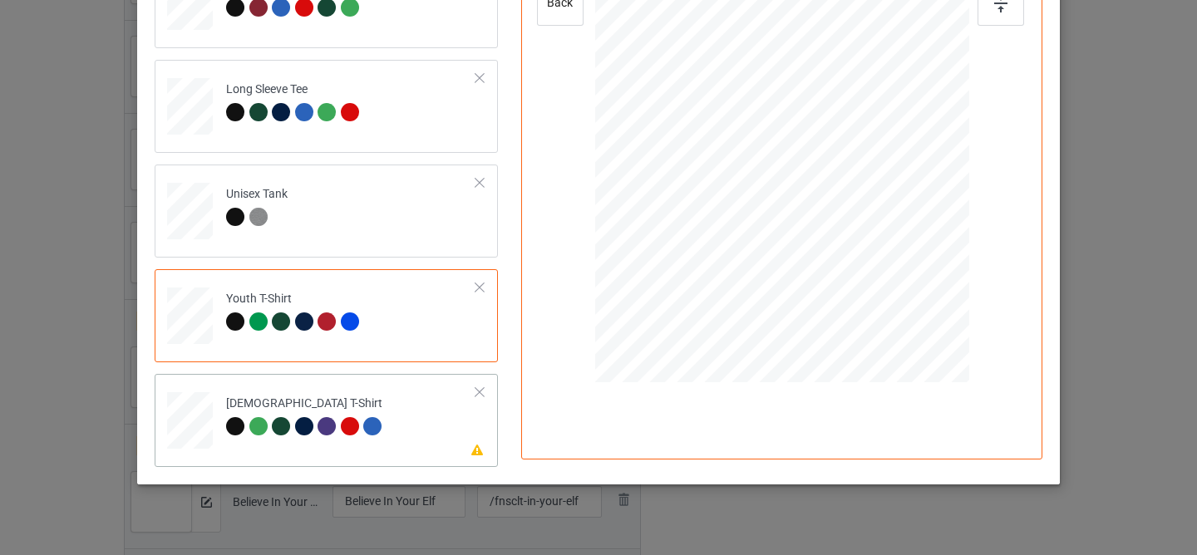
click at [405, 452] on td "Please review artwork placement [DEMOGRAPHIC_DATA] T-Shirt" at bounding box center [351, 417] width 268 height 73
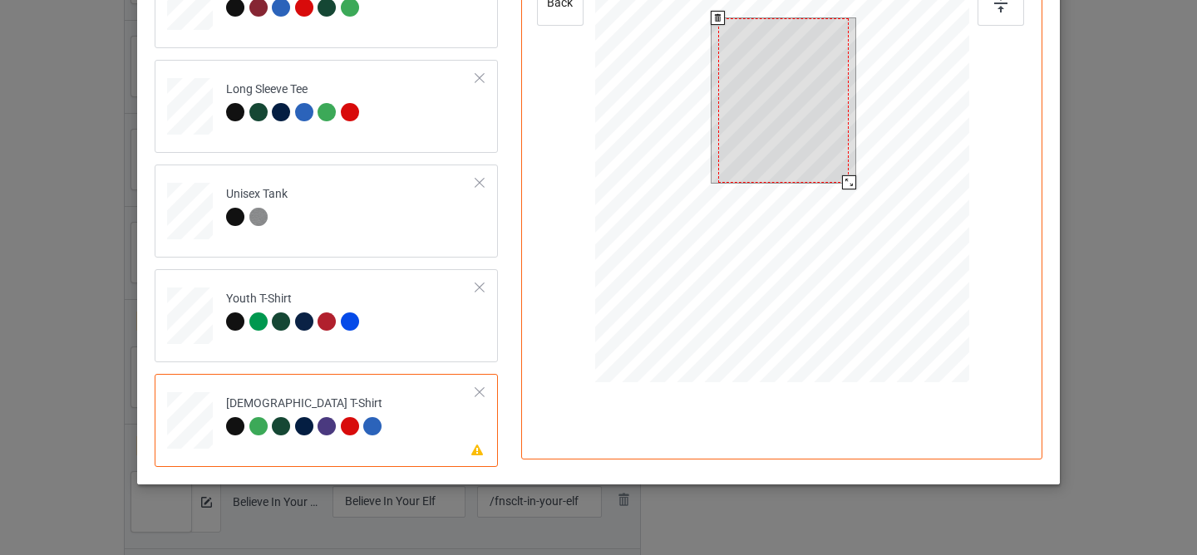
click at [741, 139] on div at bounding box center [783, 100] width 130 height 165
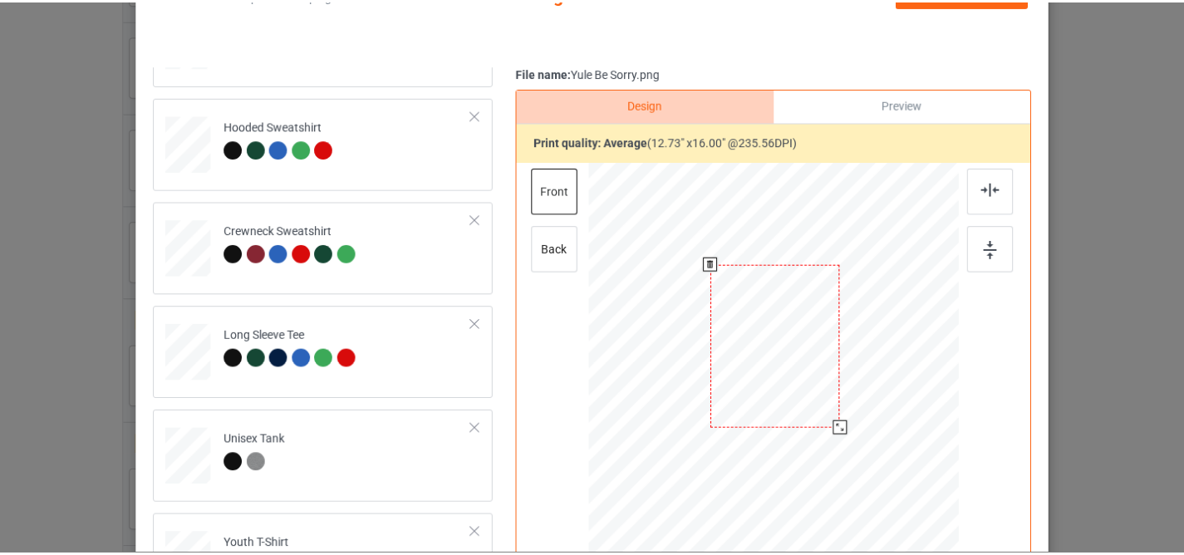
scroll to position [2, 0]
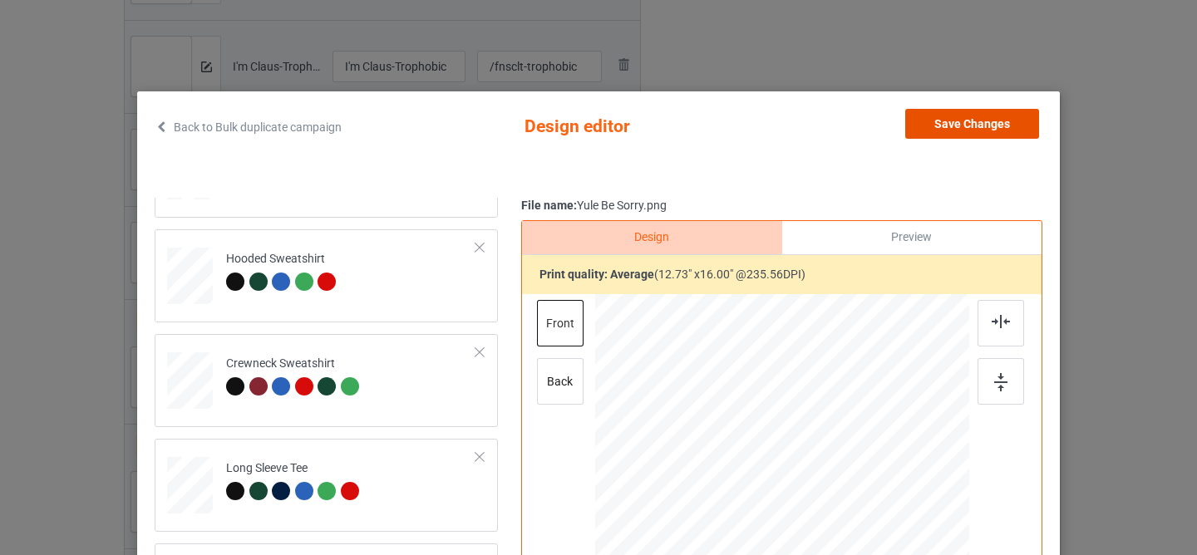
click at [938, 118] on button "Save Changes" at bounding box center [972, 124] width 134 height 30
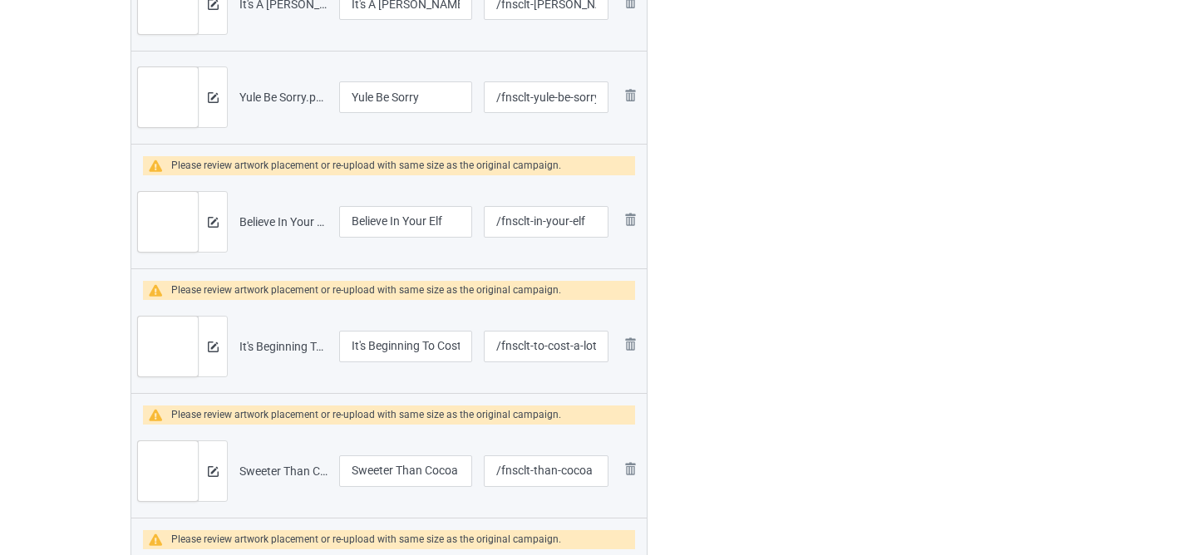
scroll to position [1781, 0]
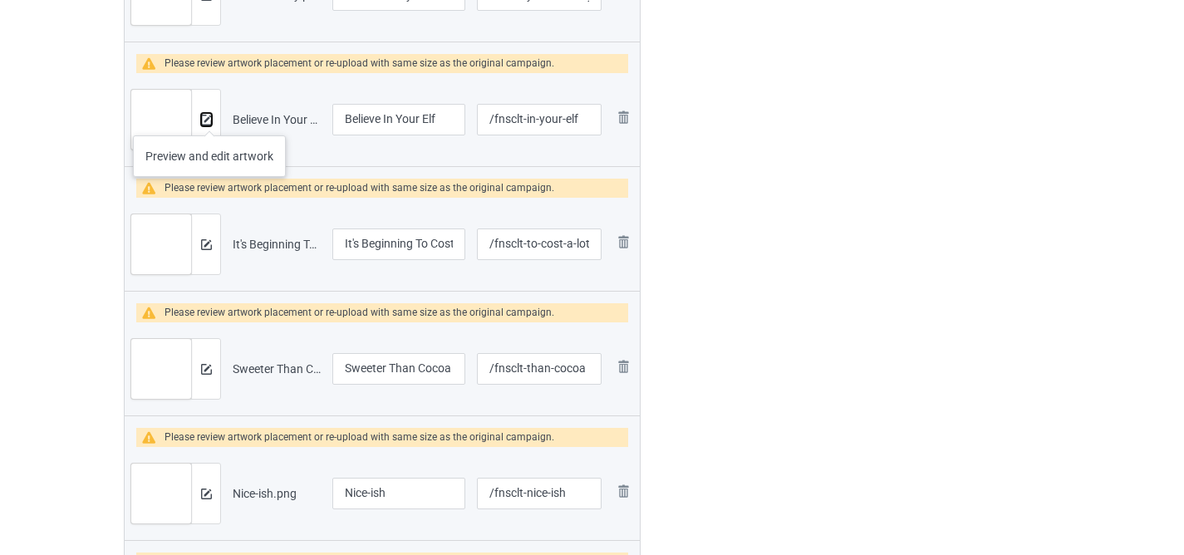
click at [209, 118] on img at bounding box center [206, 120] width 11 height 11
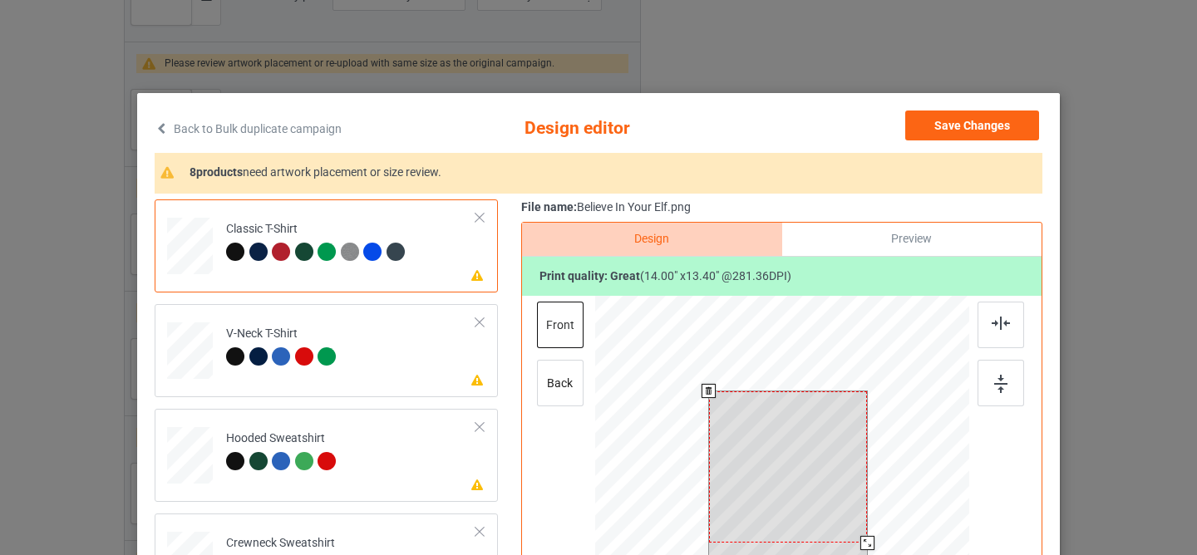
click at [751, 440] on div at bounding box center [788, 466] width 159 height 151
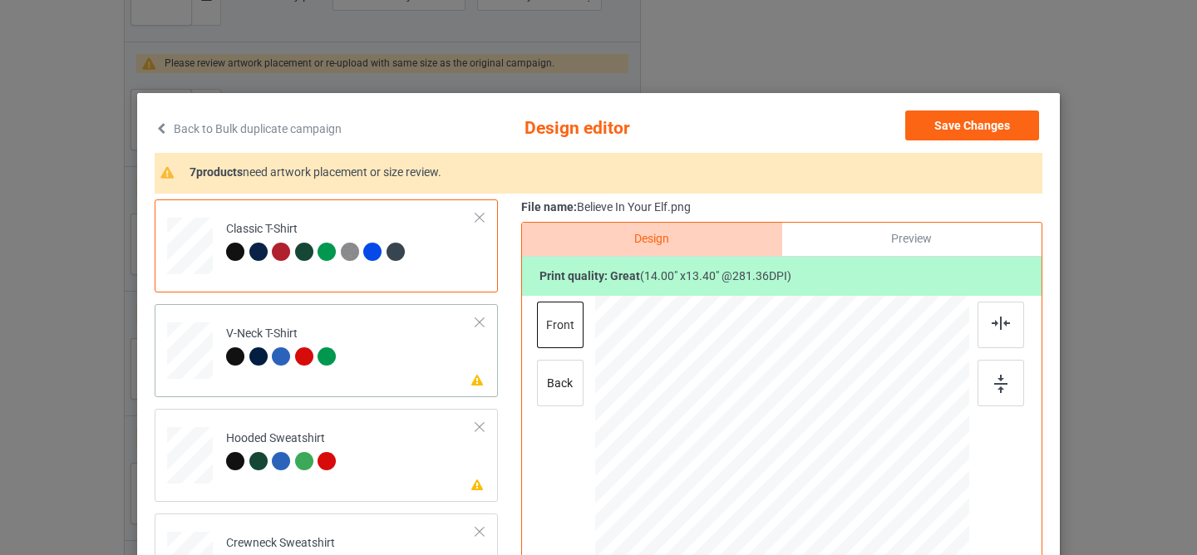
click at [384, 370] on td "Please review artwork placement V-Neck T-Shirt" at bounding box center [351, 347] width 268 height 73
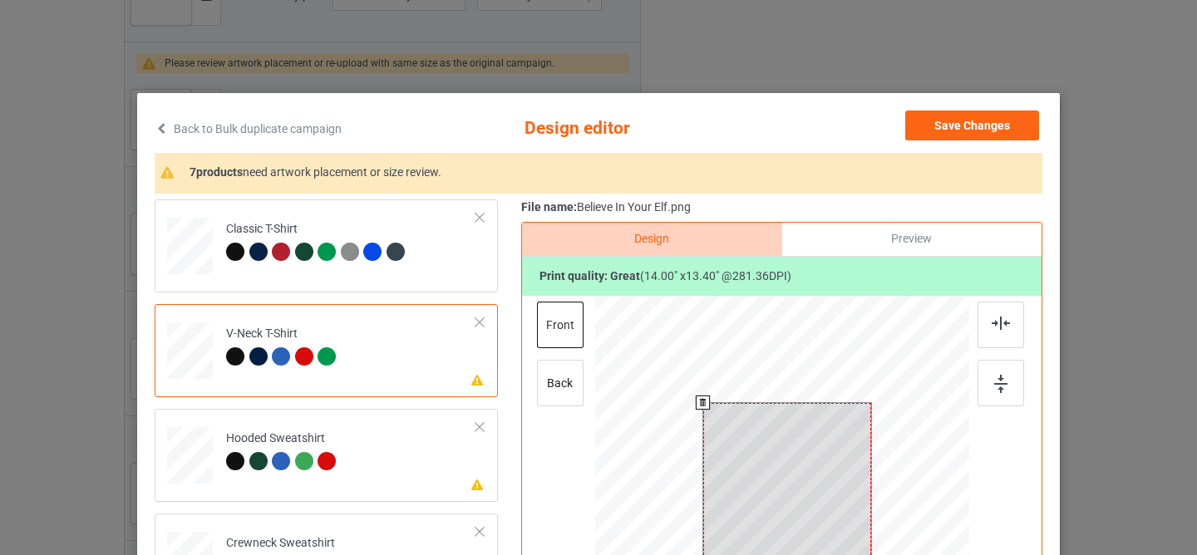
click at [785, 479] on div at bounding box center [787, 483] width 169 height 161
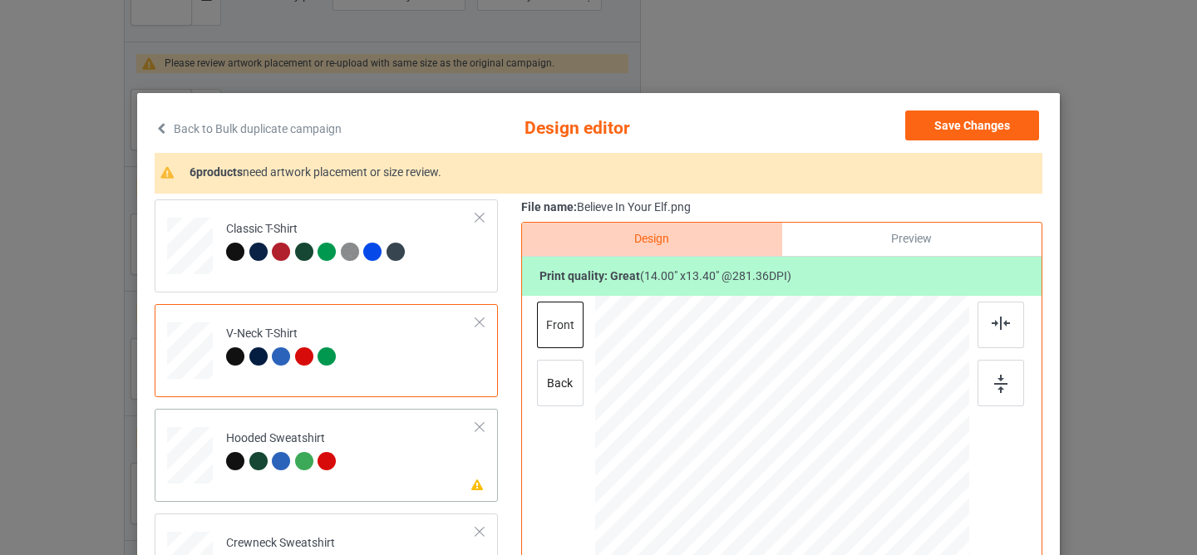
scroll to position [88, 0]
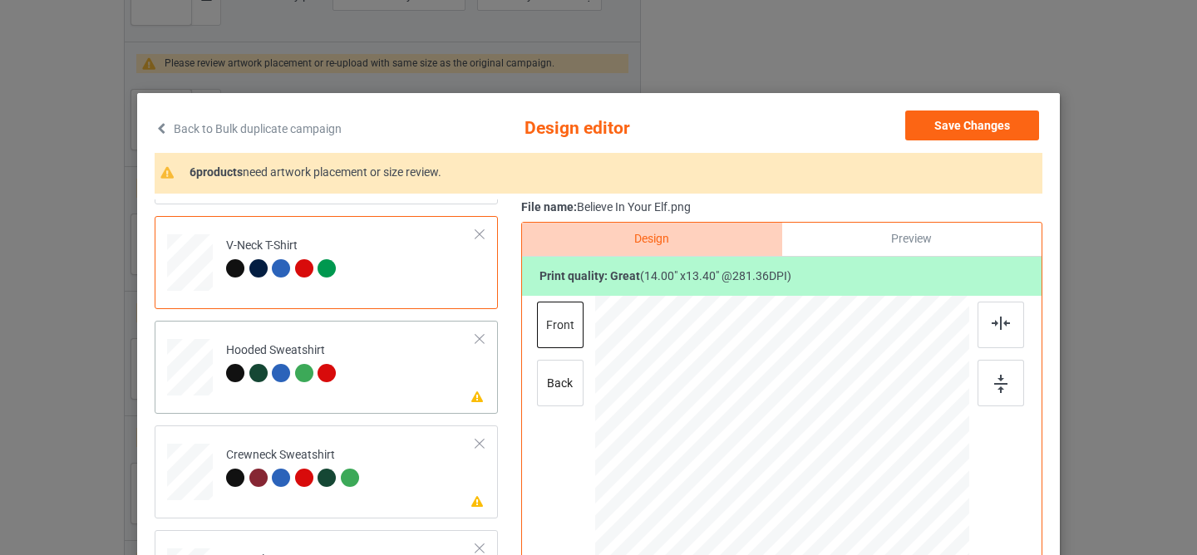
click at [357, 388] on td "Please review artwork placement Hooded Sweatshirt" at bounding box center [351, 363] width 268 height 73
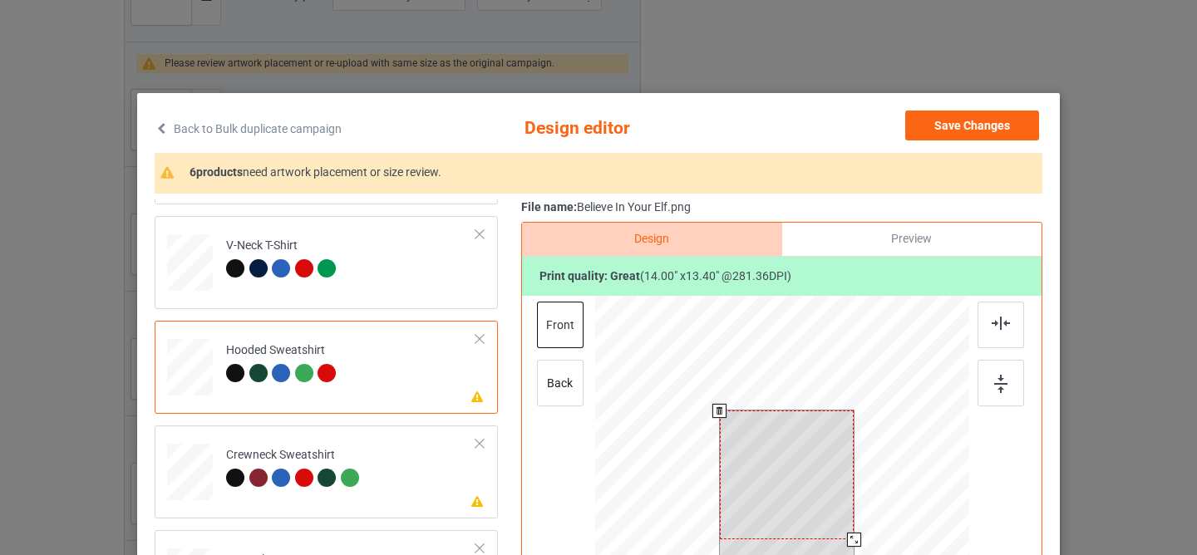
click at [766, 449] on div at bounding box center [787, 475] width 135 height 129
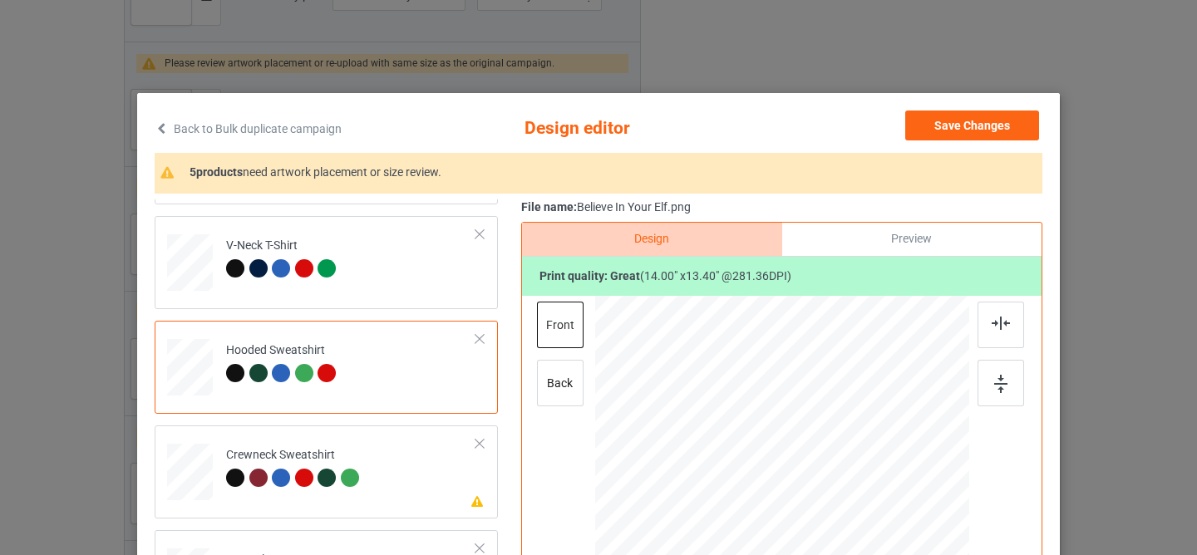
scroll to position [178, 0]
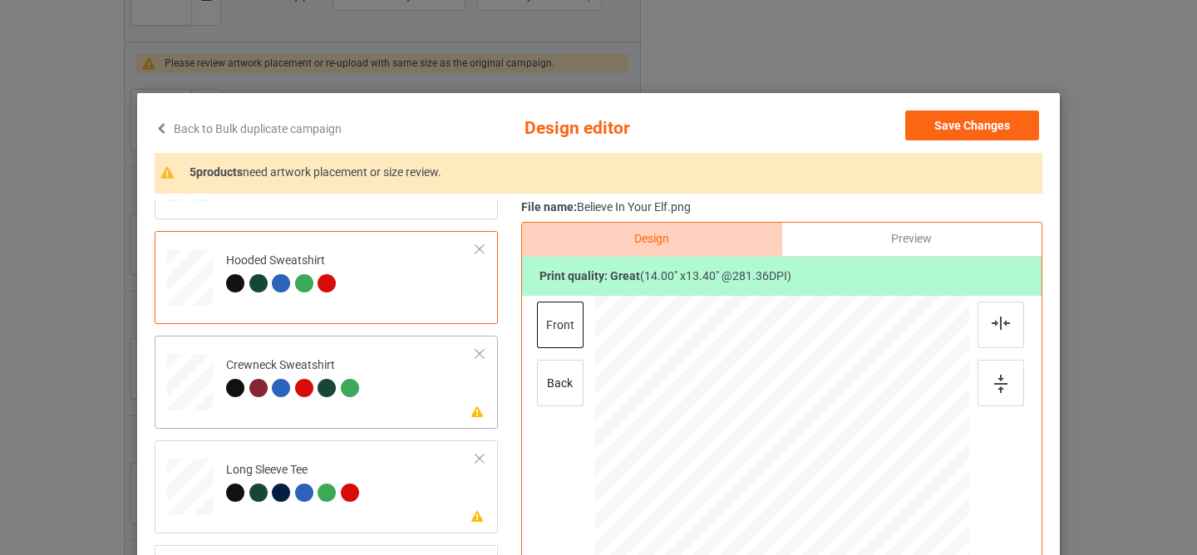
click at [362, 385] on td "Please review artwork placement Crewneck Sweatshirt" at bounding box center [351, 378] width 268 height 73
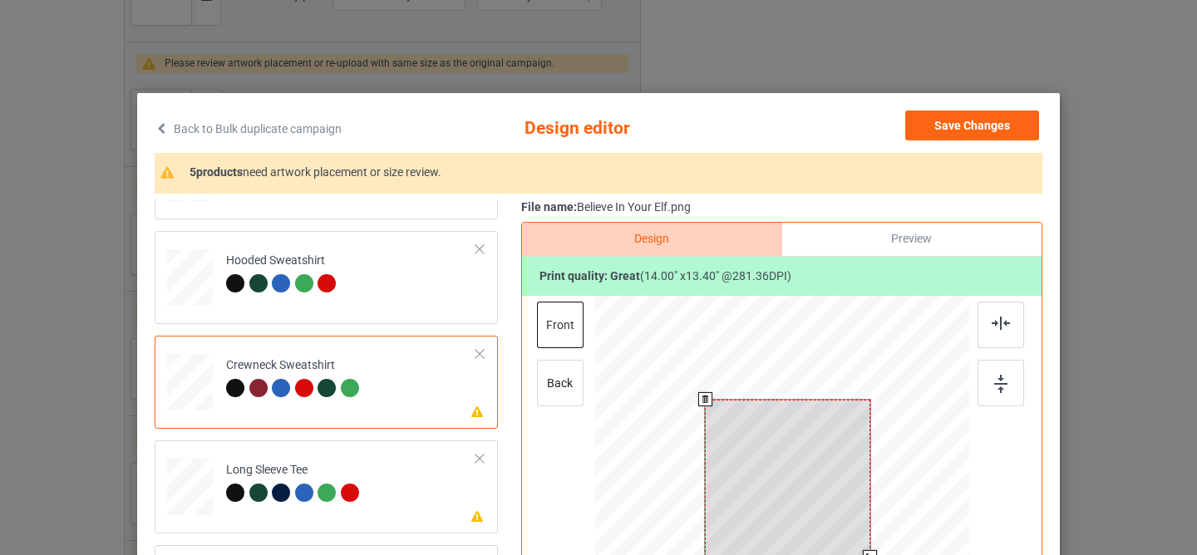
click at [770, 470] on div at bounding box center [787, 479] width 165 height 158
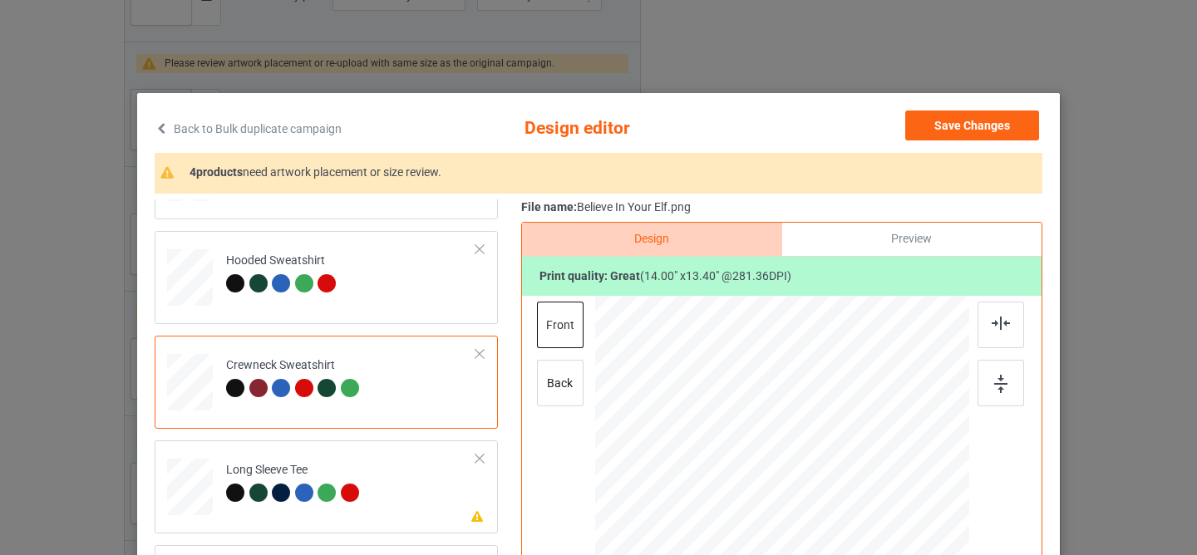
scroll to position [71, 0]
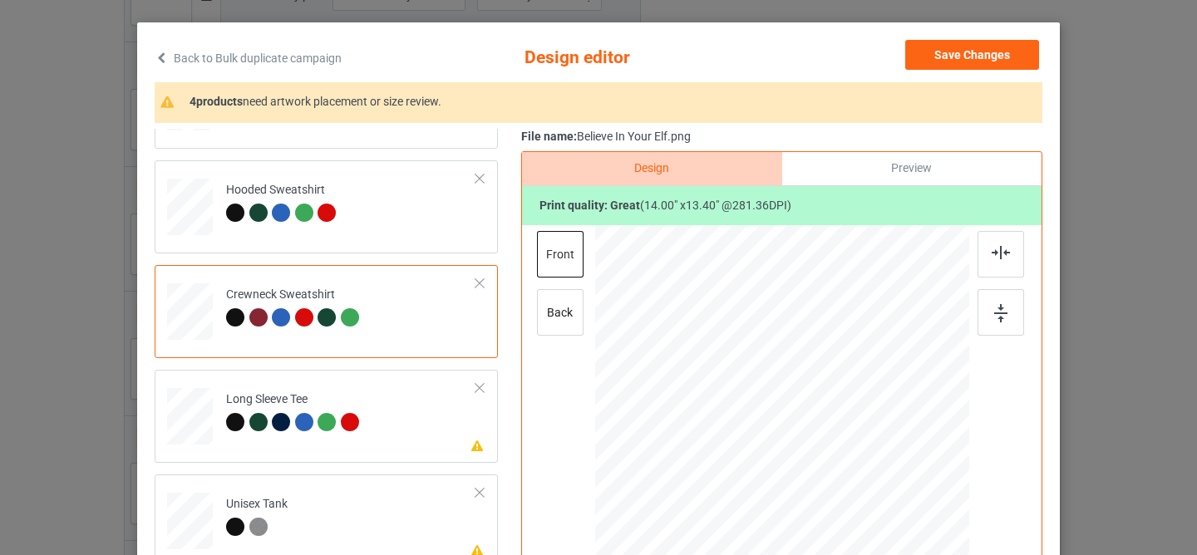
click at [416, 415] on td "Please review artwork placement Long Sleeve Tee" at bounding box center [351, 413] width 268 height 73
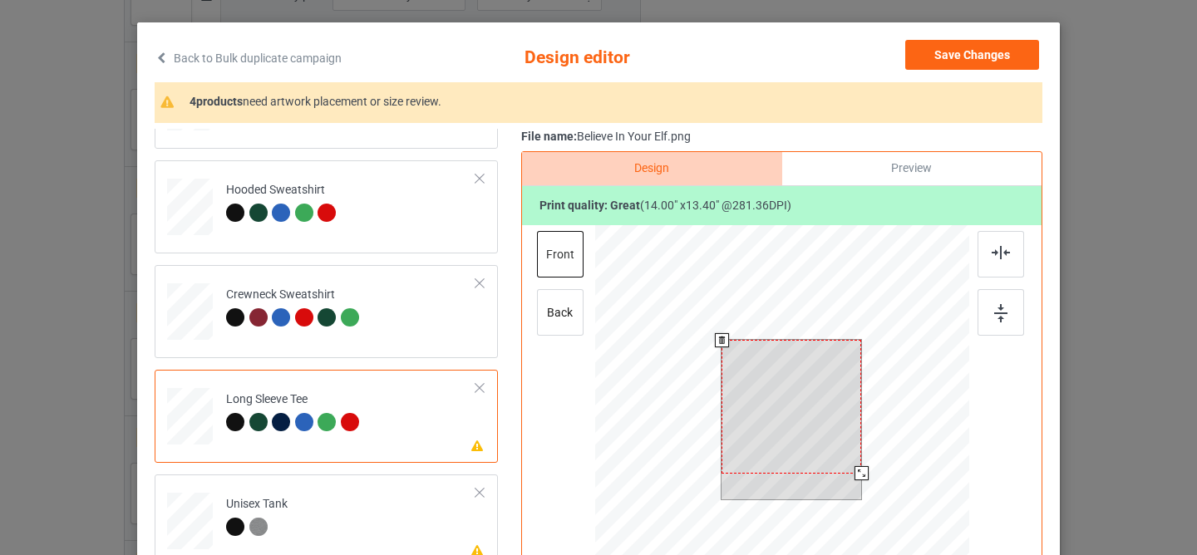
click at [773, 434] on div at bounding box center [791, 407] width 140 height 134
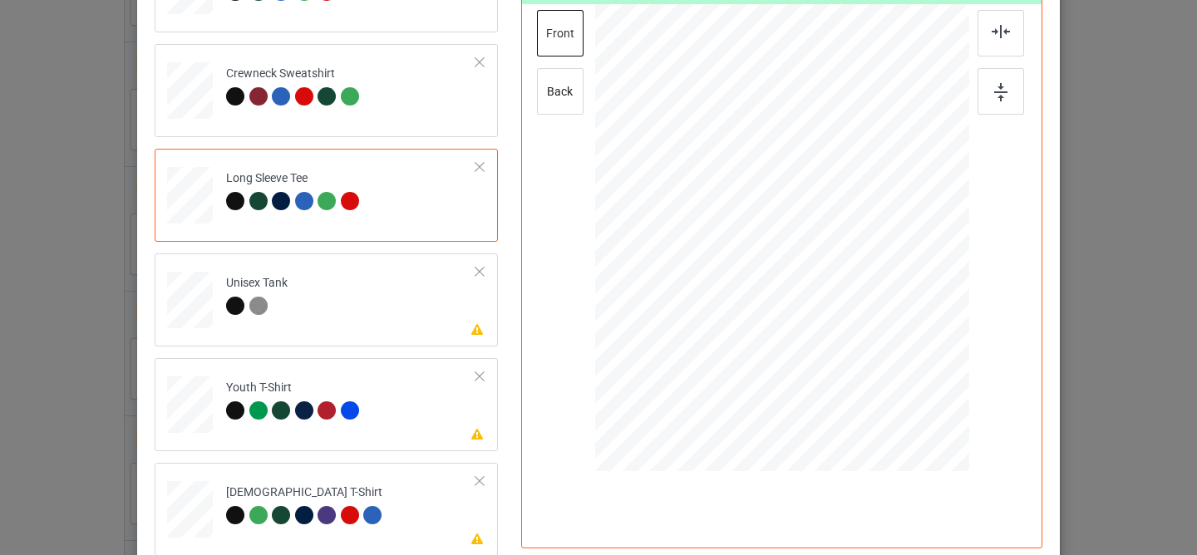
scroll to position [318, 0]
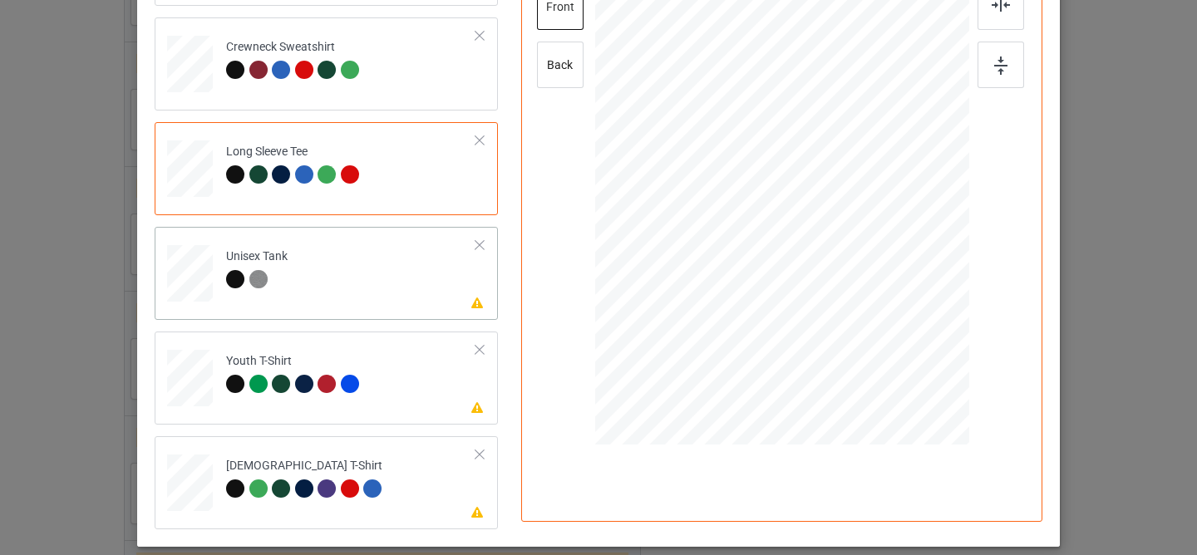
click at [410, 306] on div "Please review artwork placement Unisex Tank" at bounding box center [326, 273] width 343 height 93
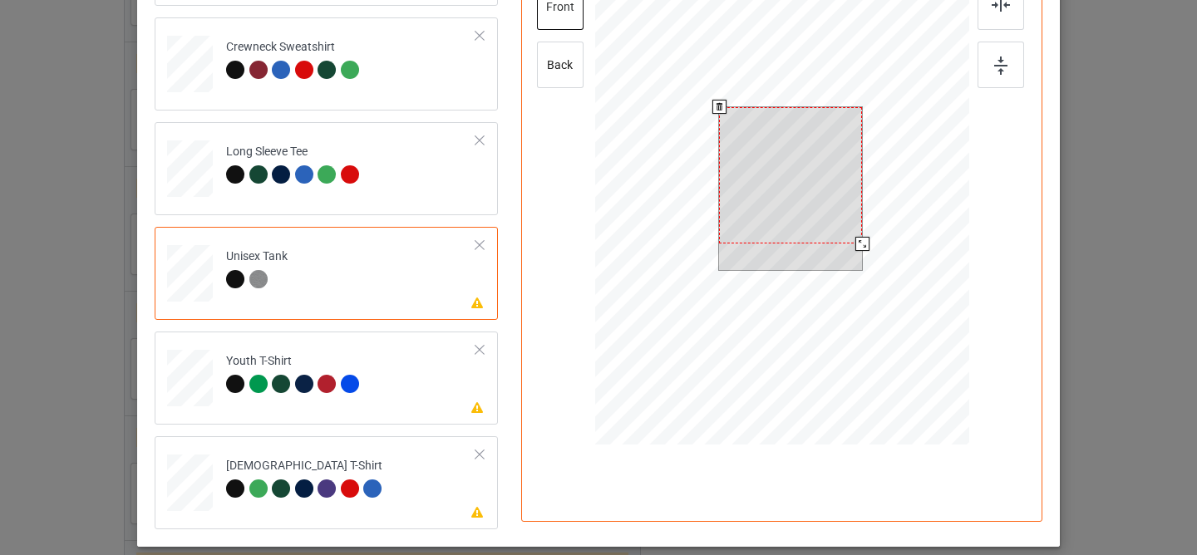
click at [754, 218] on div at bounding box center [790, 175] width 143 height 137
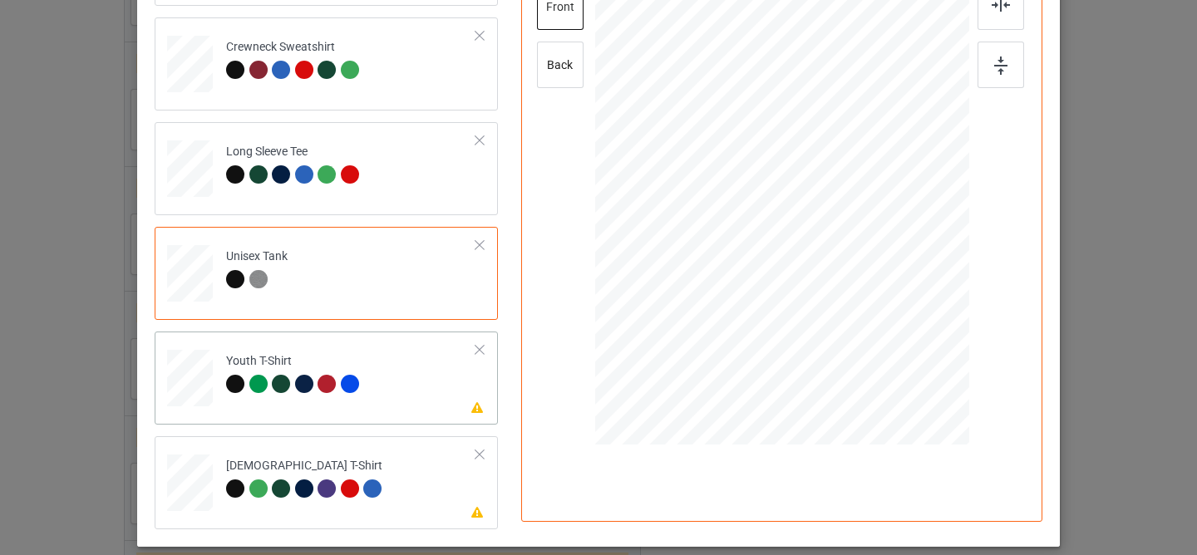
click at [402, 392] on td "Please review artwork placement Youth T-Shirt" at bounding box center [351, 374] width 268 height 73
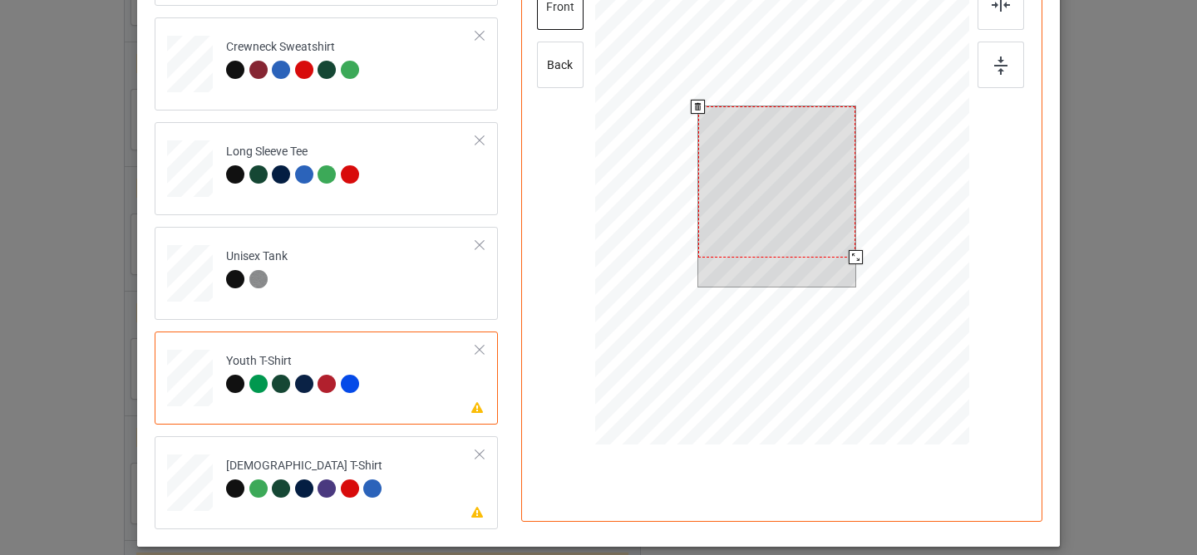
click at [769, 197] on div at bounding box center [777, 181] width 158 height 150
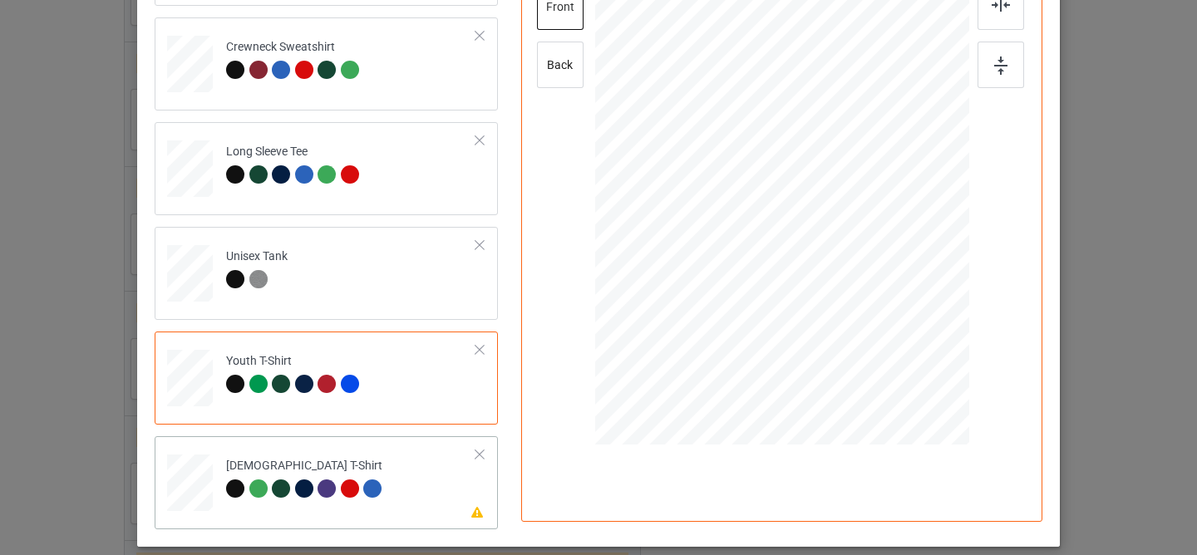
click at [411, 472] on td "Please review artwork placement [DEMOGRAPHIC_DATA] T-Shirt" at bounding box center [351, 479] width 268 height 73
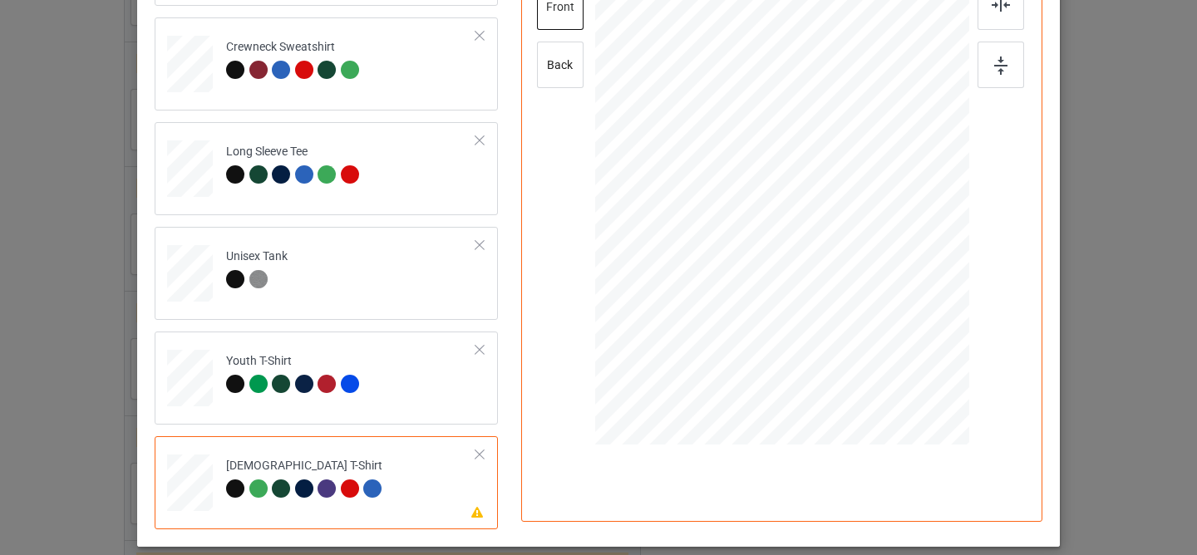
click at [758, 189] on div at bounding box center [783, 150] width 144 height 138
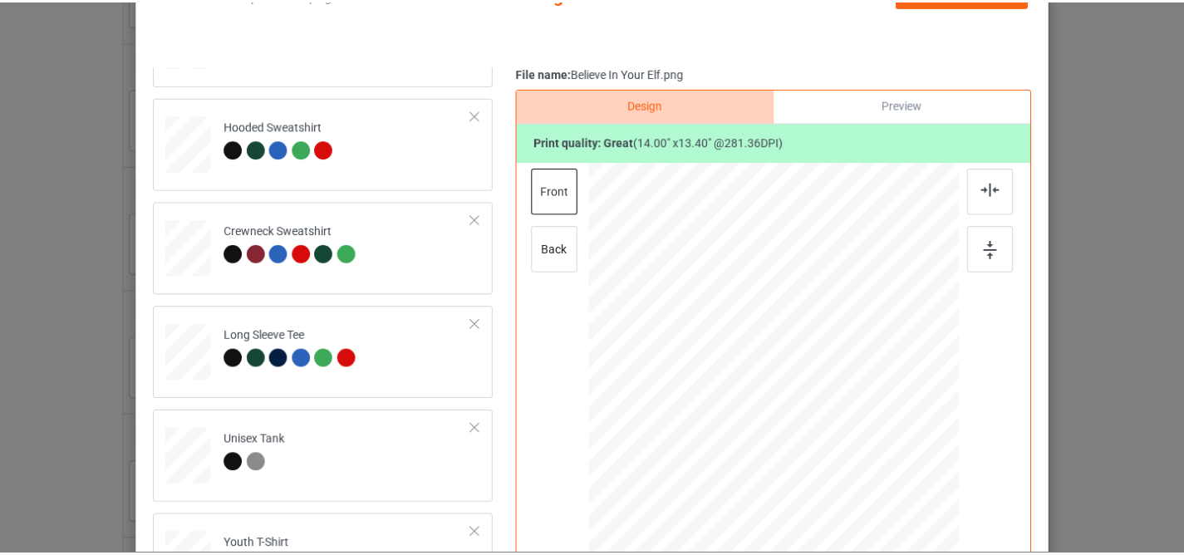
scroll to position [54, 0]
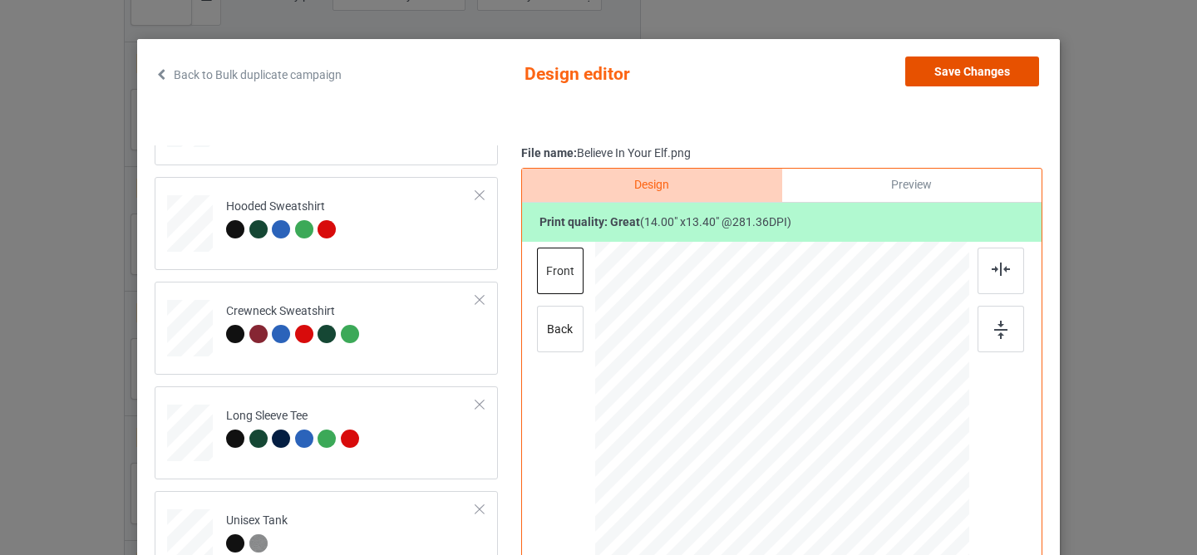
click at [973, 76] on button "Save Changes" at bounding box center [972, 72] width 134 height 30
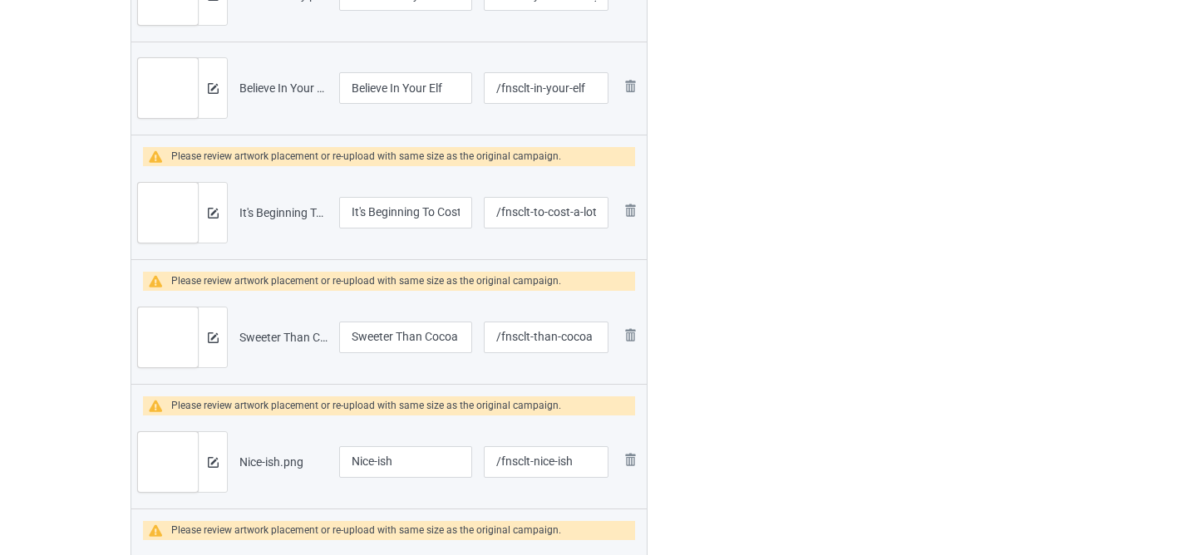
scroll to position [1817, 0]
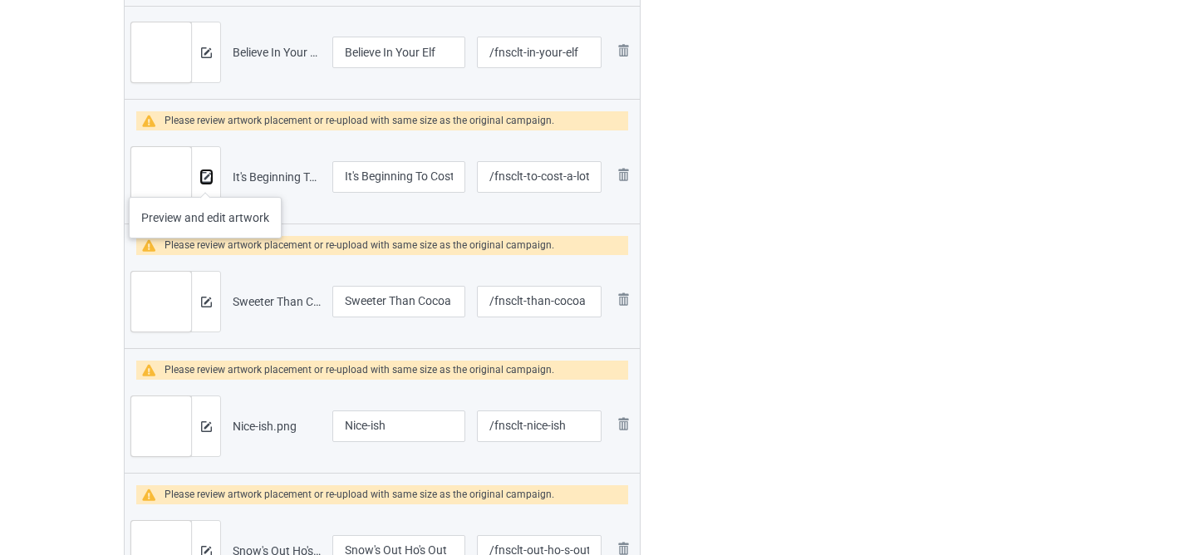
click at [205, 180] on img at bounding box center [206, 177] width 11 height 11
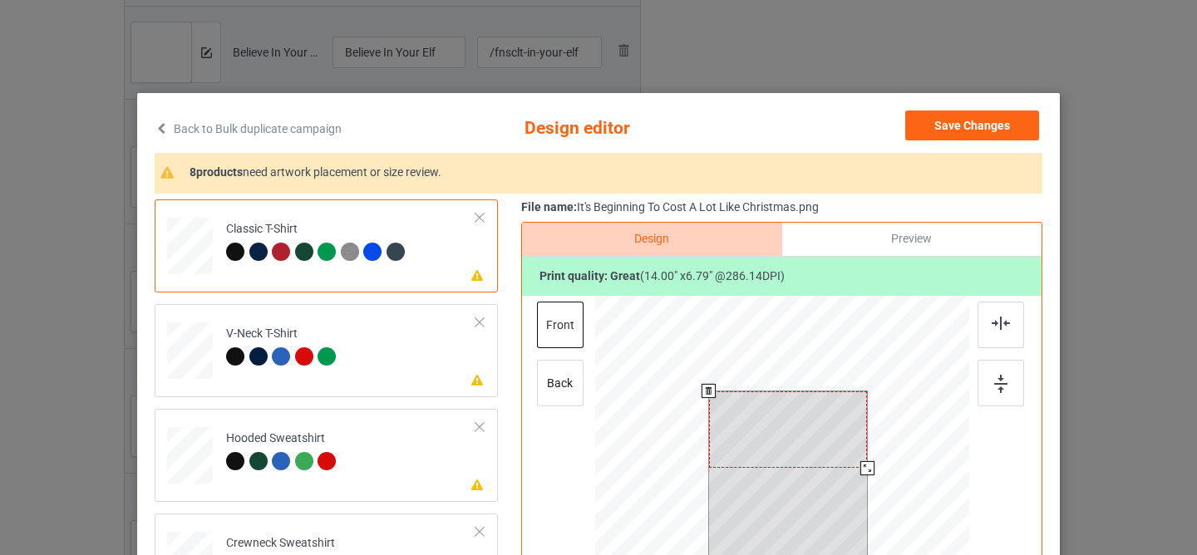
click at [761, 417] on div at bounding box center [788, 429] width 159 height 76
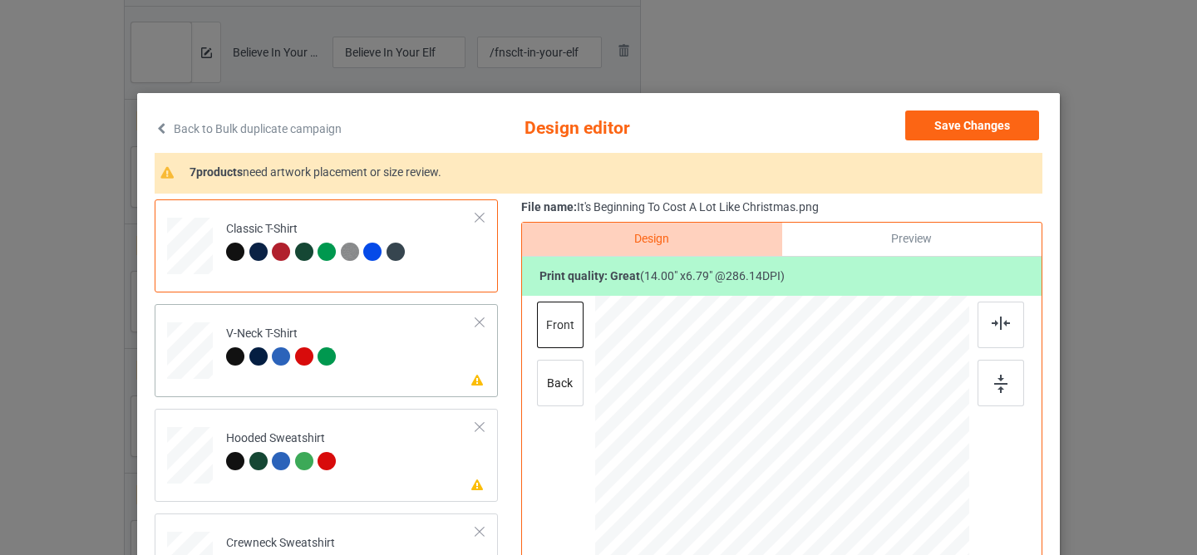
click at [367, 361] on td "Please review artwork placement V-Neck T-Shirt" at bounding box center [351, 347] width 268 height 73
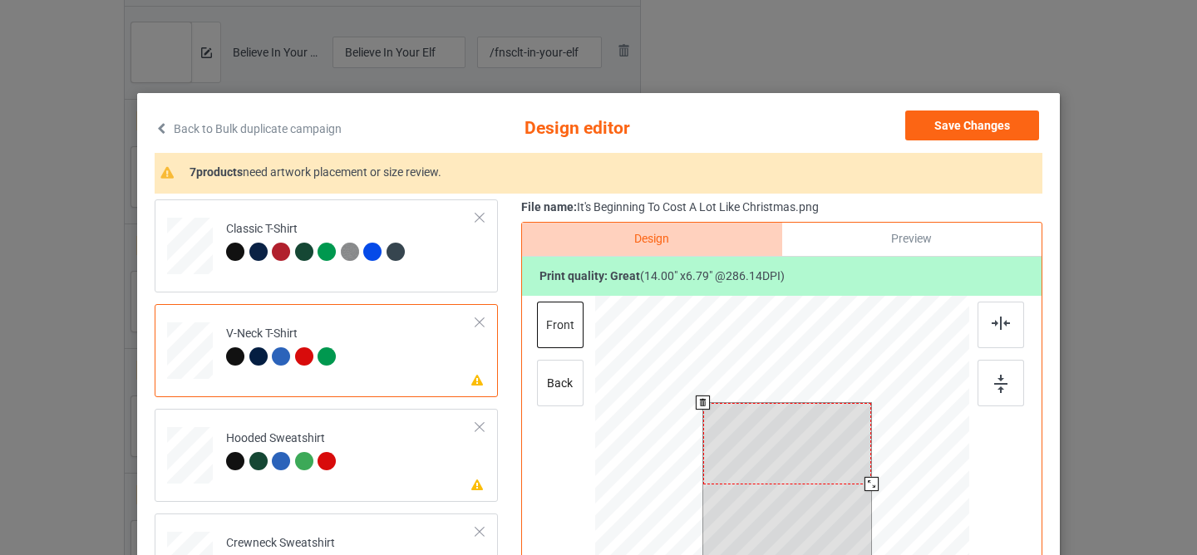
click at [767, 438] on div at bounding box center [787, 443] width 169 height 81
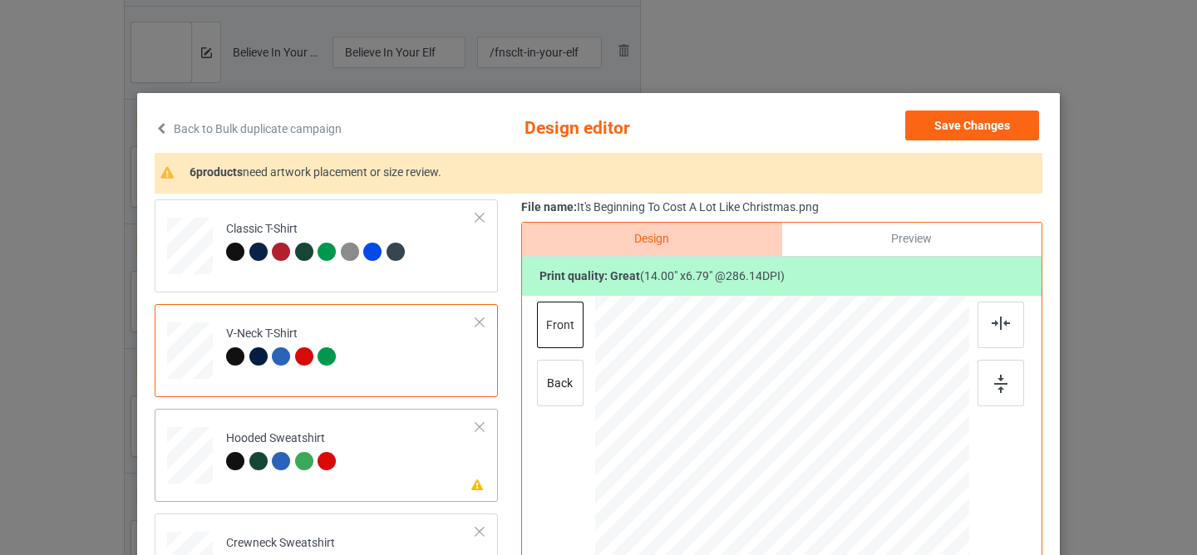
click at [388, 483] on td "Please review artwork placement Hooded Sweatshirt" at bounding box center [351, 452] width 268 height 73
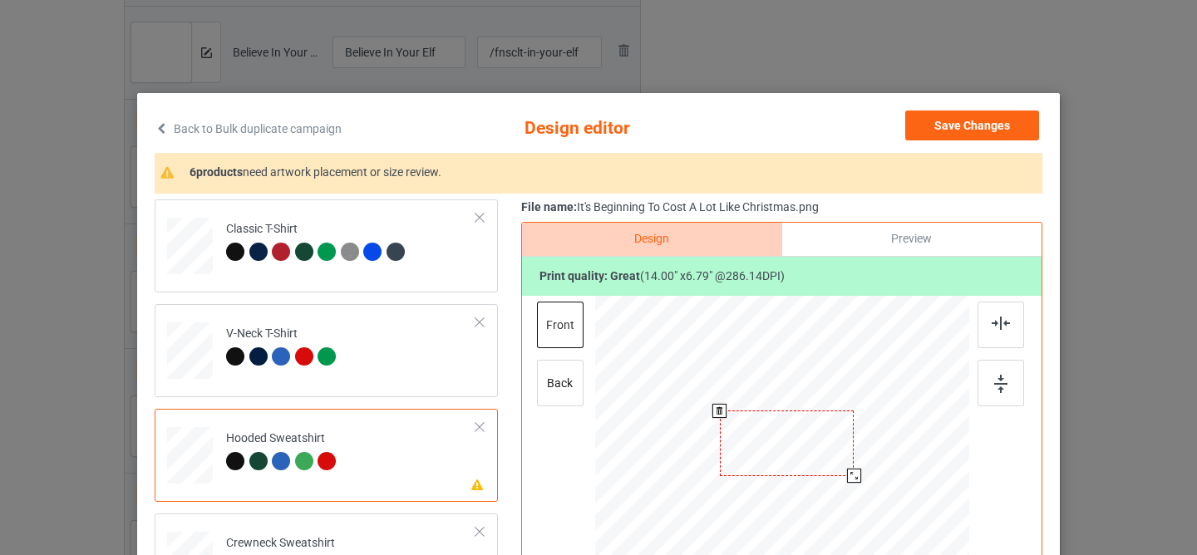
click at [798, 435] on div at bounding box center [787, 443] width 135 height 65
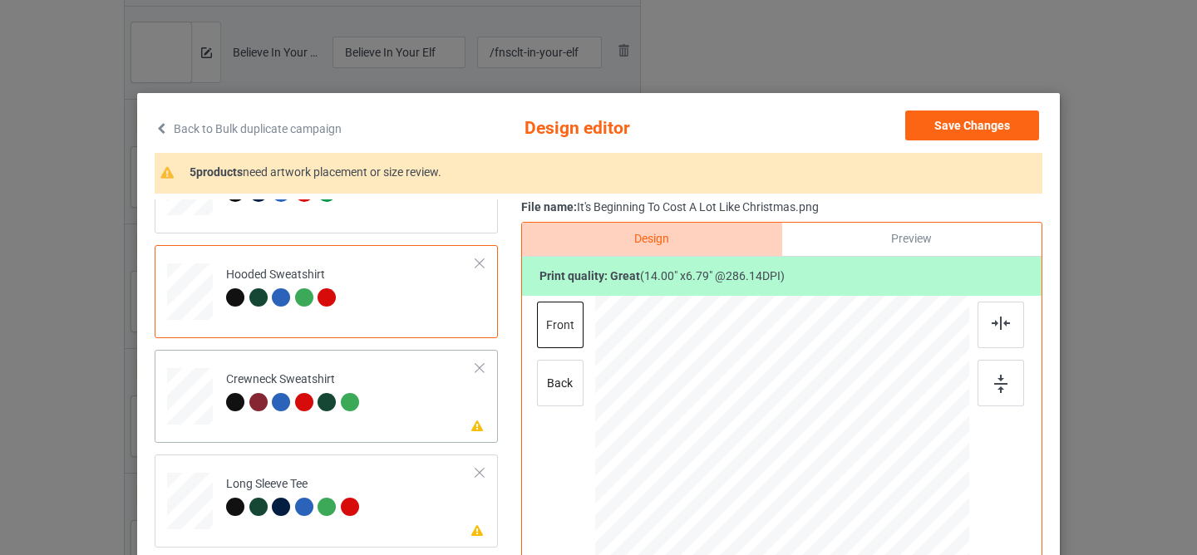
click at [379, 390] on td "Please review artwork placement Crewneck Sweatshirt" at bounding box center [351, 393] width 268 height 73
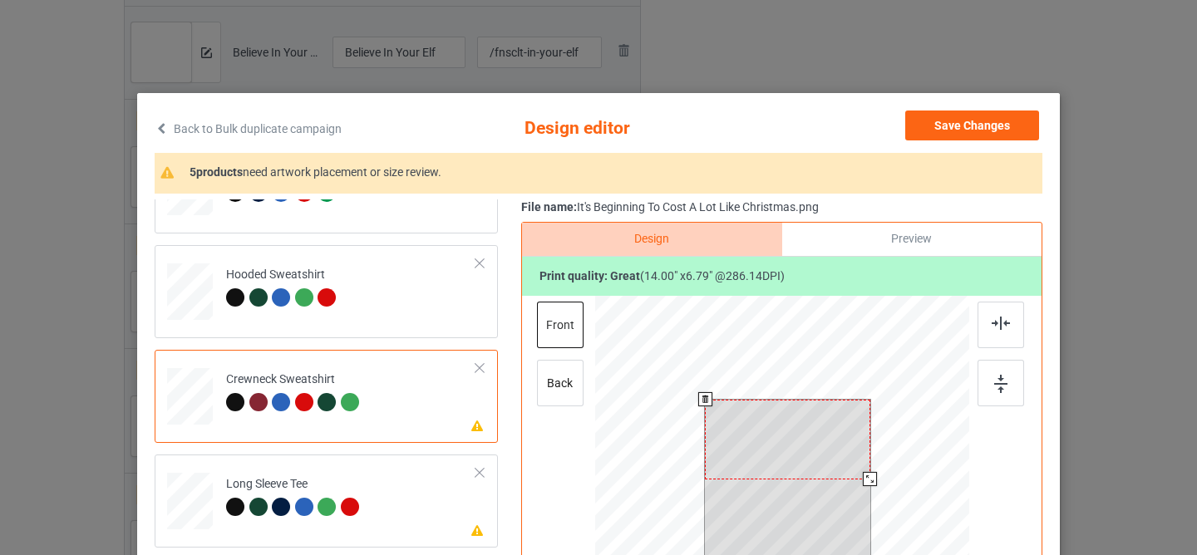
click at [735, 444] on div at bounding box center [787, 440] width 165 height 80
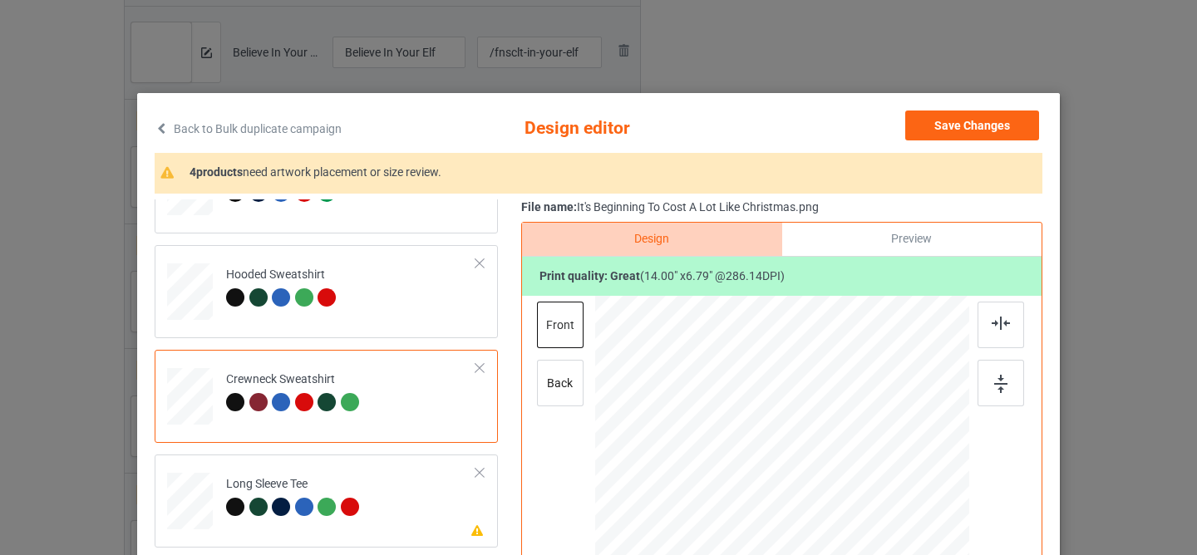
scroll to position [178, 0]
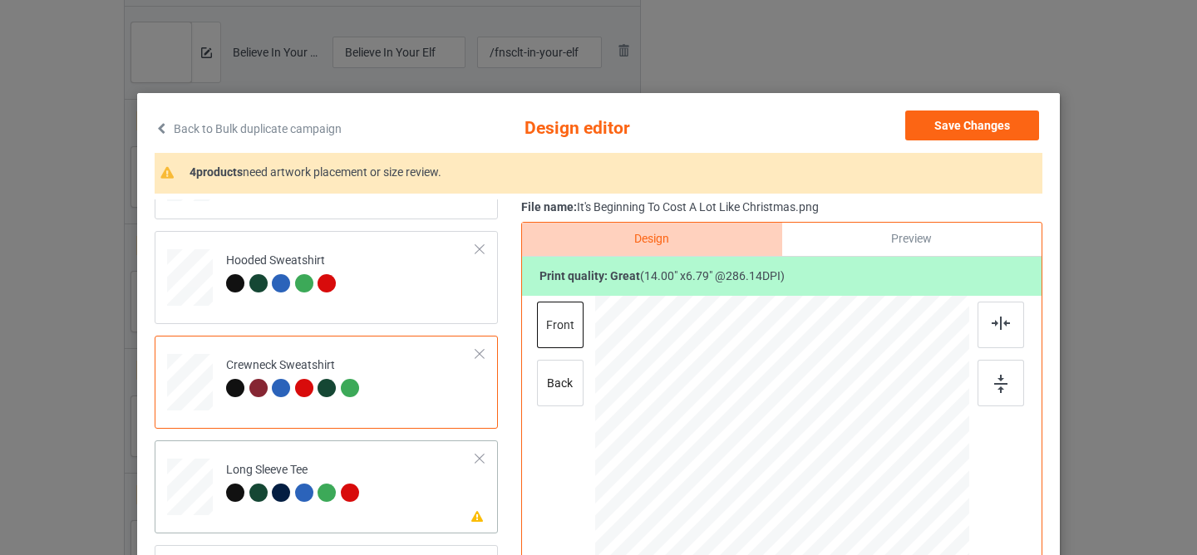
click at [398, 442] on div "Please review artwork placement Long Sleeve Tee" at bounding box center [326, 487] width 343 height 93
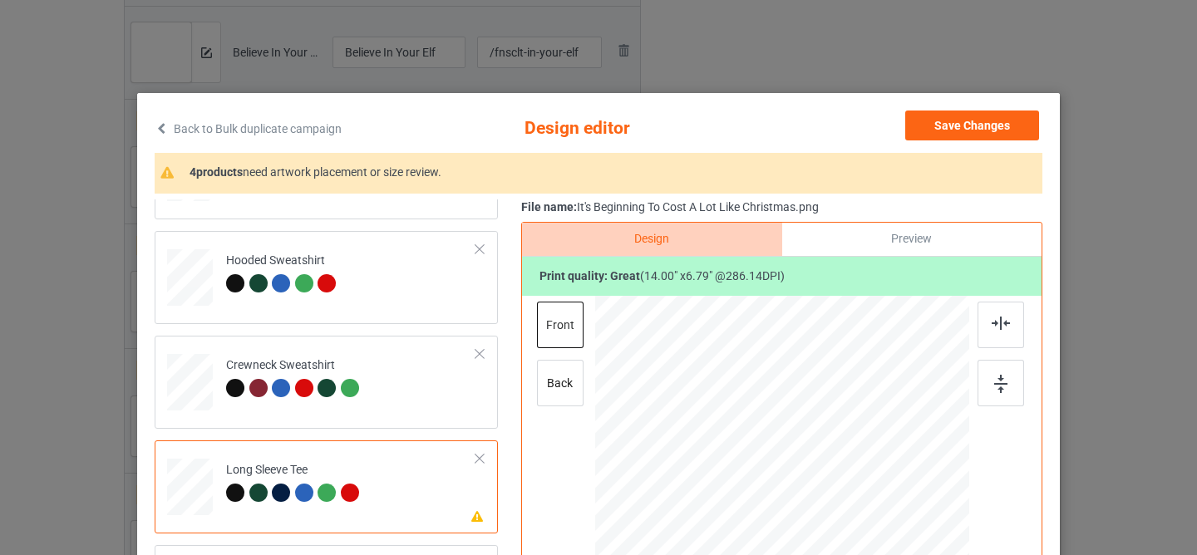
click at [790, 434] on div at bounding box center [791, 444] width 140 height 67
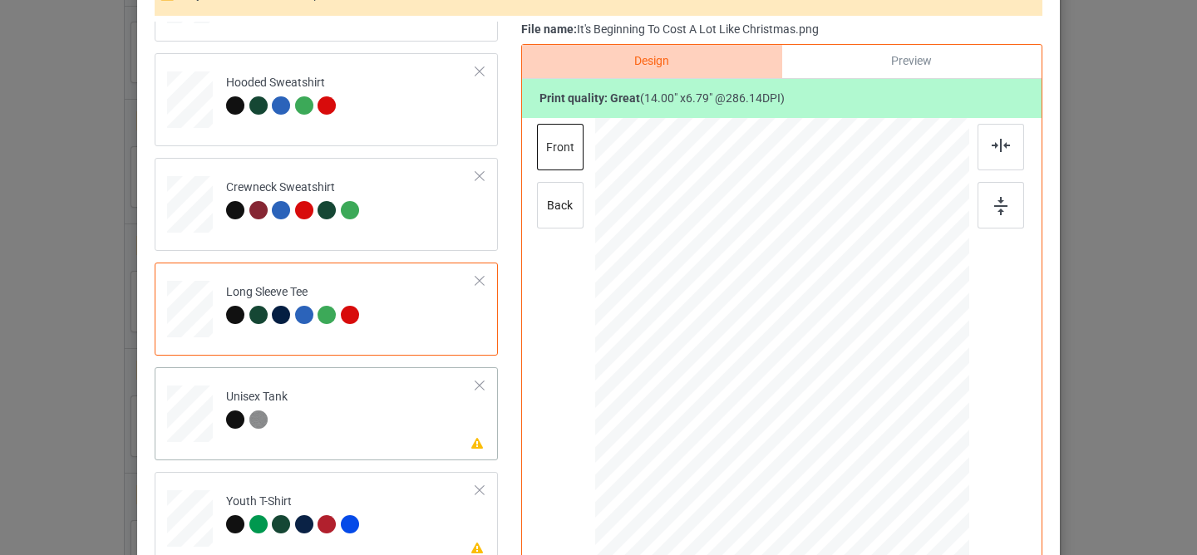
click at [388, 455] on div "Please review artwork placement Unisex Tank" at bounding box center [326, 413] width 343 height 93
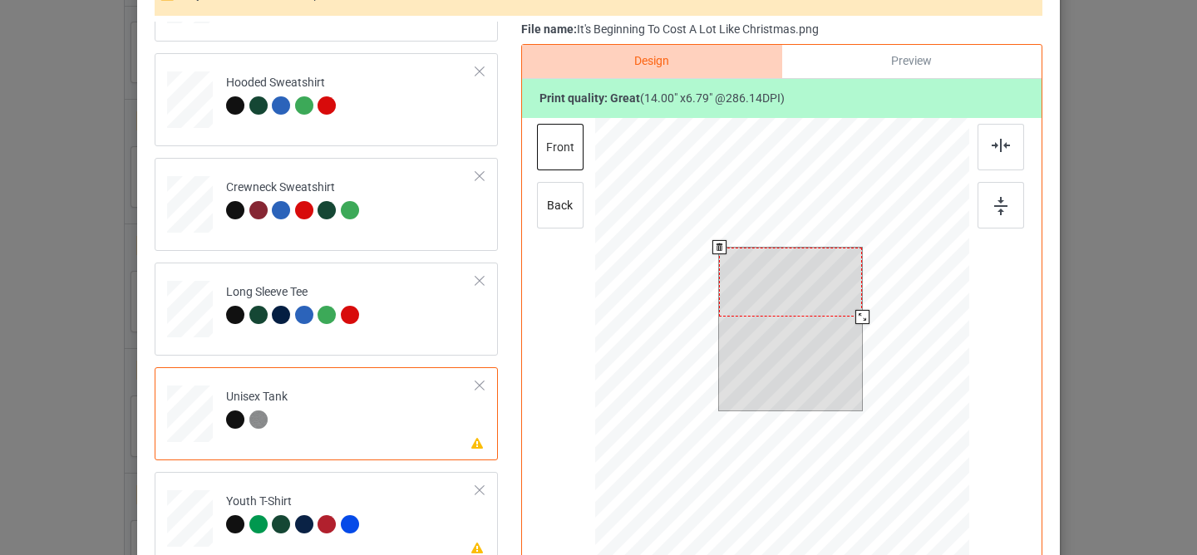
click at [750, 293] on div at bounding box center [790, 282] width 143 height 69
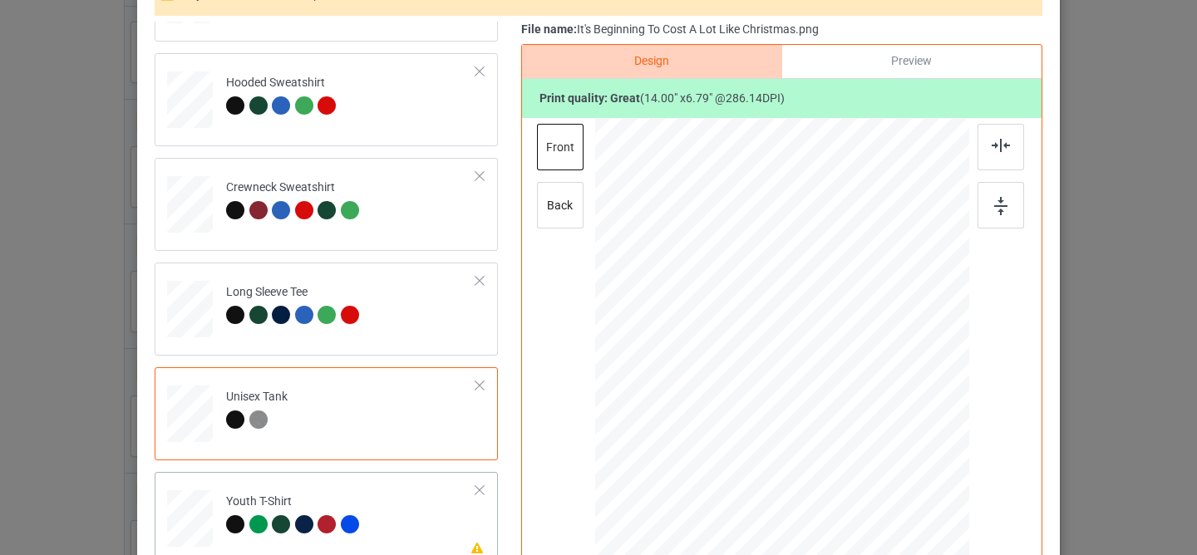
click at [409, 536] on td "Please review artwork placement Youth T-Shirt" at bounding box center [351, 515] width 268 height 73
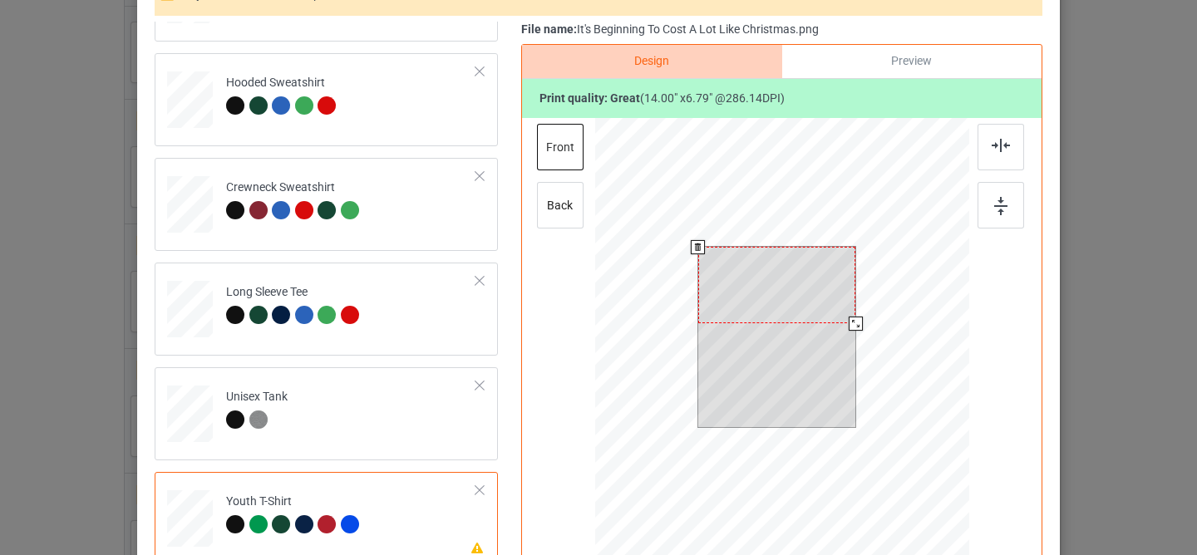
click at [760, 268] on div at bounding box center [777, 285] width 158 height 76
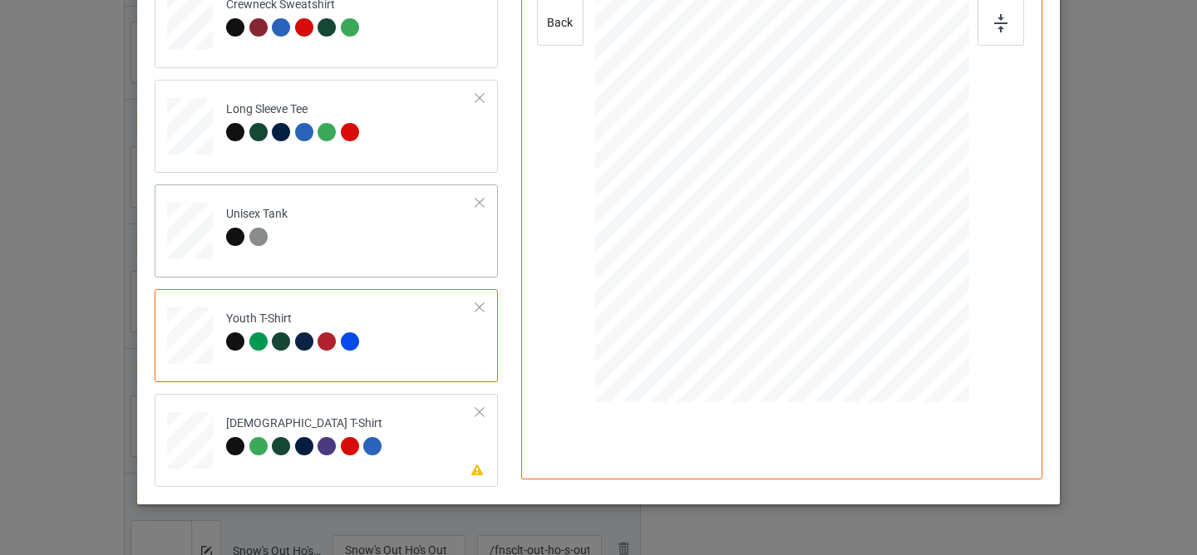
scroll to position [403, 0]
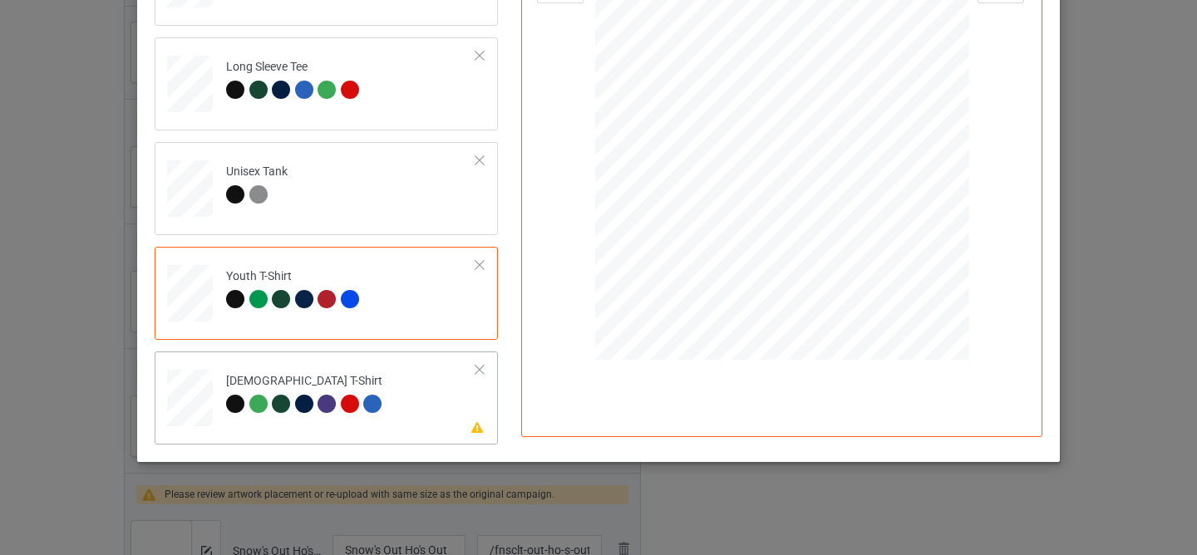
click at [396, 386] on td "Please review artwork placement [DEMOGRAPHIC_DATA] T-Shirt" at bounding box center [351, 394] width 268 height 73
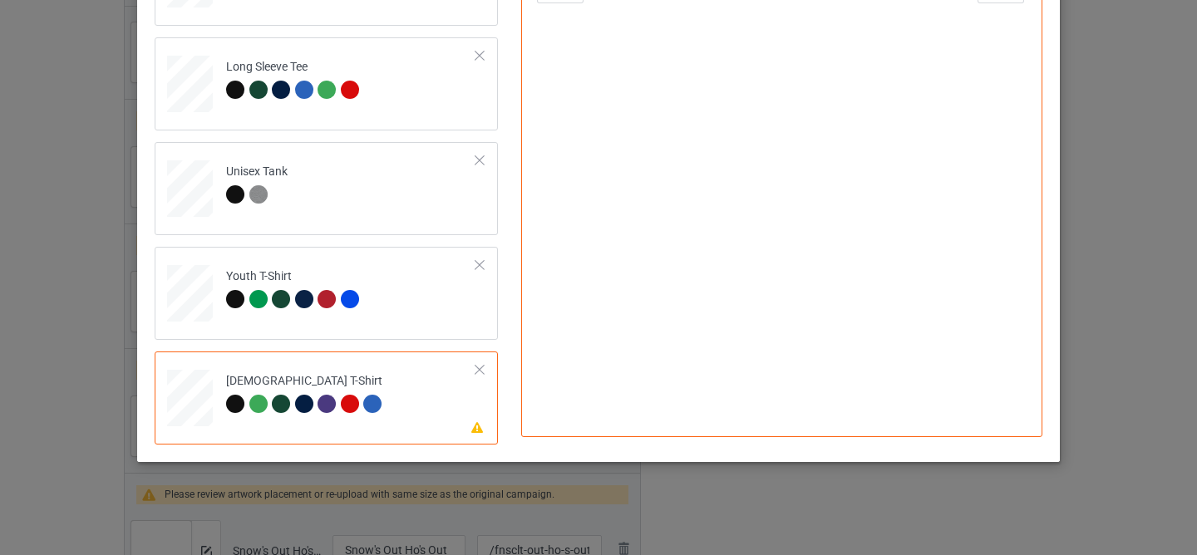
scroll to position [157, 0]
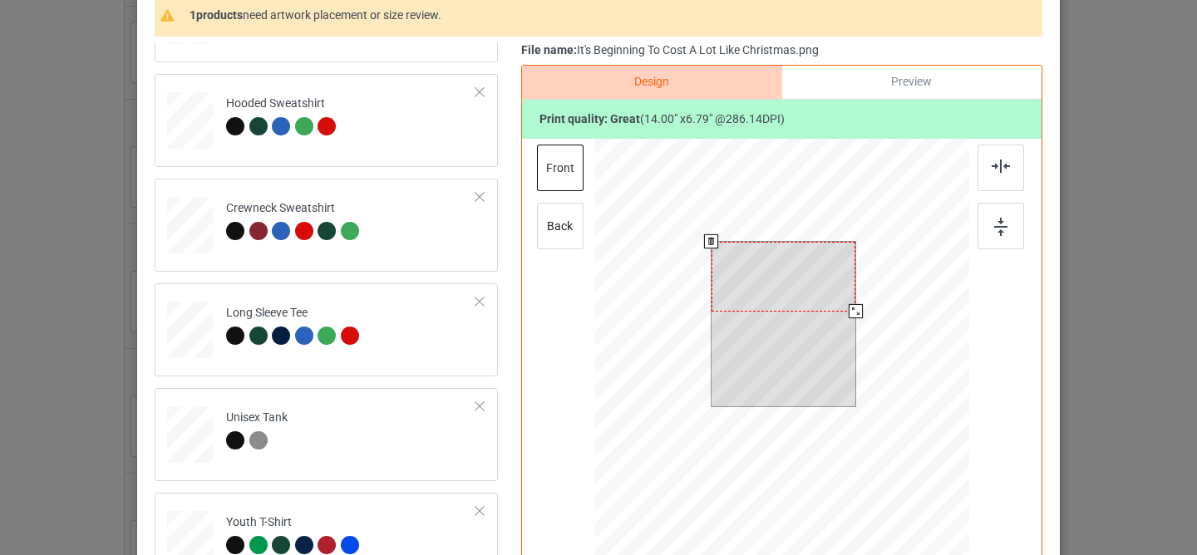
click at [765, 277] on div at bounding box center [783, 277] width 144 height 70
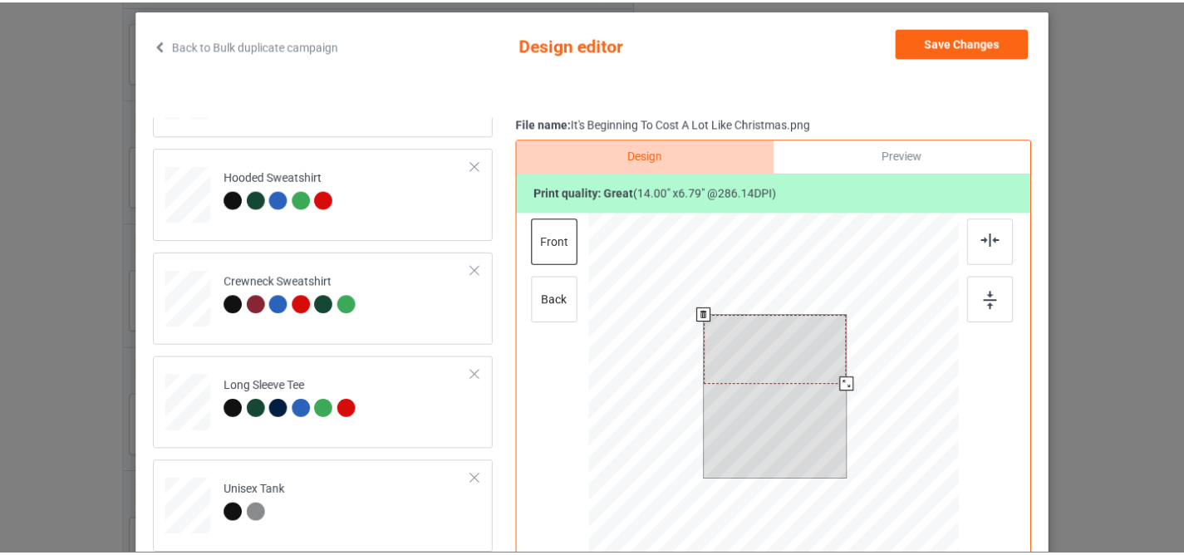
scroll to position [0, 0]
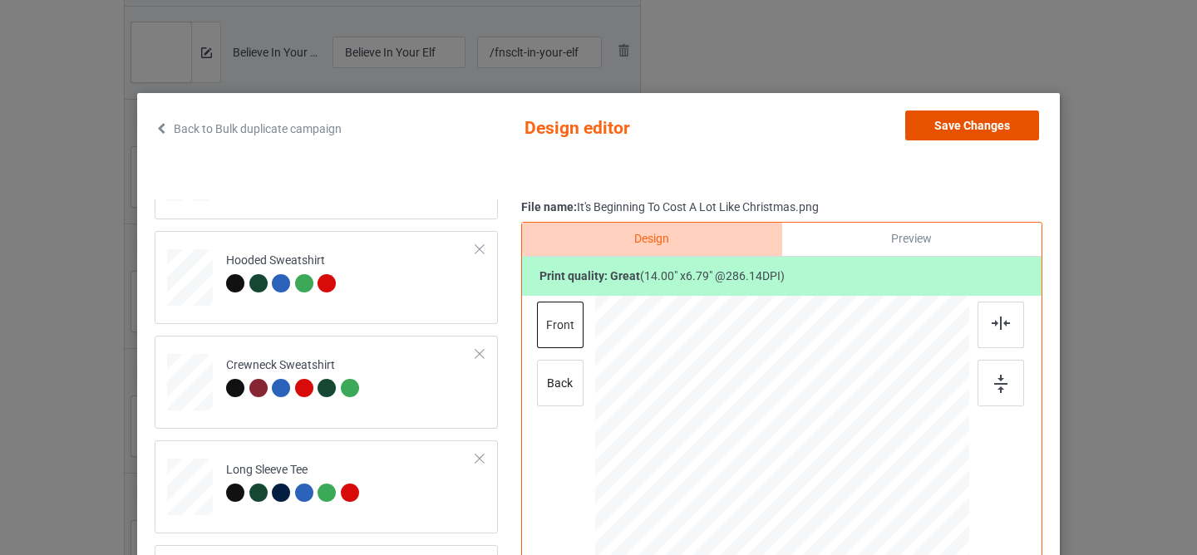
click at [950, 137] on button "Save Changes" at bounding box center [972, 126] width 134 height 30
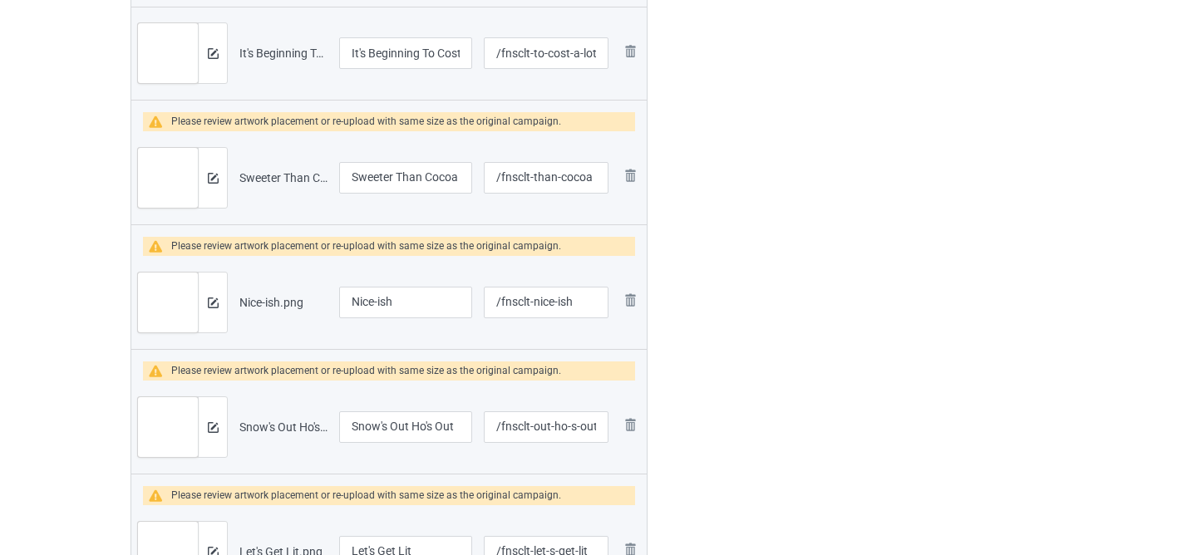
scroll to position [1916, 0]
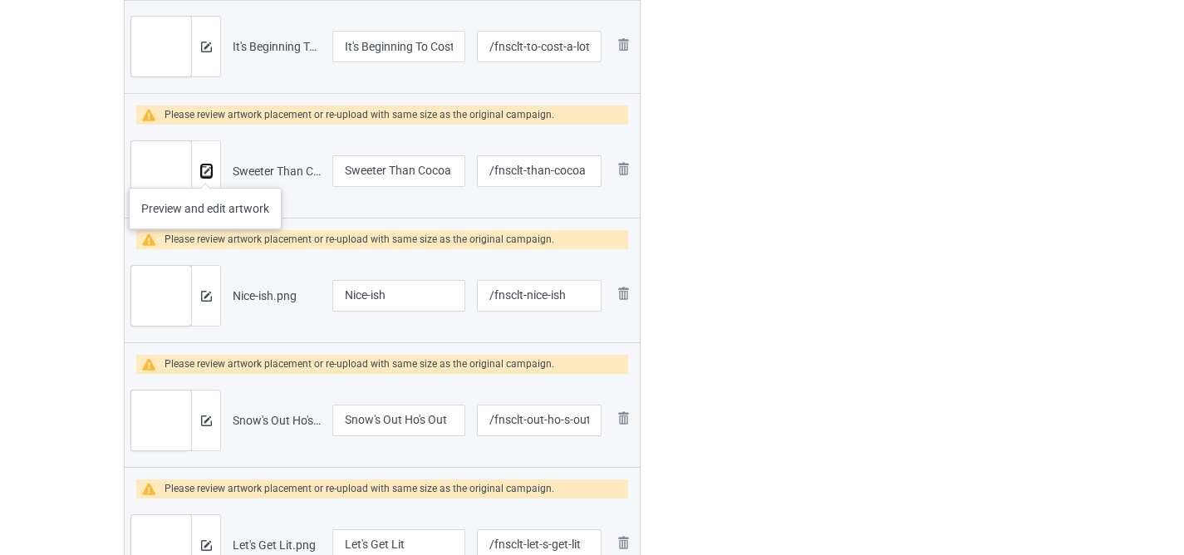
click at [205, 171] on img at bounding box center [206, 171] width 11 height 11
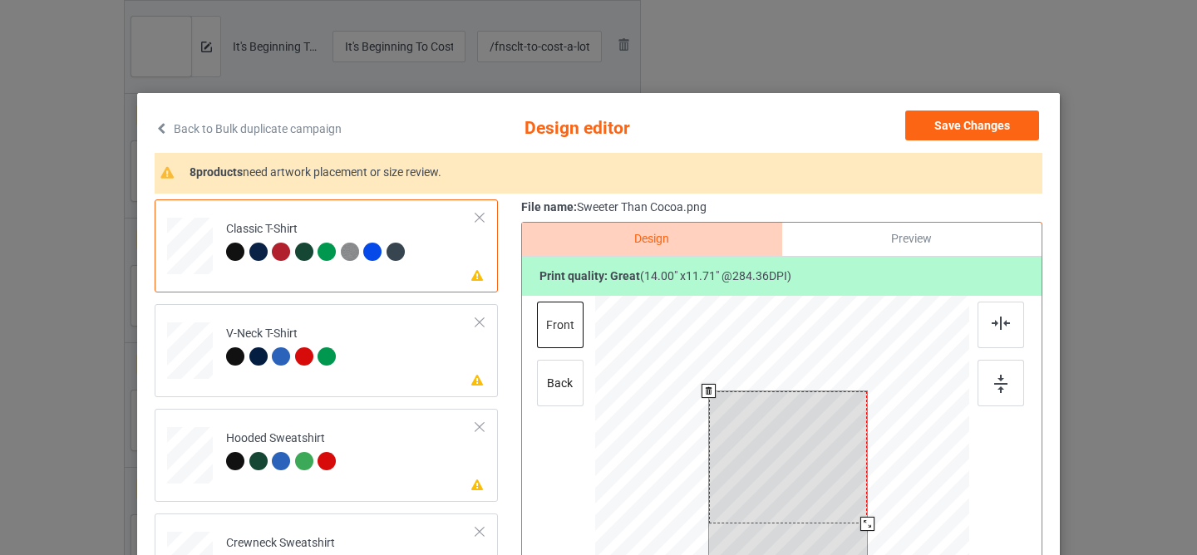
click at [749, 443] on div at bounding box center [788, 457] width 159 height 132
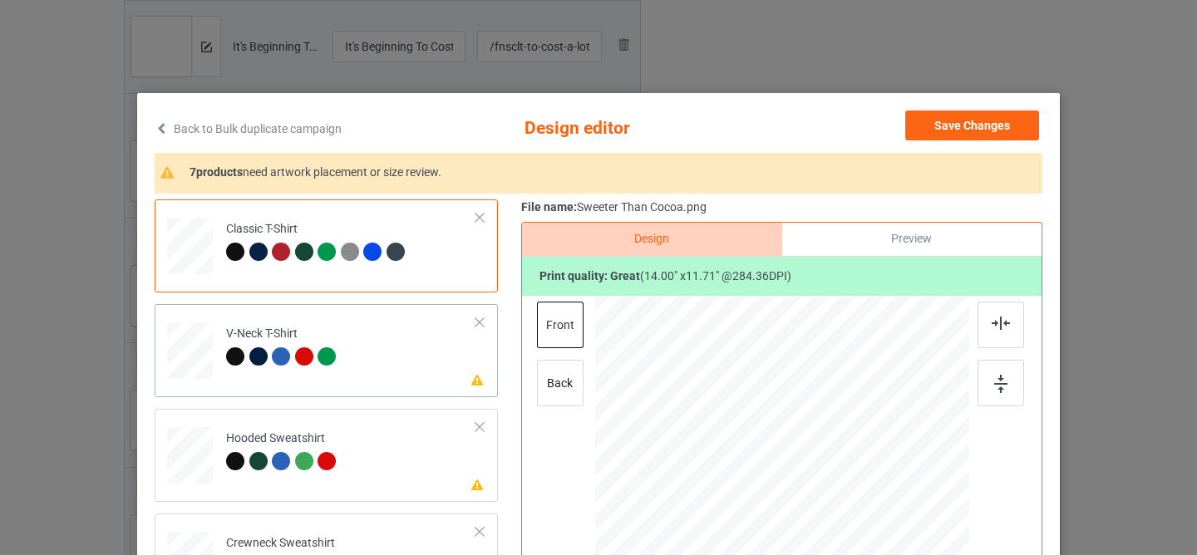
click at [422, 362] on td "Please review artwork placement V-Neck T-Shirt" at bounding box center [351, 347] width 268 height 73
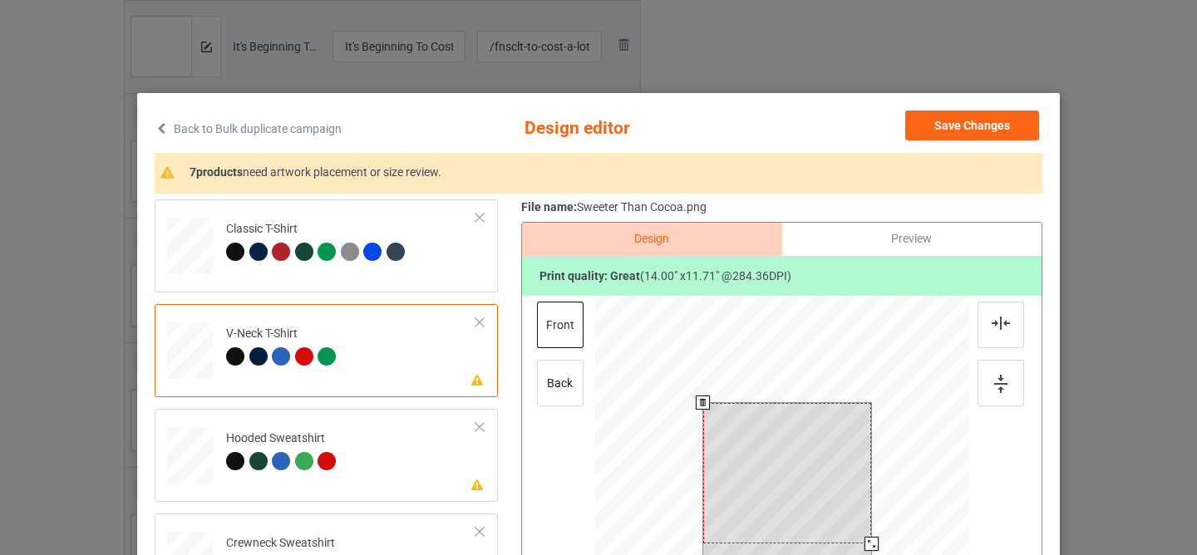
click at [746, 470] on div at bounding box center [787, 473] width 169 height 140
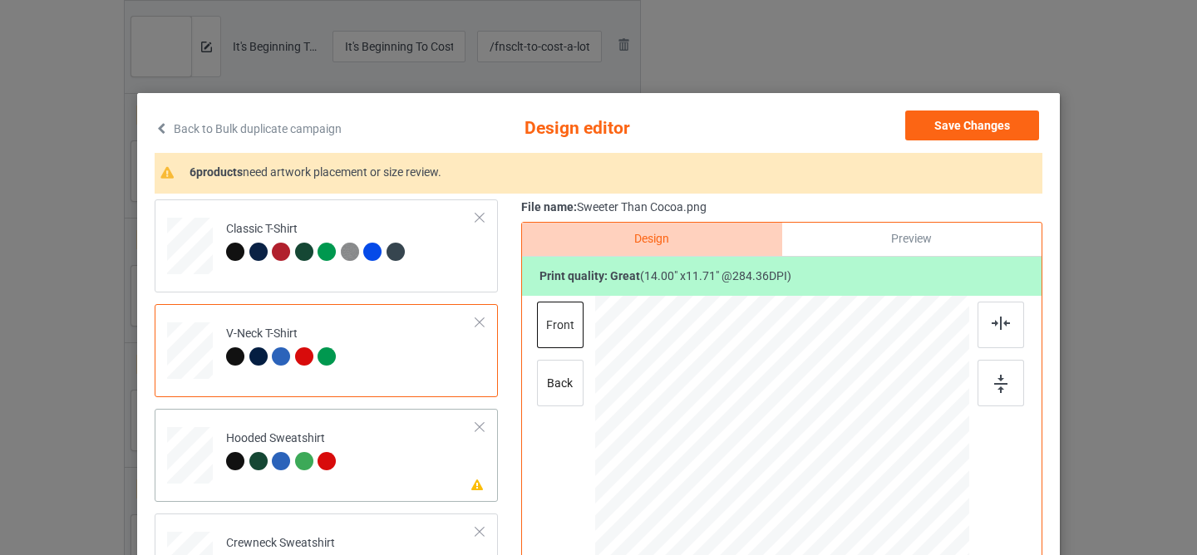
click at [422, 475] on td "Please review artwork placement Hooded Sweatshirt" at bounding box center [351, 452] width 268 height 73
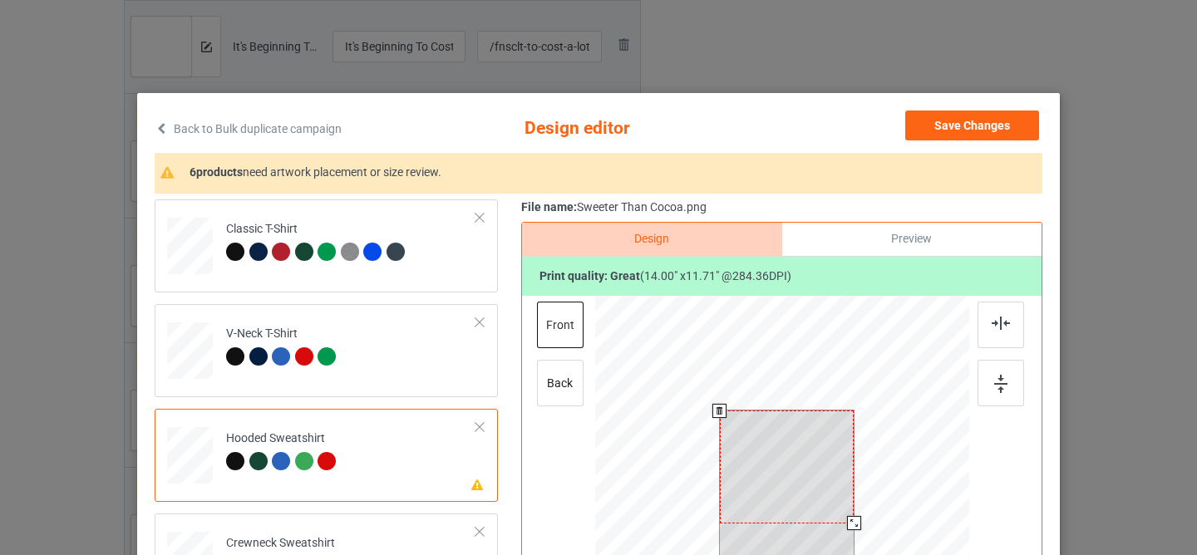
click at [751, 473] on div at bounding box center [787, 467] width 135 height 112
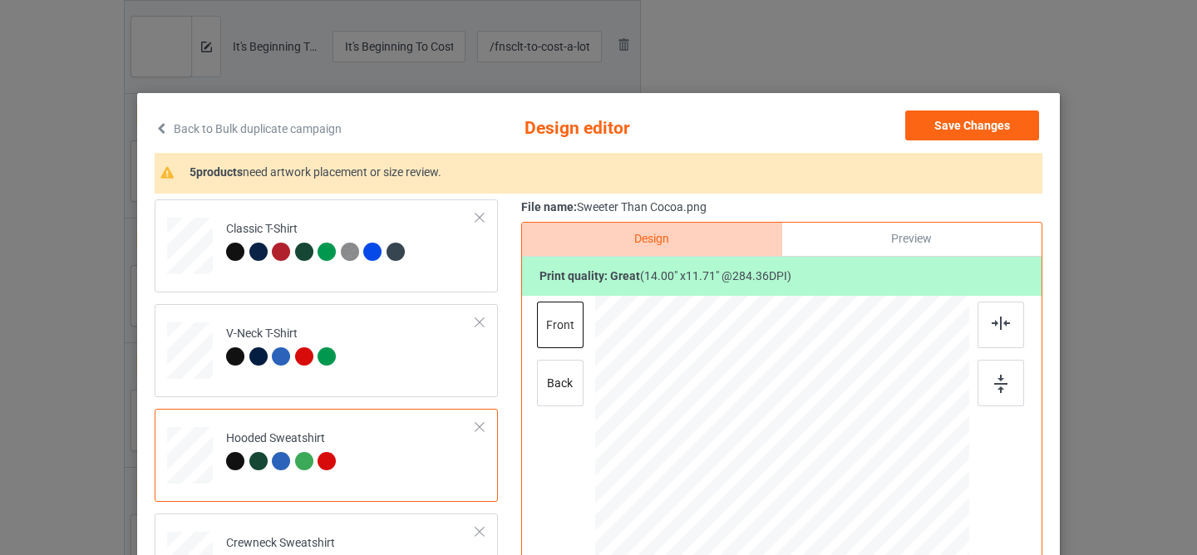
scroll to position [178, 0]
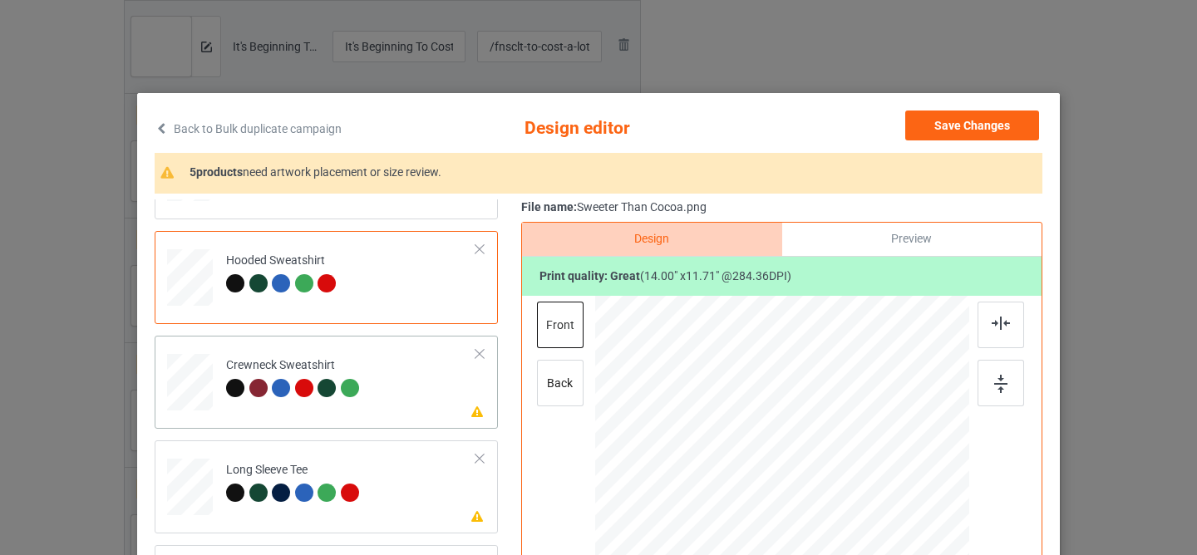
click at [378, 360] on td "Please review artwork placement Crewneck Sweatshirt" at bounding box center [351, 378] width 268 height 73
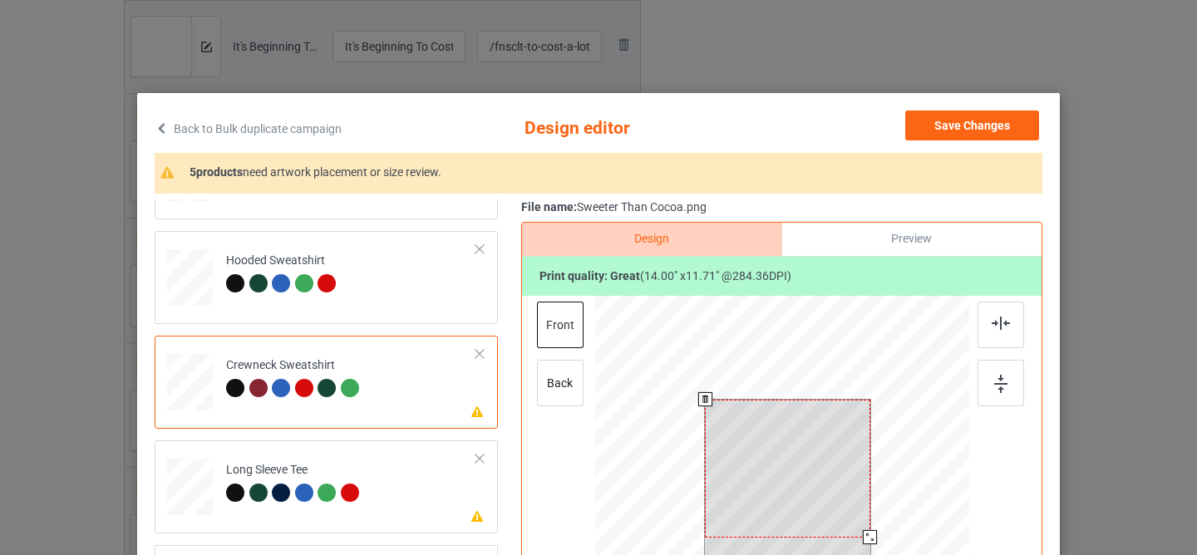
click at [800, 455] on div at bounding box center [787, 469] width 165 height 138
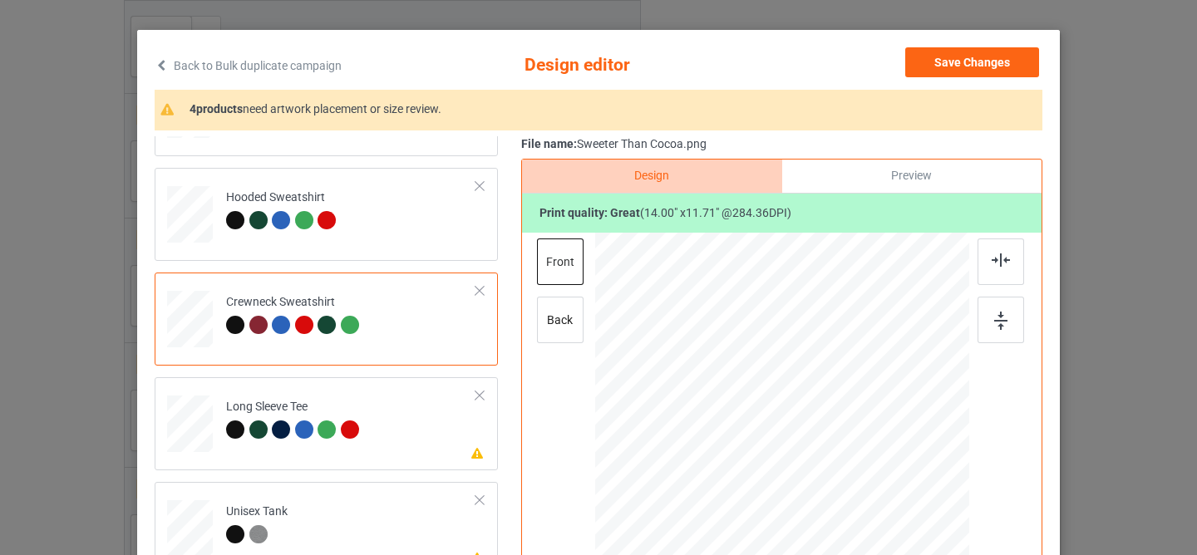
scroll to position [194, 0]
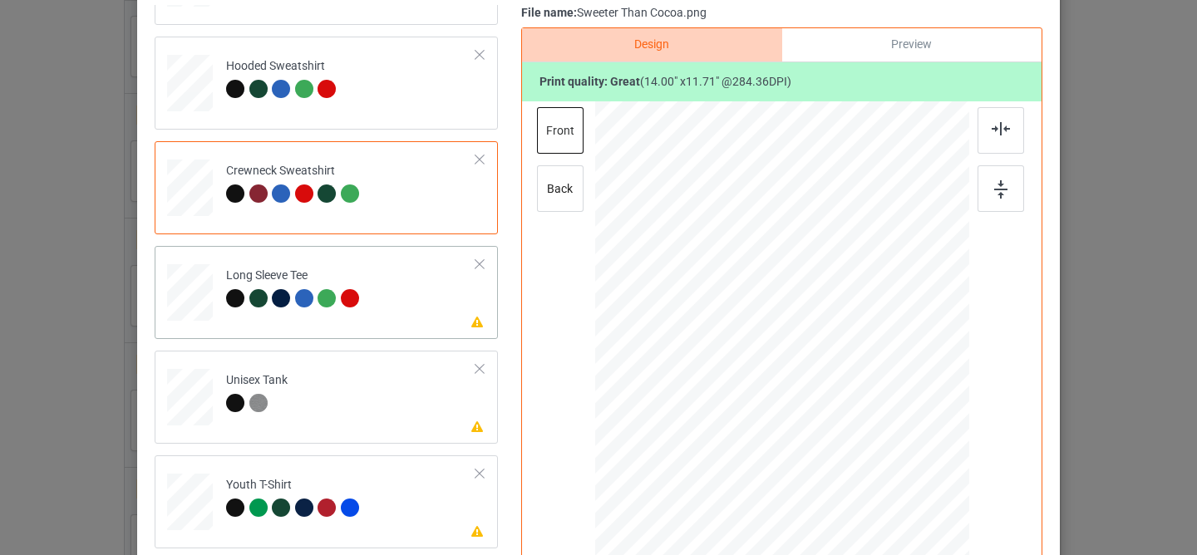
click at [390, 302] on td "Please review artwork placement Long Sleeve Tee" at bounding box center [351, 289] width 268 height 73
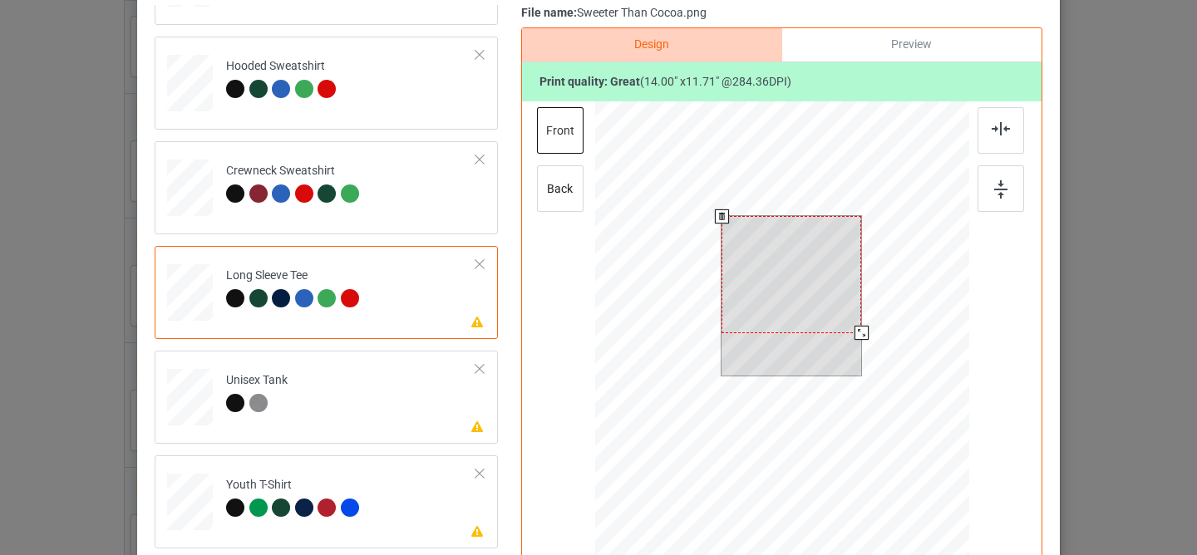
click at [770, 307] on div at bounding box center [791, 274] width 140 height 117
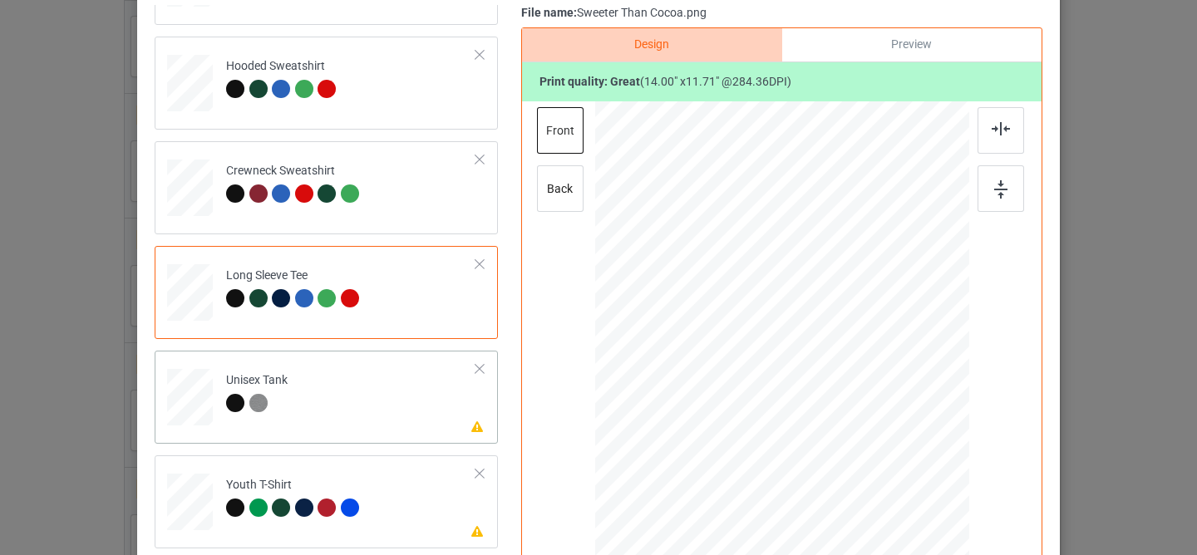
click at [431, 423] on td "Please review artwork placement Unisex Tank" at bounding box center [351, 393] width 268 height 73
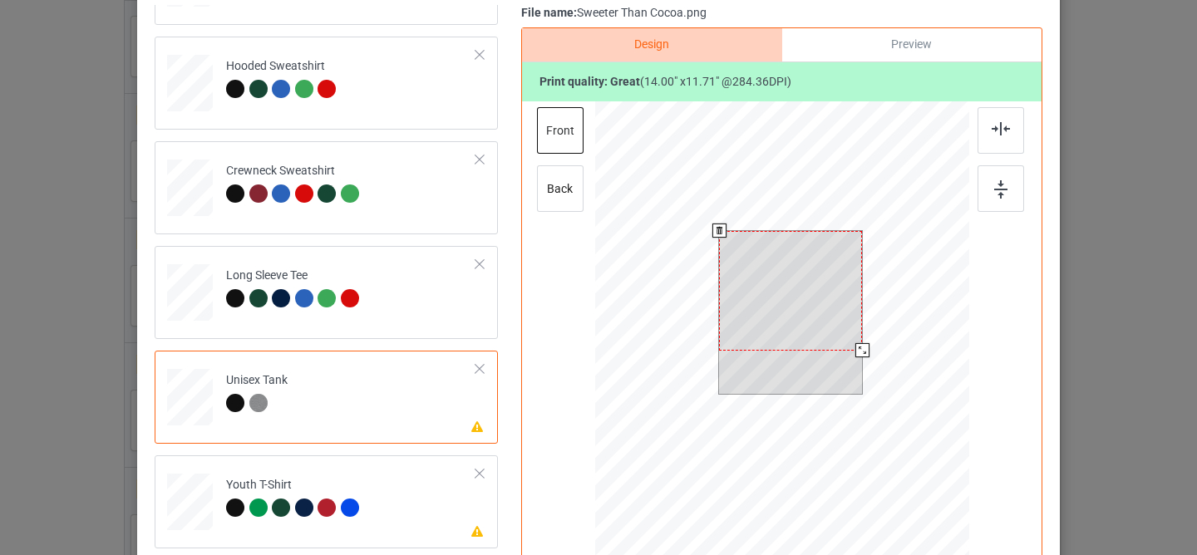
click at [803, 278] on div at bounding box center [790, 291] width 143 height 120
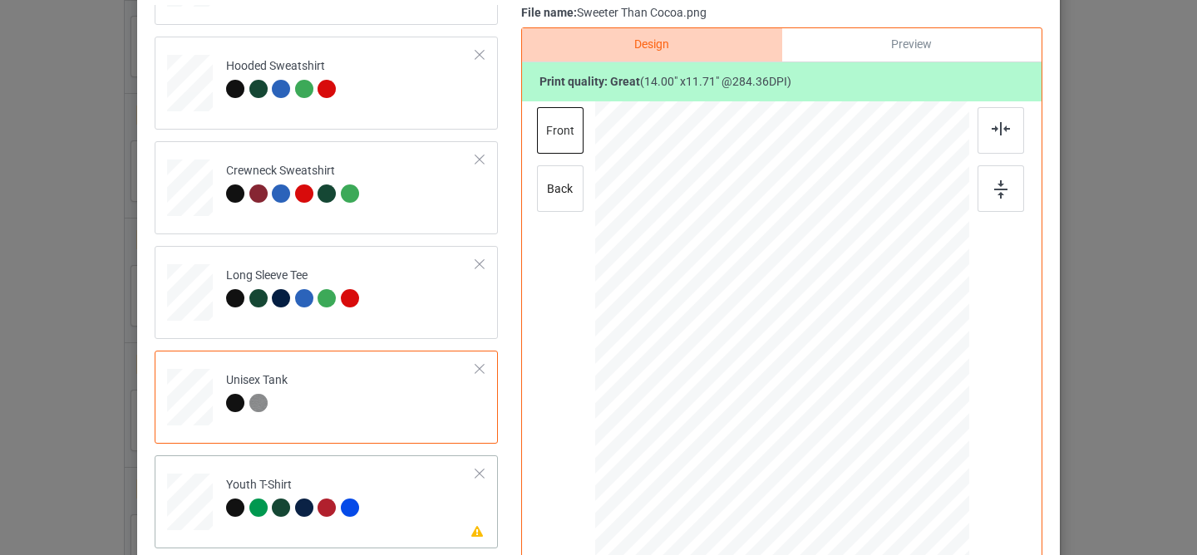
click at [431, 504] on td "Please review artwork placement Youth T-Shirt" at bounding box center [351, 498] width 268 height 73
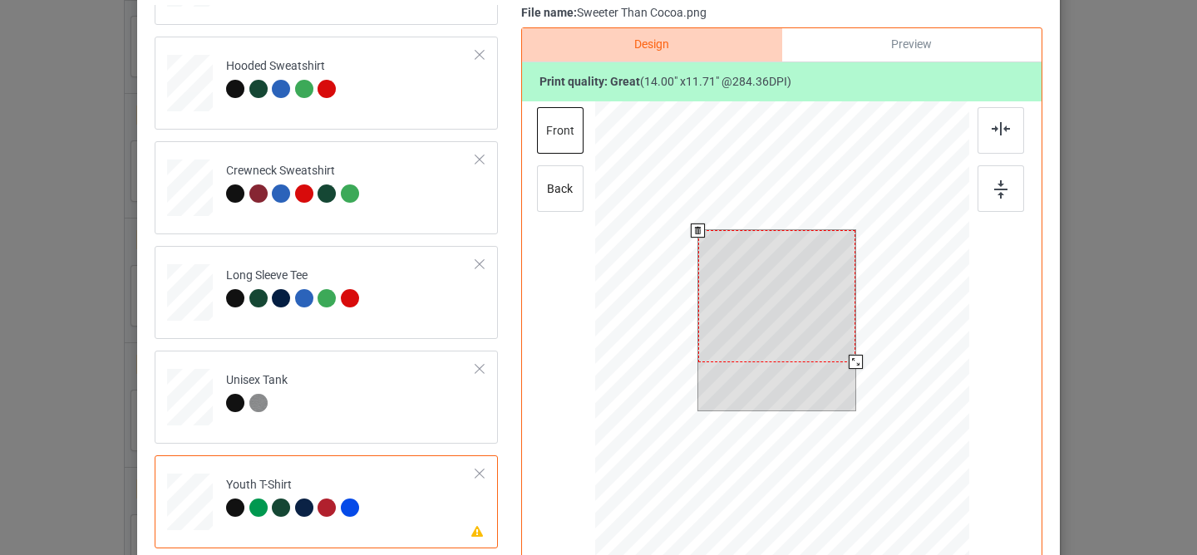
click at [721, 313] on div at bounding box center [777, 296] width 158 height 132
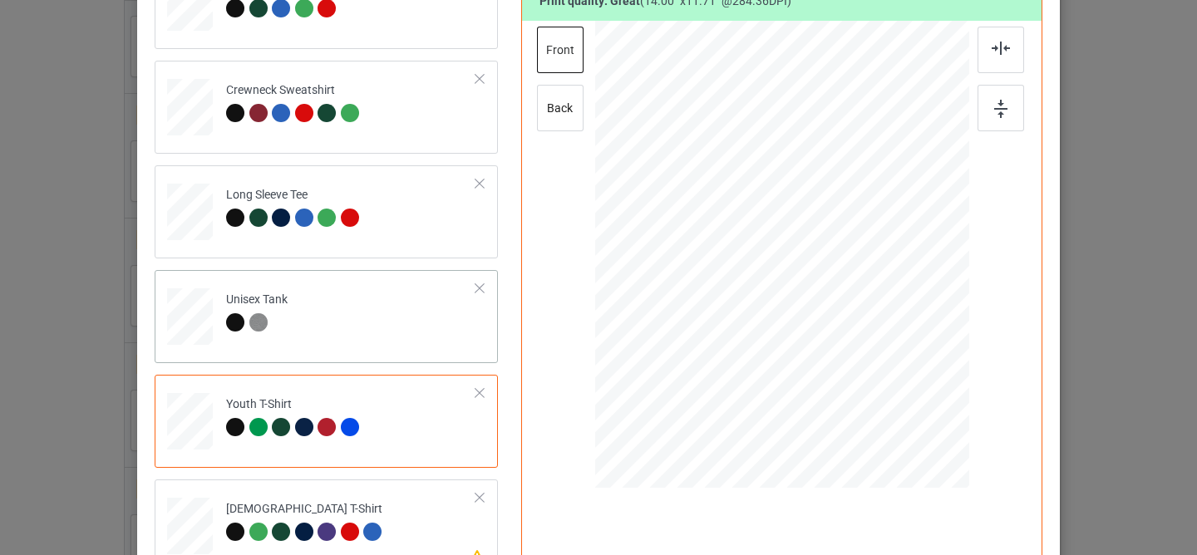
scroll to position [339, 0]
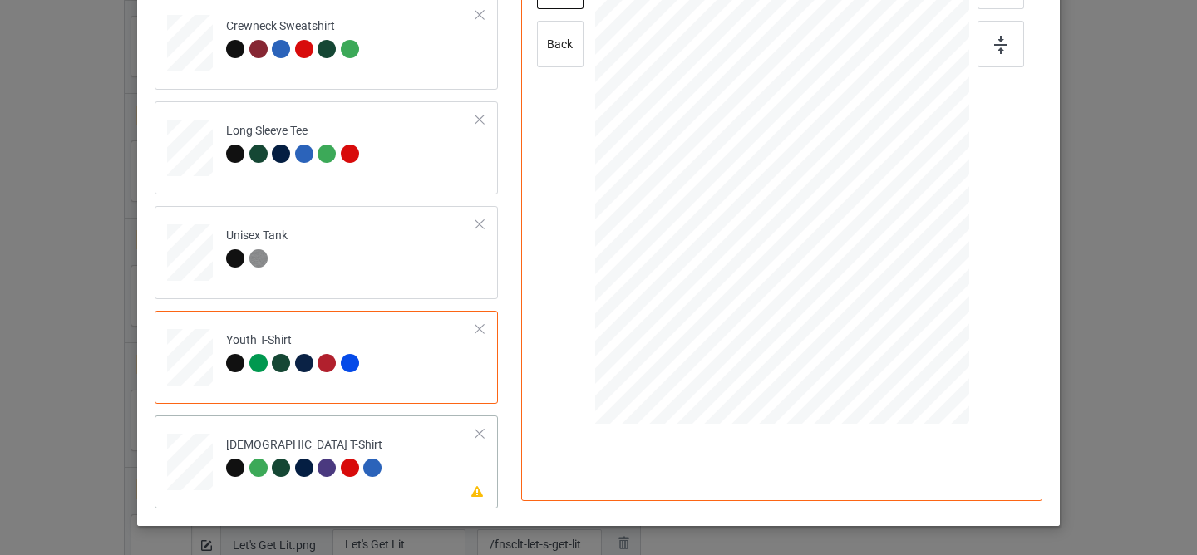
click at [391, 471] on td "Please review artwork placement [DEMOGRAPHIC_DATA] T-Shirt" at bounding box center [351, 458] width 268 height 73
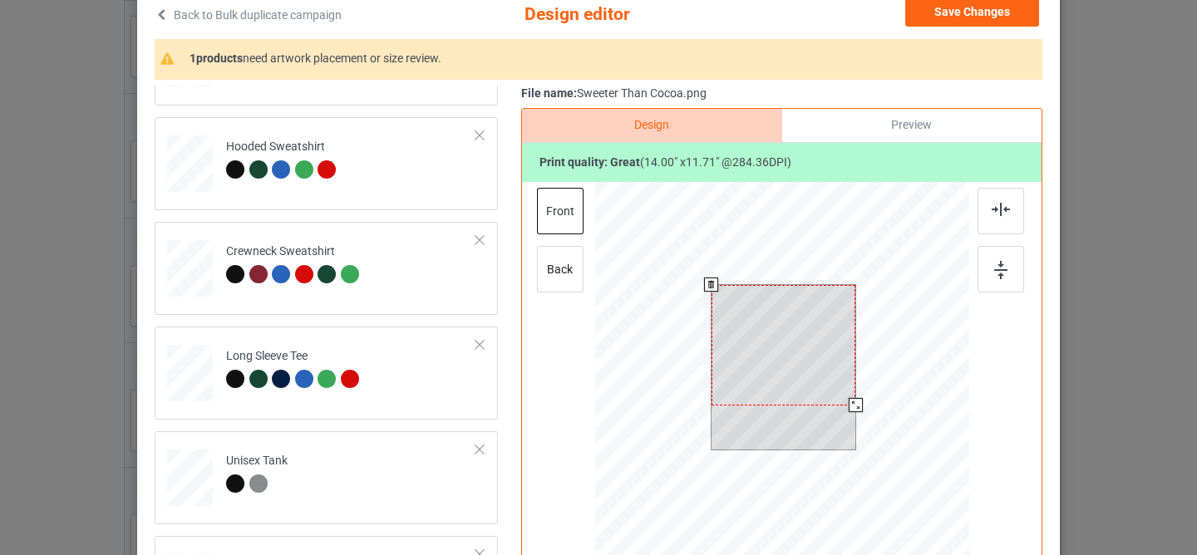
click at [747, 370] on div at bounding box center [783, 345] width 144 height 121
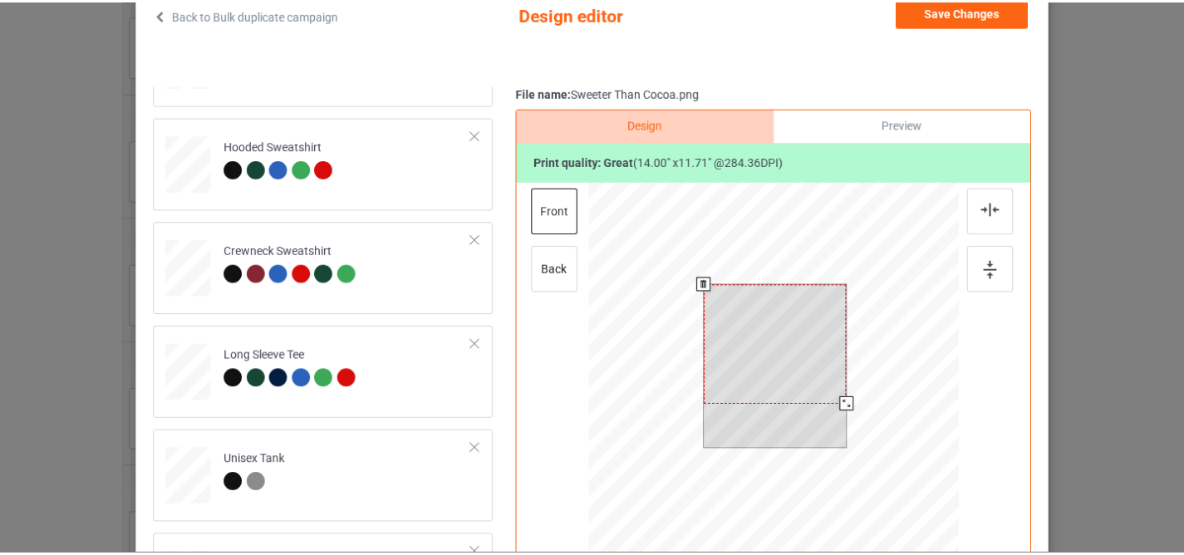
scroll to position [41, 0]
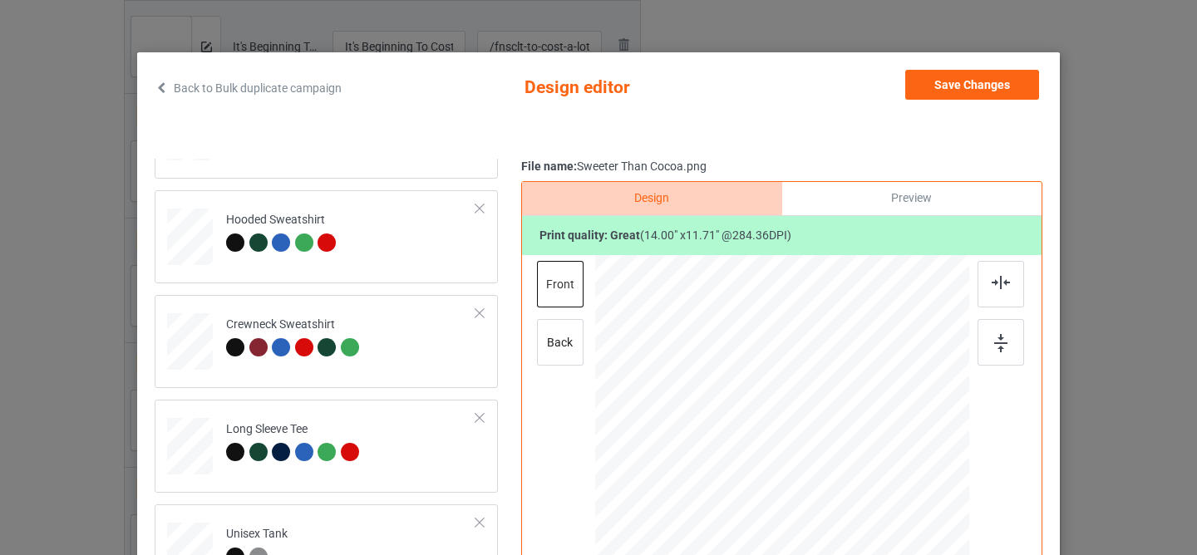
click at [950, 100] on div "Save Changes" at bounding box center [973, 88] width 137 height 37
click at [938, 91] on button "Save Changes" at bounding box center [972, 85] width 134 height 30
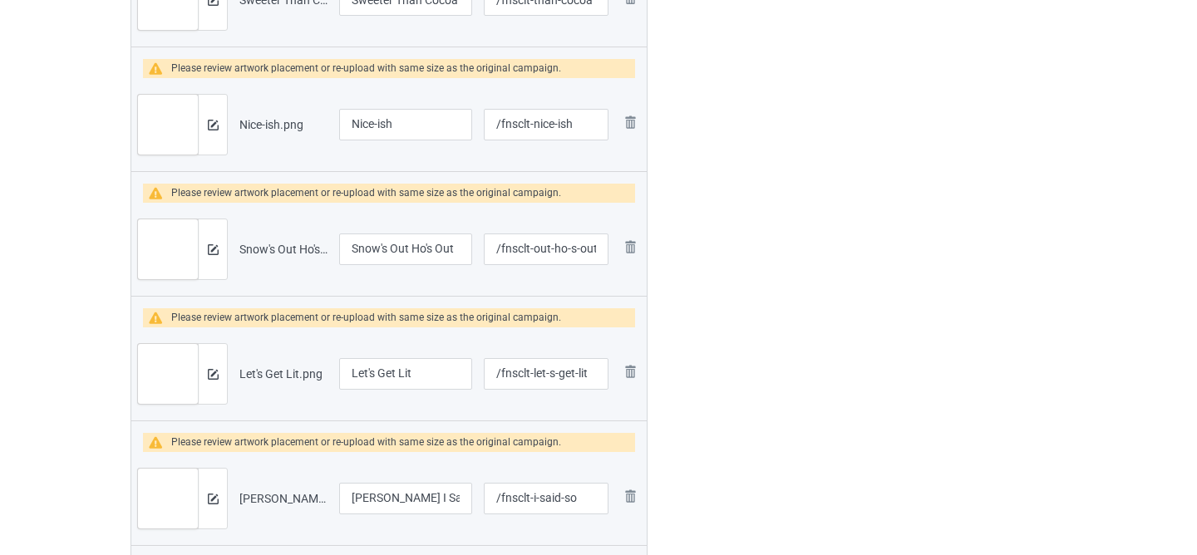
scroll to position [2068, 0]
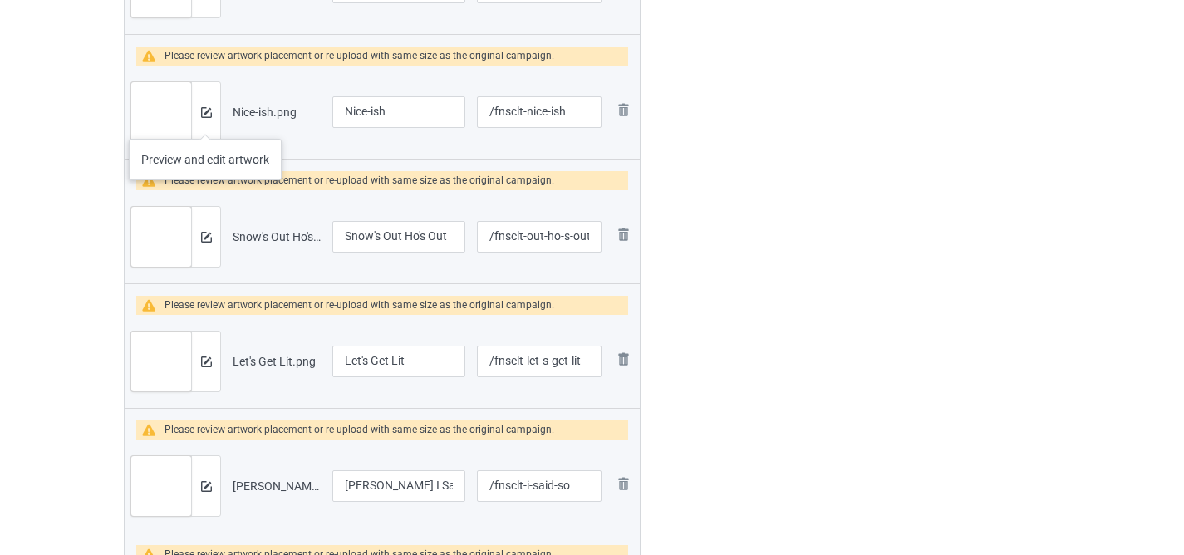
click at [205, 122] on div at bounding box center [205, 112] width 29 height 60
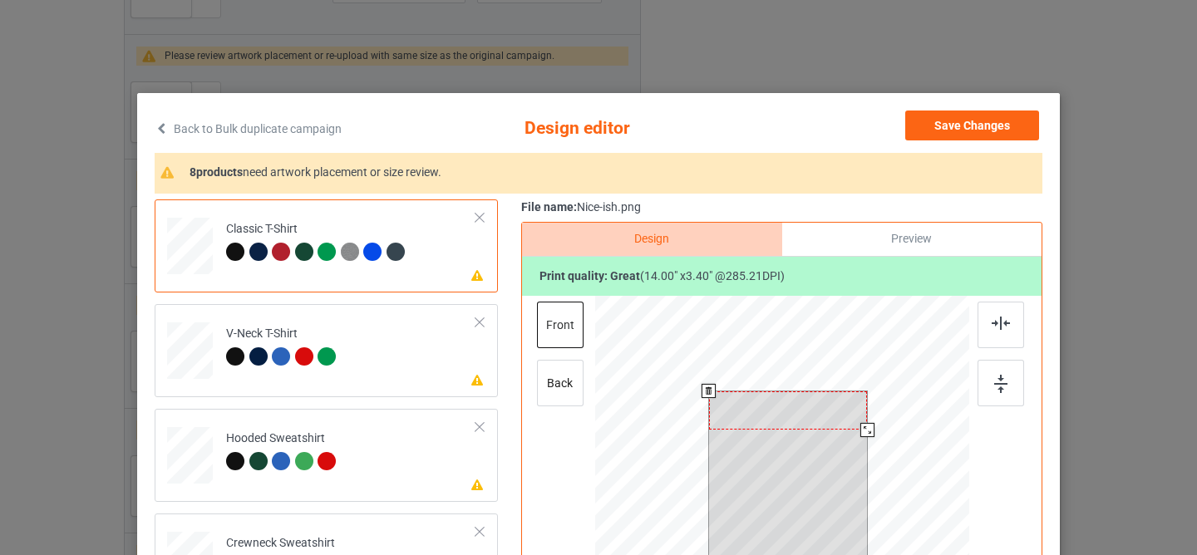
click at [750, 415] on div at bounding box center [788, 410] width 159 height 38
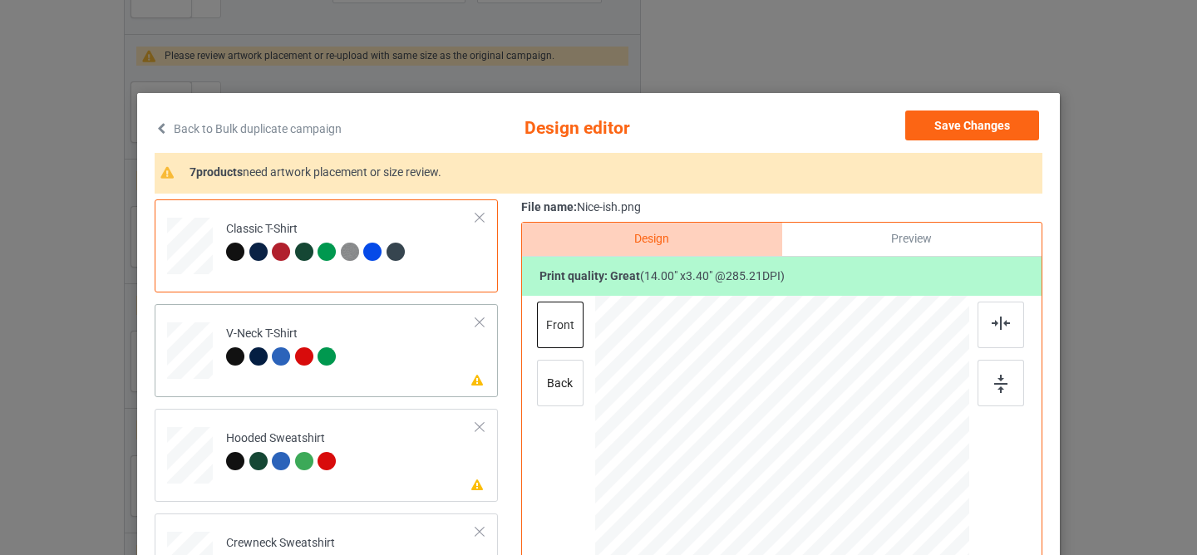
click at [387, 362] on td "Please review artwork placement V-Neck T-Shirt" at bounding box center [351, 347] width 268 height 73
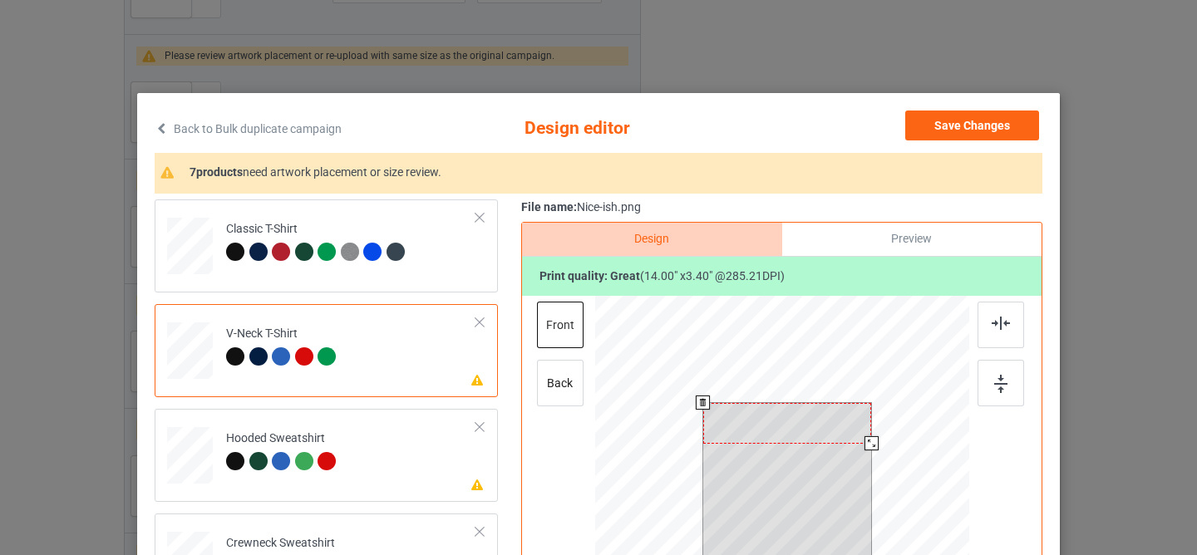
click at [778, 441] on div at bounding box center [787, 423] width 169 height 41
drag, startPoint x: 775, startPoint y: 435, endPoint x: 776, endPoint y: 454, distance: 19.2
click at [776, 454] on div at bounding box center [787, 436] width 169 height 41
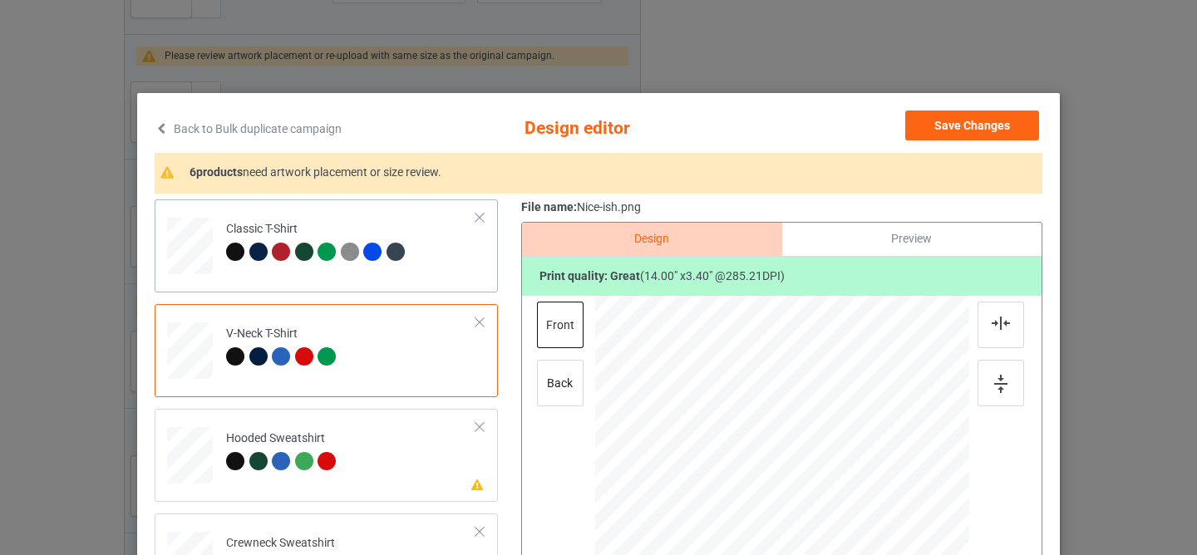
click at [427, 284] on div "Classic T-Shirt" at bounding box center [326, 245] width 343 height 93
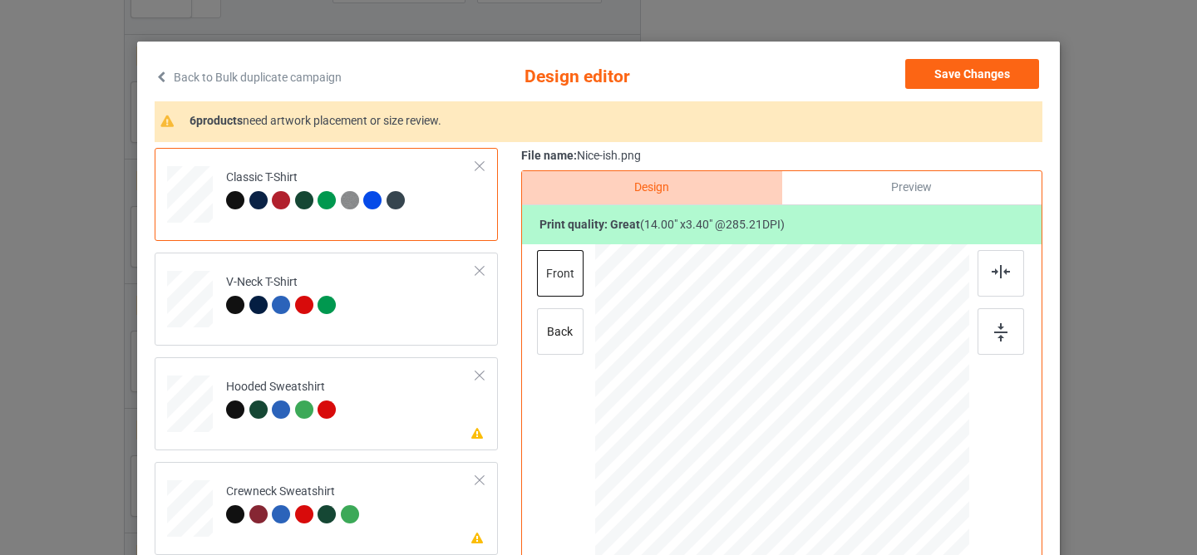
scroll to position [56, 0]
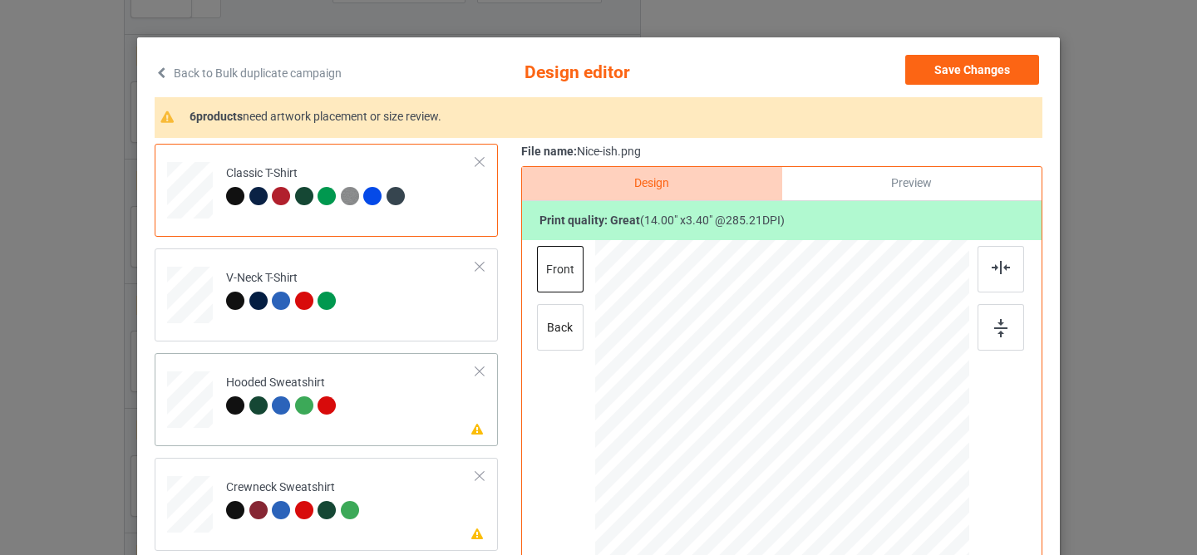
click at [411, 407] on td "Please review artwork placement Hooded Sweatshirt" at bounding box center [351, 396] width 268 height 73
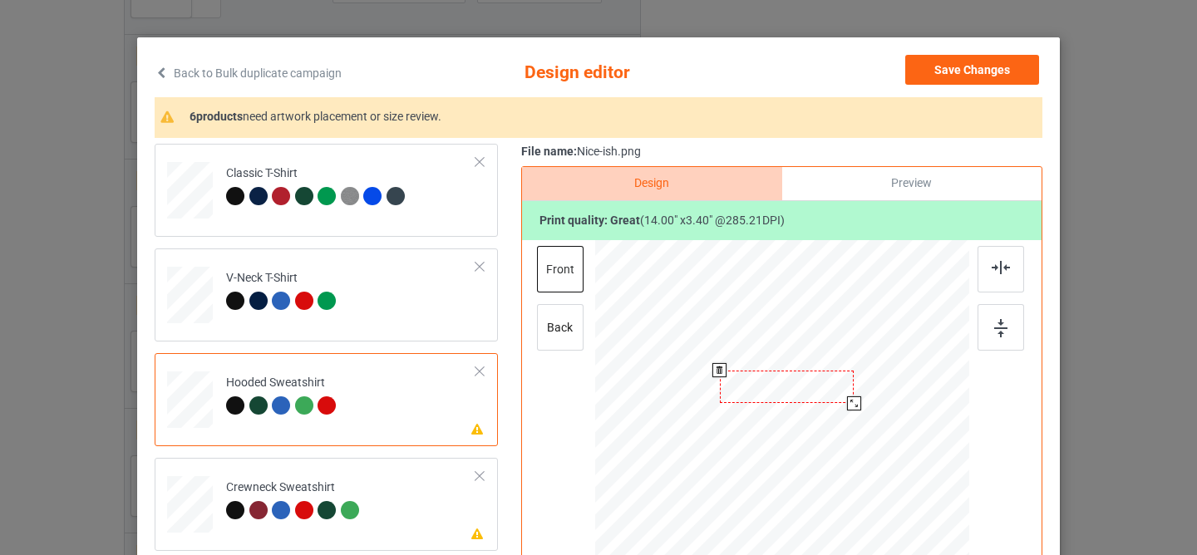
click at [778, 390] on div at bounding box center [787, 387] width 135 height 32
click at [356, 509] on div at bounding box center [352, 512] width 23 height 23
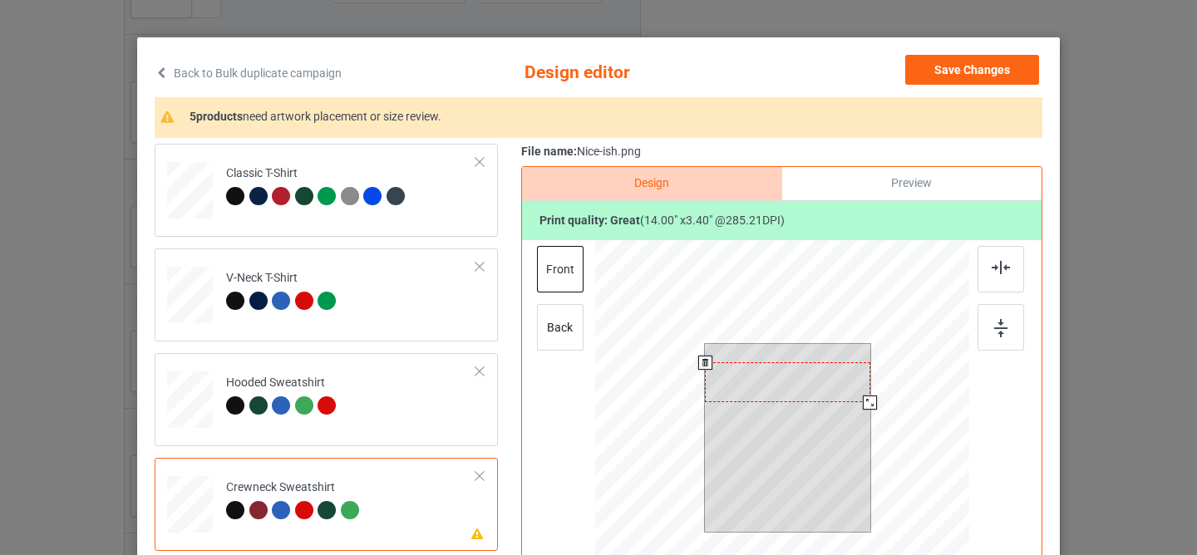
click at [765, 393] on div at bounding box center [787, 382] width 165 height 40
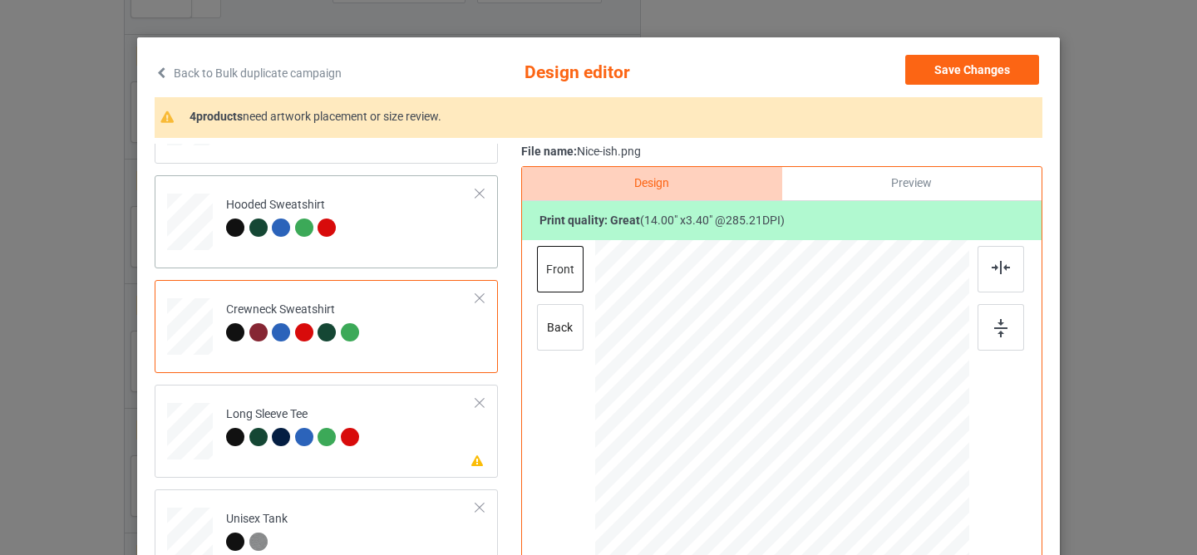
scroll to position [59, 0]
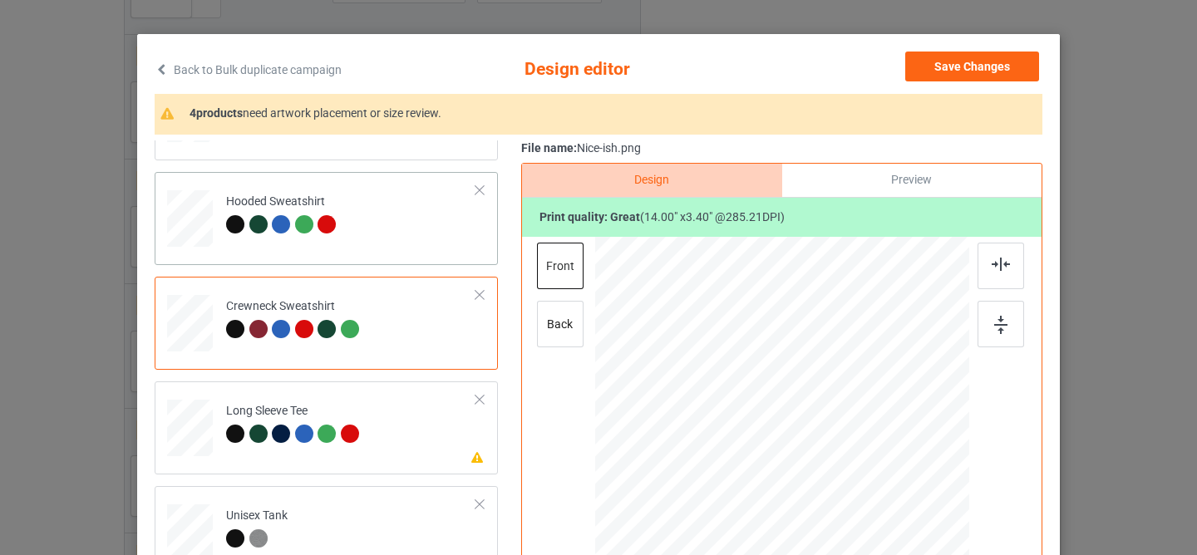
click at [364, 426] on td "Please review artwork placement Long Sleeve Tee" at bounding box center [351, 424] width 268 height 73
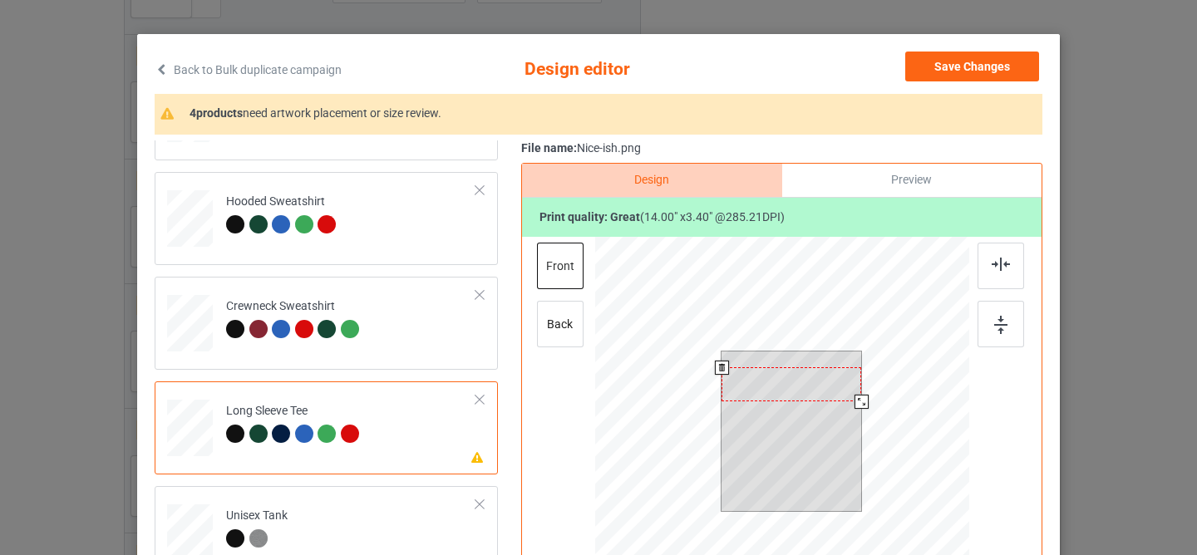
click at [758, 383] on div at bounding box center [791, 384] width 140 height 34
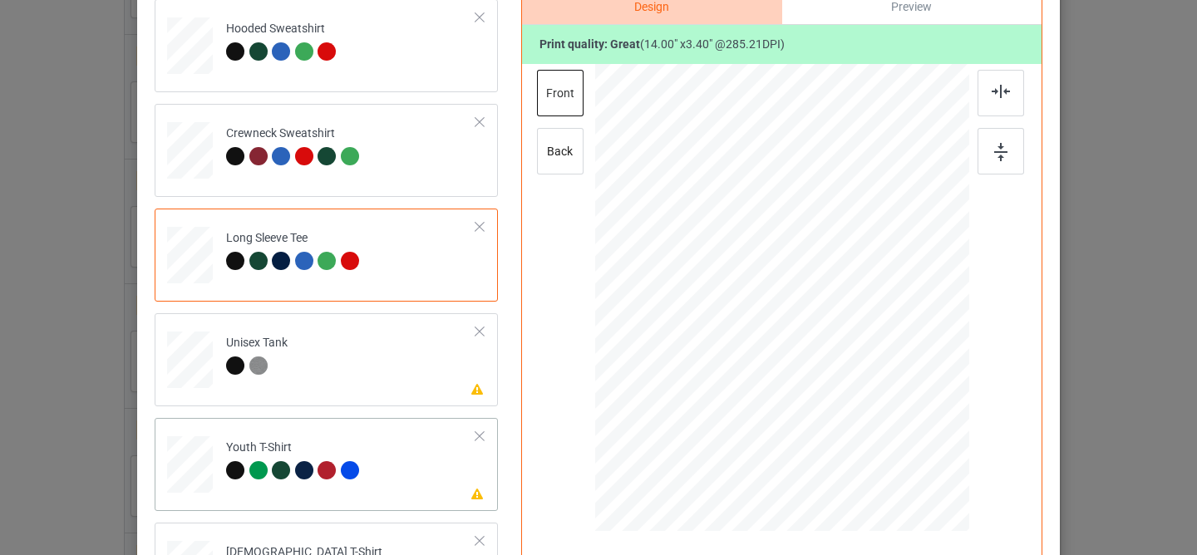
scroll to position [273, 0]
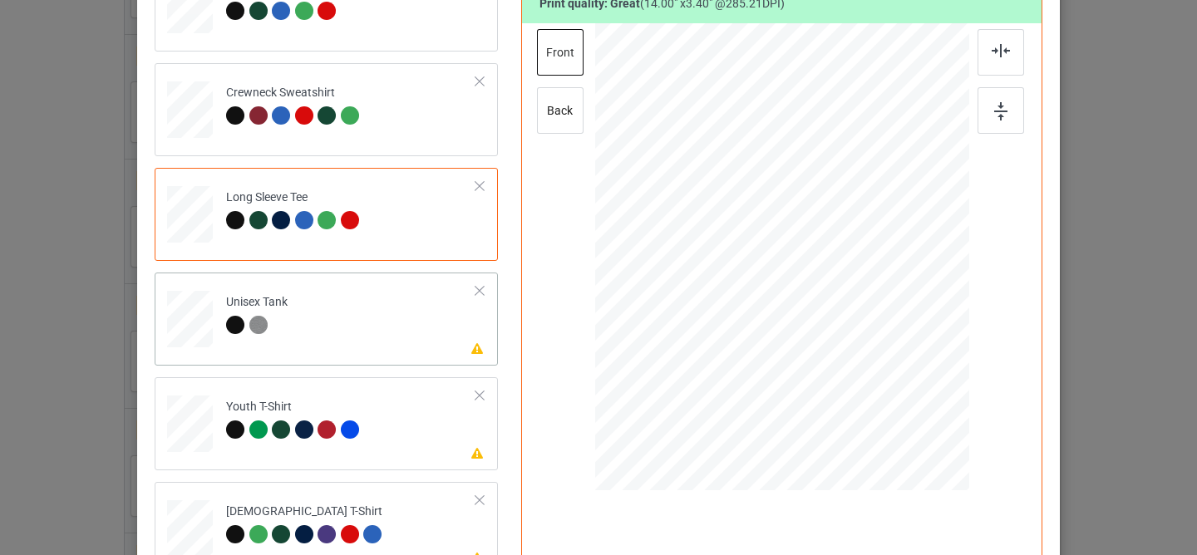
click at [406, 330] on td "Please review artwork placement Unisex Tank" at bounding box center [351, 315] width 268 height 73
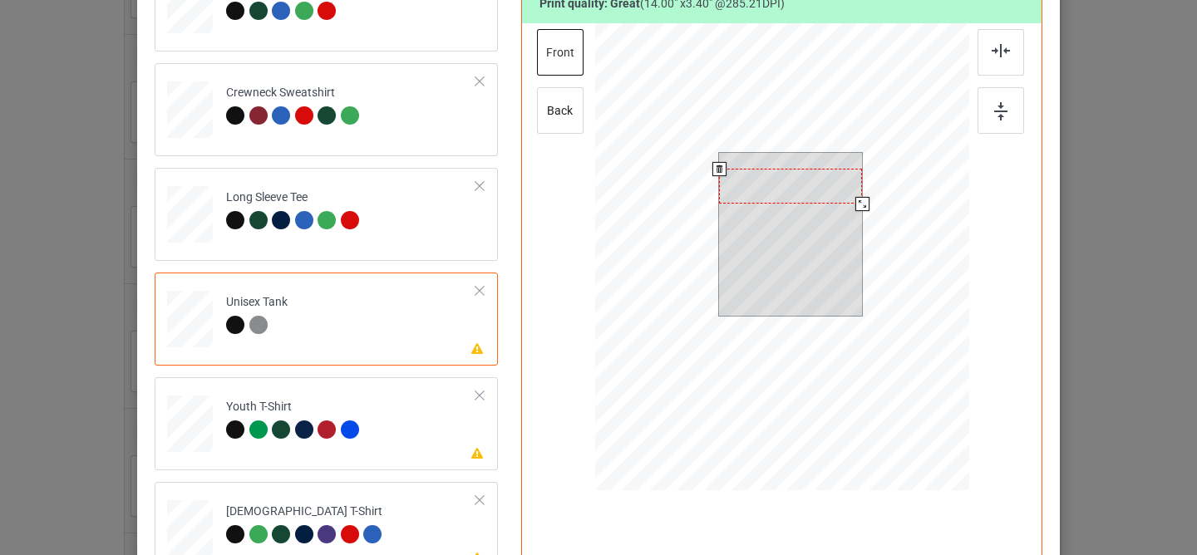
click at [773, 180] on div at bounding box center [790, 186] width 143 height 35
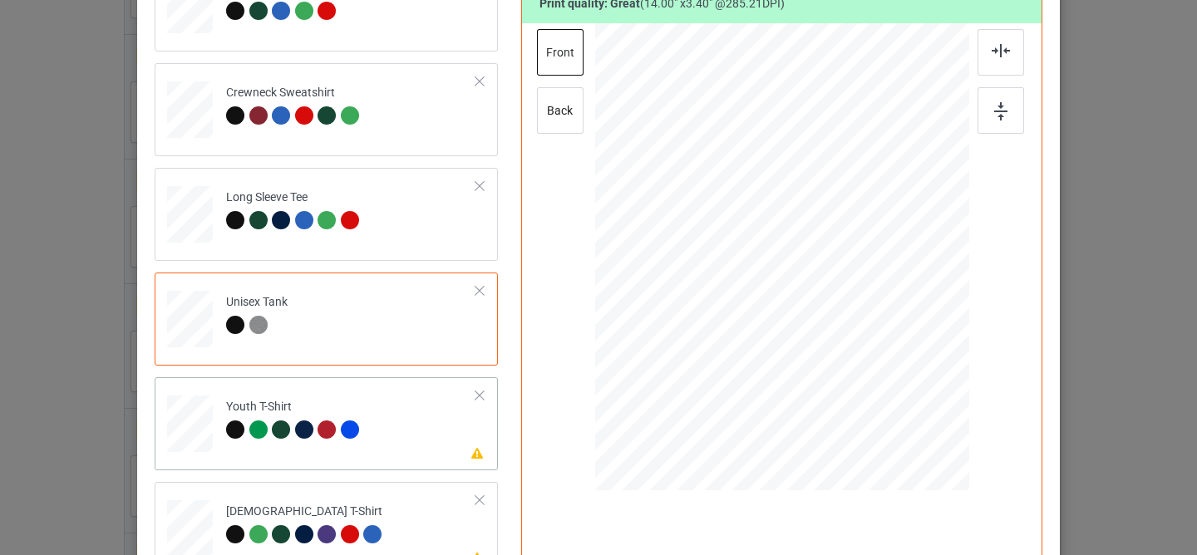
click at [422, 422] on td "Please review artwork placement Youth T-Shirt" at bounding box center [351, 420] width 268 height 73
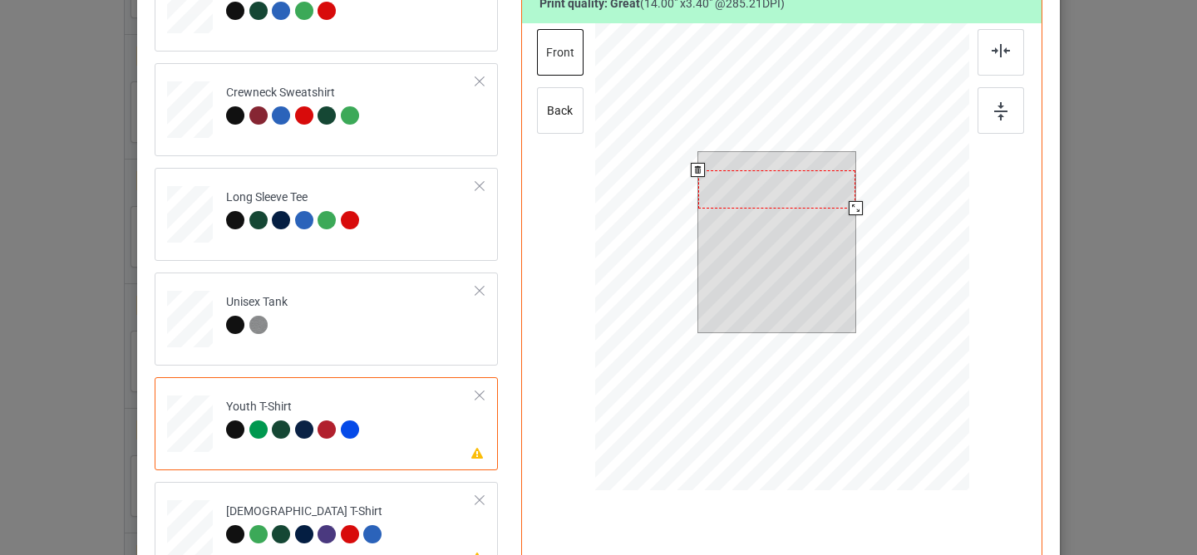
click at [788, 194] on div at bounding box center [777, 189] width 158 height 38
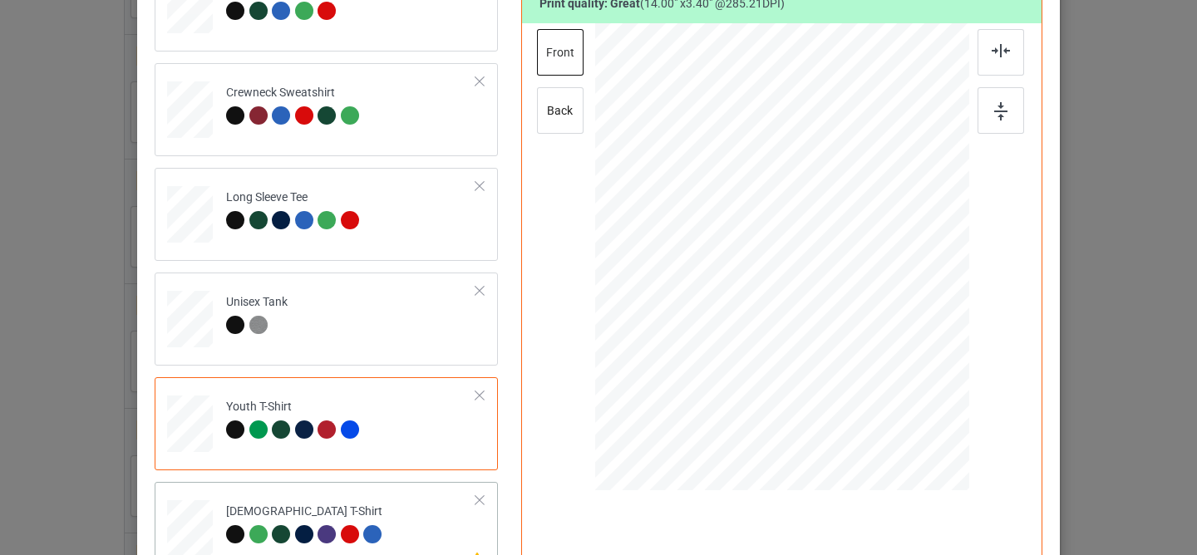
scroll to position [403, 0]
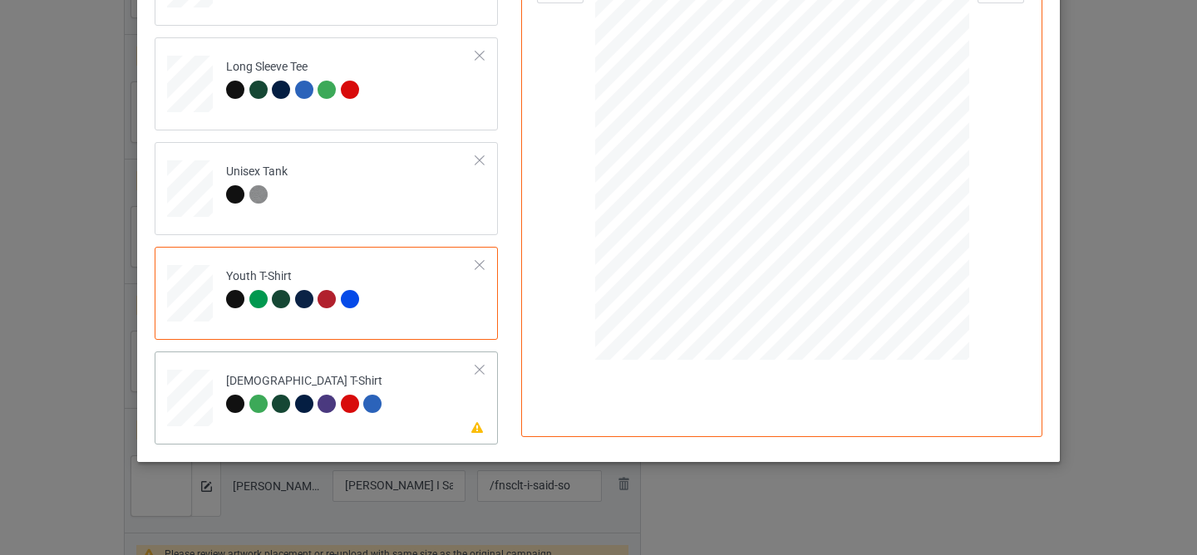
click at [421, 425] on td "Please review artwork placement [DEMOGRAPHIC_DATA] T-Shirt" at bounding box center [351, 394] width 268 height 73
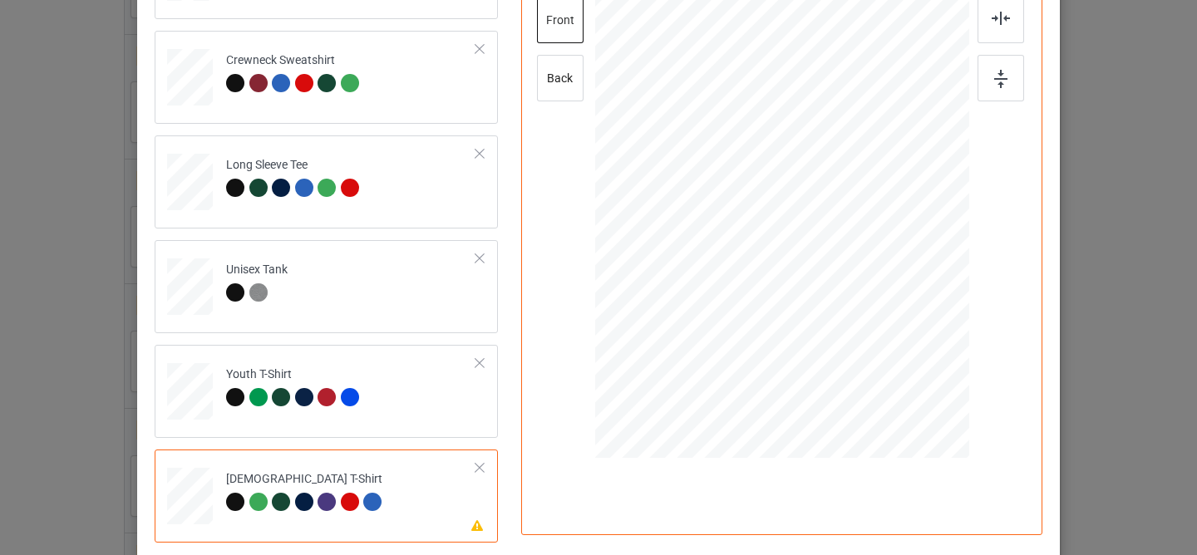
scroll to position [1, 0]
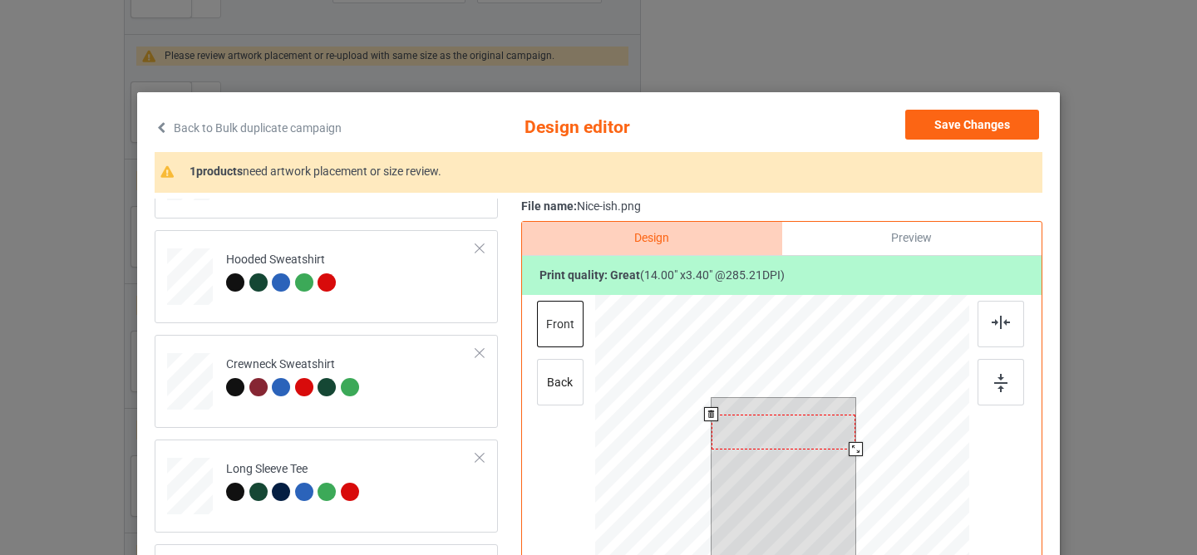
click at [761, 445] on div at bounding box center [783, 432] width 144 height 35
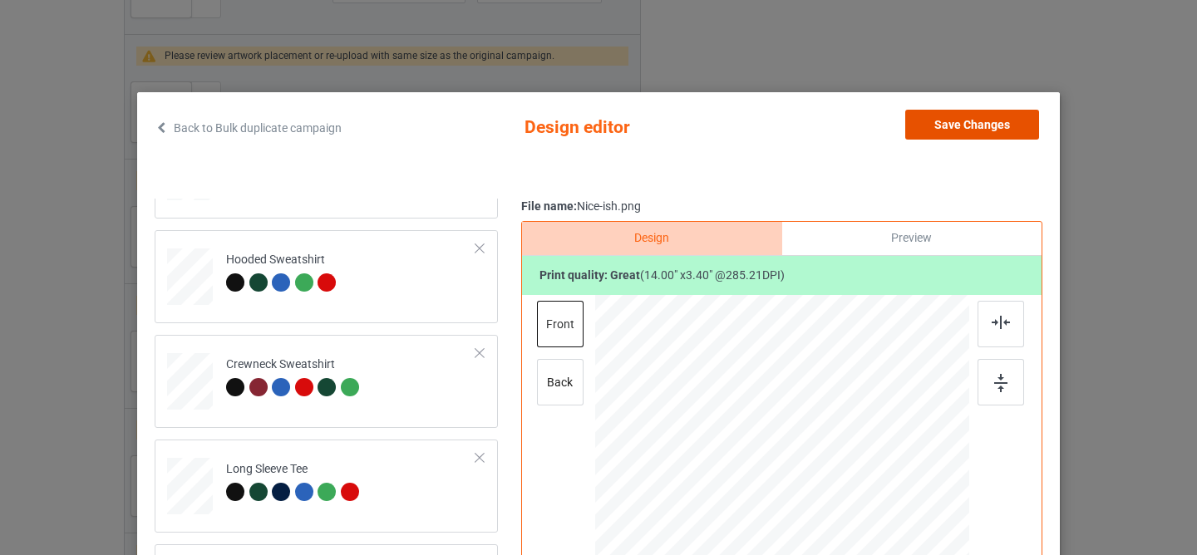
click at [948, 127] on button "Save Changes" at bounding box center [972, 125] width 134 height 30
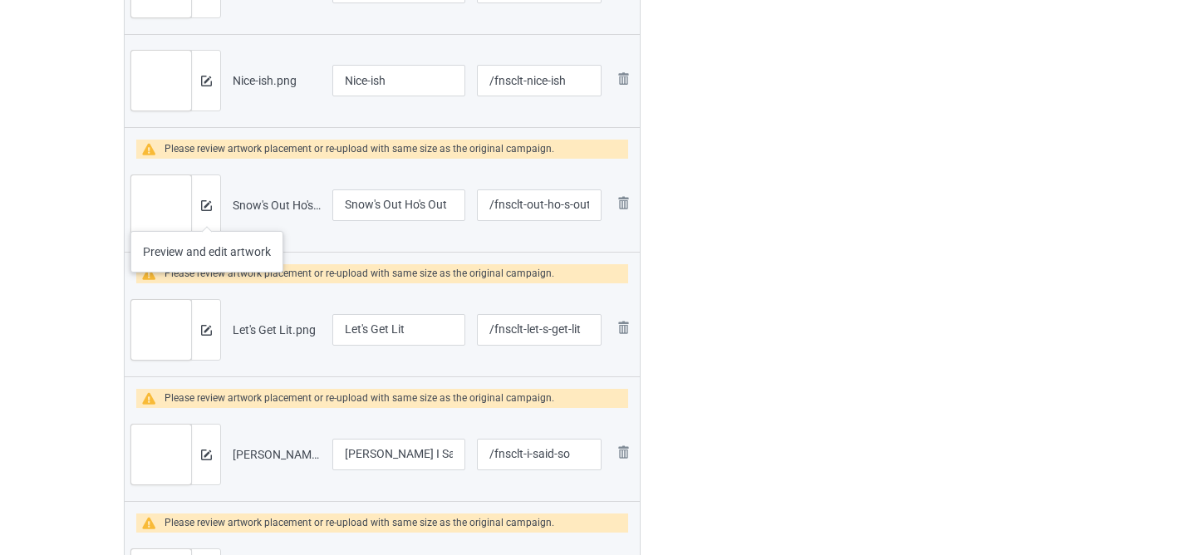
click at [207, 214] on div at bounding box center [205, 205] width 29 height 60
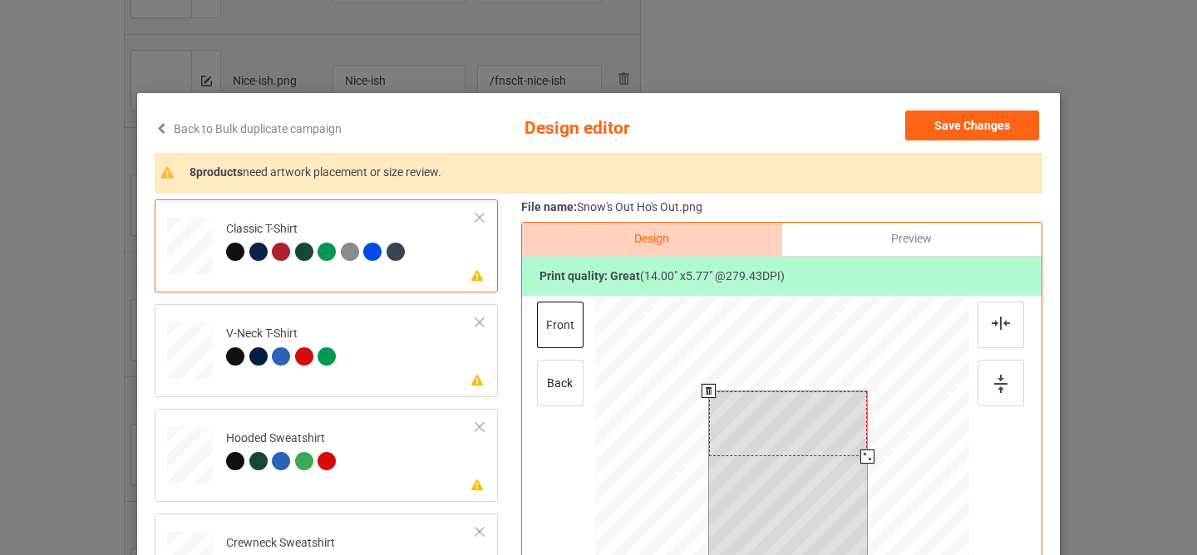
click at [767, 439] on div at bounding box center [788, 423] width 159 height 65
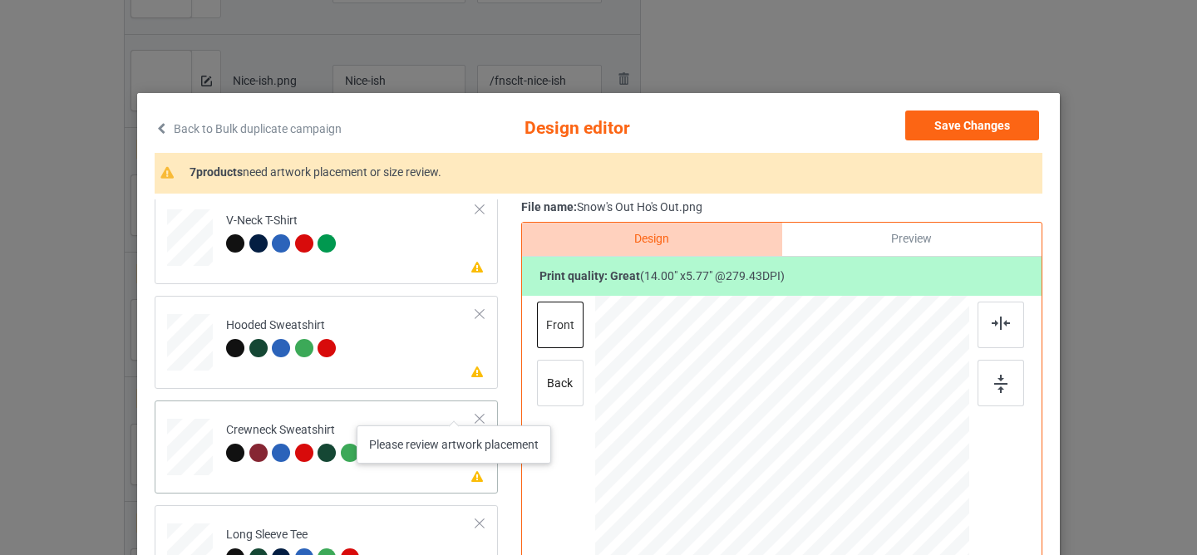
scroll to position [108, 0]
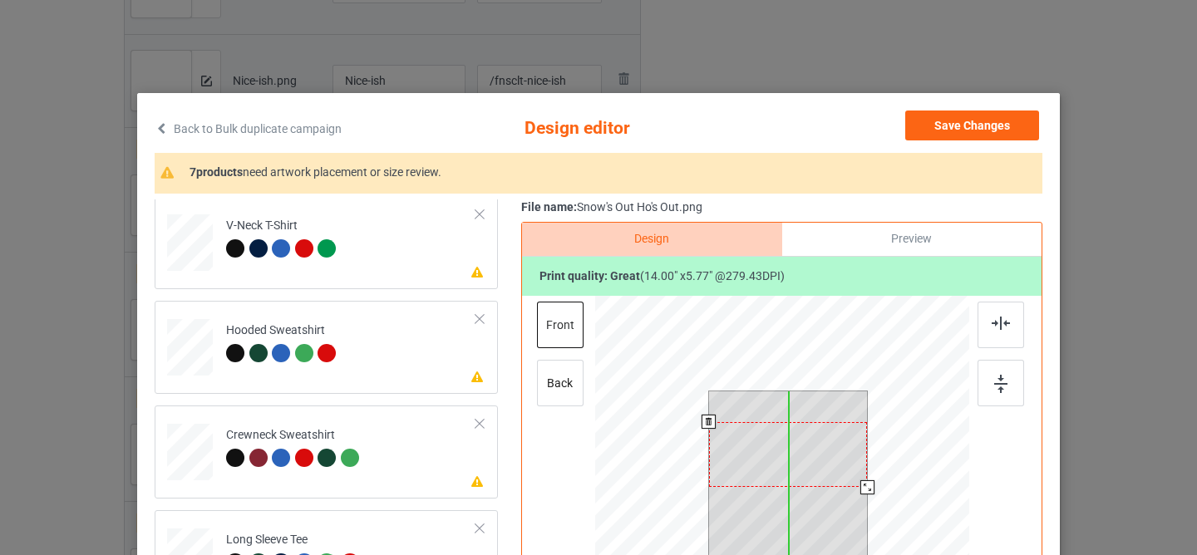
drag, startPoint x: 799, startPoint y: 411, endPoint x: 801, endPoint y: 447, distance: 36.7
click at [801, 447] on div at bounding box center [788, 454] width 159 height 65
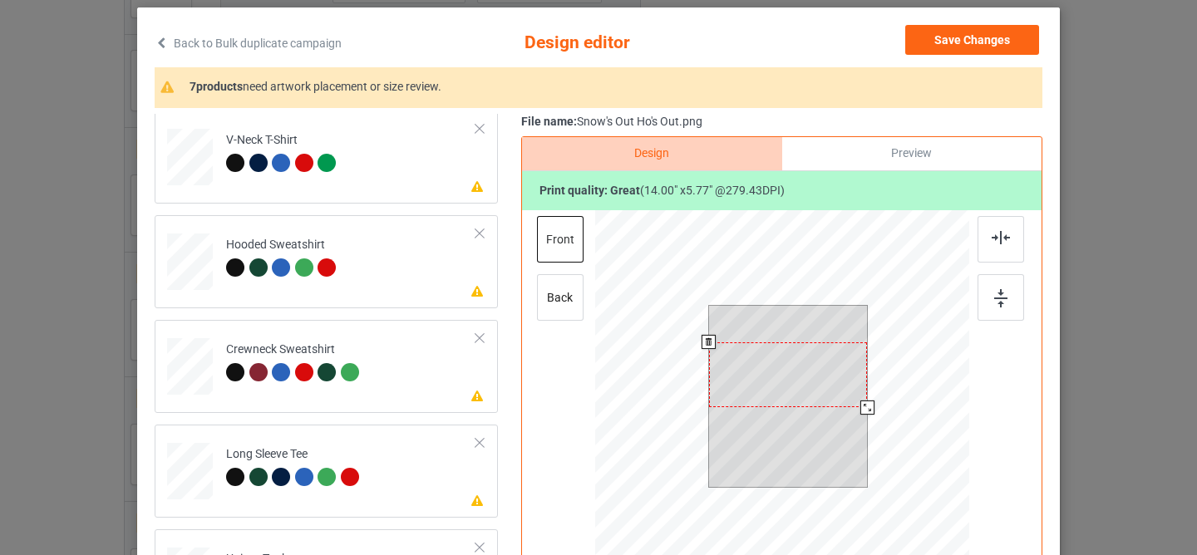
scroll to position [155, 0]
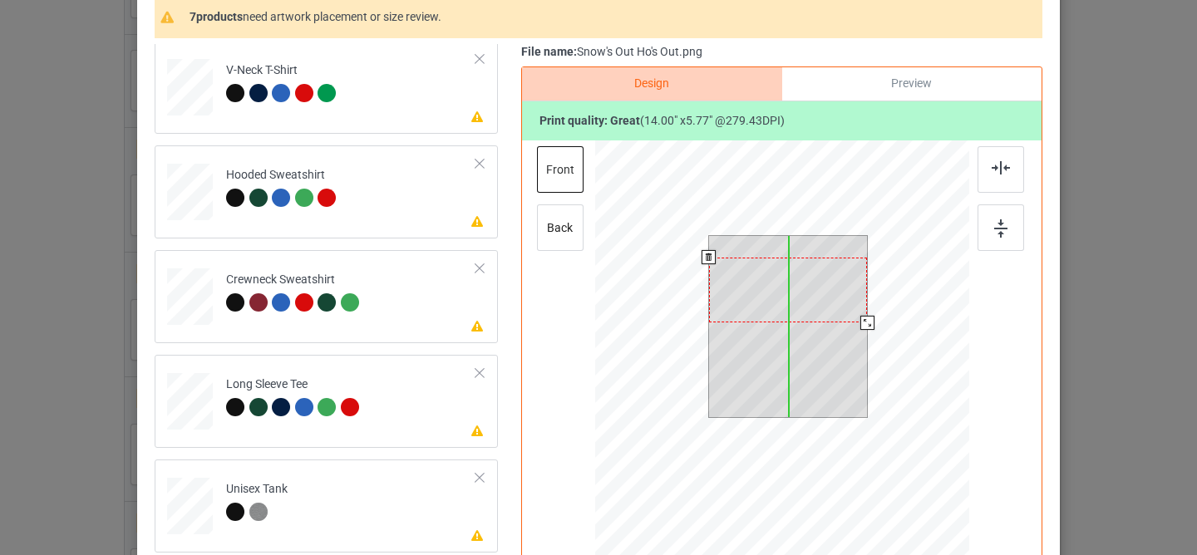
drag, startPoint x: 786, startPoint y: 303, endPoint x: 709, endPoint y: 289, distance: 78.6
click at [785, 288] on div at bounding box center [788, 290] width 159 height 65
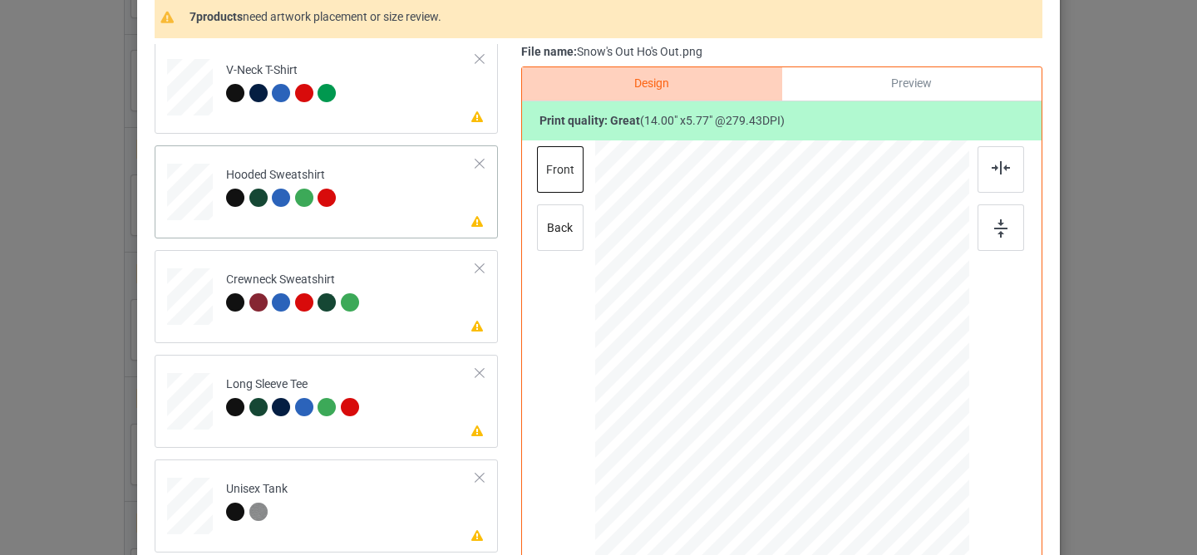
click at [383, 217] on td "Please review artwork placement Hooded Sweatshirt" at bounding box center [351, 188] width 268 height 73
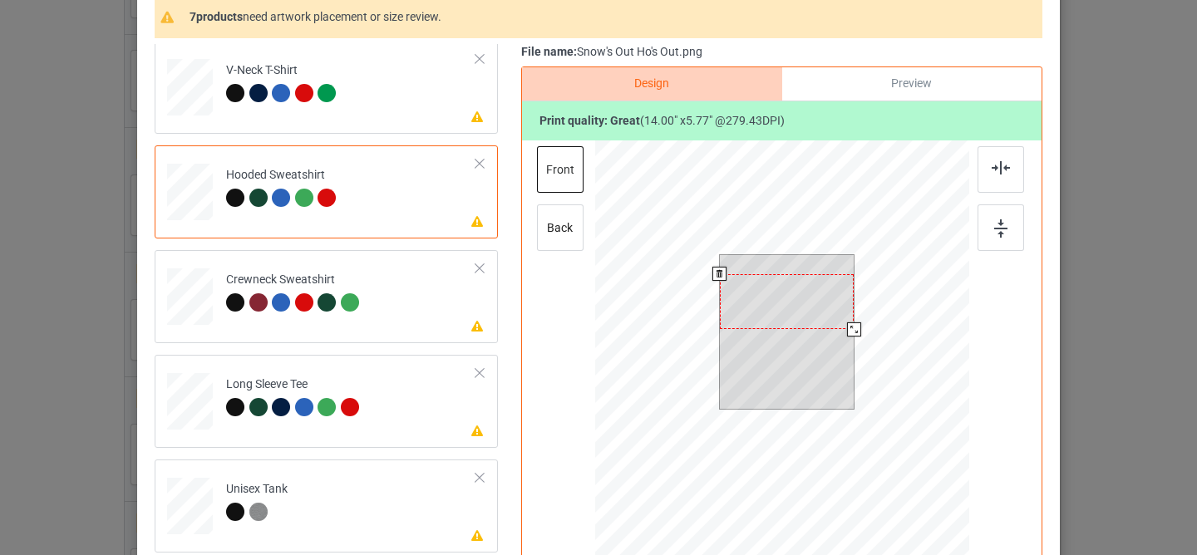
click at [751, 305] on div at bounding box center [787, 302] width 135 height 56
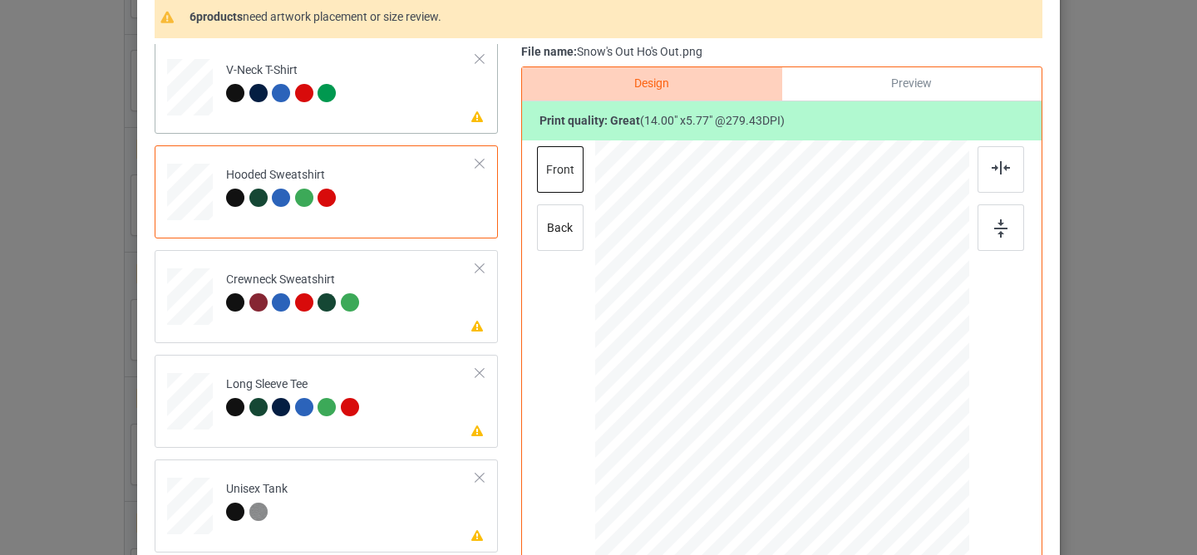
click at [401, 120] on td "Please review artwork placement V-Neck T-Shirt" at bounding box center [351, 83] width 268 height 73
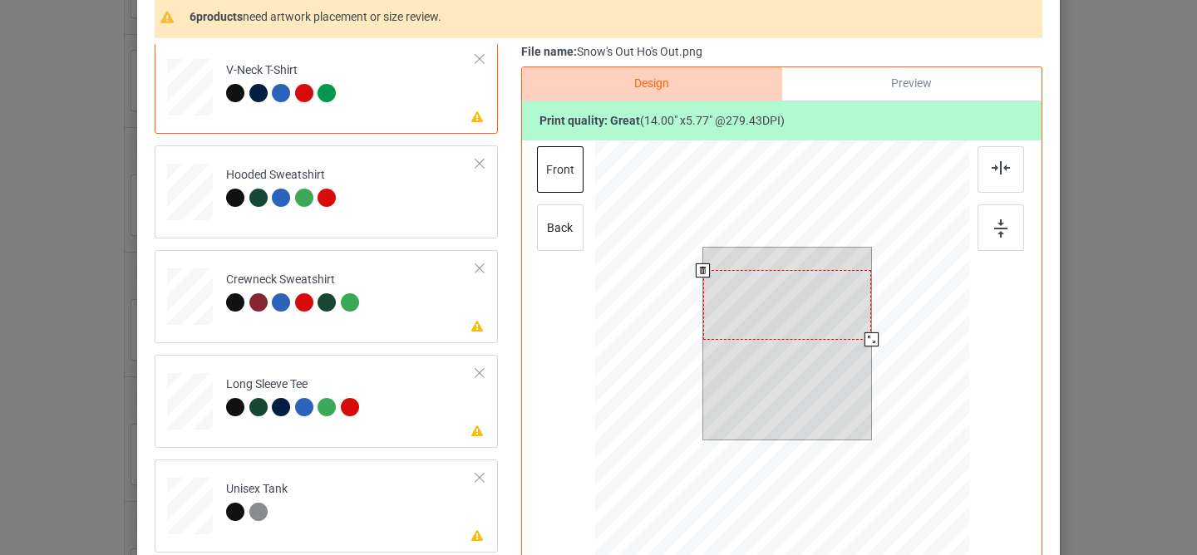
click at [751, 298] on div at bounding box center [787, 304] width 169 height 69
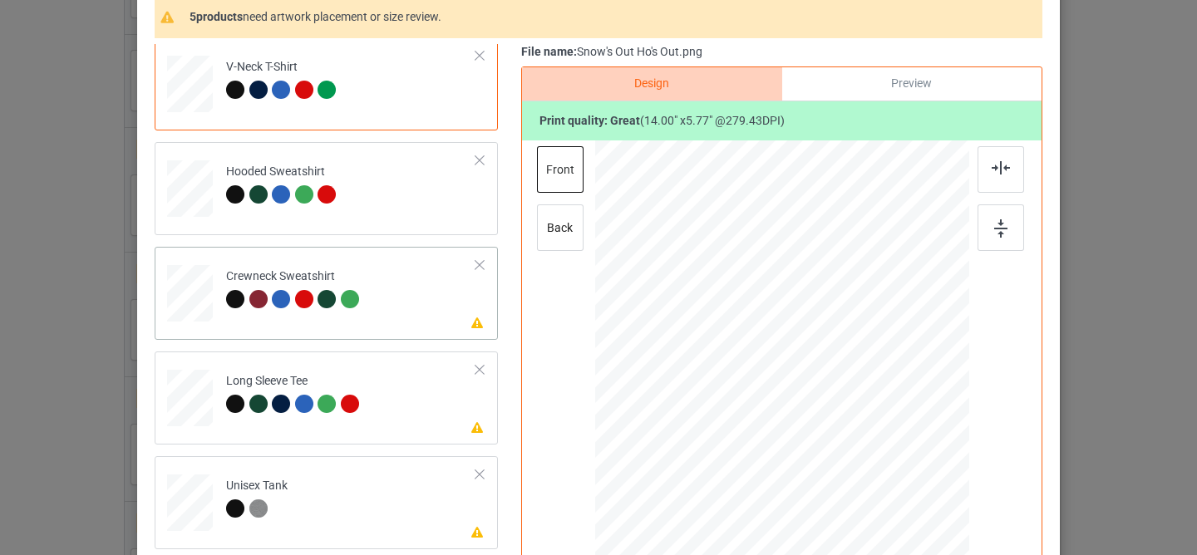
scroll to position [175, 0]
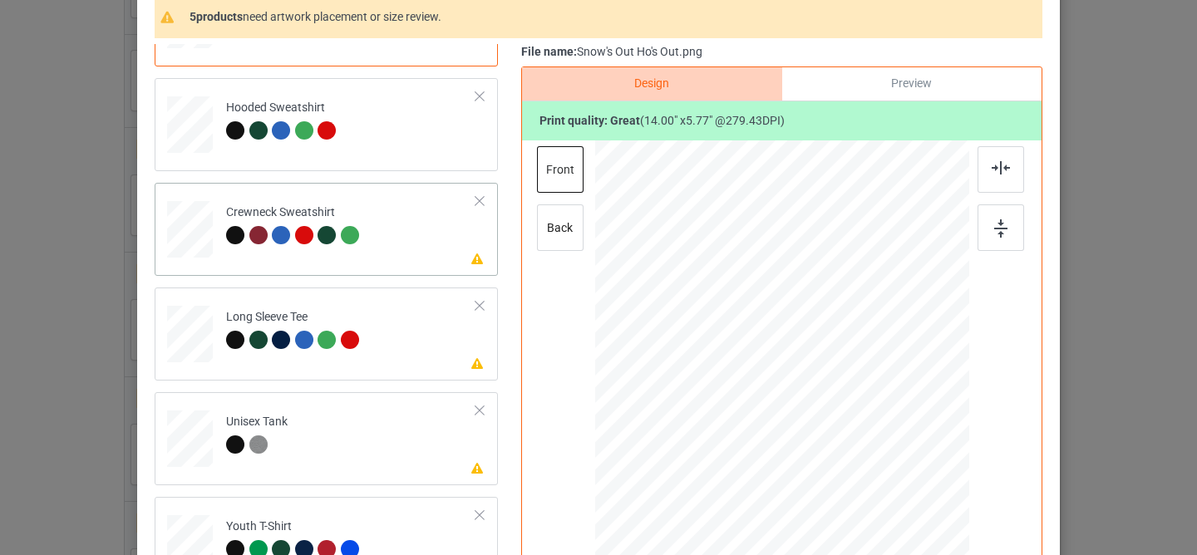
click at [410, 248] on td "Please review artwork placement Crewneck Sweatshirt" at bounding box center [351, 226] width 268 height 73
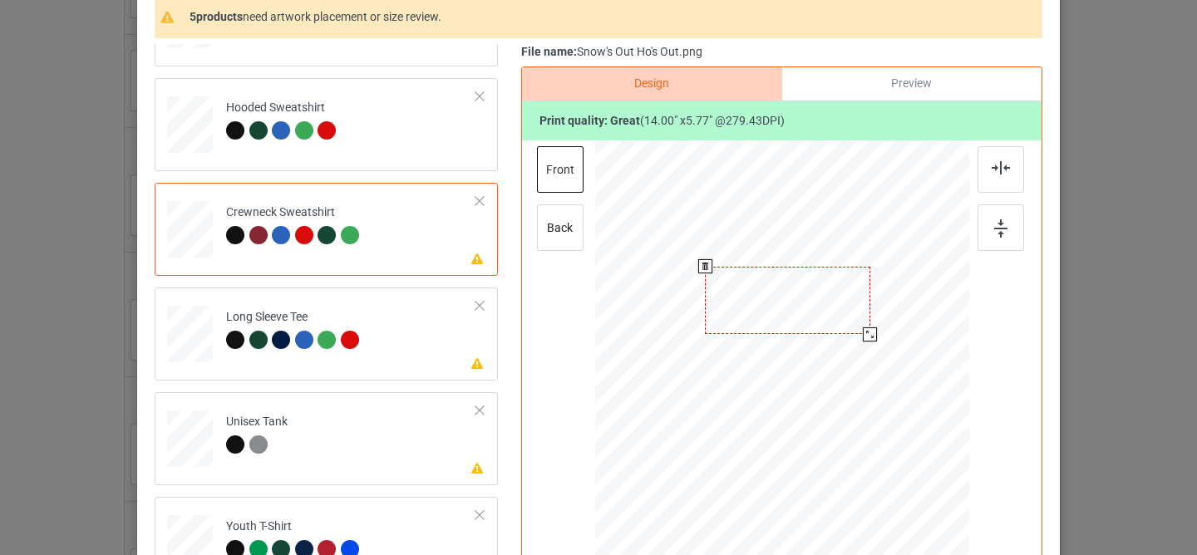
click at [810, 316] on div at bounding box center [787, 301] width 165 height 68
click at [447, 322] on td "Please review artwork placement Long Sleeve Tee" at bounding box center [351, 330] width 268 height 73
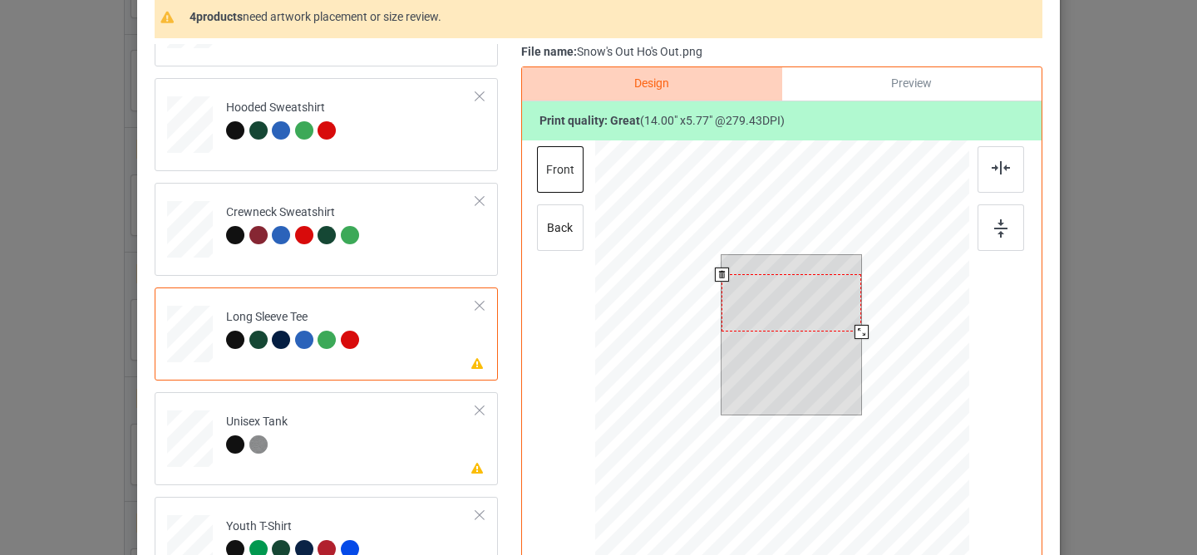
click at [776, 297] on div at bounding box center [791, 302] width 140 height 57
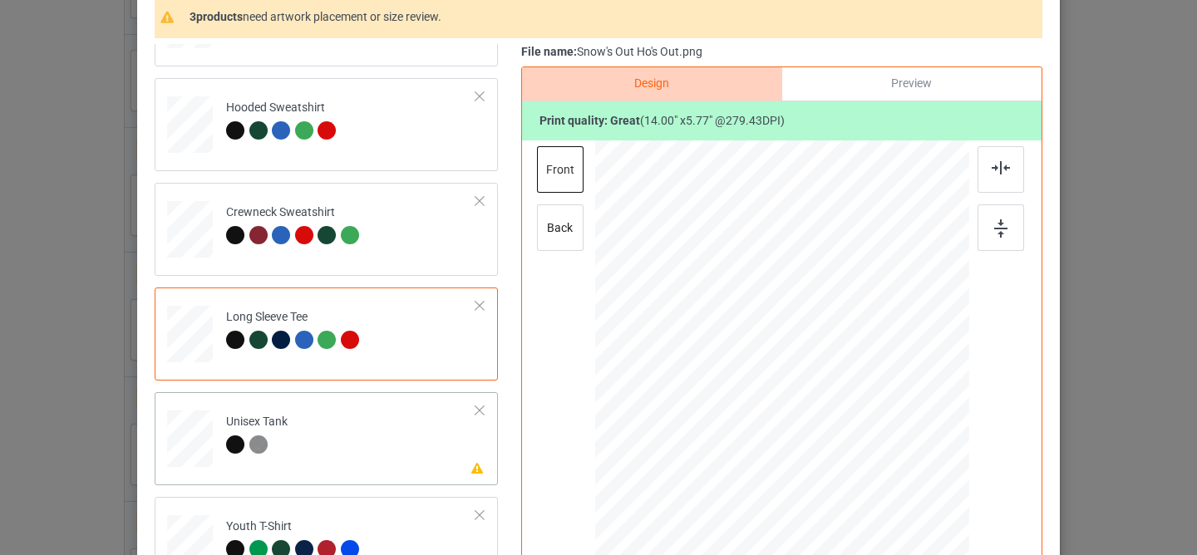
click at [379, 455] on td "Please review artwork placement Unisex Tank" at bounding box center [351, 435] width 268 height 73
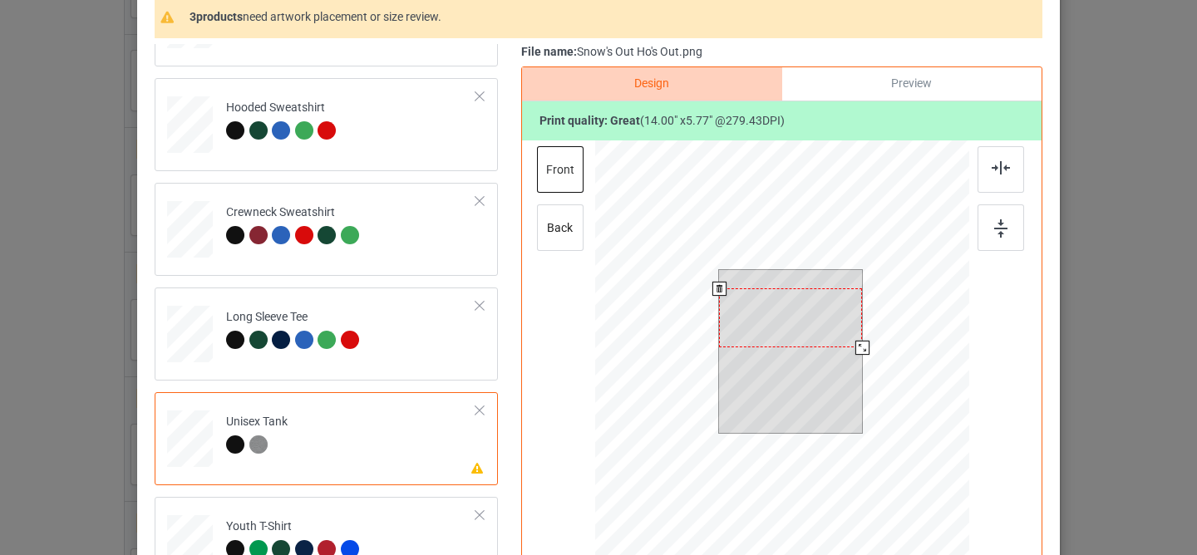
click at [759, 317] on div at bounding box center [790, 317] width 143 height 59
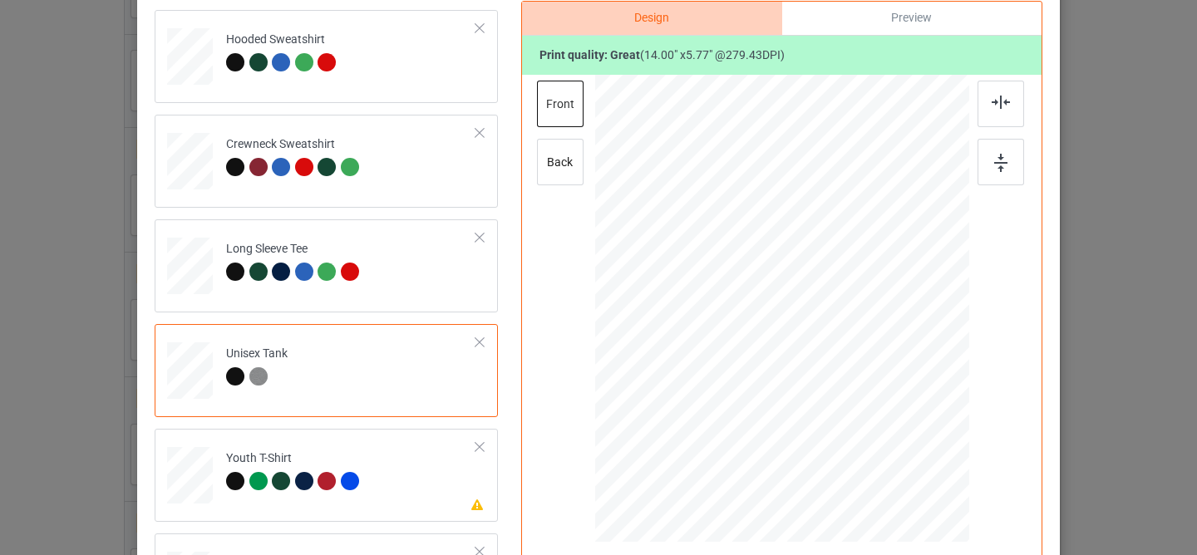
scroll to position [327, 0]
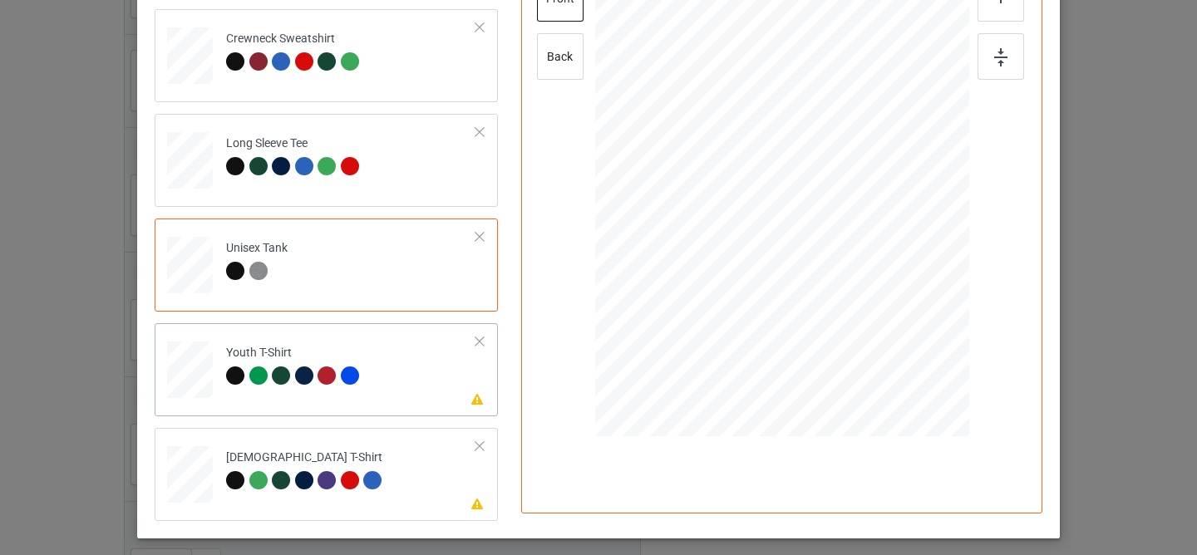
click at [408, 396] on td "Please review artwork placement Youth T-Shirt" at bounding box center [351, 366] width 268 height 73
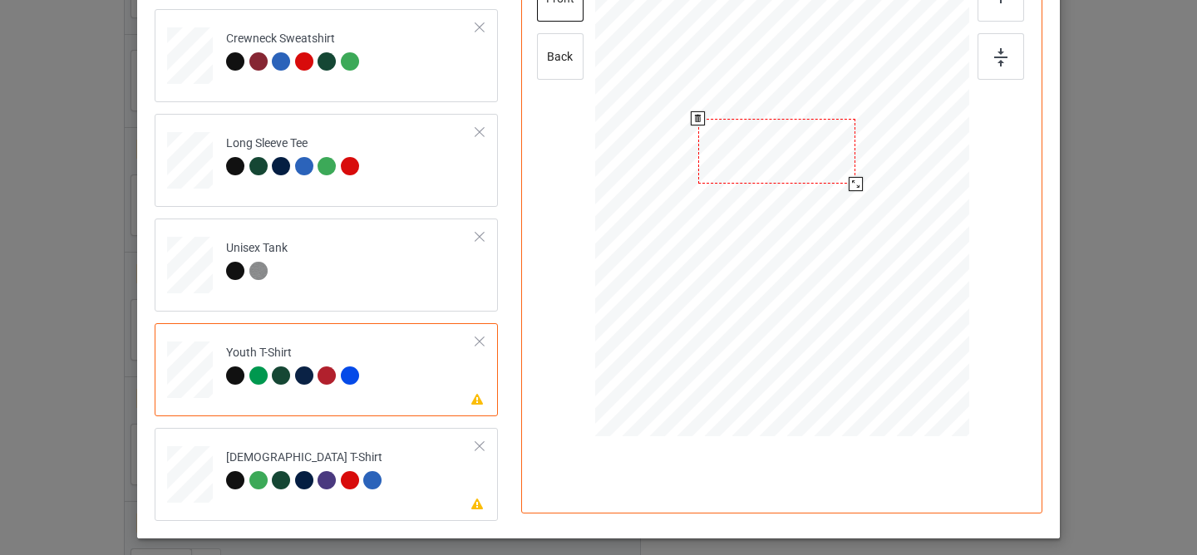
click at [757, 150] on div at bounding box center [777, 151] width 158 height 65
click at [410, 465] on td "Please review artwork placement [DEMOGRAPHIC_DATA] T-Shirt" at bounding box center [351, 471] width 268 height 73
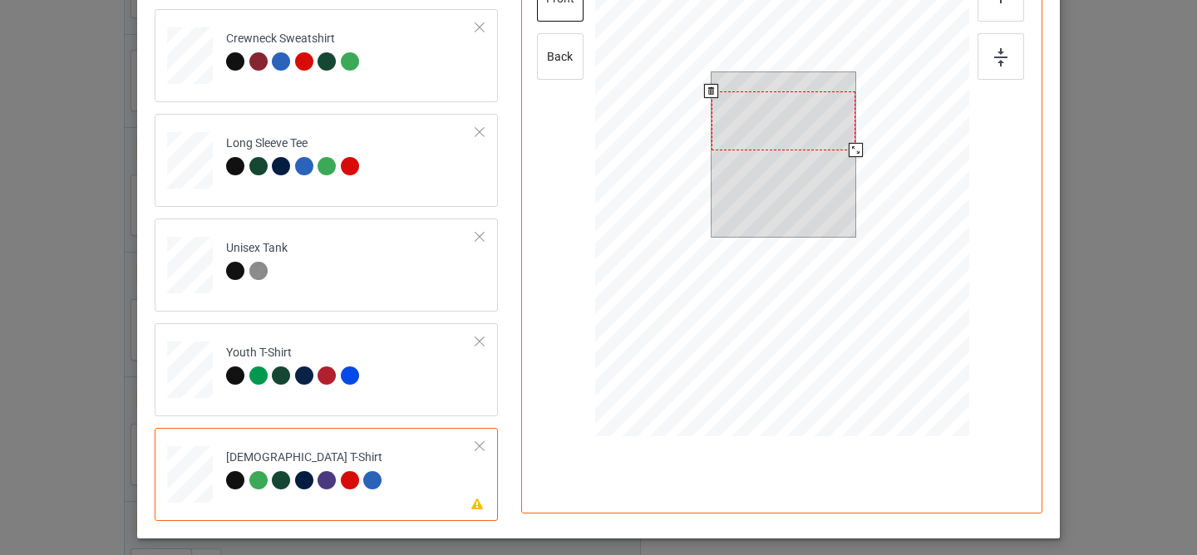
click at [770, 131] on div at bounding box center [783, 120] width 144 height 59
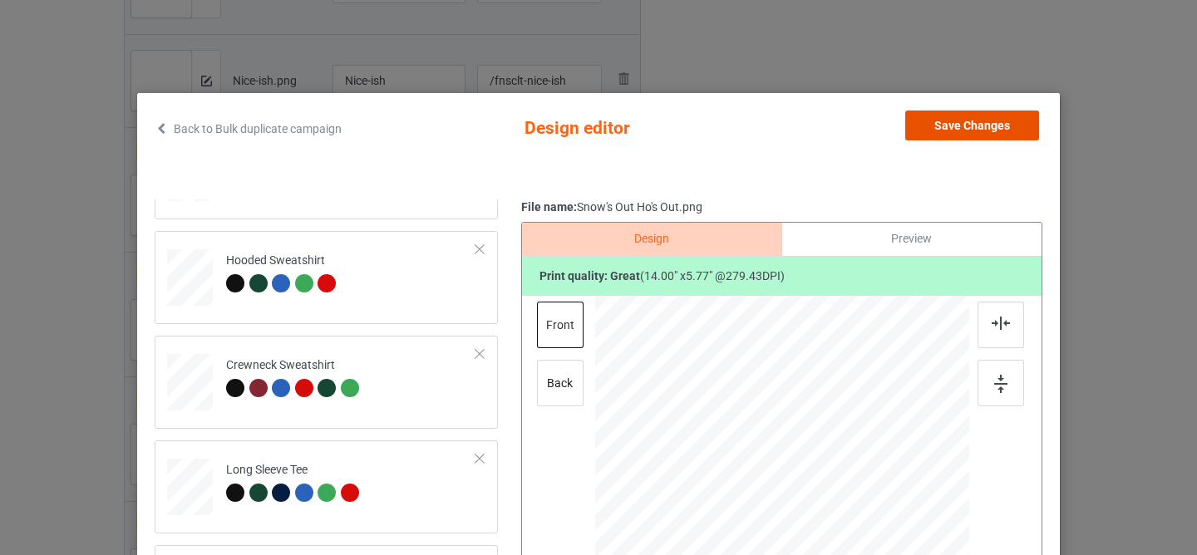
click at [974, 130] on button "Save Changes" at bounding box center [972, 126] width 134 height 30
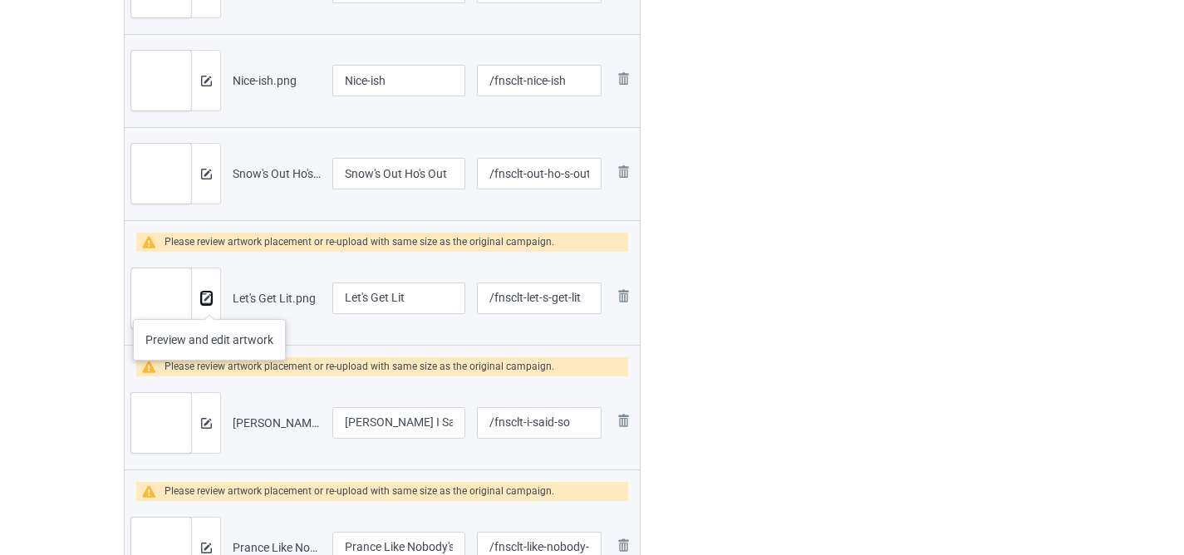
click at [209, 303] on img at bounding box center [206, 298] width 11 height 11
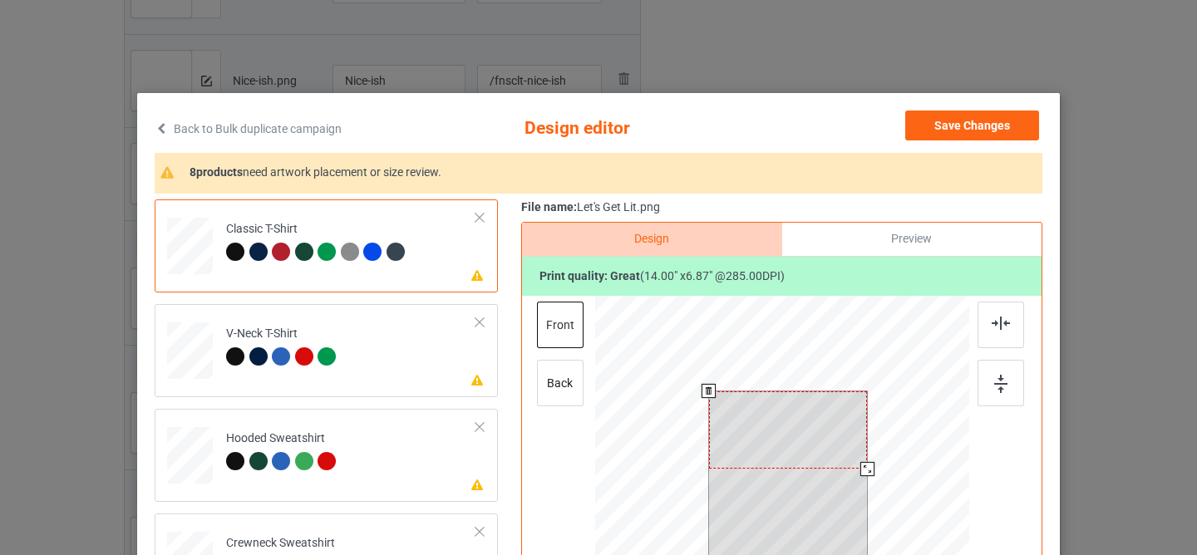
click at [764, 423] on div at bounding box center [788, 429] width 159 height 77
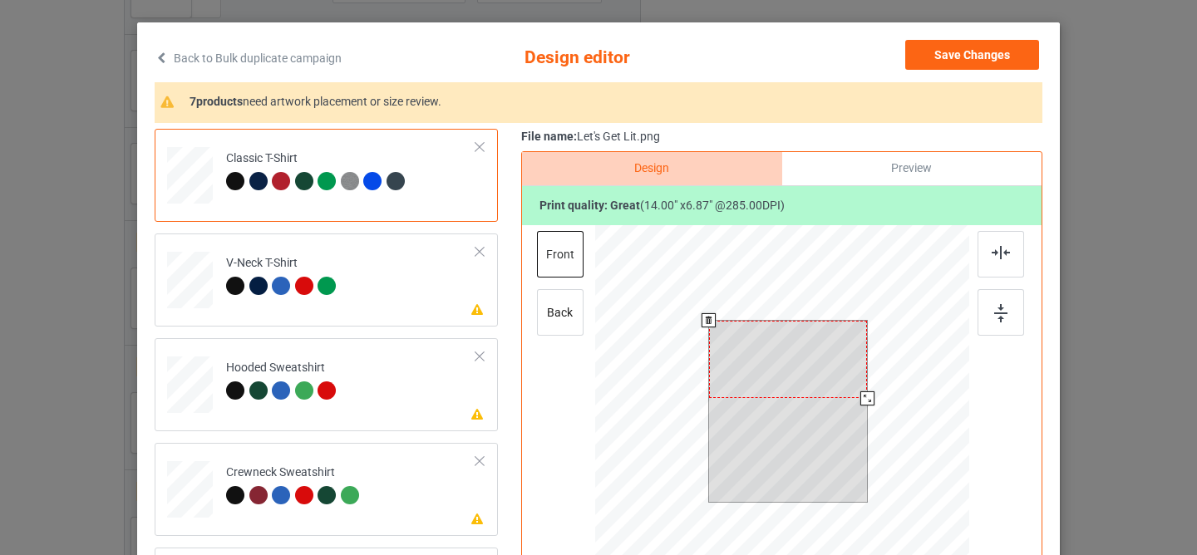
scroll to position [74, 0]
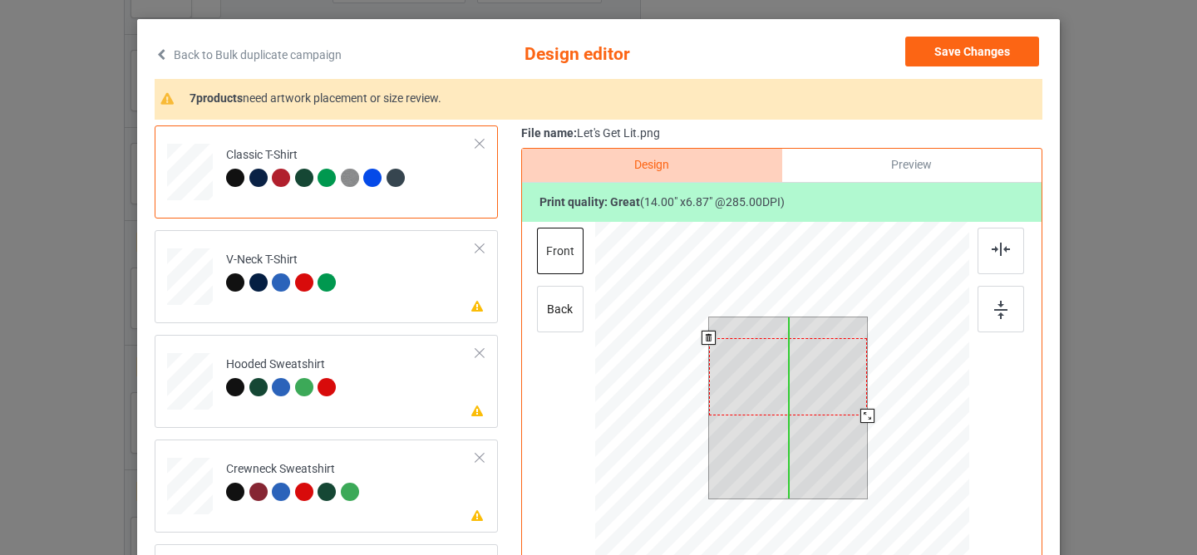
drag, startPoint x: 775, startPoint y: 362, endPoint x: 775, endPoint y: 382, distance: 20.8
click at [775, 382] on div at bounding box center [788, 376] width 159 height 77
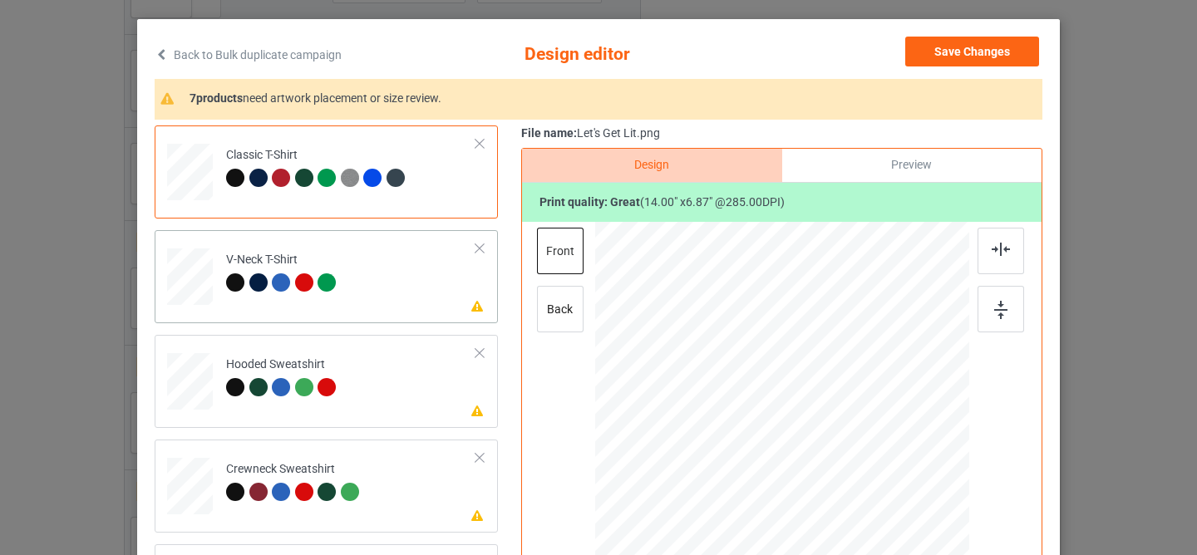
click at [414, 293] on td "Please review artwork placement V-Neck T-Shirt" at bounding box center [351, 273] width 268 height 73
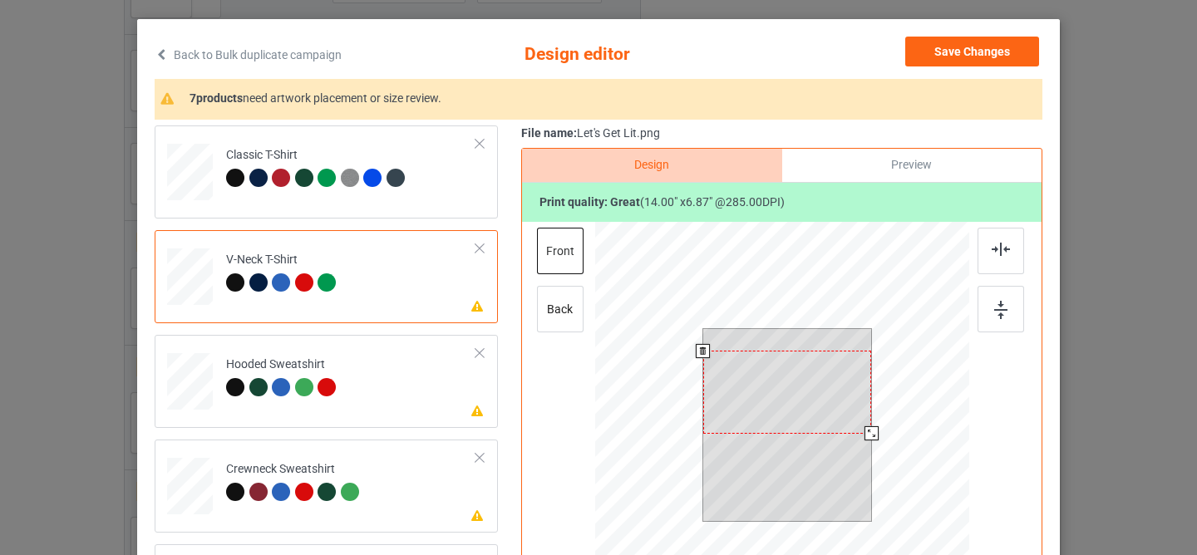
click at [746, 381] on div at bounding box center [787, 392] width 169 height 82
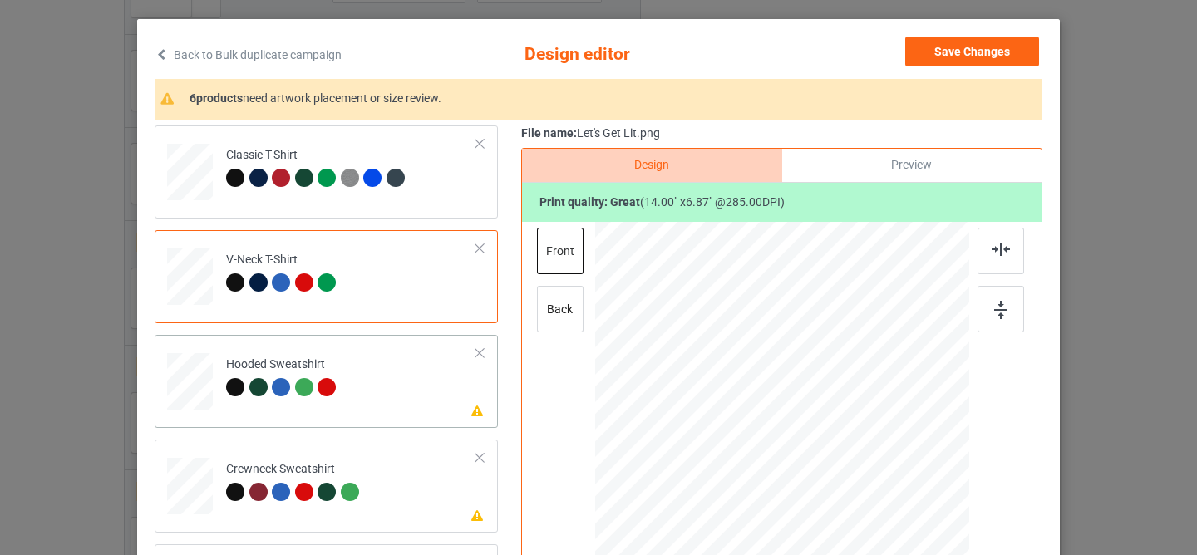
click at [411, 396] on td "Please review artwork placement Hooded Sweatshirt" at bounding box center [351, 378] width 268 height 73
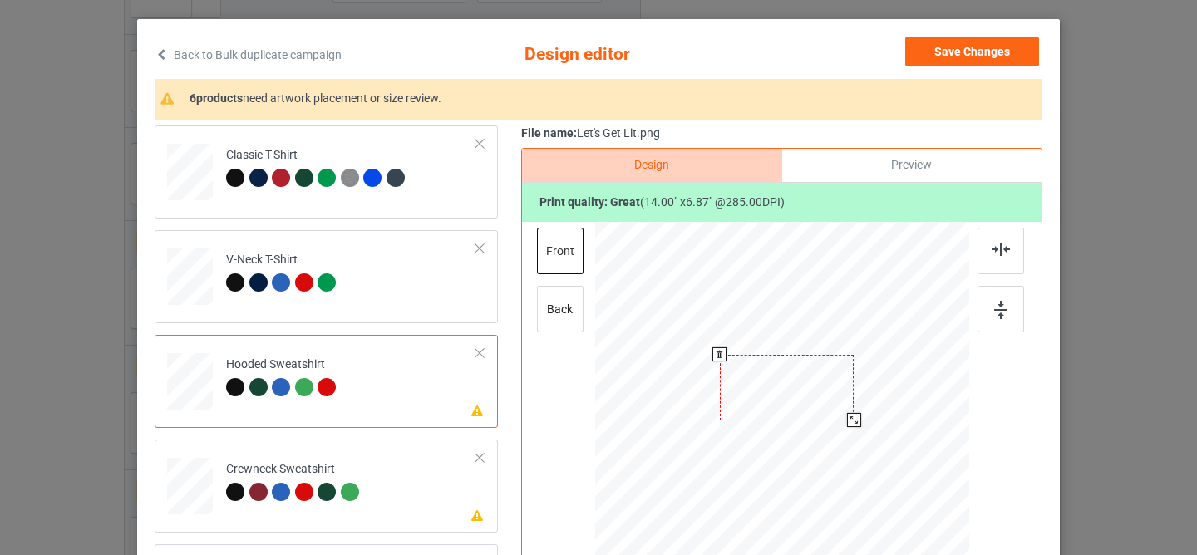
click at [761, 402] on div at bounding box center [787, 388] width 135 height 66
click at [400, 470] on td "Please review artwork placement Crewneck Sweatshirt" at bounding box center [351, 482] width 268 height 73
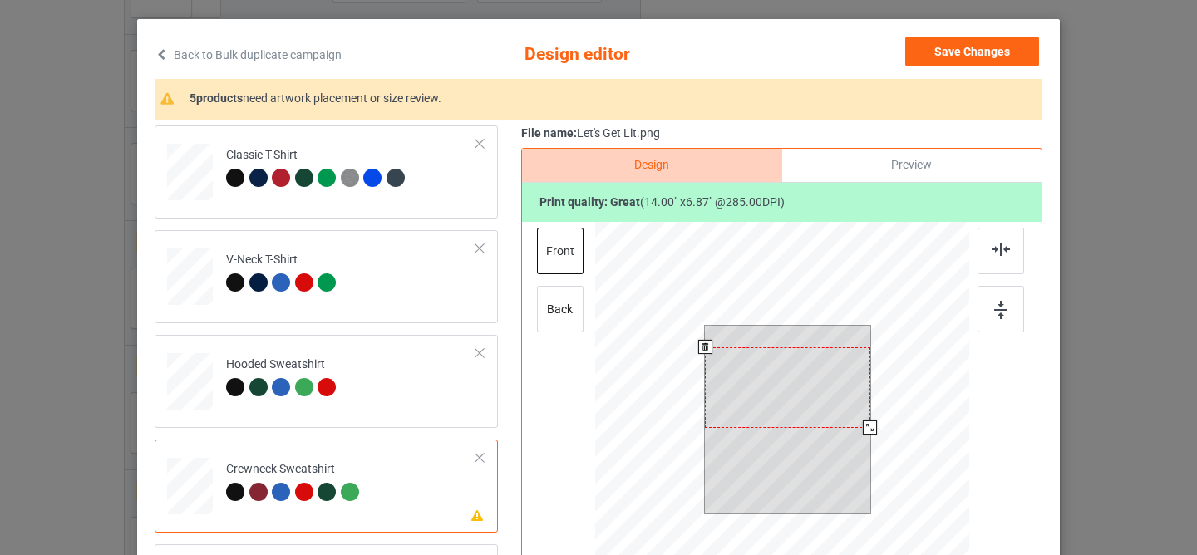
click at [764, 405] on div at bounding box center [787, 387] width 165 height 81
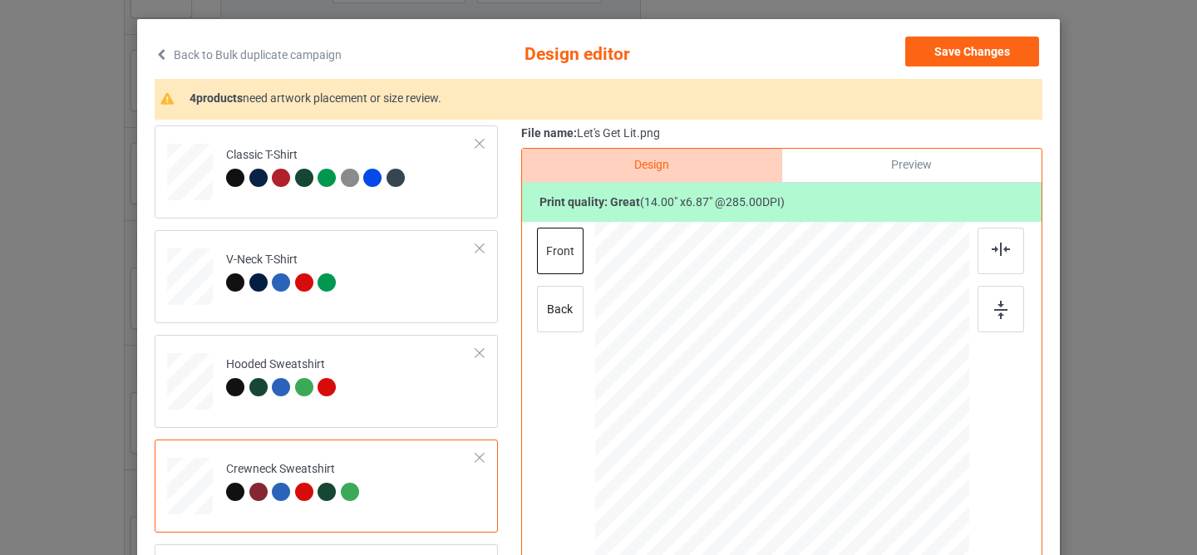
scroll to position [178, 0]
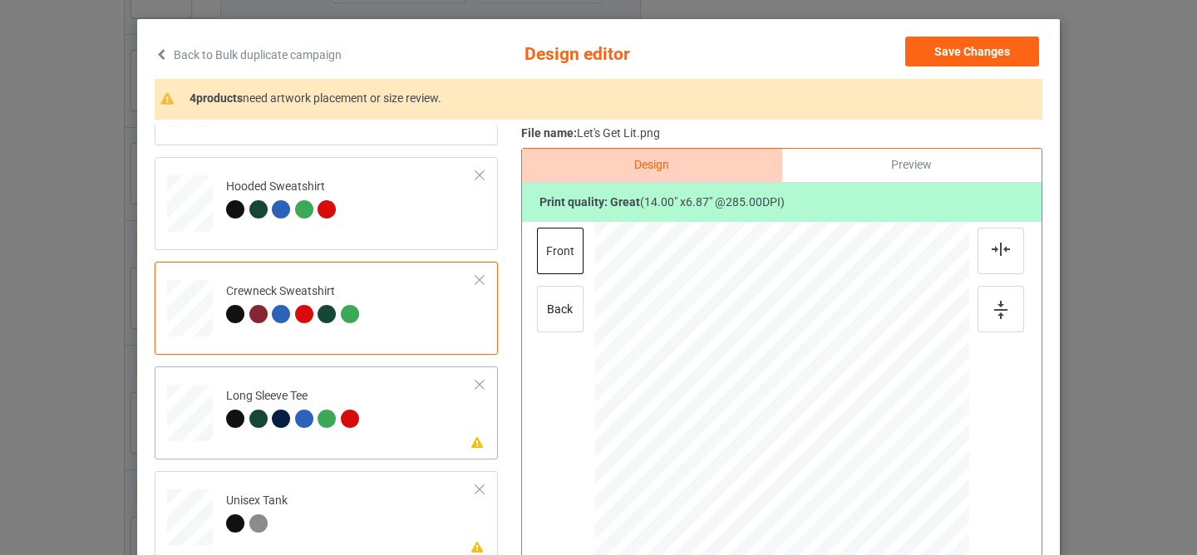
click at [409, 396] on td "Please review artwork placement Long Sleeve Tee" at bounding box center [351, 409] width 268 height 73
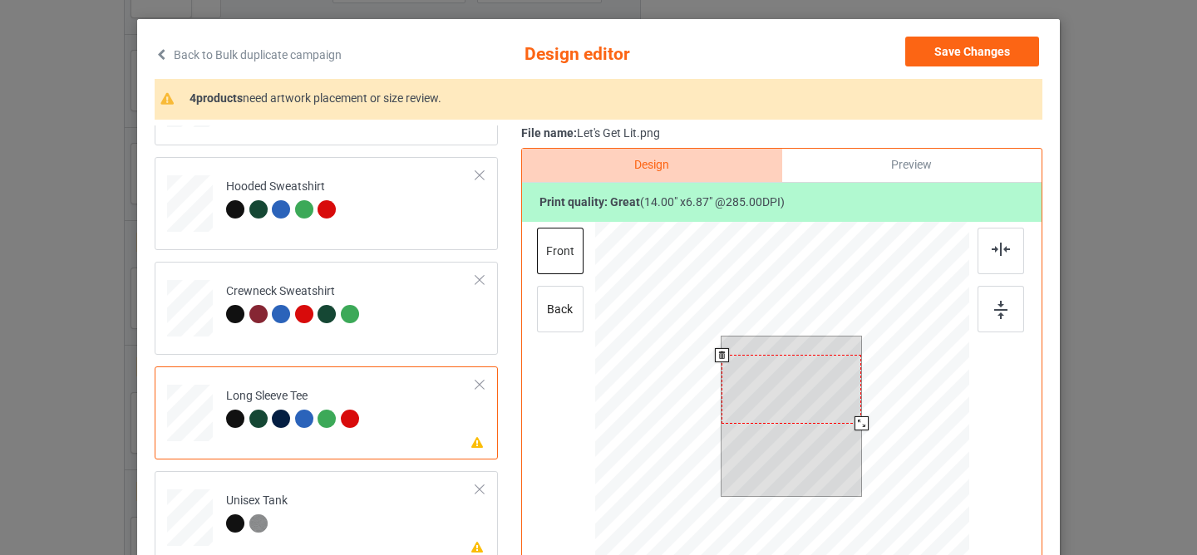
click at [749, 381] on div at bounding box center [791, 389] width 140 height 68
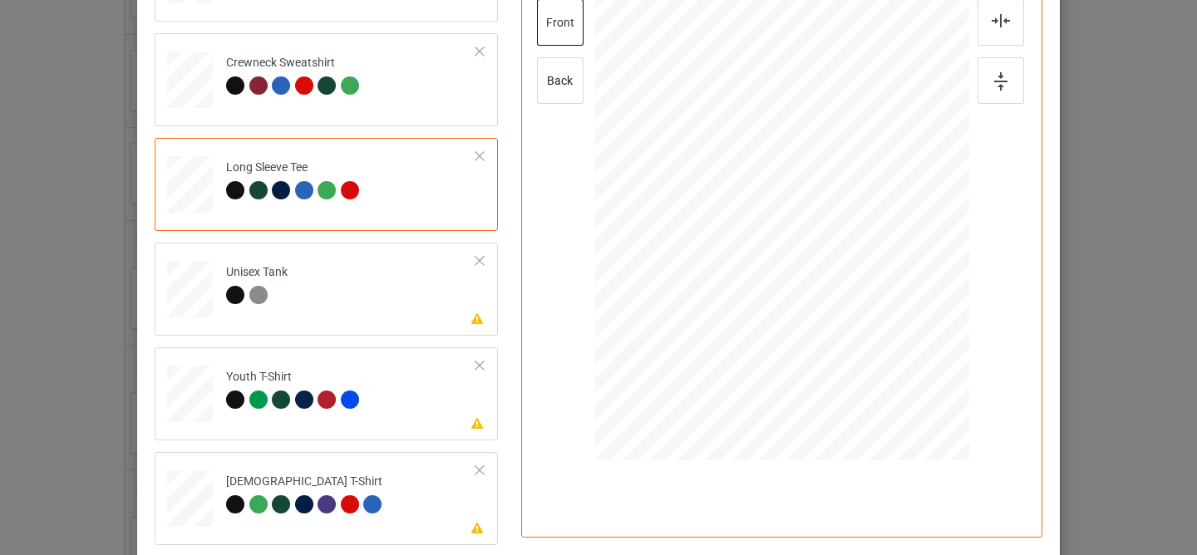
scroll to position [329, 0]
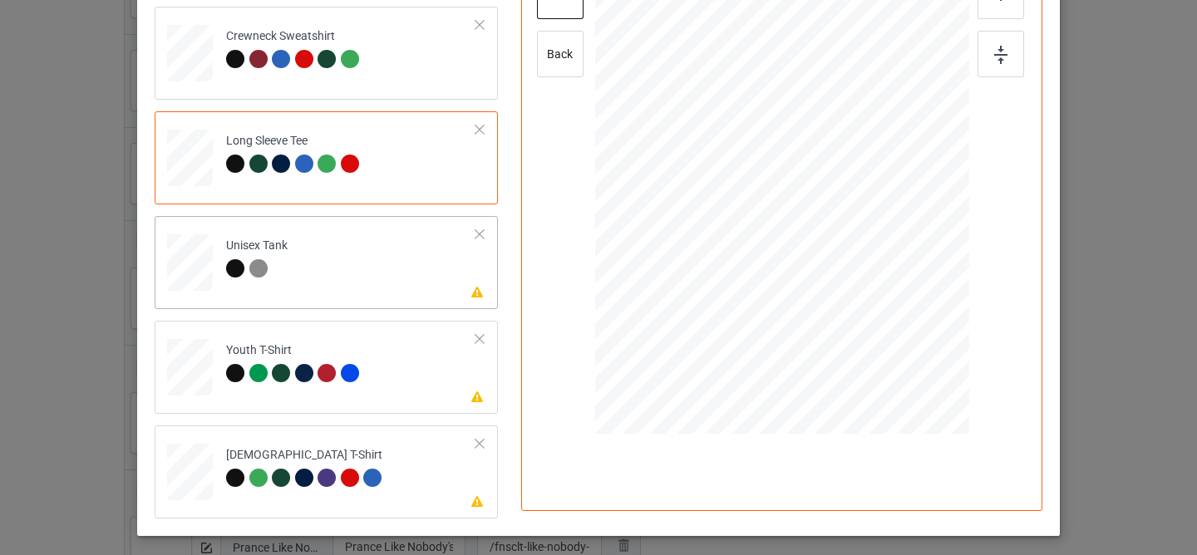
click at [398, 282] on td "Please review artwork placement Unisex Tank" at bounding box center [351, 259] width 268 height 73
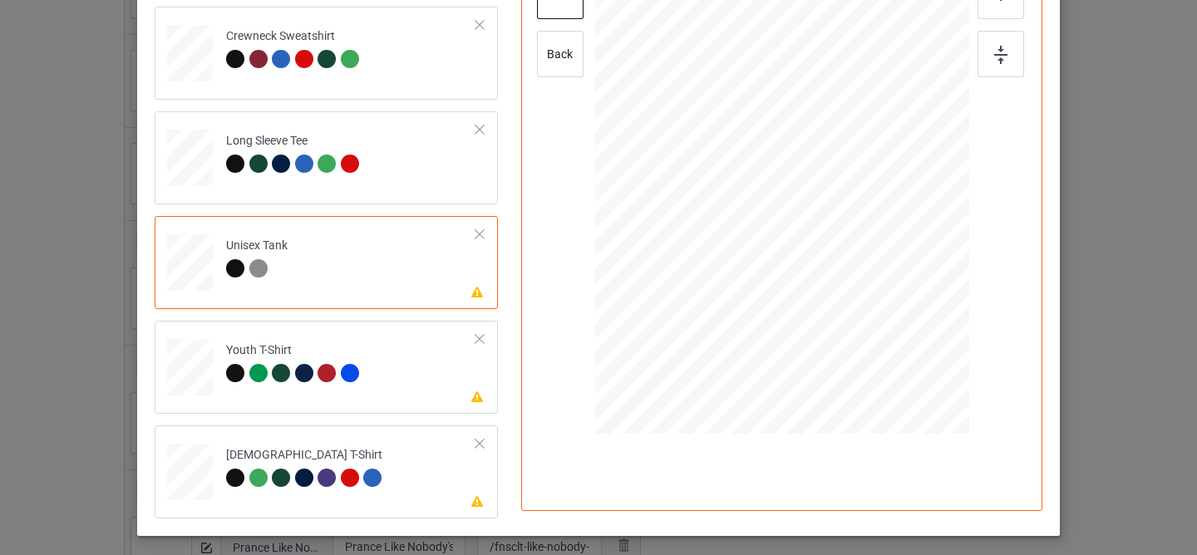
click at [765, 152] on div at bounding box center [790, 150] width 143 height 70
click at [432, 373] on td "Please review artwork placement Youth T-Shirt" at bounding box center [351, 363] width 268 height 73
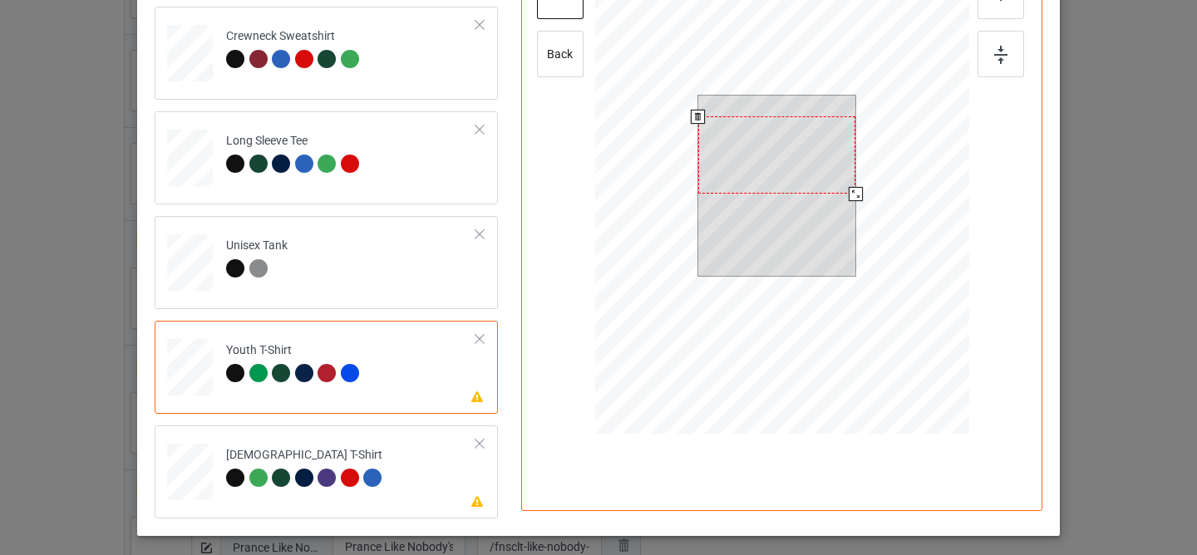
click at [774, 145] on div at bounding box center [777, 154] width 158 height 77
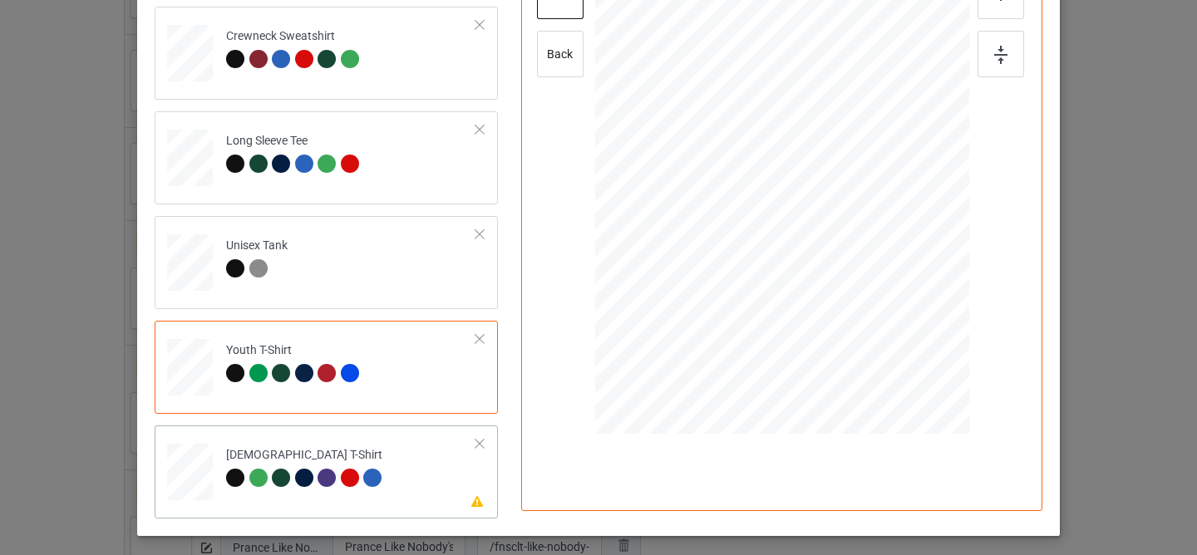
click at [397, 456] on td "Please review artwork placement [DEMOGRAPHIC_DATA] T-Shirt" at bounding box center [351, 468] width 268 height 73
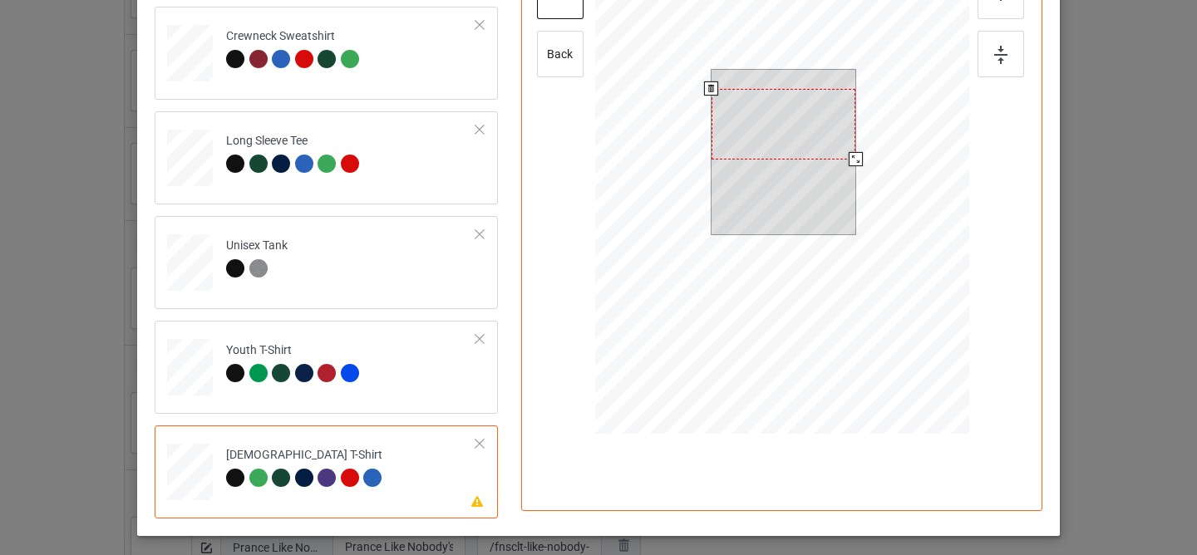
click at [776, 144] on div at bounding box center [783, 124] width 144 height 71
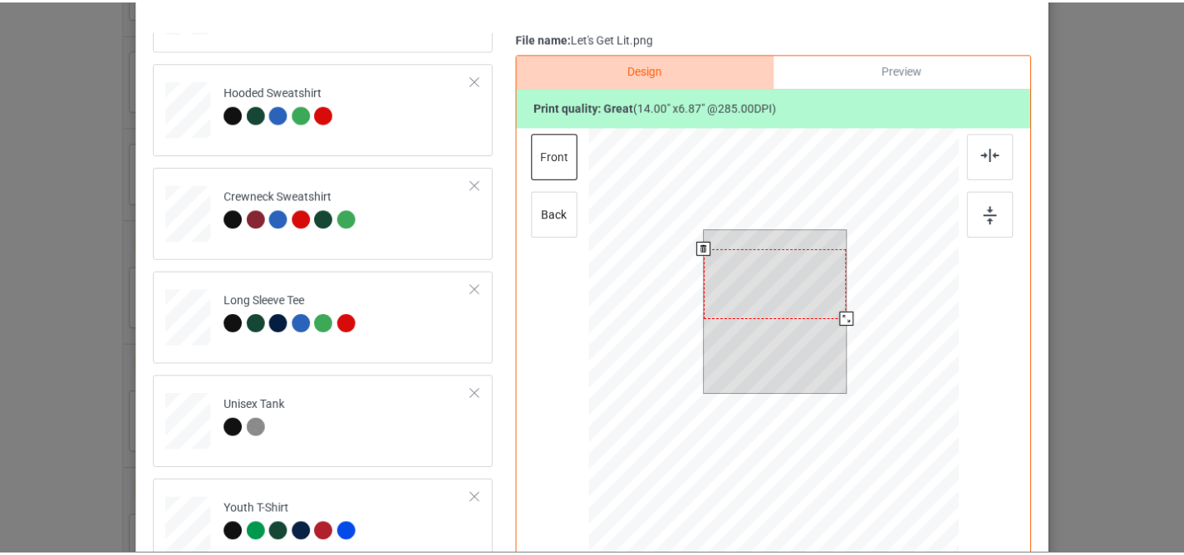
scroll to position [51, 0]
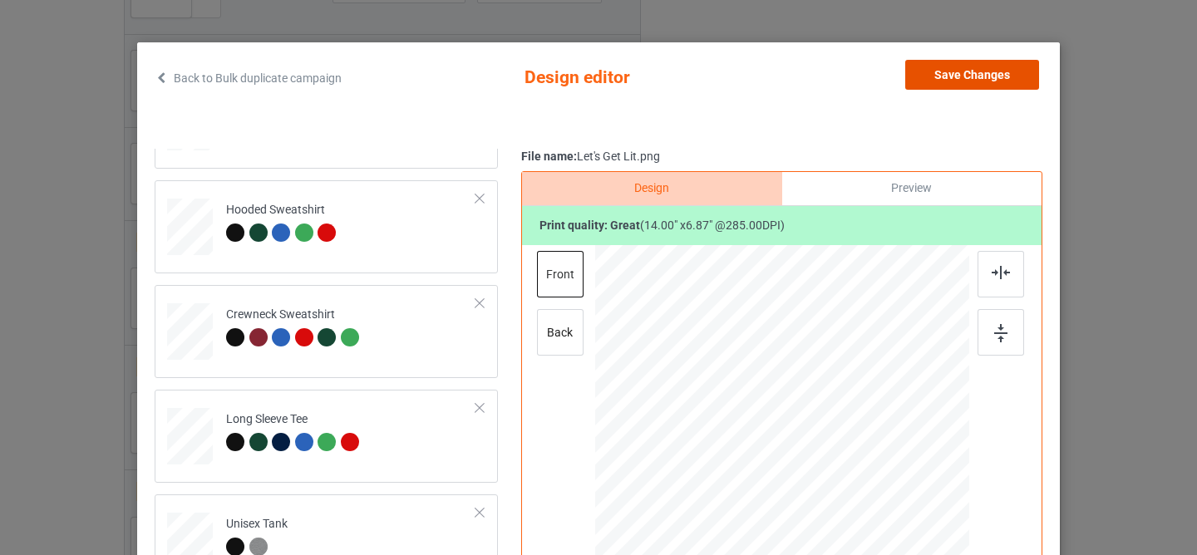
click at [945, 72] on button "Save Changes" at bounding box center [972, 75] width 134 height 30
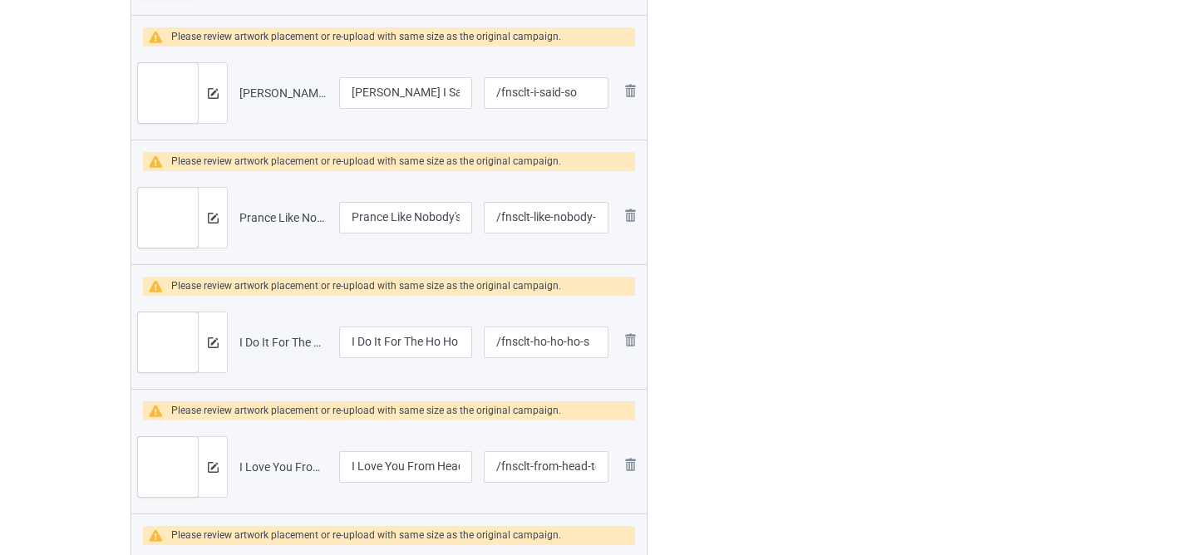
scroll to position [2370, 0]
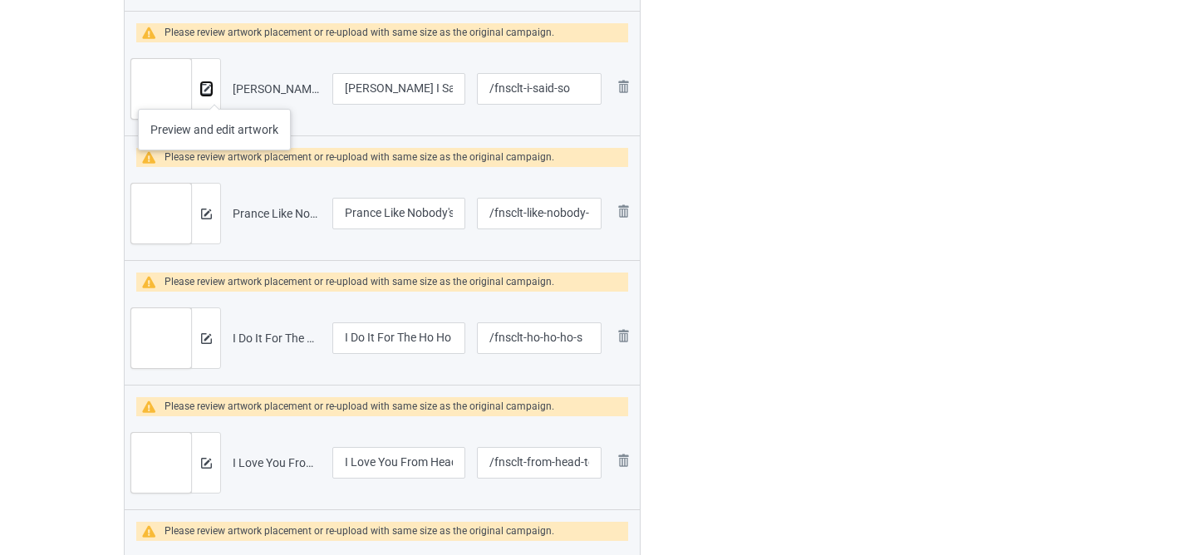
click at [210, 92] on img at bounding box center [206, 89] width 11 height 11
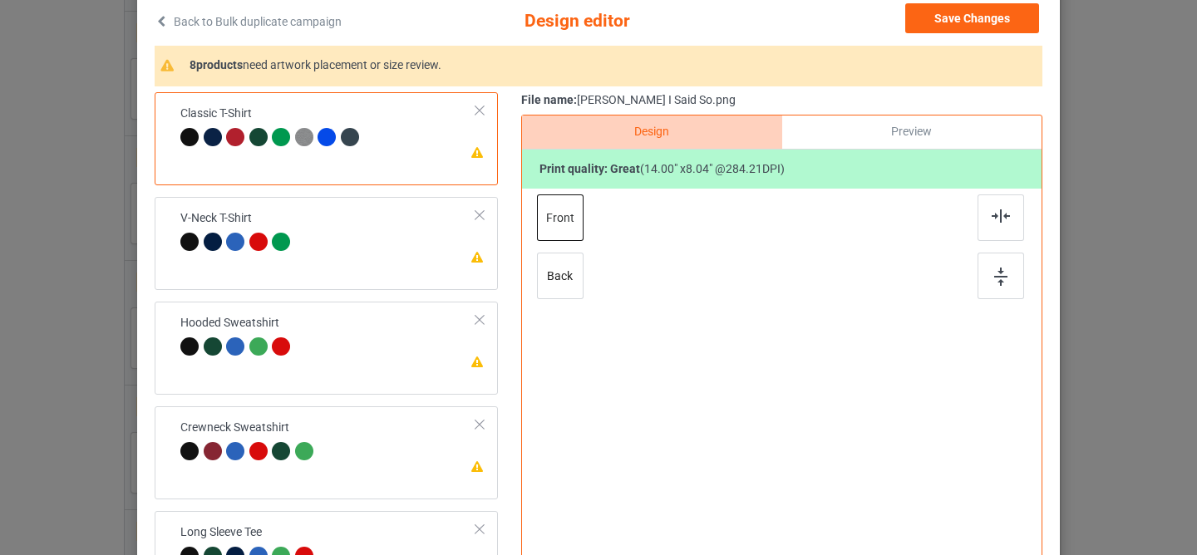
scroll to position [168, 0]
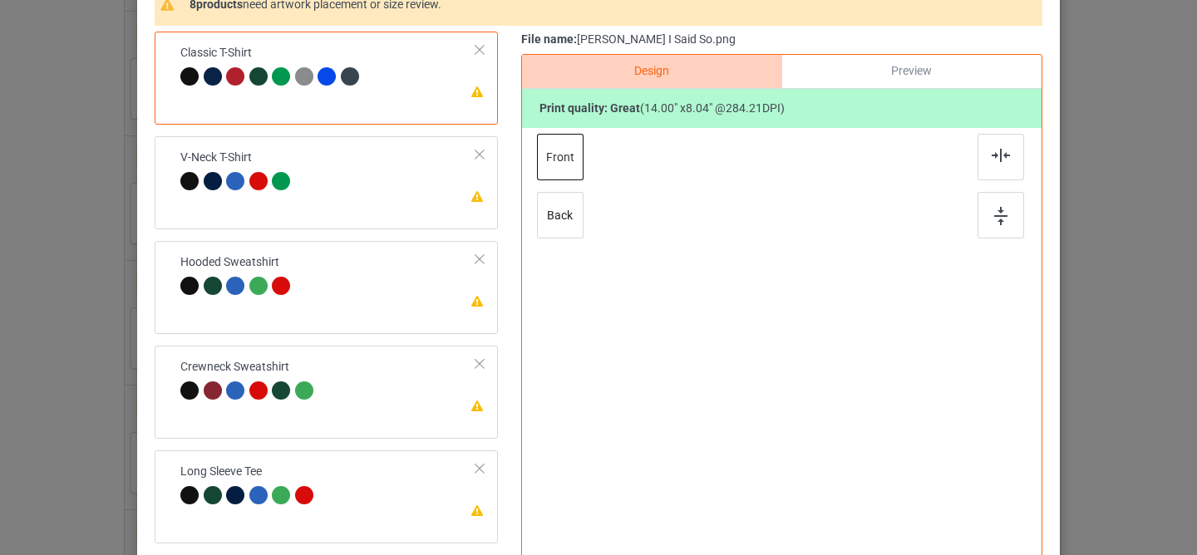
click at [402, 81] on td "Please review artwork placement Classic T-Shirt" at bounding box center [328, 66] width 314 height 57
click at [396, 160] on td "Please review artwork placement V-Neck T-Shirt" at bounding box center [328, 171] width 314 height 57
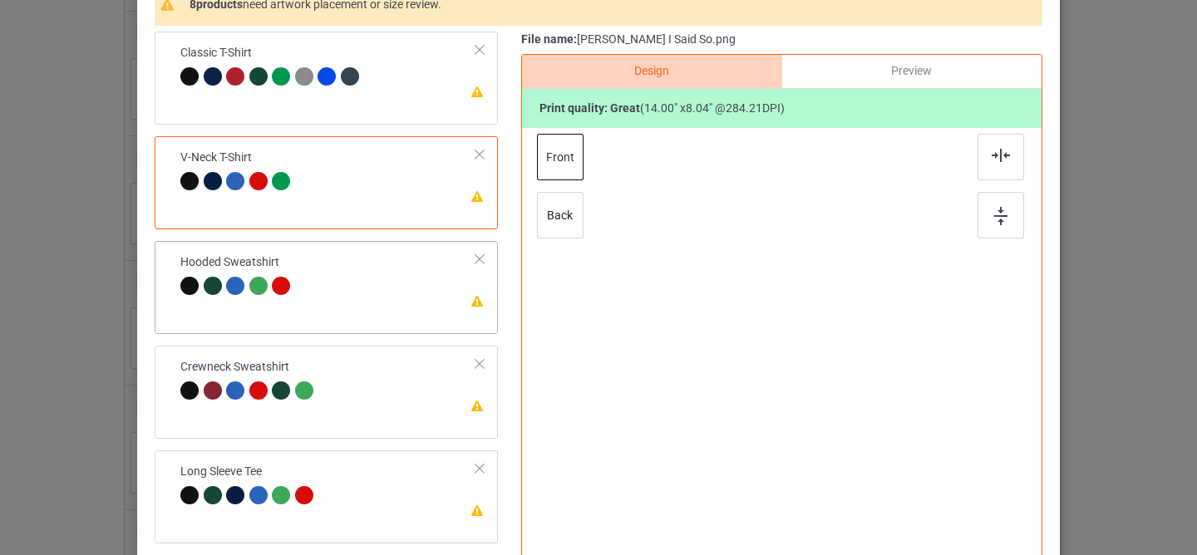
click at [386, 288] on td "Please review artwork placement Hooded Sweatshirt" at bounding box center [328, 276] width 314 height 57
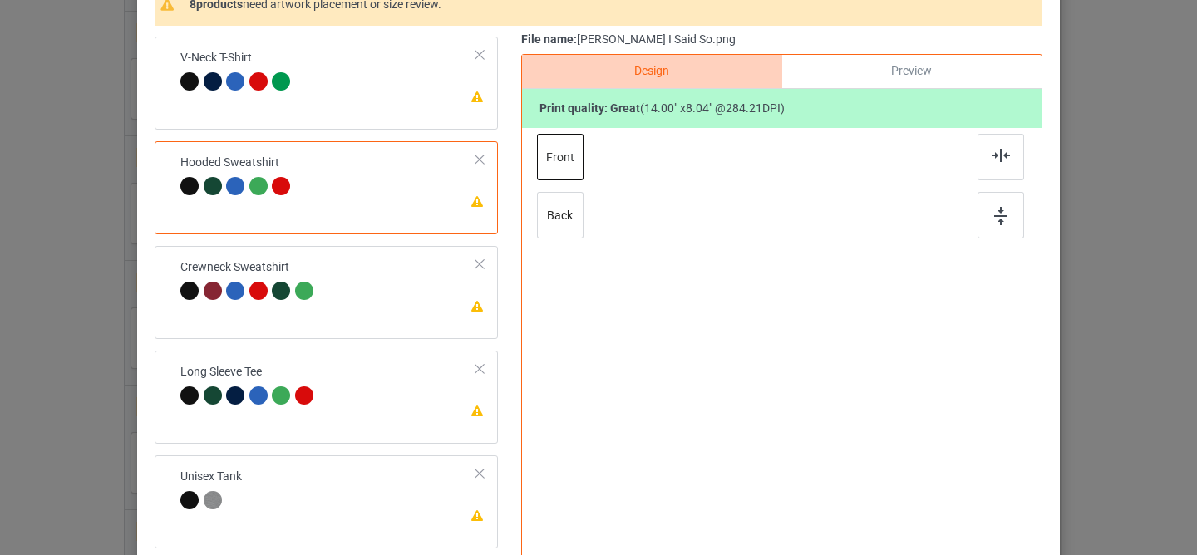
scroll to position [150, 0]
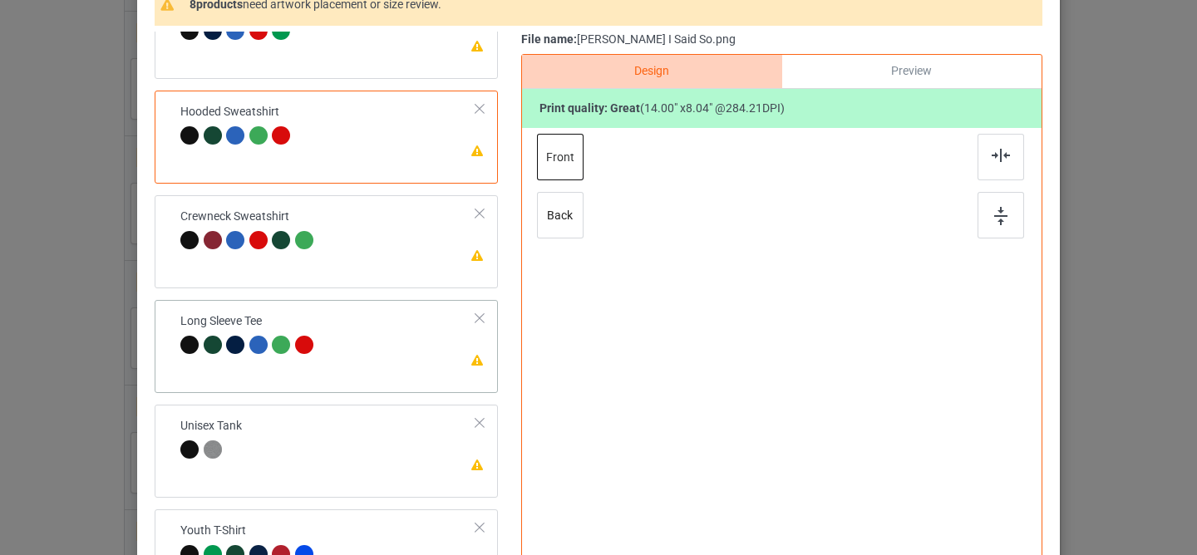
click at [382, 304] on div "Please review artwork placement Long Sleeve Tee" at bounding box center [326, 346] width 343 height 93
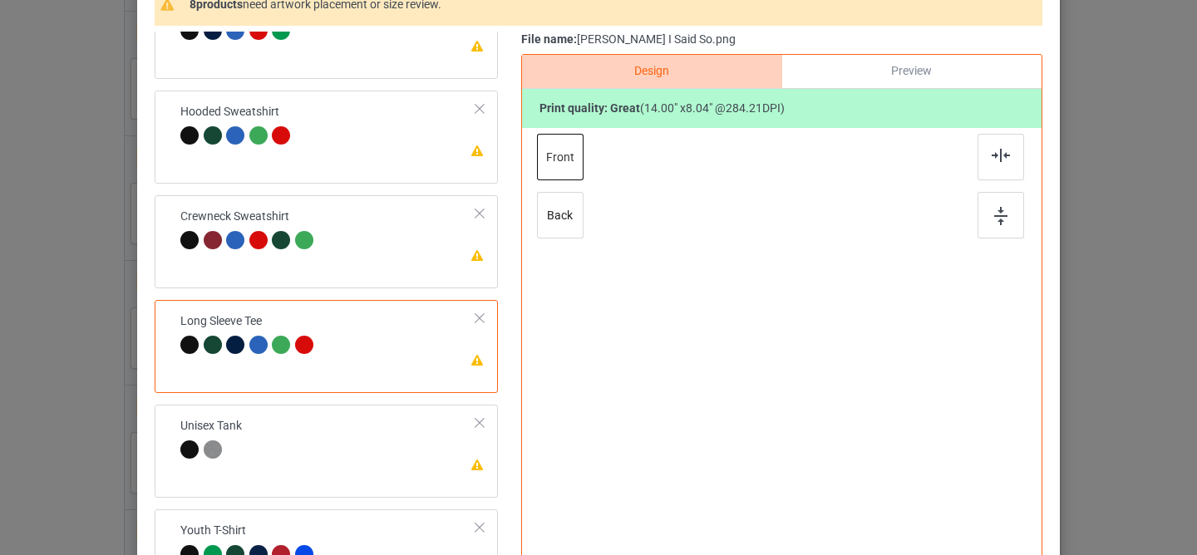
click at [829, 319] on div at bounding box center [782, 344] width 432 height 432
click at [368, 259] on div "Please review artwork placement Crewneck Sweatshirt" at bounding box center [326, 241] width 343 height 93
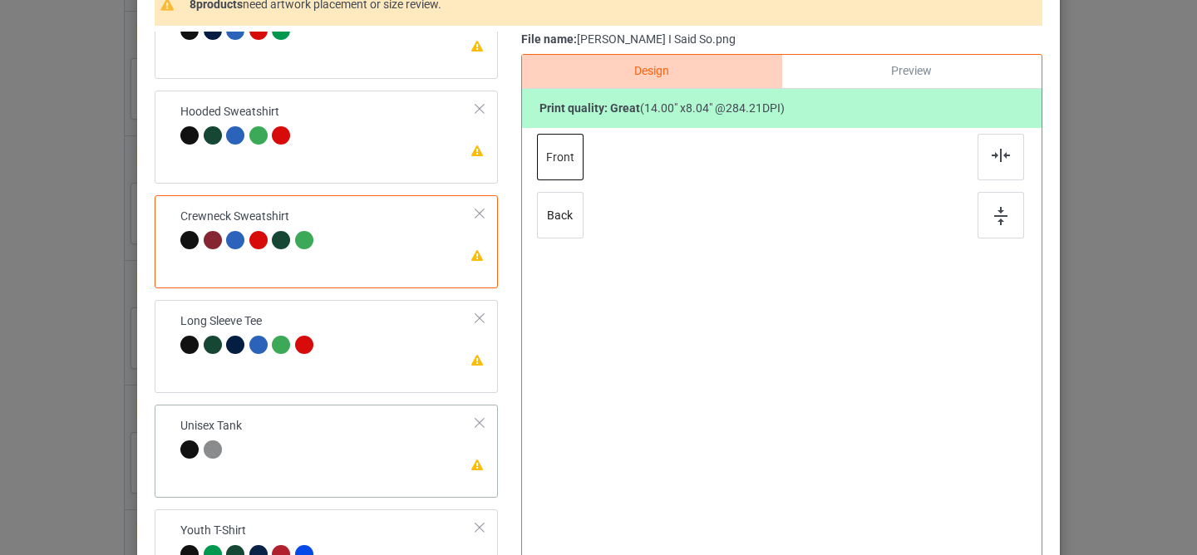
click at [357, 459] on td "Please review artwork placement Unisex Tank" at bounding box center [328, 439] width 314 height 57
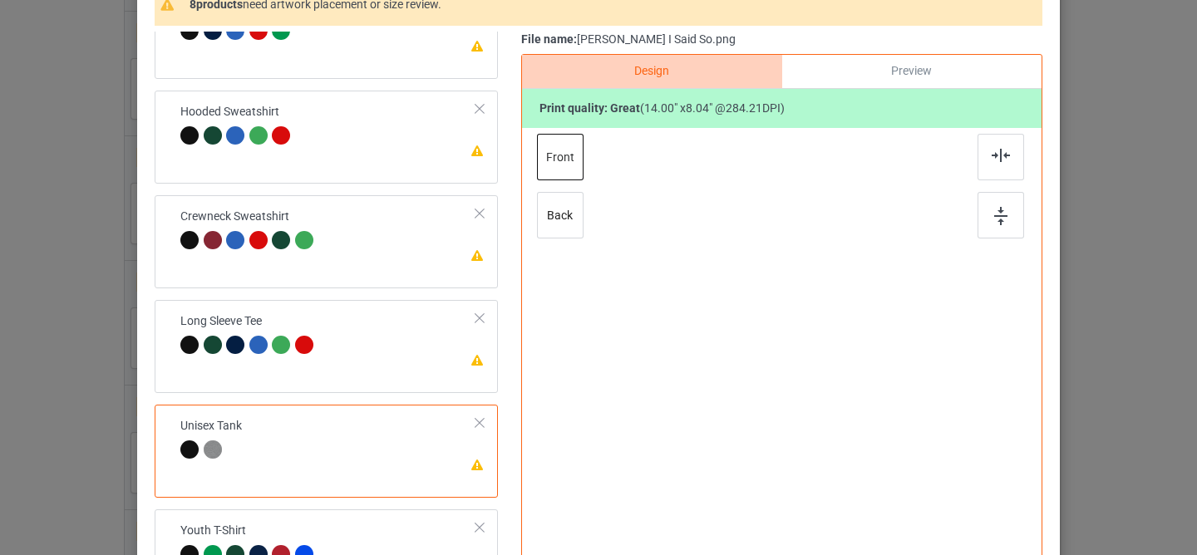
click at [798, 358] on div at bounding box center [782, 344] width 432 height 432
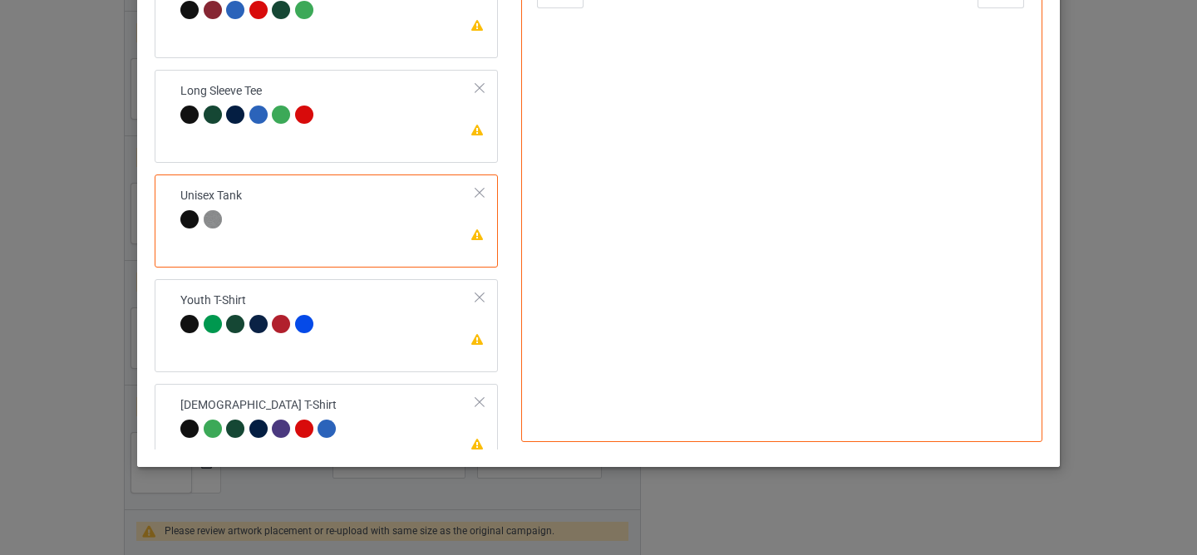
scroll to position [403, 0]
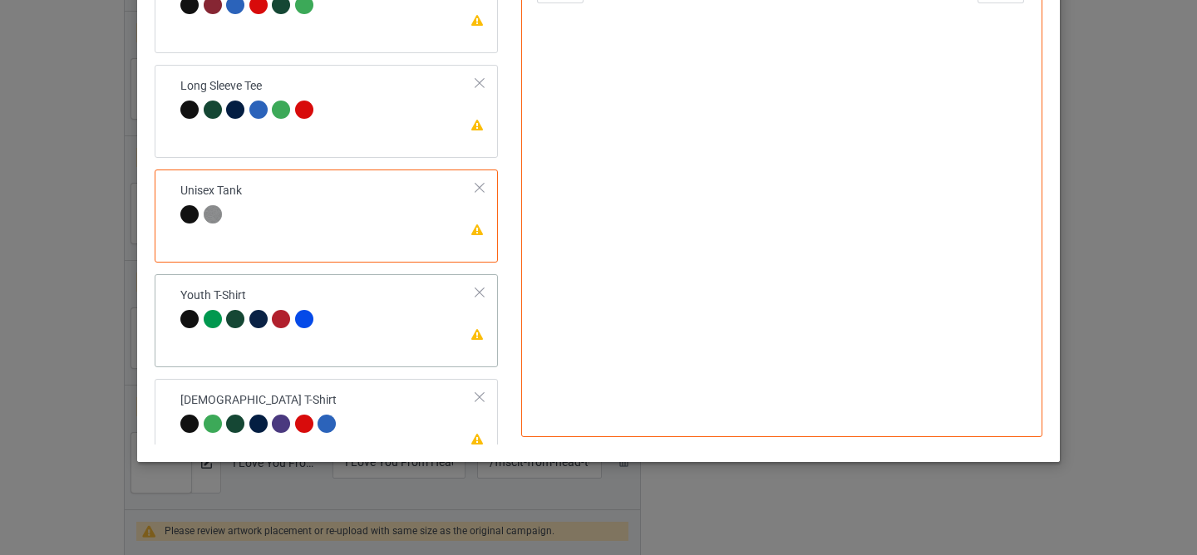
click at [382, 360] on div "Please review artwork placement Youth T-Shirt" at bounding box center [326, 320] width 343 height 93
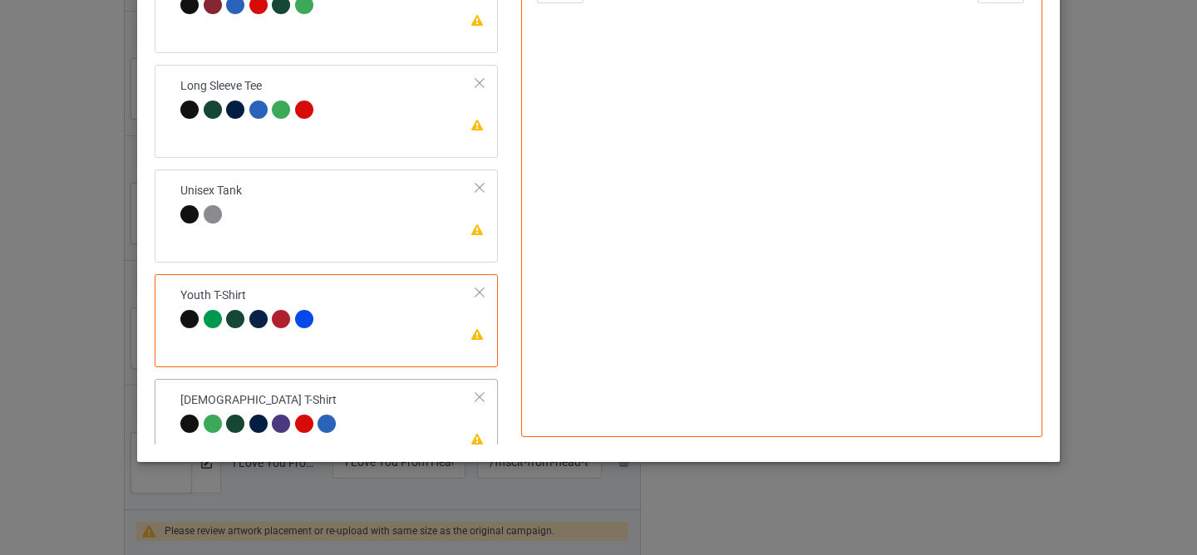
click at [383, 418] on td "Please review artwork placement [DEMOGRAPHIC_DATA] T-Shirt" at bounding box center [328, 414] width 314 height 57
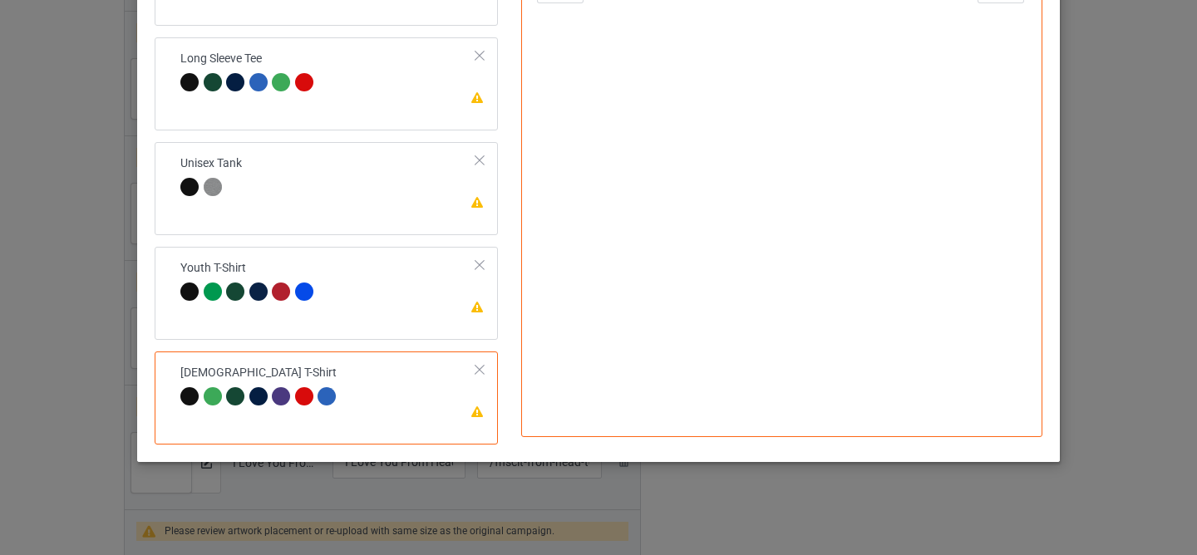
click at [785, 212] on div at bounding box center [782, 109] width 432 height 432
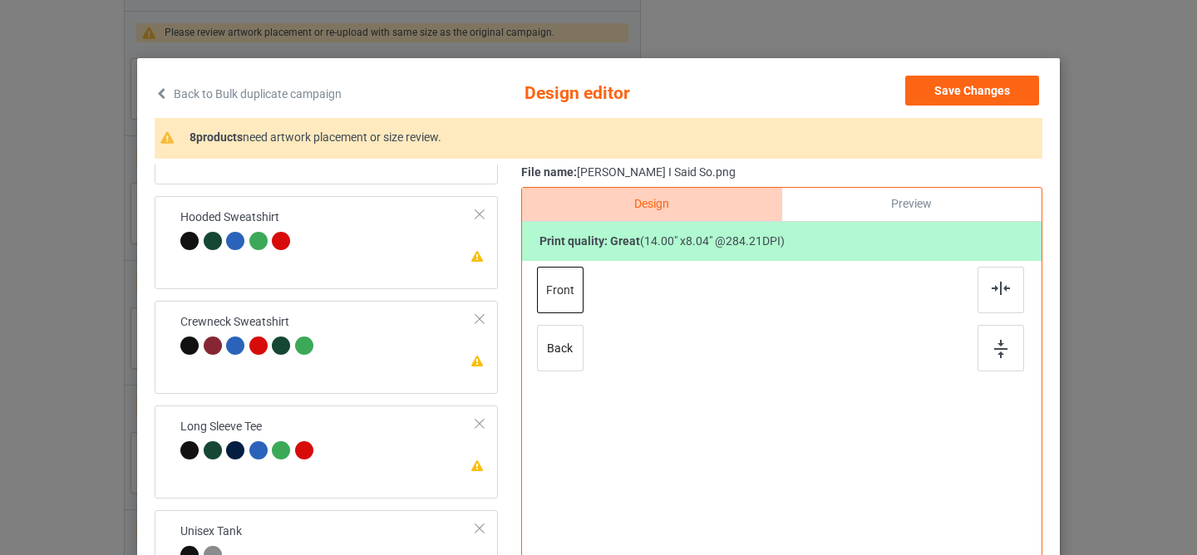
scroll to position [0, 0]
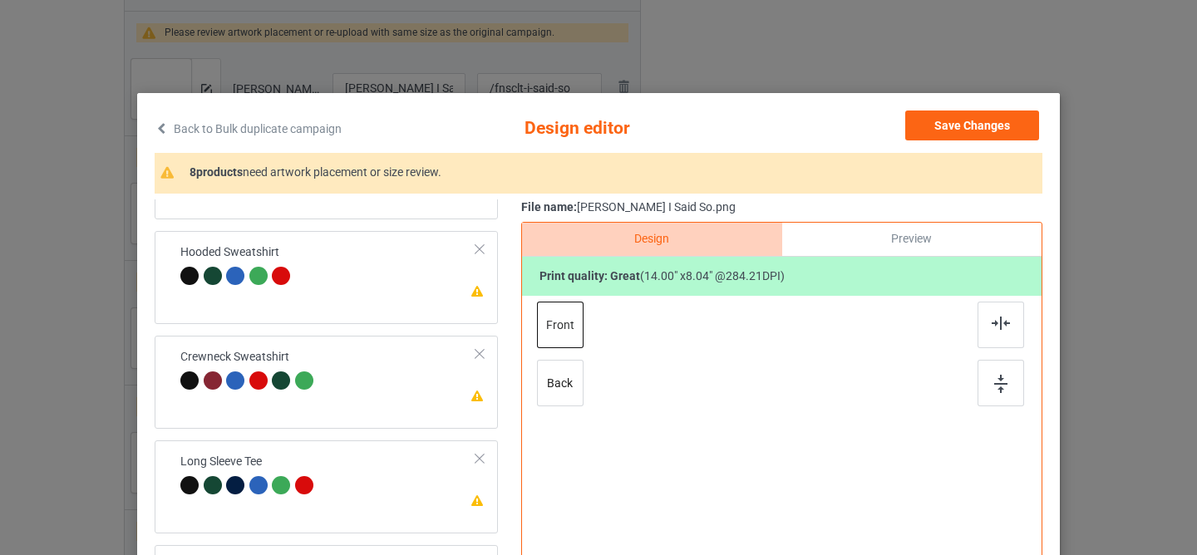
click at [935, 98] on div "Back to Bulk duplicate campaign Design editor Save Changes 8 products need artw…" at bounding box center [598, 479] width 923 height 772
click at [931, 117] on button "Save Changes" at bounding box center [972, 126] width 134 height 30
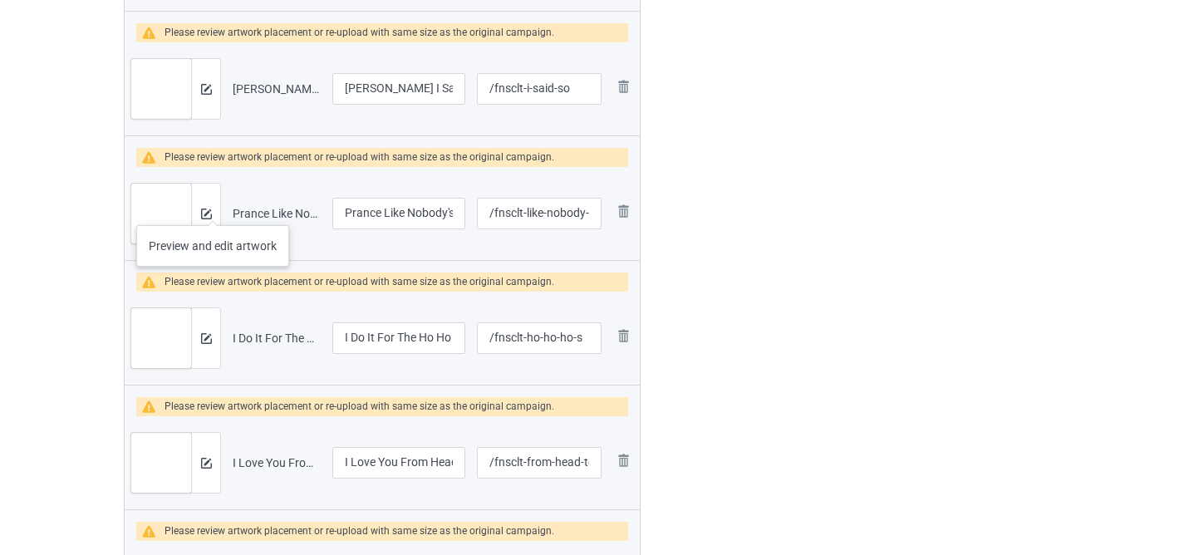
click at [213, 209] on div at bounding box center [205, 214] width 29 height 60
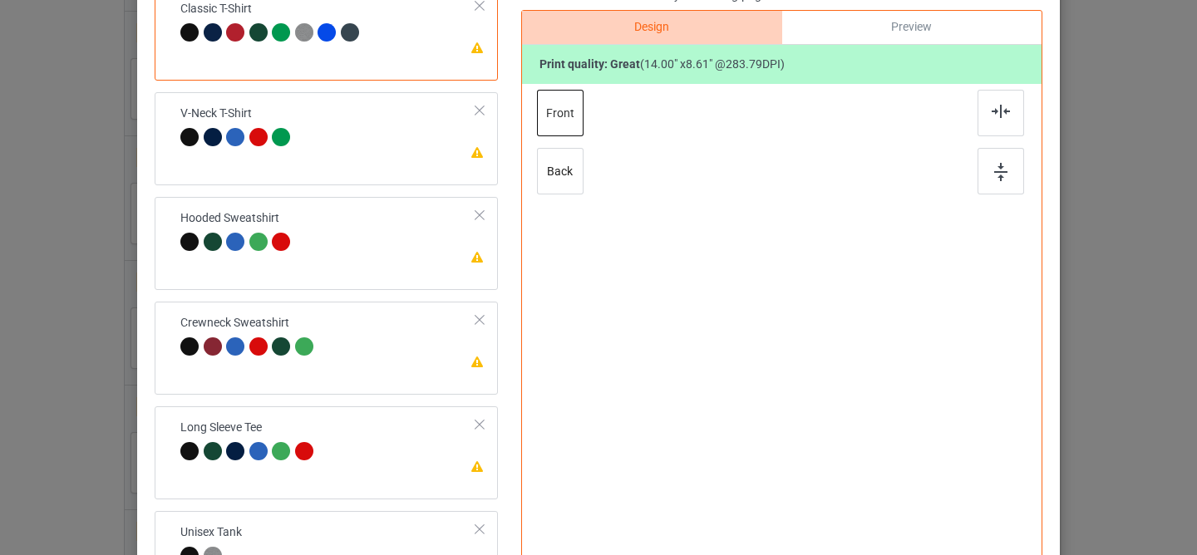
scroll to position [132, 0]
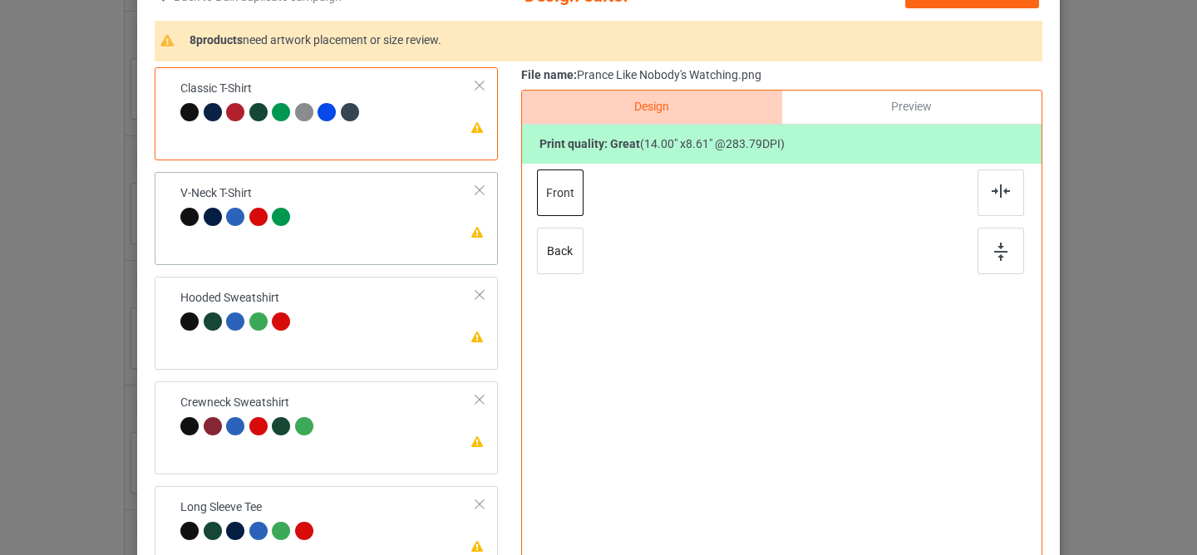
click at [401, 249] on div "Please review artwork placement V-Neck T-Shirt" at bounding box center [326, 218] width 343 height 93
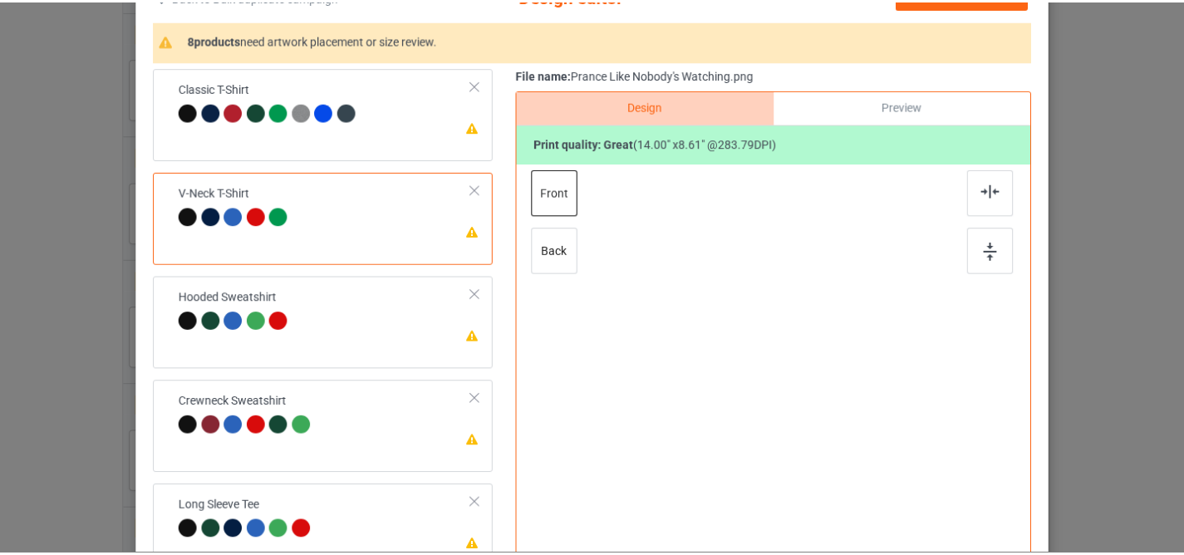
scroll to position [0, 0]
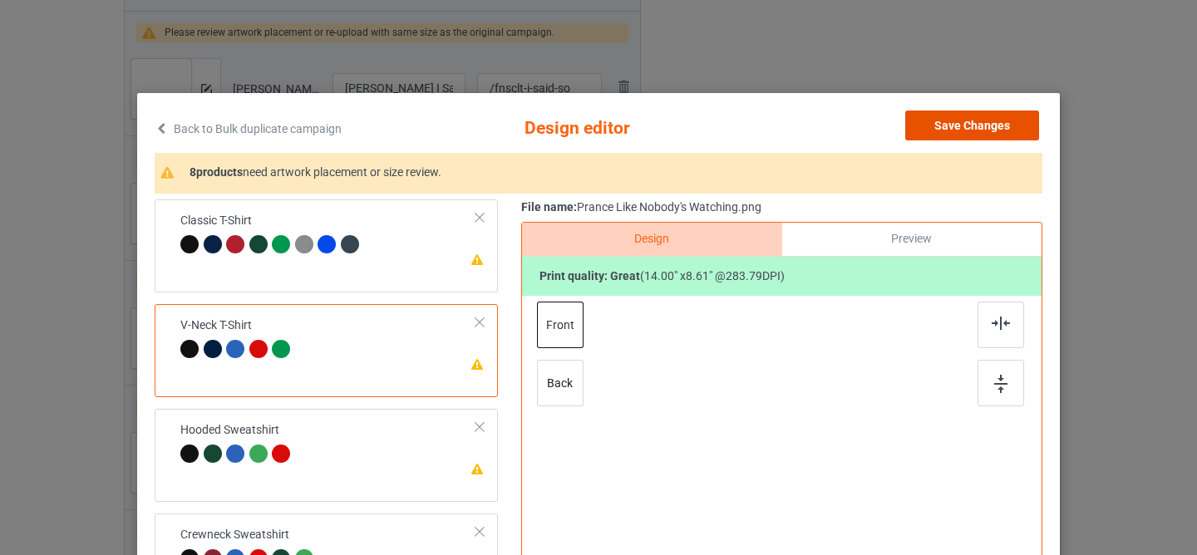
click at [927, 121] on button "Save Changes" at bounding box center [972, 126] width 134 height 30
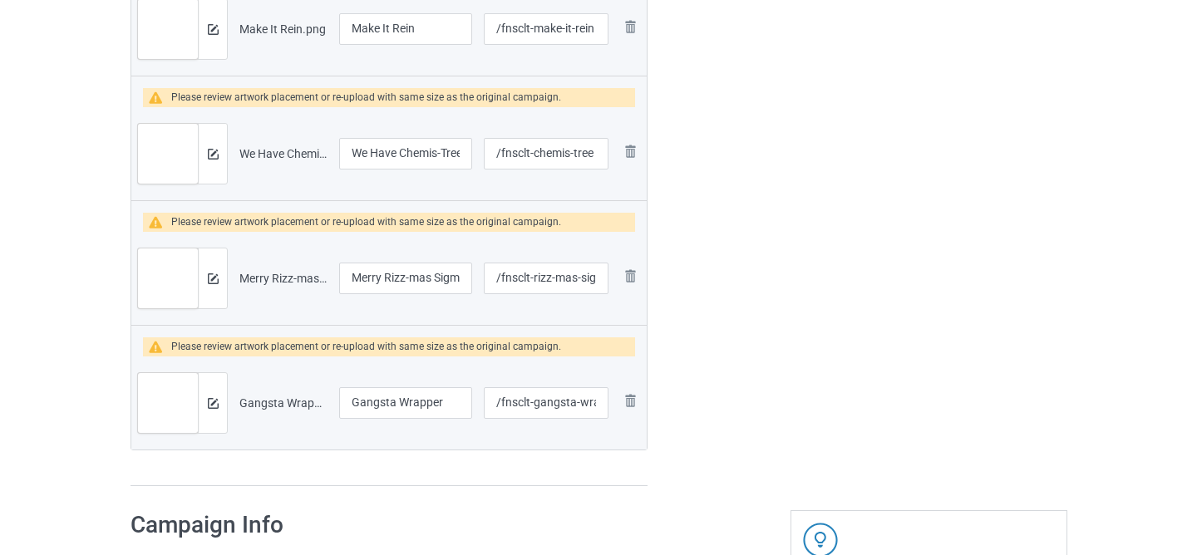
scroll to position [3158, 0]
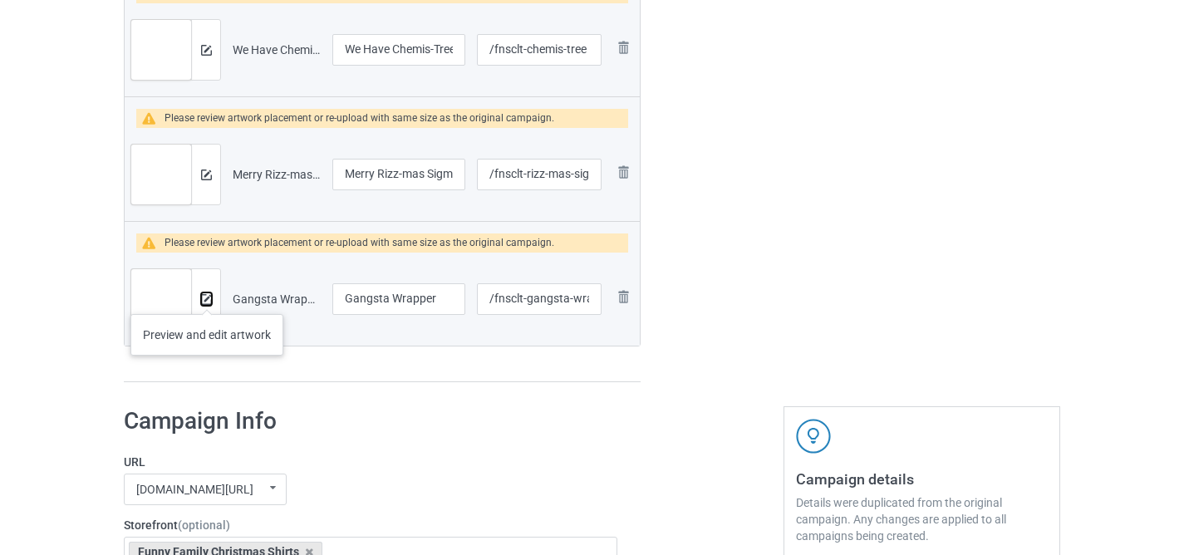
click at [207, 298] on img at bounding box center [206, 299] width 11 height 11
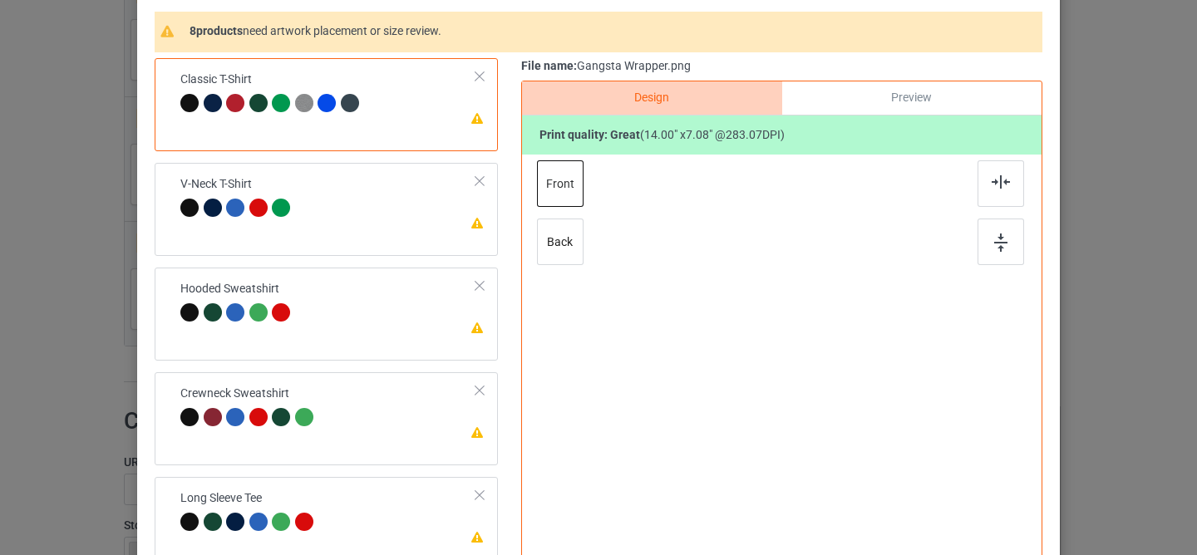
scroll to position [101, 0]
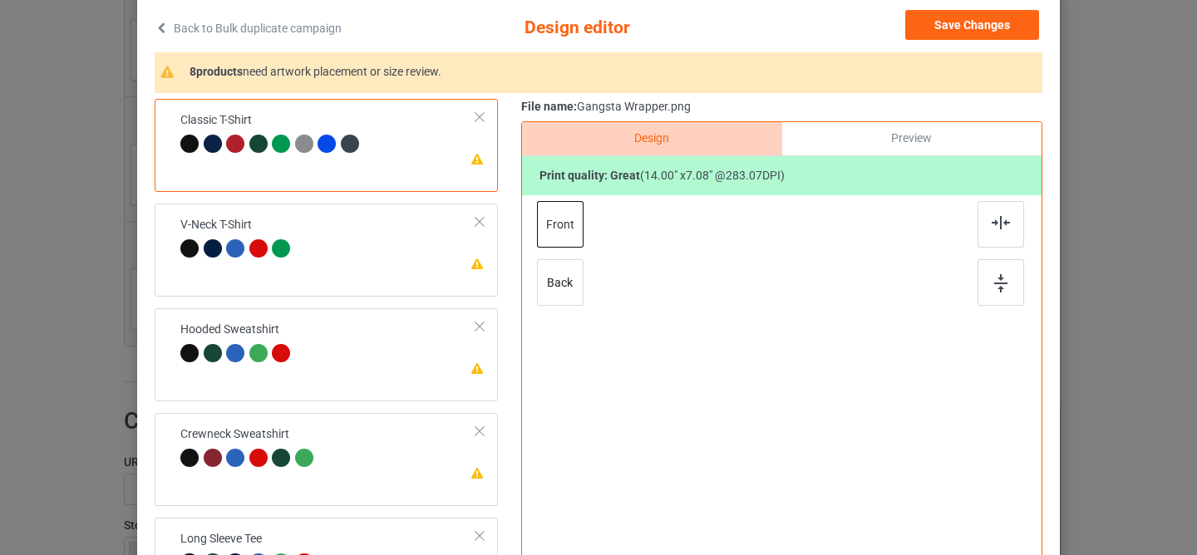
click at [185, 143] on div at bounding box center [189, 144] width 18 height 18
click at [725, 336] on div at bounding box center [782, 411] width 432 height 432
click at [341, 250] on td "Please review artwork placement V-Neck T-Shirt" at bounding box center [328, 238] width 314 height 57
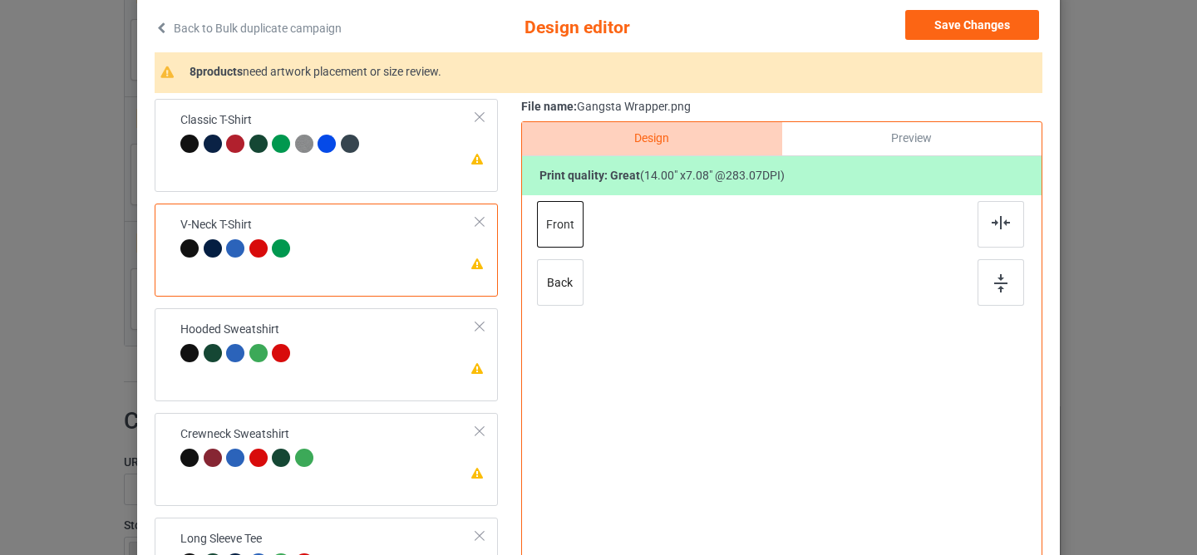
click at [785, 374] on div at bounding box center [782, 411] width 432 height 432
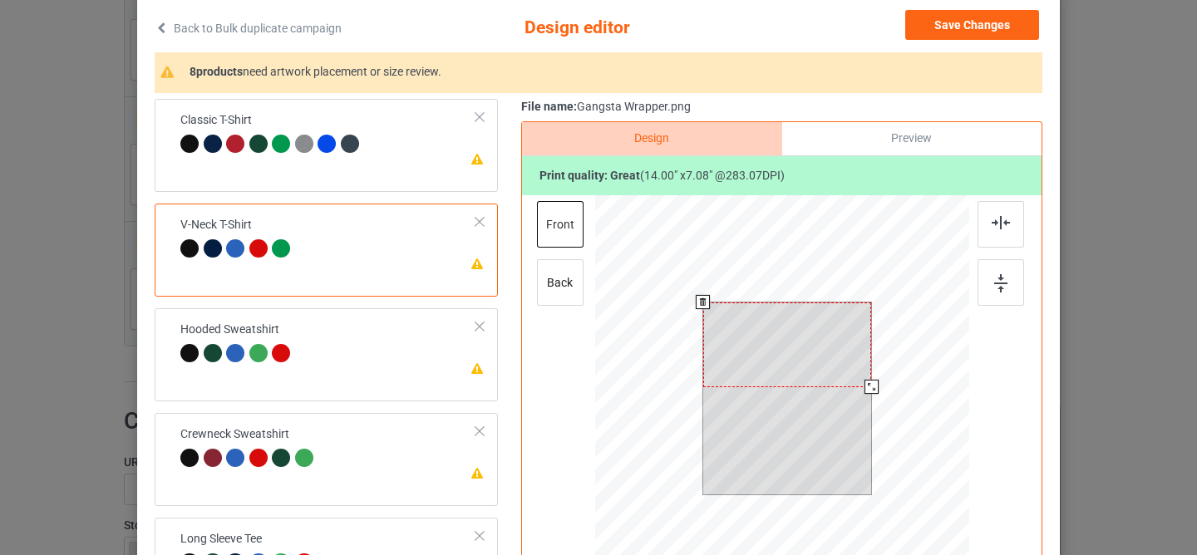
click at [728, 341] on div at bounding box center [787, 345] width 169 height 85
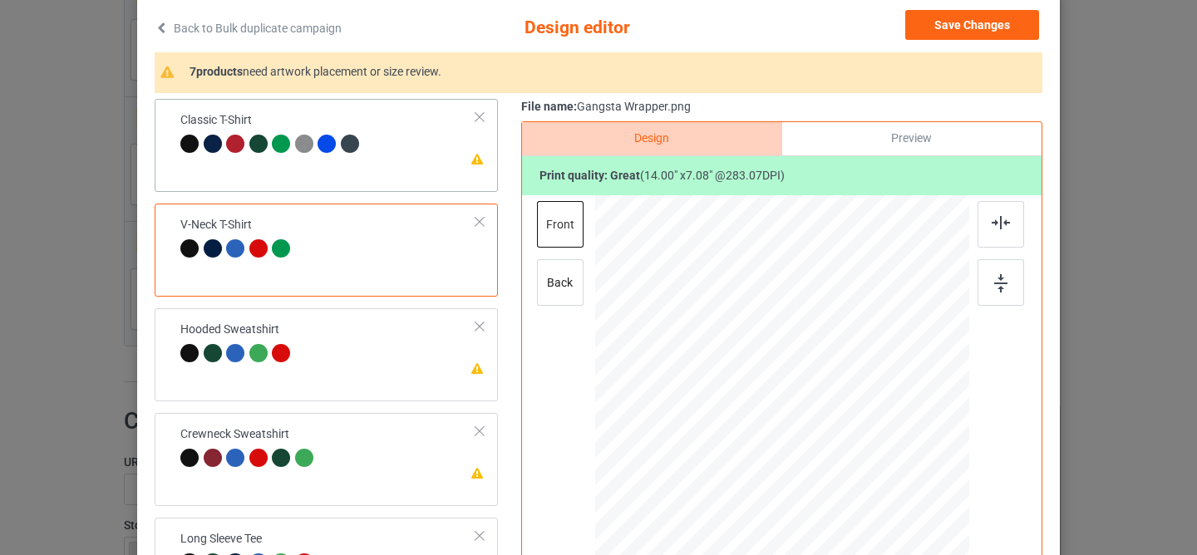
click at [381, 138] on td "Please review artwork placement Classic T-Shirt" at bounding box center [328, 134] width 314 height 57
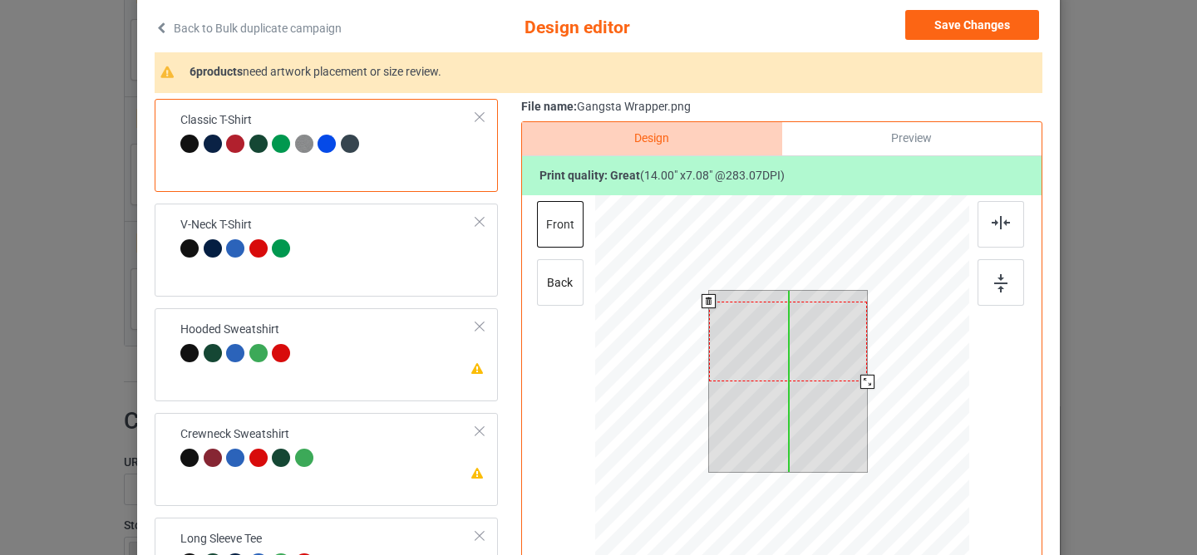
drag, startPoint x: 765, startPoint y: 329, endPoint x: 765, endPoint y: 340, distance: 10.8
click at [765, 340] on div at bounding box center [788, 342] width 159 height 80
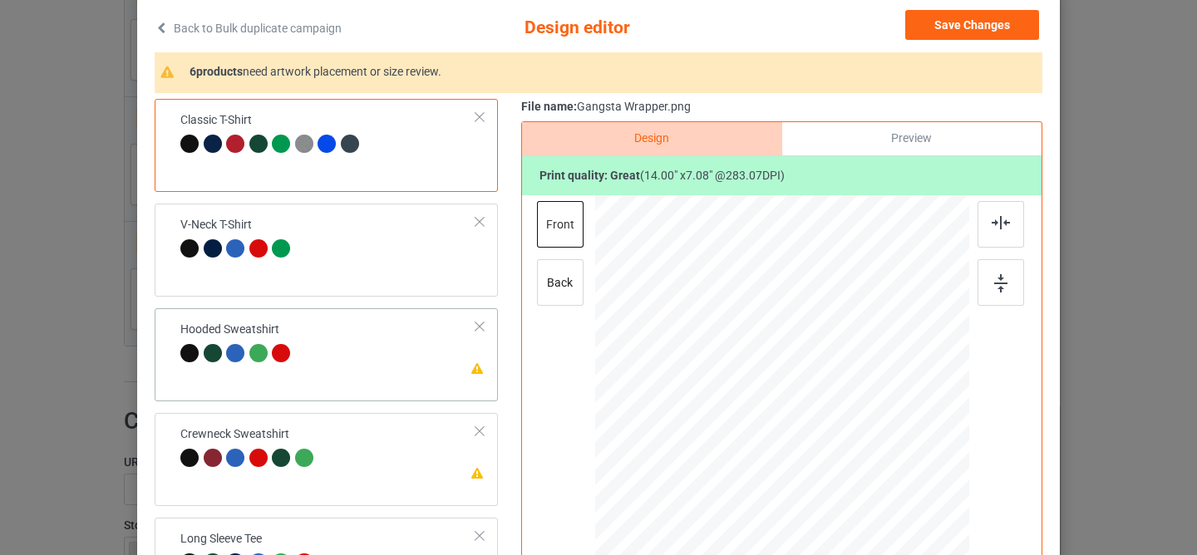
click at [419, 331] on td "Please review artwork placement Hooded Sweatshirt" at bounding box center [328, 343] width 314 height 57
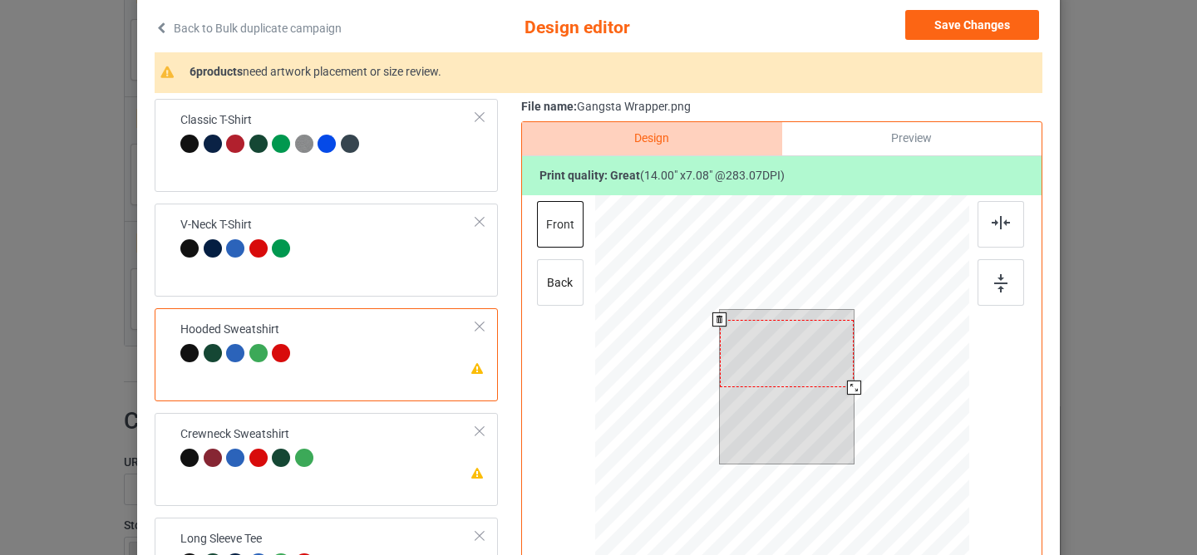
click at [775, 326] on div at bounding box center [787, 354] width 135 height 68
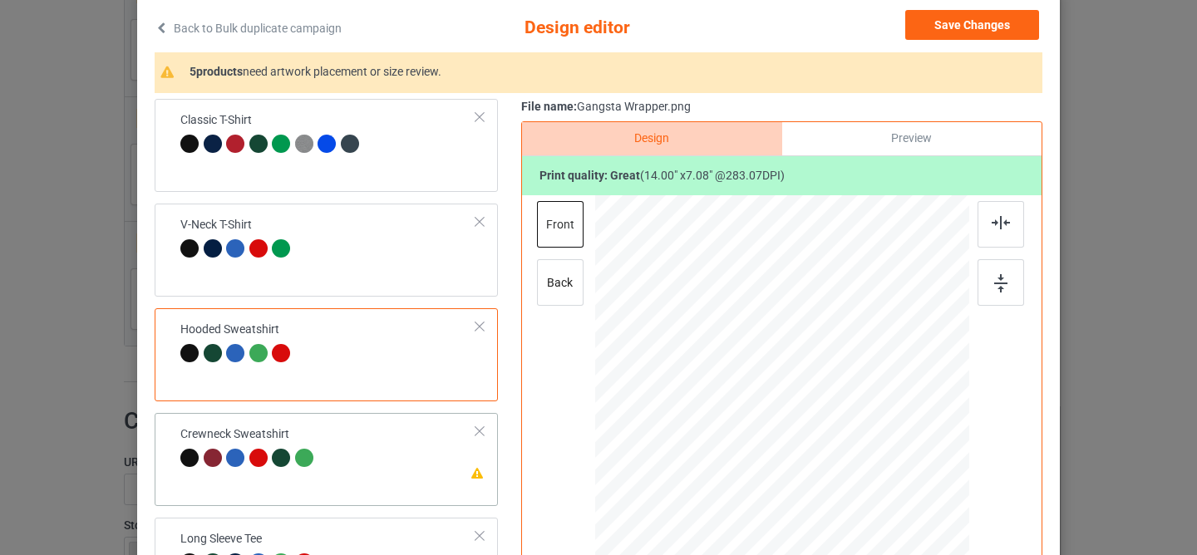
click at [401, 462] on td "Please review artwork placement Crewneck Sweatshirt" at bounding box center [328, 448] width 314 height 57
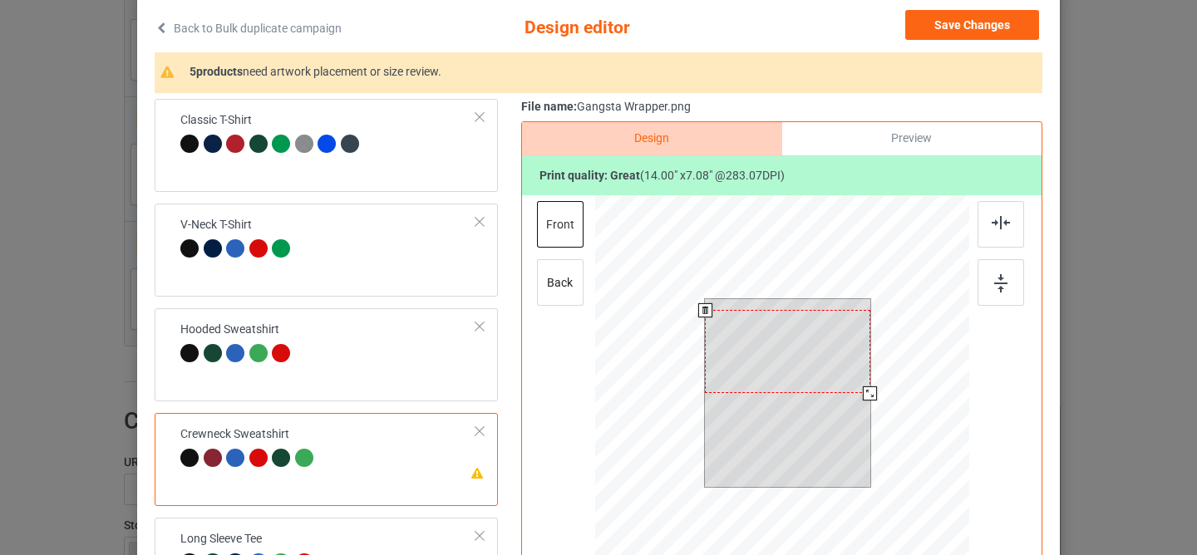
click at [789, 323] on div at bounding box center [787, 351] width 165 height 83
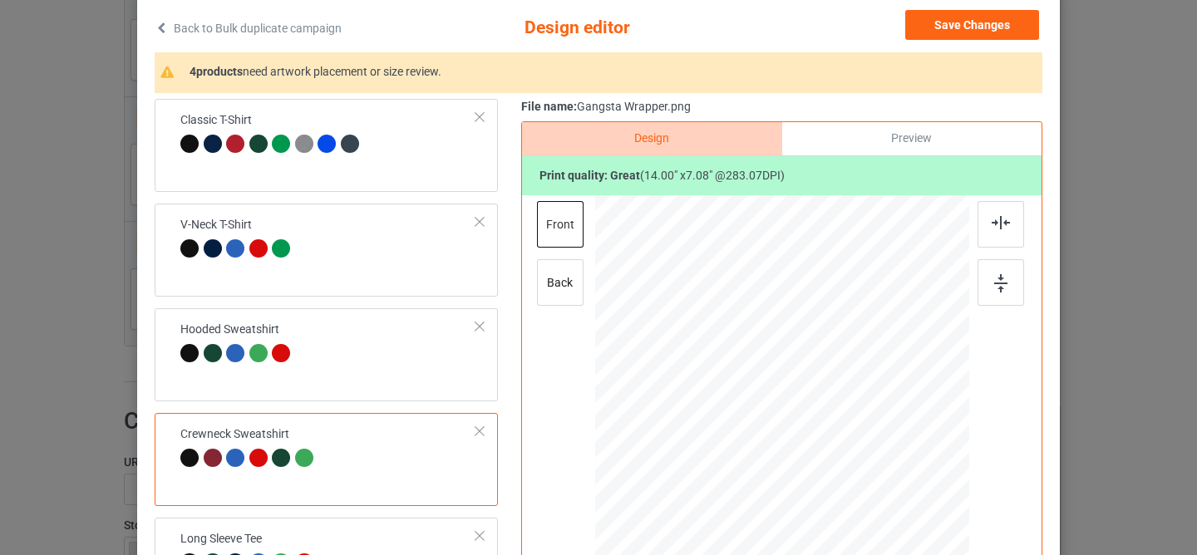
scroll to position [178, 0]
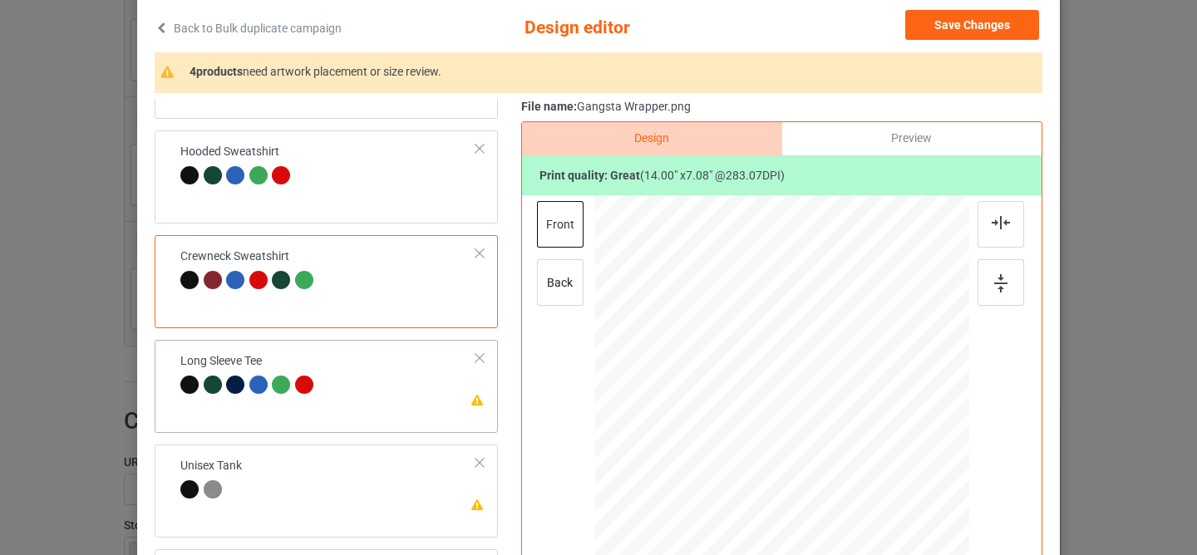
click at [352, 374] on td "Please review artwork placement Long Sleeve Tee" at bounding box center [328, 375] width 314 height 57
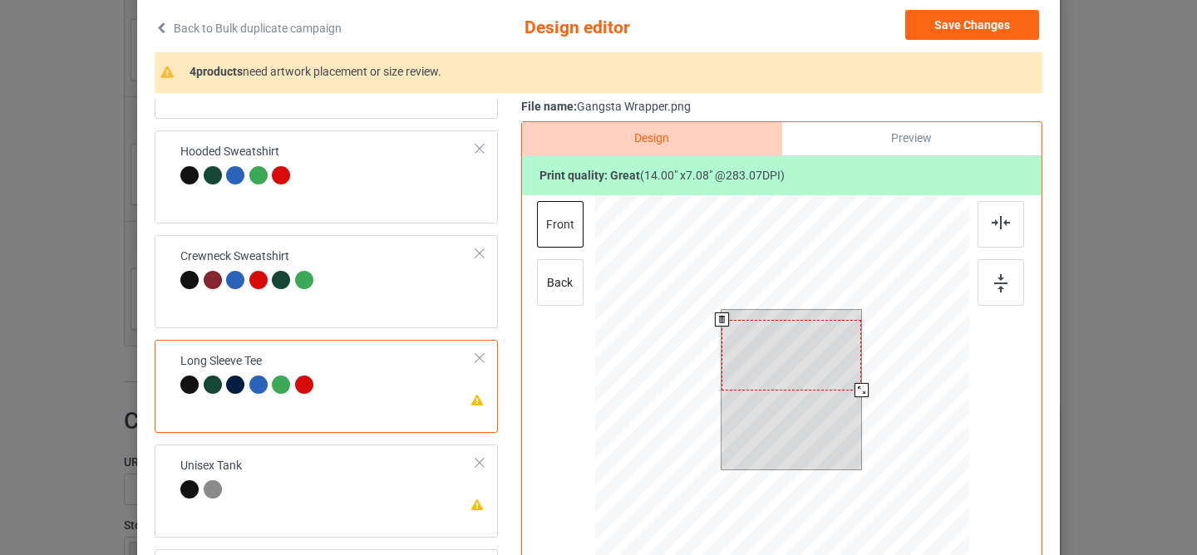
click at [760, 350] on div at bounding box center [791, 355] width 140 height 71
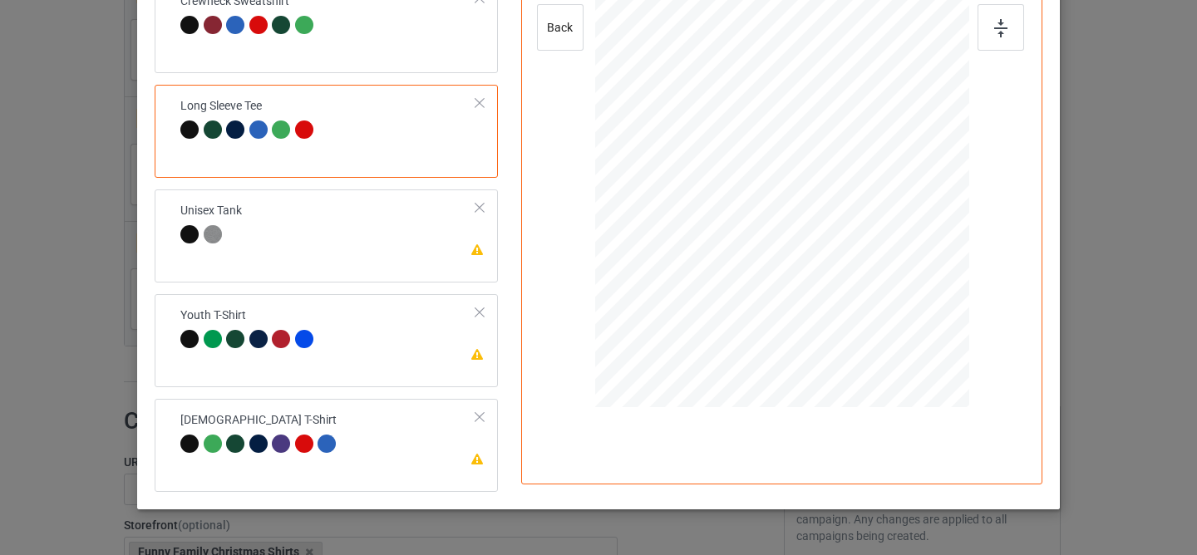
scroll to position [381, 0]
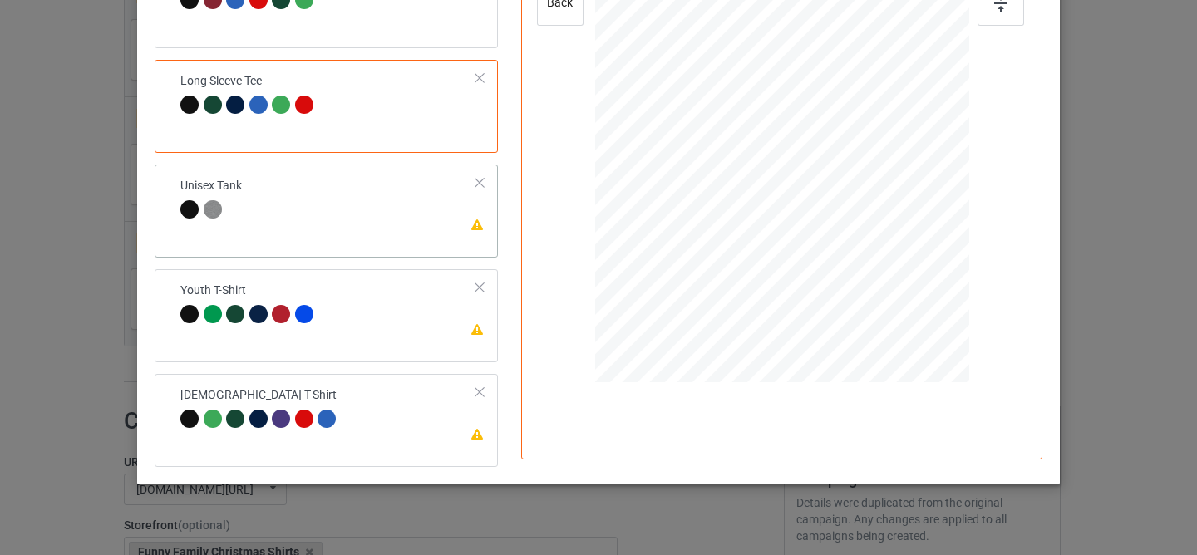
click at [392, 220] on td "Please review artwork placement Unisex Tank" at bounding box center [328, 199] width 314 height 57
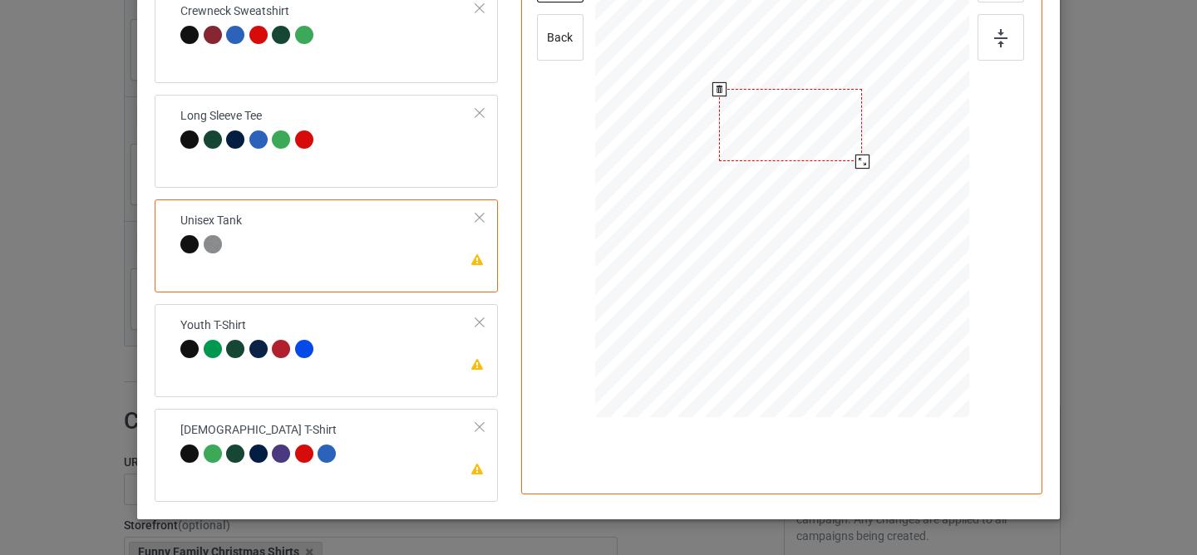
scroll to position [343, 0]
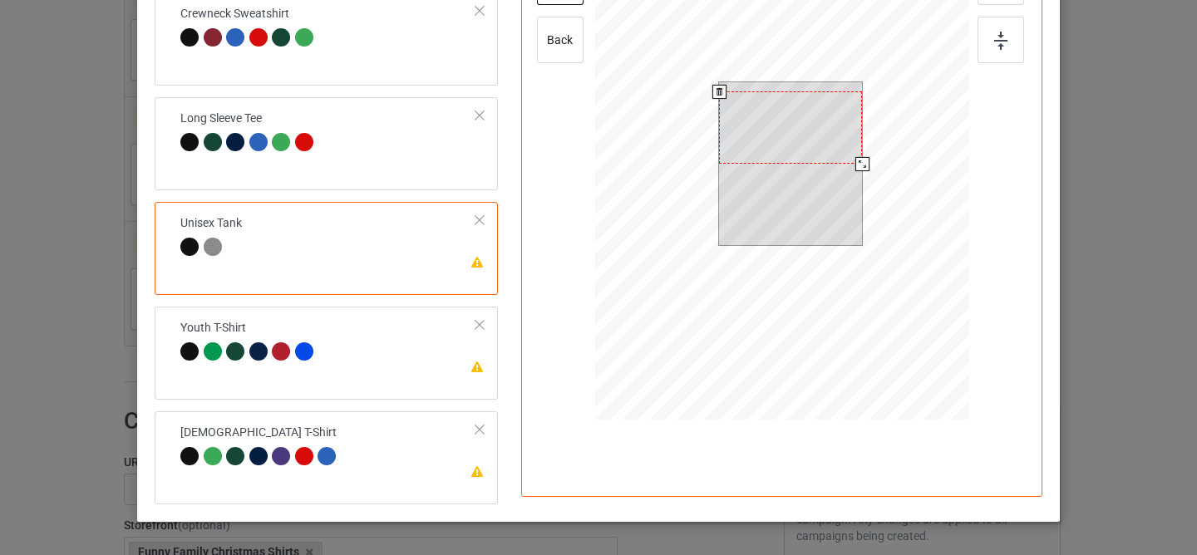
click at [767, 109] on div at bounding box center [790, 127] width 143 height 72
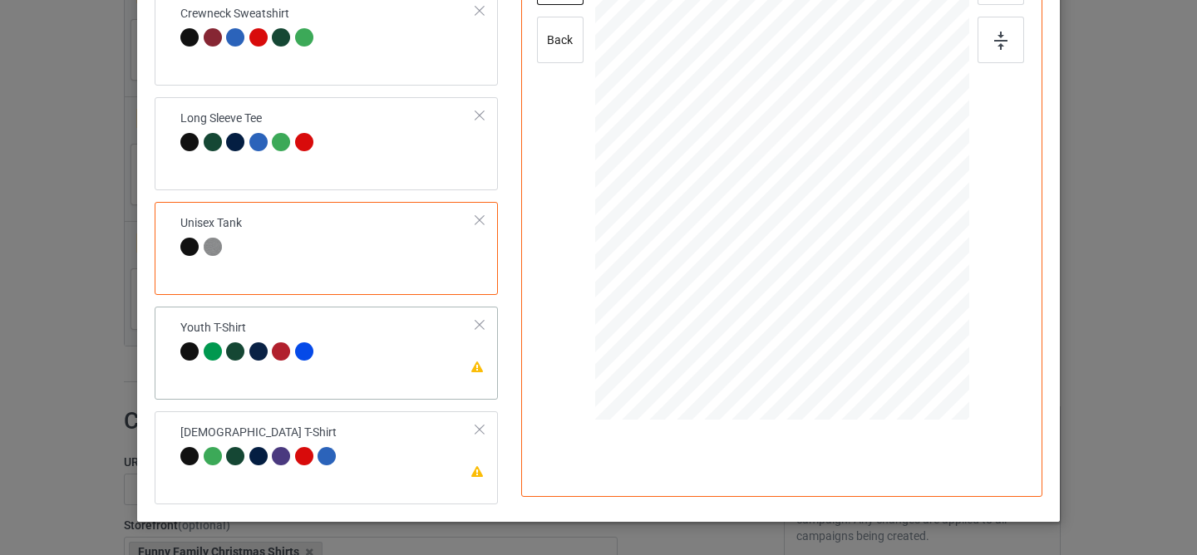
click at [357, 352] on td "Please review artwork placement Youth T-Shirt" at bounding box center [328, 341] width 314 height 57
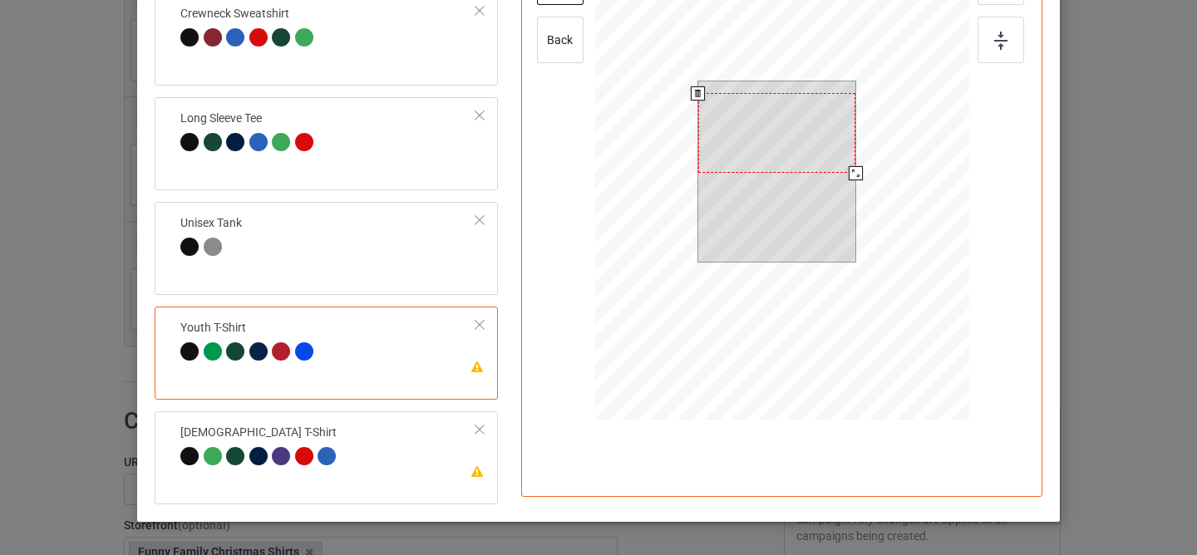
click at [788, 148] on div at bounding box center [777, 133] width 158 height 80
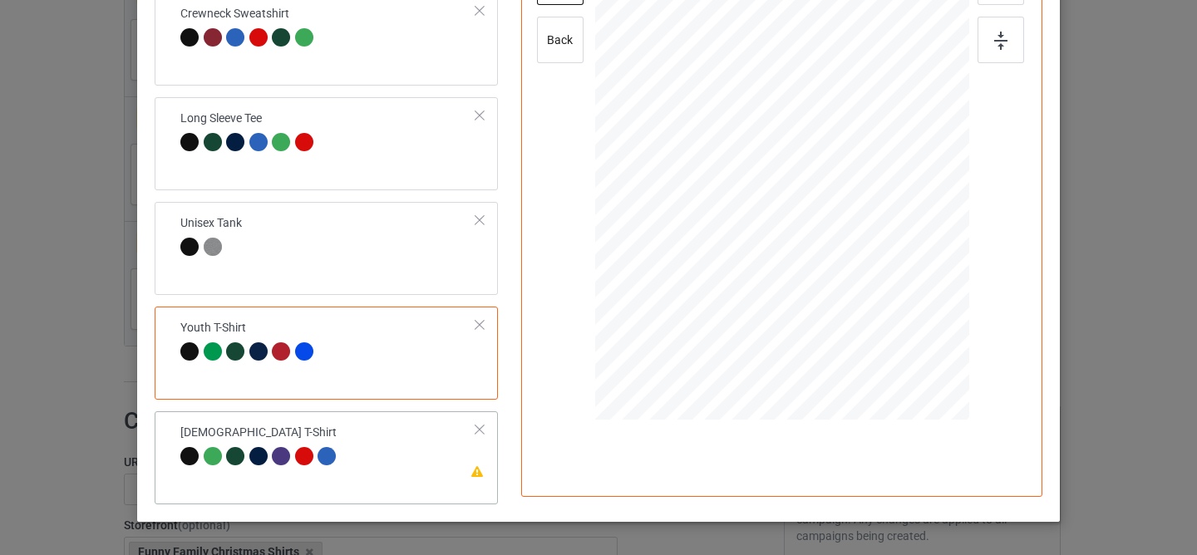
click at [401, 450] on td "Please review artwork placement [DEMOGRAPHIC_DATA] T-Shirt" at bounding box center [328, 446] width 314 height 57
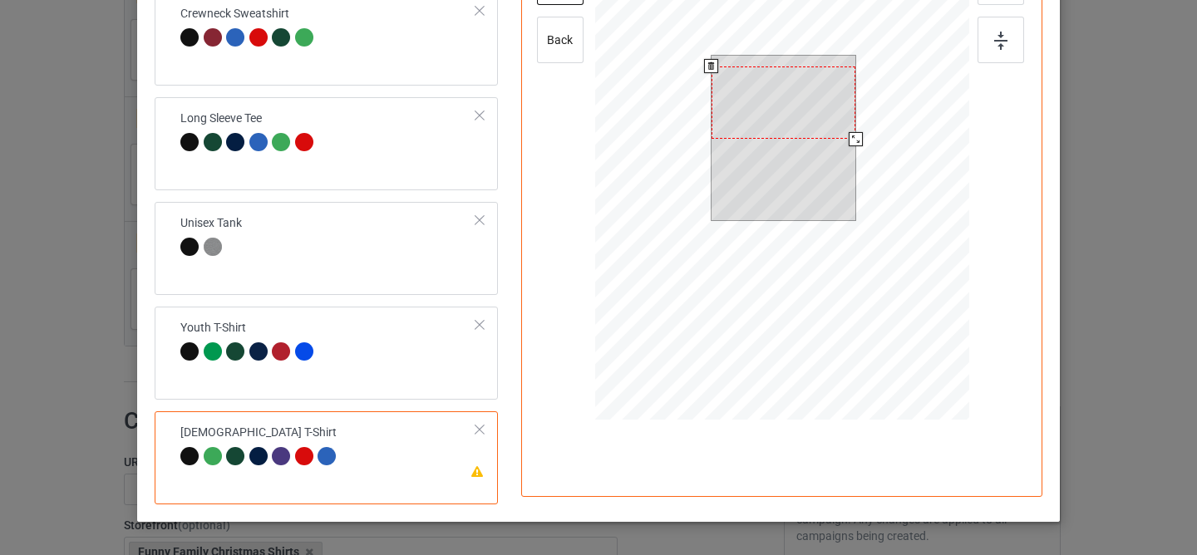
click at [769, 117] on div at bounding box center [783, 102] width 144 height 73
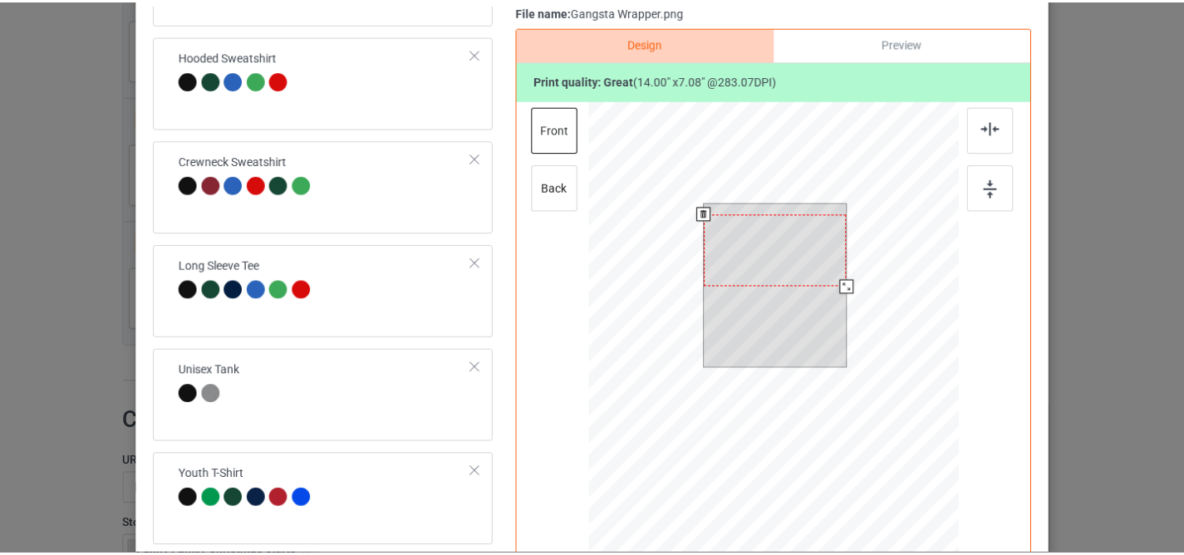
scroll to position [69, 0]
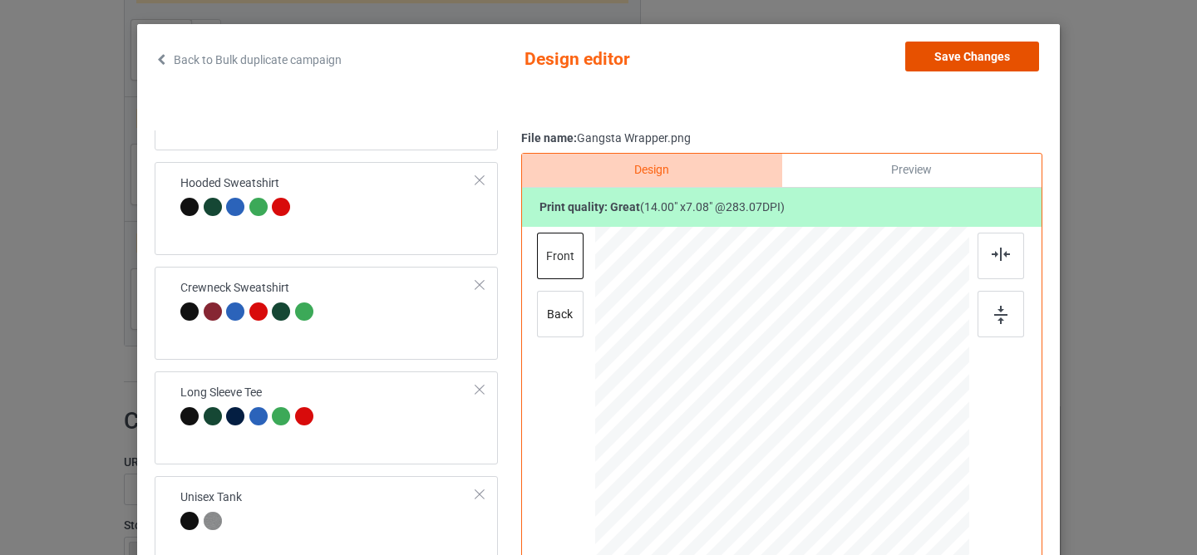
click at [940, 69] on button "Save Changes" at bounding box center [972, 57] width 134 height 30
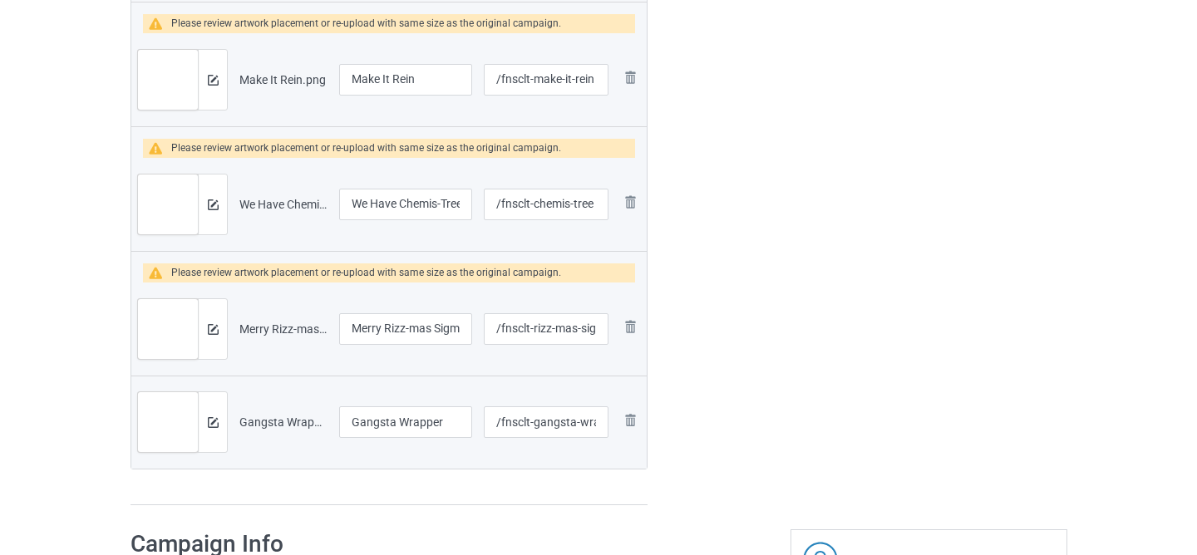
scroll to position [2999, 0]
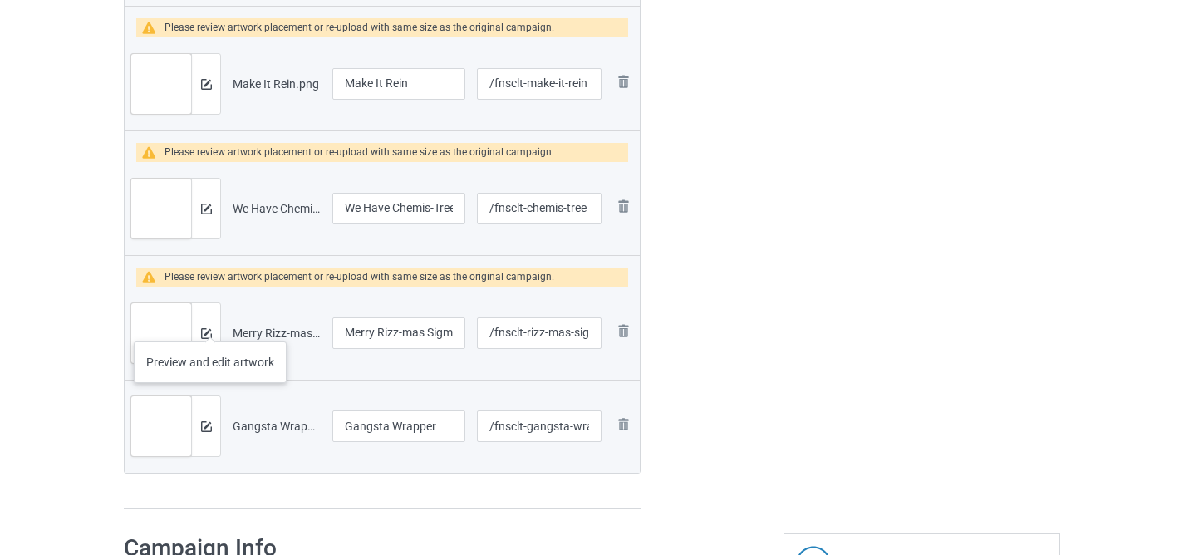
click at [210, 325] on div at bounding box center [205, 333] width 29 height 60
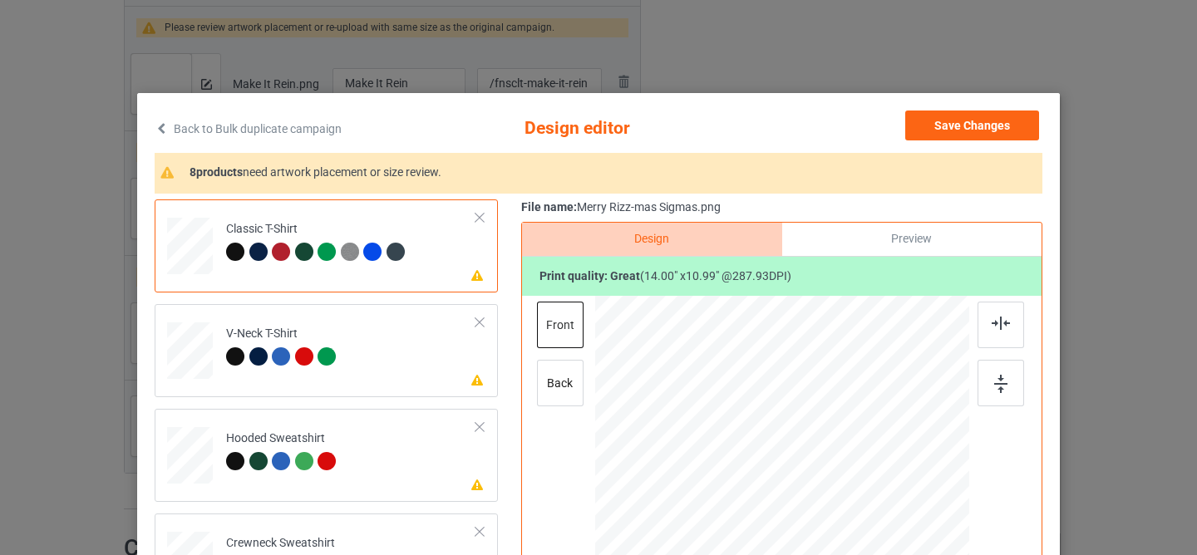
click at [796, 431] on div at bounding box center [788, 453] width 159 height 125
click at [368, 352] on td "Please review artwork placement V-Neck T-Shirt" at bounding box center [351, 347] width 268 height 73
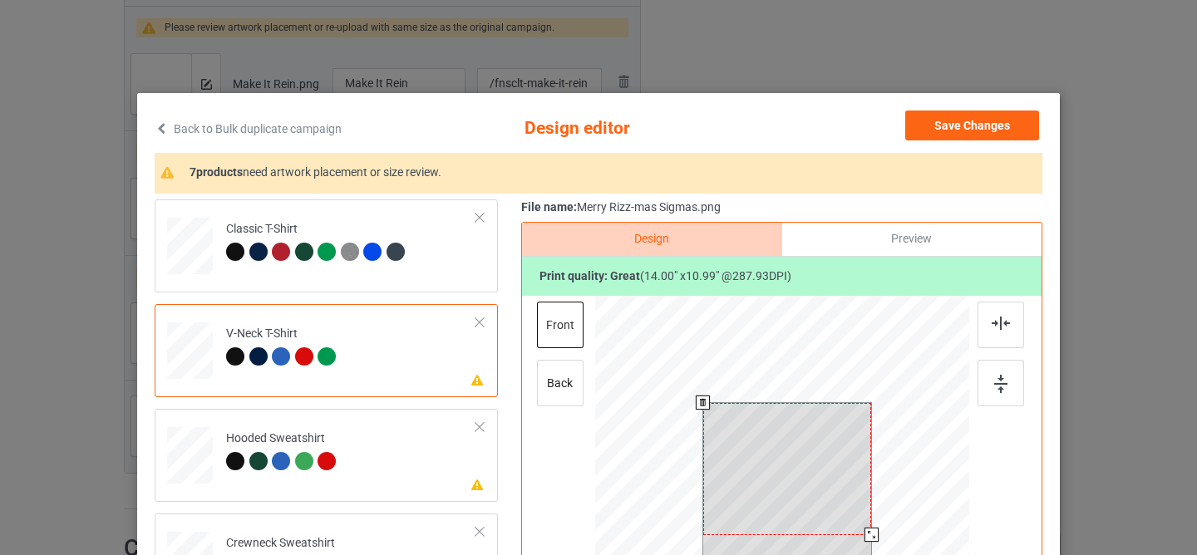
click at [765, 426] on div at bounding box center [787, 469] width 169 height 132
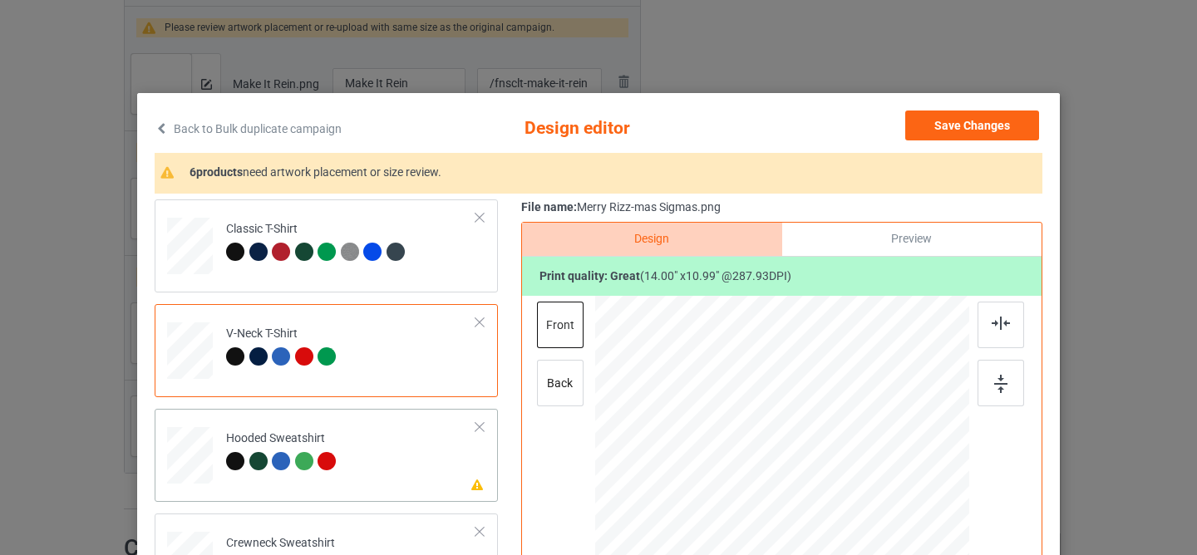
click at [349, 460] on td "Please review artwork placement Hooded Sweatshirt" at bounding box center [351, 452] width 268 height 73
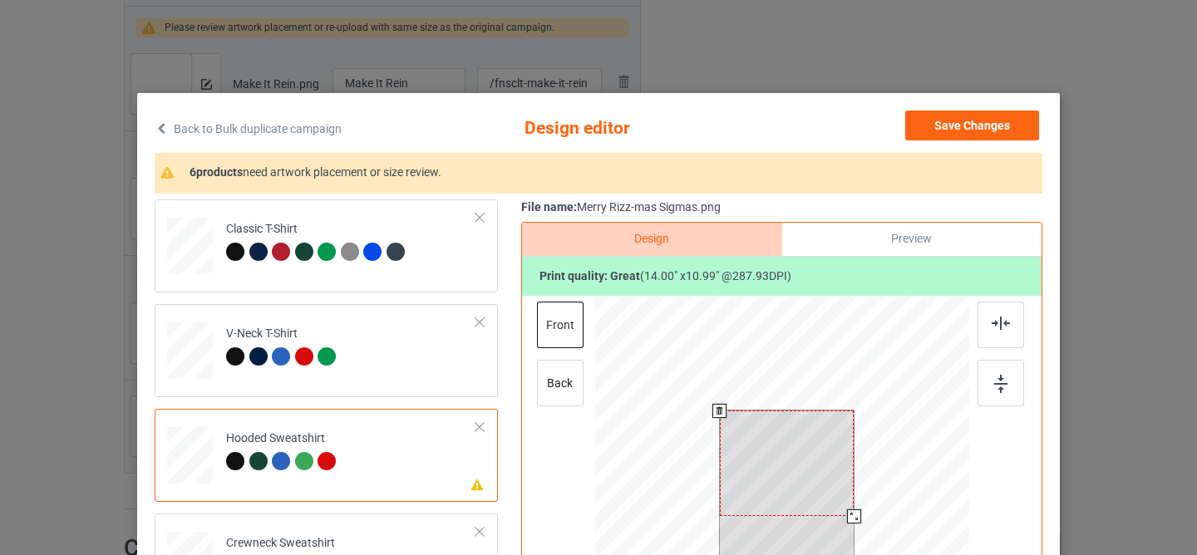
click at [739, 464] on div at bounding box center [787, 464] width 135 height 106
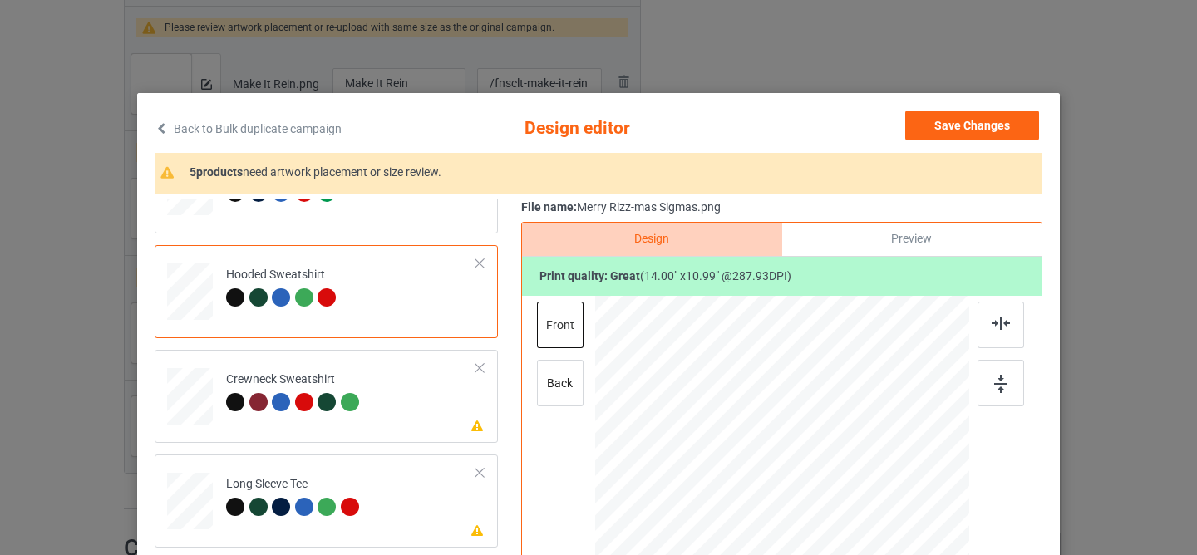
scroll to position [178, 0]
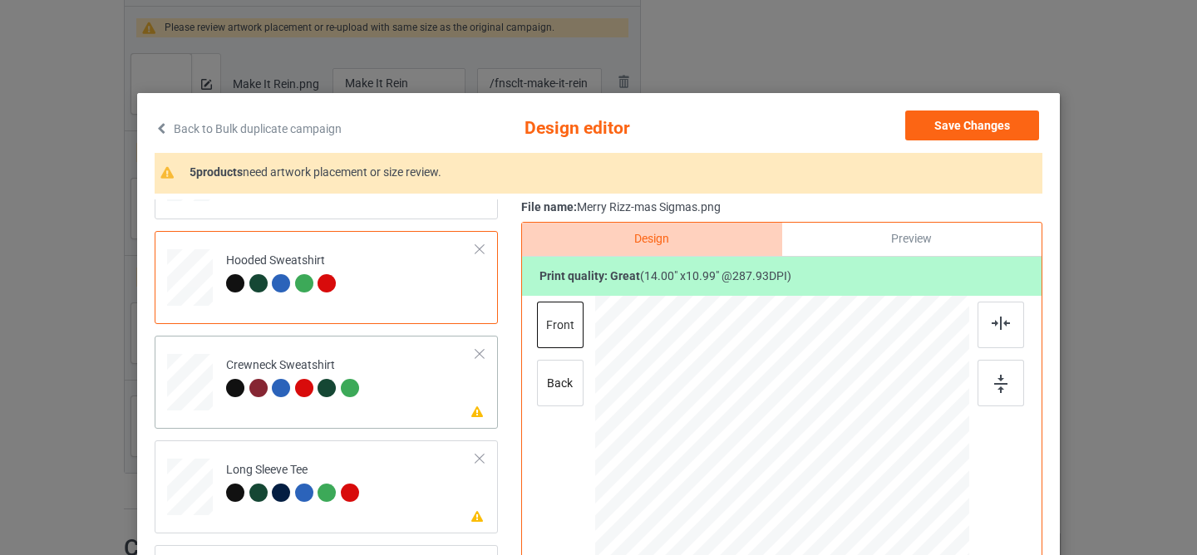
click at [396, 398] on td "Please review artwork placement Crewneck Sweatshirt" at bounding box center [351, 378] width 268 height 73
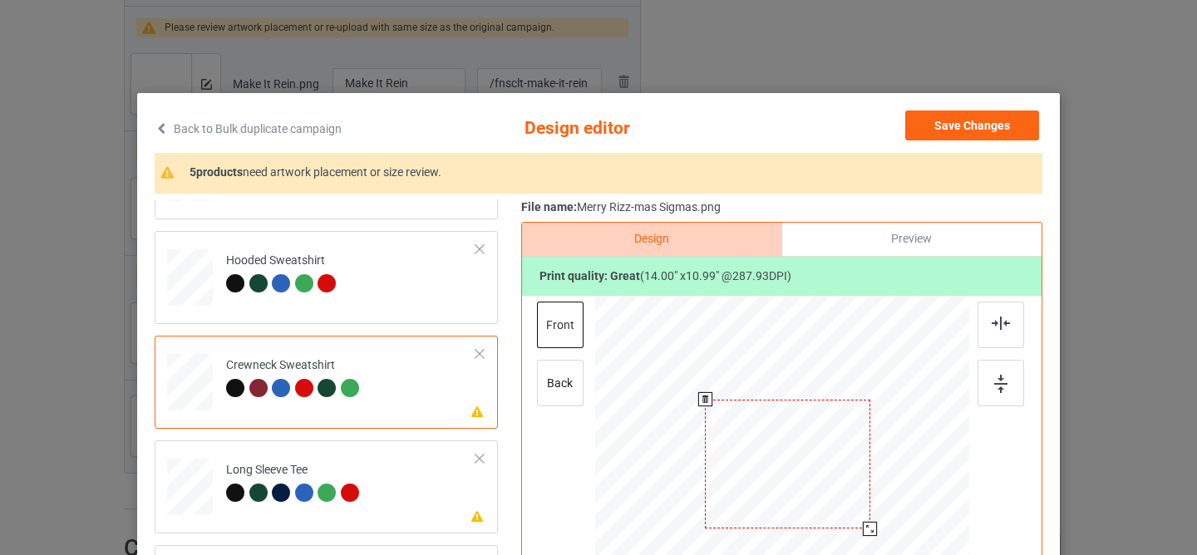
click at [757, 459] on div at bounding box center [787, 465] width 165 height 130
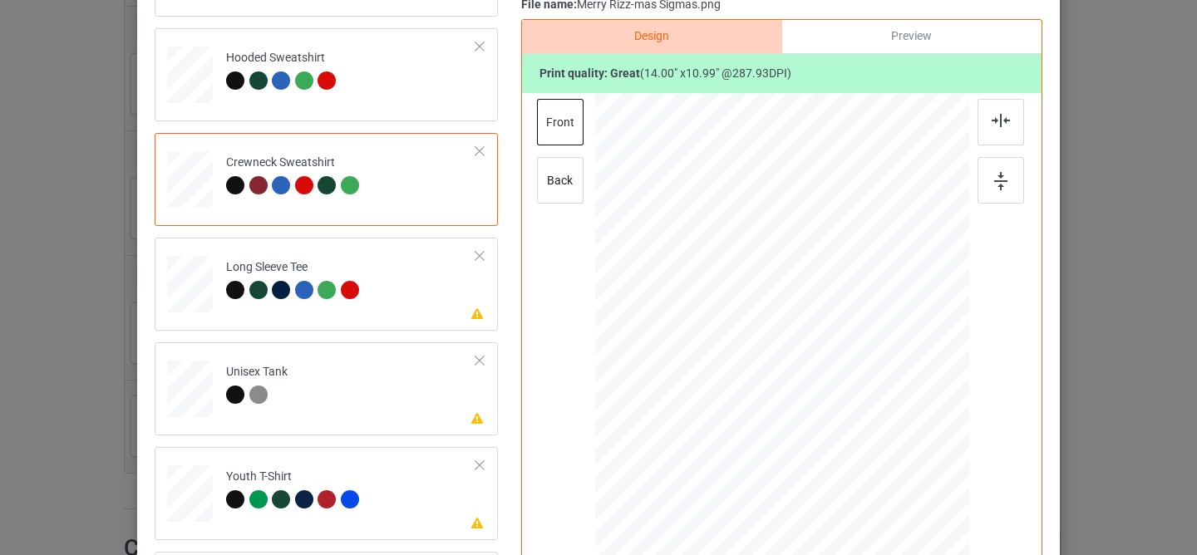
scroll to position [225, 0]
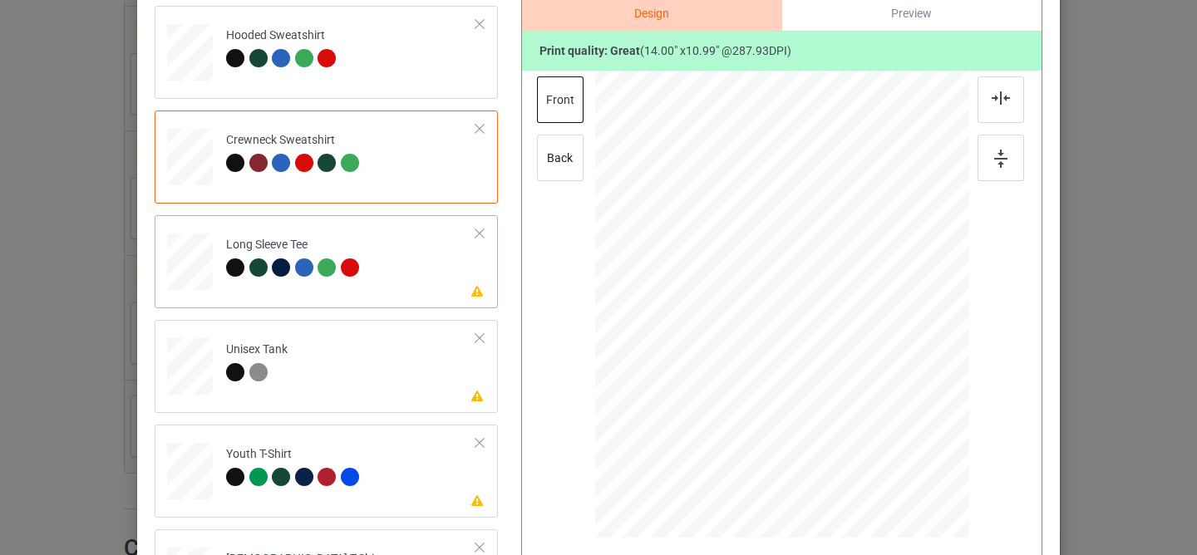
click at [406, 275] on td "Please review artwork placement Long Sleeve Tee" at bounding box center [351, 258] width 268 height 73
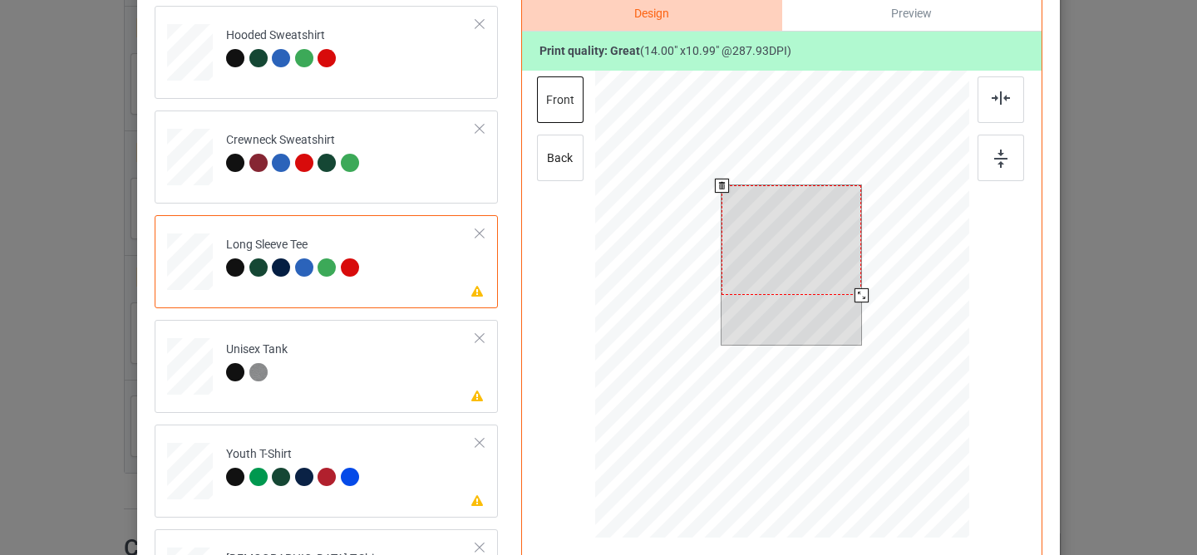
click at [744, 250] on div at bounding box center [791, 240] width 140 height 110
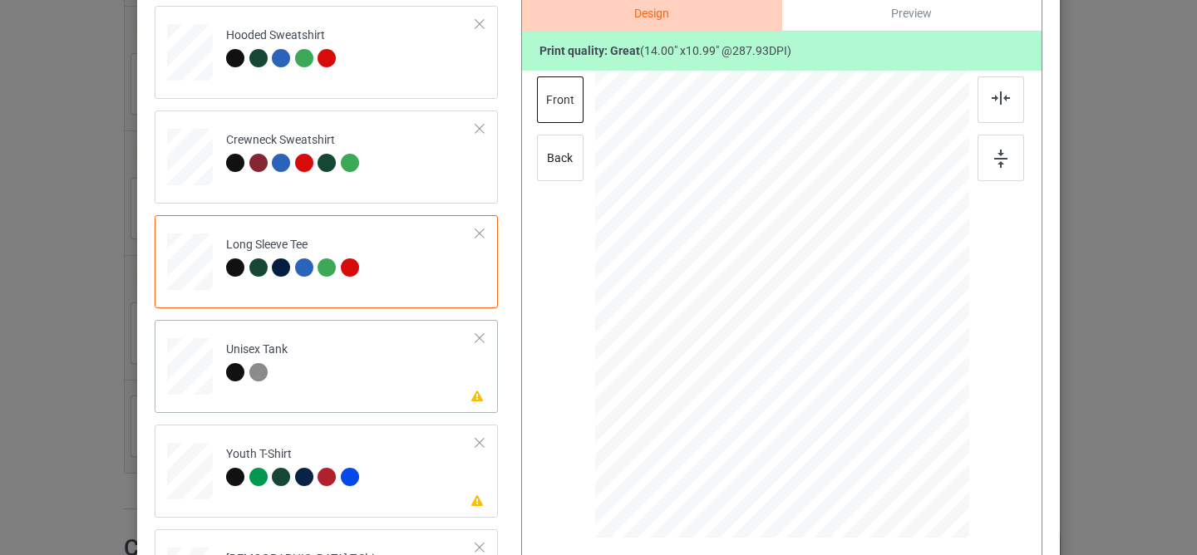
click at [372, 386] on td "Please review artwork placement Unisex Tank" at bounding box center [351, 363] width 268 height 73
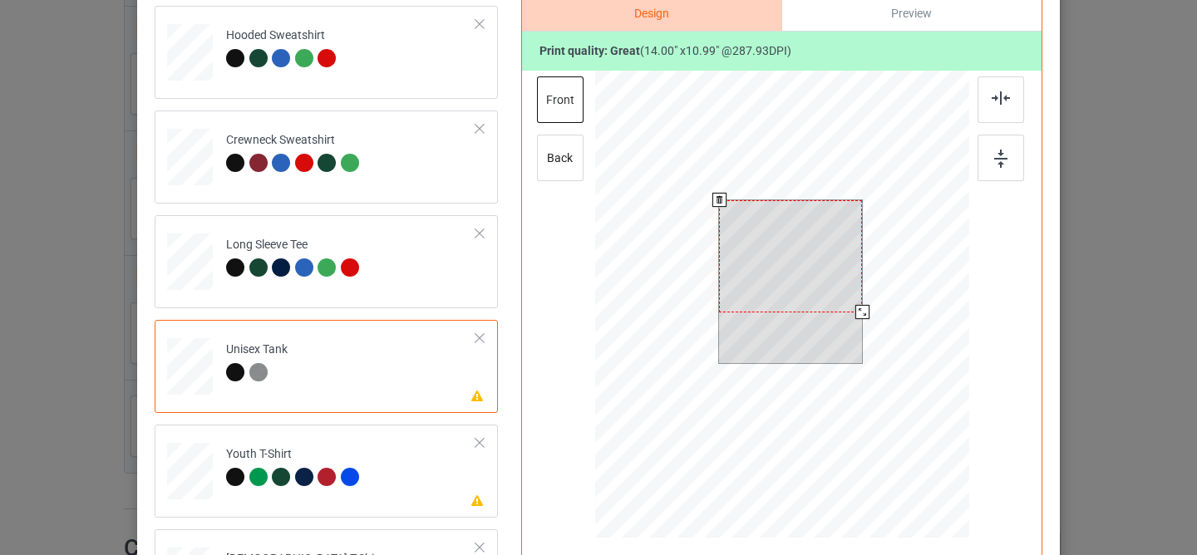
click at [774, 268] on div at bounding box center [790, 256] width 143 height 112
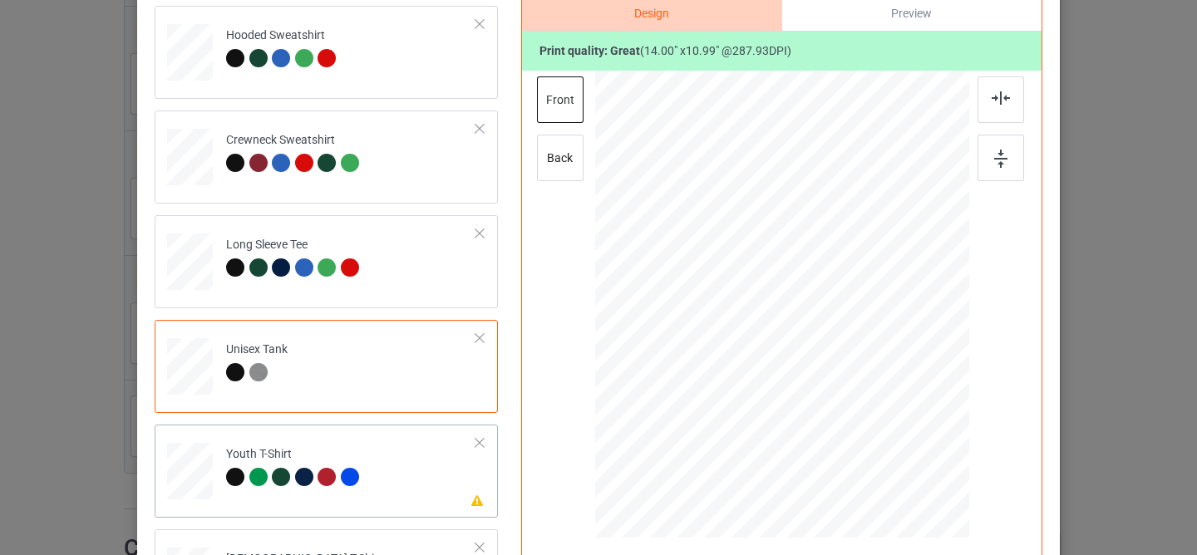
click at [348, 474] on div at bounding box center [350, 477] width 18 height 18
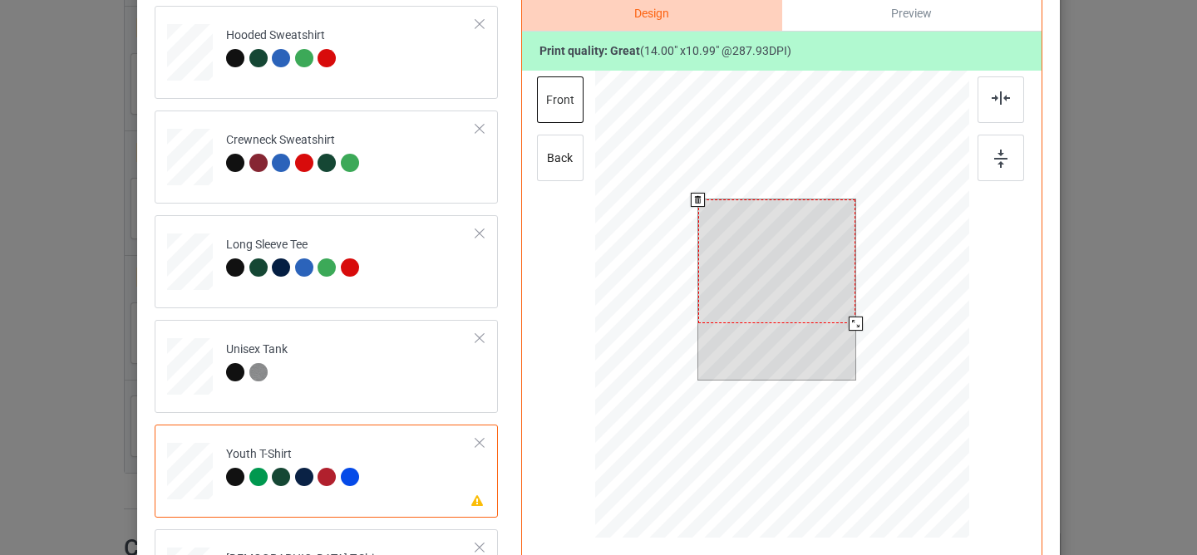
click at [755, 257] on div at bounding box center [777, 261] width 158 height 124
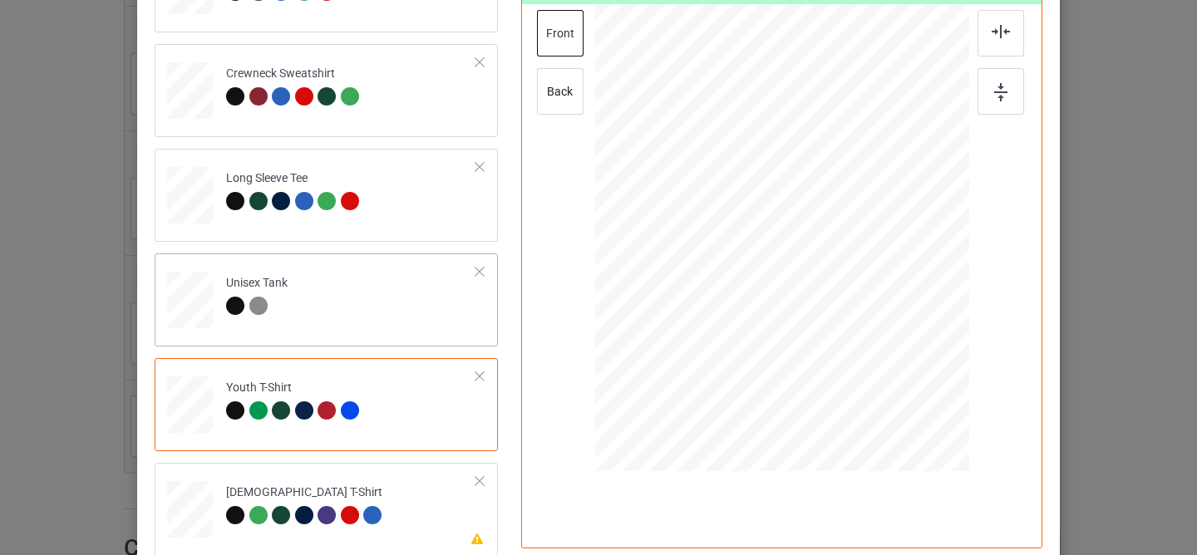
scroll to position [403, 0]
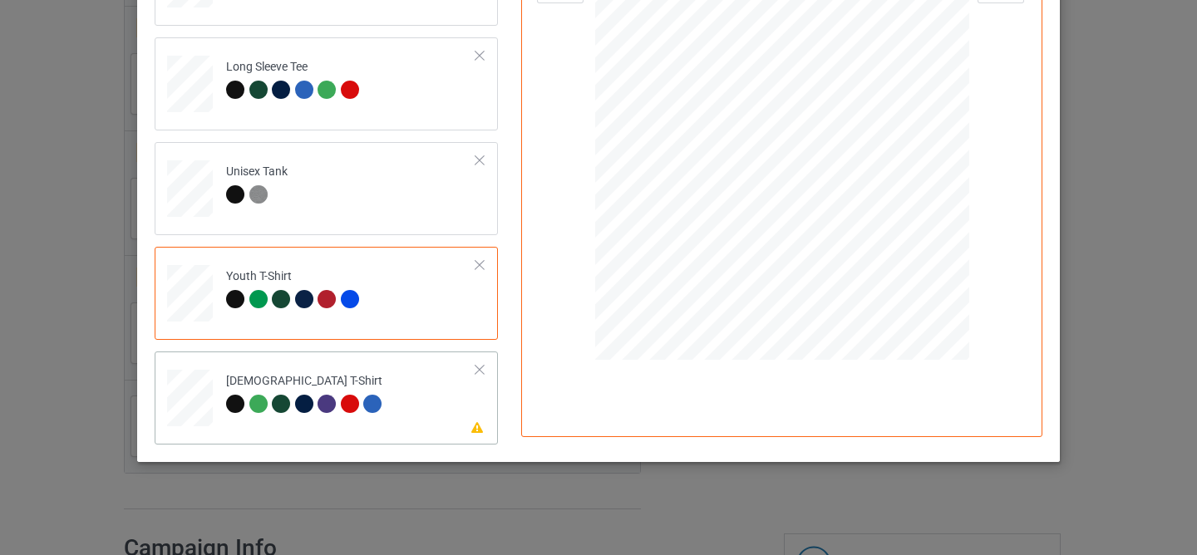
click at [391, 386] on td "Please review artwork placement [DEMOGRAPHIC_DATA] T-Shirt" at bounding box center [351, 394] width 268 height 73
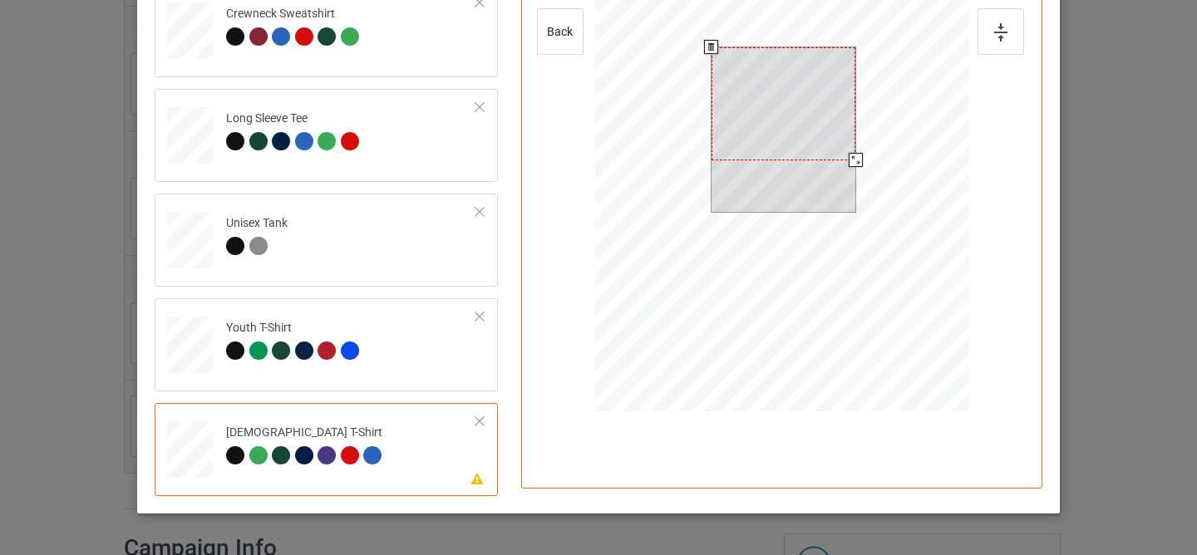
click at [783, 121] on div at bounding box center [783, 103] width 144 height 113
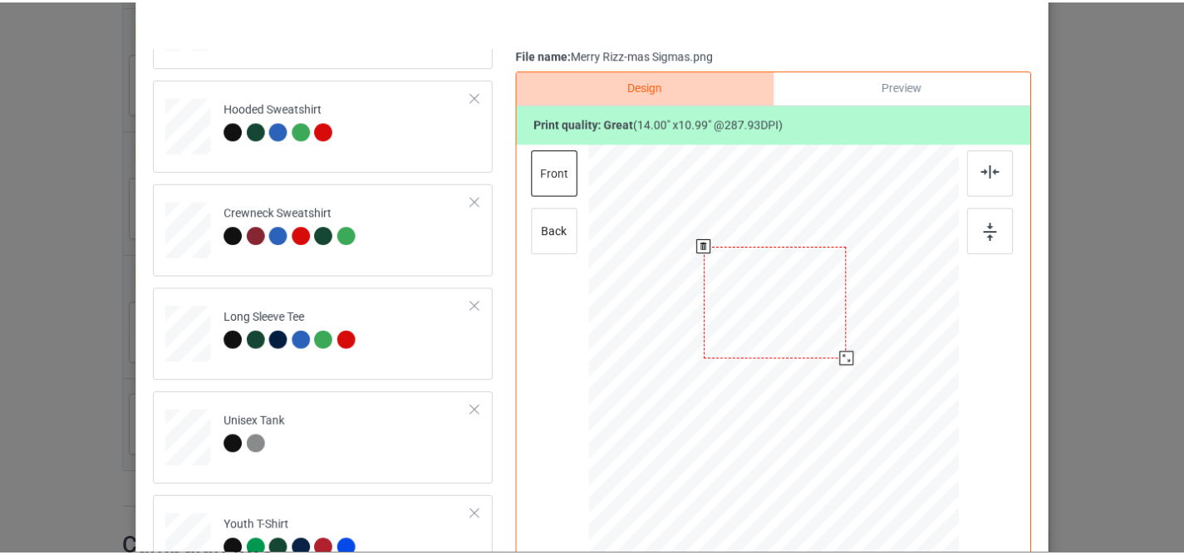
scroll to position [73, 0]
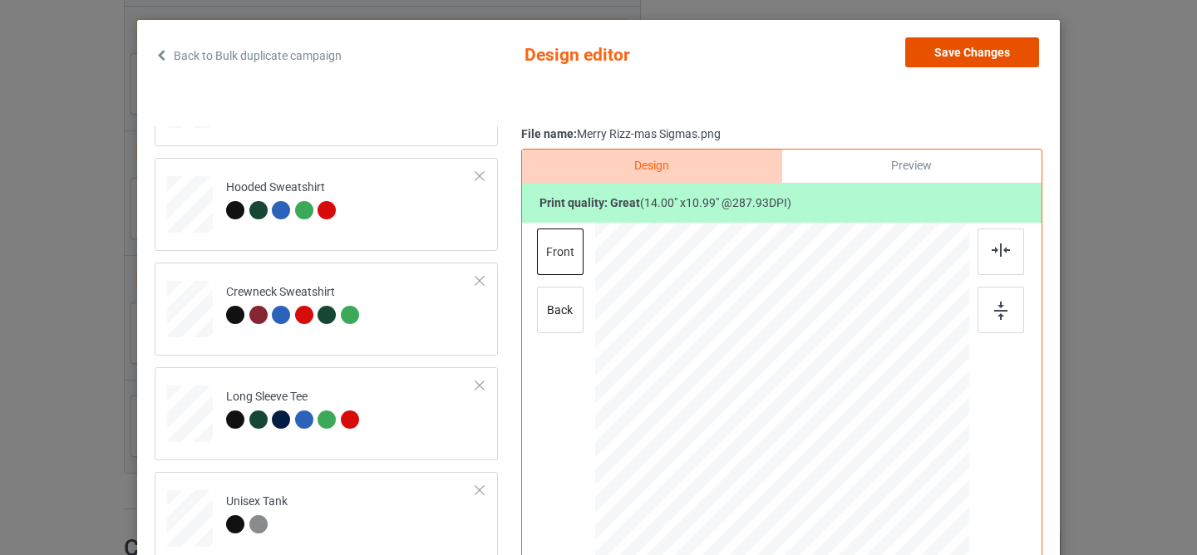
click at [931, 61] on button "Save Changes" at bounding box center [972, 52] width 134 height 30
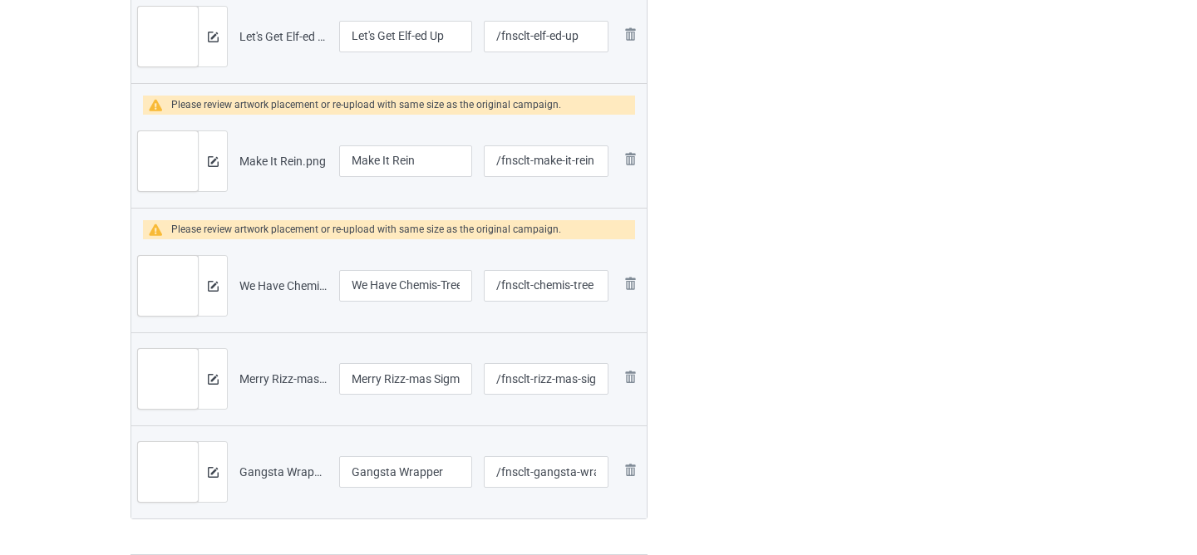
scroll to position [2765, 0]
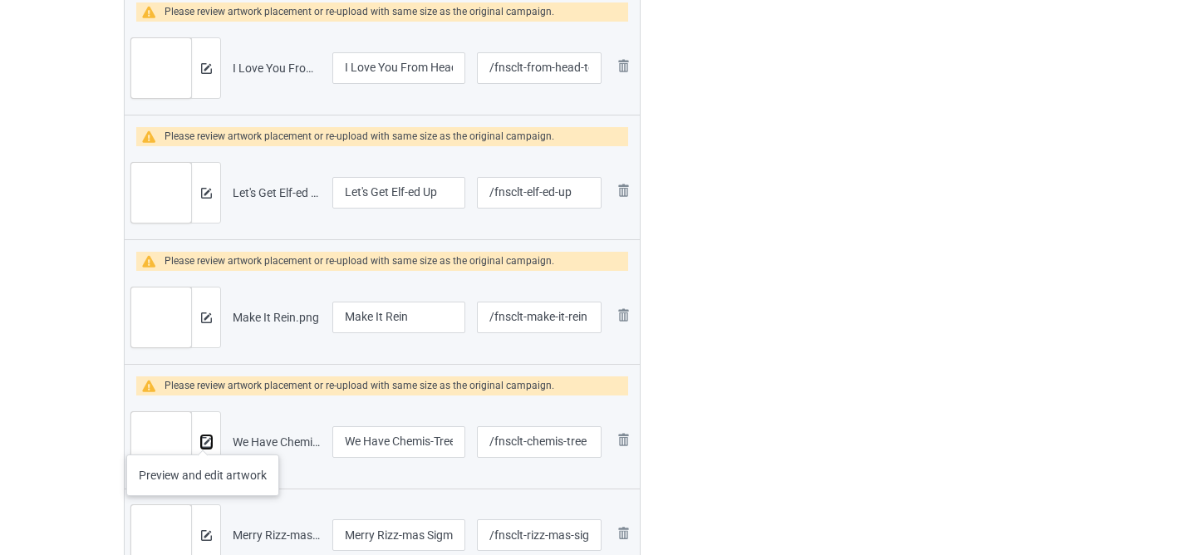
click at [203, 438] on img at bounding box center [206, 442] width 11 height 11
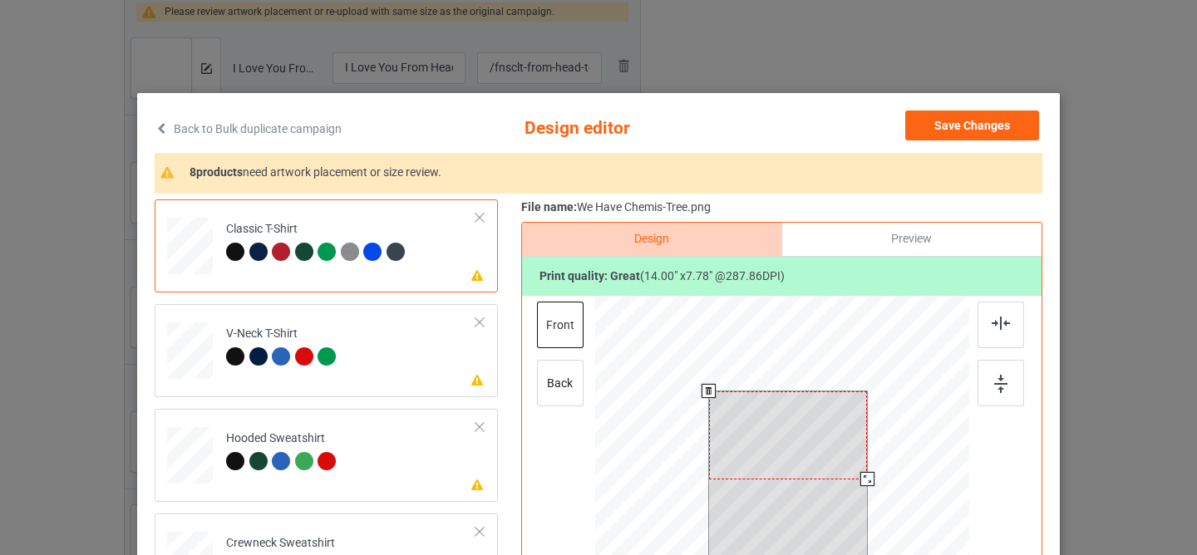
click at [759, 441] on div at bounding box center [788, 435] width 159 height 88
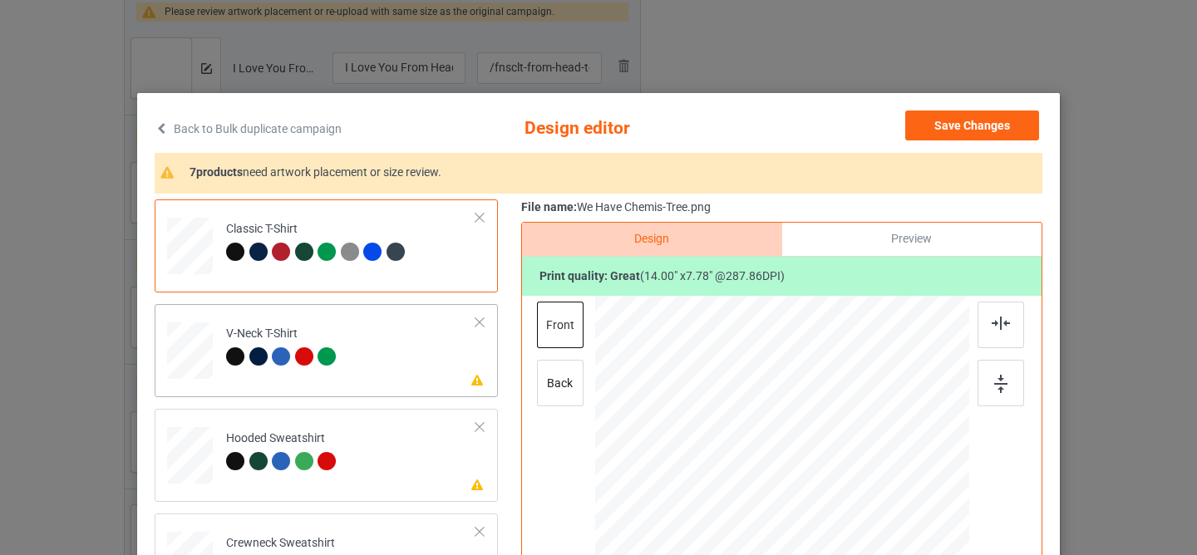
click at [391, 357] on td "Please review artwork placement V-Neck T-Shirt" at bounding box center [351, 347] width 268 height 73
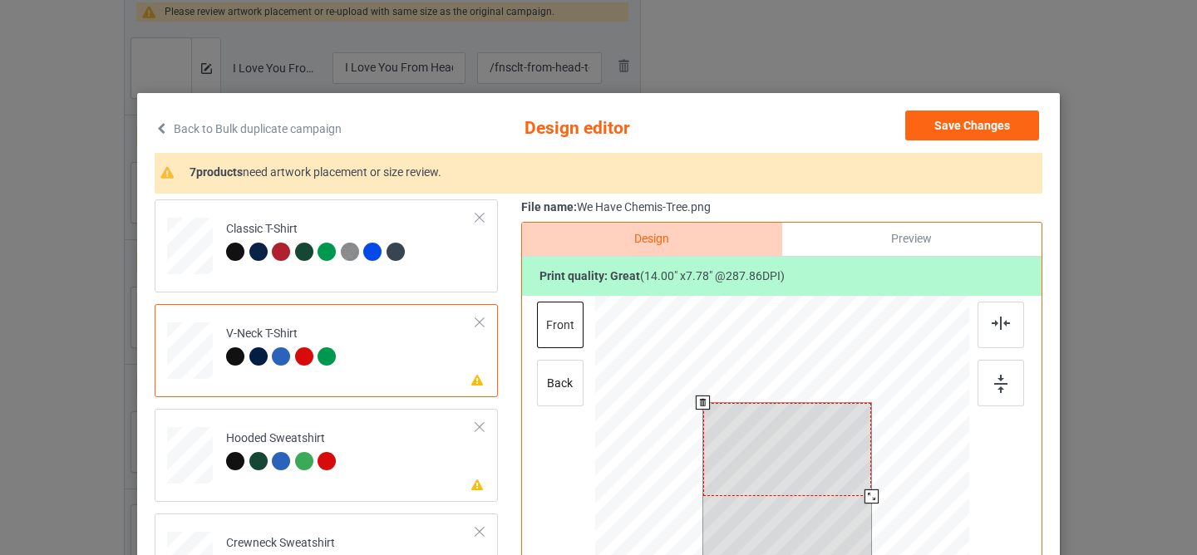
click at [741, 429] on div at bounding box center [787, 450] width 169 height 94
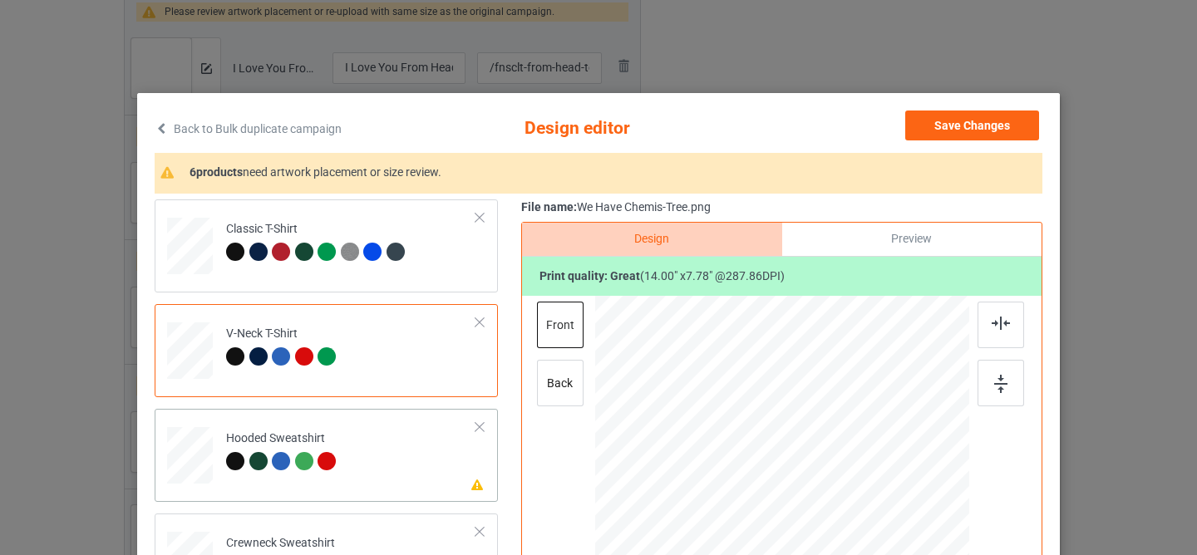
click at [382, 448] on td "Please review artwork placement Hooded Sweatshirt" at bounding box center [351, 452] width 268 height 73
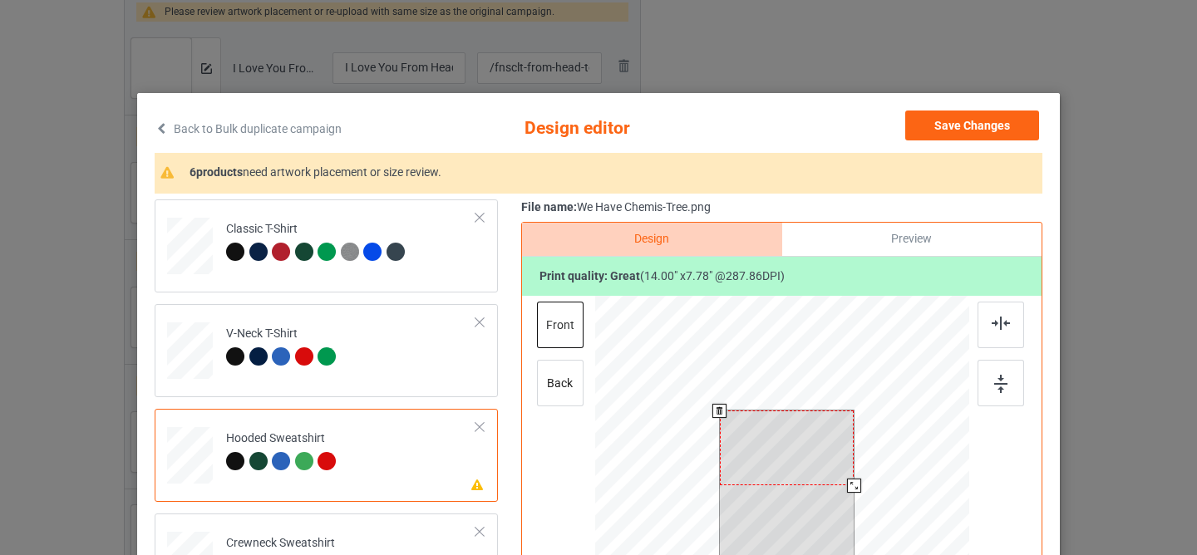
click at [755, 465] on div at bounding box center [787, 448] width 135 height 75
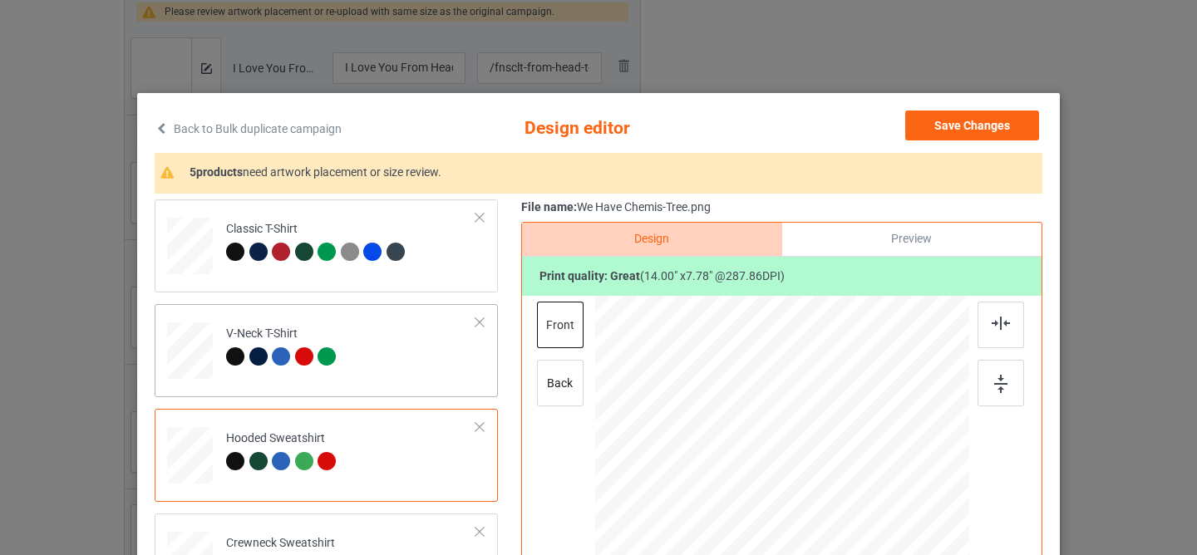
scroll to position [178, 0]
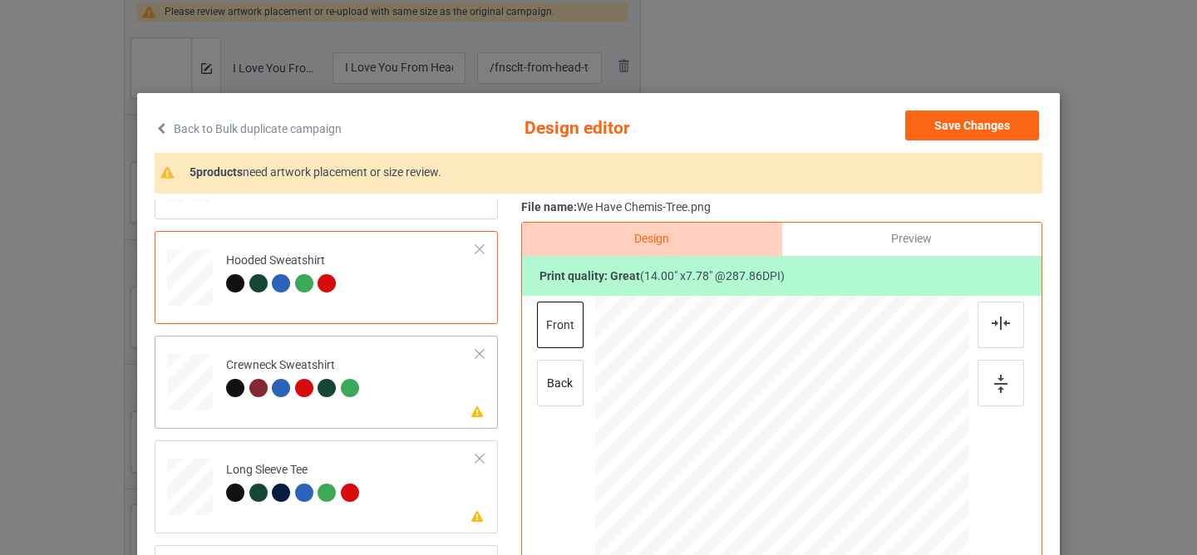
click at [393, 386] on td "Please review artwork placement Crewneck Sweatshirt" at bounding box center [351, 378] width 268 height 73
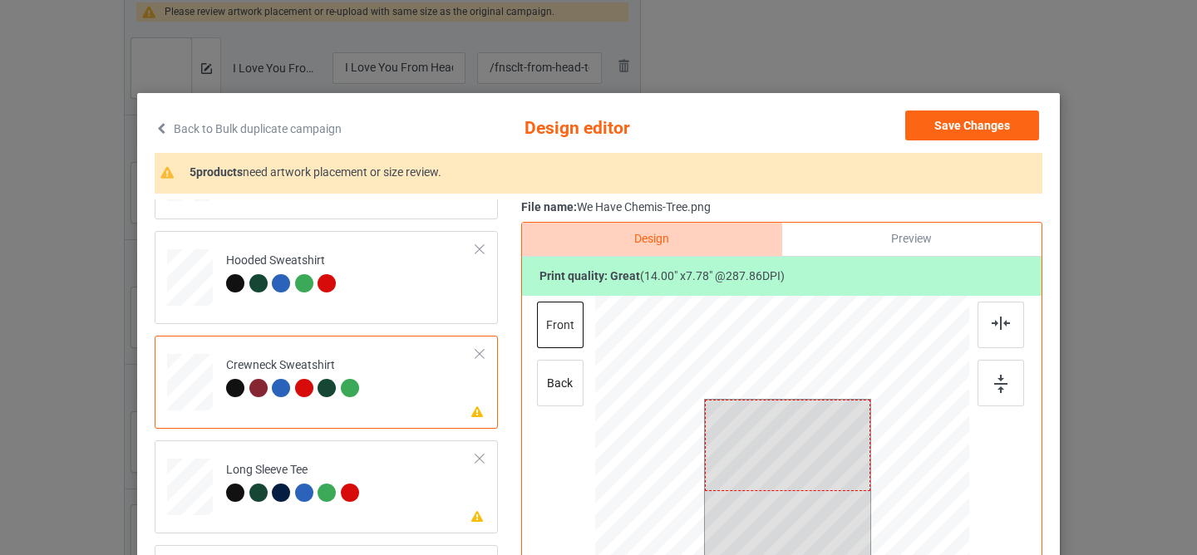
click at [755, 455] on div at bounding box center [787, 445] width 165 height 91
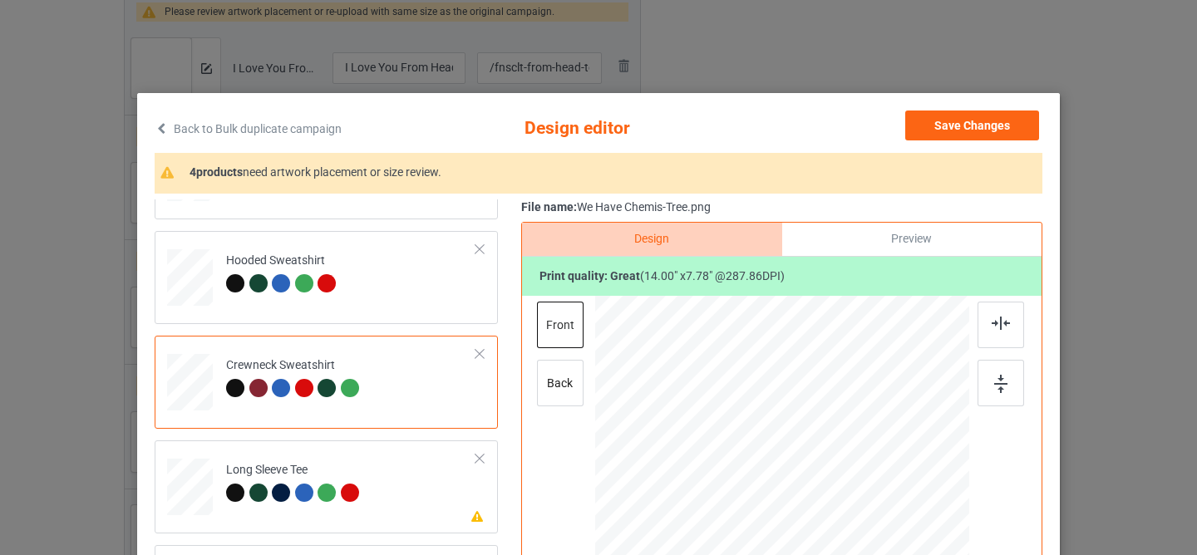
scroll to position [223, 0]
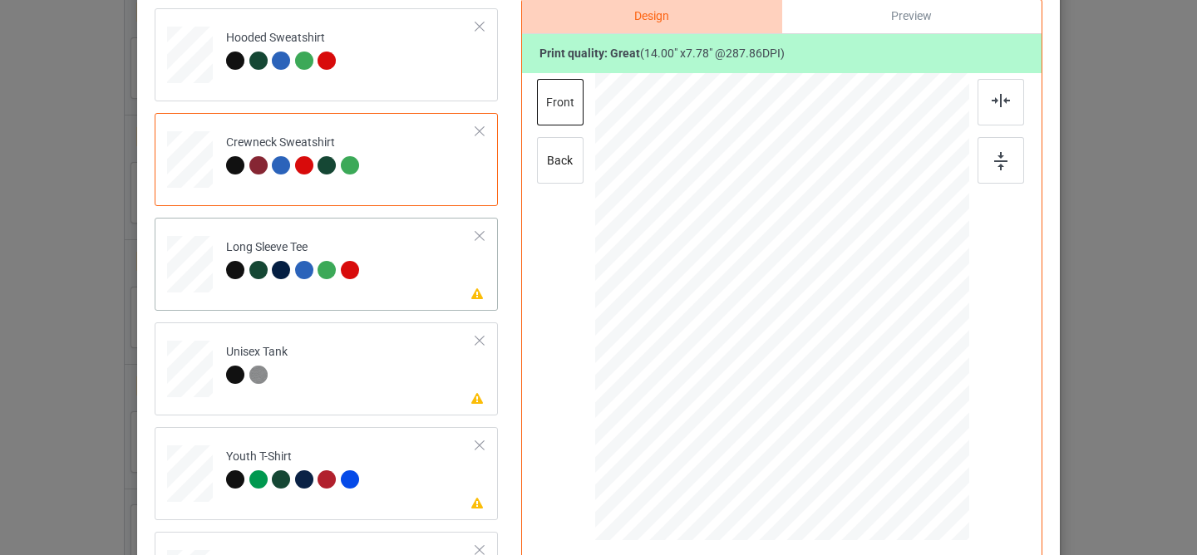
click at [411, 263] on td "Please review artwork placement Long Sleeve Tee" at bounding box center [351, 260] width 268 height 73
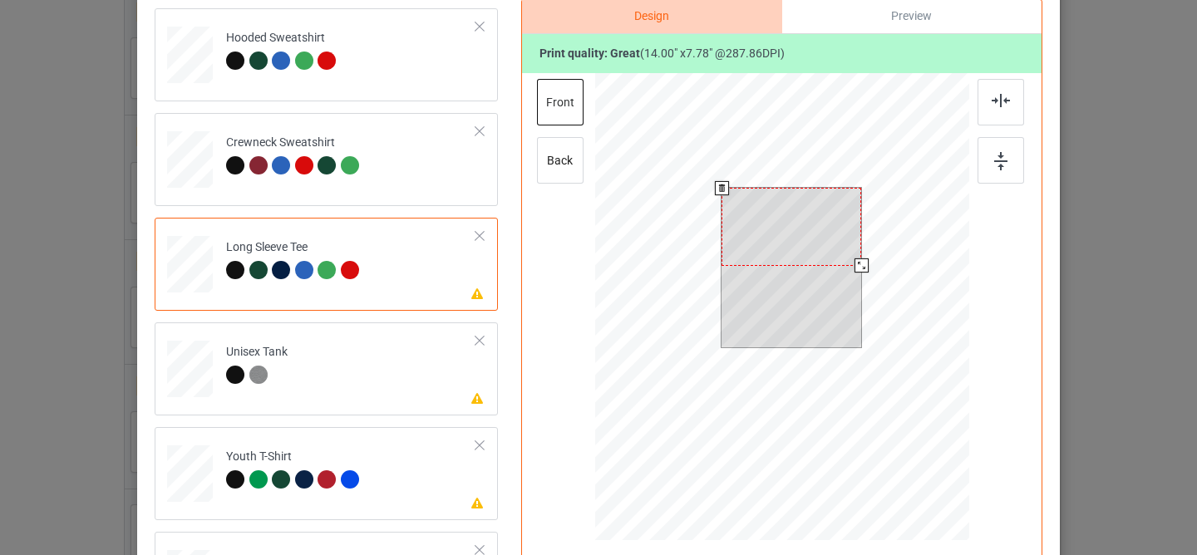
click at [765, 246] on div at bounding box center [791, 226] width 140 height 77
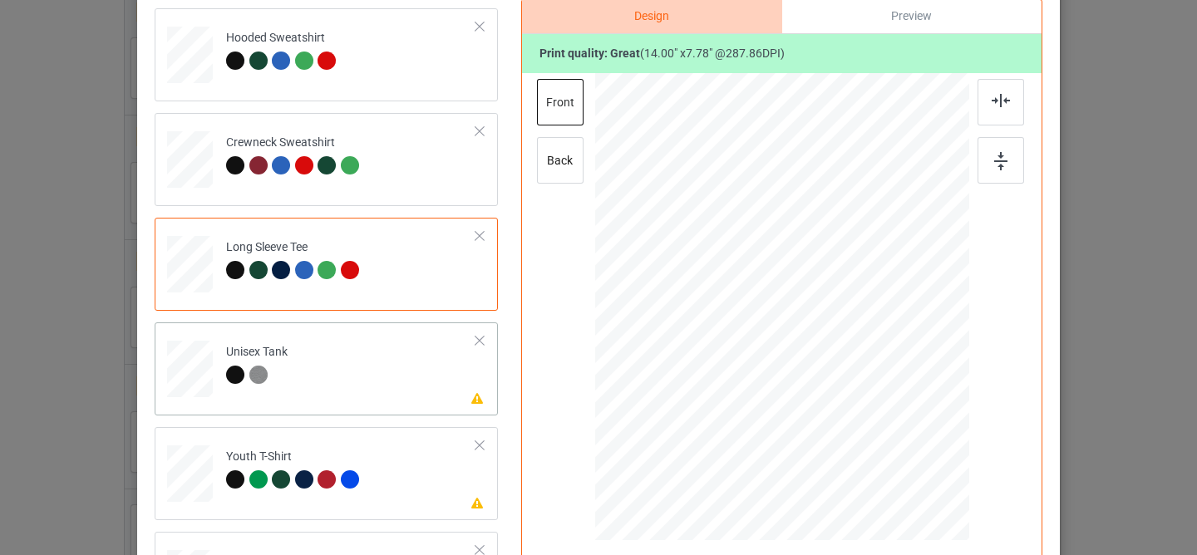
click at [391, 366] on td "Please review artwork placement Unisex Tank" at bounding box center [351, 365] width 268 height 73
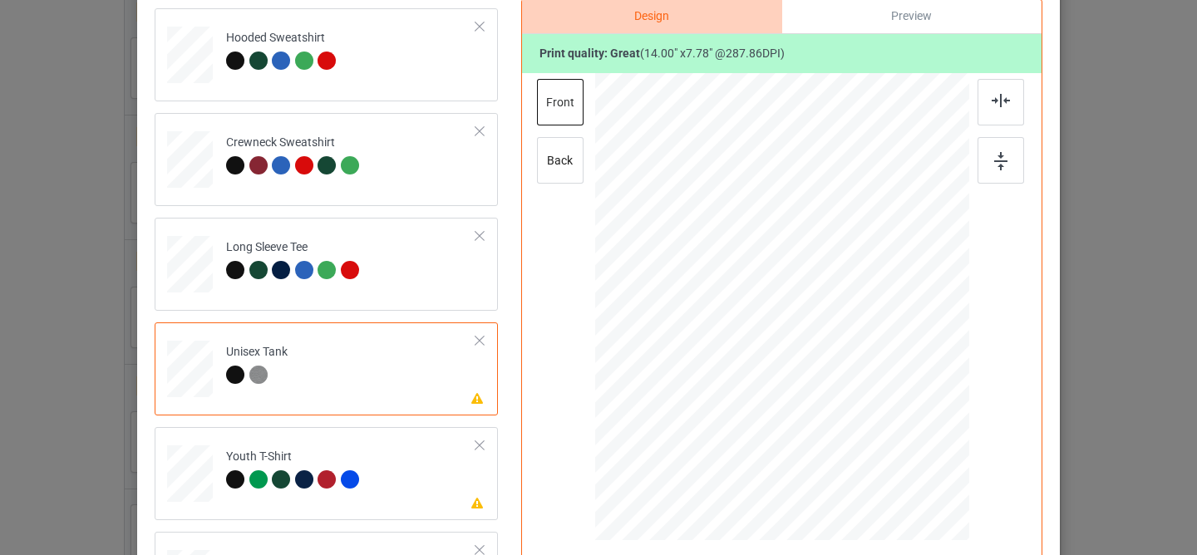
click at [772, 223] on div at bounding box center [790, 243] width 143 height 80
click at [404, 475] on td "Please review artwork placement Youth T-Shirt" at bounding box center [351, 470] width 268 height 73
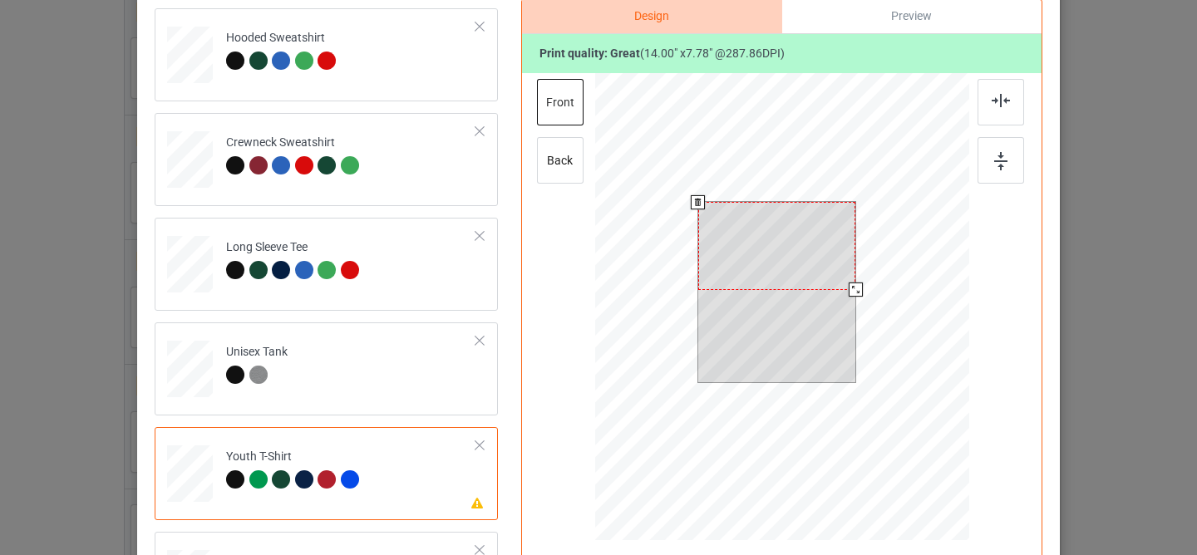
click at [783, 267] on div at bounding box center [777, 245] width 158 height 87
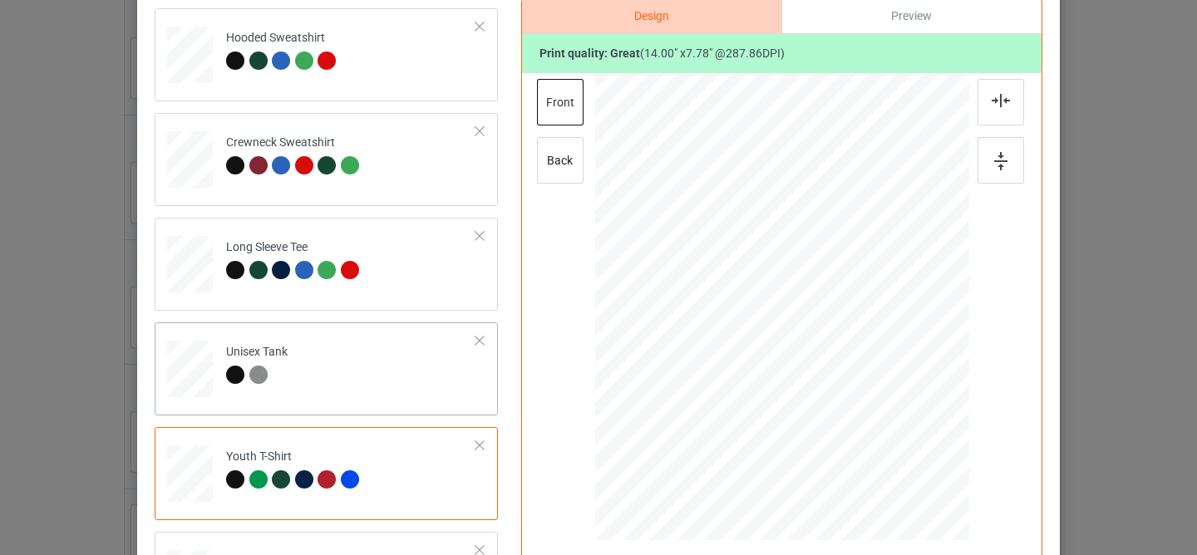
scroll to position [403, 0]
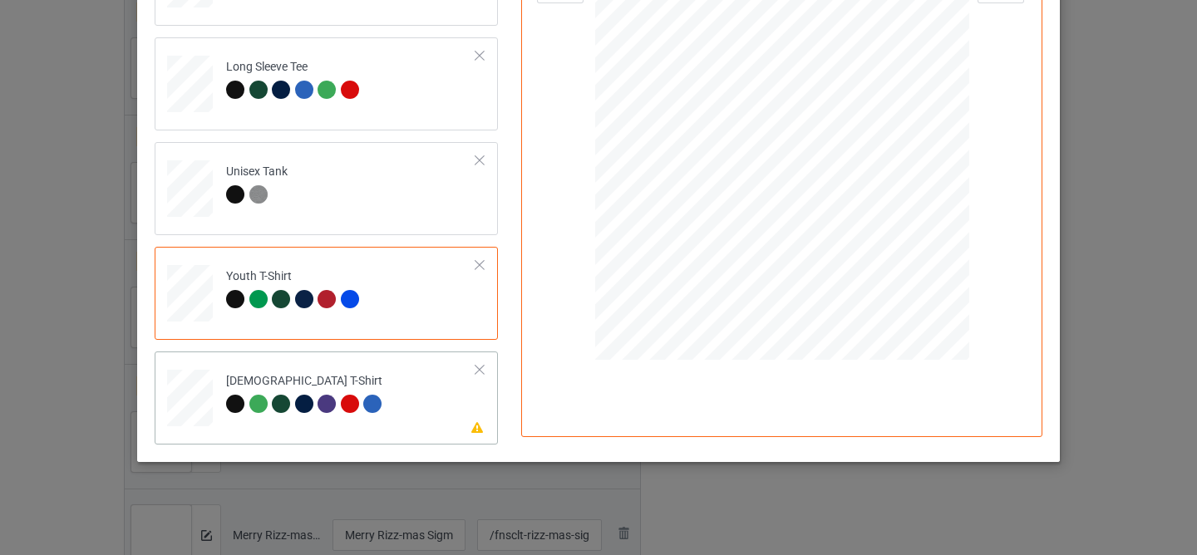
click at [407, 399] on td "Please review artwork placement [DEMOGRAPHIC_DATA] T-Shirt" at bounding box center [351, 394] width 268 height 73
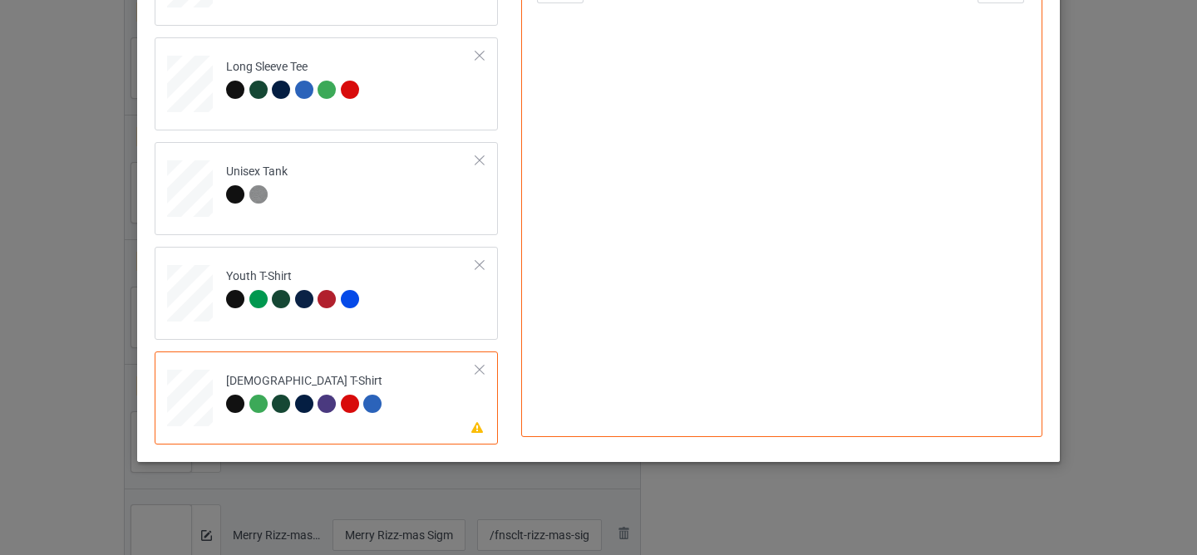
scroll to position [186, 0]
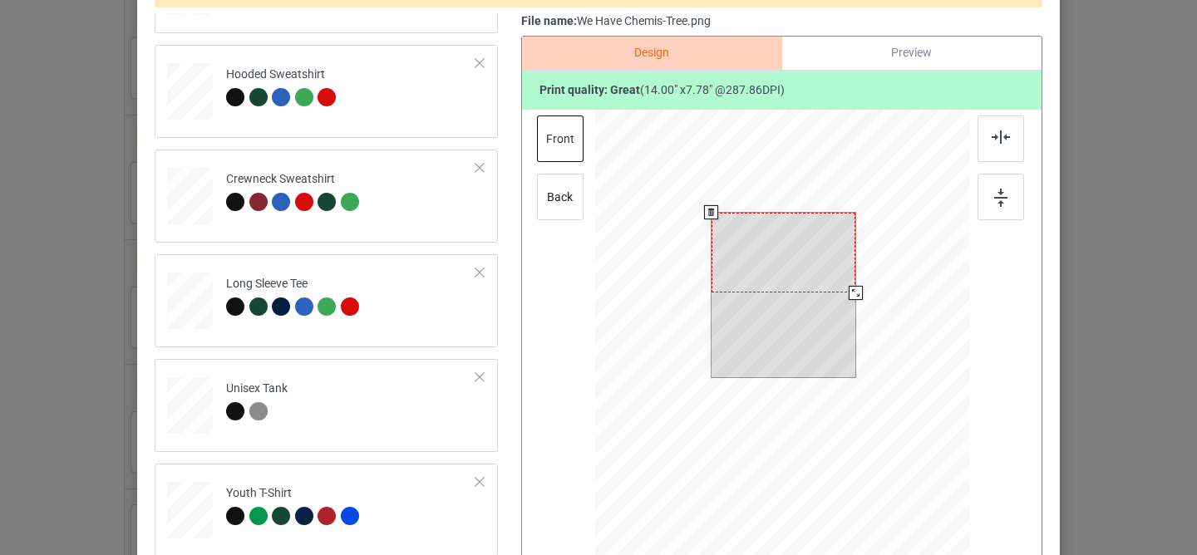
click at [773, 268] on div at bounding box center [783, 253] width 144 height 80
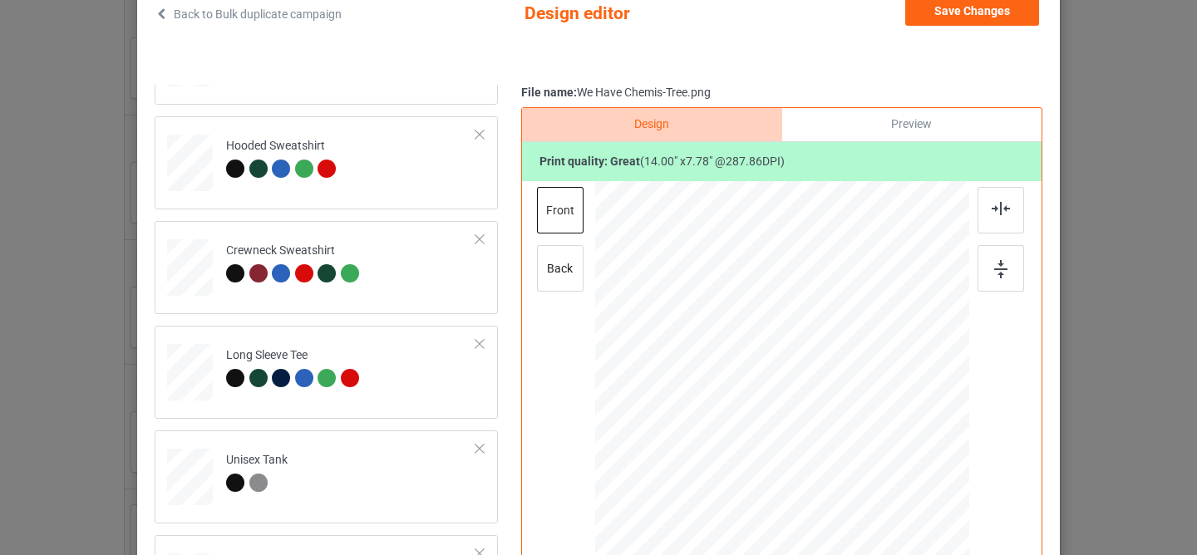
scroll to position [0, 0]
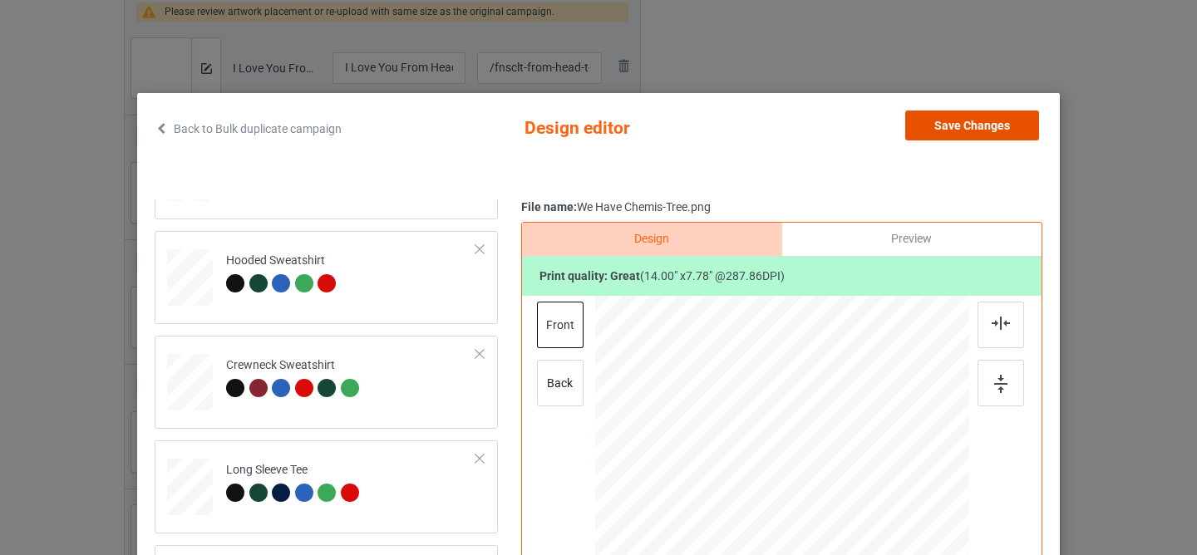
click at [938, 137] on button "Save Changes" at bounding box center [972, 126] width 134 height 30
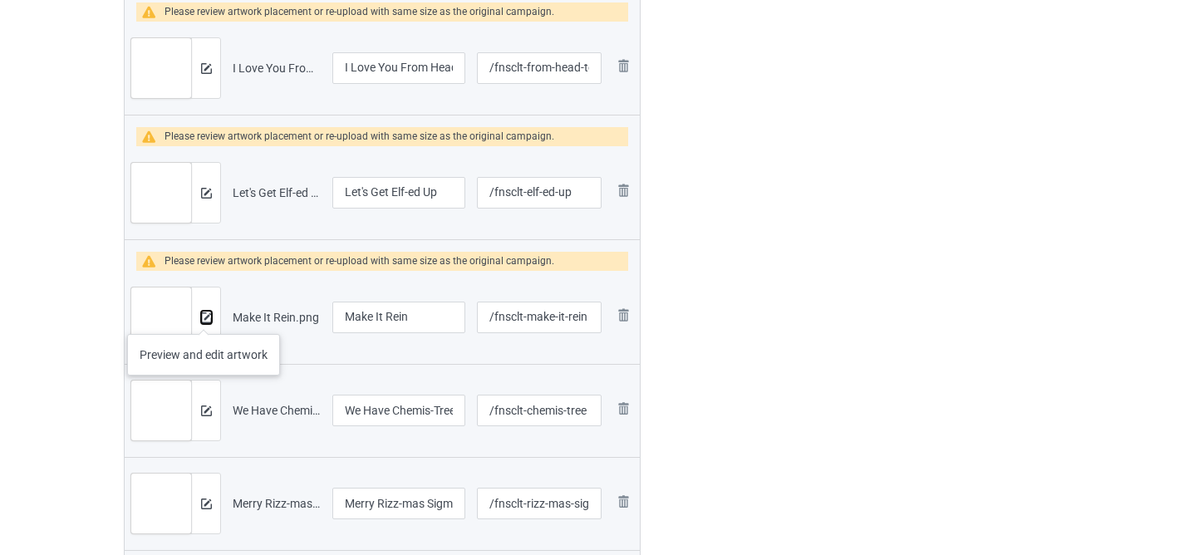
click at [204, 317] on img at bounding box center [206, 318] width 11 height 11
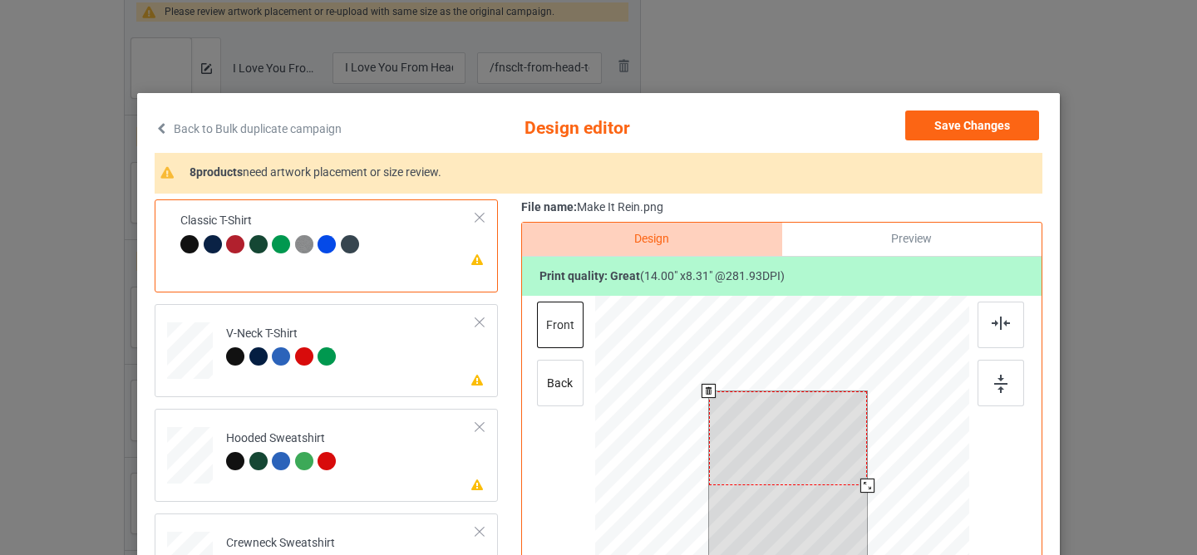
click at [761, 421] on div at bounding box center [788, 438] width 159 height 94
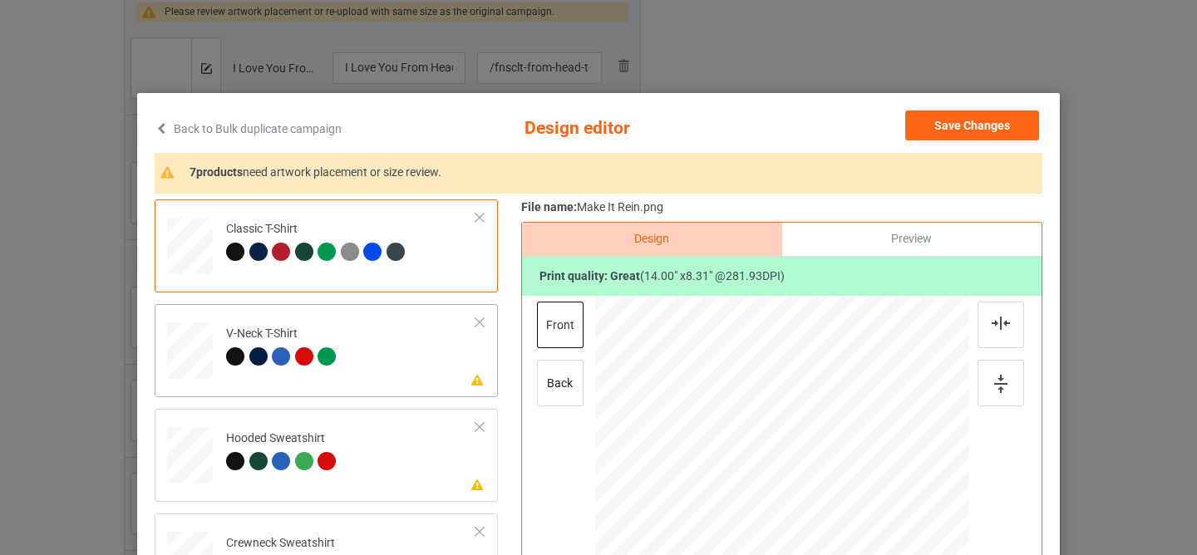
click at [417, 371] on td "Please review artwork placement V-Neck T-Shirt" at bounding box center [351, 347] width 268 height 73
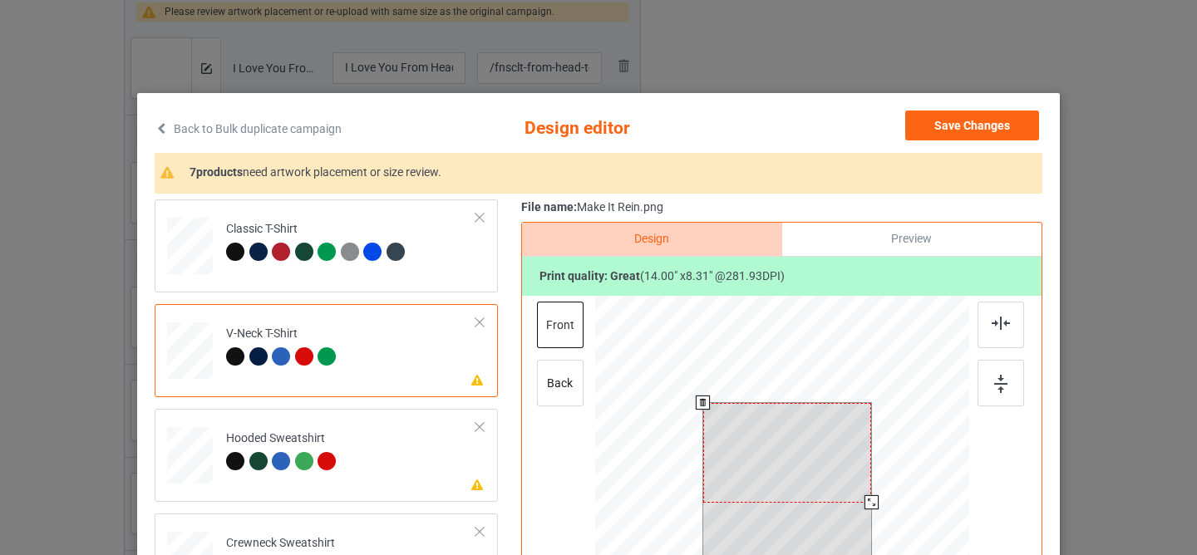
click at [765, 436] on div at bounding box center [787, 453] width 169 height 100
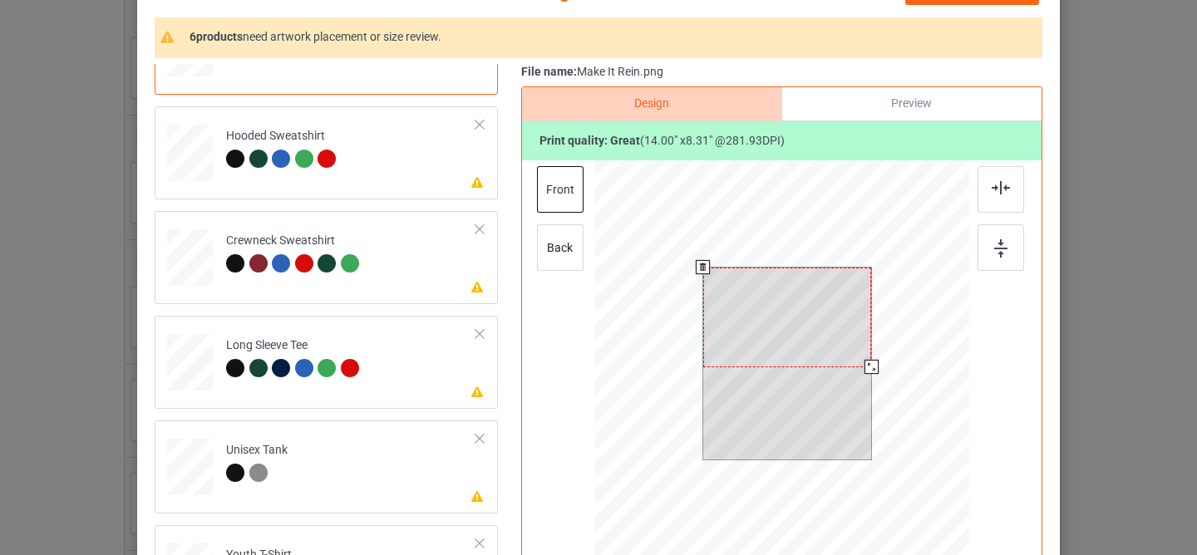
scroll to position [137, 0]
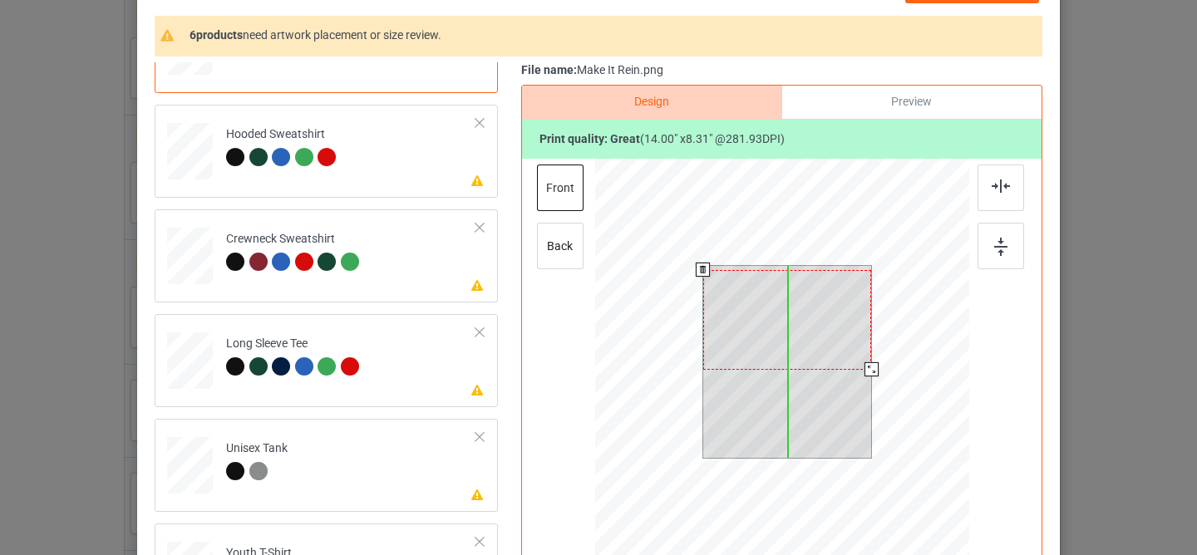
click at [792, 329] on div at bounding box center [787, 320] width 169 height 100
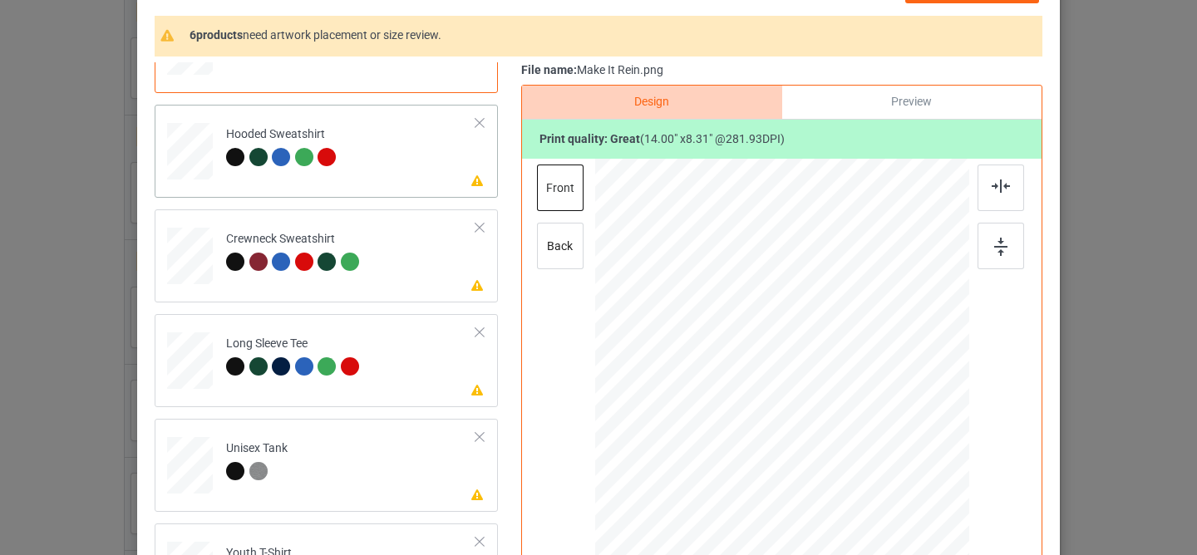
click at [424, 188] on div "Please review artwork placement Hooded Sweatshirt" at bounding box center [326, 151] width 343 height 93
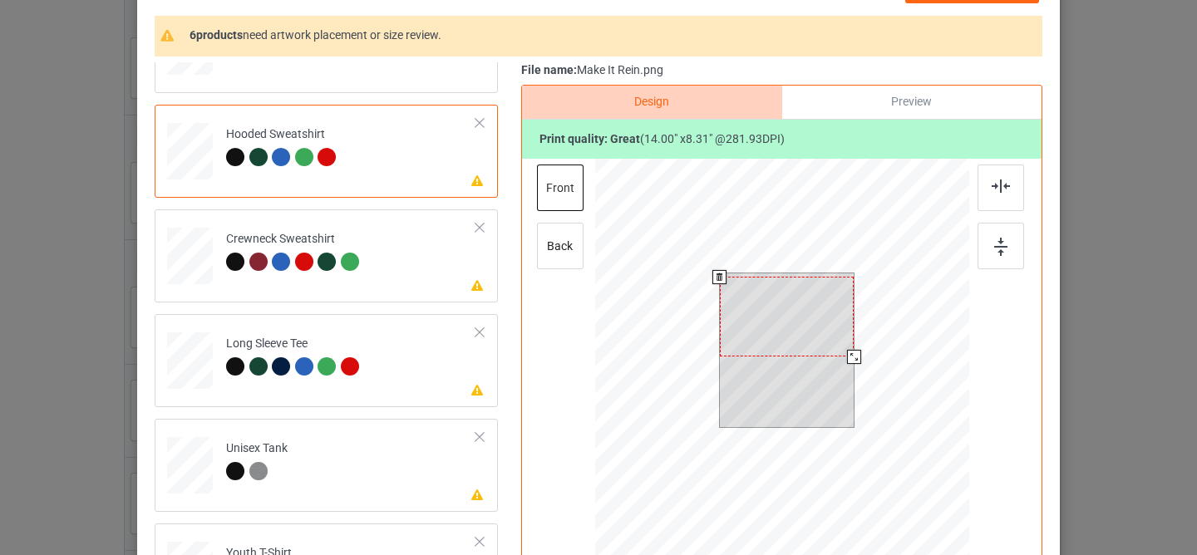
click at [796, 314] on div at bounding box center [787, 317] width 135 height 80
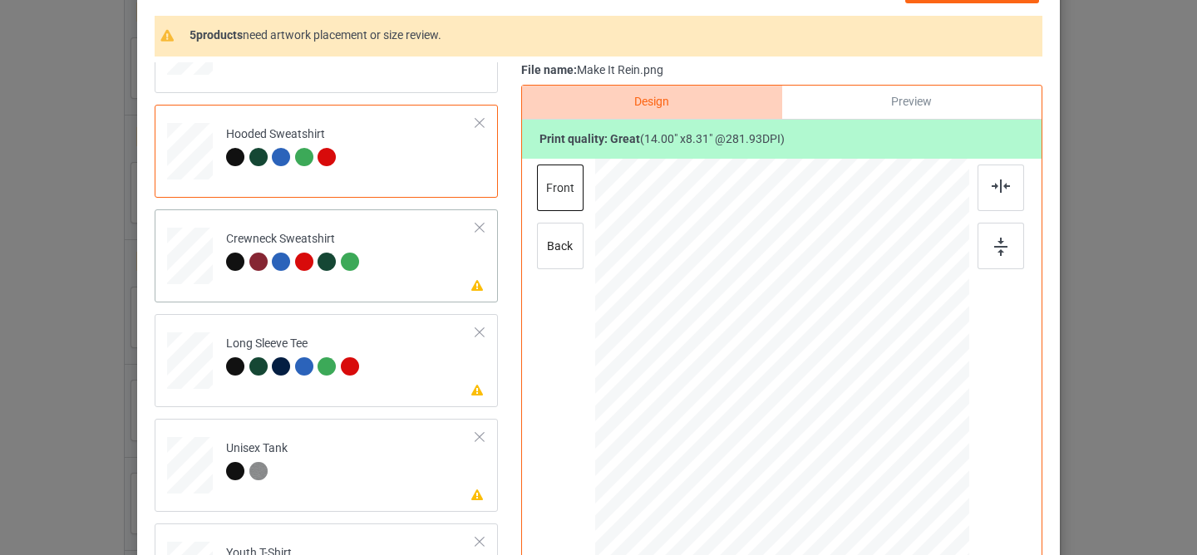
click at [430, 277] on td "Please review artwork placement Crewneck Sweatshirt" at bounding box center [351, 252] width 268 height 73
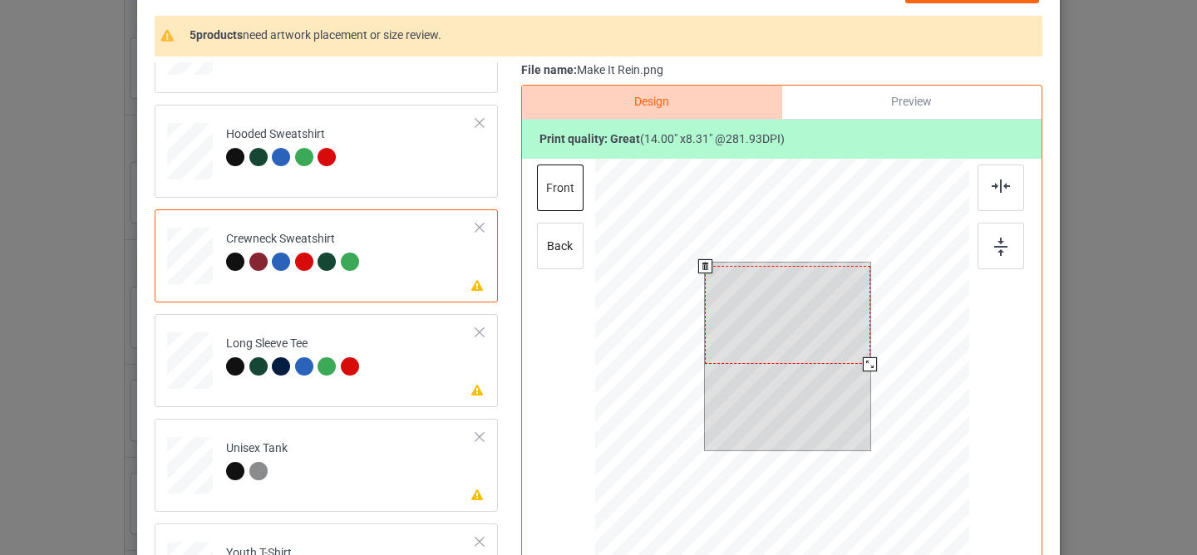
click at [775, 341] on div at bounding box center [787, 315] width 165 height 98
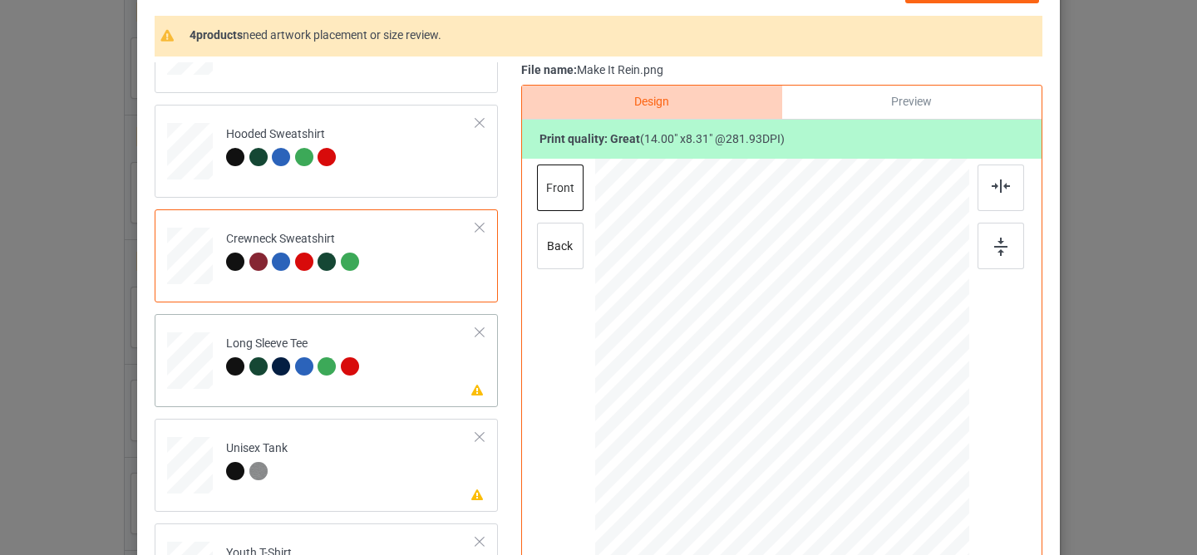
click at [381, 404] on div "Please review artwork placement Long Sleeve Tee" at bounding box center [326, 360] width 343 height 93
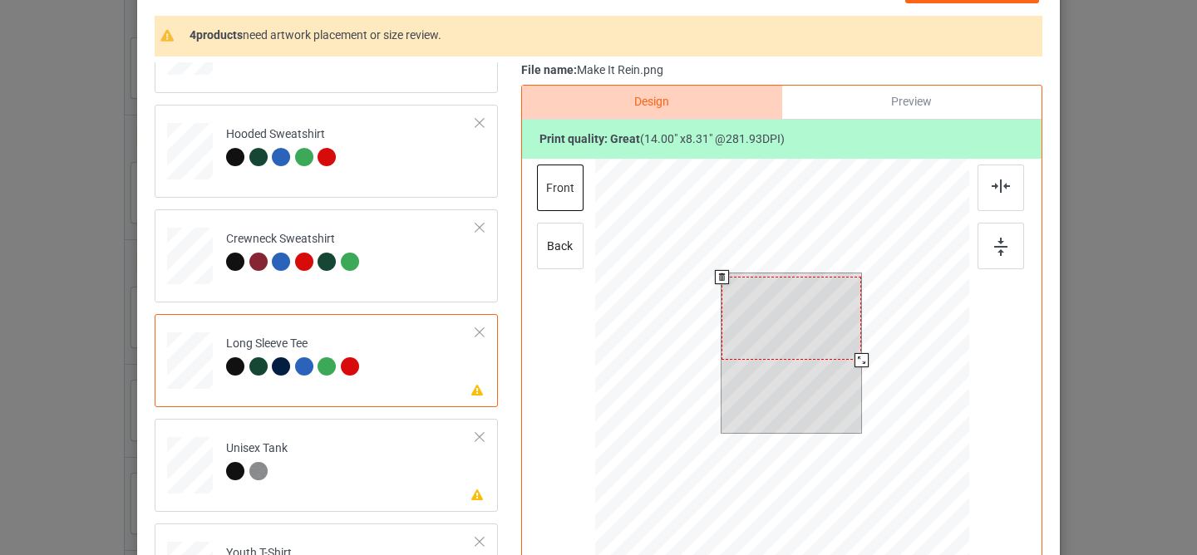
click at [741, 340] on div at bounding box center [791, 318] width 140 height 83
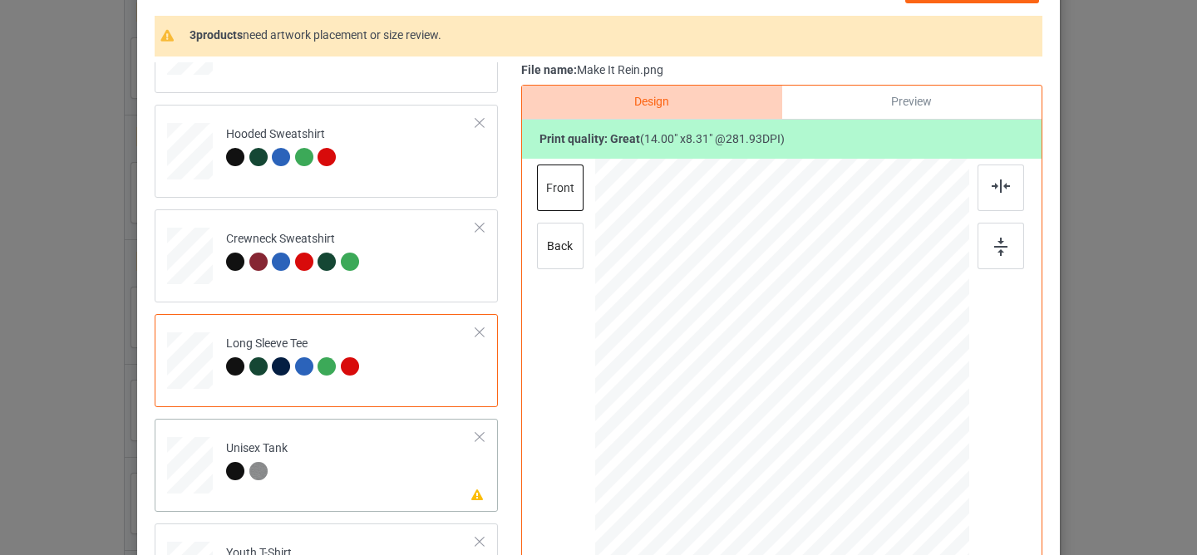
click at [304, 464] on td "Please review artwork placement Unisex Tank" at bounding box center [351, 462] width 268 height 73
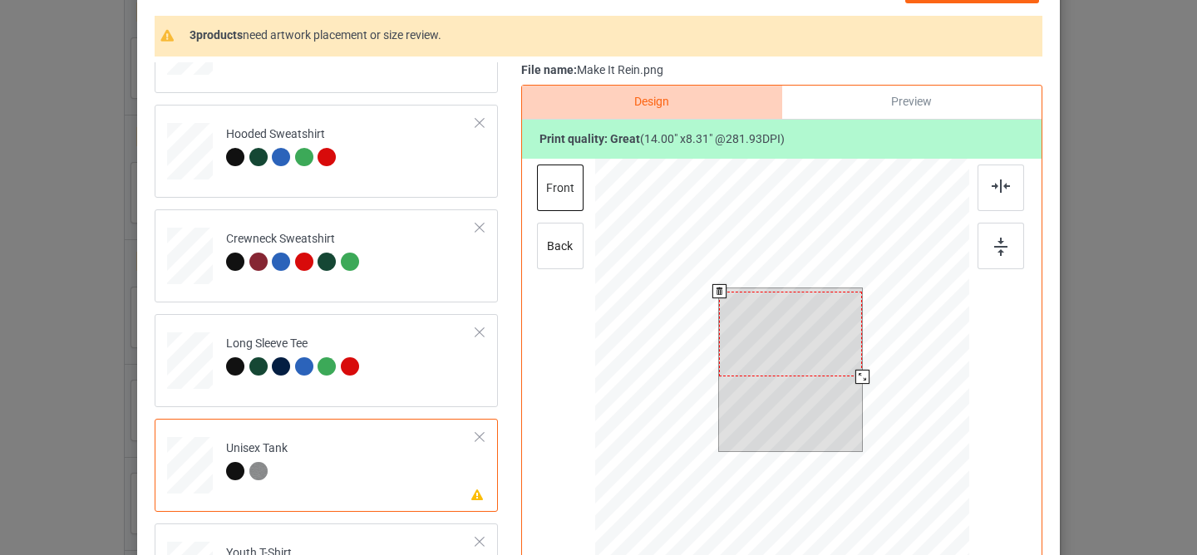
click at [732, 333] on div at bounding box center [790, 334] width 143 height 85
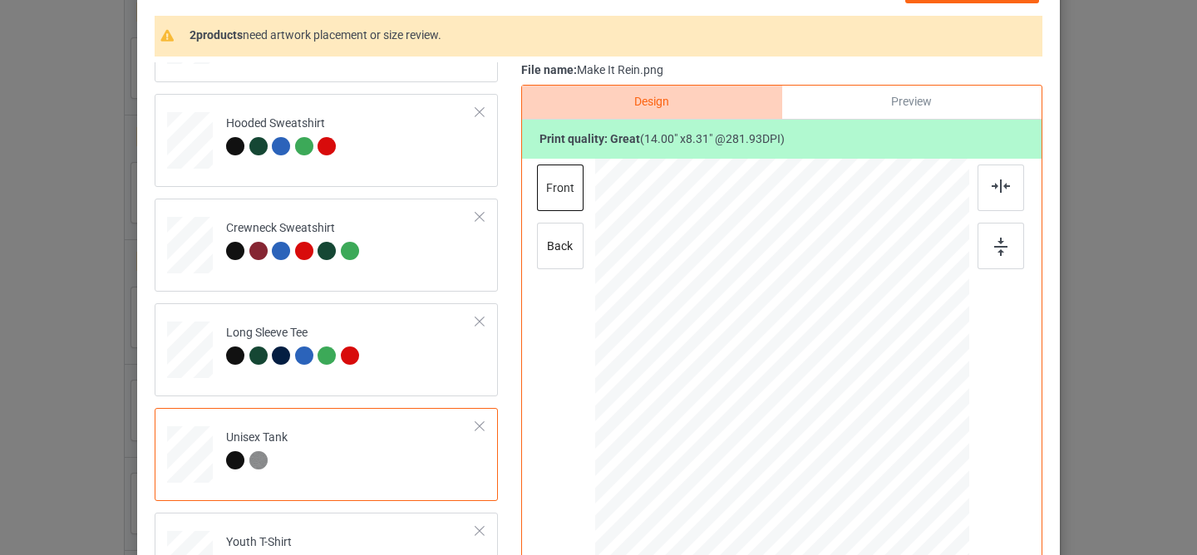
scroll to position [218, 0]
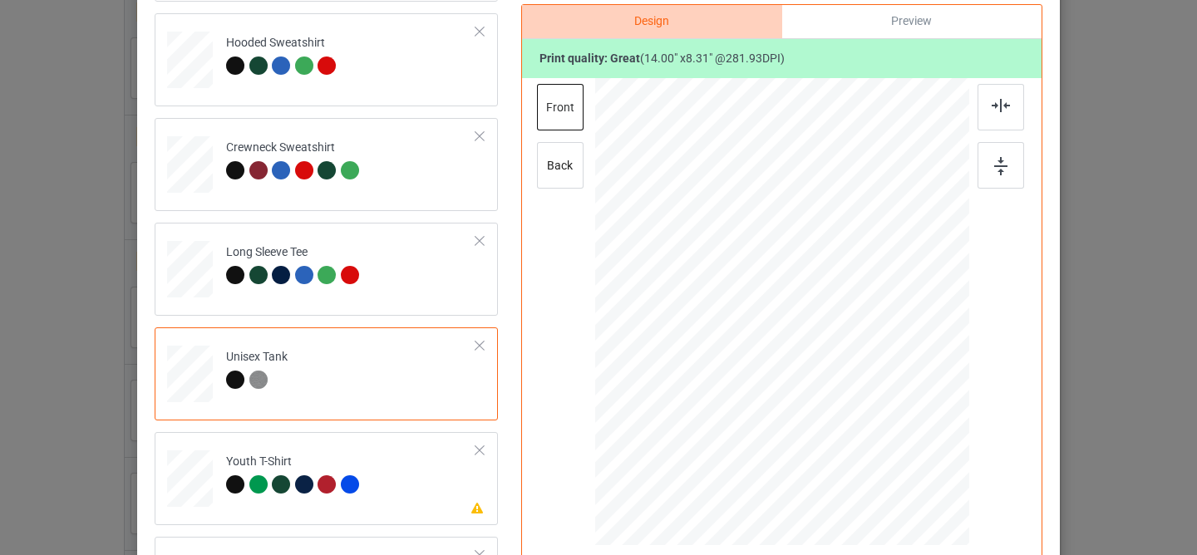
click at [393, 489] on td "Please review artwork placement Youth T-Shirt" at bounding box center [351, 475] width 268 height 73
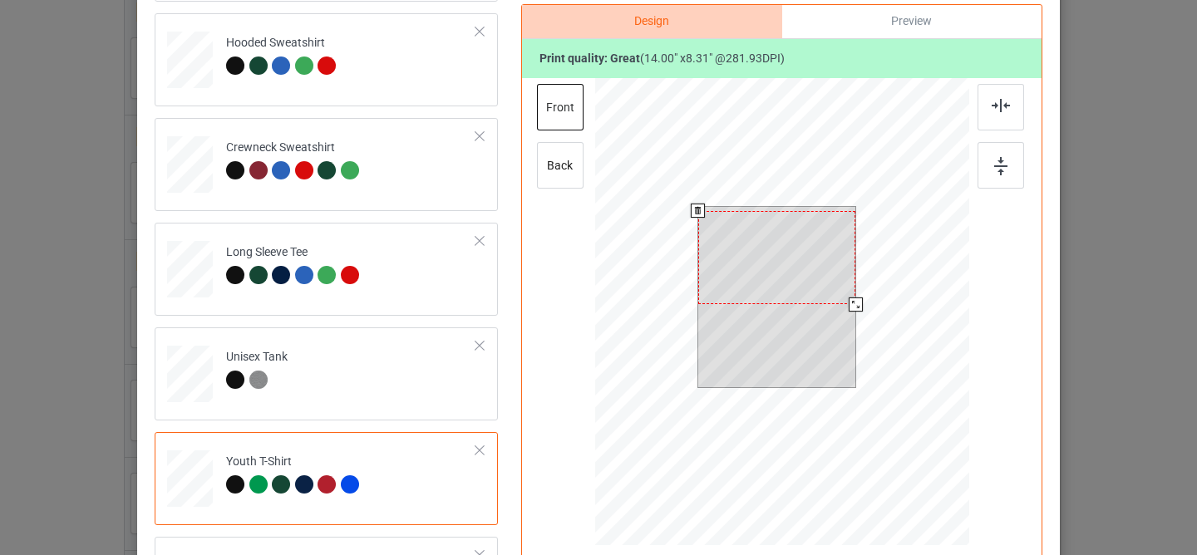
click at [783, 251] on div at bounding box center [777, 258] width 158 height 94
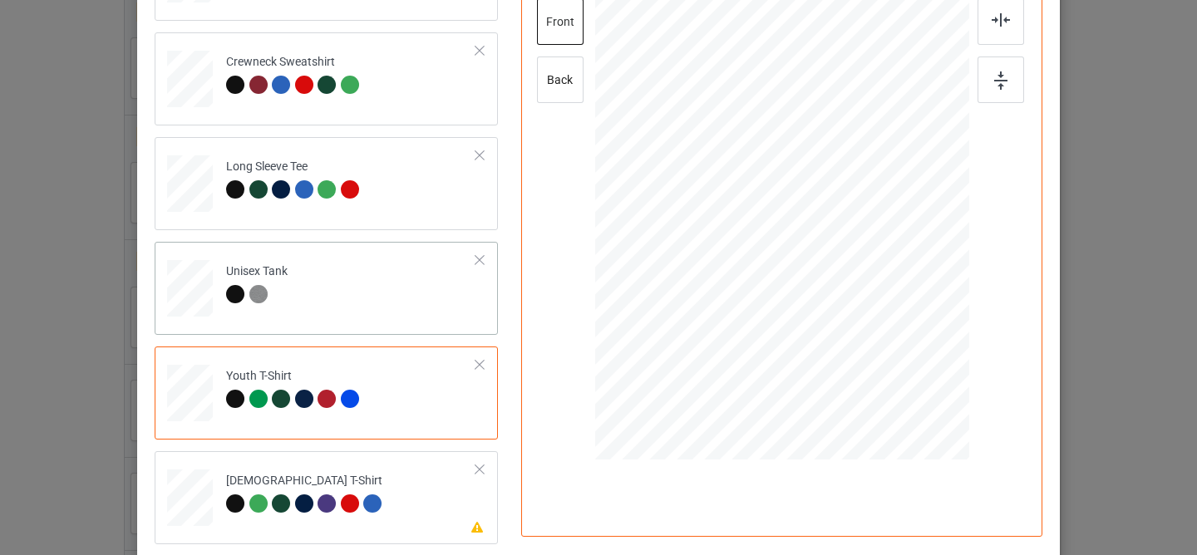
scroll to position [319, 0]
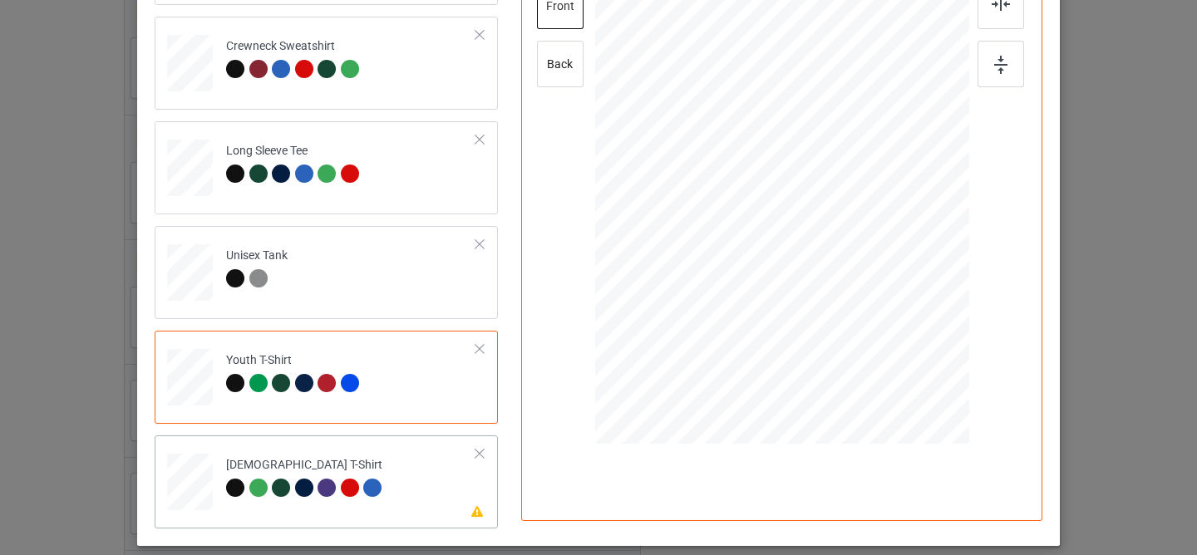
click at [408, 454] on td "Please review artwork placement [DEMOGRAPHIC_DATA] T-Shirt" at bounding box center [351, 478] width 268 height 73
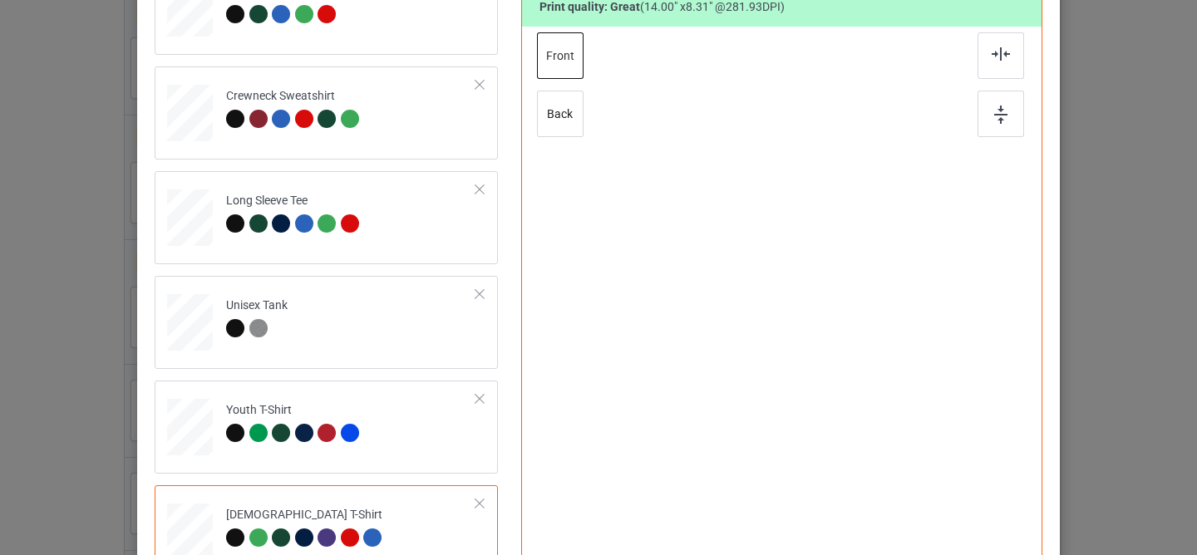
scroll to position [81, 0]
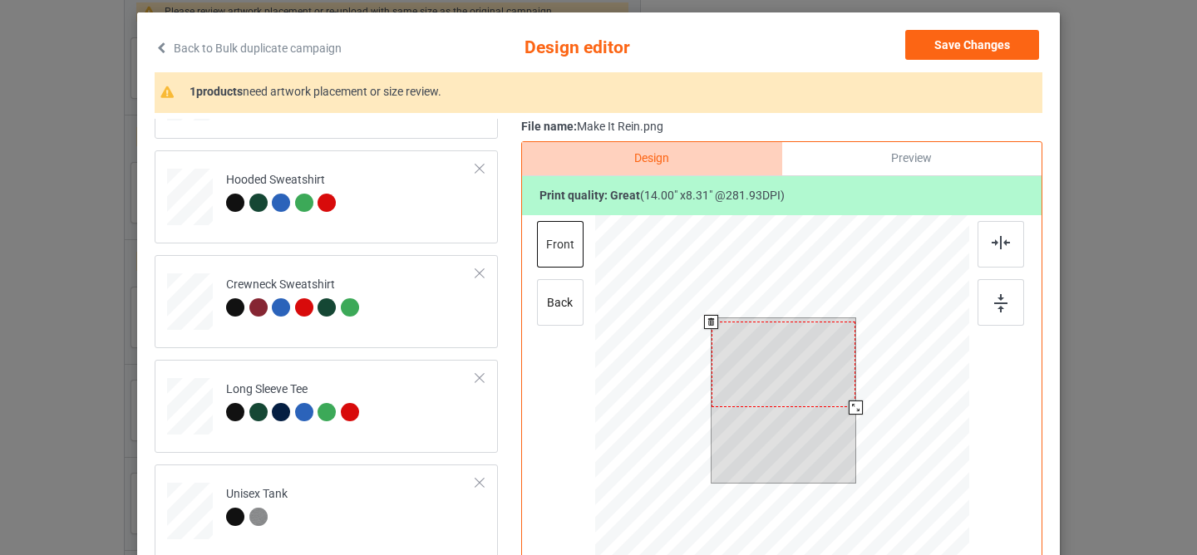
click at [767, 352] on div at bounding box center [783, 365] width 144 height 86
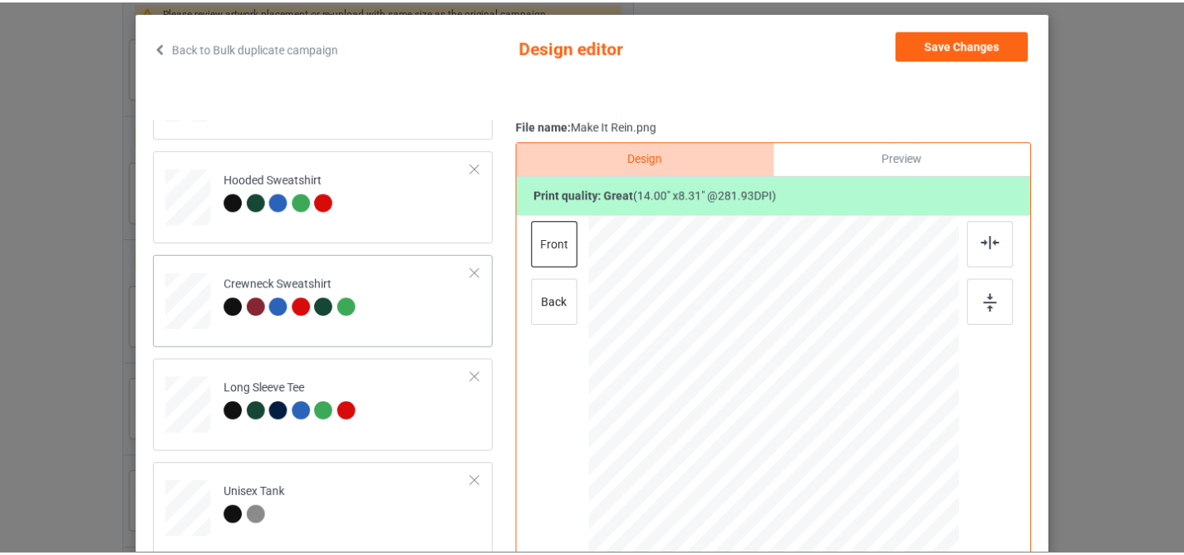
scroll to position [0, 0]
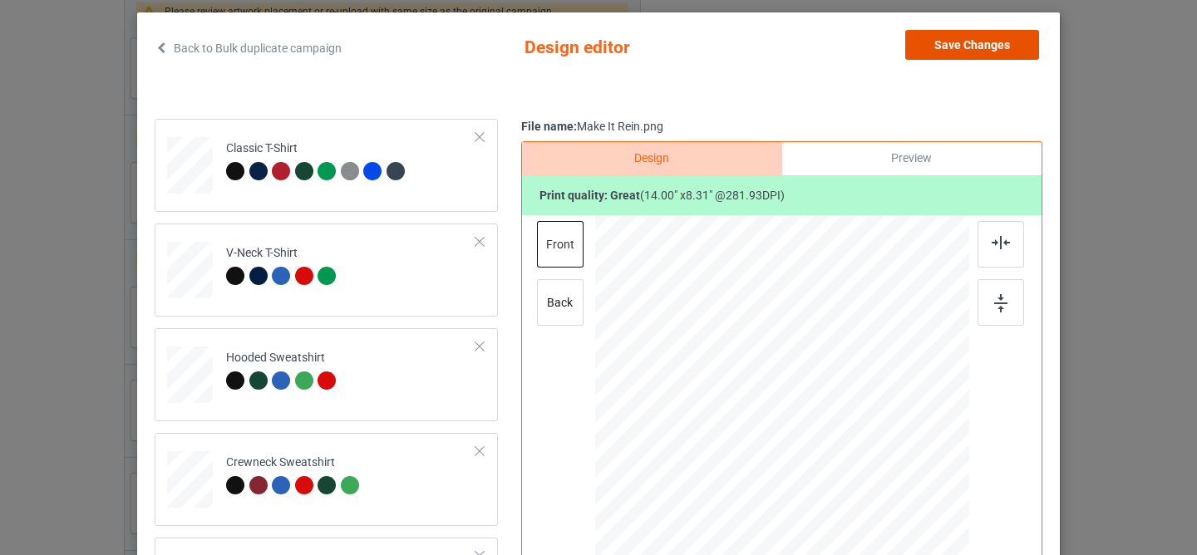
click at [938, 45] on button "Save Changes" at bounding box center [972, 45] width 134 height 30
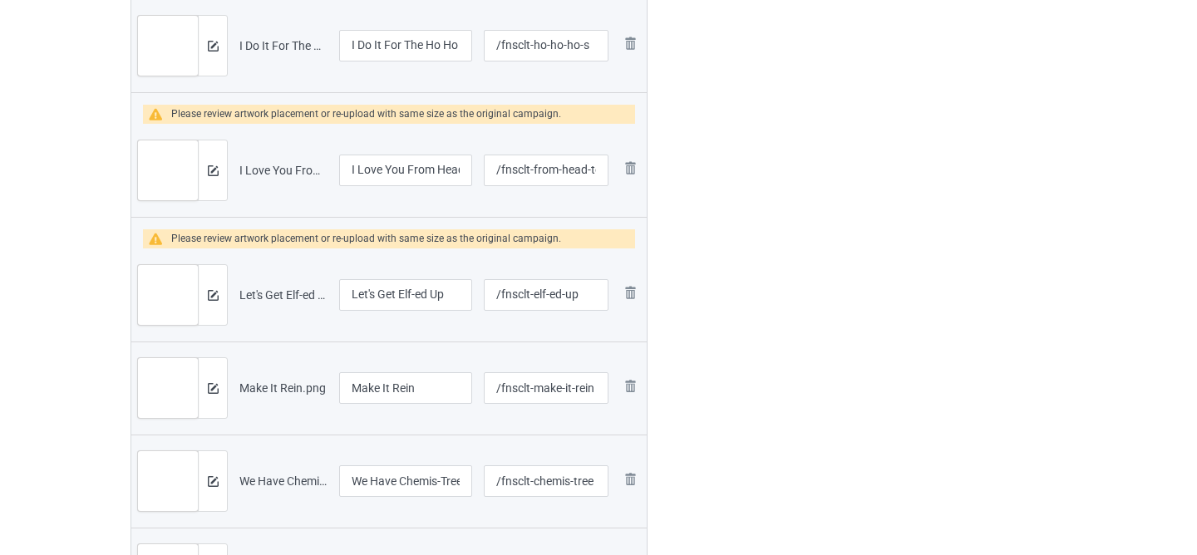
scroll to position [2652, 0]
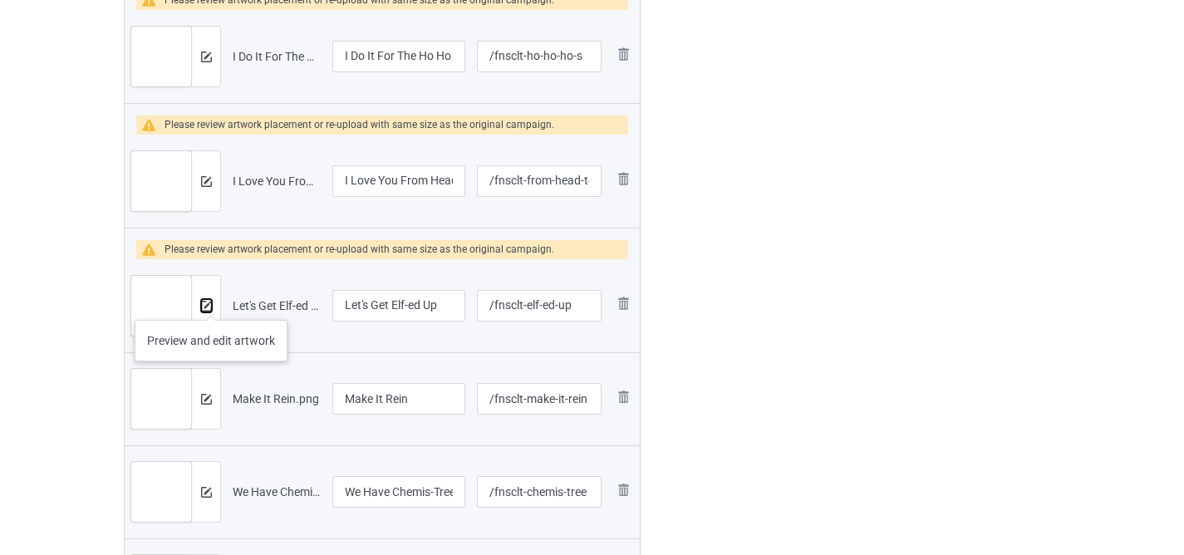
click at [211, 303] on img at bounding box center [206, 306] width 11 height 11
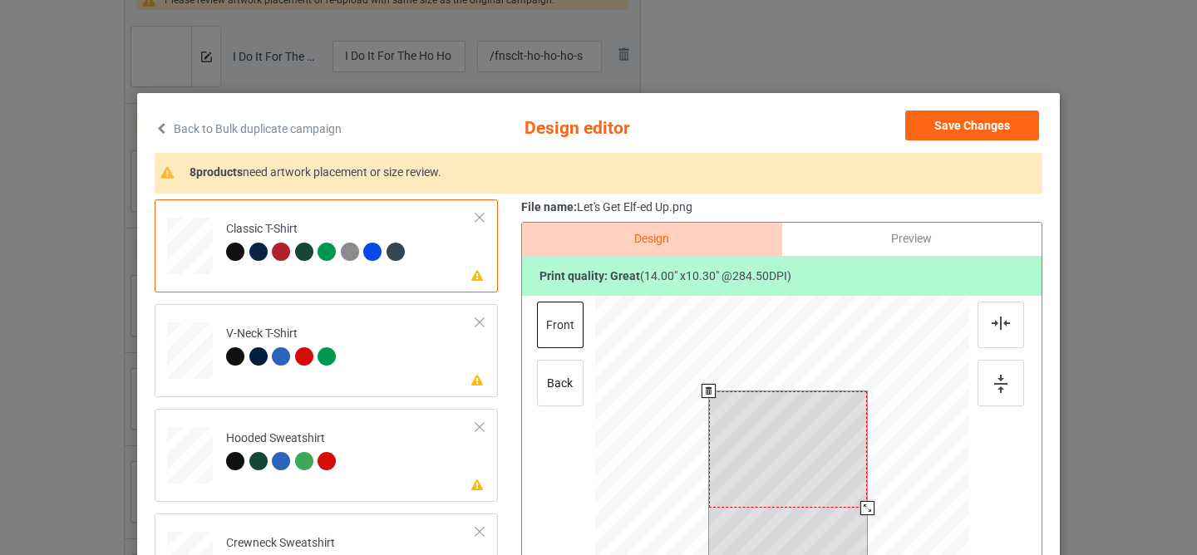
click at [766, 421] on div at bounding box center [788, 449] width 159 height 116
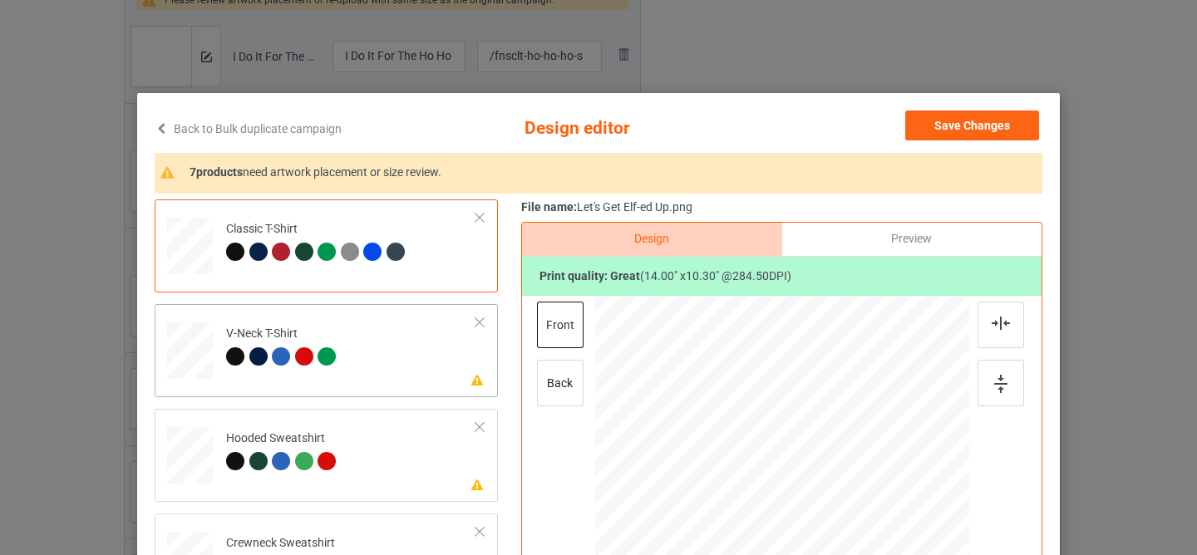
click at [395, 337] on td "Please review artwork placement V-Neck T-Shirt" at bounding box center [351, 347] width 268 height 73
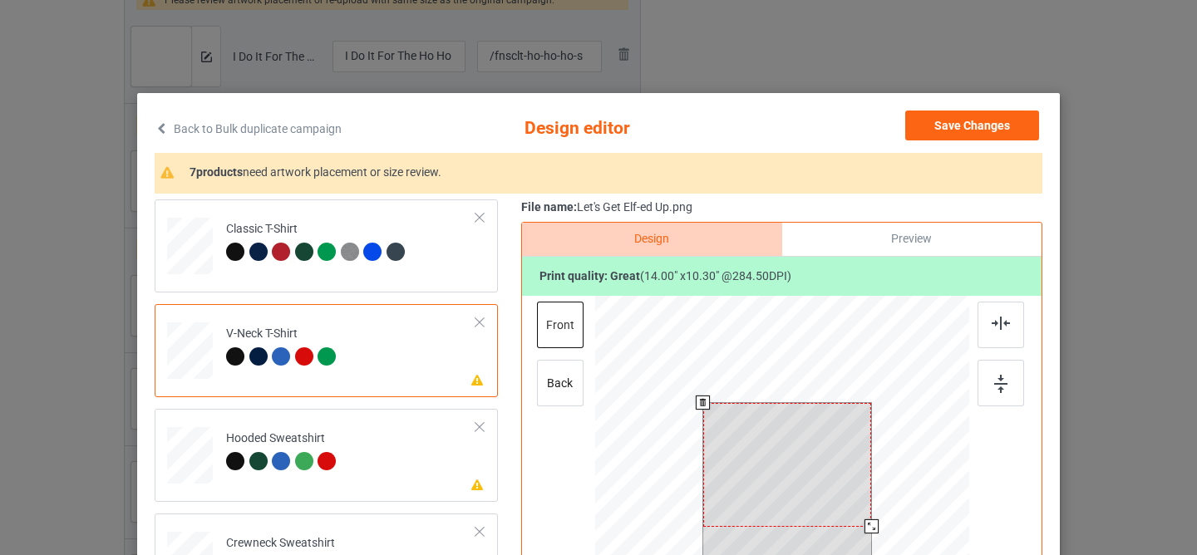
click at [741, 461] on div at bounding box center [787, 465] width 169 height 124
drag, startPoint x: 786, startPoint y: 447, endPoint x: 786, endPoint y: 465, distance: 18.3
click at [786, 465] on div at bounding box center [787, 481] width 169 height 124
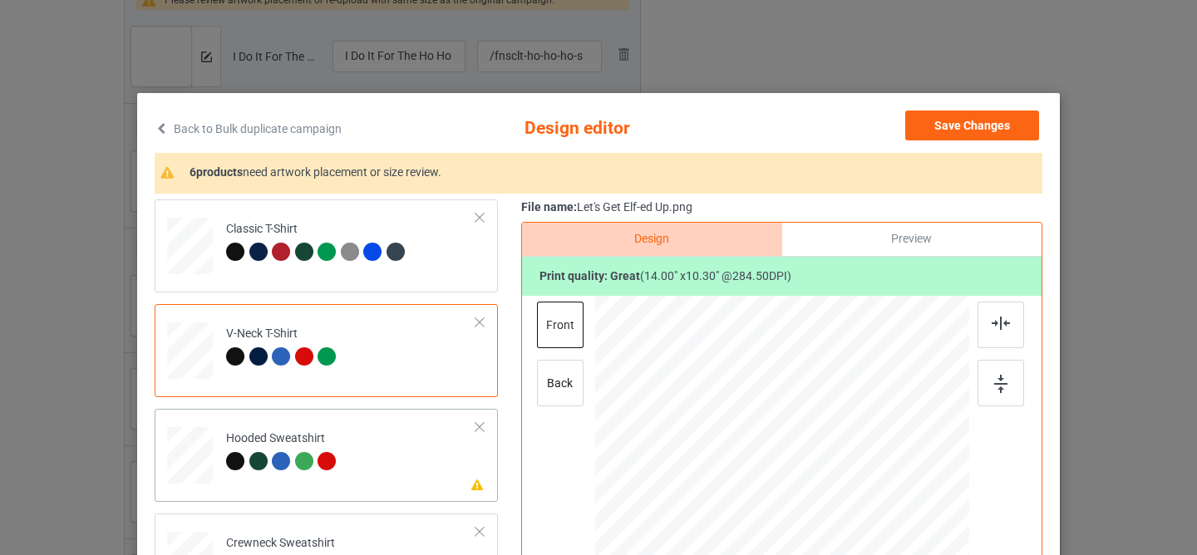
click at [410, 467] on td "Please review artwork placement Hooded Sweatshirt" at bounding box center [351, 452] width 268 height 73
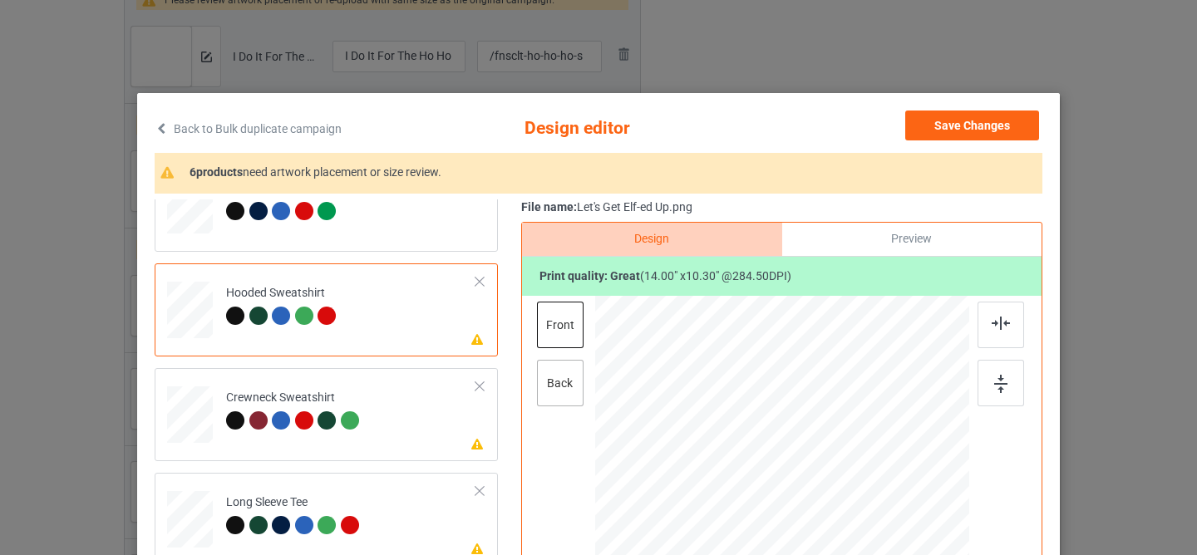
scroll to position [178, 0]
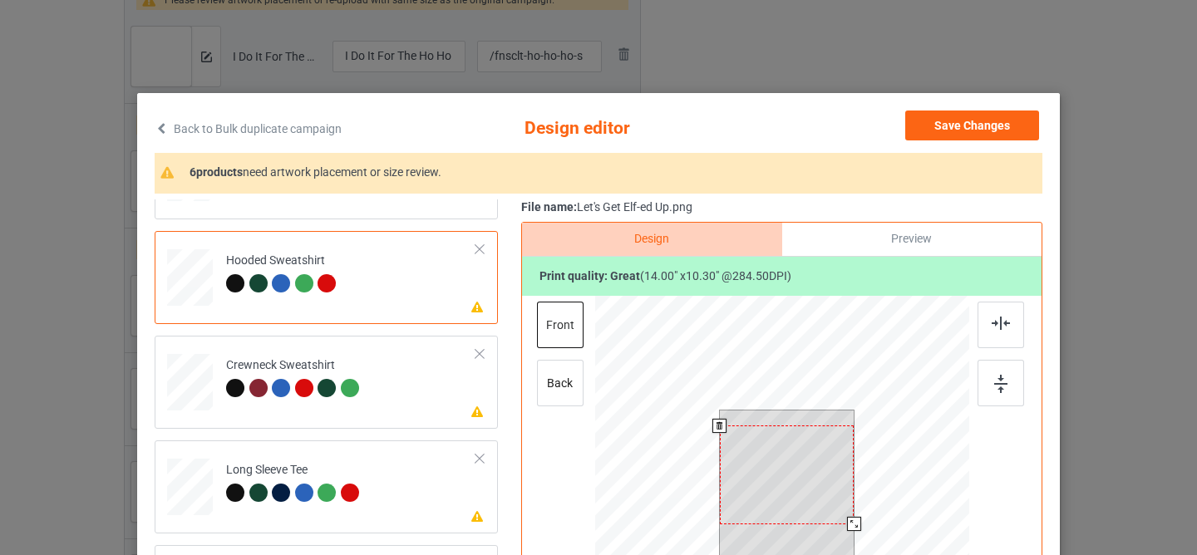
click at [769, 460] on div at bounding box center [787, 475] width 135 height 99
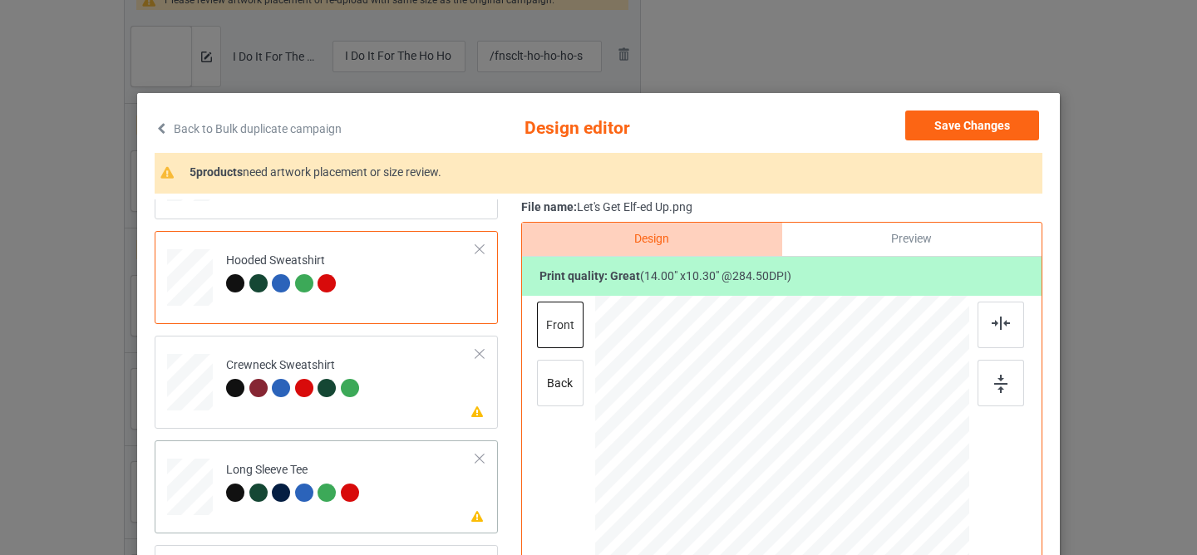
click at [409, 453] on td "Please review artwork placement Long Sleeve Tee" at bounding box center [351, 483] width 268 height 73
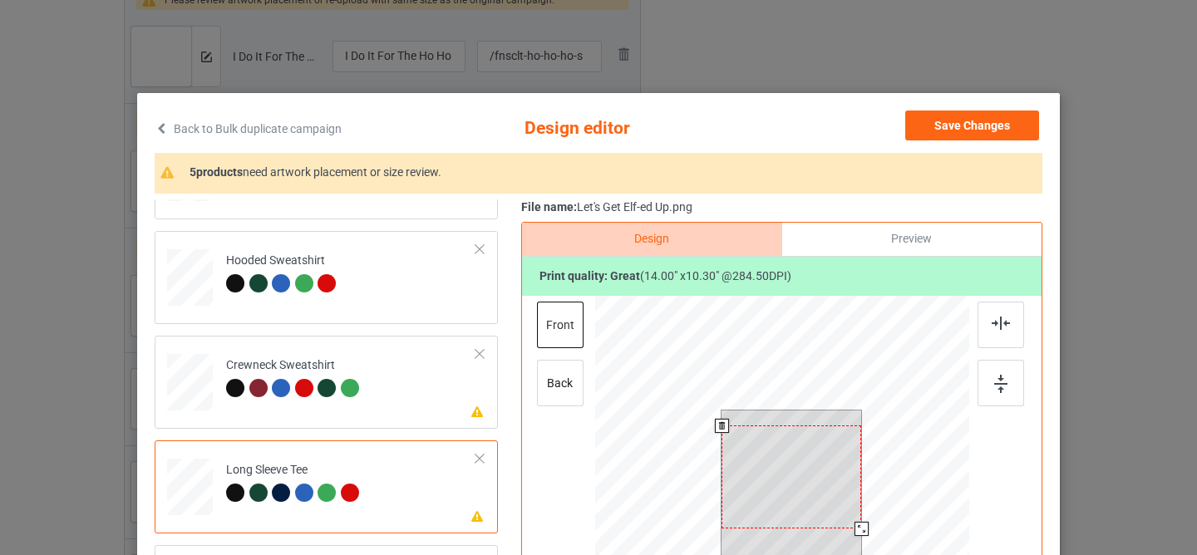
click at [780, 474] on div at bounding box center [791, 477] width 140 height 103
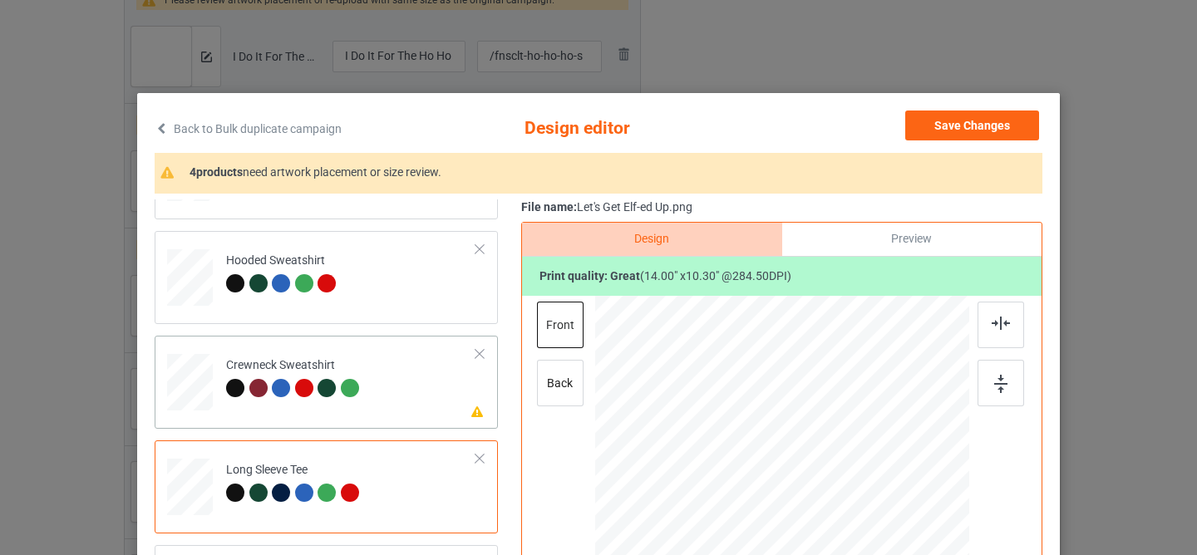
click at [412, 396] on td "Please review artwork placement Crewneck Sweatshirt" at bounding box center [351, 378] width 268 height 73
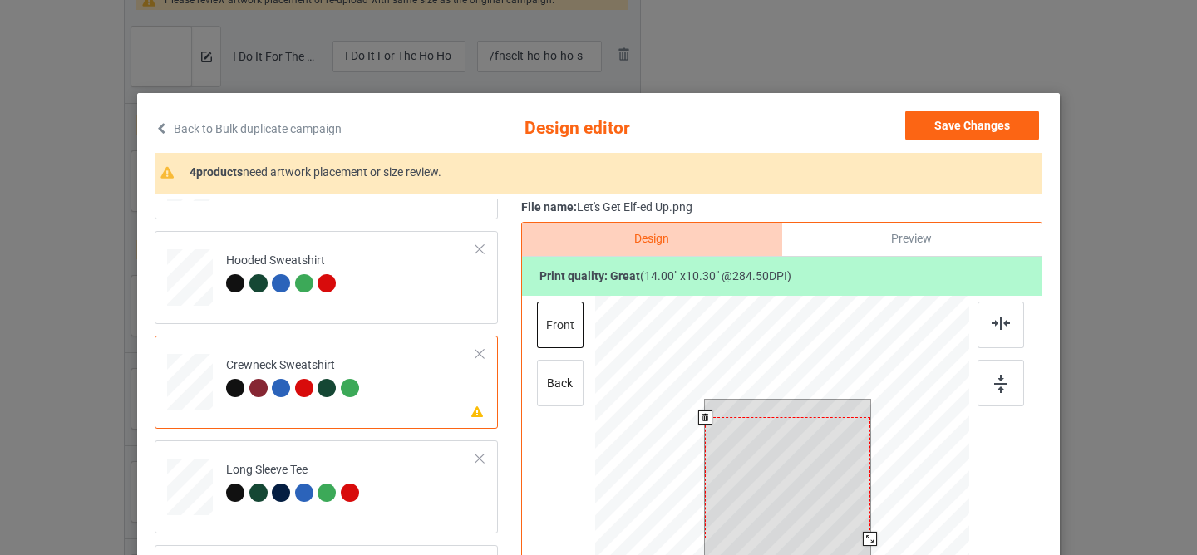
click at [789, 452] on div at bounding box center [787, 477] width 165 height 121
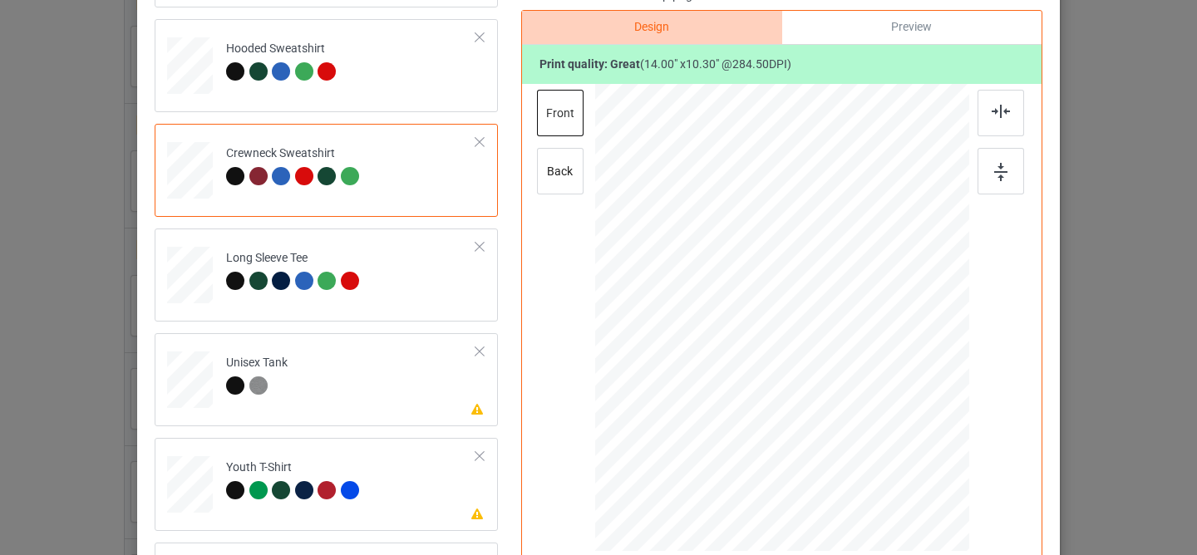
scroll to position [232, 0]
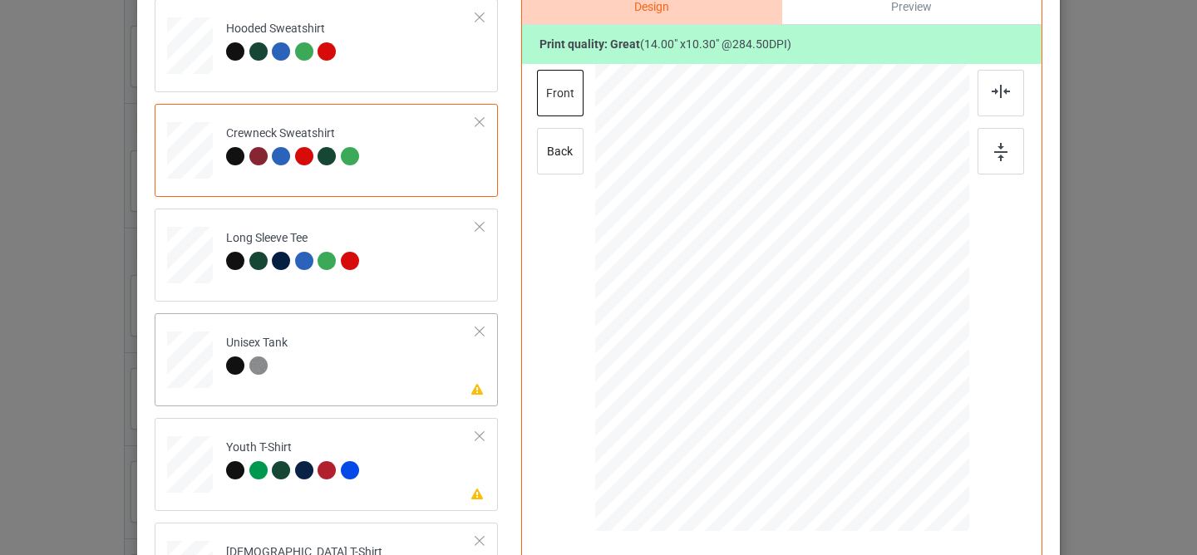
click at [420, 364] on td "Please review artwork placement Unisex Tank" at bounding box center [351, 356] width 268 height 73
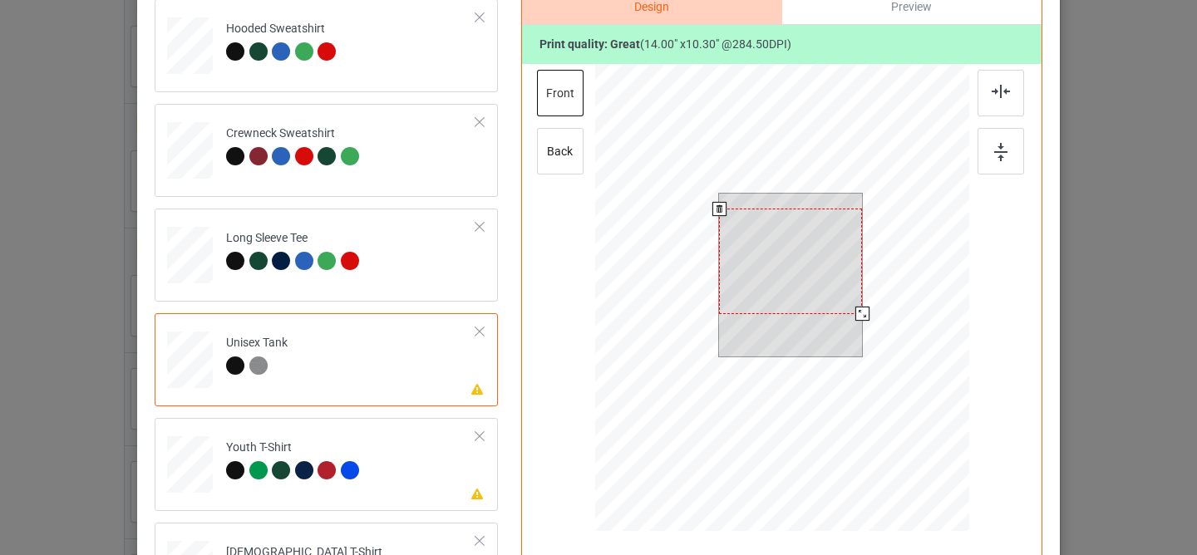
click at [786, 289] on div at bounding box center [790, 262] width 143 height 106
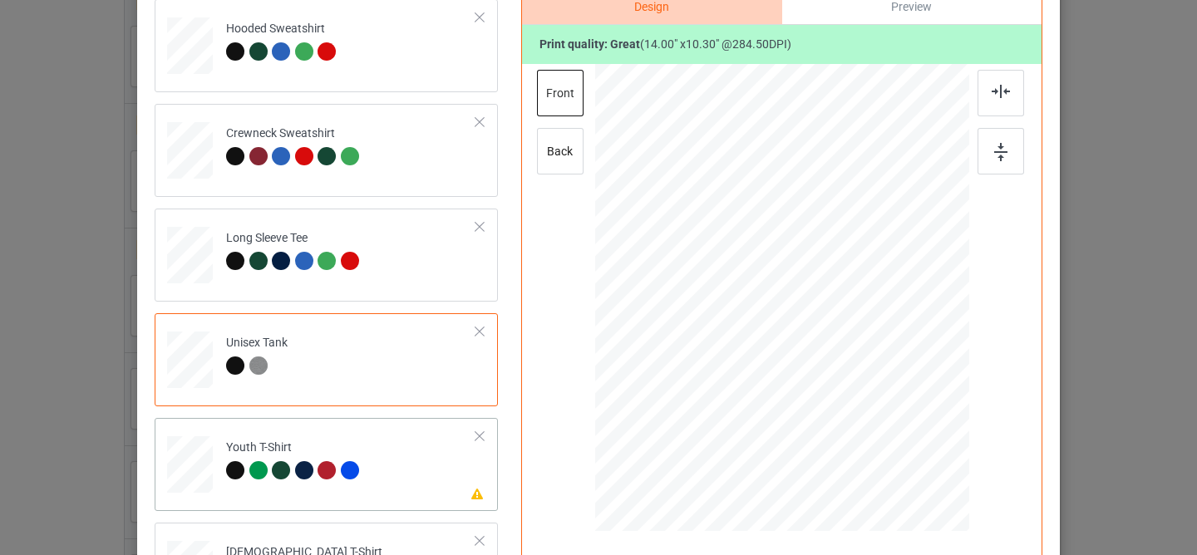
click at [374, 445] on td "Please review artwork placement Youth T-Shirt" at bounding box center [351, 461] width 268 height 73
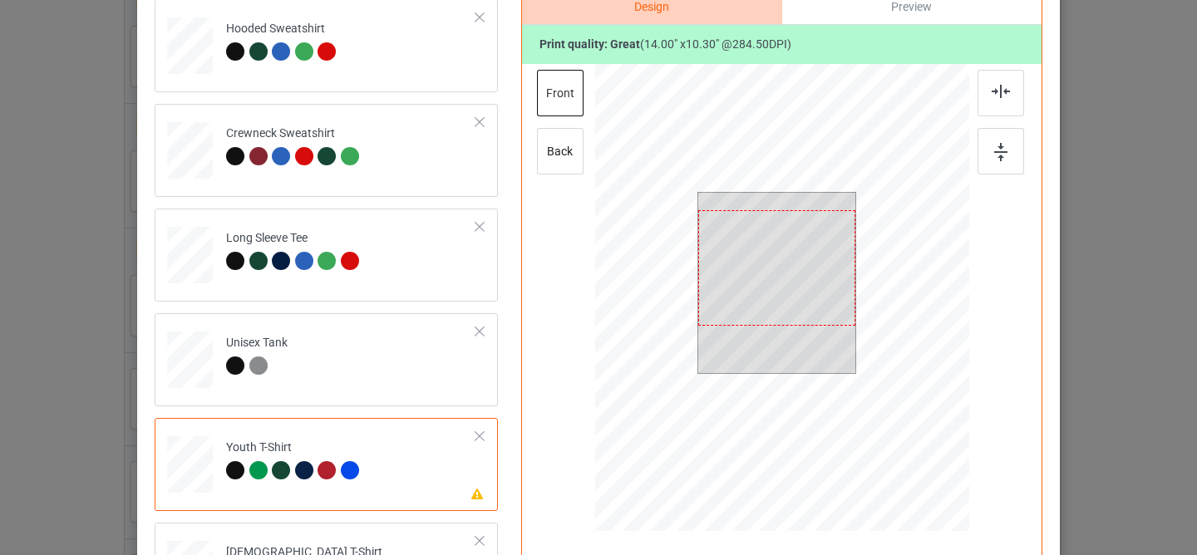
click at [749, 269] on div at bounding box center [777, 268] width 158 height 116
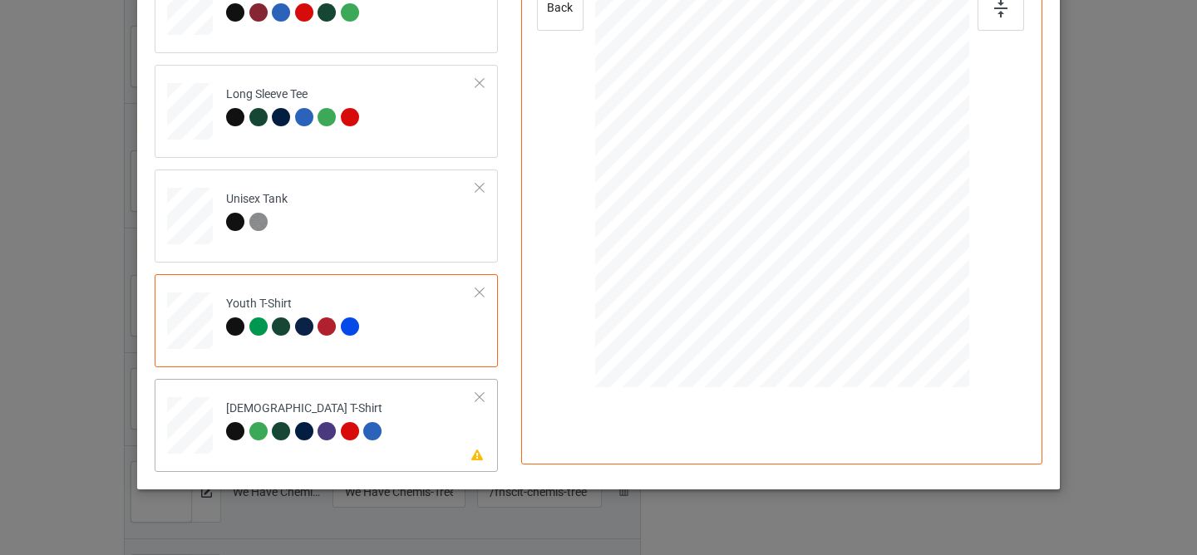
scroll to position [403, 0]
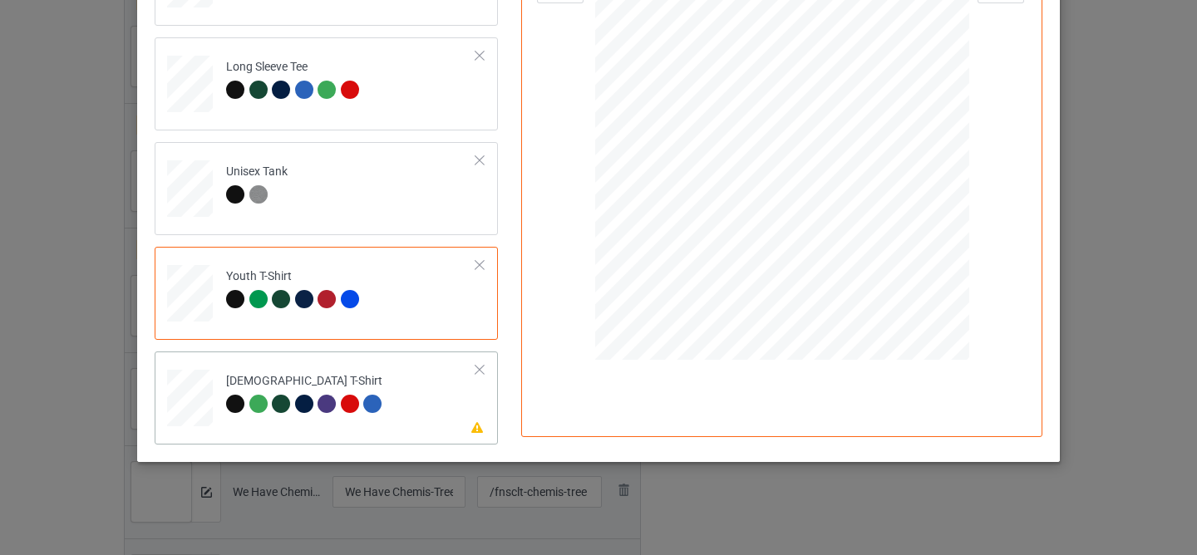
click at [401, 391] on td "Please review artwork placement [DEMOGRAPHIC_DATA] T-Shirt" at bounding box center [351, 394] width 268 height 73
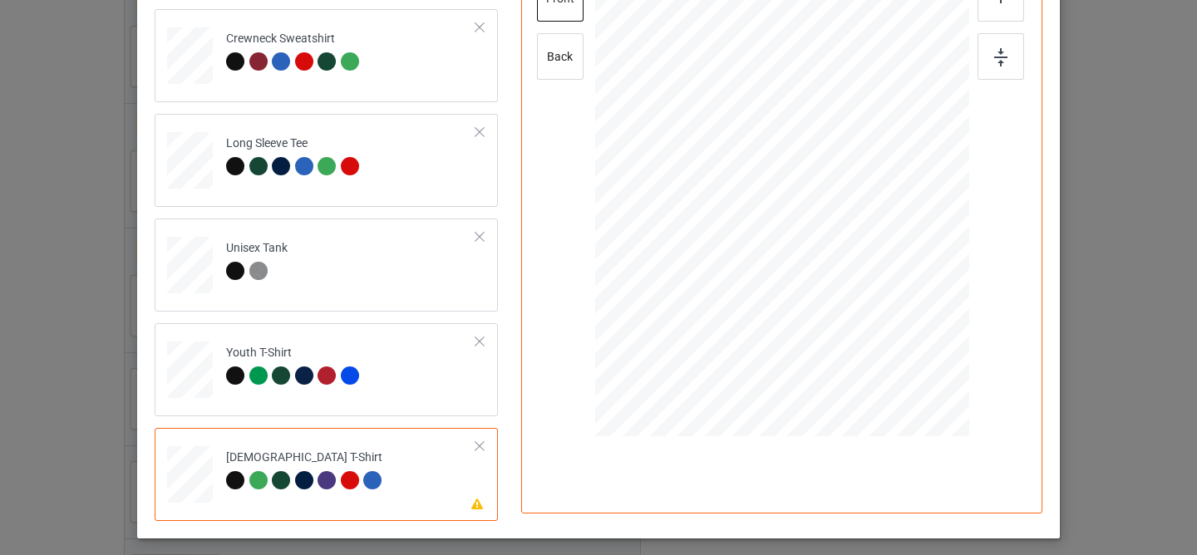
scroll to position [128, 0]
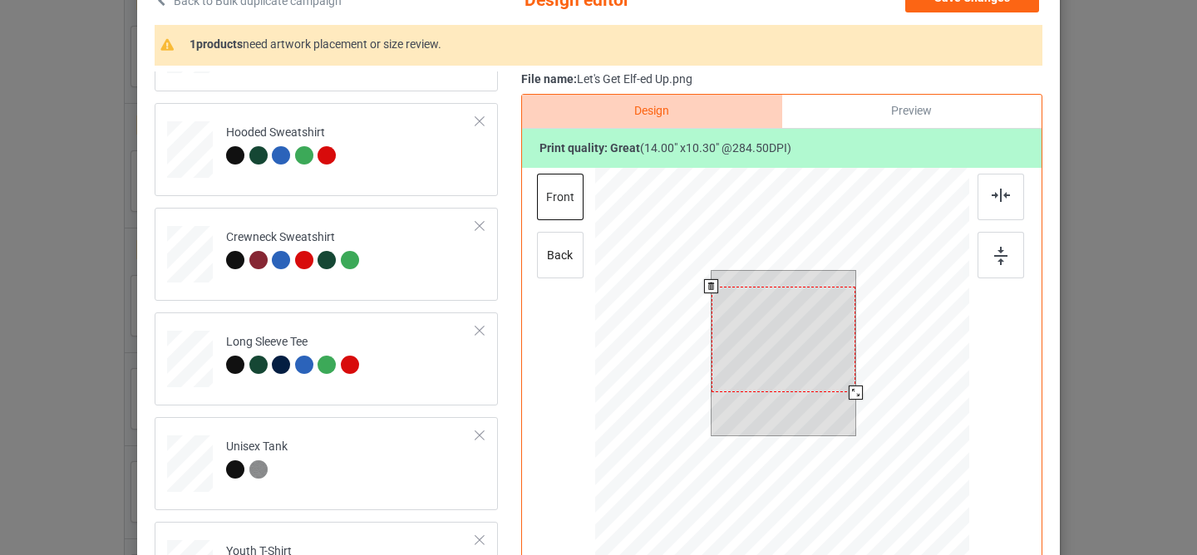
click at [768, 324] on div at bounding box center [783, 340] width 144 height 106
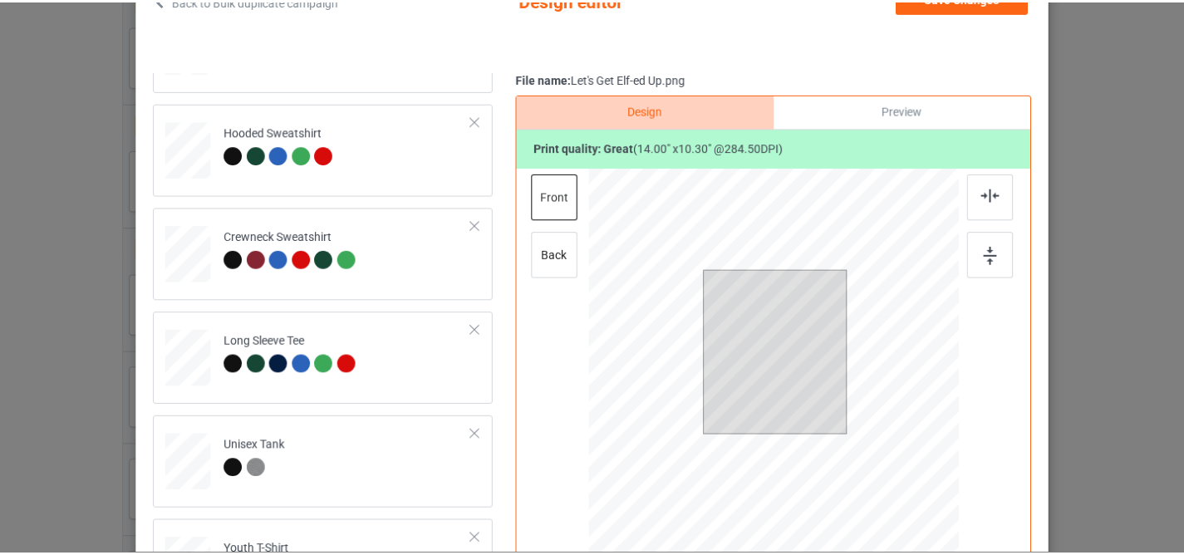
scroll to position [0, 0]
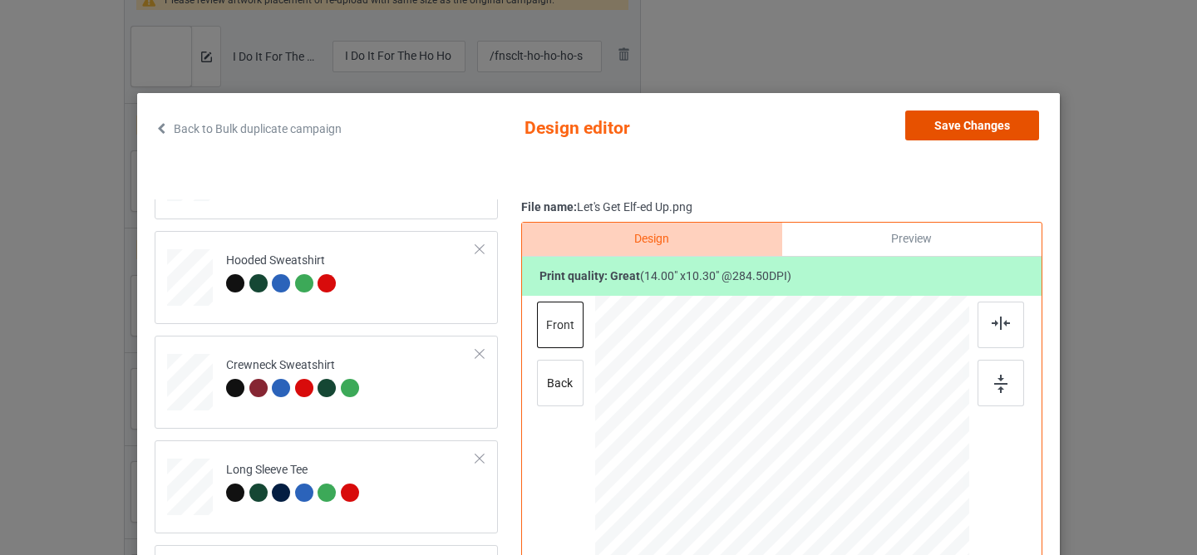
click at [951, 120] on button "Save Changes" at bounding box center [972, 126] width 134 height 30
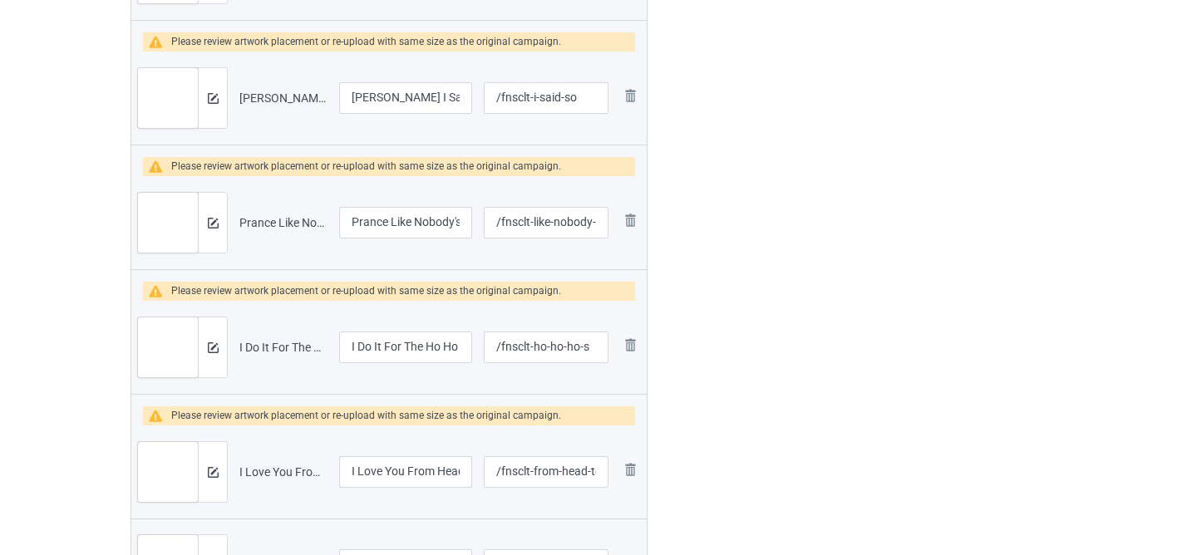
scroll to position [2360, 0]
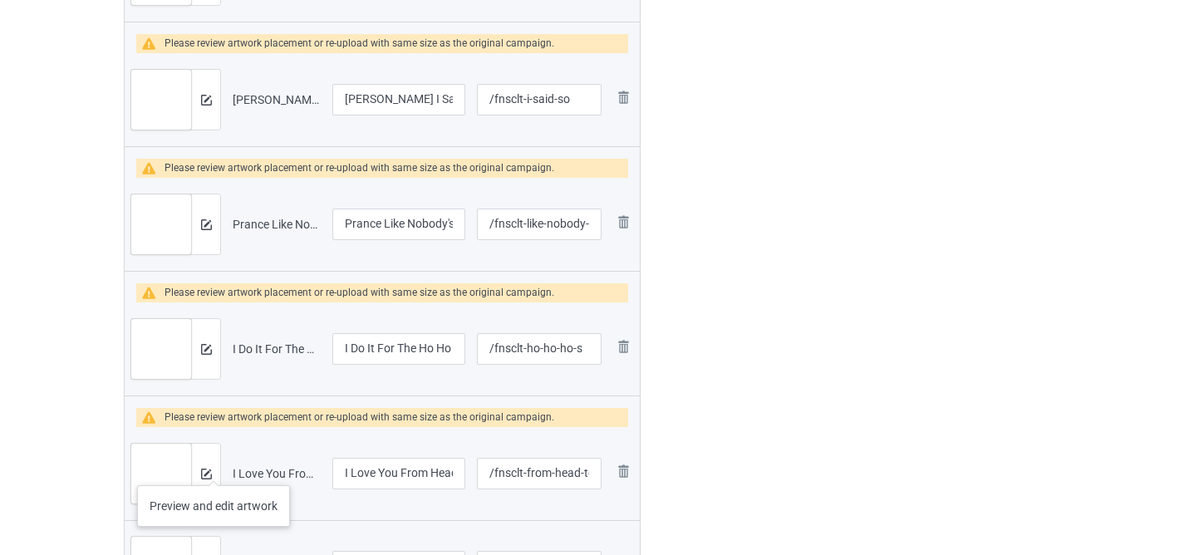
click at [214, 469] on div at bounding box center [205, 474] width 29 height 60
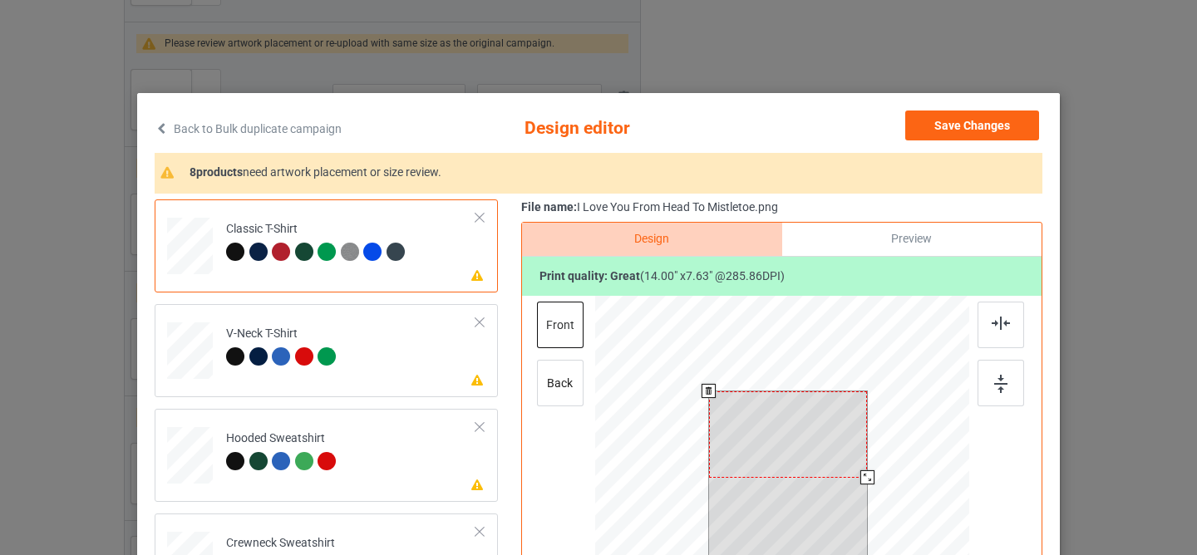
click at [746, 427] on div at bounding box center [788, 434] width 159 height 86
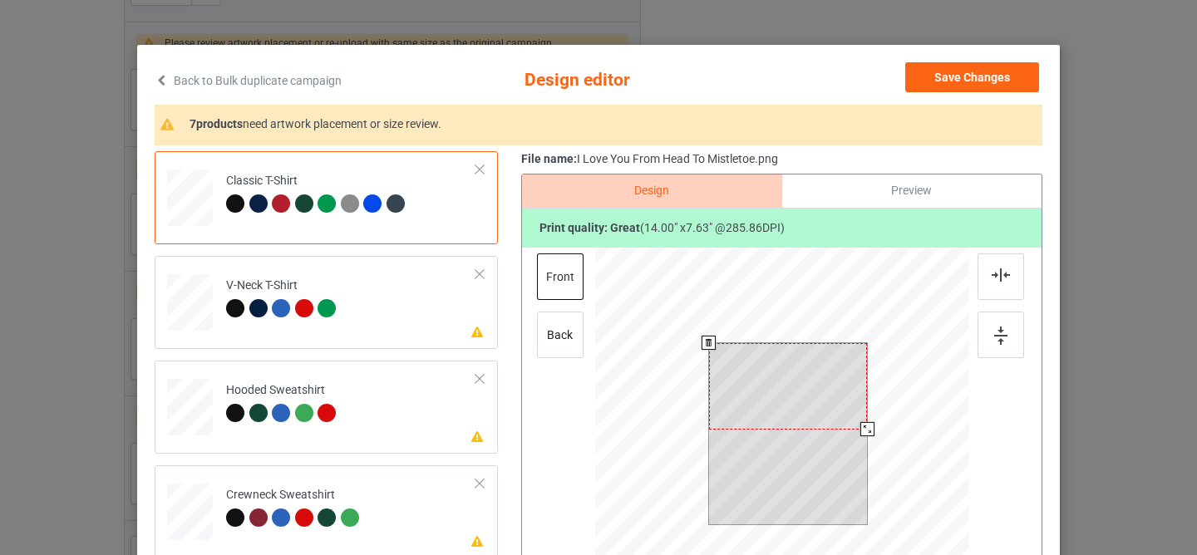
scroll to position [49, 0]
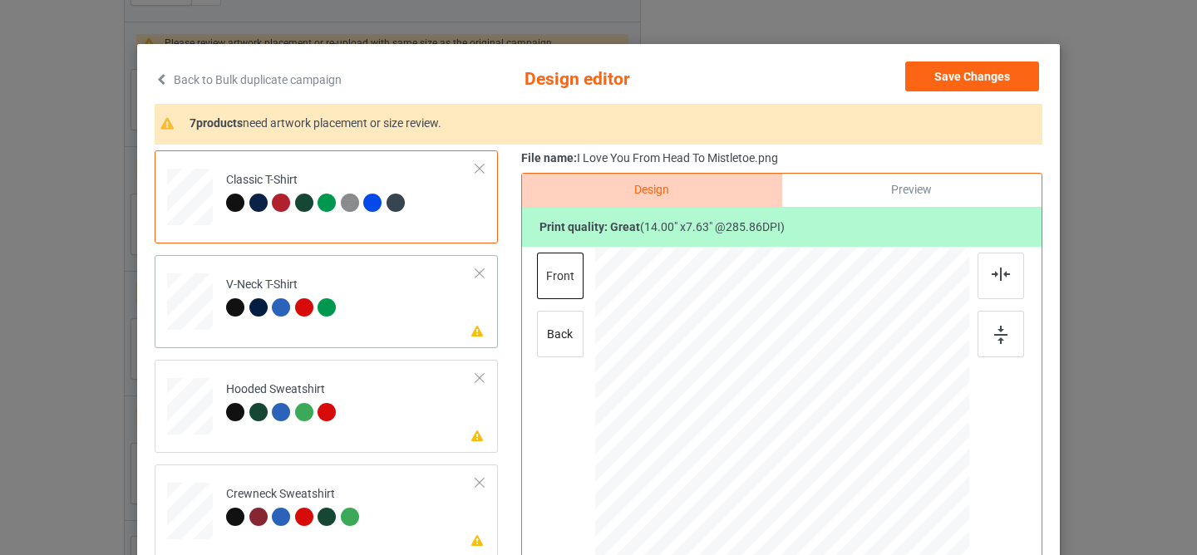
click at [406, 312] on td "Please review artwork placement V-Neck T-Shirt" at bounding box center [351, 298] width 268 height 73
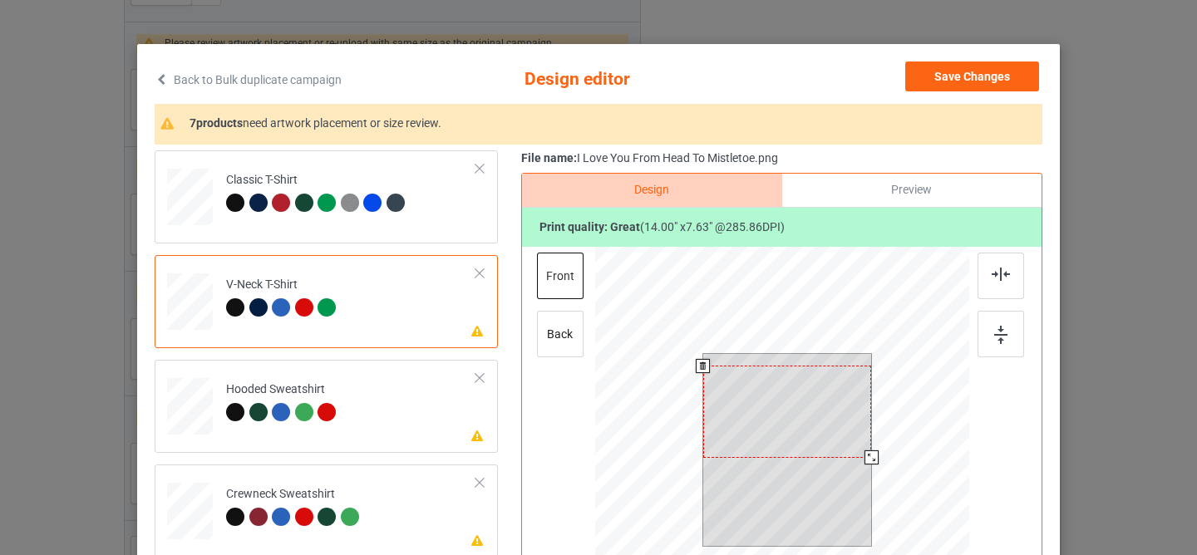
click at [725, 381] on div at bounding box center [787, 411] width 169 height 91
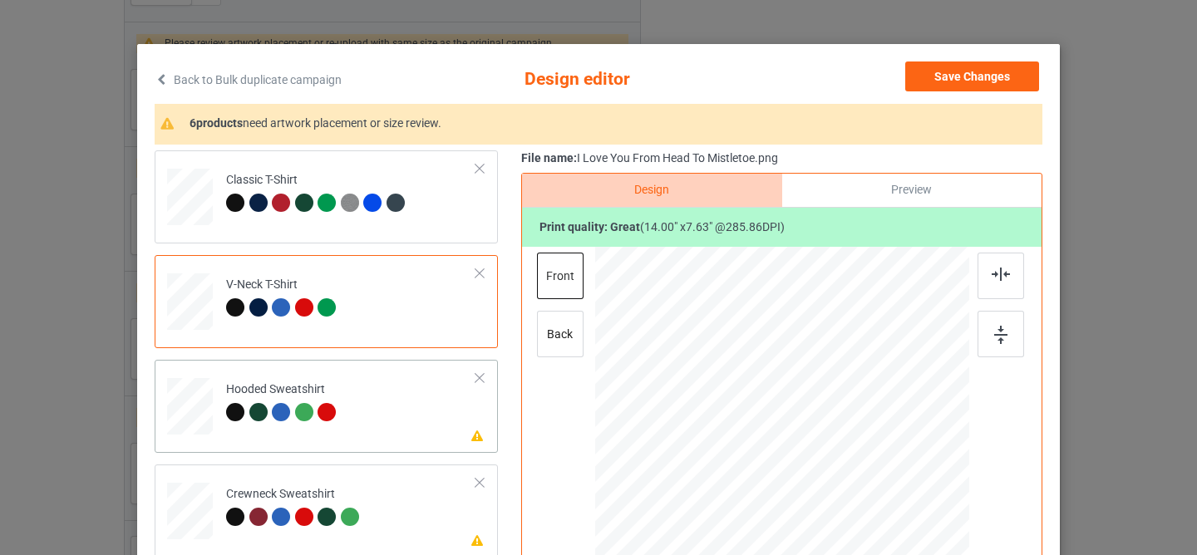
click at [428, 409] on td "Please review artwork placement Hooded Sweatshirt" at bounding box center [351, 403] width 268 height 73
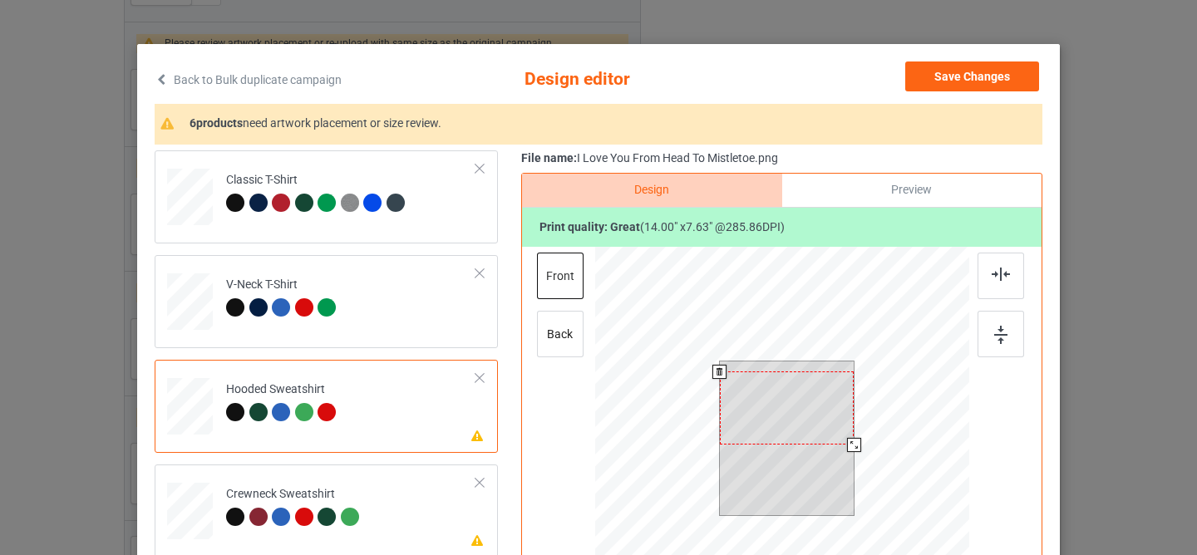
click at [786, 432] on div at bounding box center [787, 408] width 135 height 73
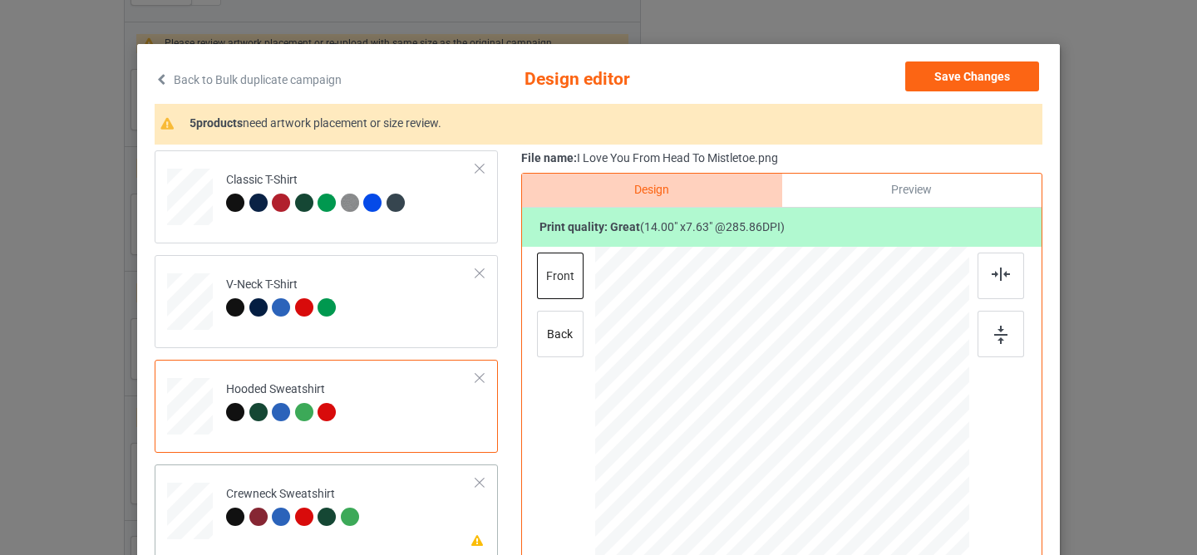
click at [391, 514] on td "Please review artwork placement Crewneck Sweatshirt" at bounding box center [351, 507] width 268 height 73
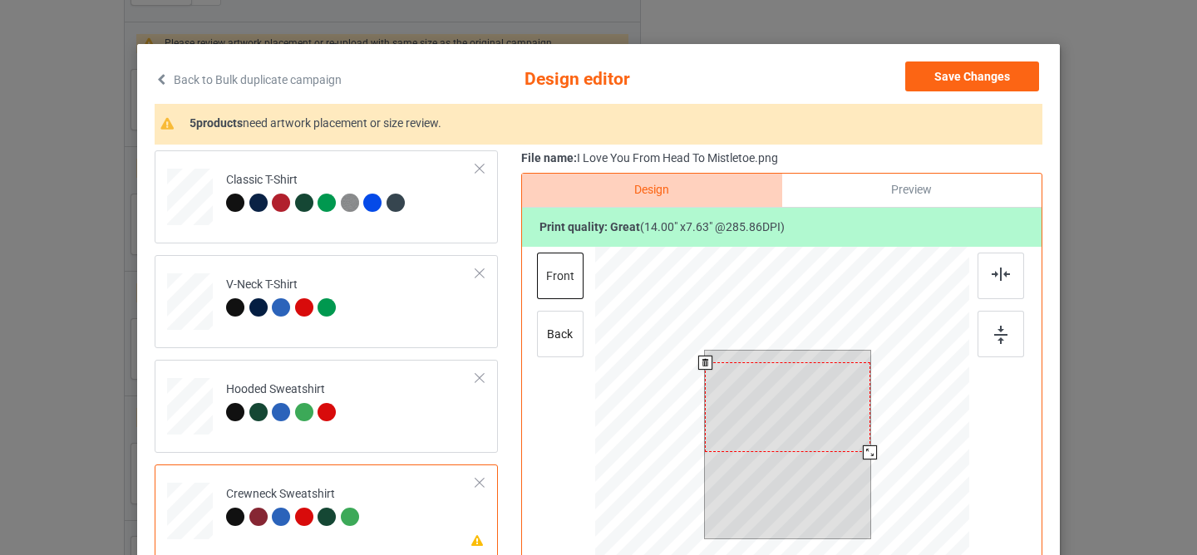
click at [749, 411] on div at bounding box center [787, 407] width 165 height 90
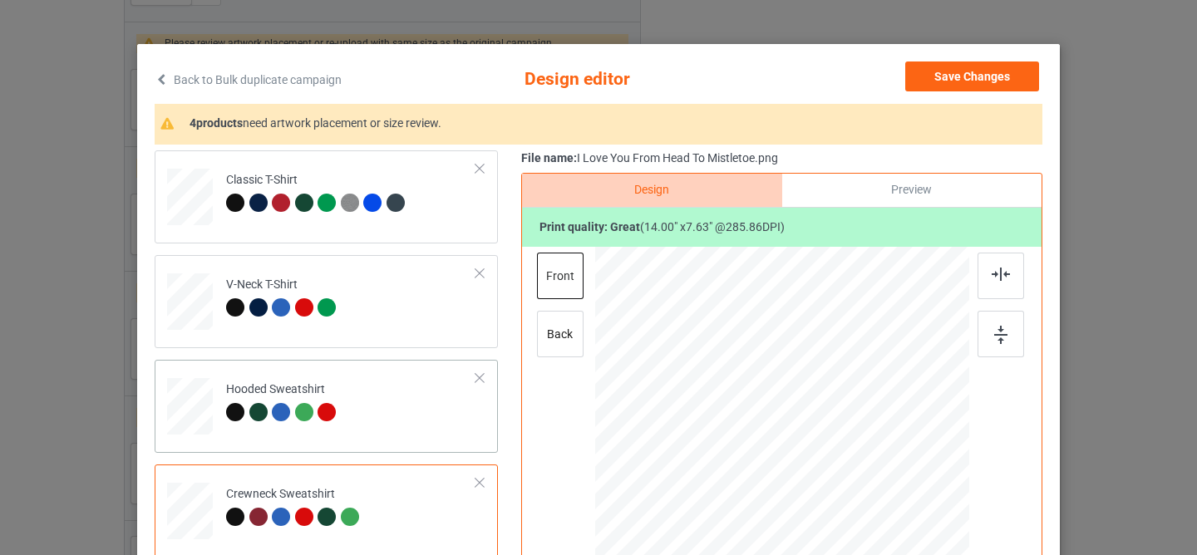
scroll to position [178, 0]
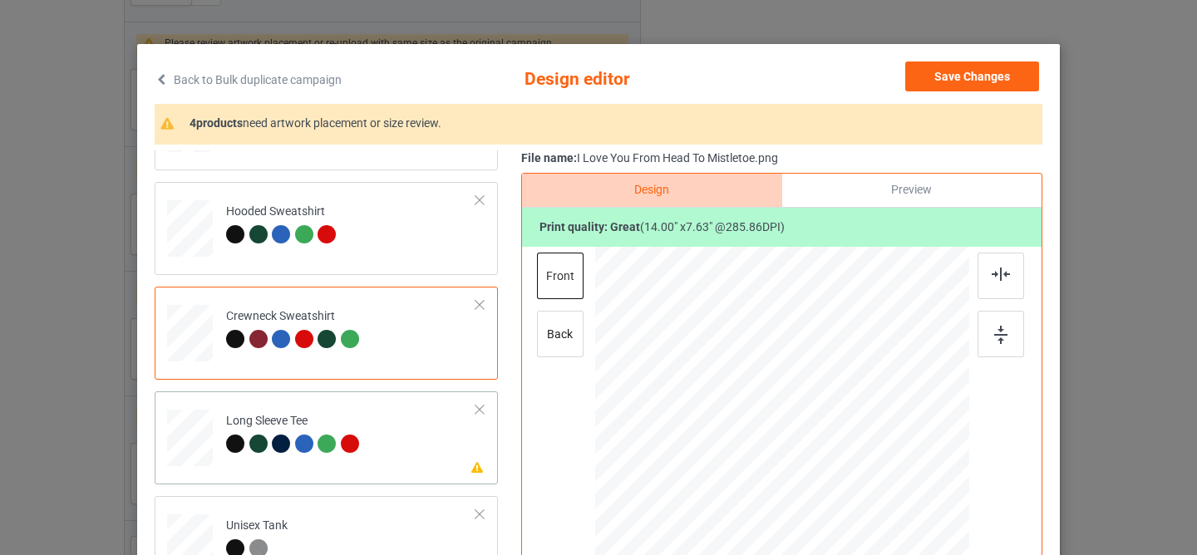
click at [377, 442] on td "Please review artwork placement Long Sleeve Tee" at bounding box center [351, 434] width 268 height 73
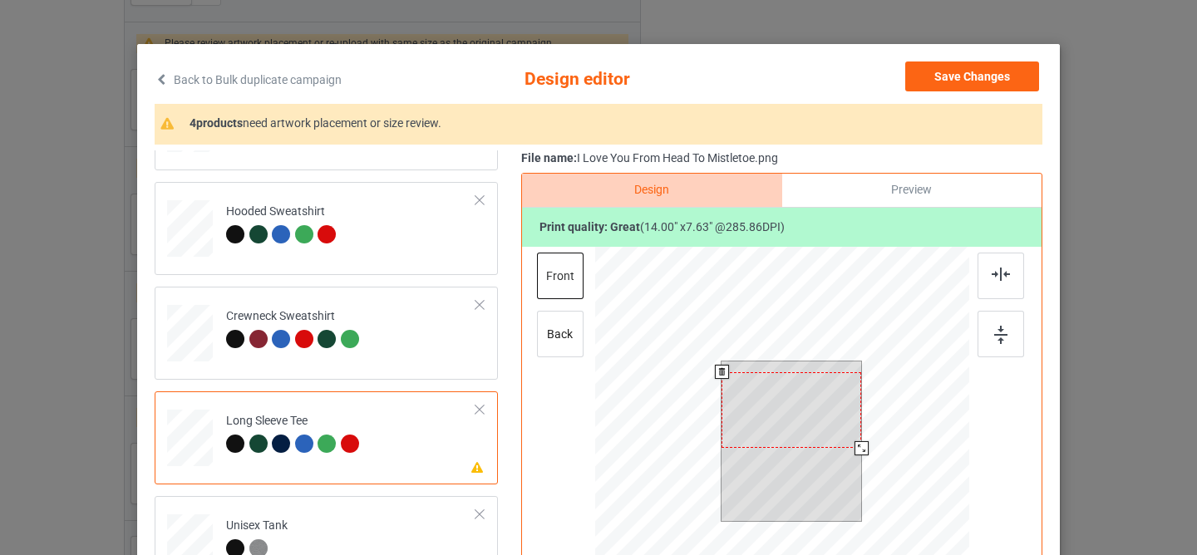
click at [751, 412] on div at bounding box center [791, 410] width 140 height 76
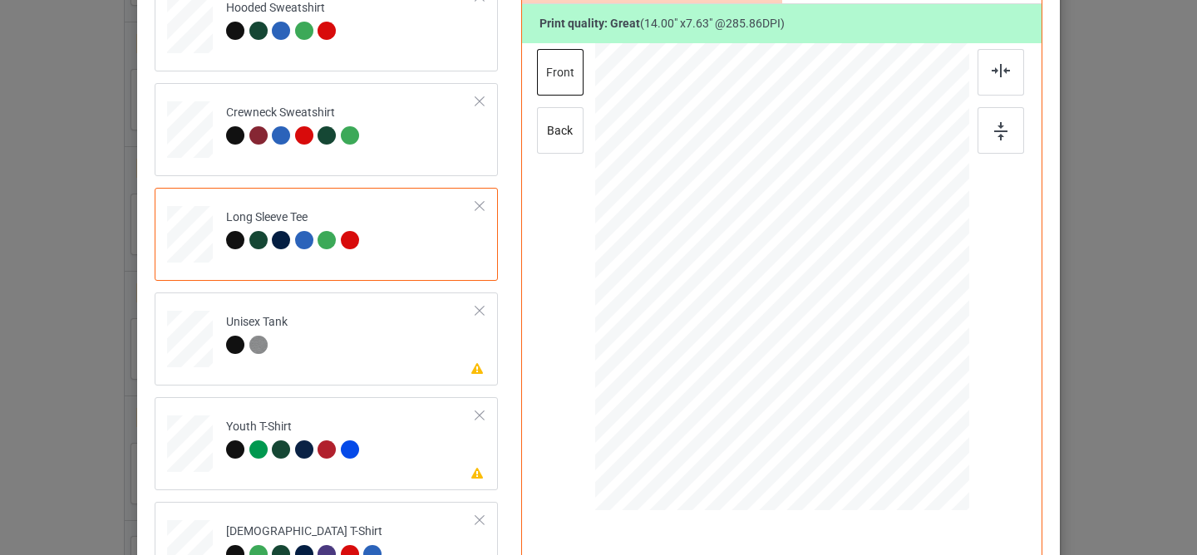
scroll to position [325, 0]
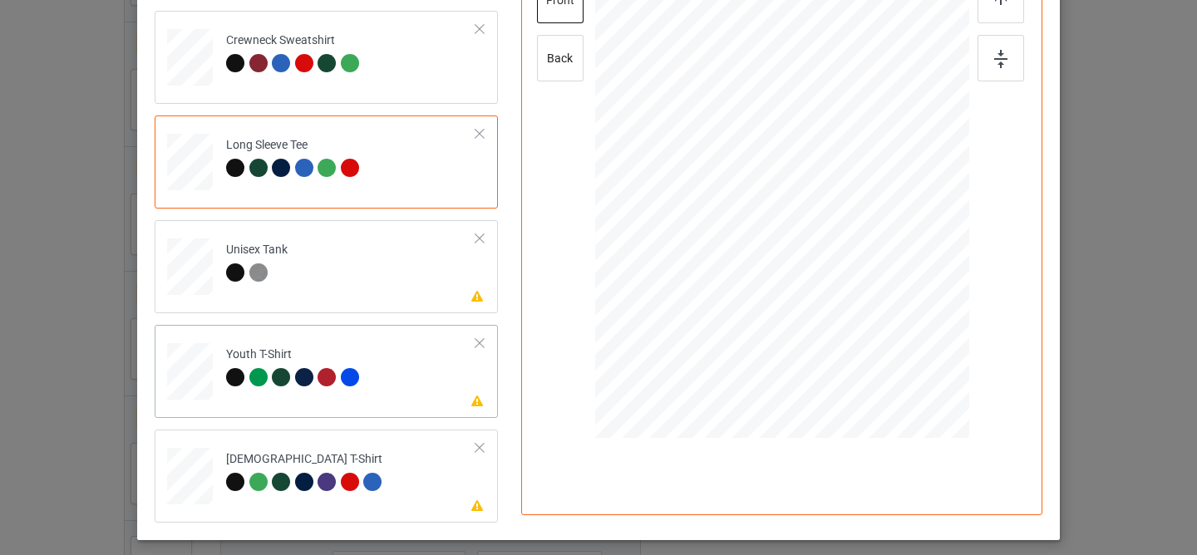
click at [417, 400] on td "Please review artwork placement Youth T-Shirt" at bounding box center [351, 368] width 268 height 73
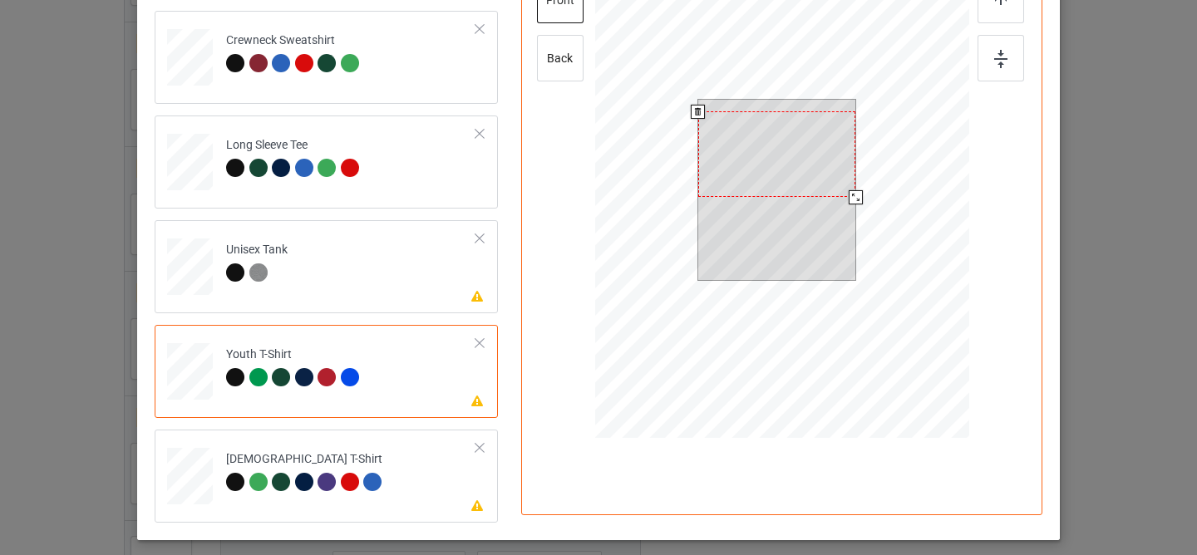
click at [764, 162] on div at bounding box center [777, 154] width 158 height 86
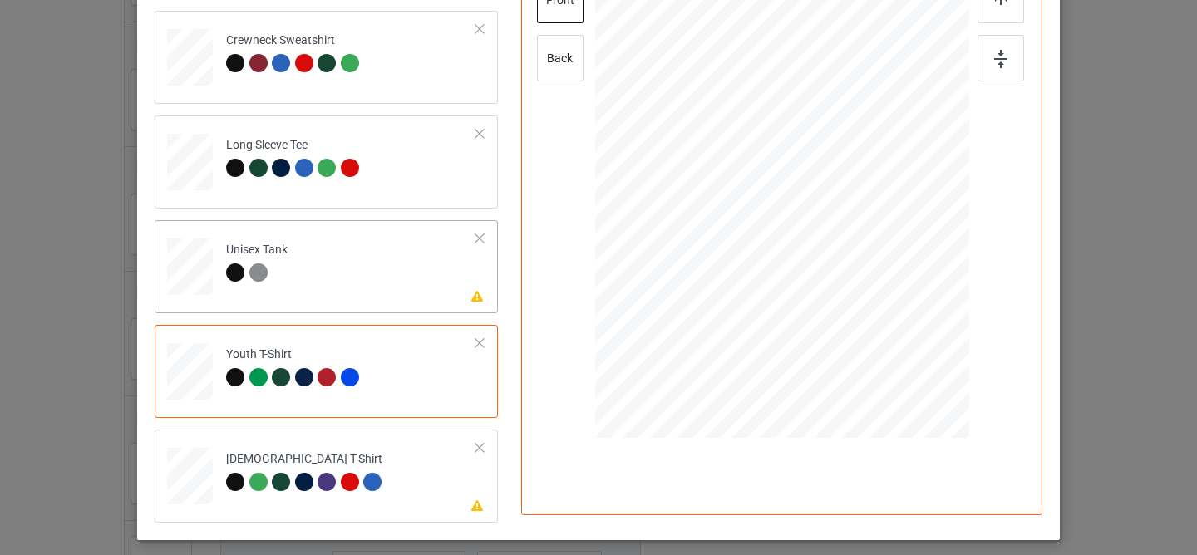
click at [389, 291] on td "Please review artwork placement Unisex Tank" at bounding box center [351, 263] width 268 height 73
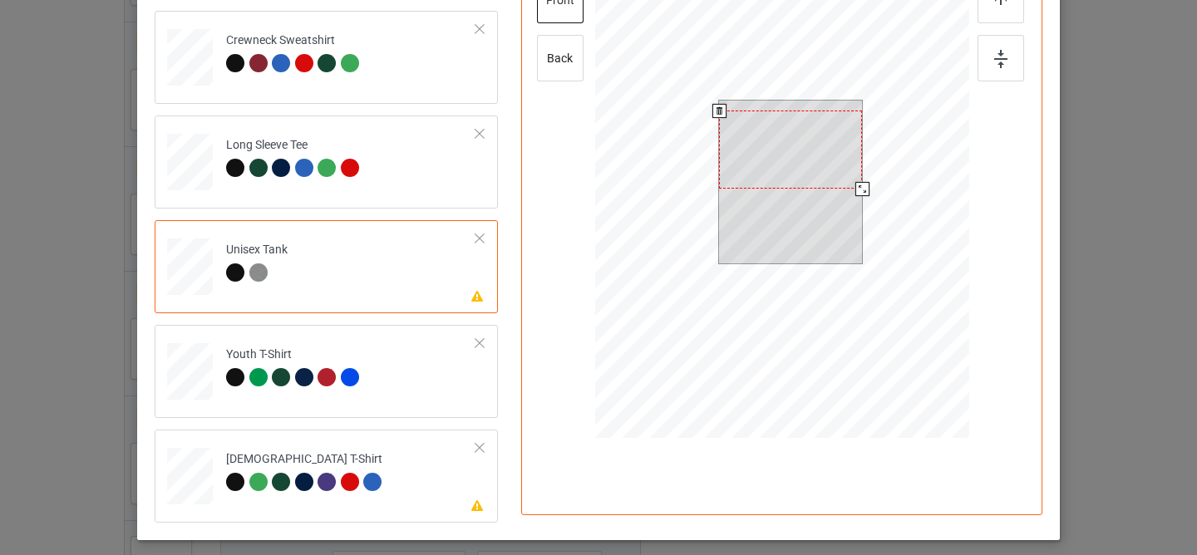
click at [770, 168] on div at bounding box center [790, 150] width 143 height 78
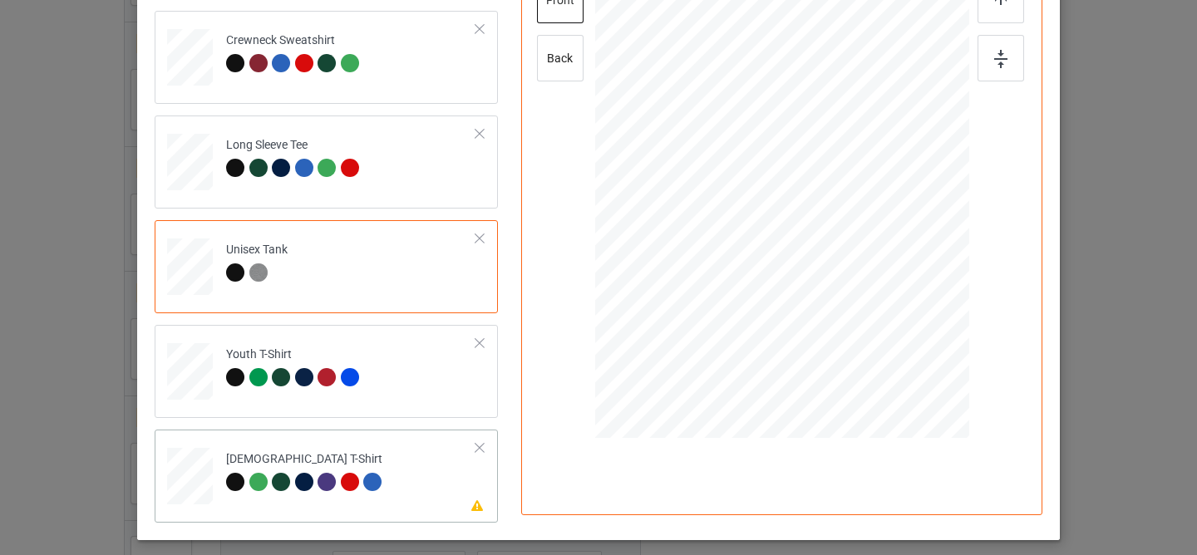
click at [385, 504] on td "Please review artwork placement [DEMOGRAPHIC_DATA] T-Shirt" at bounding box center [351, 472] width 268 height 73
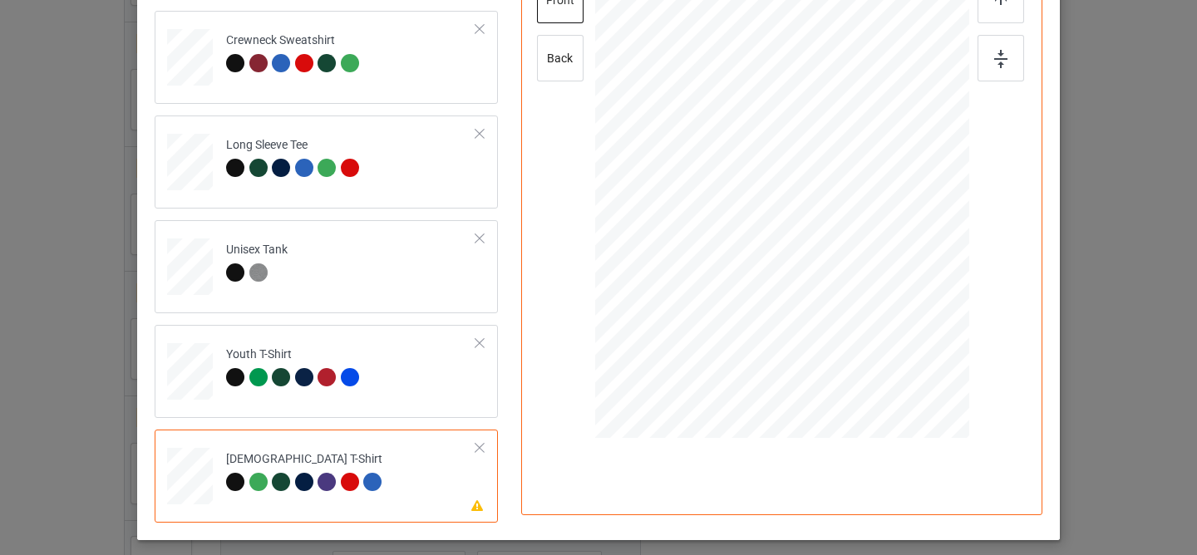
click at [760, 143] on div at bounding box center [783, 124] width 144 height 78
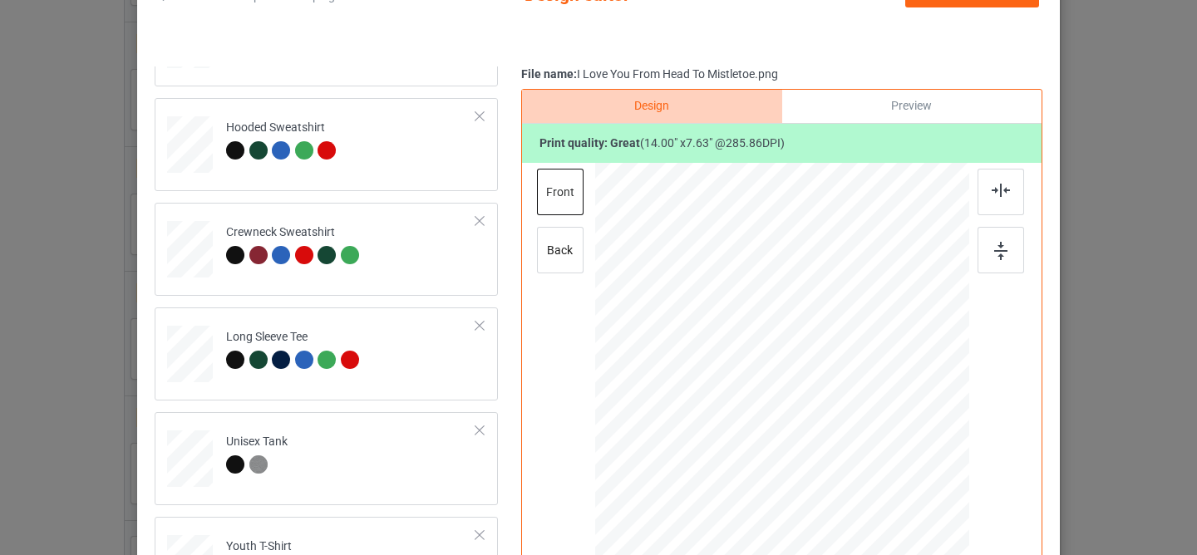
scroll to position [54, 0]
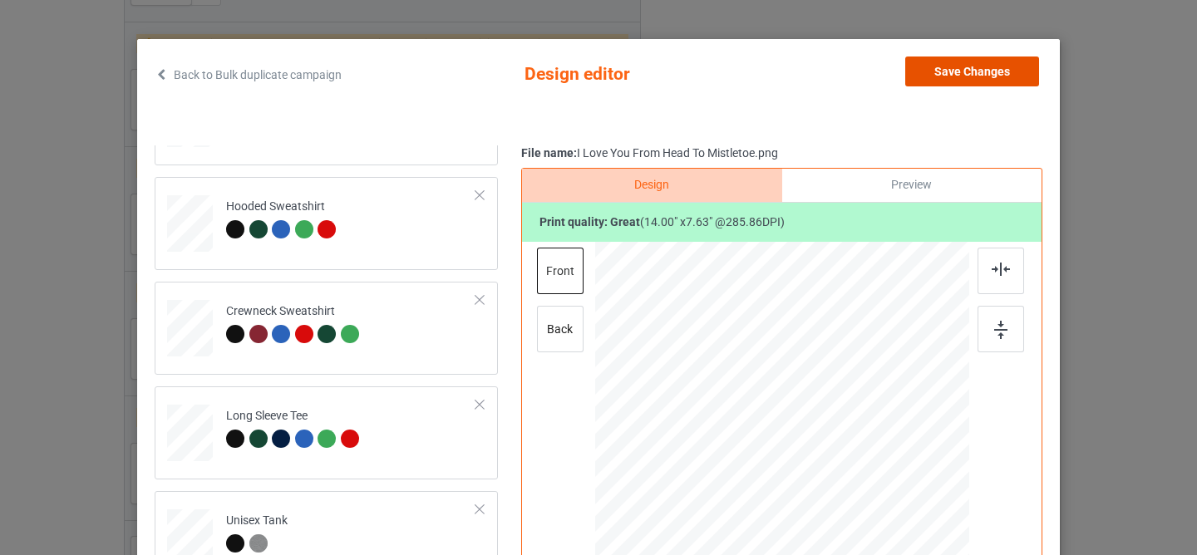
click at [959, 76] on button "Save Changes" at bounding box center [972, 72] width 134 height 30
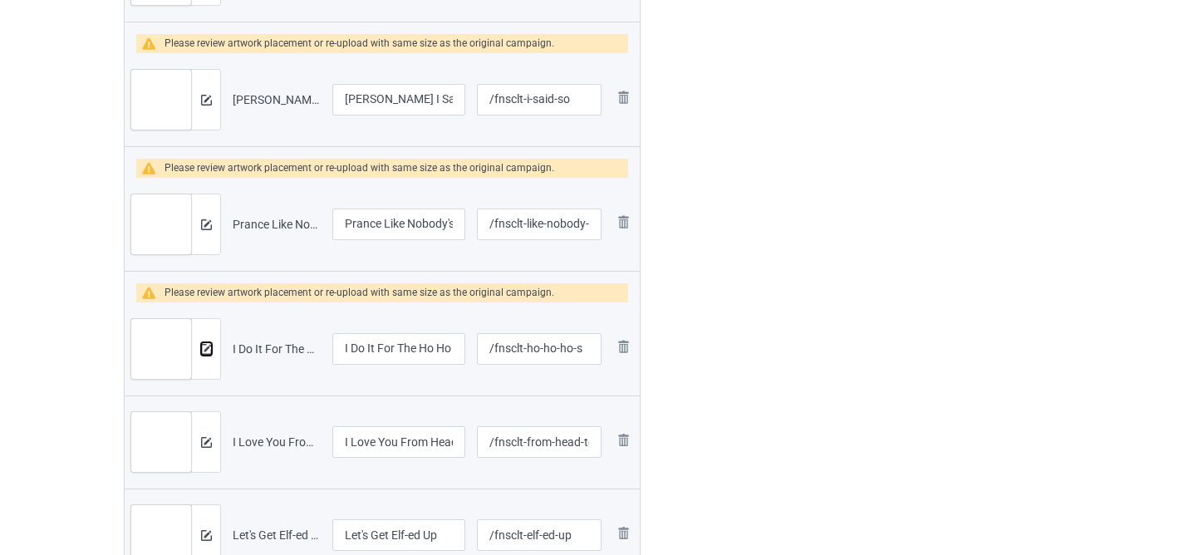
click at [211, 350] on img at bounding box center [206, 349] width 11 height 11
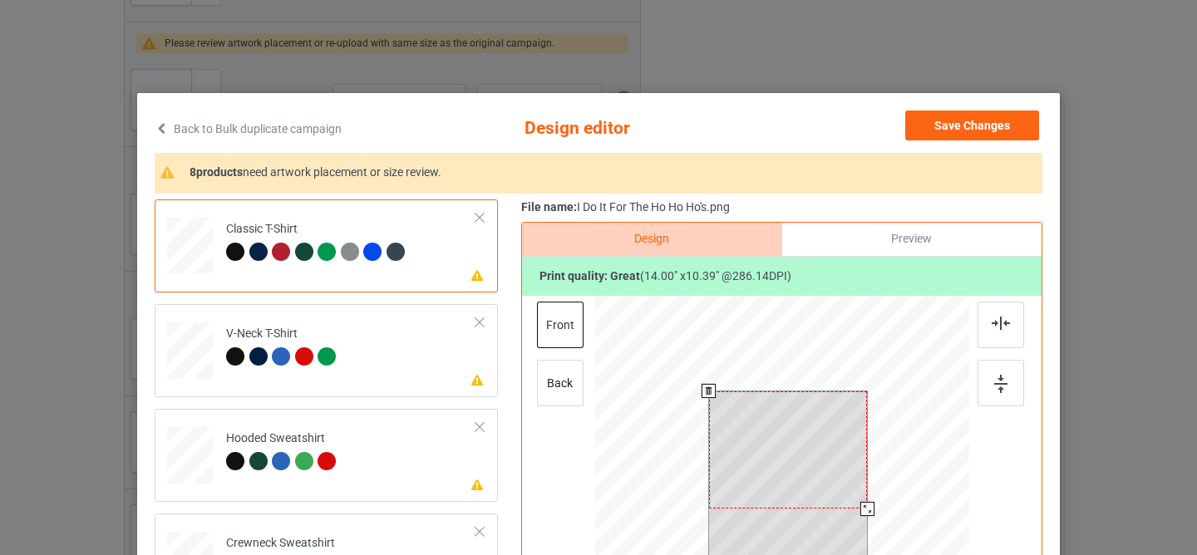
click at [753, 434] on div at bounding box center [788, 449] width 159 height 117
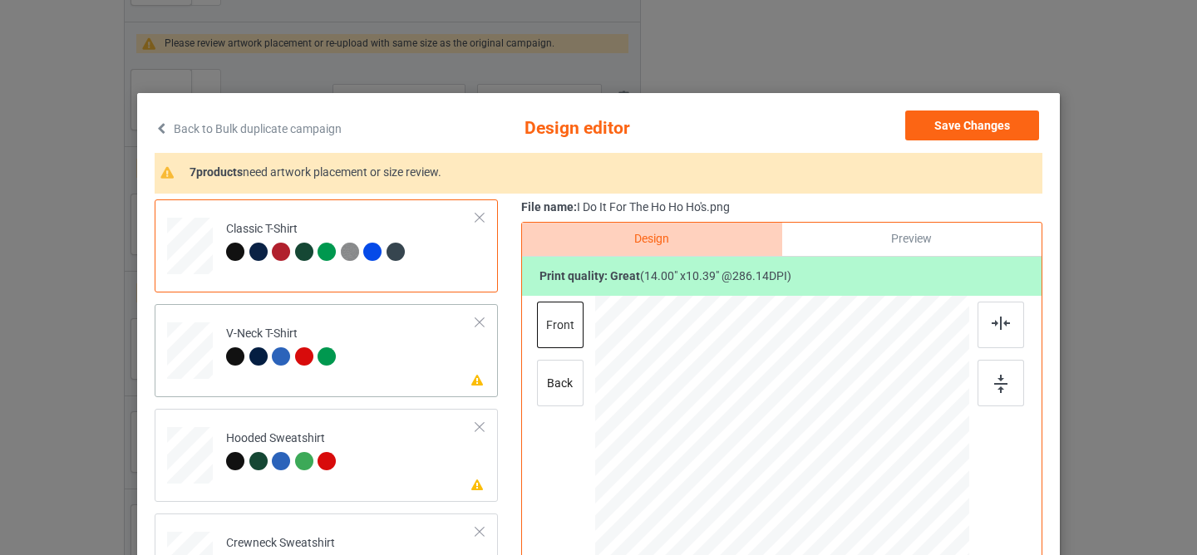
click at [386, 367] on td "Please review artwork placement V-Neck T-Shirt" at bounding box center [351, 347] width 268 height 73
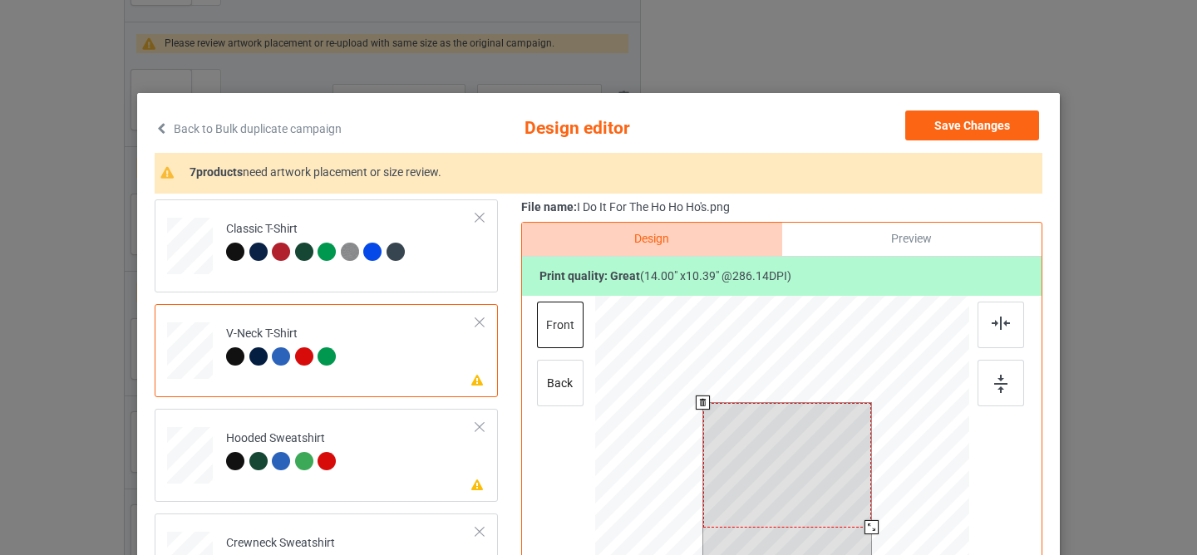
click at [731, 455] on div at bounding box center [787, 465] width 169 height 125
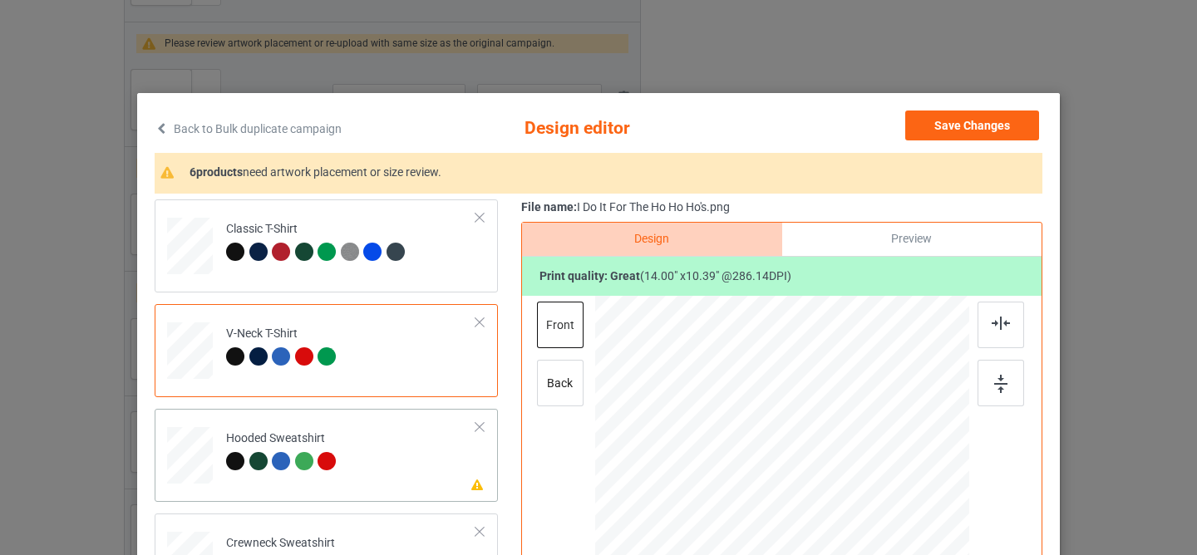
click at [410, 466] on td "Please review artwork placement Hooded Sweatshirt" at bounding box center [351, 452] width 268 height 73
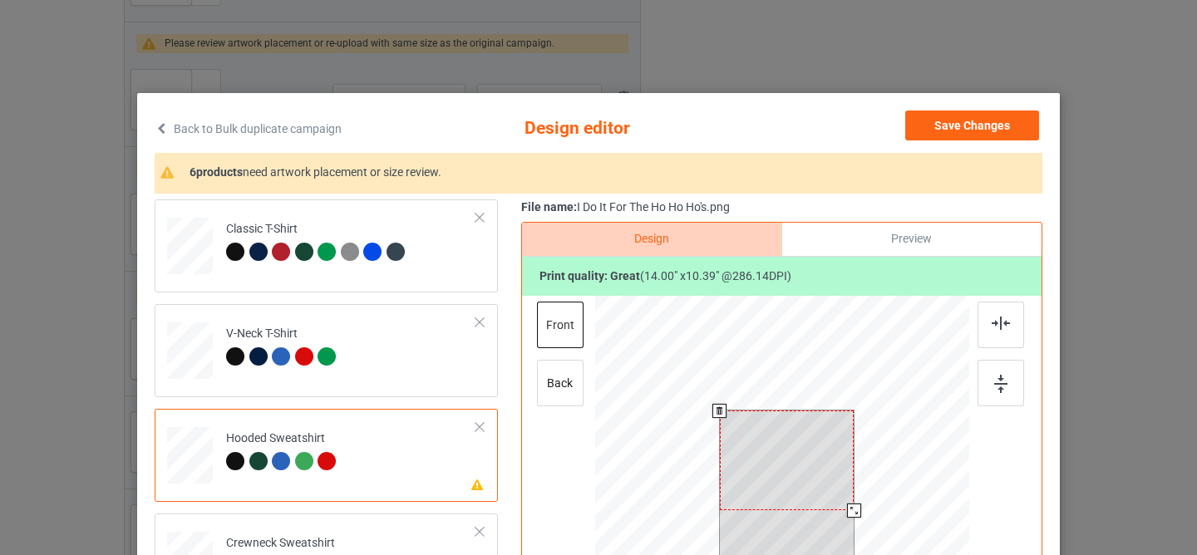
click at [798, 453] on div at bounding box center [787, 461] width 135 height 100
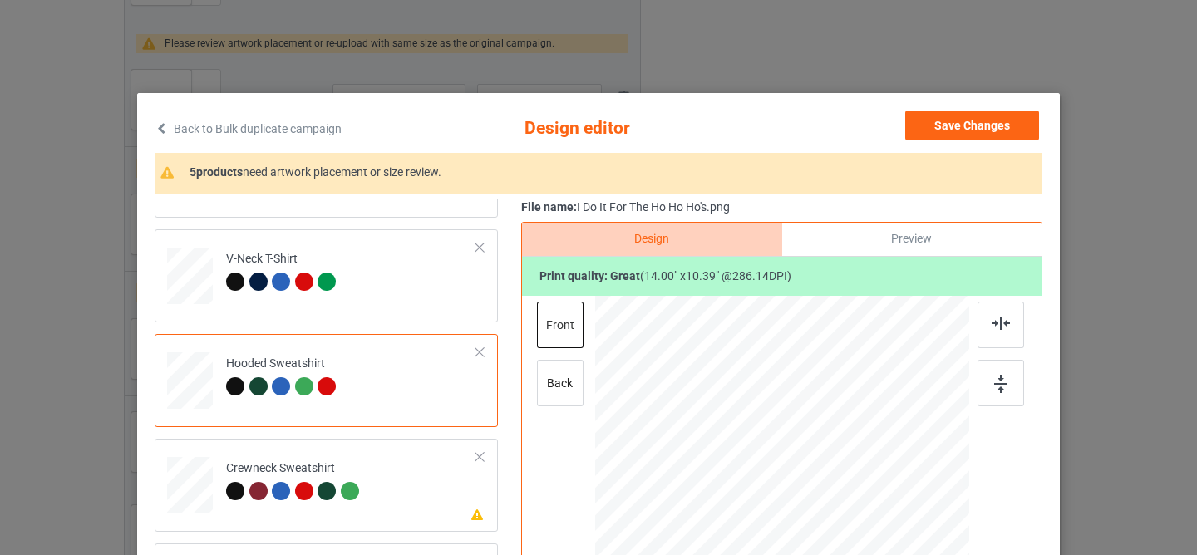
scroll to position [178, 0]
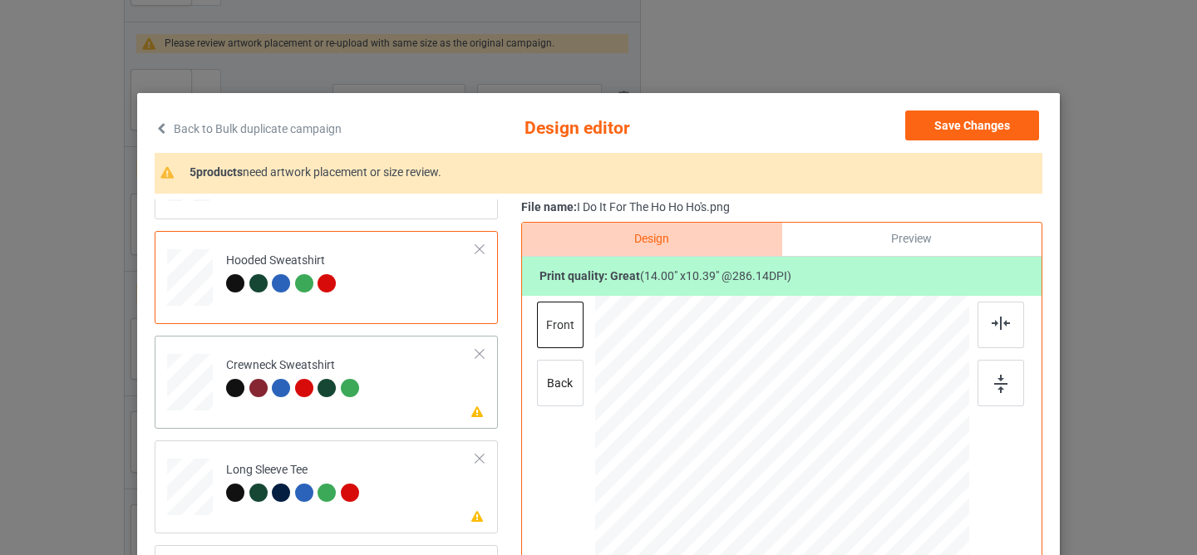
click at [398, 387] on td "Please review artwork placement Crewneck Sweatshirt" at bounding box center [351, 378] width 268 height 73
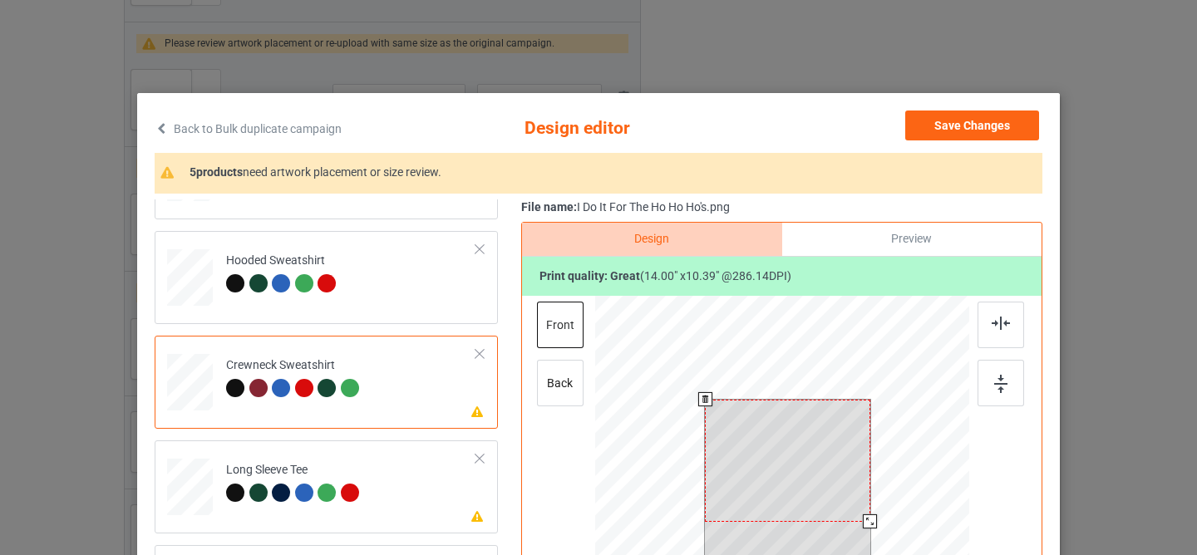
click at [740, 442] on div at bounding box center [787, 461] width 165 height 122
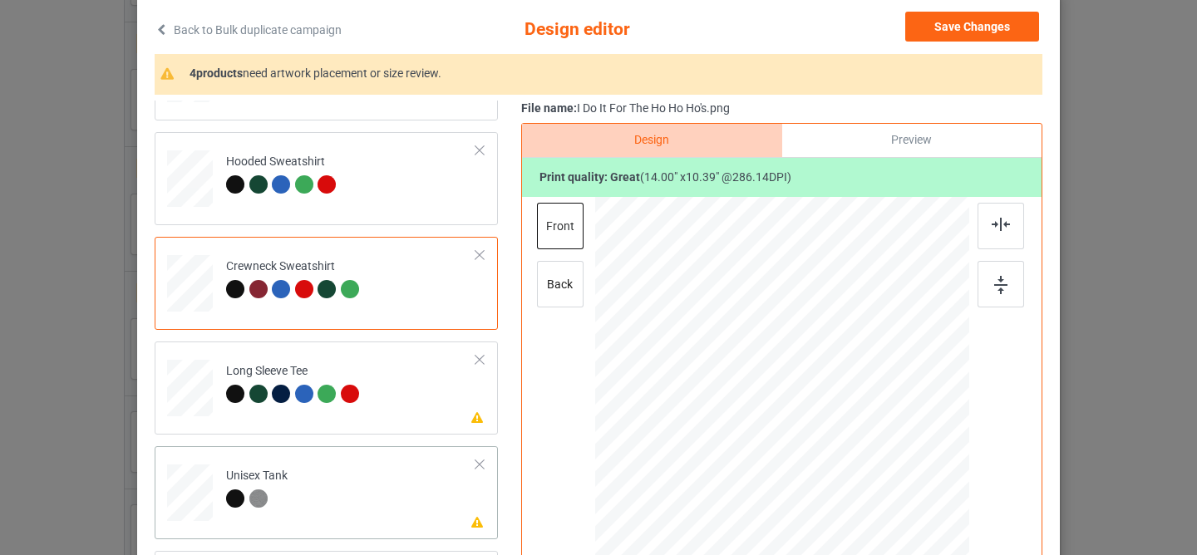
scroll to position [147, 0]
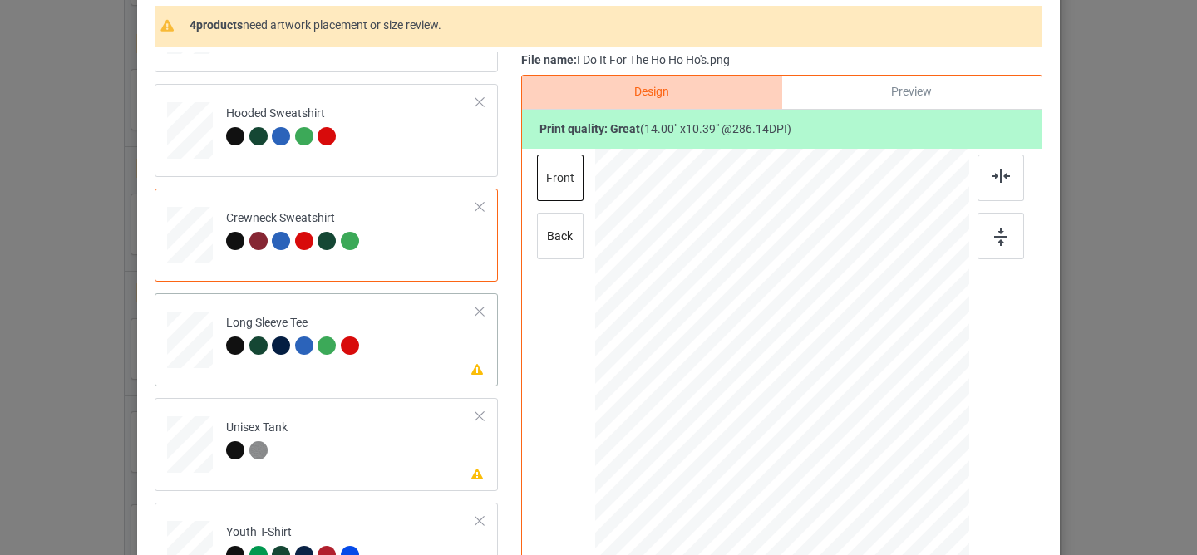
click at [419, 348] on td "Please review artwork placement Long Sleeve Tee" at bounding box center [351, 336] width 268 height 73
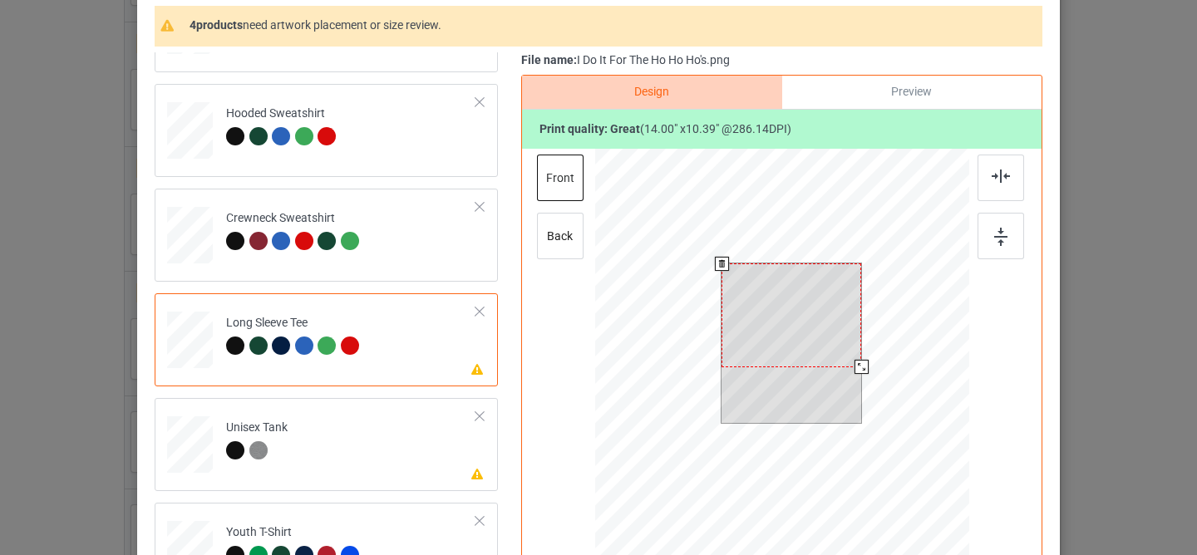
click at [750, 334] on div at bounding box center [791, 315] width 140 height 104
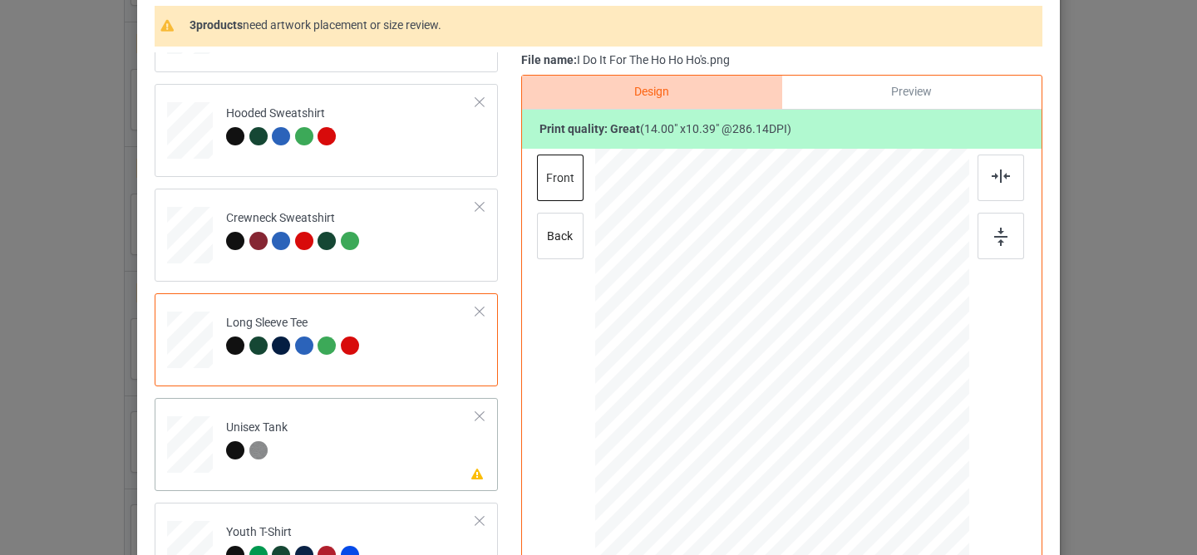
click at [370, 479] on div "Please review artwork placement Unisex Tank" at bounding box center [326, 444] width 343 height 93
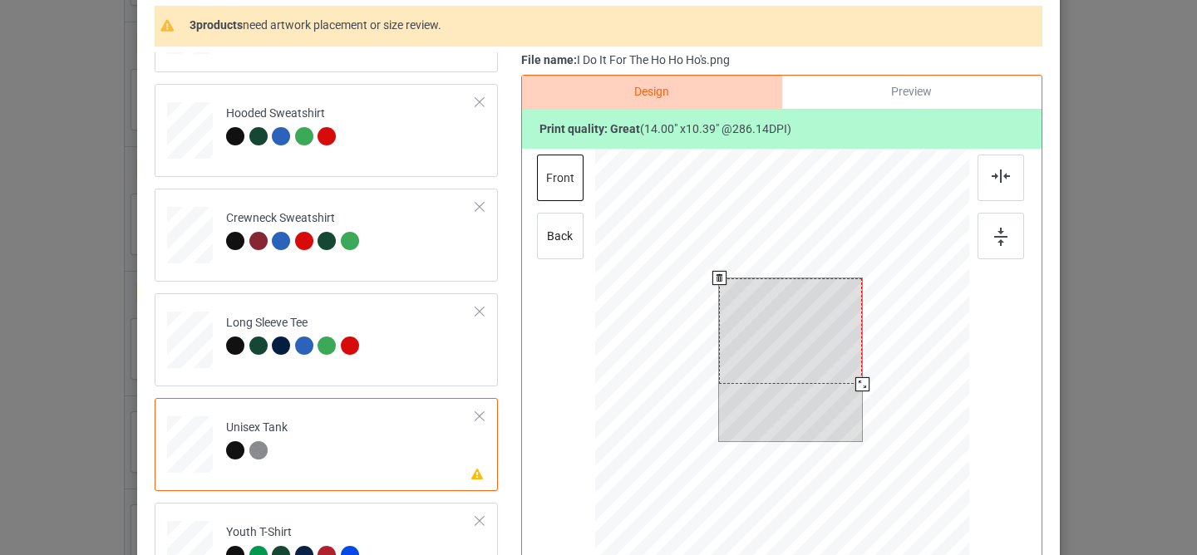
click at [790, 336] on div at bounding box center [790, 331] width 143 height 106
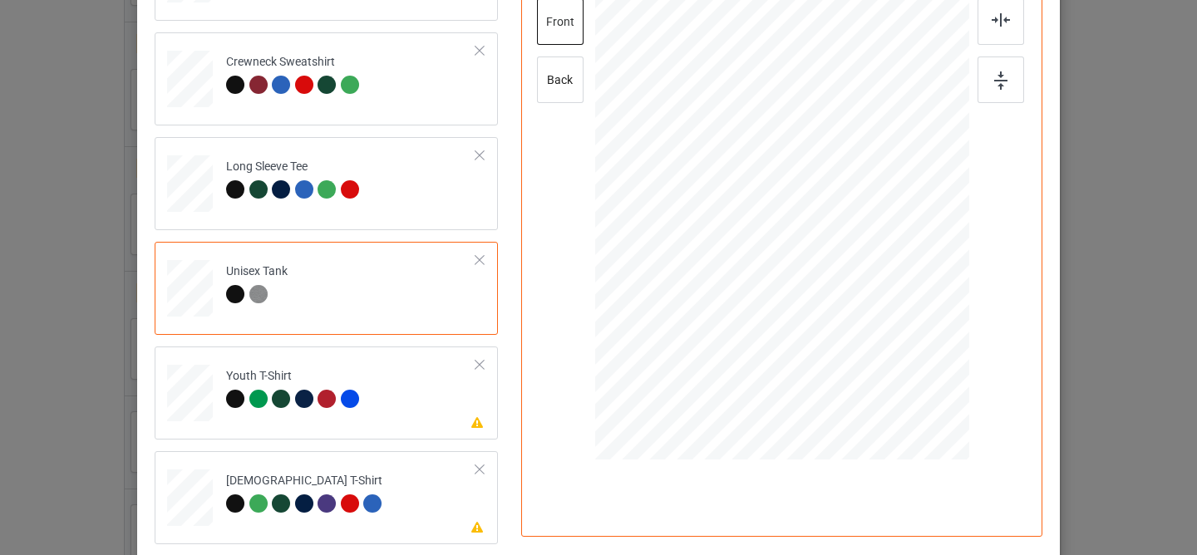
scroll to position [381, 0]
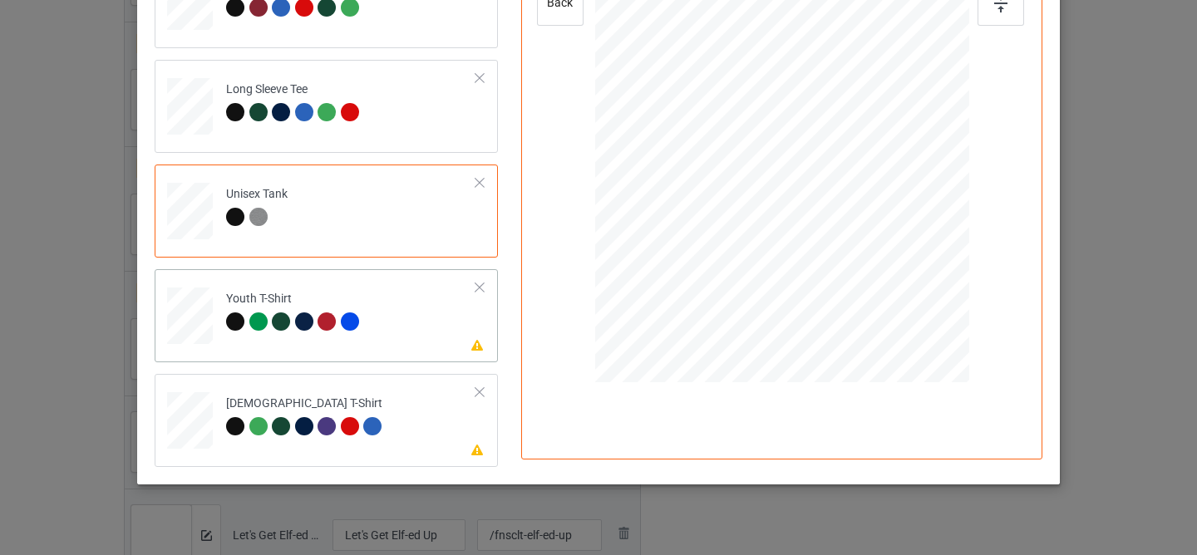
click at [432, 337] on td "Please review artwork placement Youth T-Shirt" at bounding box center [351, 312] width 268 height 73
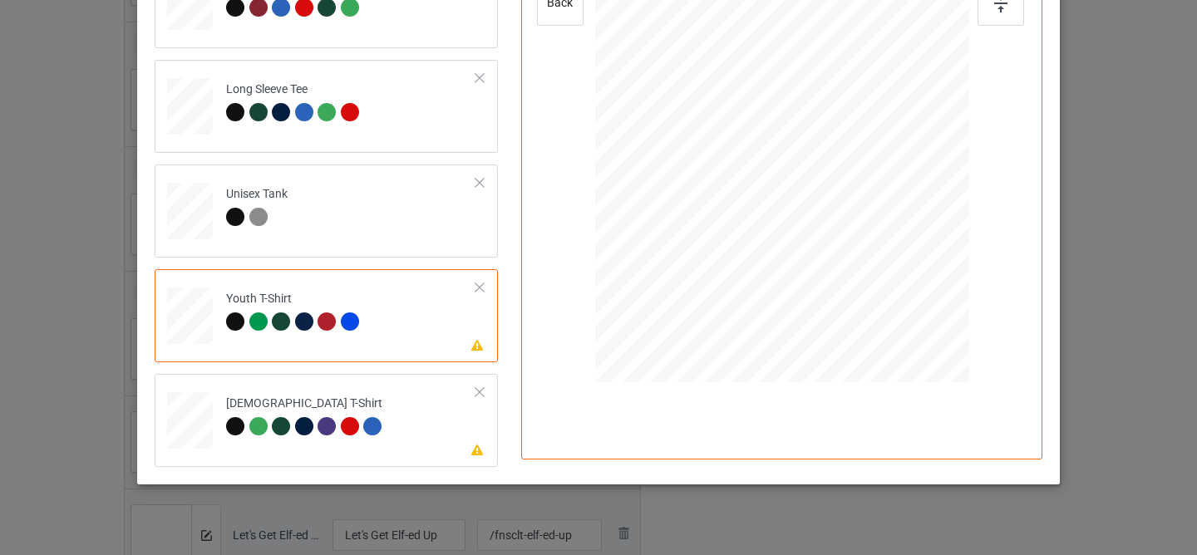
scroll to position [222, 0]
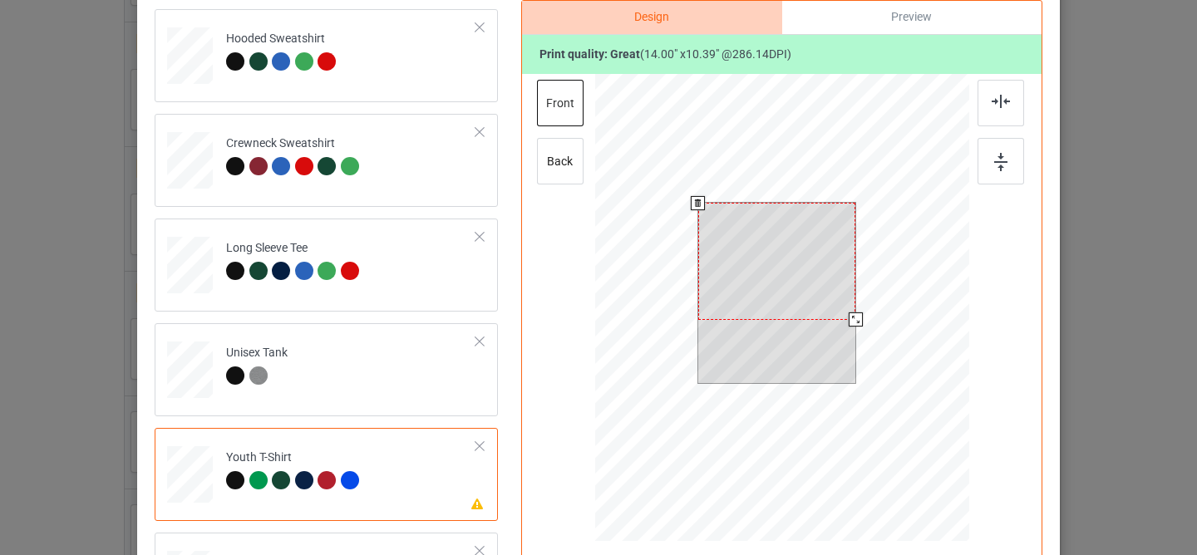
click at [765, 270] on div at bounding box center [777, 261] width 158 height 117
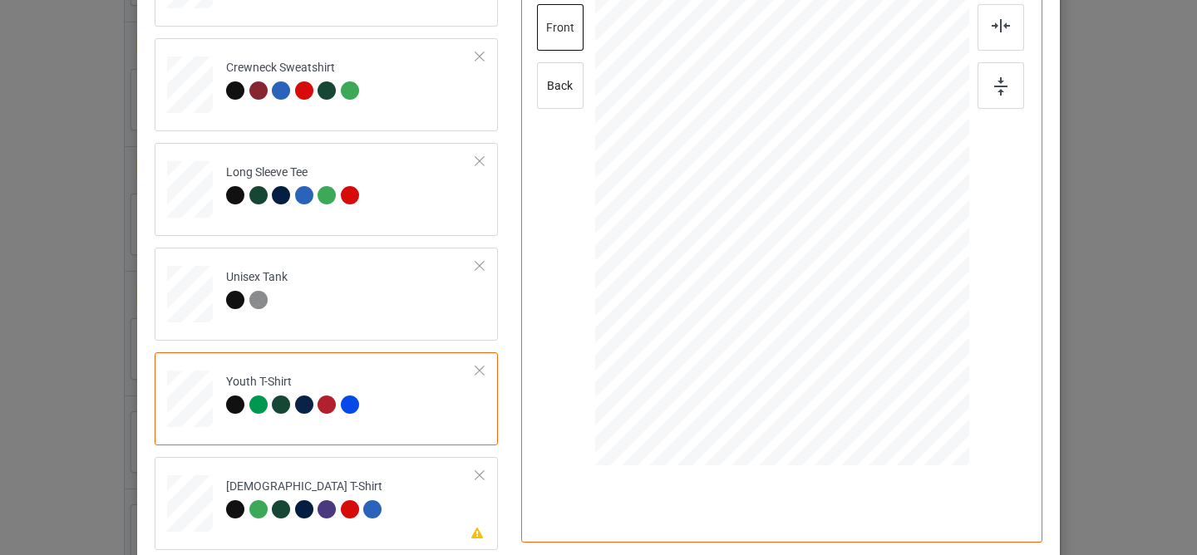
scroll to position [389, 0]
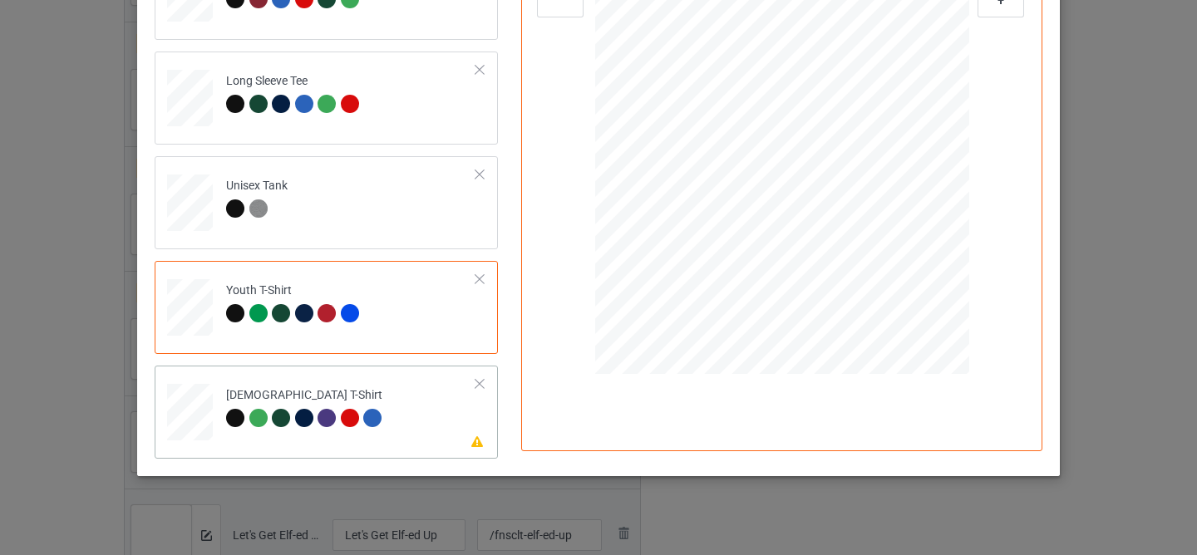
click at [406, 434] on td "Please review artwork placement [DEMOGRAPHIC_DATA] T-Shirt" at bounding box center [351, 408] width 268 height 73
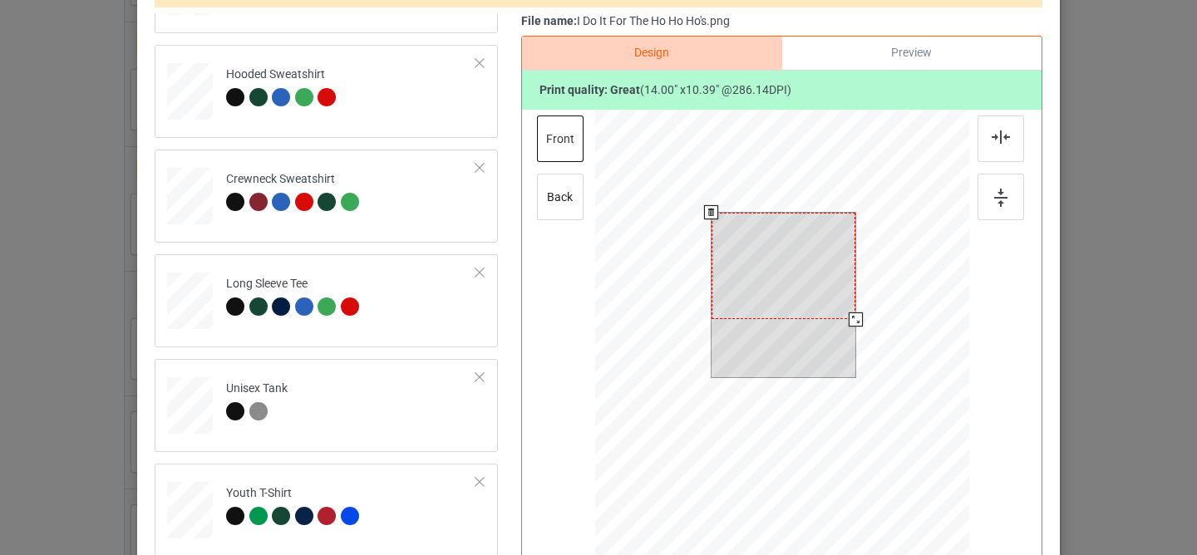
click at [789, 273] on div at bounding box center [783, 266] width 144 height 107
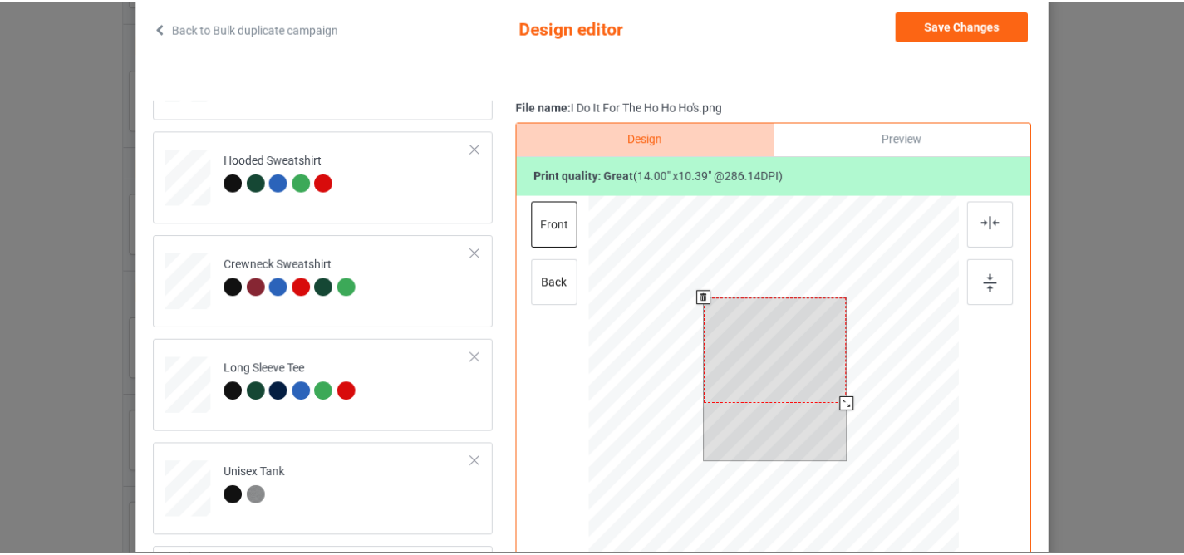
scroll to position [0, 0]
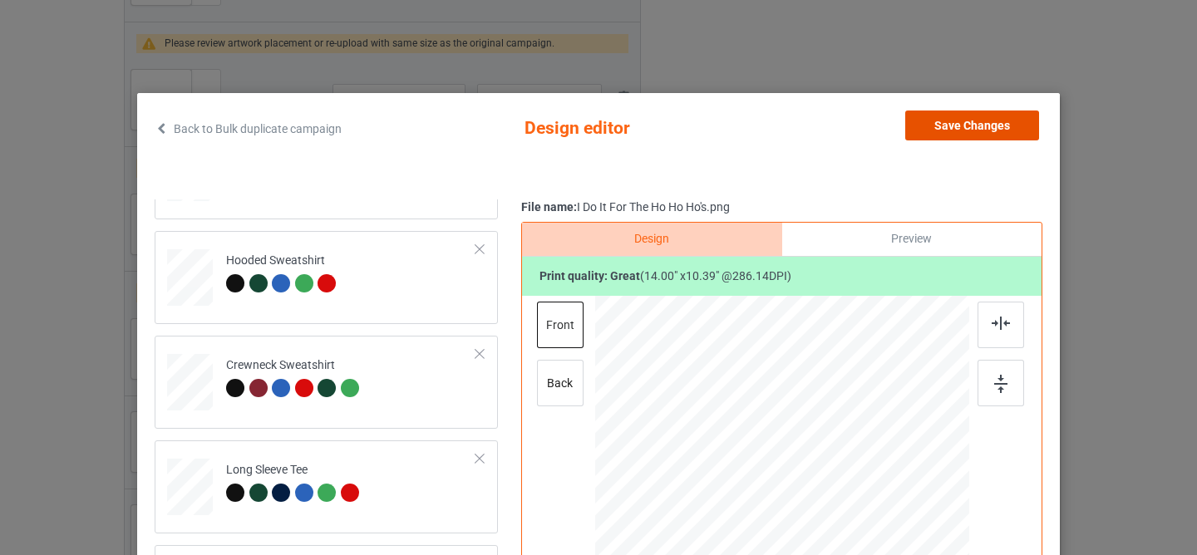
click at [935, 138] on button "Save Changes" at bounding box center [972, 126] width 134 height 30
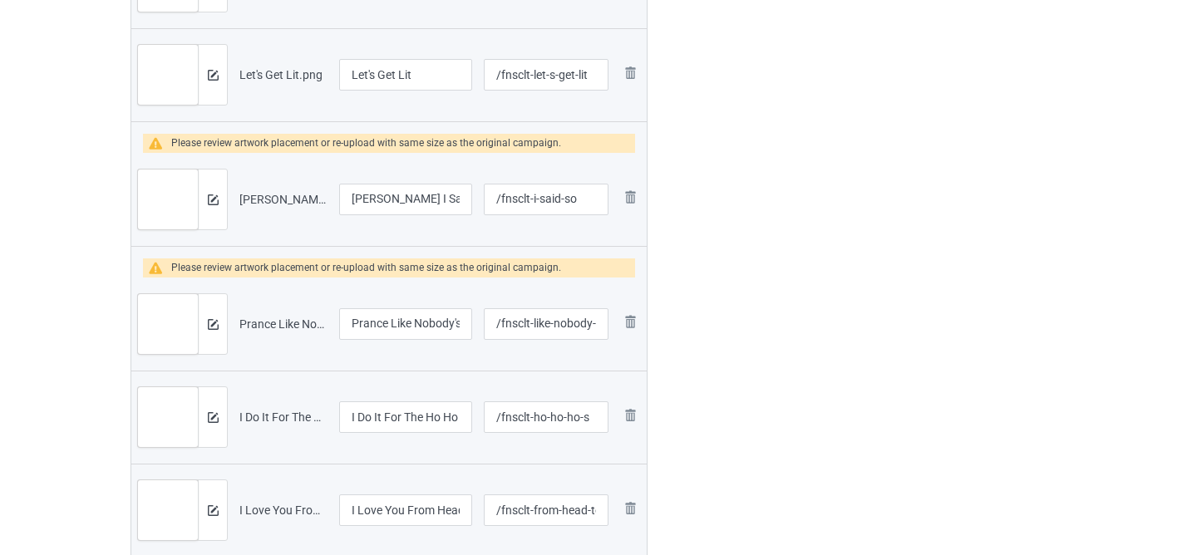
scroll to position [2248, 0]
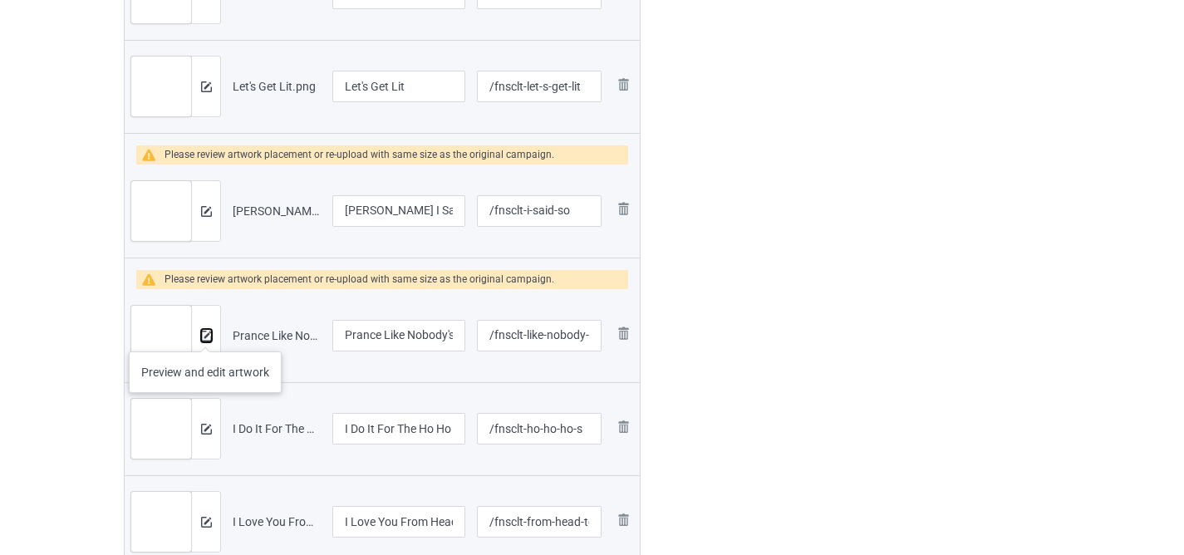
click at [205, 335] on img at bounding box center [206, 336] width 11 height 11
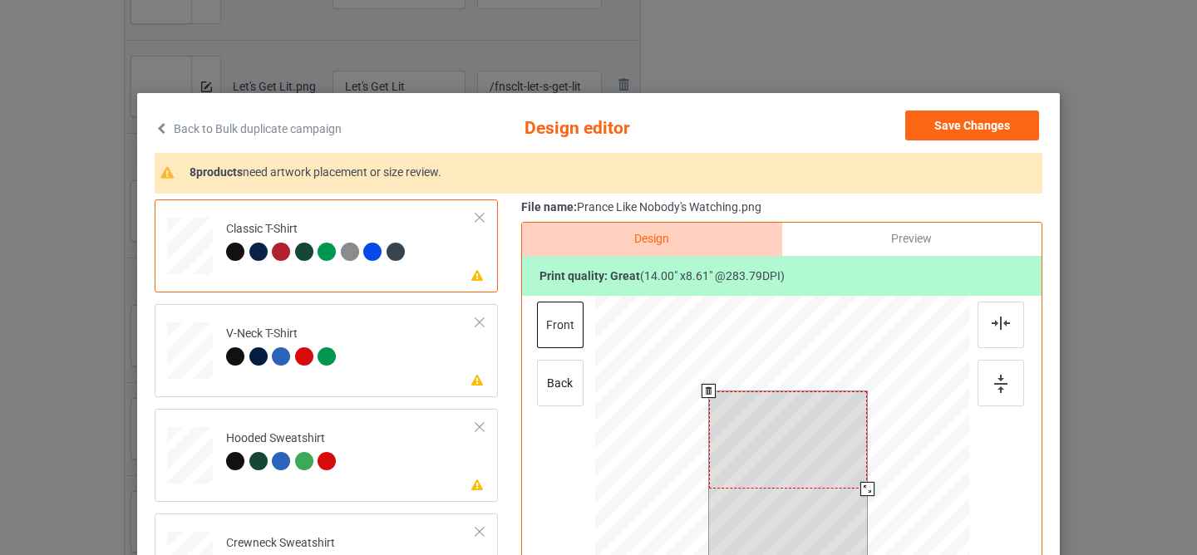
click at [771, 441] on div at bounding box center [788, 439] width 159 height 97
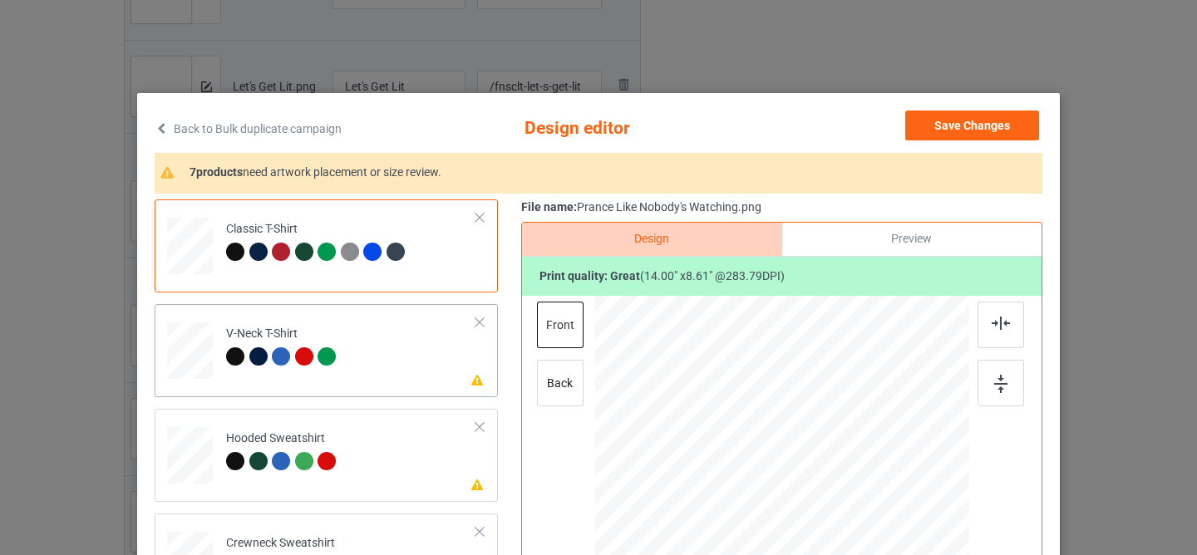
click at [377, 360] on td "Please review artwork placement V-Neck T-Shirt" at bounding box center [351, 347] width 268 height 73
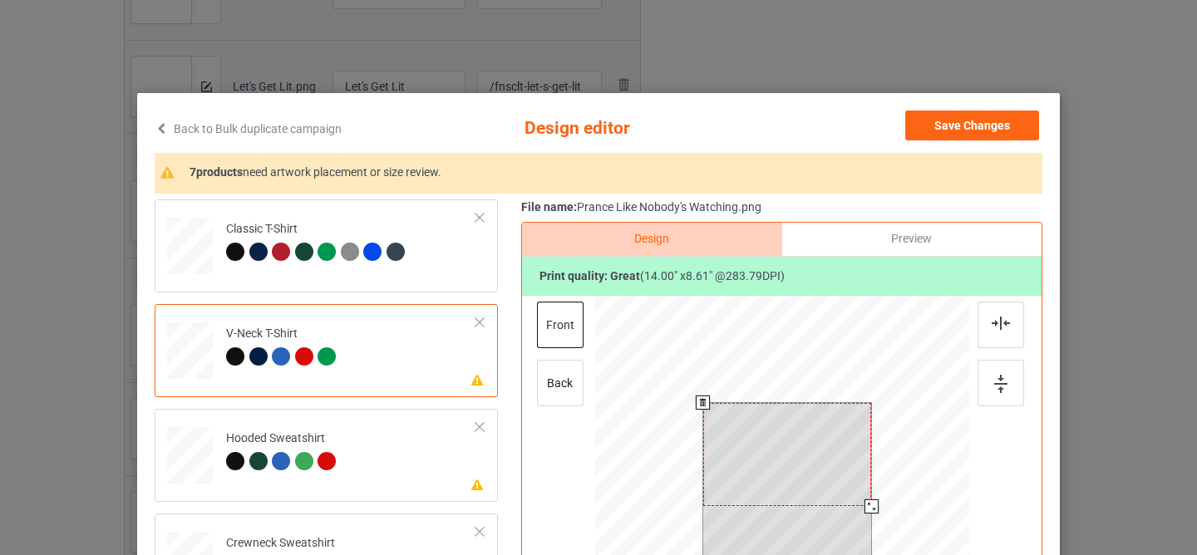
click at [755, 443] on div at bounding box center [787, 455] width 169 height 104
drag, startPoint x: 786, startPoint y: 445, endPoint x: 786, endPoint y: 459, distance: 13.3
click at [786, 460] on div at bounding box center [787, 469] width 169 height 104
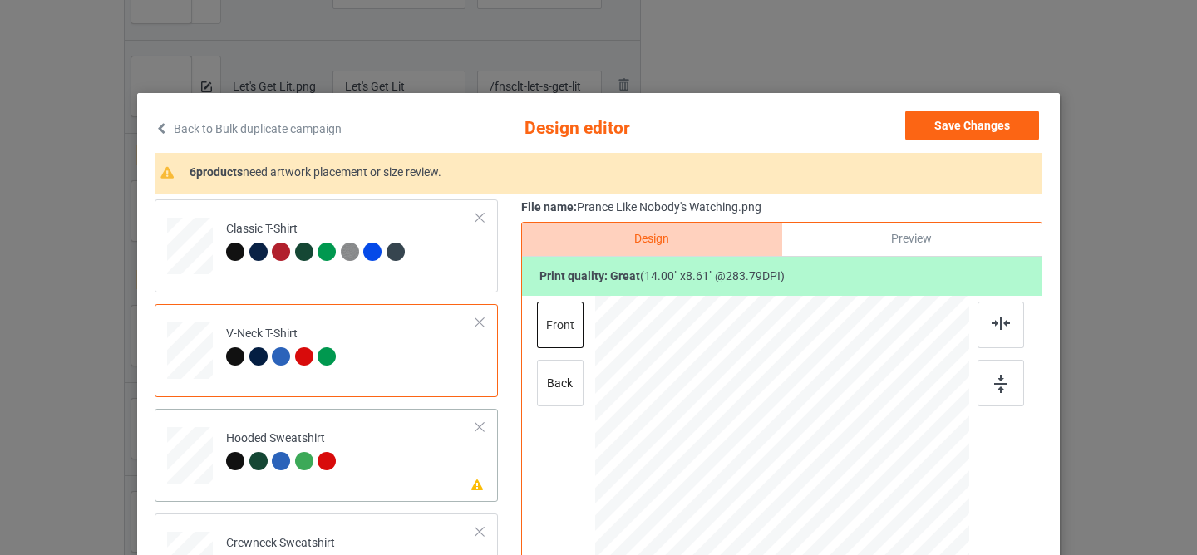
click at [394, 472] on td "Please review artwork placement Hooded Sweatshirt" at bounding box center [351, 452] width 268 height 73
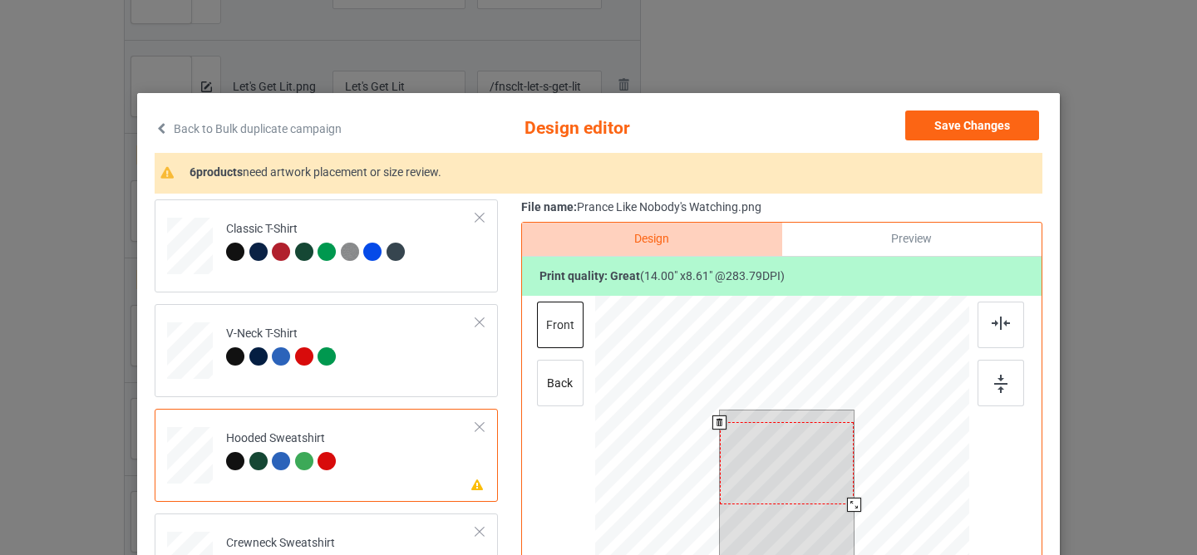
click at [775, 480] on div at bounding box center [787, 463] width 135 height 82
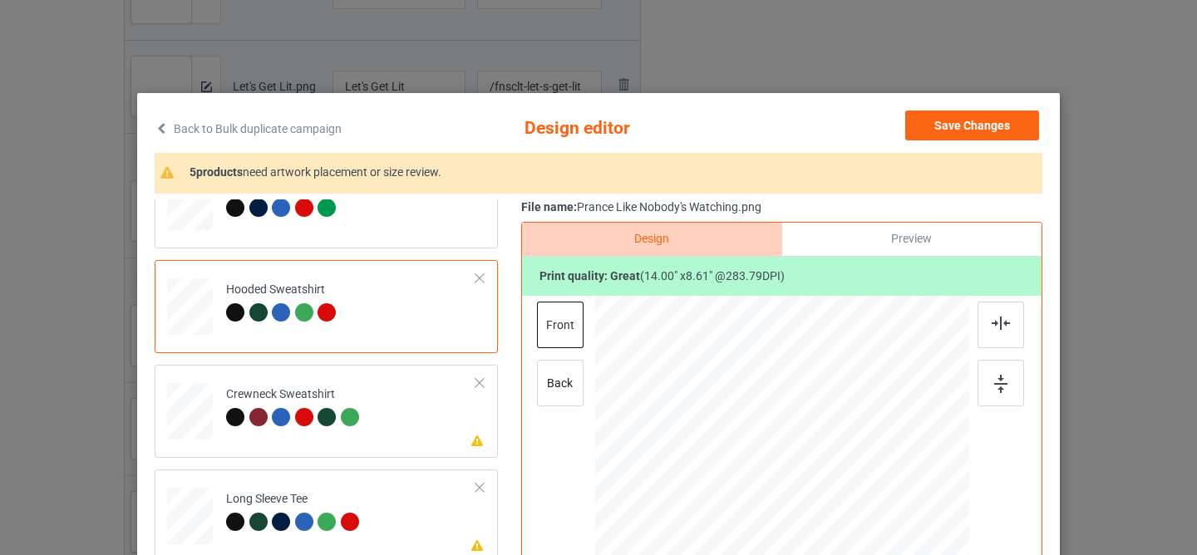
scroll to position [178, 0]
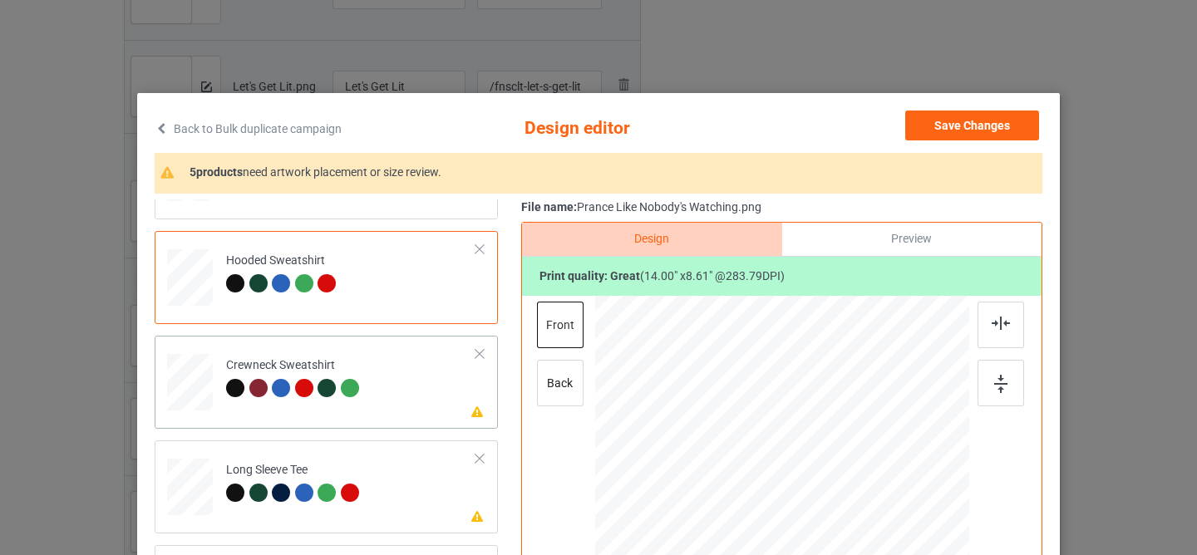
click at [394, 403] on td "Please review artwork placement Crewneck Sweatshirt" at bounding box center [351, 378] width 268 height 73
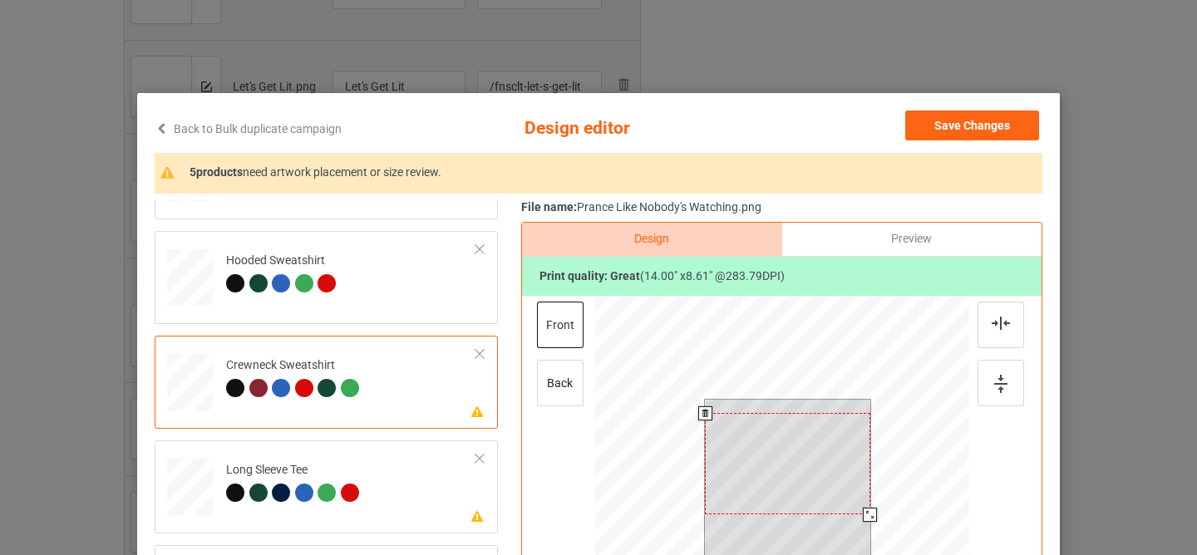
click at [809, 447] on div at bounding box center [787, 463] width 165 height 101
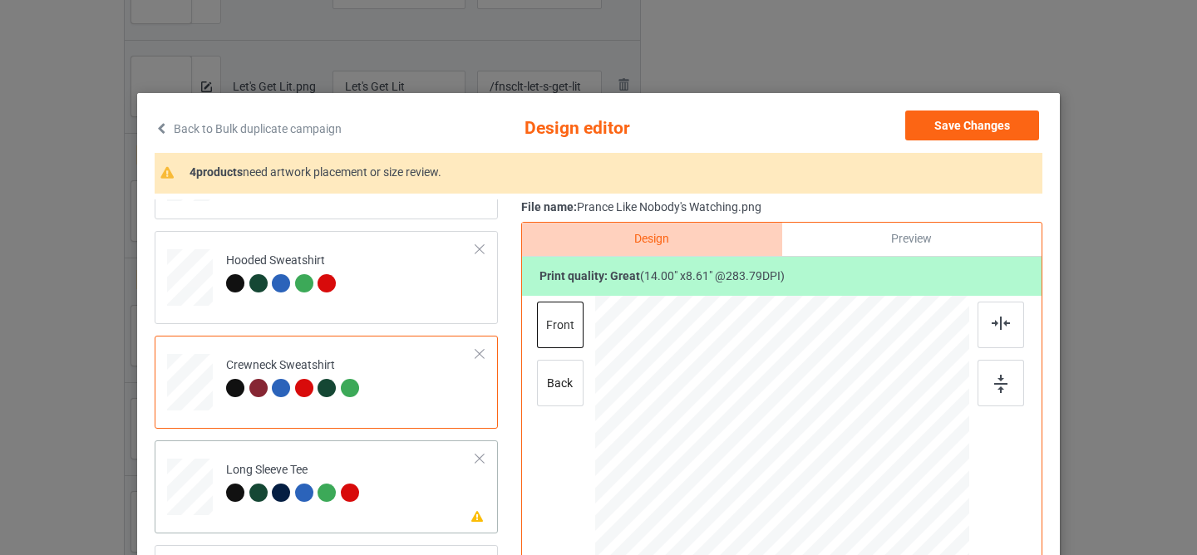
click at [378, 448] on td "Please review artwork placement Long Sleeve Tee" at bounding box center [351, 483] width 268 height 73
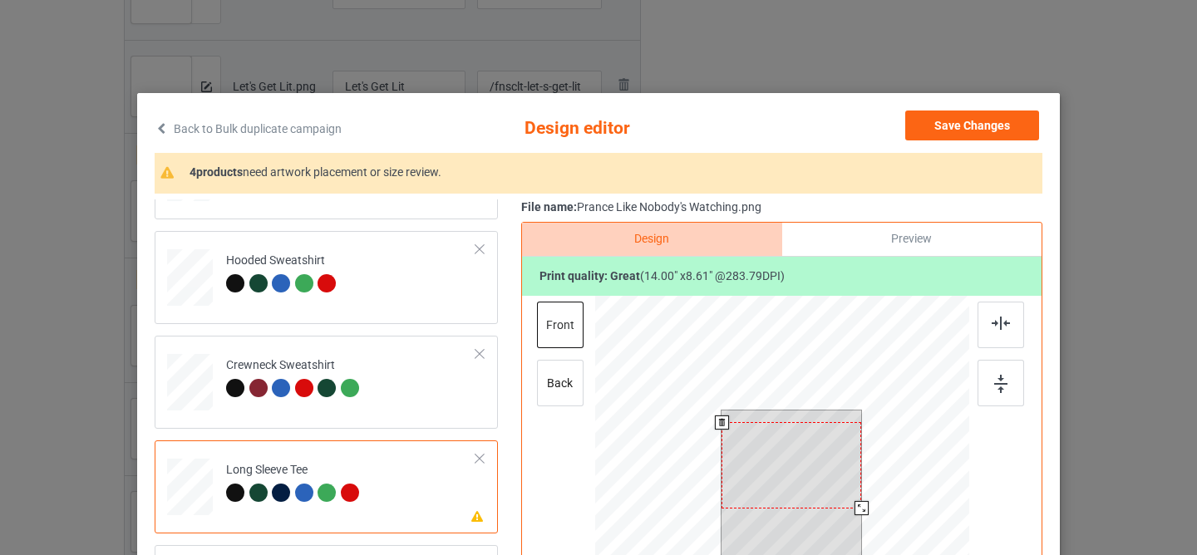
click at [796, 454] on div at bounding box center [791, 465] width 140 height 86
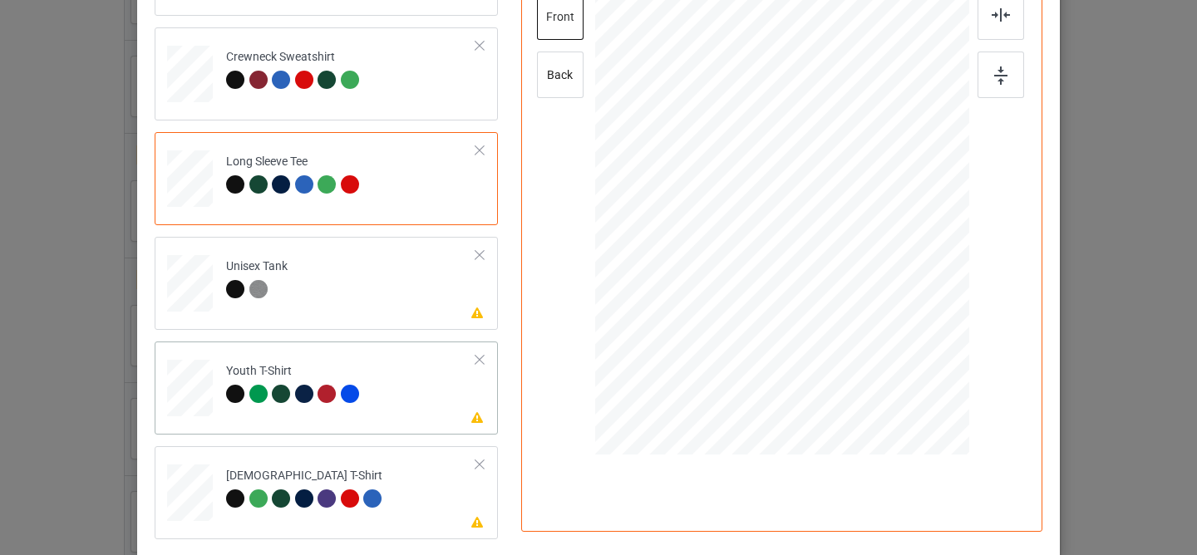
scroll to position [339, 0]
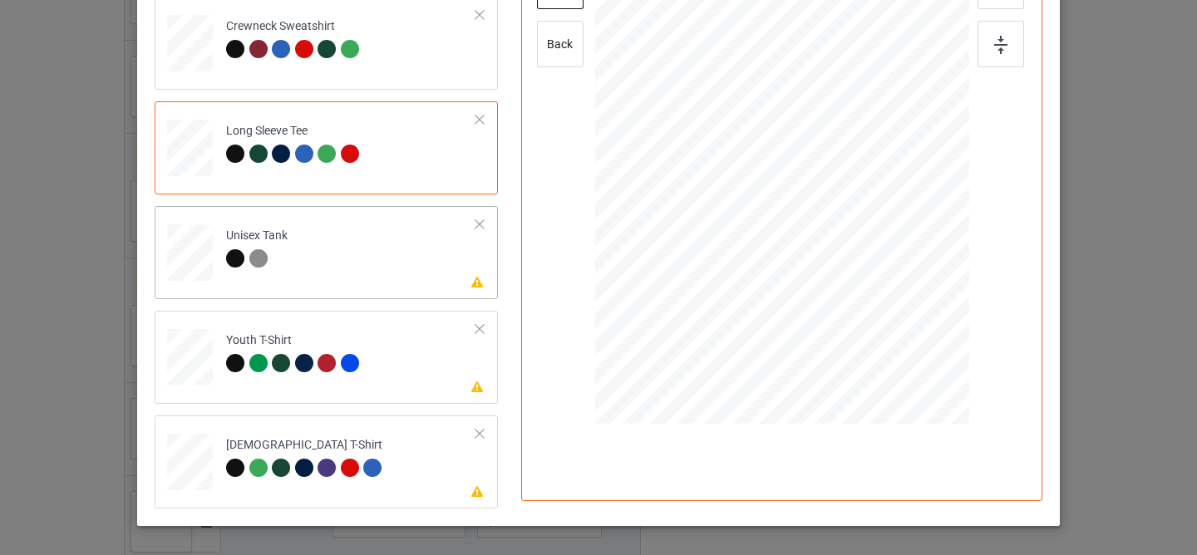
click at [421, 284] on td "Please review artwork placement Unisex Tank" at bounding box center [351, 249] width 268 height 73
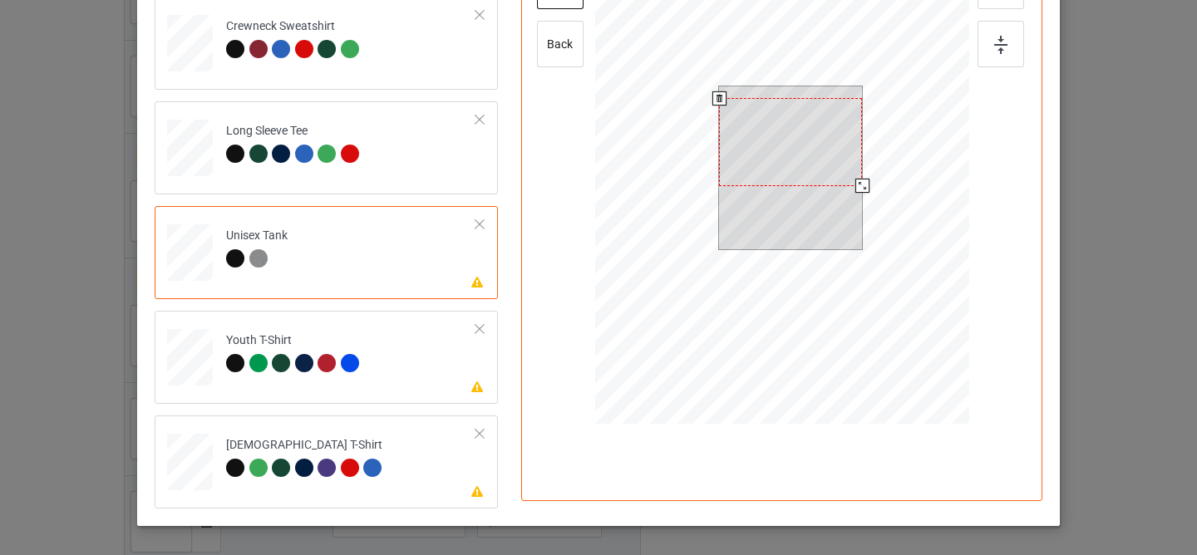
click at [760, 146] on div at bounding box center [790, 142] width 143 height 88
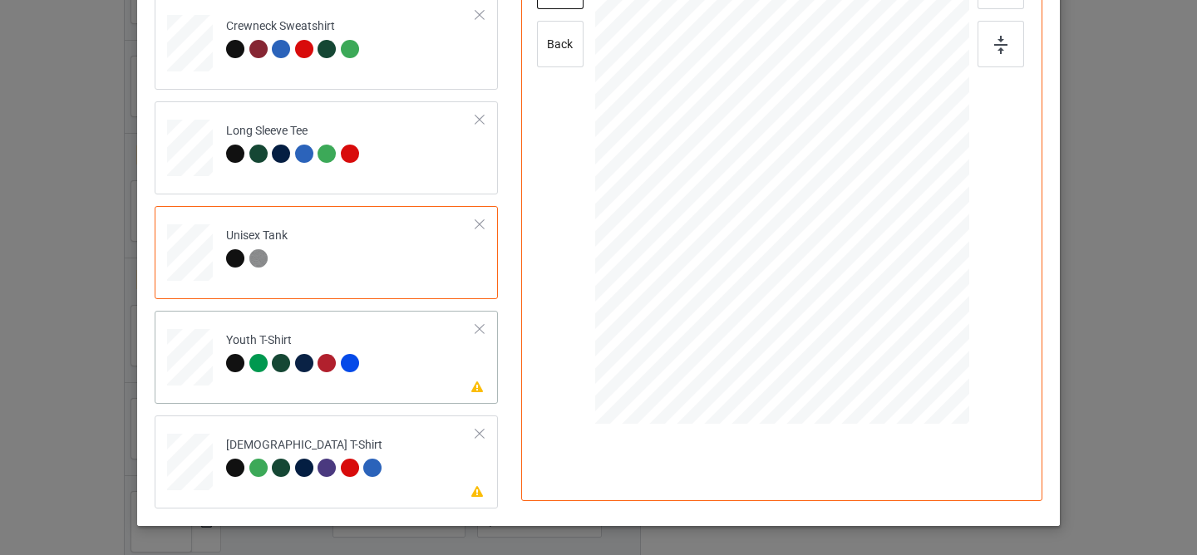
click at [409, 362] on td "Please review artwork placement Youth T-Shirt" at bounding box center [351, 353] width 268 height 73
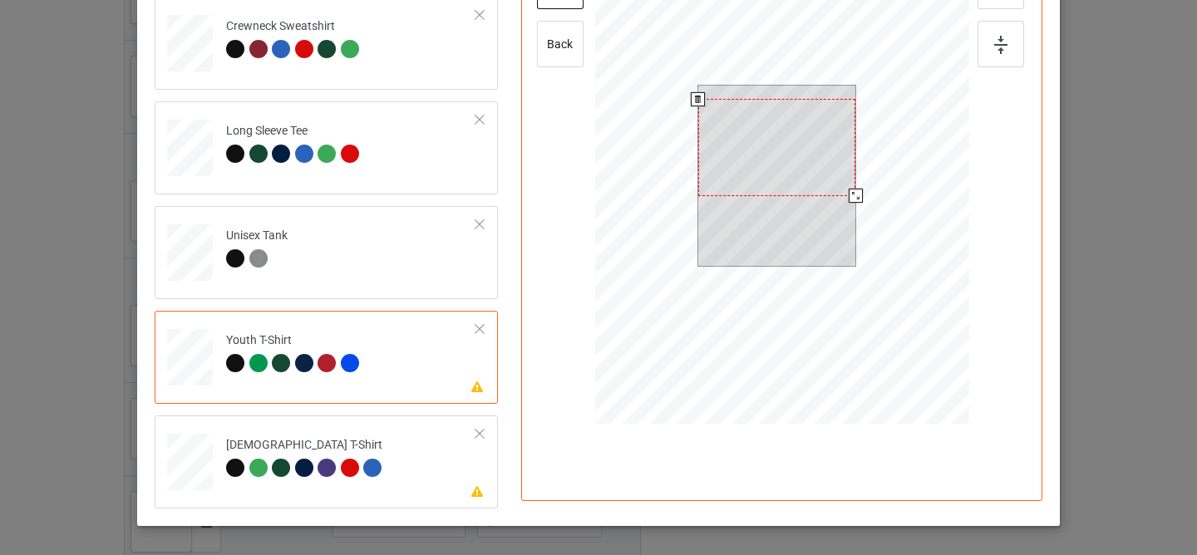
click at [784, 127] on div at bounding box center [777, 147] width 158 height 97
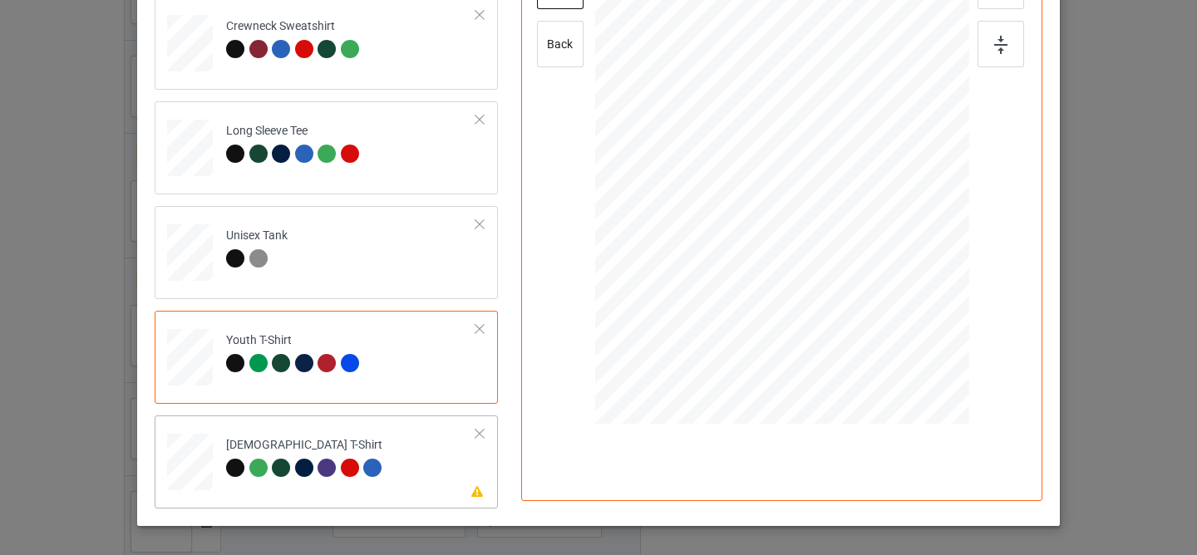
click at [422, 453] on td "Please review artwork placement [DEMOGRAPHIC_DATA] T-Shirt" at bounding box center [351, 458] width 268 height 73
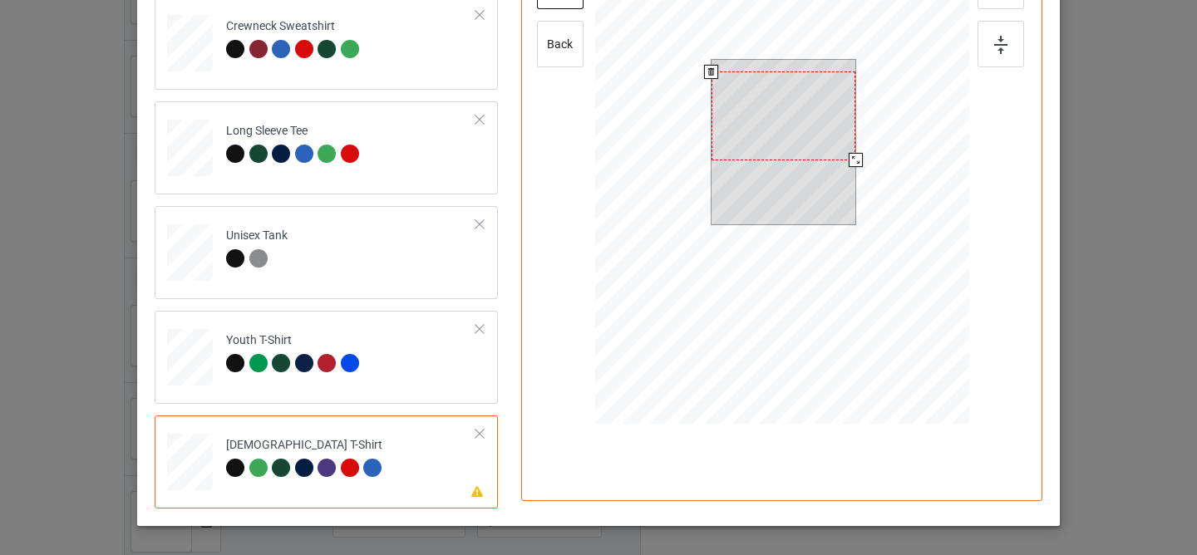
click at [768, 131] on div at bounding box center [783, 115] width 144 height 89
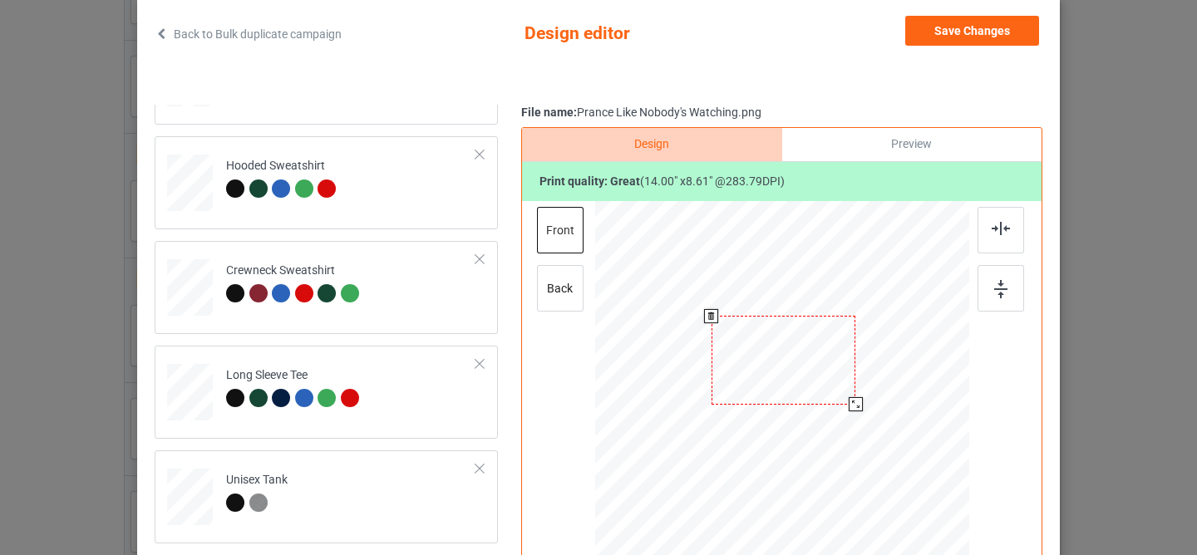
scroll to position [43, 0]
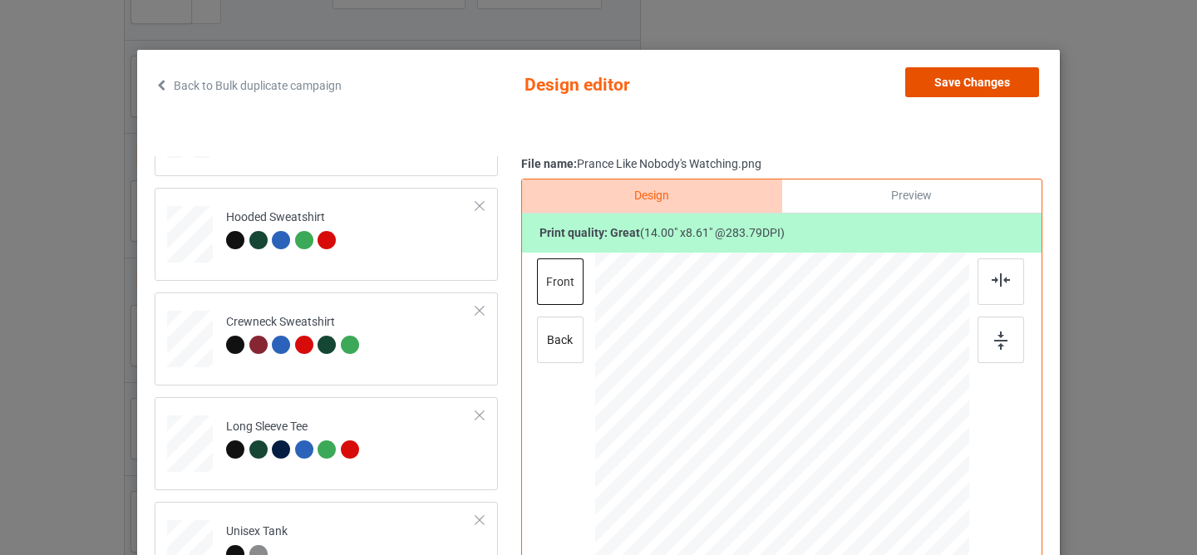
click at [947, 85] on button "Save Changes" at bounding box center [972, 82] width 134 height 30
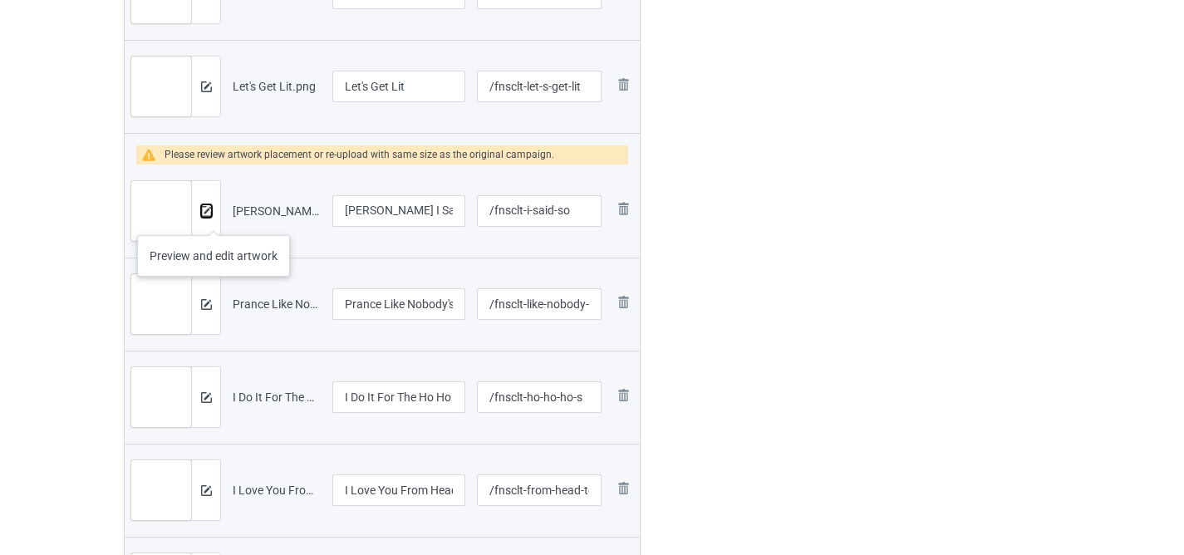
click at [209, 212] on img at bounding box center [206, 211] width 11 height 11
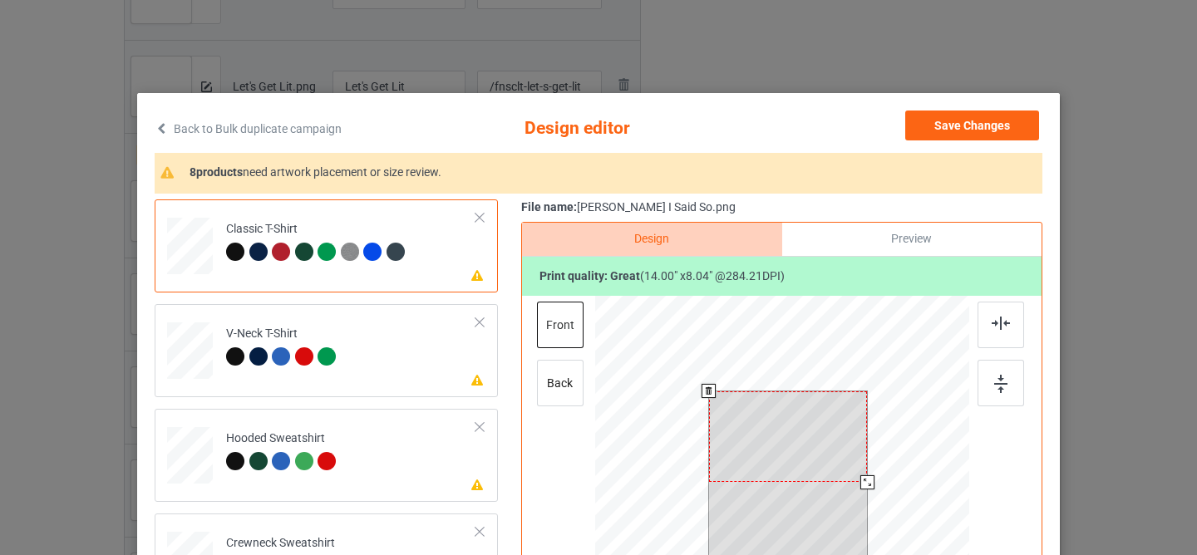
click at [765, 416] on div at bounding box center [788, 436] width 159 height 91
click at [776, 432] on div at bounding box center [788, 441] width 159 height 91
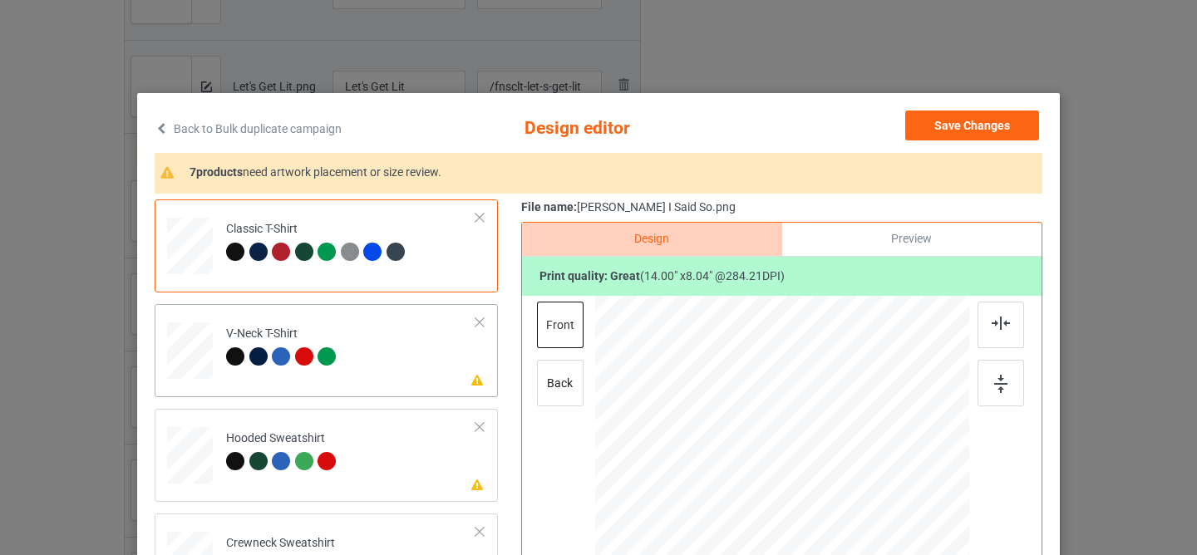
click at [414, 367] on td "Please review artwork placement V-Neck T-Shirt" at bounding box center [351, 347] width 268 height 73
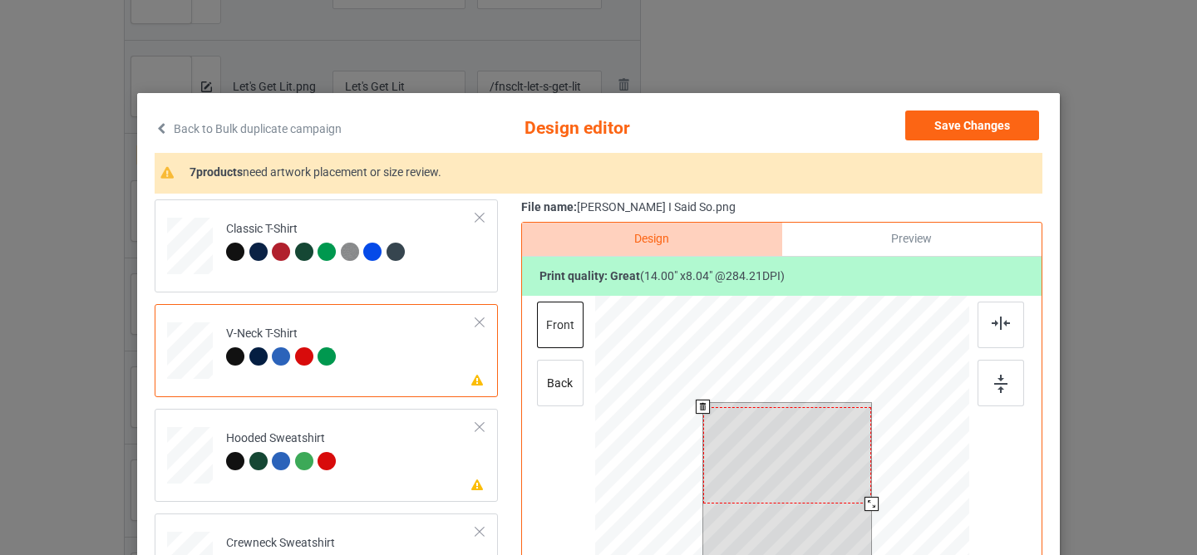
click at [801, 447] on div at bounding box center [787, 455] width 169 height 96
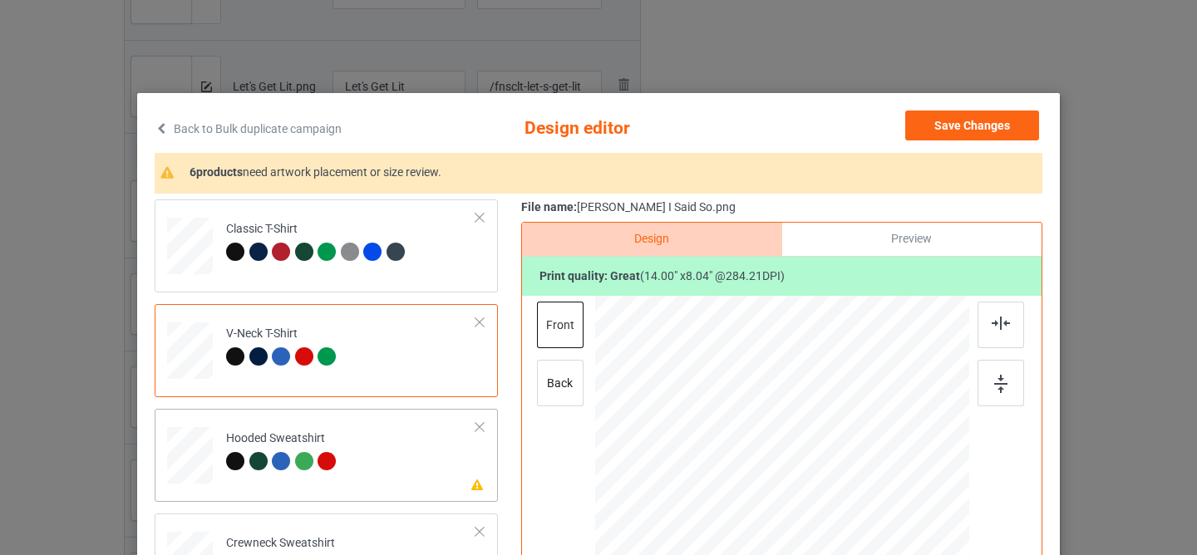
click at [387, 458] on td "Please review artwork placement Hooded Sweatshirt" at bounding box center [351, 452] width 268 height 73
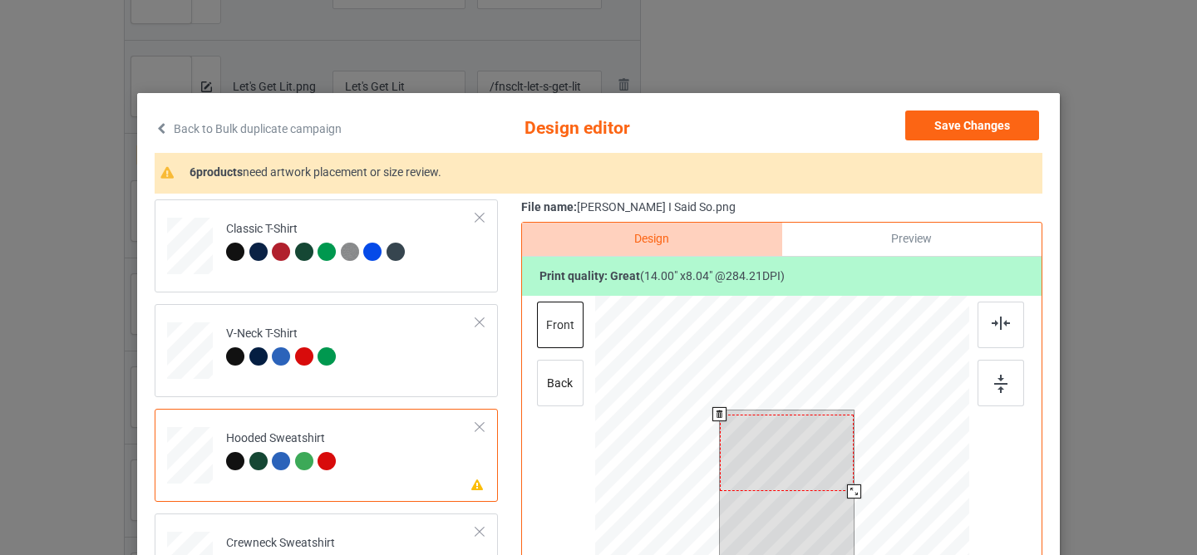
click at [793, 437] on div at bounding box center [787, 453] width 135 height 77
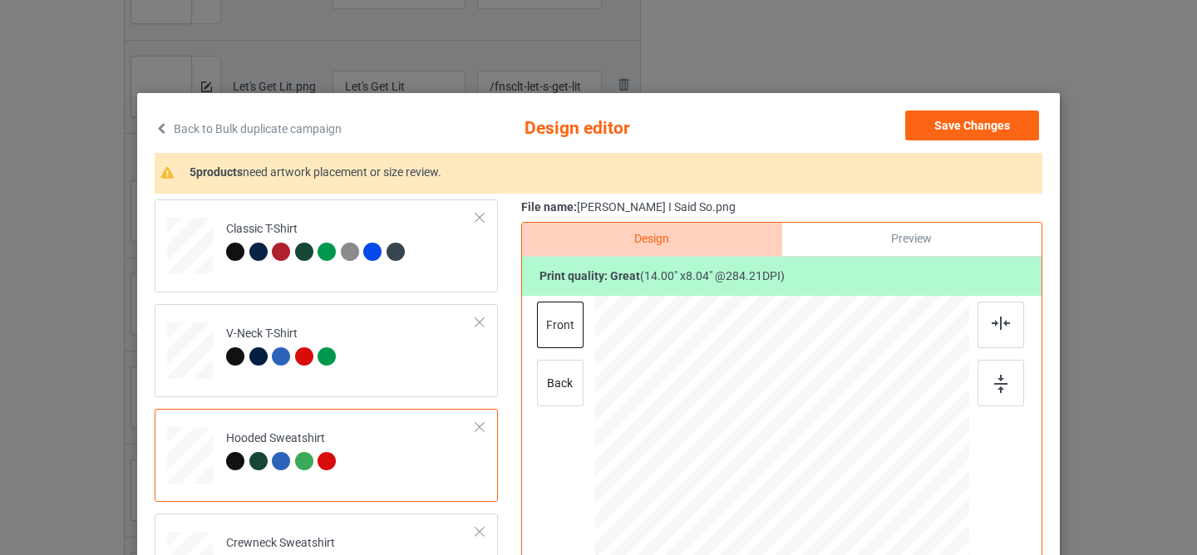
click at [372, 485] on td "Hooded Sweatshirt" at bounding box center [351, 452] width 268 height 73
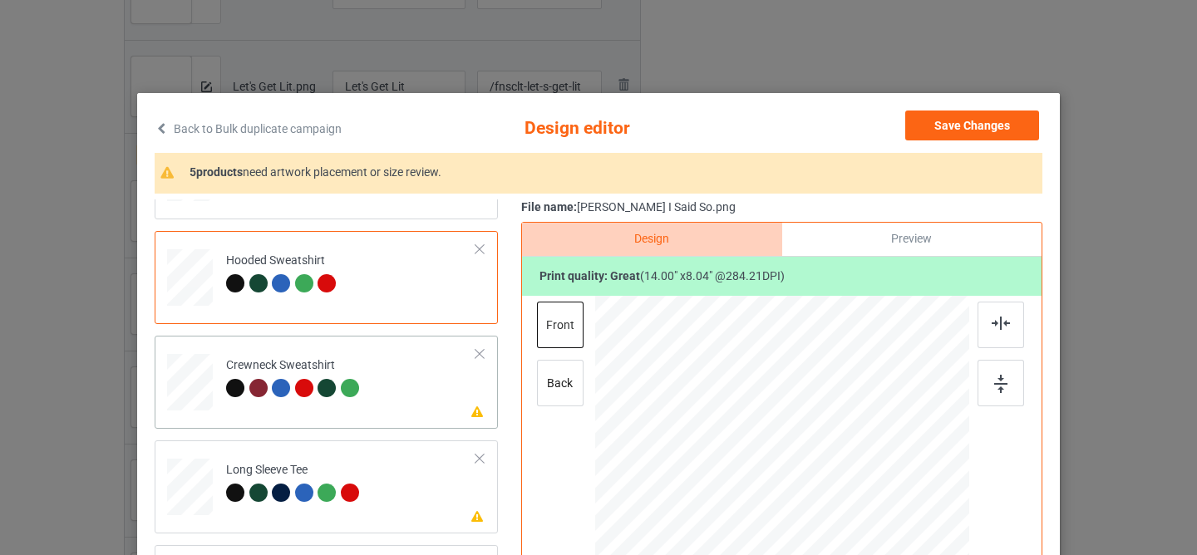
click at [393, 363] on td "Please review artwork placement Crewneck Sweatshirt" at bounding box center [351, 378] width 268 height 73
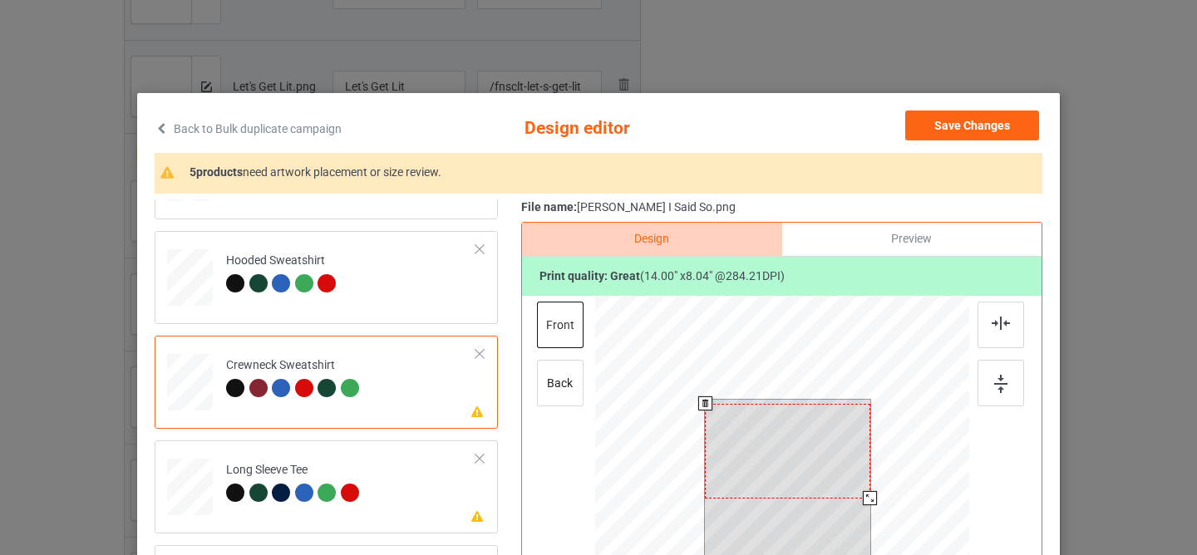
click at [776, 430] on div at bounding box center [787, 451] width 165 height 95
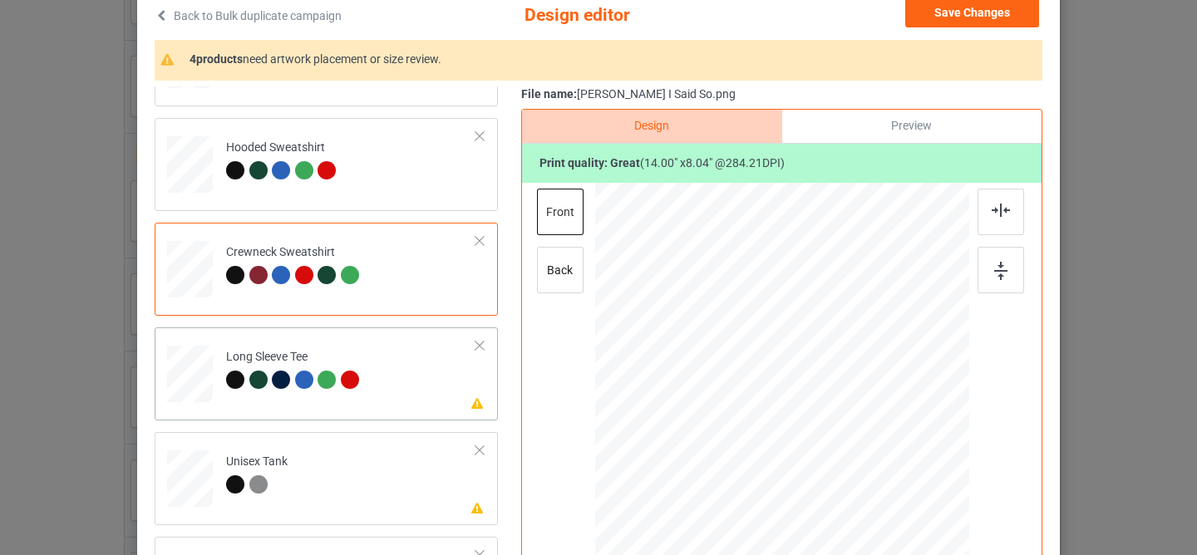
scroll to position [294, 0]
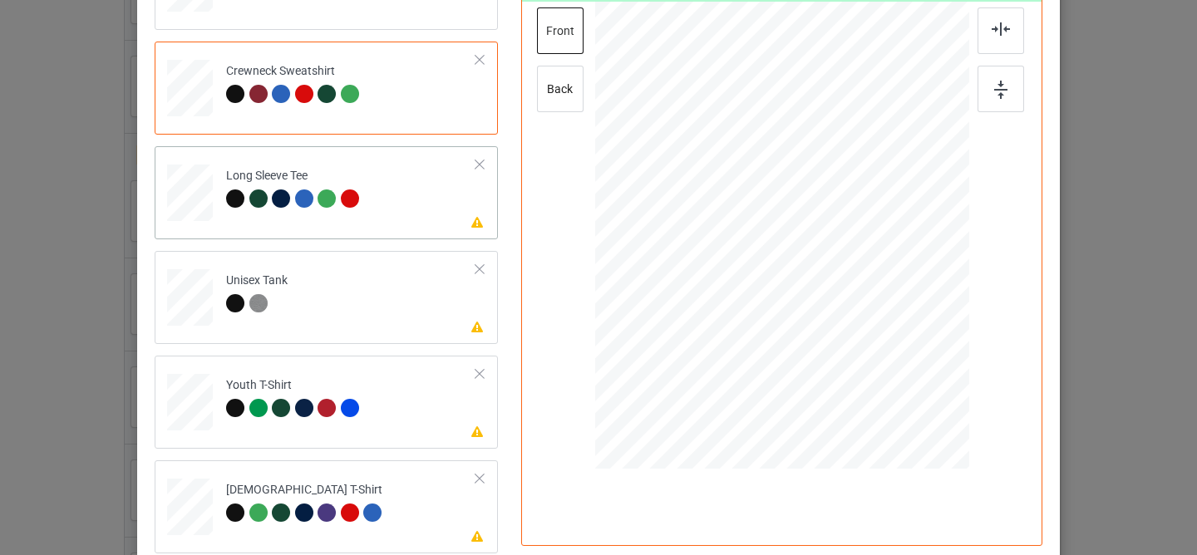
click at [408, 202] on td "Please review artwork placement Long Sleeve Tee" at bounding box center [351, 189] width 268 height 73
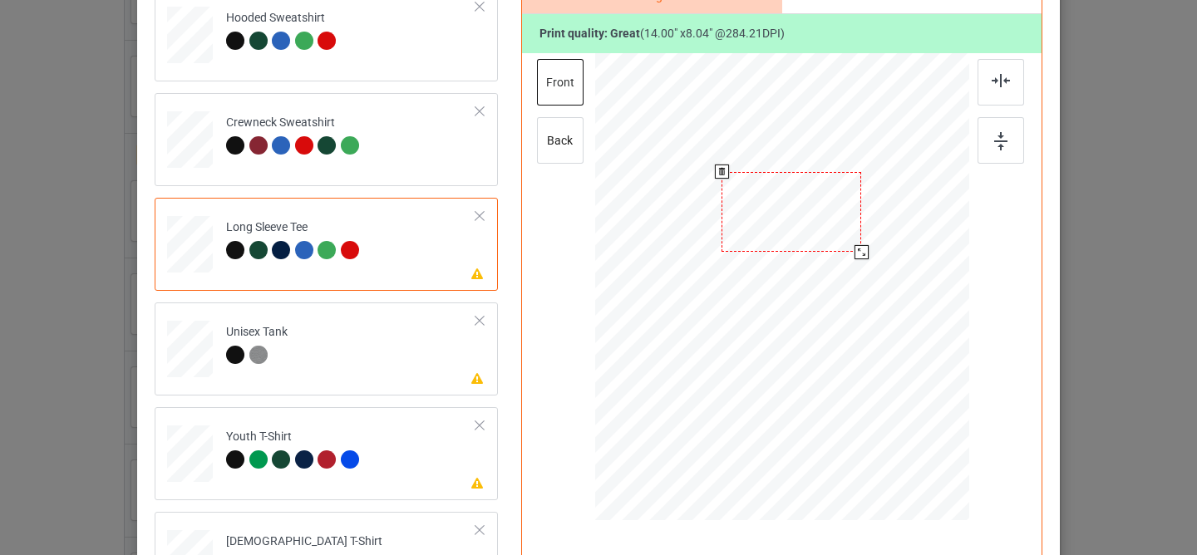
scroll to position [242, 0]
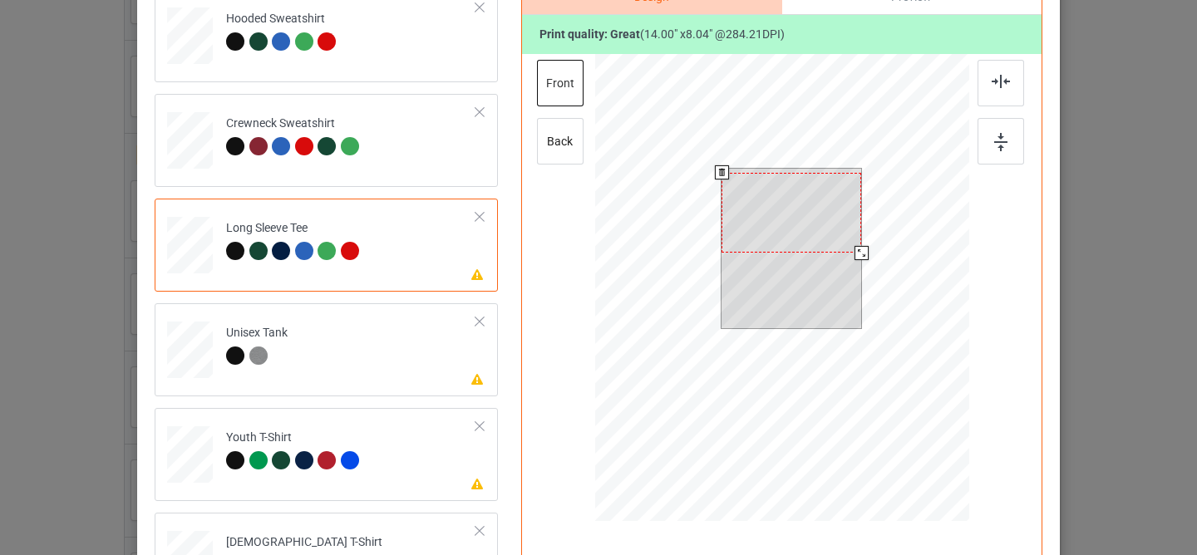
click at [770, 198] on div at bounding box center [791, 213] width 140 height 80
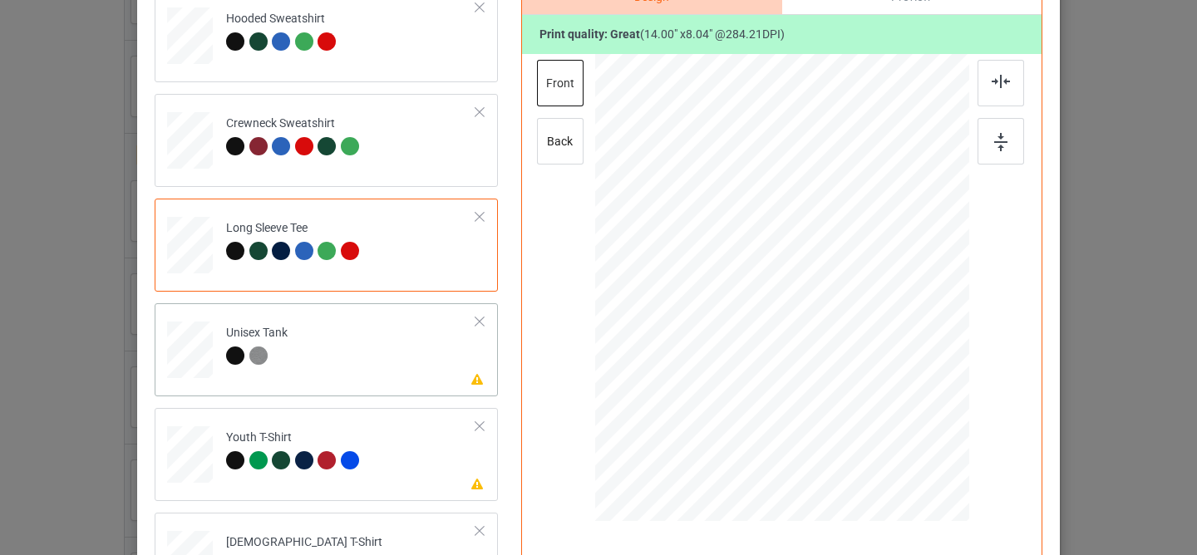
click at [401, 375] on td "Please review artwork placement Unisex Tank" at bounding box center [351, 346] width 268 height 73
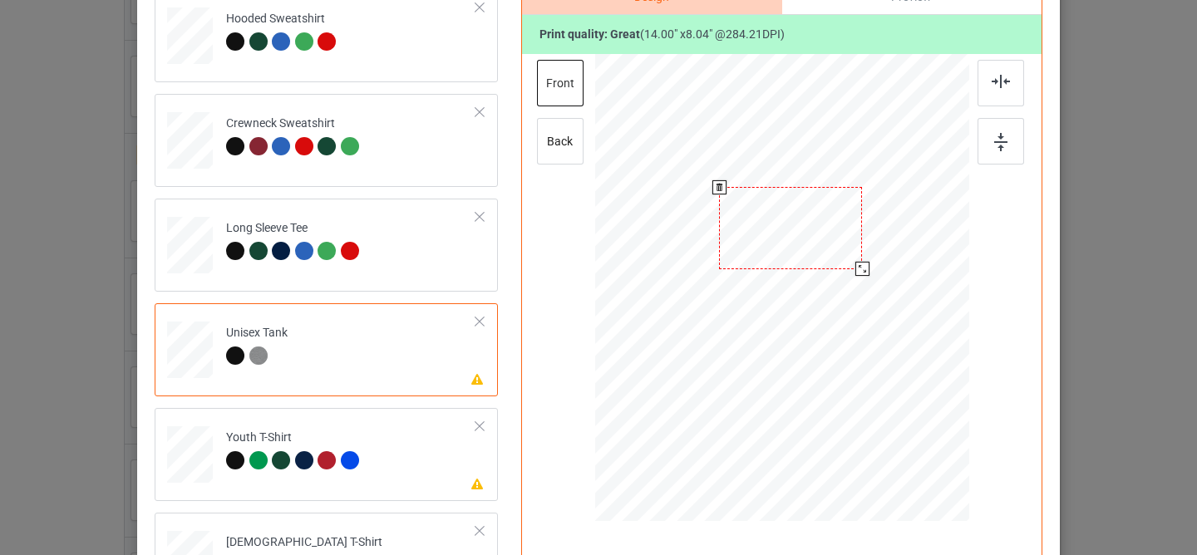
click at [785, 238] on div at bounding box center [790, 228] width 143 height 82
click at [421, 453] on td "Please review artwork placement Youth T-Shirt" at bounding box center [351, 451] width 268 height 73
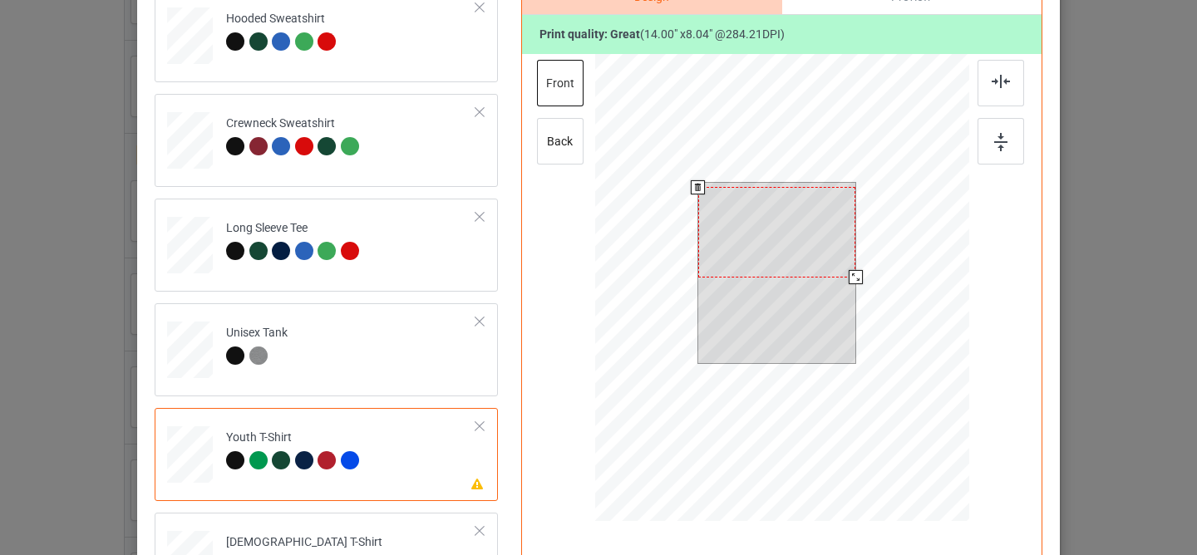
click at [757, 213] on div at bounding box center [777, 232] width 158 height 91
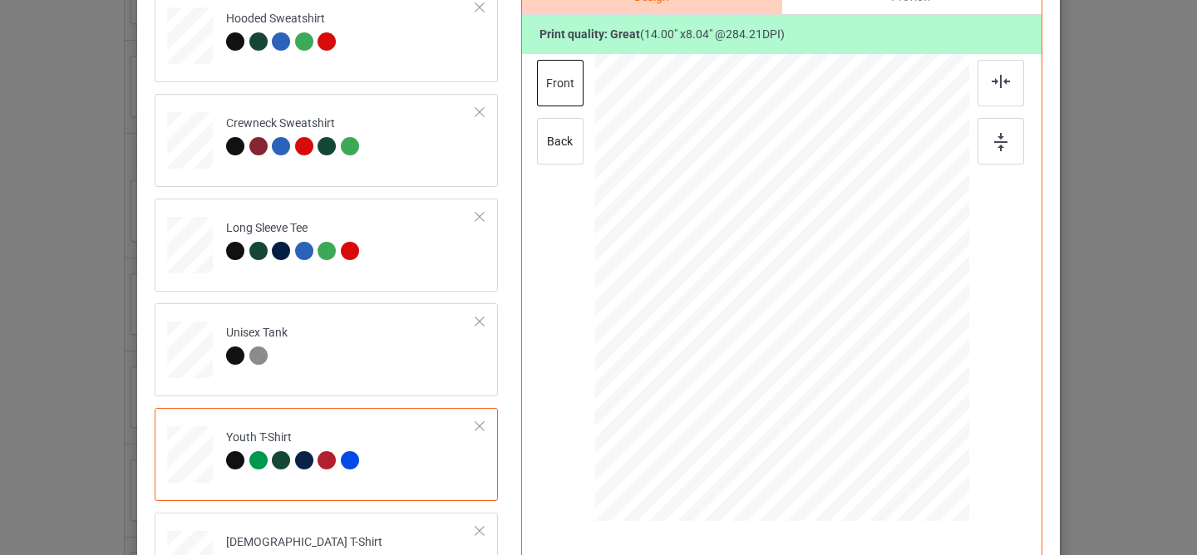
scroll to position [403, 0]
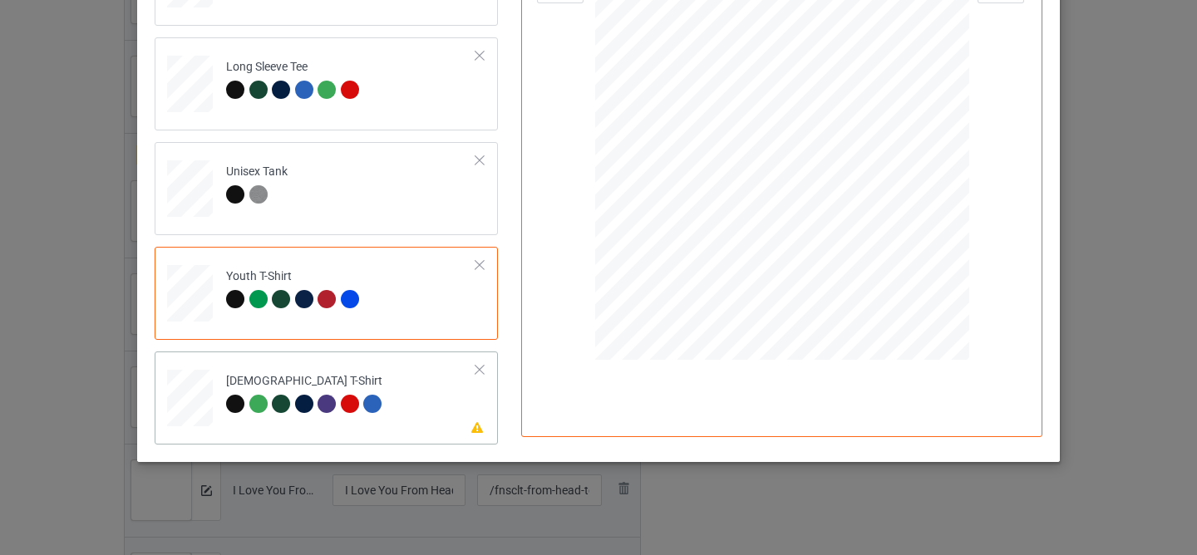
click at [419, 381] on td "Please review artwork placement [DEMOGRAPHIC_DATA] T-Shirt" at bounding box center [351, 394] width 268 height 73
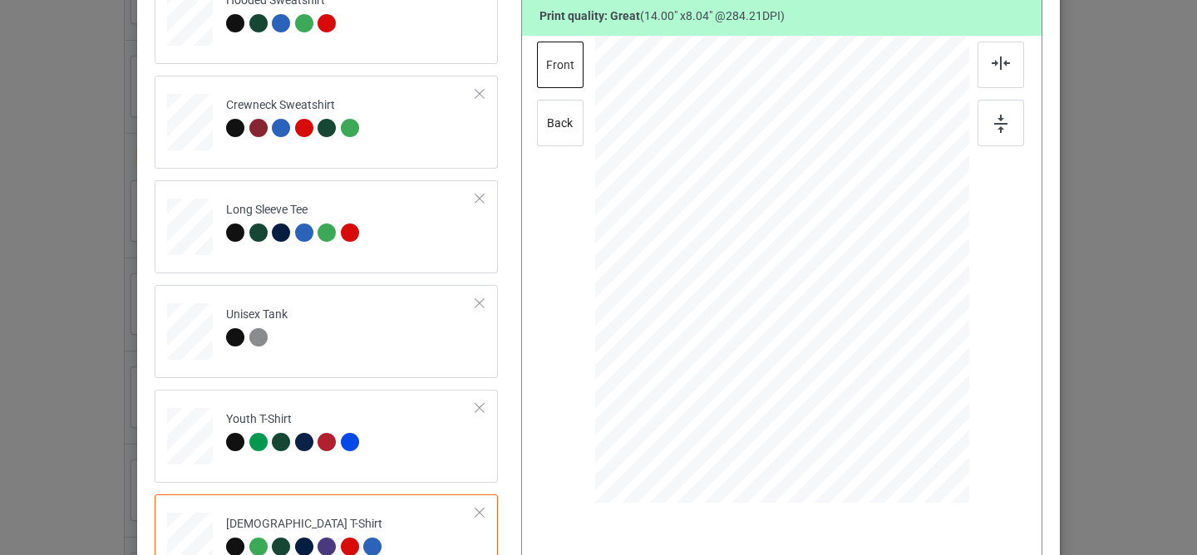
scroll to position [173, 0]
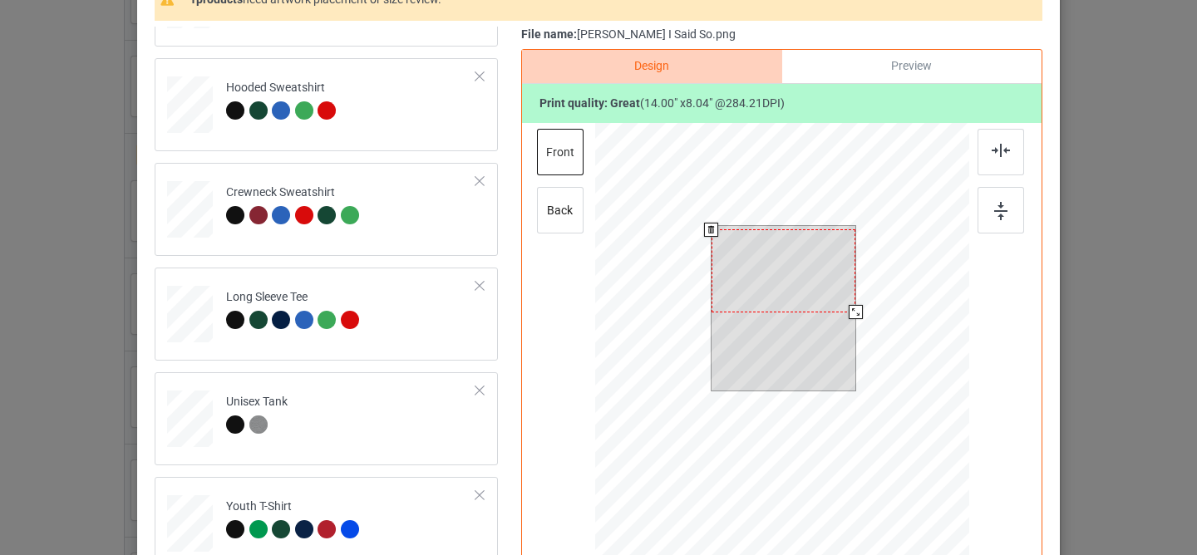
click at [776, 292] on div at bounding box center [783, 270] width 144 height 82
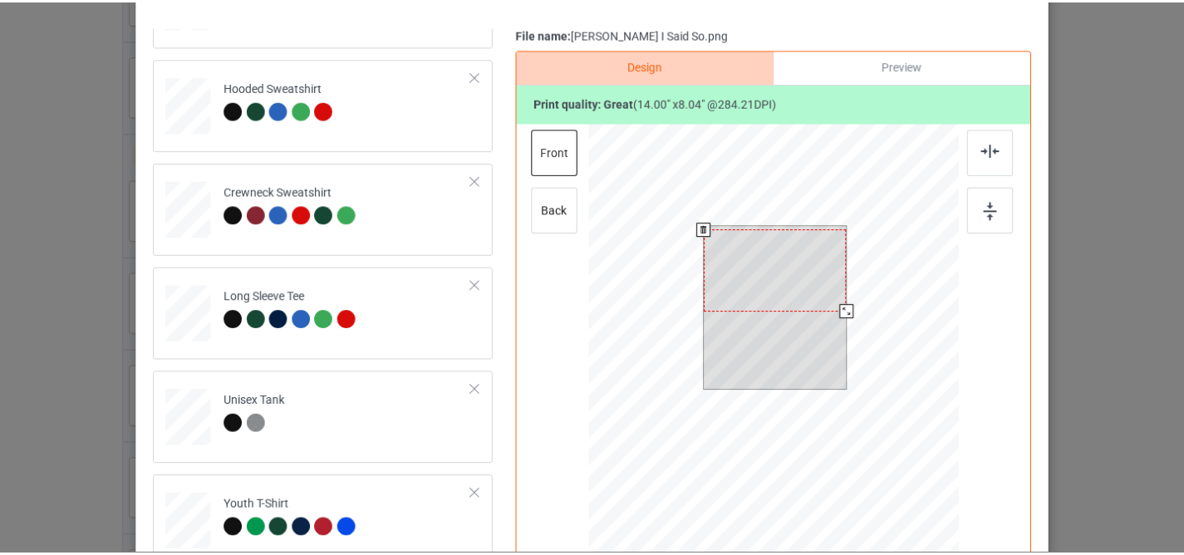
scroll to position [0, 0]
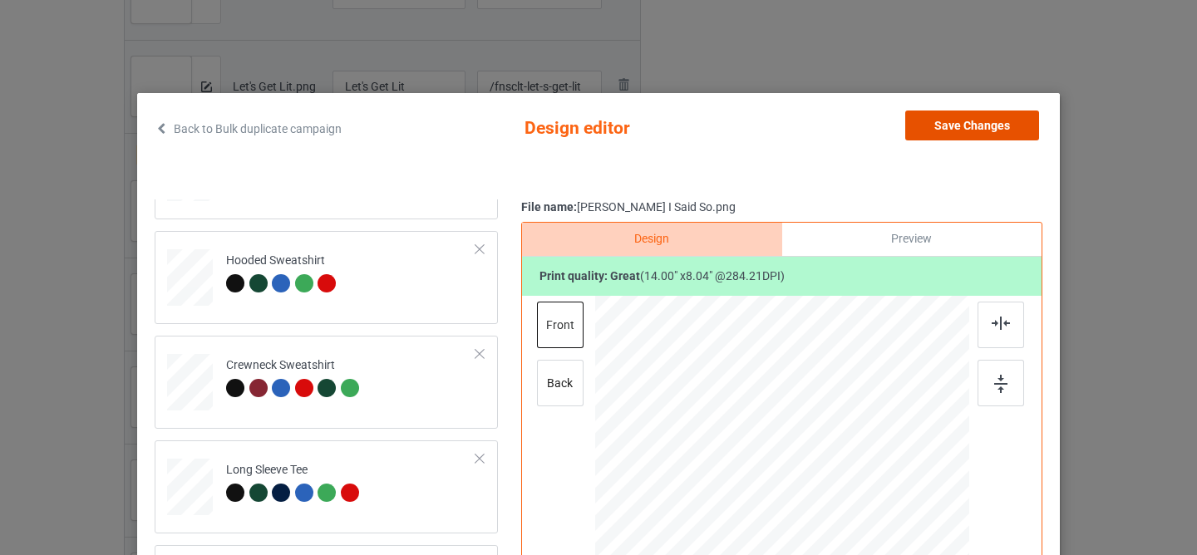
click at [934, 127] on button "Save Changes" at bounding box center [972, 126] width 134 height 30
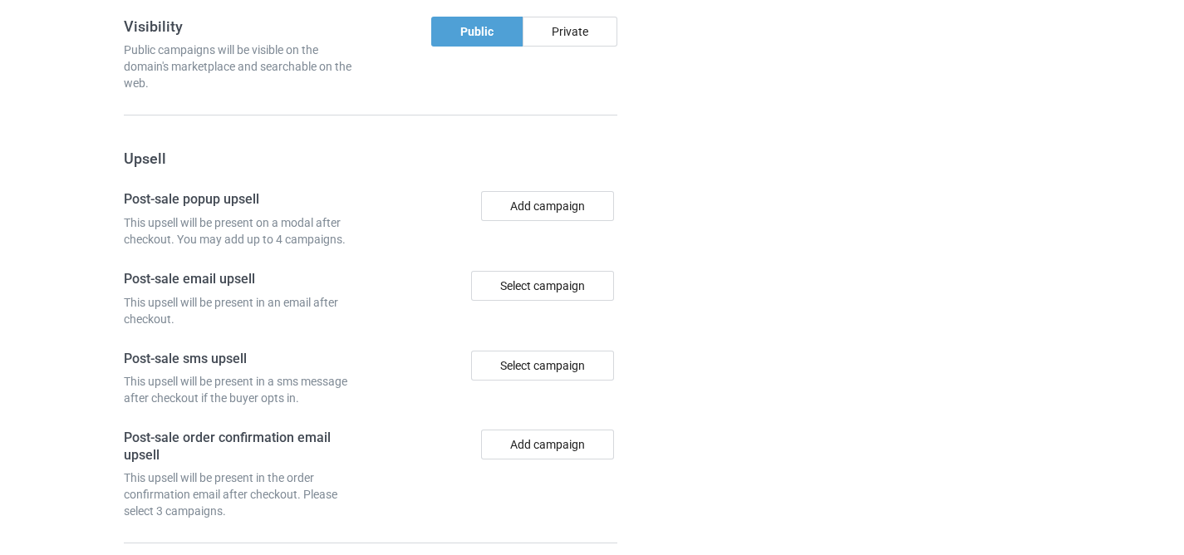
scroll to position [4261, 0]
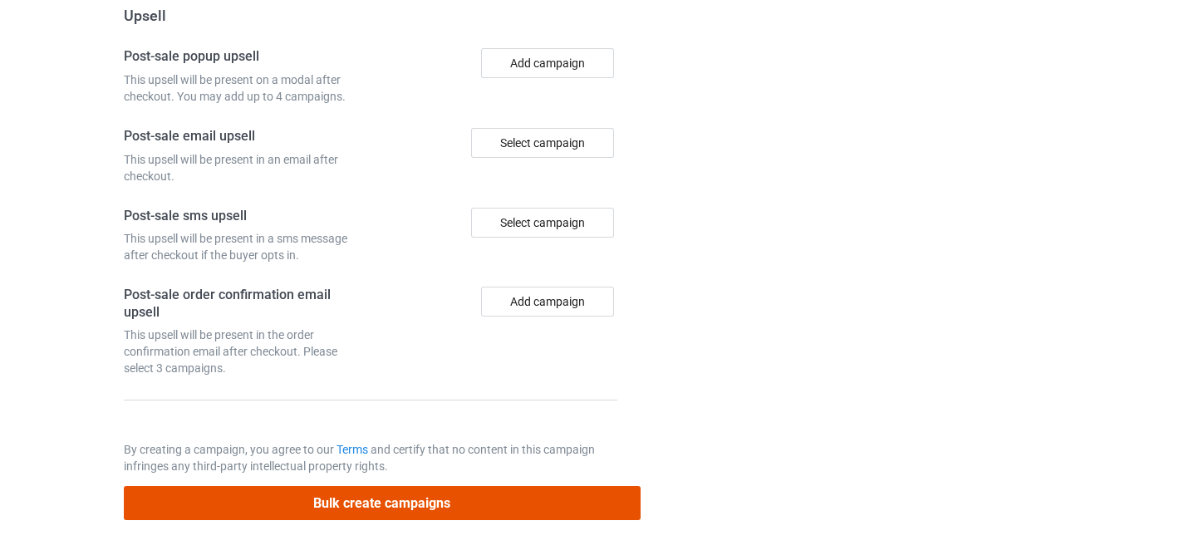
click at [407, 505] on button "Bulk create campaigns" at bounding box center [382, 503] width 517 height 34
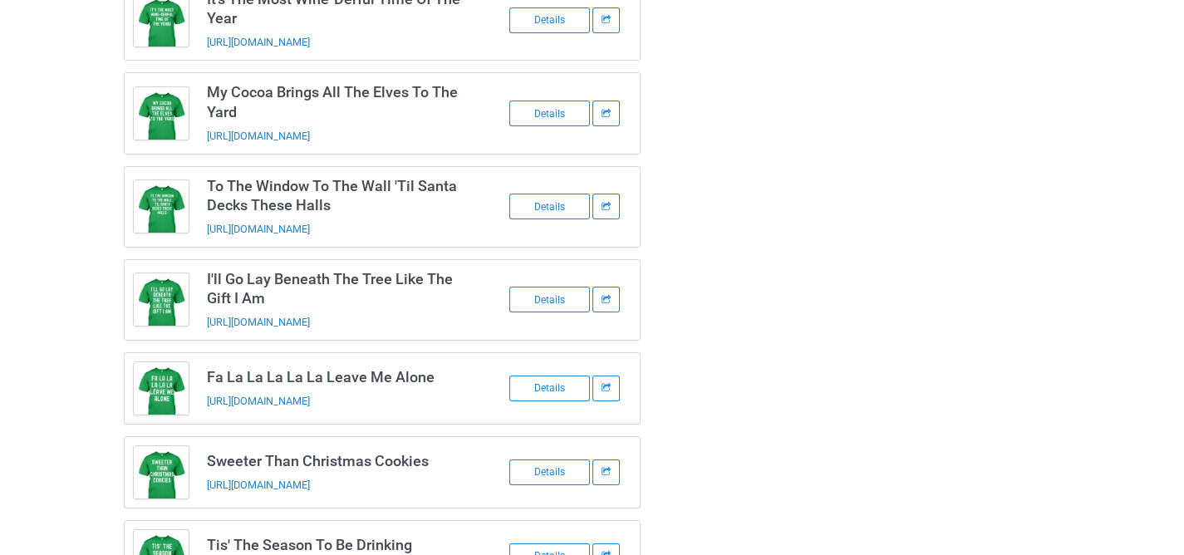
scroll to position [0, 0]
